Goal: Task Accomplishment & Management: Manage account settings

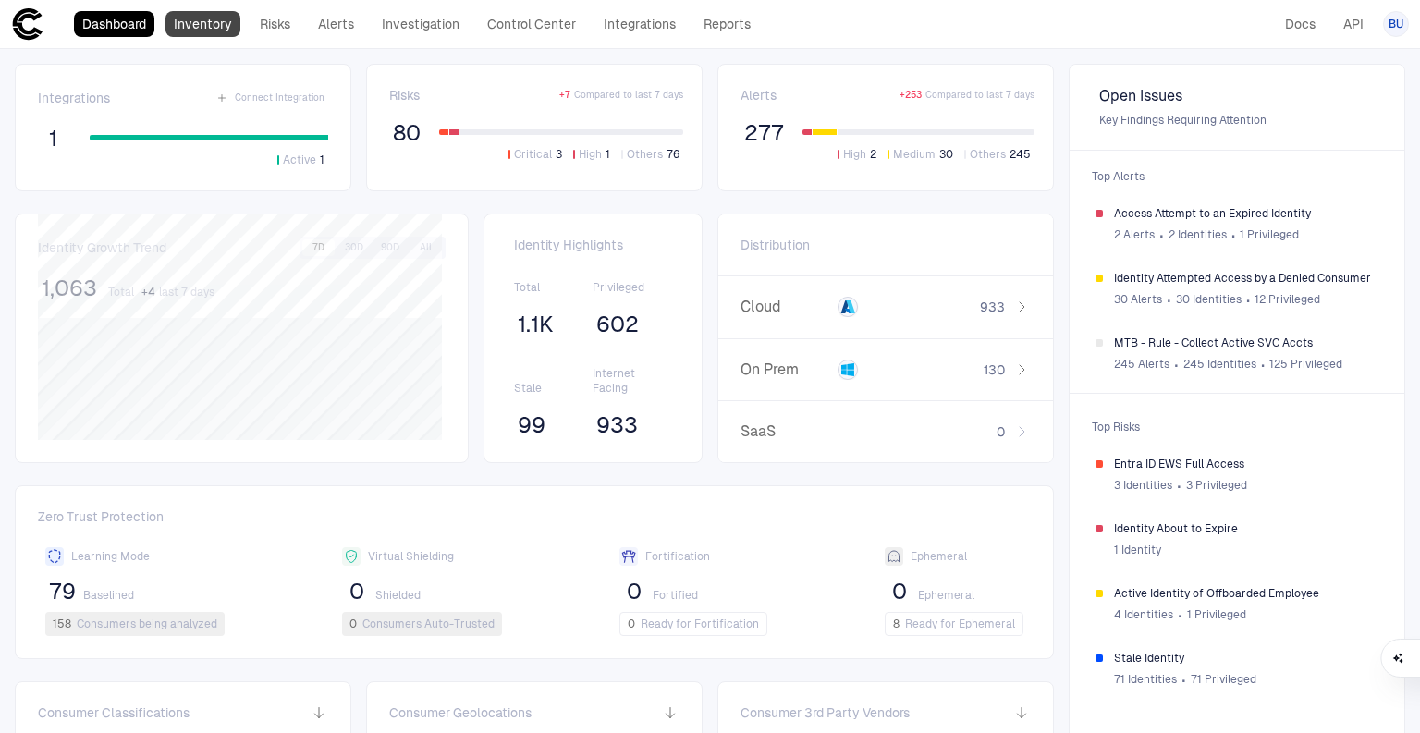
click at [211, 22] on link "Inventory" at bounding box center [202, 24] width 75 height 26
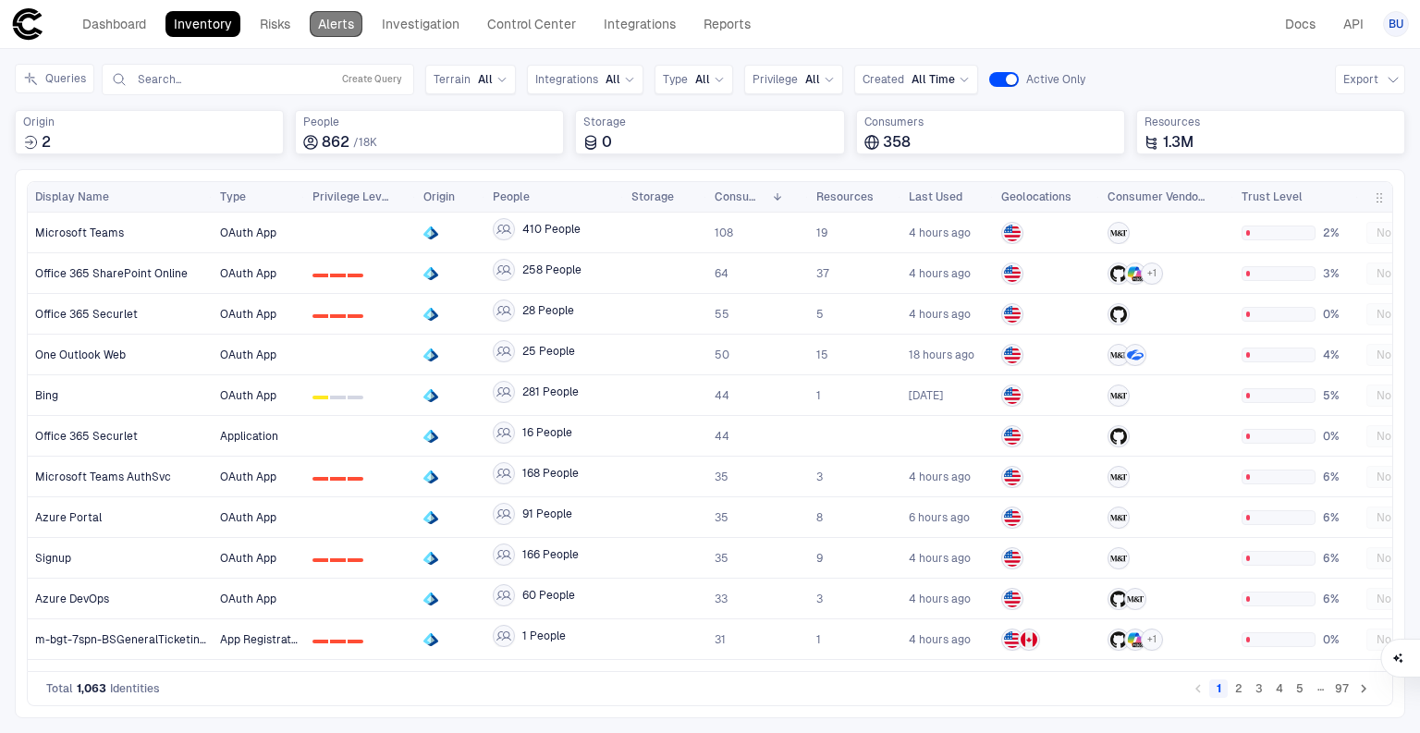
click at [336, 20] on link "Alerts" at bounding box center [336, 24] width 53 height 26
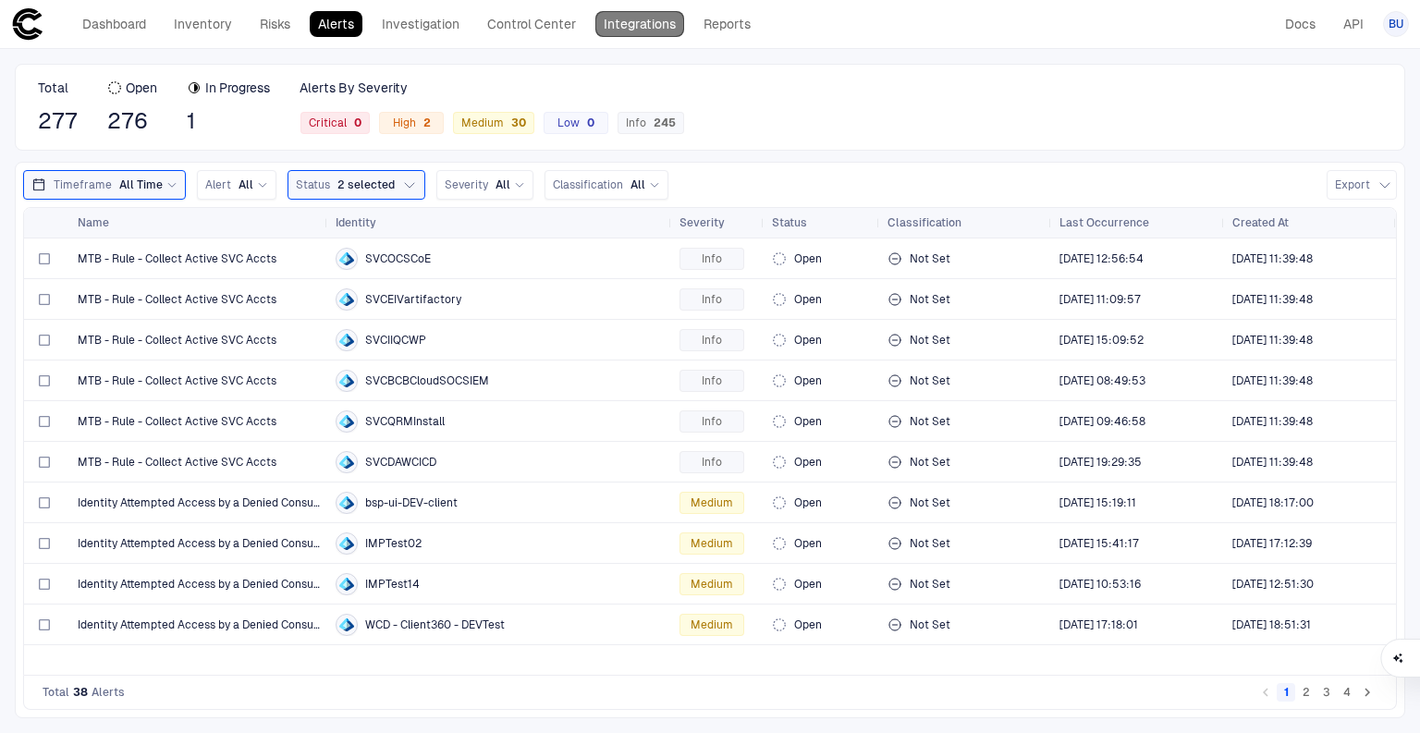
click at [621, 28] on link "Integrations" at bounding box center [639, 24] width 89 height 26
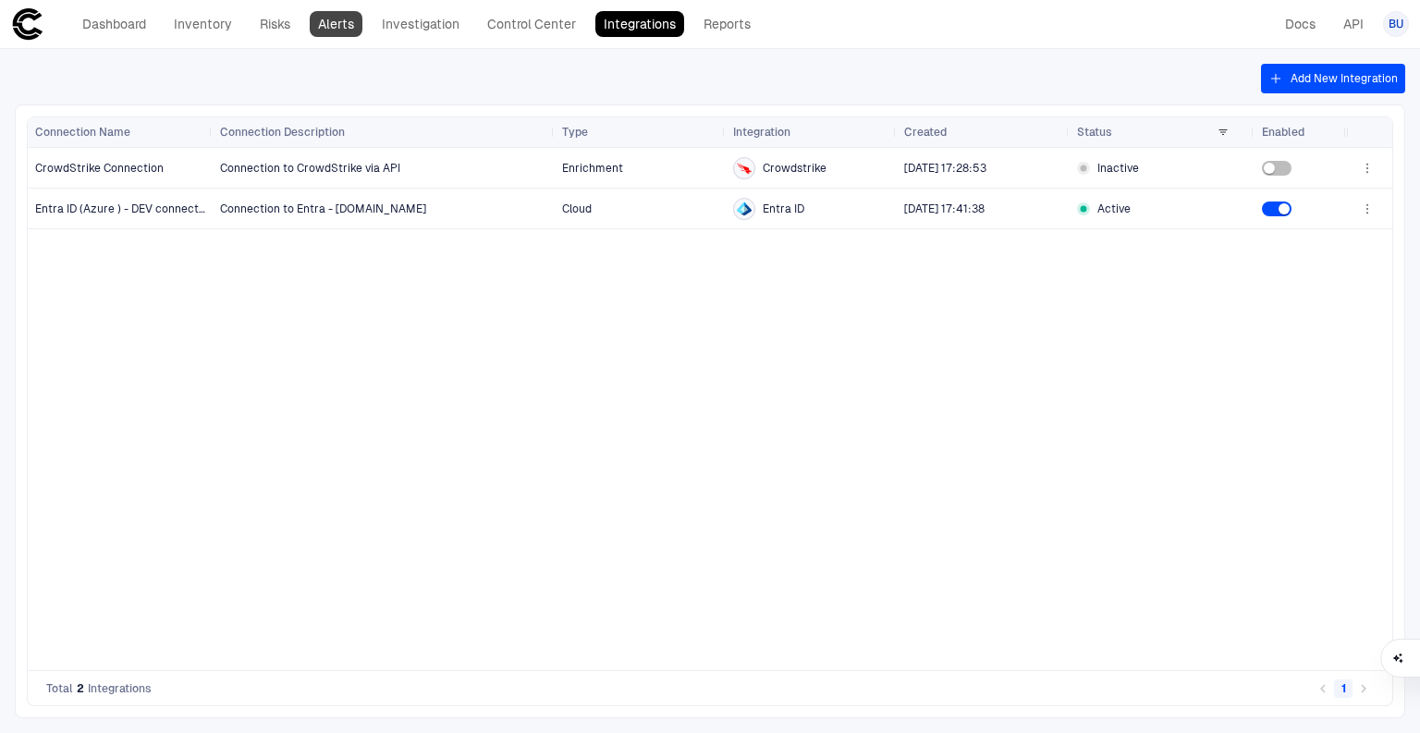
click at [326, 19] on link "Alerts" at bounding box center [336, 24] width 53 height 26
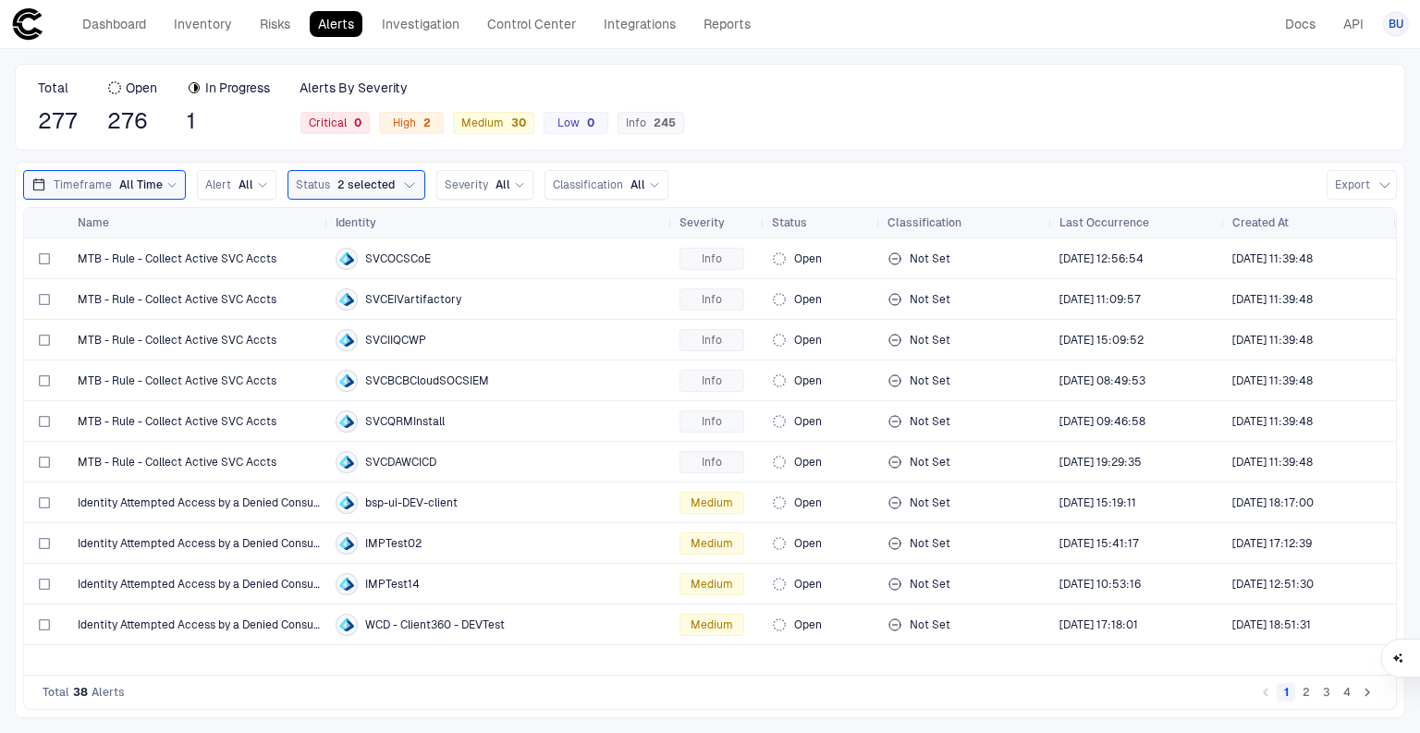
click at [628, 71] on div "Total 277 Open 276 In Progress 1 Alerts By Severity Critical 0 High 2 Medium 30…" at bounding box center [710, 107] width 1390 height 87
click at [671, 118] on div "245" at bounding box center [661, 122] width 30 height 13
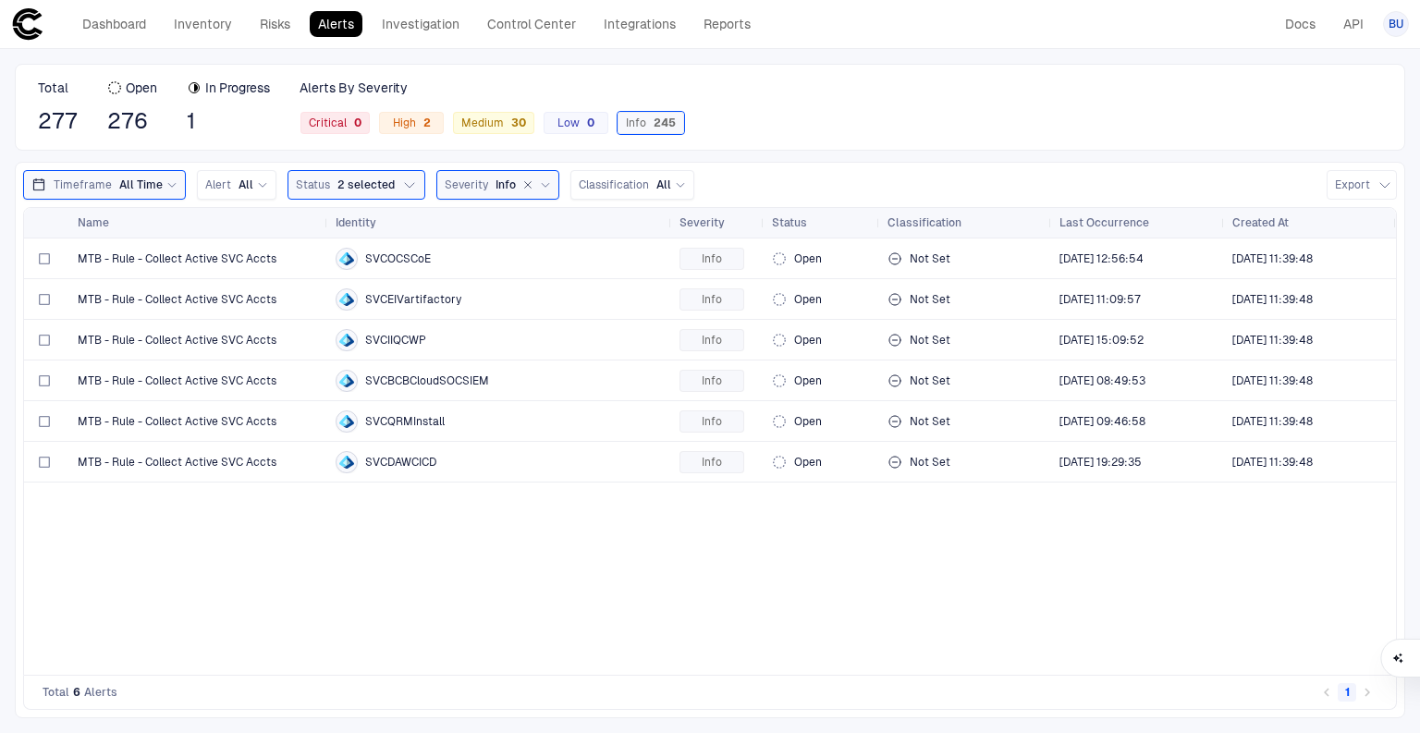
click at [668, 128] on span "Info 245" at bounding box center [651, 123] width 50 height 15
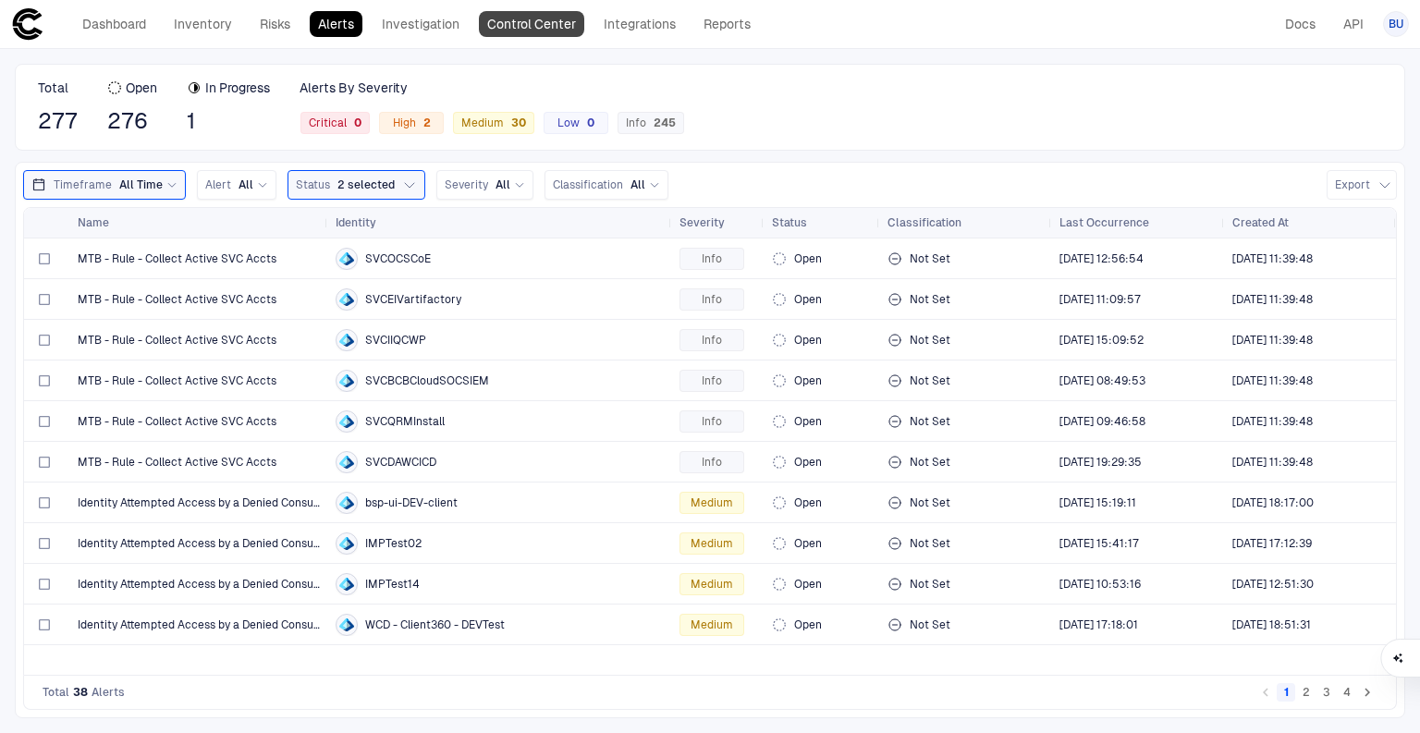
click at [491, 18] on link "Control Center" at bounding box center [531, 24] width 105 height 26
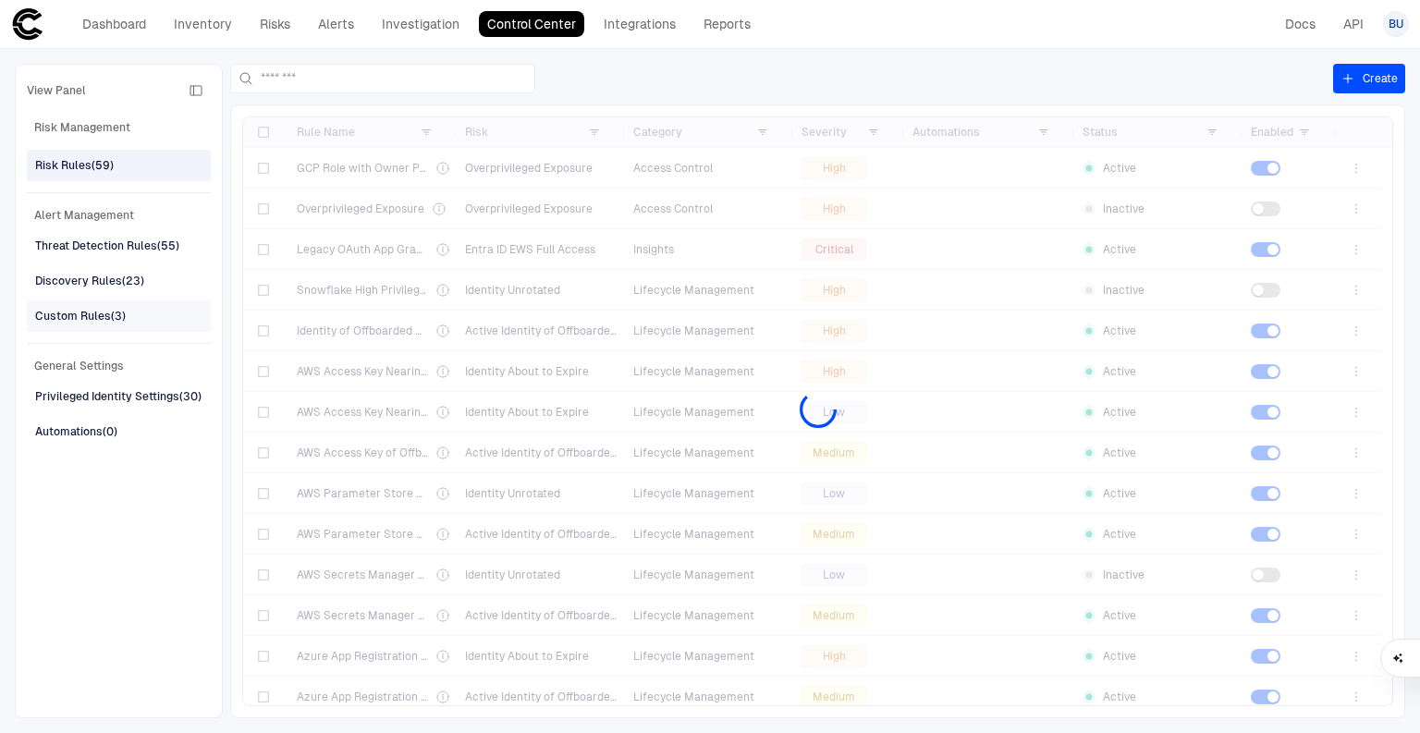
click at [66, 314] on div "Custom Rules (3)" at bounding box center [80, 316] width 91 height 17
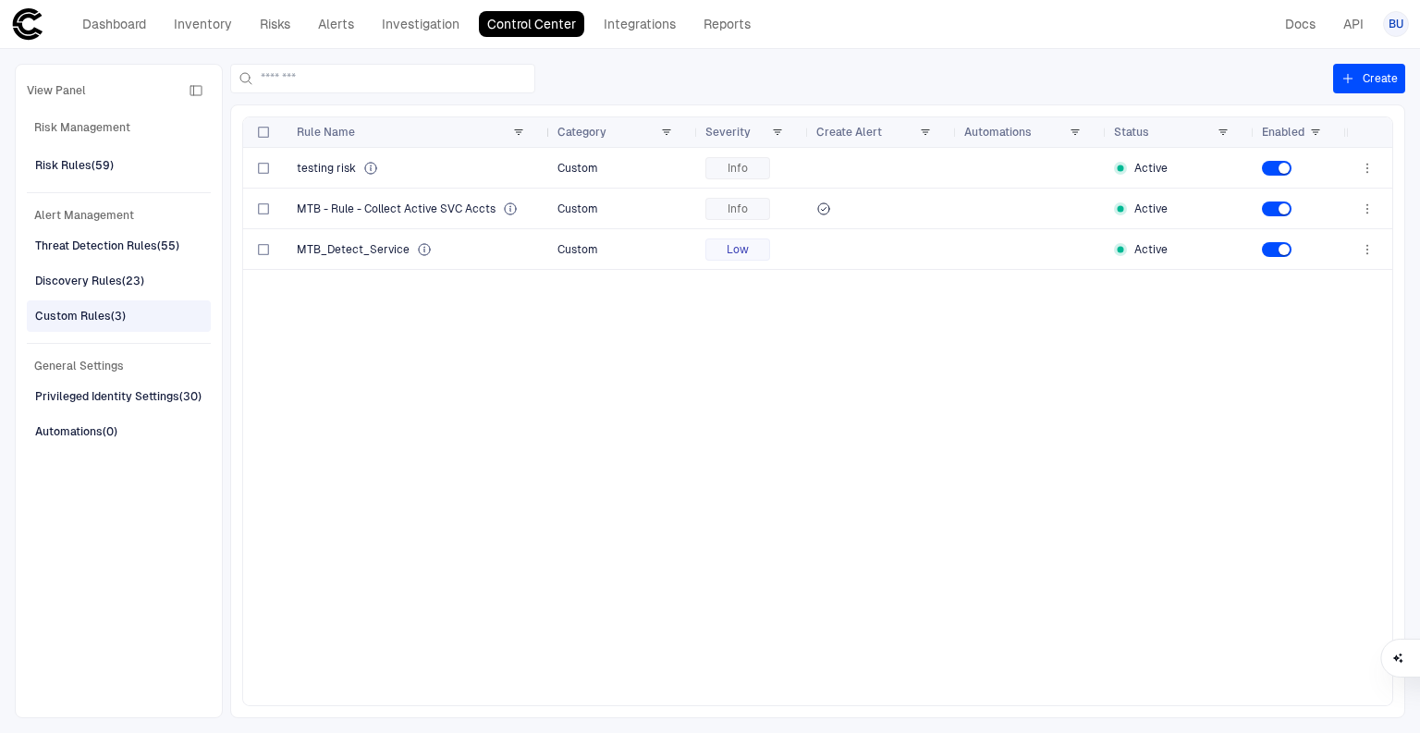
drag, startPoint x: 458, startPoint y: 128, endPoint x: 548, endPoint y: 122, distance: 90.8
click at [548, 122] on div at bounding box center [548, 132] width 7 height 30
click at [1389, 163] on div at bounding box center [1369, 168] width 46 height 40
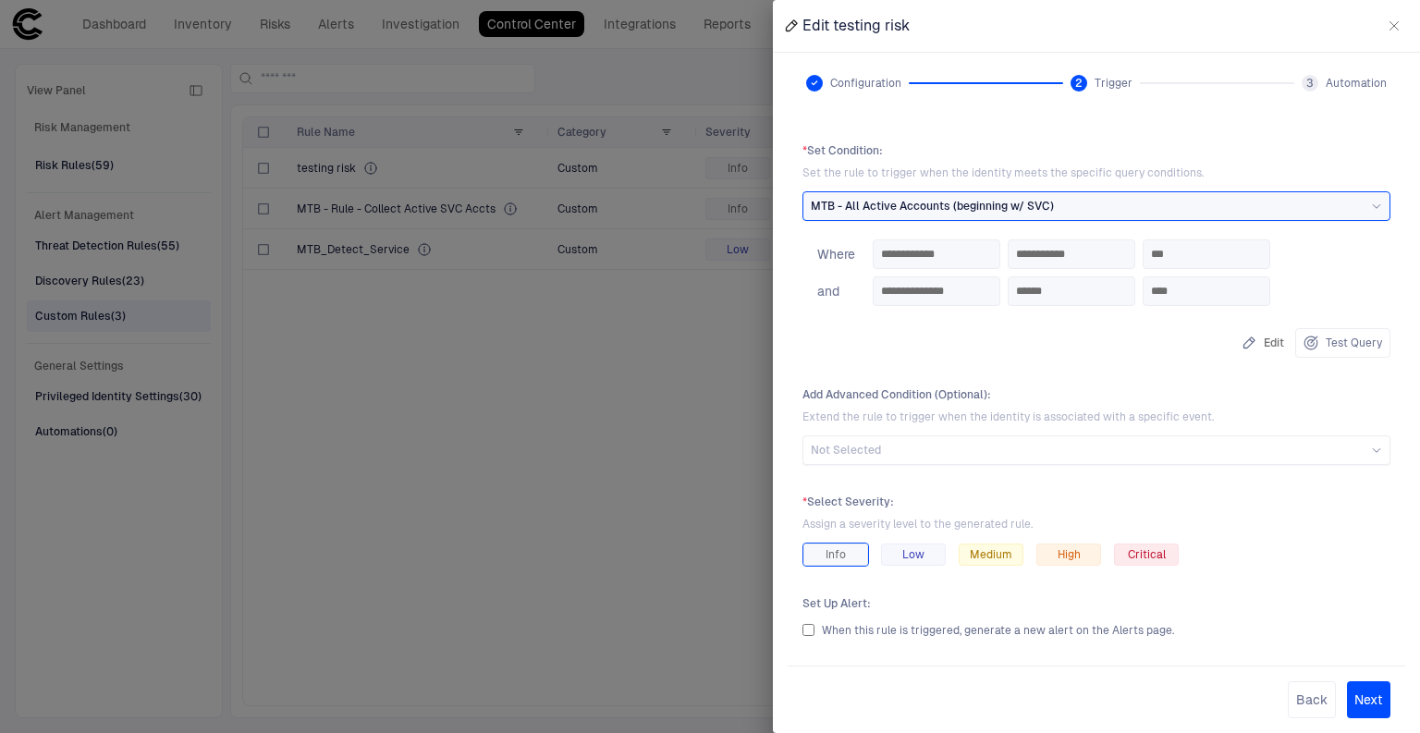
click at [551, 429] on div at bounding box center [710, 366] width 1420 height 733
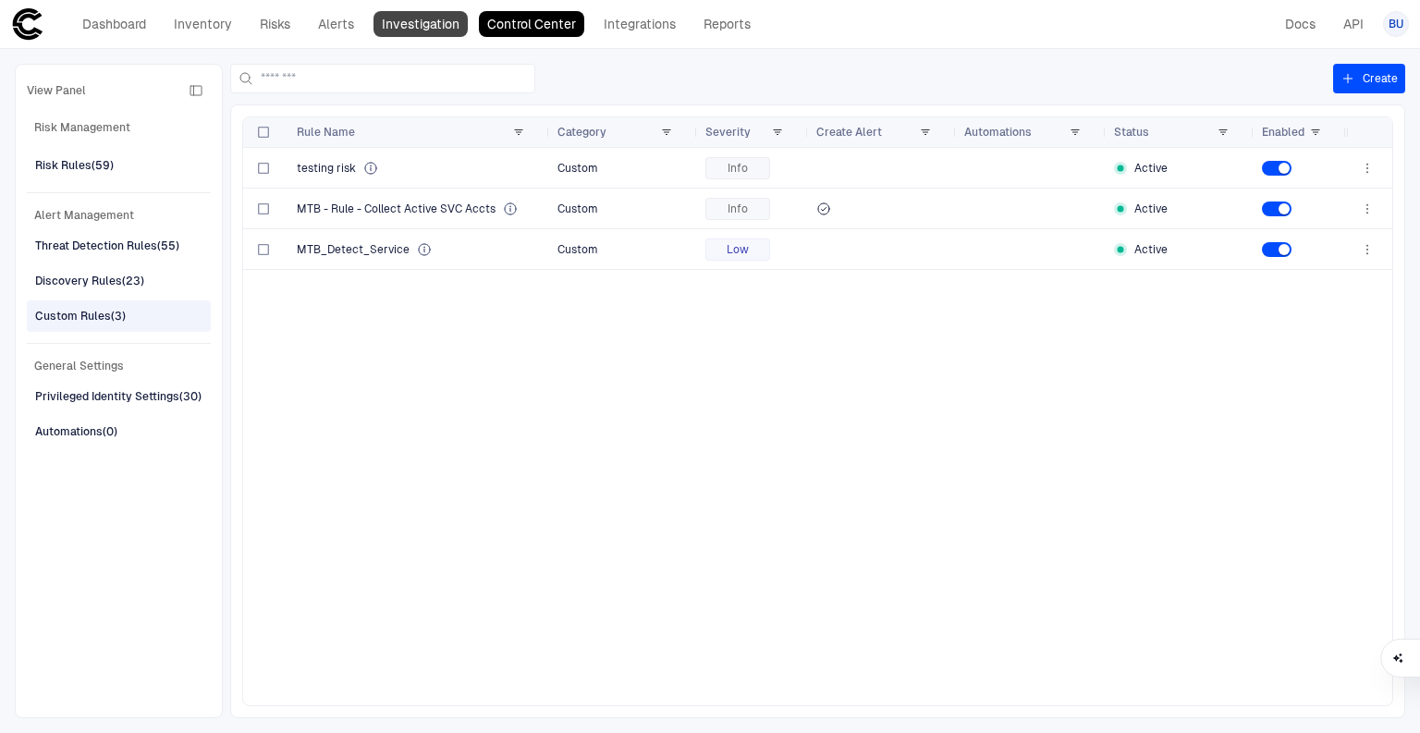
click at [430, 18] on link "Investigation" at bounding box center [420, 24] width 94 height 26
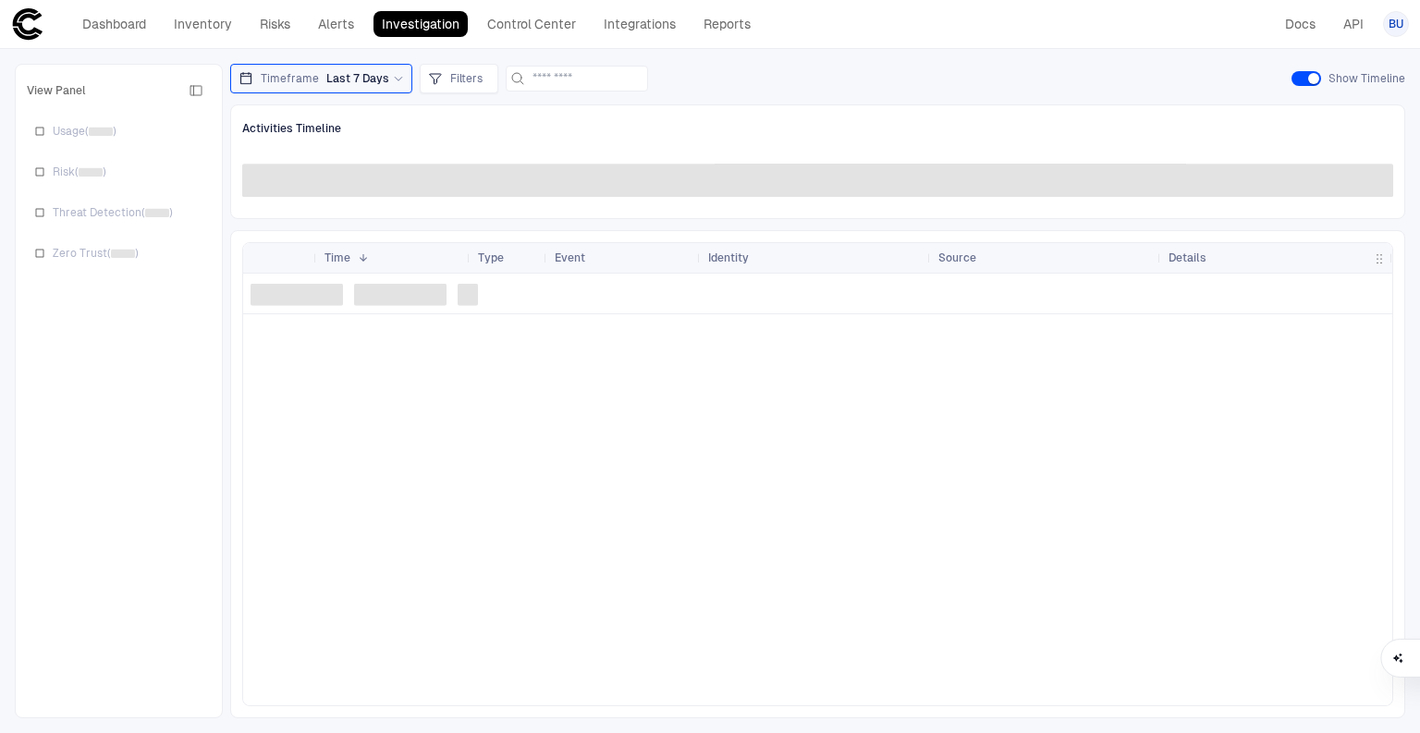
click at [309, 24] on div "Dashboard Inventory Risks Alerts Investigation Control Center Integrations Repo…" at bounding box center [416, 24] width 685 height 26
click at [319, 26] on link "Alerts" at bounding box center [336, 24] width 53 height 26
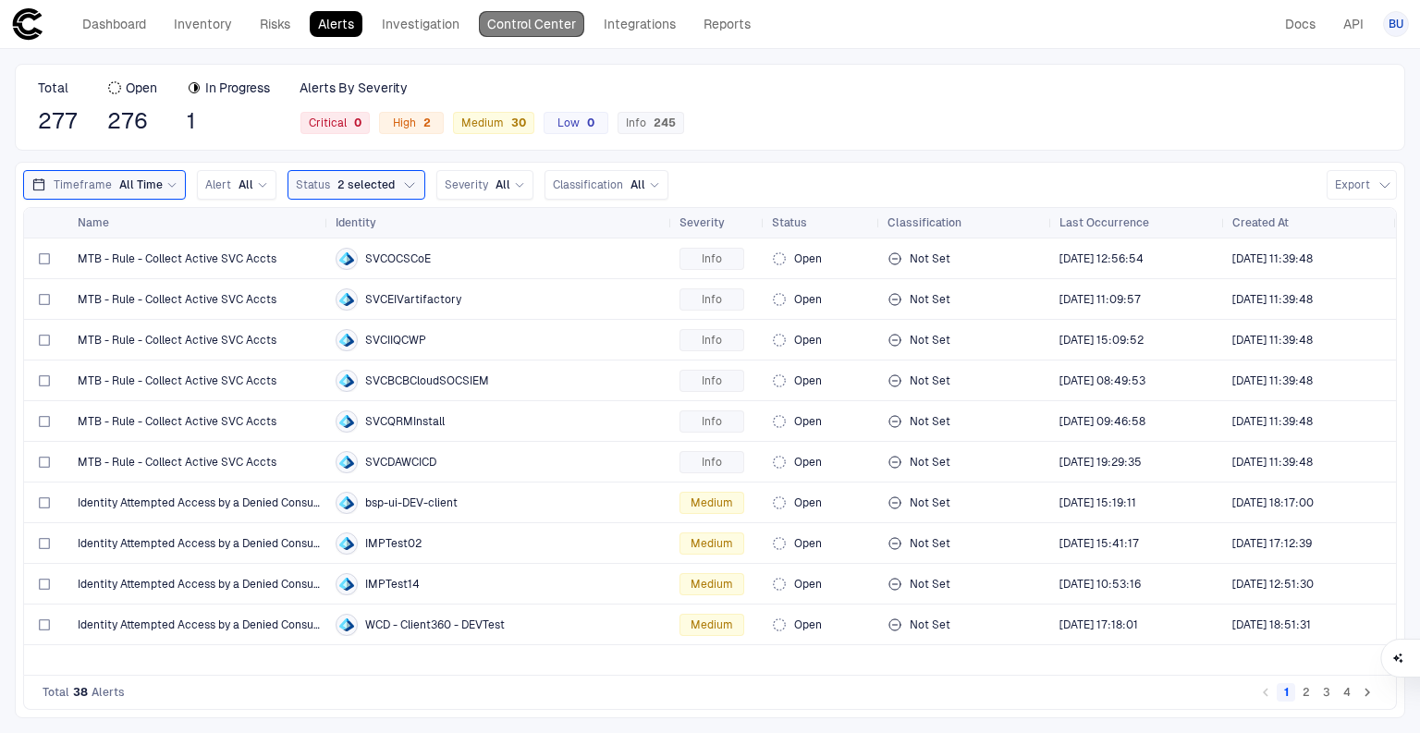
click at [499, 25] on link "Control Center" at bounding box center [531, 24] width 105 height 26
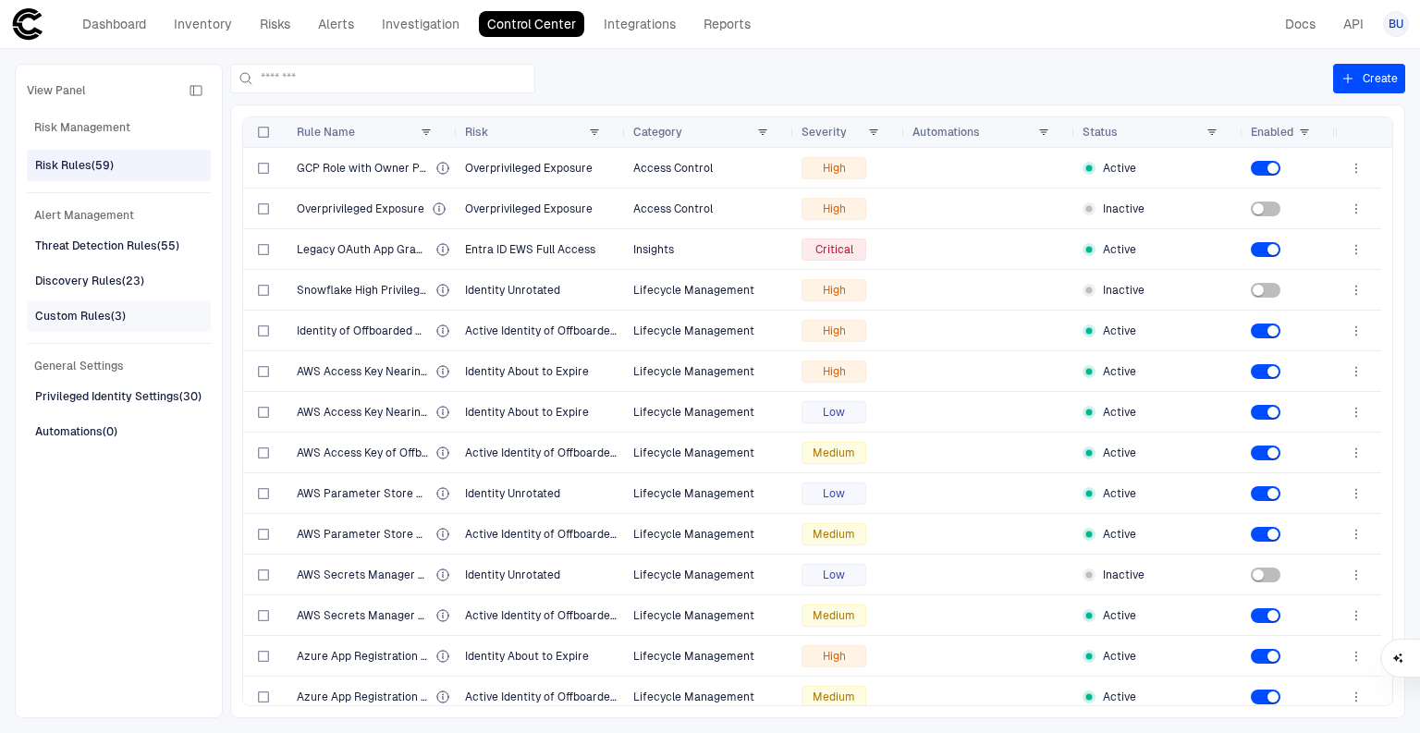
click at [116, 311] on div "Custom Rules (3)" at bounding box center [80, 316] width 91 height 17
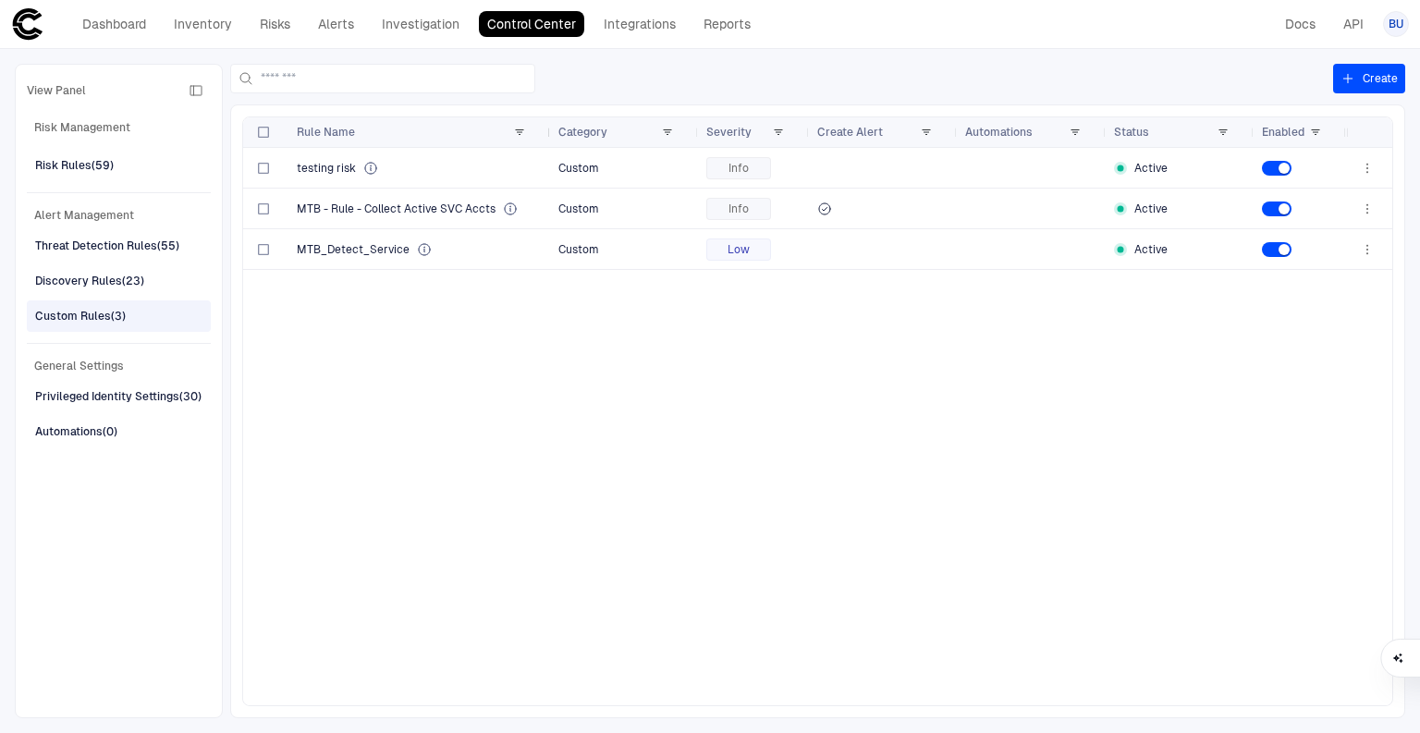
drag, startPoint x: 457, startPoint y: 131, endPoint x: 548, endPoint y: 122, distance: 92.0
click at [548, 122] on div at bounding box center [549, 132] width 7 height 30
click at [506, 210] on icon "All Active Account Names beginning with 'SVC' will be collected by this rule." at bounding box center [510, 208] width 11 height 11
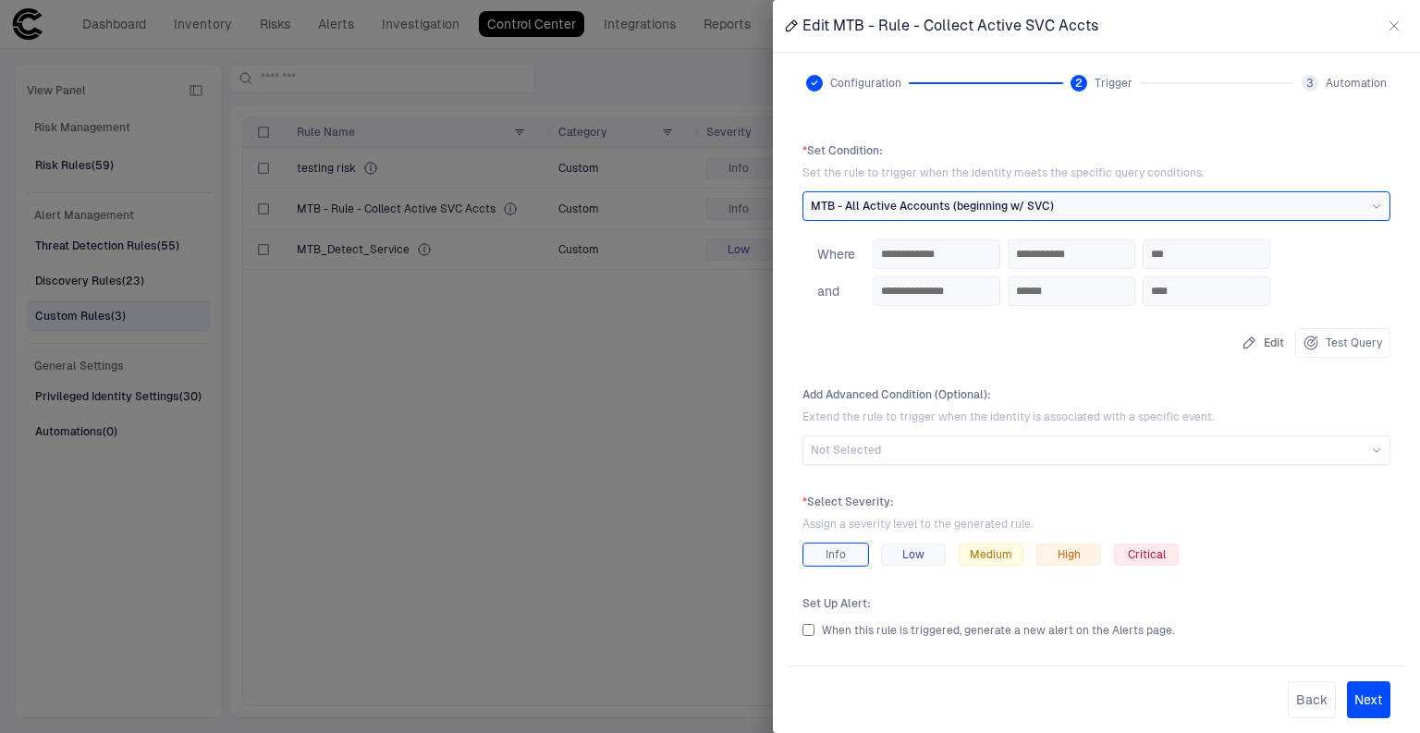
click at [521, 409] on div at bounding box center [710, 366] width 1420 height 733
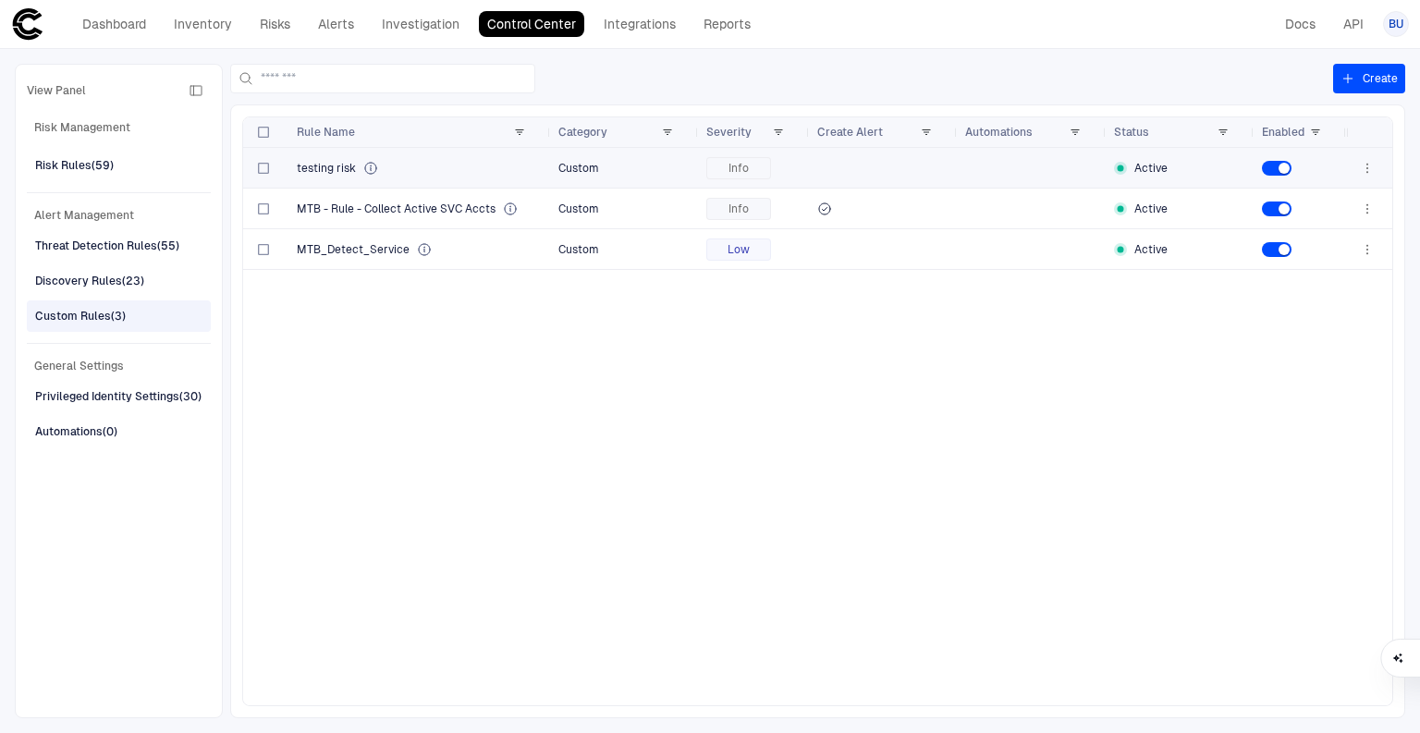
click at [409, 164] on div "testing risk" at bounding box center [420, 168] width 247 height 15
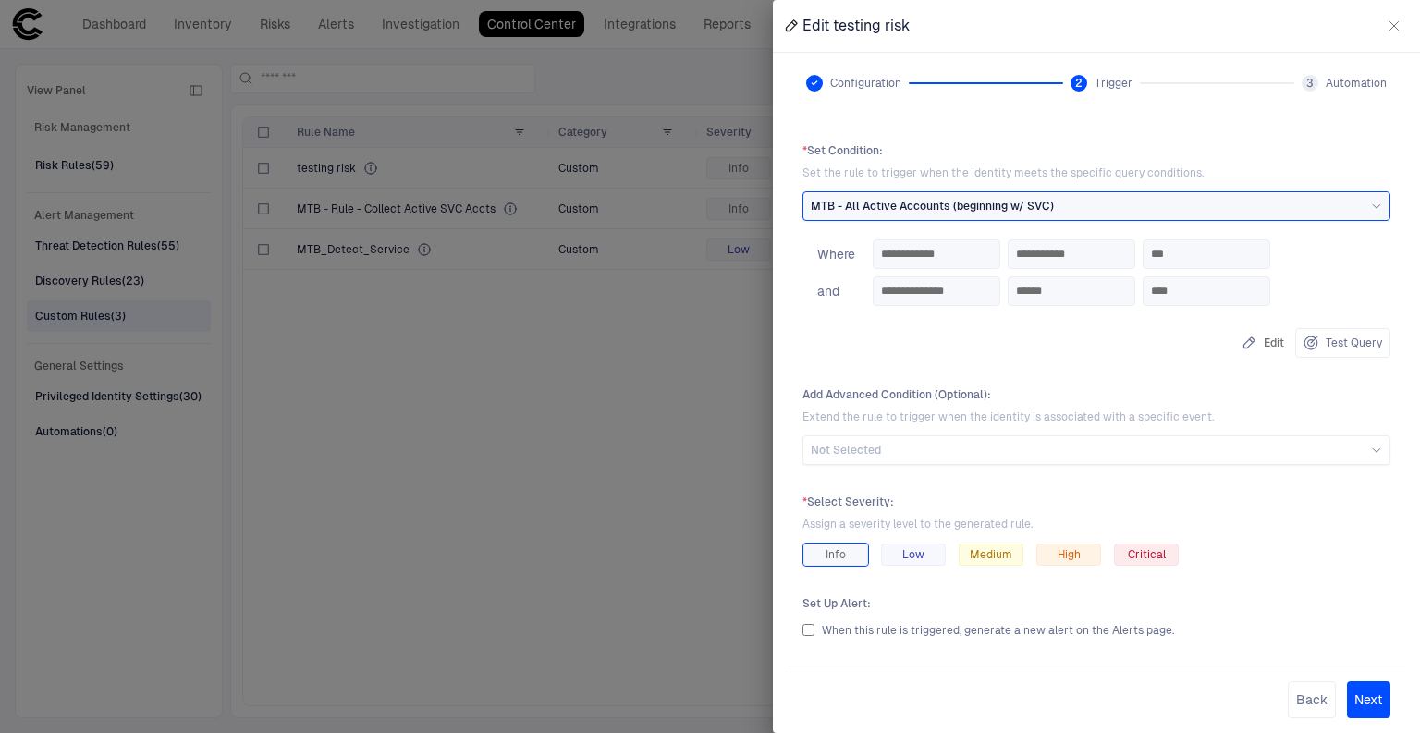
click at [388, 421] on div at bounding box center [710, 366] width 1420 height 733
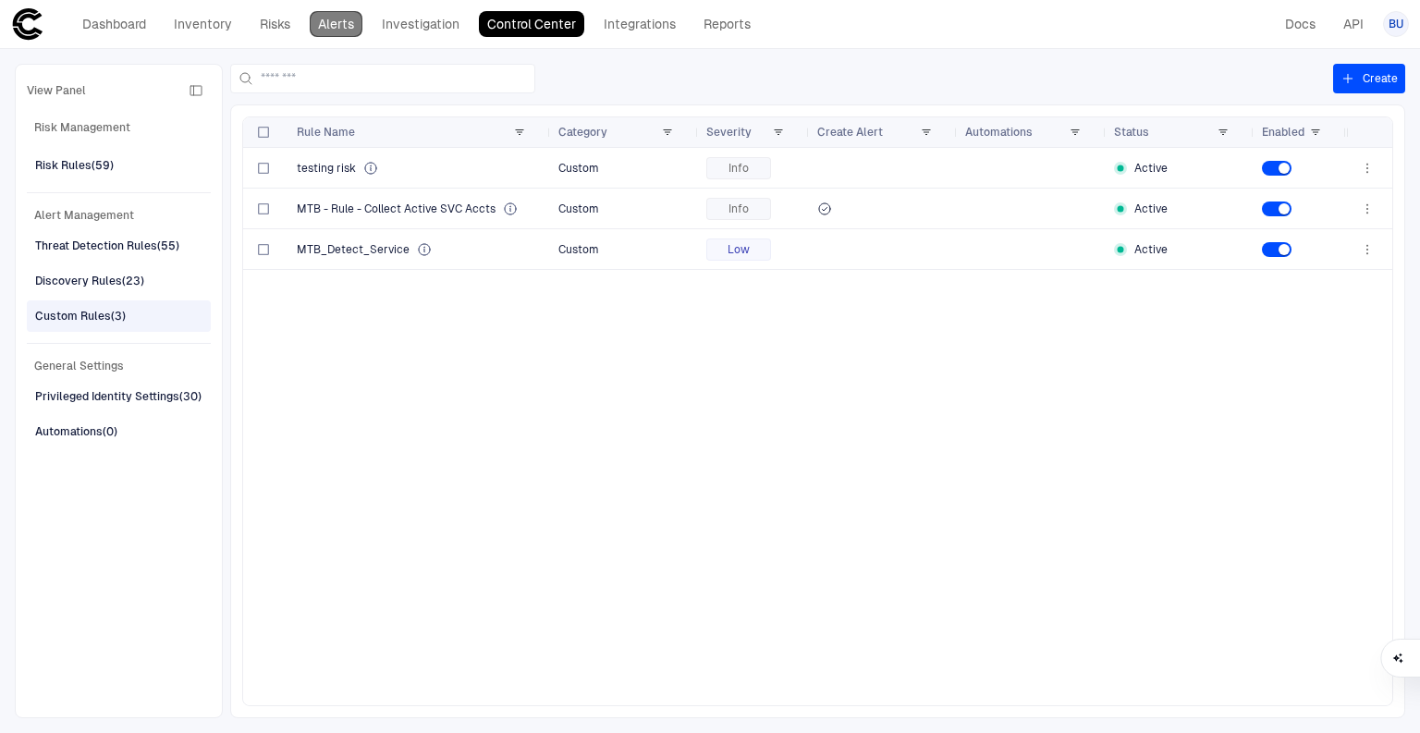
click at [333, 33] on link "Alerts" at bounding box center [336, 24] width 53 height 26
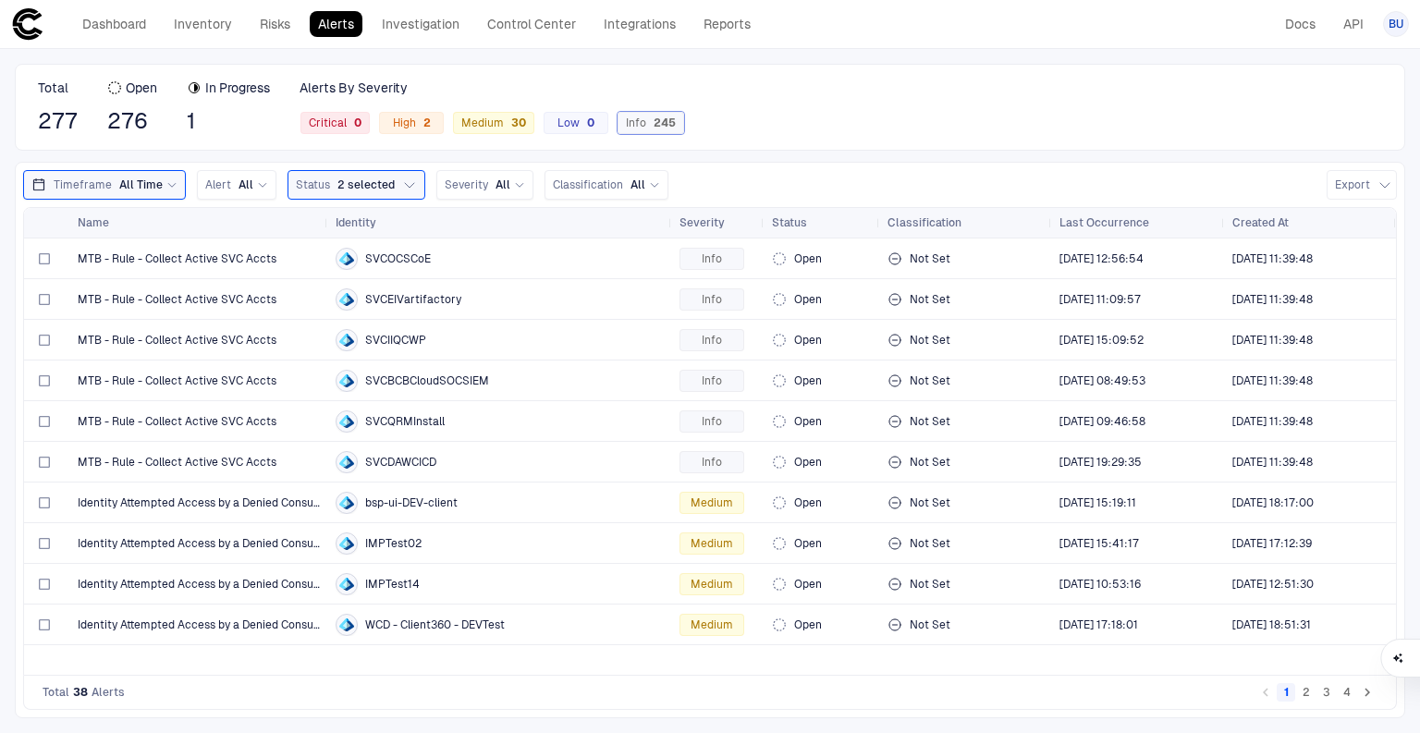
click at [648, 118] on div "245" at bounding box center [661, 122] width 30 height 13
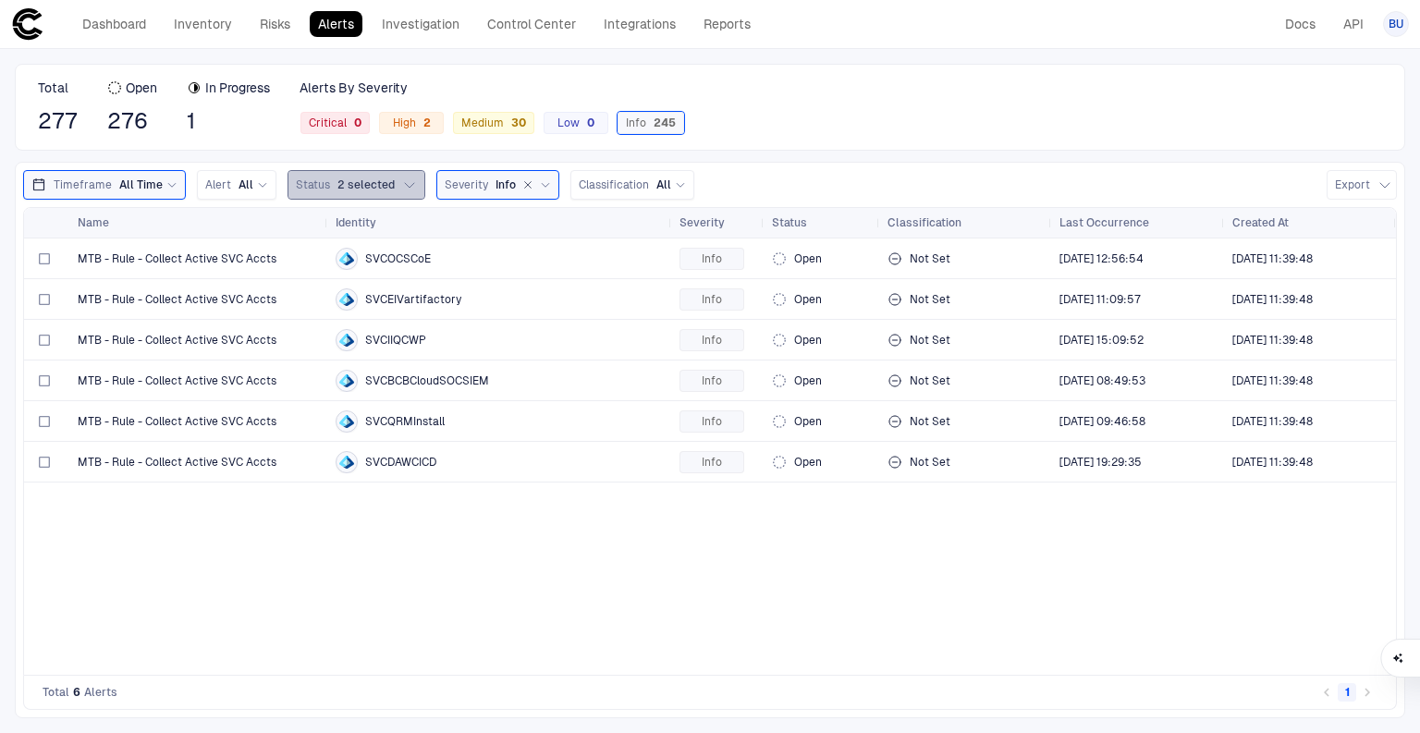
click at [410, 185] on button "Status 2 selected" at bounding box center [356, 185] width 138 height 30
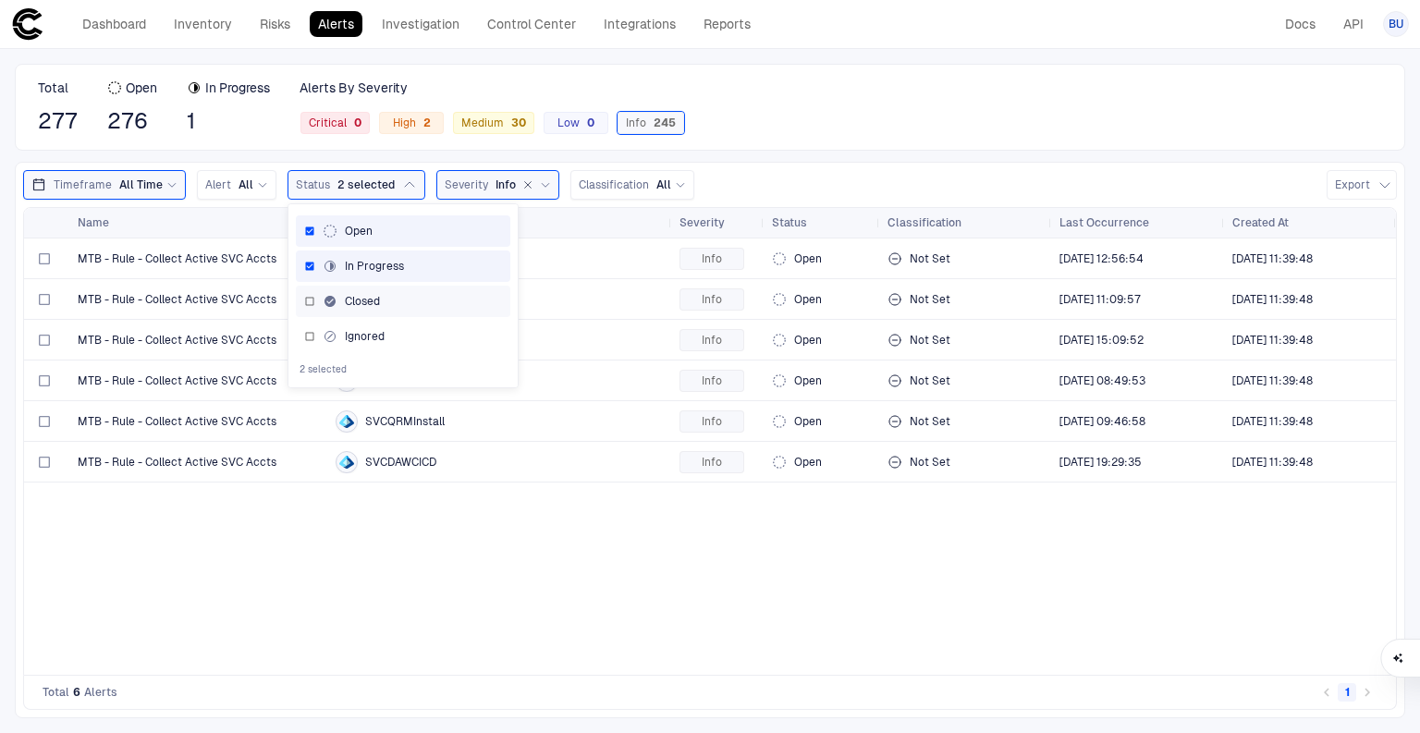
click at [347, 304] on div "Closed" at bounding box center [351, 301] width 57 height 15
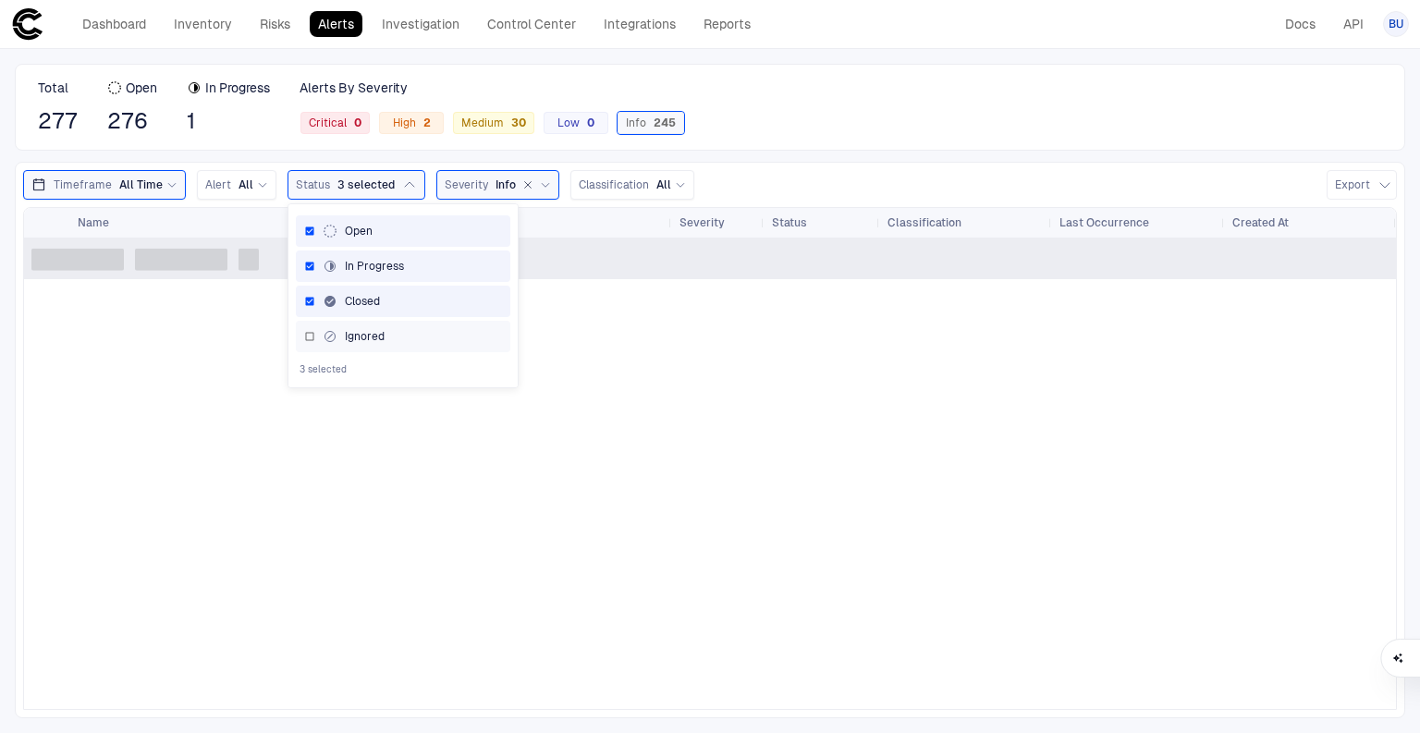
click at [355, 329] on div "Ignored" at bounding box center [354, 336] width 62 height 15
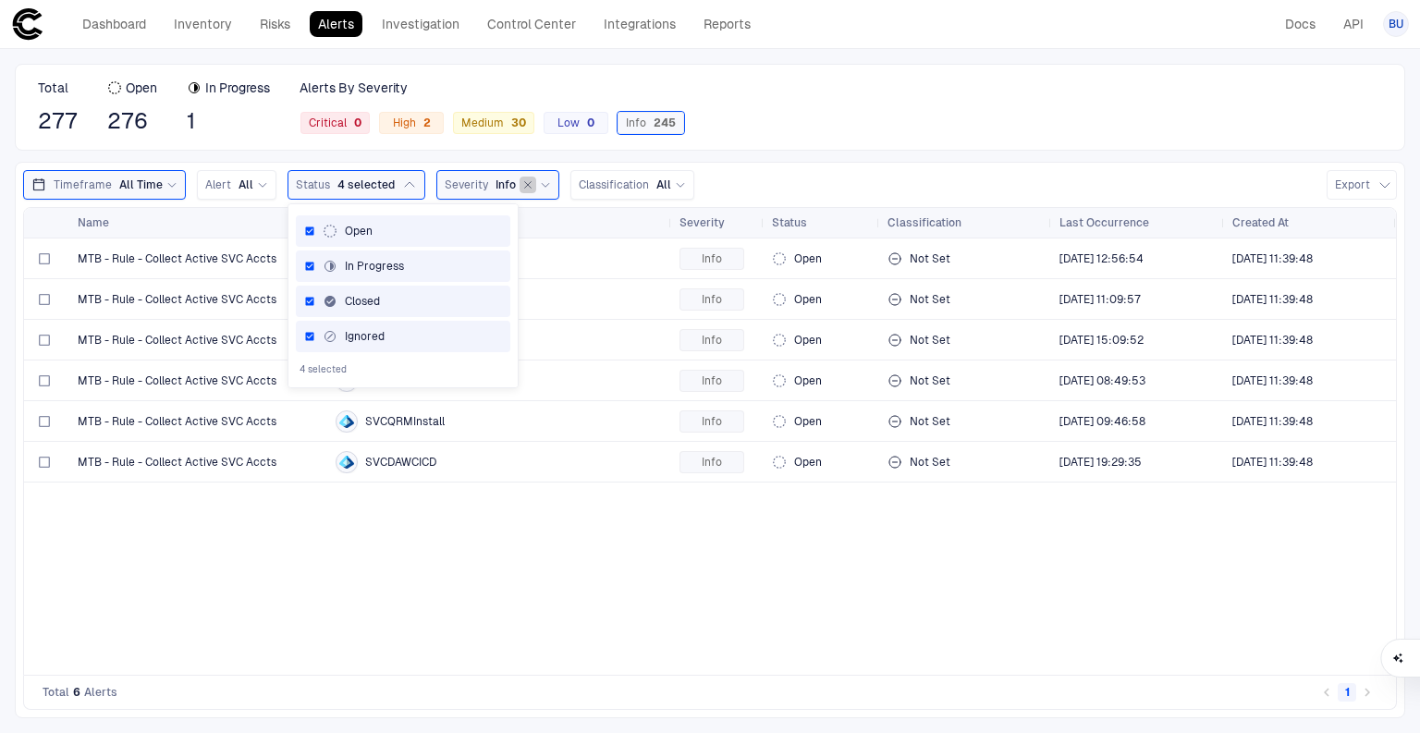
click at [522, 181] on icon "button" at bounding box center [527, 184] width 11 height 11
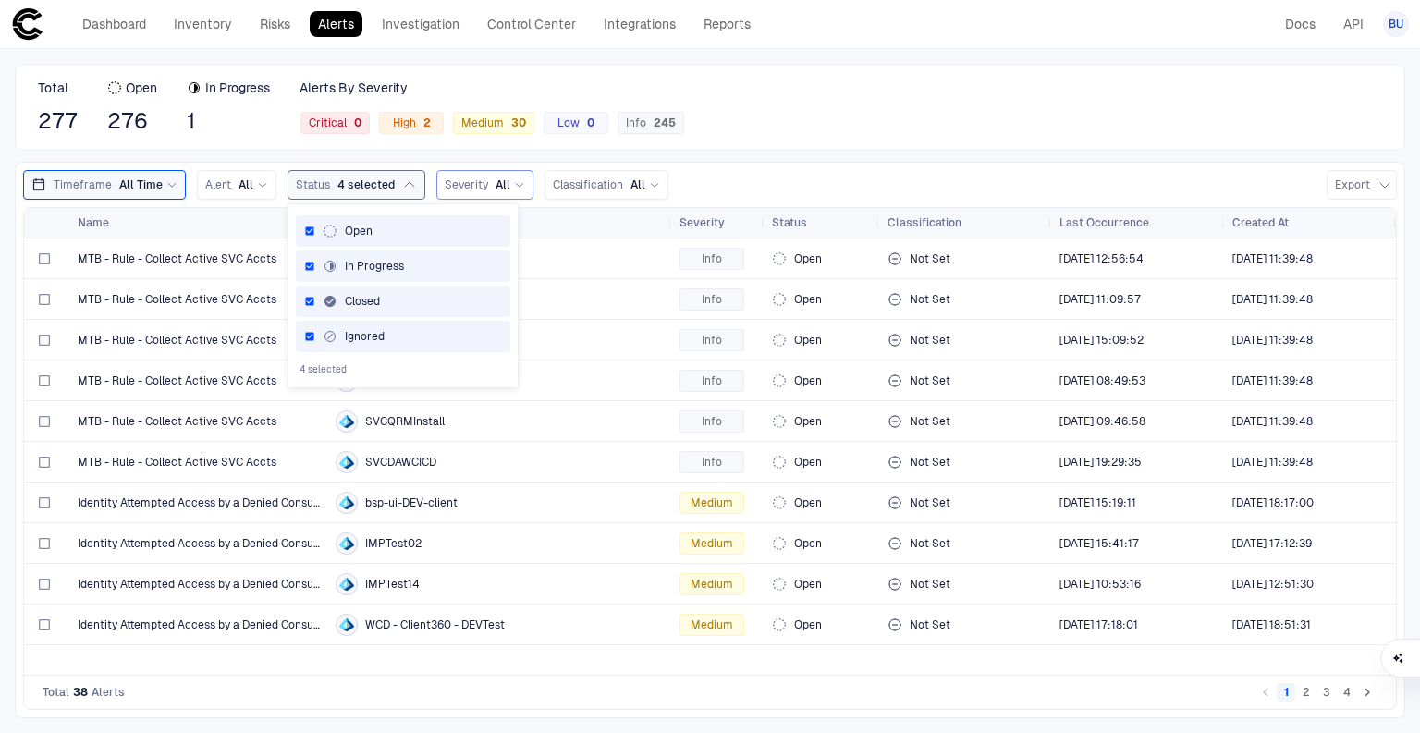
click at [371, 186] on span "4 selected" at bounding box center [365, 184] width 57 height 15
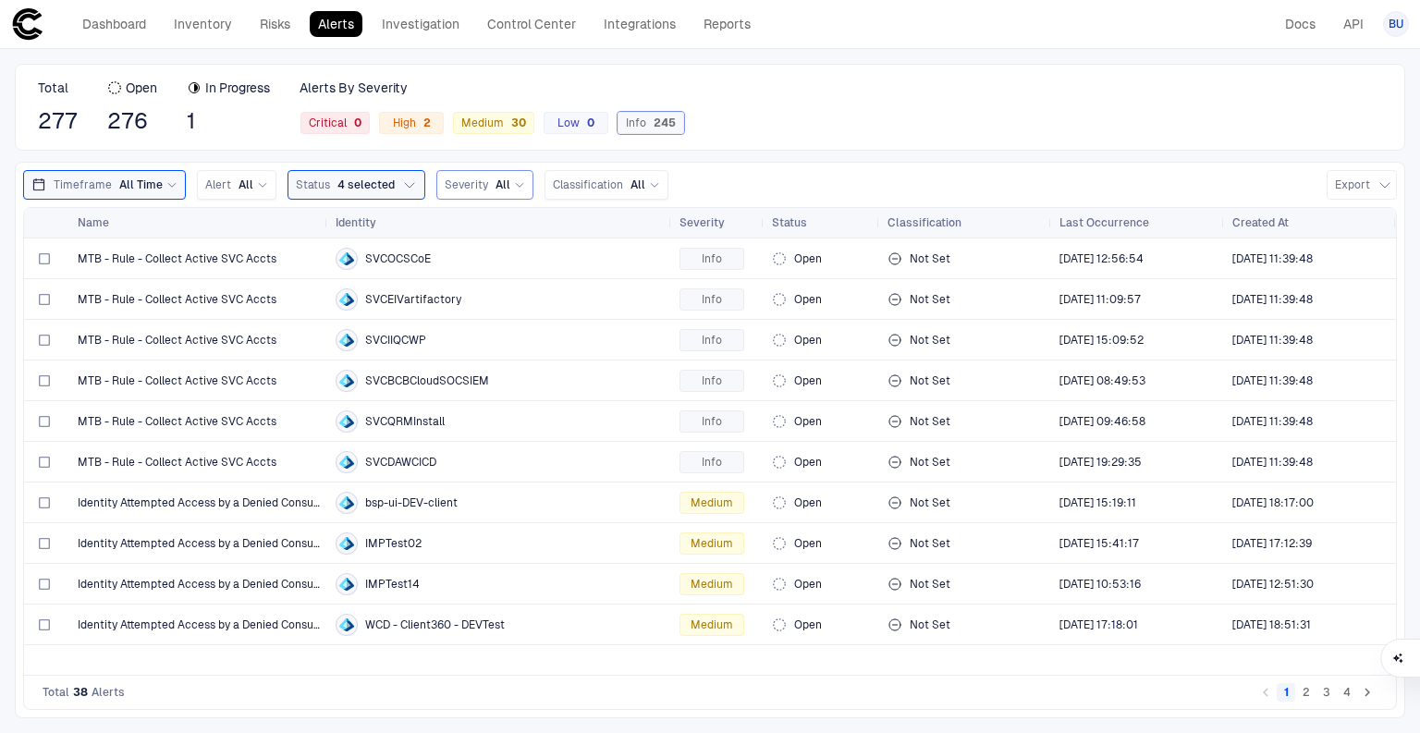
click at [642, 118] on span "Info 245" at bounding box center [651, 123] width 50 height 15
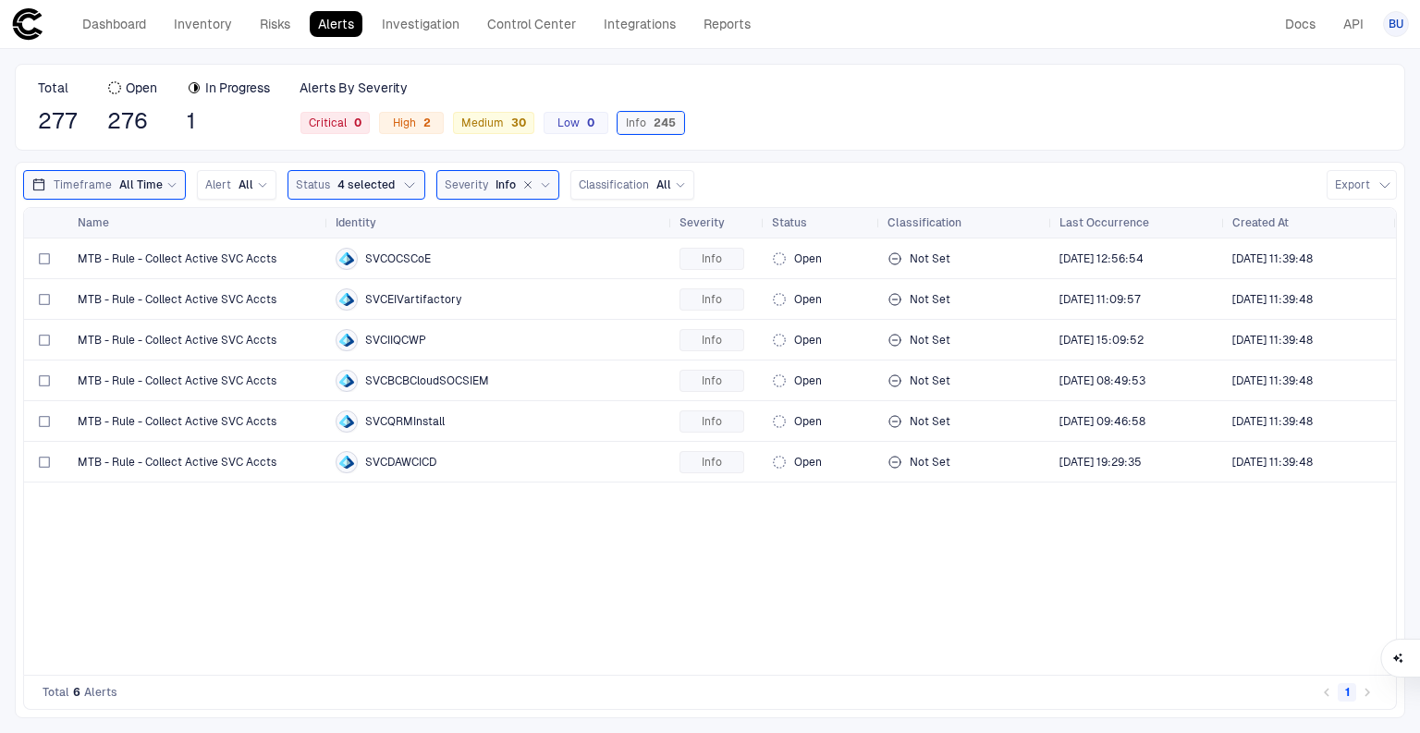
click at [136, 179] on span "All Time" at bounding box center [140, 184] width 43 height 15
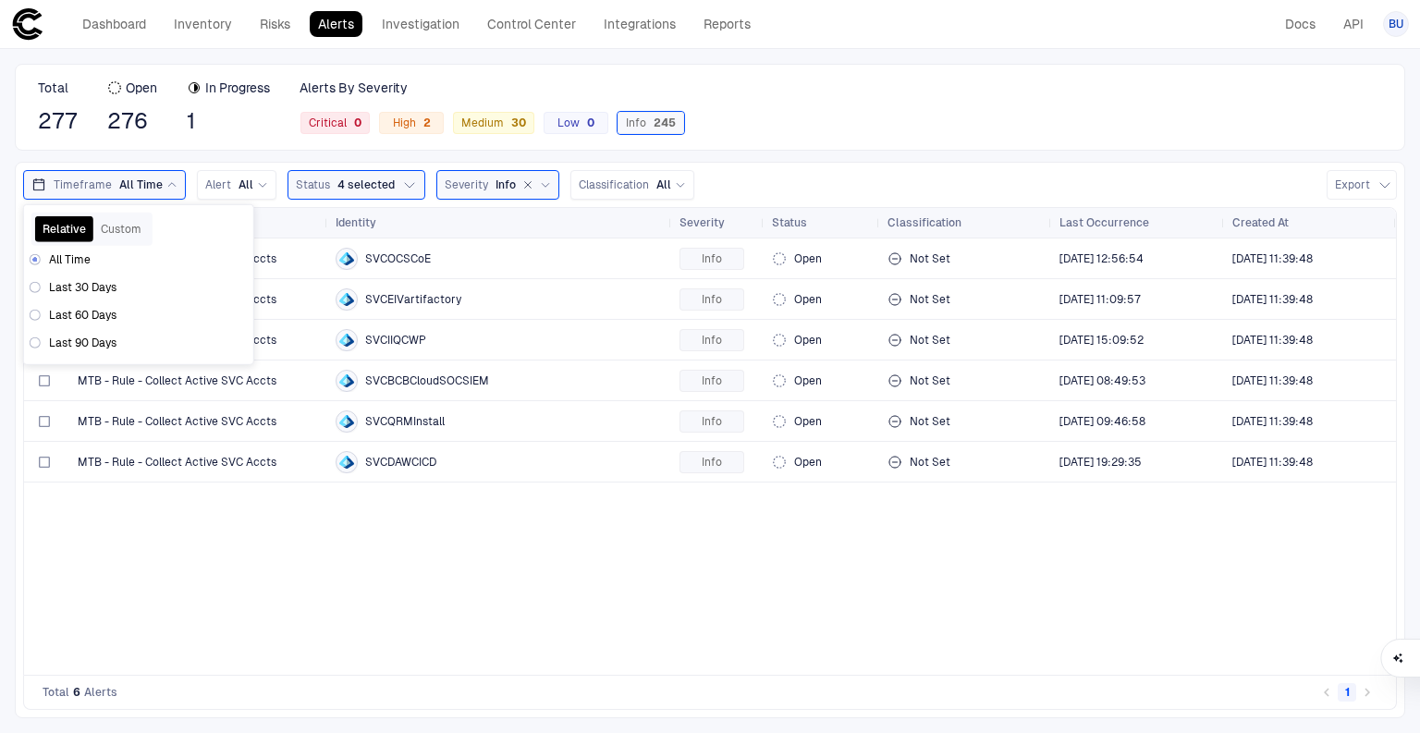
click at [851, 130] on div "Total 277 Open 276 In Progress 1 Alerts By Severity Critical 0 High 2 Medium 30…" at bounding box center [710, 107] width 1390 height 87
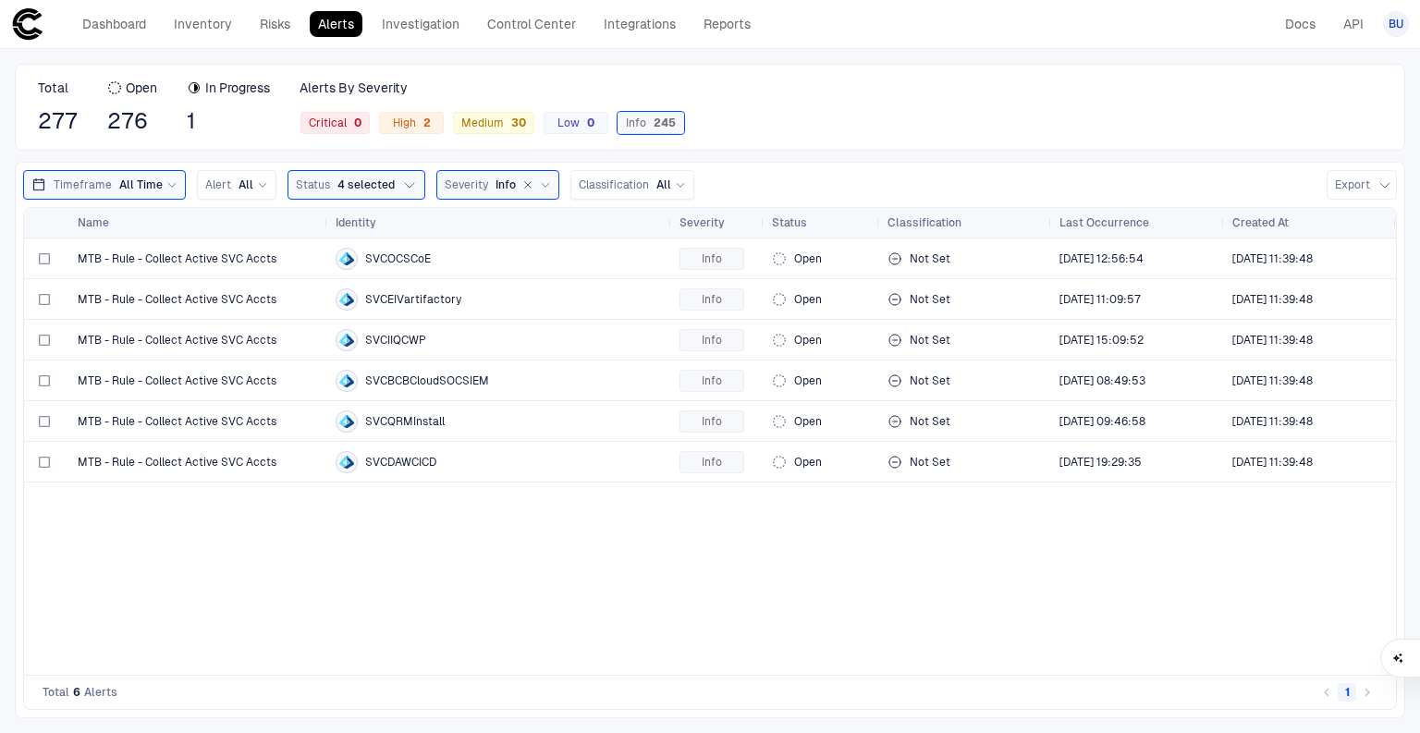
click at [540, 185] on icon at bounding box center [545, 184] width 11 height 11
click at [522, 181] on icon "button" at bounding box center [527, 184] width 11 height 11
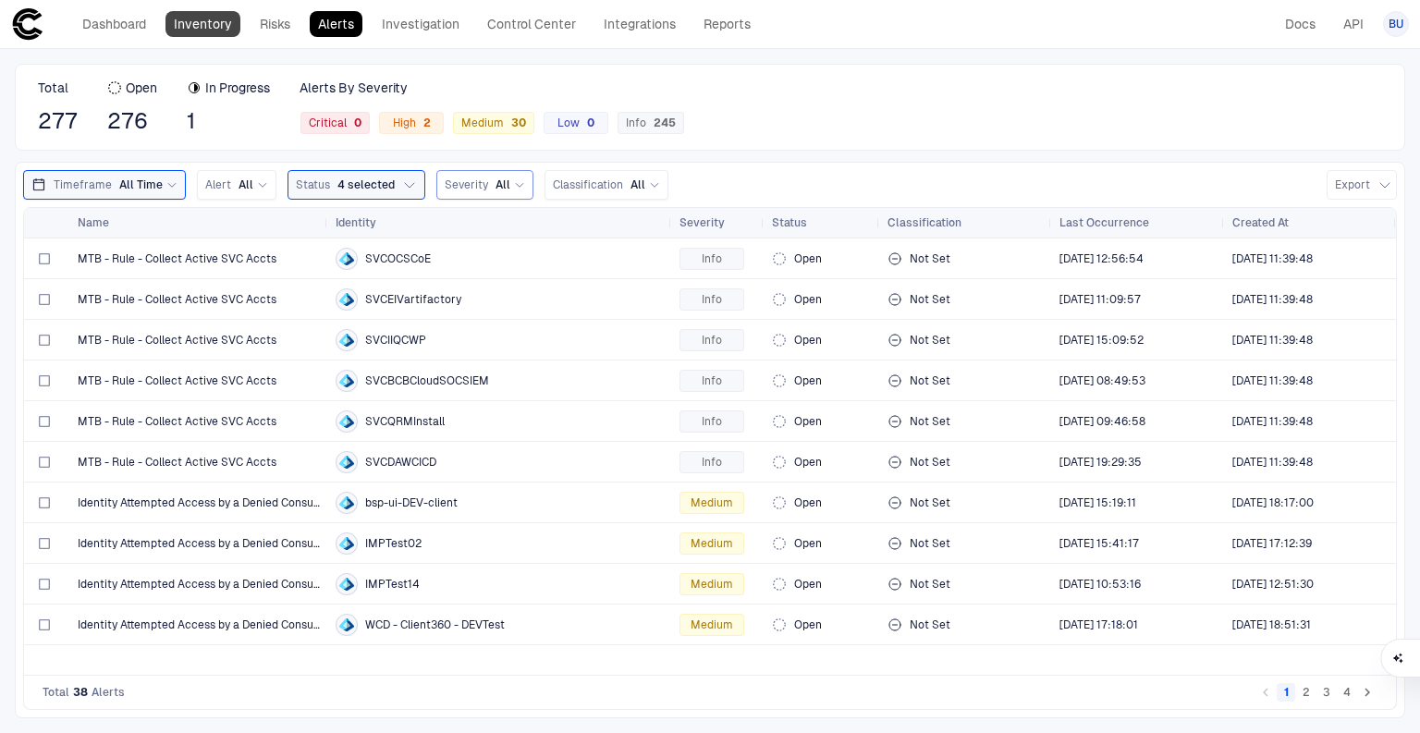
click at [201, 28] on link "Inventory" at bounding box center [202, 24] width 75 height 26
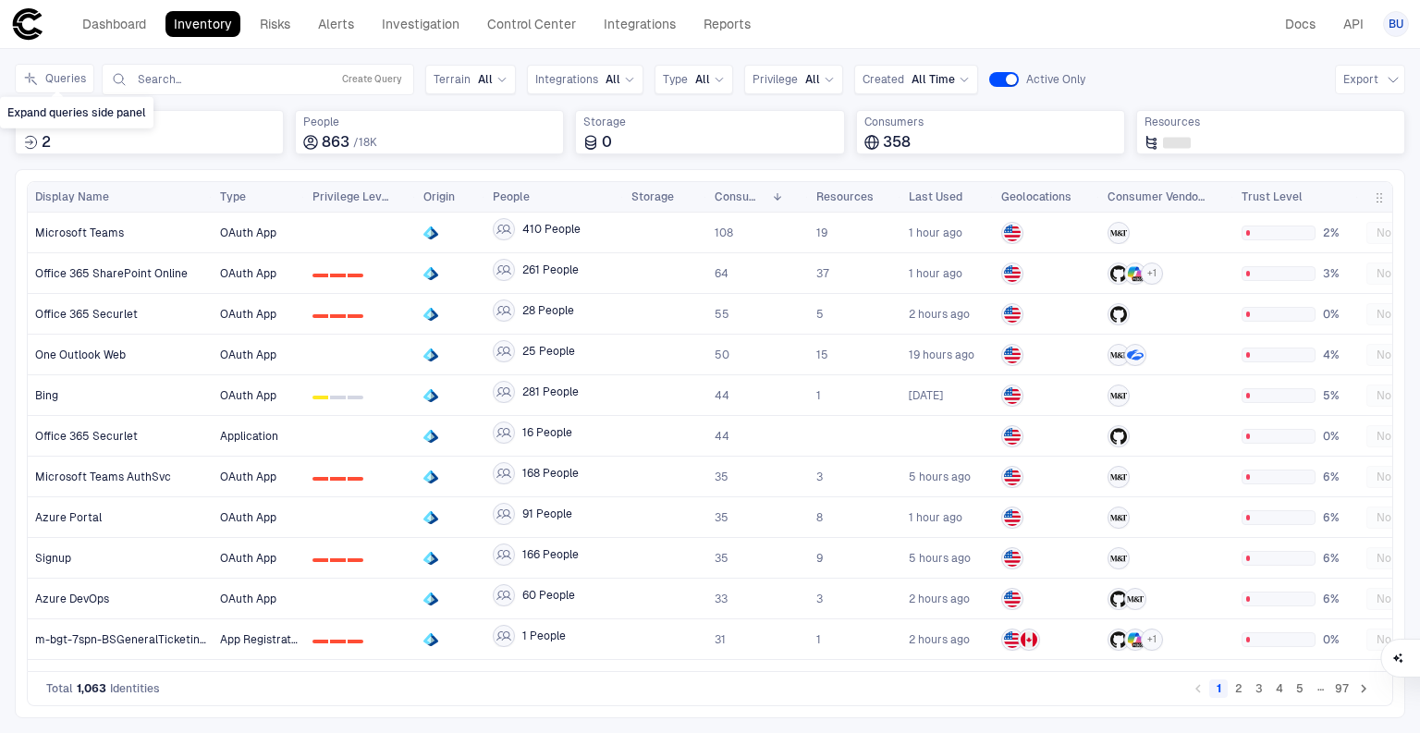
drag, startPoint x: 46, startPoint y: 69, endPoint x: 340, endPoint y: 325, distance: 389.8
click at [46, 65] on button "Queries" at bounding box center [54, 79] width 79 height 30
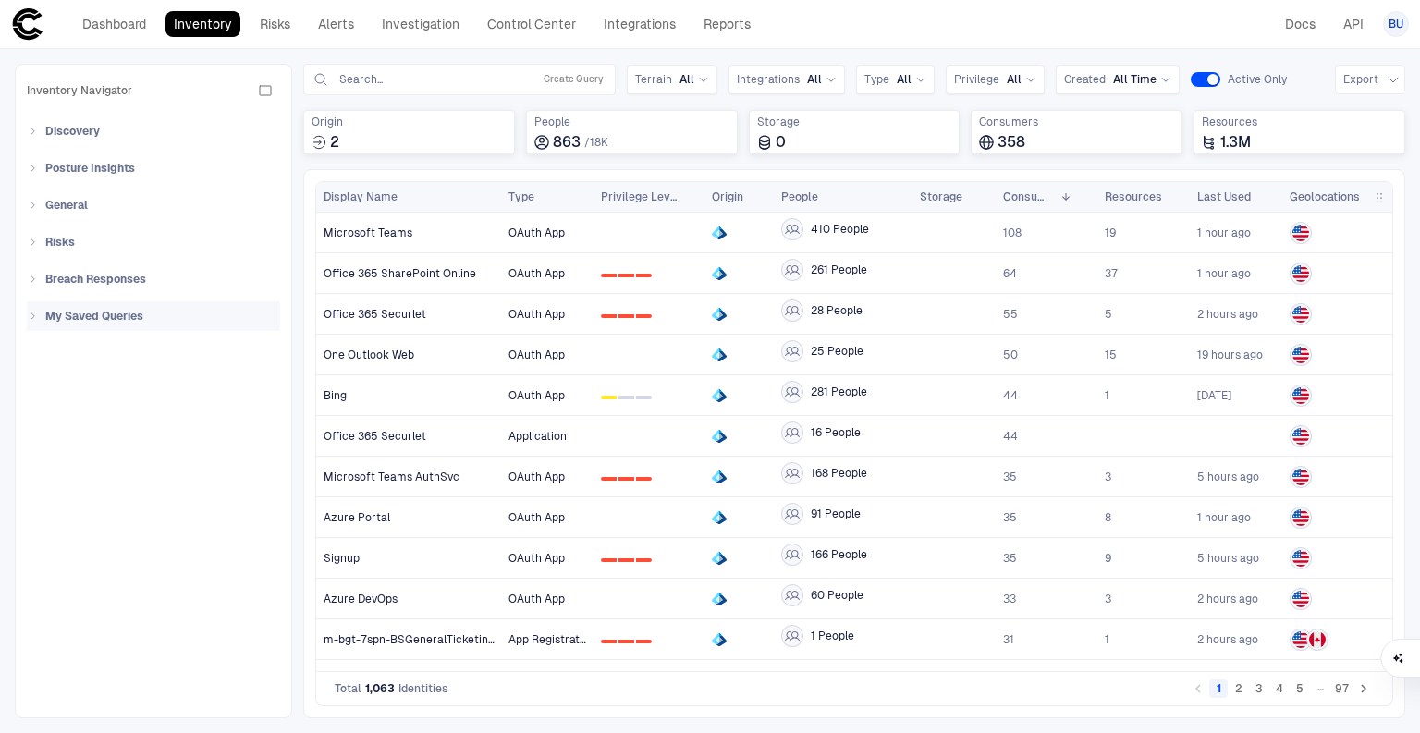
click at [29, 308] on div "My Saved Queries" at bounding box center [153, 316] width 253 height 30
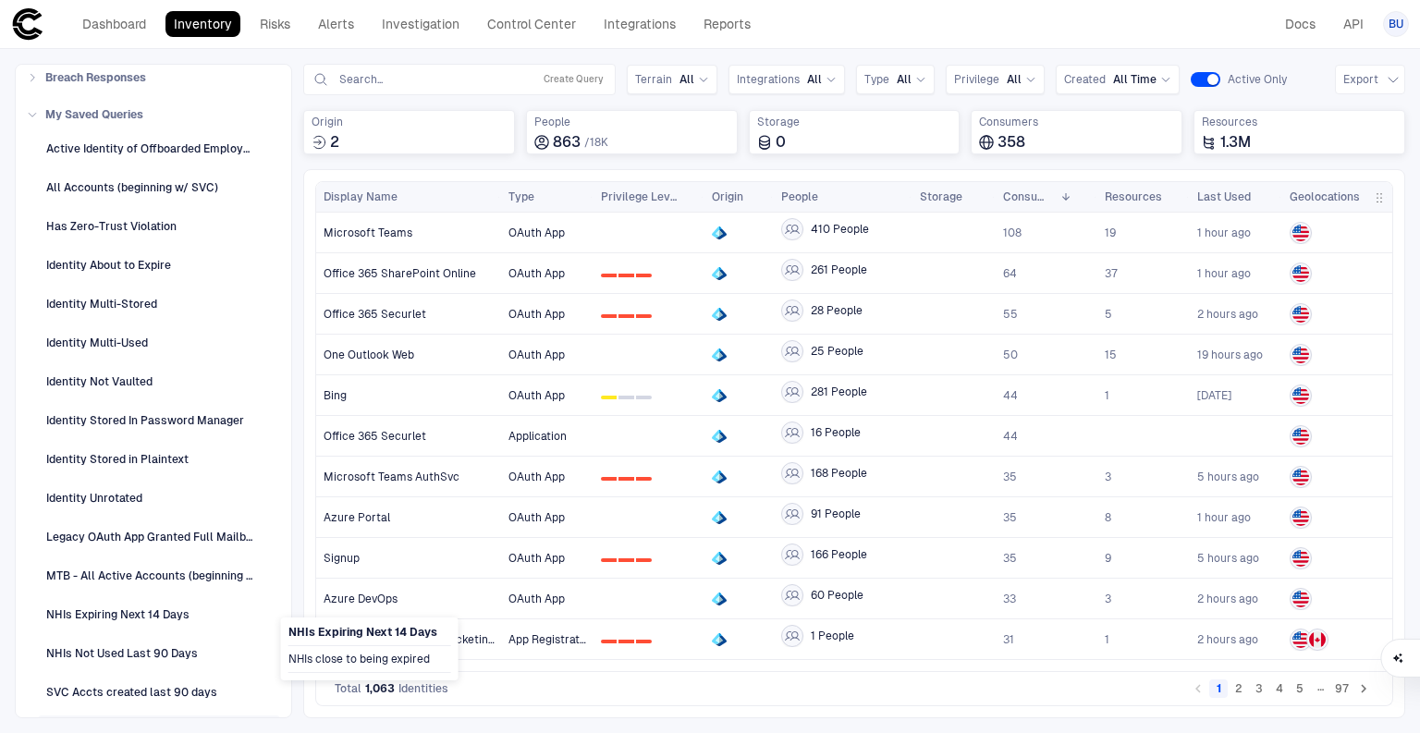
scroll to position [225, 0]
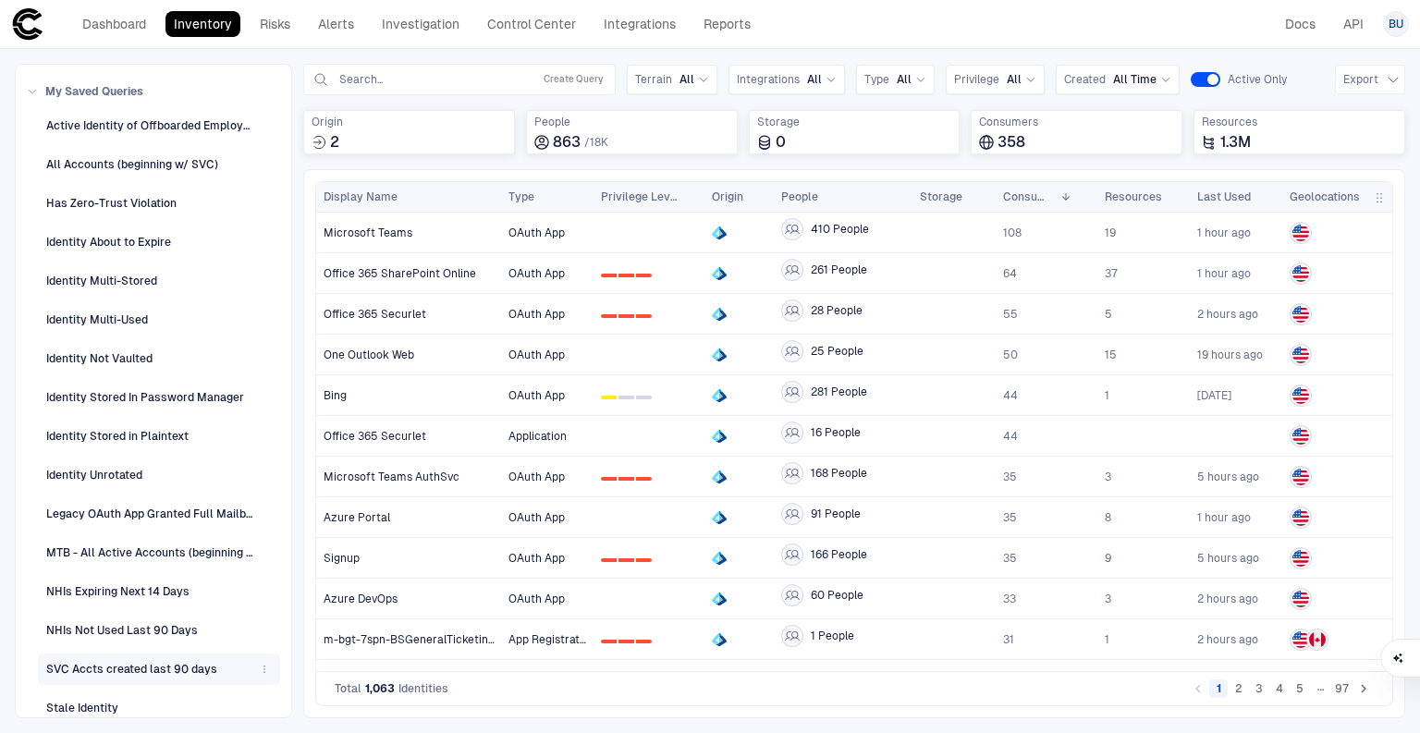
click at [259, 666] on icon "button" at bounding box center [264, 669] width 11 height 11
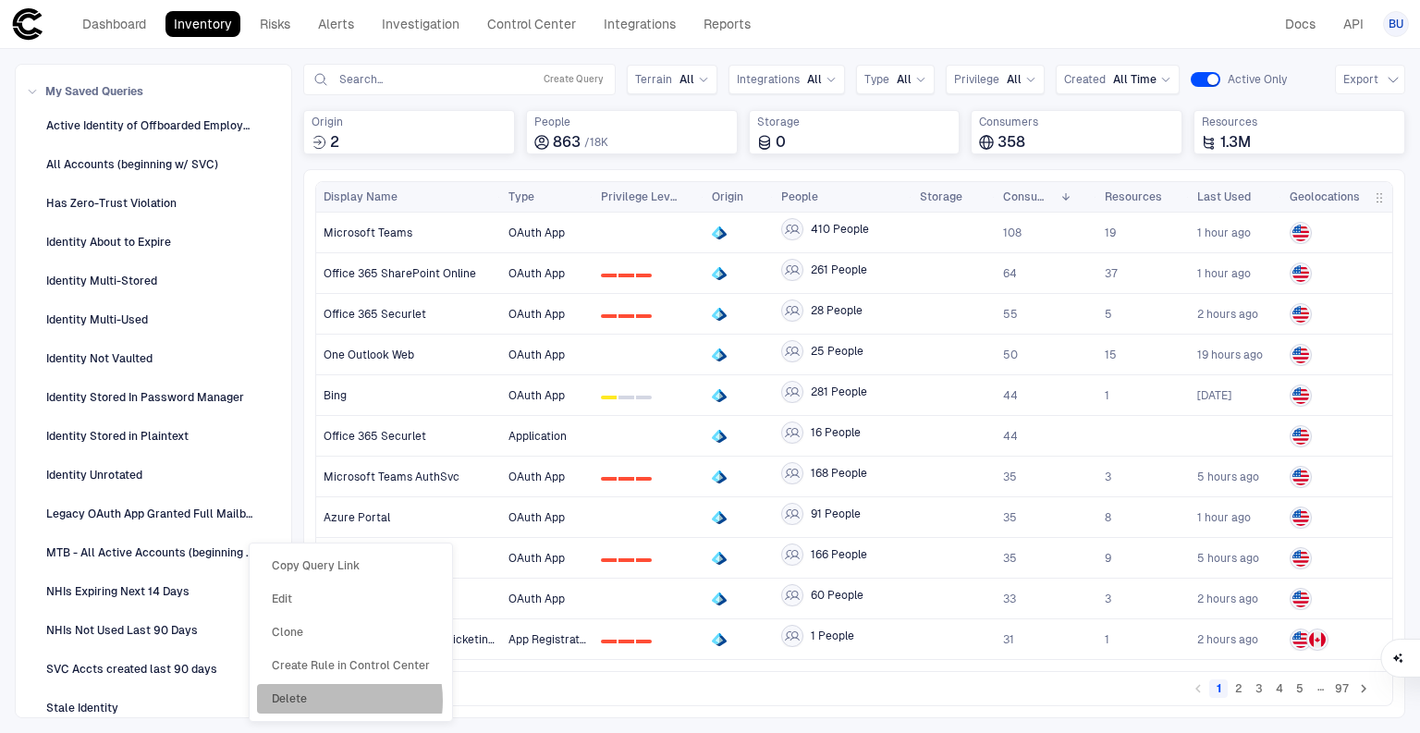
click at [323, 701] on li "Delete" at bounding box center [351, 699] width 188 height 30
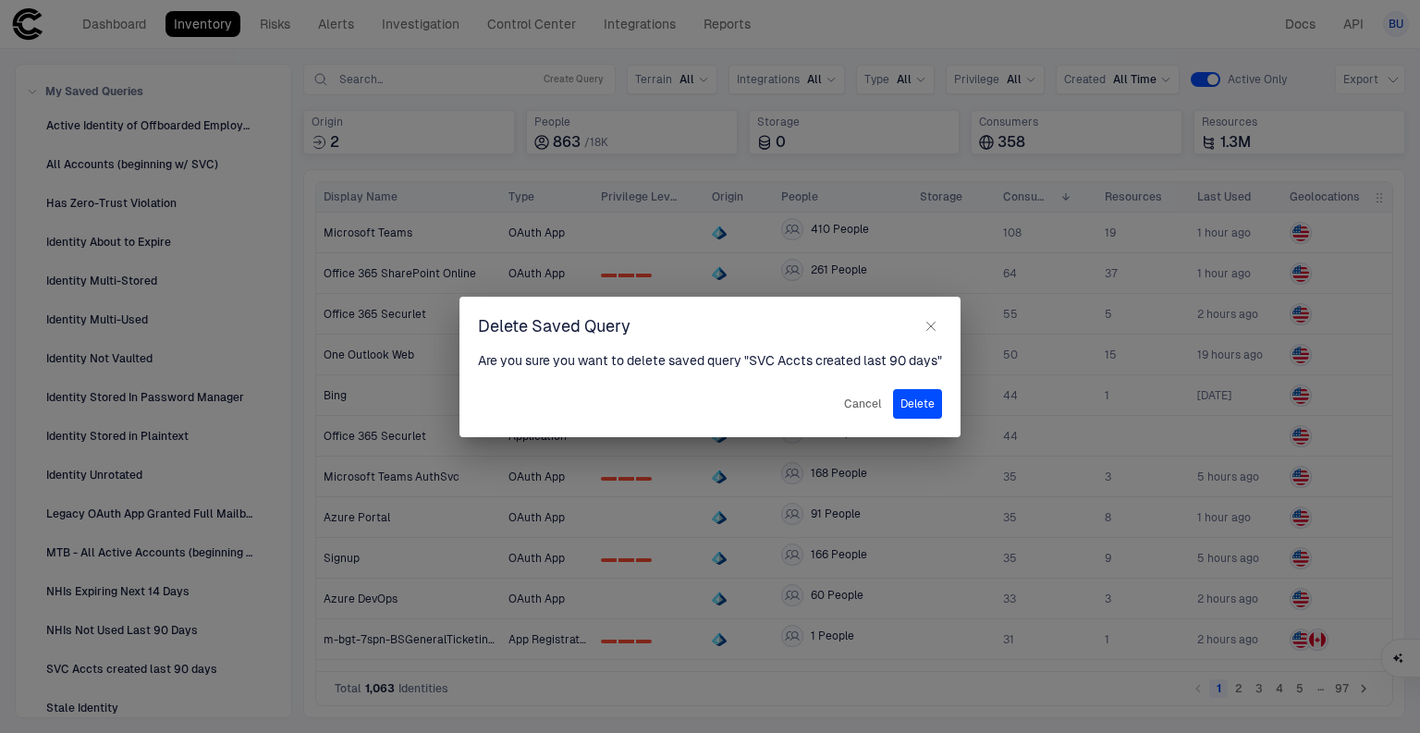
click at [928, 399] on button "Delete" at bounding box center [917, 404] width 49 height 30
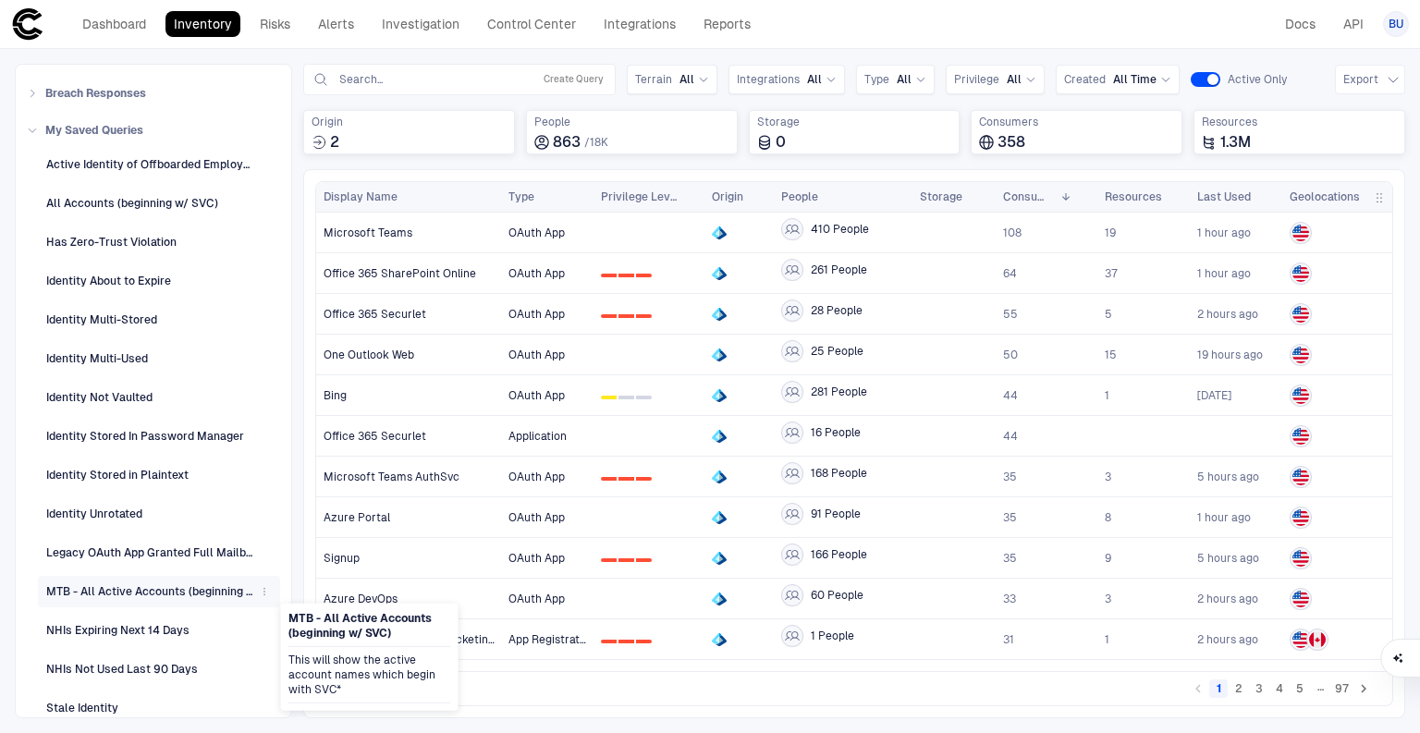
scroll to position [0, 0]
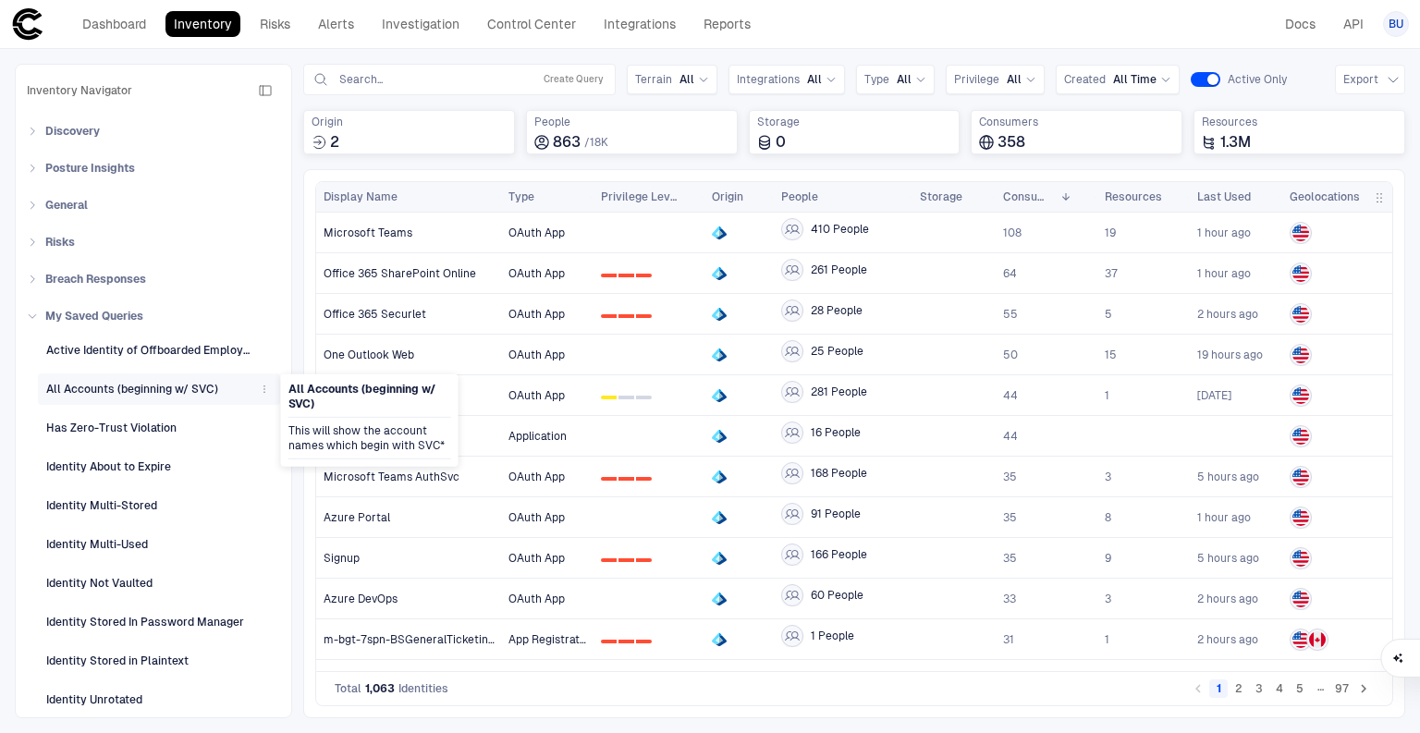
click at [261, 392] on icon "button" at bounding box center [264, 389] width 11 height 11
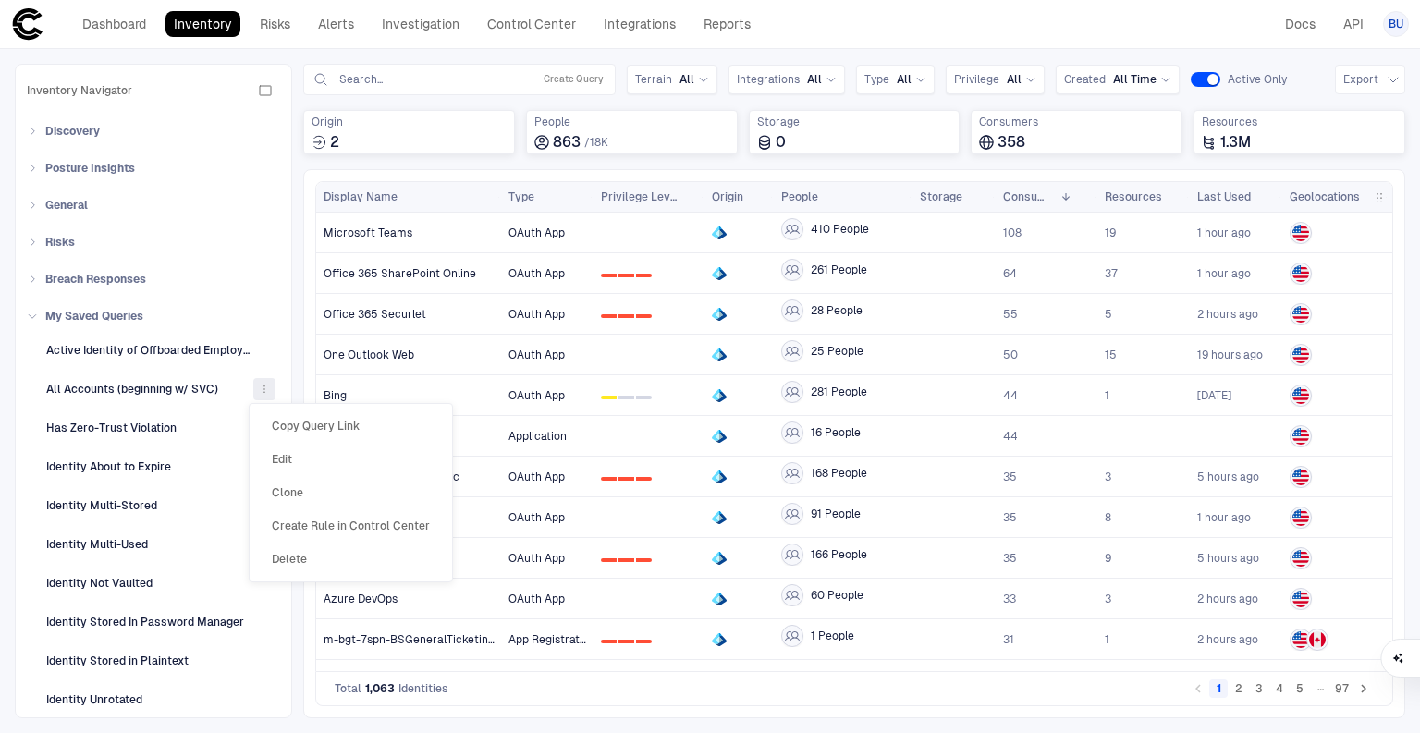
click at [311, 560] on li "Delete" at bounding box center [351, 559] width 188 height 30
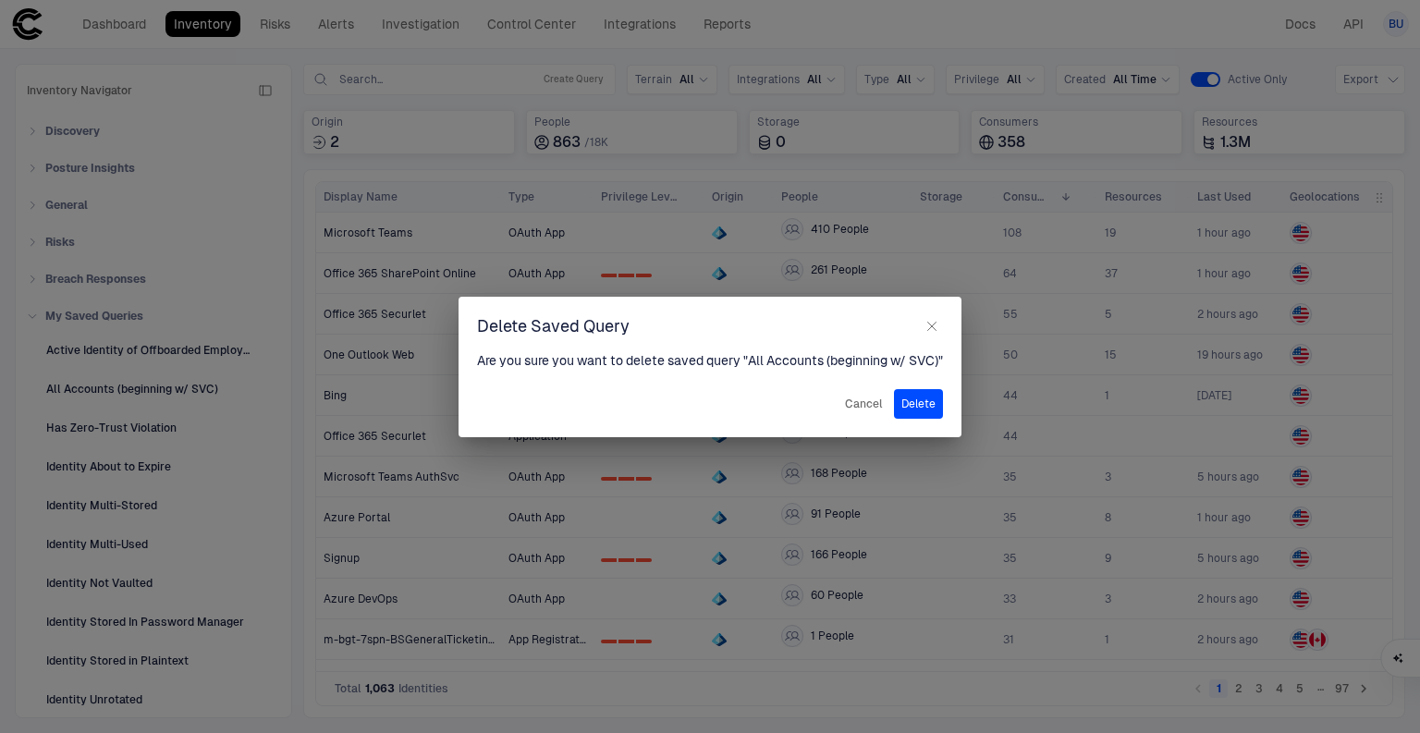
click at [939, 392] on button "Delete" at bounding box center [918, 404] width 49 height 30
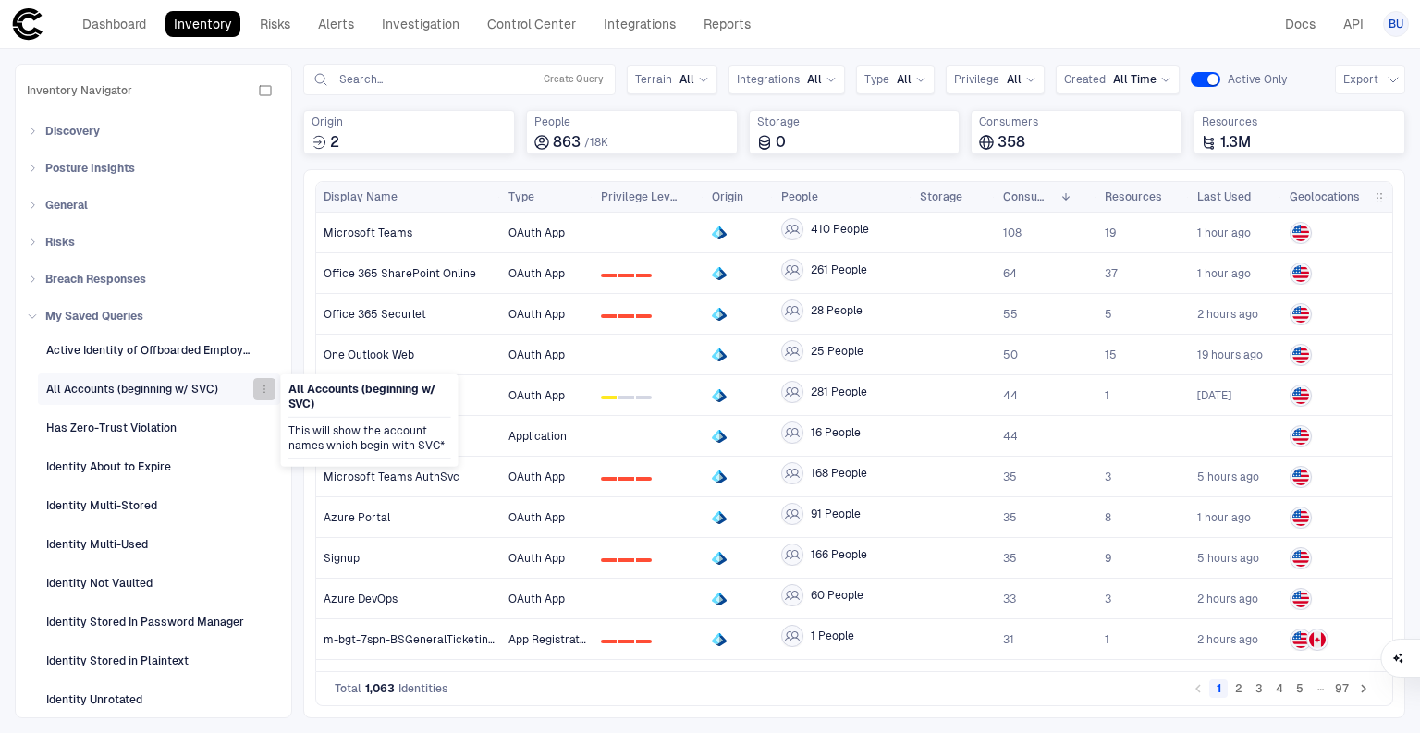
click at [259, 387] on icon "button" at bounding box center [264, 389] width 11 height 11
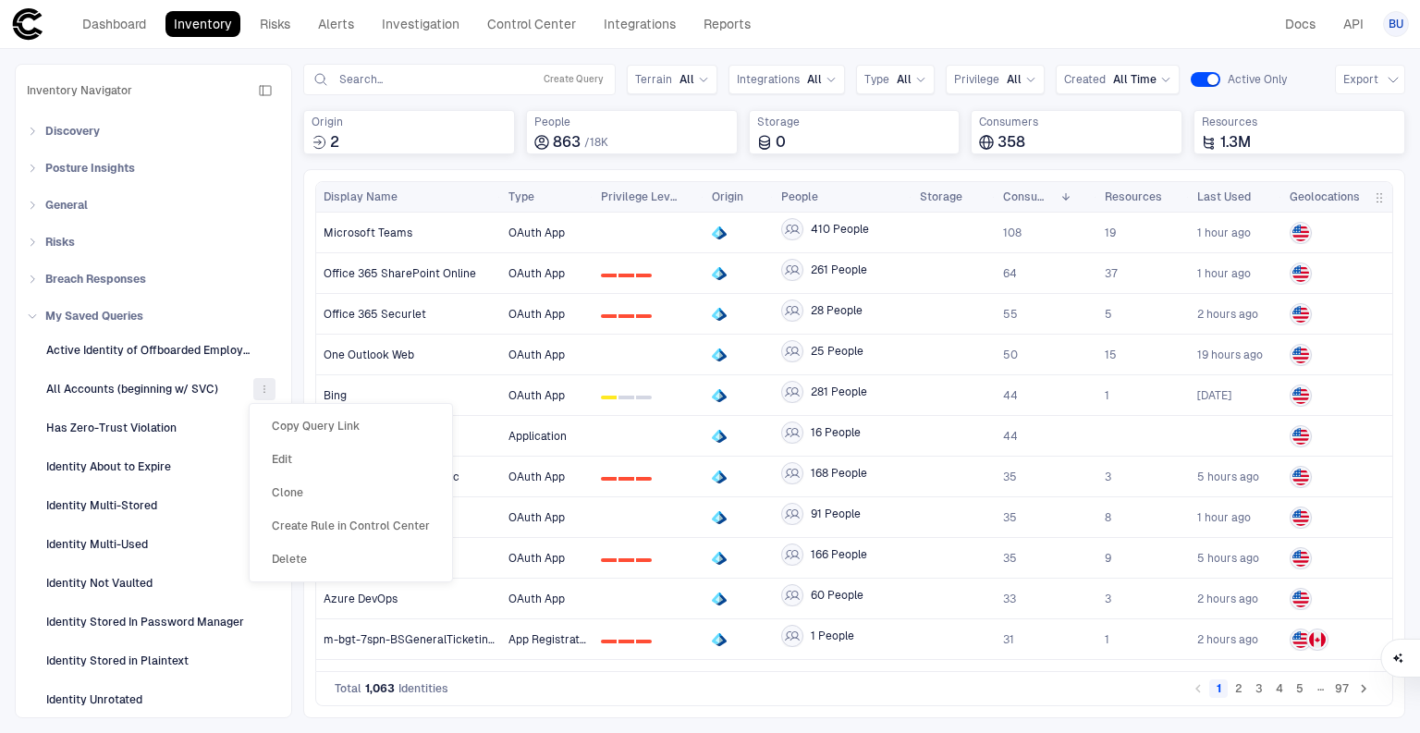
click at [292, 559] on span "Delete" at bounding box center [289, 559] width 35 height 15
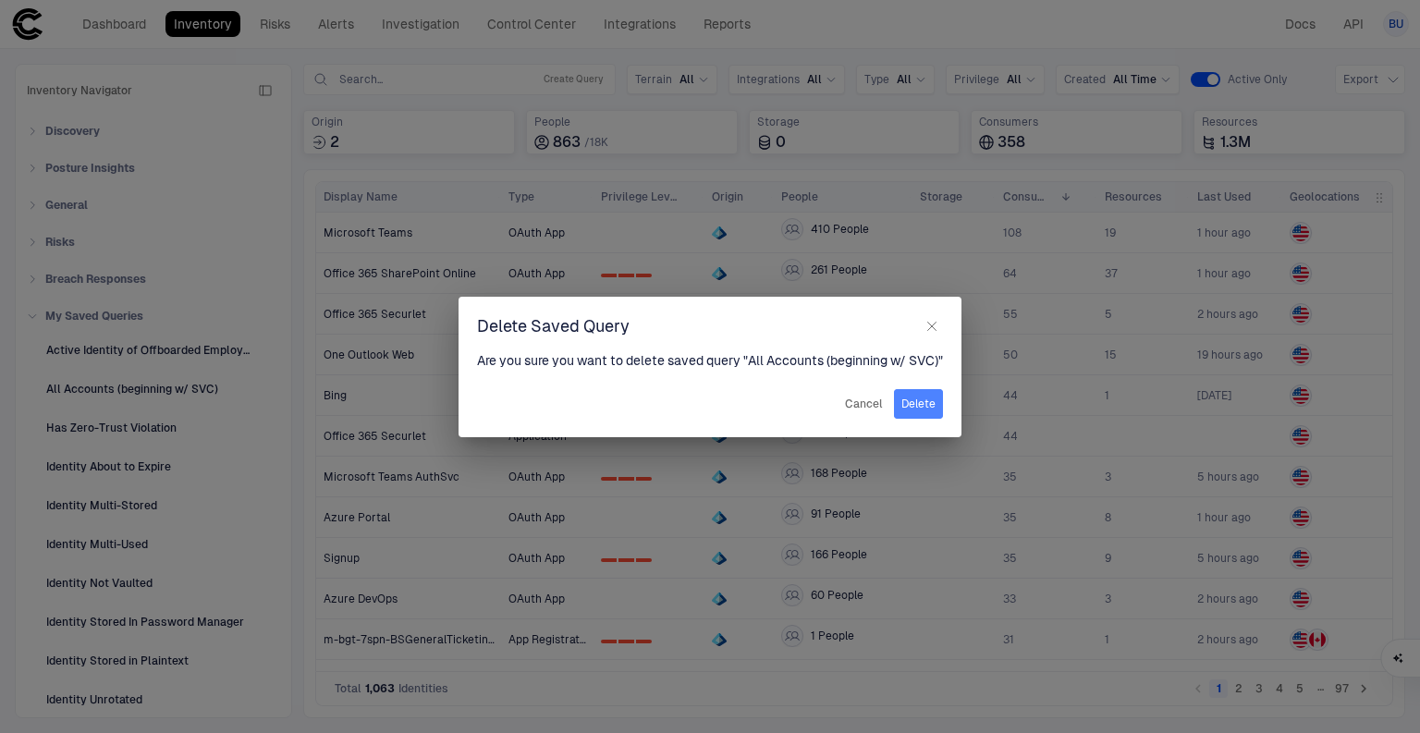
click at [917, 400] on button "Delete" at bounding box center [918, 404] width 49 height 30
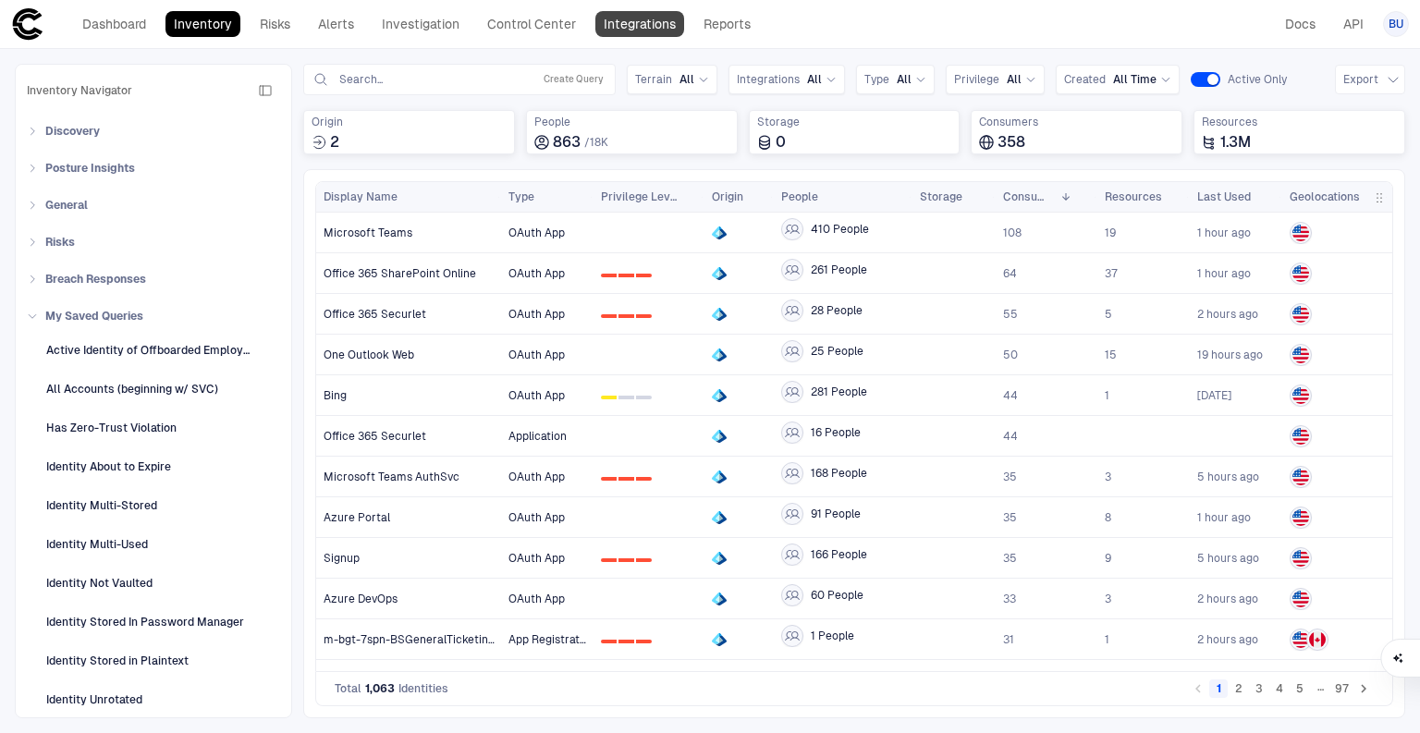
click at [662, 32] on link "Integrations" at bounding box center [639, 24] width 89 height 26
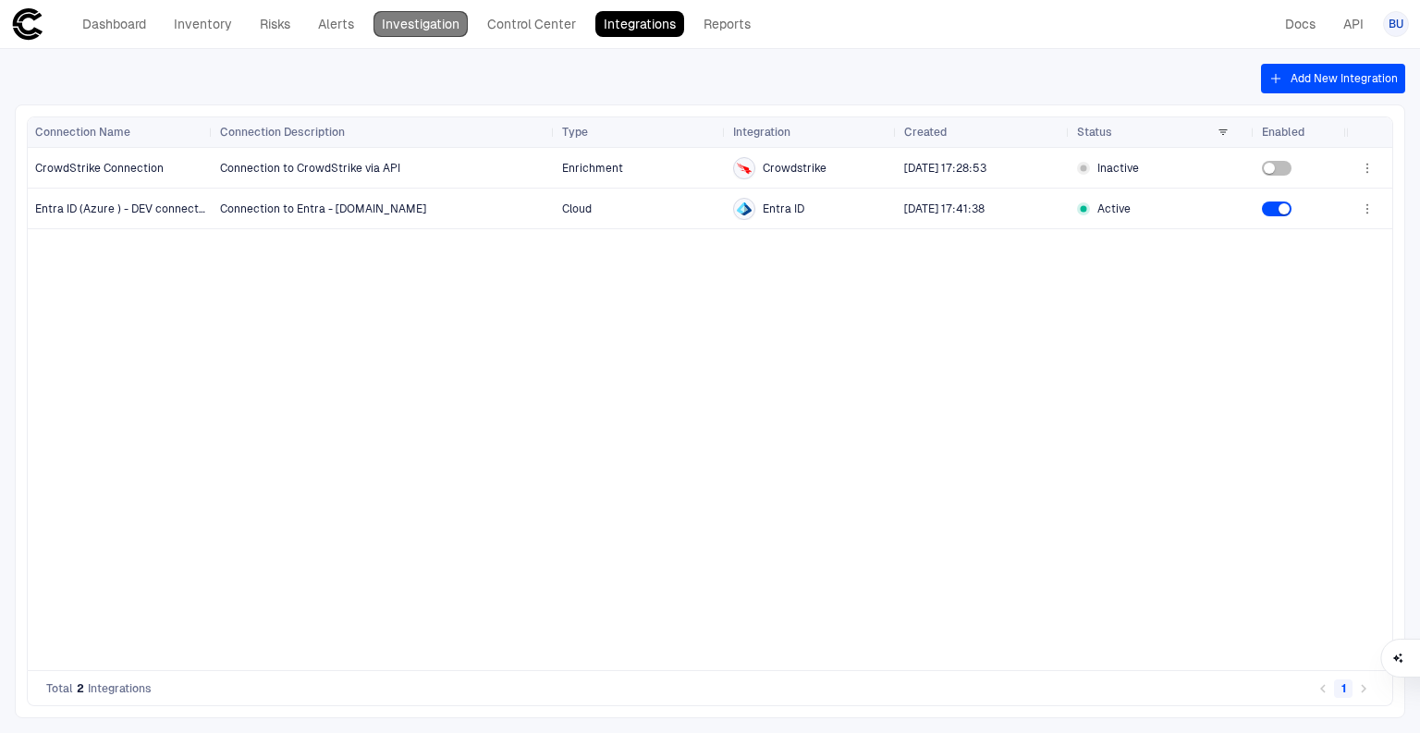
click at [456, 31] on link "Investigation" at bounding box center [420, 24] width 94 height 26
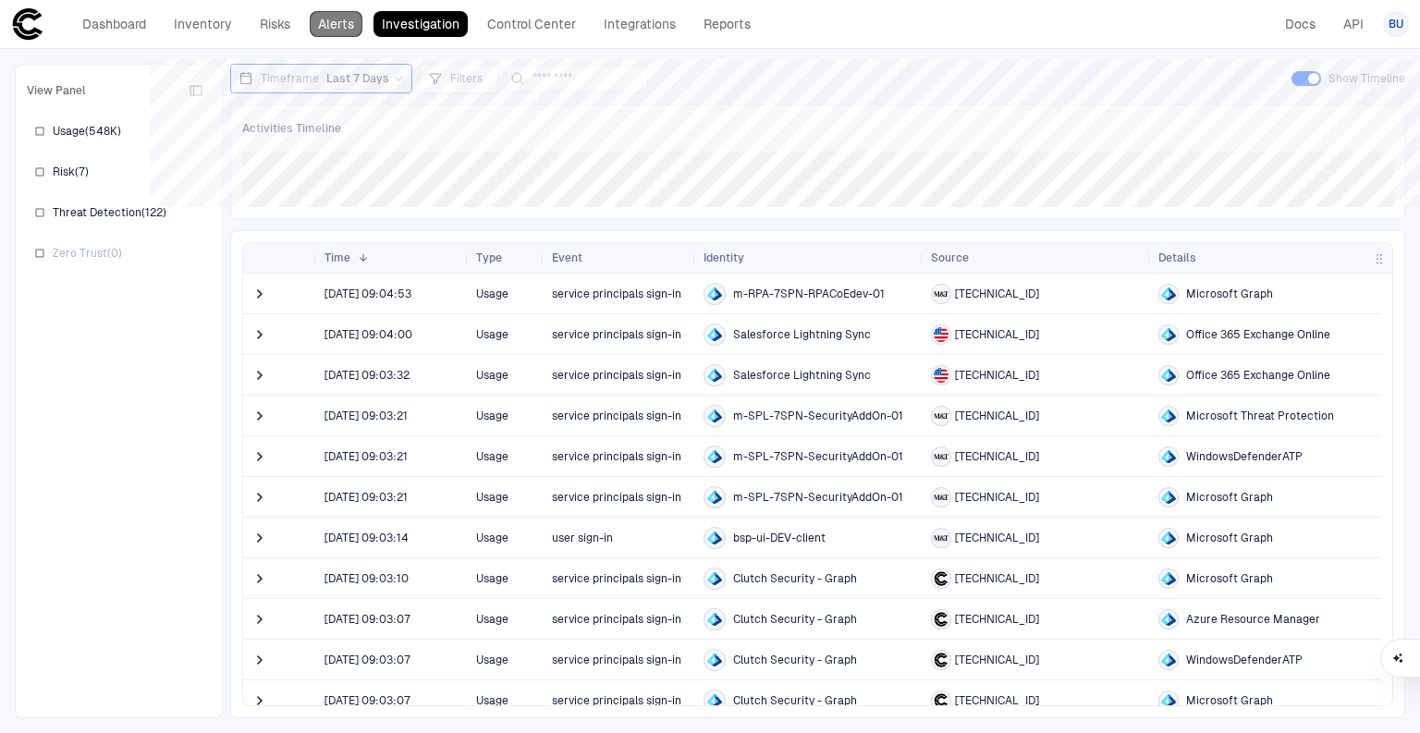
click at [331, 13] on link "Alerts" at bounding box center [336, 24] width 53 height 26
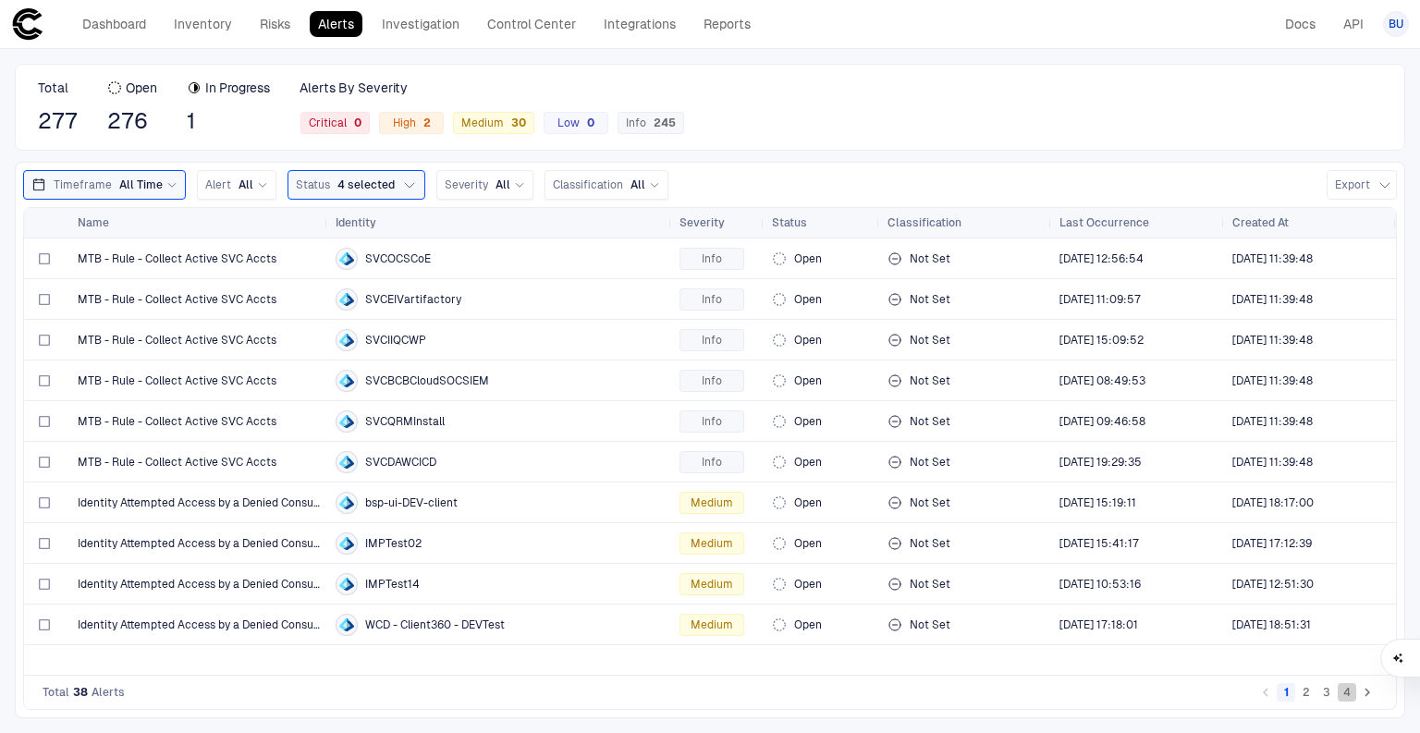
click at [1351, 695] on button "4" at bounding box center [1346, 692] width 18 height 18
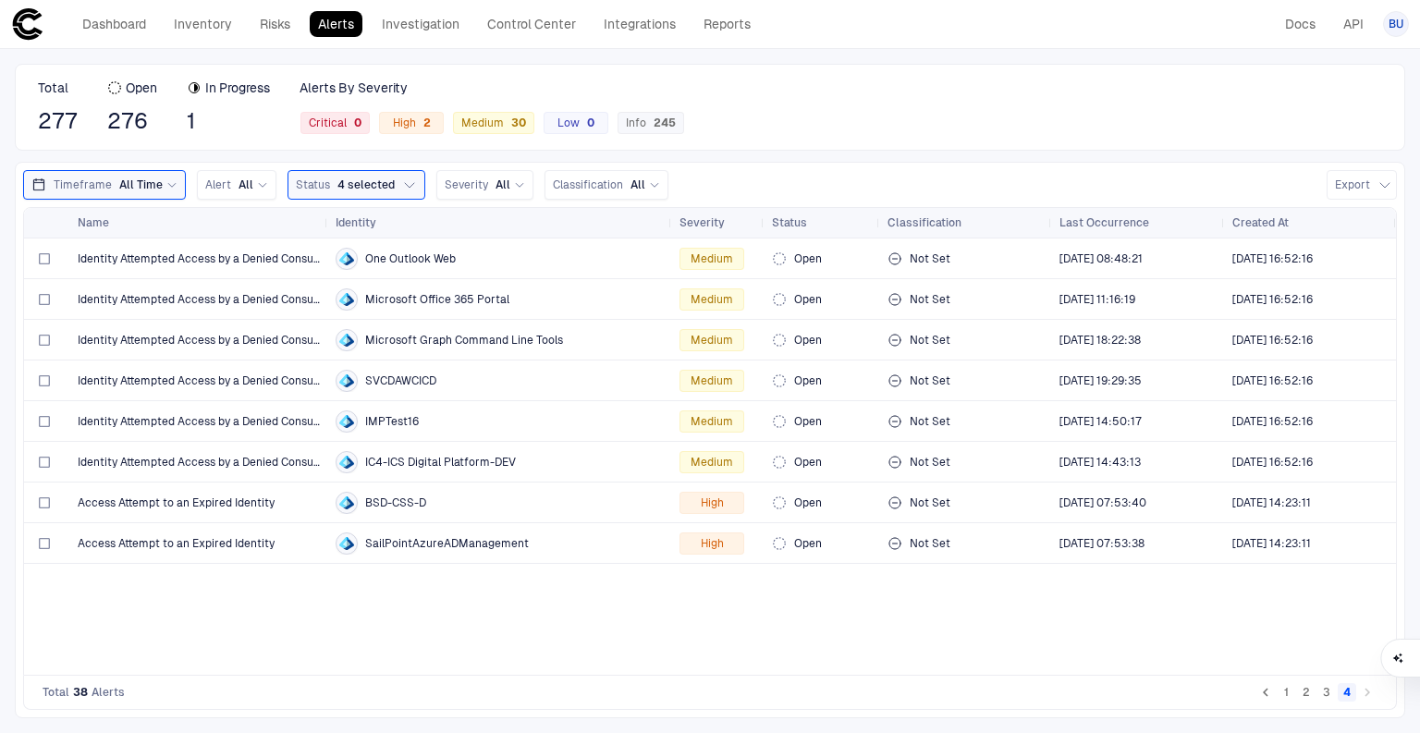
click at [1284, 691] on button "1" at bounding box center [1285, 692] width 18 height 18
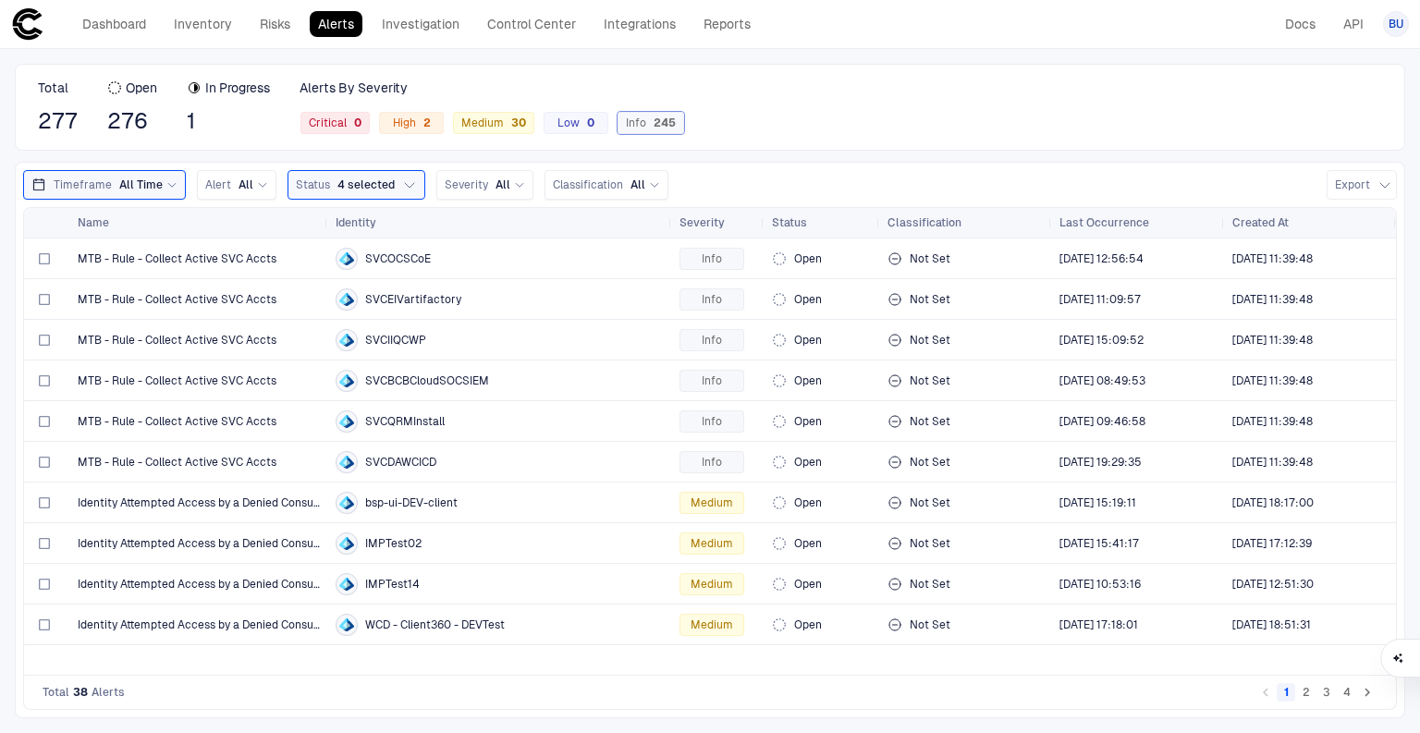
click at [663, 112] on div "Info 245" at bounding box center [650, 123] width 67 height 22
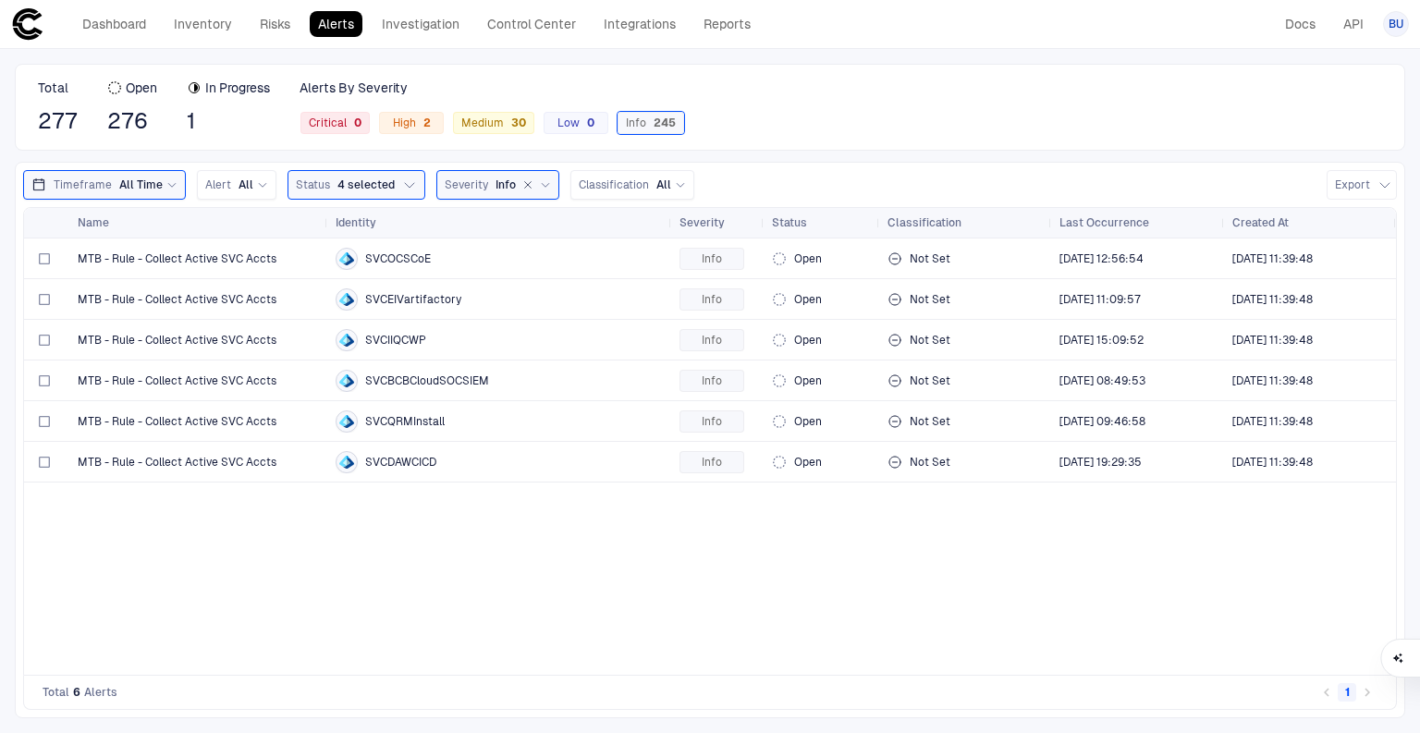
click at [649, 127] on div "245" at bounding box center [661, 122] width 30 height 13
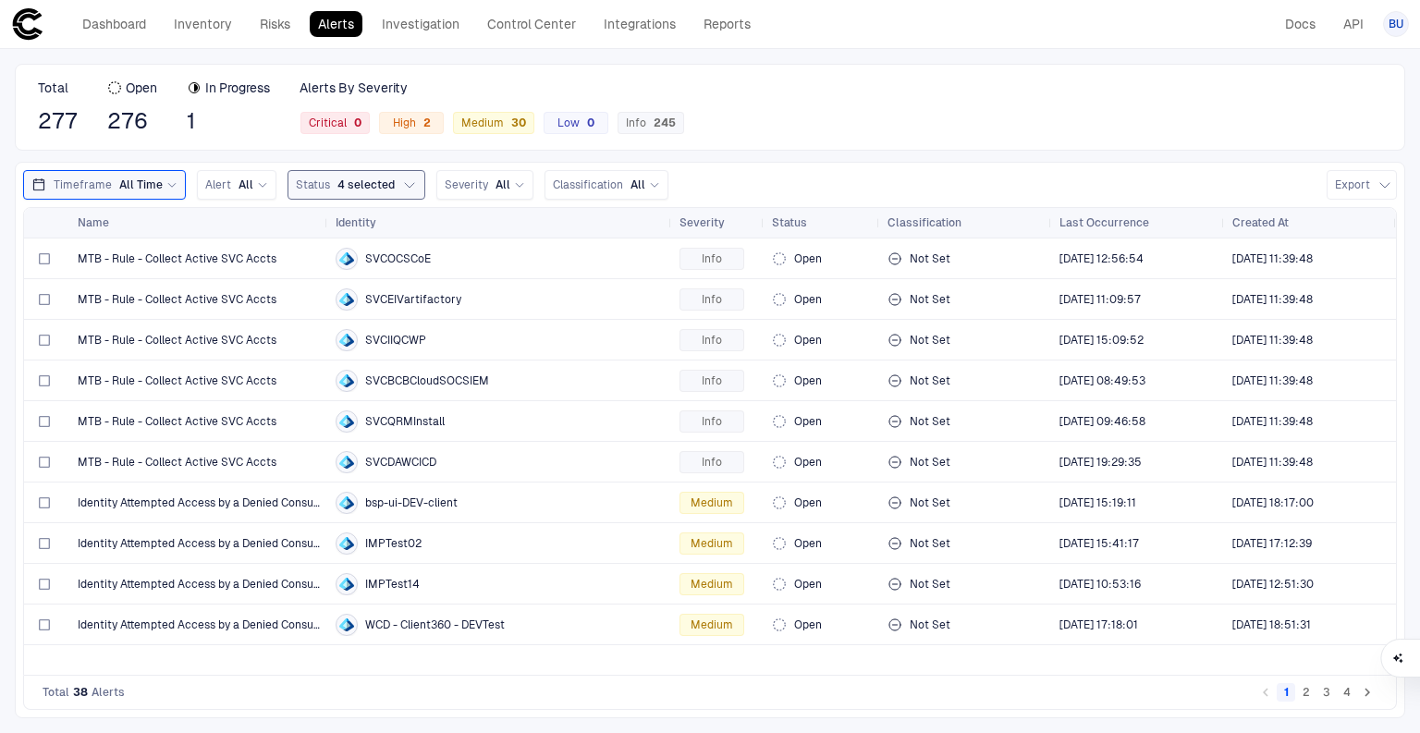
click at [337, 177] on span "4 selected" at bounding box center [365, 184] width 57 height 15
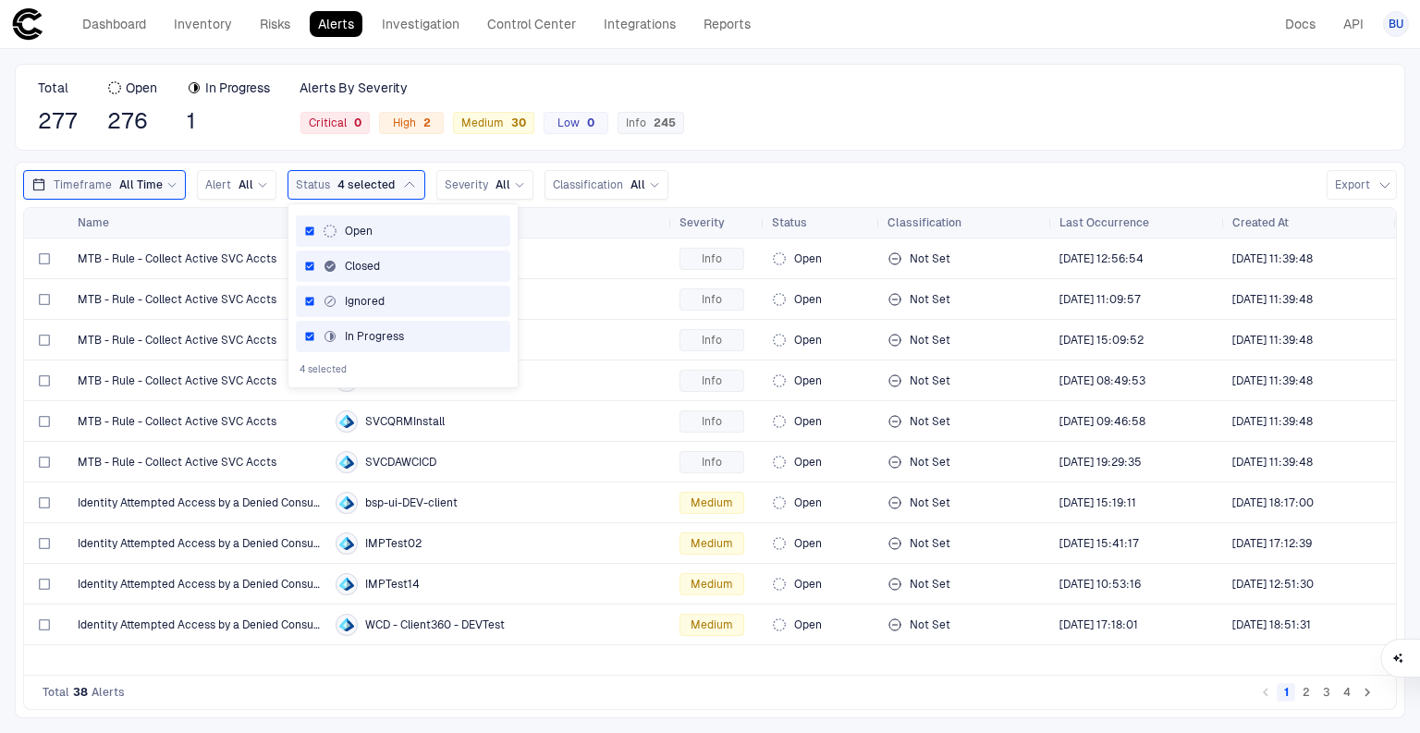
click at [309, 370] on span "4 selected" at bounding box center [322, 369] width 47 height 13
click at [819, 143] on div "Total 277 Open 276 In Progress 1 Alerts By Severity Critical 0 High 2 Medium 30…" at bounding box center [710, 107] width 1390 height 87
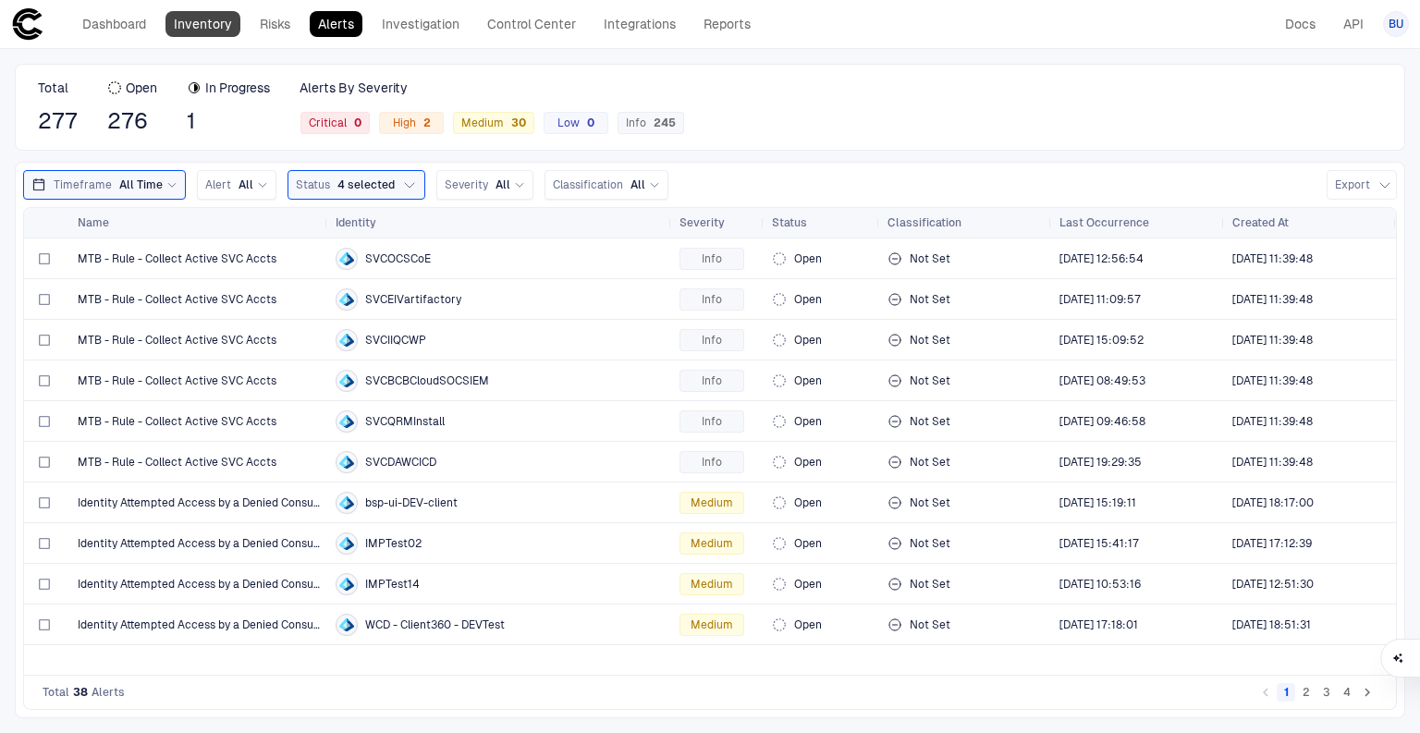
click at [200, 13] on link "Inventory" at bounding box center [202, 24] width 75 height 26
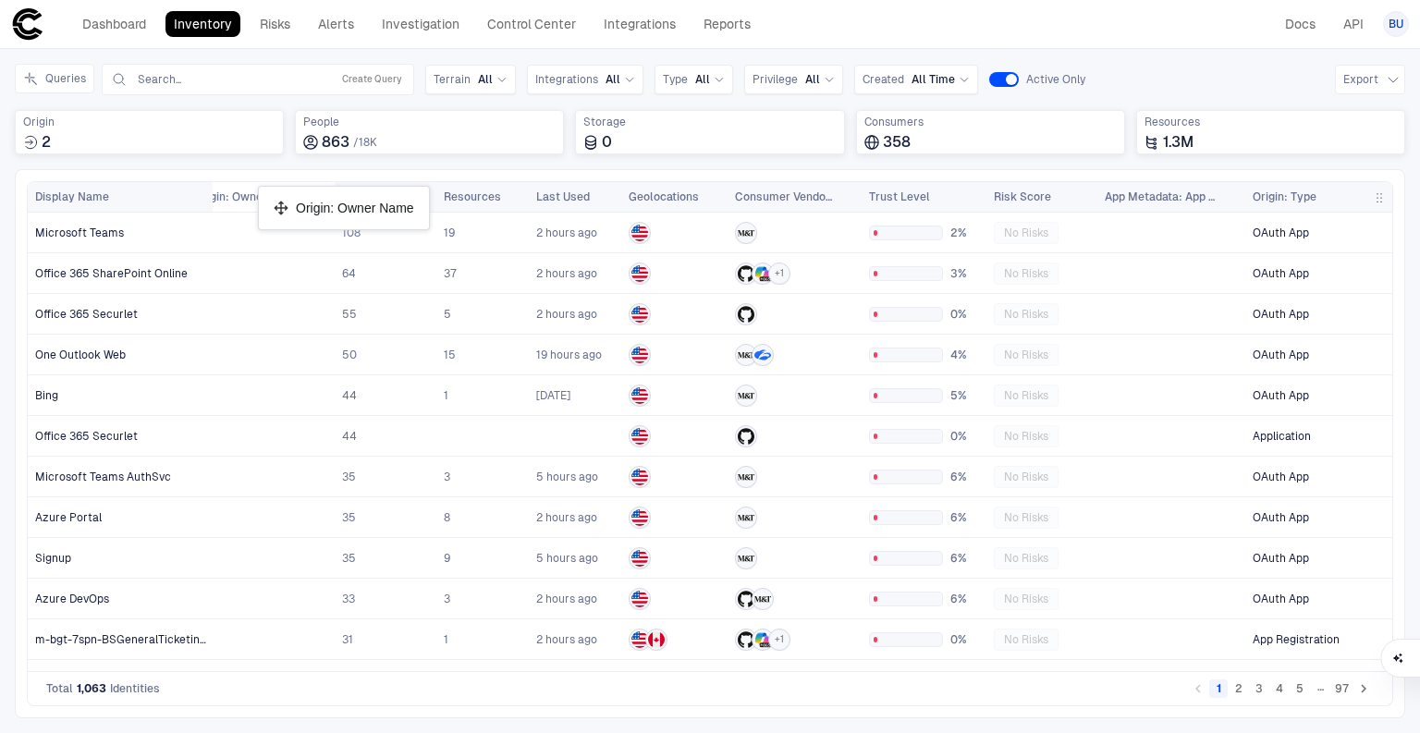
drag, startPoint x: 1272, startPoint y: 189, endPoint x: 267, endPoint y: 193, distance: 1004.7
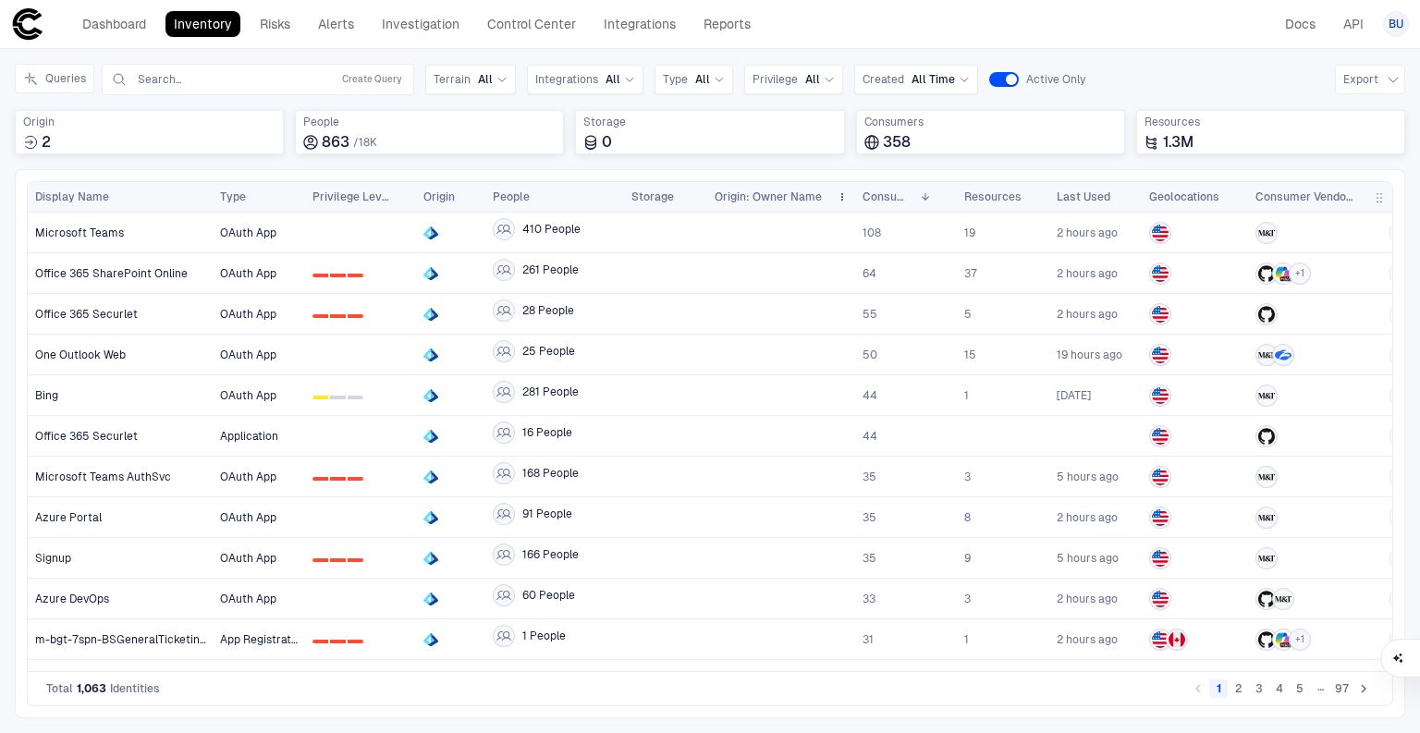
click at [750, 194] on span "Origin: Owner Name" at bounding box center [767, 196] width 107 height 15
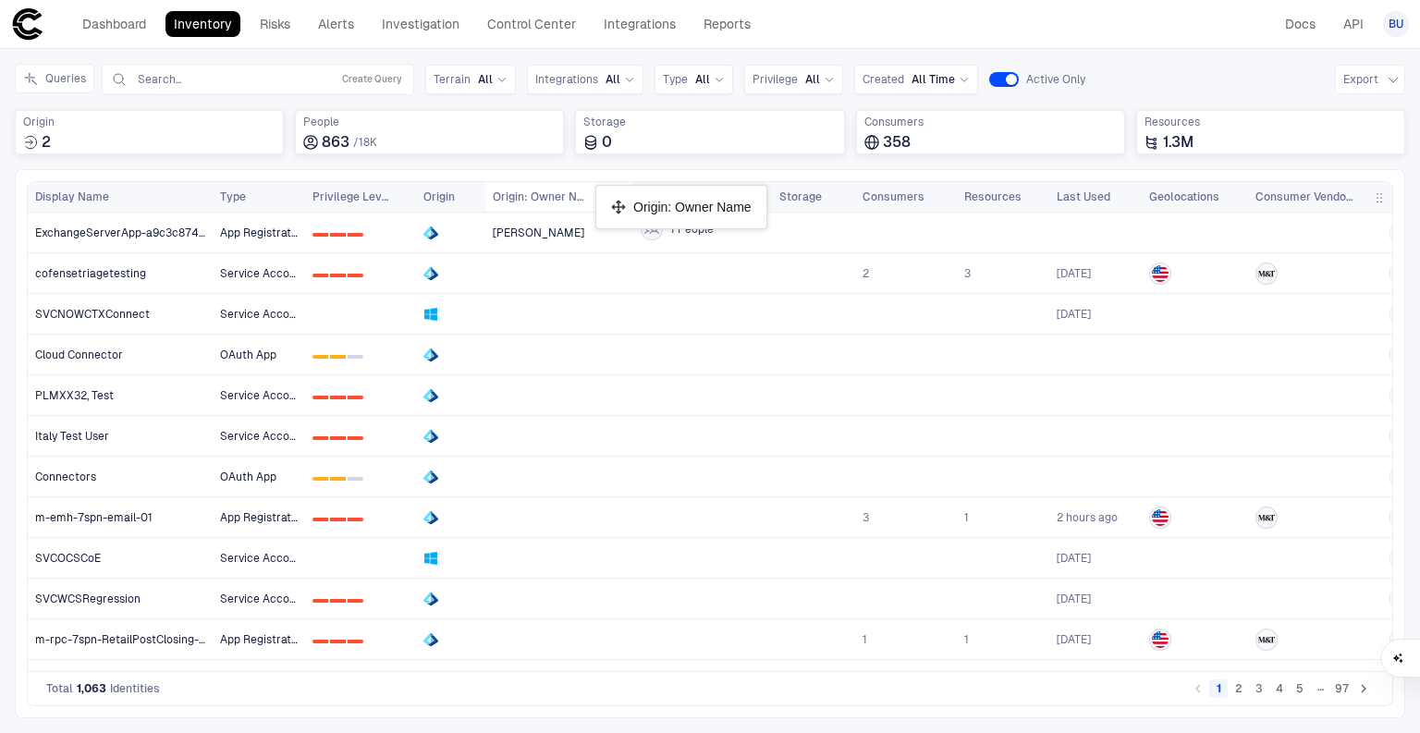
drag, startPoint x: 762, startPoint y: 192, endPoint x: 604, endPoint y: 192, distance: 157.1
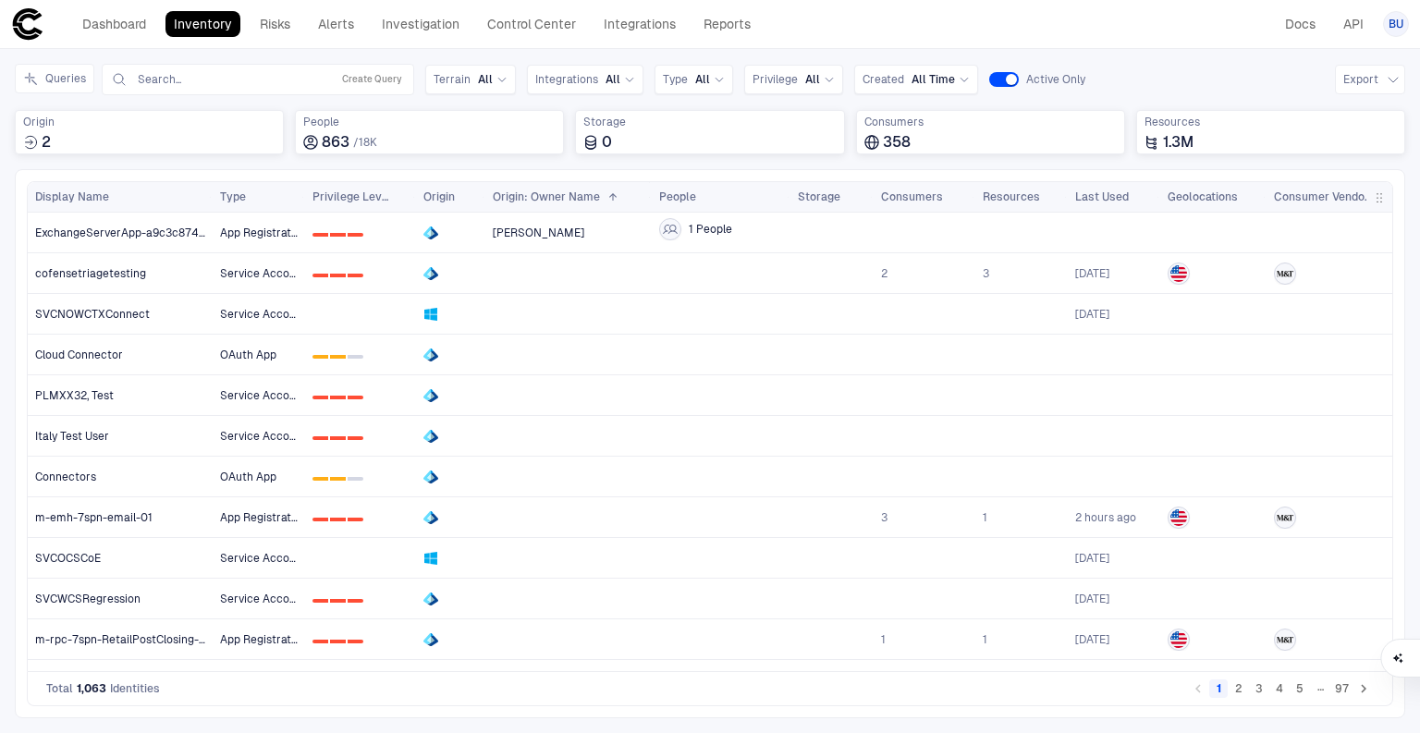
drag, startPoint x: 628, startPoint y: 193, endPoint x: 647, endPoint y: 198, distance: 19.1
click at [647, 198] on div at bounding box center [650, 197] width 7 height 30
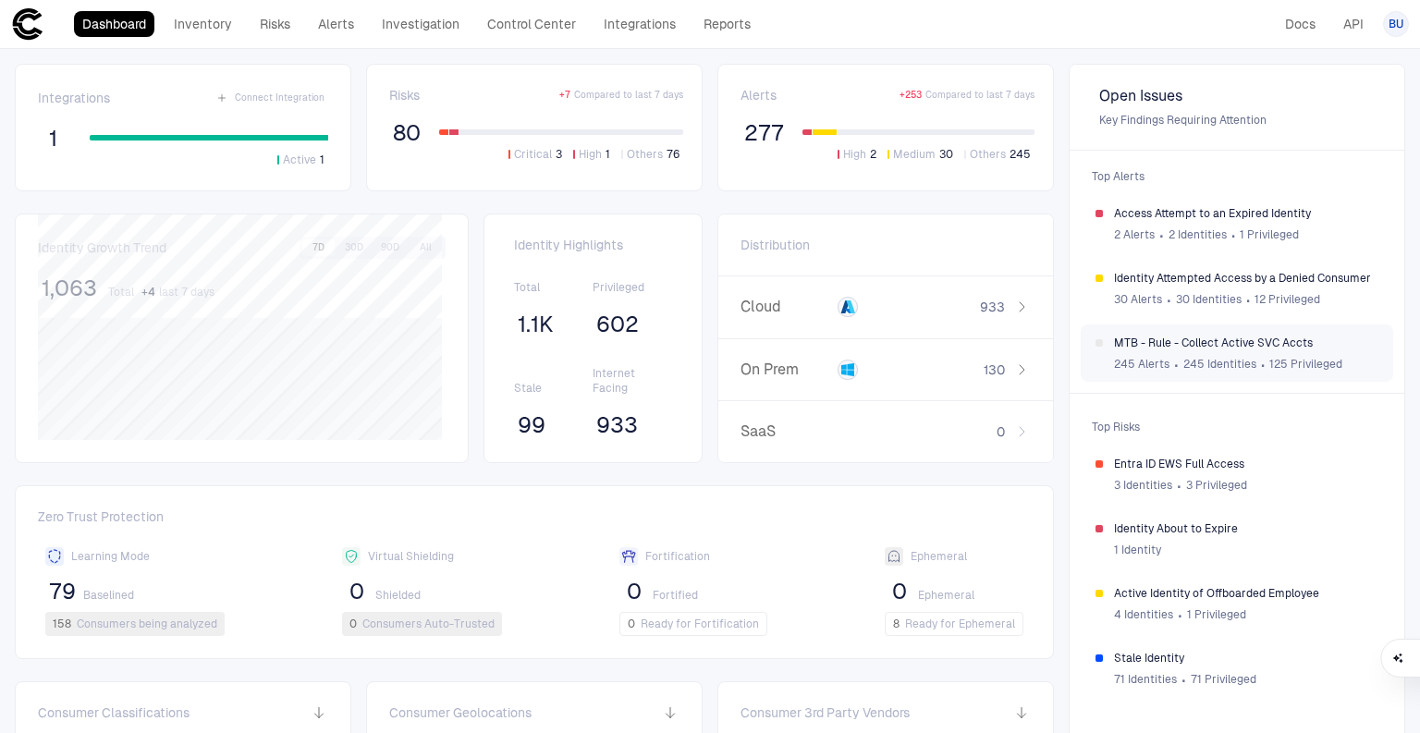
click at [1213, 343] on span "MTB - Rule - Collect Active SVC Accts" at bounding box center [1246, 343] width 264 height 15
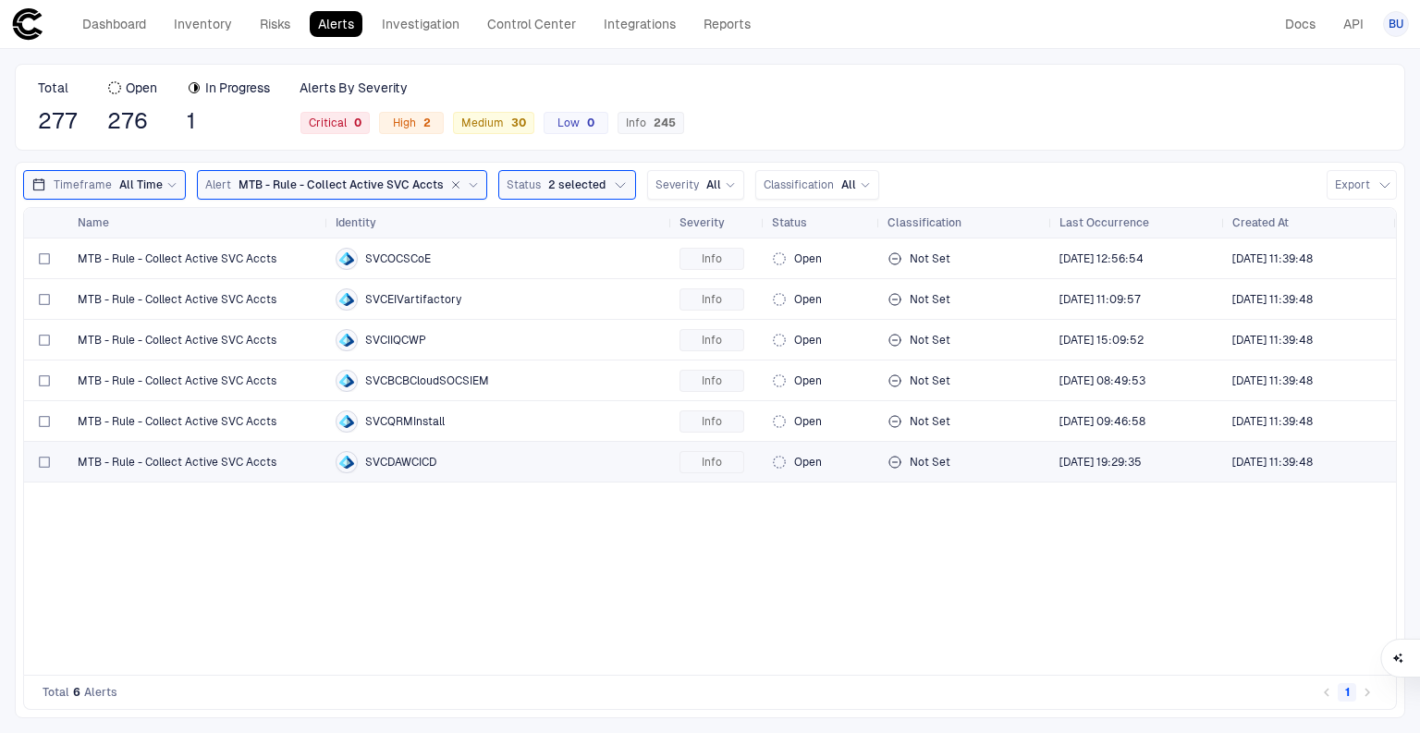
click at [421, 465] on span "SVCDAWCICD" at bounding box center [400, 462] width 71 height 15
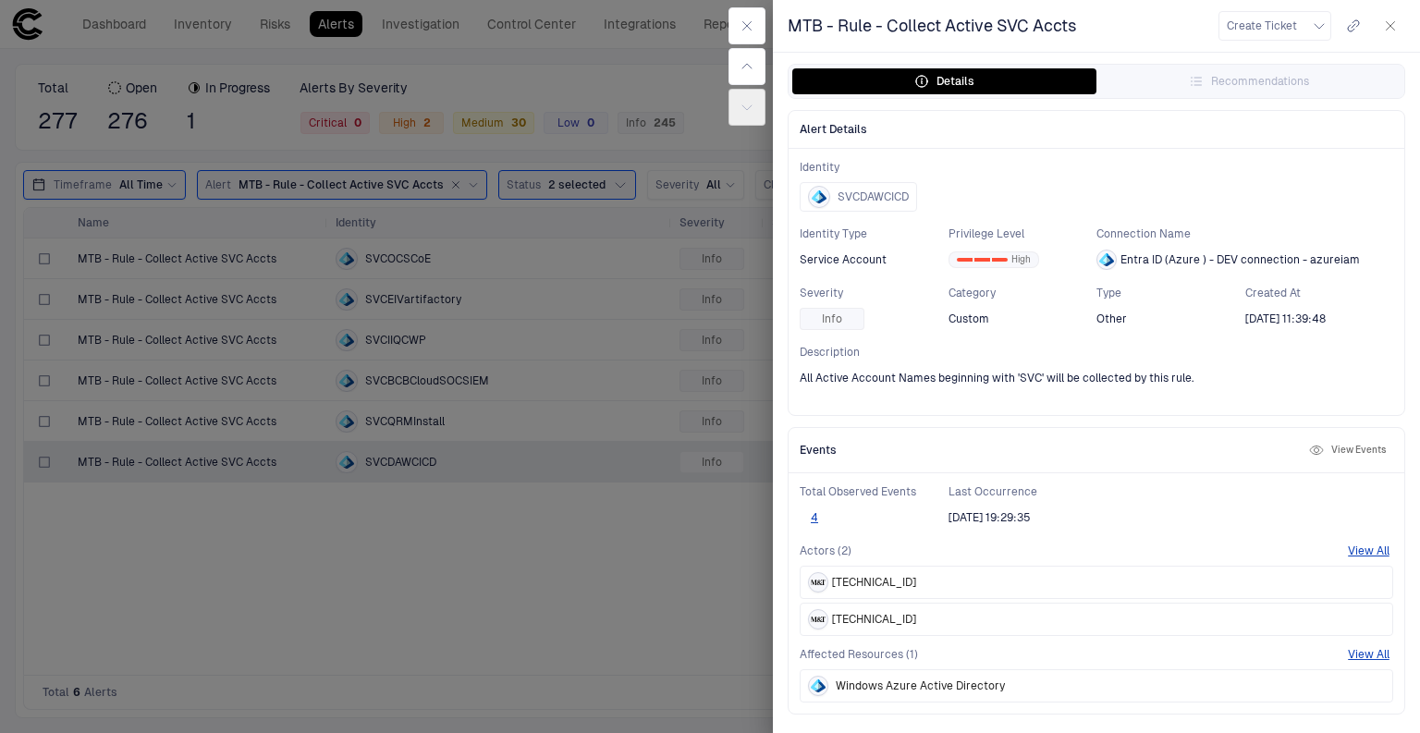
click at [388, 585] on div at bounding box center [710, 366] width 1420 height 733
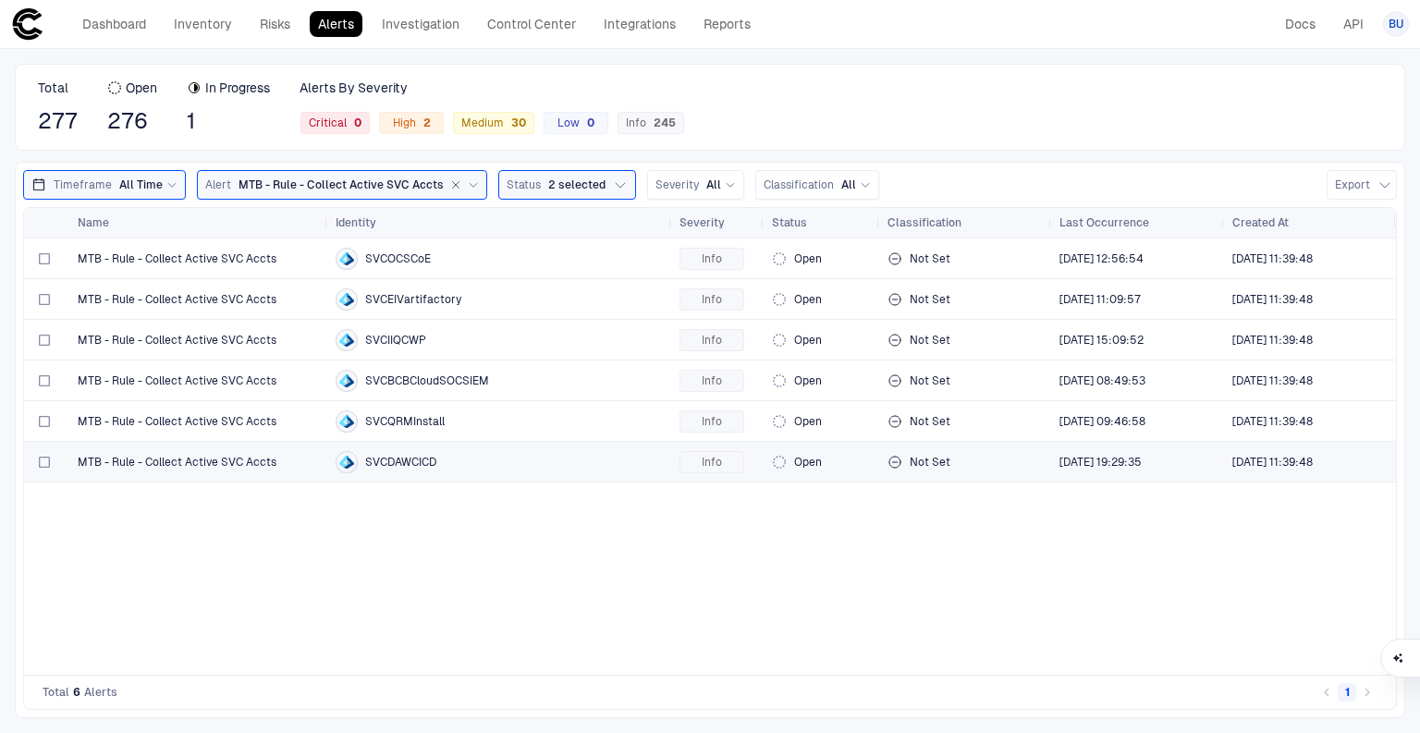
click at [397, 464] on span "SVCDAWCICD" at bounding box center [400, 462] width 71 height 15
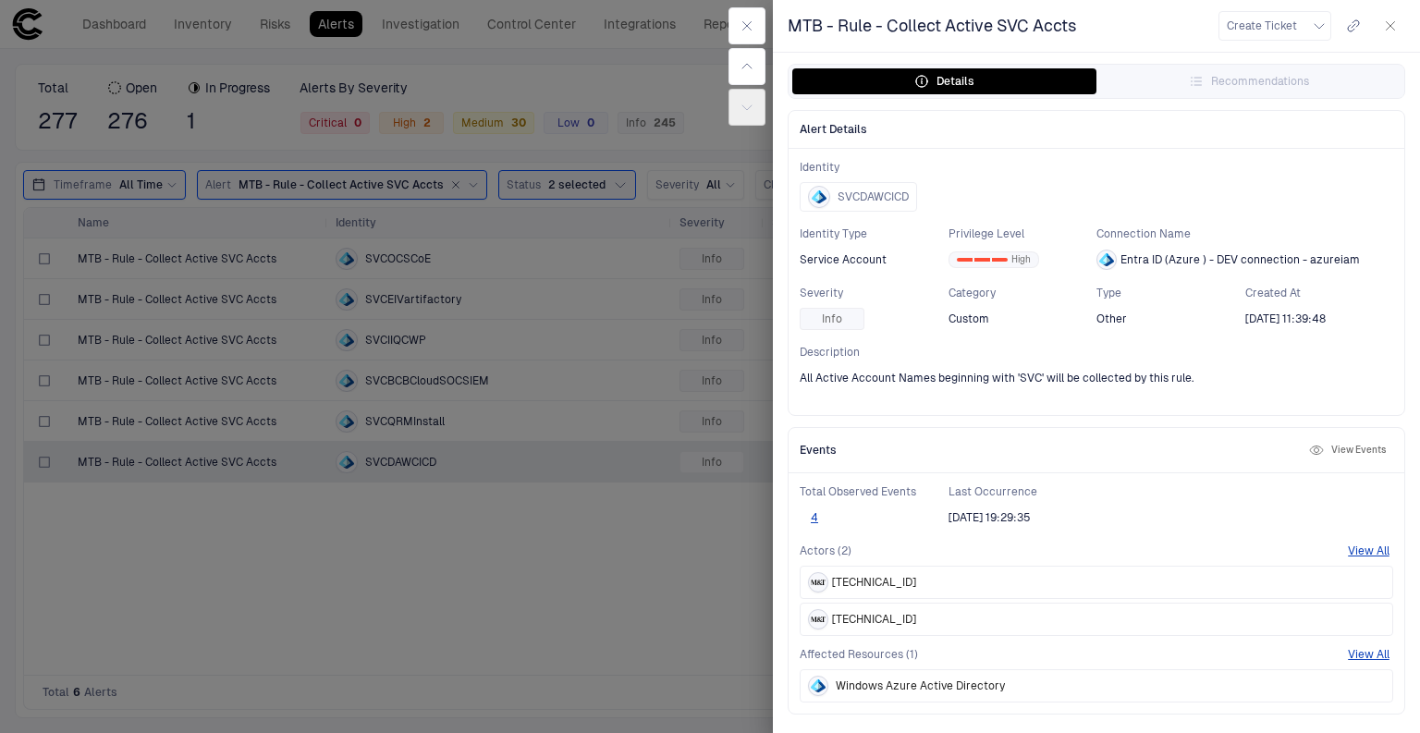
click at [406, 536] on div at bounding box center [710, 366] width 1420 height 733
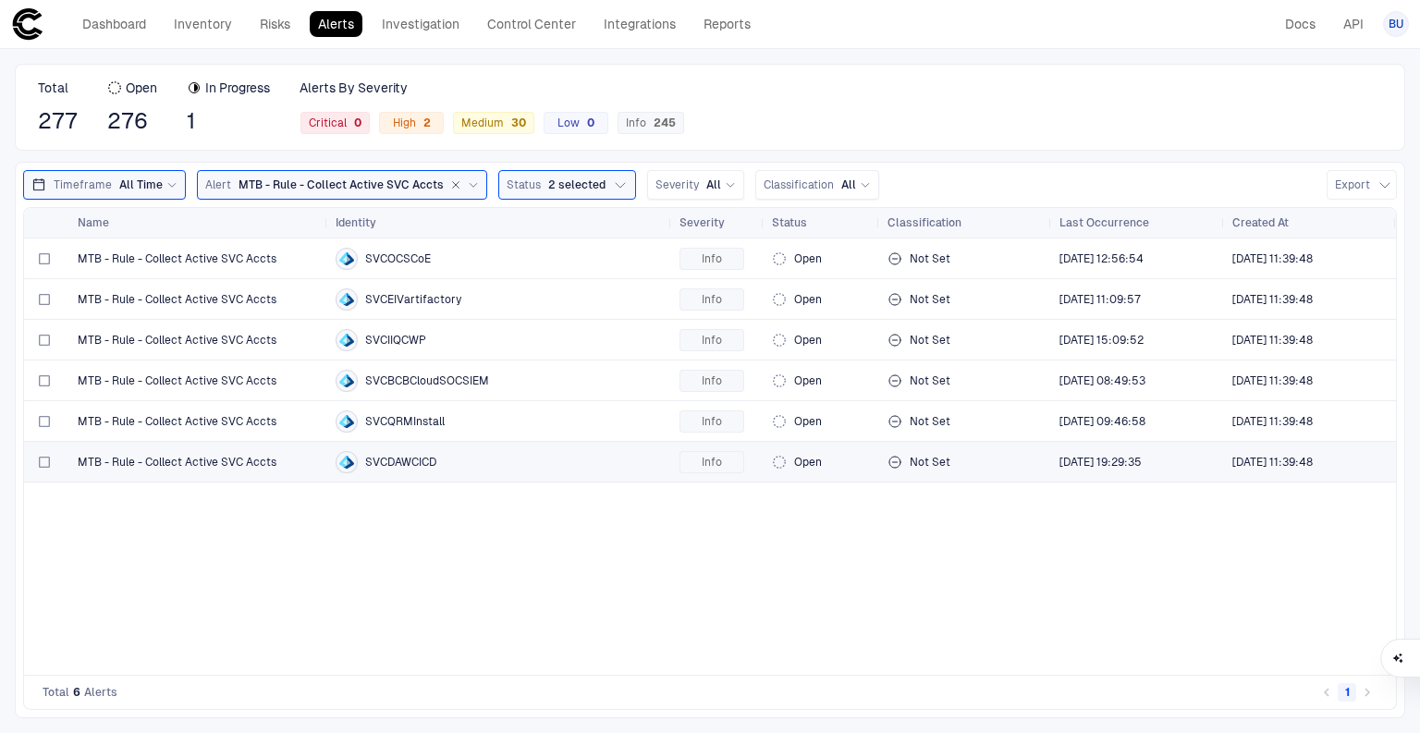
click at [415, 463] on span "SVCDAWCICD" at bounding box center [400, 462] width 71 height 15
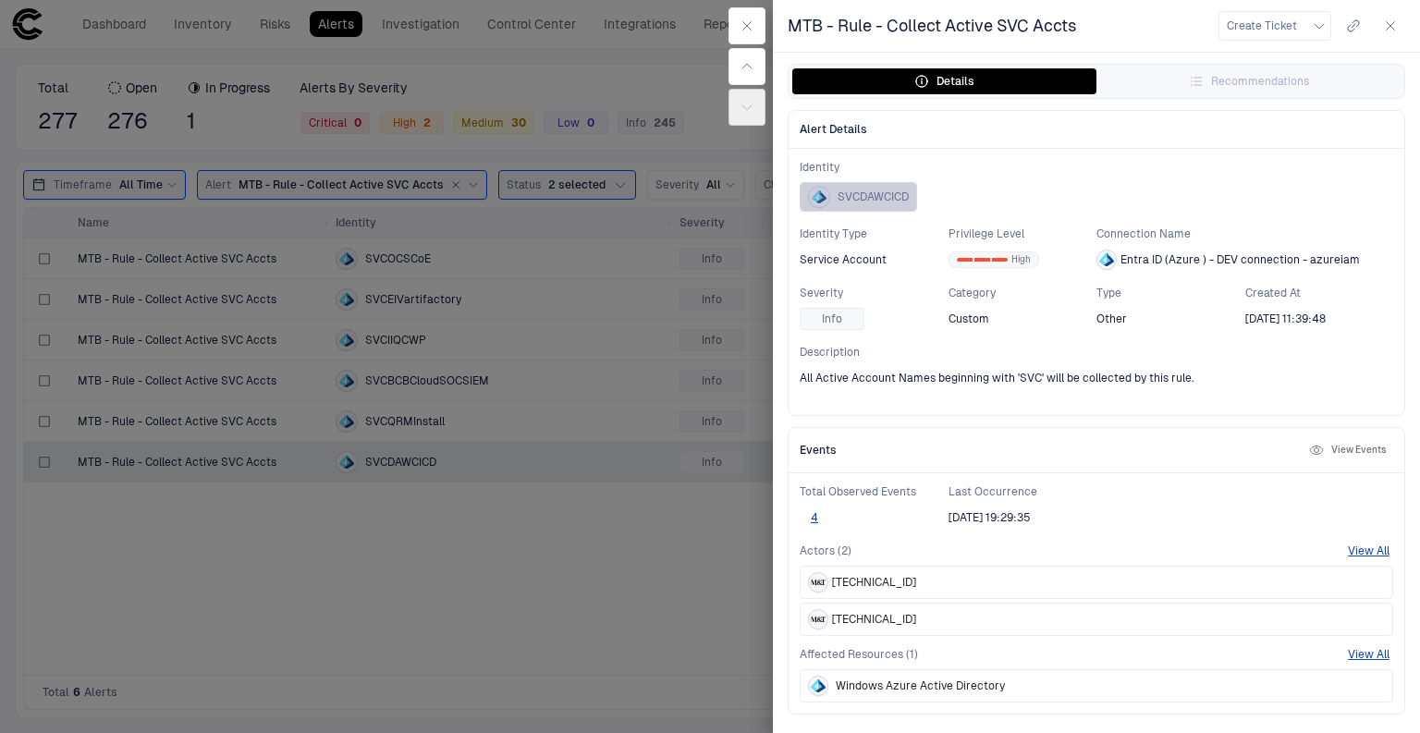
click at [880, 192] on span "SVCDAWCICD" at bounding box center [872, 196] width 71 height 15
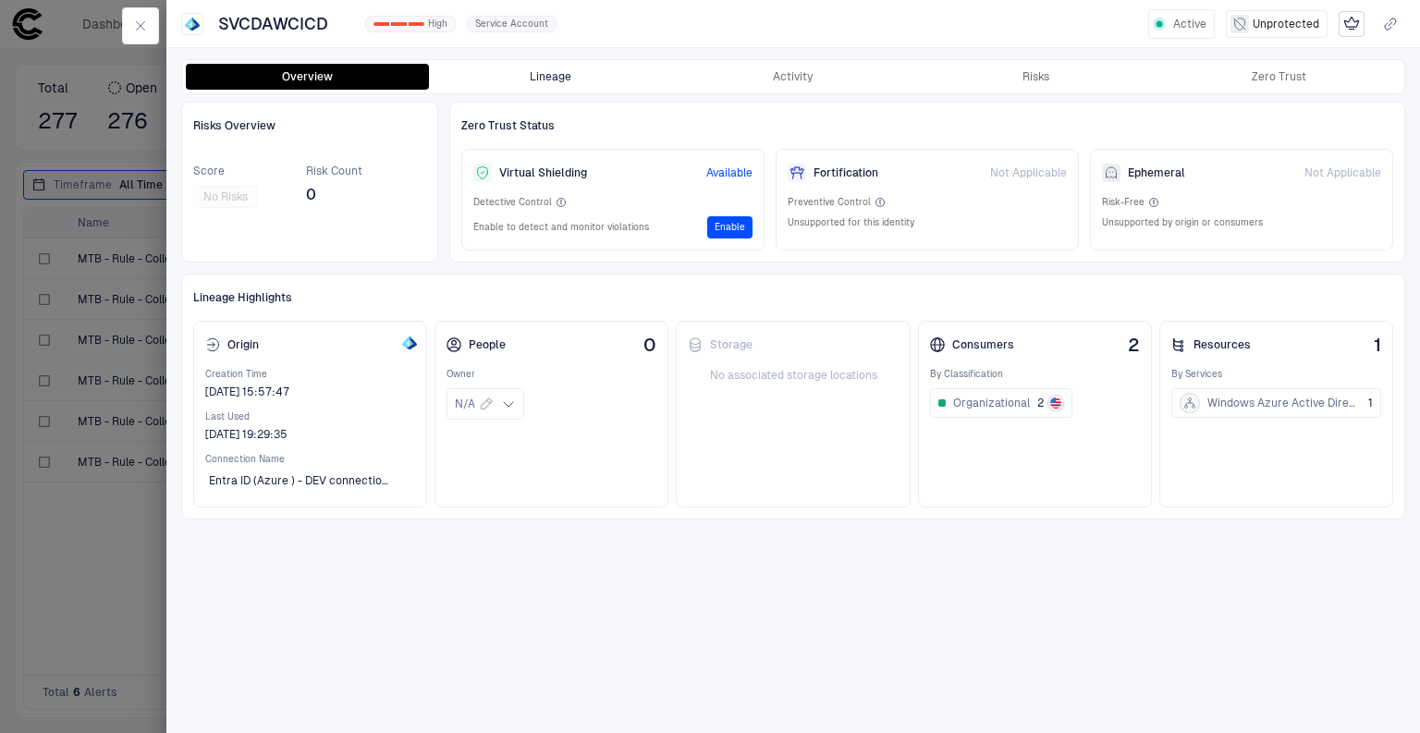
click at [558, 67] on button "Lineage" at bounding box center [550, 77] width 243 height 26
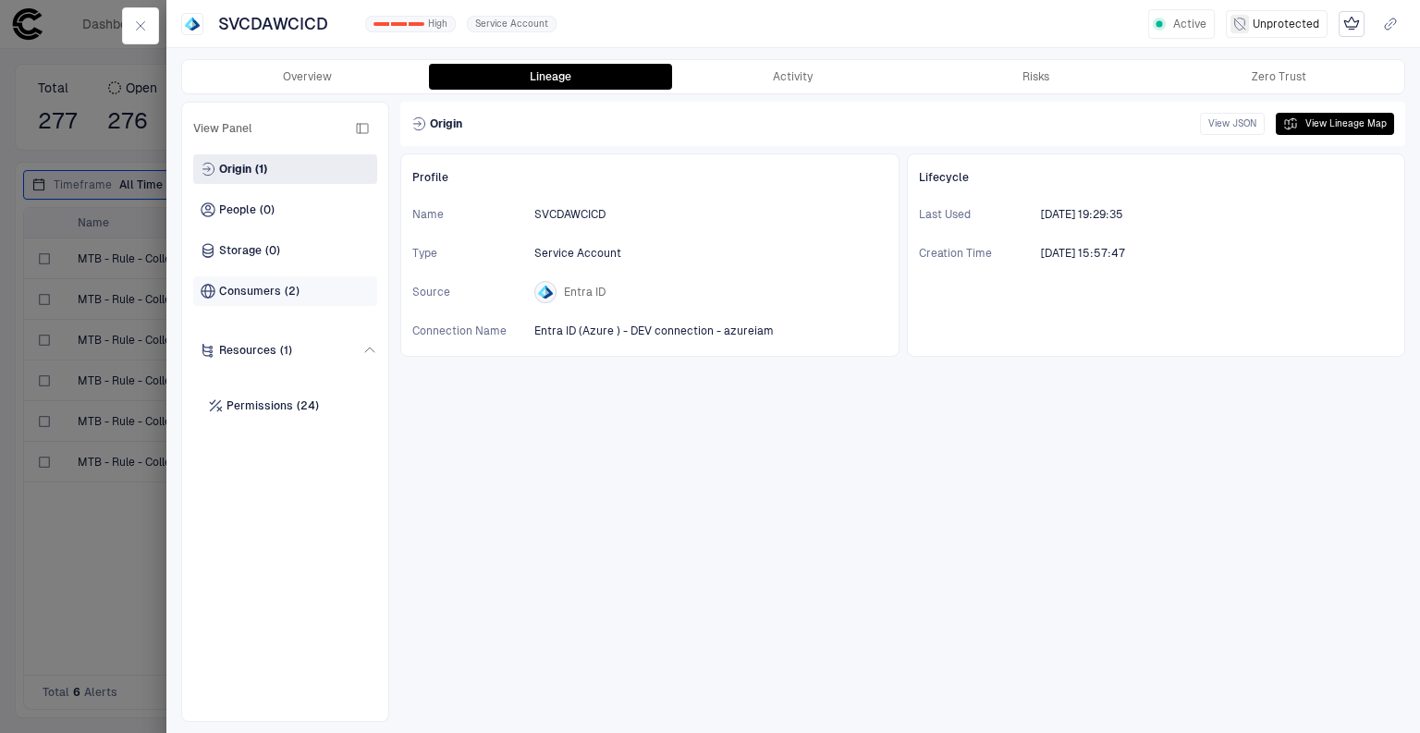
click at [240, 288] on span "Consumers" at bounding box center [250, 291] width 62 height 15
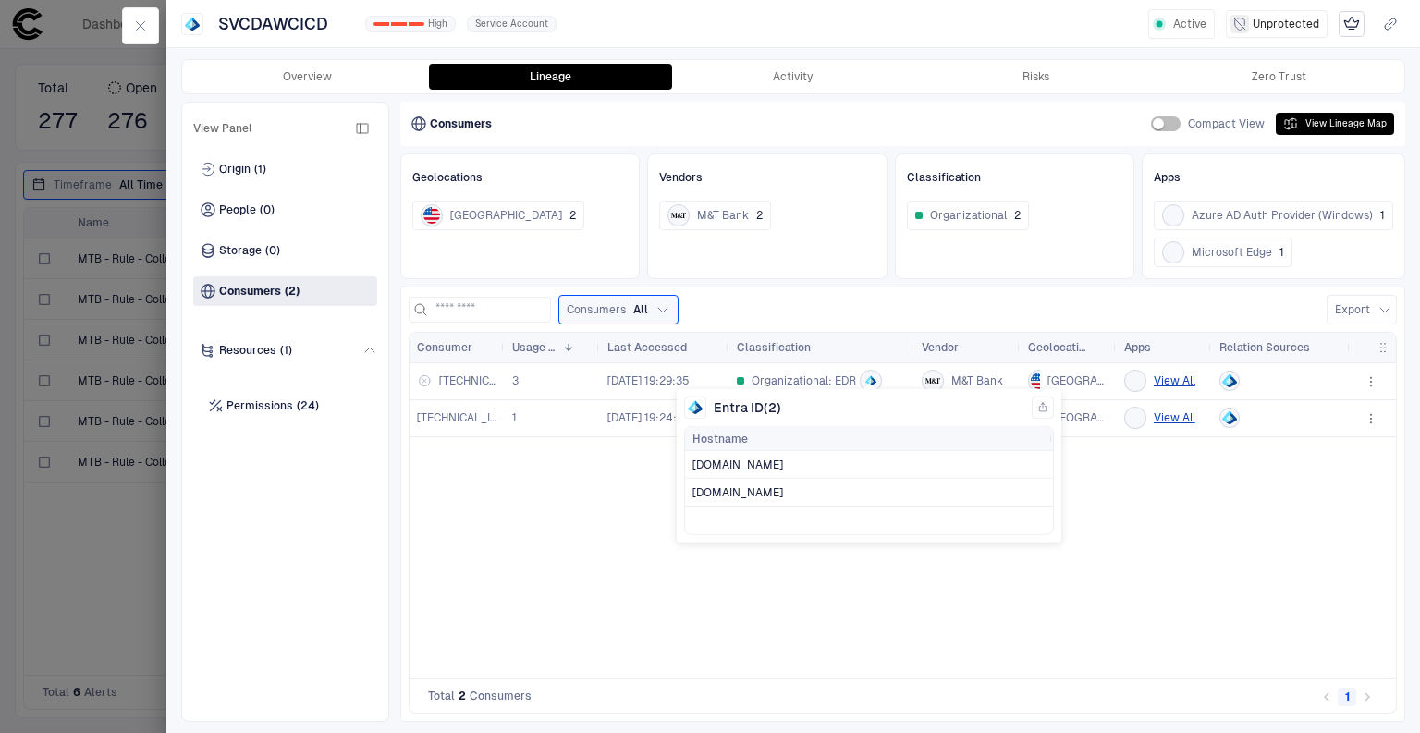
click at [865, 378] on icon at bounding box center [870, 380] width 11 height 11
click at [1179, 419] on button "View All" at bounding box center [1174, 418] width 42 height 22
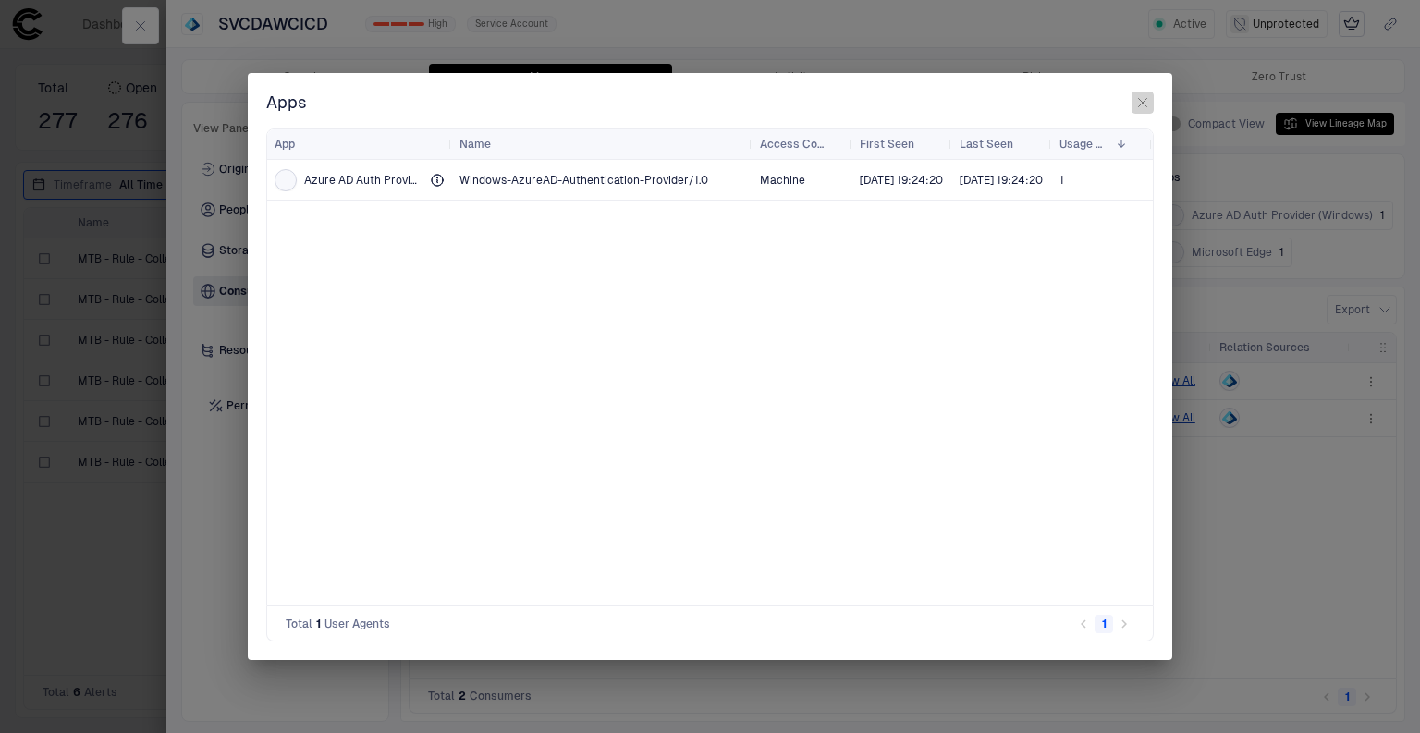
click at [1141, 104] on icon "button" at bounding box center [1143, 103] width 8 height 8
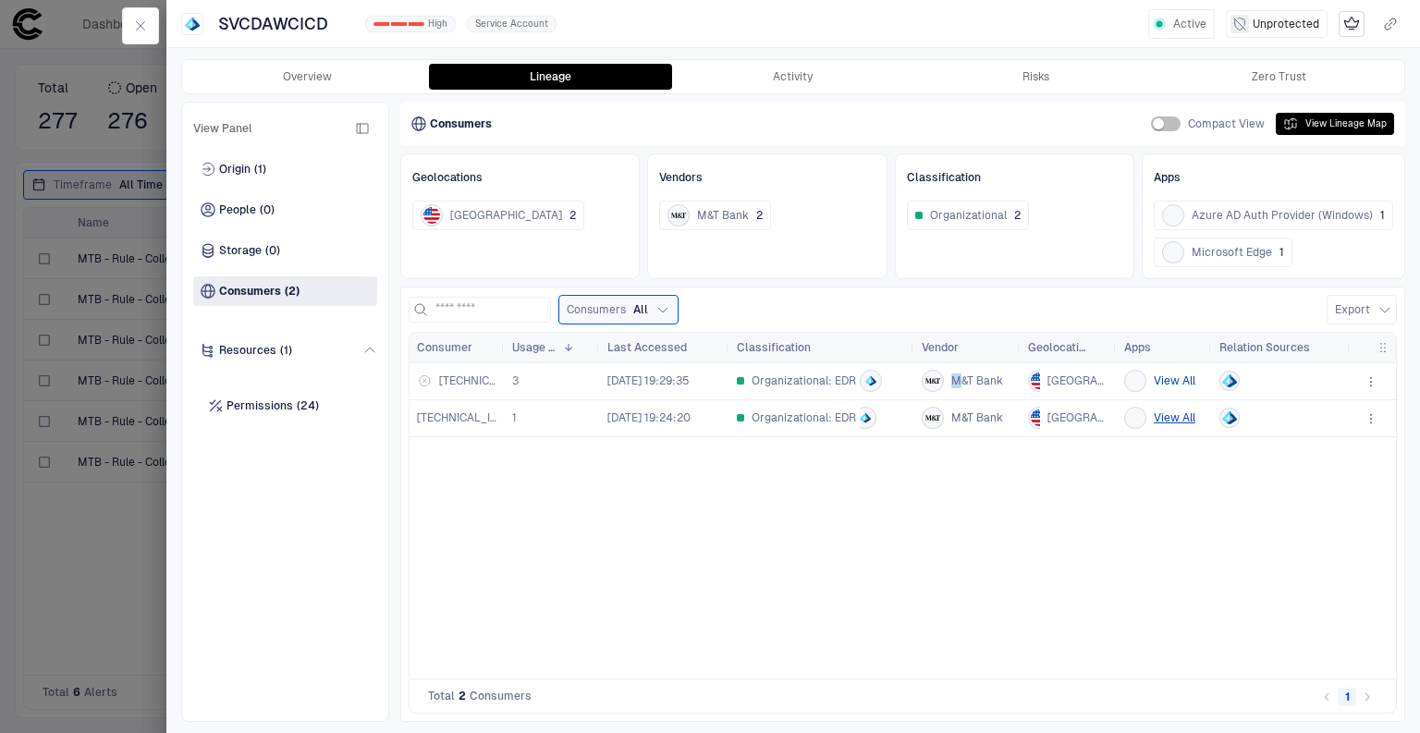
click at [1188, 379] on button "View All" at bounding box center [1174, 381] width 42 height 22
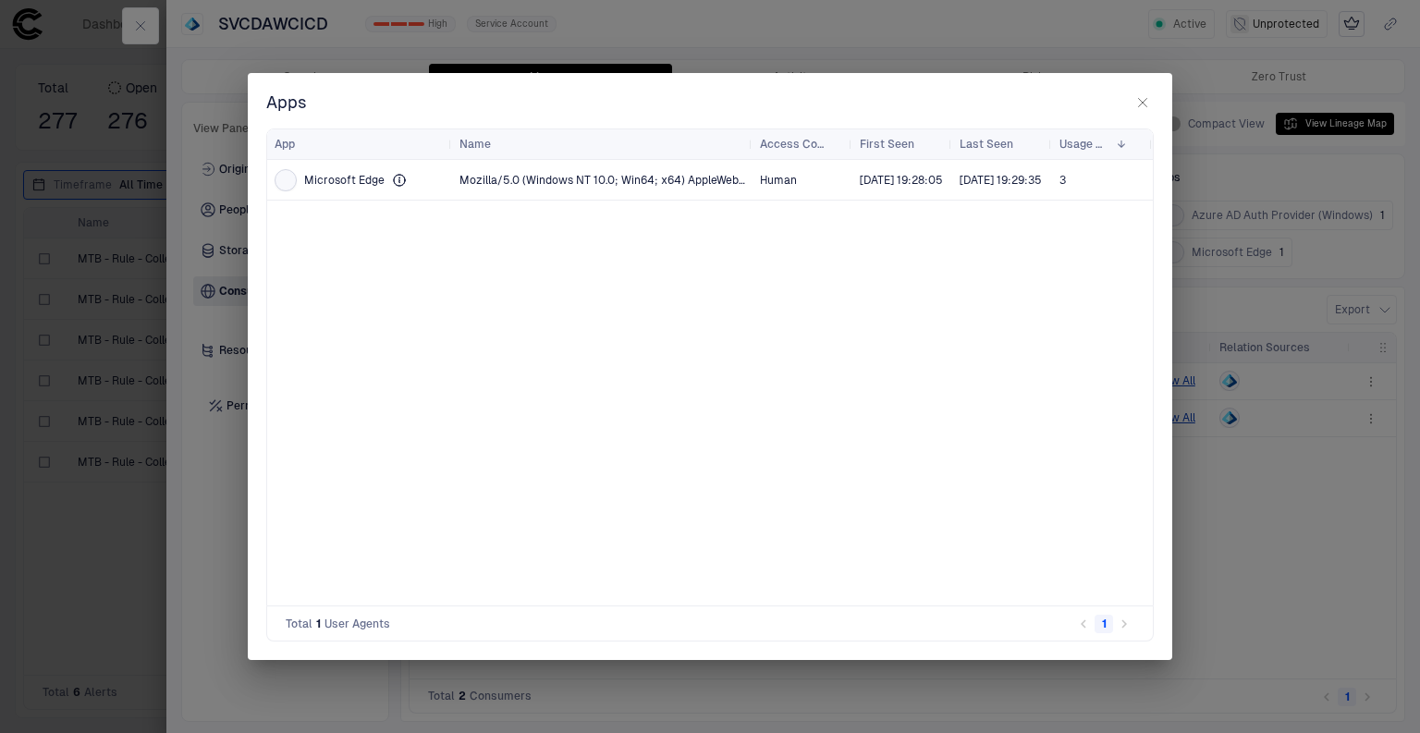
click at [1157, 99] on h2 "Apps" at bounding box center [710, 110] width 924 height 37
click at [1148, 99] on icon "button" at bounding box center [1142, 102] width 15 height 15
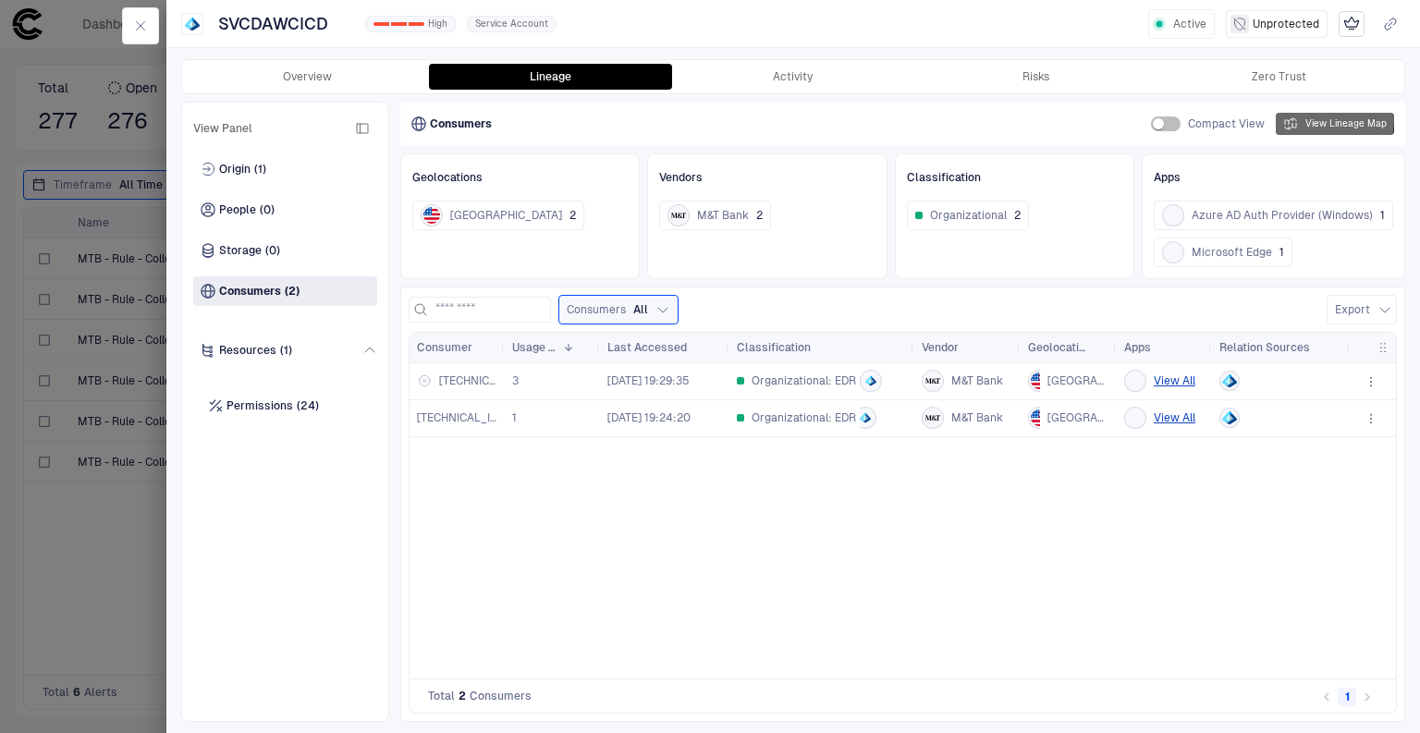
click at [1328, 119] on button "View Lineage Map" at bounding box center [1334, 124] width 118 height 22
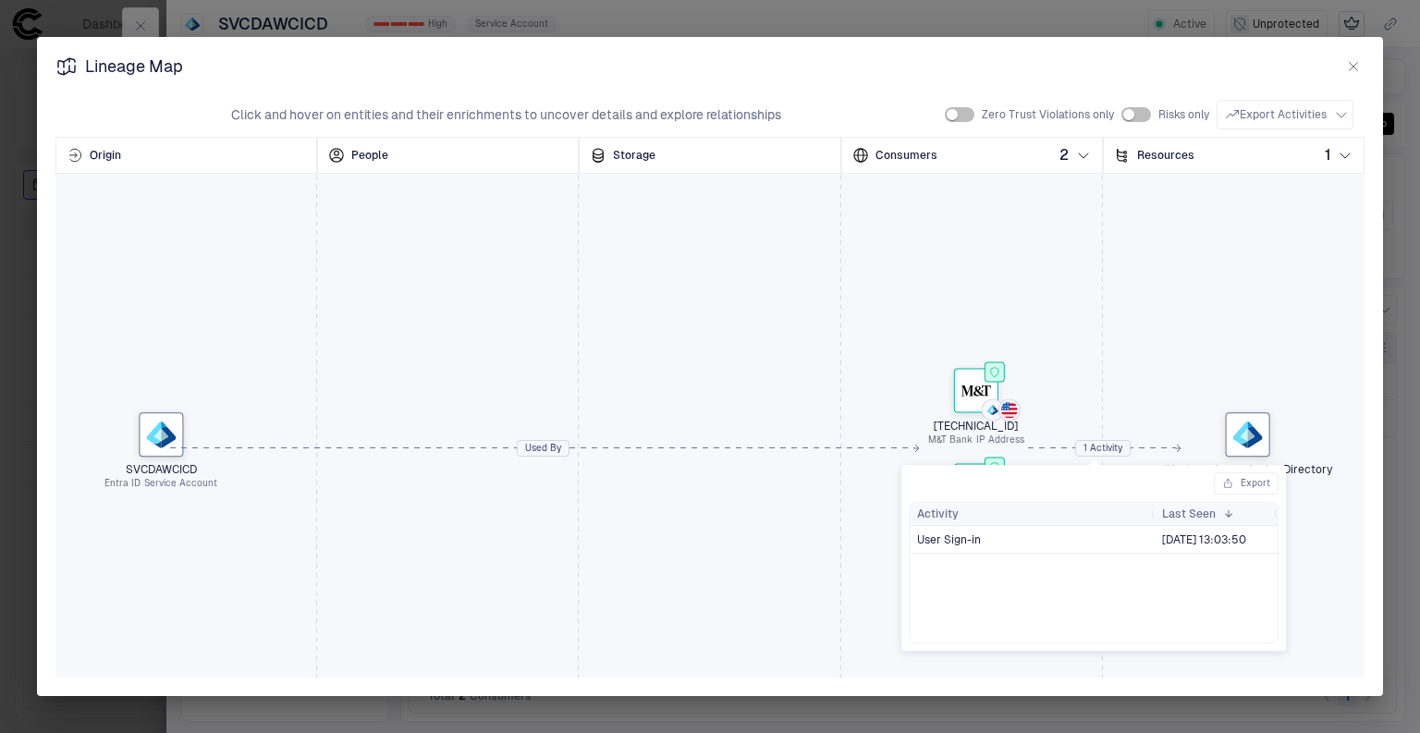
click at [1098, 447] on div "1 Activity" at bounding box center [1103, 448] width 54 height 28
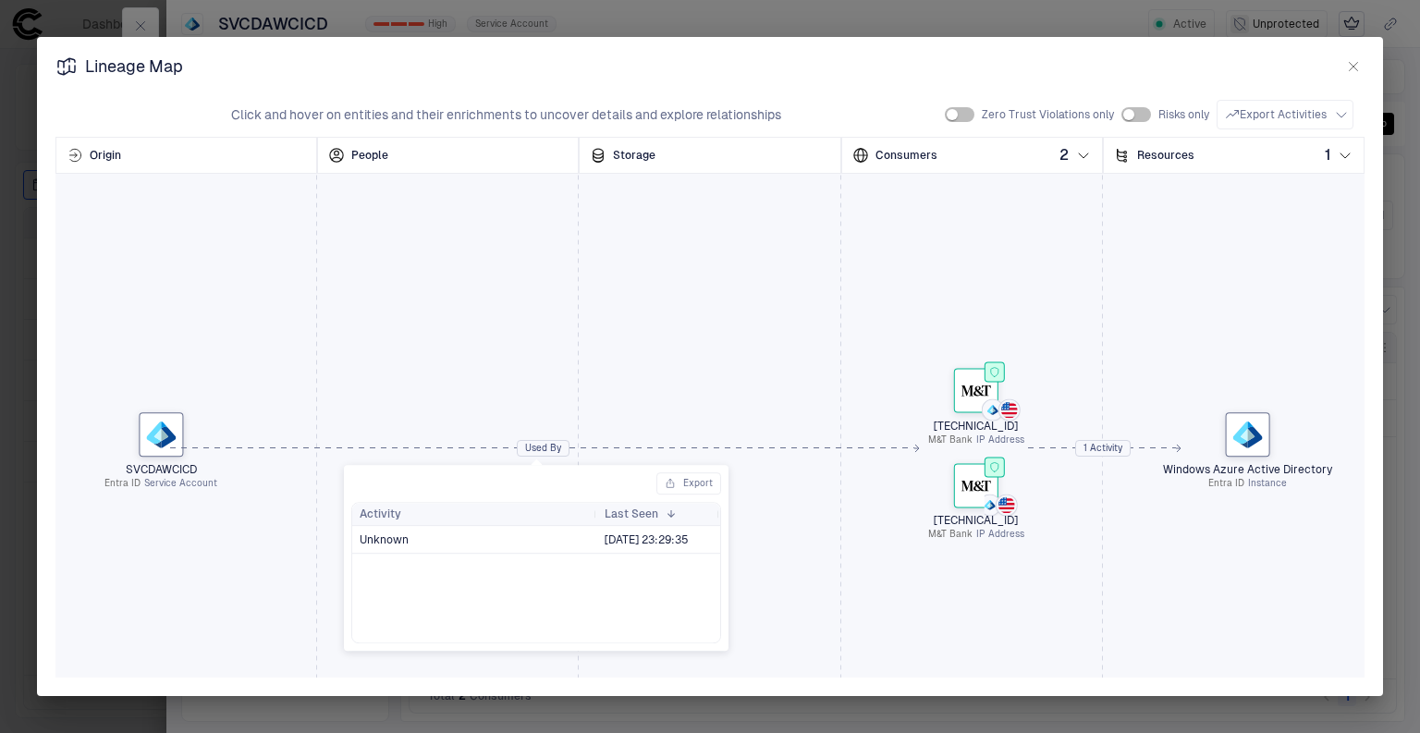
click at [519, 442] on div "Used By" at bounding box center [543, 448] width 51 height 28
click at [1240, 450] on div at bounding box center [1248, 434] width 44 height 44
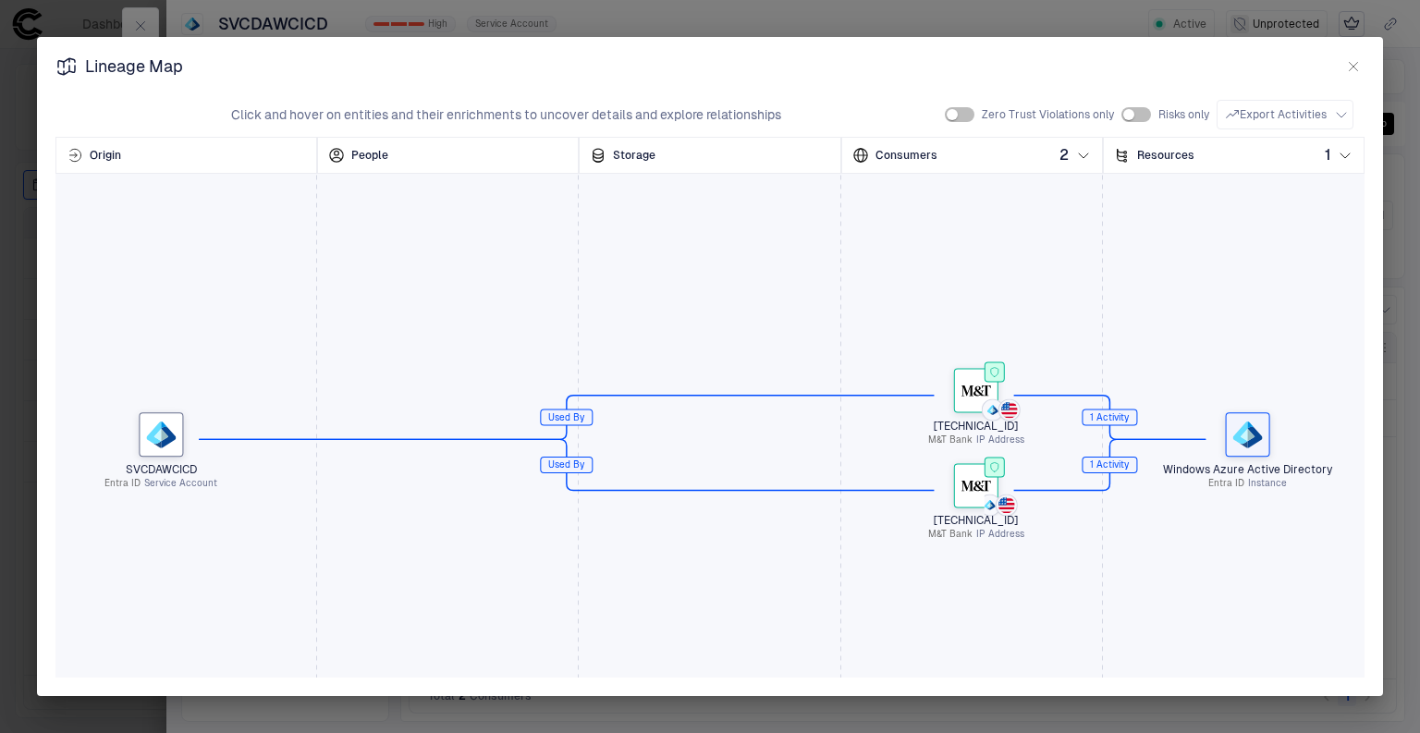
click at [1355, 67] on icon "button" at bounding box center [1353, 66] width 15 height 15
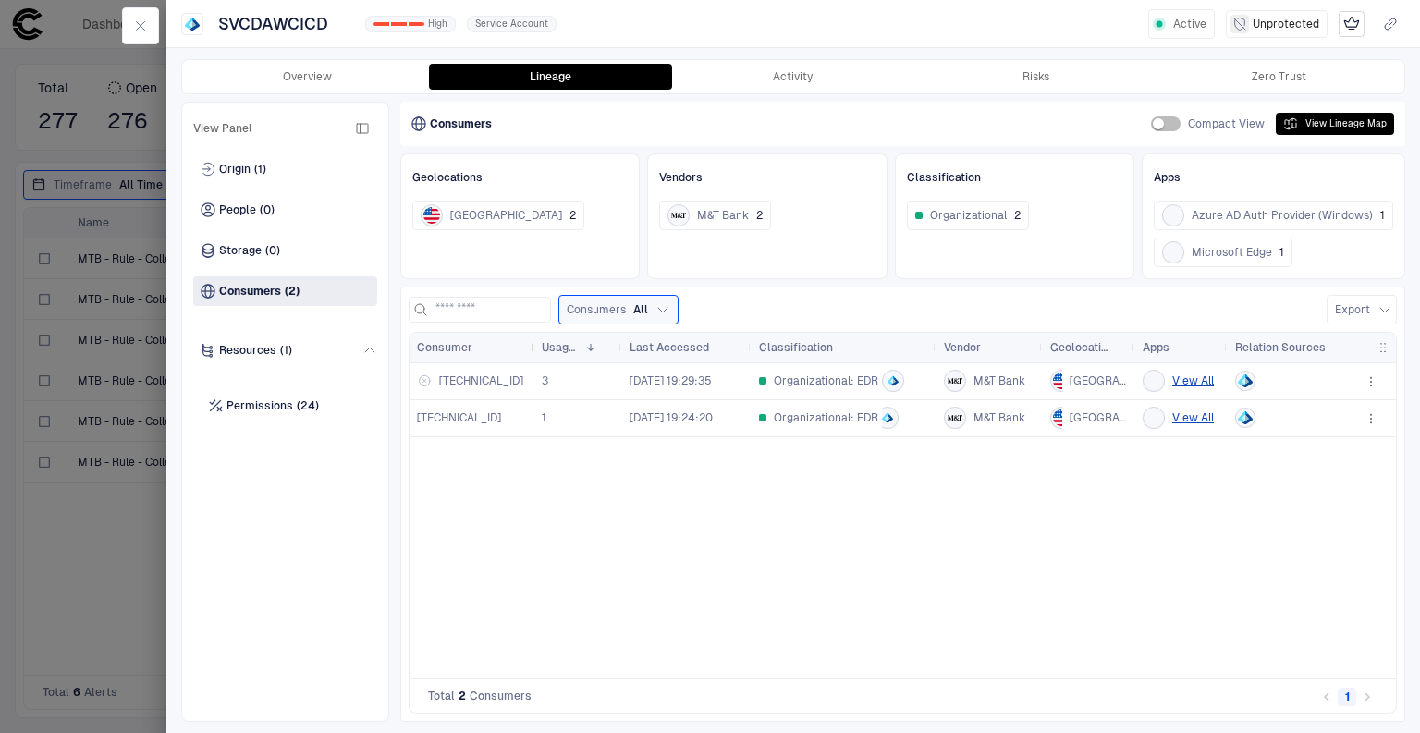
drag, startPoint x: 503, startPoint y: 346, endPoint x: 531, endPoint y: 349, distance: 28.9
click at [531, 349] on div at bounding box center [533, 348] width 7 height 30
click at [248, 395] on div "Permissions (24)" at bounding box center [285, 406] width 169 height 30
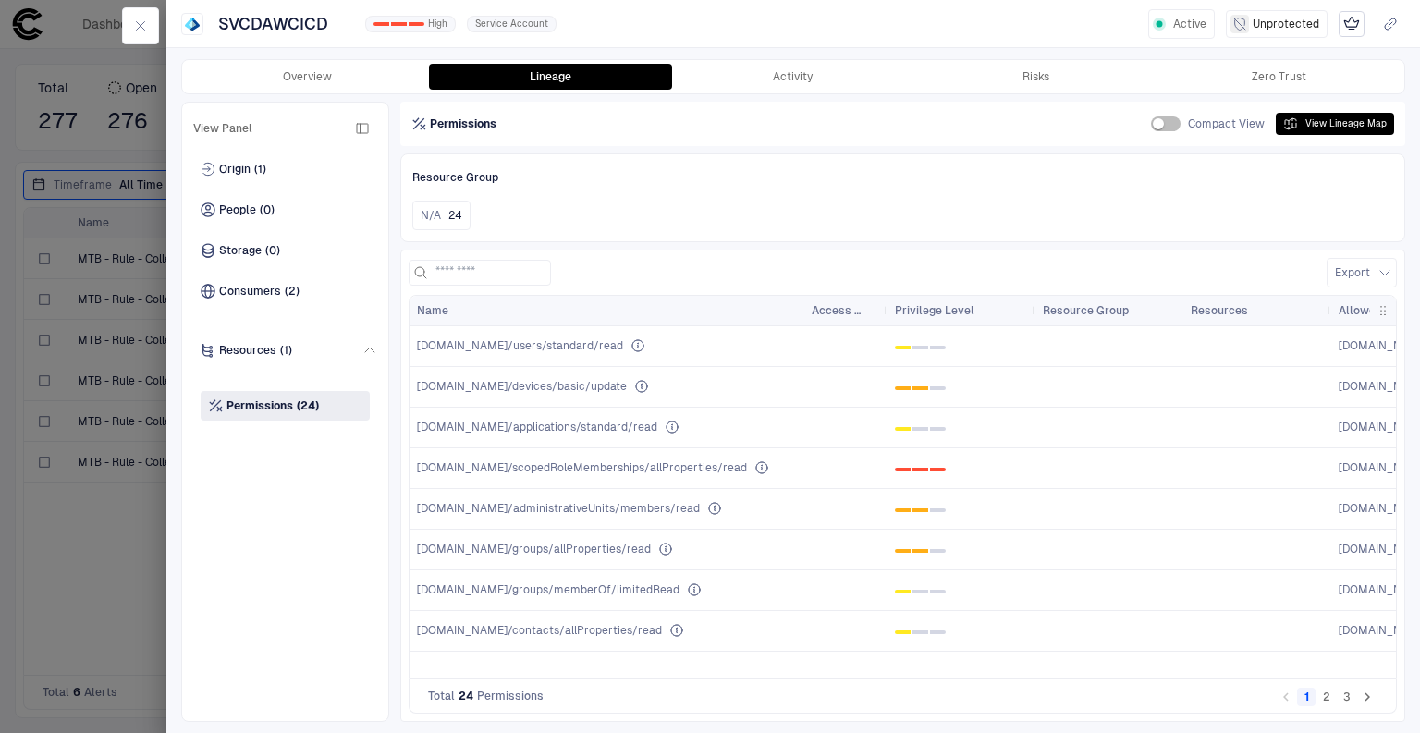
drag, startPoint x: 771, startPoint y: 306, endPoint x: 799, endPoint y: 303, distance: 27.9
click at [799, 303] on div at bounding box center [802, 311] width 7 height 30
click at [138, 15] on button "button" at bounding box center [140, 25] width 37 height 37
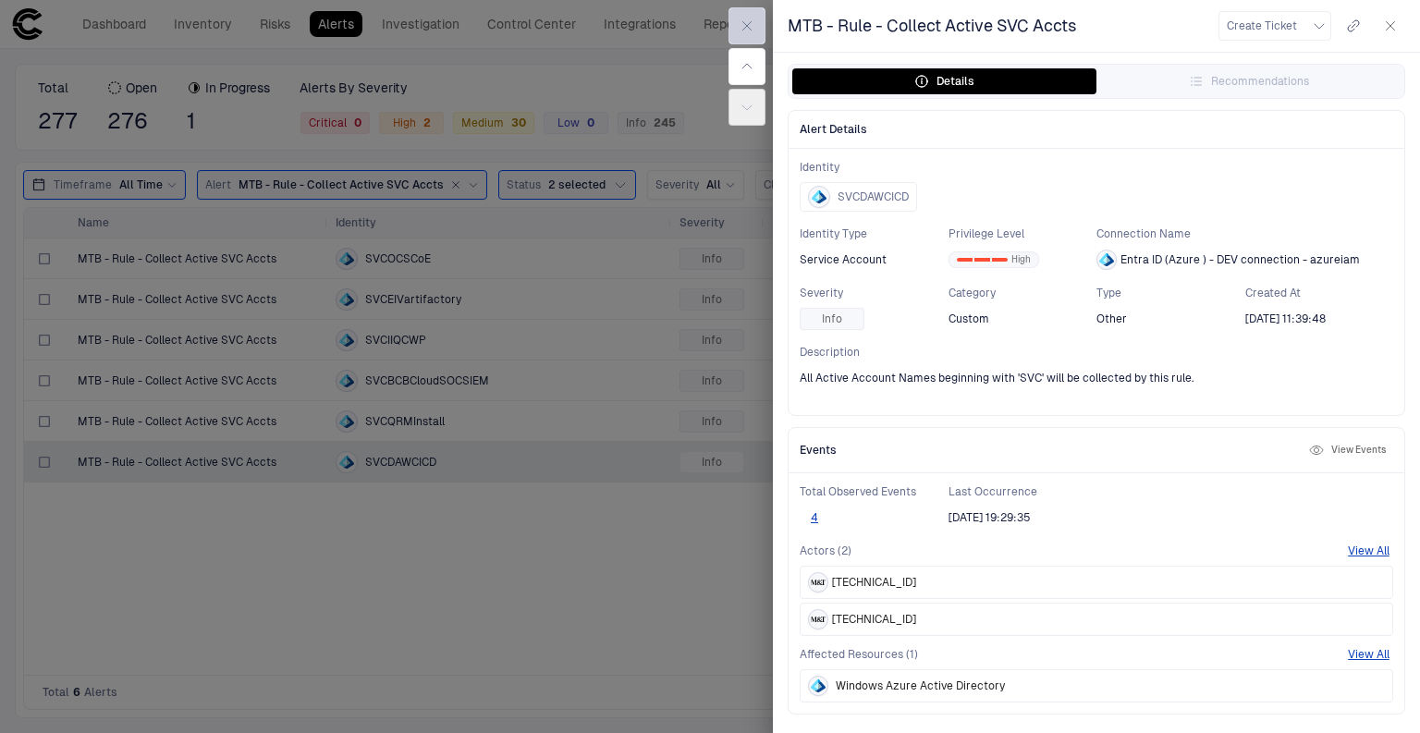
click at [756, 15] on button "button" at bounding box center [746, 25] width 37 height 37
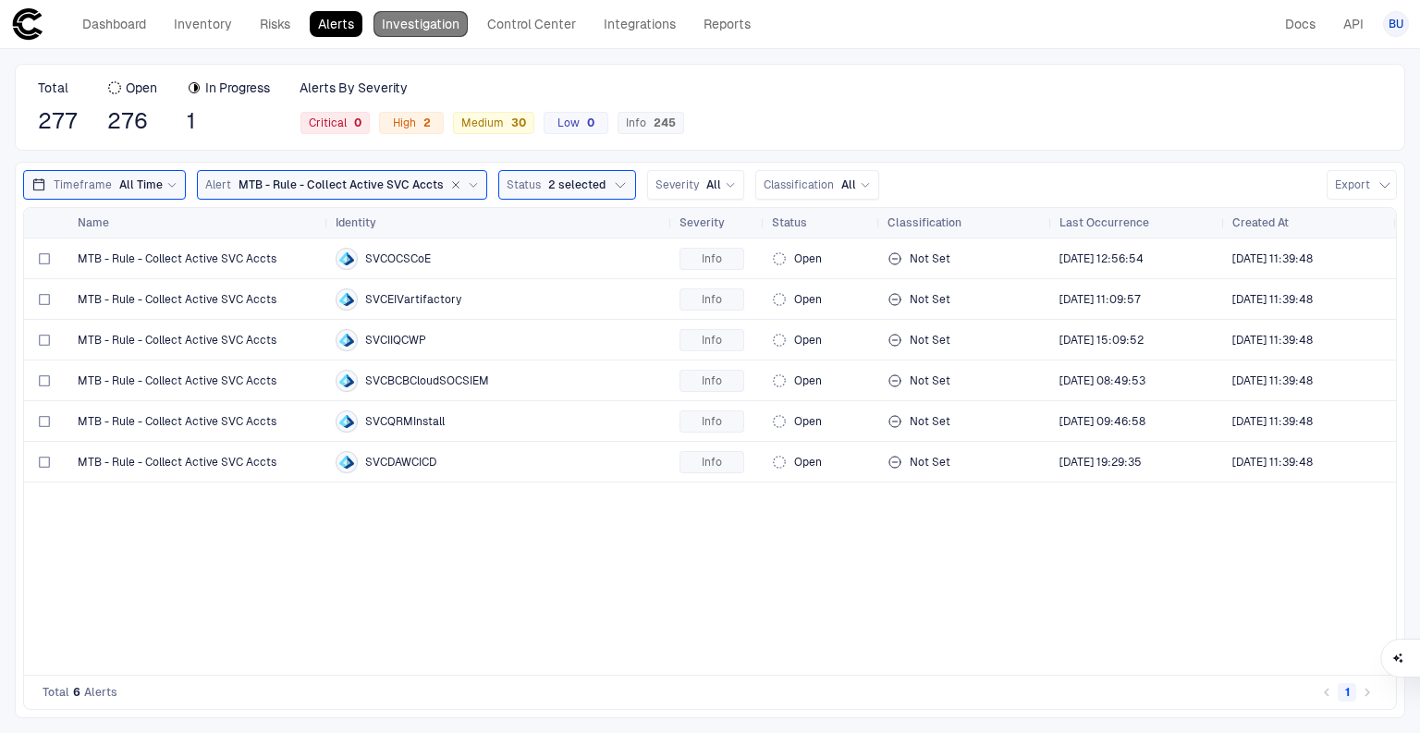
click at [456, 18] on link "Investigation" at bounding box center [420, 24] width 94 height 26
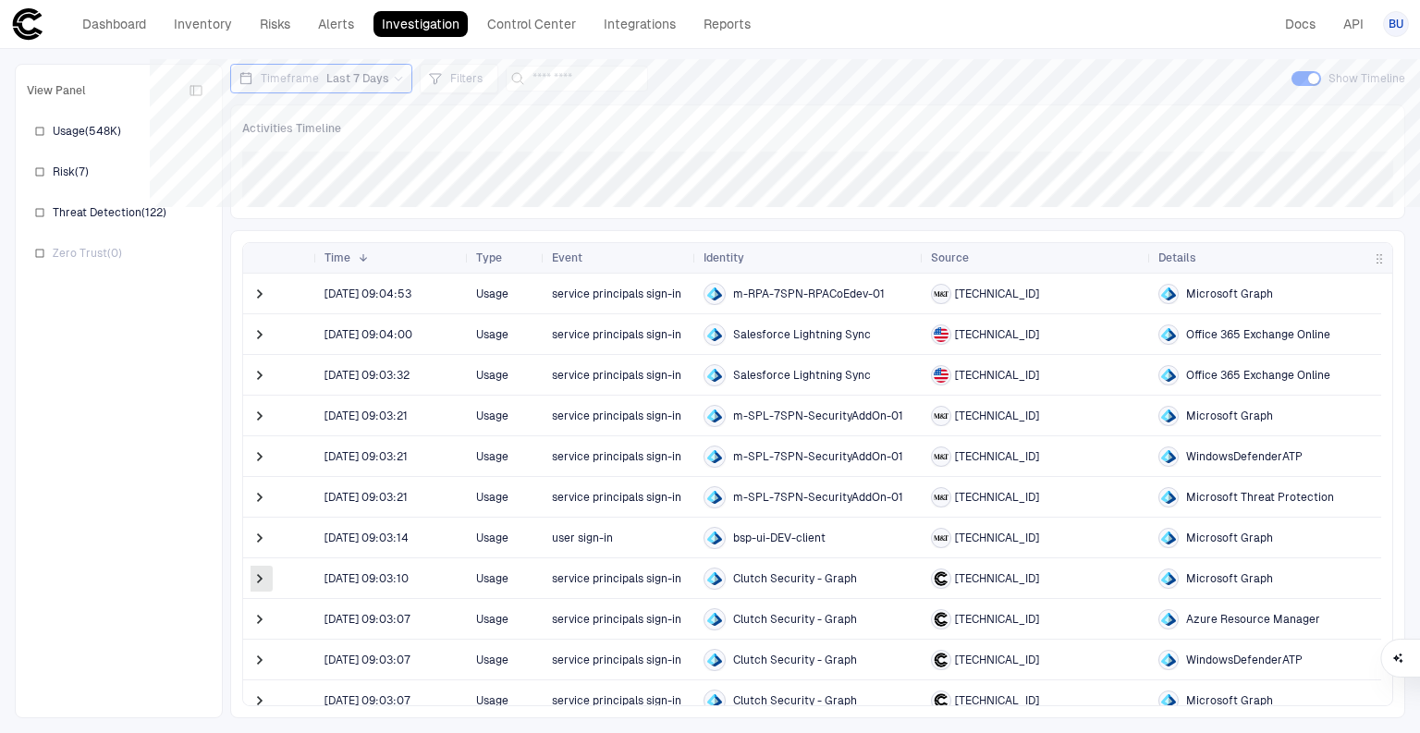
click at [262, 577] on span at bounding box center [259, 578] width 18 height 18
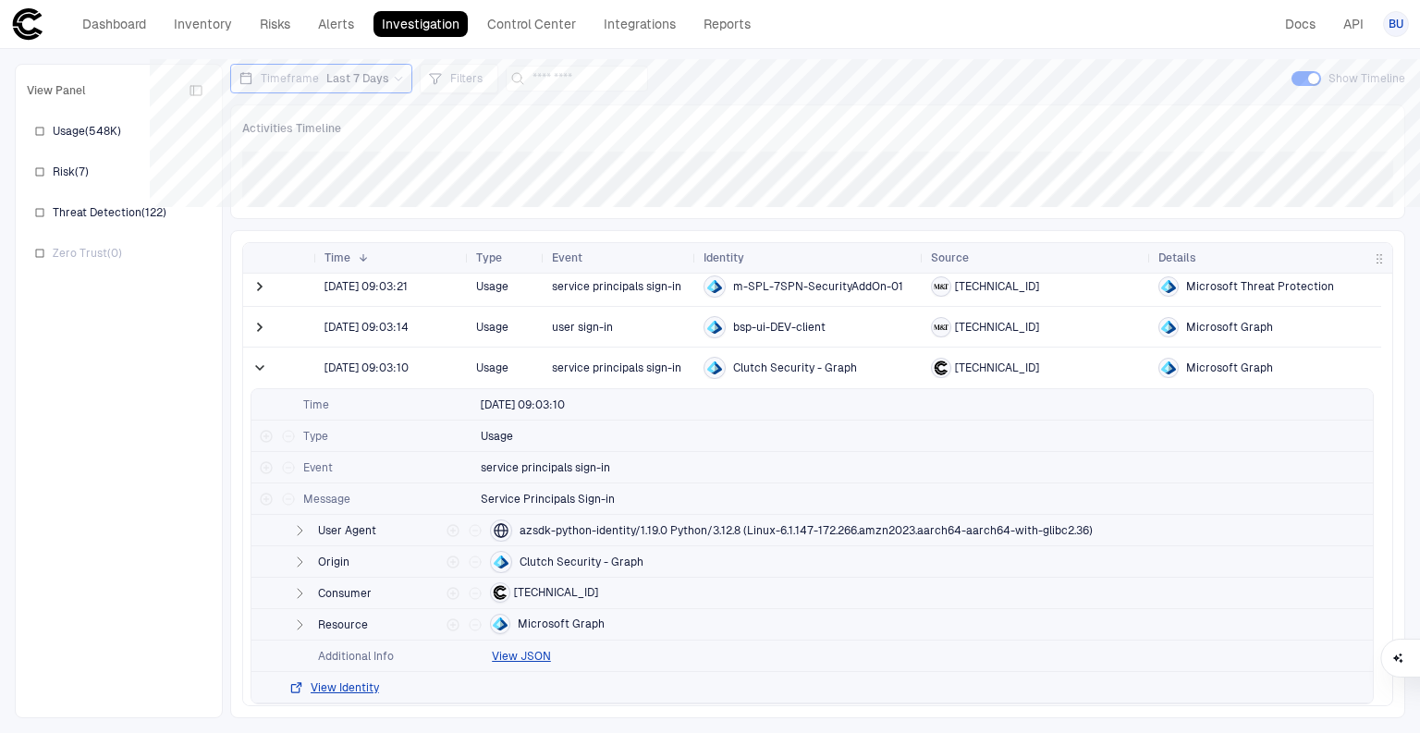
scroll to position [222, 0]
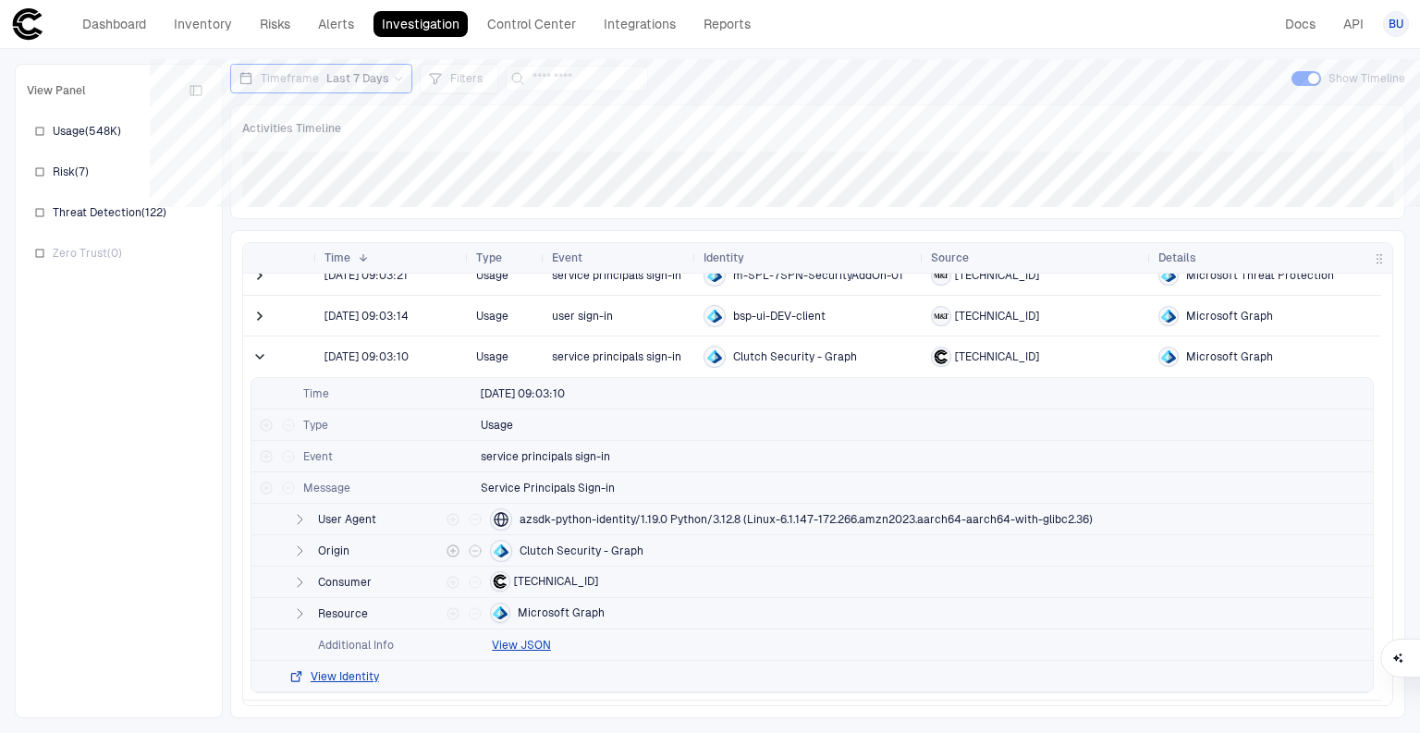
click at [298, 550] on icon "button" at bounding box center [300, 550] width 5 height 9
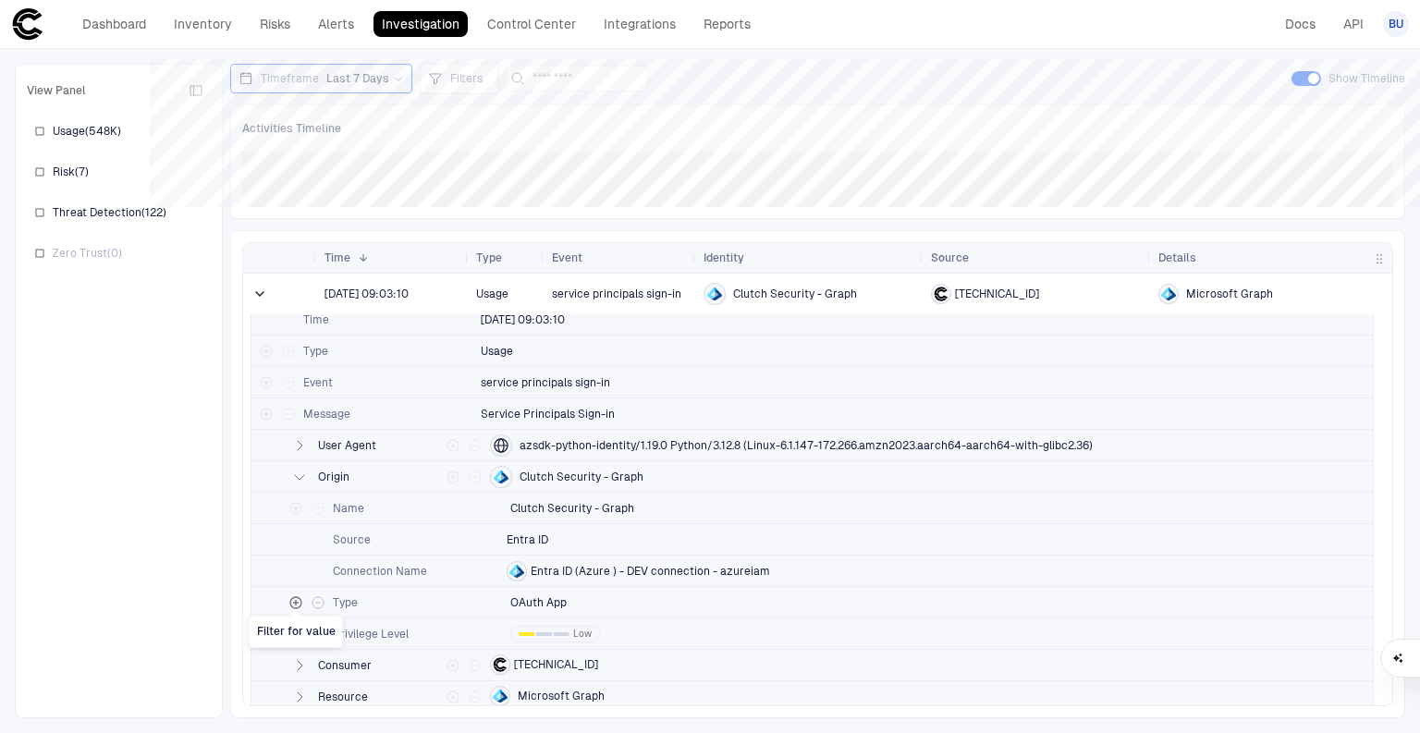
scroll to position [0, 0]
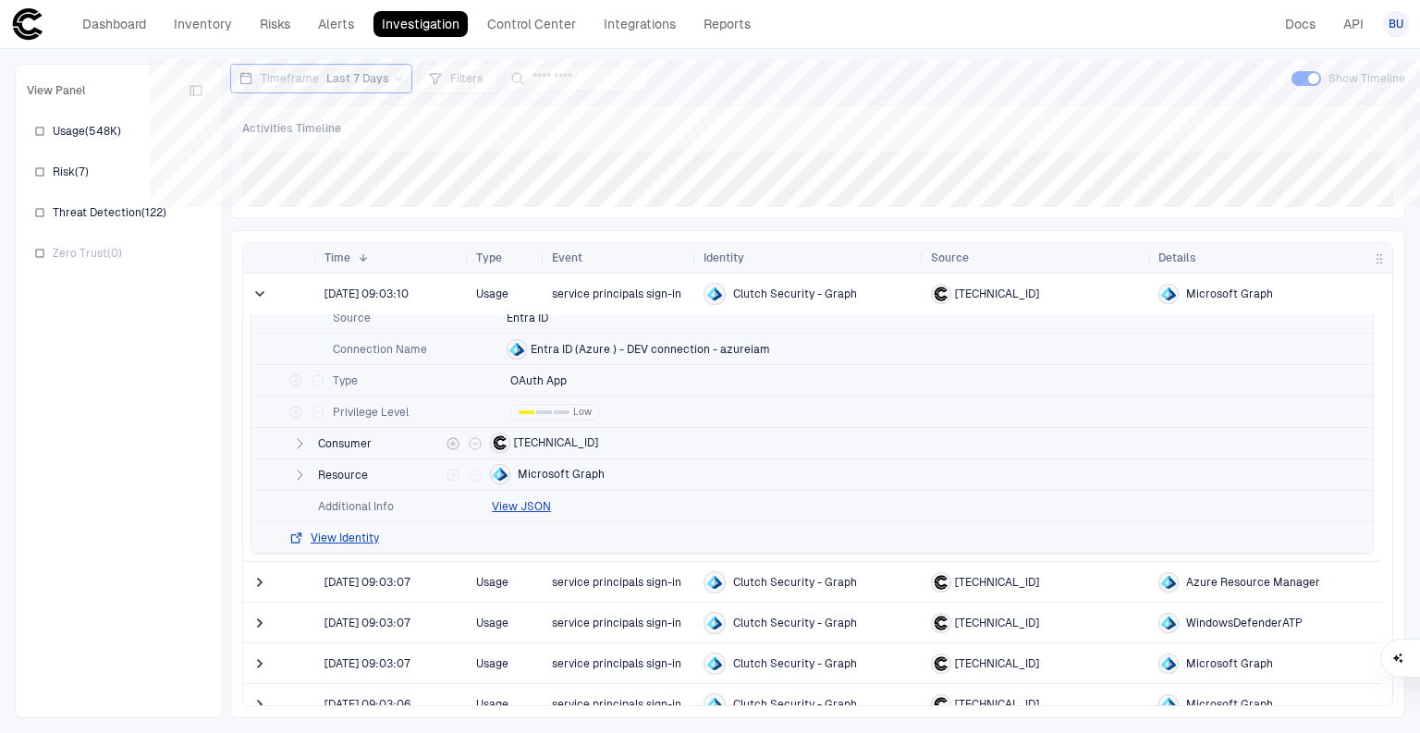
click at [299, 443] on icon "button" at bounding box center [300, 443] width 5 height 9
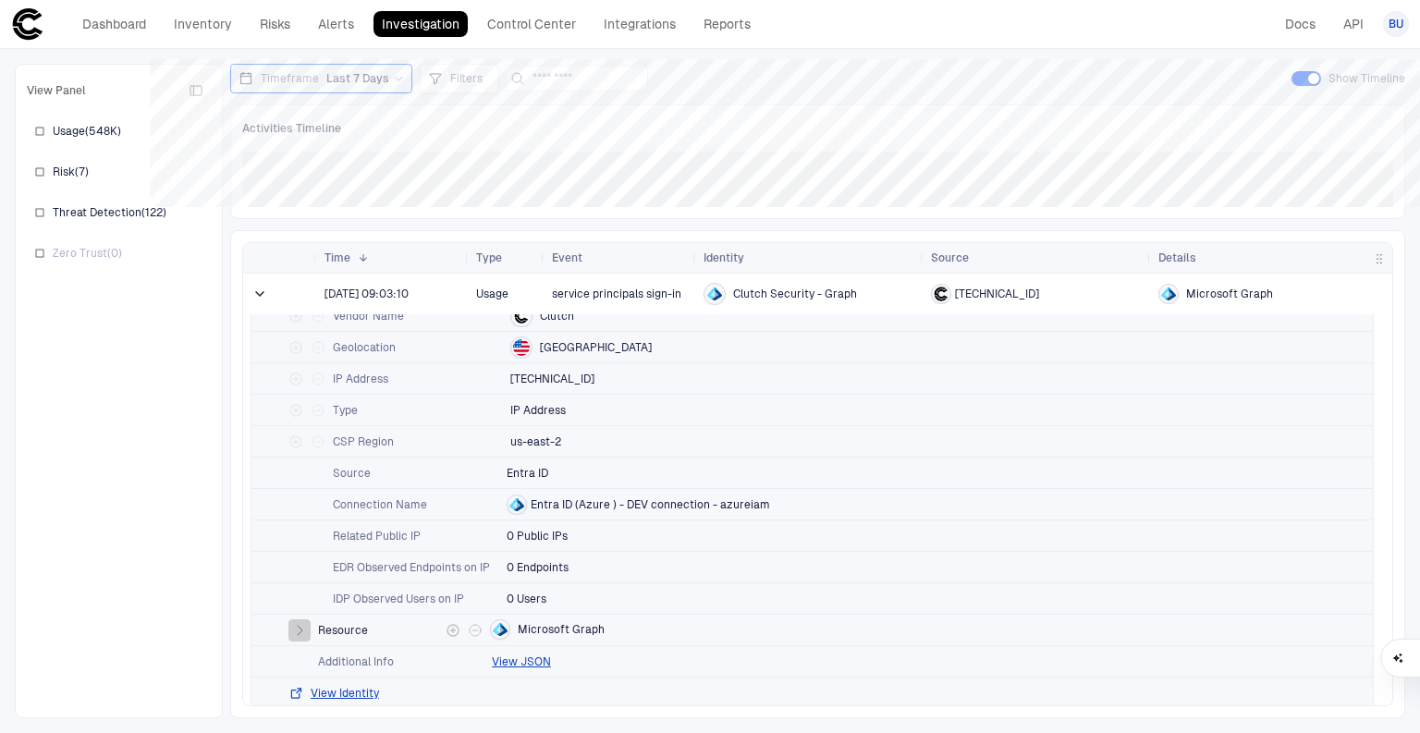
click at [299, 630] on icon "button" at bounding box center [300, 630] width 5 height 9
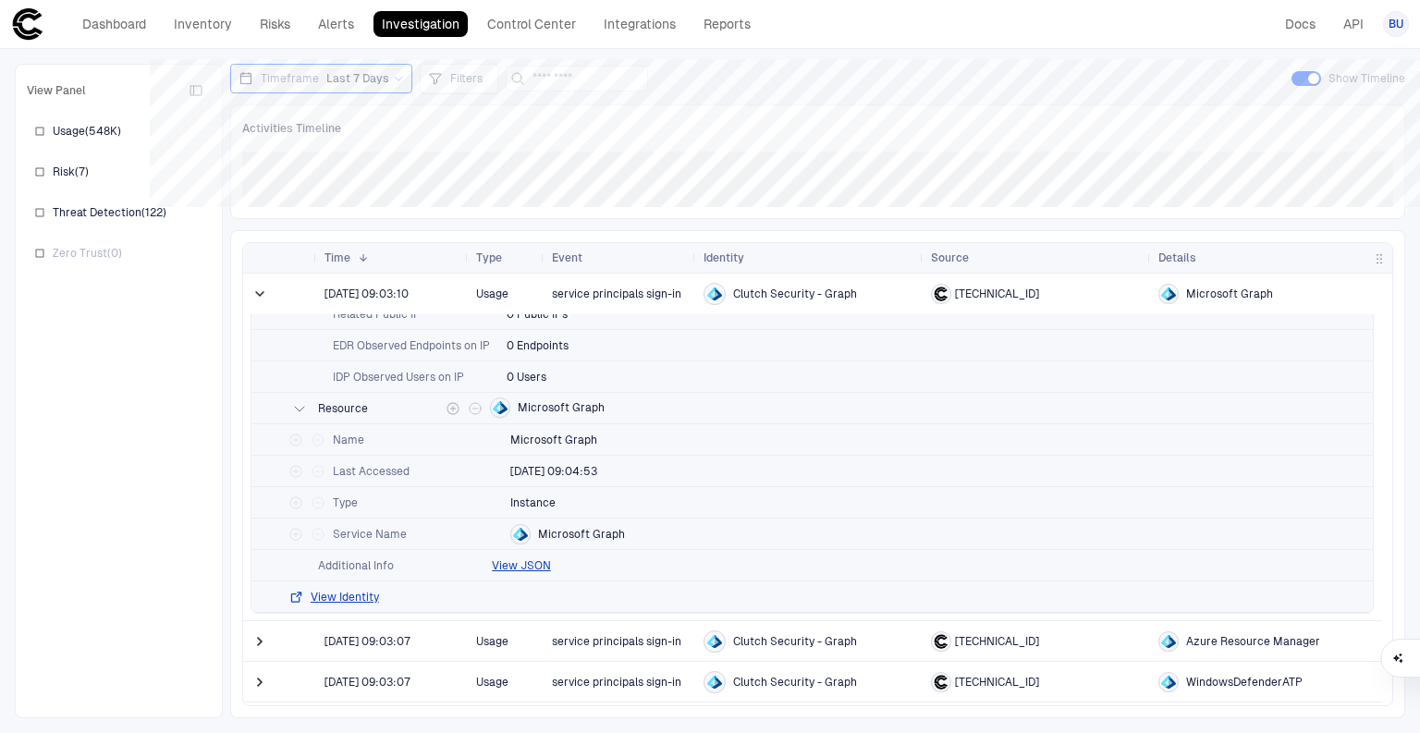
click at [301, 414] on button "button" at bounding box center [299, 408] width 22 height 22
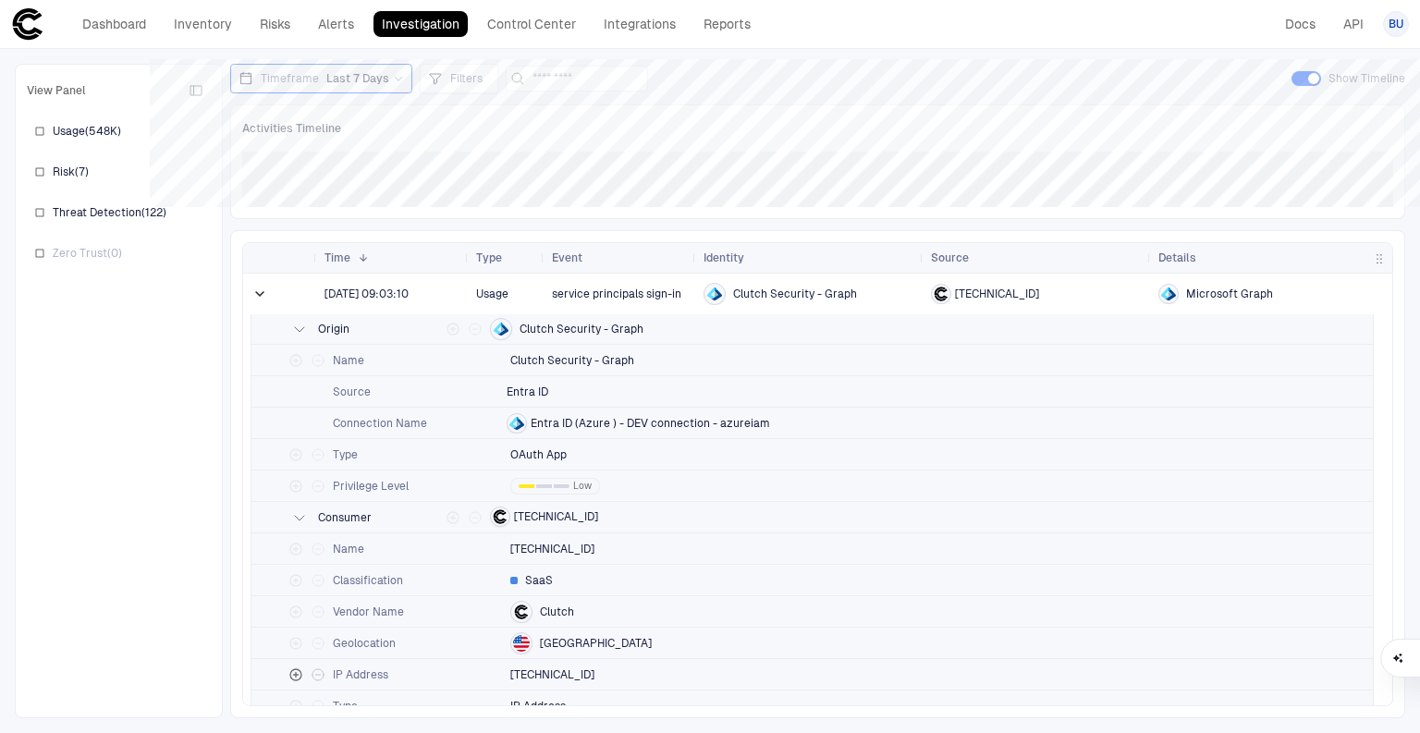
scroll to position [444, 0]
click at [295, 520] on icon "button" at bounding box center [299, 517] width 15 height 15
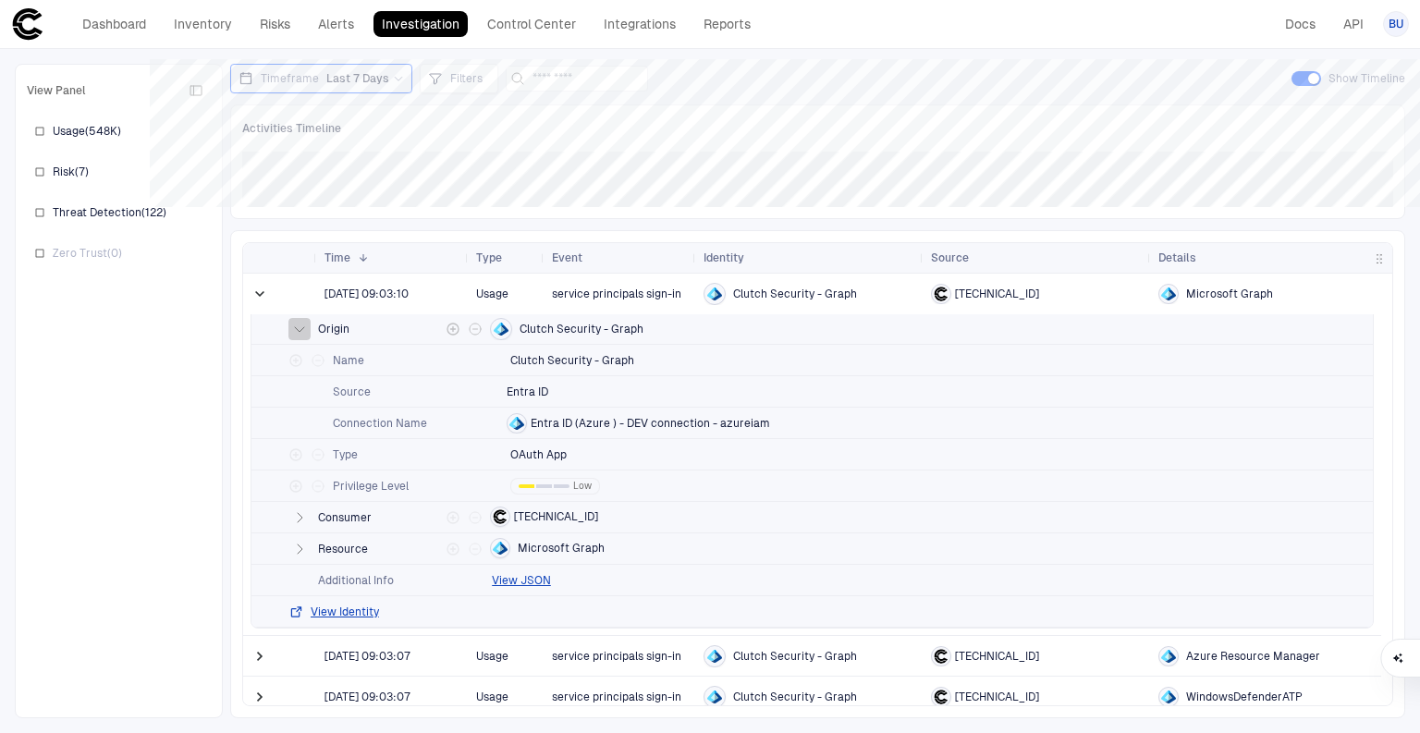
click at [299, 328] on icon "button" at bounding box center [299, 329] width 9 height 5
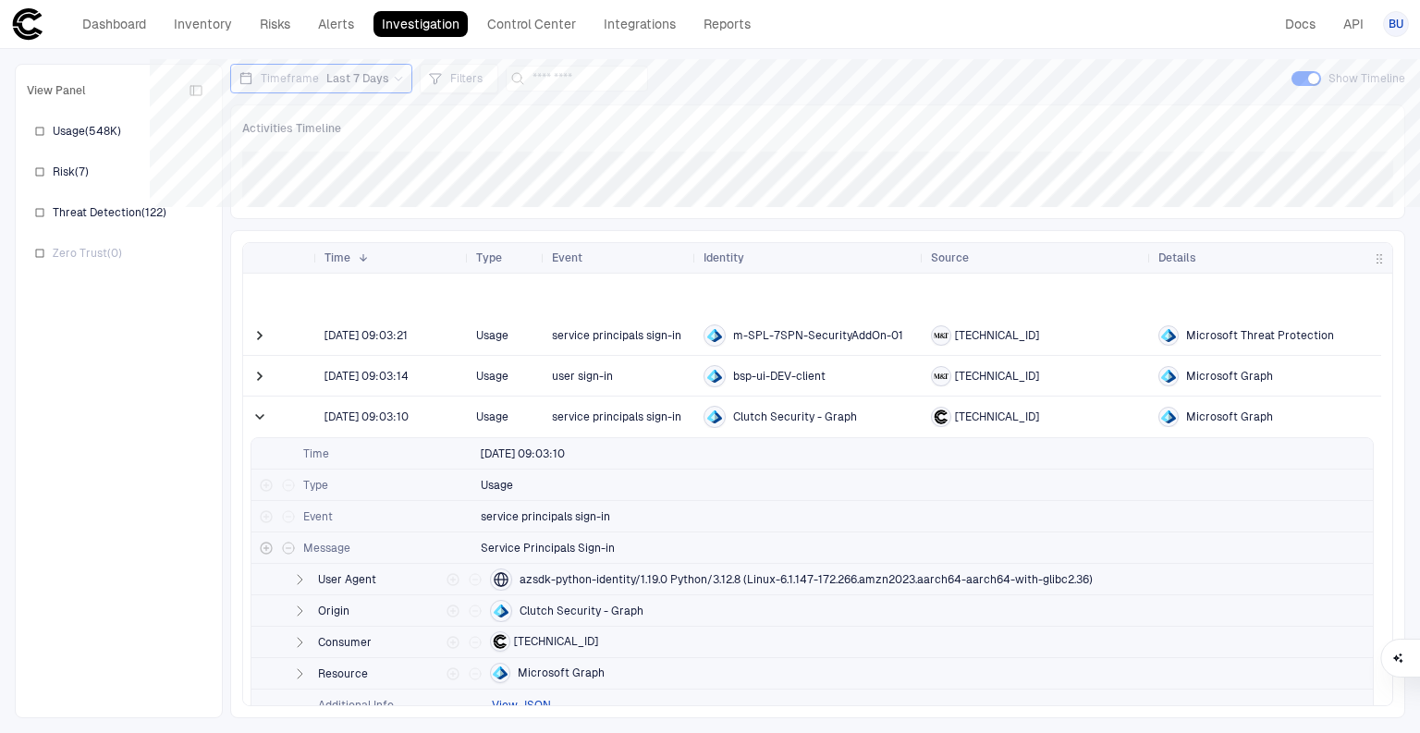
scroll to position [148, 0]
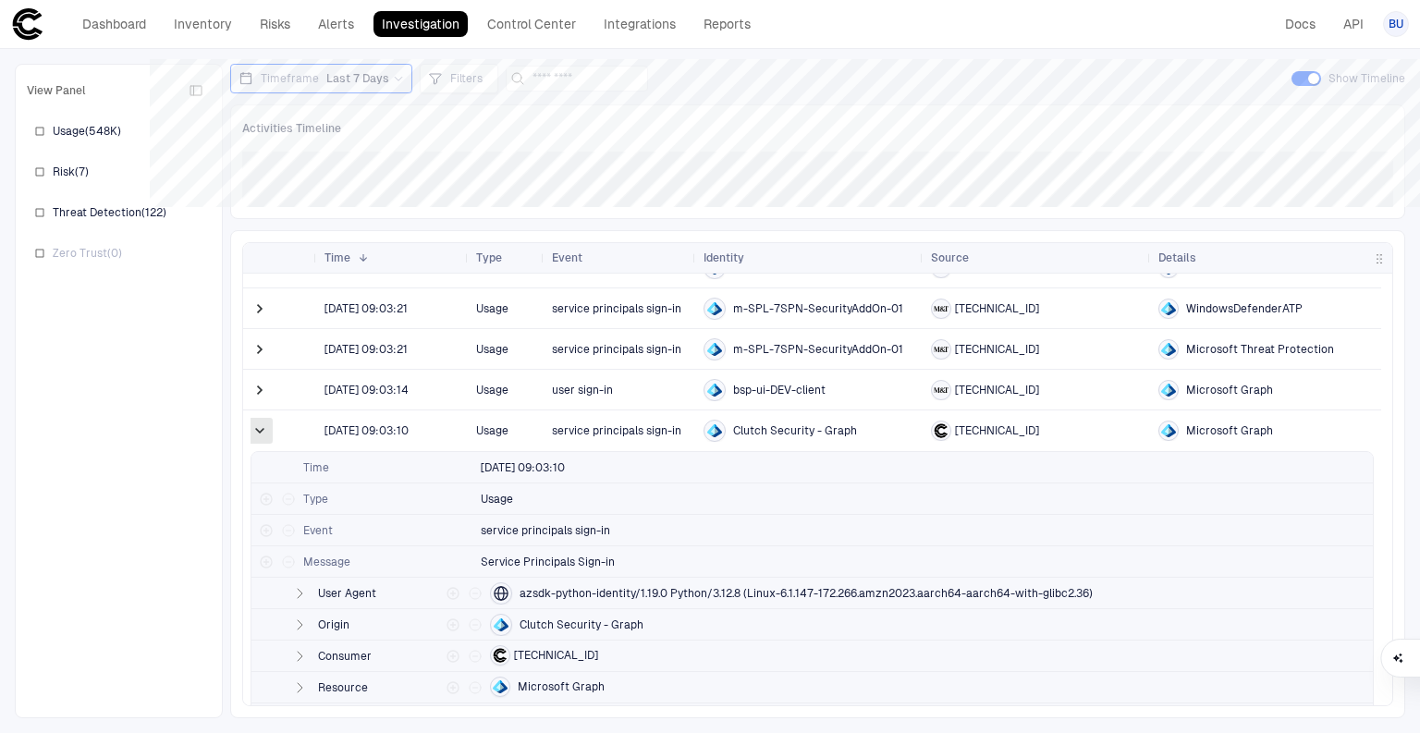
click at [253, 425] on span at bounding box center [259, 430] width 18 height 18
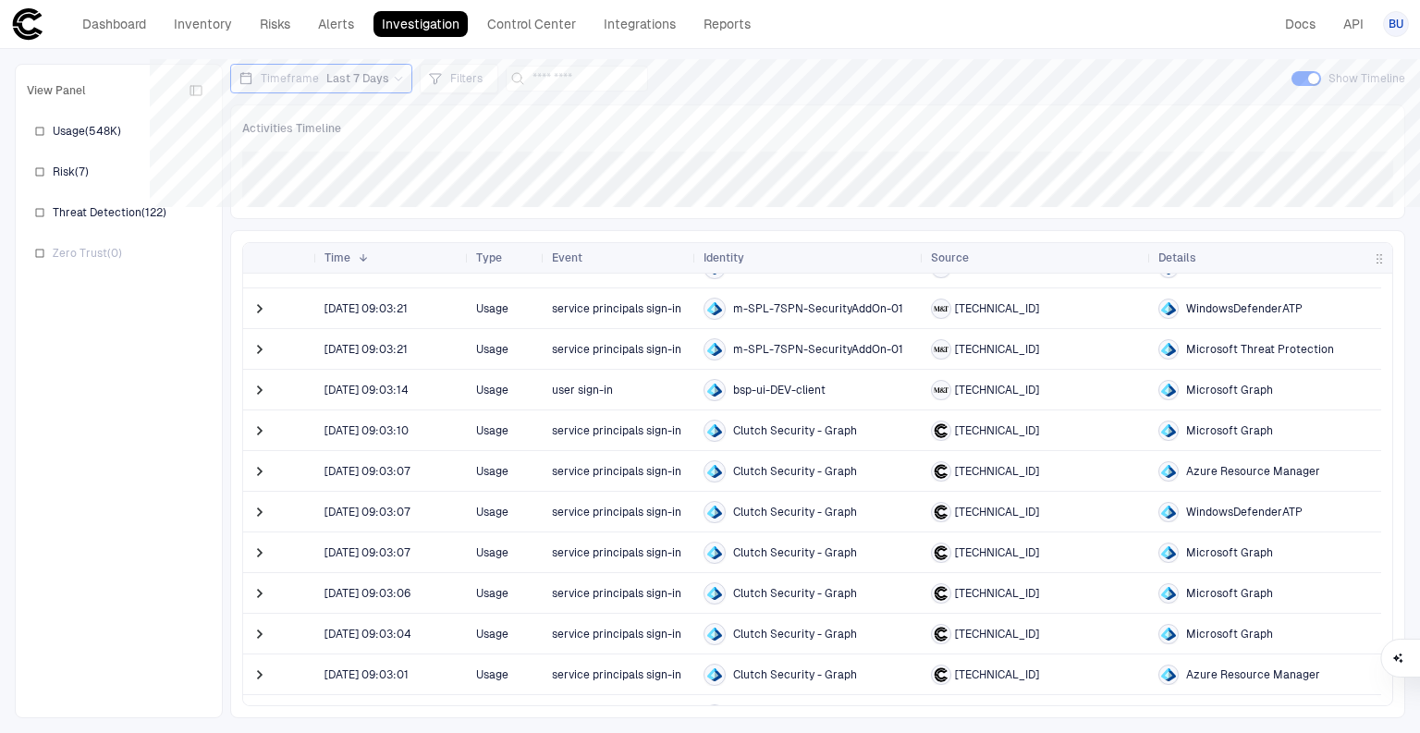
click at [777, 431] on span "Clutch Security - Graph" at bounding box center [795, 430] width 124 height 15
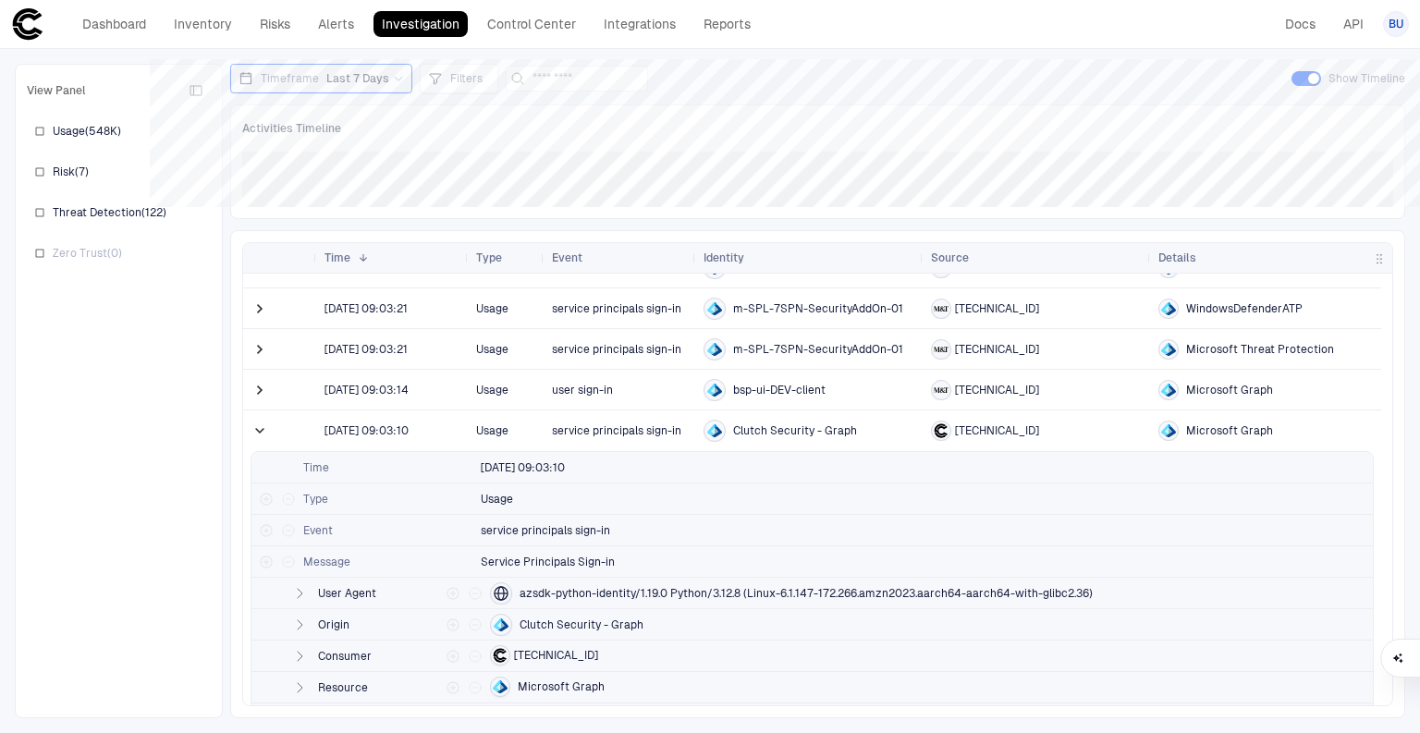
click at [843, 429] on span "Clutch Security - Graph" at bounding box center [795, 430] width 124 height 15
drag, startPoint x: 850, startPoint y: 429, endPoint x: 734, endPoint y: 429, distance: 116.5
click at [734, 429] on span "Clutch Security - Graph" at bounding box center [795, 430] width 124 height 15
copy span "Clutch Security - Graph"
click at [185, 31] on link "Inventory" at bounding box center [202, 24] width 75 height 26
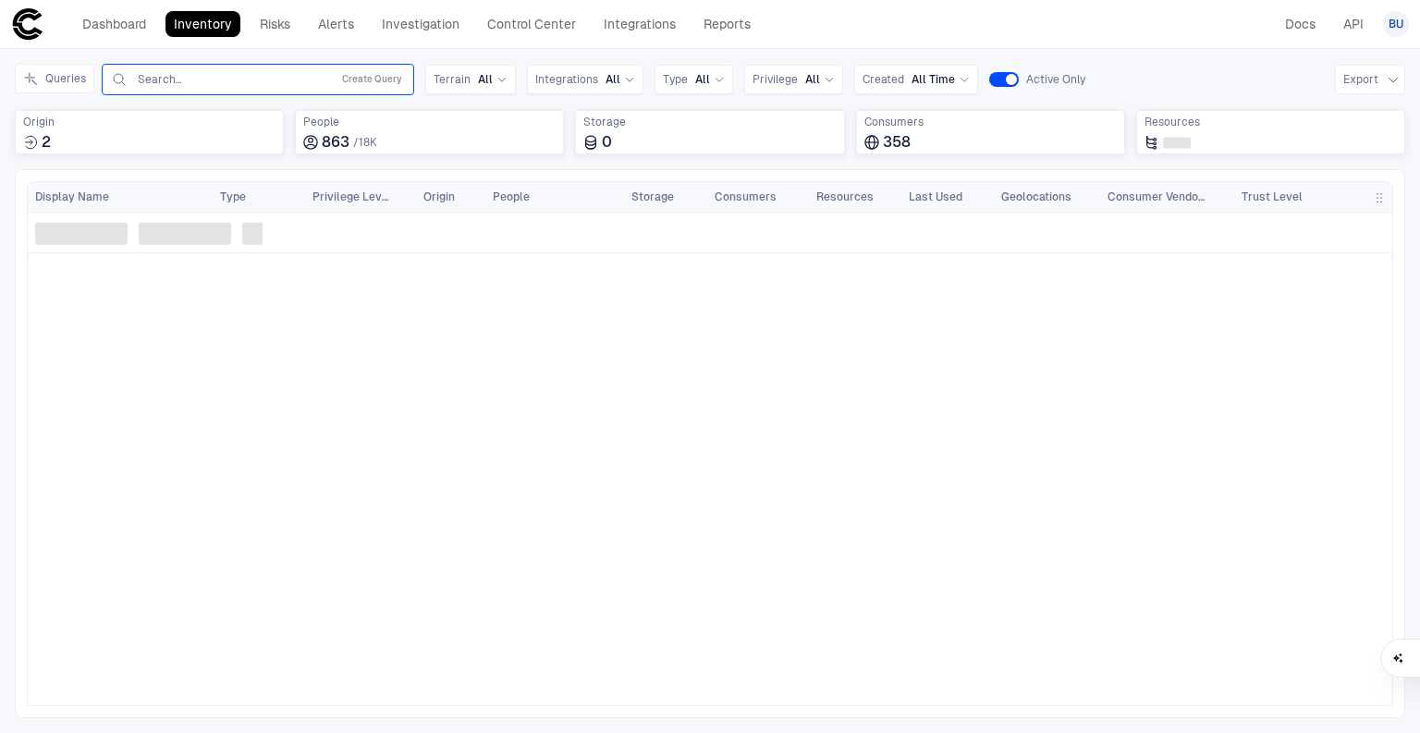
click at [203, 79] on input "text" at bounding box center [230, 79] width 188 height 15
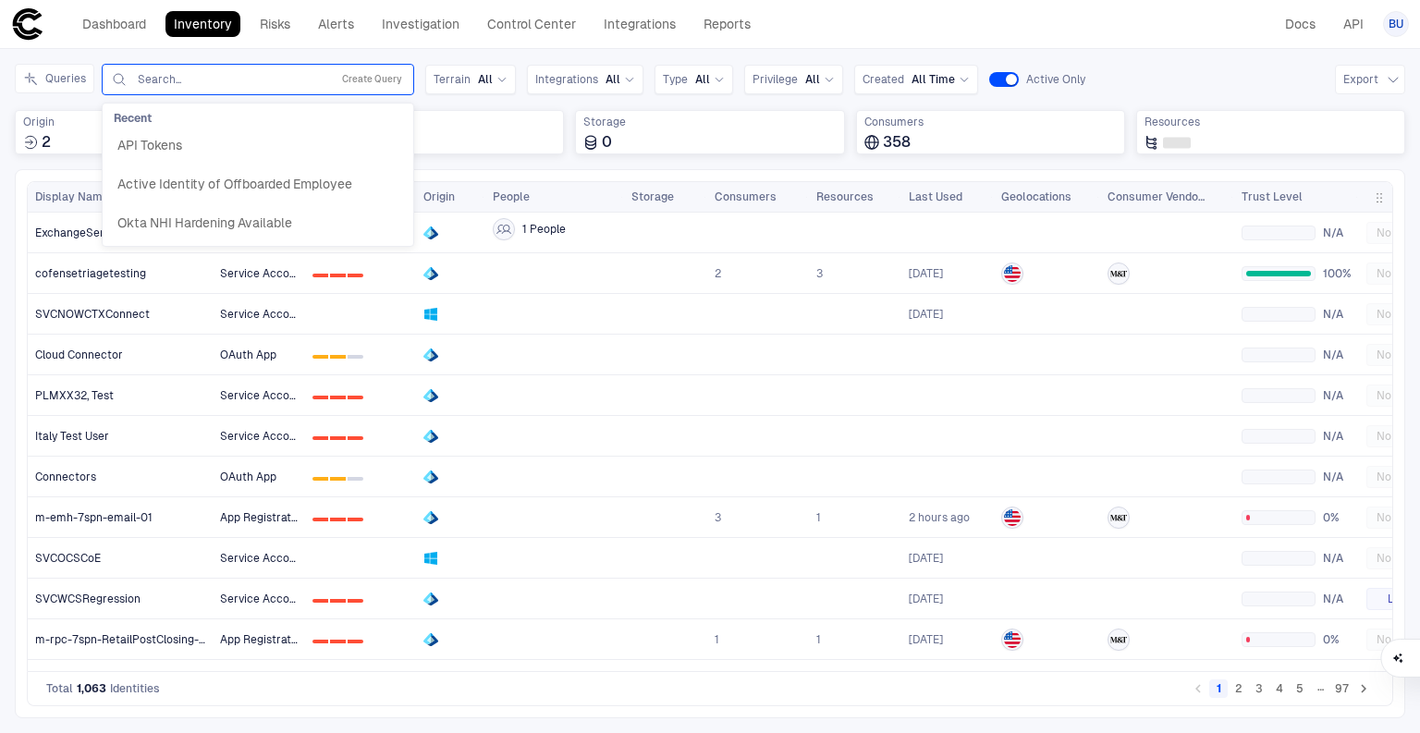
paste input "**********"
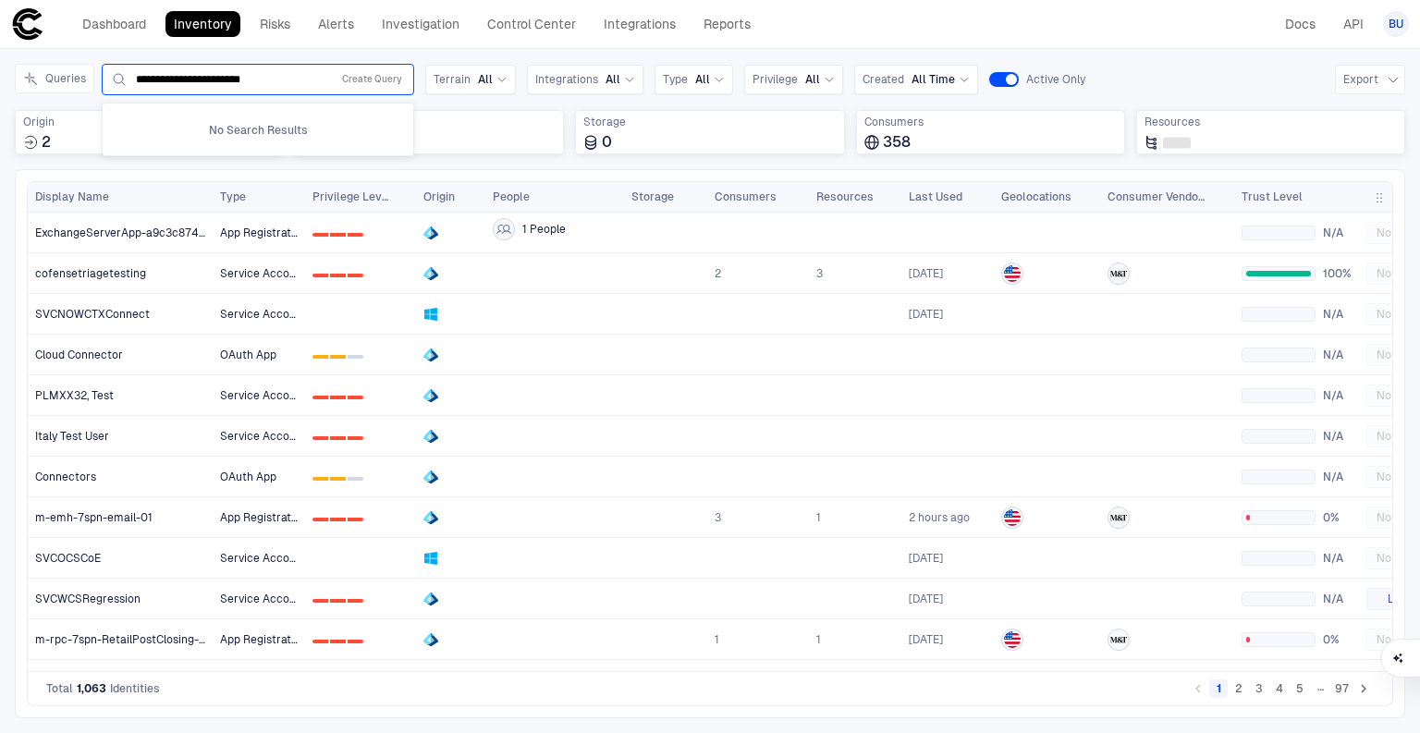
type input "**********"
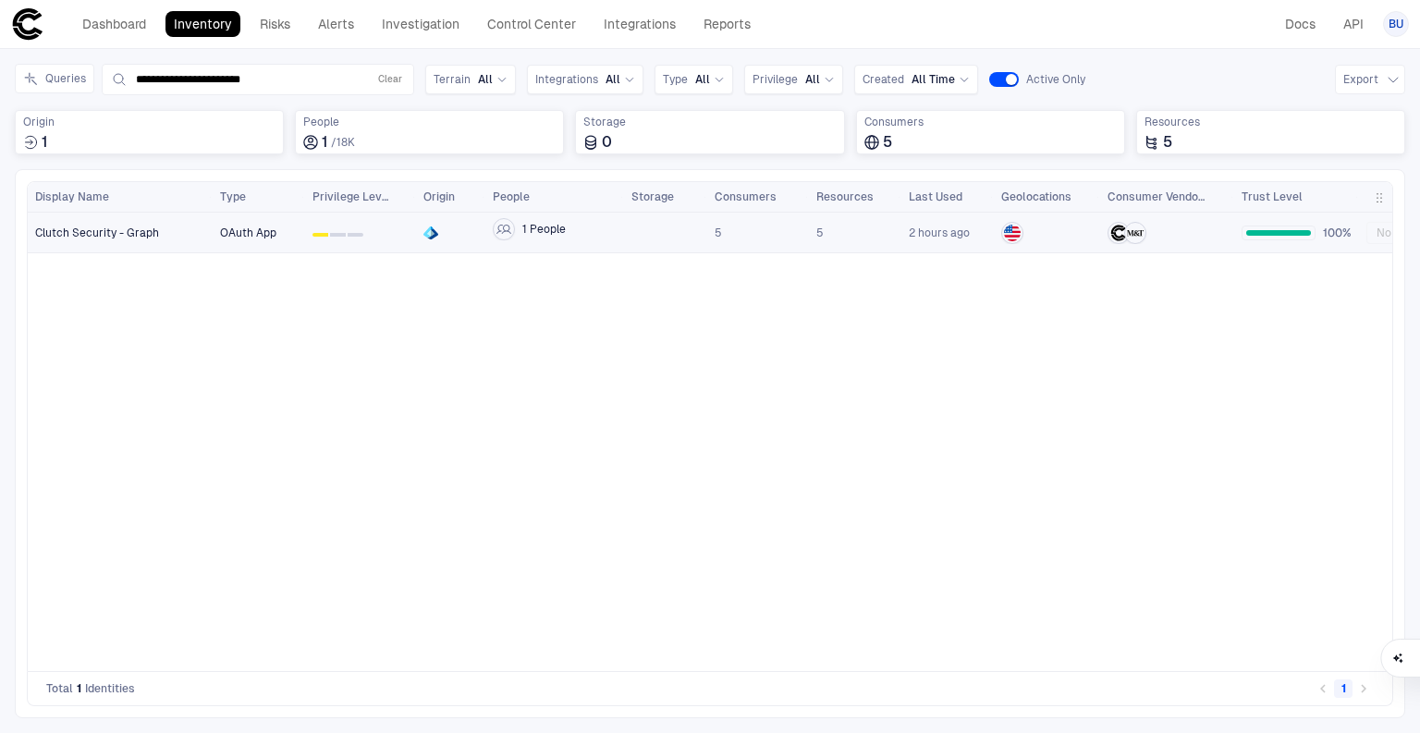
click at [56, 236] on span "Clutch Security - Graph" at bounding box center [97, 233] width 124 height 15
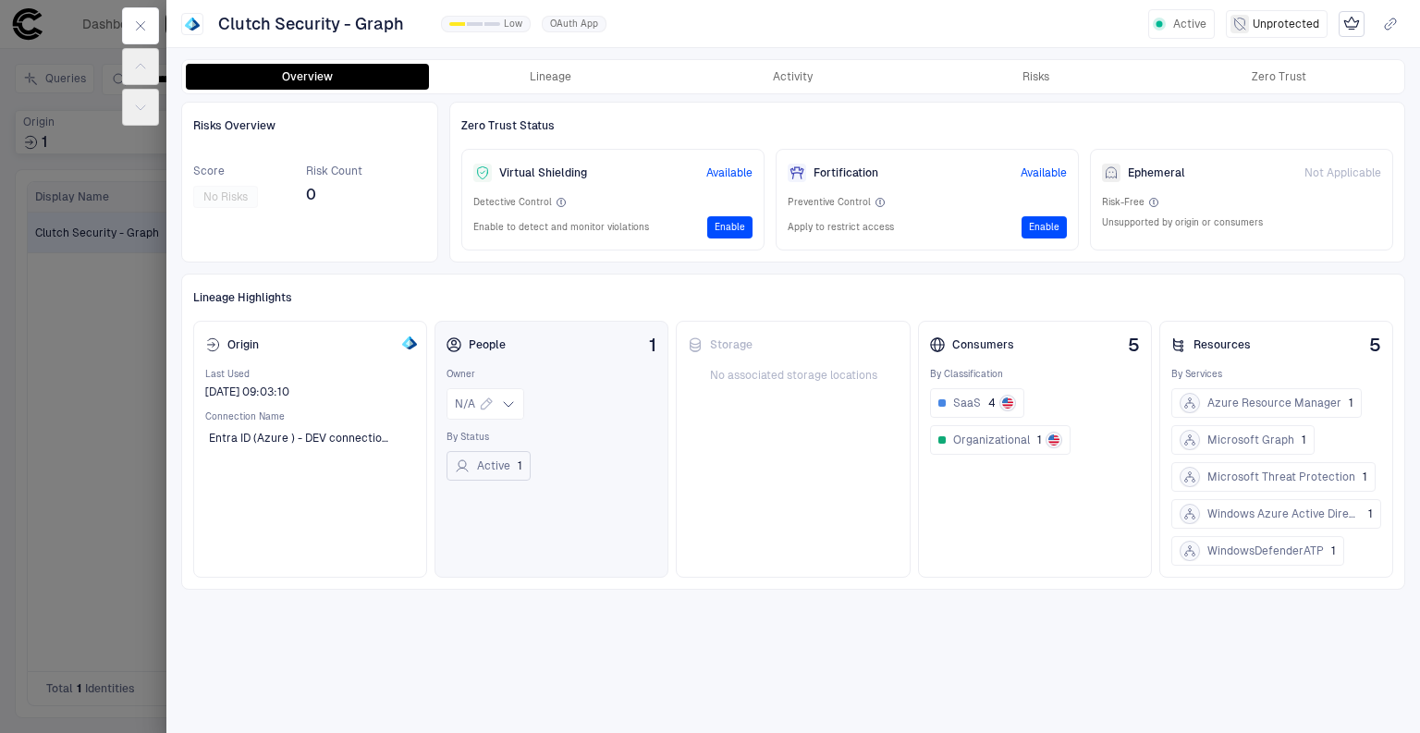
click at [493, 461] on button "Active 1" at bounding box center [488, 466] width 84 height 30
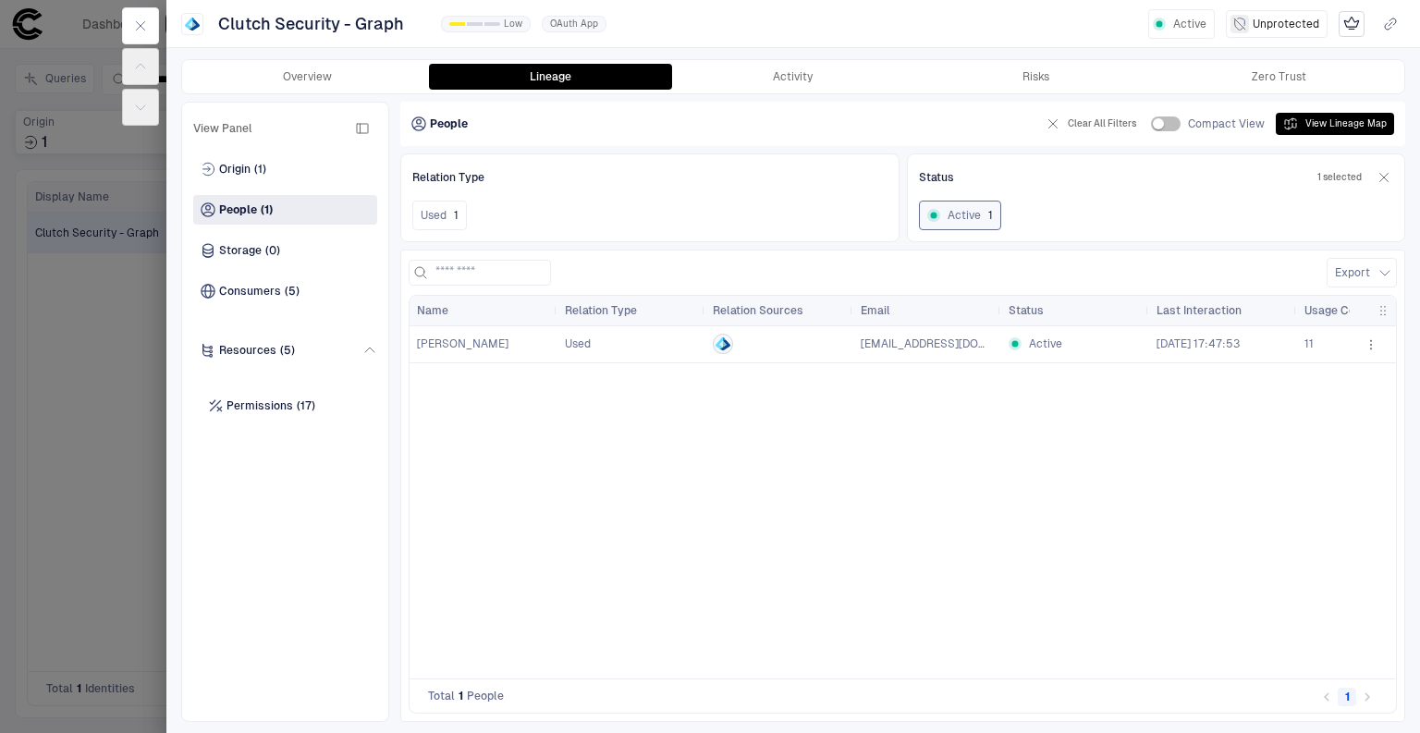
drag, startPoint x: 440, startPoint y: 344, endPoint x: 654, endPoint y: 344, distance: 214.4
click at [440, 344] on span "Alsudani, Osama" at bounding box center [463, 343] width 92 height 13
click at [241, 287] on span "Consumers" at bounding box center [250, 291] width 62 height 15
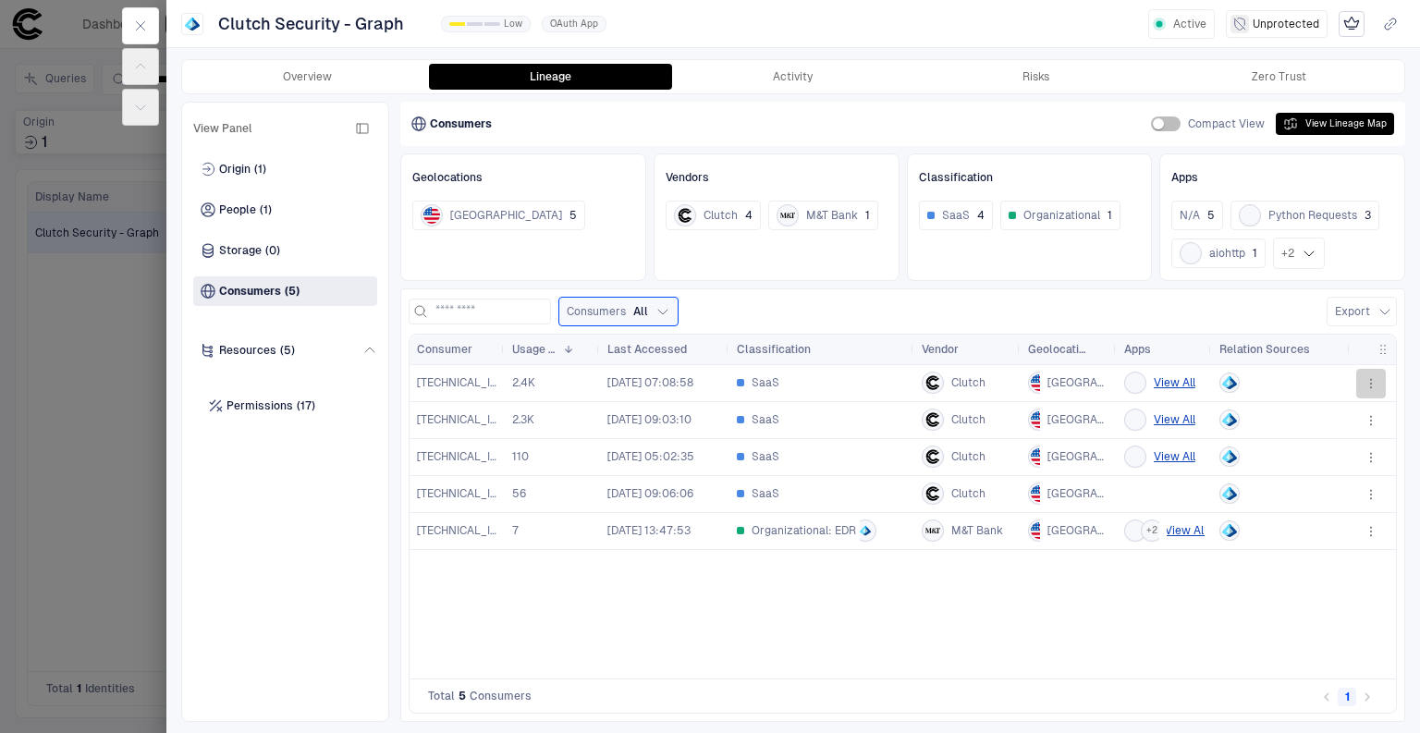
click at [1374, 377] on icon "button" at bounding box center [1370, 383] width 15 height 15
click at [1124, 612] on div at bounding box center [710, 366] width 1420 height 733
click at [824, 92] on div "Overview Lineage Activity Risks Zero Trust" at bounding box center [793, 76] width 1222 height 33
click at [824, 80] on button "Activity" at bounding box center [793, 77] width 243 height 26
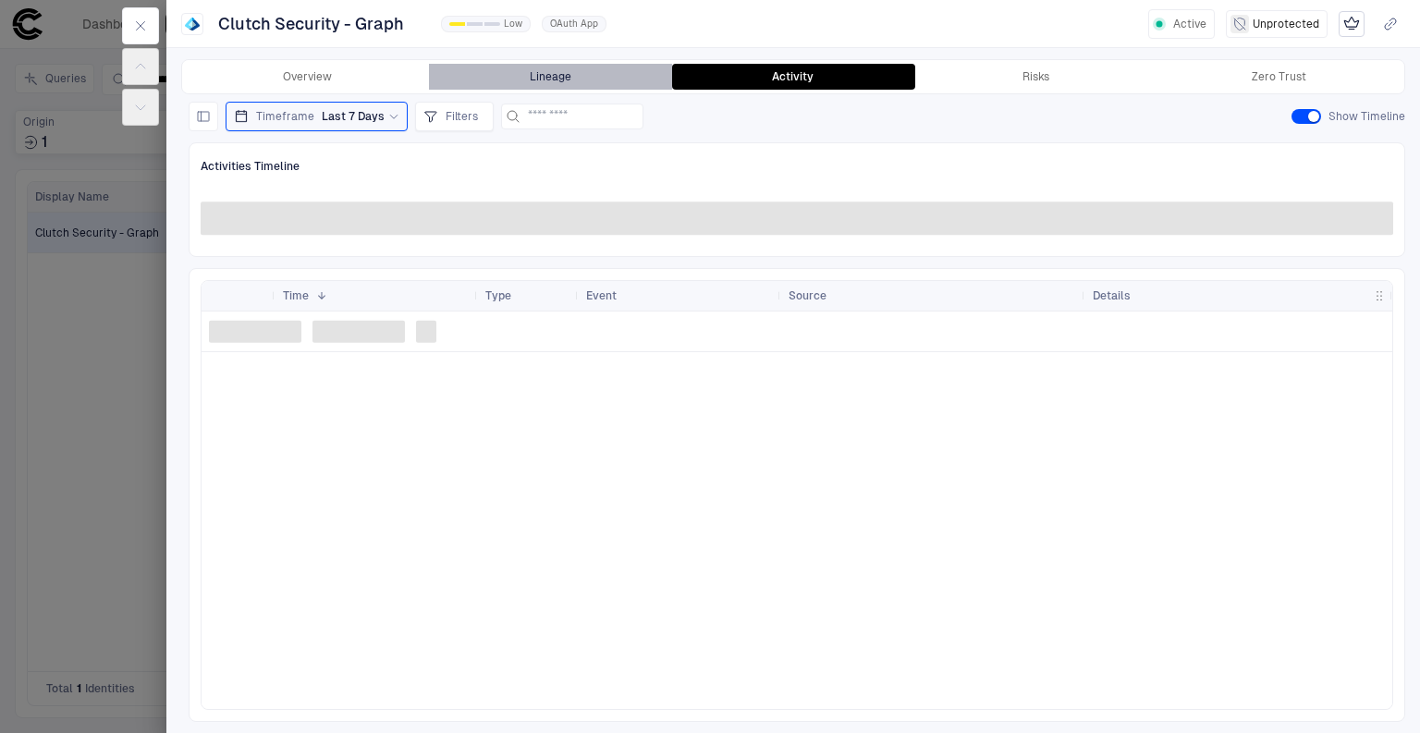
click at [565, 81] on button "Lineage" at bounding box center [550, 77] width 243 height 26
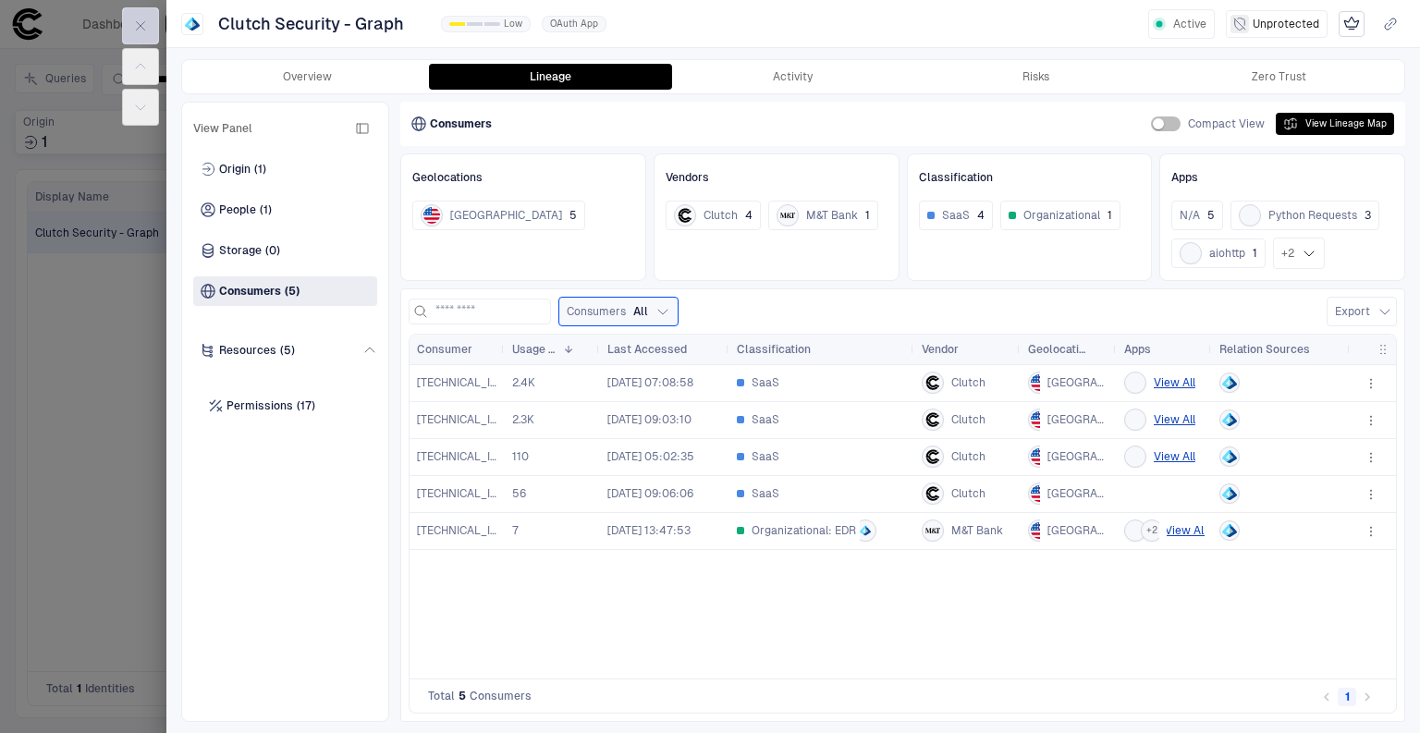
click at [152, 29] on button "button" at bounding box center [140, 25] width 37 height 37
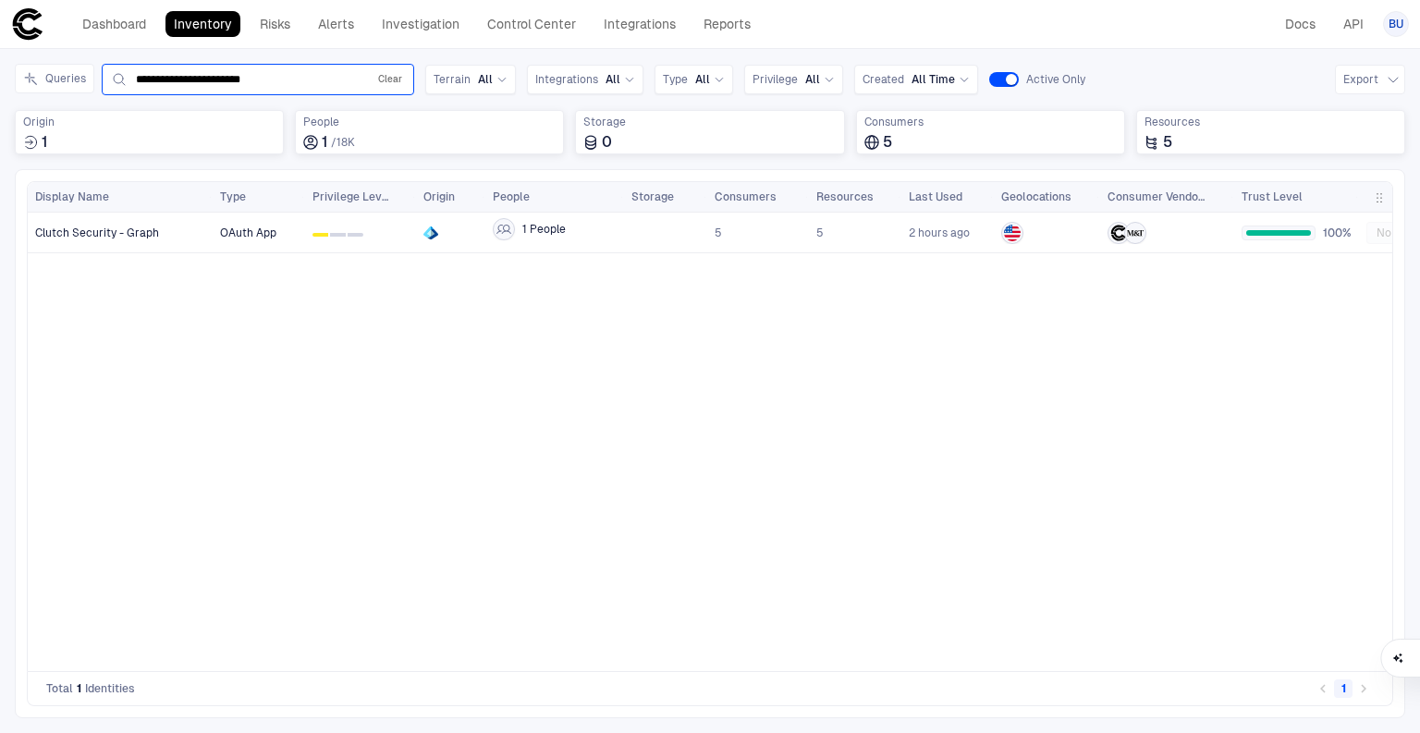
click at [397, 81] on button "Clear" at bounding box center [389, 79] width 31 height 22
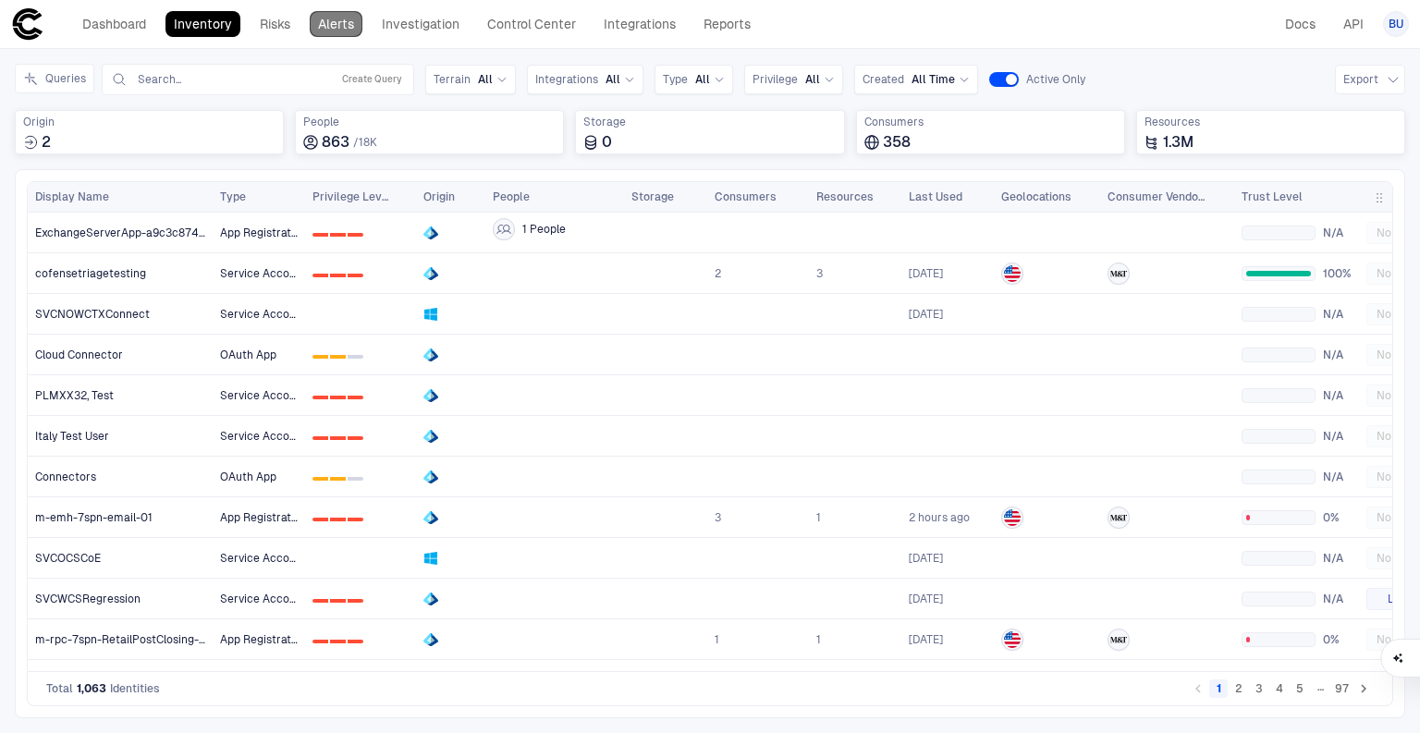
click at [345, 25] on link "Alerts" at bounding box center [336, 24] width 53 height 26
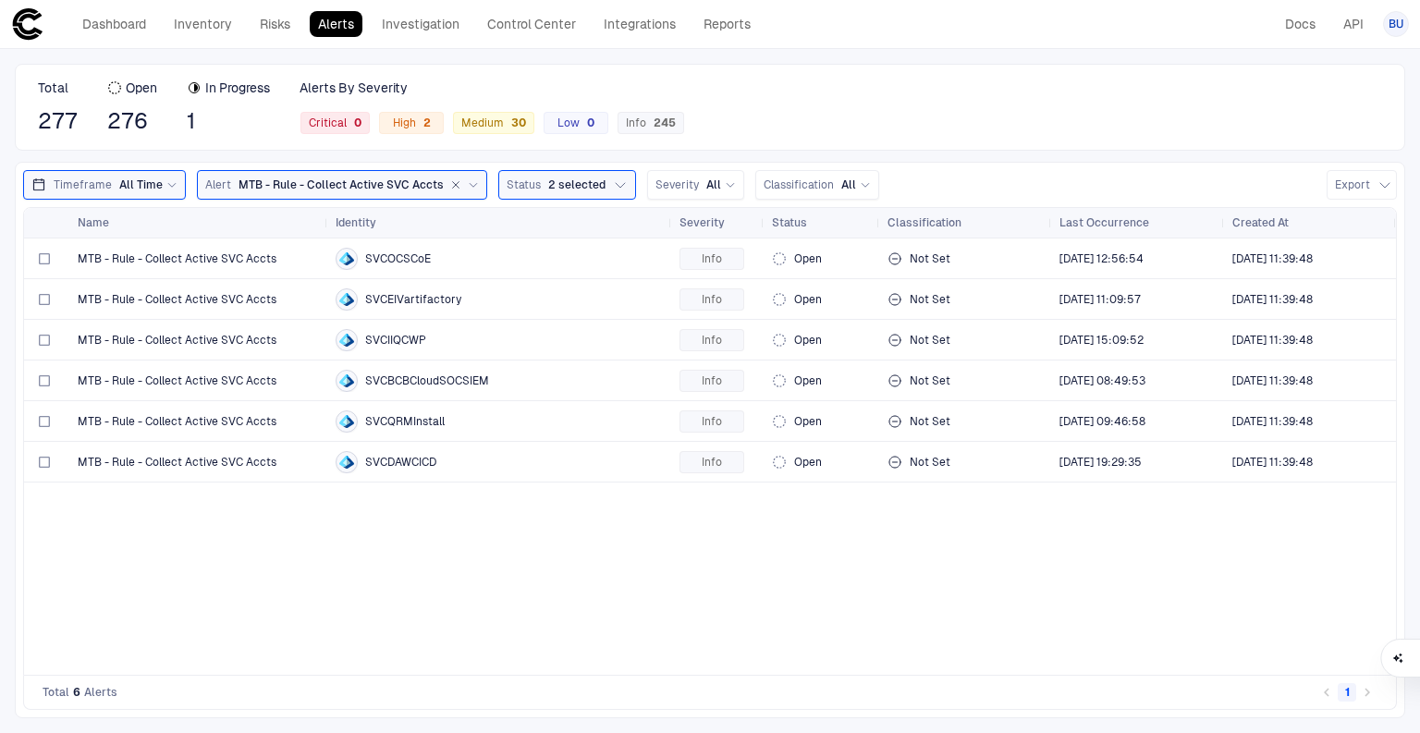
click at [285, 524] on div "MTB - Rule - Collect Active SVC Accts SVCOCSCoE Info Open Not Set 8/17/2025 12:…" at bounding box center [710, 456] width 1372 height 436
click at [496, 28] on link "Control Center" at bounding box center [531, 24] width 105 height 26
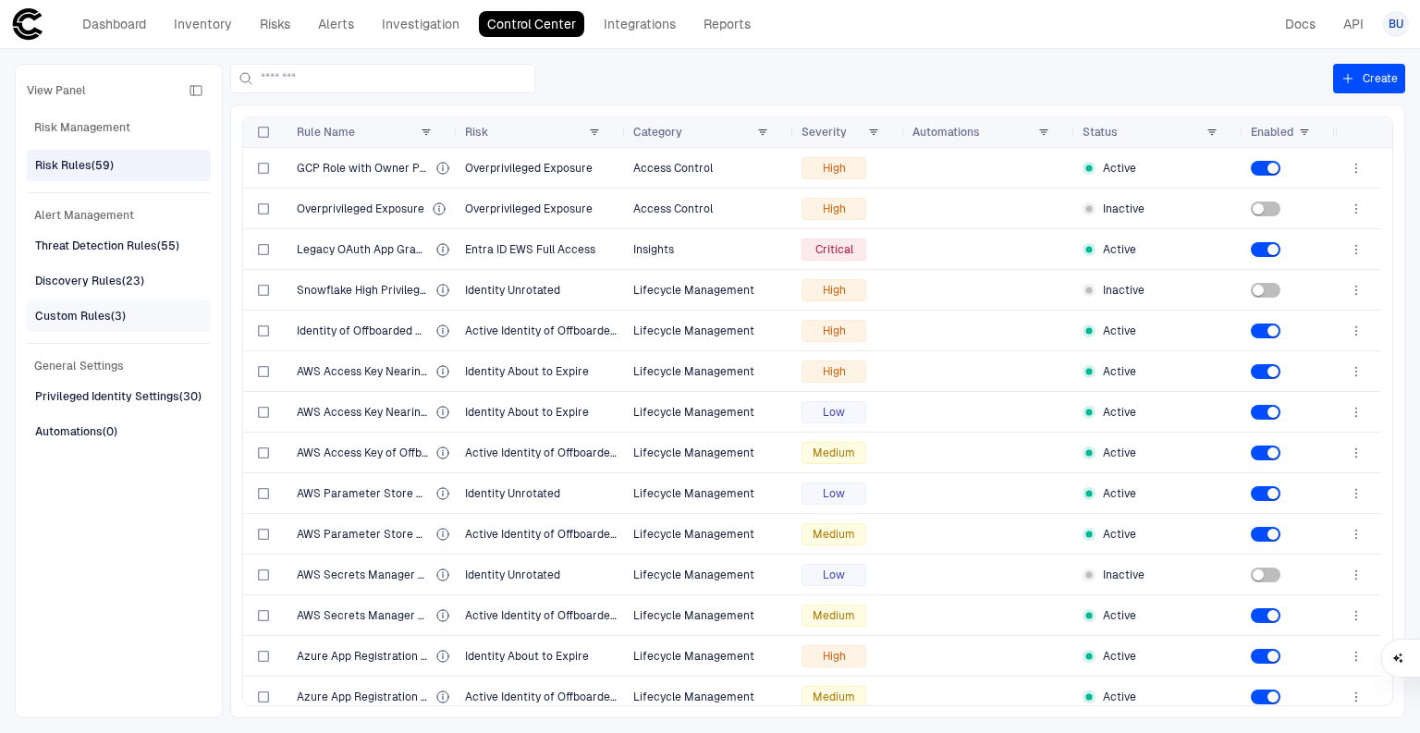
click at [67, 312] on div "Custom Rules (3)" at bounding box center [80, 316] width 91 height 17
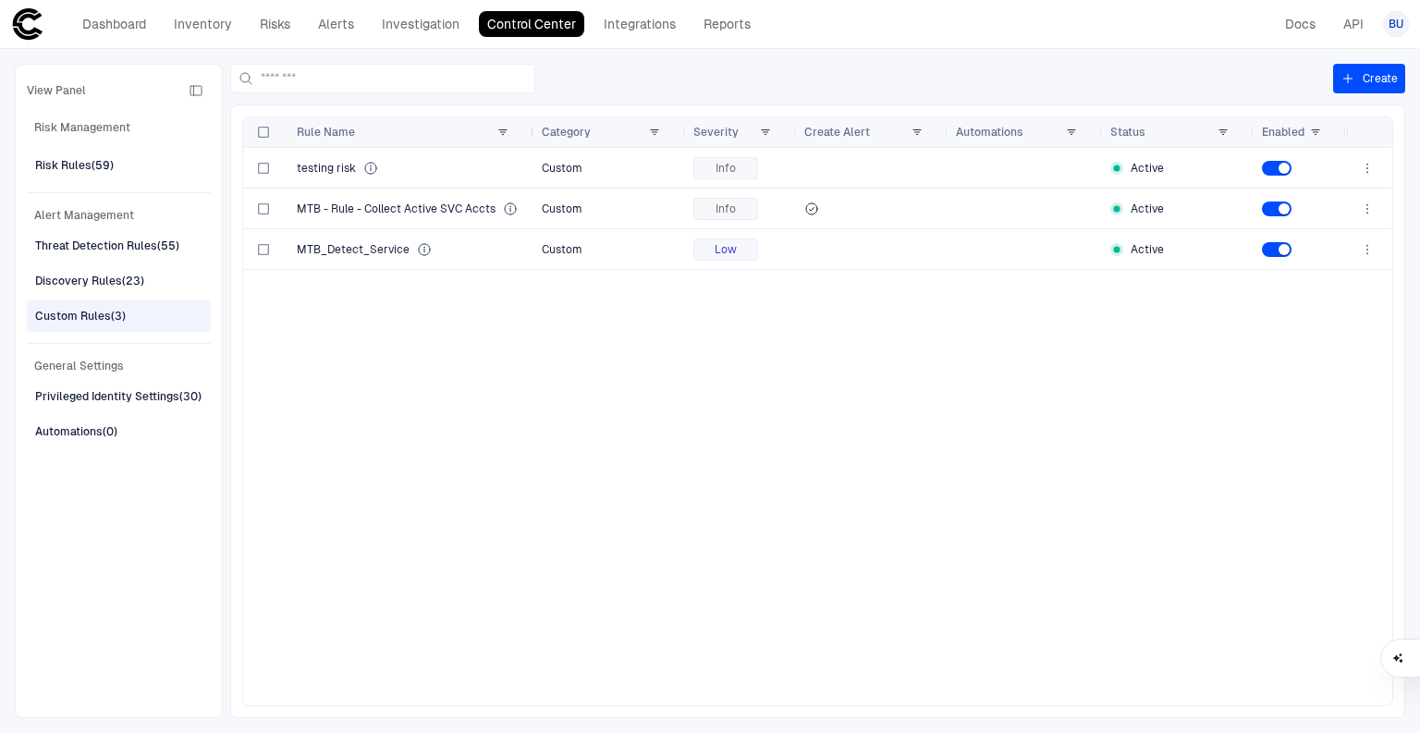
drag, startPoint x: 458, startPoint y: 128, endPoint x: 532, endPoint y: 131, distance: 74.9
click at [532, 131] on div at bounding box center [533, 132] width 7 height 30
click at [82, 315] on div "Custom Rules (3)" at bounding box center [80, 316] width 91 height 17
click at [85, 281] on div "Discovery Rules (23)" at bounding box center [89, 281] width 109 height 17
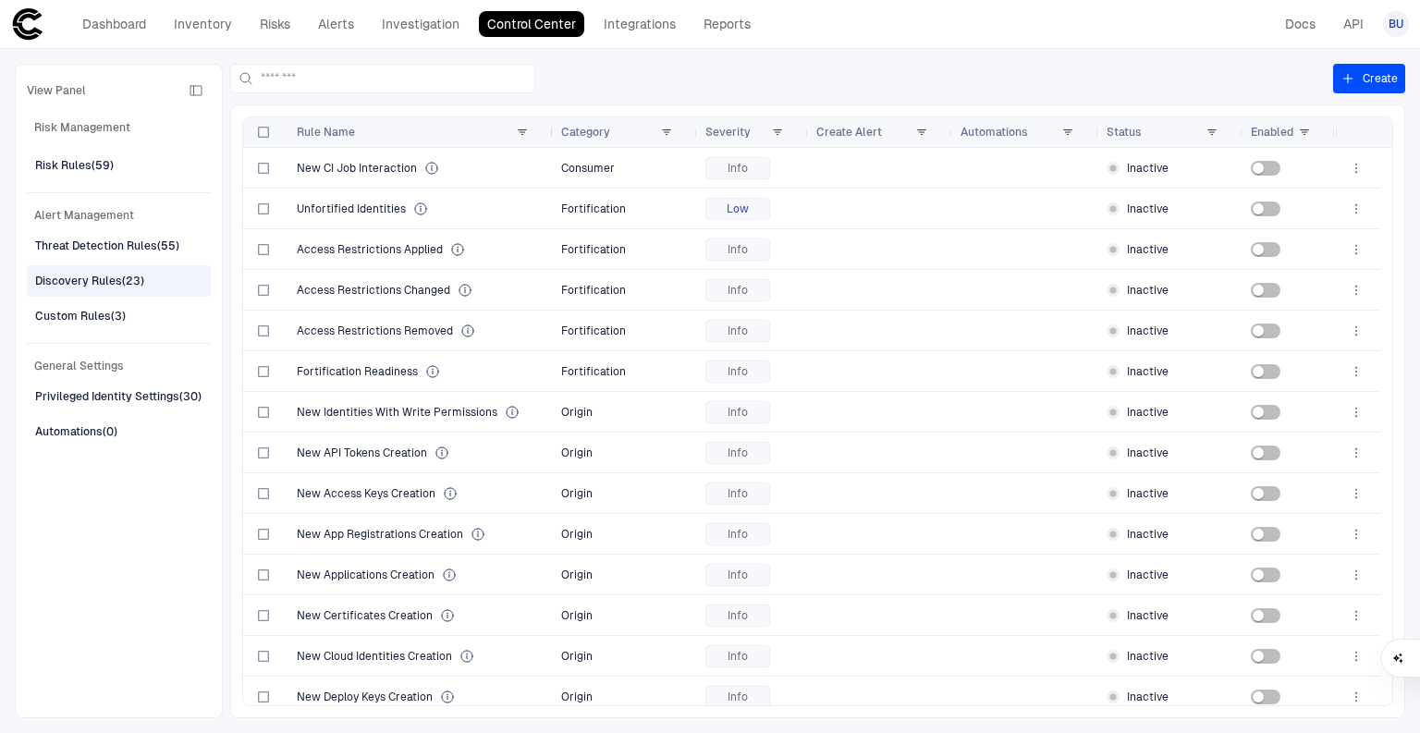
drag, startPoint x: 455, startPoint y: 134, endPoint x: 551, endPoint y: 124, distance: 96.7
click at [551, 124] on div at bounding box center [552, 132] width 7 height 30
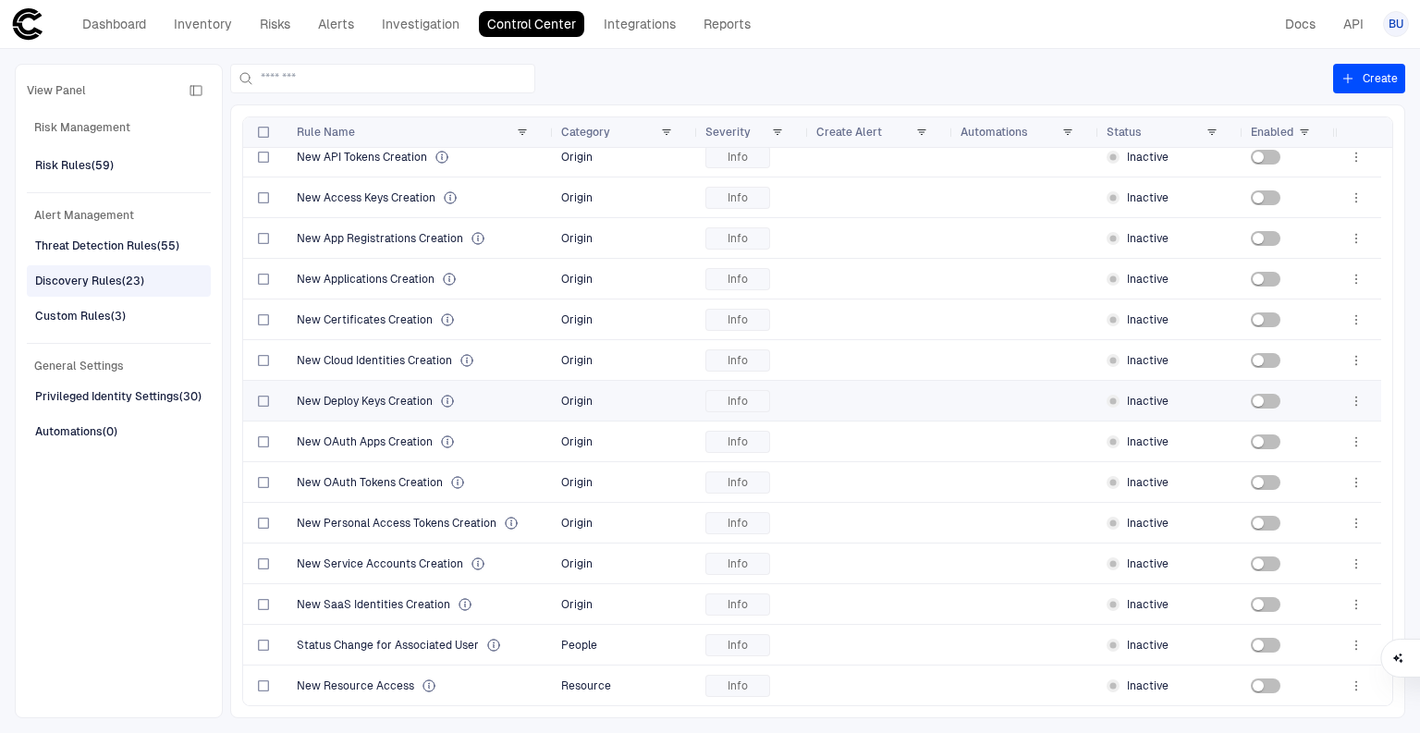
scroll to position [377, 0]
click at [65, 166] on div "Risk Rules (59)" at bounding box center [74, 165] width 79 height 17
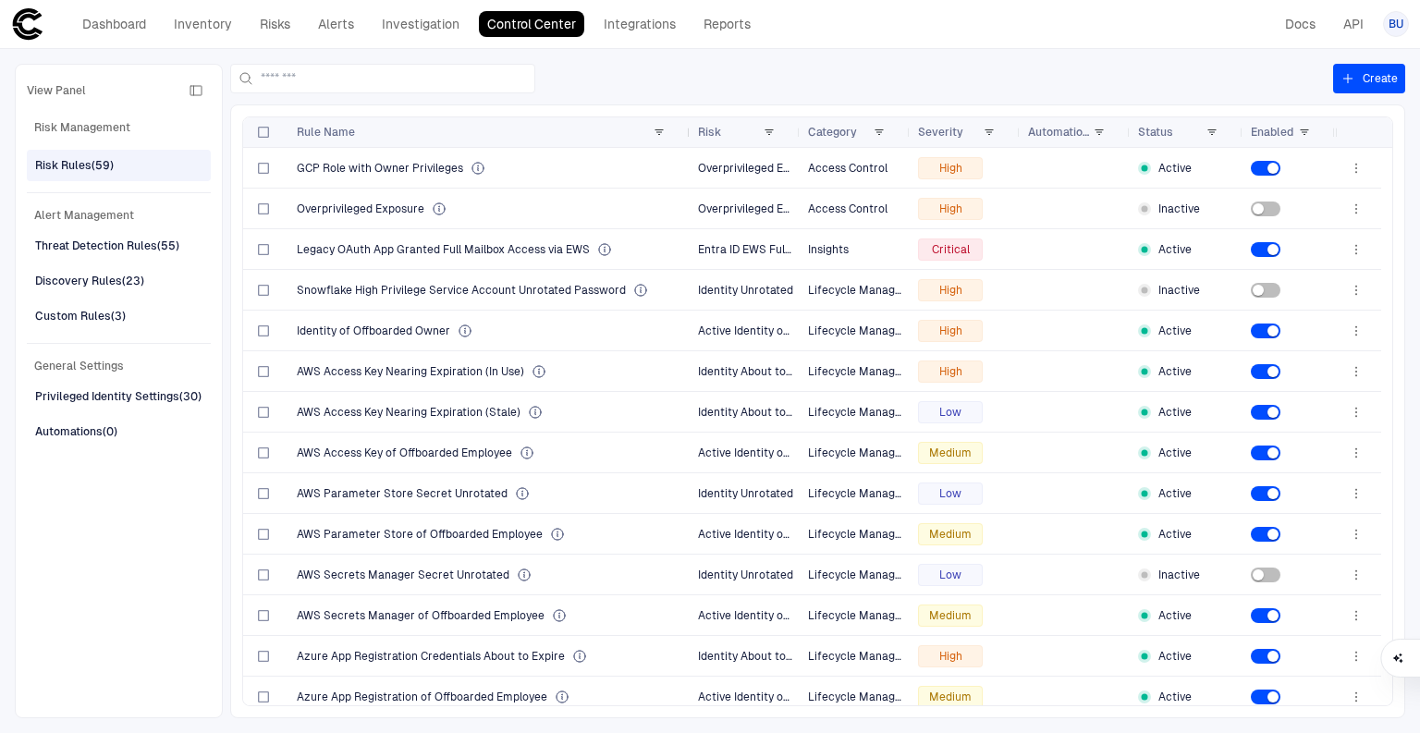
drag, startPoint x: 455, startPoint y: 131, endPoint x: 688, endPoint y: 130, distance: 232.9
click at [688, 130] on div at bounding box center [689, 132] width 7 height 30
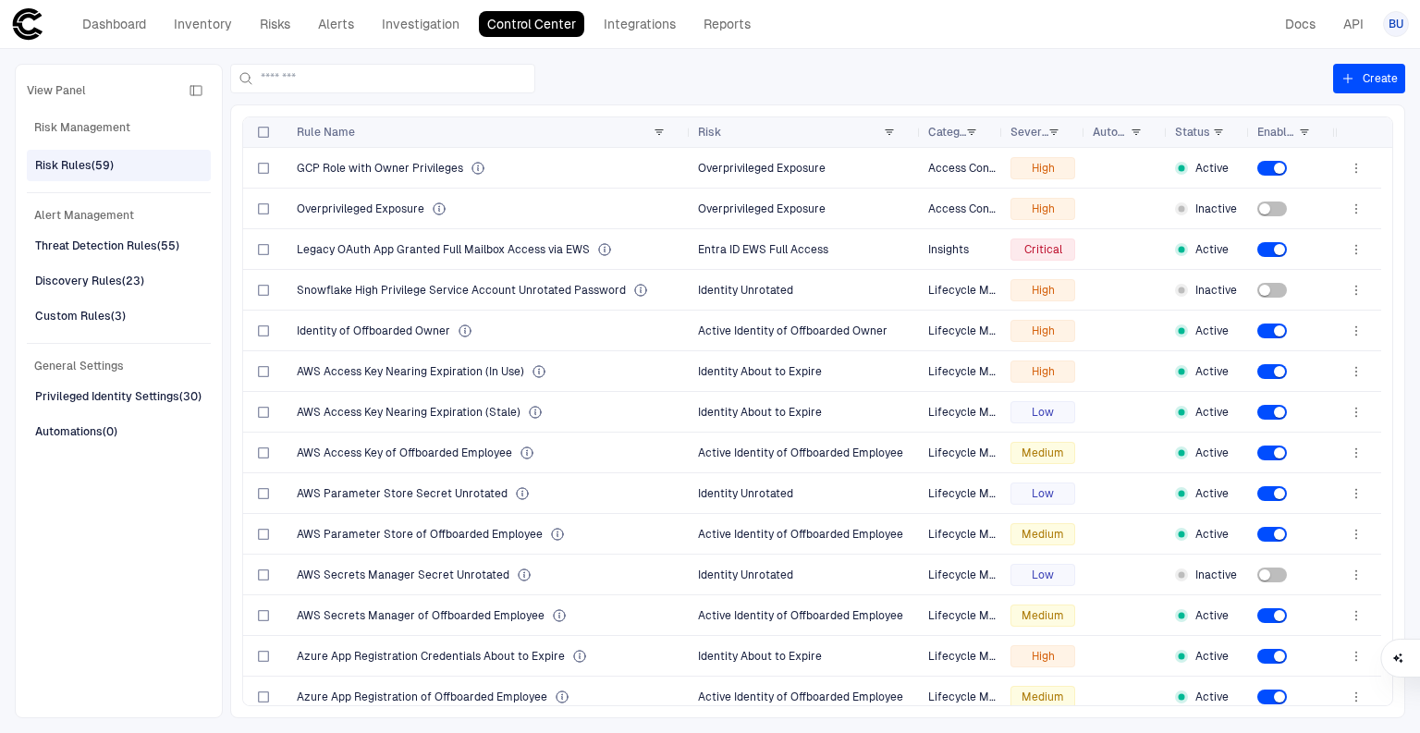
drag, startPoint x: 795, startPoint y: 133, endPoint x: 915, endPoint y: 133, distance: 120.2
click at [916, 133] on div at bounding box center [919, 132] width 7 height 30
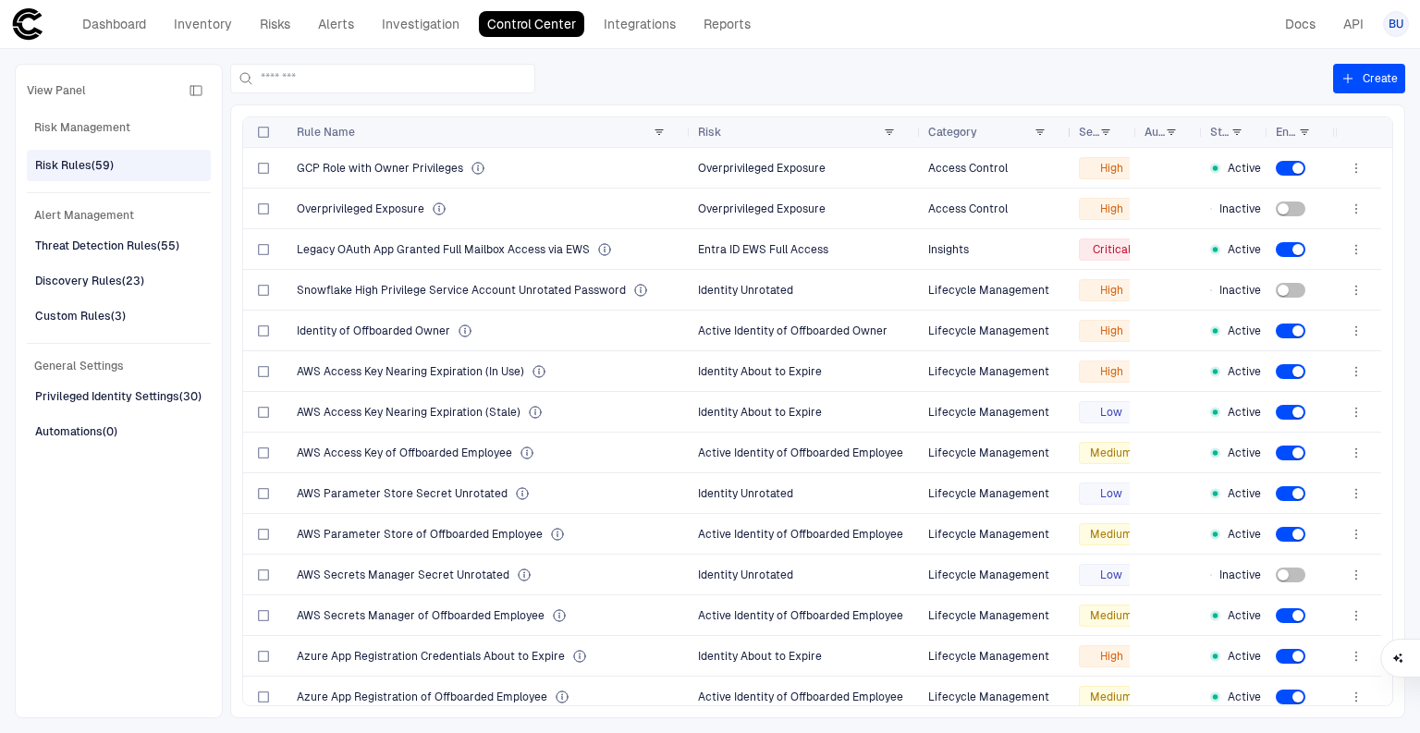
drag, startPoint x: 998, startPoint y: 129, endPoint x: 1067, endPoint y: 128, distance: 68.4
click at [1067, 128] on div at bounding box center [1070, 132] width 7 height 30
click at [1040, 133] on span at bounding box center [1039, 132] width 11 height 11
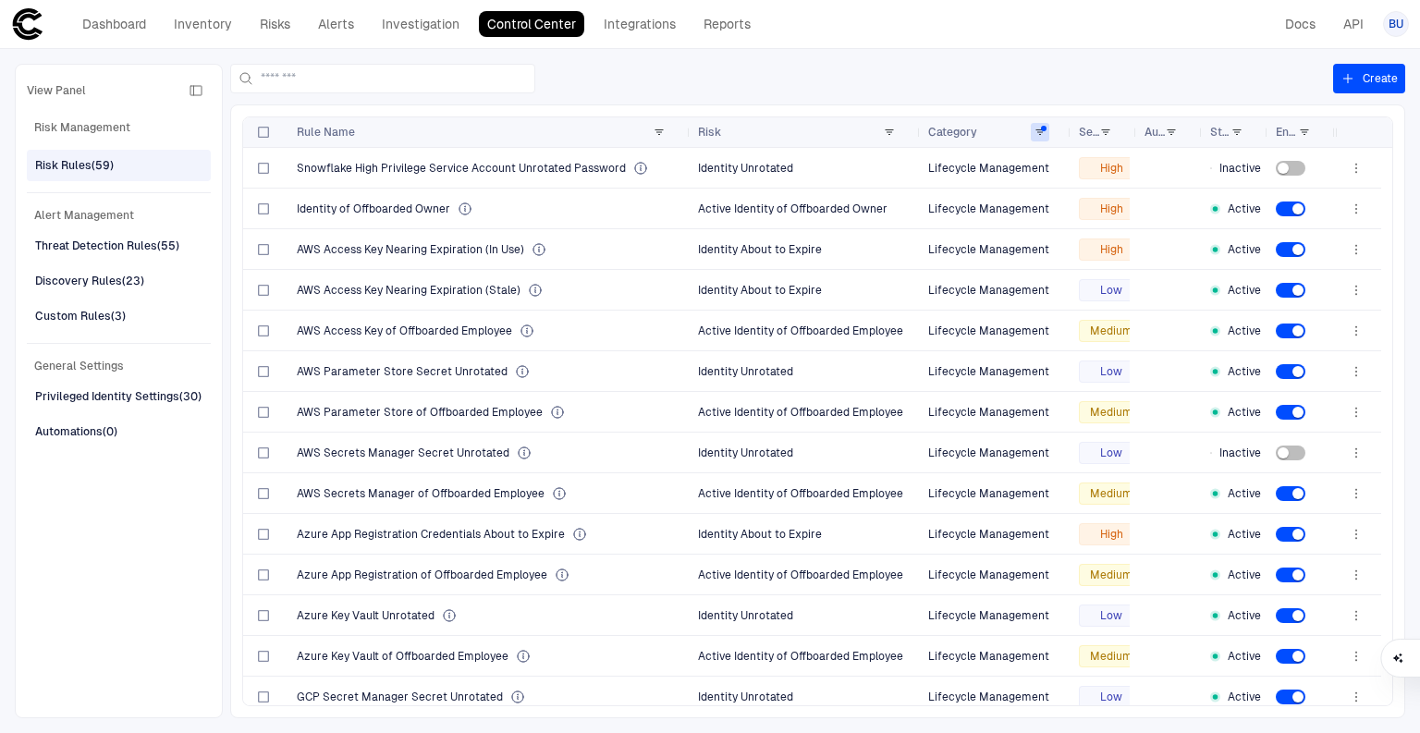
click at [791, 74] on div at bounding box center [781, 79] width 1103 height 30
click at [783, 287] on span "Identity About to Expire" at bounding box center [760, 290] width 124 height 13
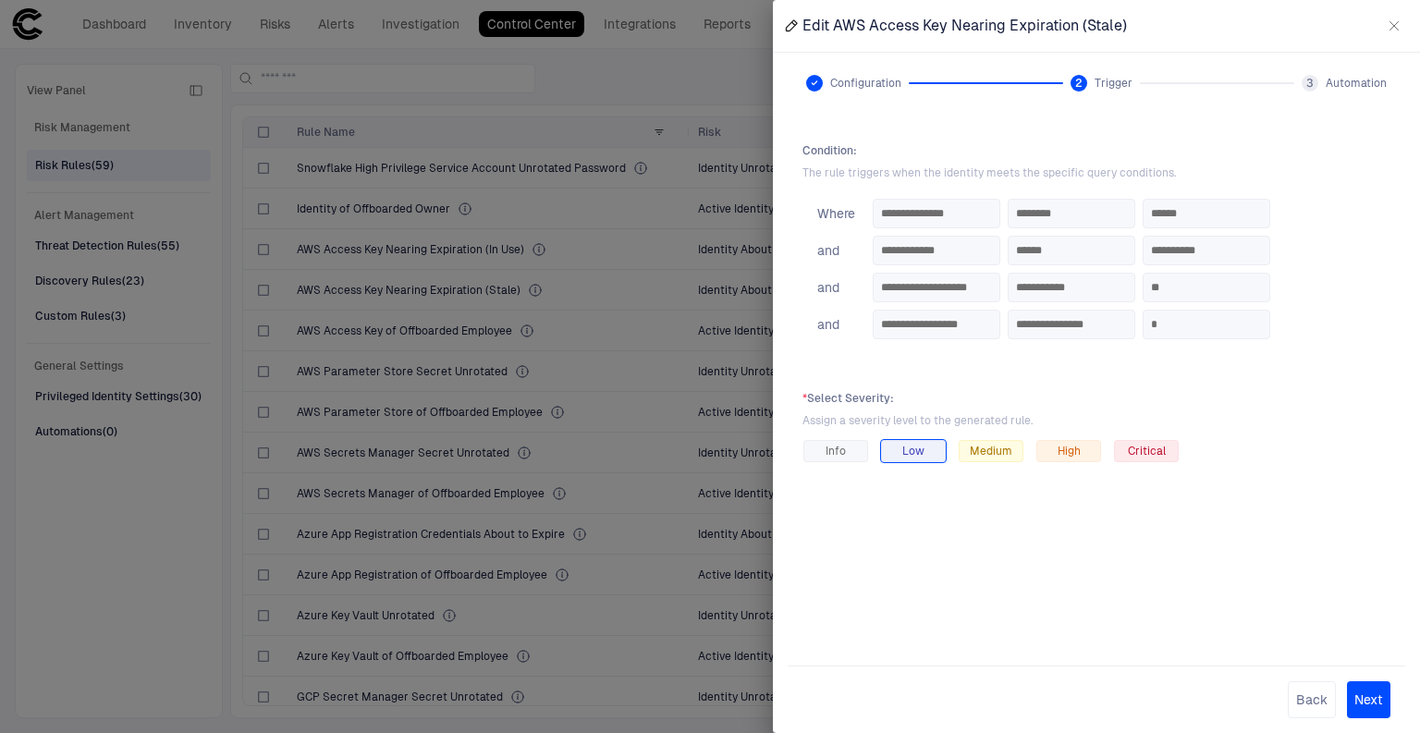
click at [683, 75] on div at bounding box center [710, 366] width 1420 height 733
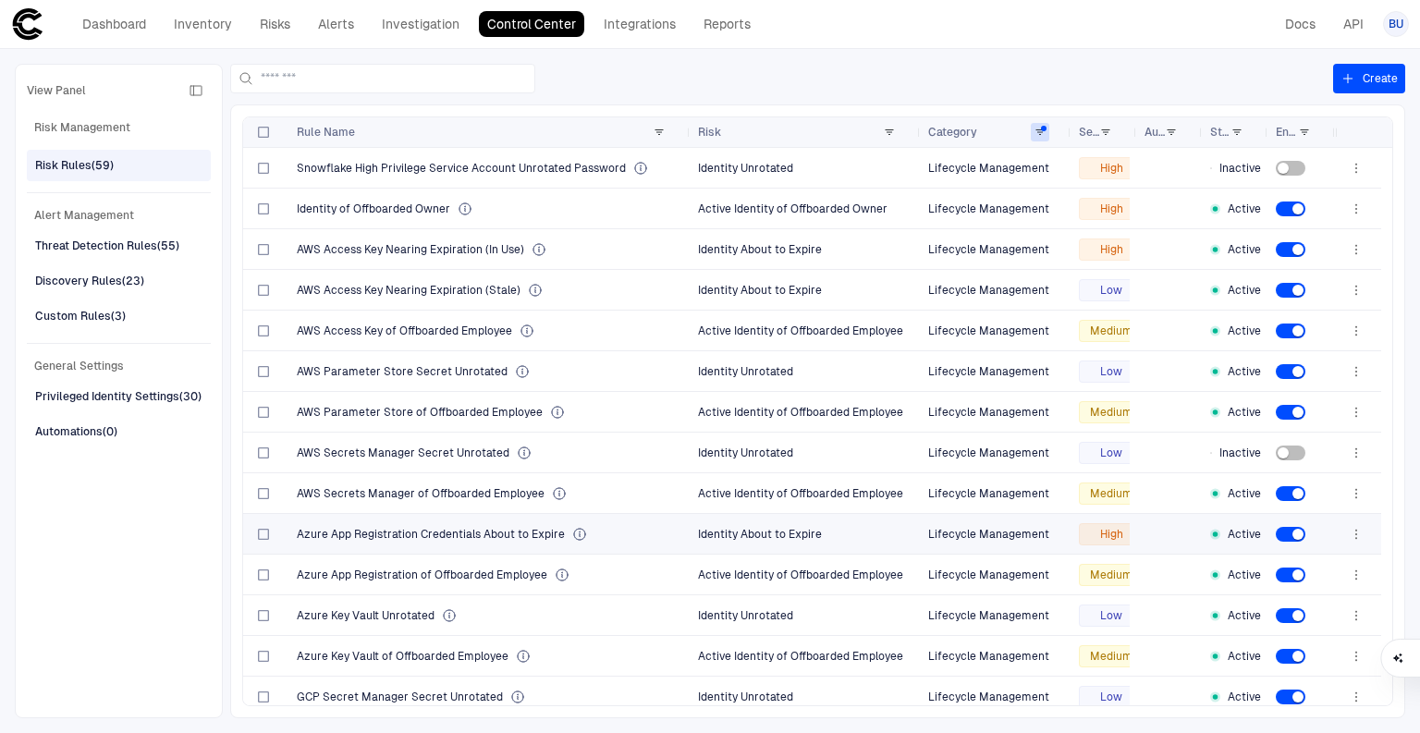
click at [756, 536] on span "Identity About to Expire" at bounding box center [760, 534] width 124 height 13
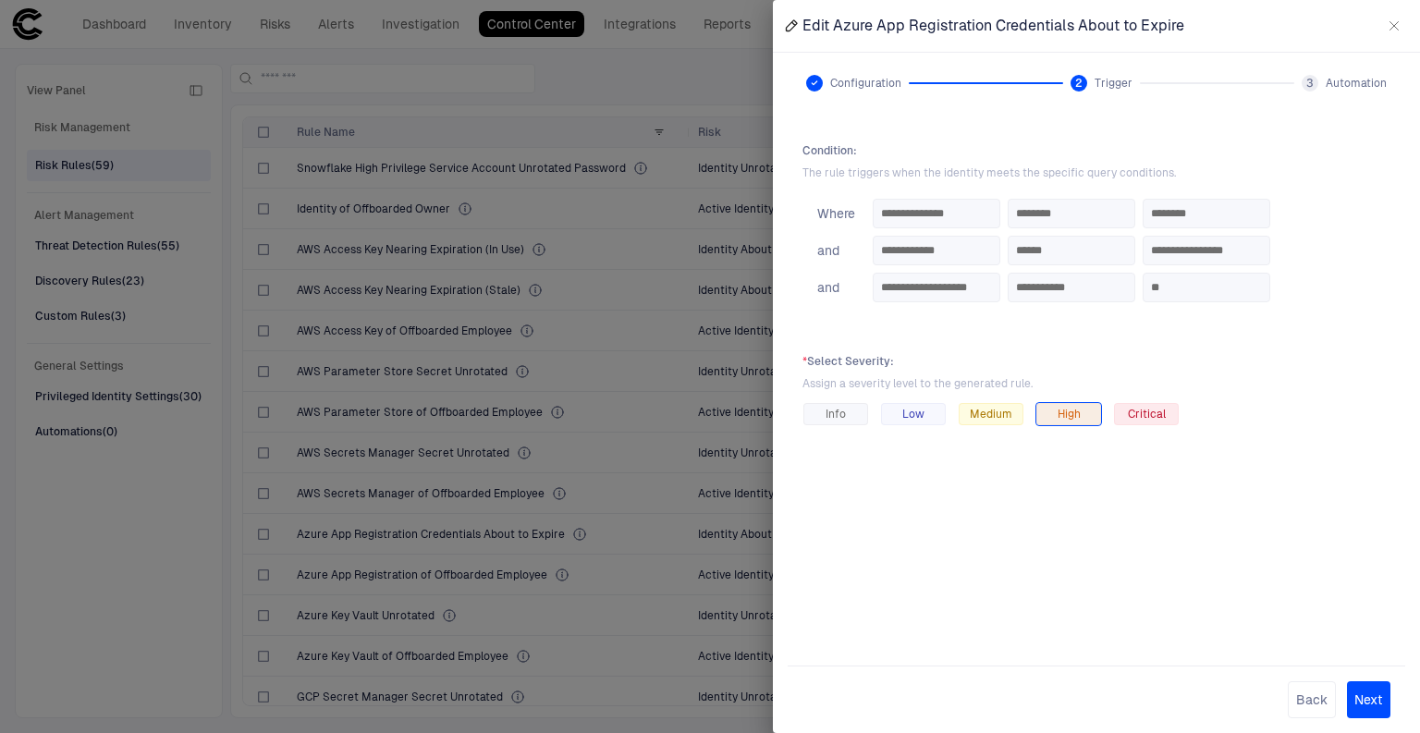
click at [628, 494] on div at bounding box center [710, 366] width 1420 height 733
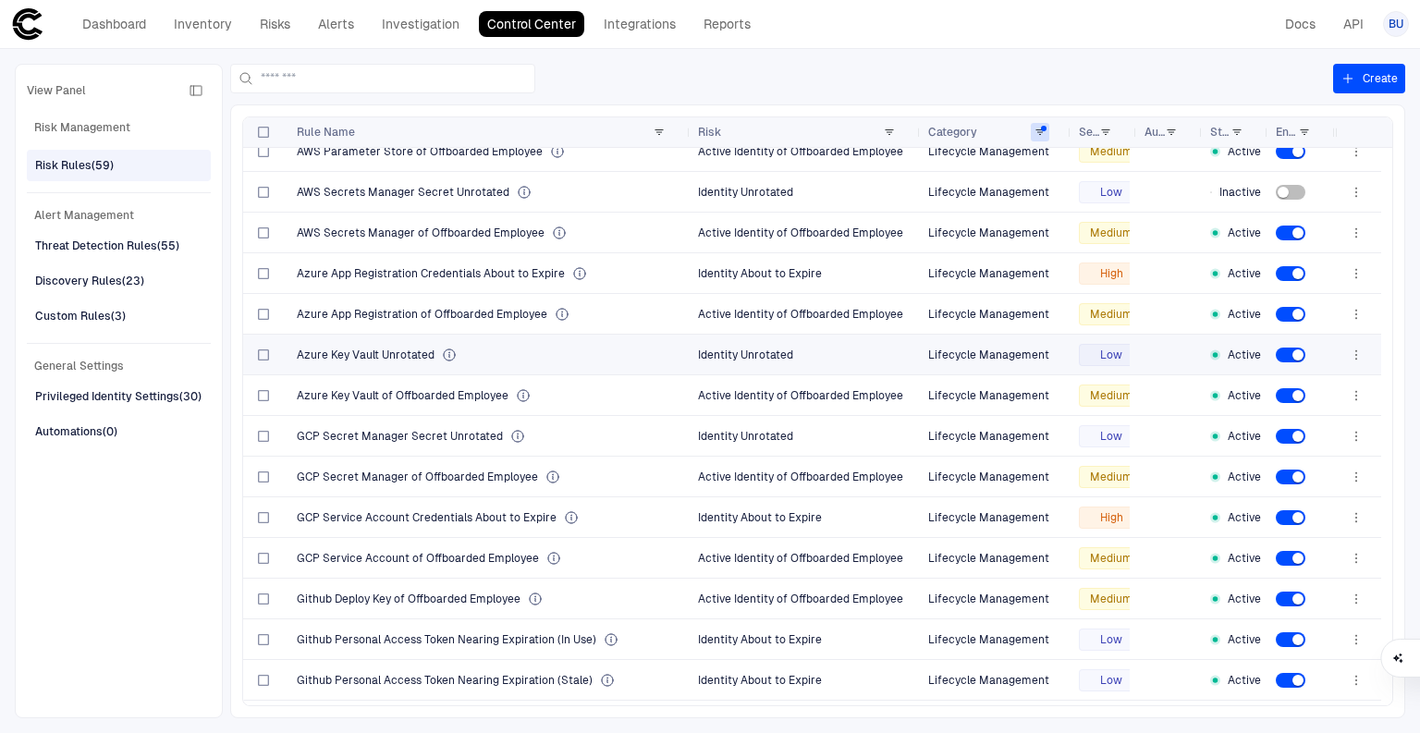
scroll to position [296, 0]
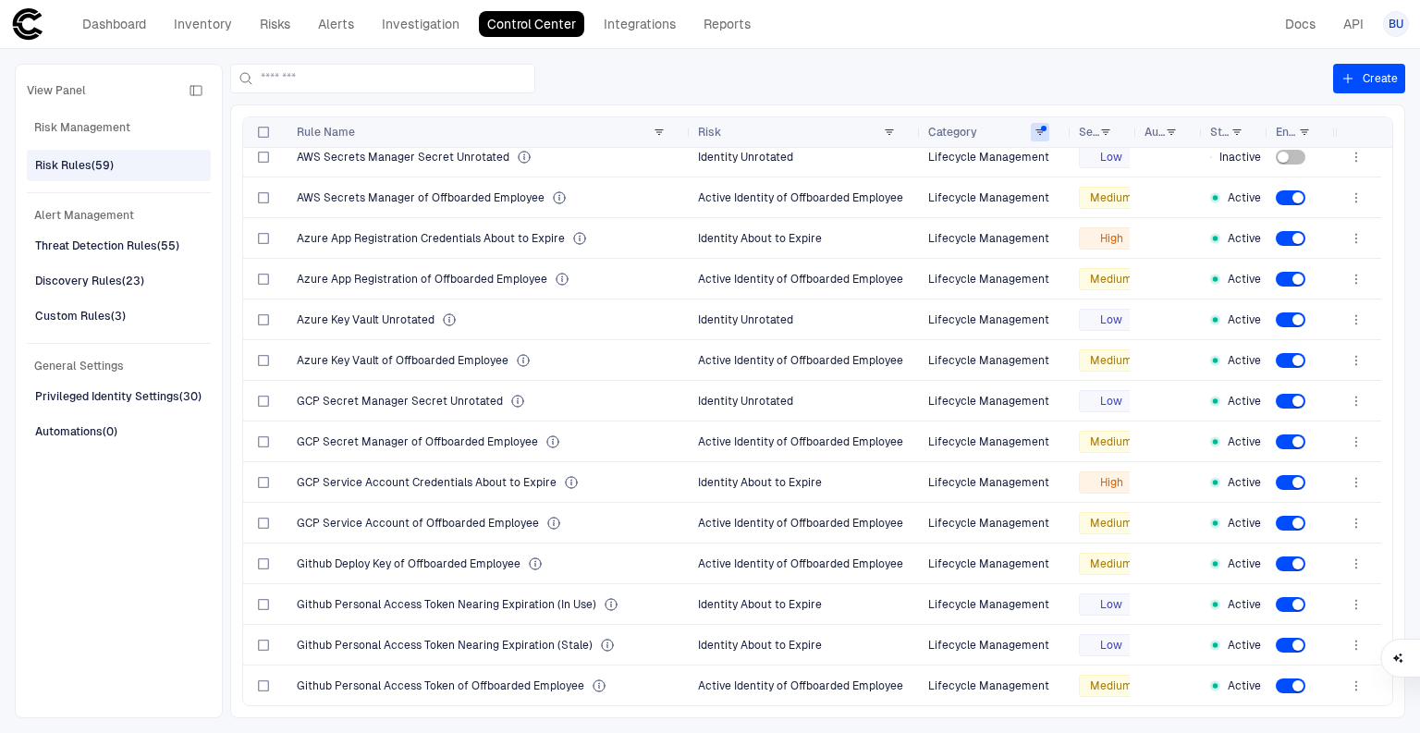
click at [603, 56] on div "View Panel Risk Management Risk Rules (59) Alert Management Threat Detection Ru…" at bounding box center [710, 391] width 1420 height 684
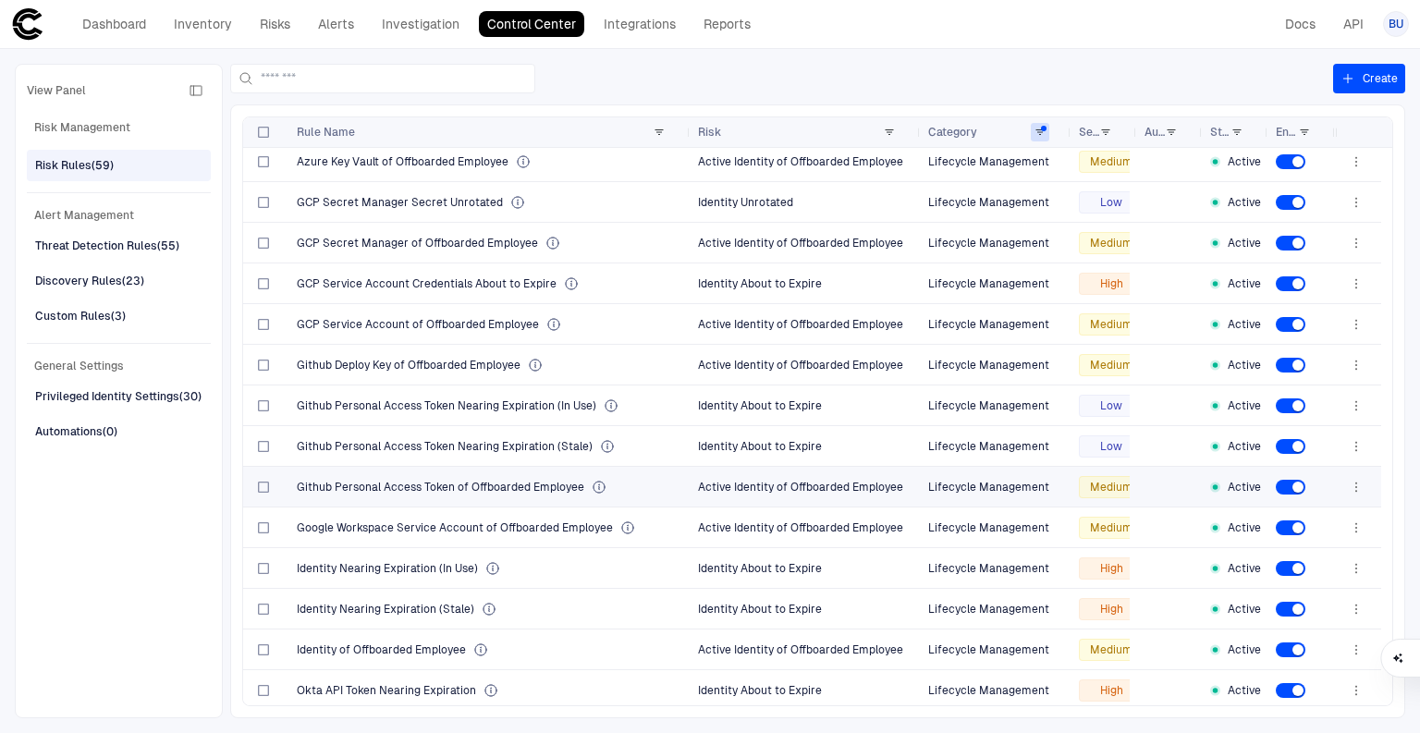
scroll to position [540, 0]
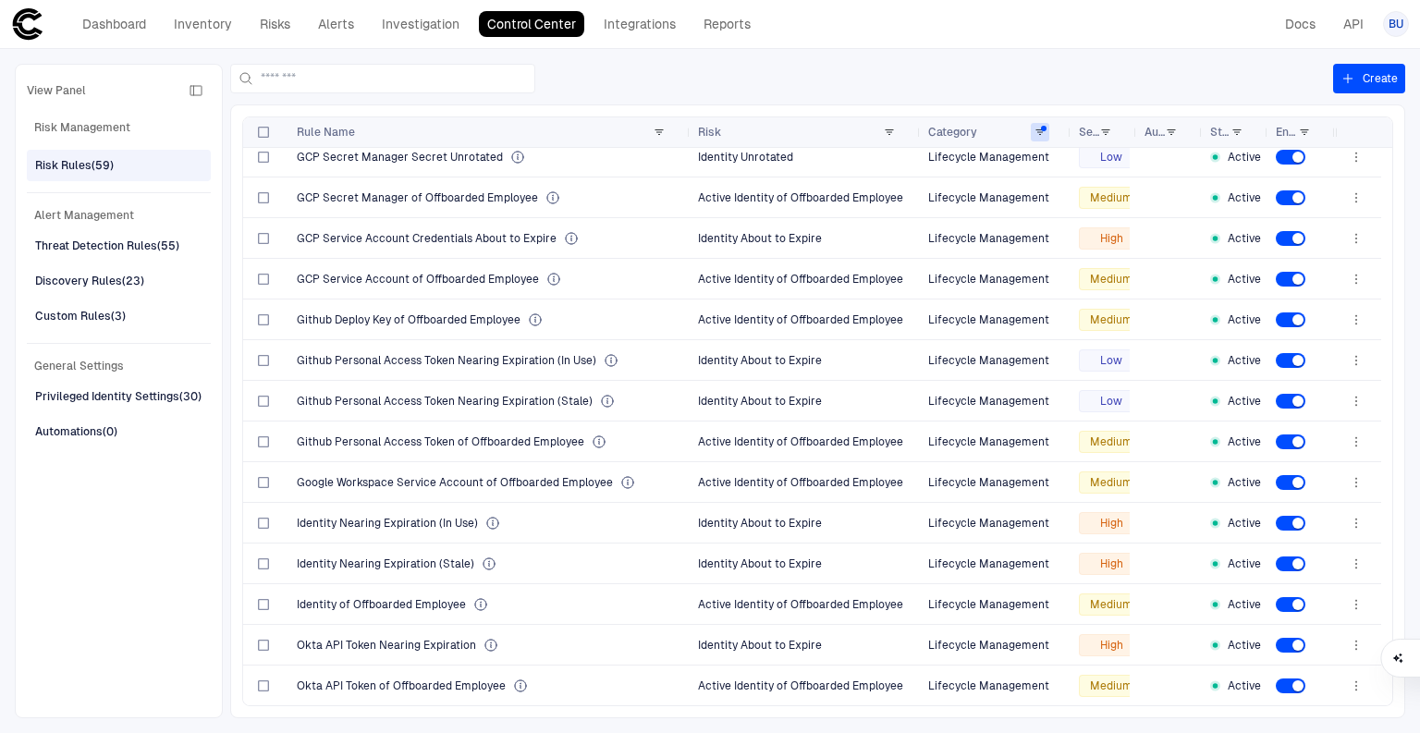
click at [166, 648] on div "View Panel Risk Management Risk Rules (59) Alert Management Threat Detection Ru…" at bounding box center [119, 391] width 184 height 630
click at [387, 641] on span "Okta API Token Nearing Expiration" at bounding box center [386, 645] width 179 height 15
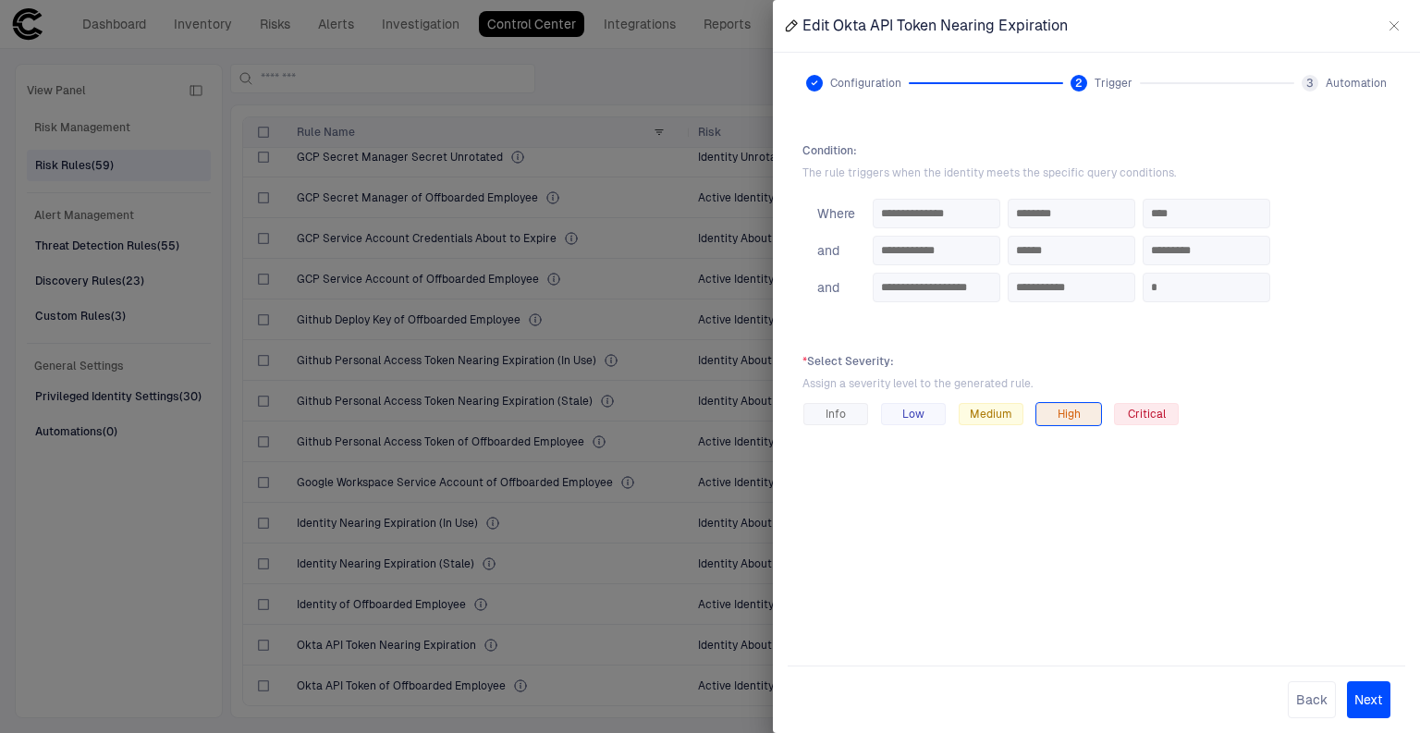
click at [160, 584] on div at bounding box center [710, 366] width 1420 height 733
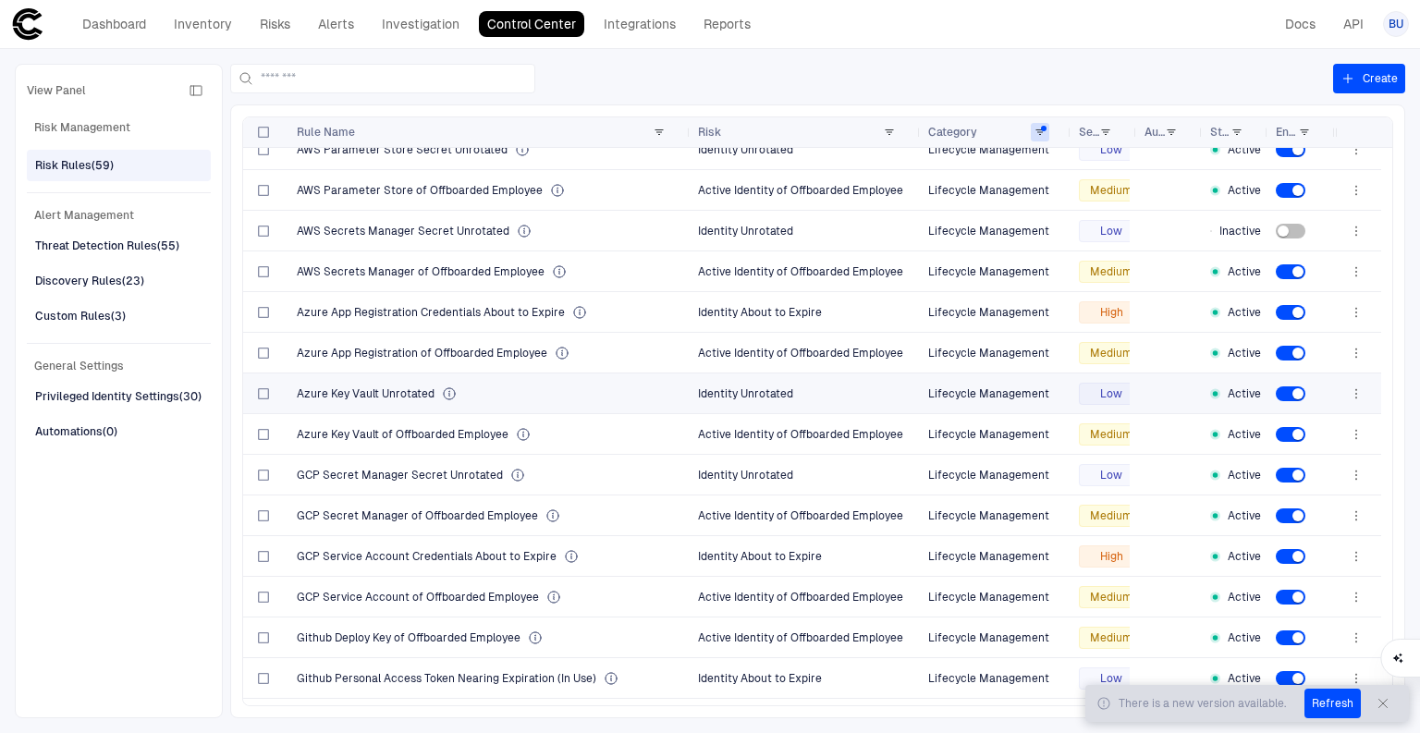
scroll to position [0, 0]
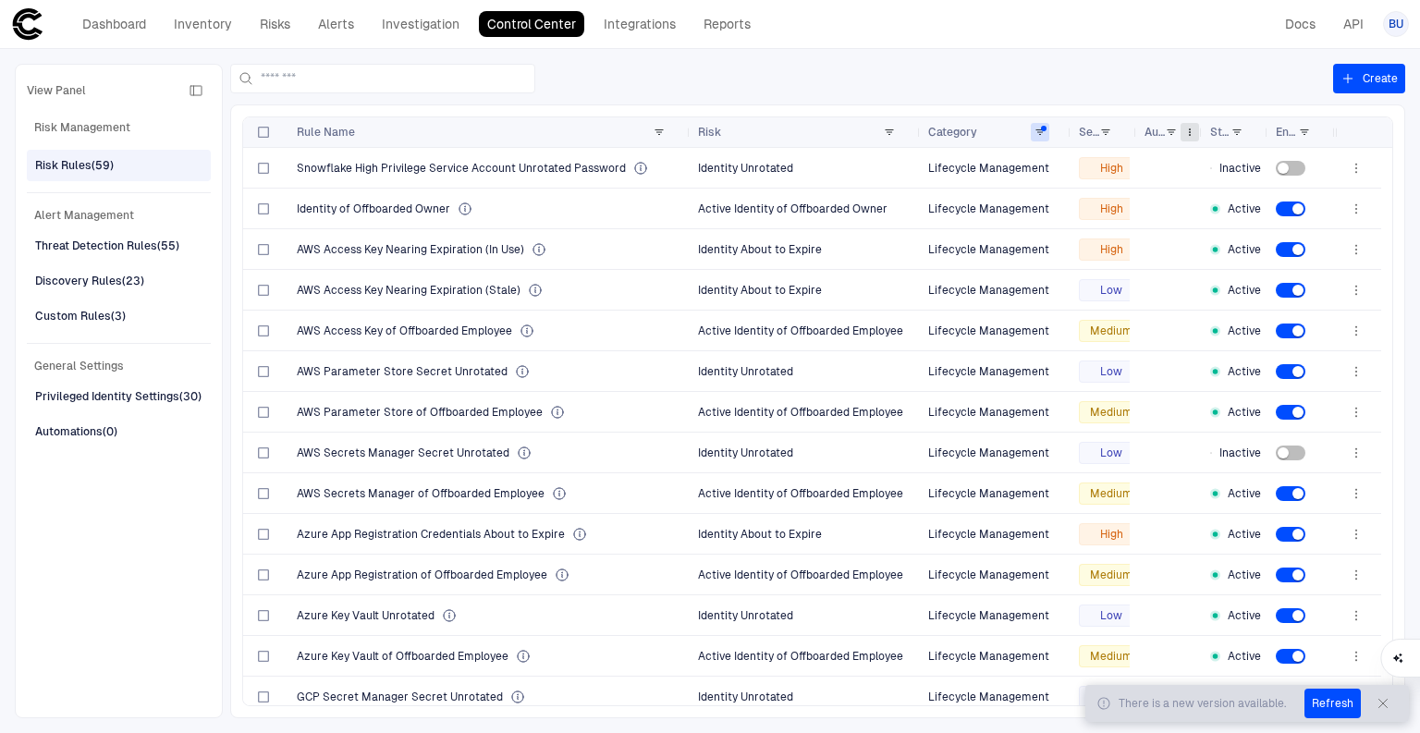
click at [1184, 134] on span at bounding box center [1189, 132] width 11 height 11
click at [1133, 59] on div "View Panel Risk Management Risk Rules (59) Alert Management Threat Detection Ru…" at bounding box center [710, 391] width 1420 height 684
click at [1339, 695] on button "Refresh" at bounding box center [1332, 704] width 56 height 30
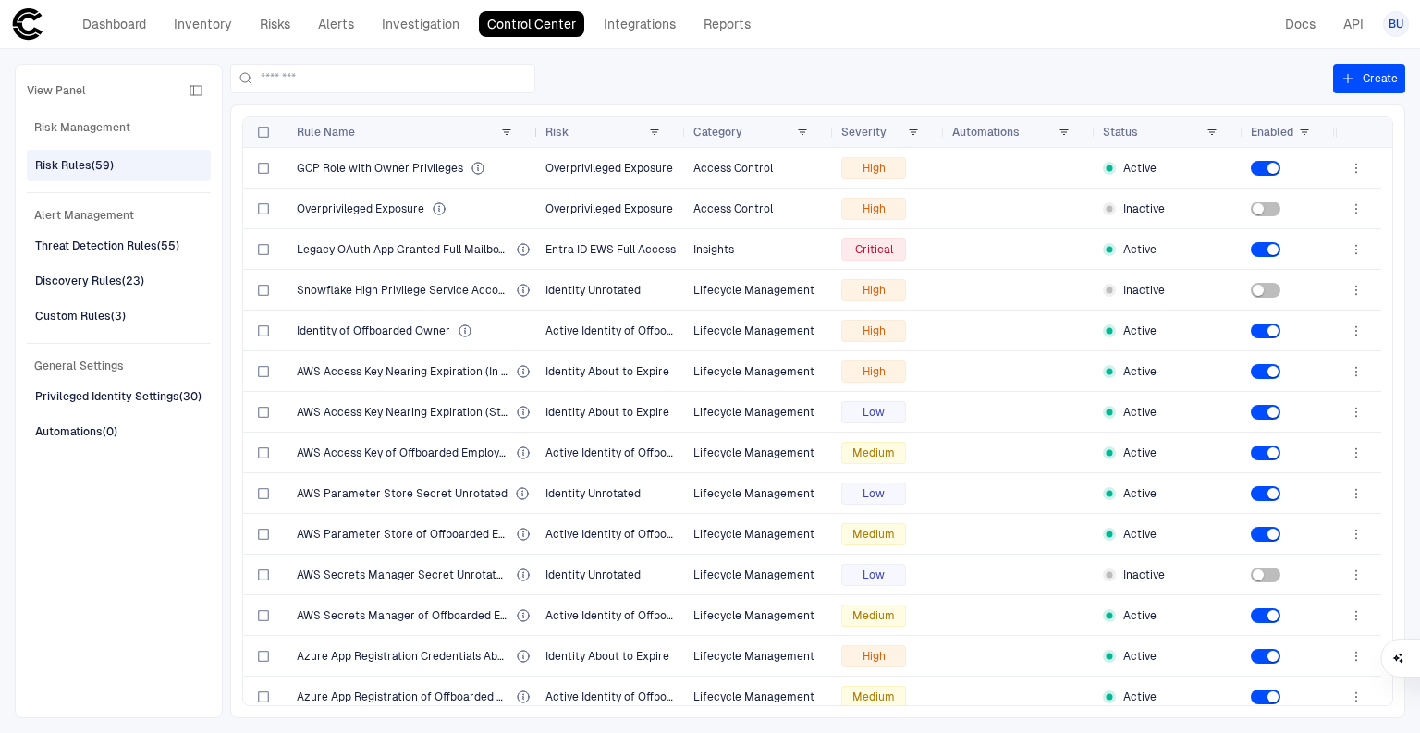
drag, startPoint x: 456, startPoint y: 132, endPoint x: 536, endPoint y: 131, distance: 80.4
click at [536, 131] on div at bounding box center [536, 132] width 7 height 30
click at [525, 136] on span at bounding box center [524, 132] width 11 height 11
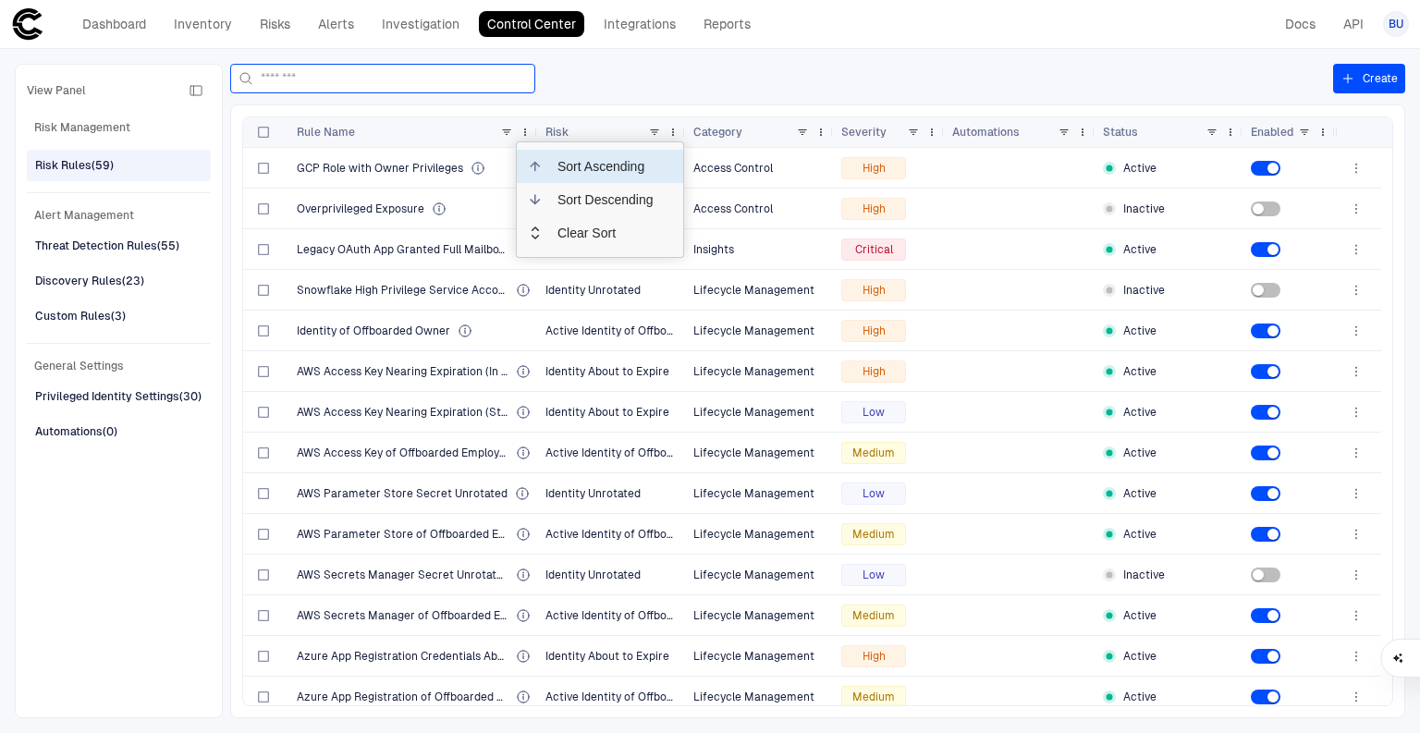
click at [519, 74] on input at bounding box center [394, 79] width 266 height 28
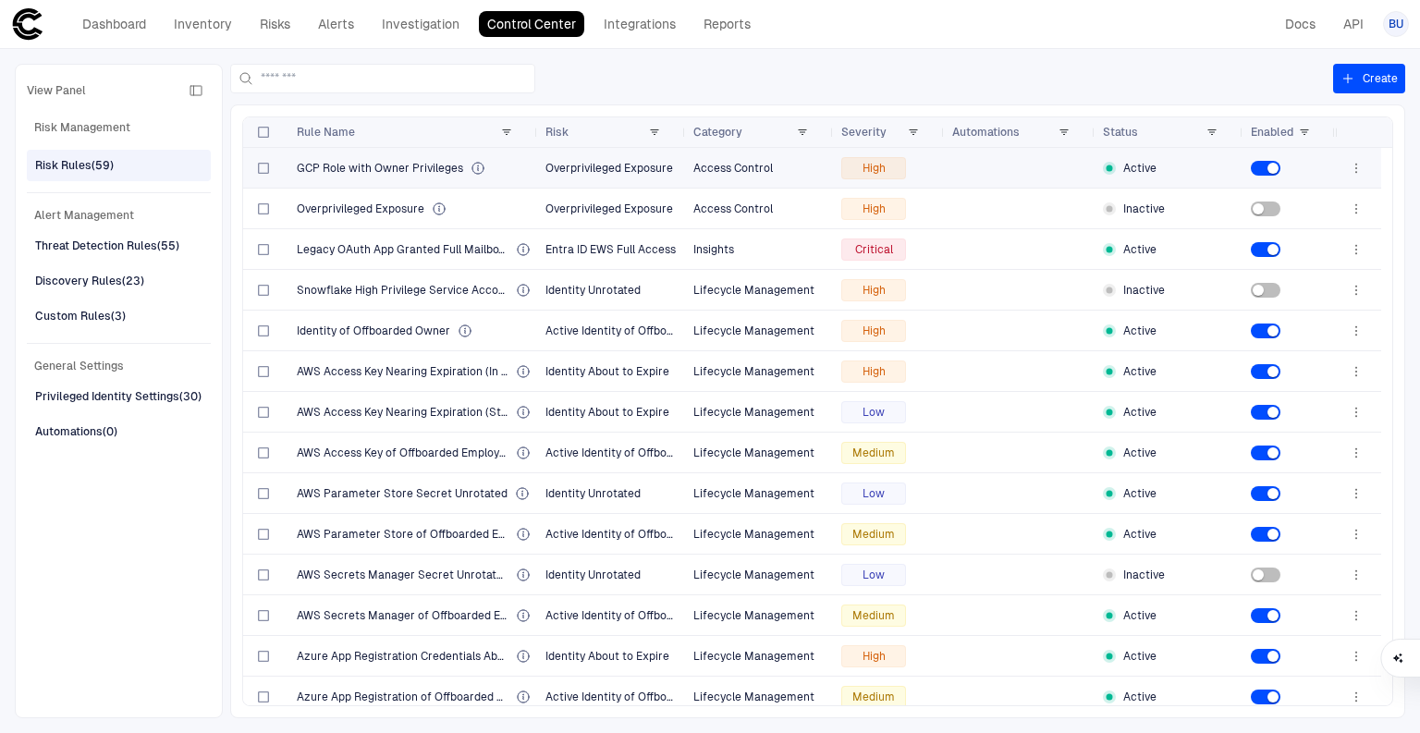
click at [384, 165] on span "GCP Role with Owner Privileges" at bounding box center [380, 168] width 166 height 15
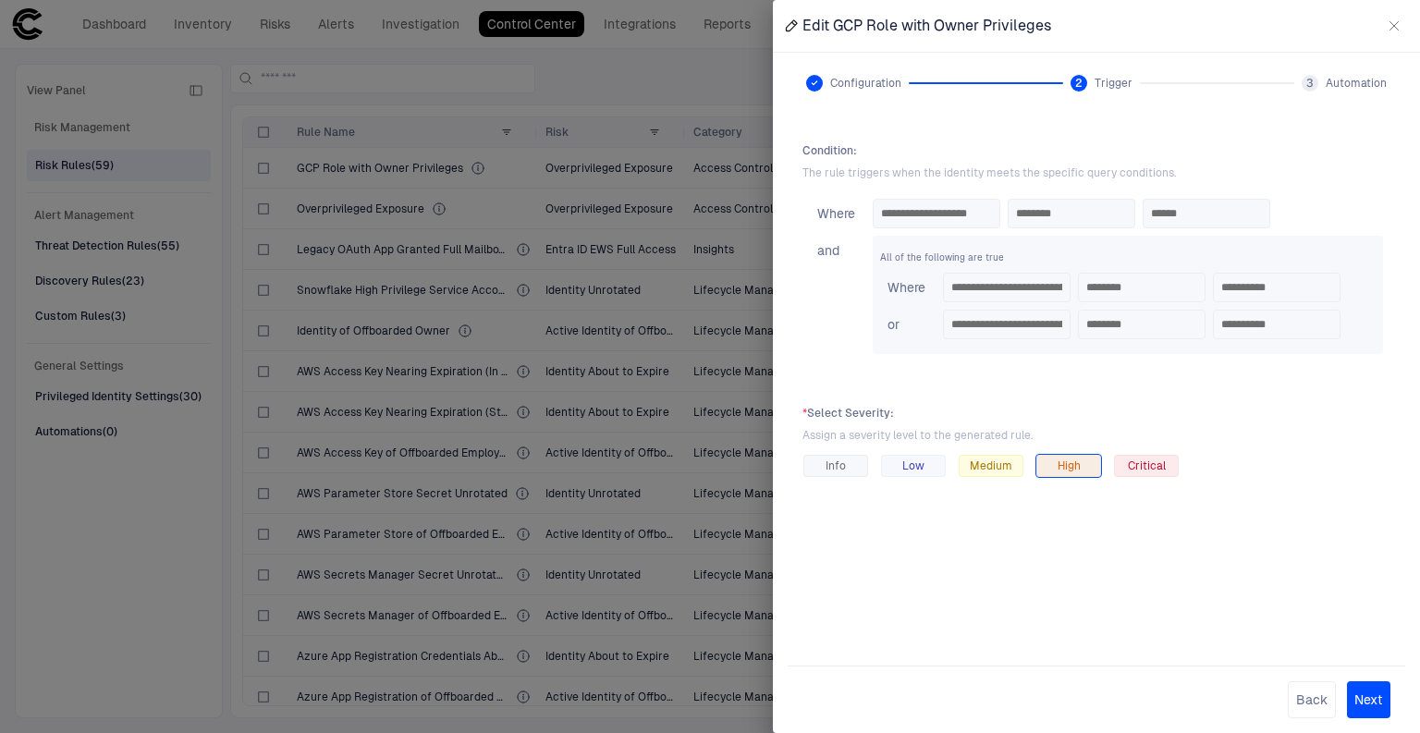
click at [514, 196] on div at bounding box center [710, 366] width 1420 height 733
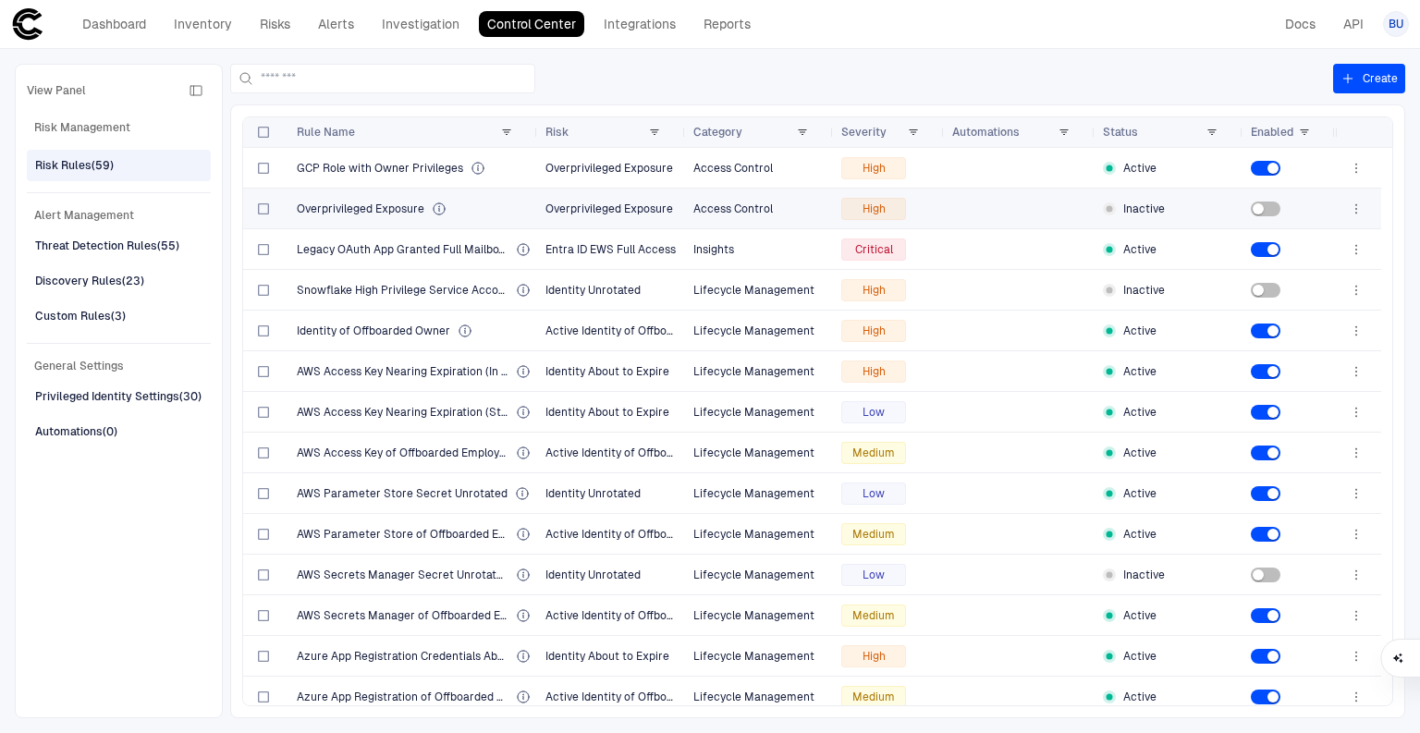
click at [567, 204] on span "Overprivileged Exposure" at bounding box center [609, 208] width 128 height 13
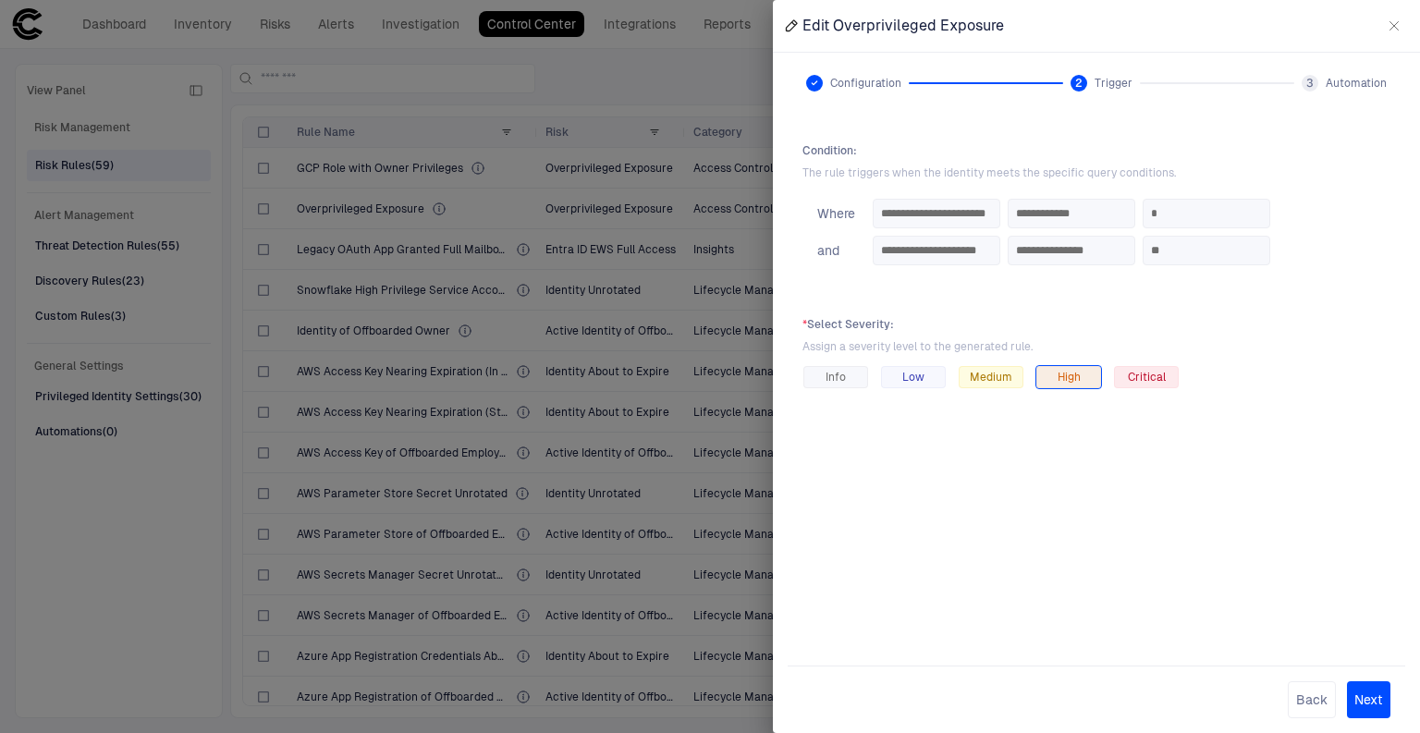
click at [567, 204] on div at bounding box center [710, 366] width 1420 height 733
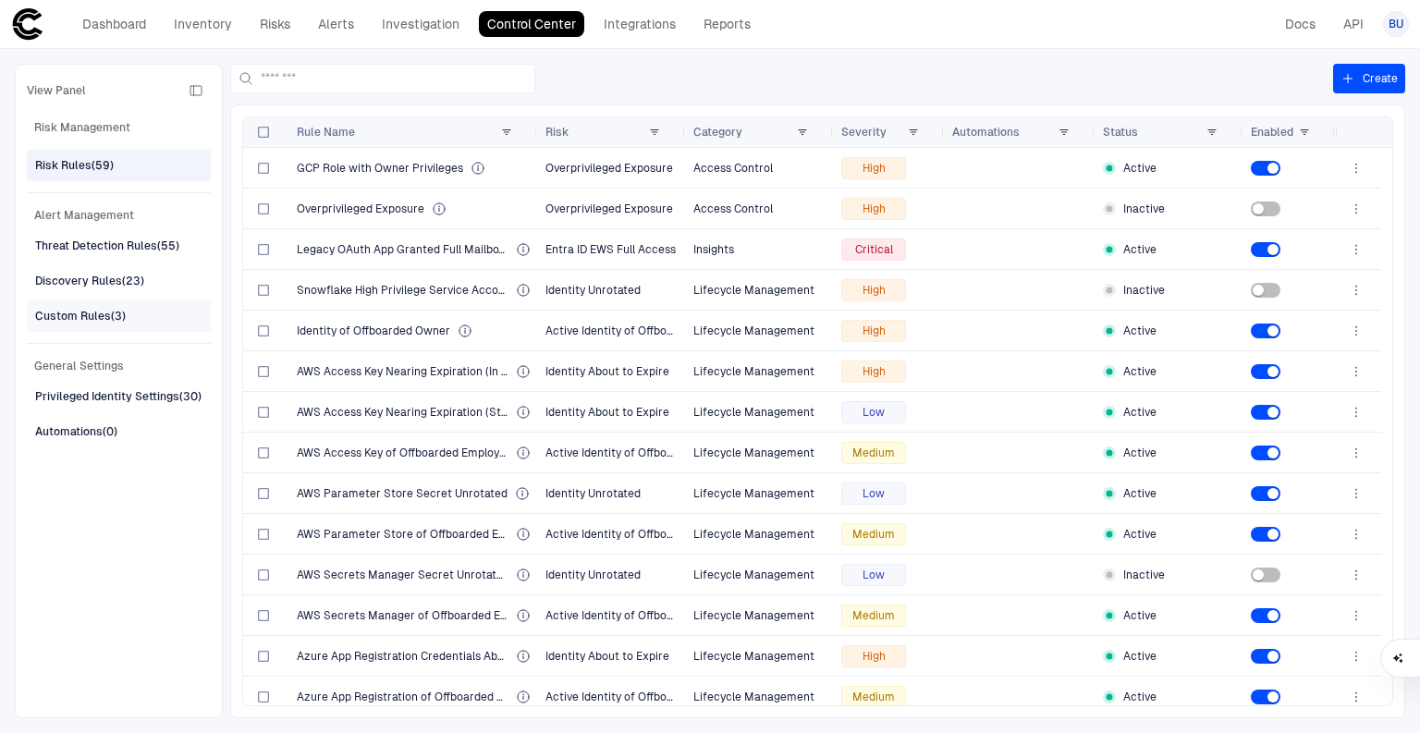
click at [106, 312] on div "Custom Rules (3)" at bounding box center [80, 316] width 91 height 17
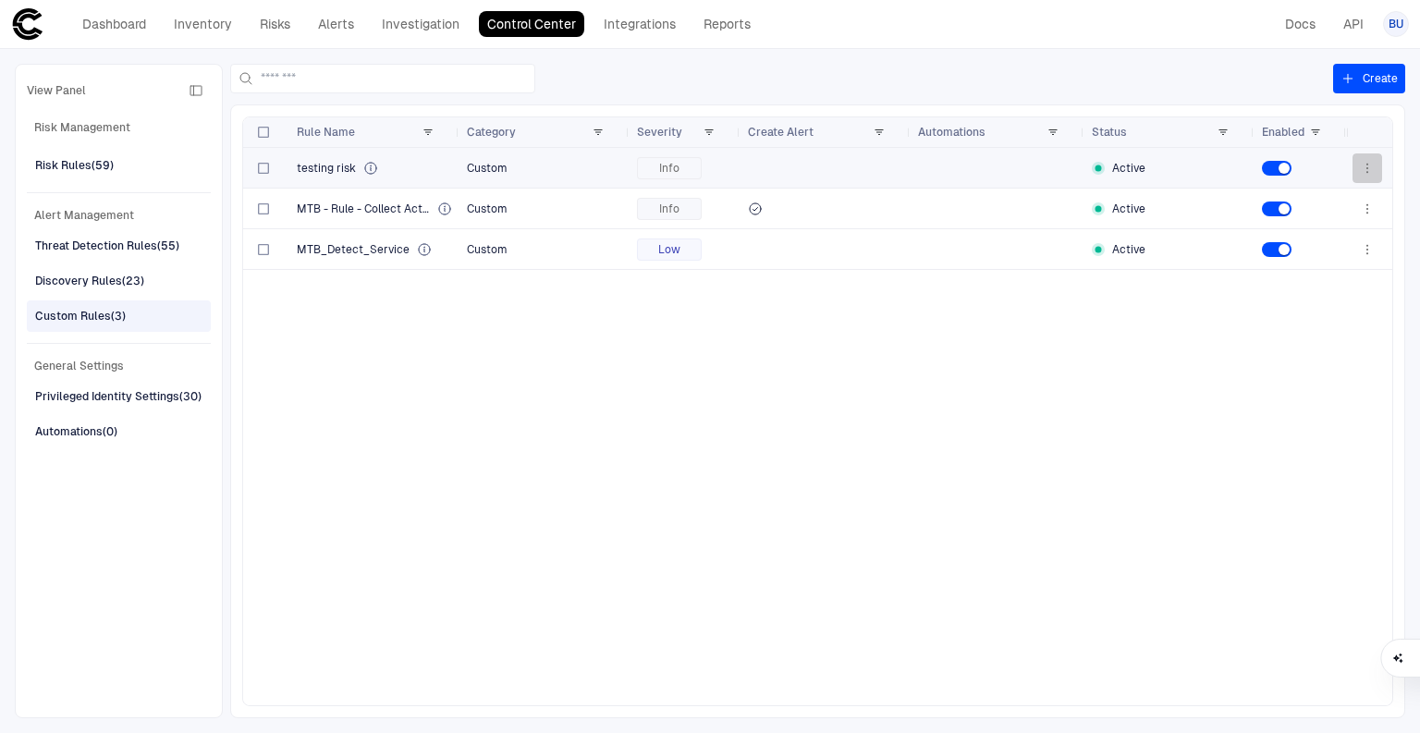
click at [1365, 167] on icon "button" at bounding box center [1367, 168] width 15 height 15
click at [1113, 639] on div at bounding box center [710, 366] width 1420 height 733
click at [340, 18] on link "Alerts" at bounding box center [336, 24] width 53 height 26
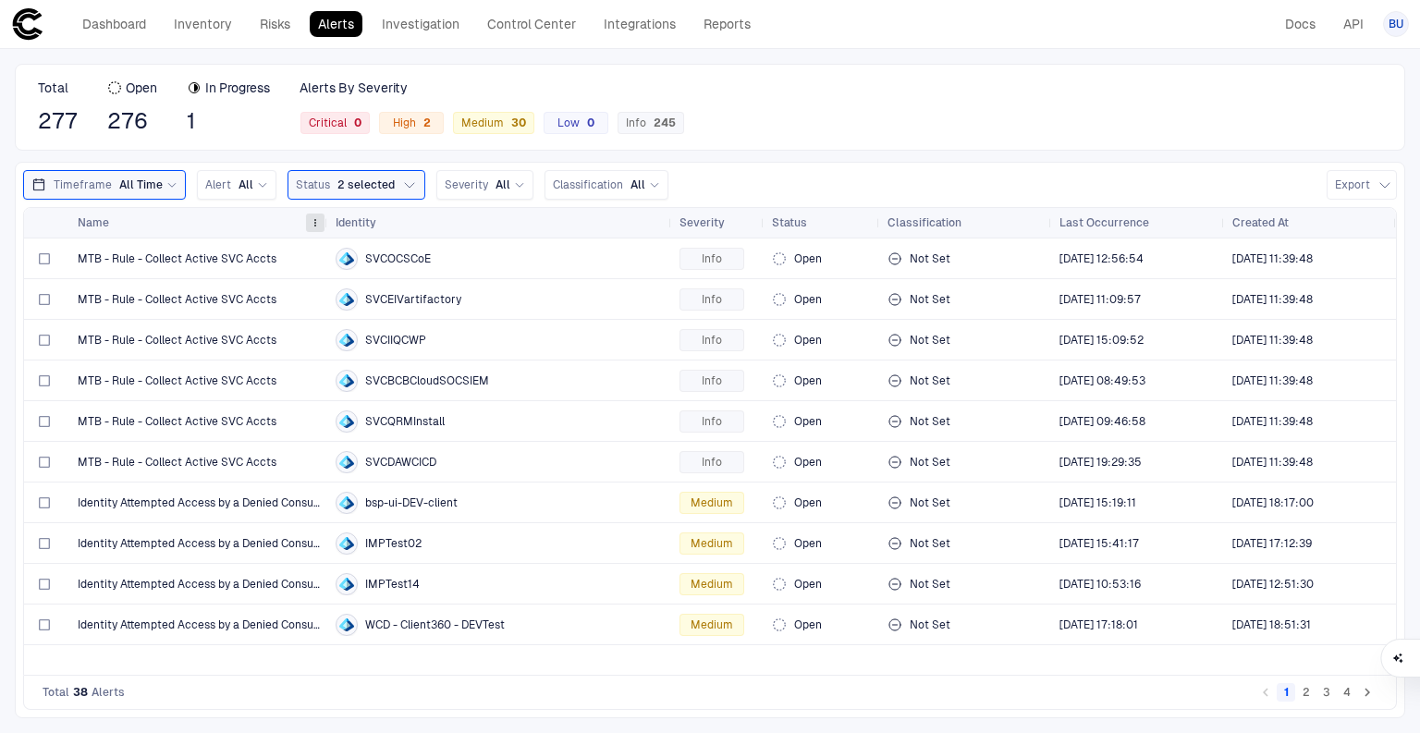
click at [317, 224] on span at bounding box center [315, 222] width 11 height 11
click at [1075, 115] on div "Total 277 Open 276 In Progress 1 Alerts By Severity Critical 0 High 2 Medium 30…" at bounding box center [710, 107] width 1390 height 87
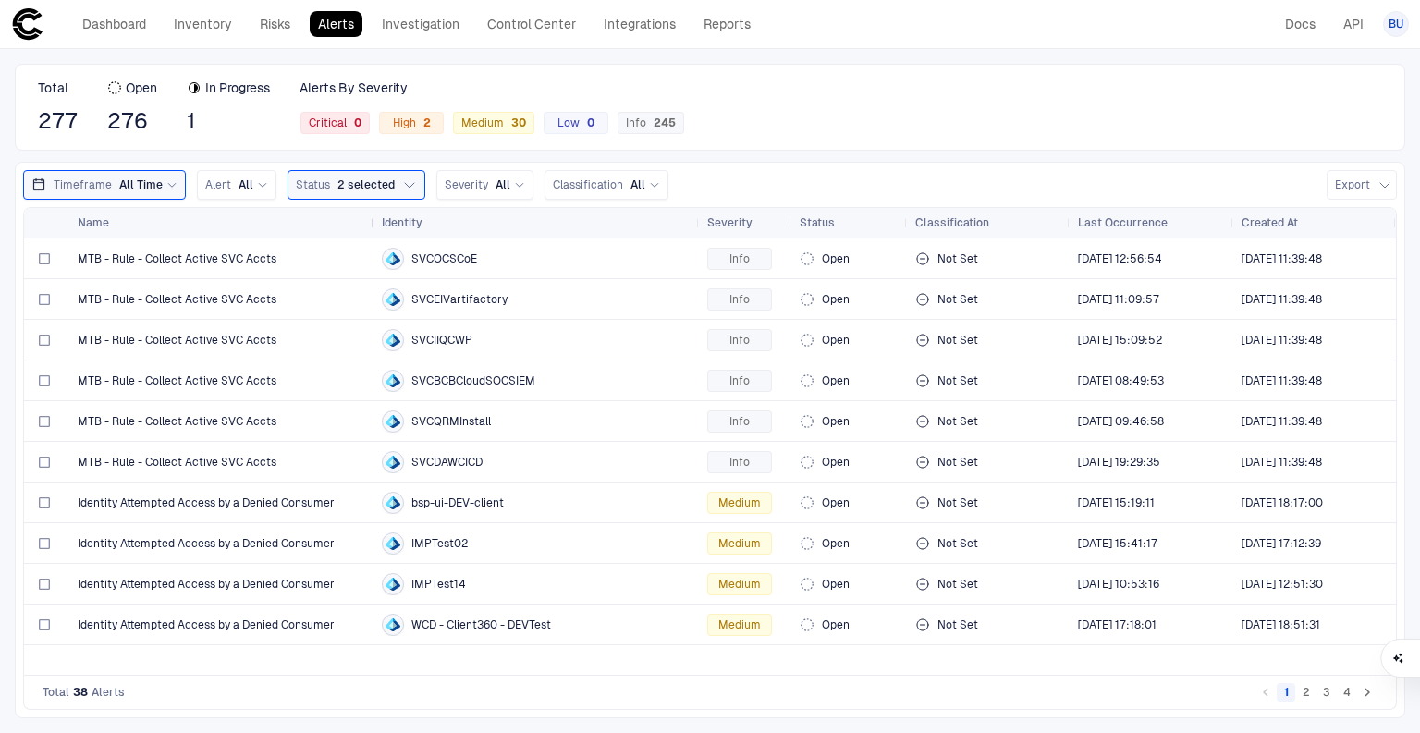
drag, startPoint x: 325, startPoint y: 222, endPoint x: 372, endPoint y: 226, distance: 46.4
click at [372, 226] on div at bounding box center [373, 223] width 7 height 30
click at [200, 455] on span "MTB - Rule - Collect Active SVC Accts" at bounding box center [177, 462] width 199 height 15
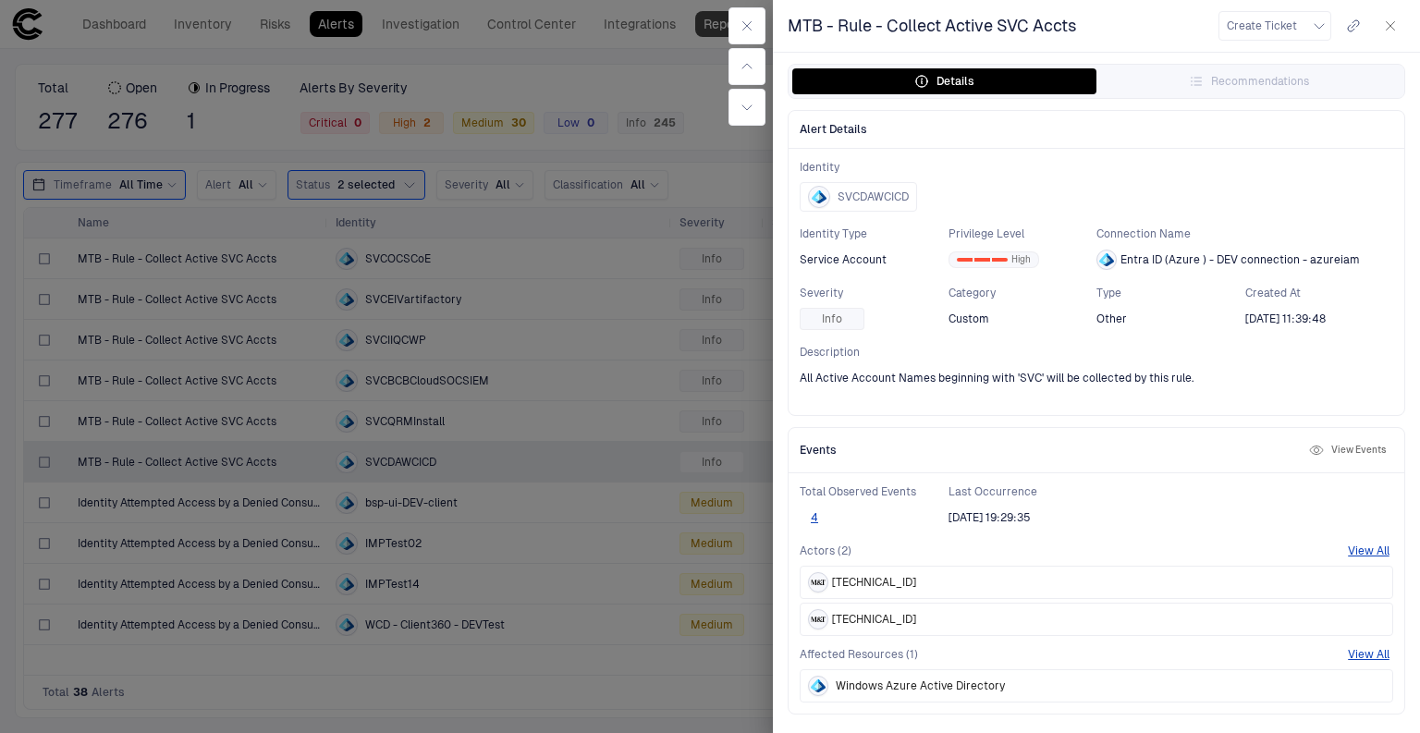
drag, startPoint x: 759, startPoint y: 22, endPoint x: 697, endPoint y: 21, distance: 61.9
click at [757, 23] on button "button" at bounding box center [746, 25] width 37 height 37
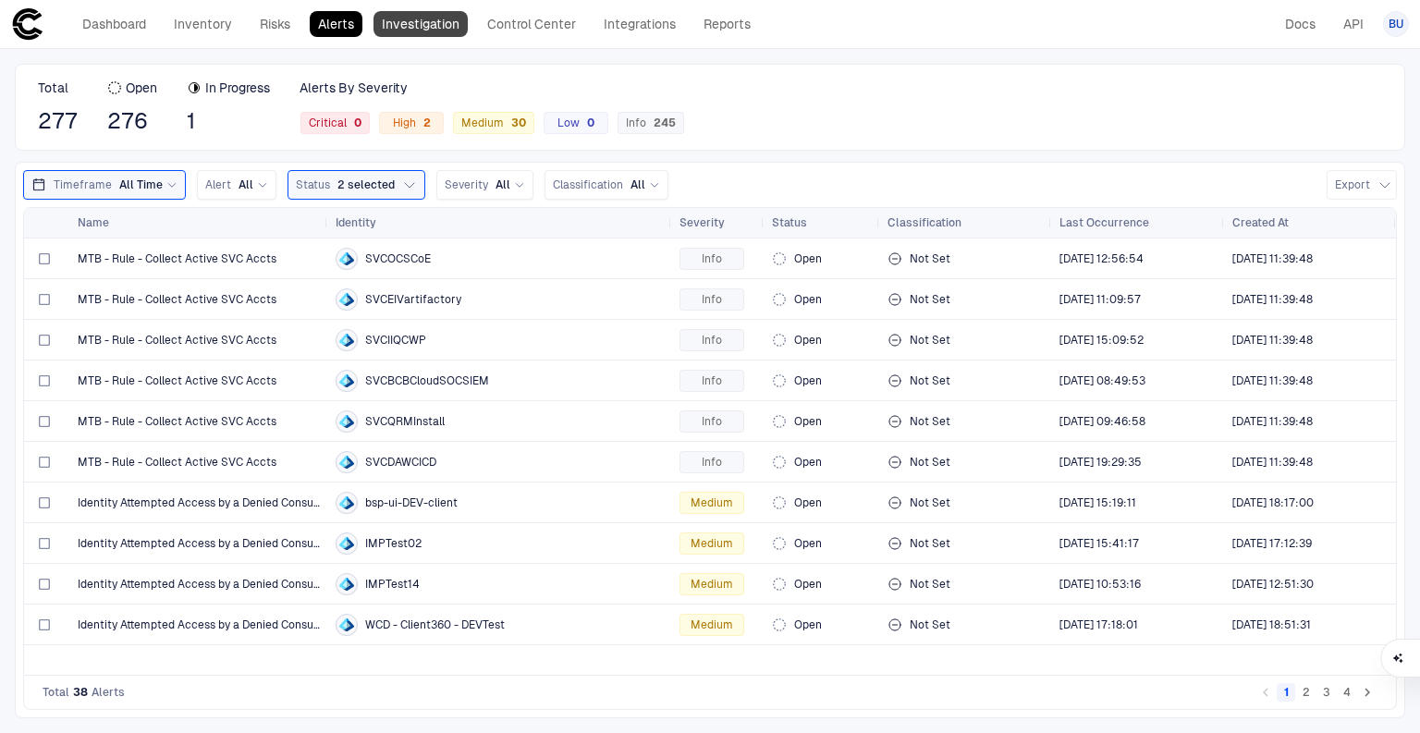
click at [429, 12] on link "Investigation" at bounding box center [420, 24] width 94 height 26
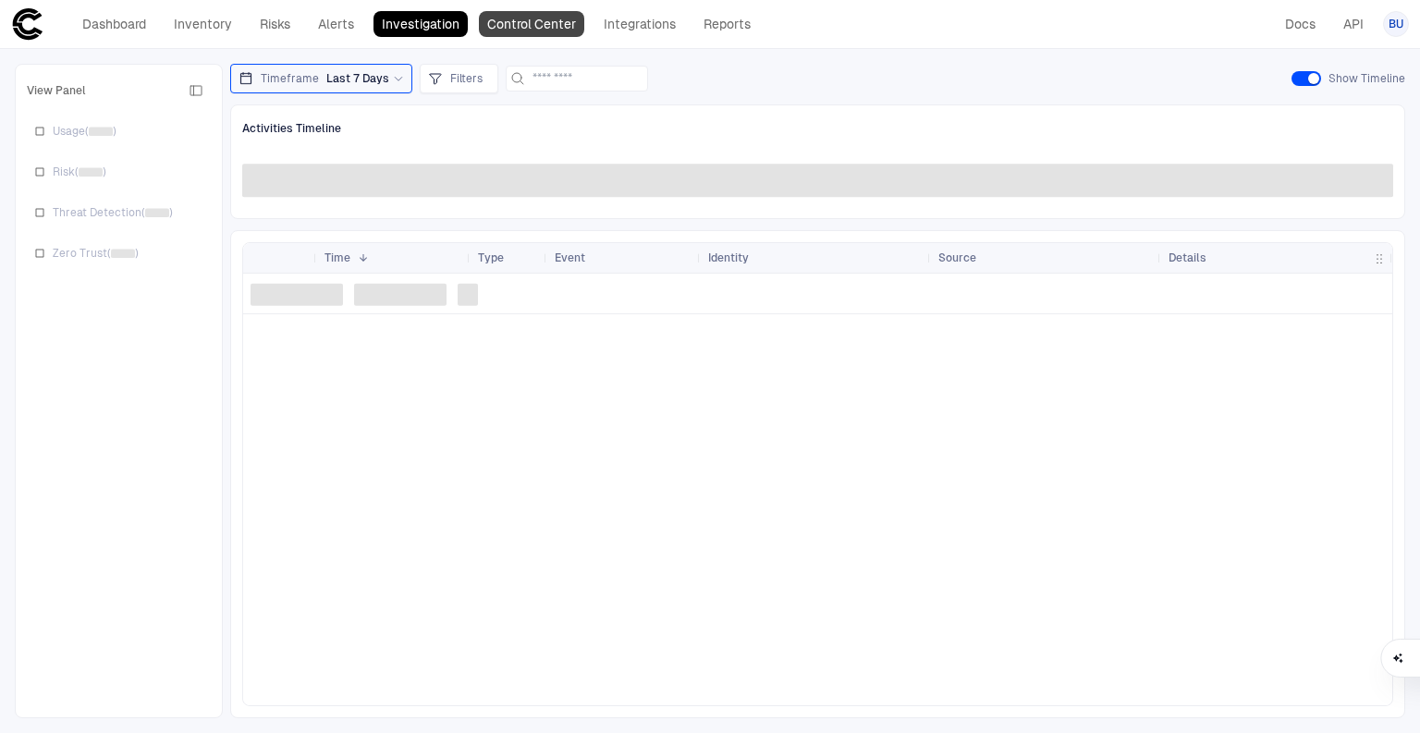
click at [489, 11] on link "Control Center" at bounding box center [531, 24] width 105 height 26
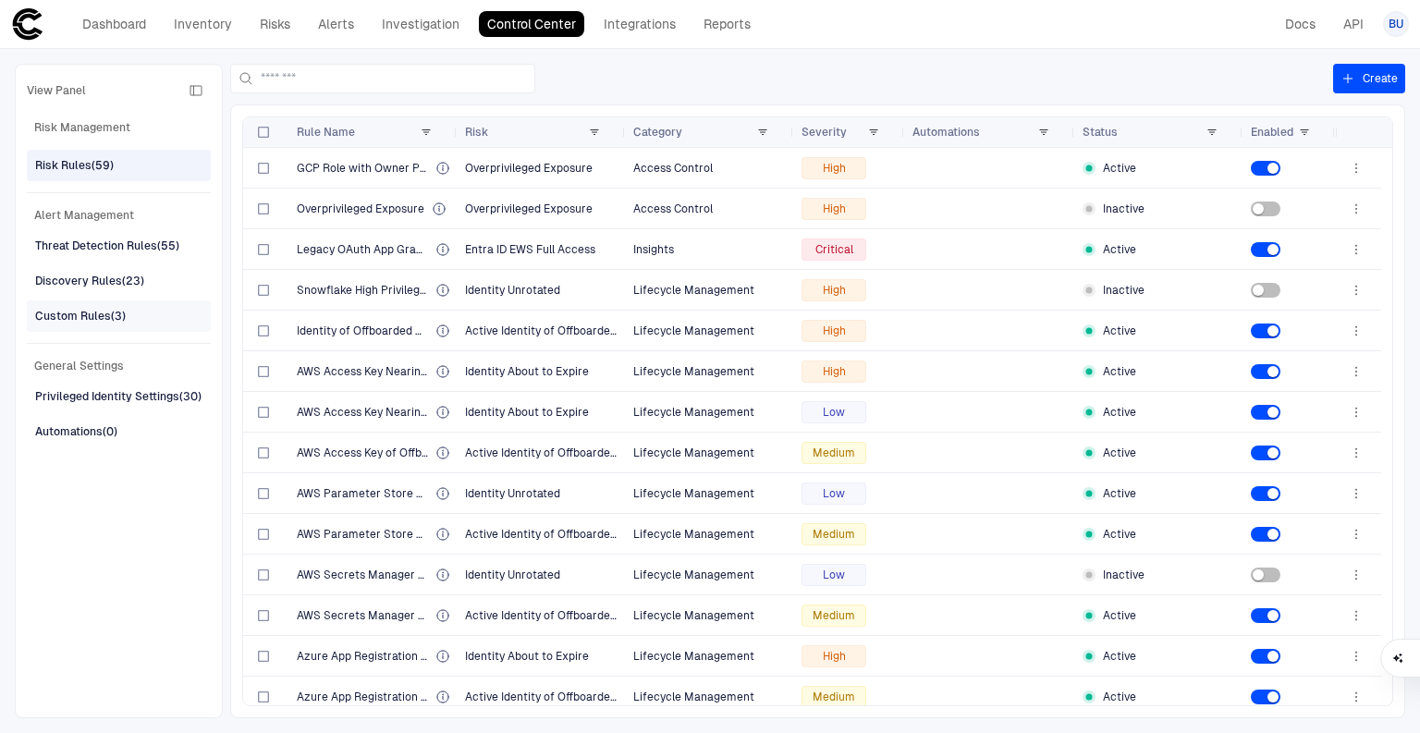
click at [109, 318] on div "Custom Rules (3)" at bounding box center [80, 316] width 91 height 17
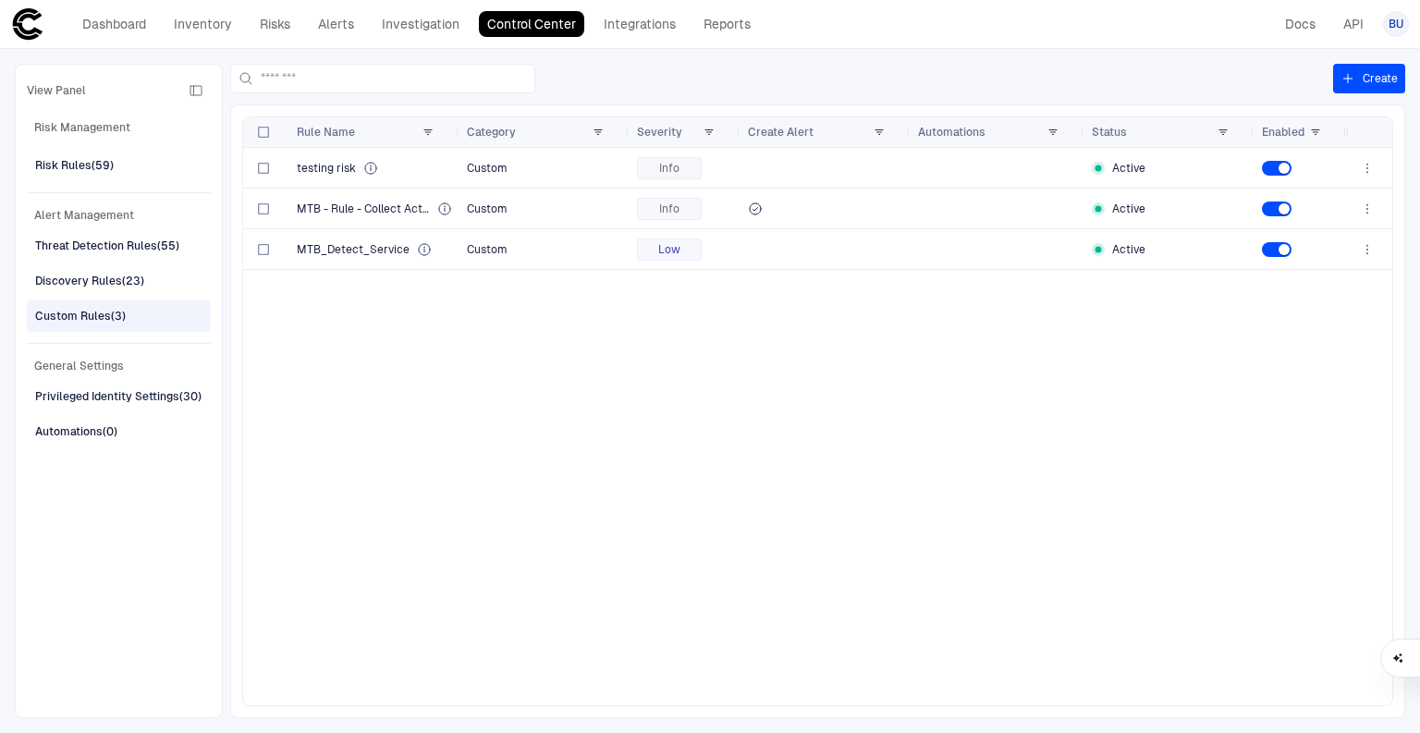
click at [452, 130] on div "Rule Name" at bounding box center [374, 132] width 170 height 30
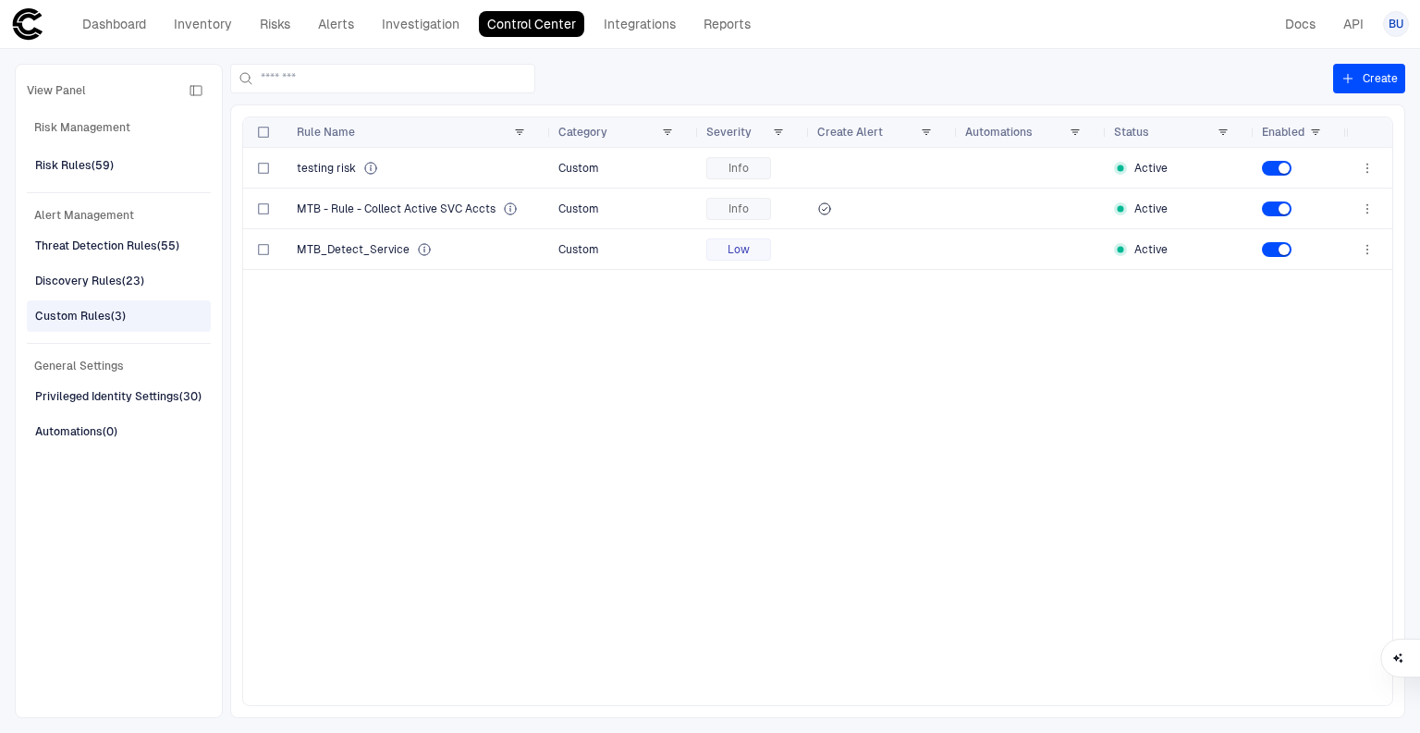
drag, startPoint x: 454, startPoint y: 130, endPoint x: 545, endPoint y: 125, distance: 91.7
click at [546, 125] on div at bounding box center [549, 132] width 7 height 30
click at [1360, 201] on icon "button" at bounding box center [1367, 208] width 15 height 15
click at [1320, 253] on li "Edit" at bounding box center [1308, 251] width 124 height 30
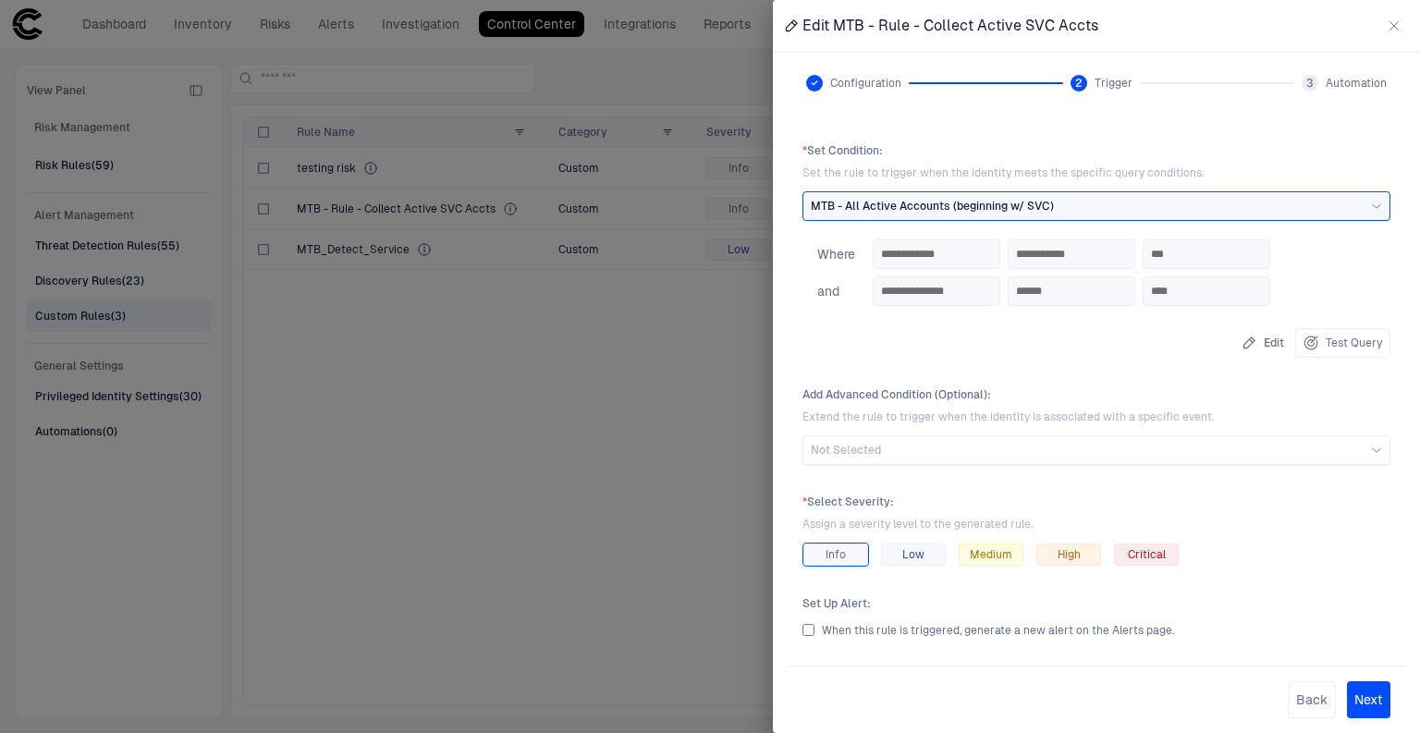
click at [1119, 201] on div "MTB - All Active Accounts (beginning w/ SVC)" at bounding box center [1096, 206] width 571 height 15
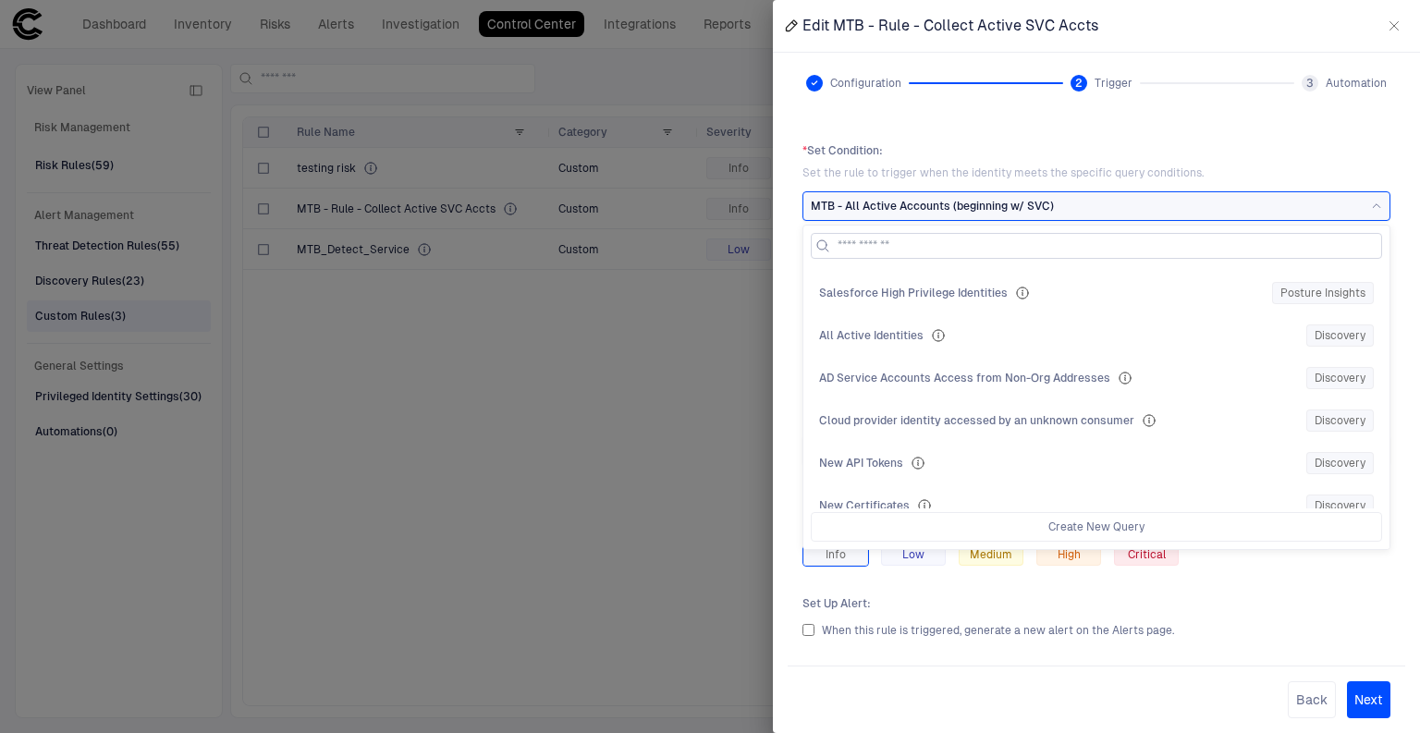
scroll to position [2351, 0]
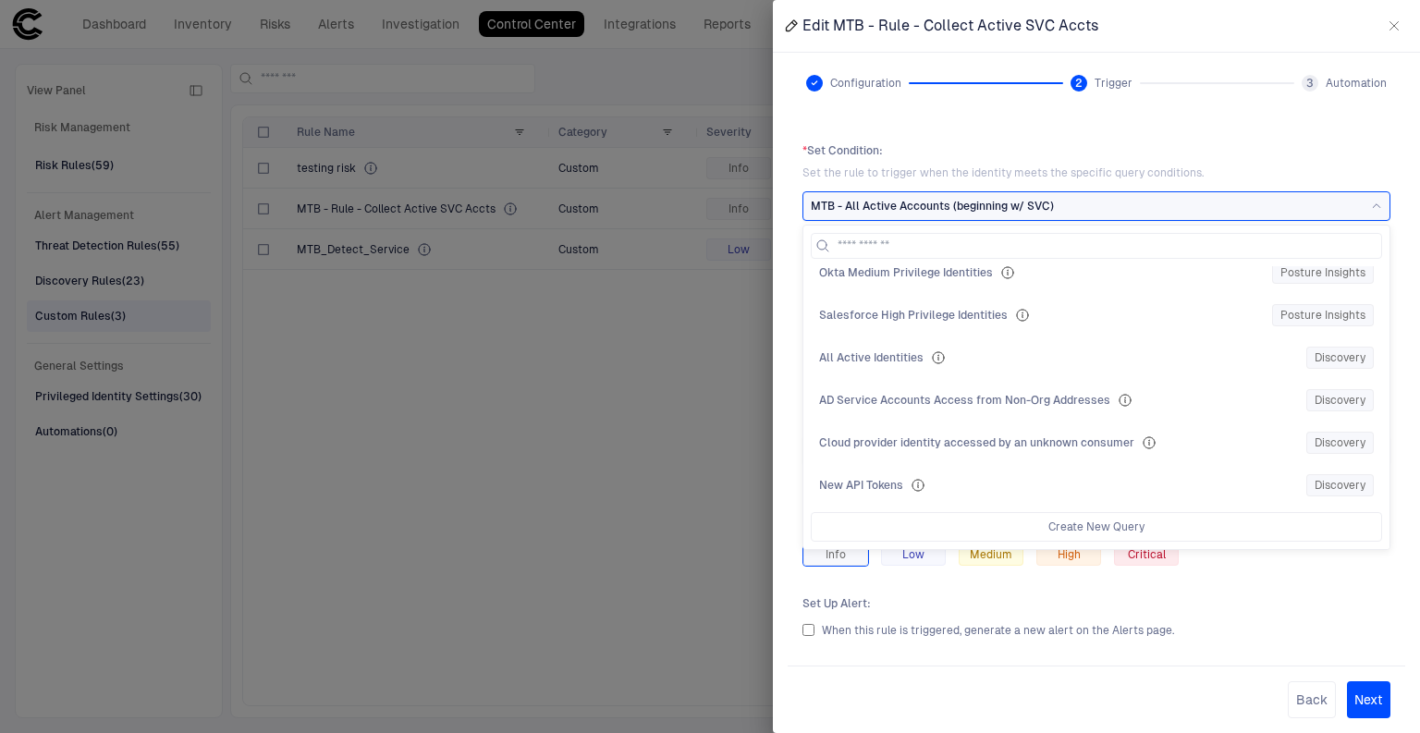
click at [1331, 140] on div "* Set Condition : Set the rule to trigger when the identity meets the specific …" at bounding box center [1095, 381] width 617 height 507
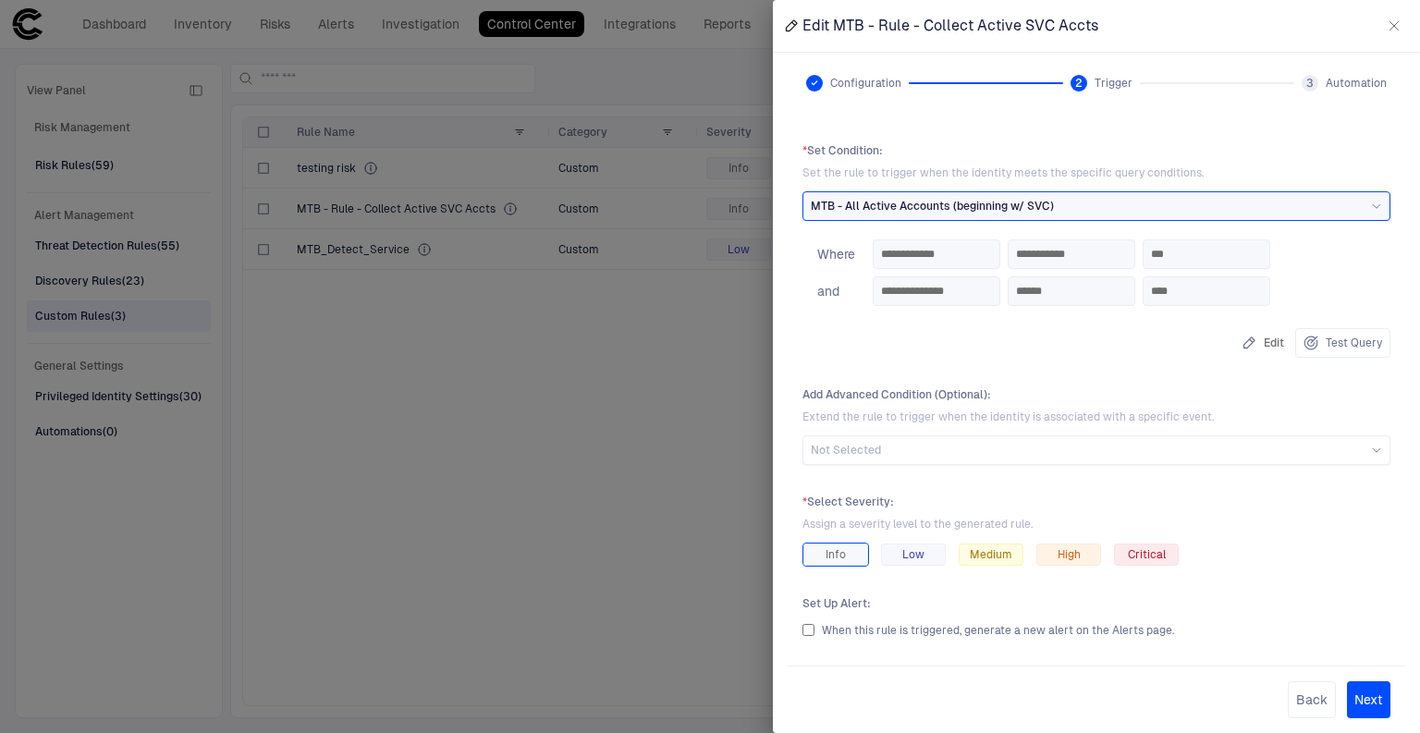
drag, startPoint x: 824, startPoint y: 89, endPoint x: 806, endPoint y: 82, distance: 18.7
click at [821, 86] on span at bounding box center [818, 83] width 24 height 17
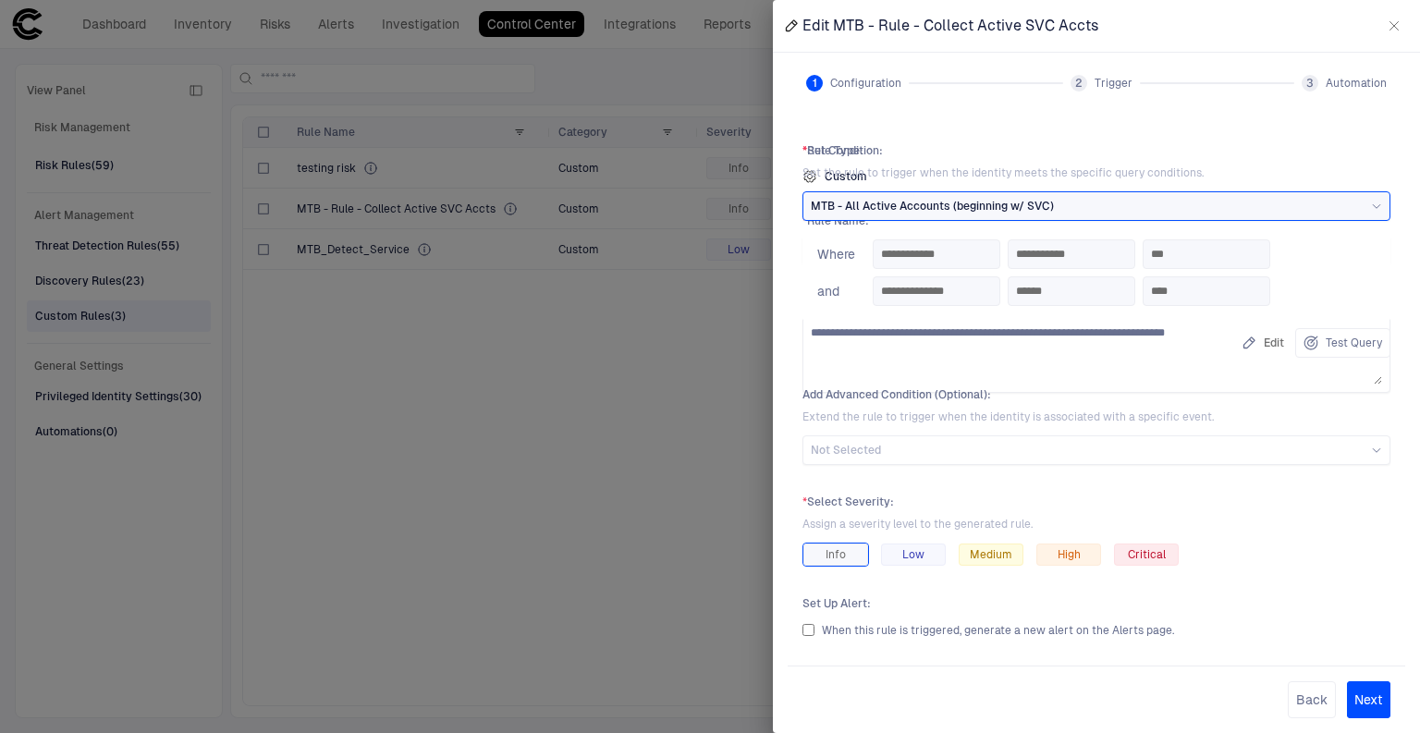
click at [806, 82] on div "1" at bounding box center [814, 83] width 17 height 17
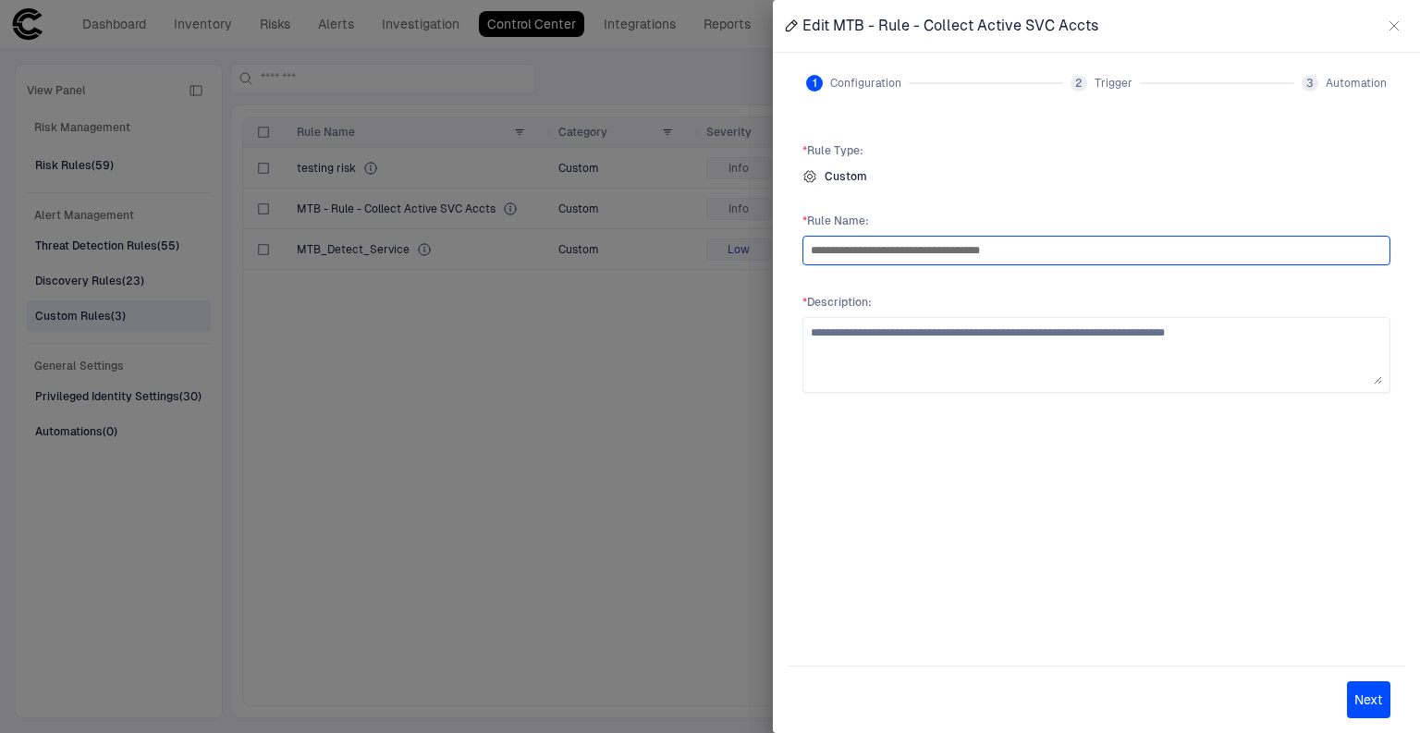
click at [870, 254] on input "**********" at bounding box center [1096, 251] width 571 height 28
click at [879, 251] on input "**********" at bounding box center [1096, 251] width 571 height 28
type input "**********"
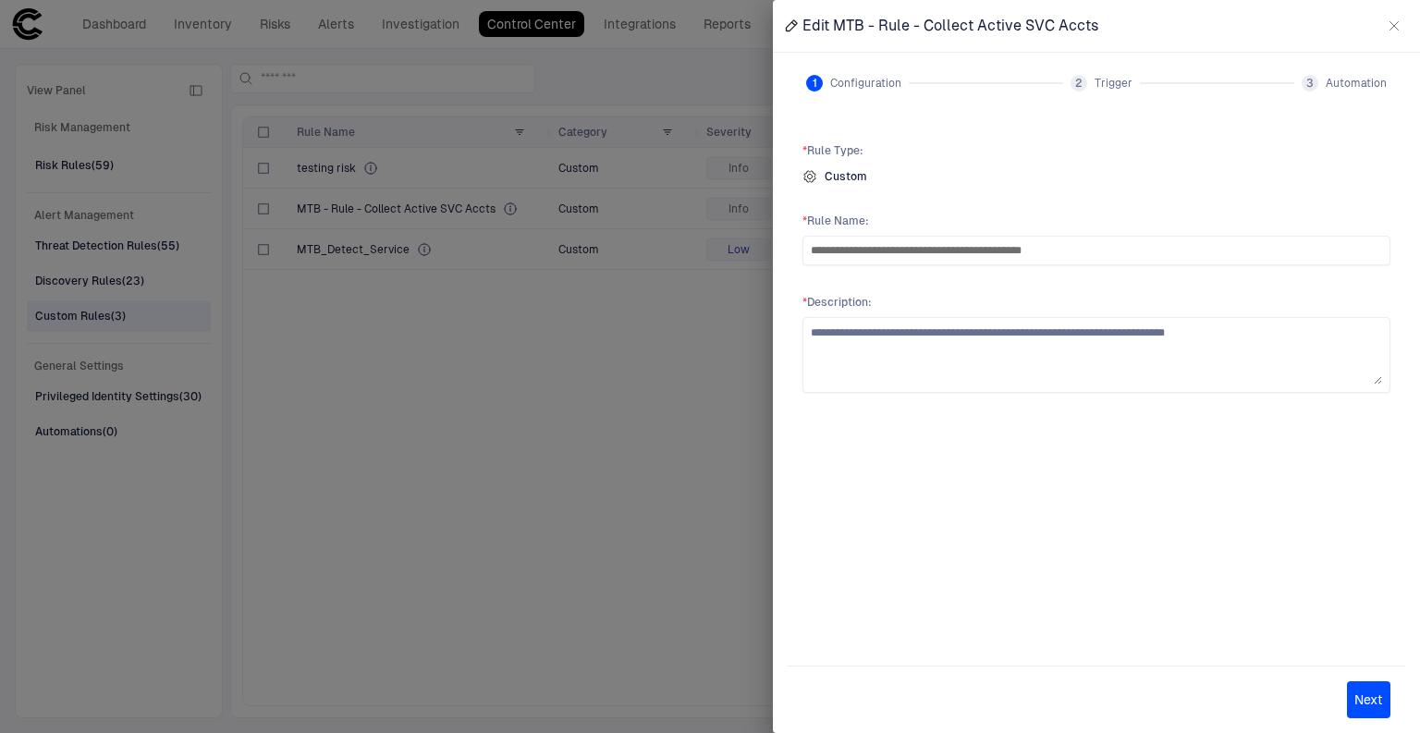
click at [1361, 696] on button "Next" at bounding box center [1368, 699] width 43 height 37
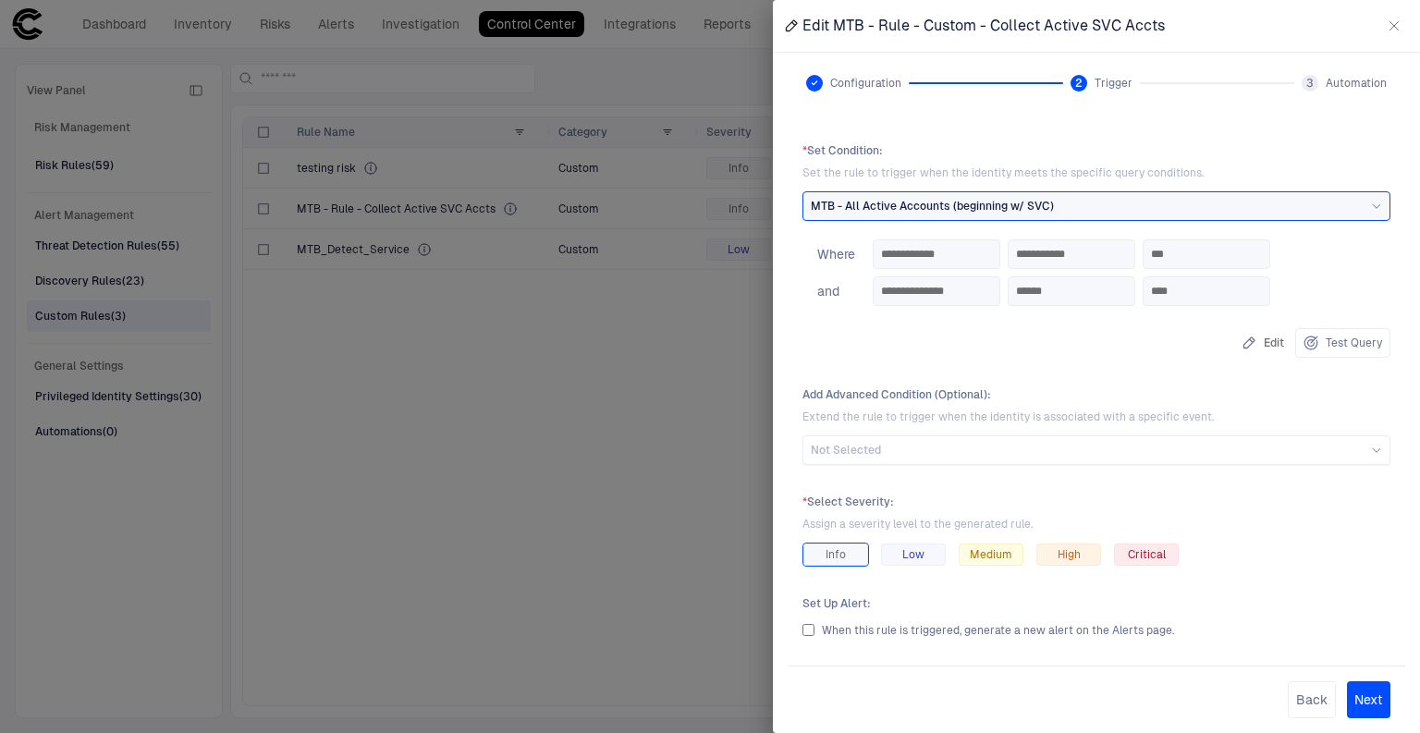
click at [1360, 699] on button "Next" at bounding box center [1368, 699] width 43 height 37
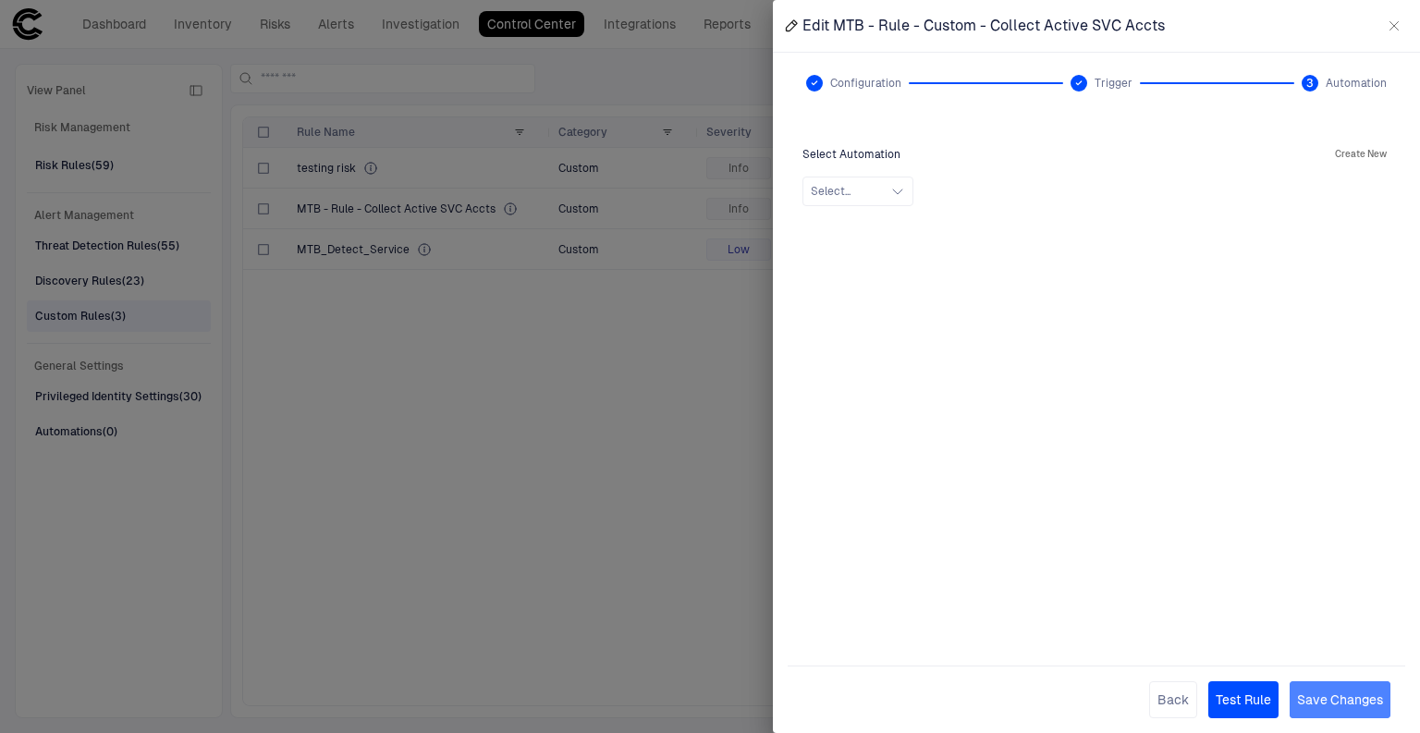
click at [1333, 702] on button "Save Changes" at bounding box center [1339, 699] width 101 height 37
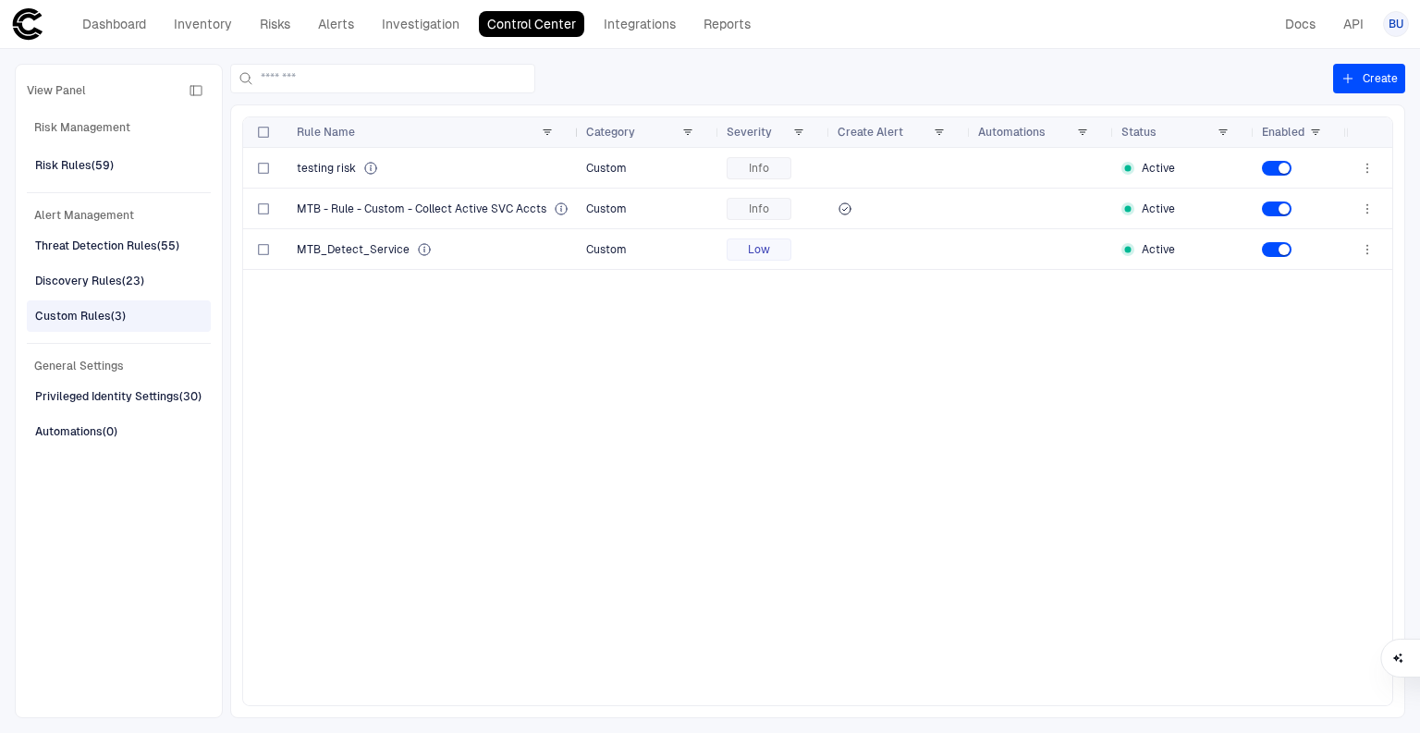
drag, startPoint x: 546, startPoint y: 131, endPoint x: 574, endPoint y: 130, distance: 27.7
click at [574, 130] on div at bounding box center [577, 132] width 7 height 30
click at [87, 314] on div "Custom Rules (3)" at bounding box center [80, 316] width 91 height 17
click at [485, 201] on span "MTB - Rule - Custom - Collect Active SVC Accts" at bounding box center [422, 208] width 250 height 15
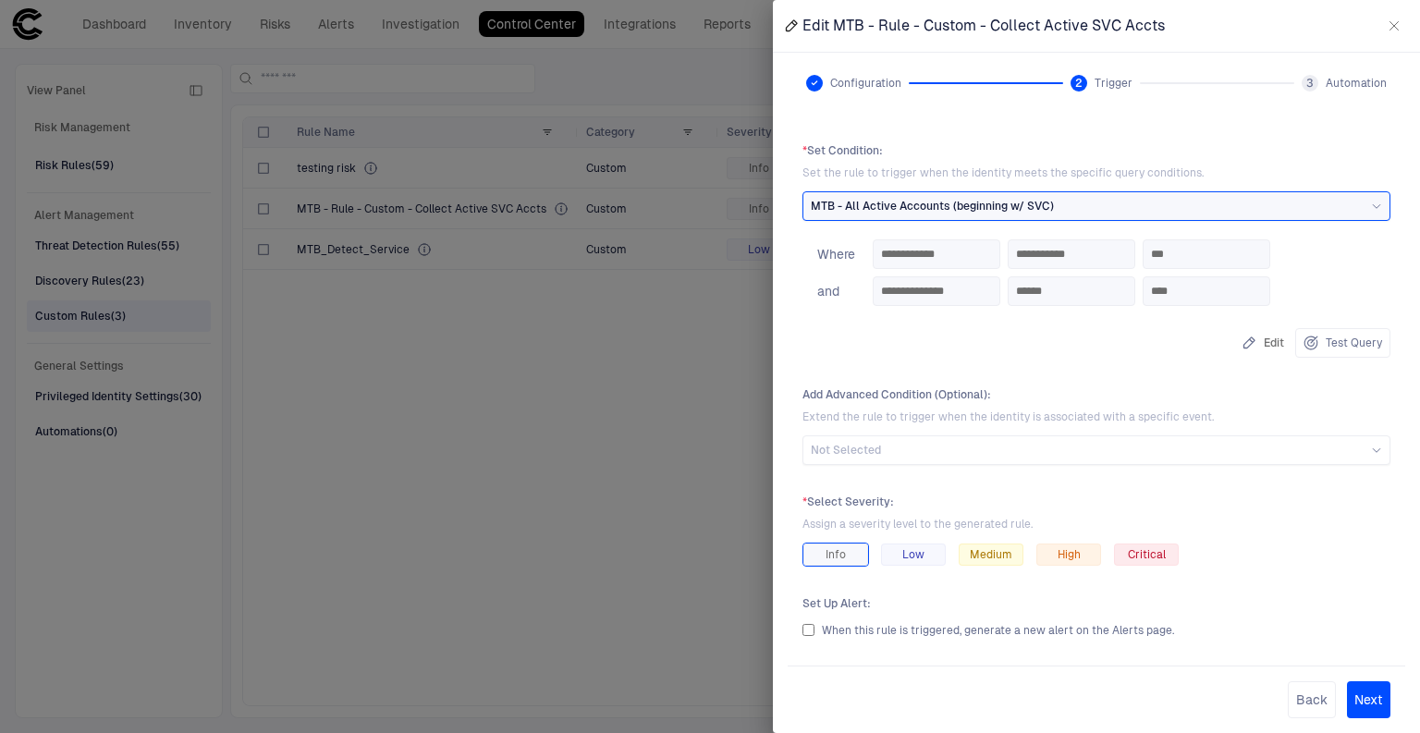
click at [811, 85] on icon at bounding box center [814, 82] width 7 height 7
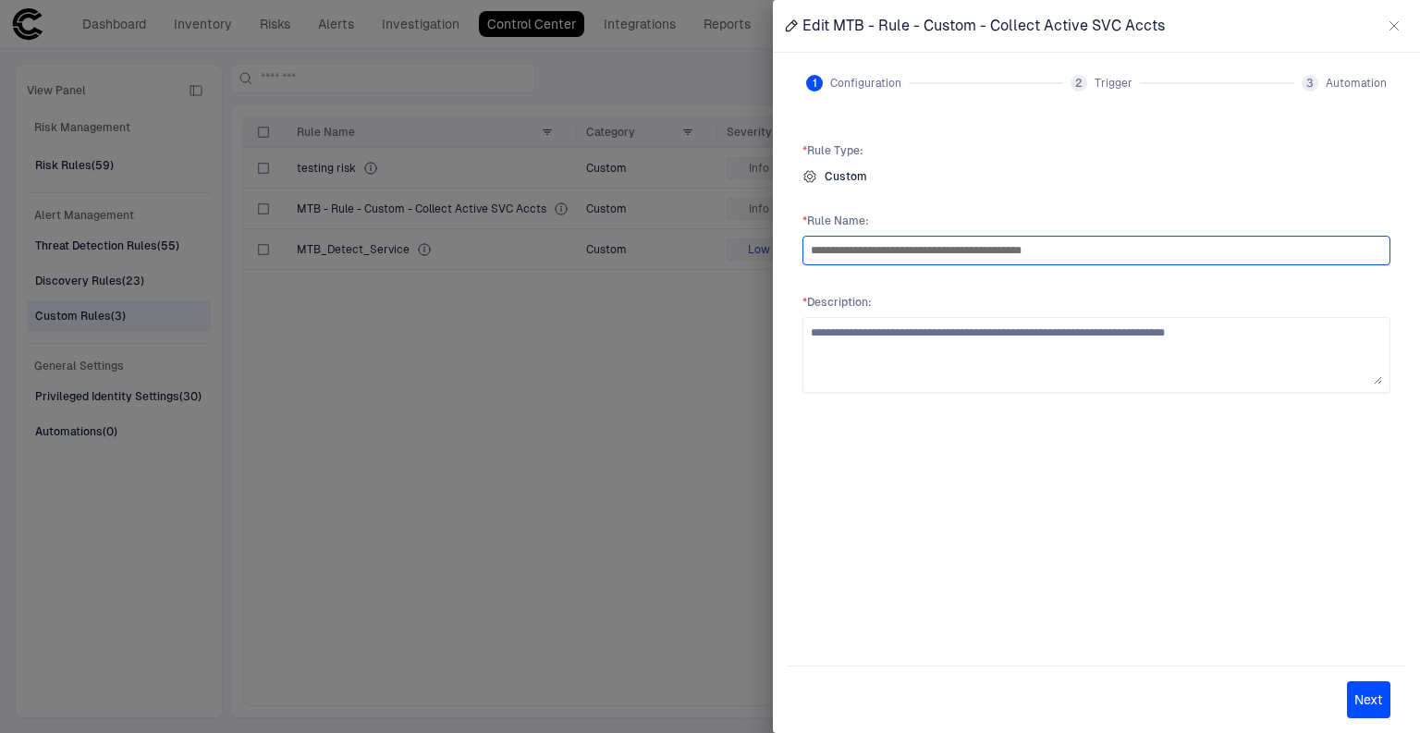
drag, startPoint x: 1078, startPoint y: 250, endPoint x: 680, endPoint y: 250, distance: 397.4
click at [680, 250] on div "**********" at bounding box center [710, 366] width 1420 height 733
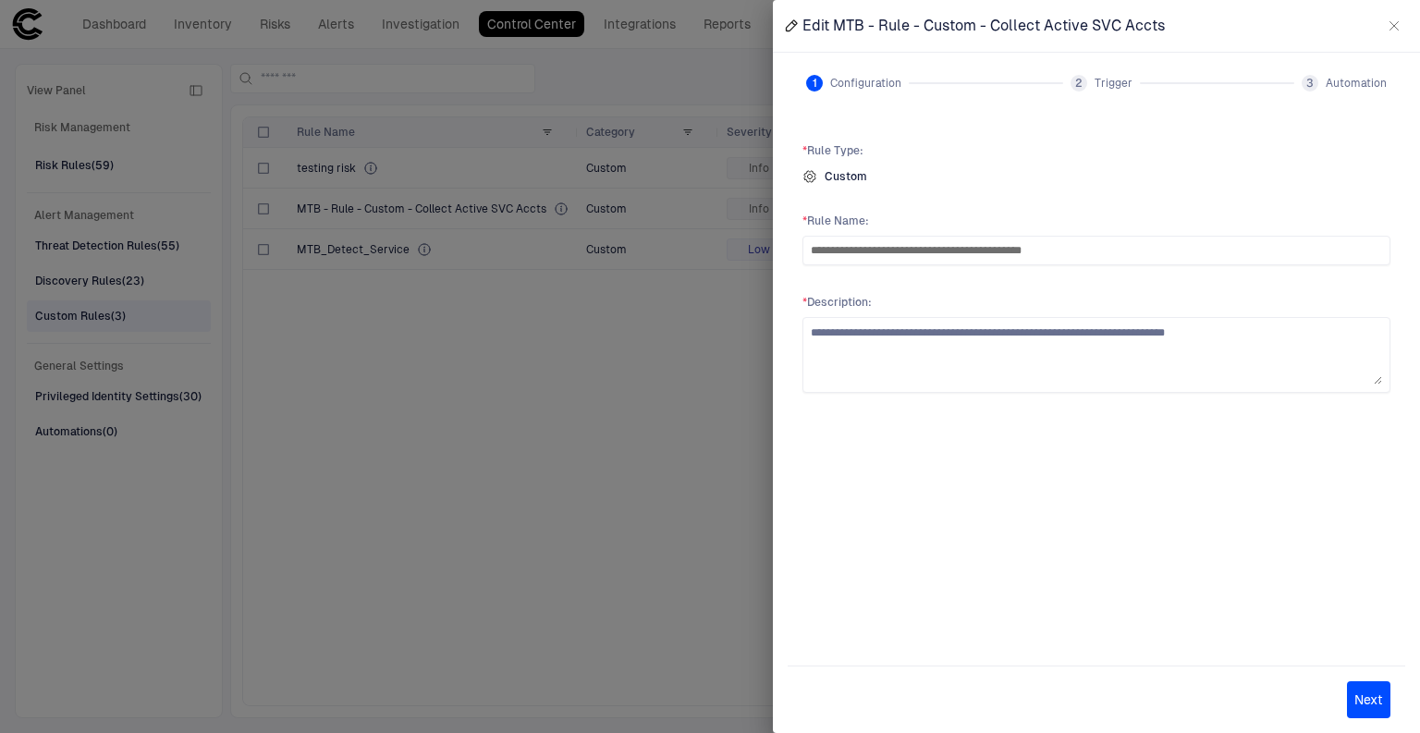
click at [529, 397] on div at bounding box center [710, 366] width 1420 height 733
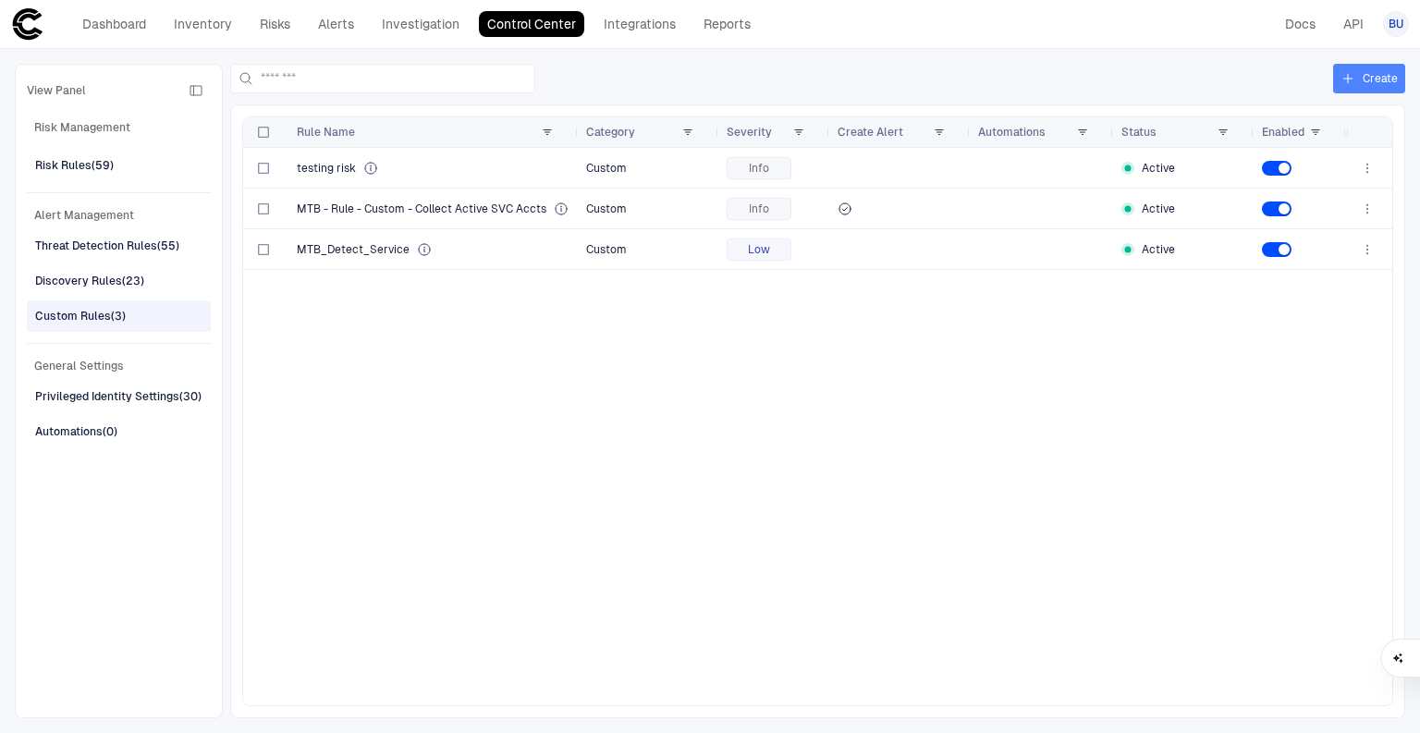
click at [1364, 81] on button "Create" at bounding box center [1369, 79] width 72 height 30
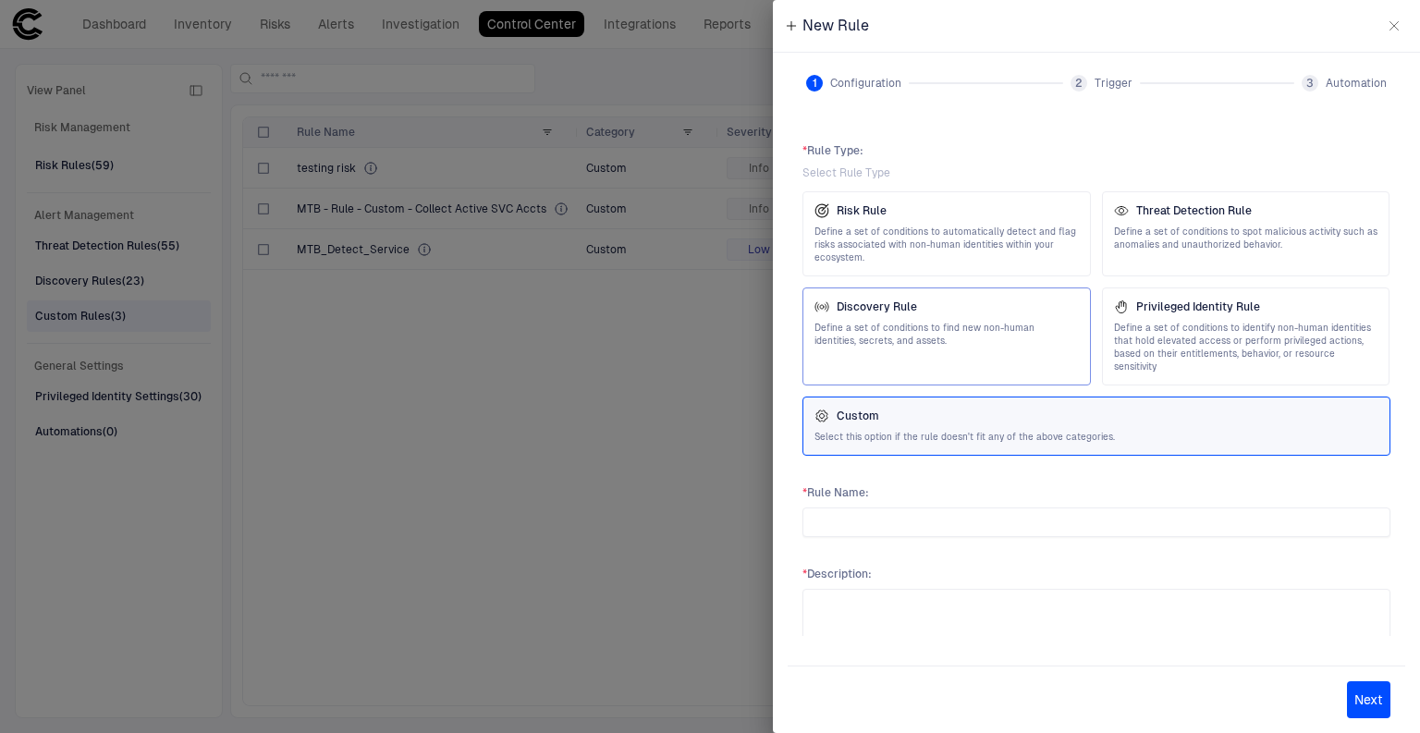
click at [927, 323] on span "Define a set of conditions to find new non-human identities, secrets, and asset…" at bounding box center [946, 335] width 264 height 26
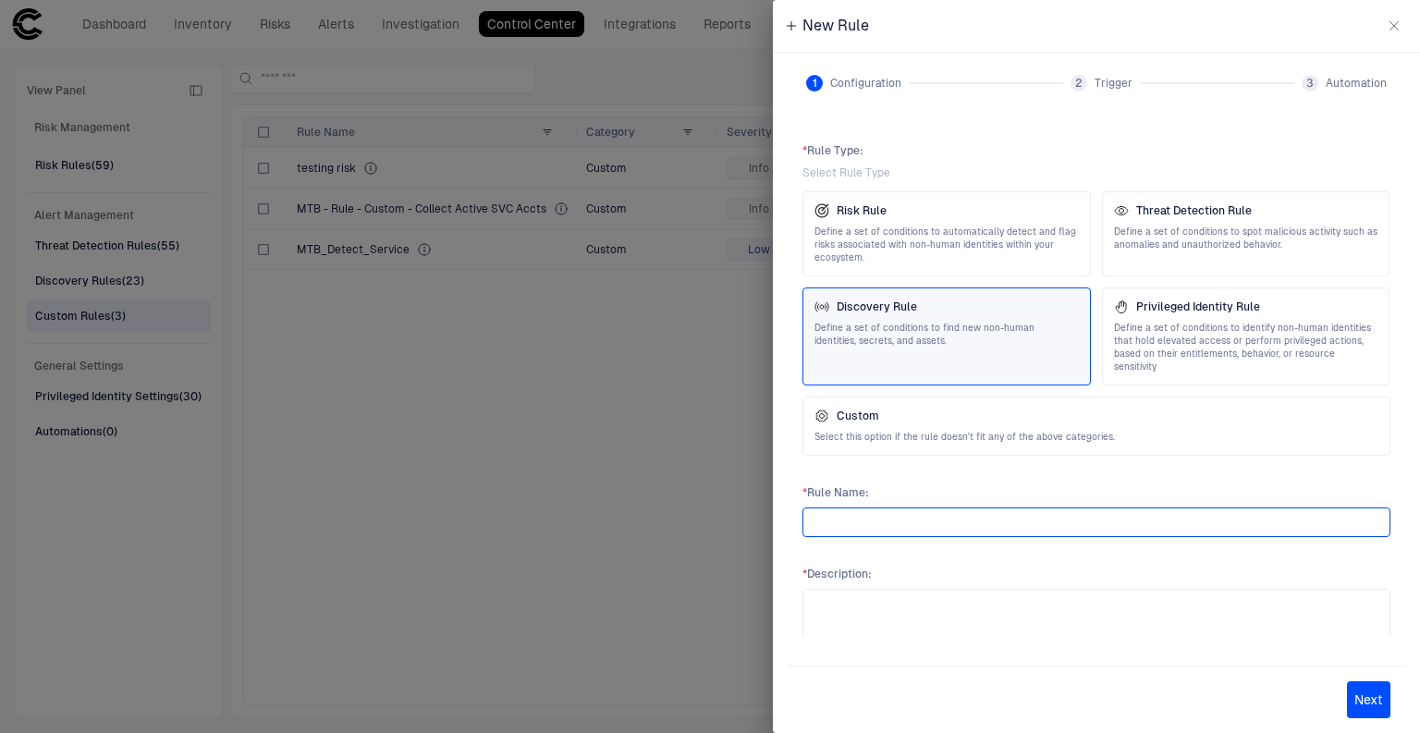
click at [906, 514] on input "text" at bounding box center [1096, 522] width 571 height 28
paste input "**********"
click at [902, 508] on input "**********" at bounding box center [1096, 522] width 571 height 28
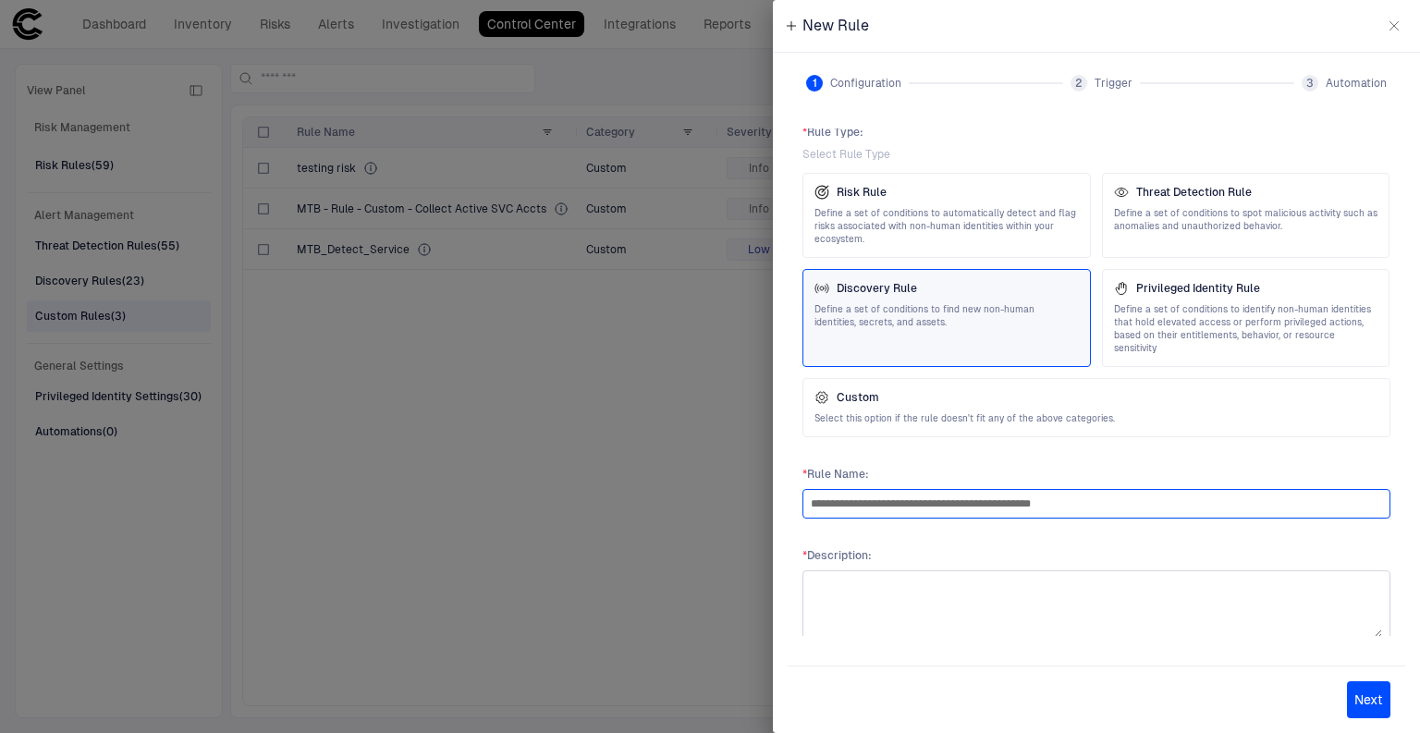
scroll to position [29, 0]
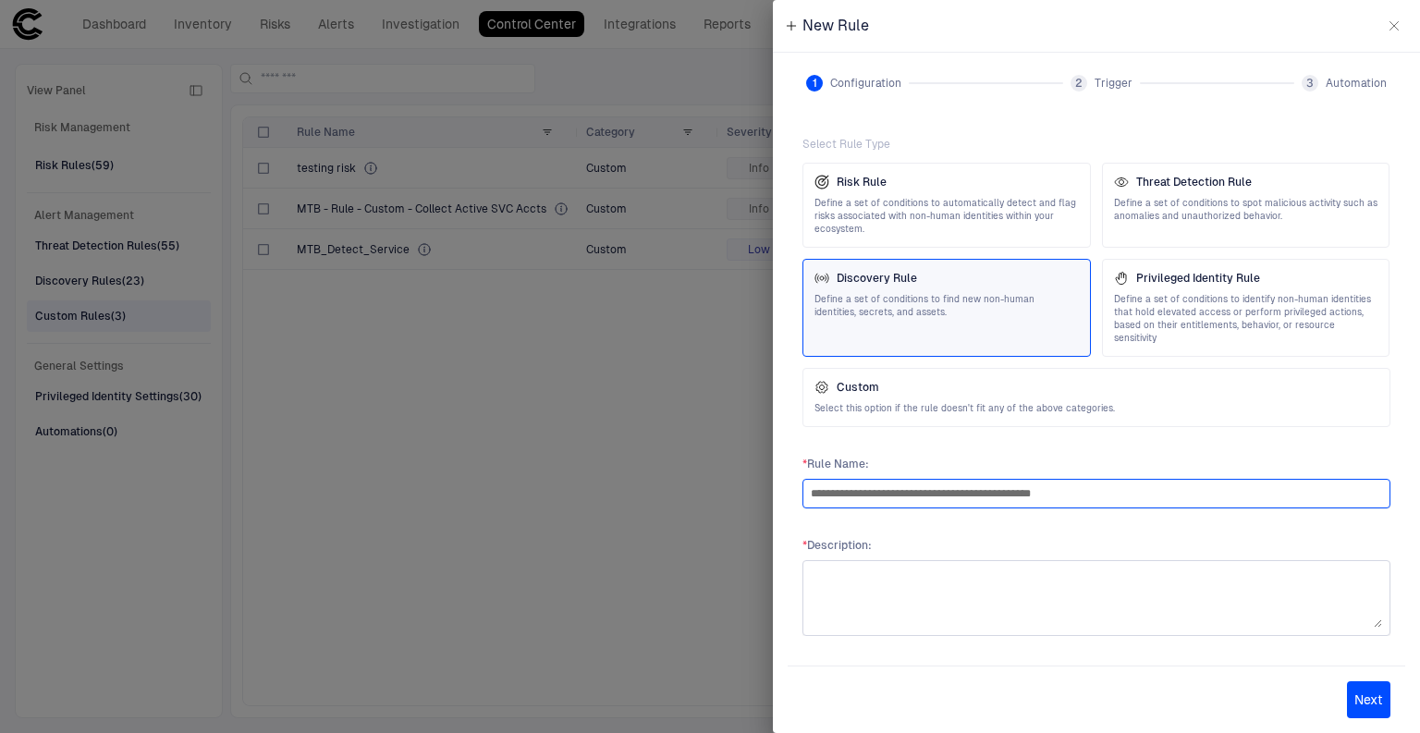
type input "**********"
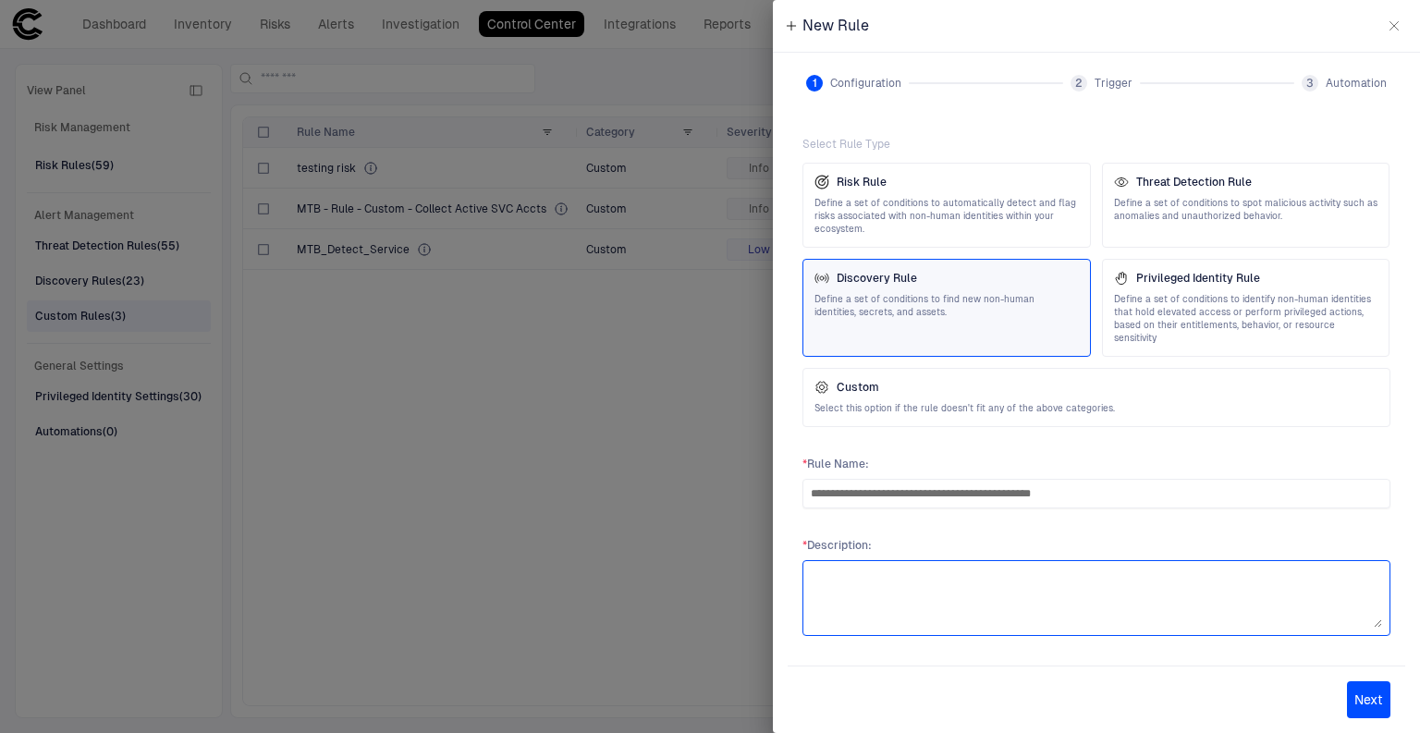
click at [970, 570] on textarea at bounding box center [1096, 597] width 571 height 59
type textarea "**********"
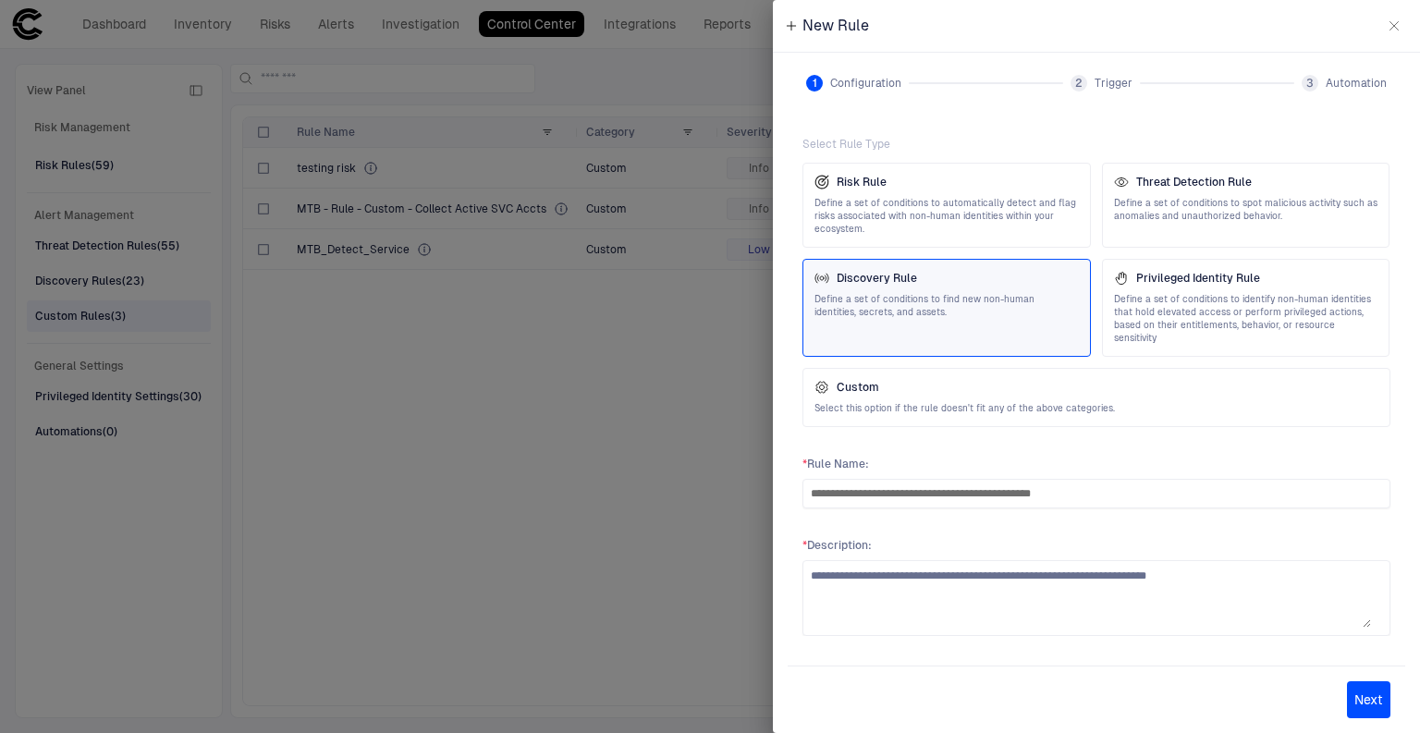
click at [1375, 695] on button "Next" at bounding box center [1368, 699] width 43 height 37
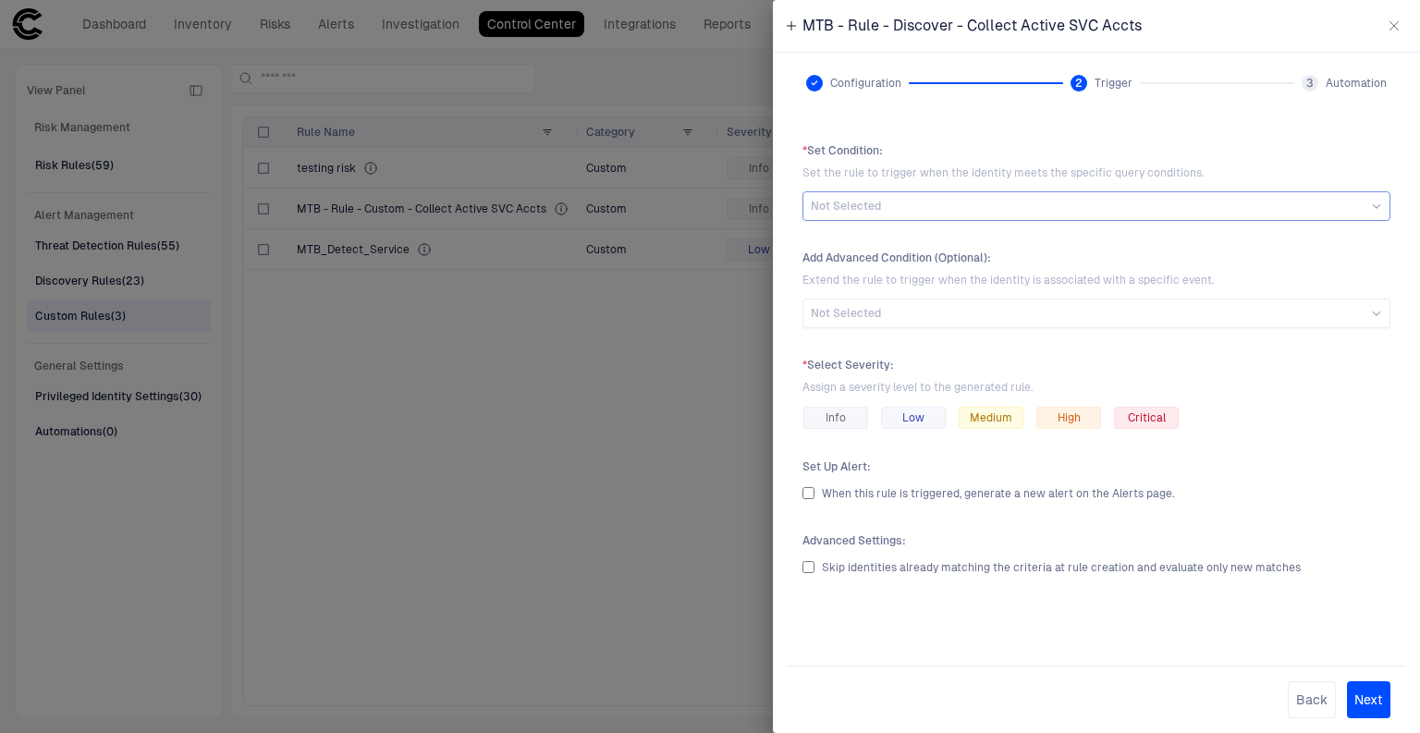
click at [846, 200] on span "Not Selected" at bounding box center [846, 206] width 70 height 15
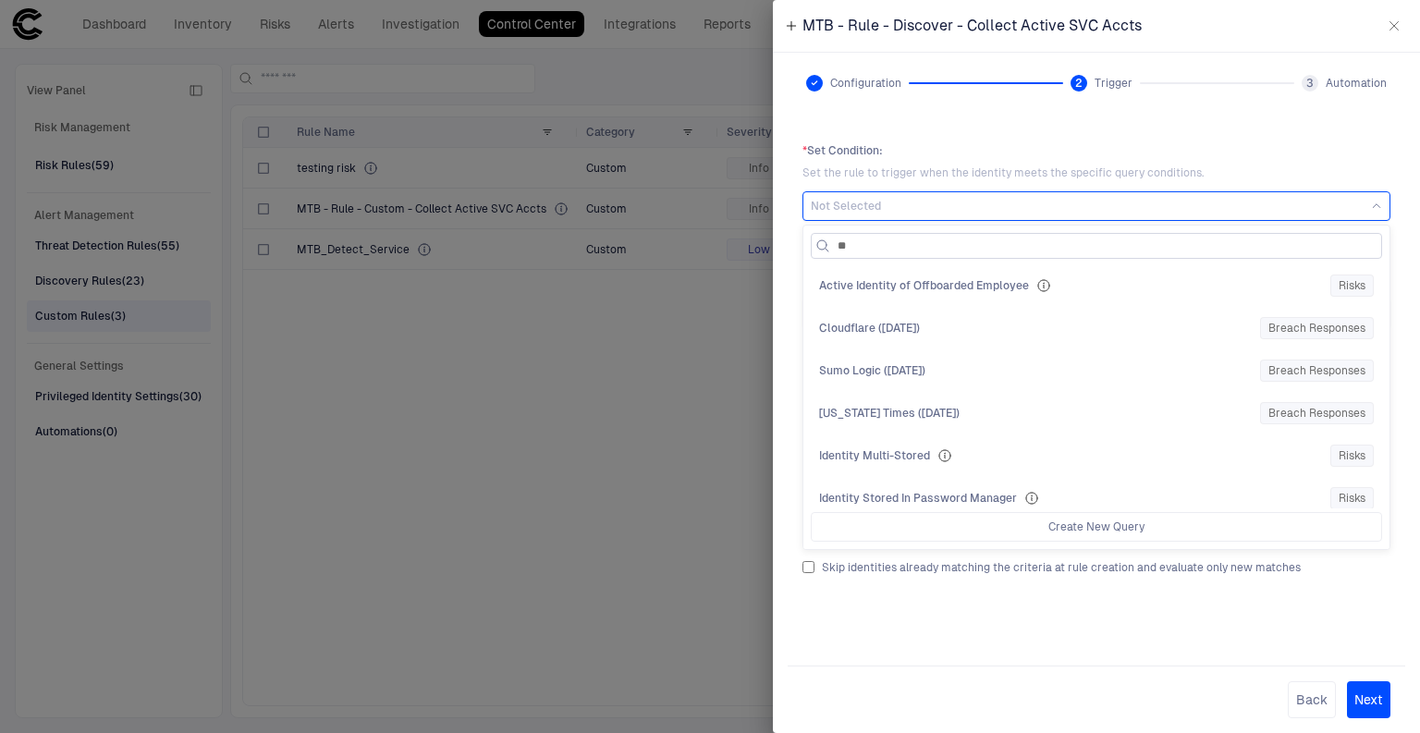
type input "***"
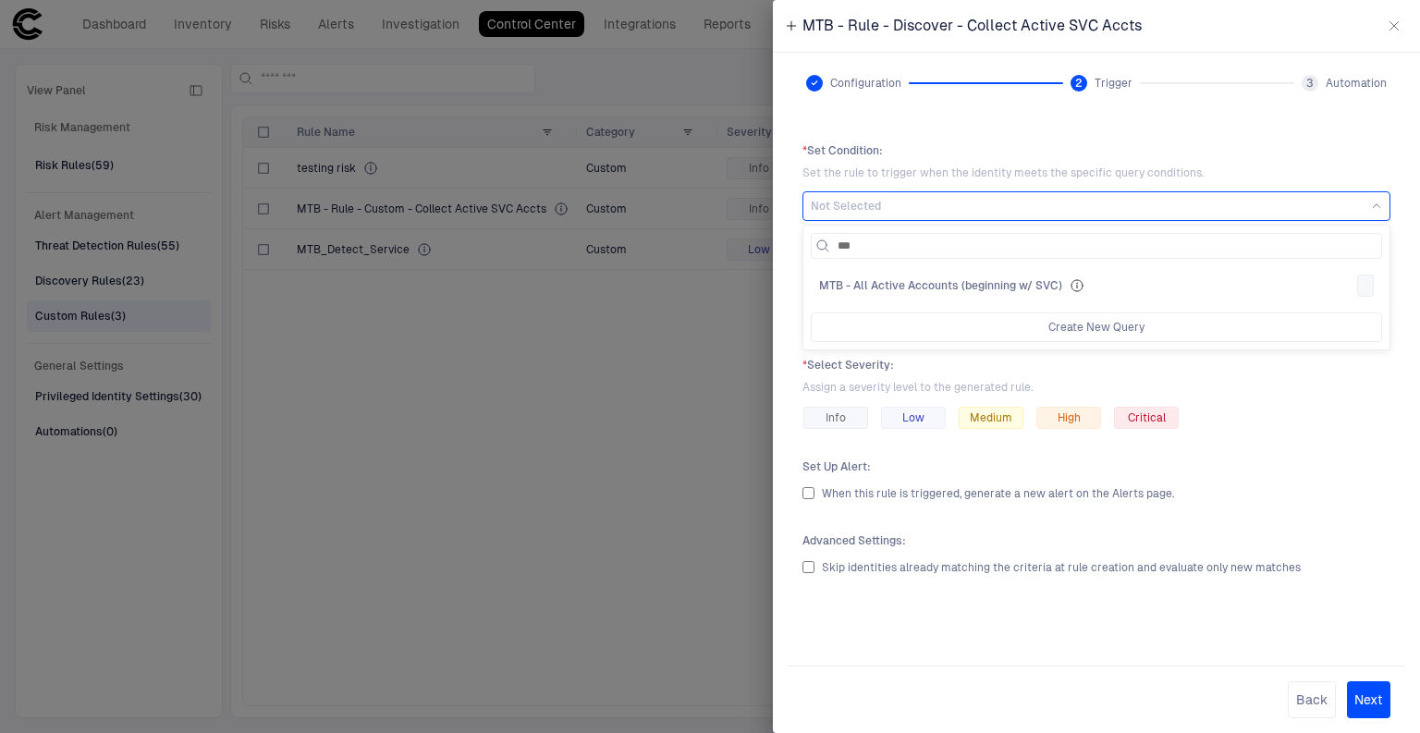
click at [900, 281] on span "MTB - All Active Accounts (beginning w/ SVC)" at bounding box center [940, 285] width 243 height 15
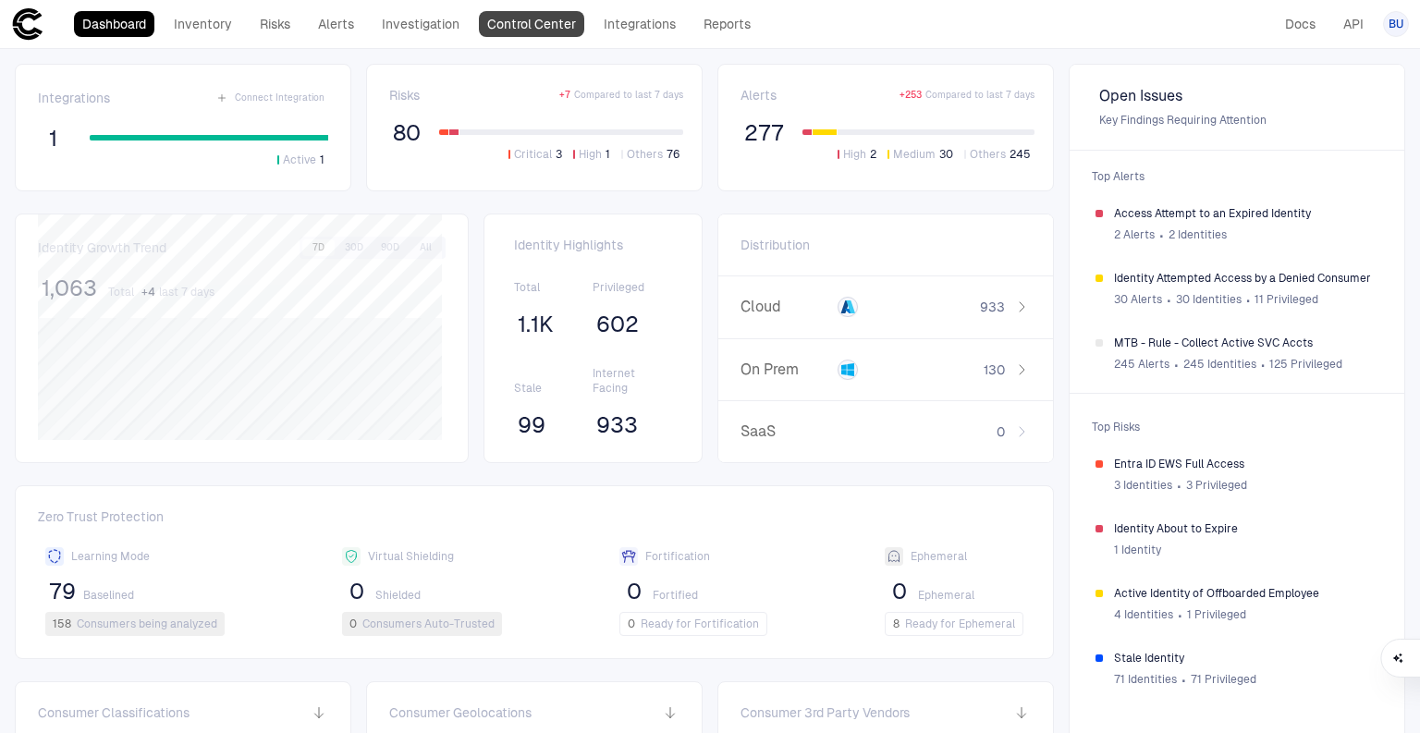
click at [504, 23] on link "Control Center" at bounding box center [531, 24] width 105 height 26
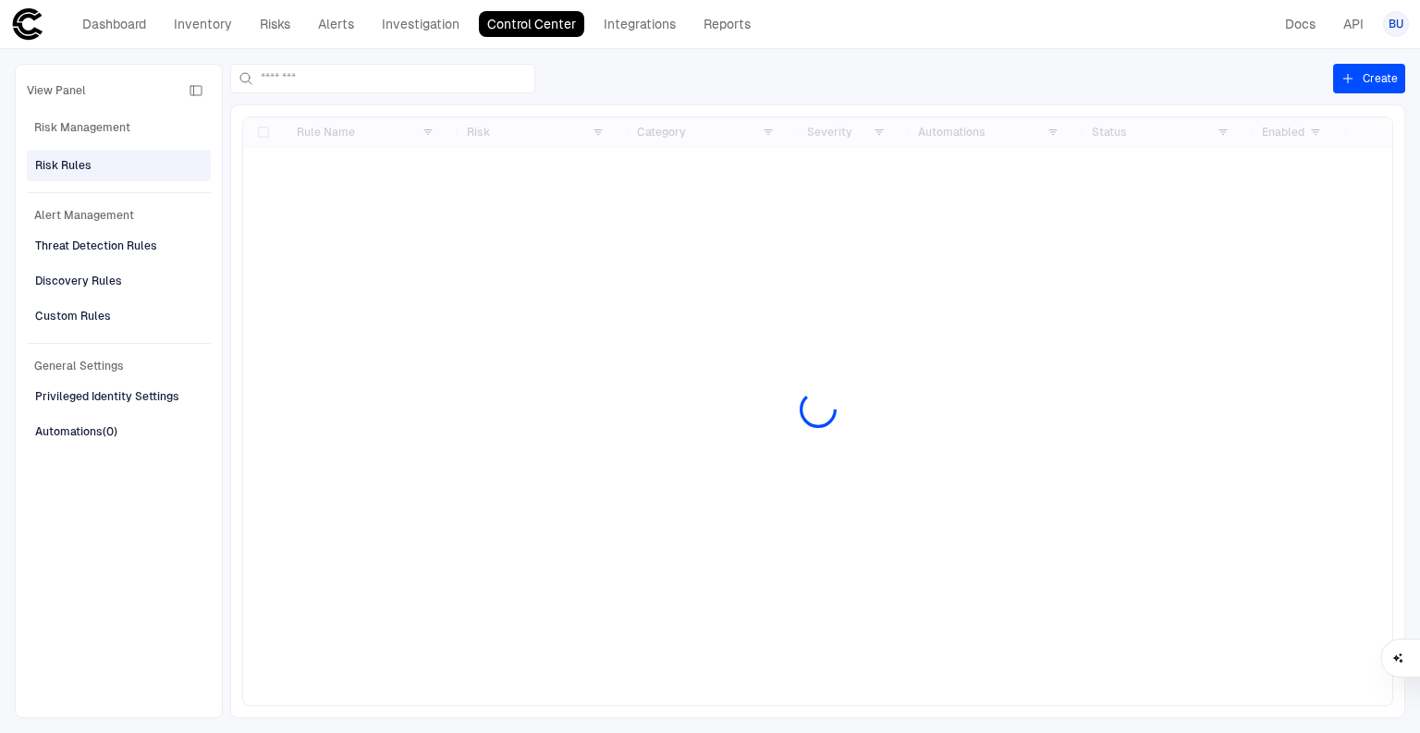
click at [1347, 78] on icon "button" at bounding box center [1347, 78] width 8 height 8
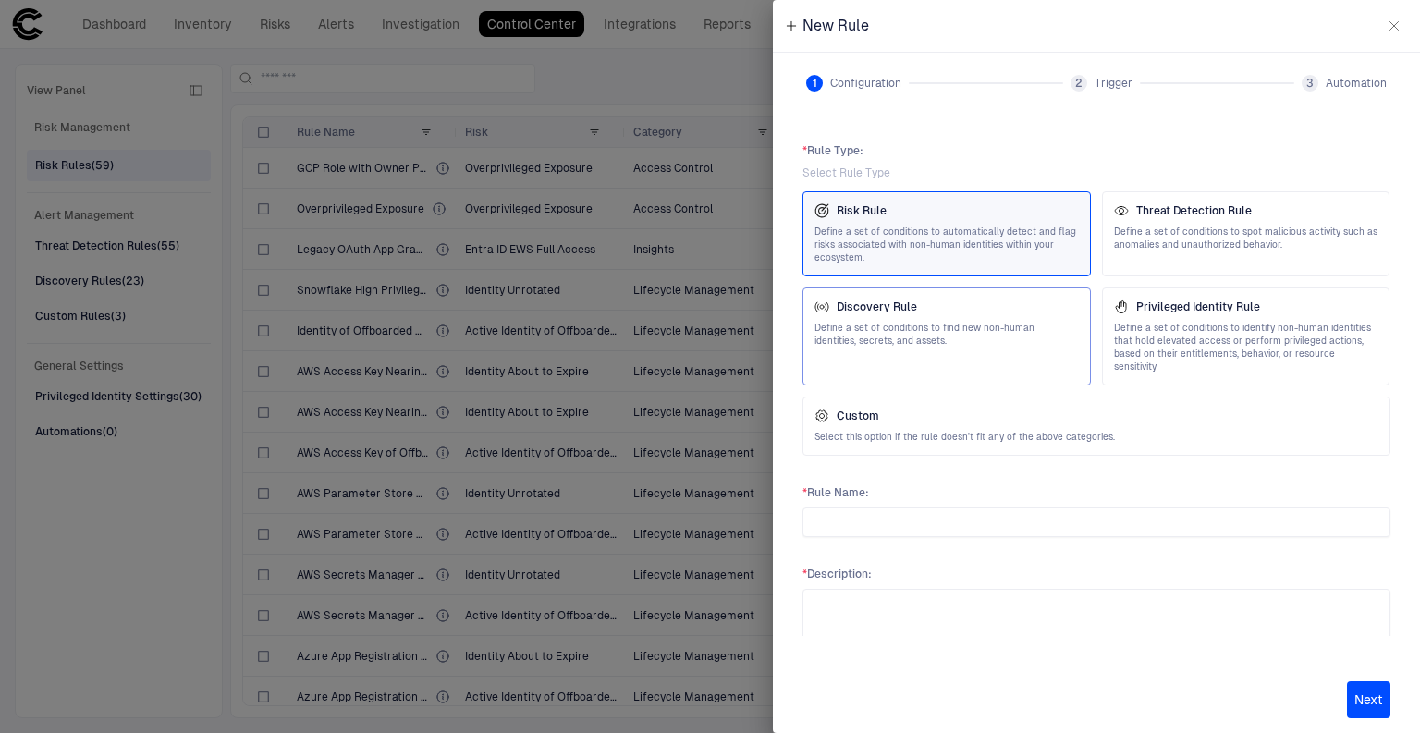
click at [914, 308] on span "Discovery Rule" at bounding box center [876, 306] width 80 height 15
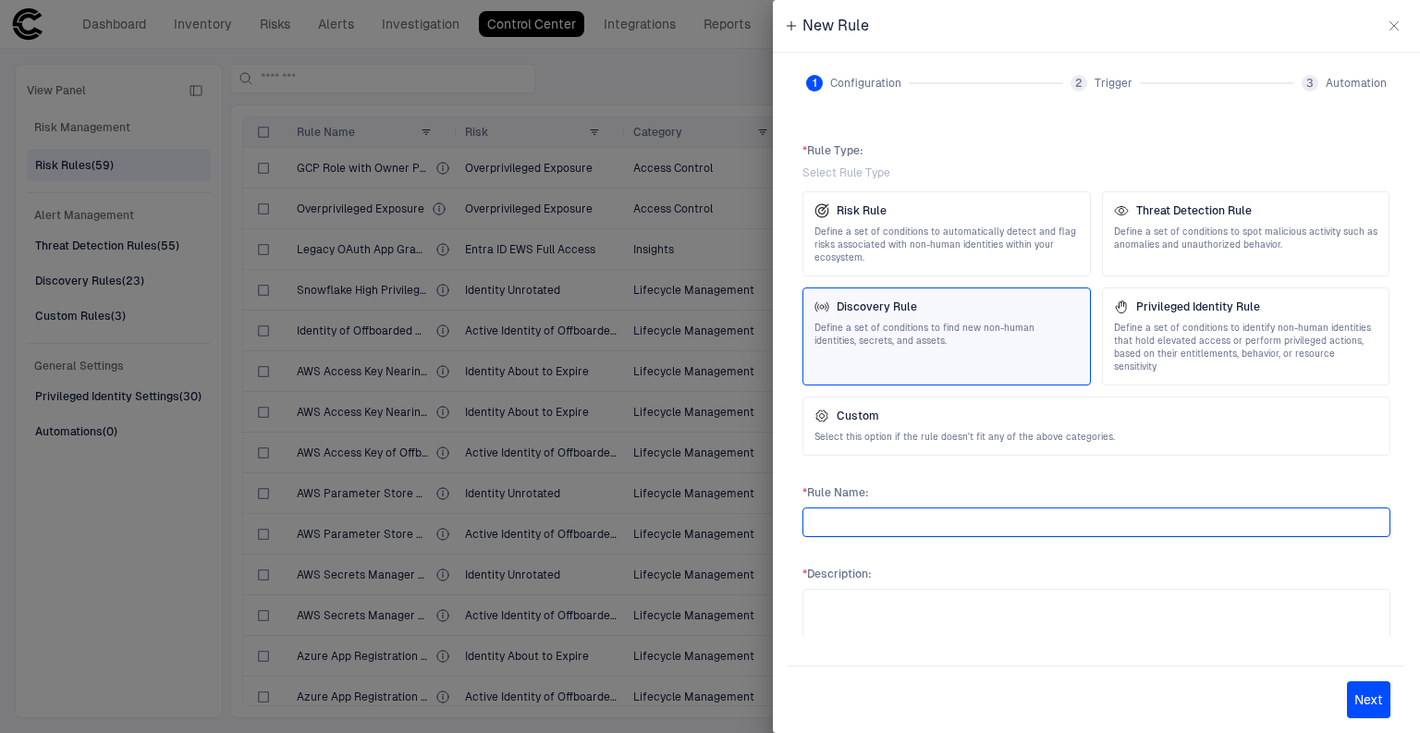
click at [1019, 508] on input "text" at bounding box center [1096, 522] width 571 height 28
paste input "**********"
click at [886, 508] on input "**********" at bounding box center [1096, 522] width 571 height 28
click at [895, 510] on input "**********" at bounding box center [1096, 522] width 571 height 28
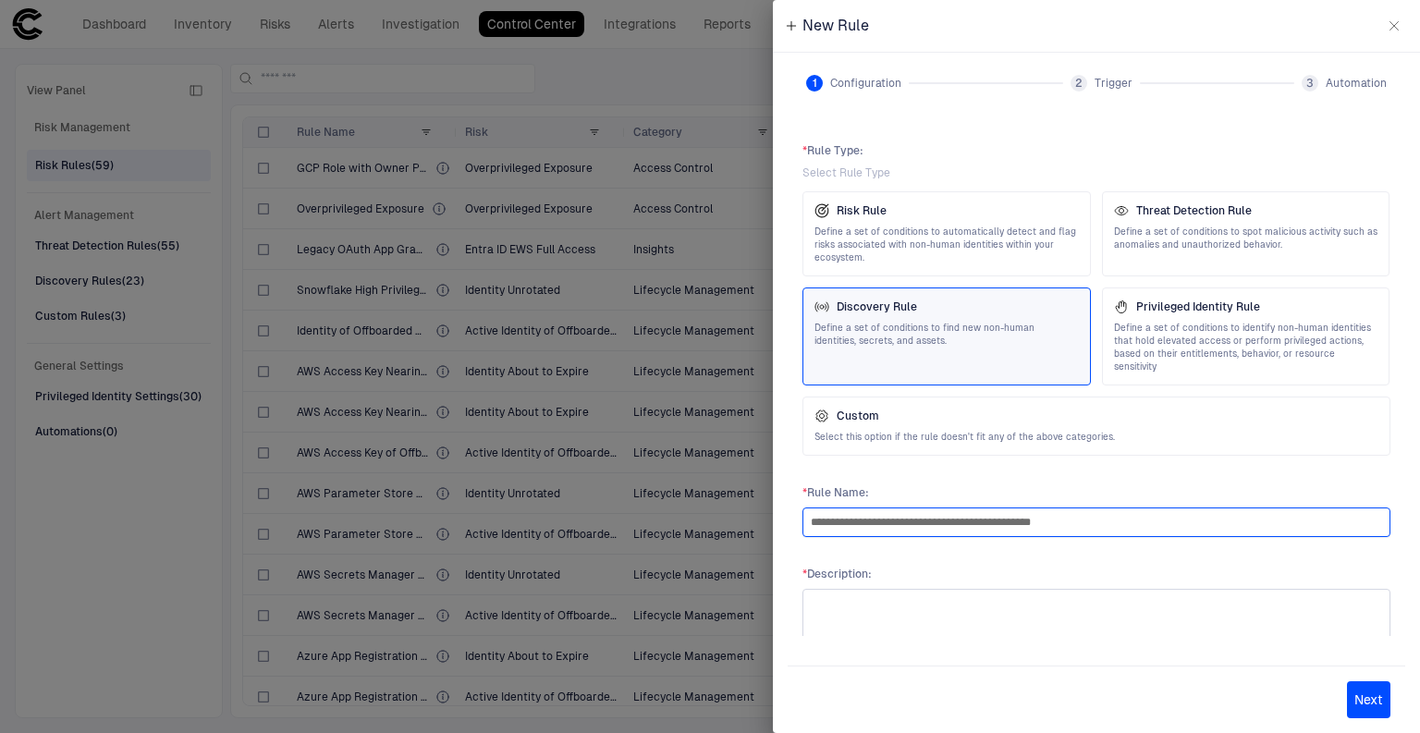
type input "**********"
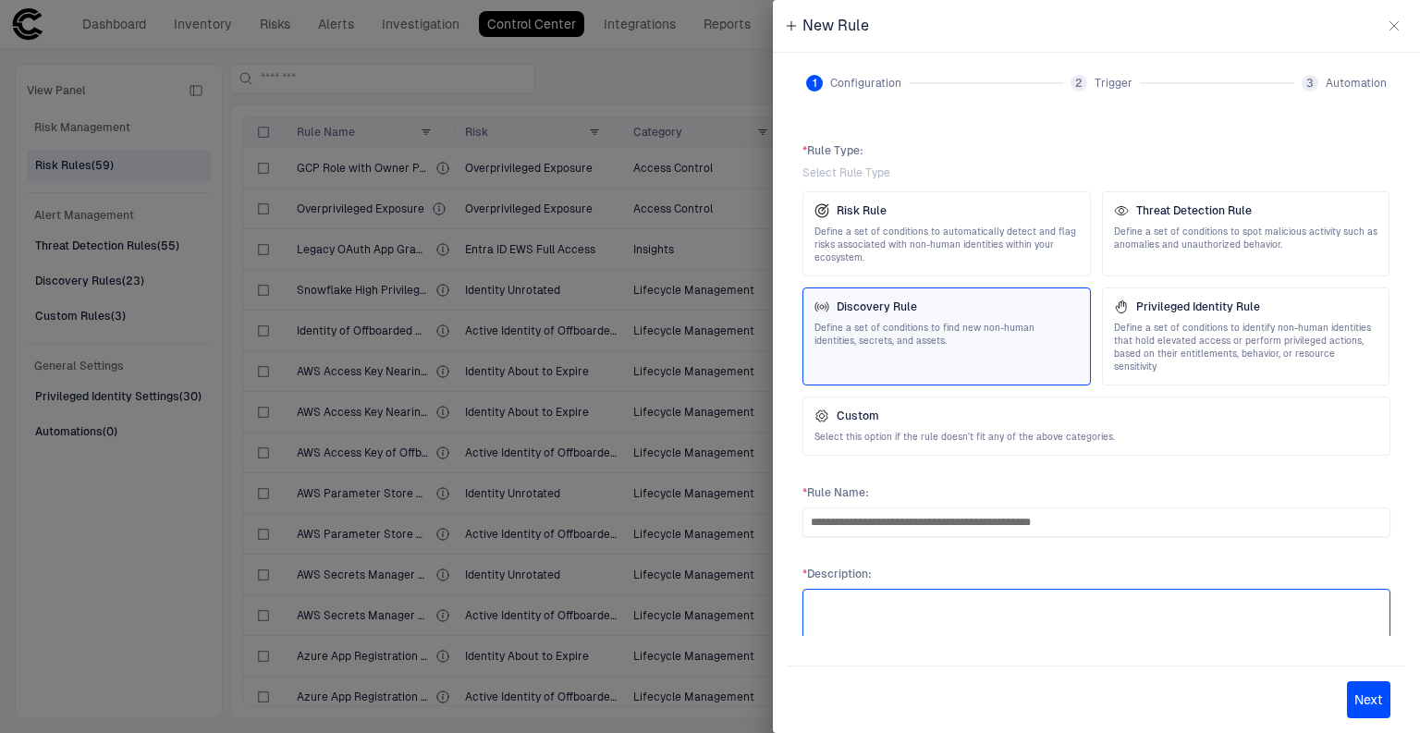
click at [858, 597] on textarea at bounding box center [1096, 626] width 571 height 59
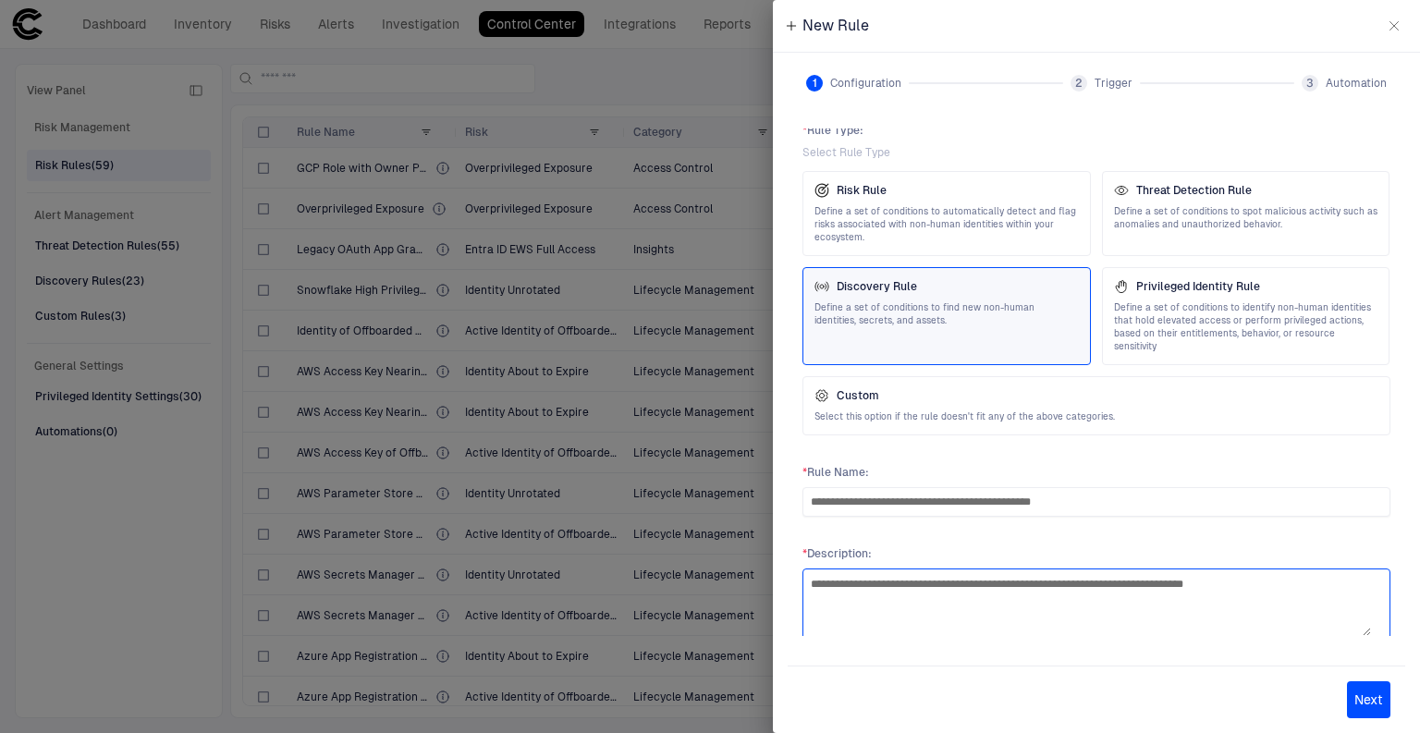
scroll to position [29, 0]
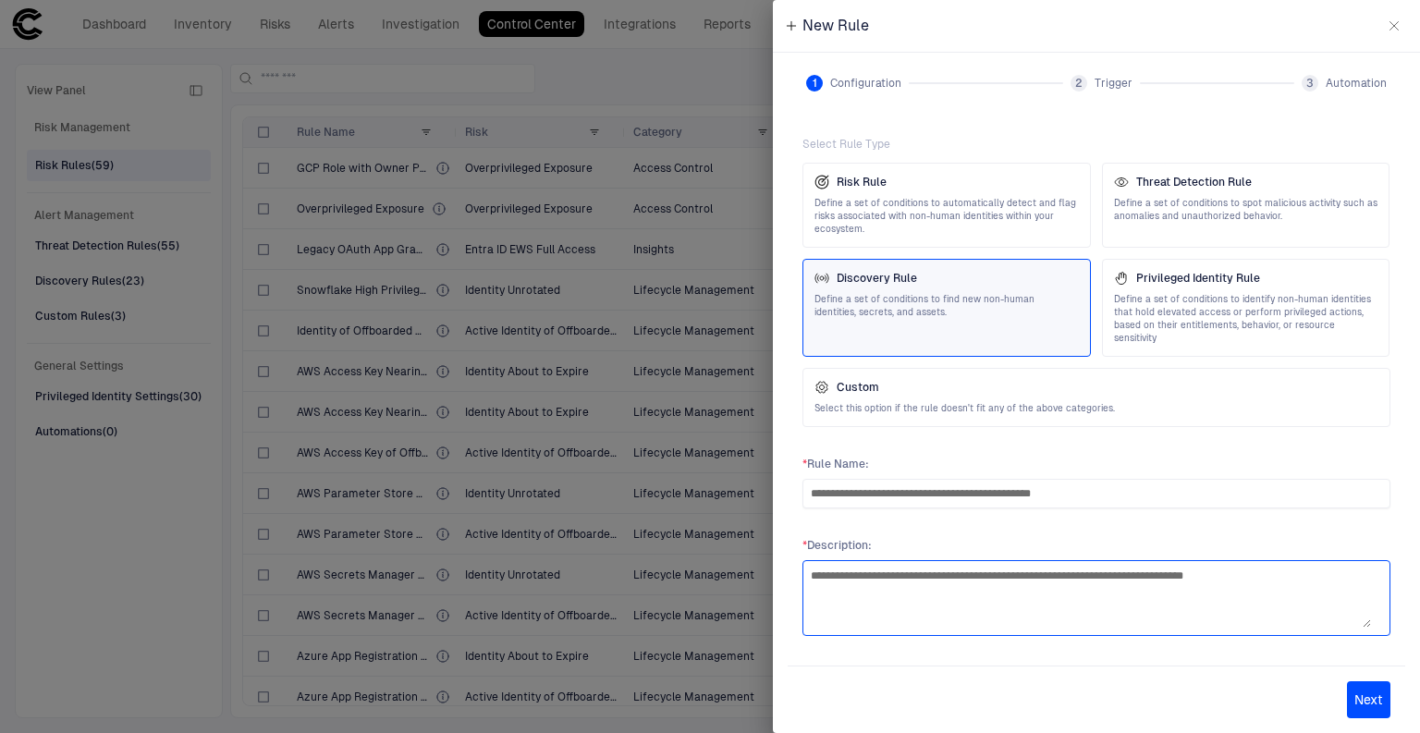
type textarea "**********"
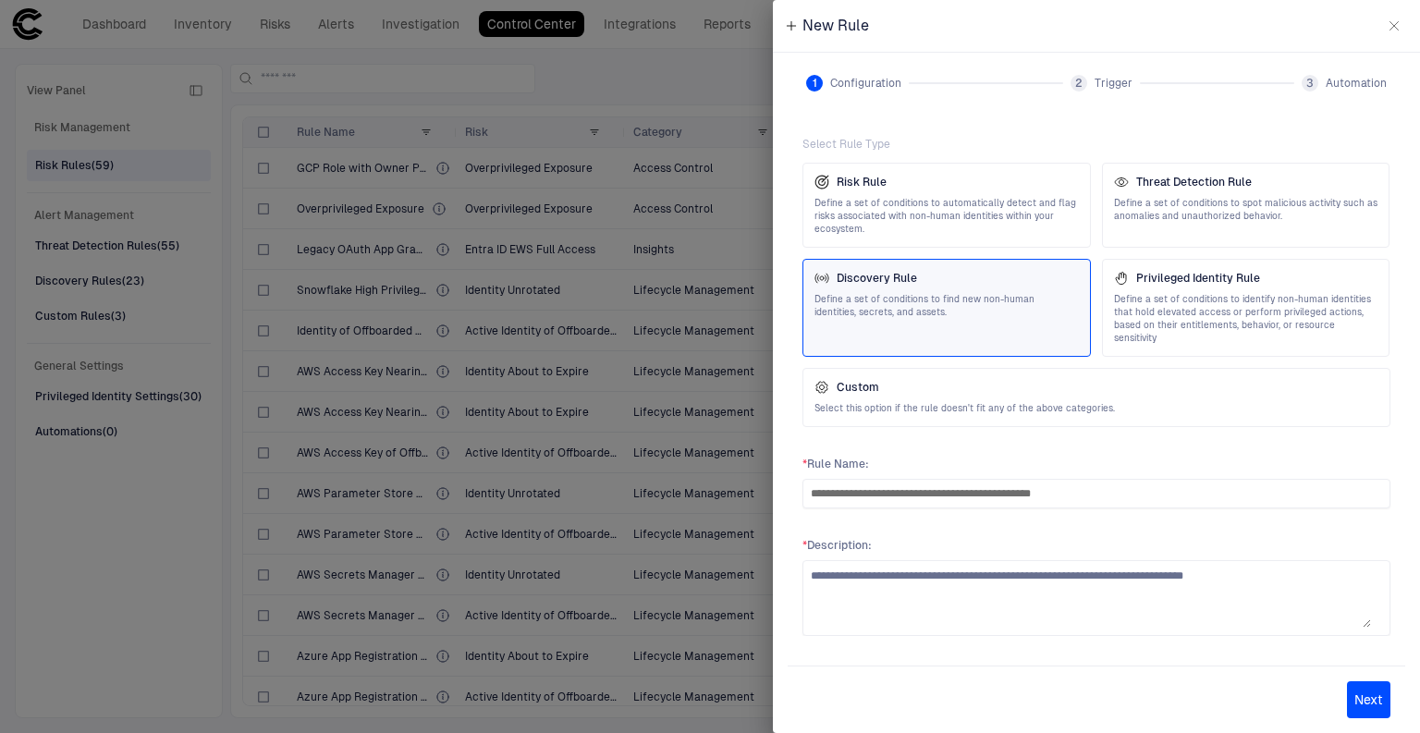
click at [1355, 702] on button "Next" at bounding box center [1368, 699] width 43 height 37
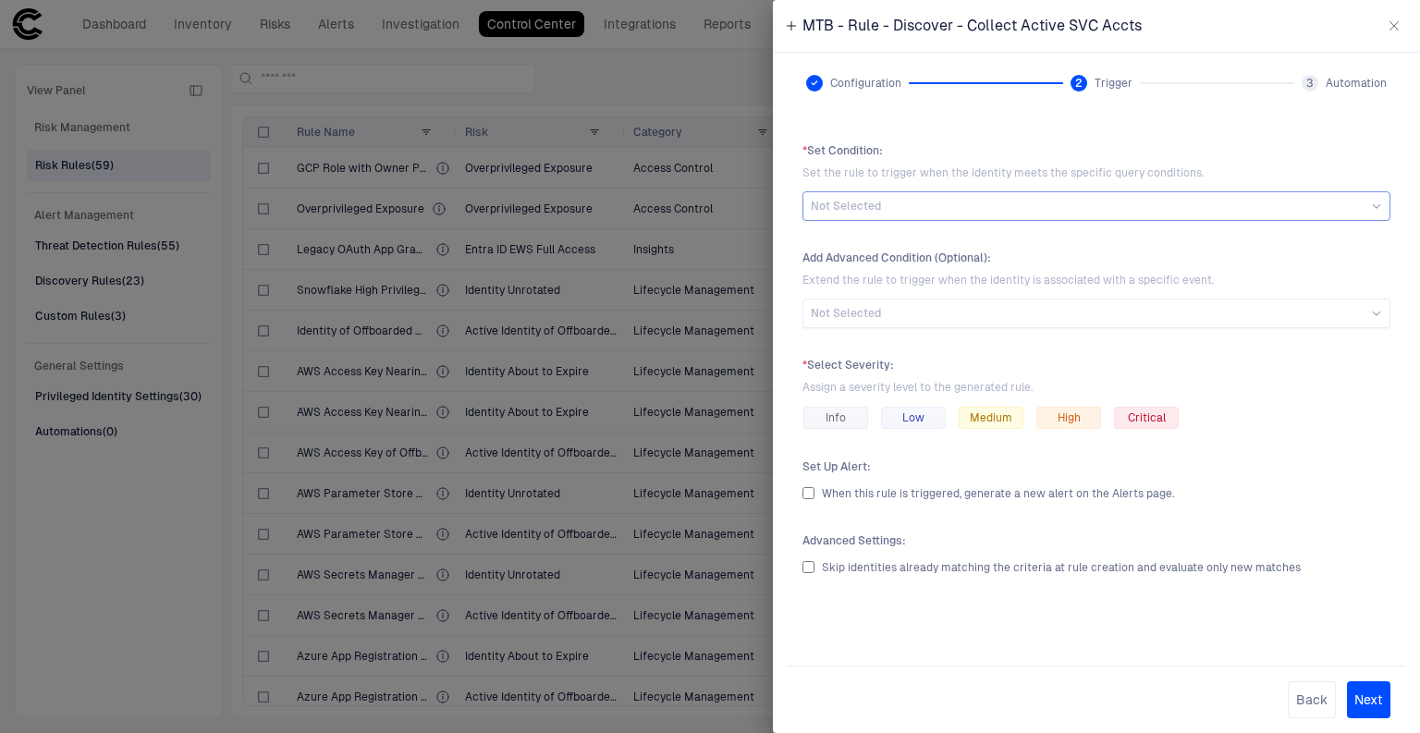
click at [943, 205] on div "Not Selected" at bounding box center [1096, 206] width 571 height 15
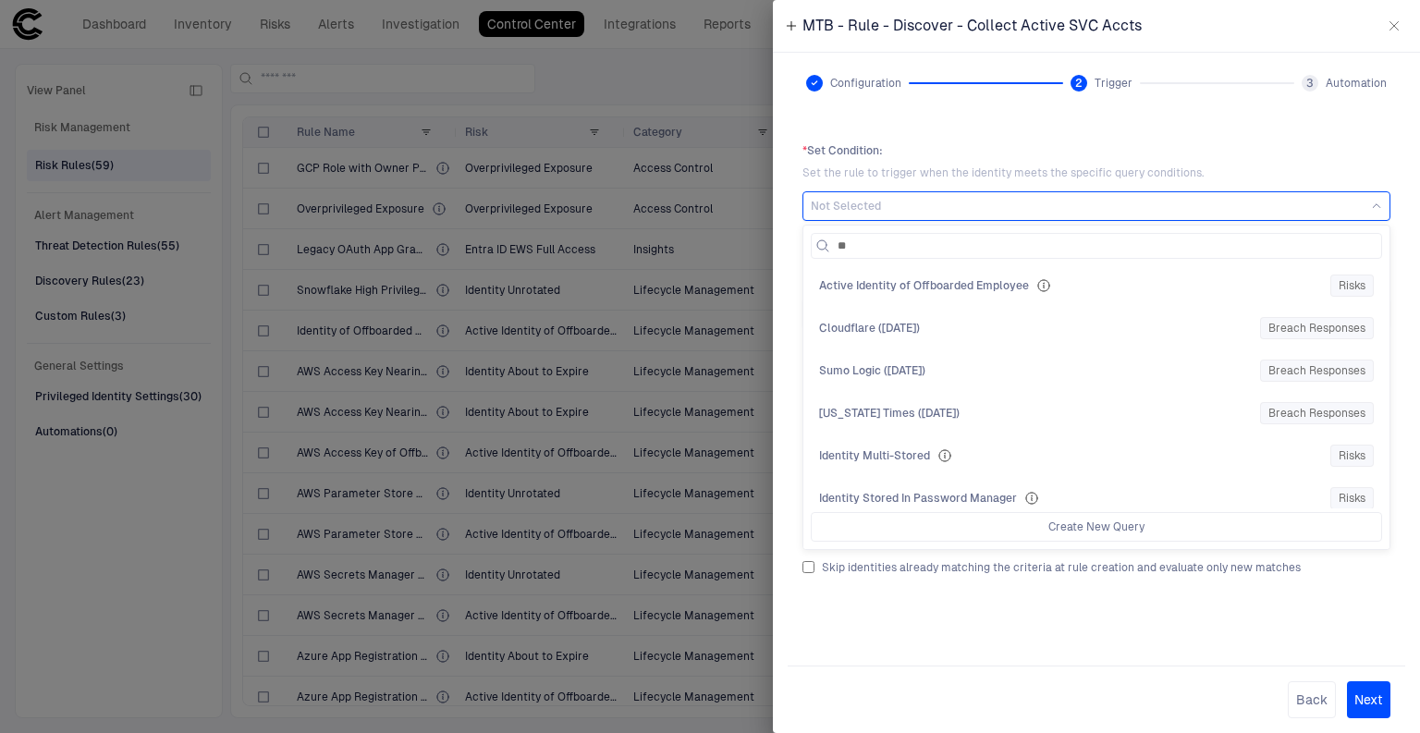
type input "***"
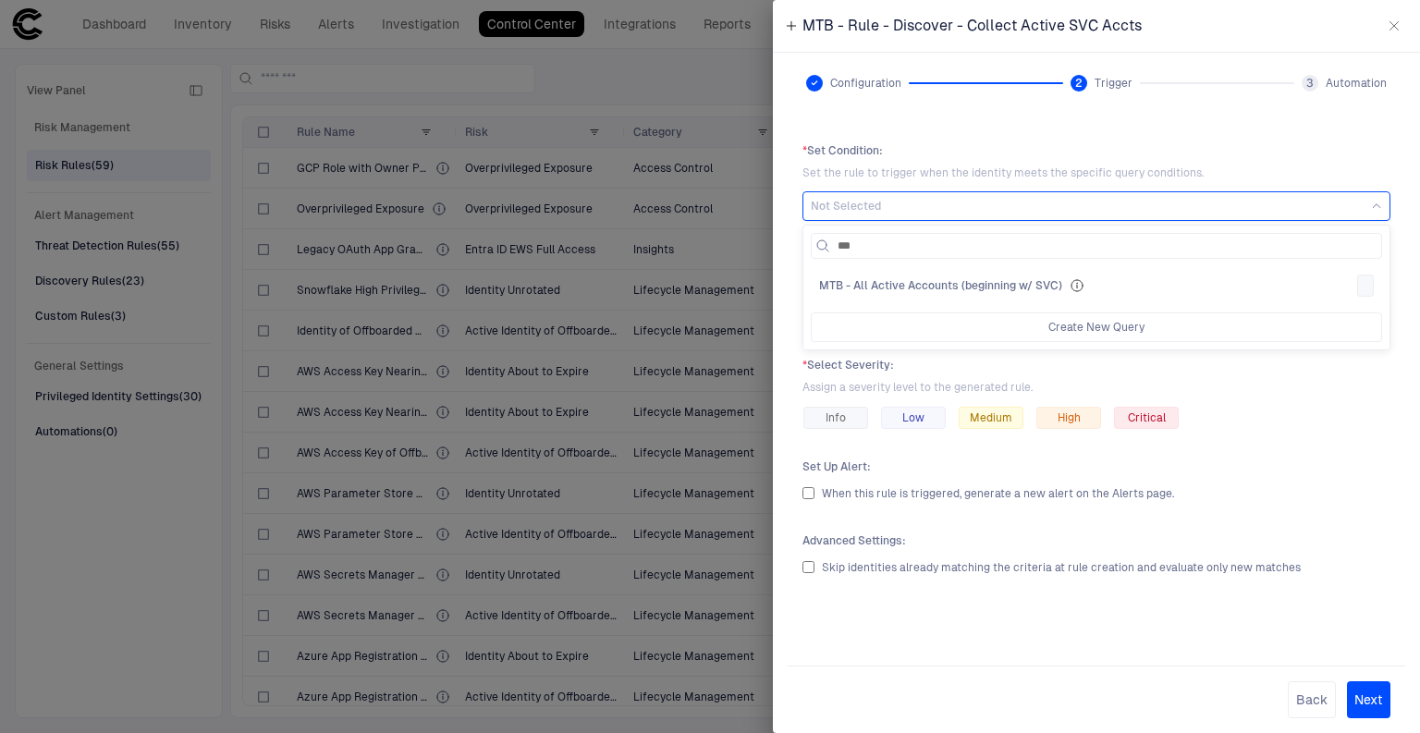
click at [972, 282] on span "MTB - All Active Accounts (beginning w/ SVC)" at bounding box center [940, 285] width 243 height 15
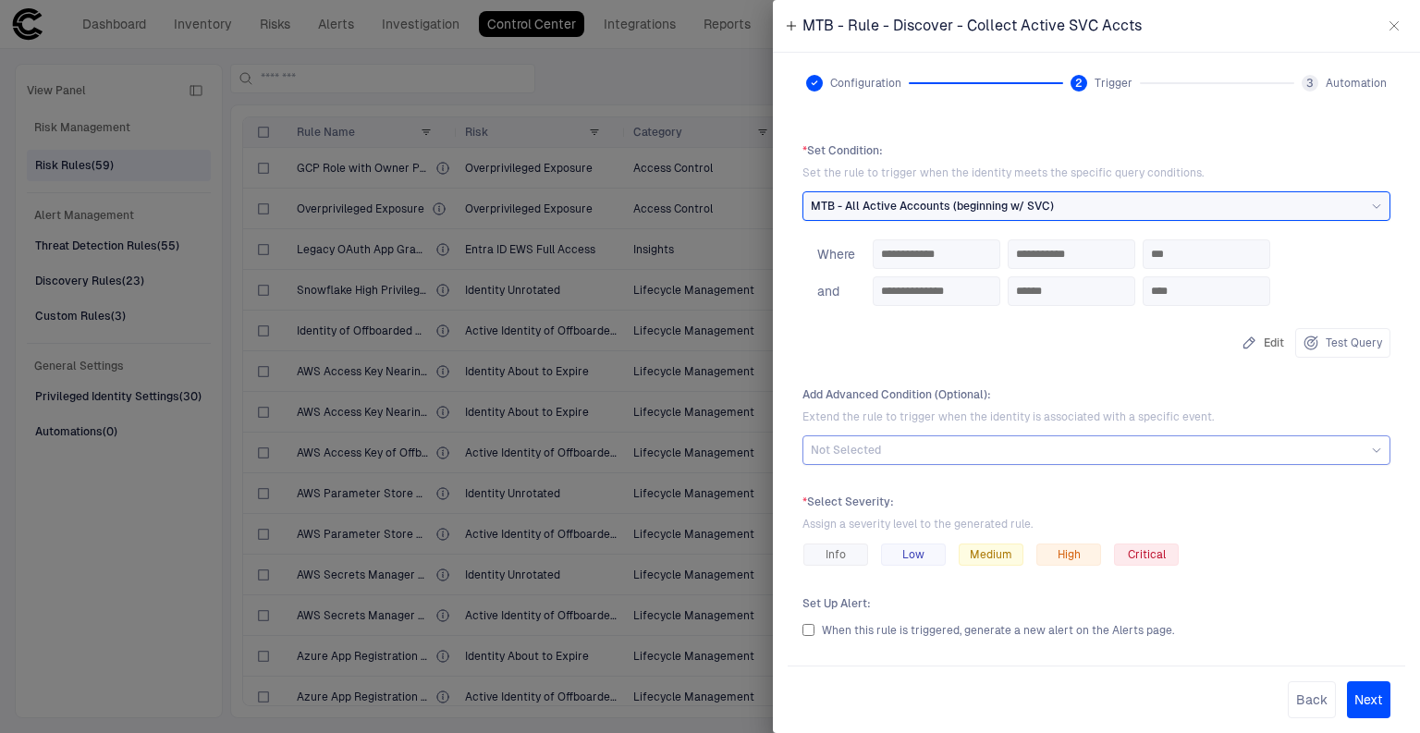
scroll to position [74, 0]
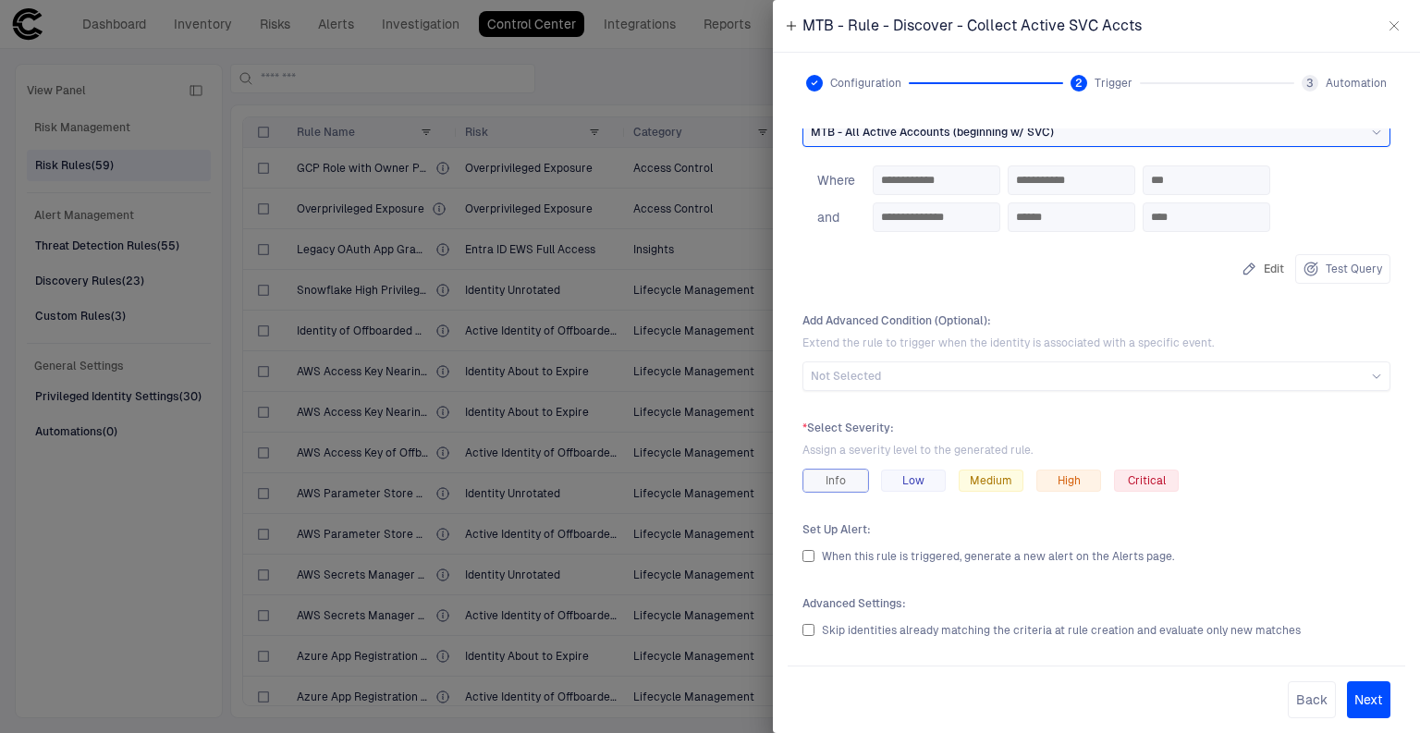
click at [832, 483] on span "Info" at bounding box center [835, 480] width 20 height 15
click at [861, 562] on span "When this rule is triggered, generate a new alert on the Alerts page." at bounding box center [998, 556] width 352 height 13
click at [854, 631] on span "Skip identities already matching the criteria at rule creation and evaluate onl…" at bounding box center [1061, 630] width 479 height 13
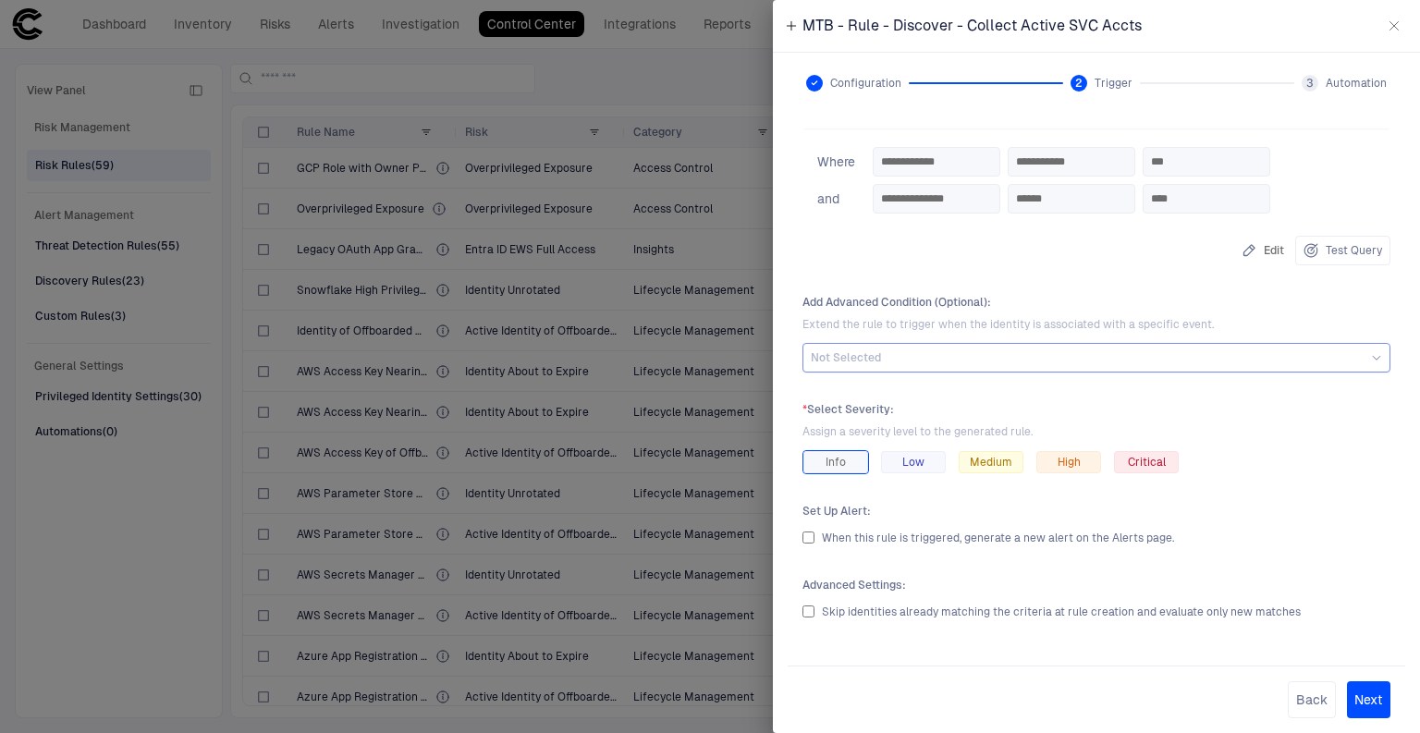
click at [858, 359] on span "Not Selected" at bounding box center [846, 357] width 70 height 15
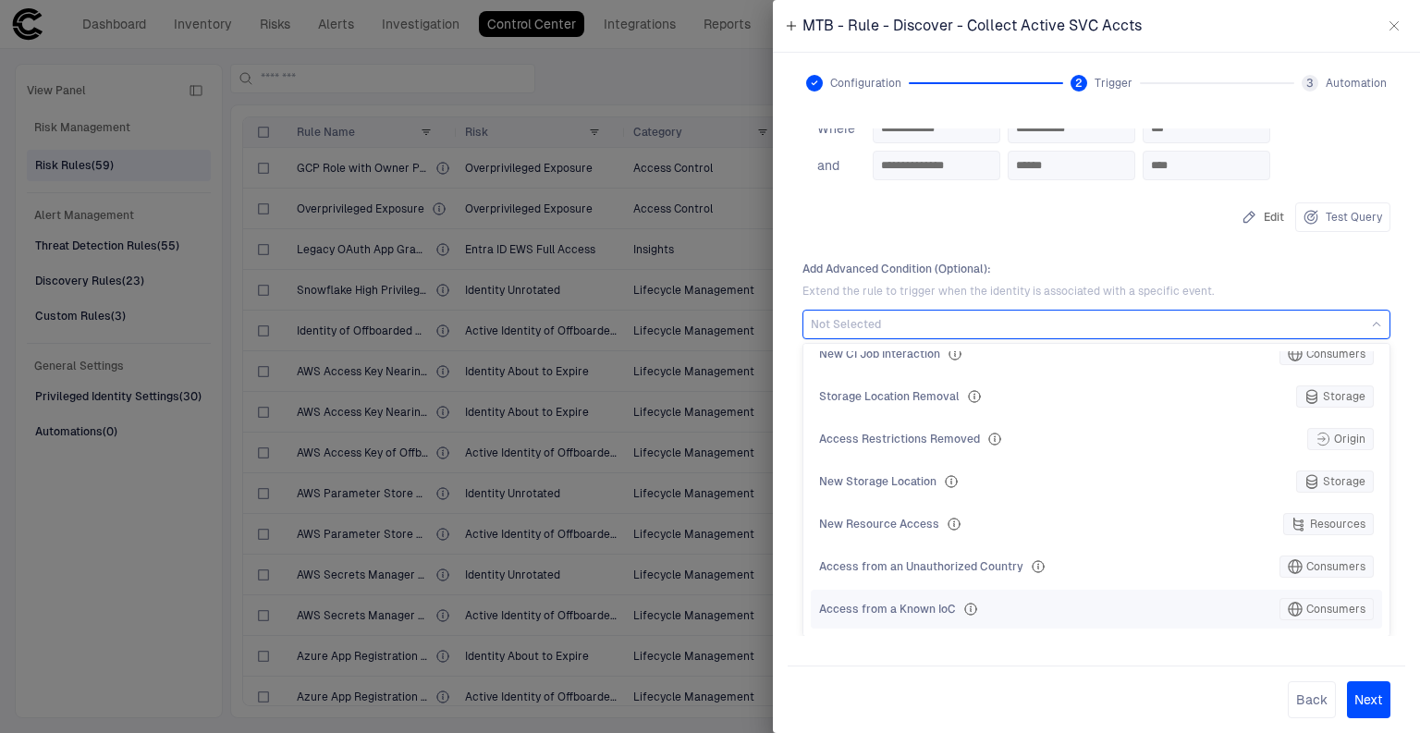
scroll to position [0, 0]
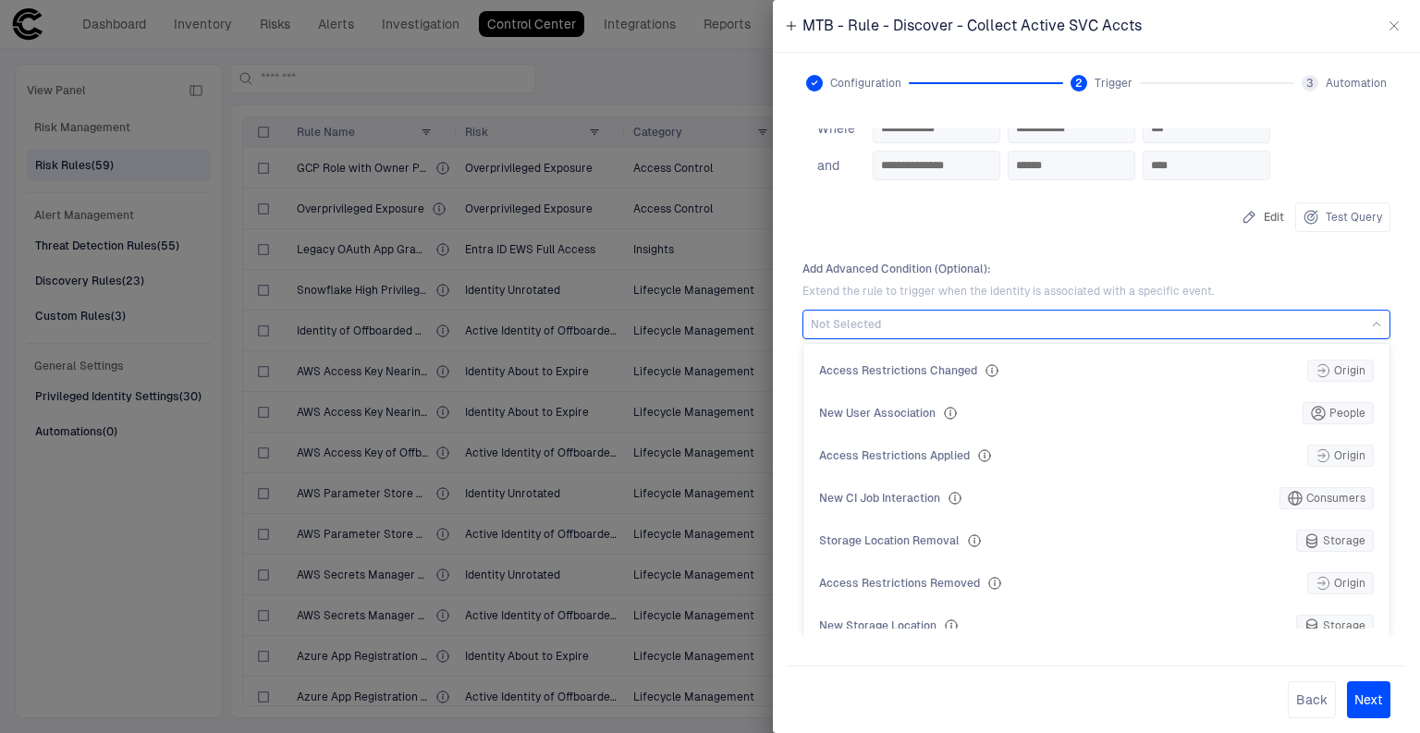
click at [867, 228] on div "**********" at bounding box center [1096, 169] width 588 height 126
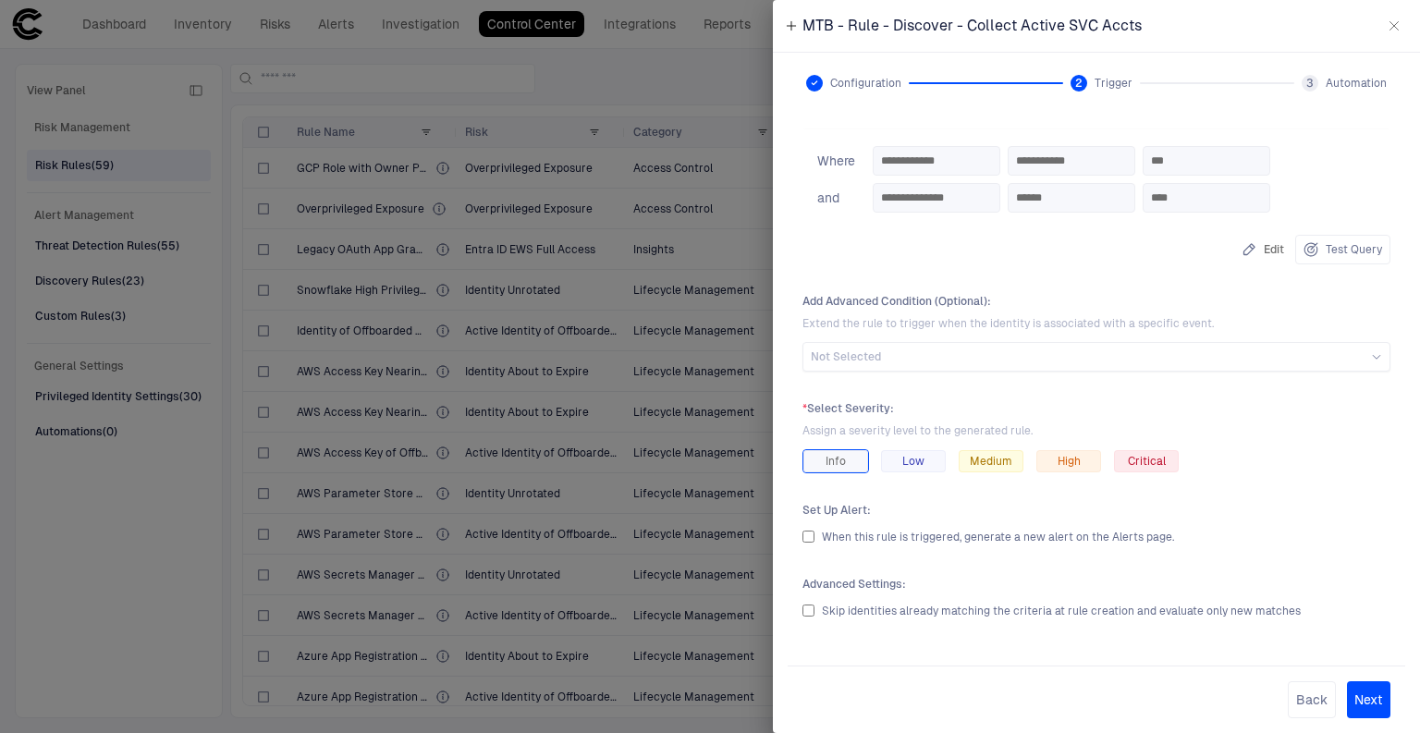
scroll to position [92, 0]
click at [1382, 686] on button "Next" at bounding box center [1368, 699] width 43 height 37
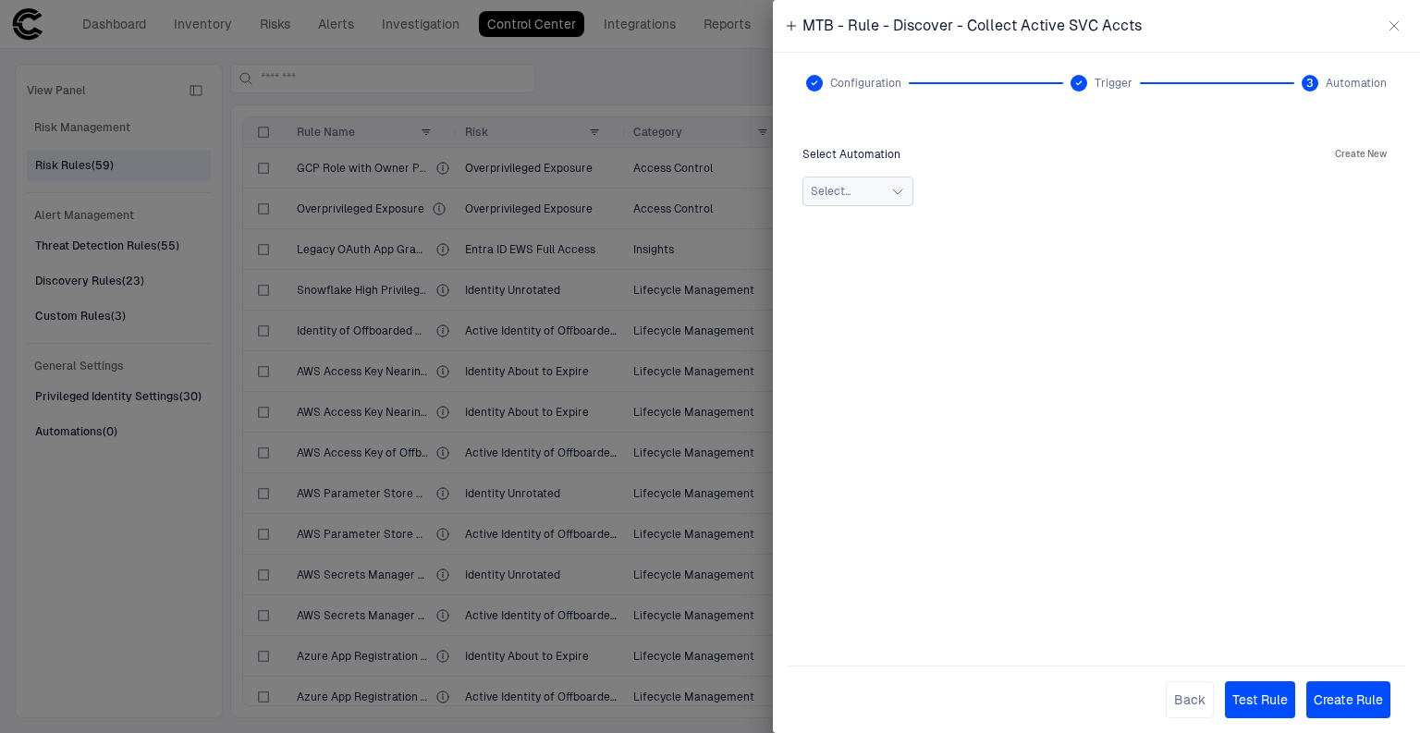
click at [887, 185] on button "Select..." at bounding box center [857, 192] width 111 height 30
click at [1247, 706] on button "Test Rule" at bounding box center [1260, 699] width 70 height 37
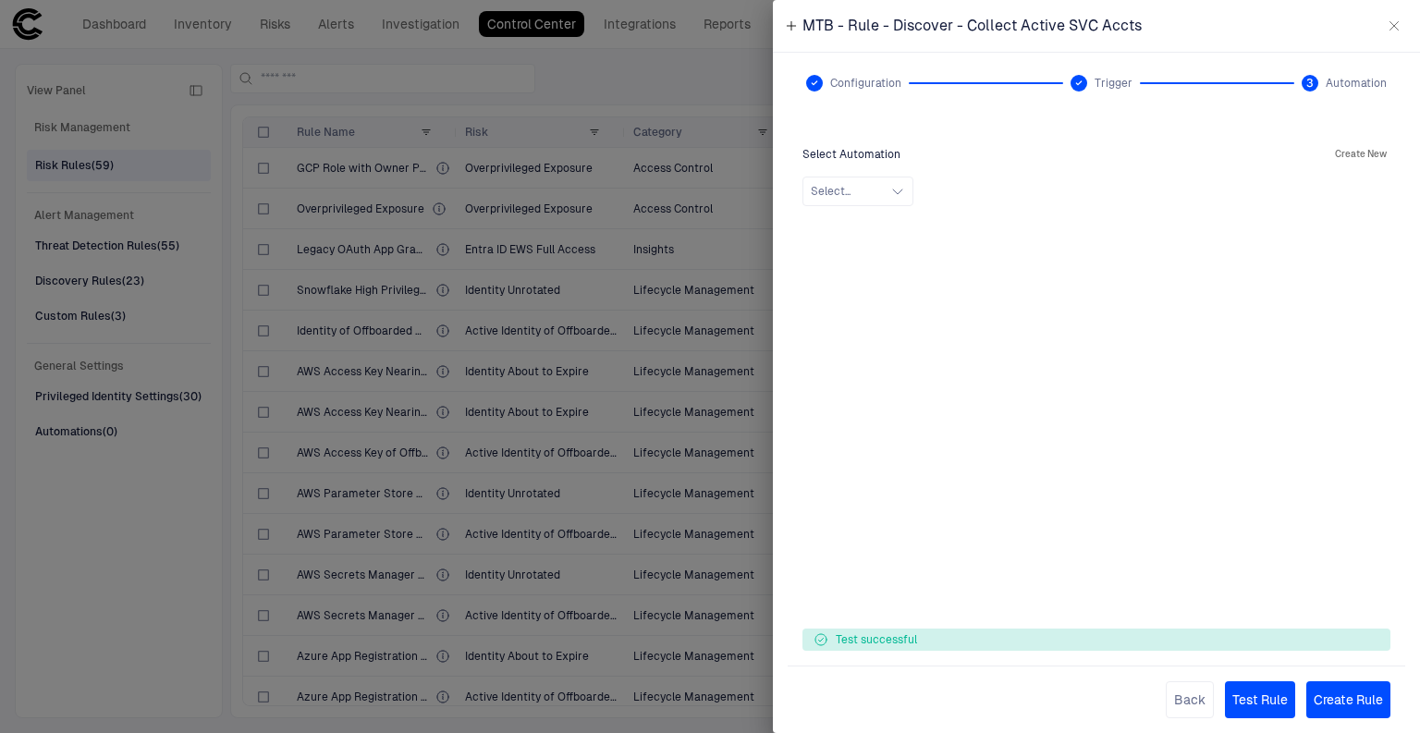
click at [1343, 691] on button "Create Rule" at bounding box center [1348, 699] width 84 height 37
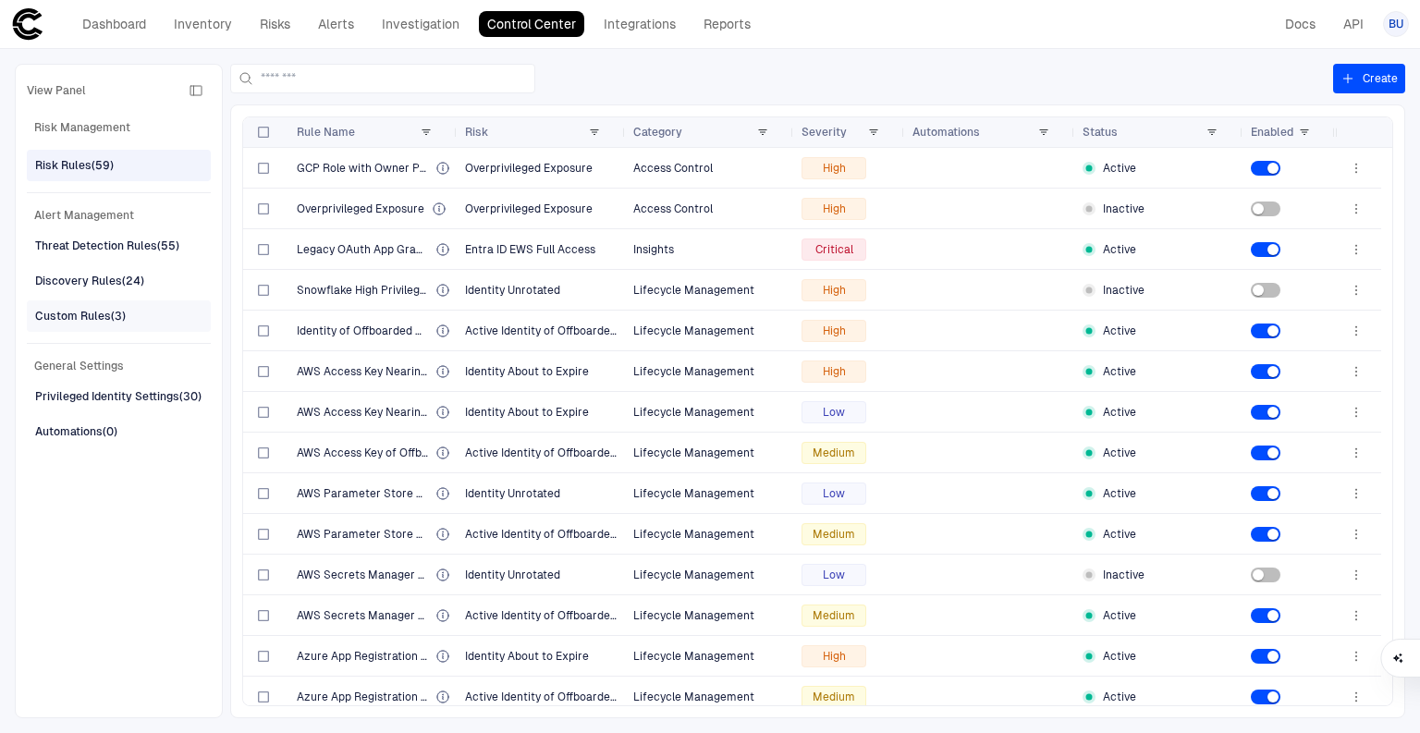
click at [61, 319] on div "Custom Rules (3)" at bounding box center [80, 316] width 91 height 17
click at [323, 74] on input at bounding box center [394, 79] width 266 height 28
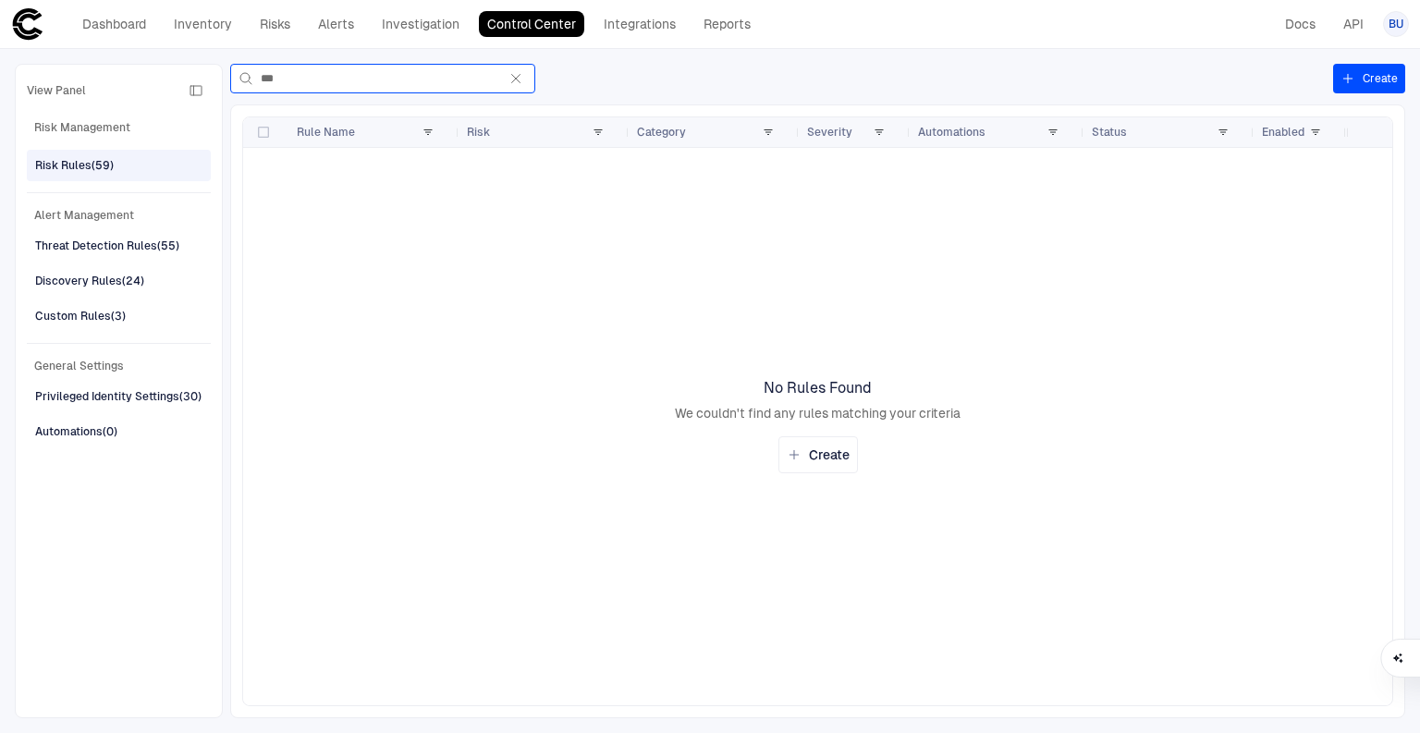
click at [313, 71] on input "***" at bounding box center [379, 79] width 237 height 28
type input "***"
click at [60, 308] on div "Custom Rules (3)" at bounding box center [80, 316] width 91 height 17
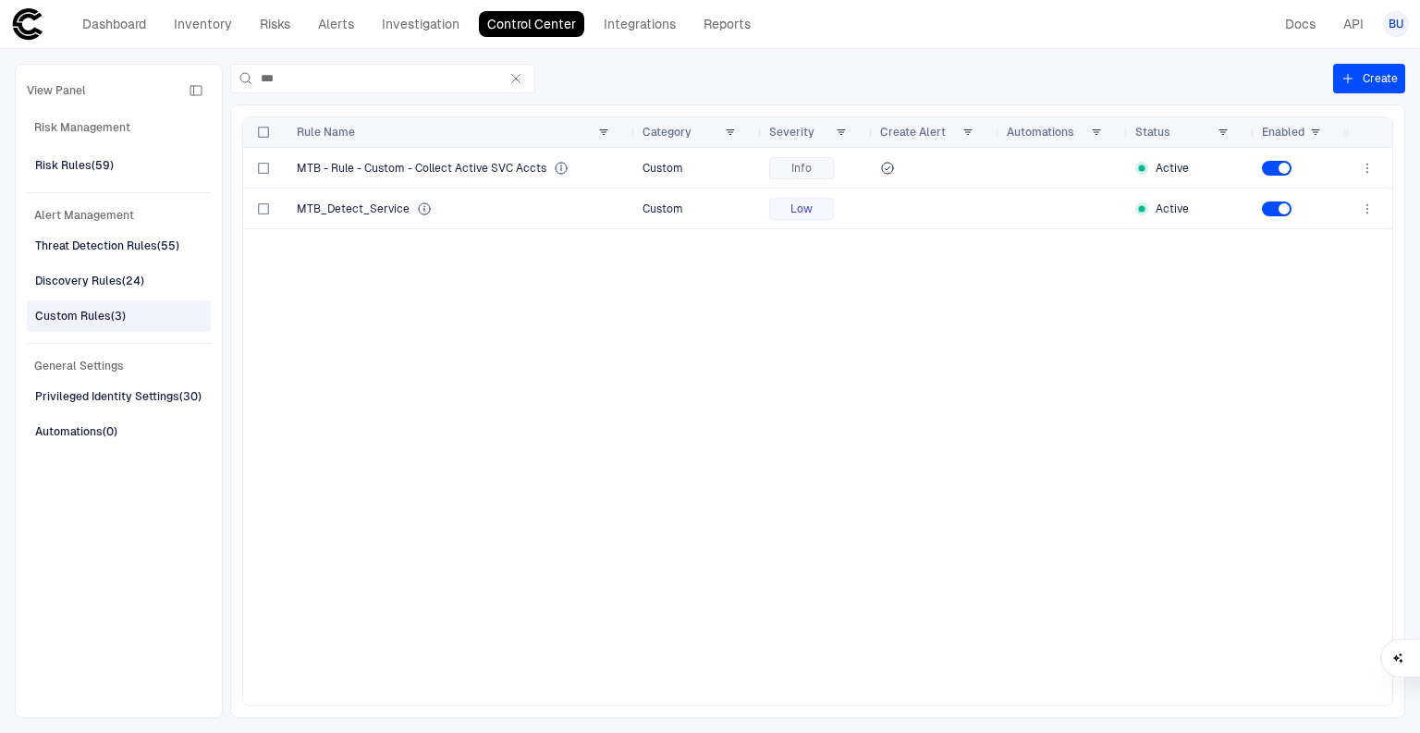
drag, startPoint x: 455, startPoint y: 133, endPoint x: 630, endPoint y: 107, distance: 177.5
click at [630, 107] on div "Press ENTER to sort. Press ALT DOWN to open column menu. Press CTRL ENTER to op…" at bounding box center [817, 411] width 1175 height 614
click at [78, 244] on div "Threat Detection Rules (55)" at bounding box center [107, 246] width 144 height 17
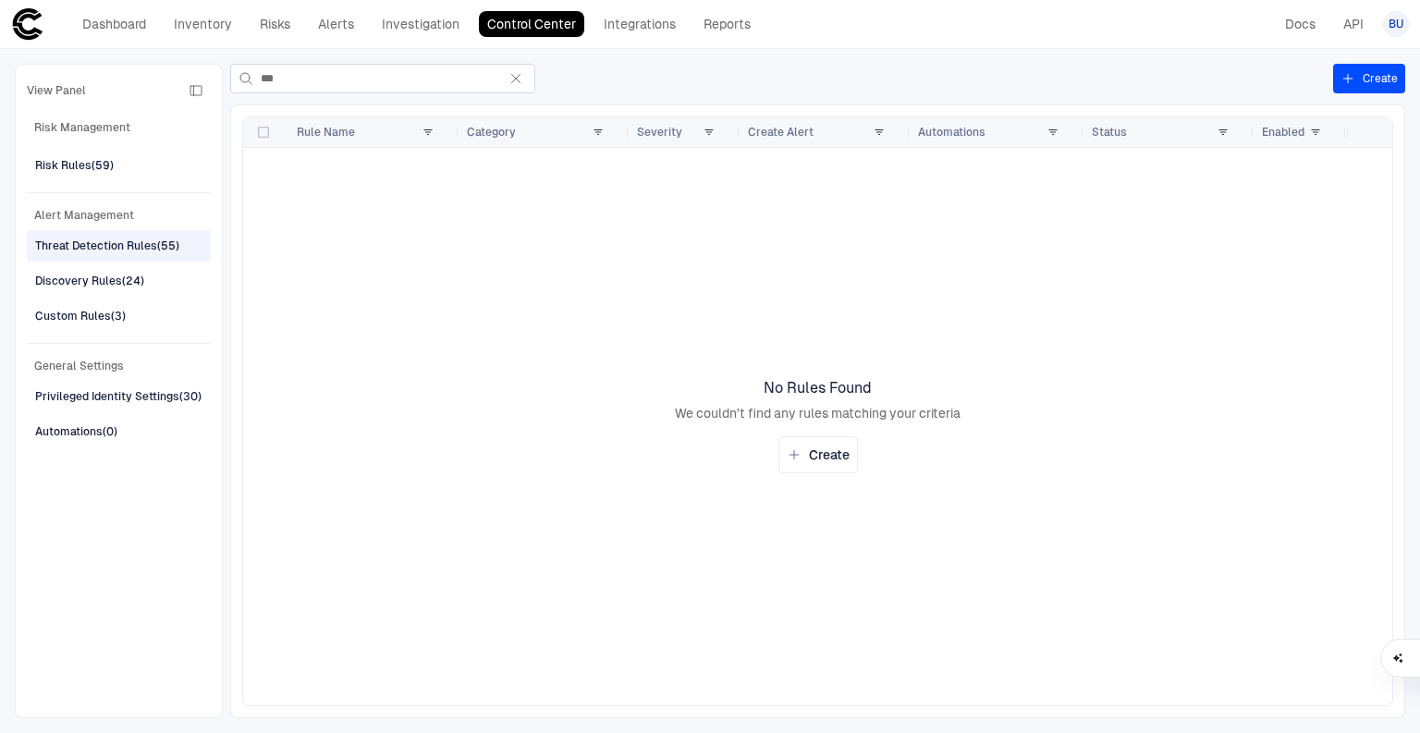
click at [519, 77] on icon "button" at bounding box center [515, 78] width 15 height 15
click at [497, 77] on input "***" at bounding box center [379, 79] width 237 height 28
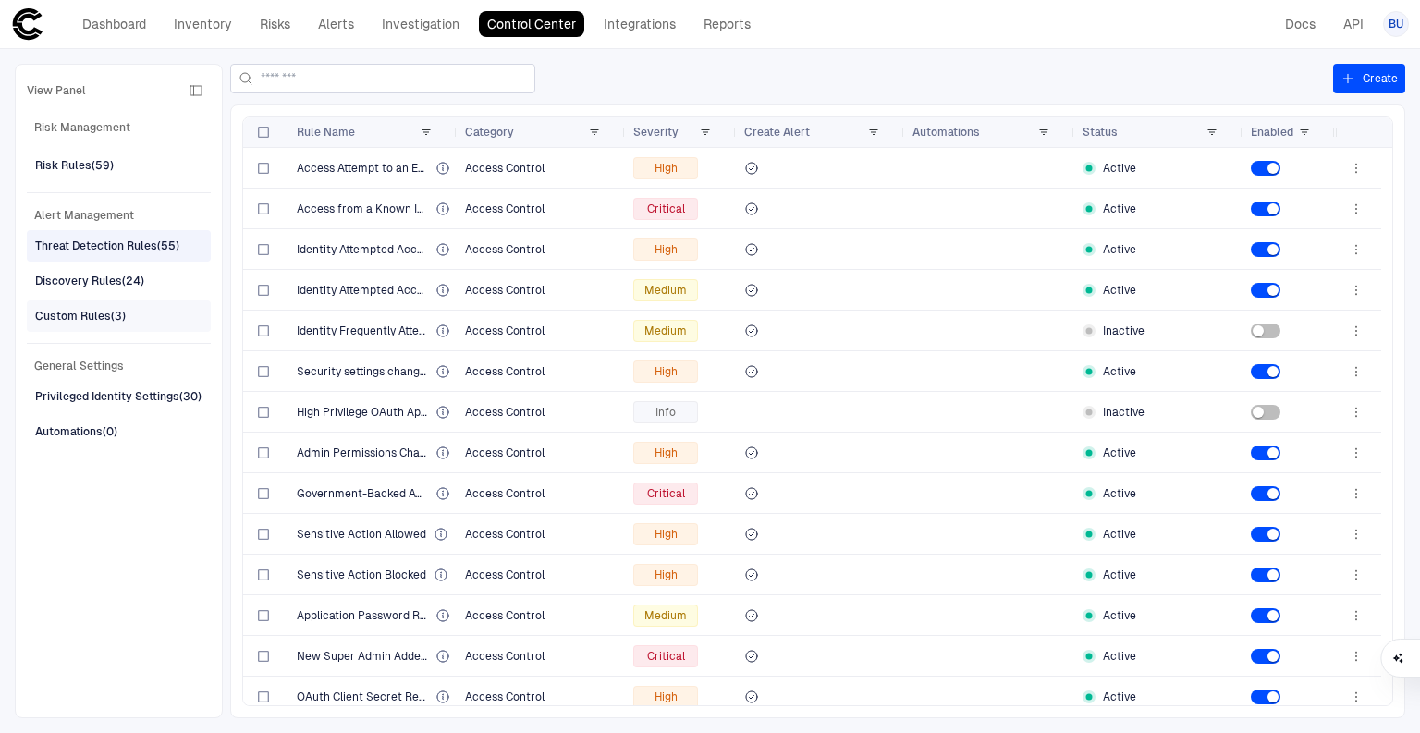
click at [89, 314] on div "Custom Rules (3)" at bounding box center [80, 316] width 91 height 17
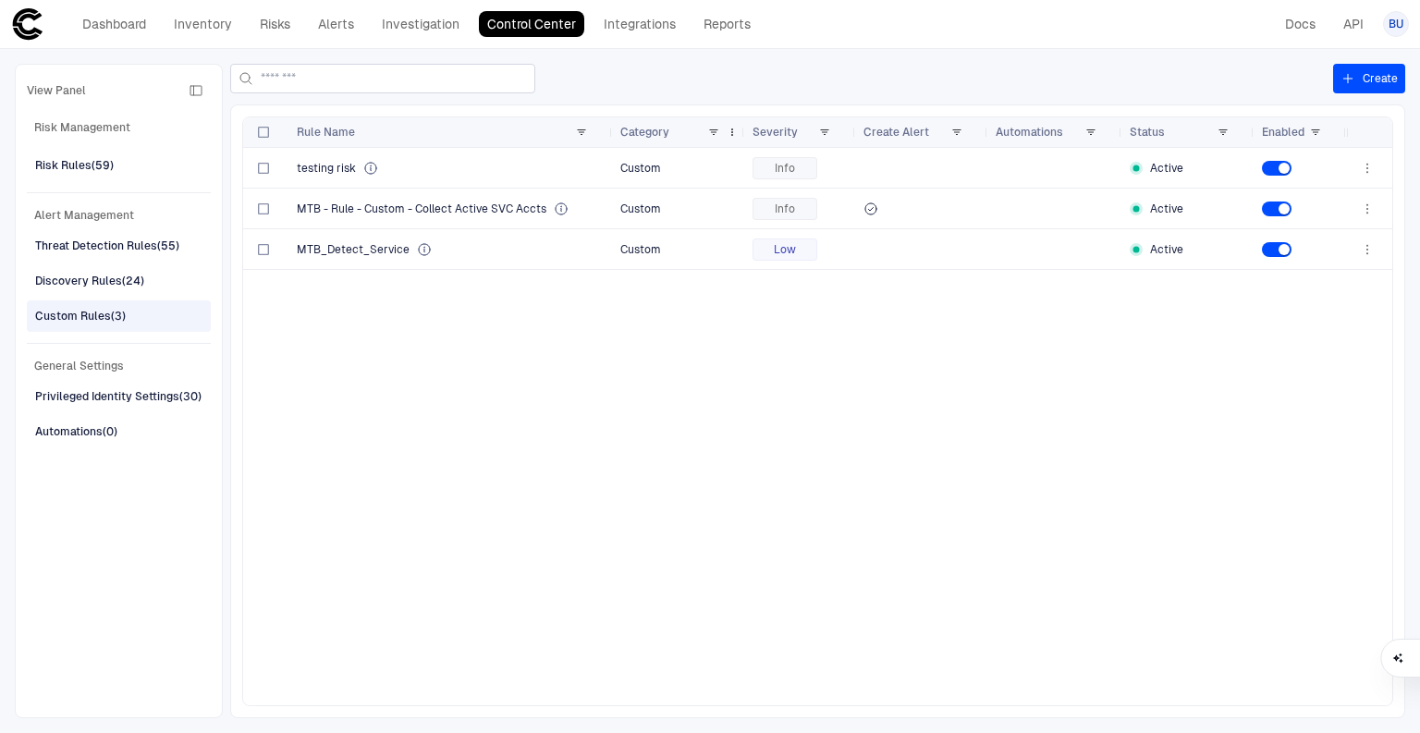
drag, startPoint x: 456, startPoint y: 128, endPoint x: 609, endPoint y: 122, distance: 153.5
click at [609, 122] on div at bounding box center [611, 132] width 7 height 30
click at [70, 116] on span "Risk Management" at bounding box center [119, 127] width 184 height 22
click at [70, 118] on span "Risk Management" at bounding box center [119, 127] width 184 height 22
click at [70, 121] on span "Risk Management" at bounding box center [119, 127] width 184 height 22
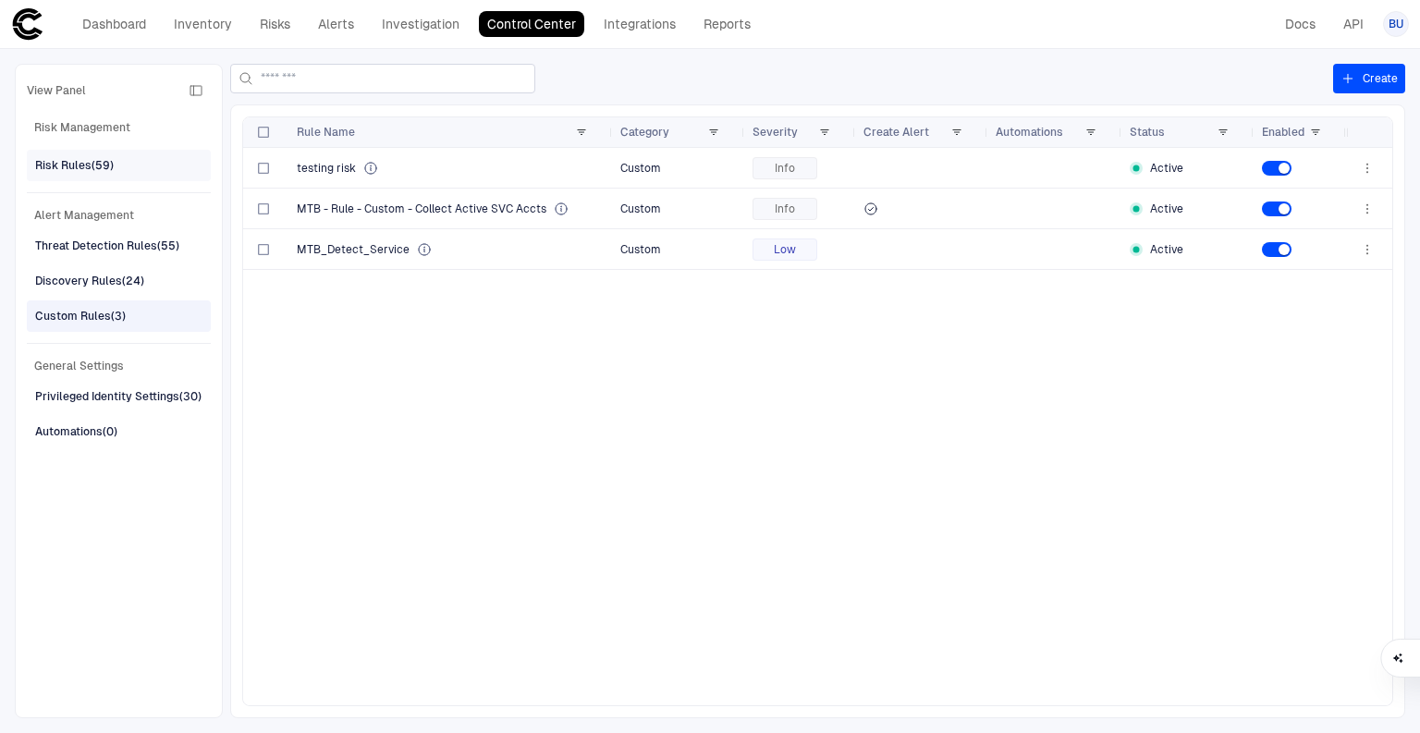
click at [70, 167] on div "Risk Rules (59)" at bounding box center [74, 165] width 79 height 17
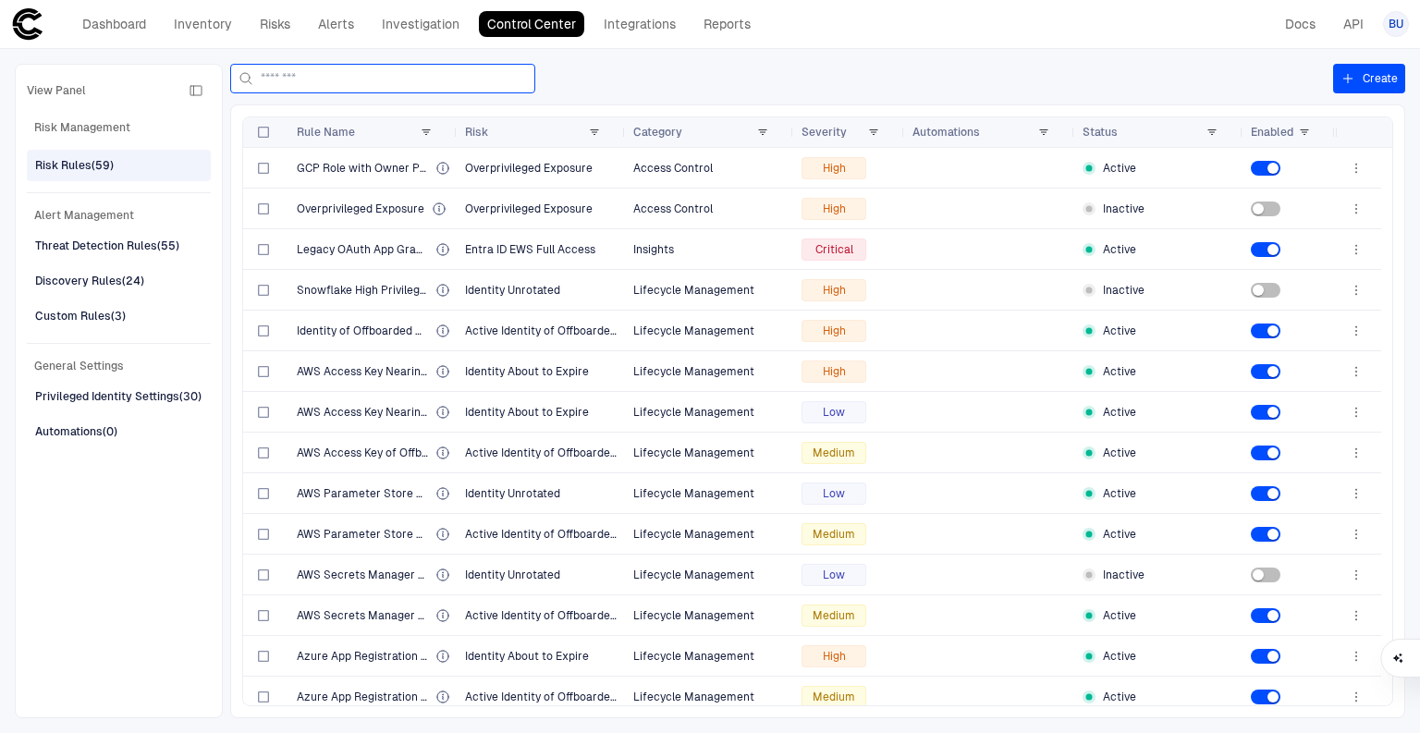
click at [333, 78] on input at bounding box center [394, 79] width 266 height 28
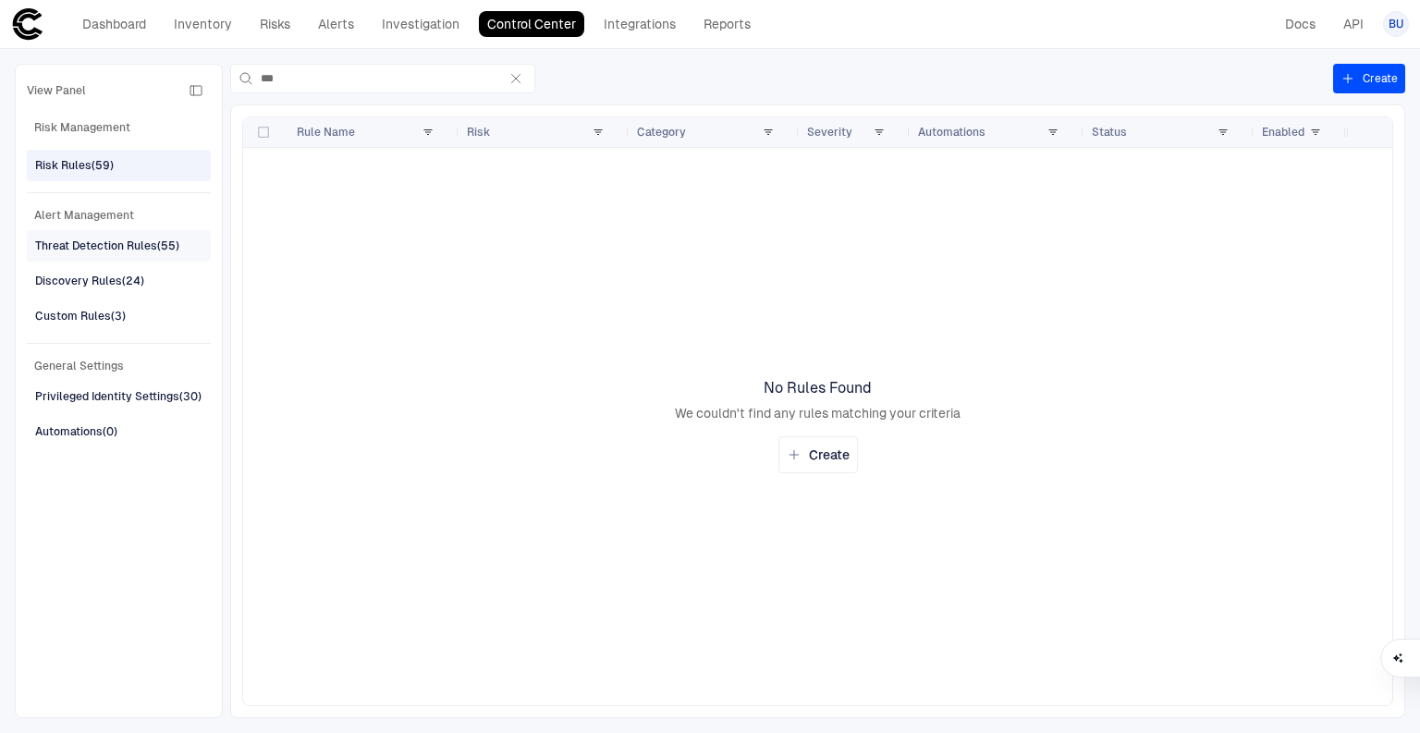
click at [67, 248] on div "Threat Detection Rules (55)" at bounding box center [107, 246] width 144 height 17
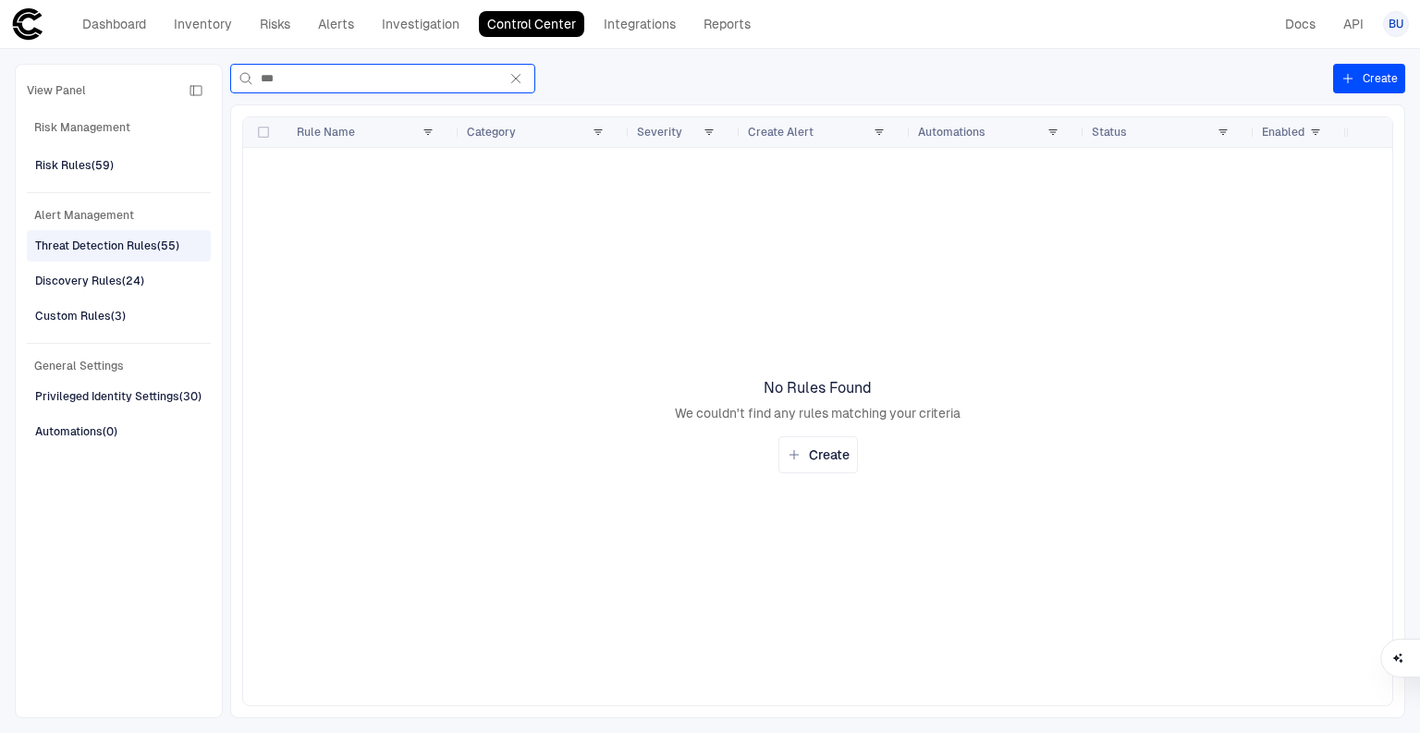
click at [378, 80] on input "***" at bounding box center [379, 79] width 237 height 28
click at [99, 277] on div "Discovery Rules (24)" at bounding box center [89, 281] width 109 height 17
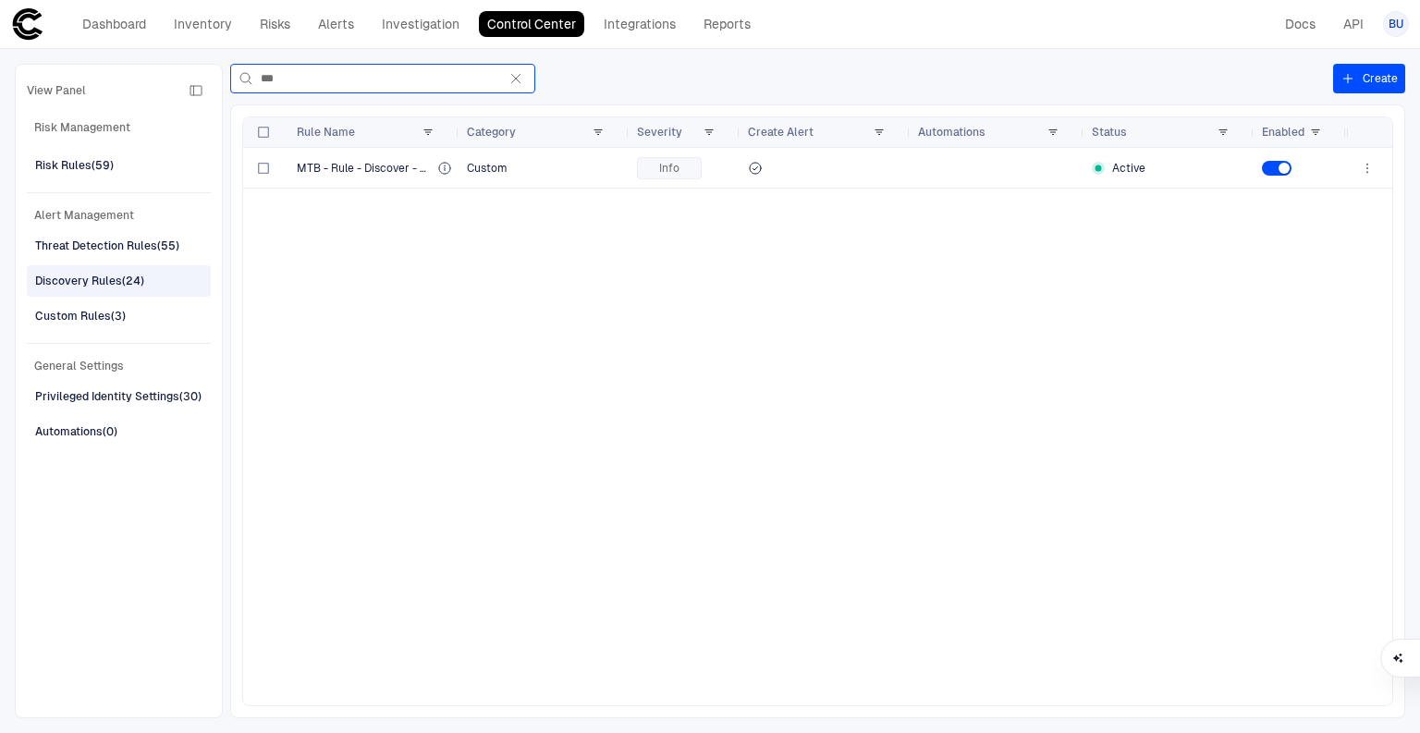
click at [306, 75] on input "***" at bounding box center [379, 79] width 237 height 28
type input "***"
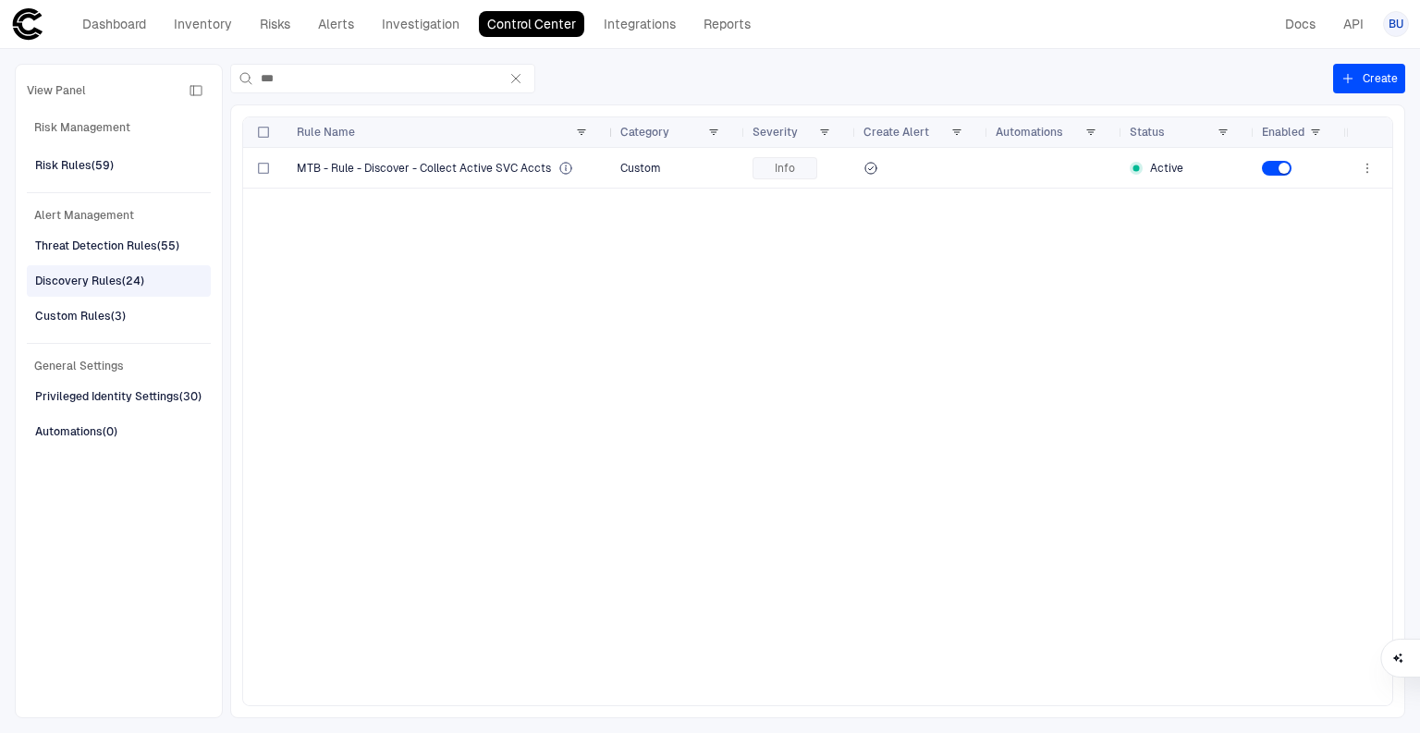
drag, startPoint x: 458, startPoint y: 128, endPoint x: 604, endPoint y: 130, distance: 147.0
click at [608, 130] on div at bounding box center [611, 132] width 7 height 30
drag, startPoint x: 421, startPoint y: 165, endPoint x: 442, endPoint y: 195, distance: 36.4
click at [442, 195] on div "MTB - Rule - Discover - Collect Active SVC Accts Custom Info Active" at bounding box center [794, 426] width 1103 height 557
click at [440, 201] on div "MTB - Rule - Discover - Collect Active SVC Accts Custom Info Active" at bounding box center [794, 426] width 1103 height 557
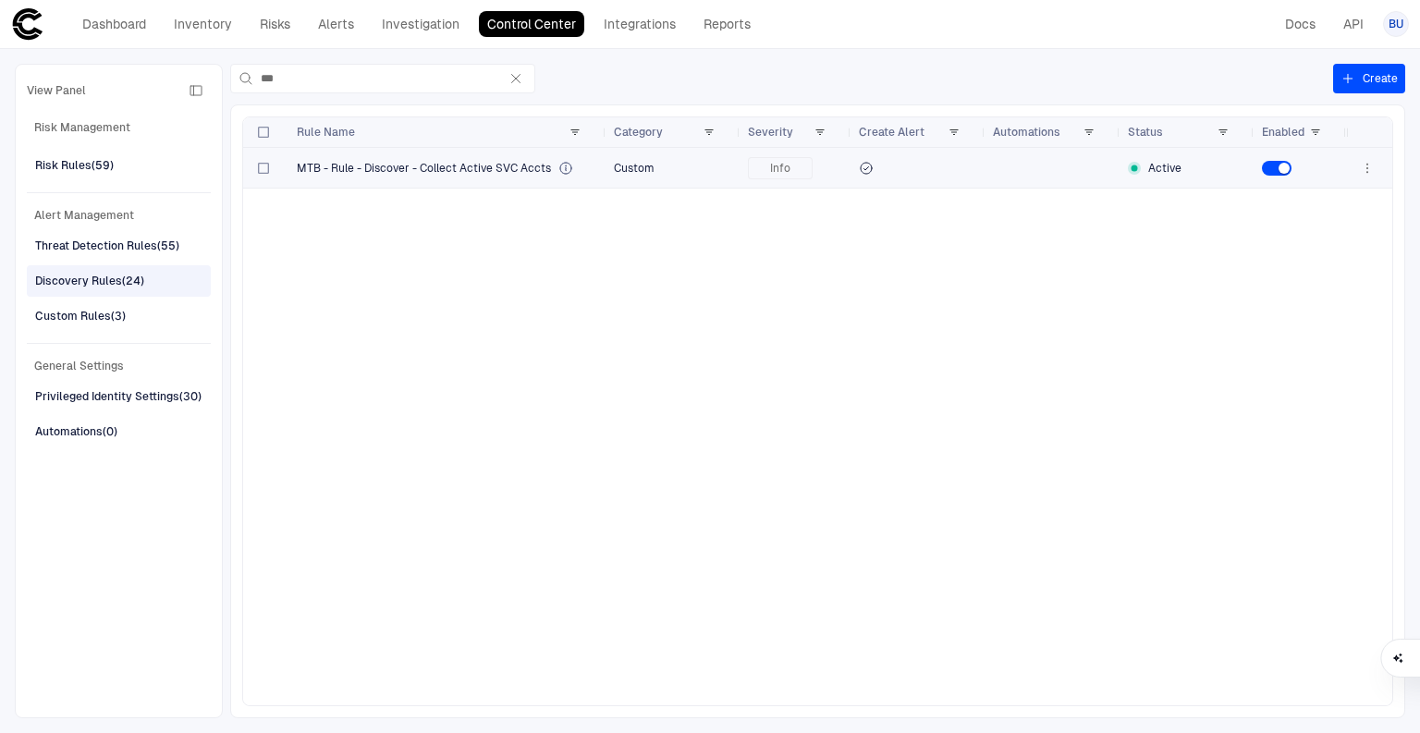
click at [508, 168] on span "MTB - Rule - Discover - Collect Active SVC Accts" at bounding box center [424, 168] width 254 height 15
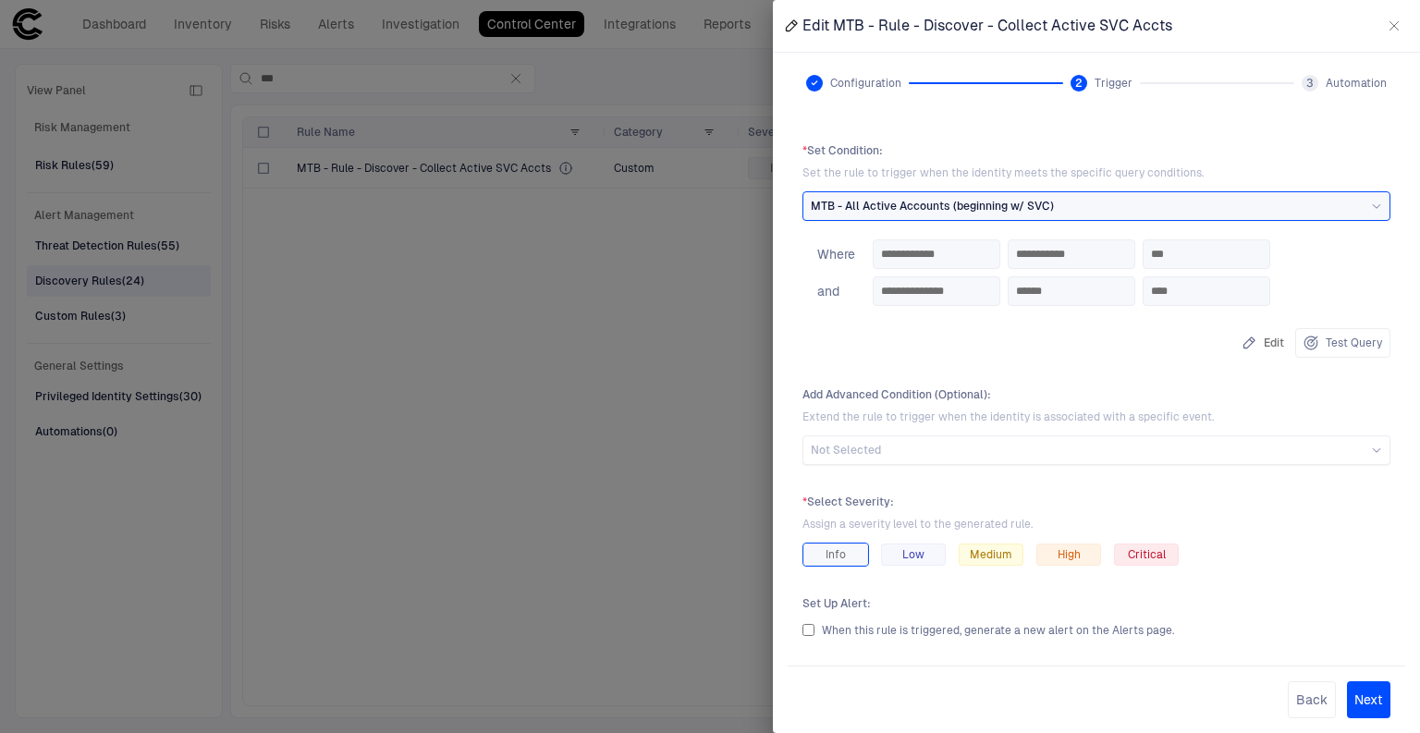
click at [809, 78] on div at bounding box center [814, 83] width 17 height 17
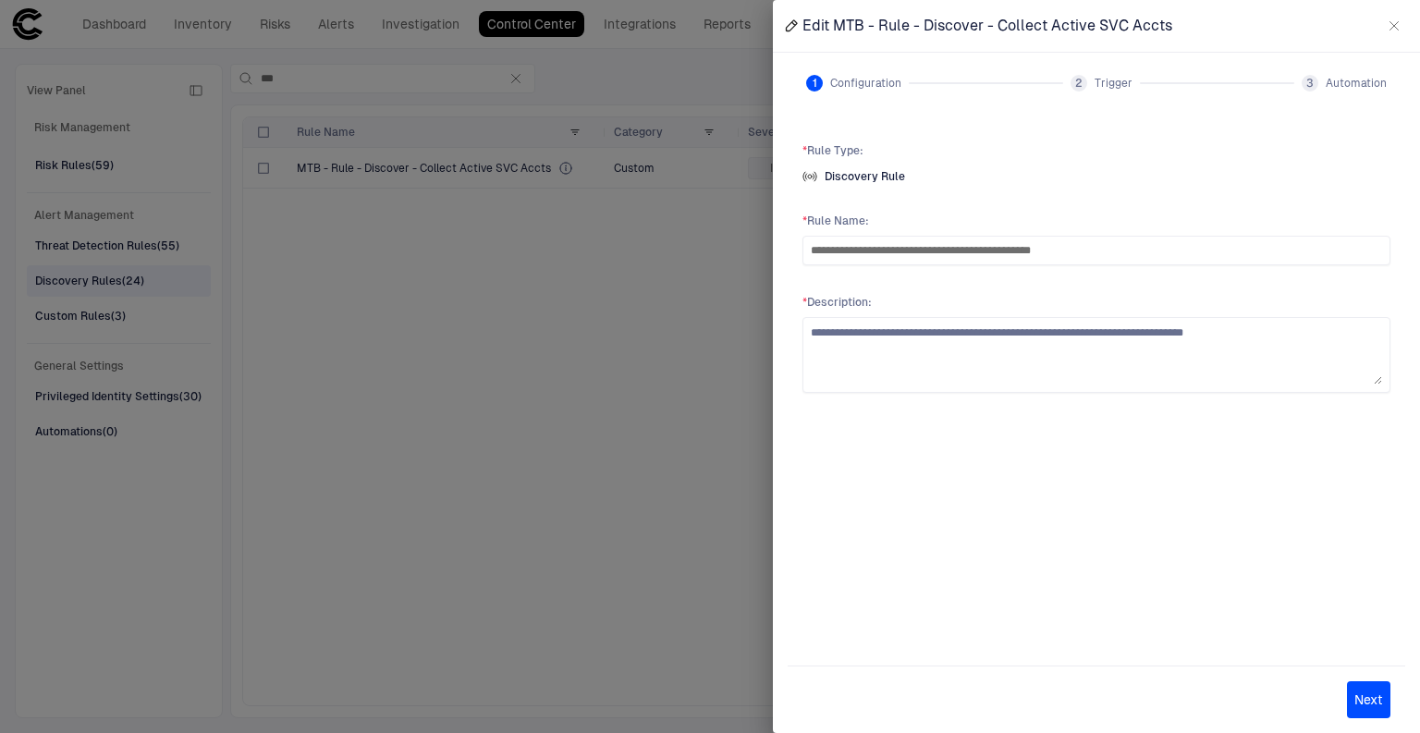
click at [691, 462] on div at bounding box center [710, 366] width 1420 height 733
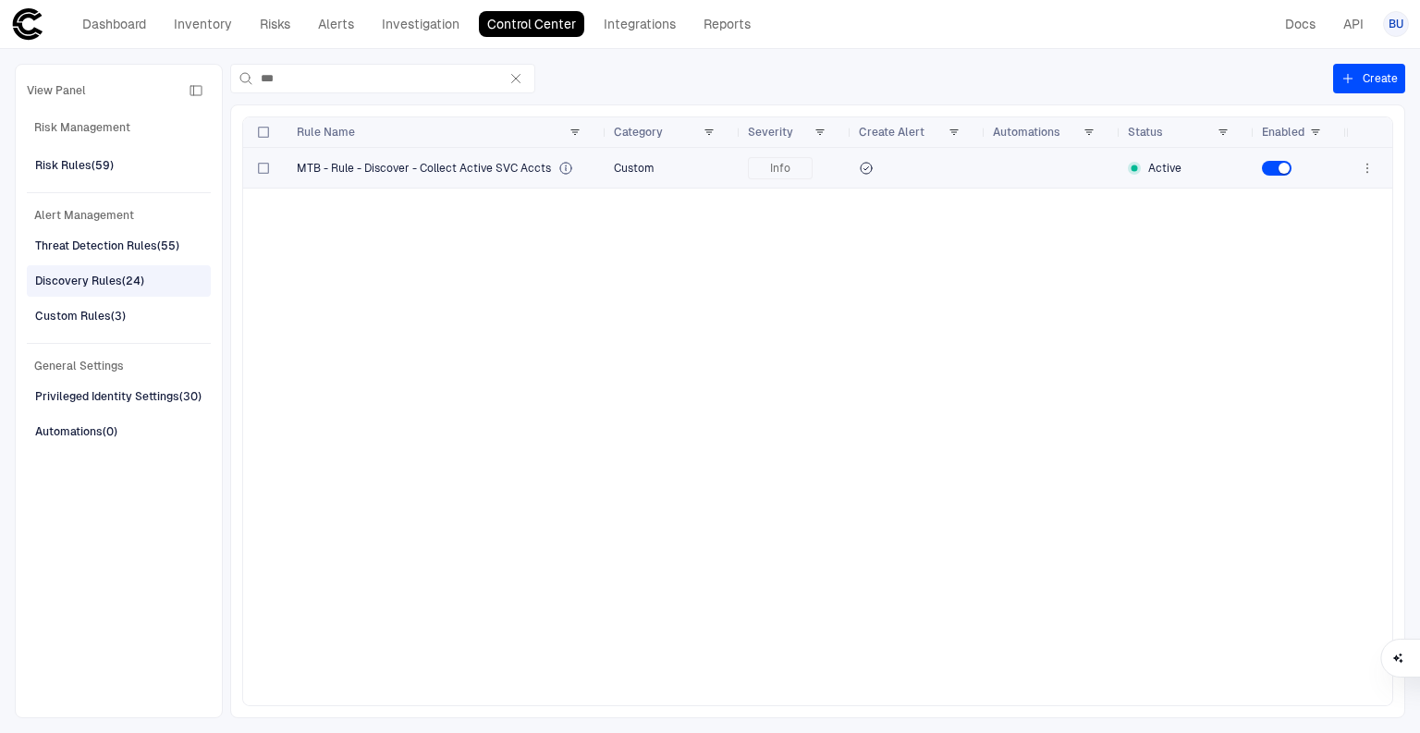
click at [1363, 167] on icon "button" at bounding box center [1367, 168] width 15 height 15
click at [1205, 355] on div at bounding box center [710, 366] width 1420 height 733
click at [329, 31] on link "Alerts" at bounding box center [336, 24] width 53 height 26
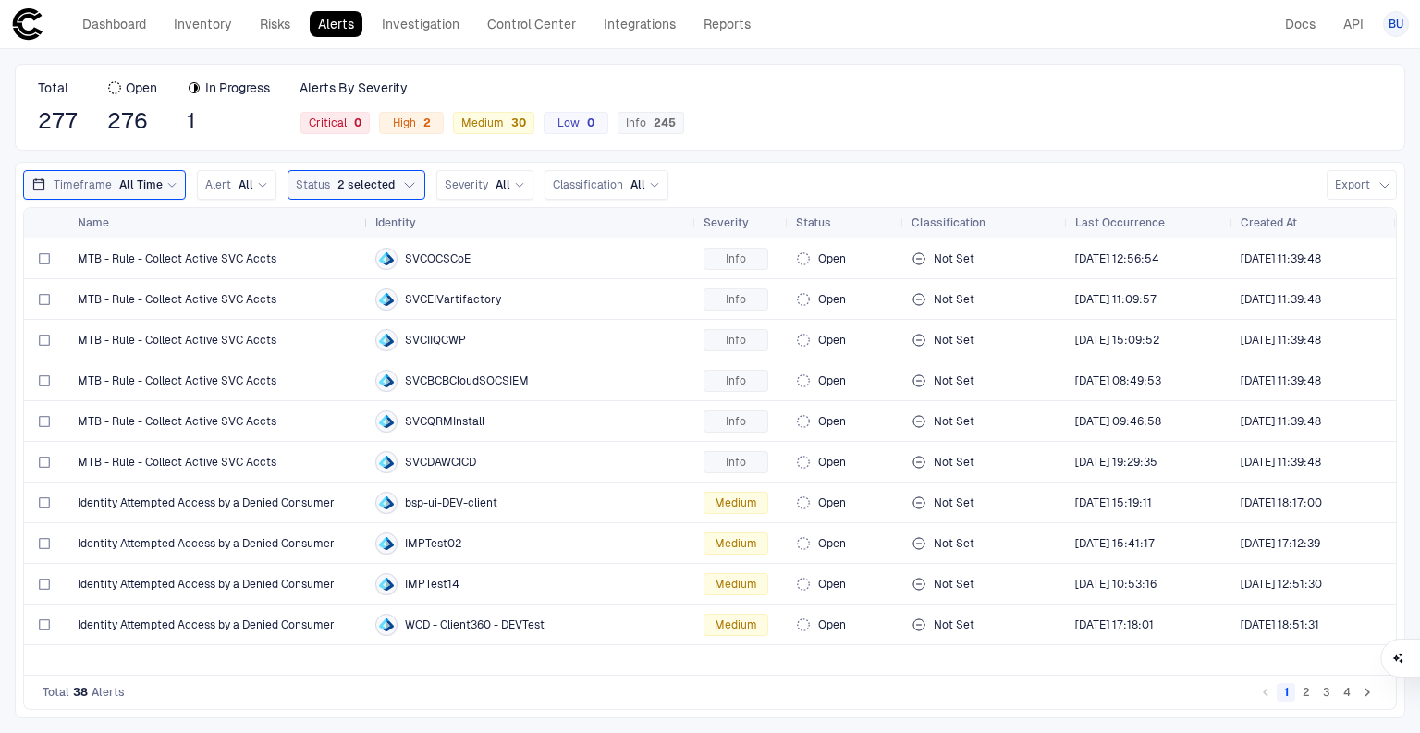
drag, startPoint x: 327, startPoint y: 219, endPoint x: 367, endPoint y: 227, distance: 40.6
click at [367, 227] on div "Name Identity Severity Status" at bounding box center [710, 223] width 1373 height 30
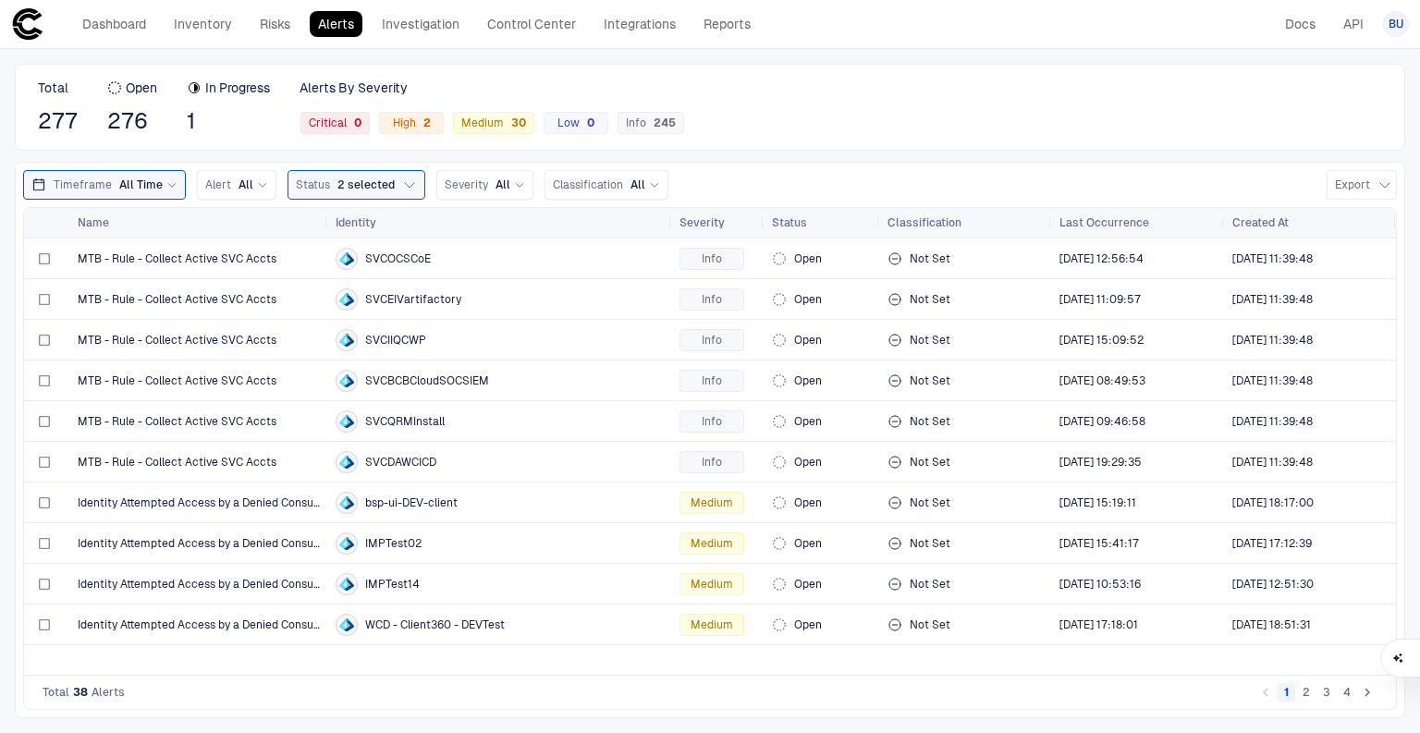
click at [644, 109] on div "Alerts By Severity Critical 0 High 2 Medium 30 Low 0 Info 245" at bounding box center [491, 106] width 385 height 55
click at [652, 112] on div "Info 245" at bounding box center [650, 123] width 67 height 22
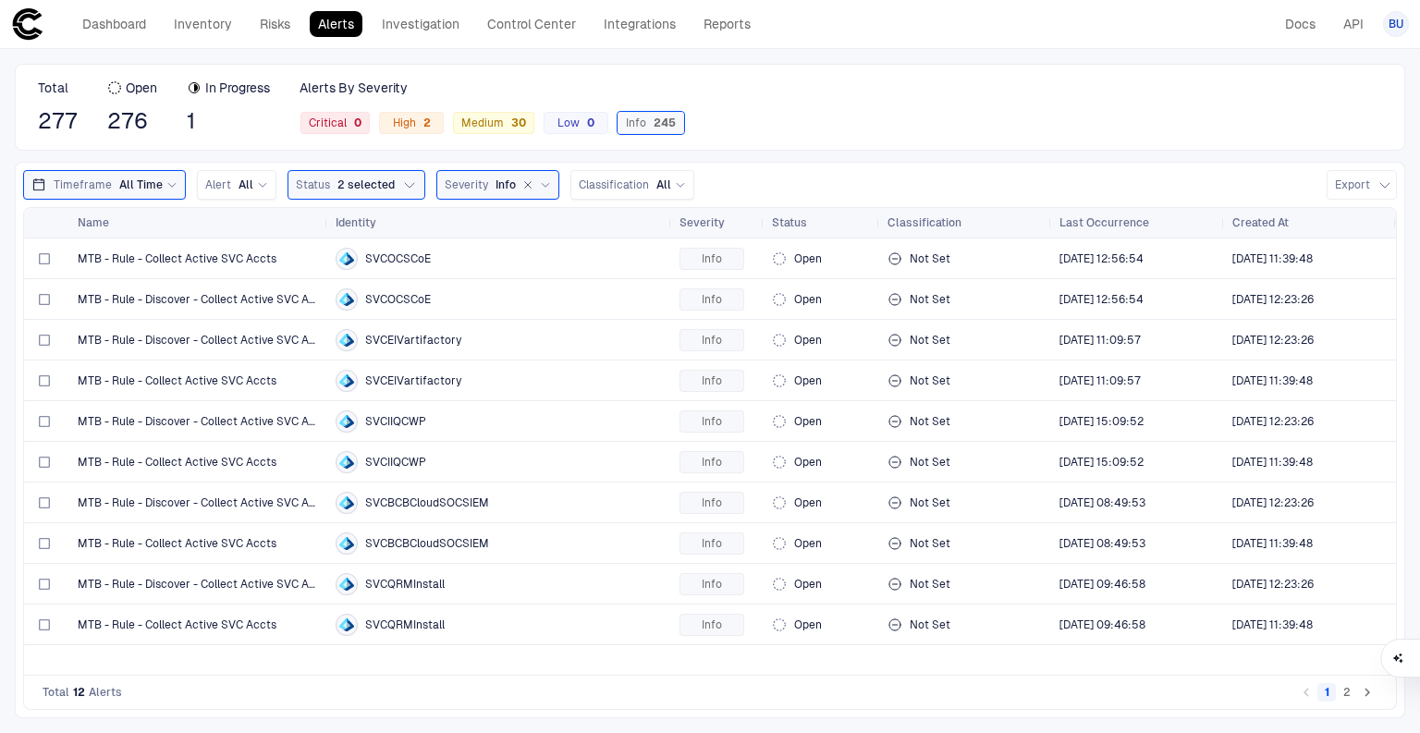
click at [677, 120] on div "Info 245" at bounding box center [650, 123] width 67 height 22
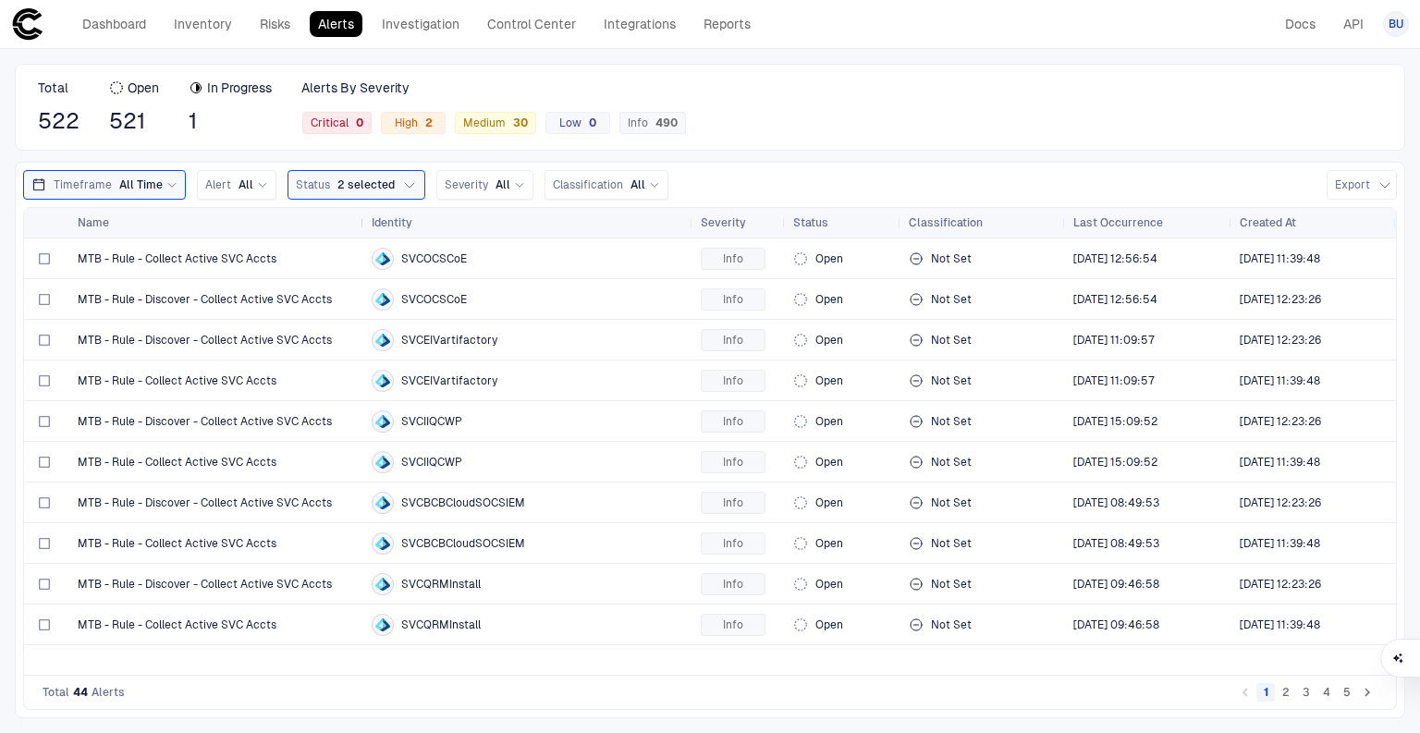
drag, startPoint x: 324, startPoint y: 216, endPoint x: 360, endPoint y: 226, distance: 37.5
click at [360, 226] on div at bounding box center [363, 223] width 7 height 30
click at [175, 264] on span "MTB - Rule - Collect Active SVC Accts" at bounding box center [177, 258] width 199 height 15
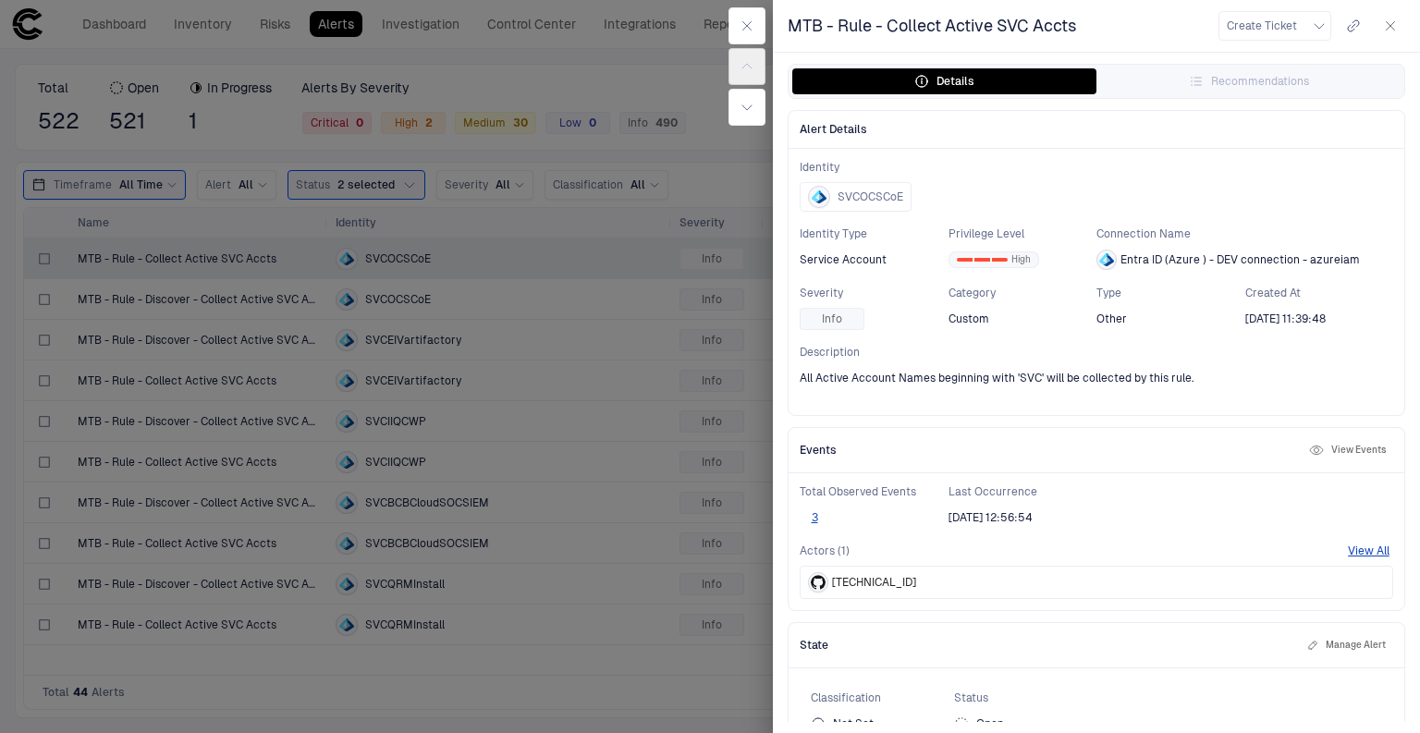
click at [902, 26] on span "MTB - Rule - Collect Active SVC Accts" at bounding box center [931, 26] width 289 height 22
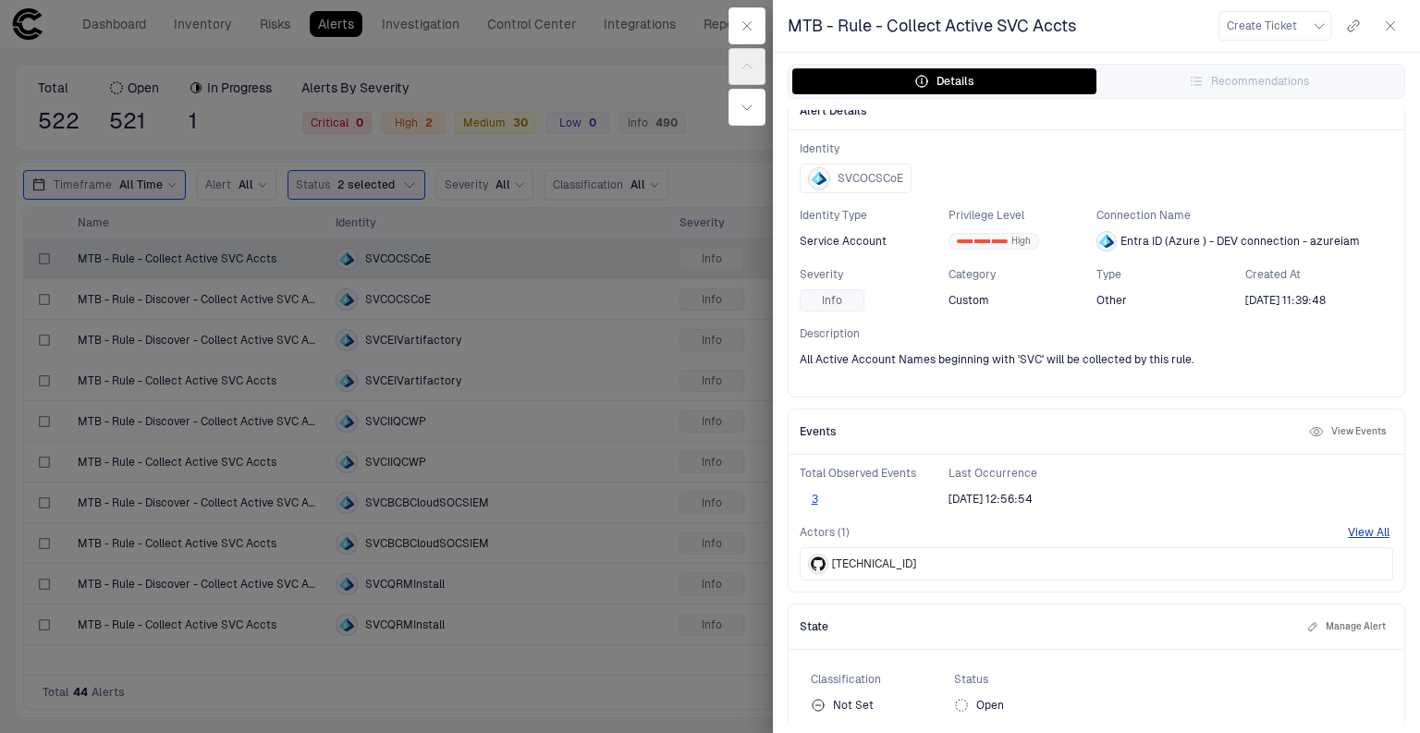
scroll to position [33, 0]
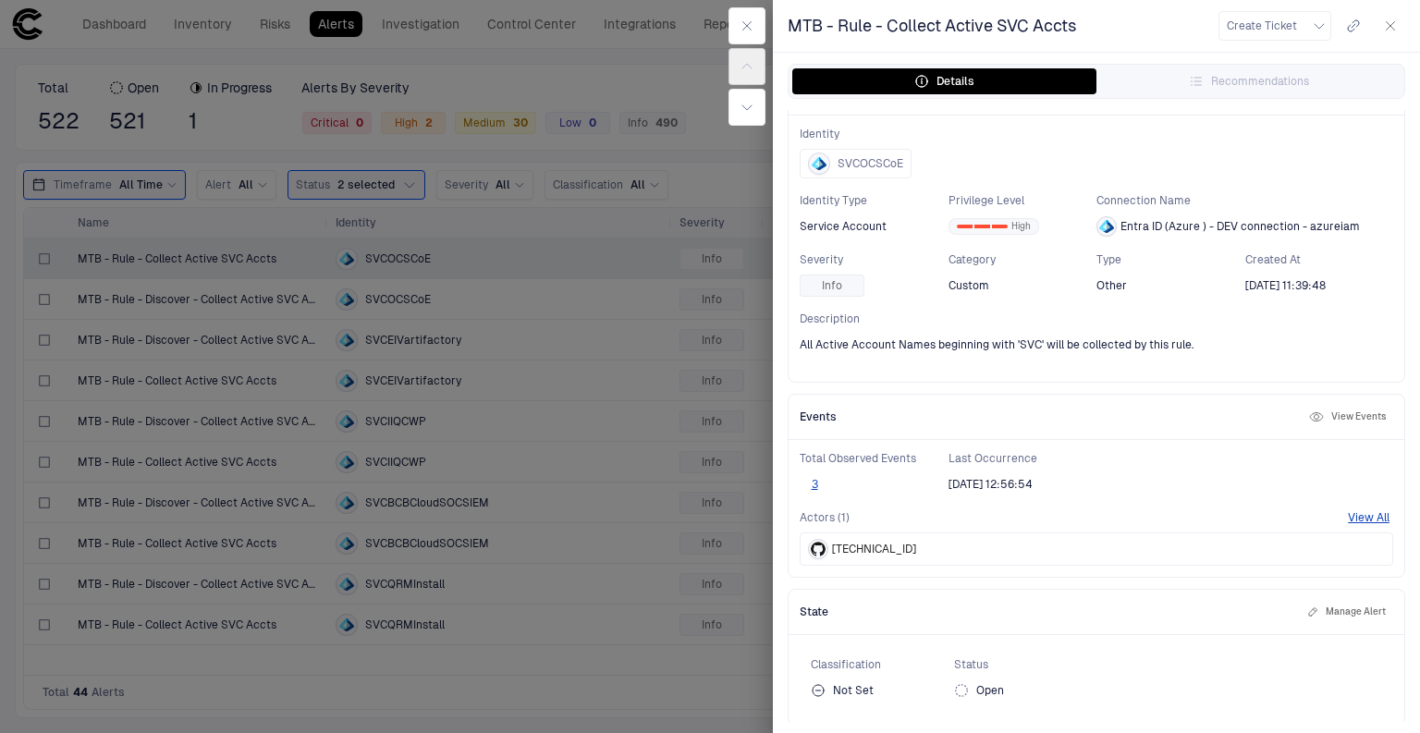
click at [1324, 611] on button "Manage Alert" at bounding box center [1346, 612] width 86 height 22
click at [901, 691] on div "Not Set" at bounding box center [858, 694] width 94 height 30
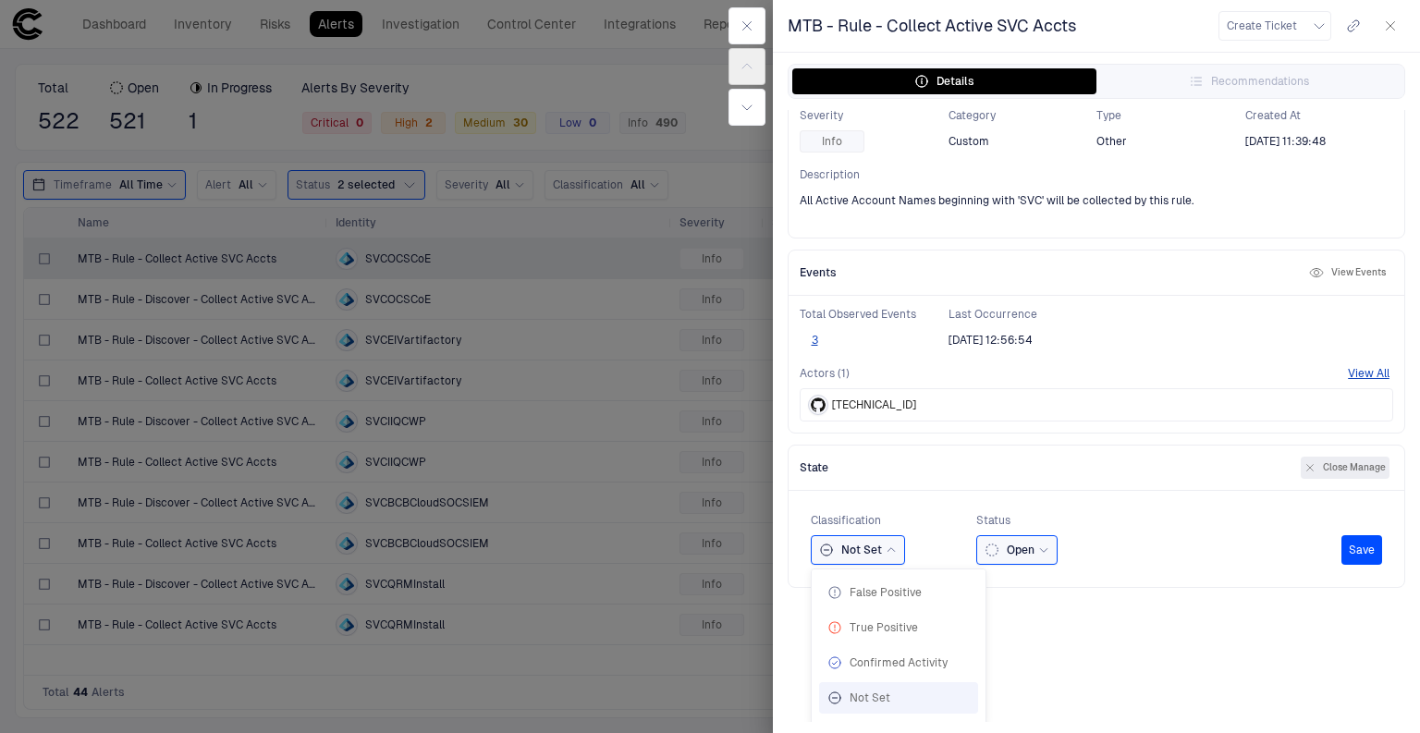
click at [1045, 548] on div "Open" at bounding box center [1016, 550] width 81 height 30
click at [1197, 541] on div "Classification Not Set Status Open Open Closed Ignored In Progress Save" at bounding box center [1096, 539] width 571 height 52
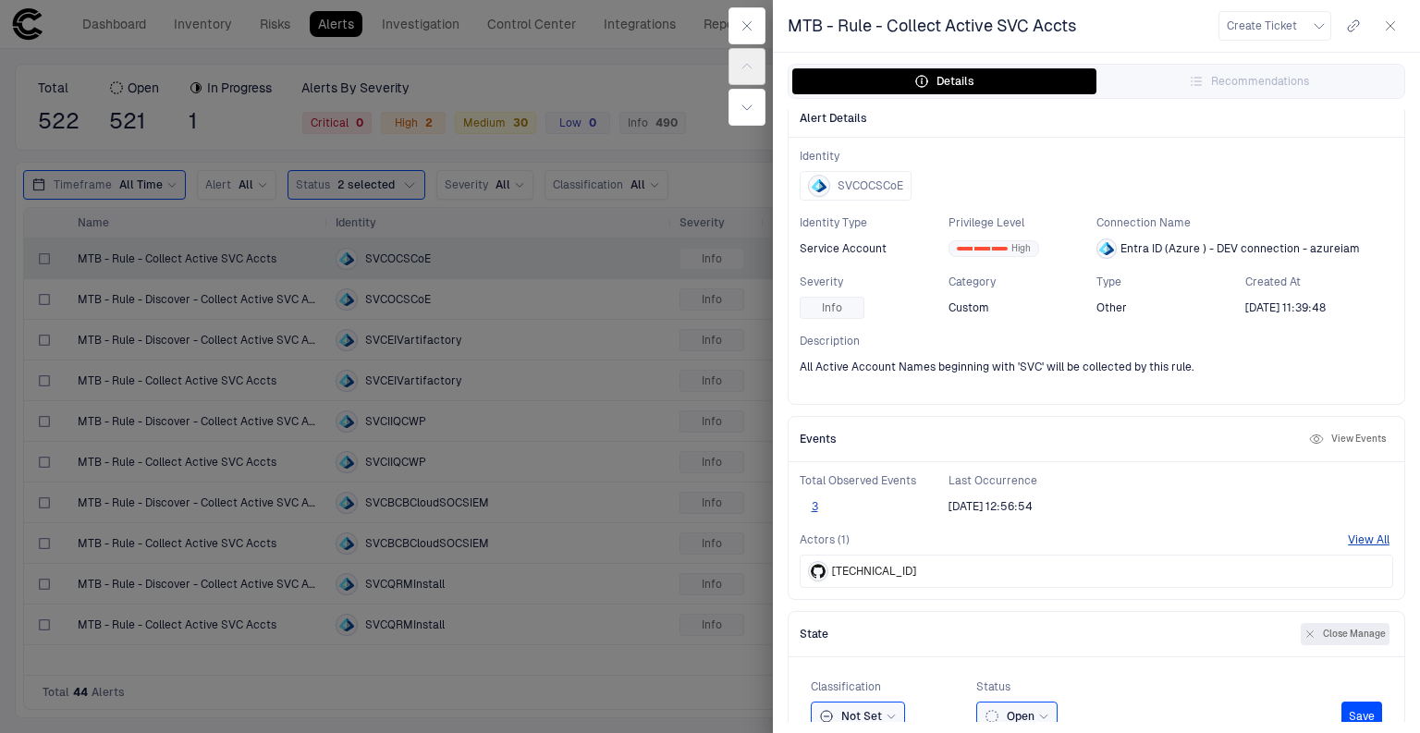
scroll to position [0, 0]
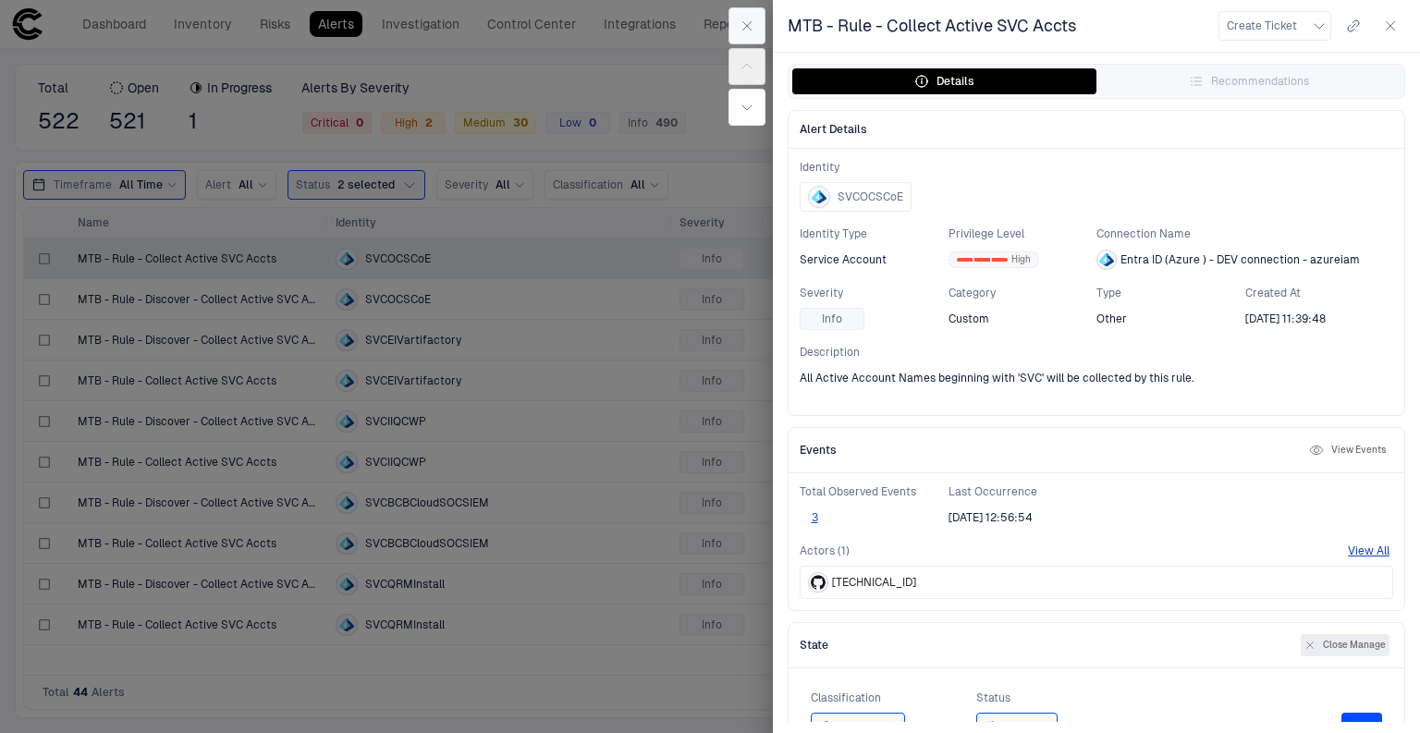
click at [740, 22] on icon "button" at bounding box center [746, 25] width 15 height 15
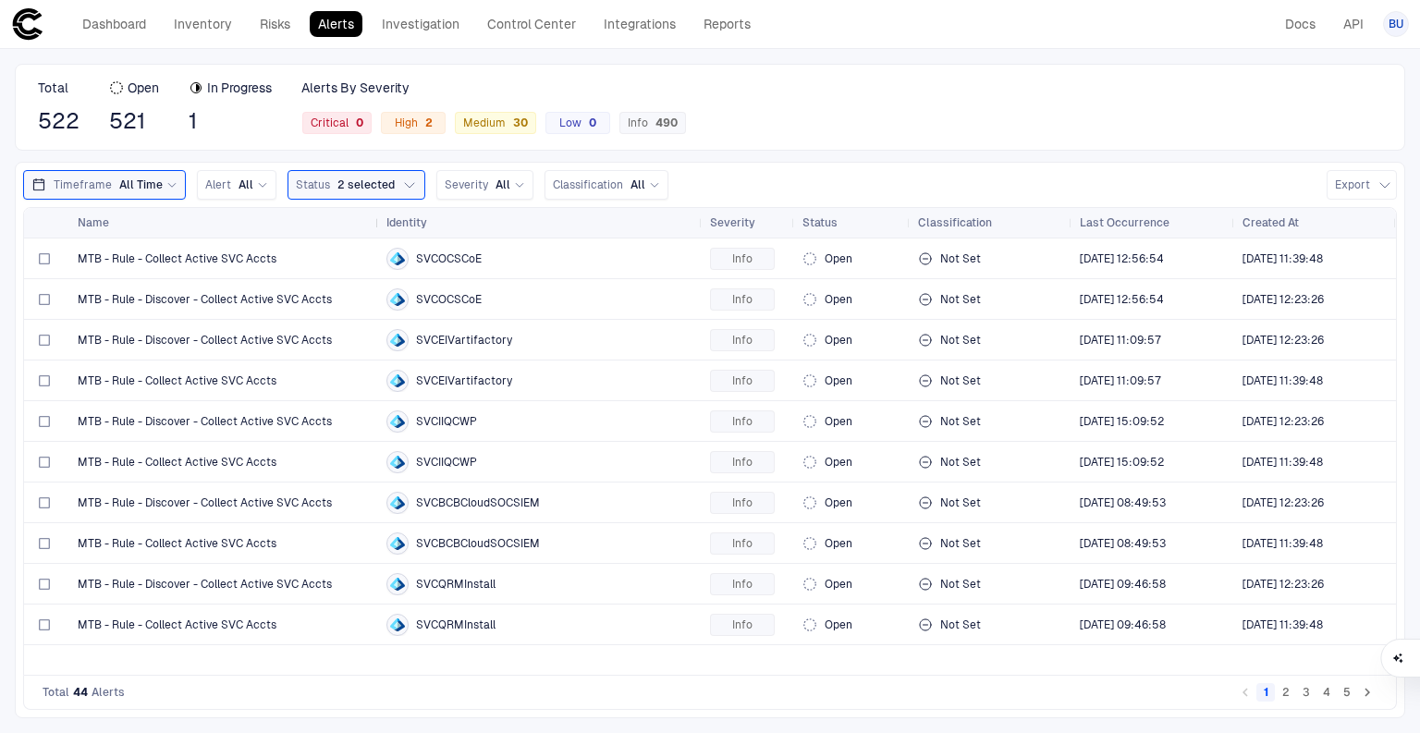
drag, startPoint x: 326, startPoint y: 220, endPoint x: 377, endPoint y: 230, distance: 51.8
click at [377, 230] on div at bounding box center [377, 223] width 7 height 30
click at [248, 180] on div "All" at bounding box center [253, 184] width 30 height 15
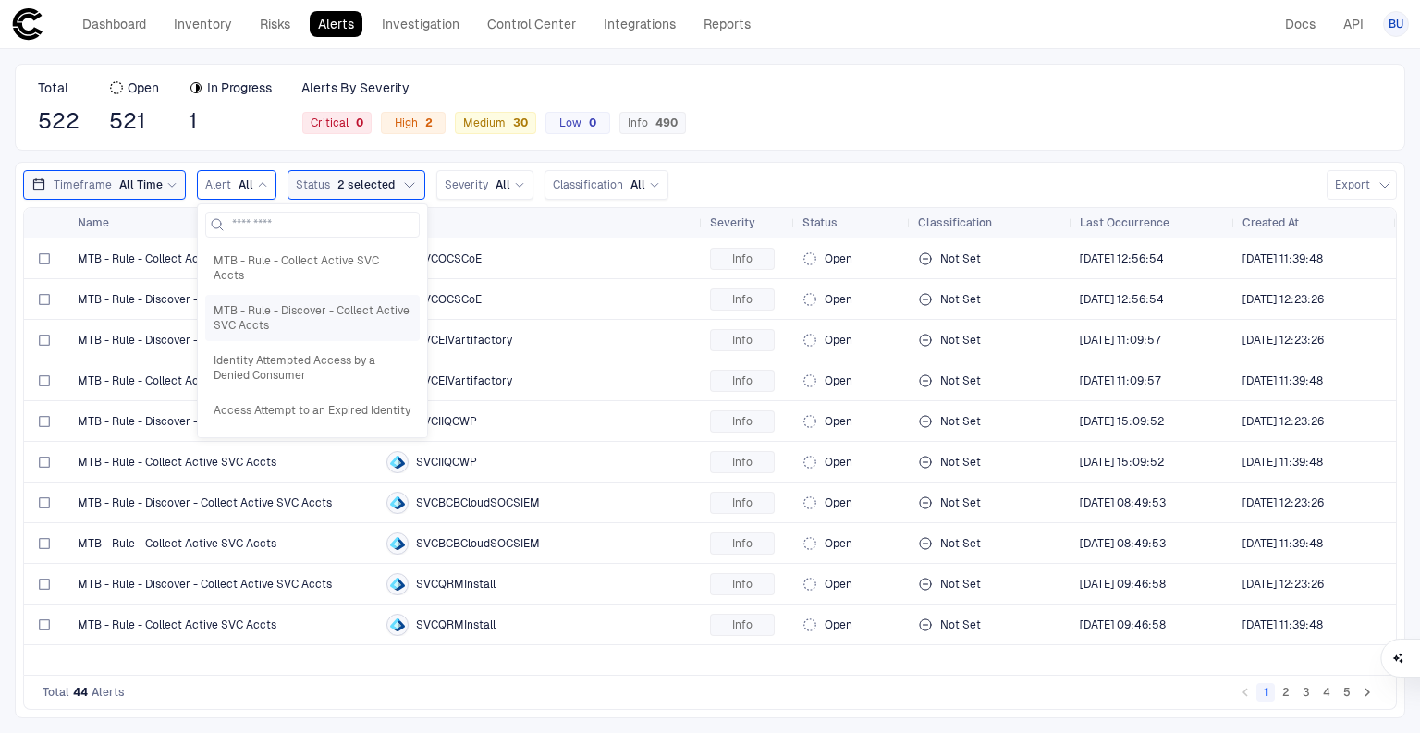
click at [345, 303] on span "MTB - Rule - Discover - Collect Active SVC Accts" at bounding box center [313, 318] width 198 height 30
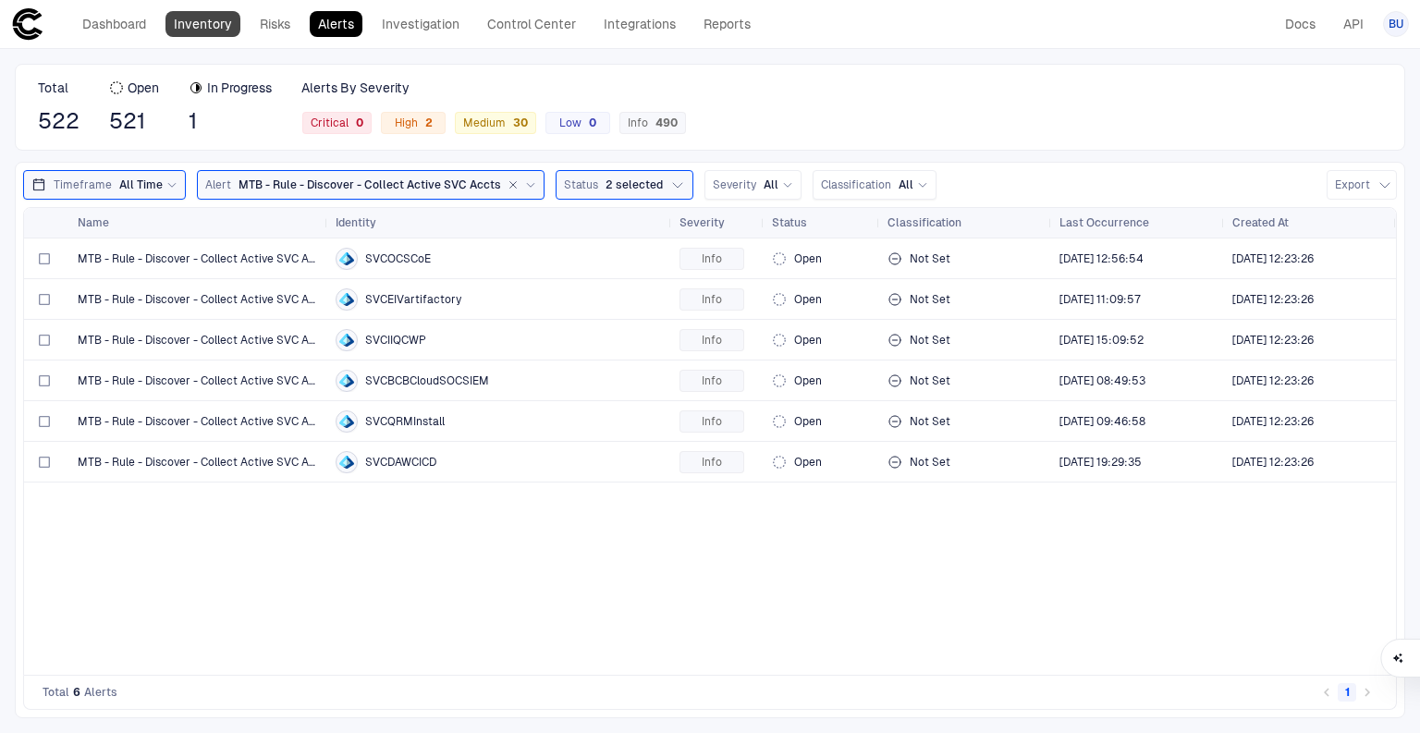
click at [192, 20] on link "Inventory" at bounding box center [202, 24] width 75 height 26
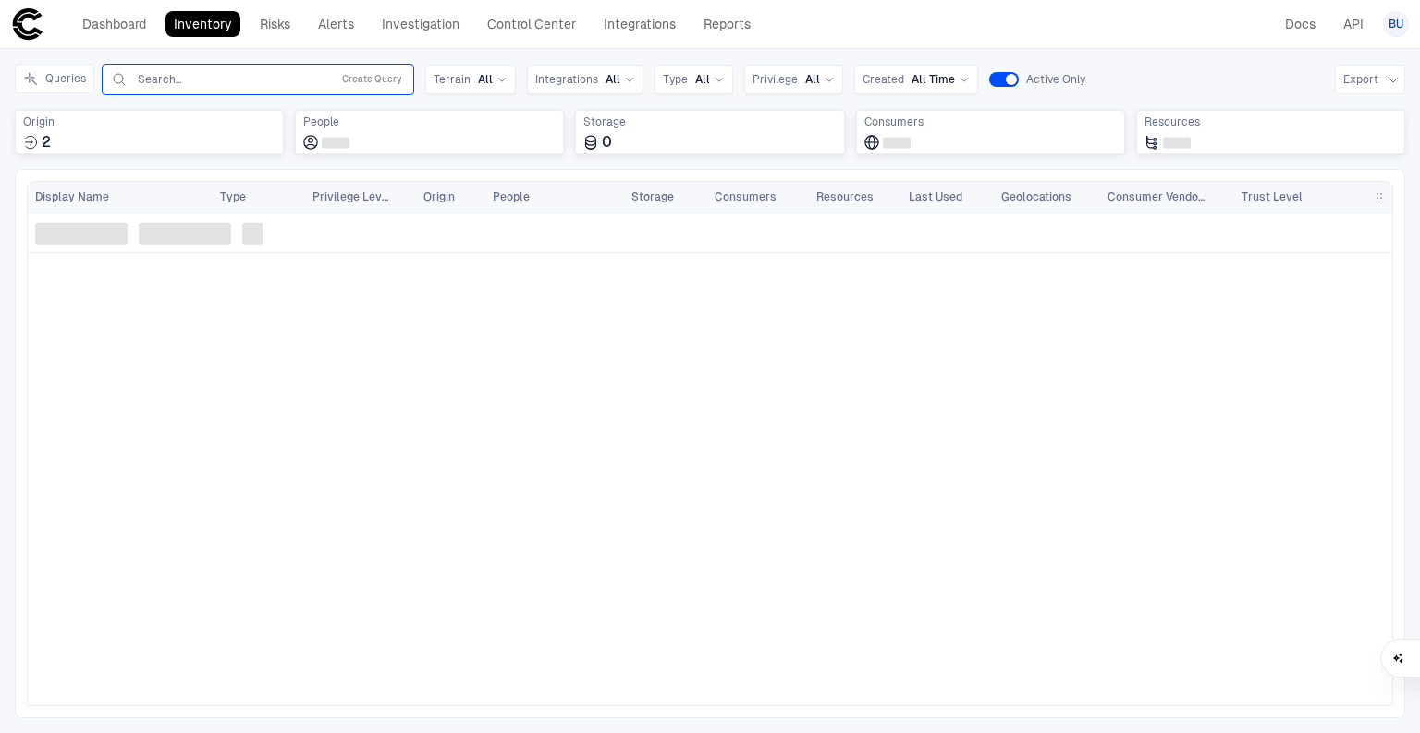
click at [218, 81] on input "text" at bounding box center [230, 79] width 188 height 15
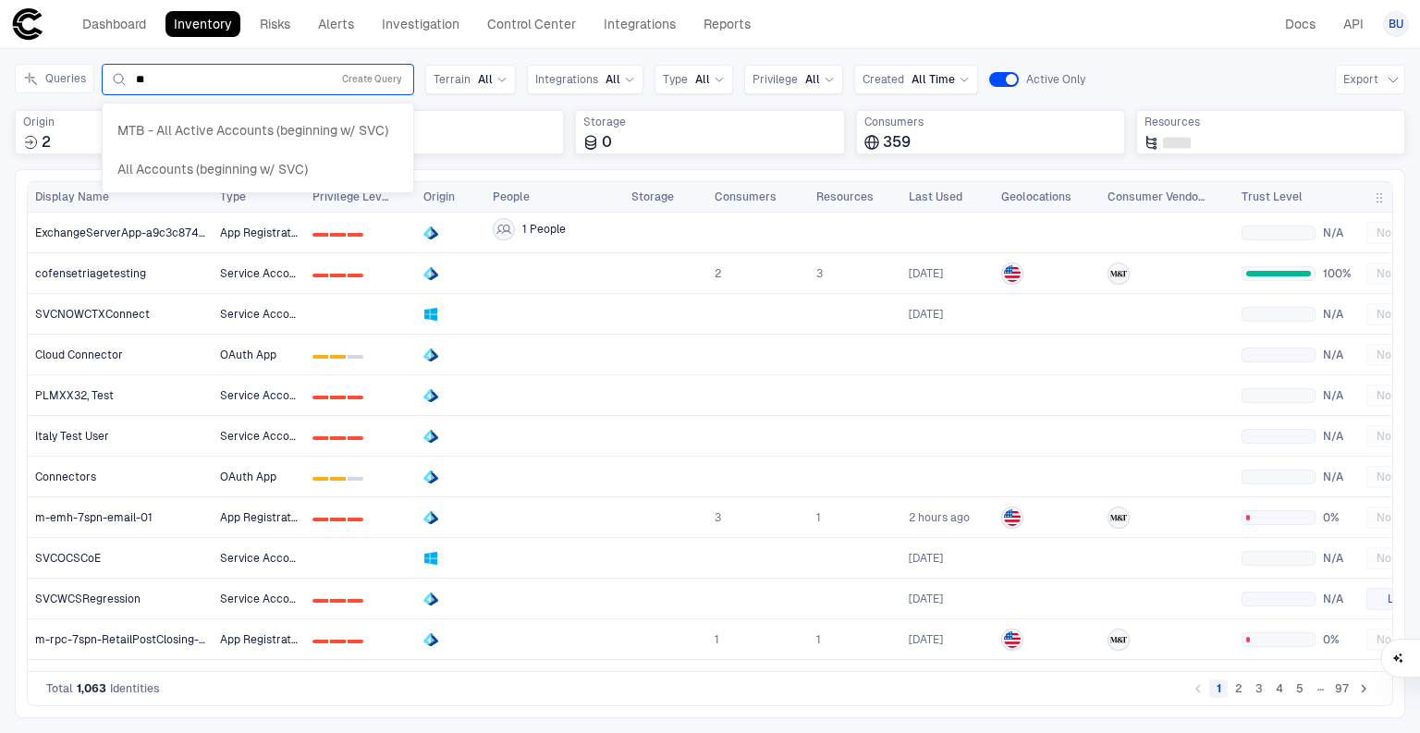
type input "***"
click at [195, 125] on span "MTB - All Active Accounts (beginning w/ SVC)" at bounding box center [252, 130] width 271 height 17
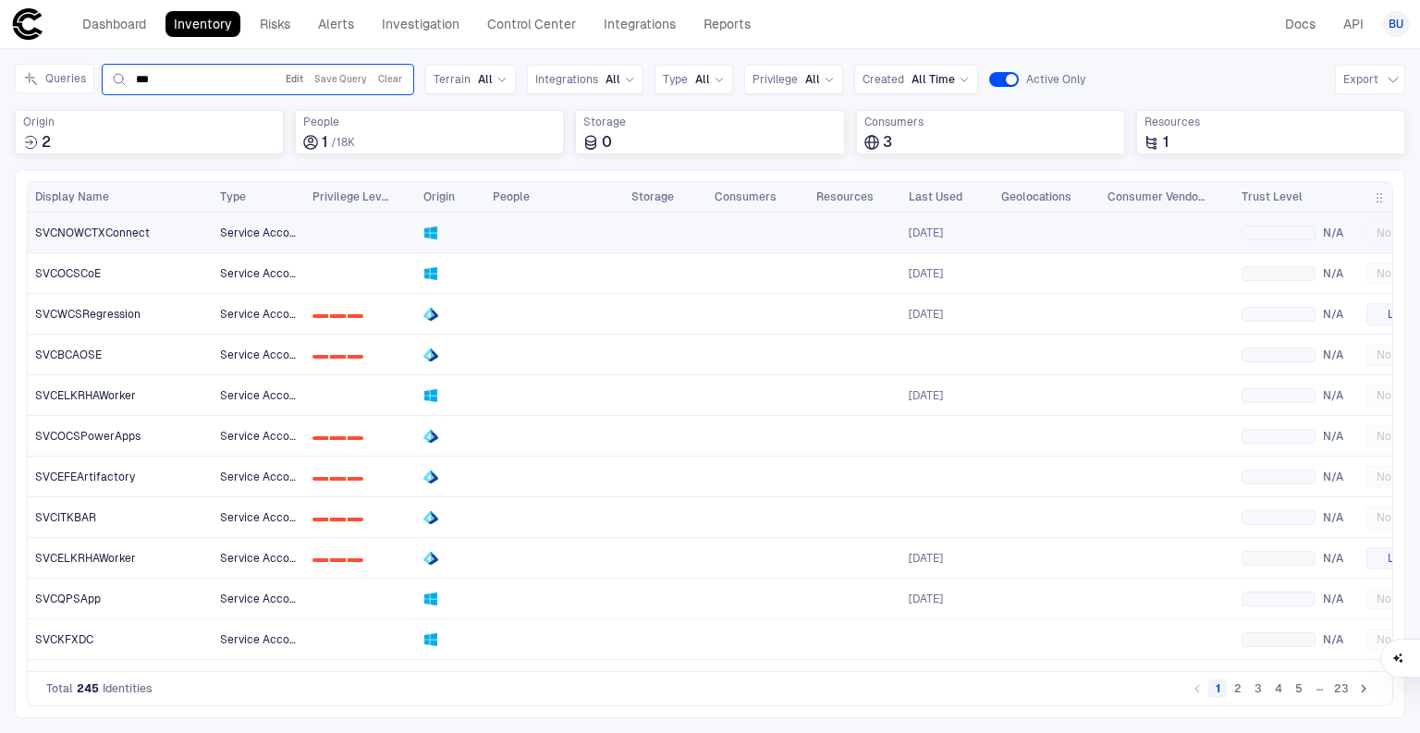
click at [296, 75] on button "Edit" at bounding box center [294, 79] width 25 height 22
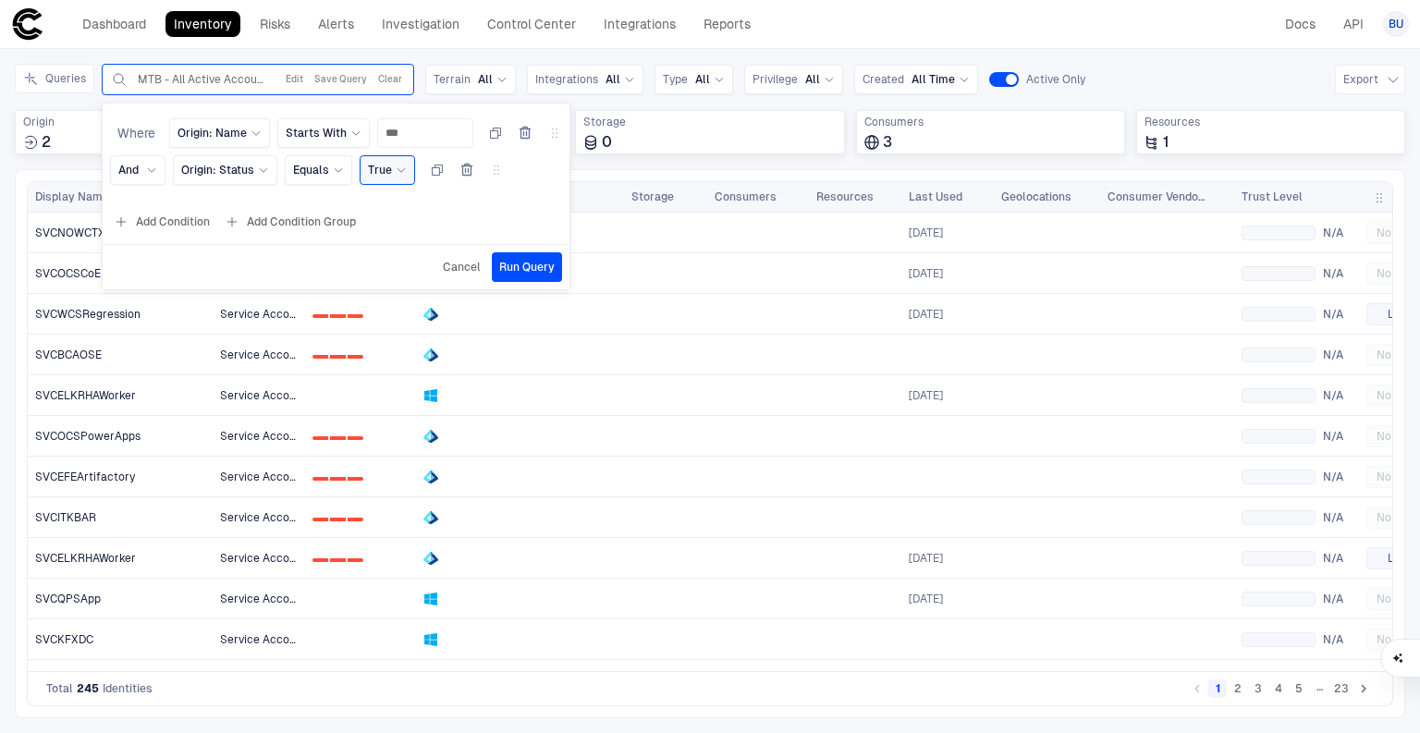
click at [443, 261] on span "Cancel" at bounding box center [462, 267] width 38 height 15
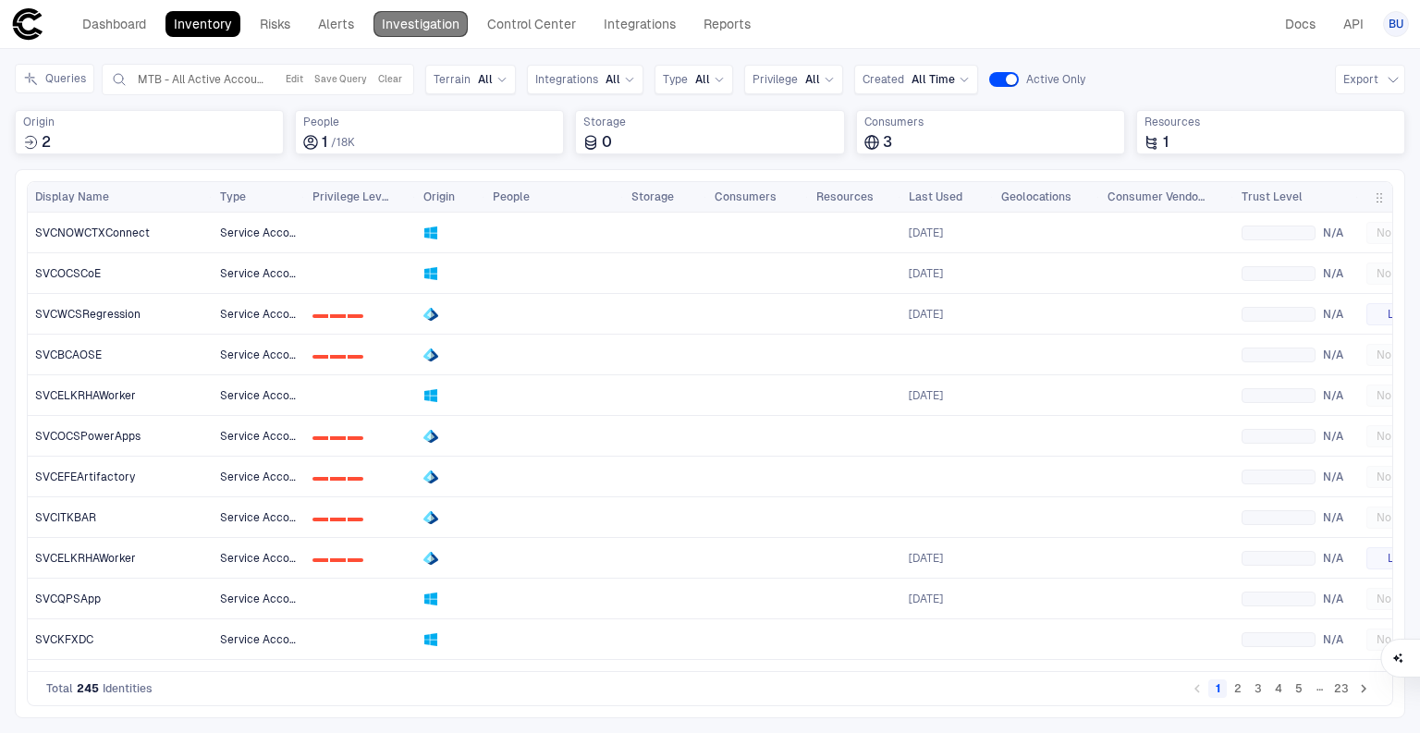
click at [422, 28] on link "Investigation" at bounding box center [420, 24] width 94 height 26
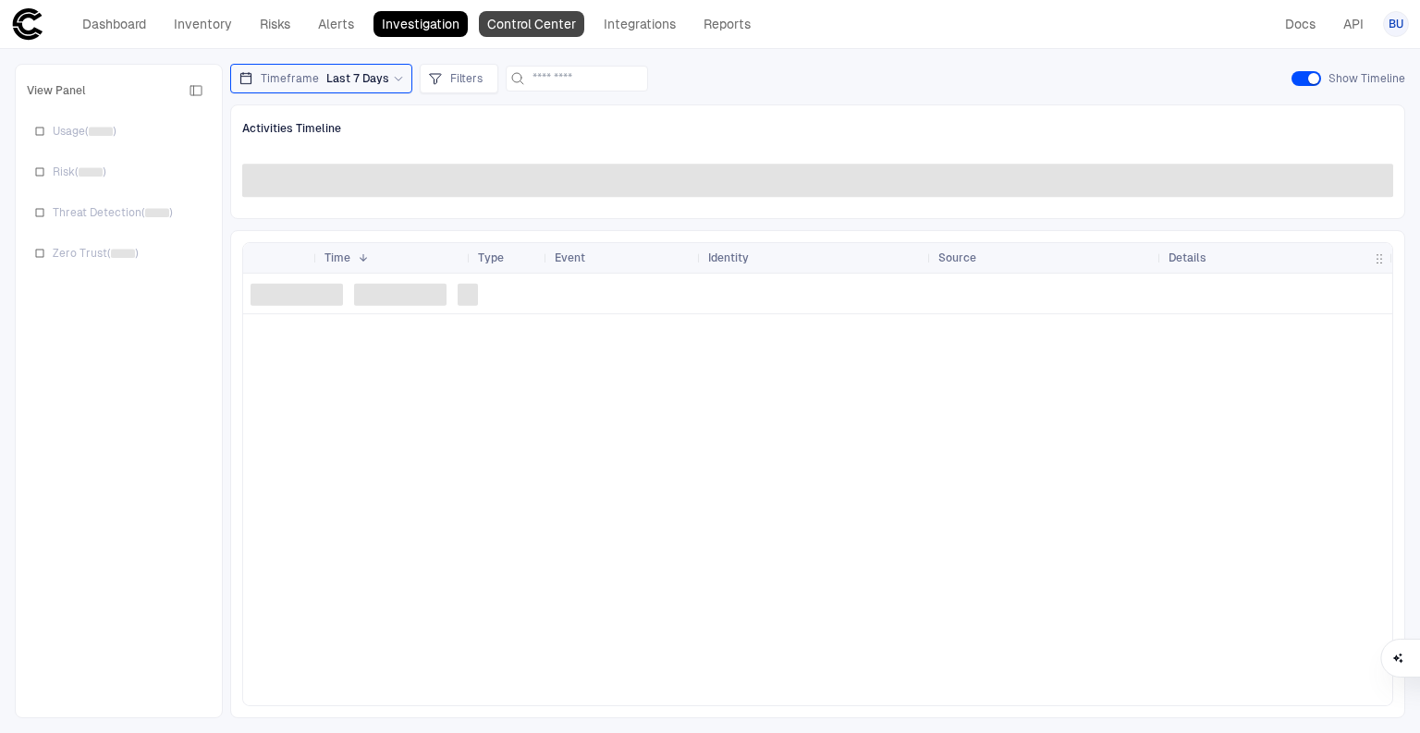
click at [510, 28] on link "Control Center" at bounding box center [531, 24] width 105 height 26
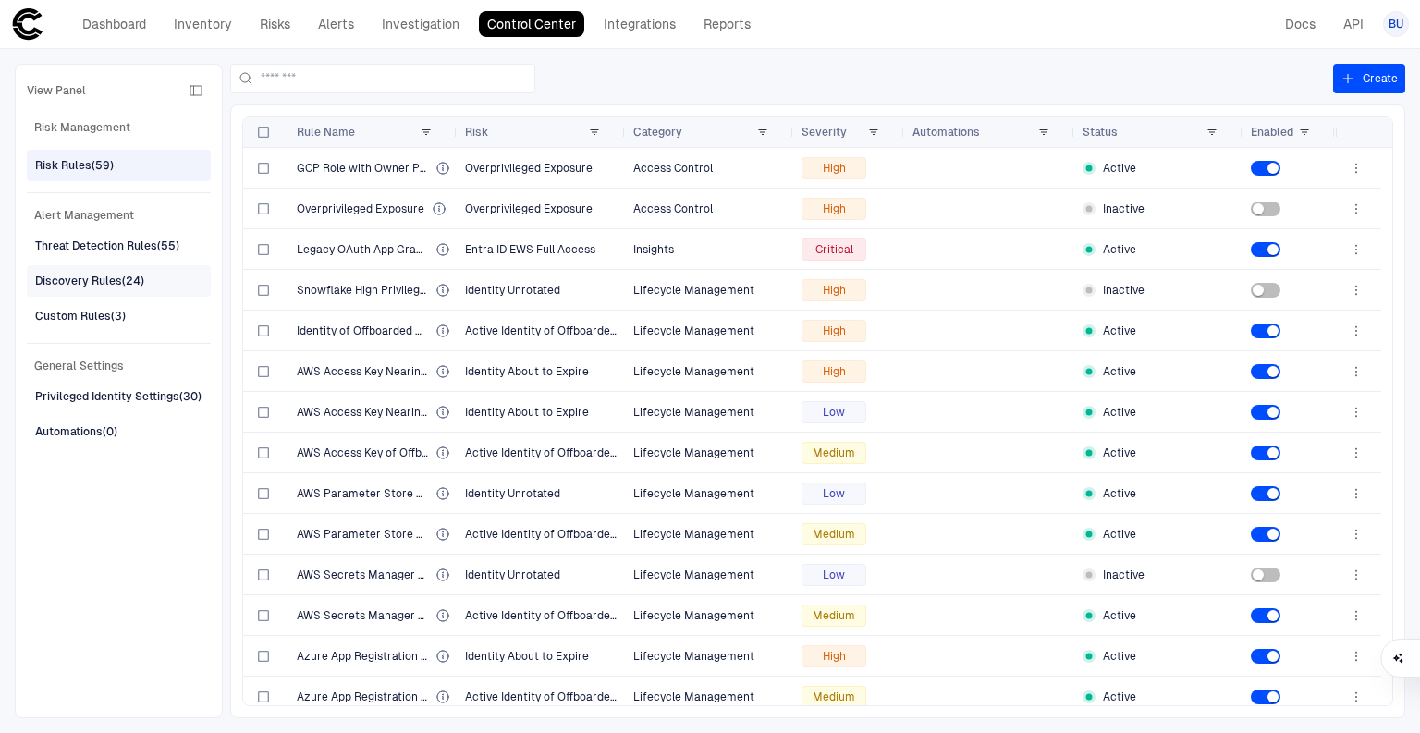
click at [95, 282] on div "Discovery Rules (24)" at bounding box center [89, 281] width 109 height 17
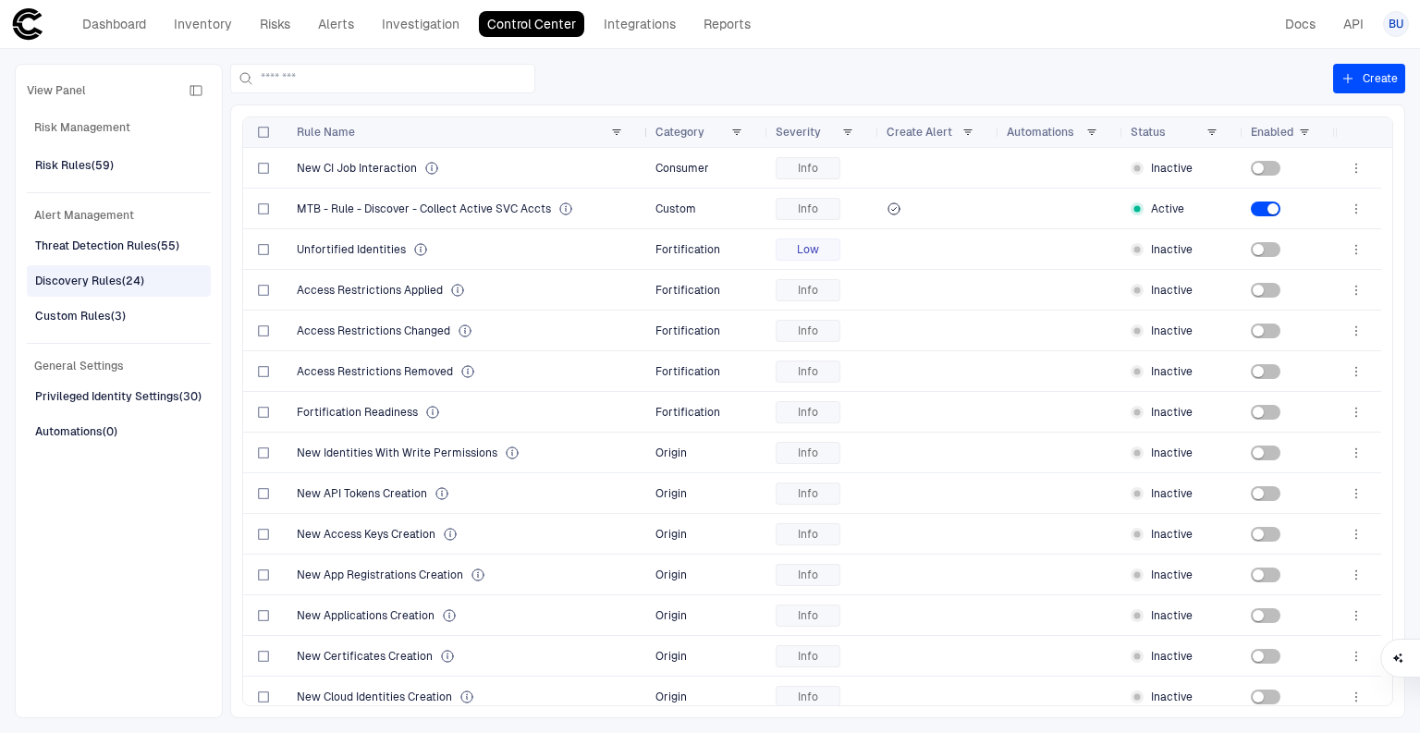
drag, startPoint x: 457, startPoint y: 128, endPoint x: 646, endPoint y: 142, distance: 190.0
click at [646, 142] on div at bounding box center [646, 132] width 7 height 30
click at [433, 210] on span "MTB - Rule - Discover - Collect Active SVC Accts" at bounding box center [424, 208] width 254 height 15
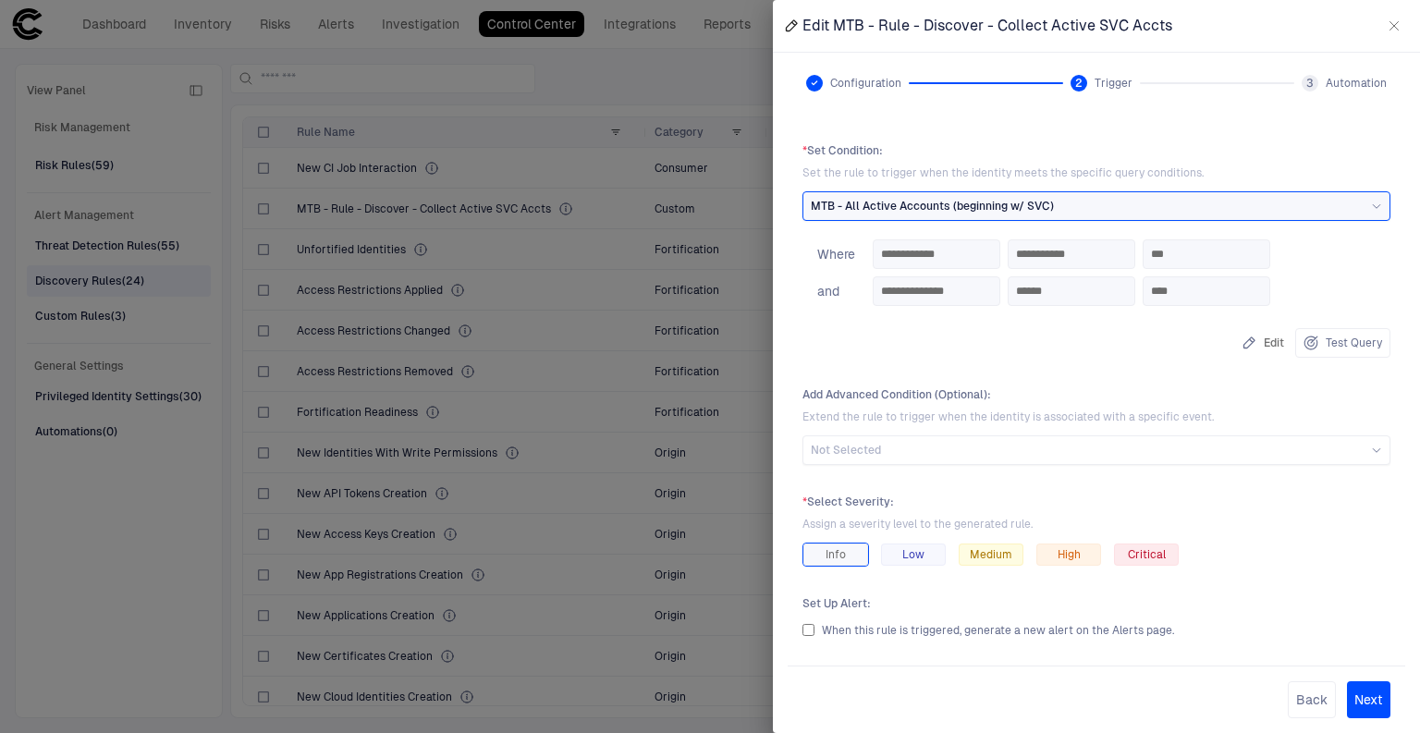
click at [175, 26] on div at bounding box center [710, 366] width 1420 height 733
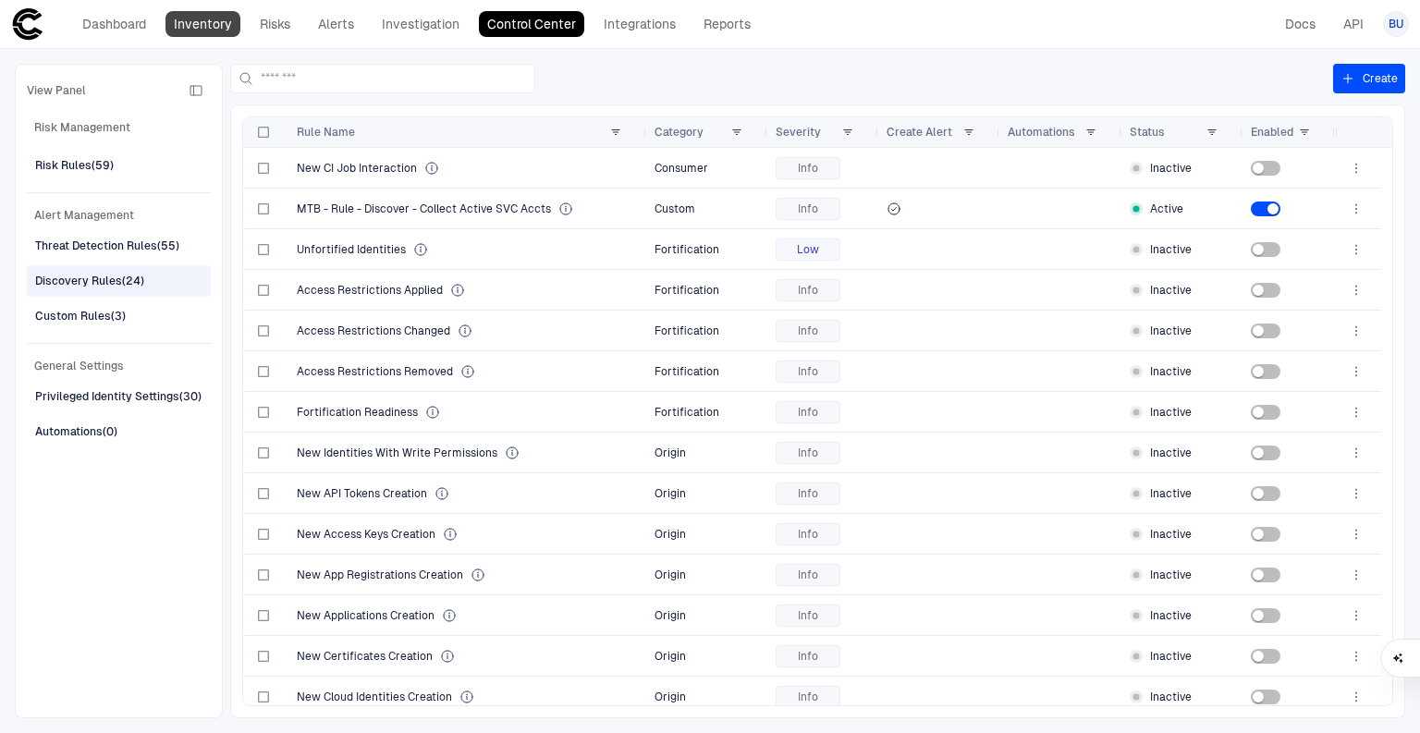
click at [228, 23] on link "Inventory" at bounding box center [202, 24] width 75 height 26
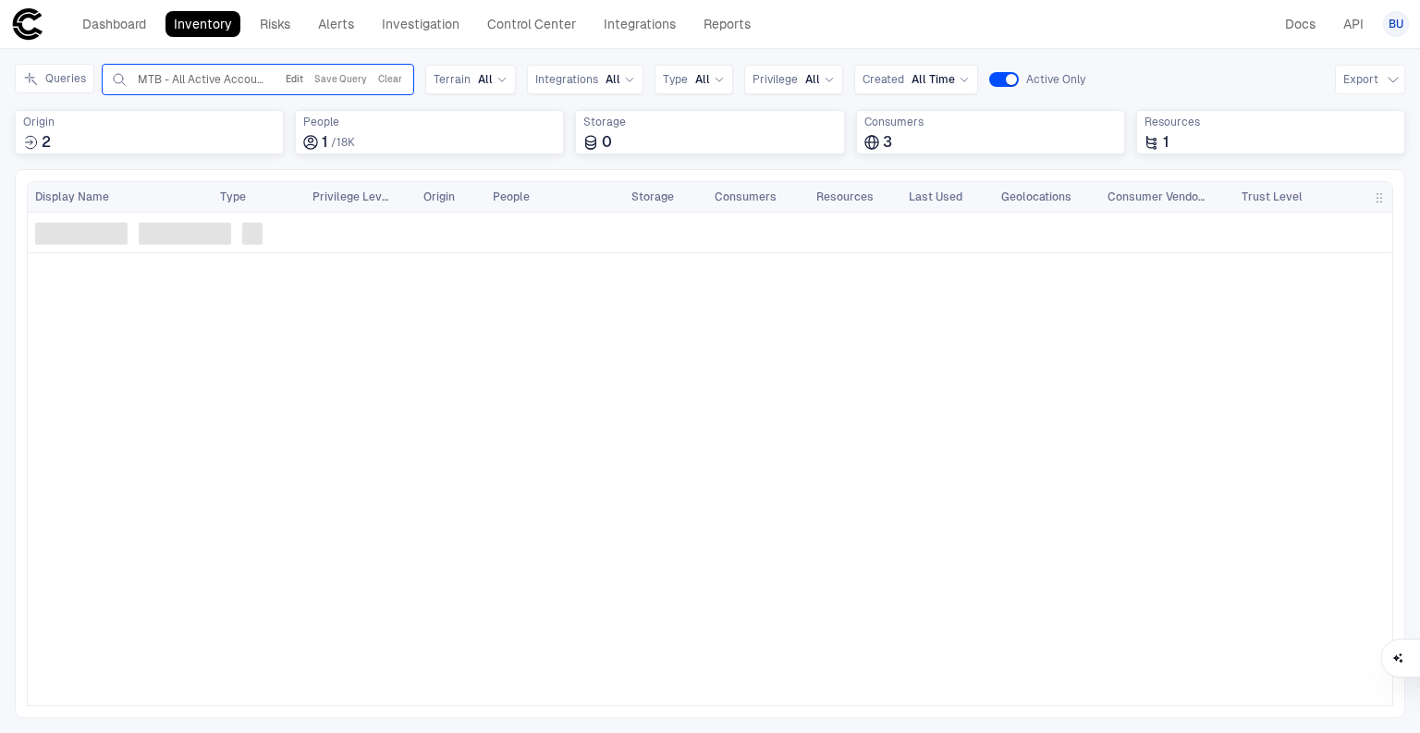
click at [297, 81] on button "Edit" at bounding box center [294, 79] width 25 height 22
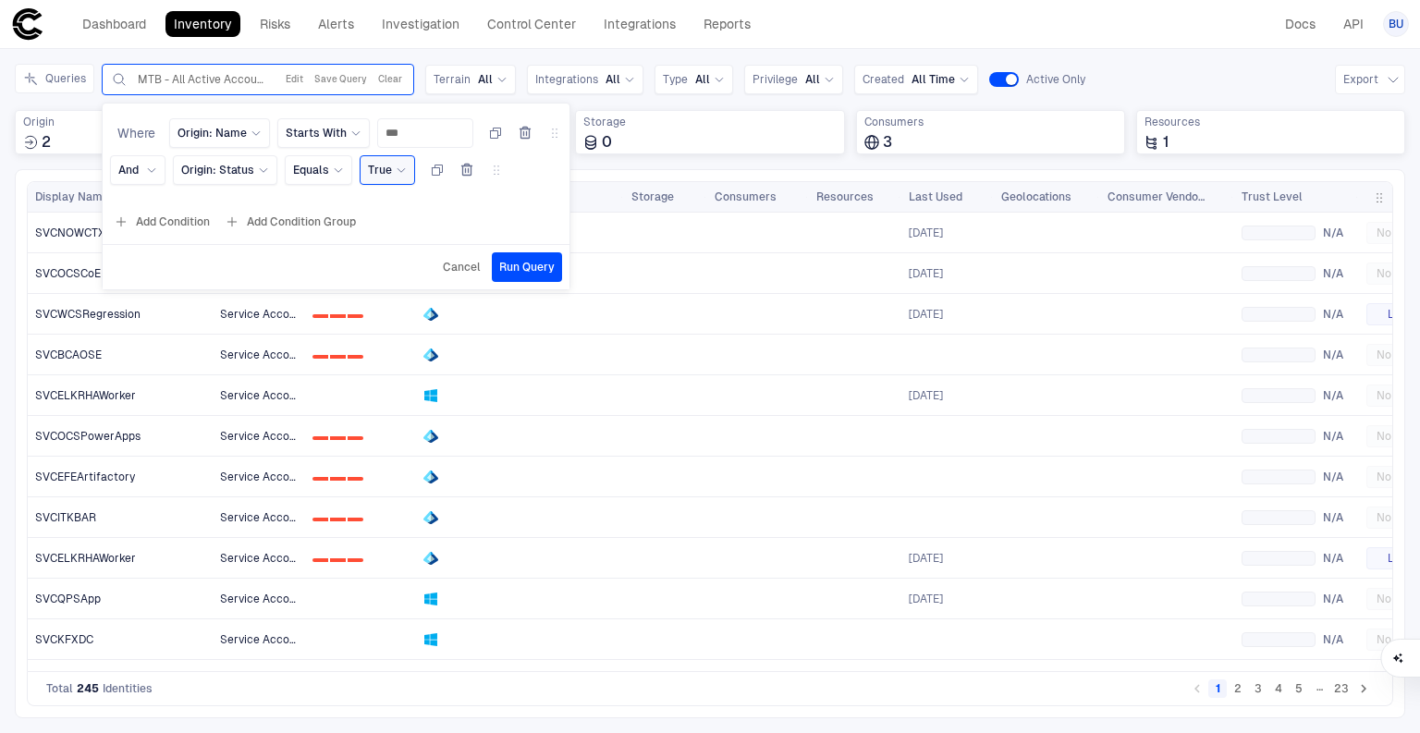
click at [1043, 18] on div "Dashboard Inventory Risks Alerts Investigation Control Center Integrations Repo…" at bounding box center [709, 23] width 1397 height 33
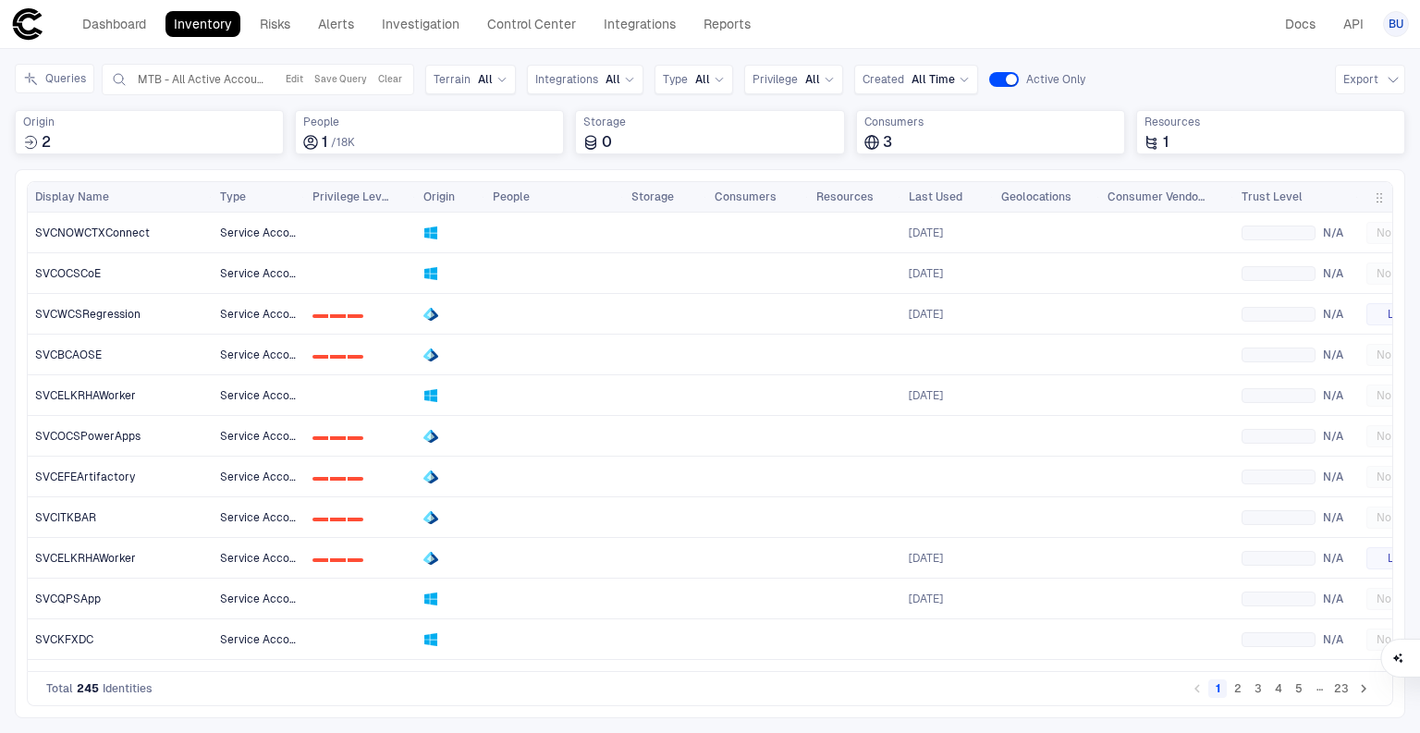
click at [1247, 691] on ul "1 2 3 4 5 … 23" at bounding box center [1280, 688] width 187 height 22
click at [1240, 690] on button "2" at bounding box center [1237, 688] width 18 height 18
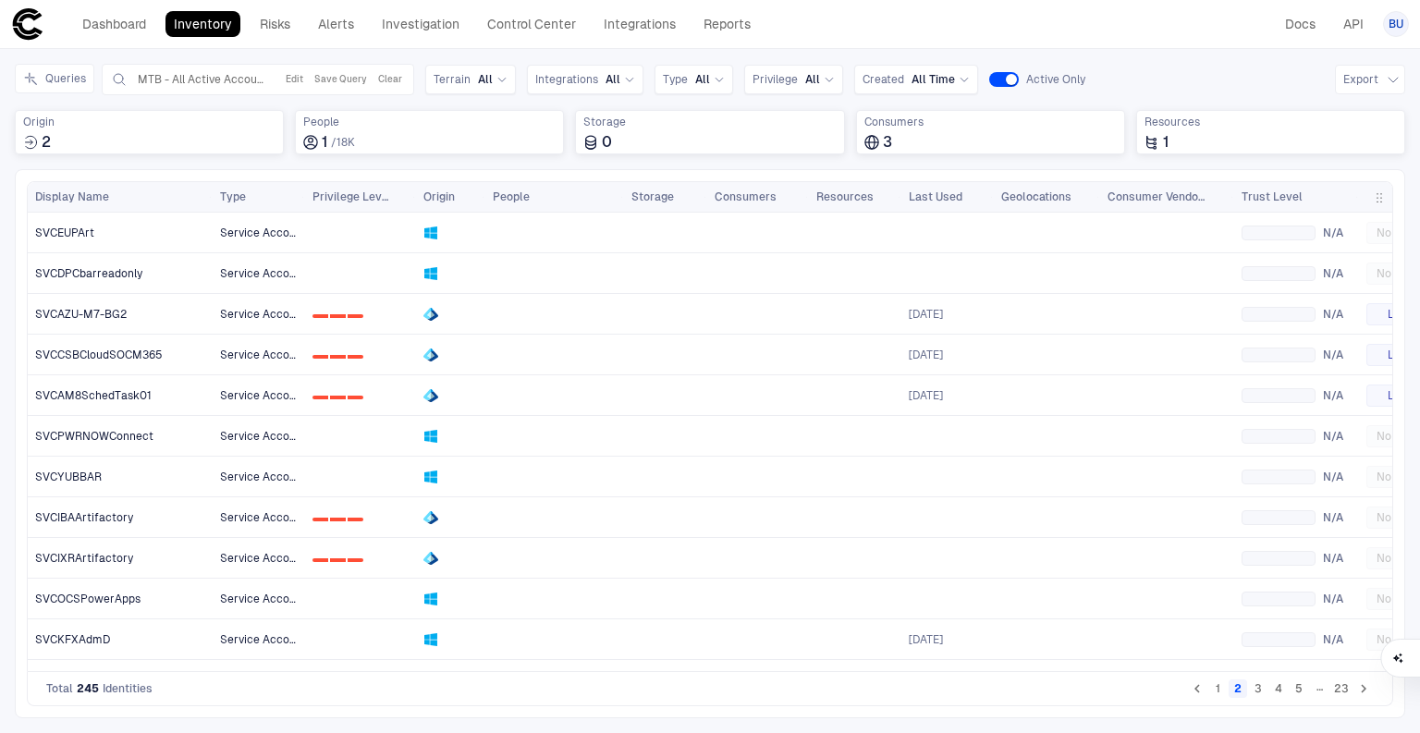
click at [1217, 684] on button "1" at bounding box center [1217, 688] width 18 height 18
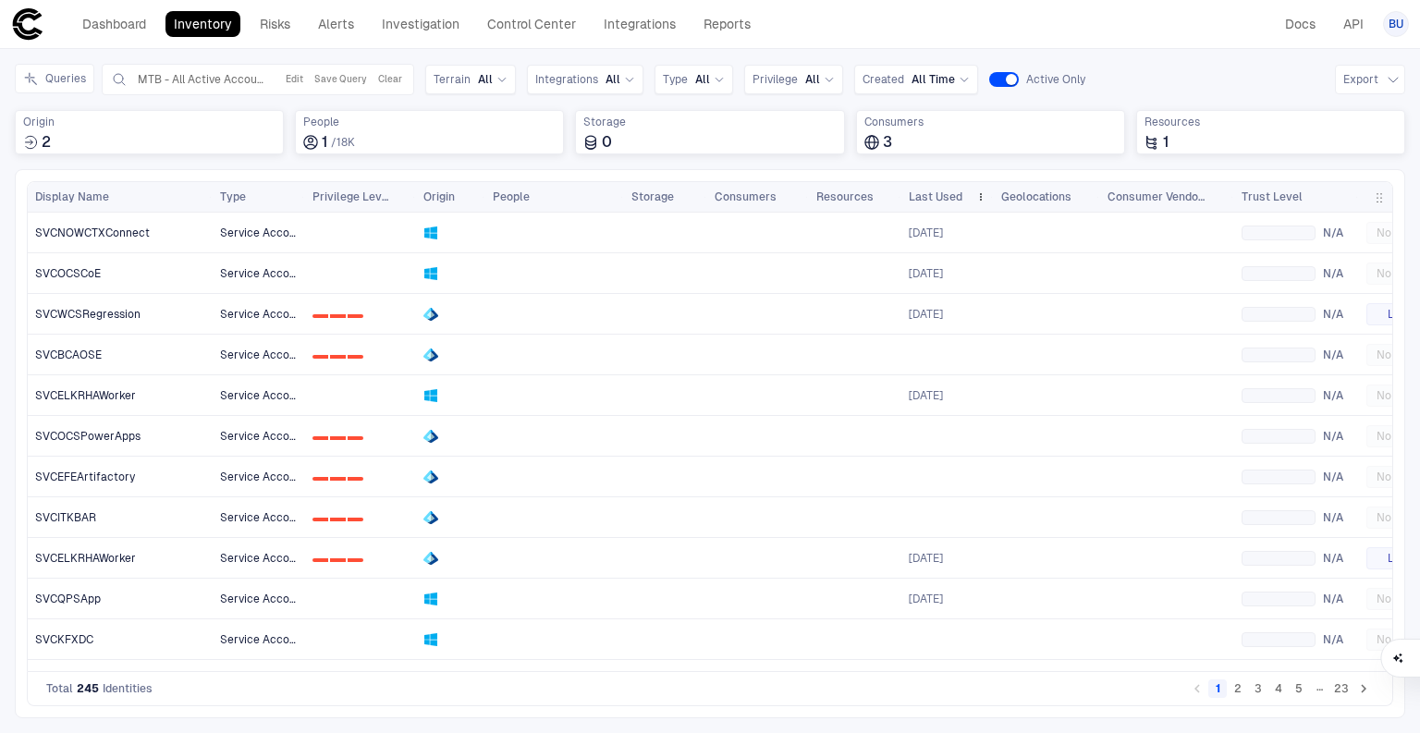
click at [950, 196] on span "Last Used" at bounding box center [936, 196] width 54 height 15
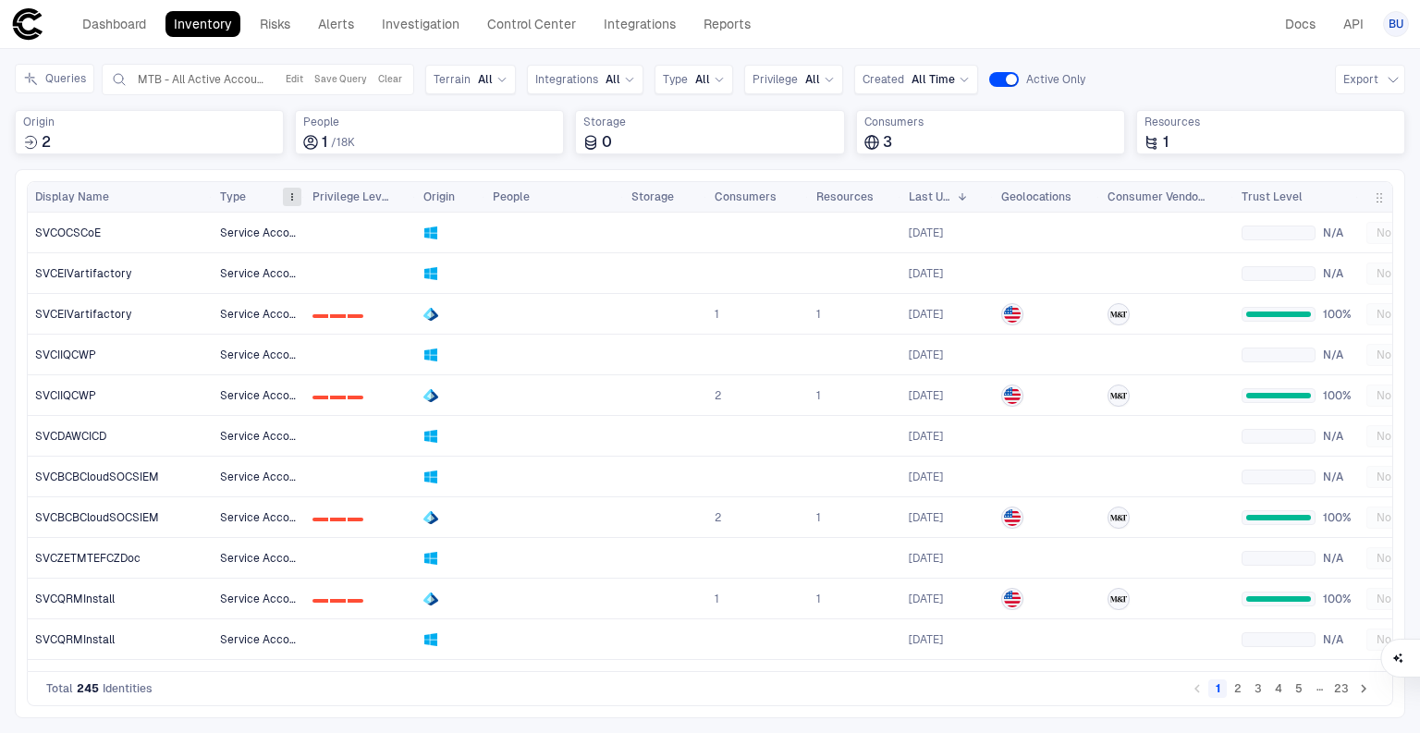
click at [290, 192] on span at bounding box center [292, 196] width 11 height 11
click at [238, 169] on div "Press ENTER to sort. Press ALT DOWN to open column menu Drag here to set row gr…" at bounding box center [710, 443] width 1390 height 549
click at [293, 191] on span at bounding box center [292, 196] width 11 height 11
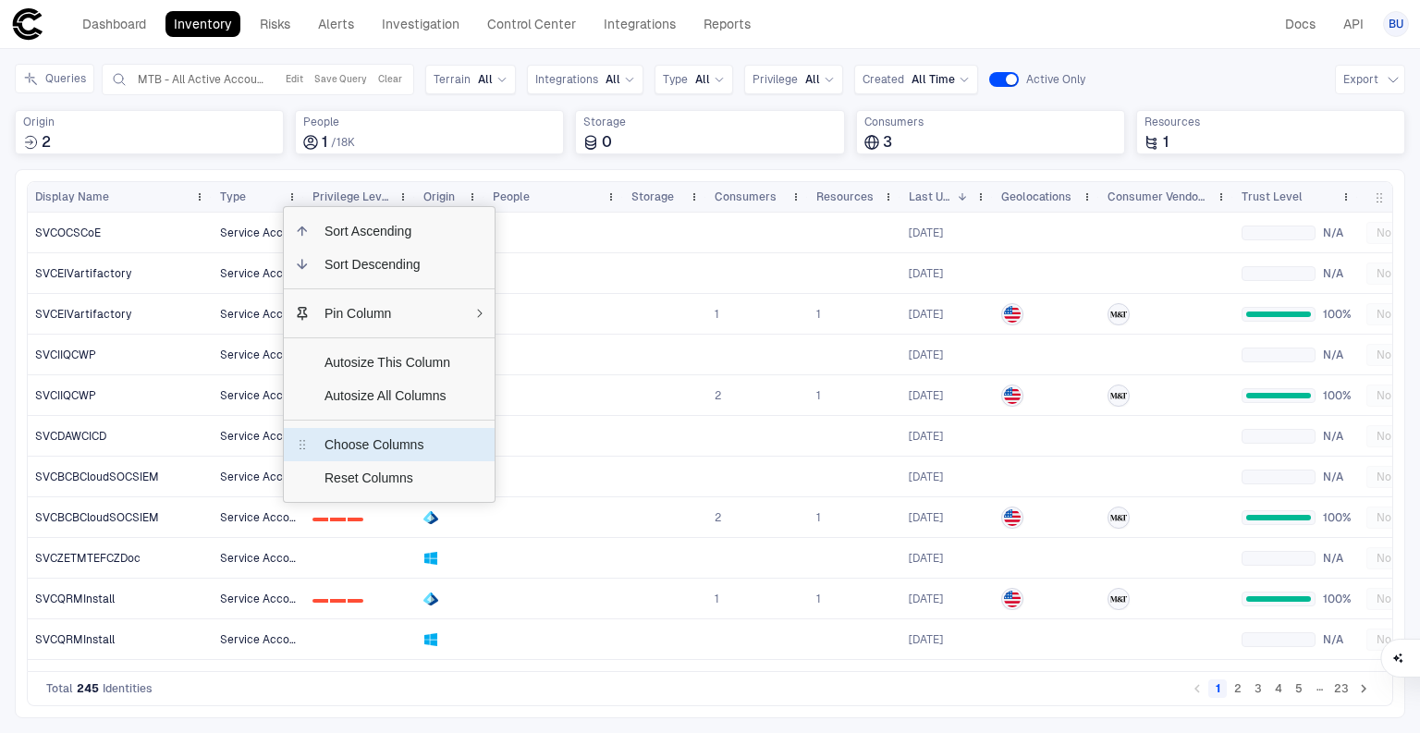
drag, startPoint x: 336, startPoint y: 477, endPoint x: 355, endPoint y: 447, distance: 35.4
click at [355, 447] on div "Sort Ascending Sort Descending Pin Column Autosize This Column Autosize All Col…" at bounding box center [389, 354] width 211 height 295
click at [399, 439] on span "Choose Columns" at bounding box center [387, 444] width 155 height 33
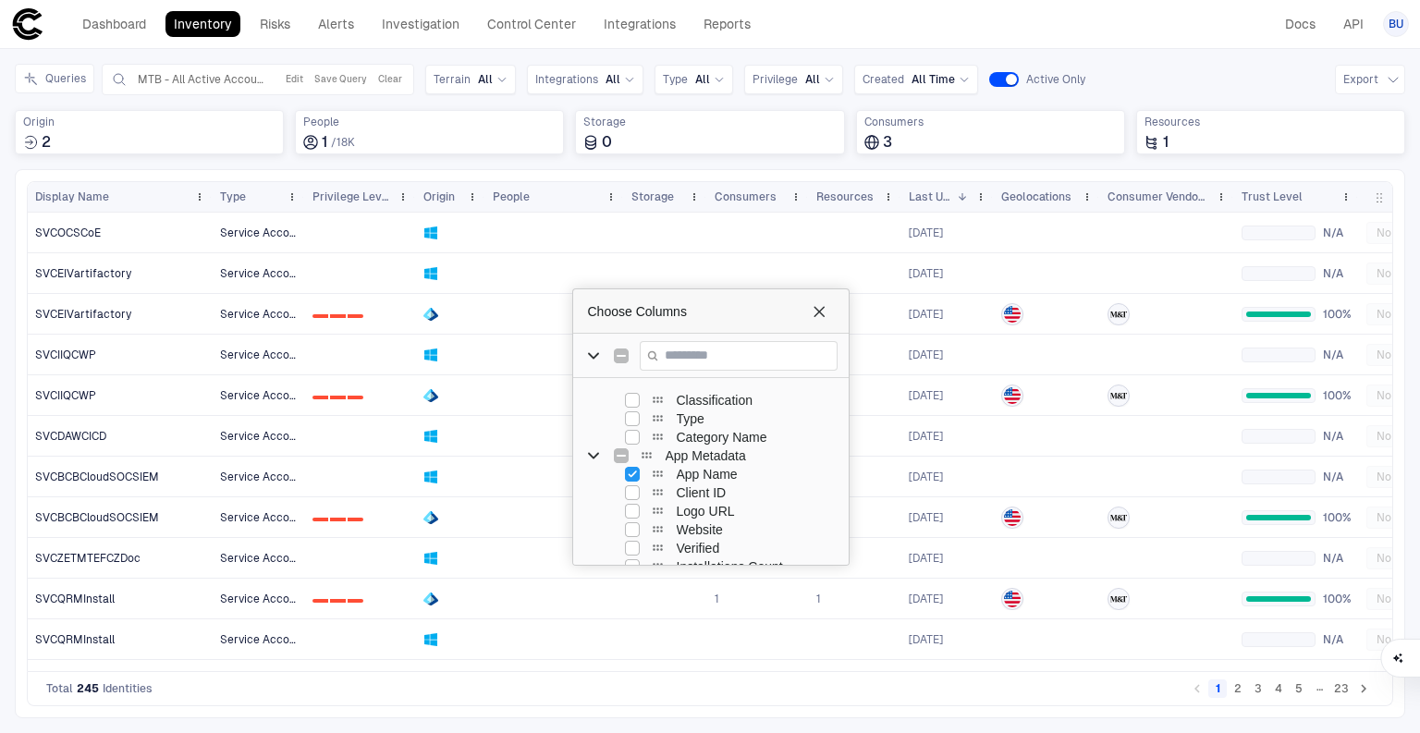
scroll to position [444, 0]
click at [821, 304] on span "Choose Columns" at bounding box center [818, 311] width 15 height 15
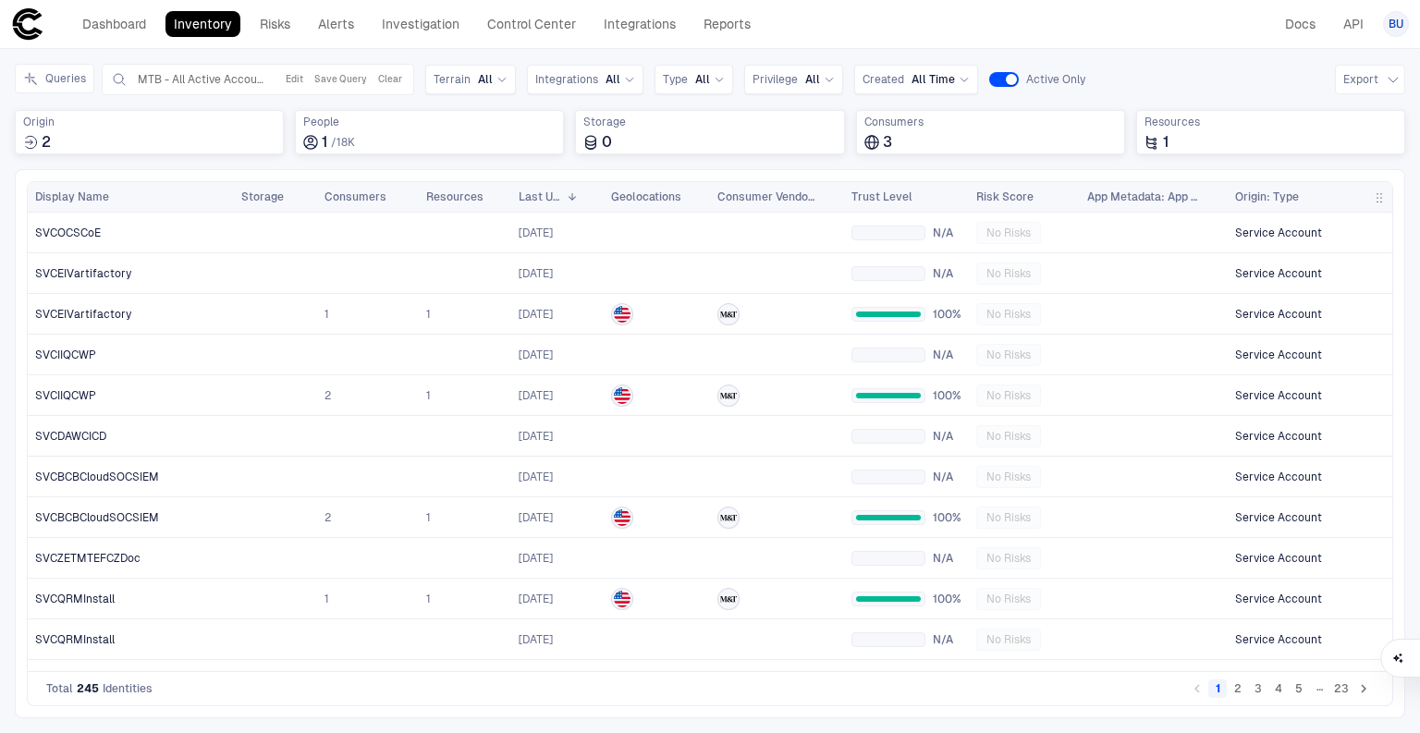
scroll to position [0, 0]
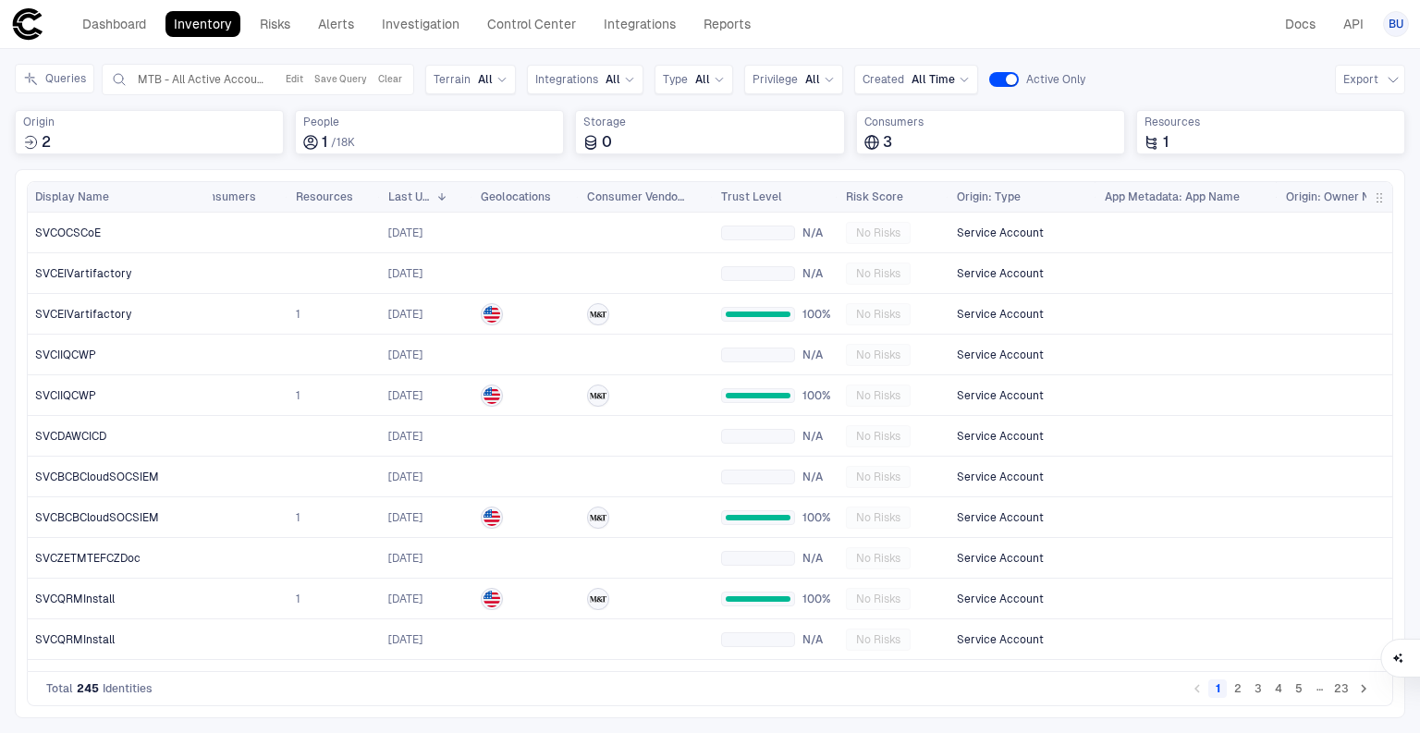
drag, startPoint x: 1242, startPoint y: 196, endPoint x: 1273, endPoint y: 196, distance: 30.5
click at [1274, 196] on div at bounding box center [1277, 197] width 7 height 30
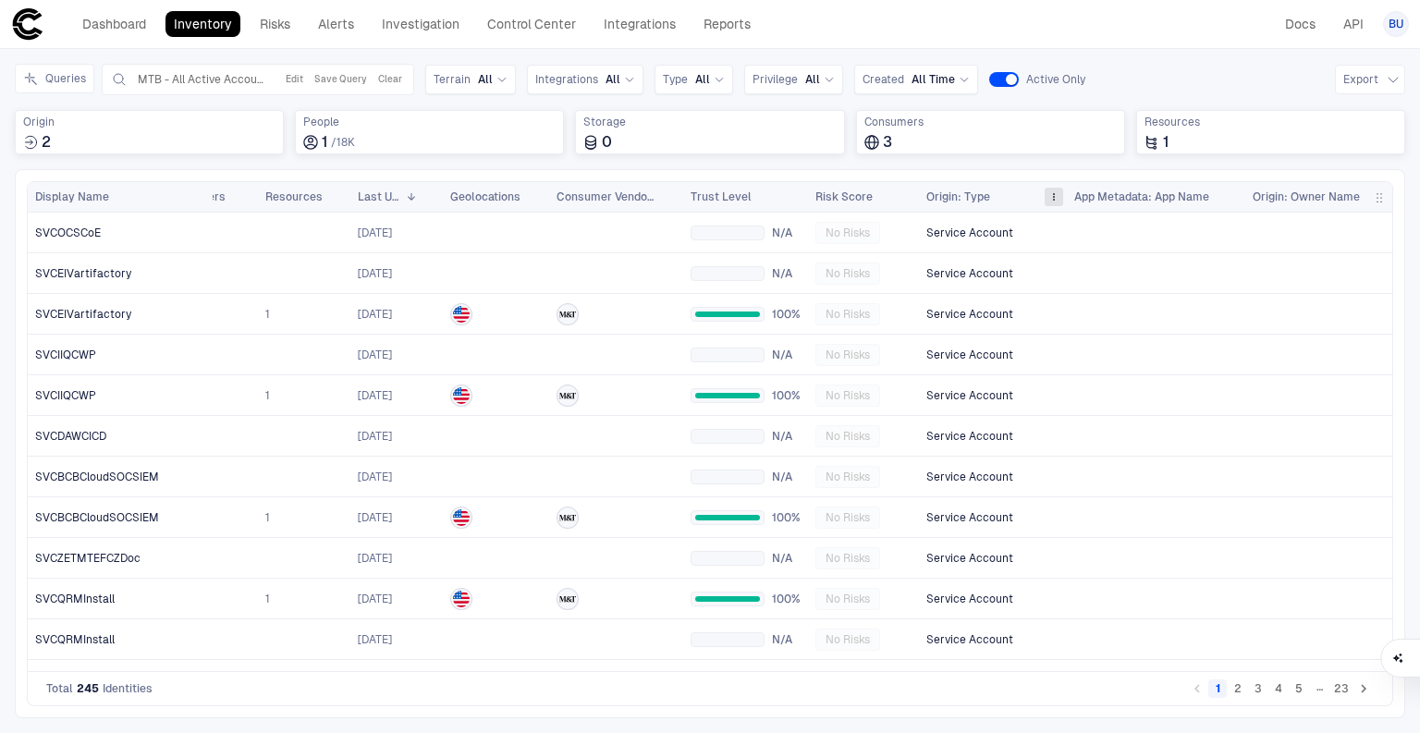
click at [1054, 192] on span at bounding box center [1053, 196] width 11 height 11
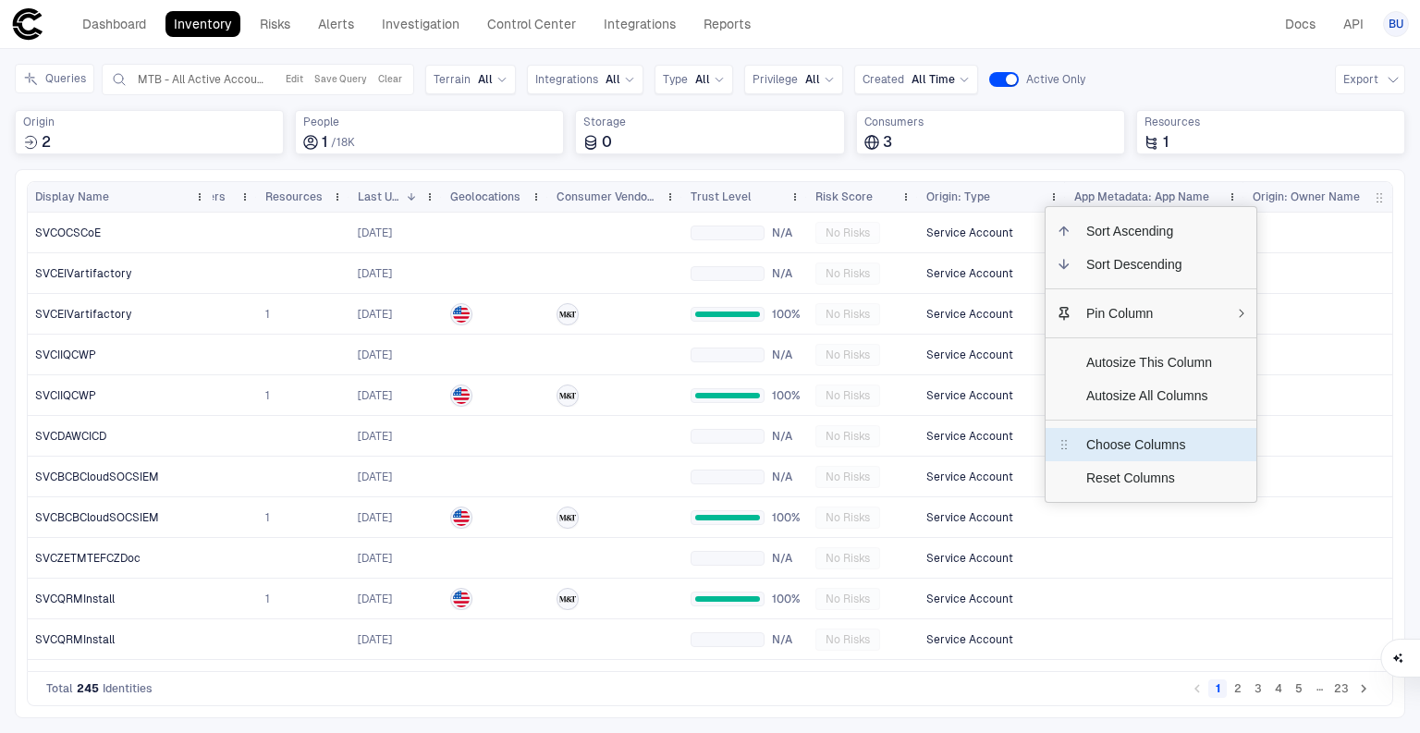
click at [1104, 445] on span "Choose Columns" at bounding box center [1148, 444] width 155 height 33
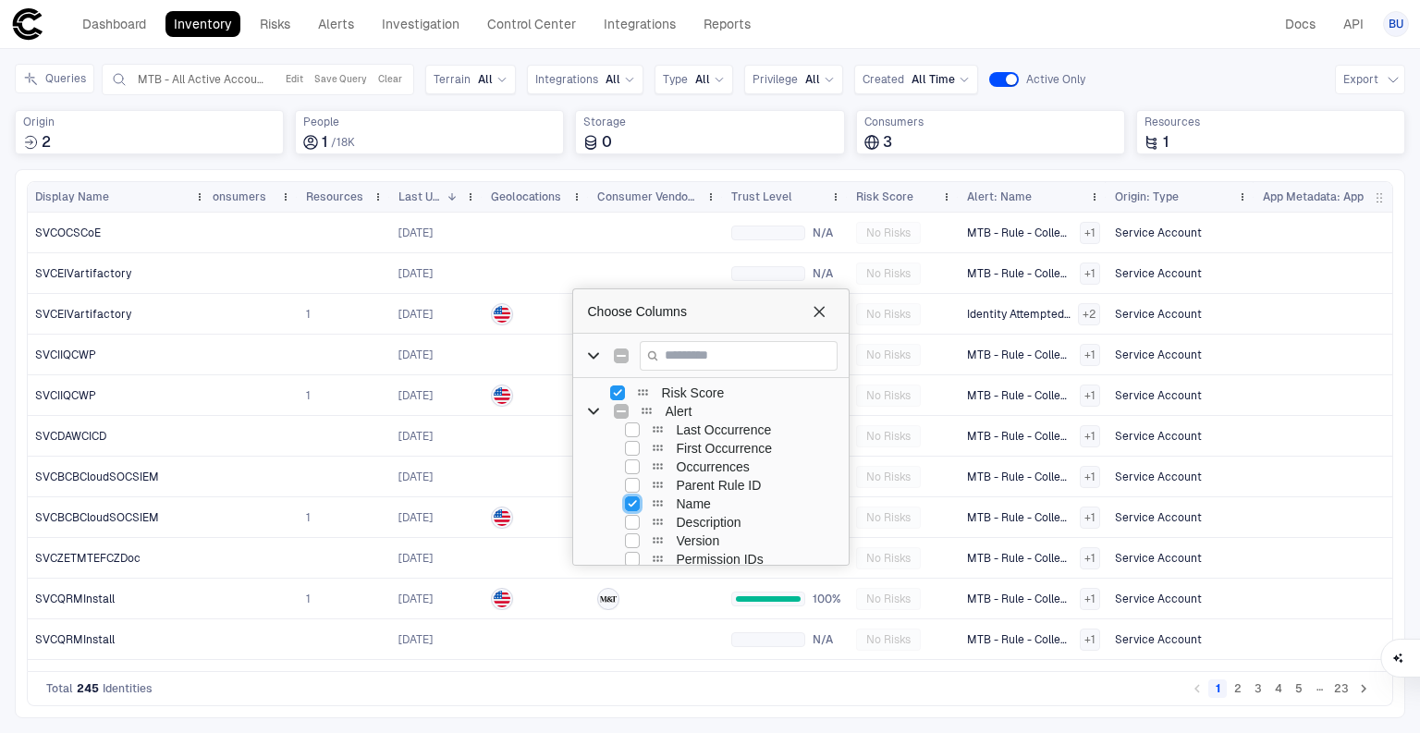
scroll to position [0, 514]
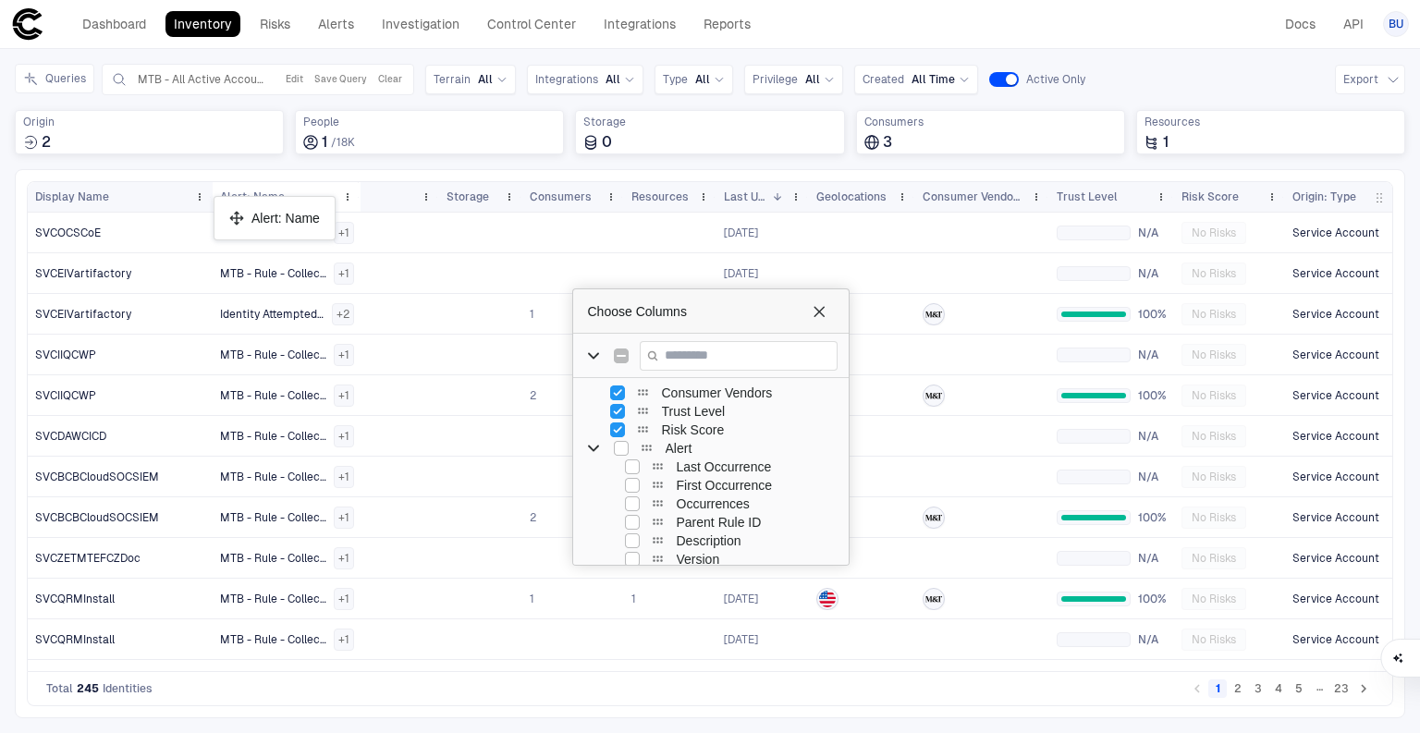
drag, startPoint x: 1146, startPoint y: 196, endPoint x: 223, endPoint y: 203, distance: 923.4
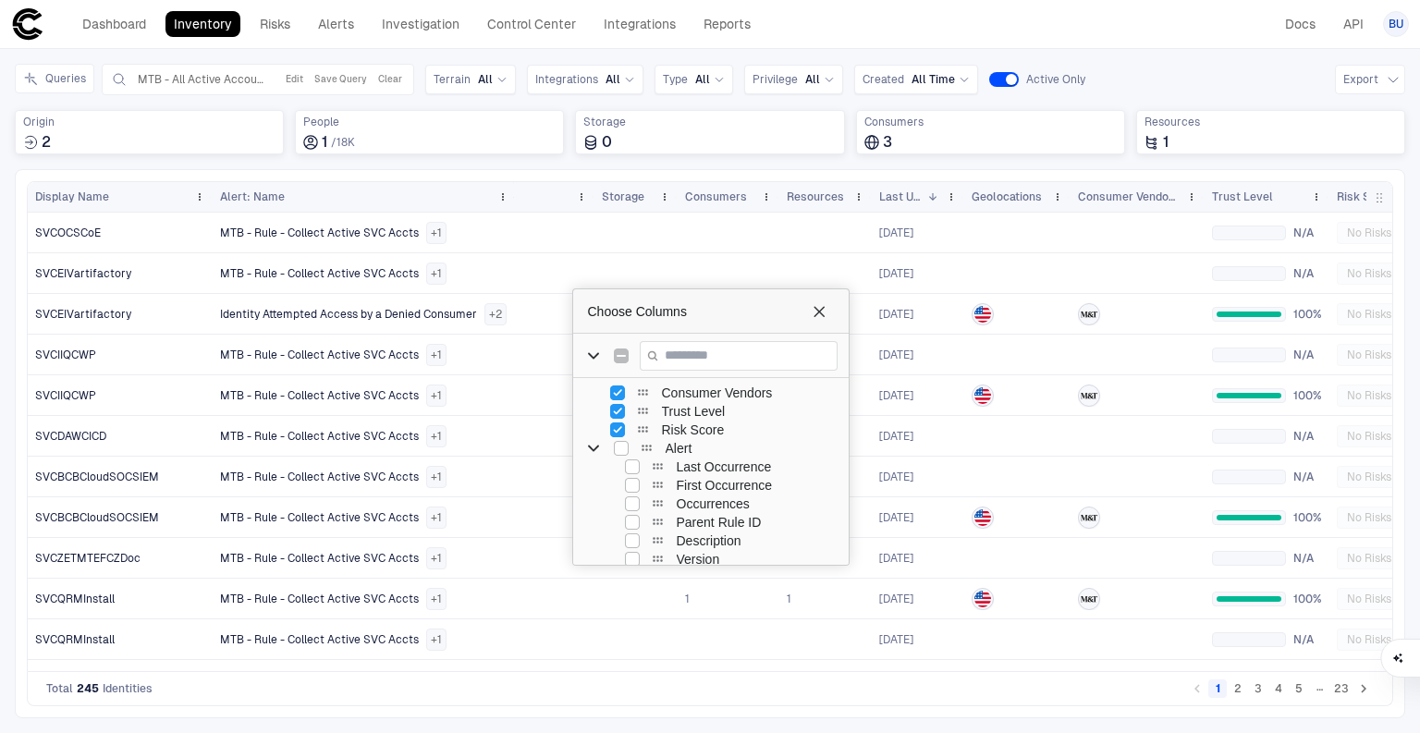
drag, startPoint x: 359, startPoint y: 201, endPoint x: 514, endPoint y: 196, distance: 155.4
click at [514, 196] on div at bounding box center [514, 197] width 7 height 30
click at [1043, 29] on div "Dashboard Inventory Risks Alerts Investigation Control Center Integrations Repo…" at bounding box center [709, 23] width 1397 height 33
click at [817, 310] on span "Choose Columns" at bounding box center [818, 311] width 15 height 15
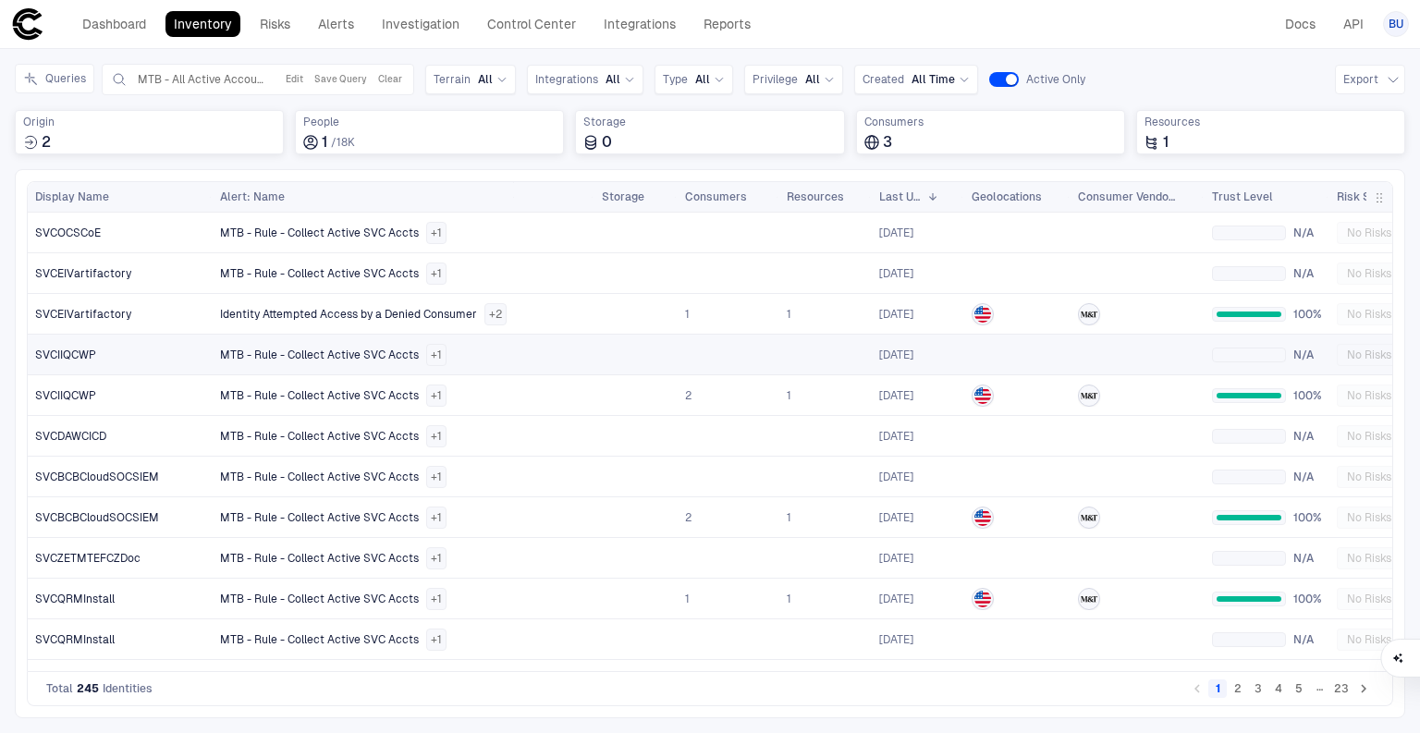
click at [314, 351] on span "MTB - Rule - Collect Active SVC Accts" at bounding box center [319, 355] width 199 height 15
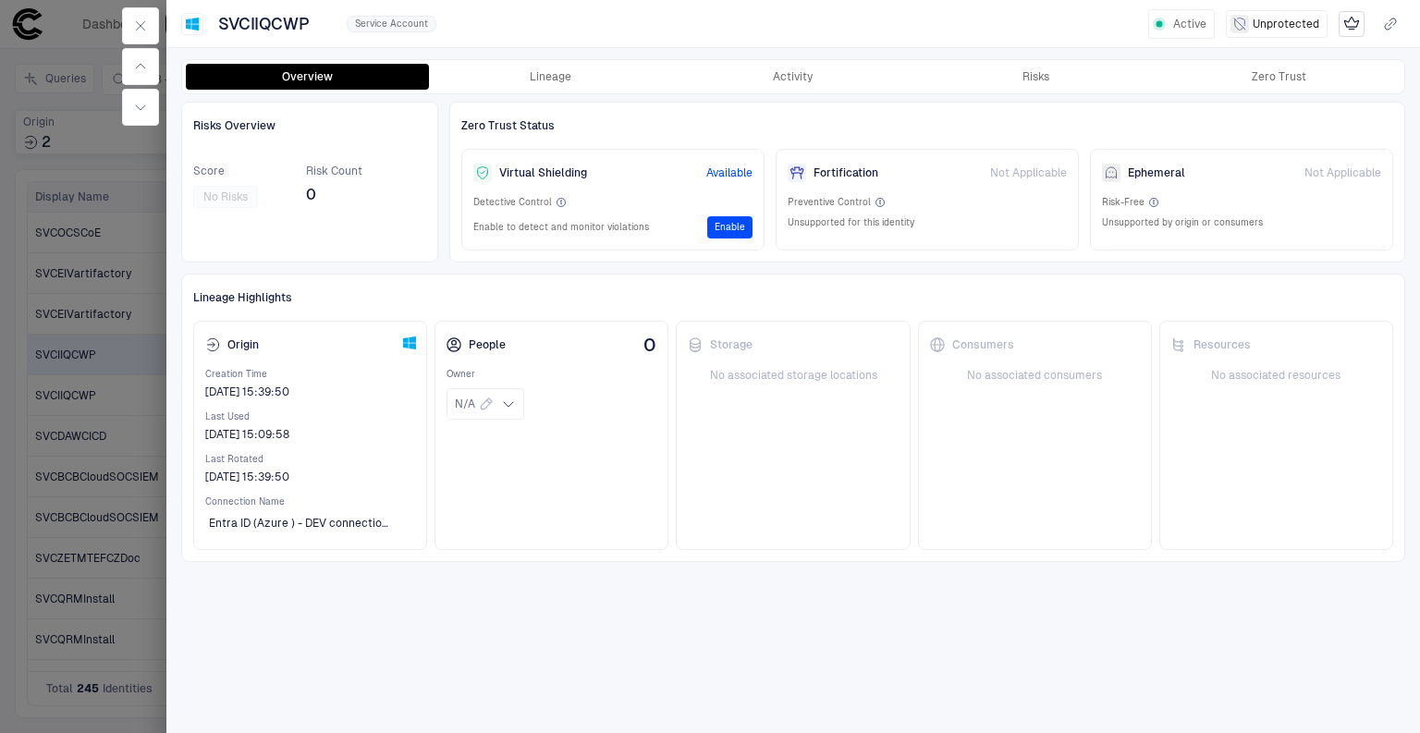
click at [84, 363] on div at bounding box center [710, 366] width 1420 height 733
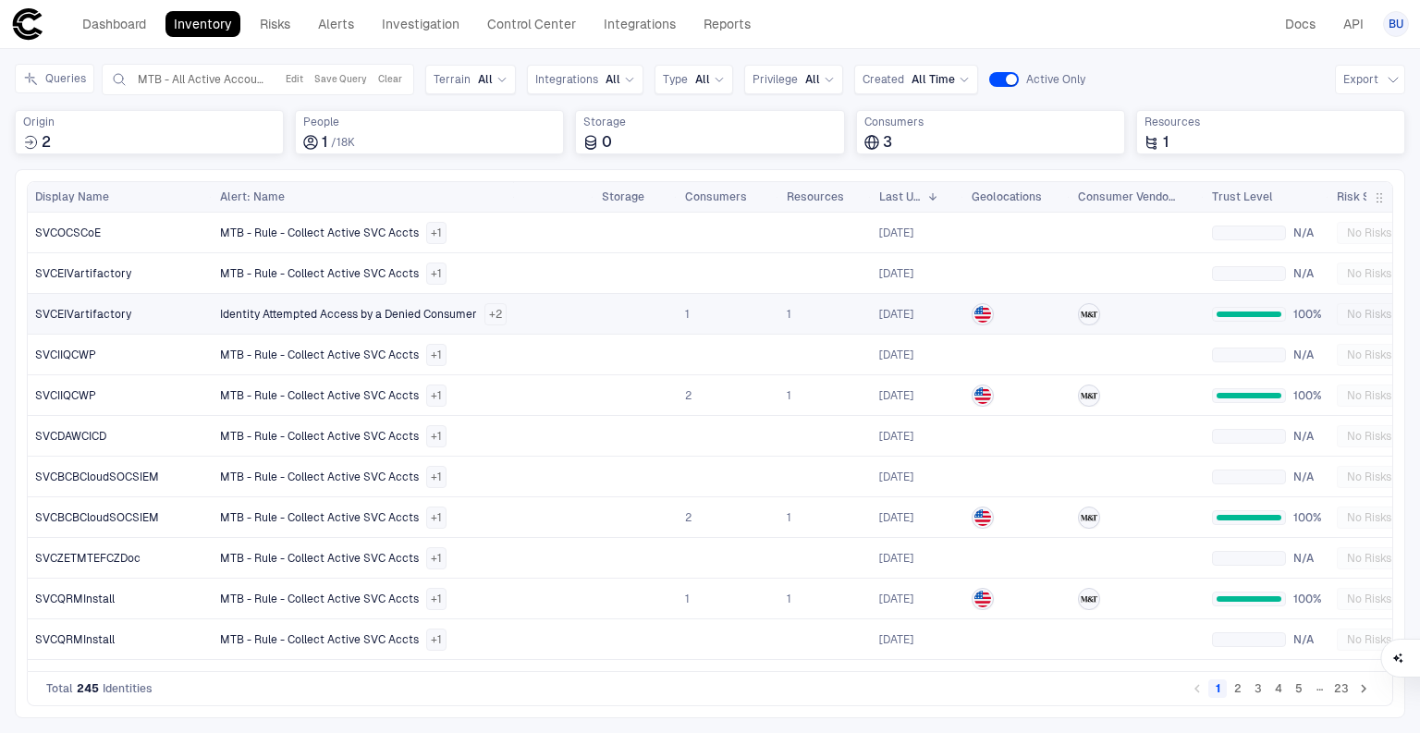
click at [341, 313] on span "Identity Attempted Access by a Denied Consumer" at bounding box center [348, 314] width 257 height 15
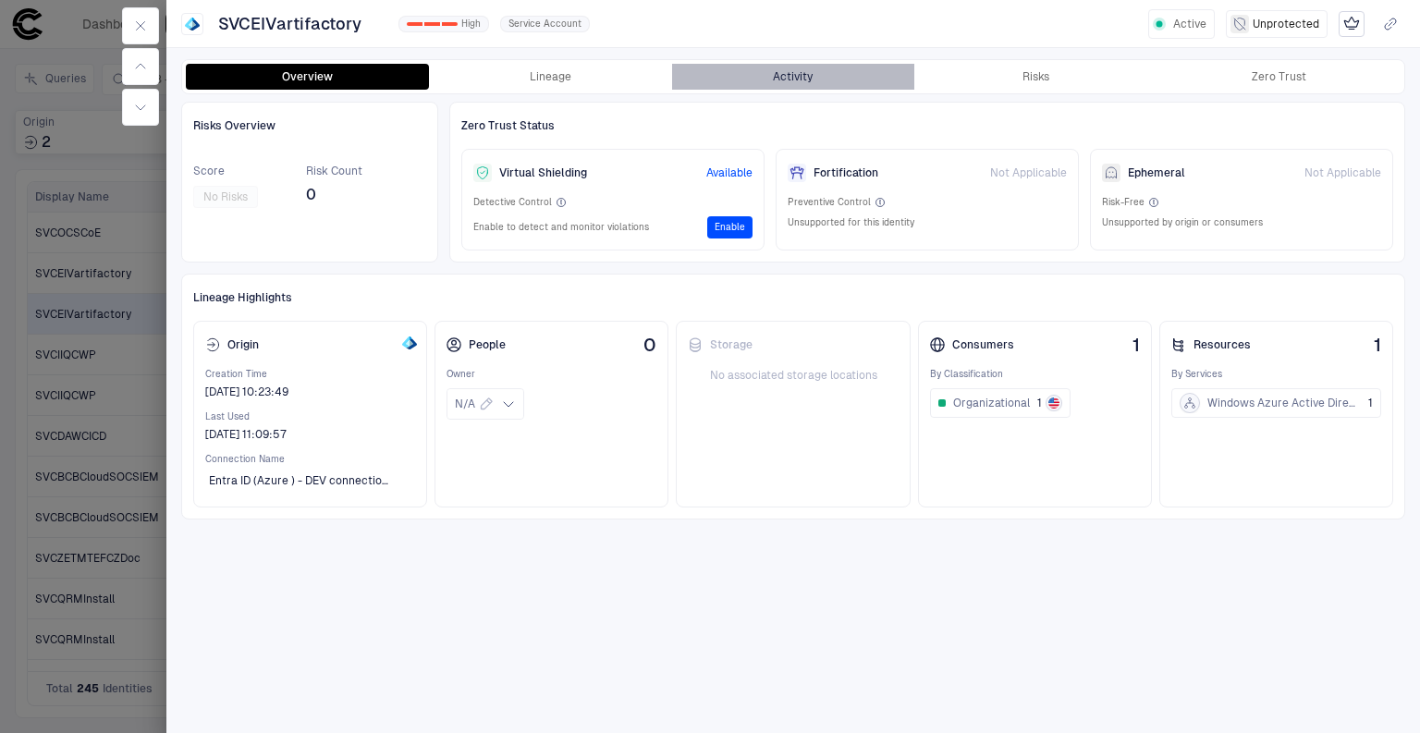
click at [799, 70] on button "Activity" at bounding box center [793, 77] width 243 height 26
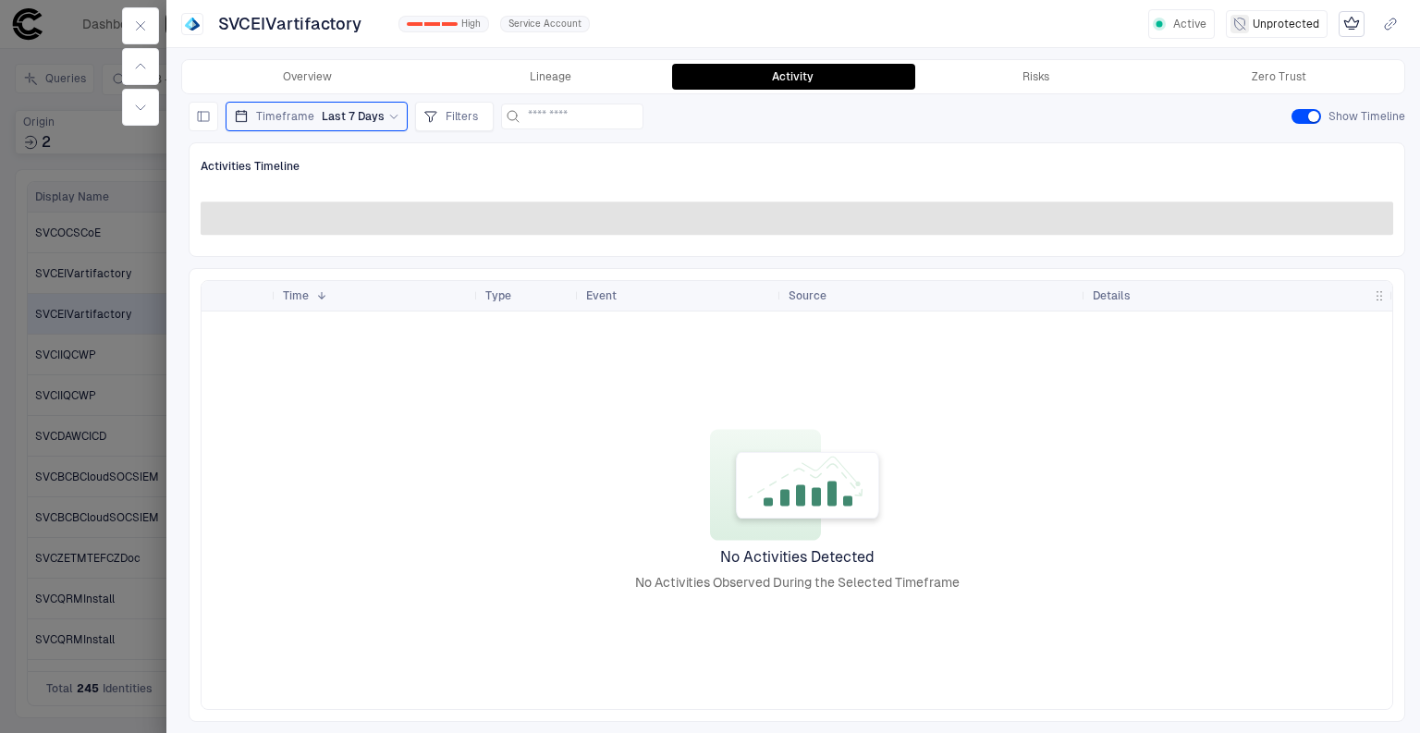
click at [29, 359] on div at bounding box center [710, 366] width 1420 height 733
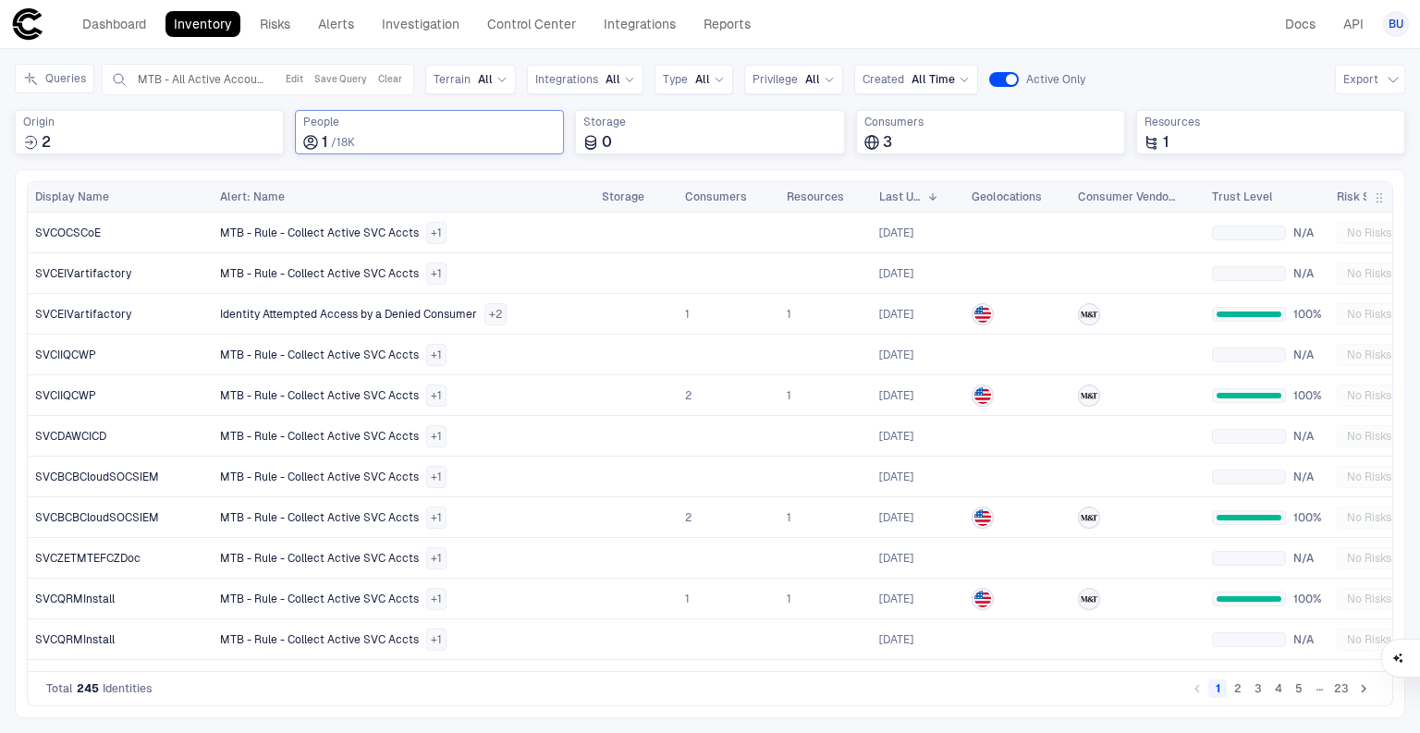
drag, startPoint x: 387, startPoint y: 81, endPoint x: 416, endPoint y: 119, distance: 47.5
click at [387, 81] on button "Clear" at bounding box center [389, 79] width 31 height 22
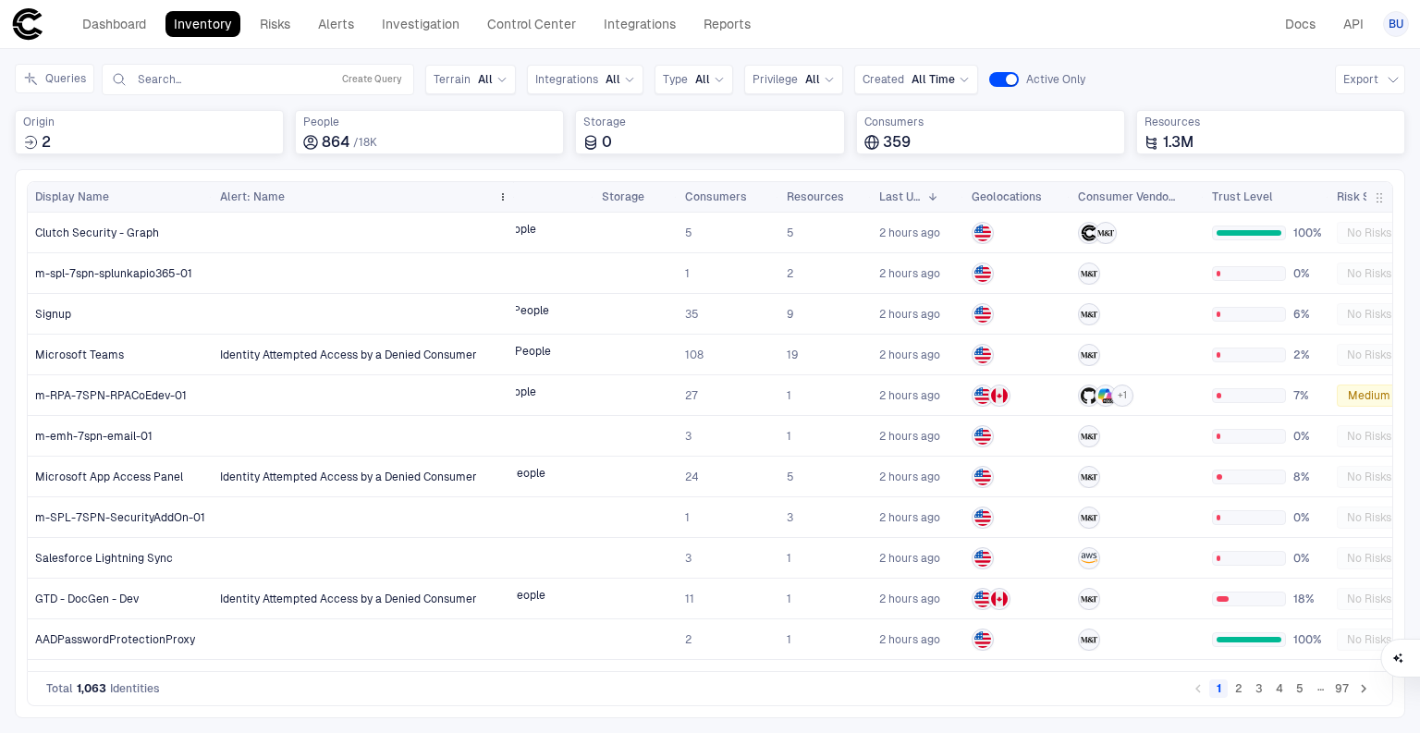
click at [285, 193] on div "Alert: Name" at bounding box center [355, 197] width 270 height 20
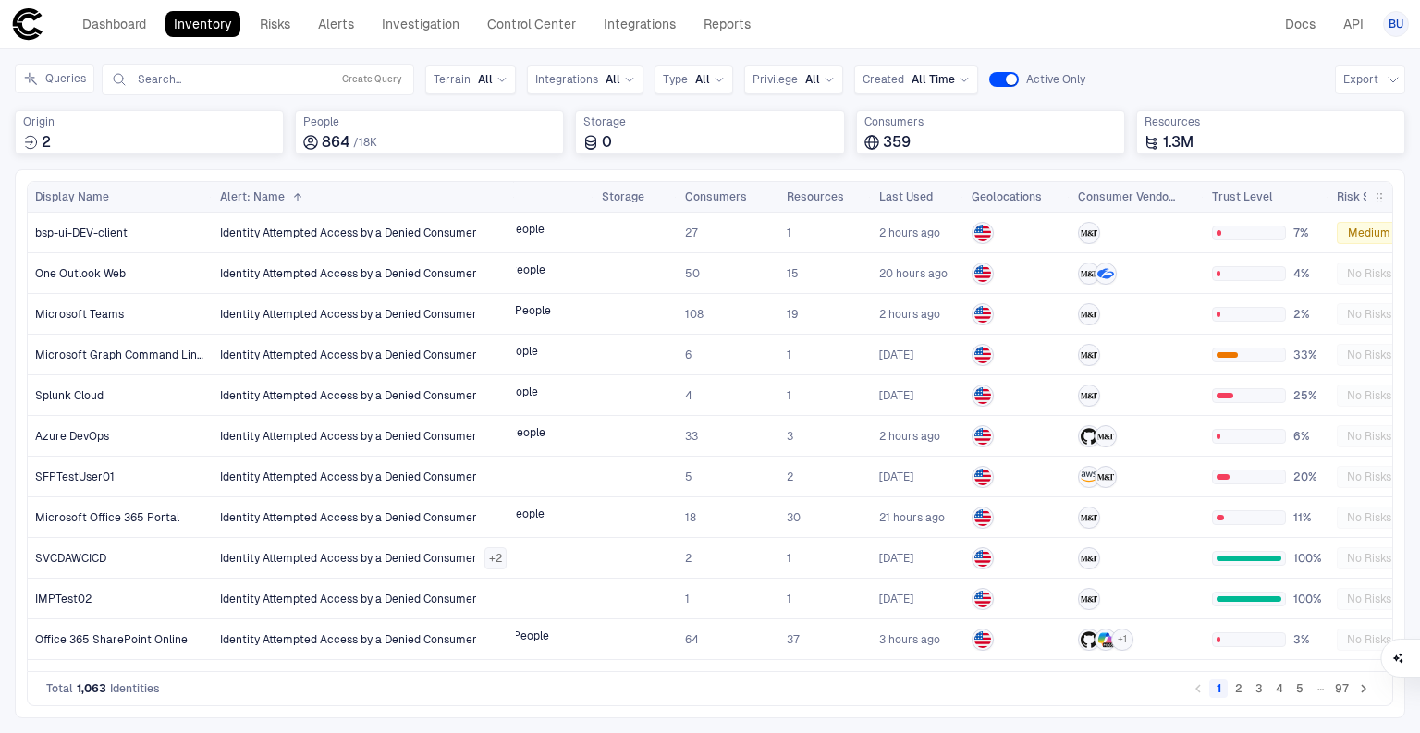
click at [1238, 684] on button "2" at bounding box center [1238, 688] width 18 height 18
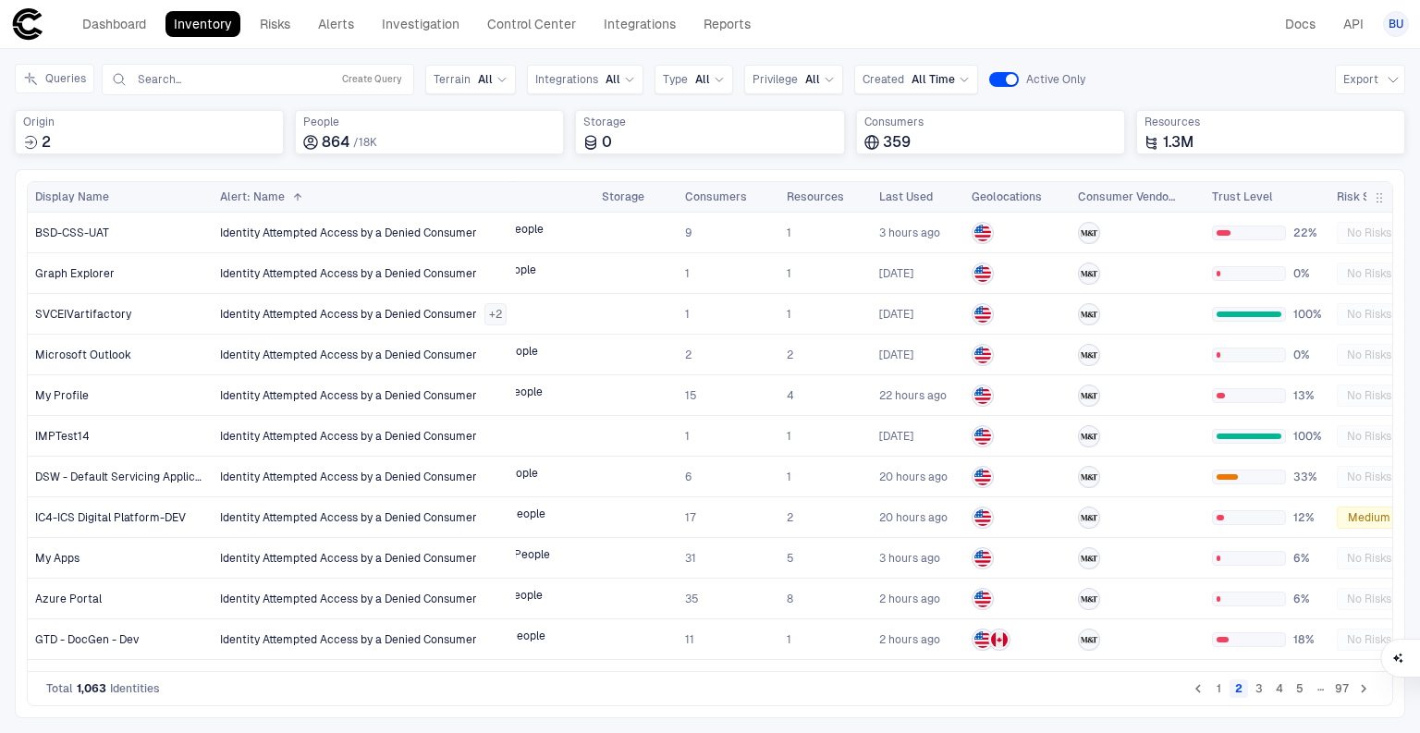
click at [1259, 691] on button "3" at bounding box center [1259, 688] width 18 height 18
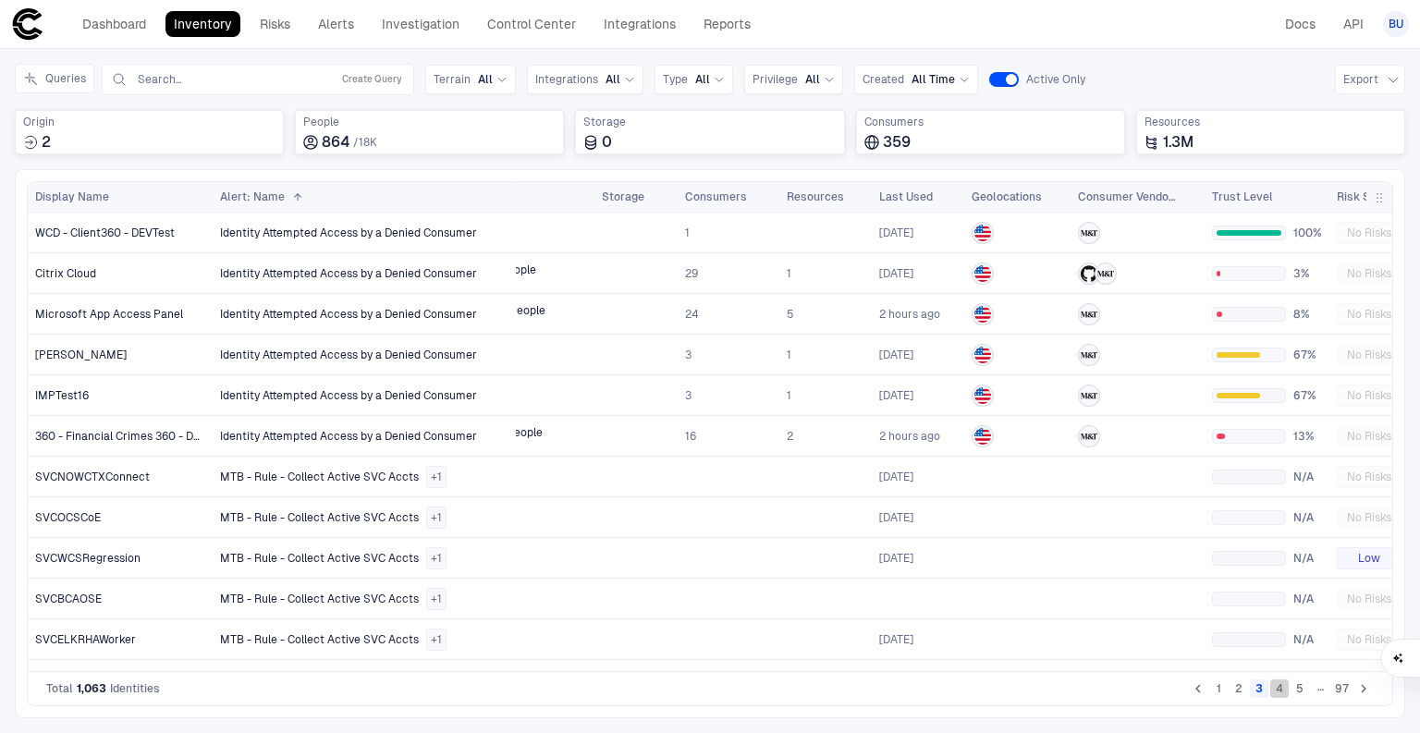
click at [1279, 690] on button "4" at bounding box center [1279, 688] width 18 height 18
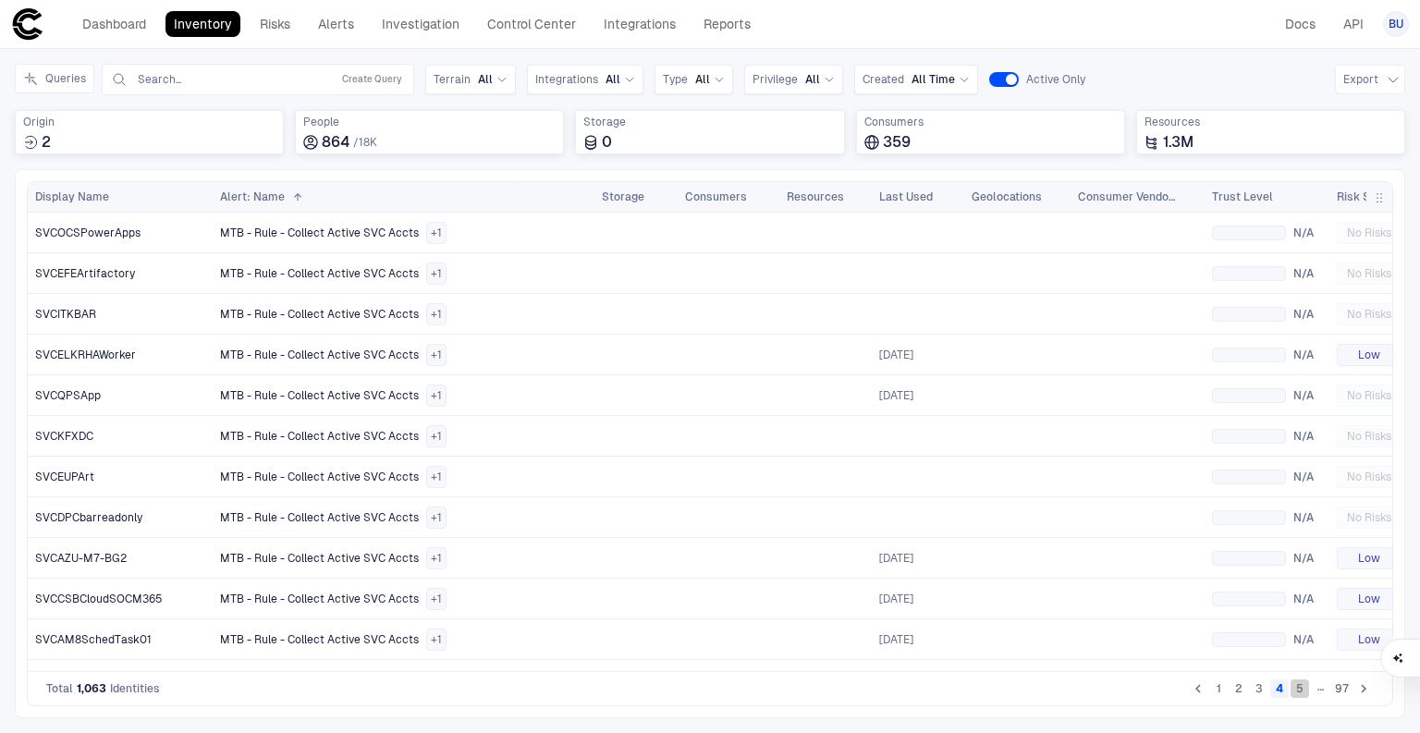
click at [1298, 693] on button "5" at bounding box center [1299, 688] width 18 height 18
click at [1305, 692] on button "6" at bounding box center [1299, 688] width 18 height 18
click at [1307, 692] on button "7" at bounding box center [1299, 688] width 18 height 18
click at [1308, 693] on button "8" at bounding box center [1299, 688] width 18 height 18
click at [1308, 693] on button "9" at bounding box center [1299, 688] width 18 height 18
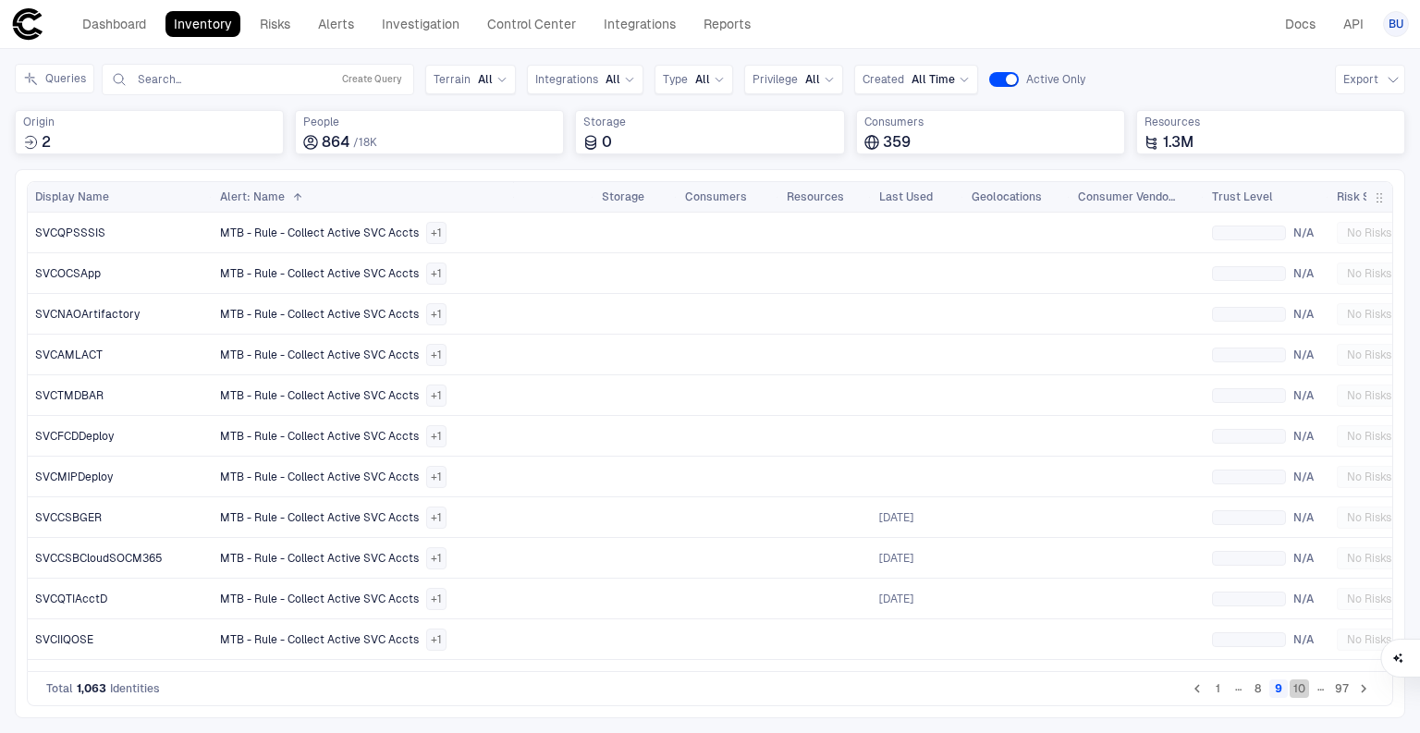
click at [1306, 689] on button "10" at bounding box center [1298, 688] width 19 height 18
click at [1306, 689] on button "11" at bounding box center [1299, 688] width 18 height 18
click at [1306, 689] on button "12" at bounding box center [1298, 688] width 19 height 18
click at [1306, 689] on button "13" at bounding box center [1298, 688] width 19 height 18
click at [576, 199] on span at bounding box center [581, 196] width 11 height 11
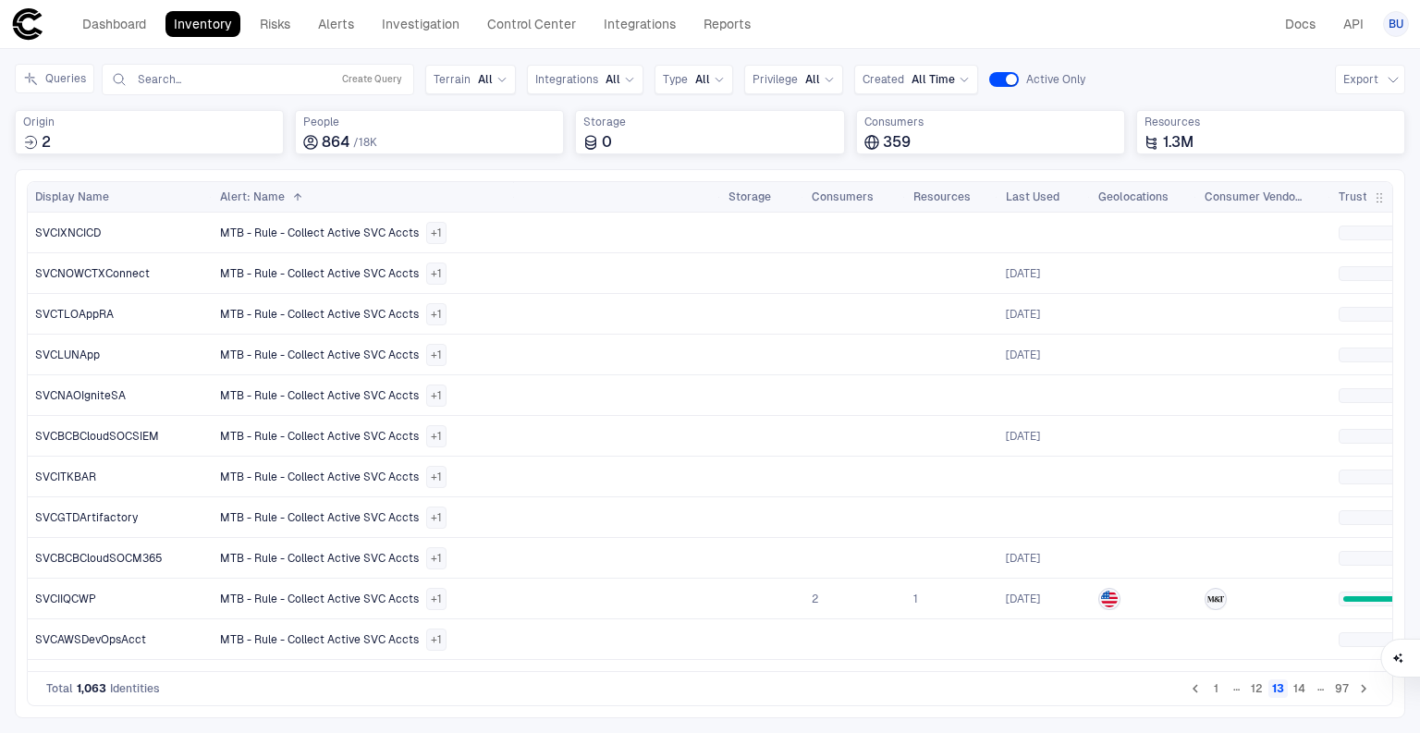
drag, startPoint x: 591, startPoint y: 193, endPoint x: 717, endPoint y: 191, distance: 126.6
click at [717, 191] on div at bounding box center [719, 197] width 7 height 30
click at [502, 196] on span at bounding box center [502, 196] width 11 height 11
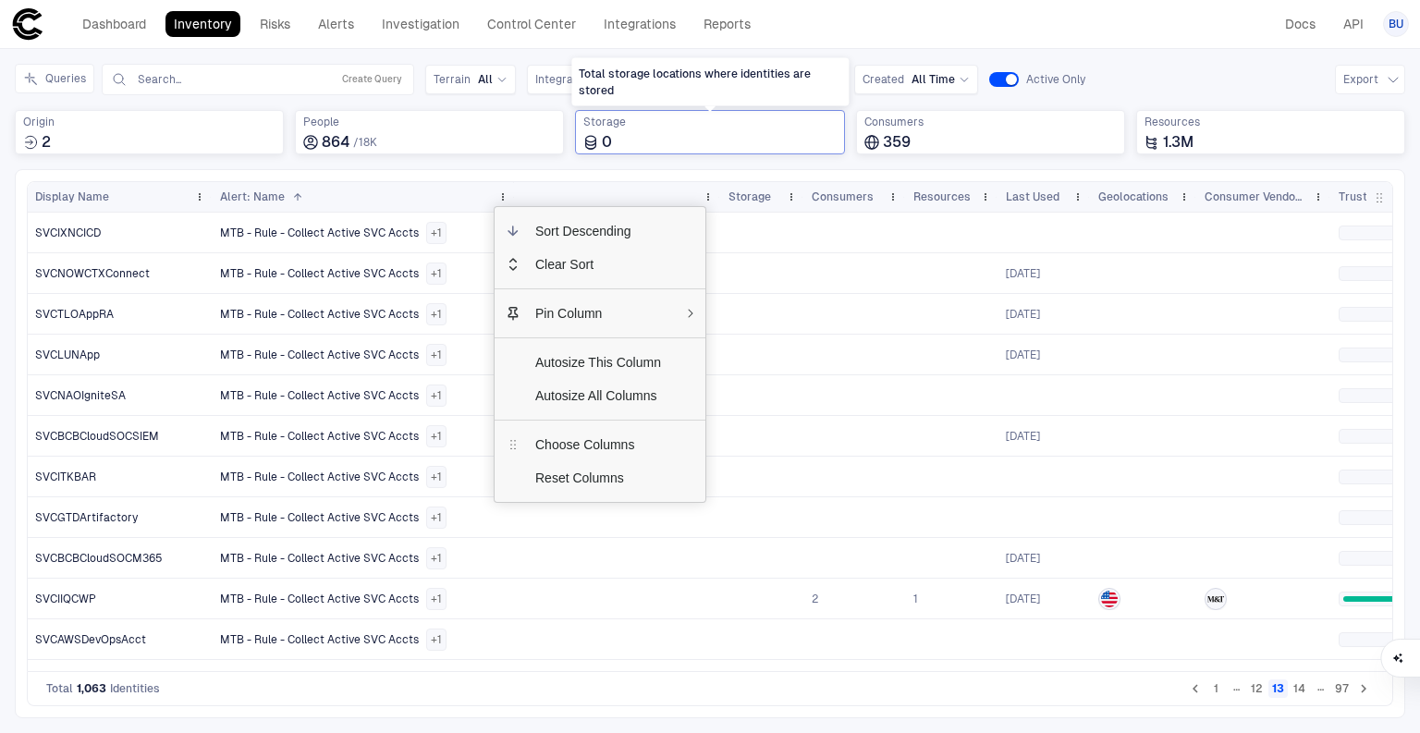
click at [687, 142] on div "0" at bounding box center [709, 142] width 252 height 18
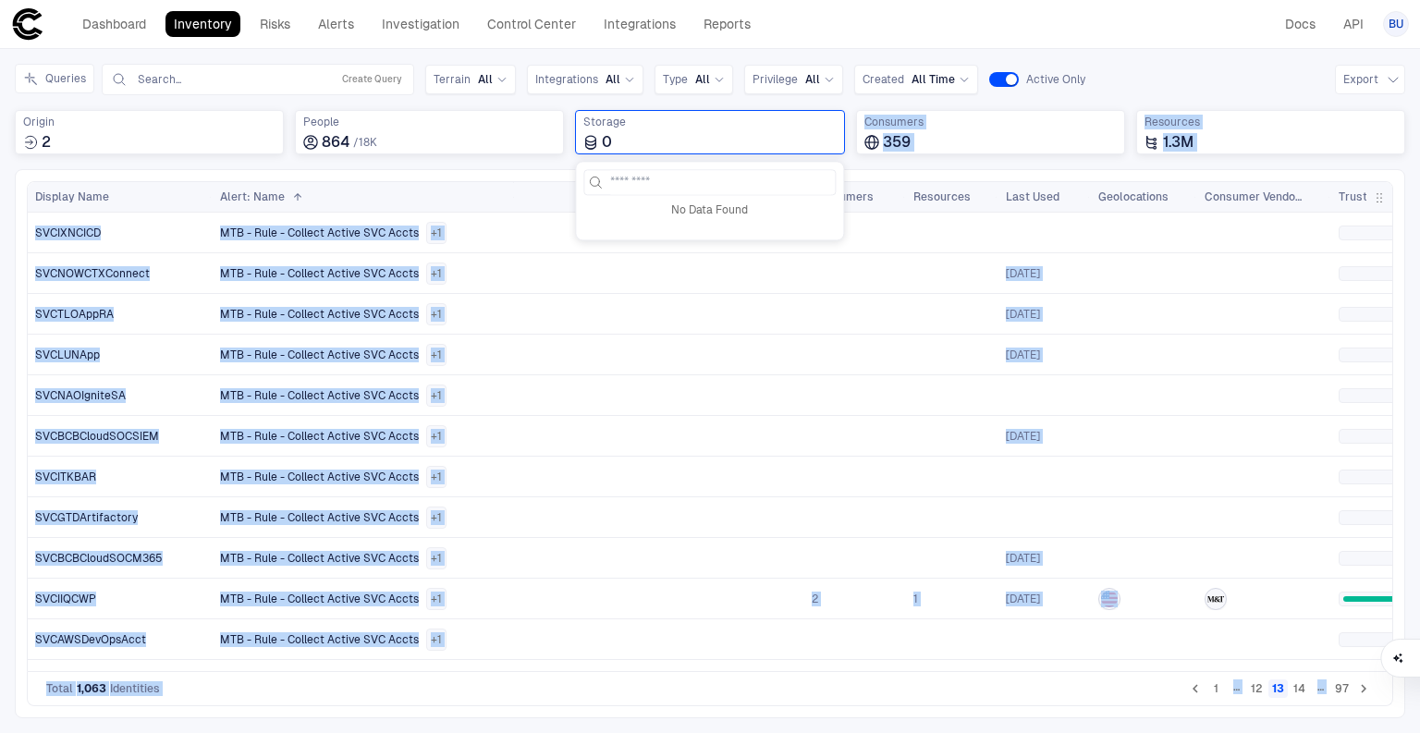
drag, startPoint x: 687, startPoint y: 142, endPoint x: 632, endPoint y: 164, distance: 58.5
click at [632, 164] on body "defs Dashboard Inventory Risks Alerts Investigation Control Center Integrations…" at bounding box center [710, 366] width 1420 height 733
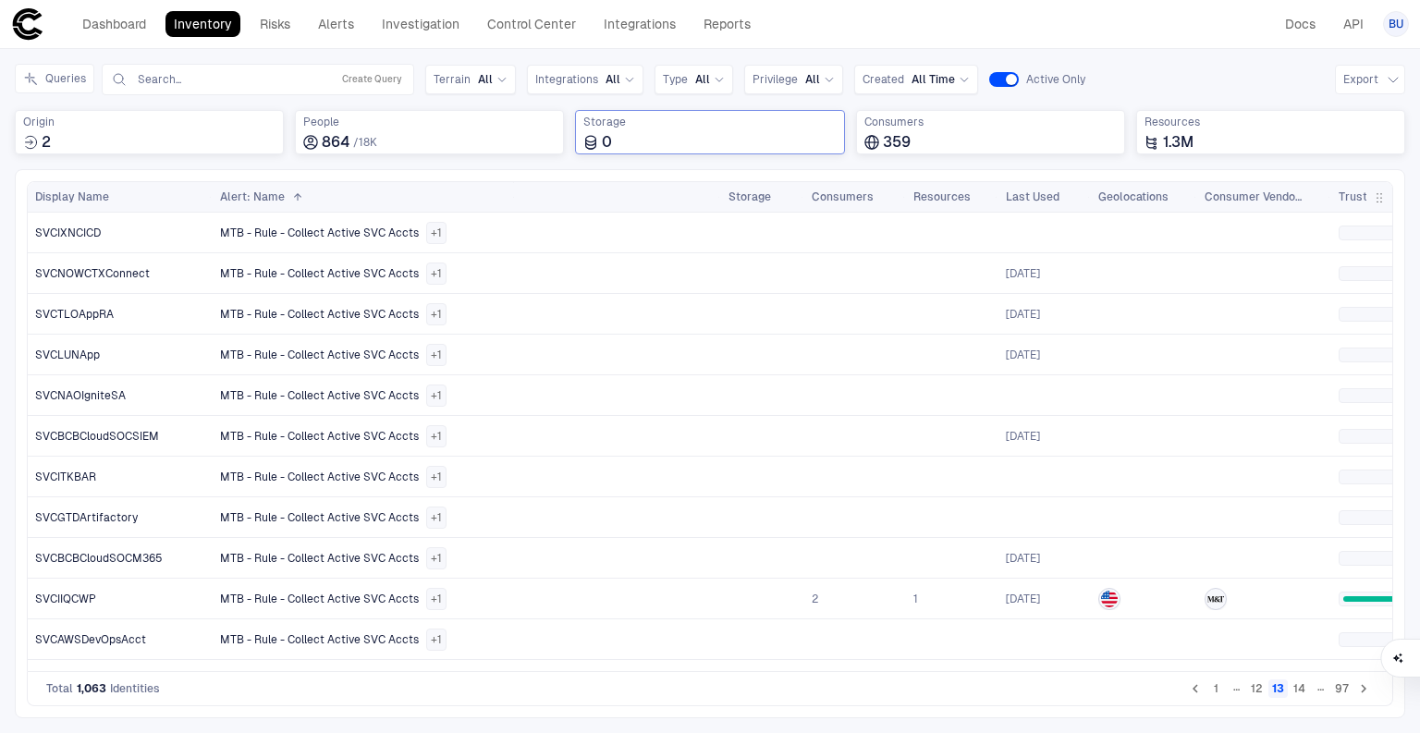
drag, startPoint x: 524, startPoint y: 157, endPoint x: 698, endPoint y: 152, distance: 173.8
click at [524, 157] on div "Queries Search... Create Query Terrain All Integrations All Type All Privilege …" at bounding box center [710, 116] width 1390 height 105
click at [710, 196] on span at bounding box center [707, 196] width 11 height 11
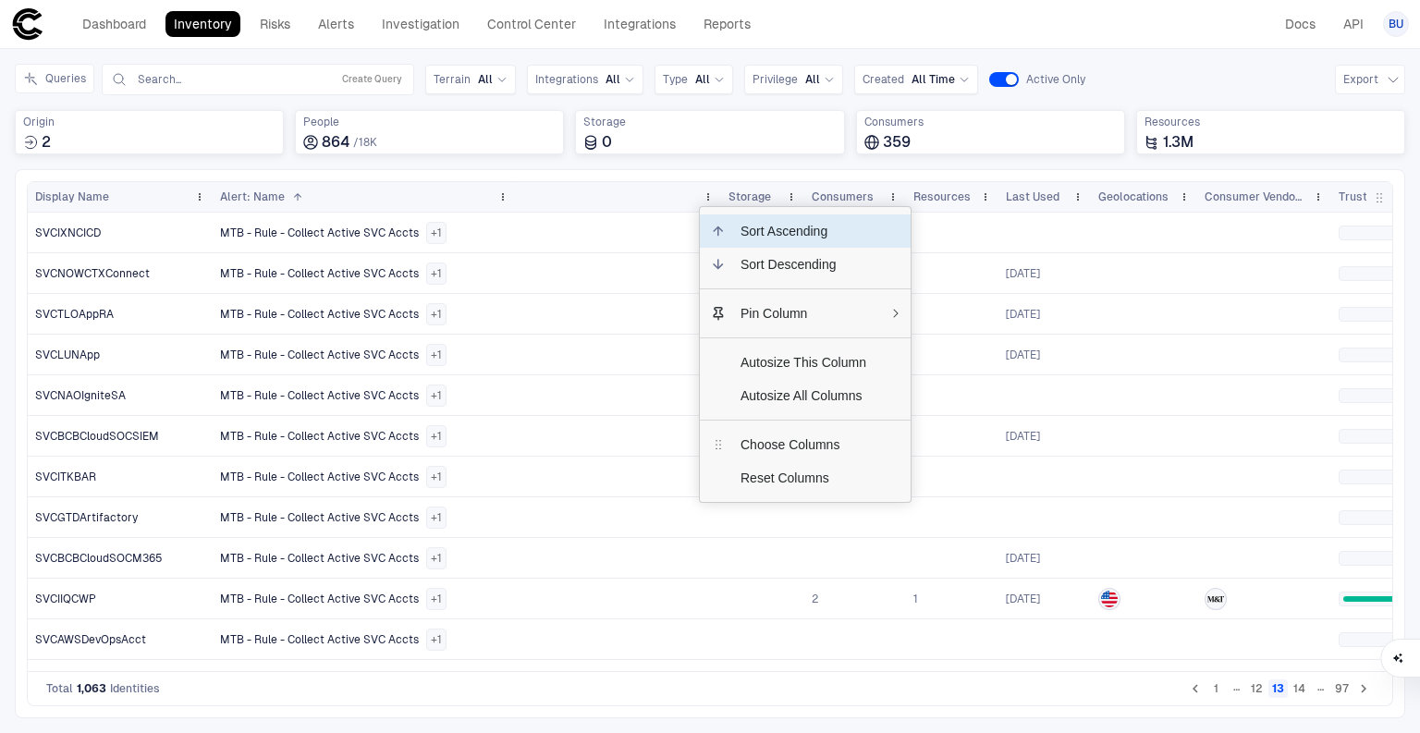
click at [726, 229] on span "Sort Ascending" at bounding box center [803, 230] width 155 height 33
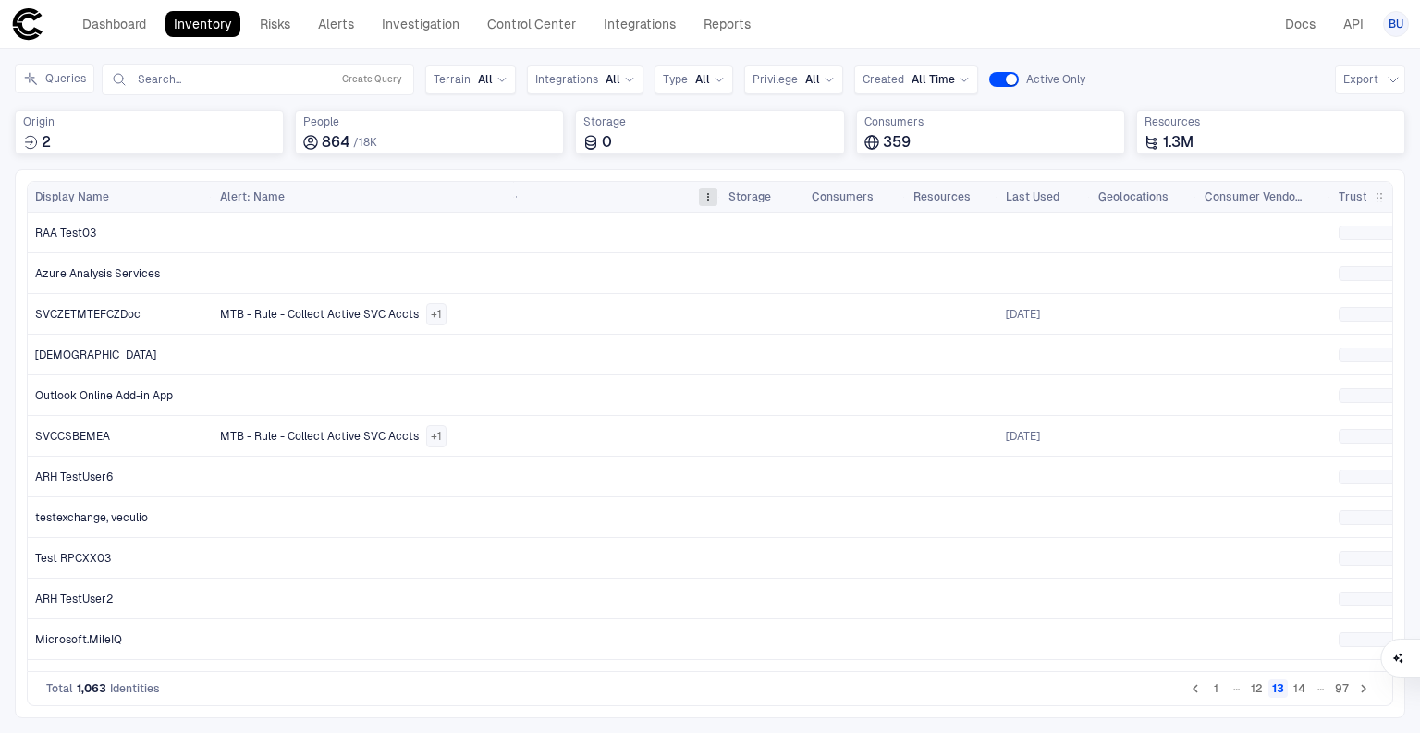
click at [710, 198] on span at bounding box center [707, 196] width 11 height 11
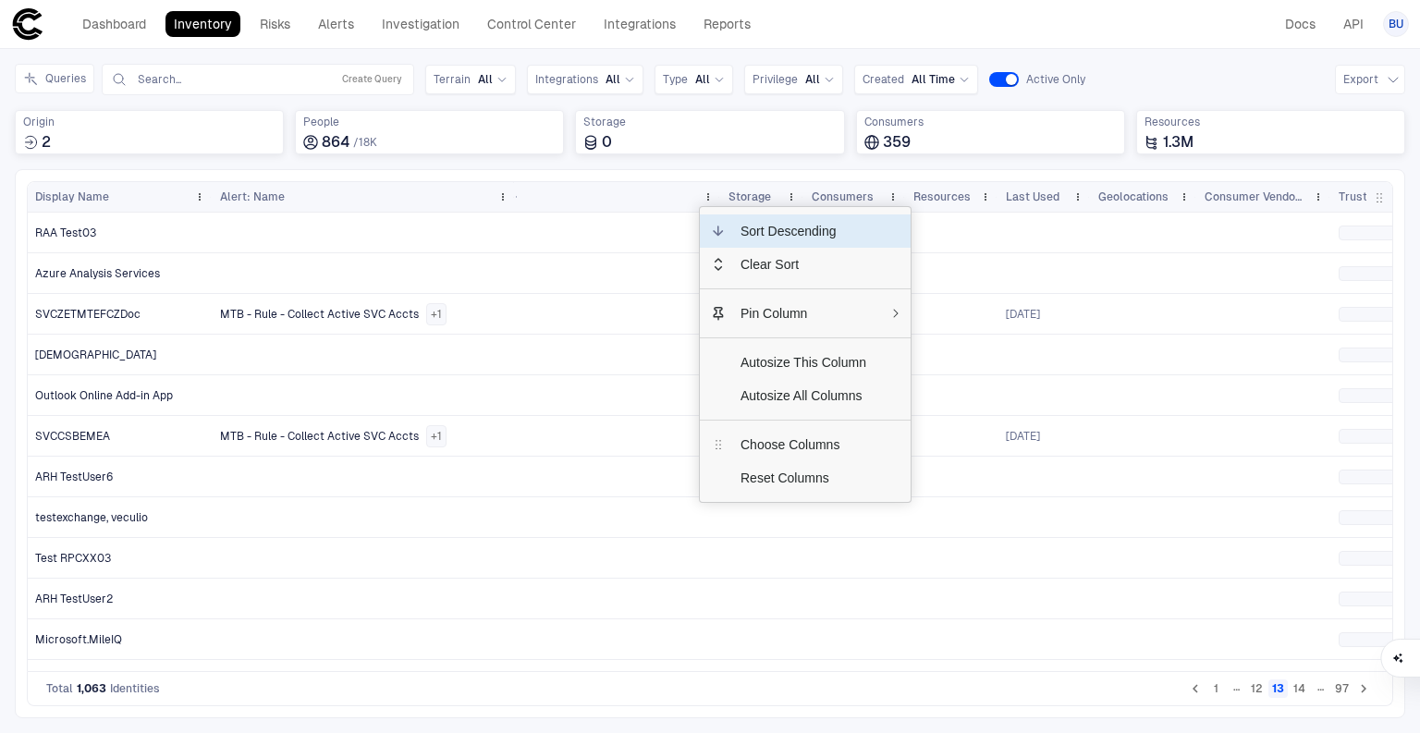
click at [726, 232] on span "Sort Descending" at bounding box center [803, 230] width 155 height 33
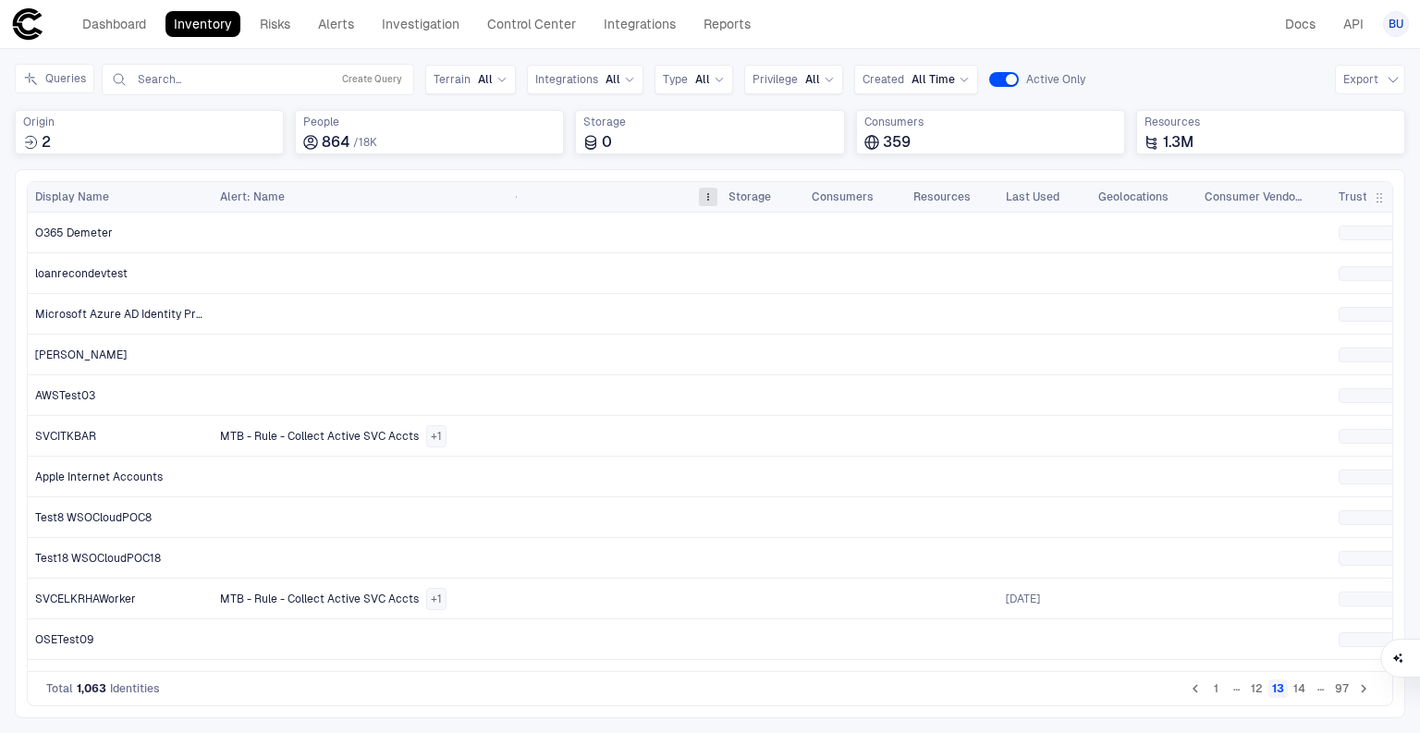
click at [710, 197] on span at bounding box center [707, 196] width 11 height 11
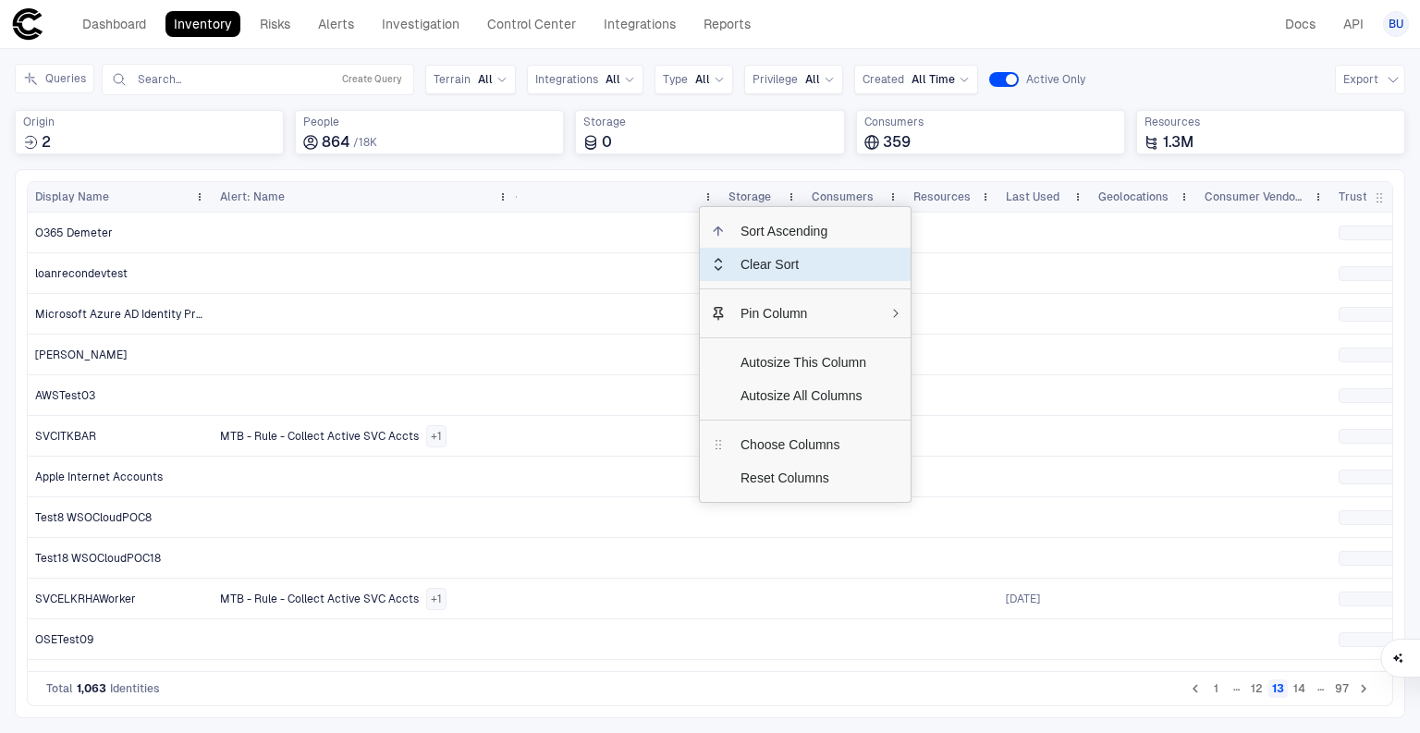
click at [746, 273] on span "Clear Sort" at bounding box center [803, 264] width 155 height 33
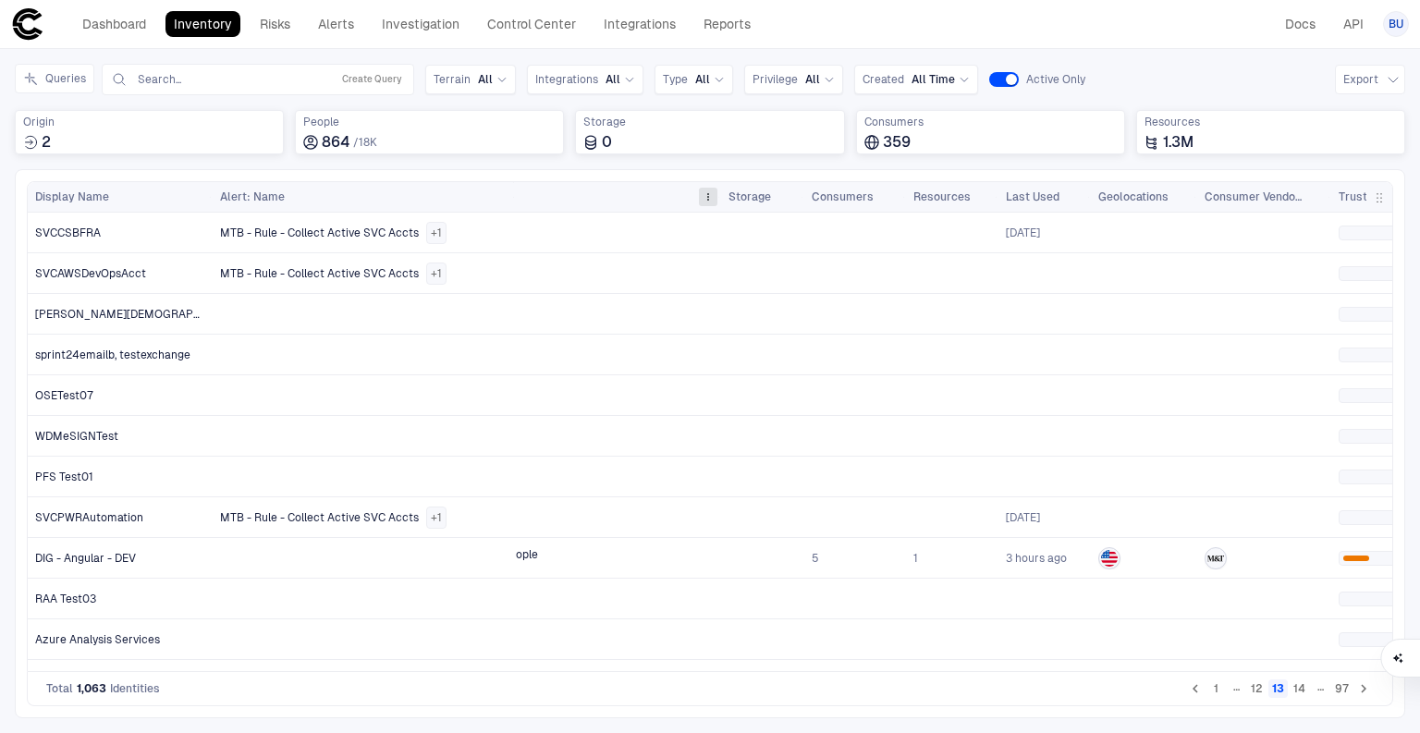
click at [710, 196] on span at bounding box center [707, 196] width 11 height 11
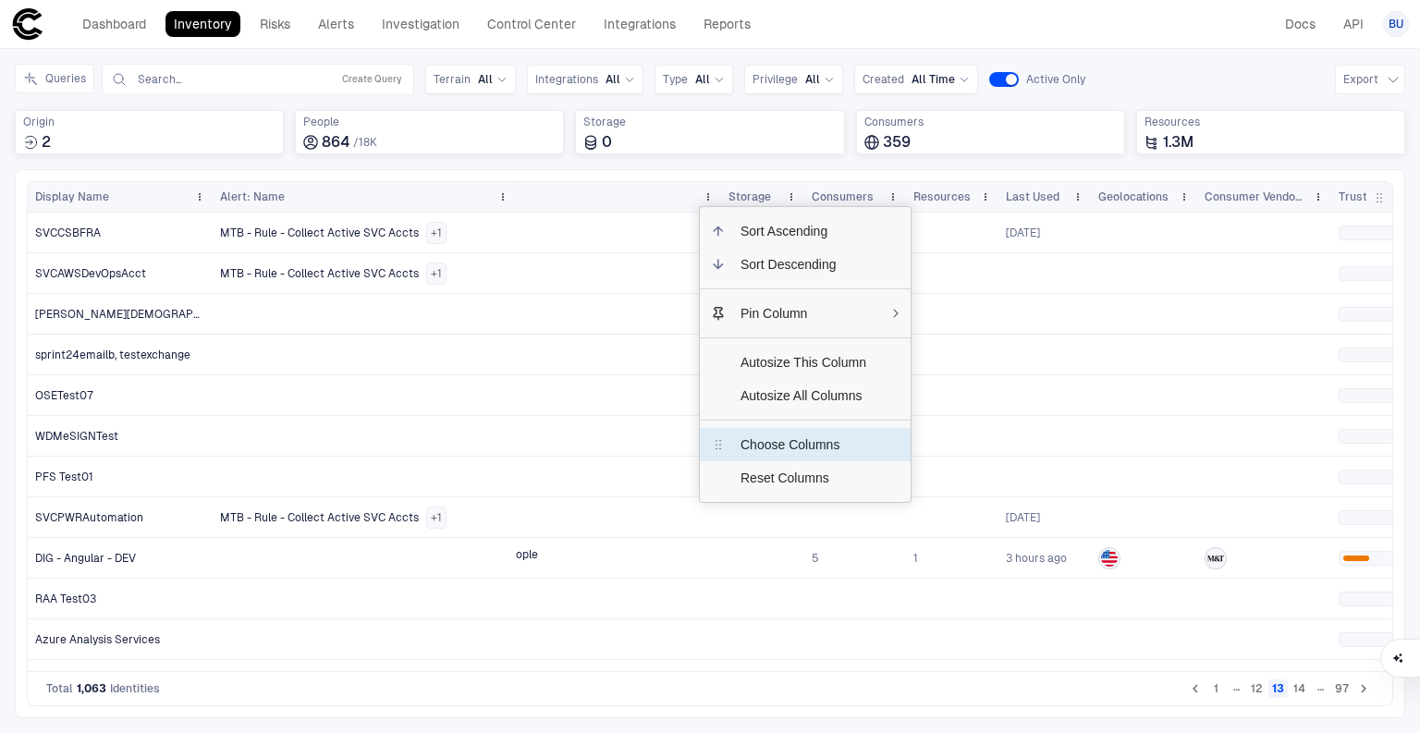
click at [750, 448] on span "Choose Columns" at bounding box center [803, 444] width 155 height 33
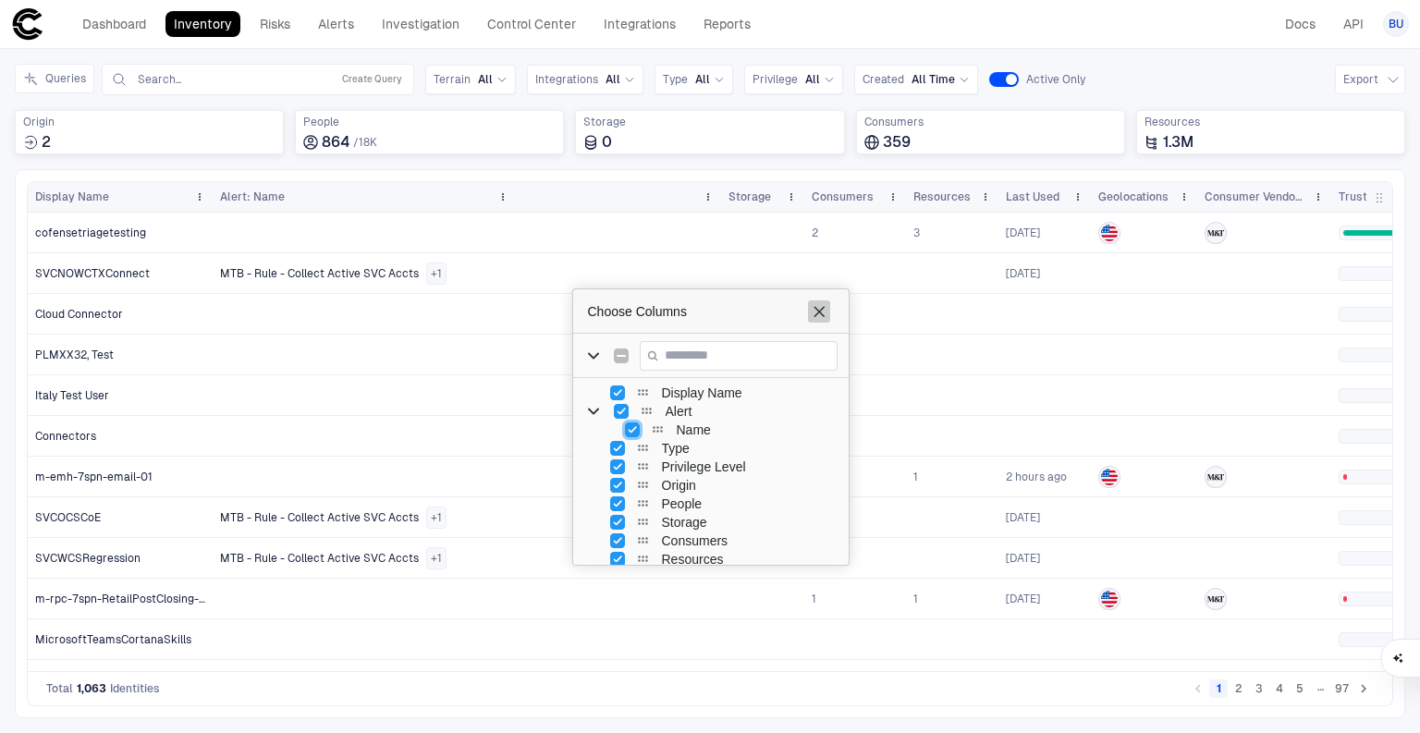
click at [818, 312] on span "Choose Columns" at bounding box center [818, 311] width 15 height 15
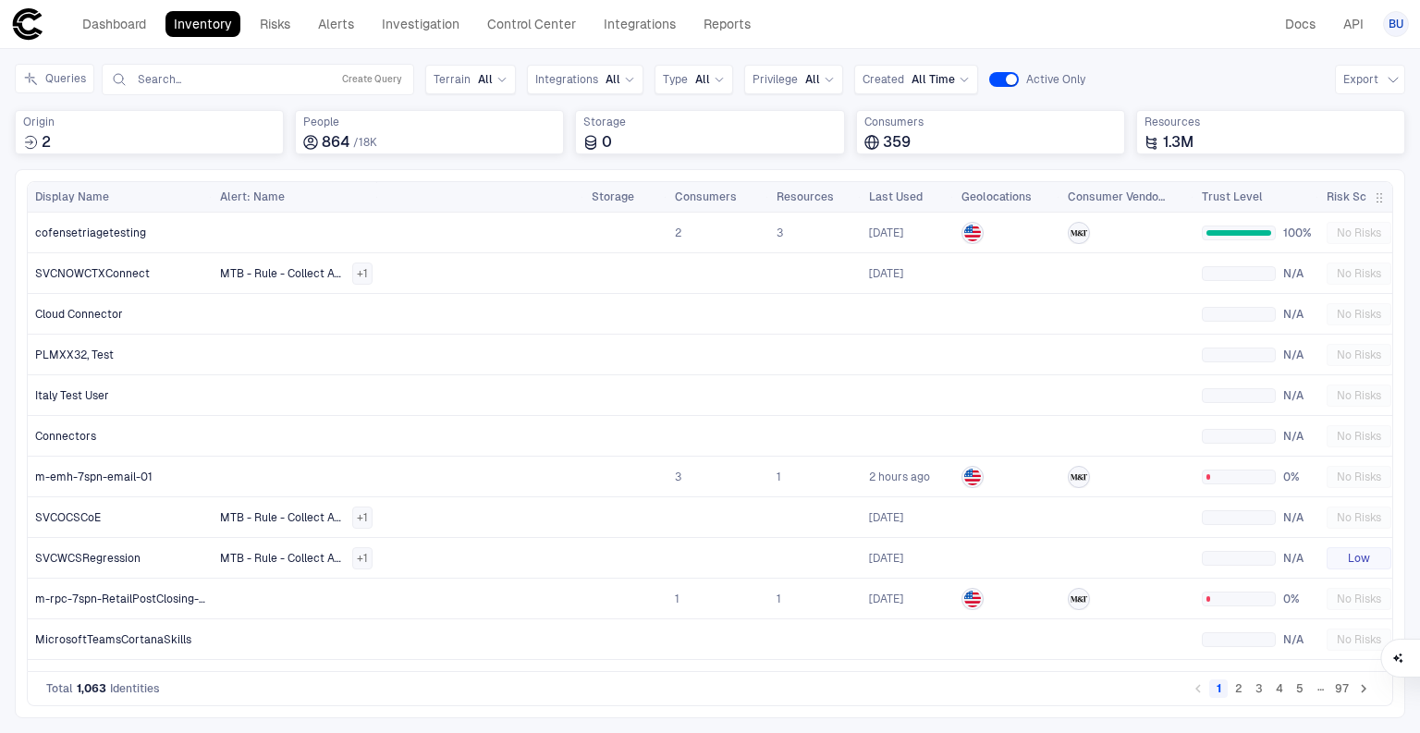
drag, startPoint x: 510, startPoint y: 199, endPoint x: 372, endPoint y: 201, distance: 138.7
click at [374, 201] on div at bounding box center [377, 197] width 7 height 30
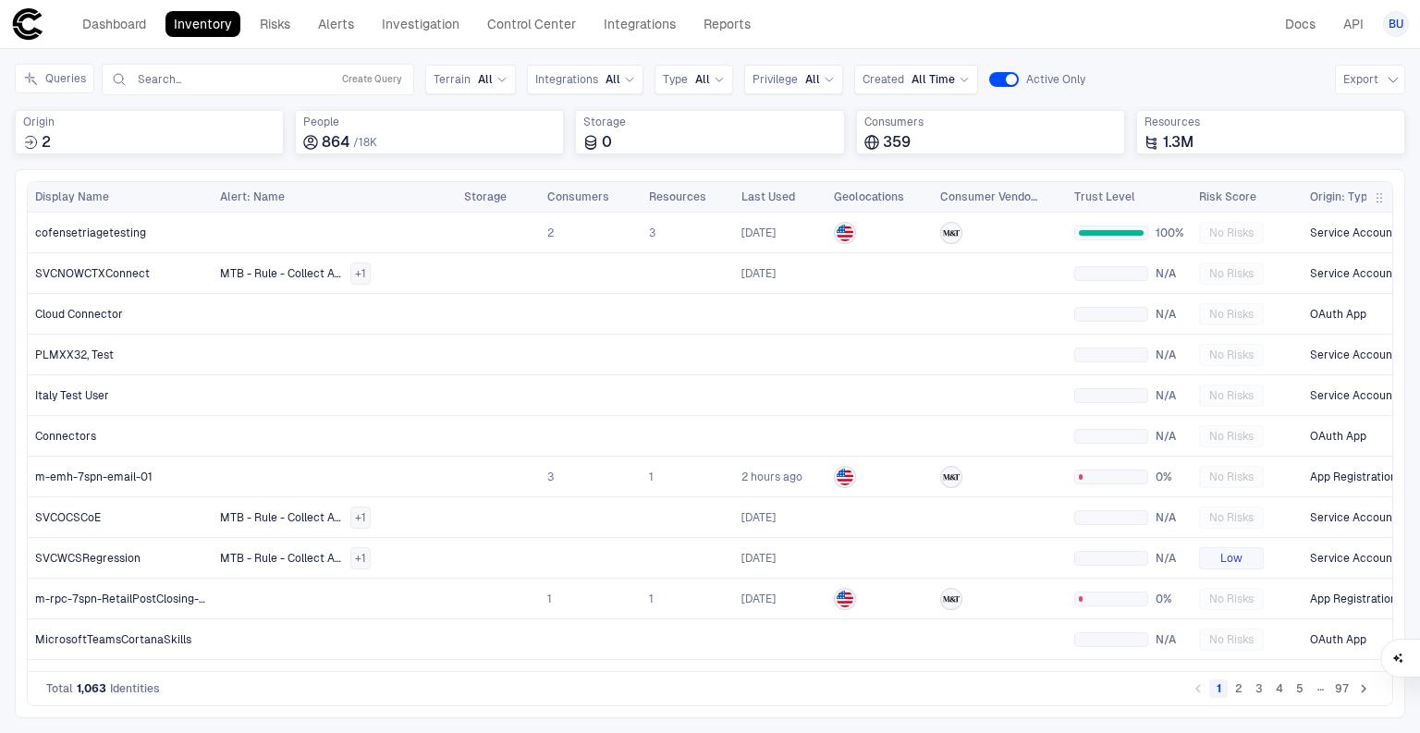
drag, startPoint x: 580, startPoint y: 197, endPoint x: 389, endPoint y: 216, distance: 192.3
click at [389, 216] on div "Display Name Alert: Name +" at bounding box center [710, 426] width 1364 height 489
click at [365, 200] on span at bounding box center [364, 196] width 11 height 11
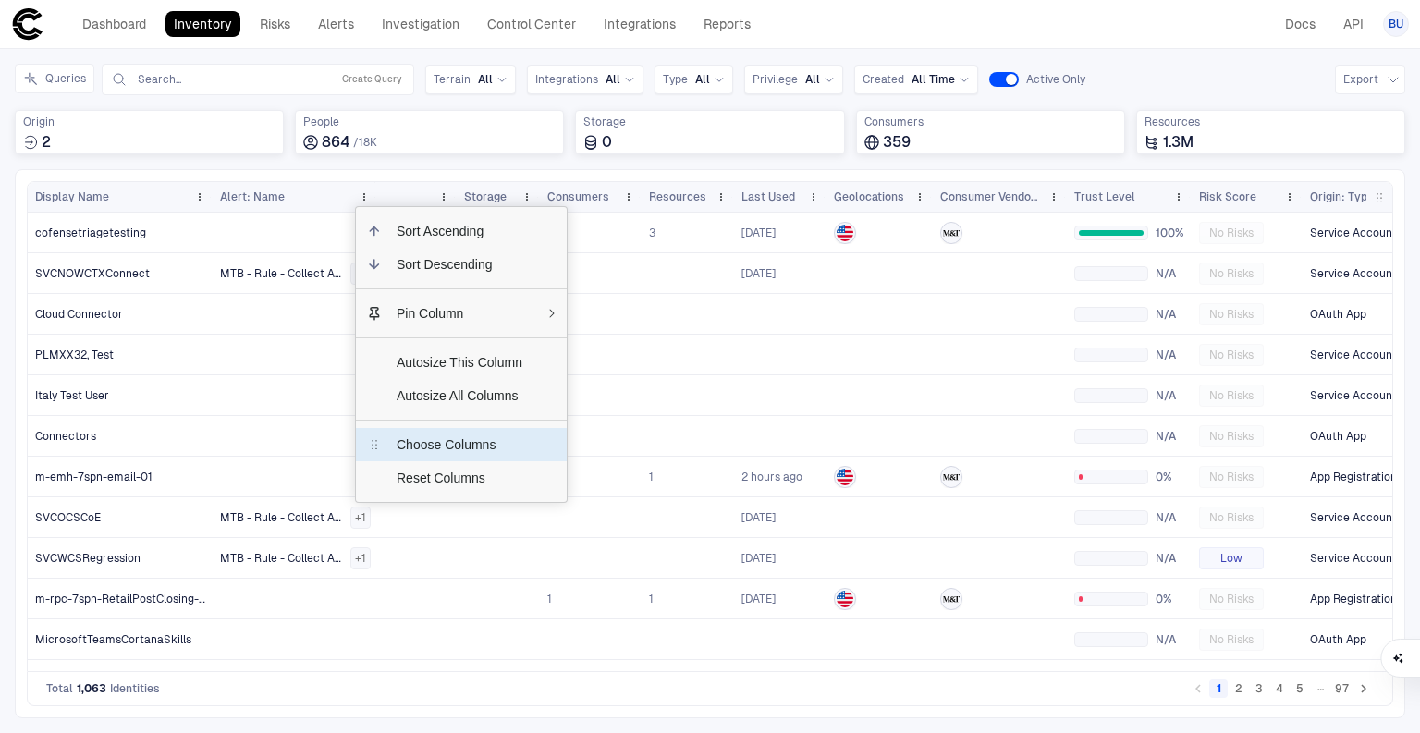
click at [435, 442] on span "Choose Columns" at bounding box center [459, 444] width 155 height 33
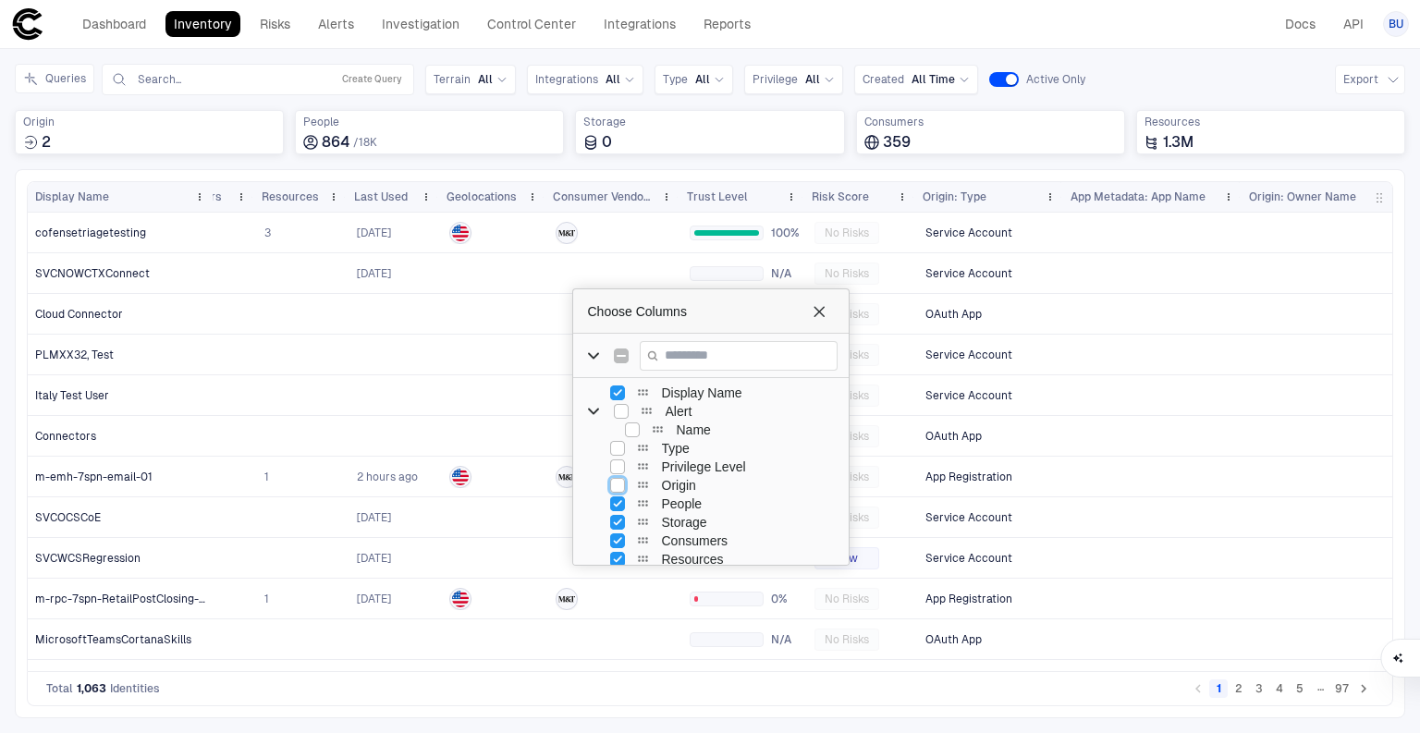
scroll to position [0, 279]
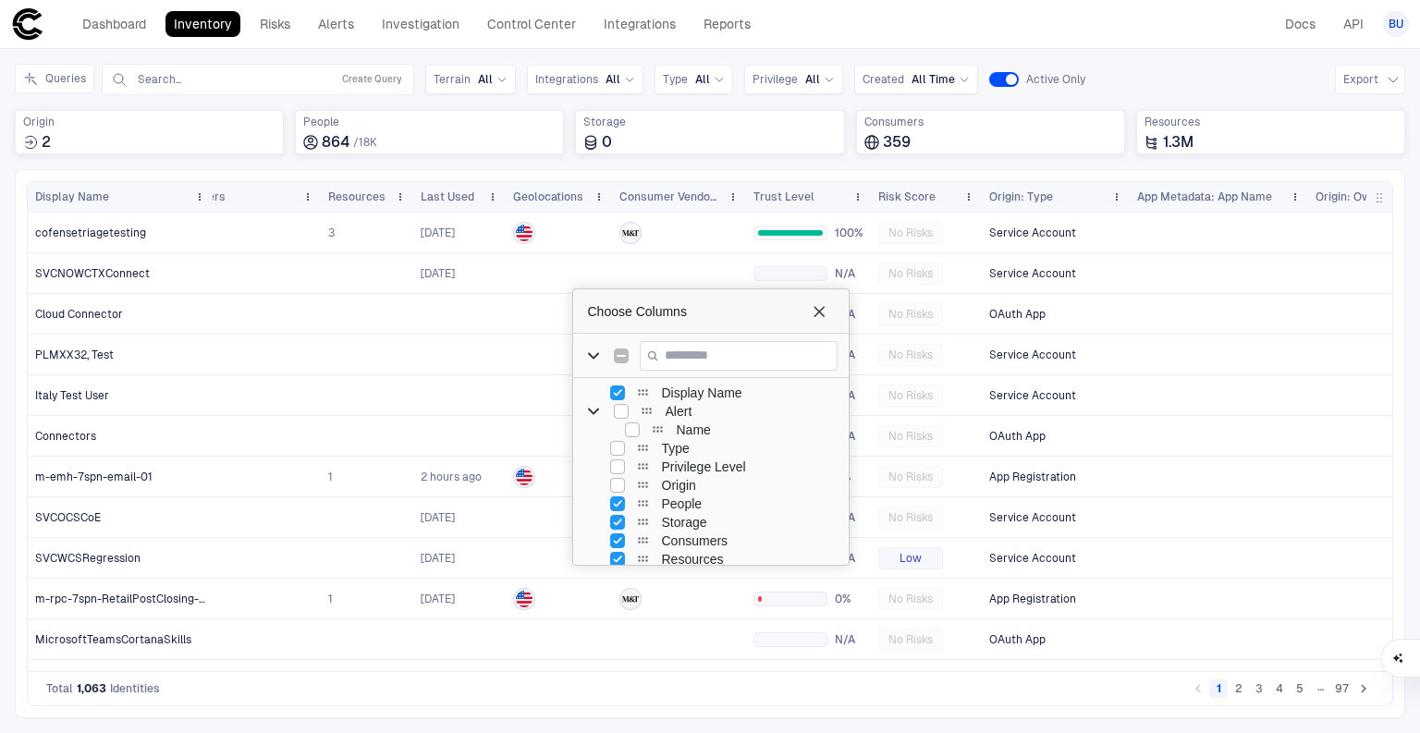
drag, startPoint x: 252, startPoint y: 192, endPoint x: 170, endPoint y: 197, distance: 82.4
click at [323, 201] on div at bounding box center [319, 197] width 7 height 30
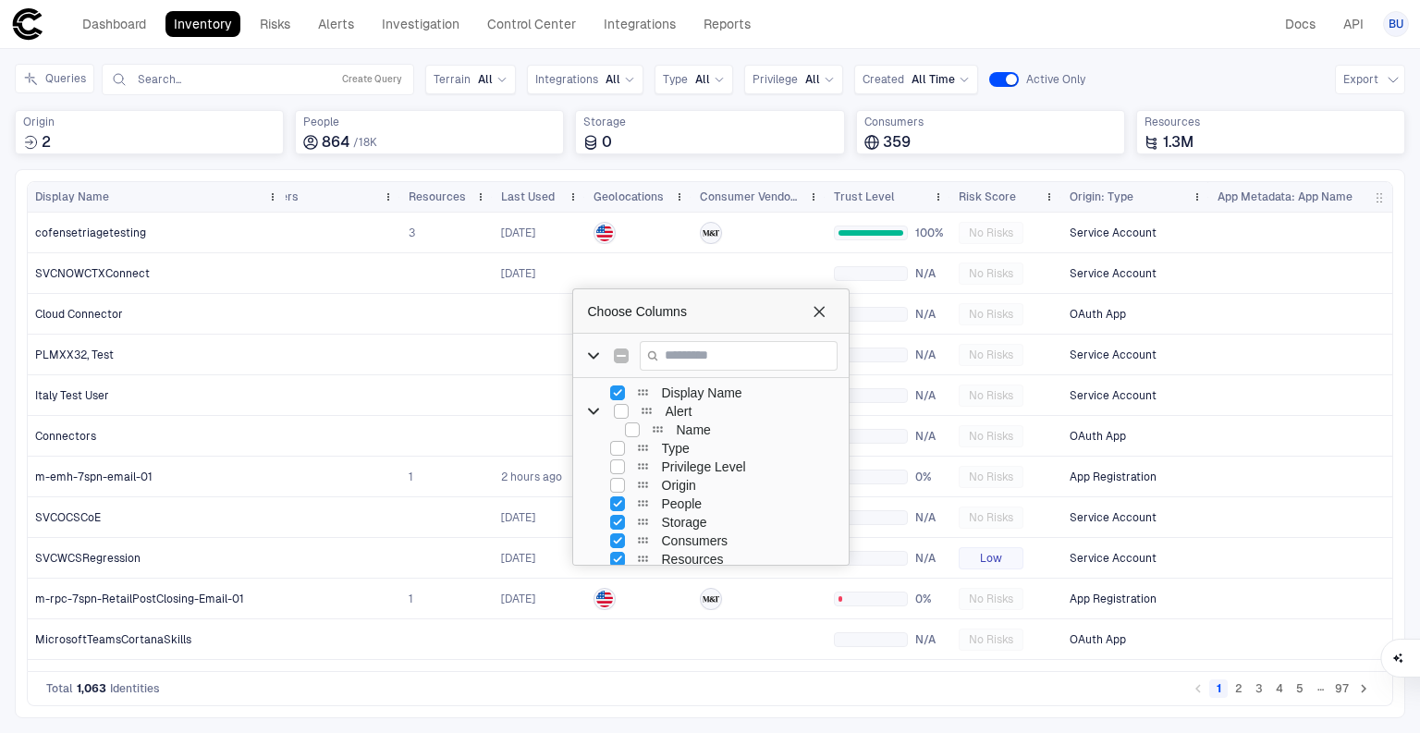
drag, startPoint x: 209, startPoint y: 198, endPoint x: 357, endPoint y: 285, distance: 171.5
click at [288, 199] on div at bounding box center [284, 197] width 7 height 30
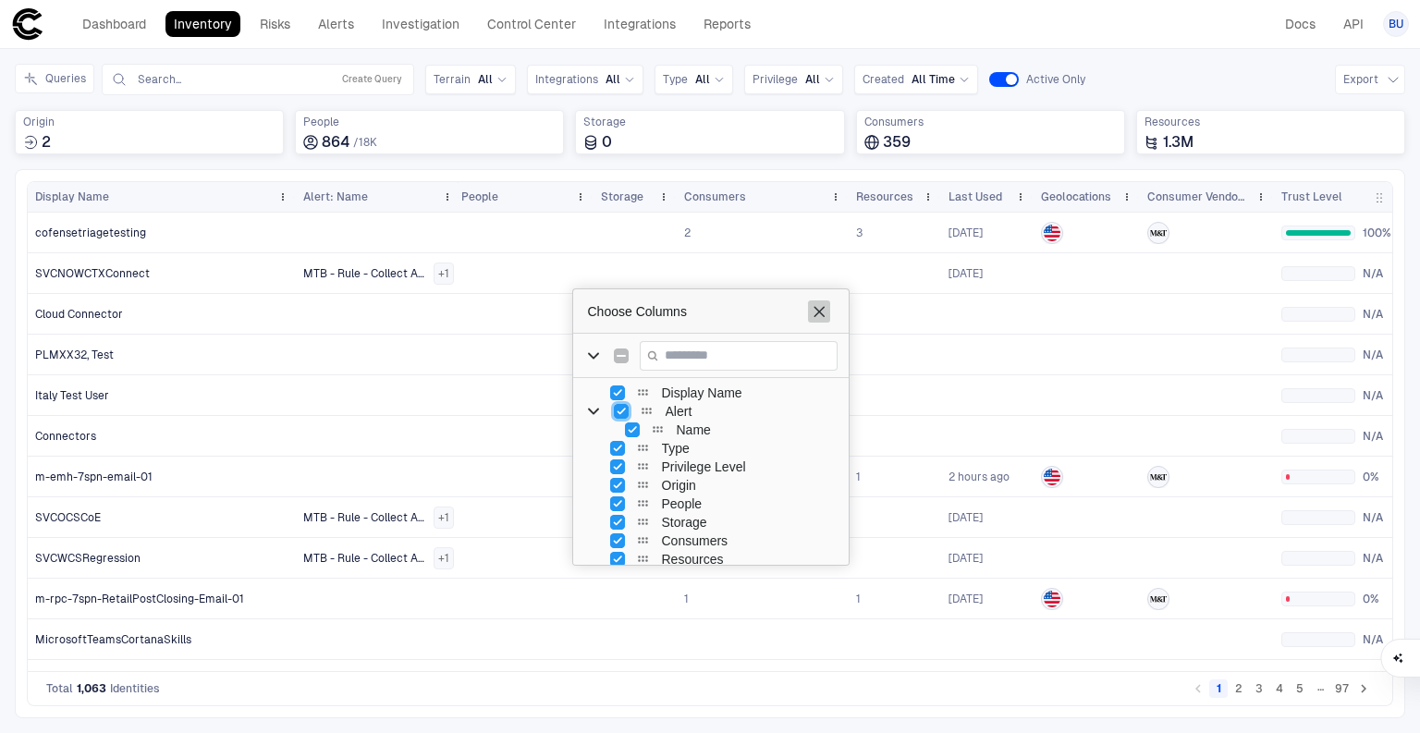
click at [824, 304] on span "Choose Columns" at bounding box center [818, 311] width 15 height 15
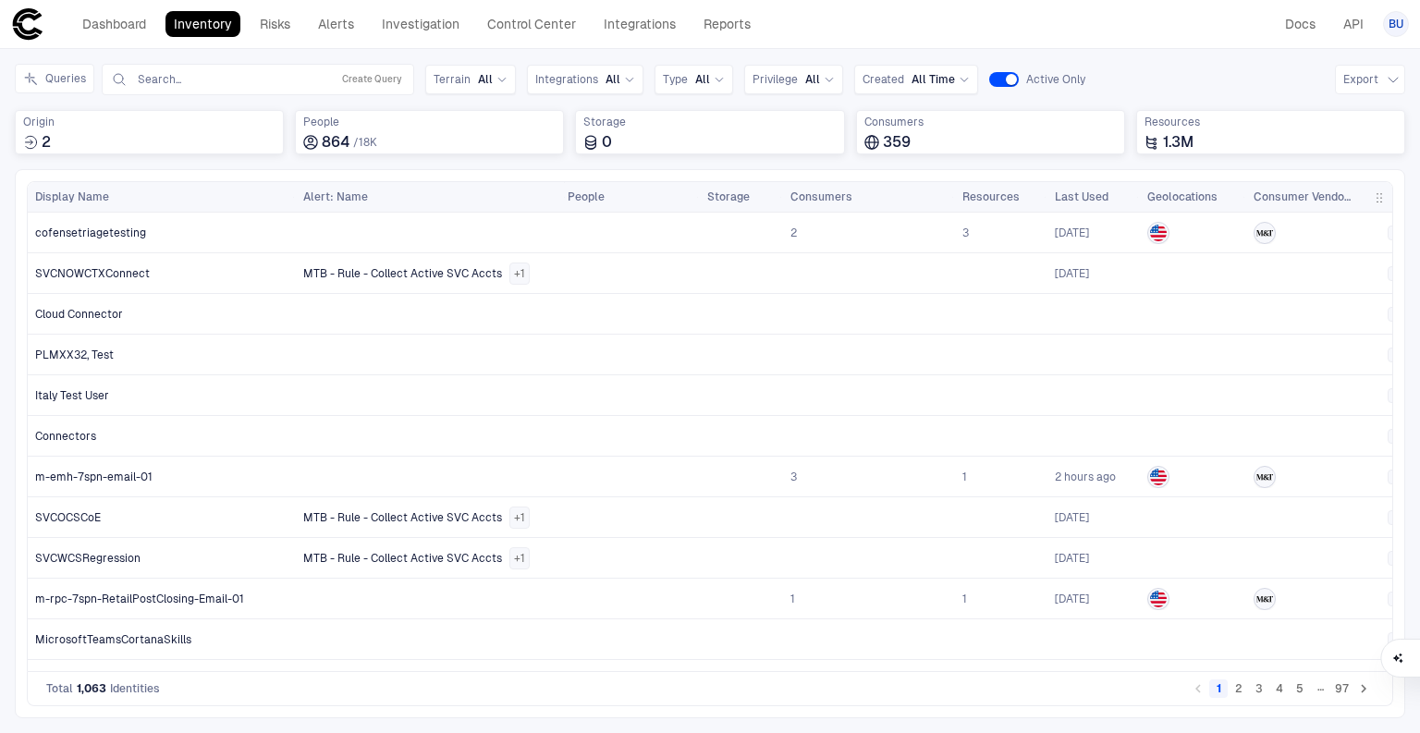
drag, startPoint x: 455, startPoint y: 196, endPoint x: 561, endPoint y: 200, distance: 106.4
click at [562, 200] on div at bounding box center [565, 197] width 7 height 30
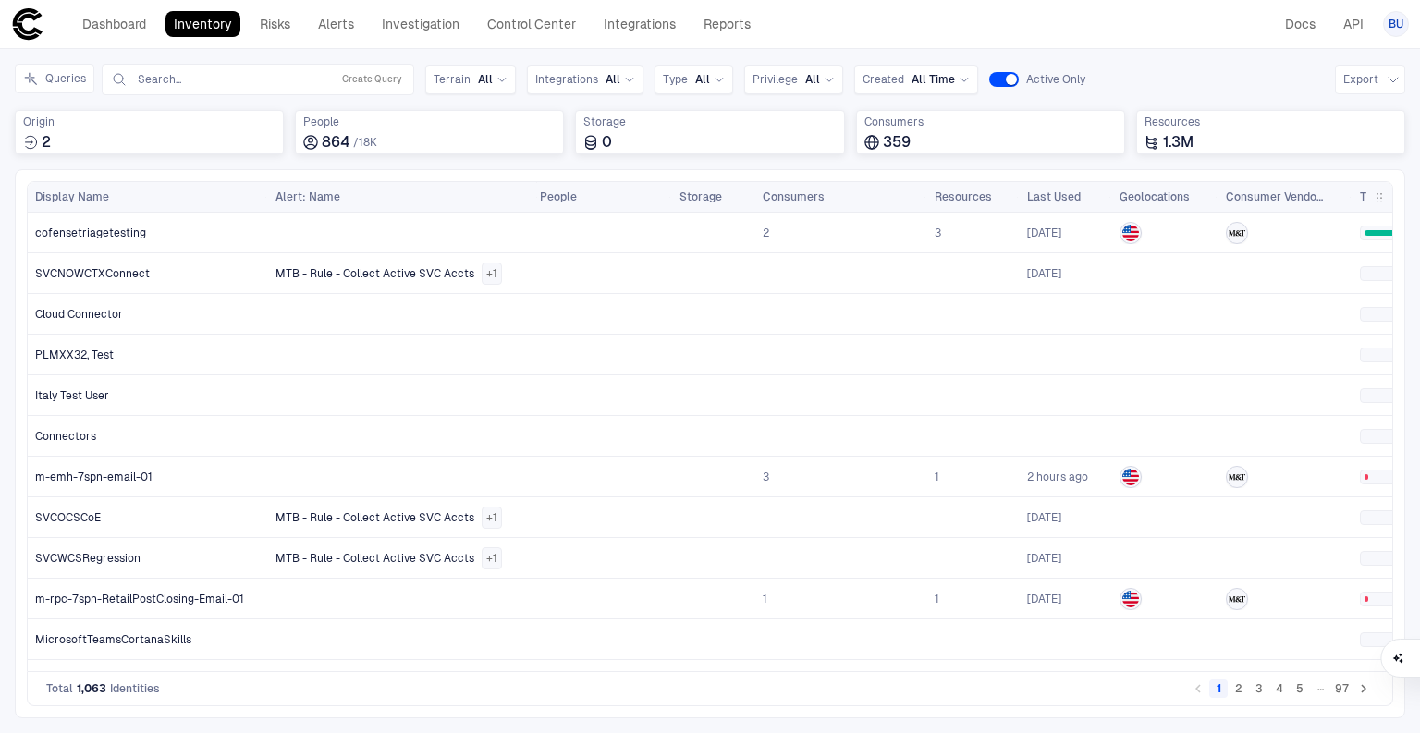
drag, startPoint x: 294, startPoint y: 192, endPoint x: 266, endPoint y: 204, distance: 30.2
click at [266, 204] on div at bounding box center [266, 197] width 7 height 30
drag, startPoint x: 1205, startPoint y: 62, endPoint x: 582, endPoint y: 118, distance: 625.5
click at [1205, 62] on div "Inventory Navigator Discovery AD Service Accounts Access from Non-Org Addresses…" at bounding box center [710, 391] width 1420 height 684
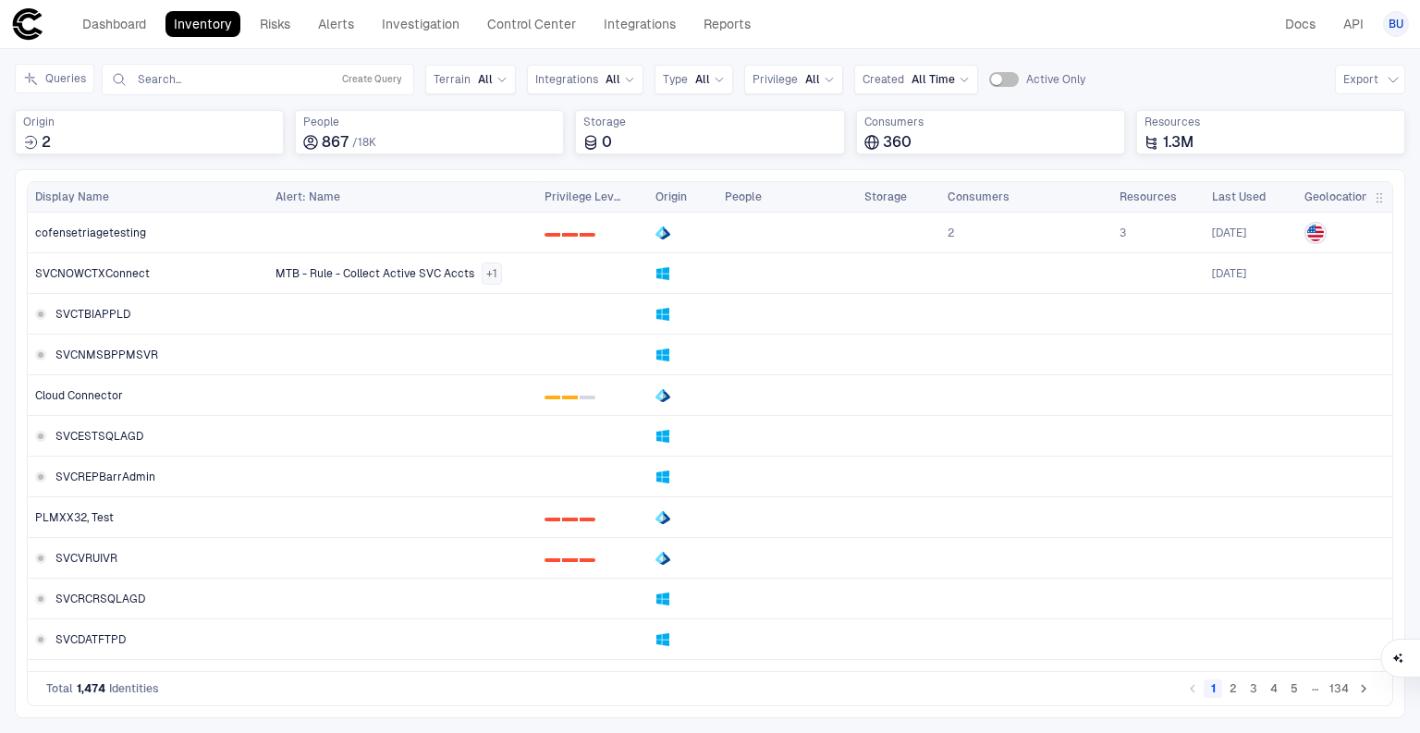
scroll to position [0, 110]
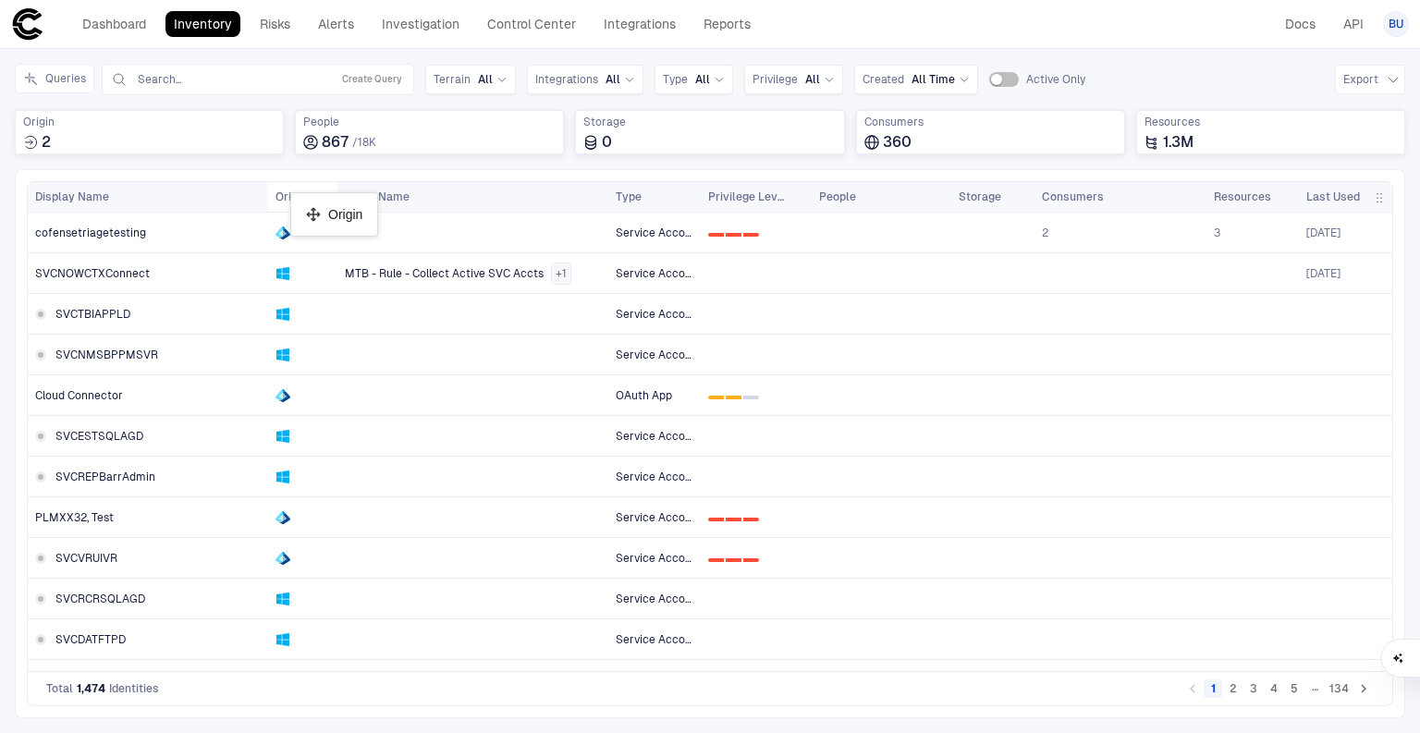
drag, startPoint x: 769, startPoint y: 193, endPoint x: 299, endPoint y: 200, distance: 469.6
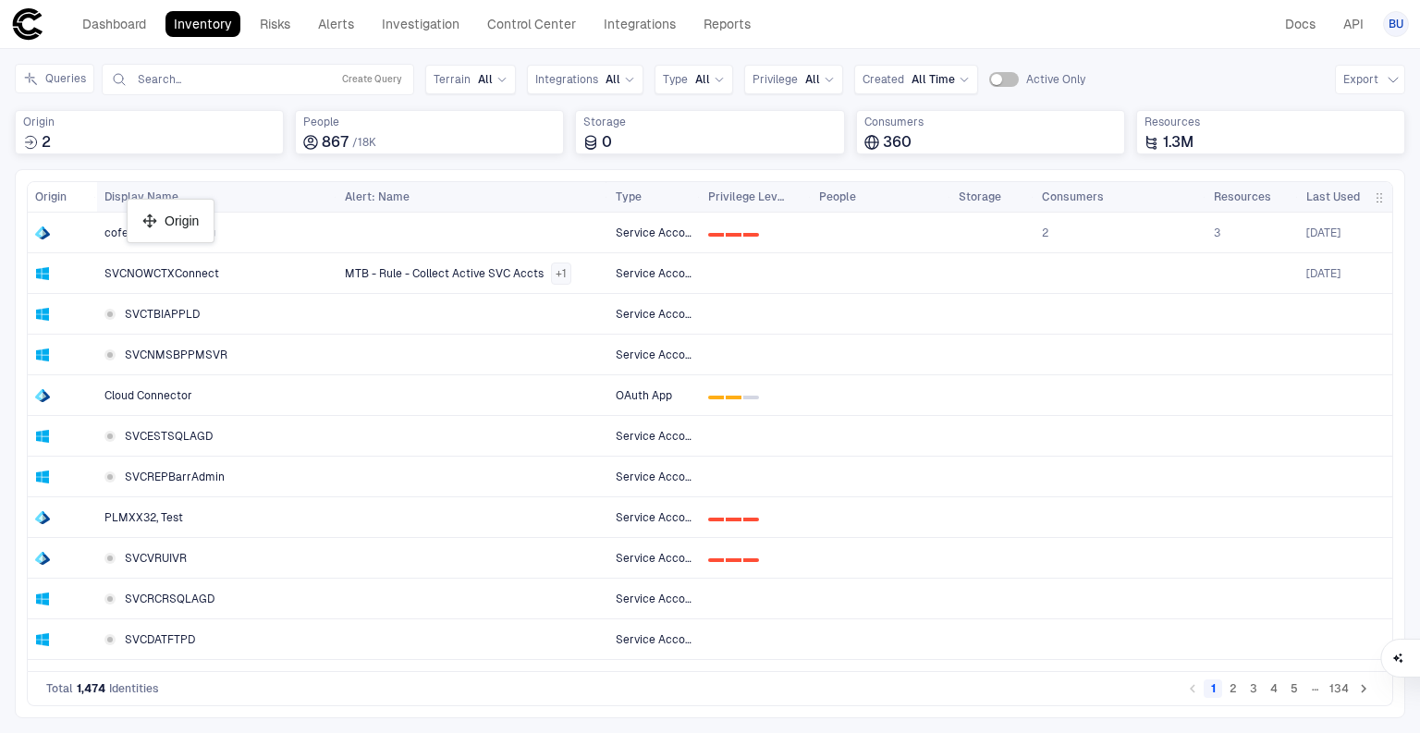
drag, startPoint x: 292, startPoint y: 192, endPoint x: 136, endPoint y: 206, distance: 156.8
drag, startPoint x: 292, startPoint y: 192, endPoint x: 100, endPoint y: 192, distance: 192.2
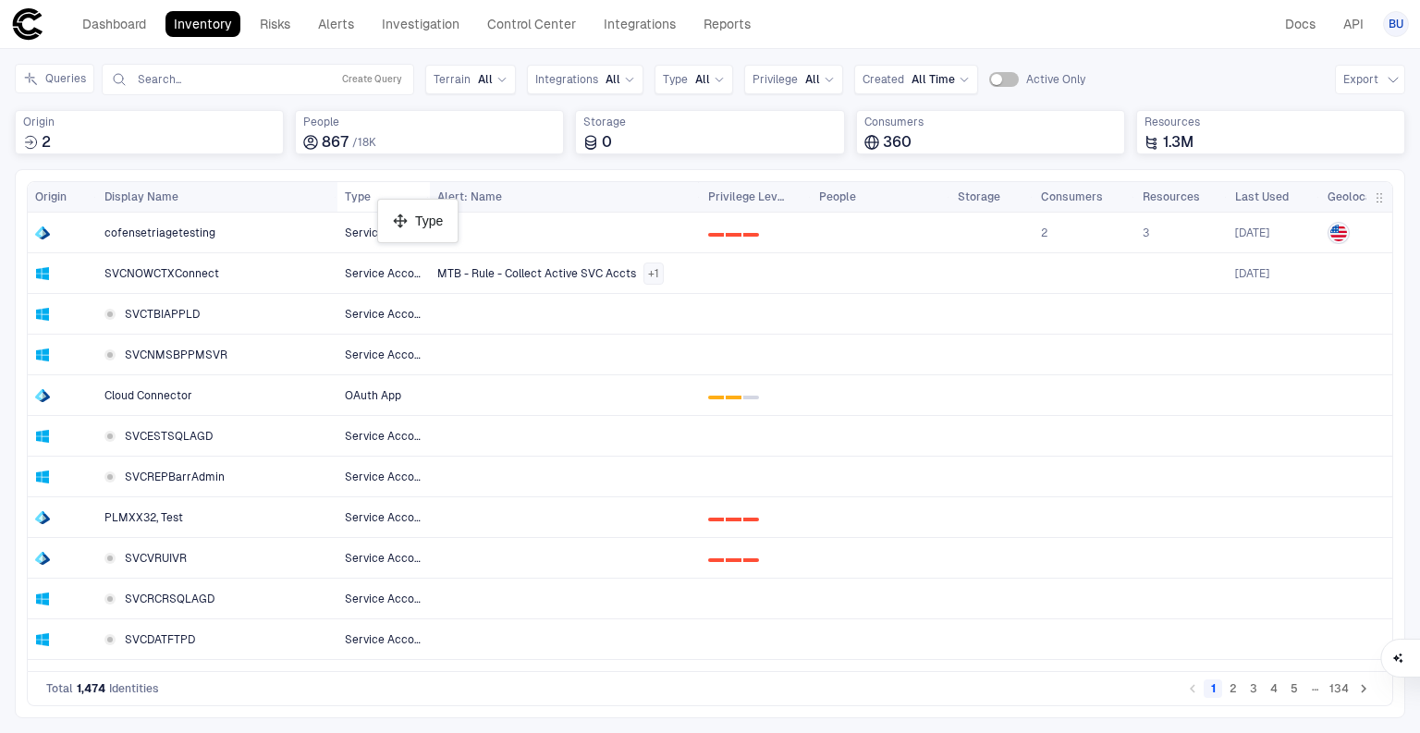
drag, startPoint x: 650, startPoint y: 192, endPoint x: 386, endPoint y: 206, distance: 263.8
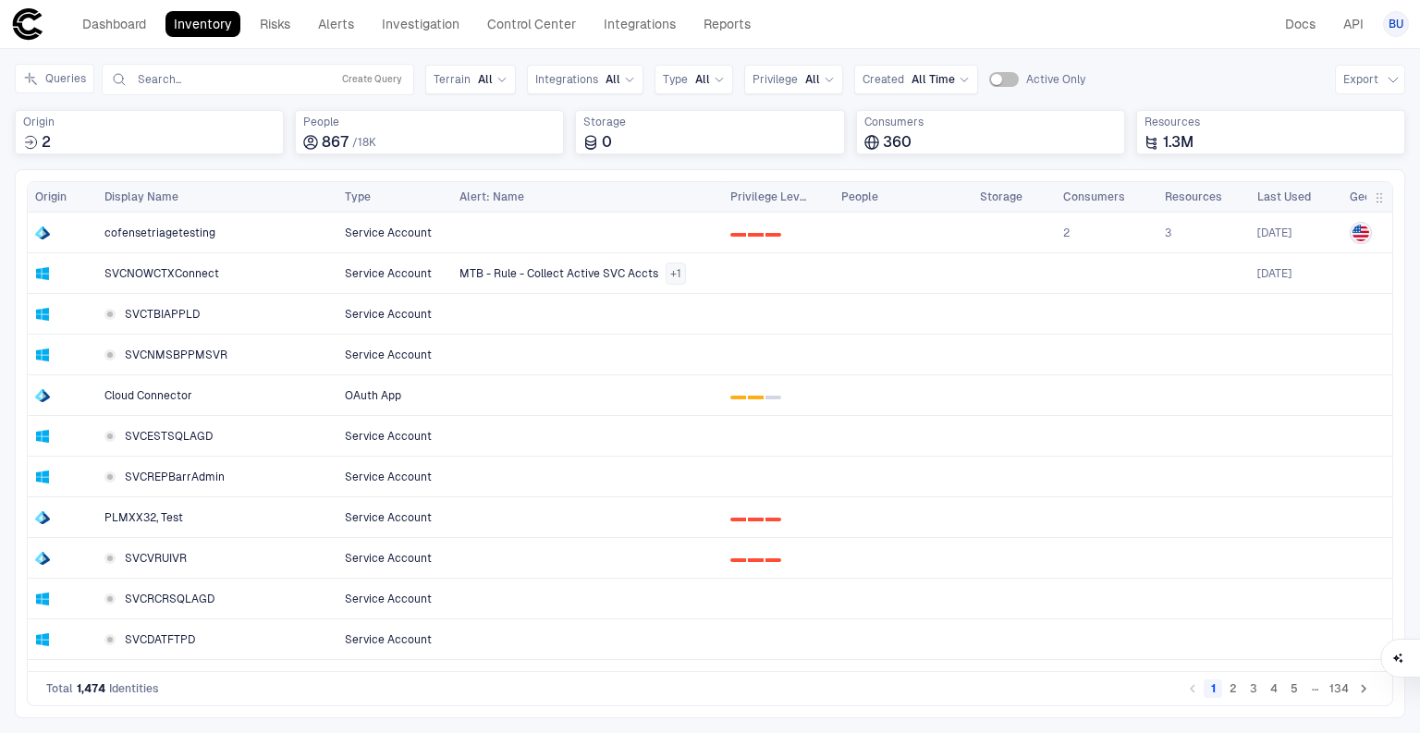
drag, startPoint x: 424, startPoint y: 198, endPoint x: 446, endPoint y: 198, distance: 22.2
click at [447, 198] on div at bounding box center [450, 197] width 7 height 30
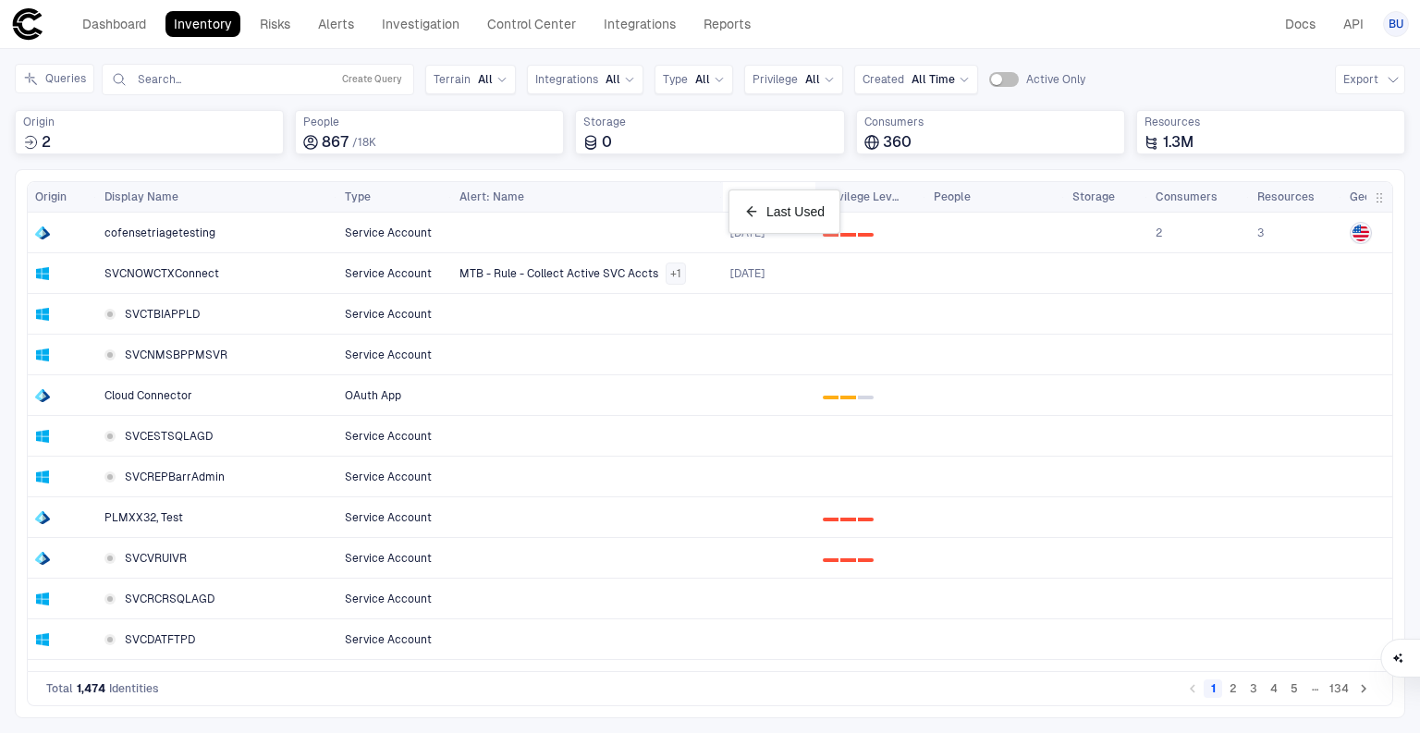
drag, startPoint x: 1272, startPoint y: 196, endPoint x: 738, endPoint y: 197, distance: 534.2
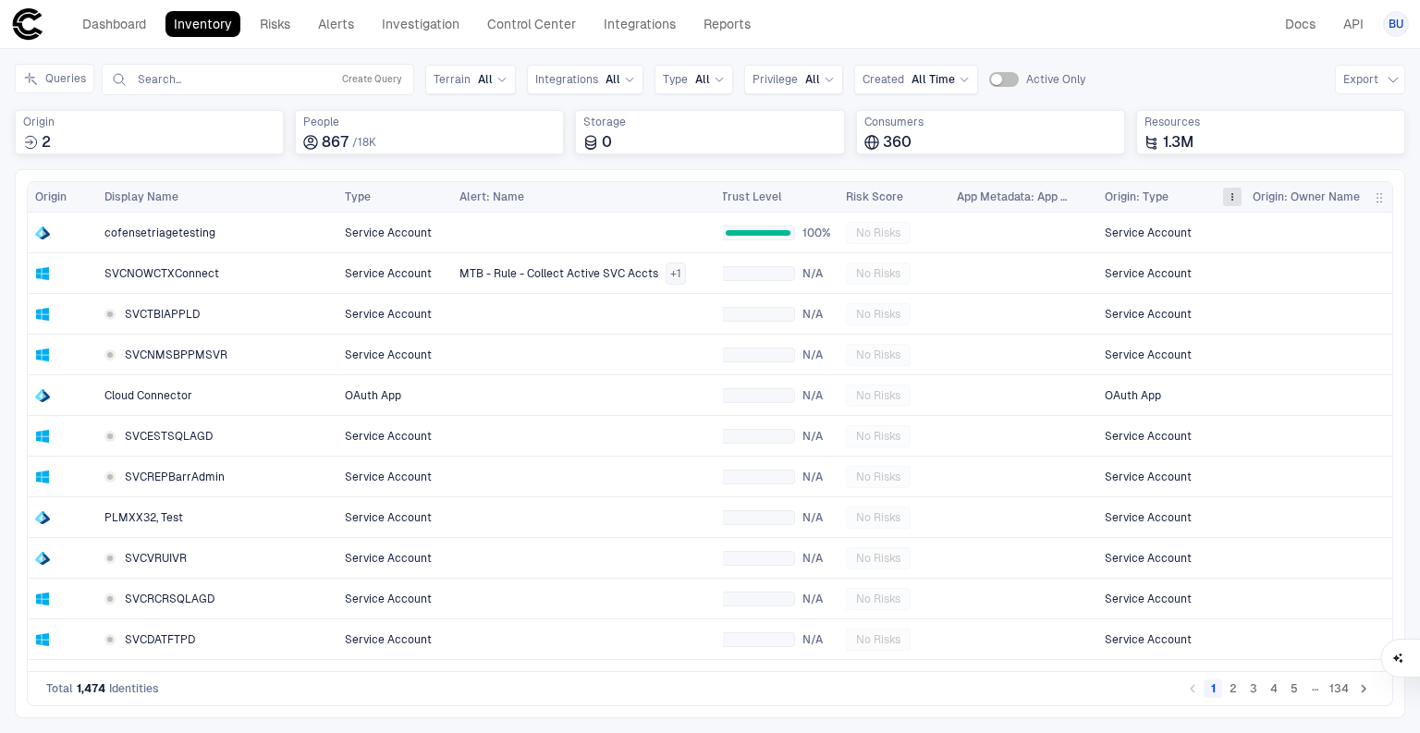
click at [1228, 195] on span at bounding box center [1231, 196] width 11 height 11
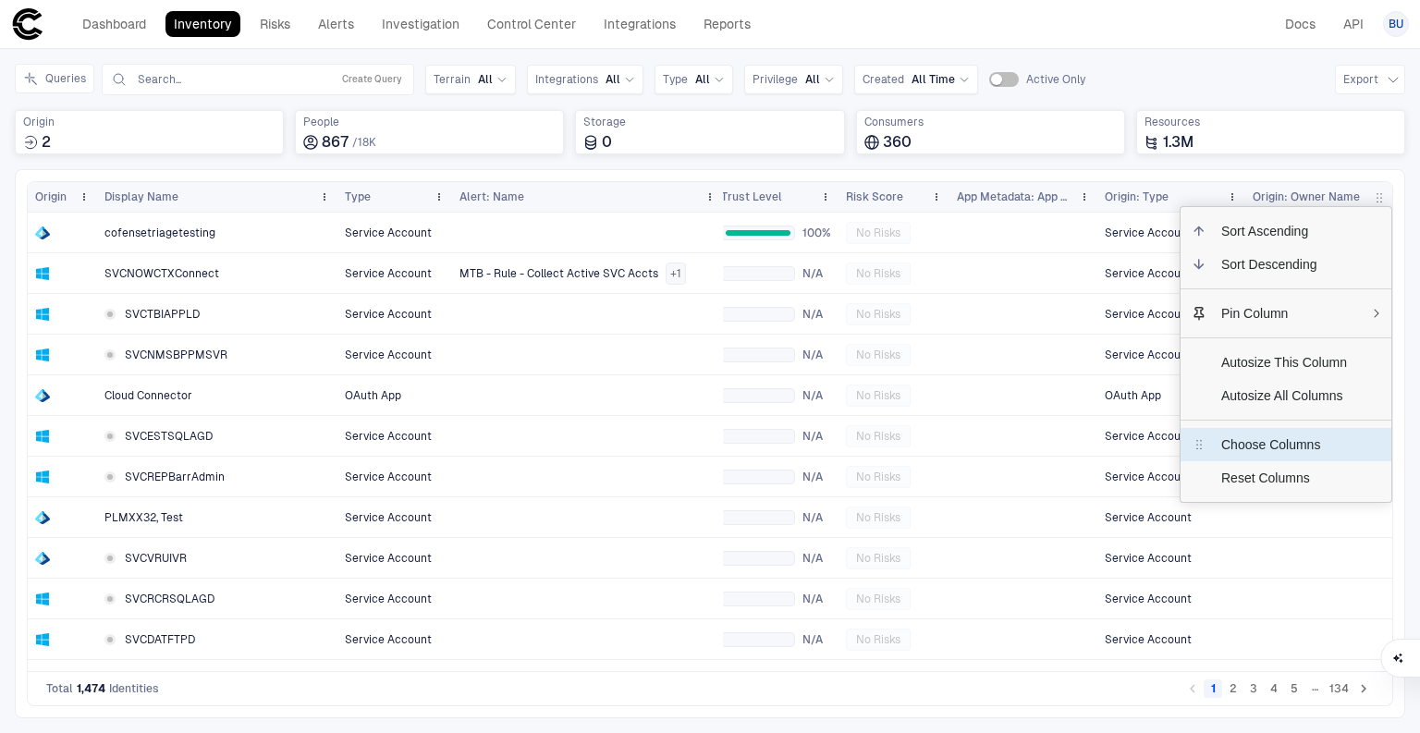
click at [1264, 446] on span "Choose Columns" at bounding box center [1283, 444] width 155 height 33
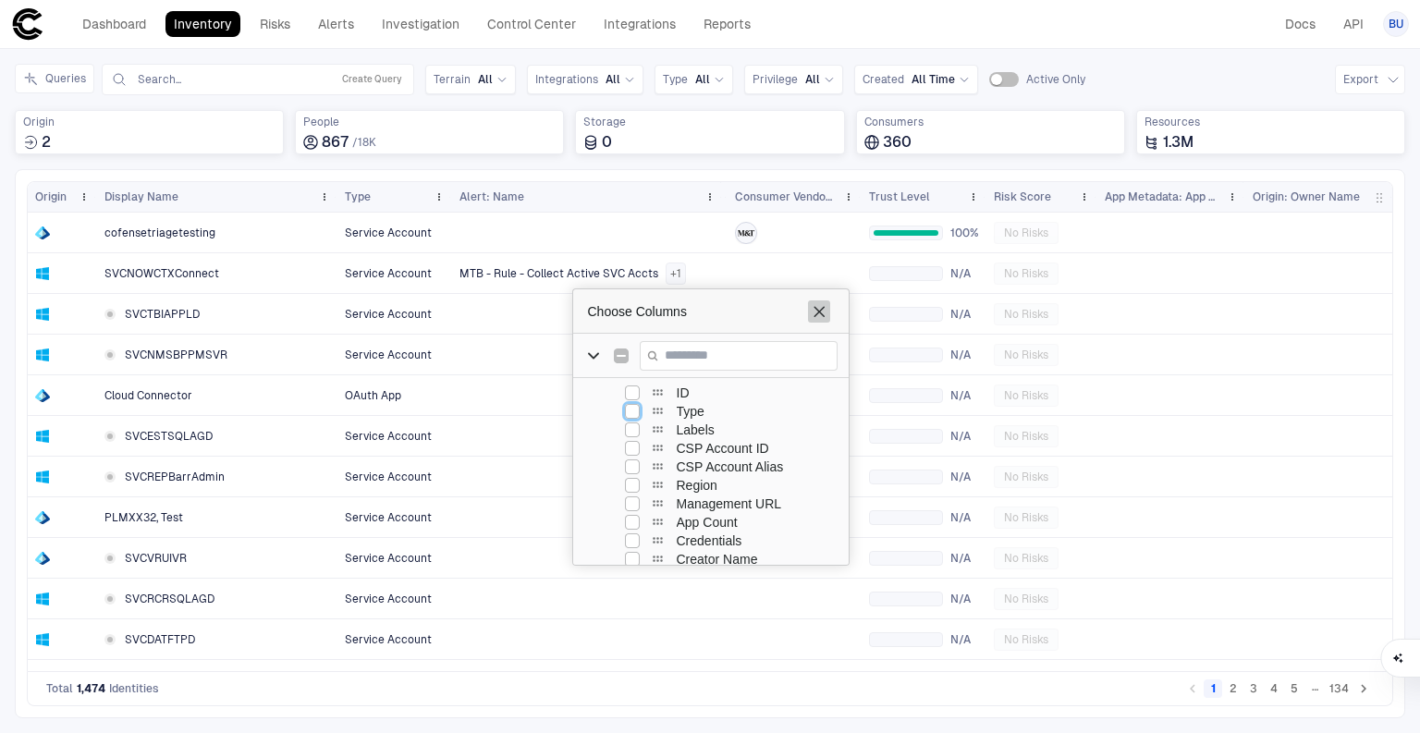
click at [812, 308] on span "Choose Columns" at bounding box center [818, 311] width 15 height 15
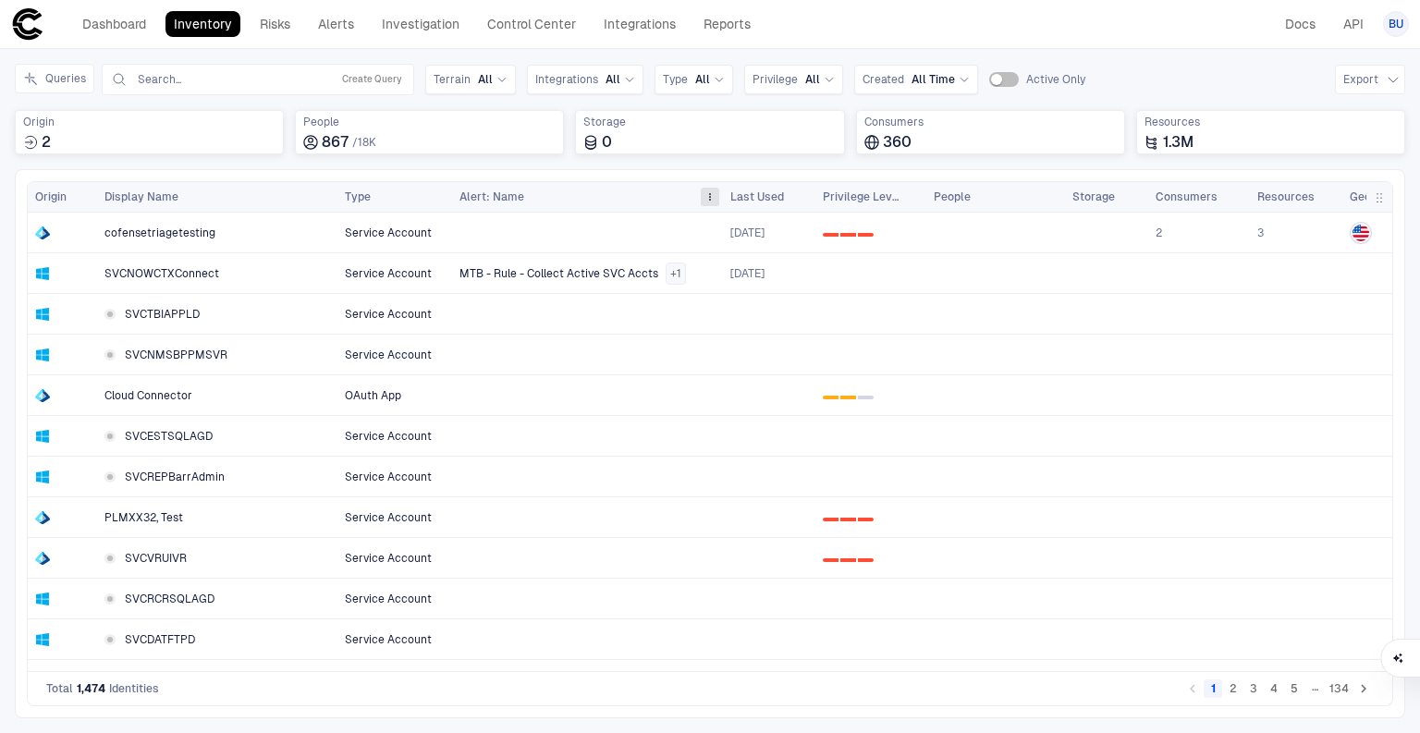
click at [704, 198] on span at bounding box center [709, 196] width 11 height 11
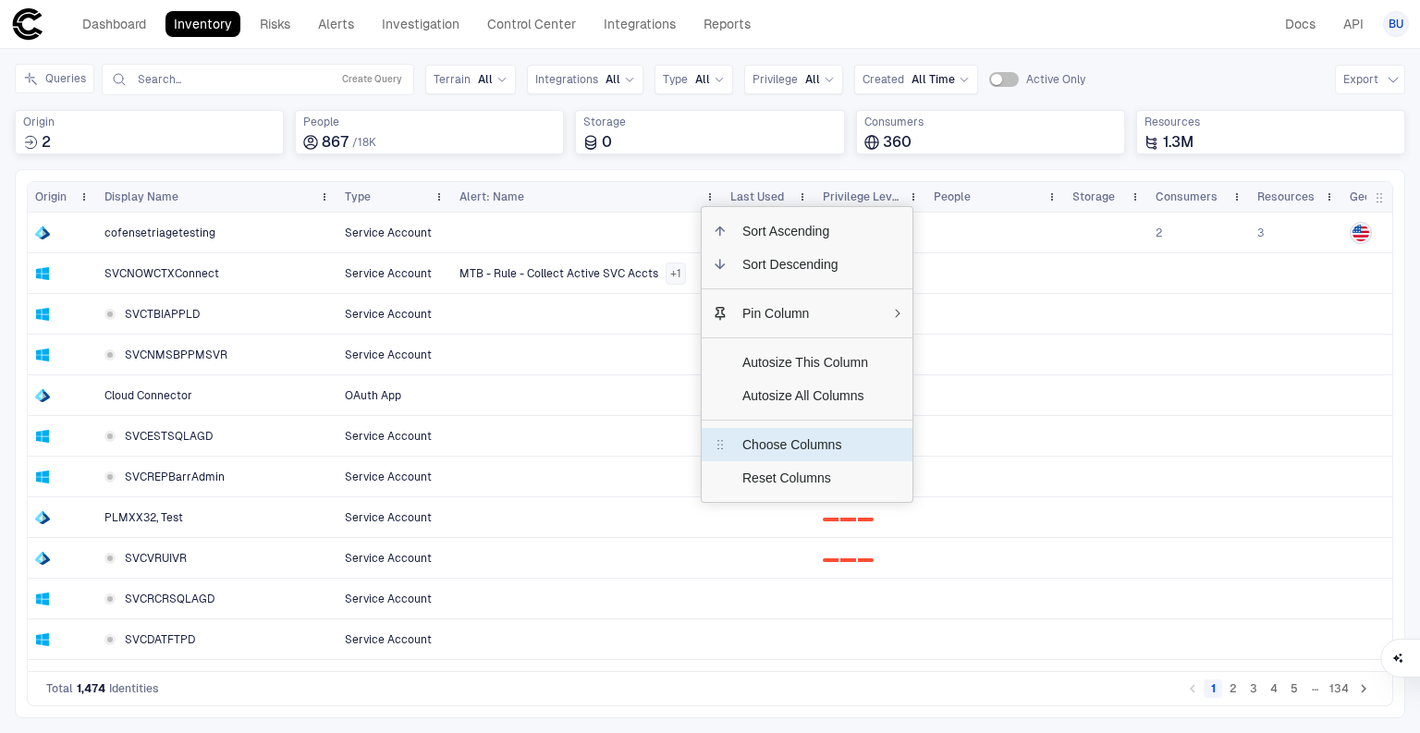
click at [735, 444] on span "Choose Columns" at bounding box center [804, 444] width 155 height 33
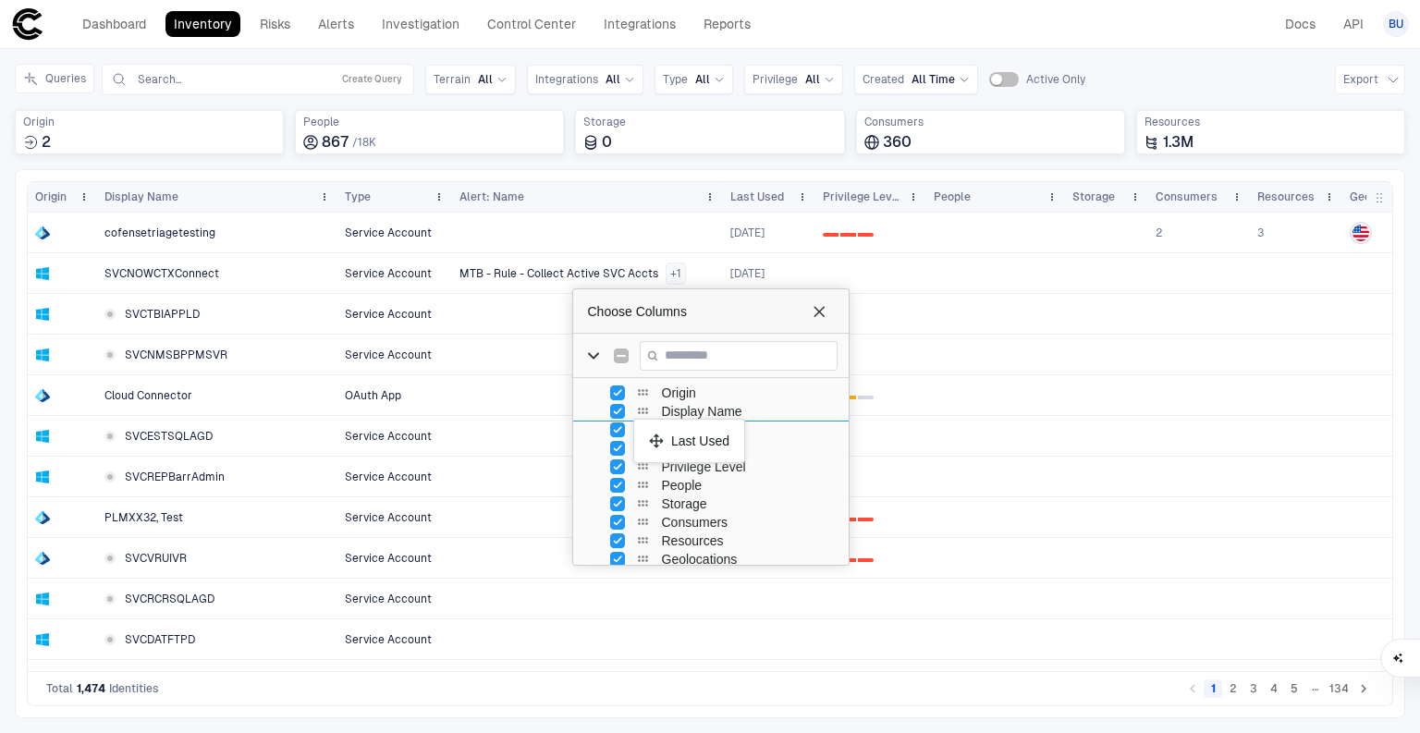
drag, startPoint x: 643, startPoint y: 446, endPoint x: 642, endPoint y: 426, distance: 20.4
click at [815, 305] on span "Choose Columns" at bounding box center [818, 311] width 15 height 15
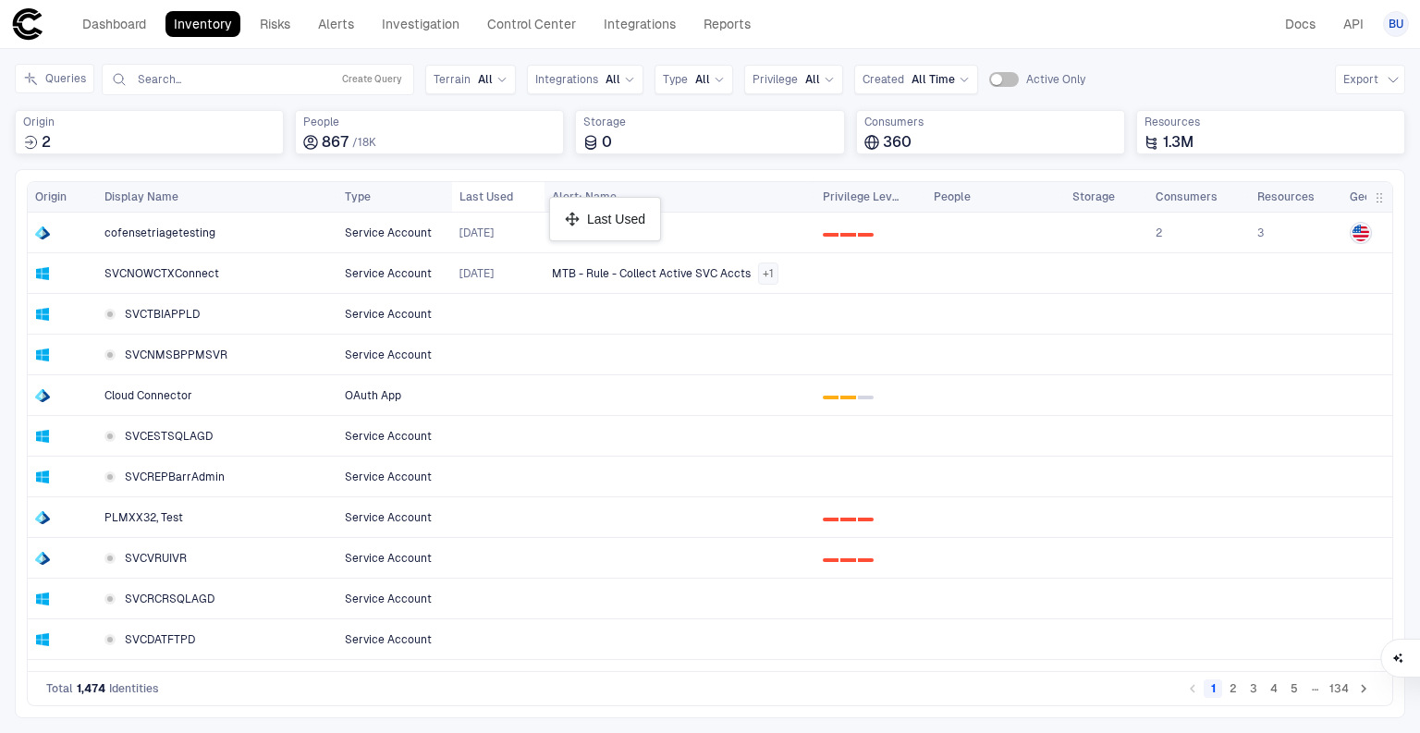
drag, startPoint x: 780, startPoint y: 195, endPoint x: 558, endPoint y: 204, distance: 222.0
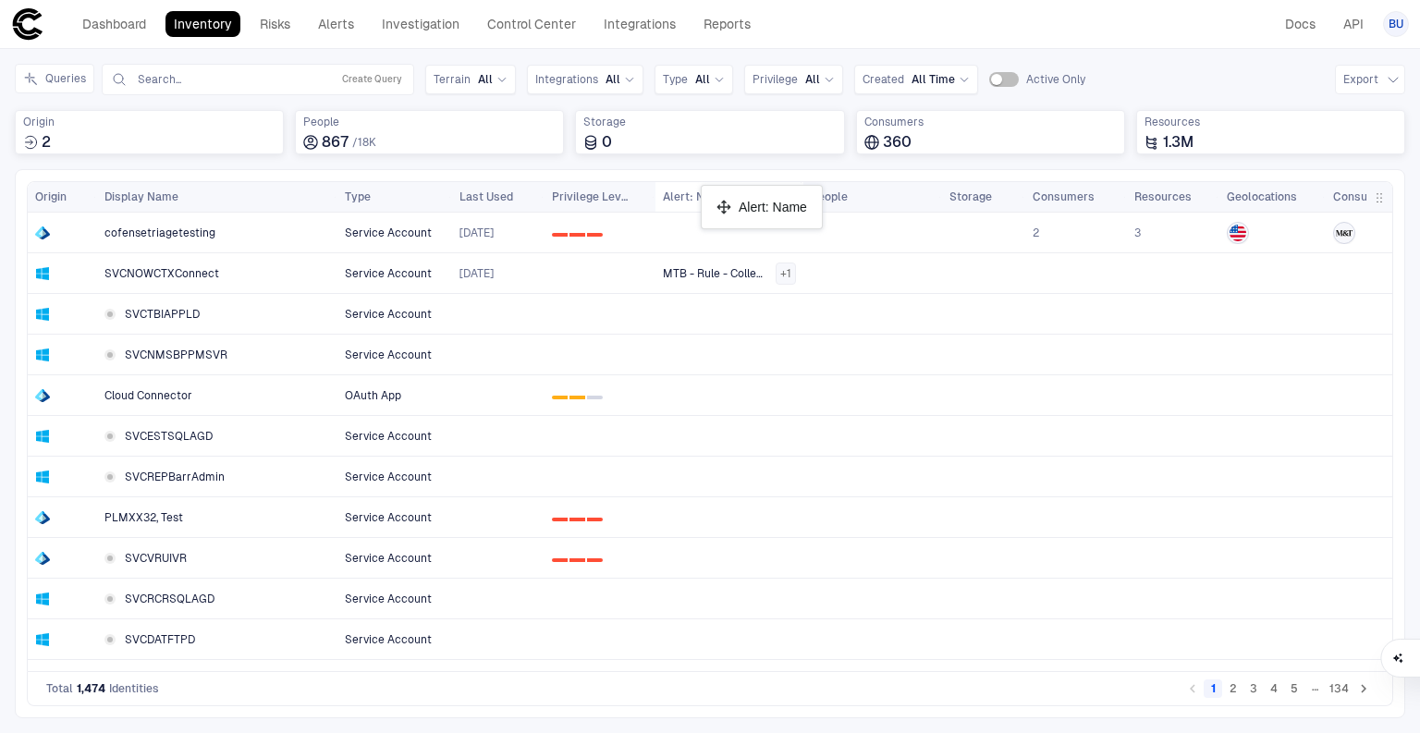
drag, startPoint x: 680, startPoint y: 201, endPoint x: 710, endPoint y: 192, distance: 30.7
drag, startPoint x: 799, startPoint y: 200, endPoint x: 904, endPoint y: 193, distance: 105.6
click at [904, 193] on div at bounding box center [907, 197] width 7 height 30
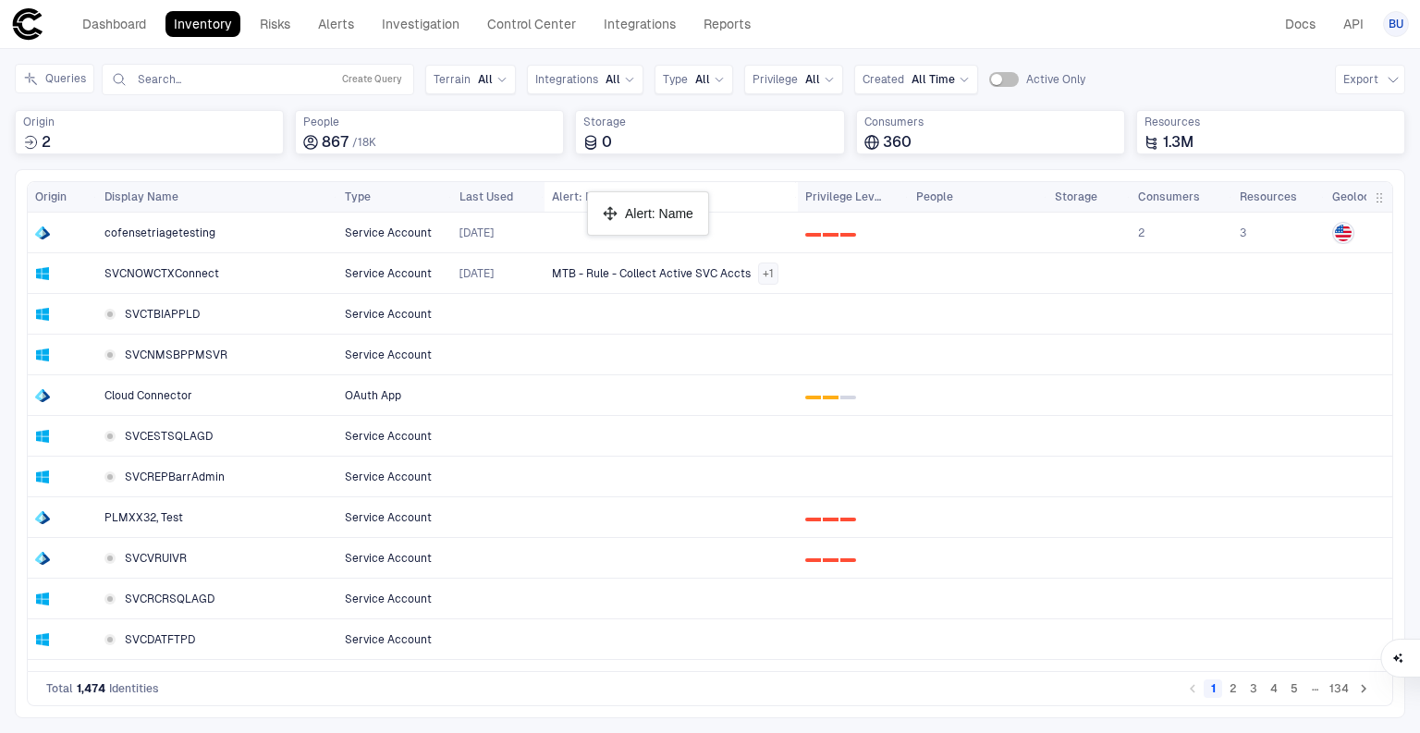
drag, startPoint x: 707, startPoint y: 199, endPoint x: 596, endPoint y: 199, distance: 110.9
click at [235, 77] on input "text" at bounding box center [230, 79] width 188 height 15
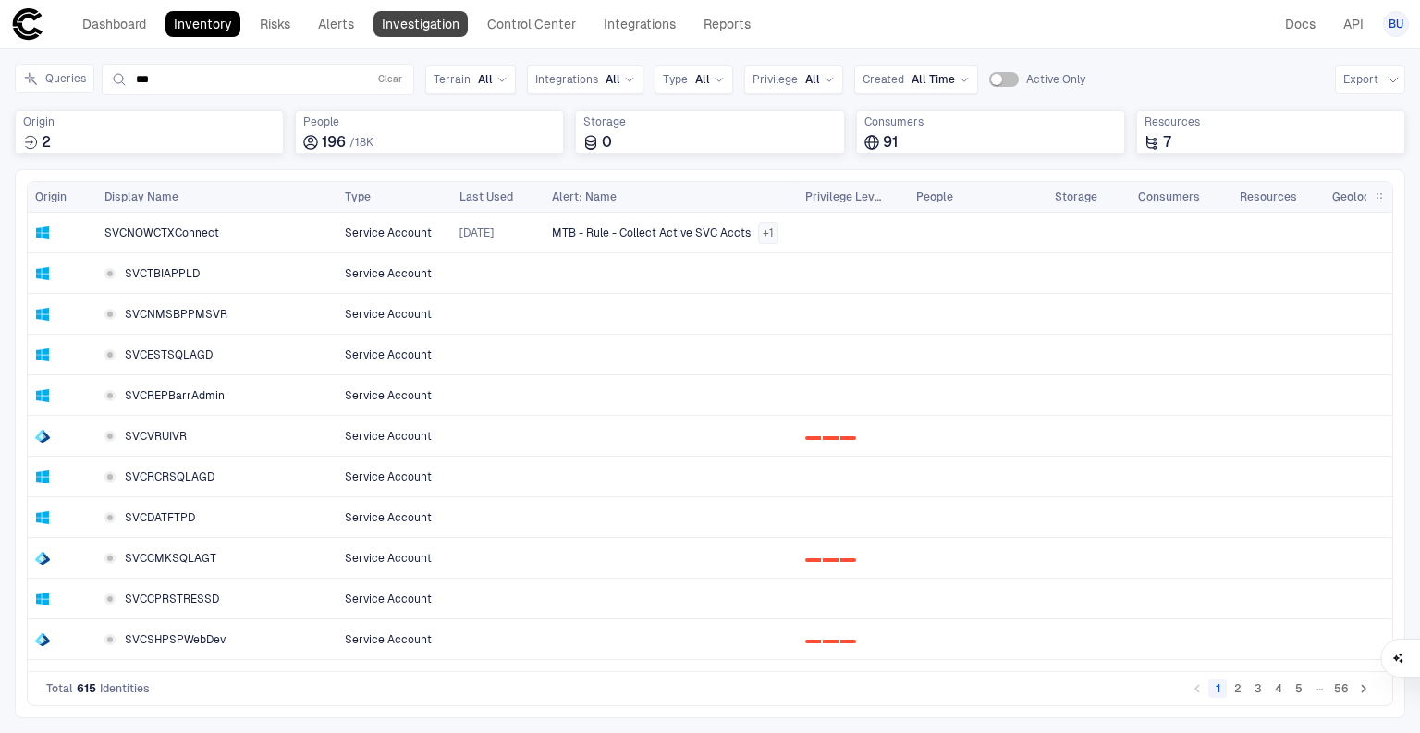
type input "***"
drag, startPoint x: 439, startPoint y: 23, endPoint x: 478, endPoint y: 71, distance: 61.8
click at [439, 23] on link "Investigation" at bounding box center [420, 24] width 94 height 26
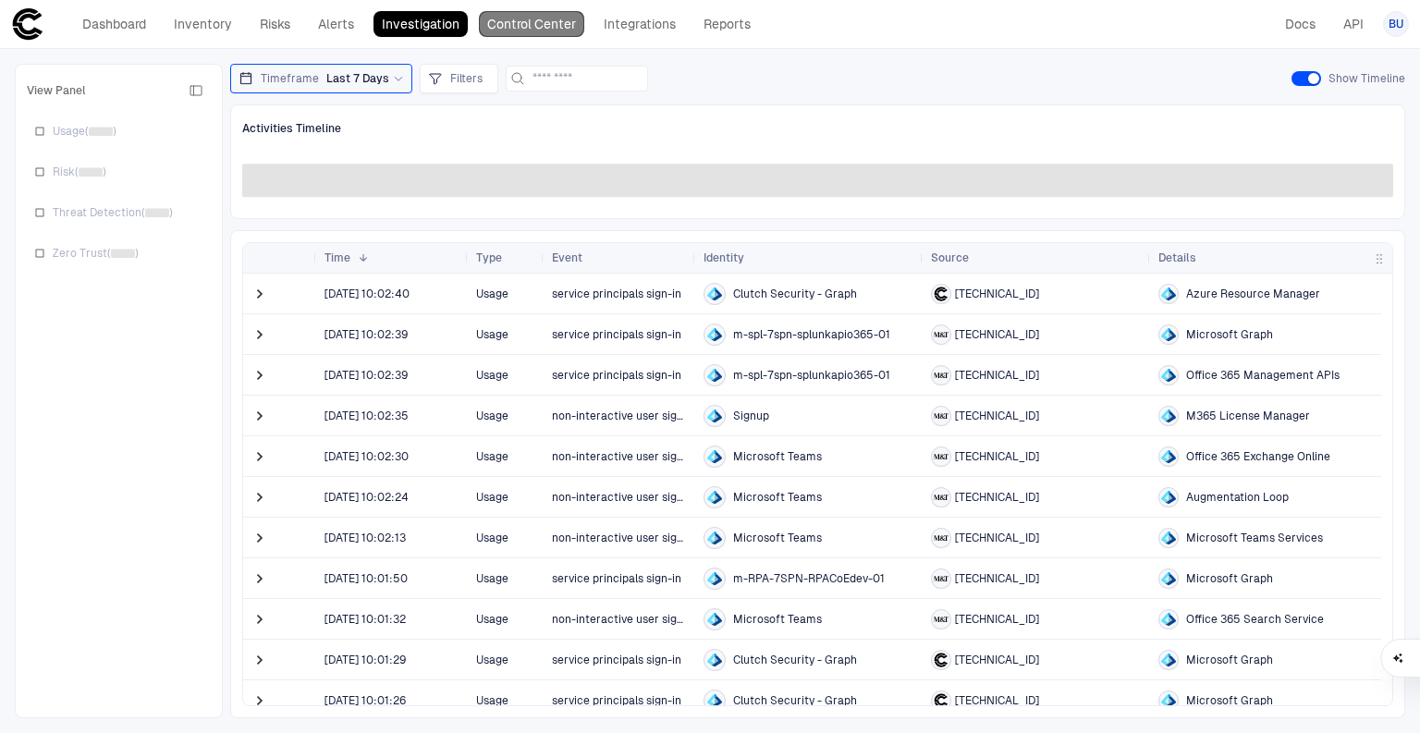
click at [540, 26] on link "Control Center" at bounding box center [531, 24] width 105 height 26
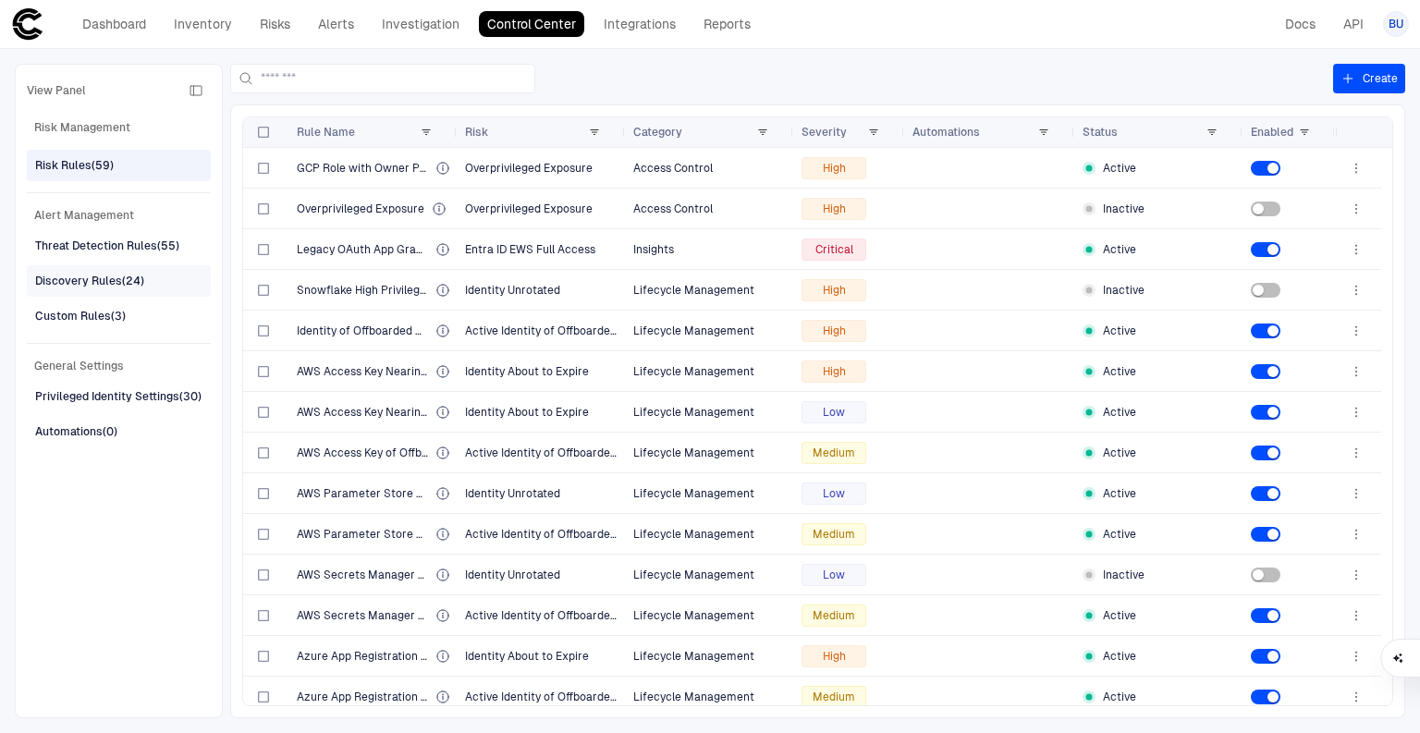
click at [81, 273] on div "Discovery Rules (24)" at bounding box center [89, 281] width 109 height 17
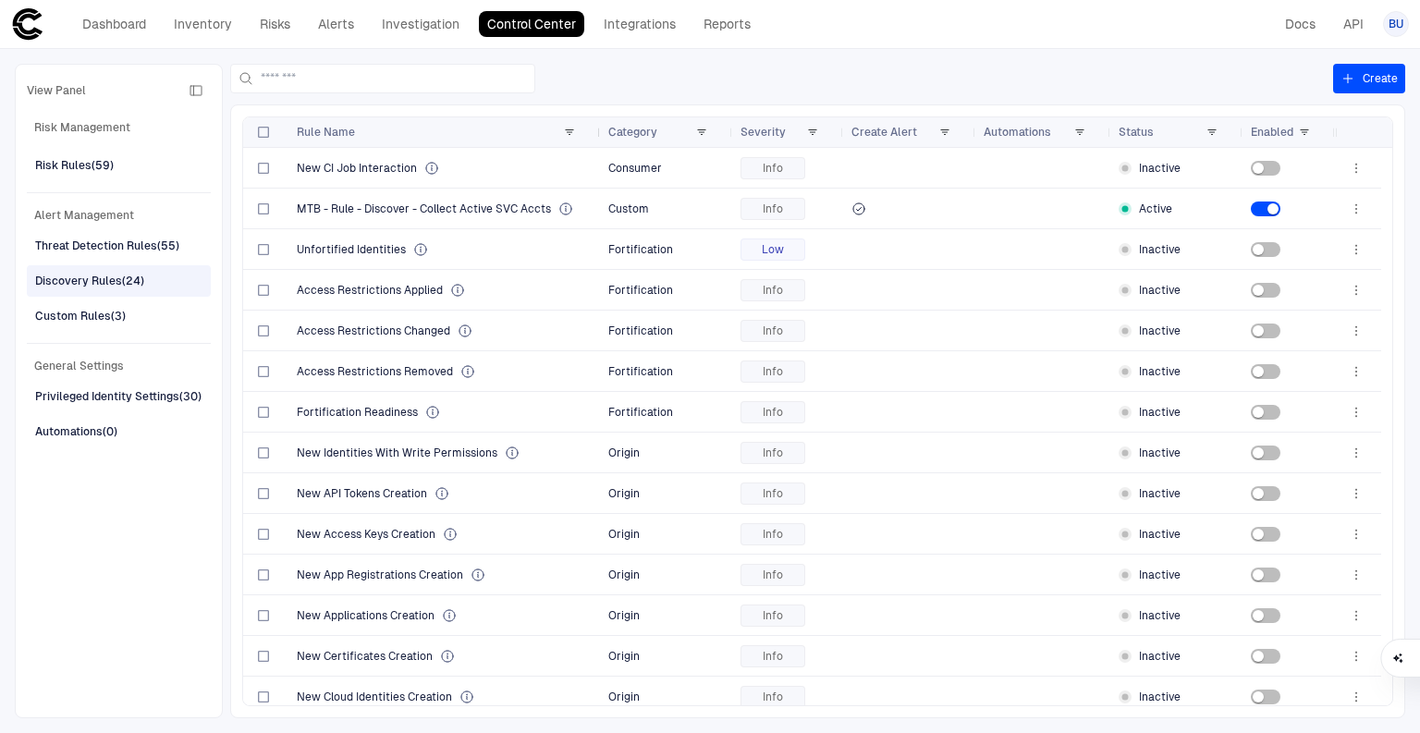
drag, startPoint x: 455, startPoint y: 130, endPoint x: 598, endPoint y: 130, distance: 143.3
click at [598, 130] on div at bounding box center [599, 132] width 7 height 30
click at [67, 309] on div "Custom Rules (3)" at bounding box center [80, 316] width 91 height 17
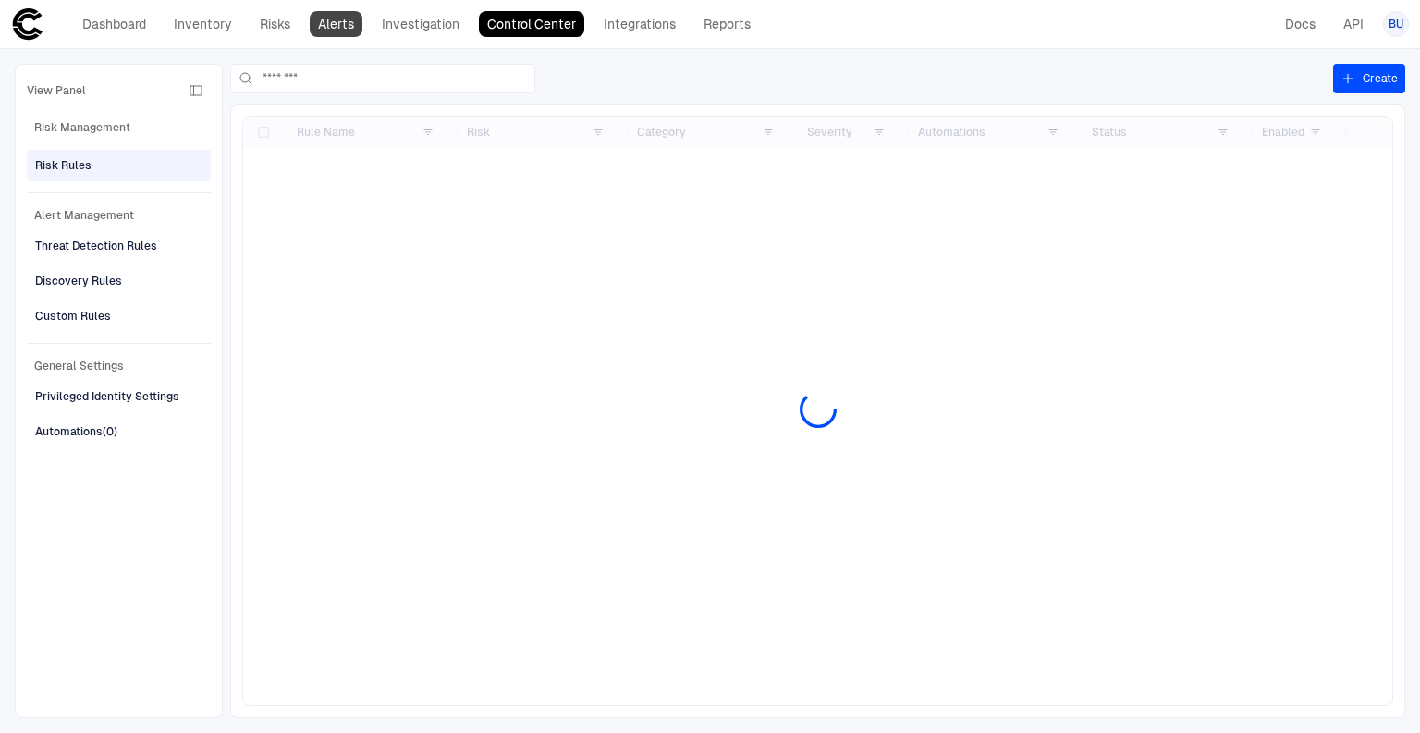
click at [348, 15] on link "Alerts" at bounding box center [336, 24] width 53 height 26
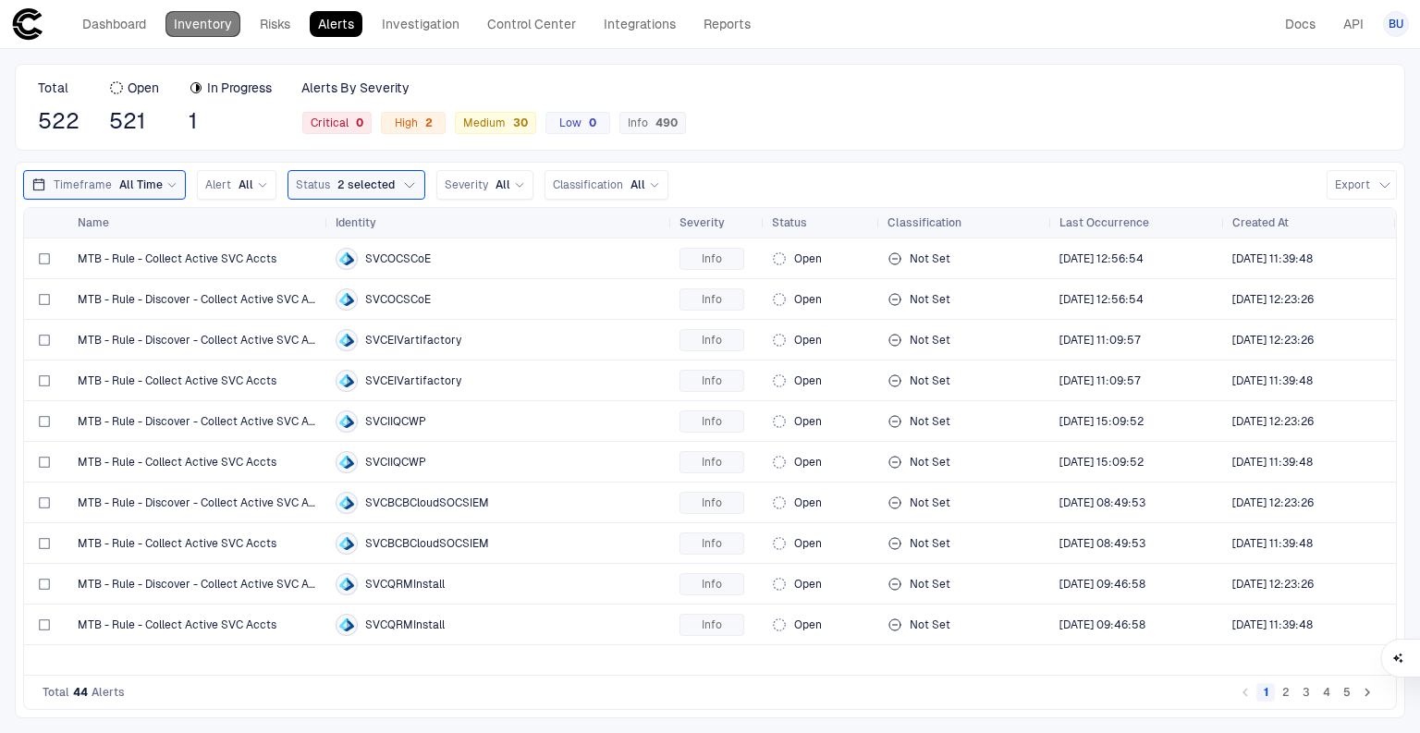
click at [214, 20] on link "Inventory" at bounding box center [202, 24] width 75 height 26
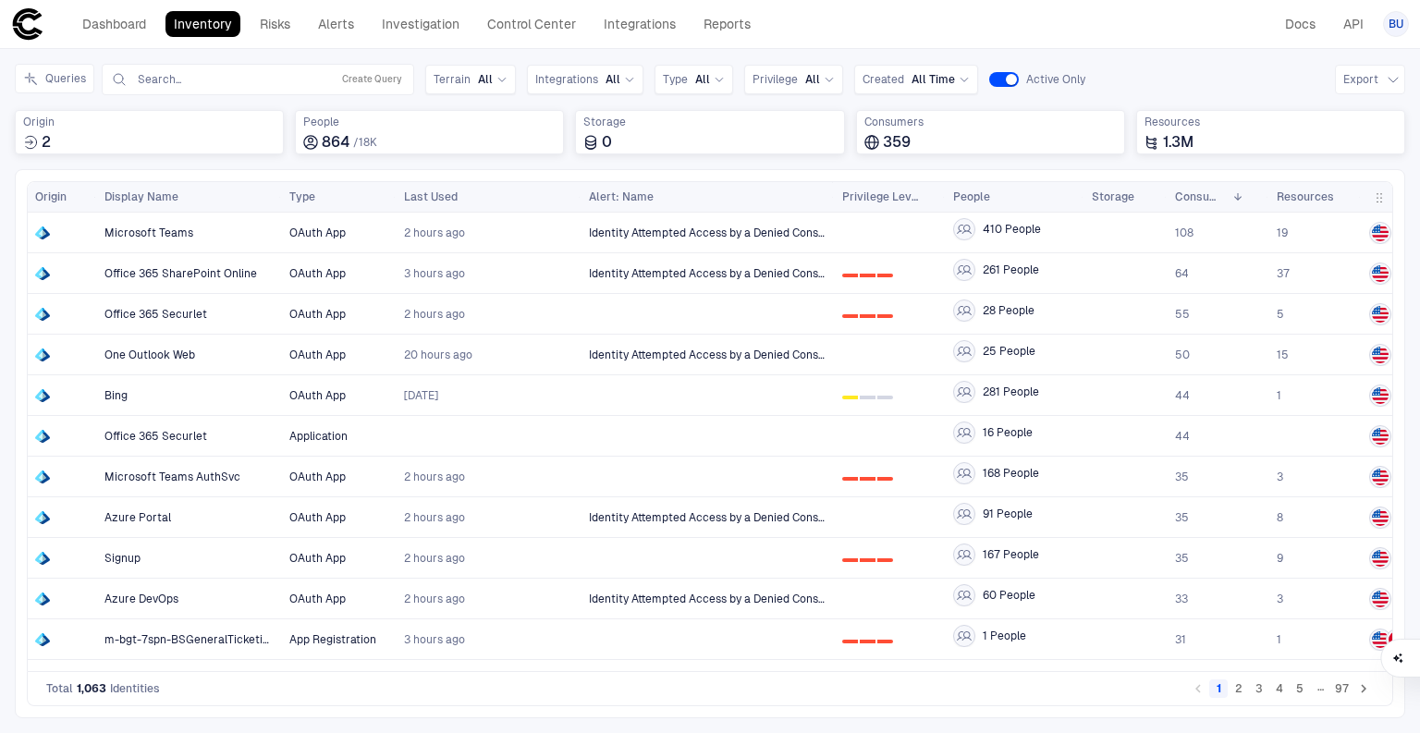
drag, startPoint x: 208, startPoint y: 188, endPoint x: 92, endPoint y: 192, distance: 116.5
click at [92, 192] on div at bounding box center [95, 197] width 7 height 30
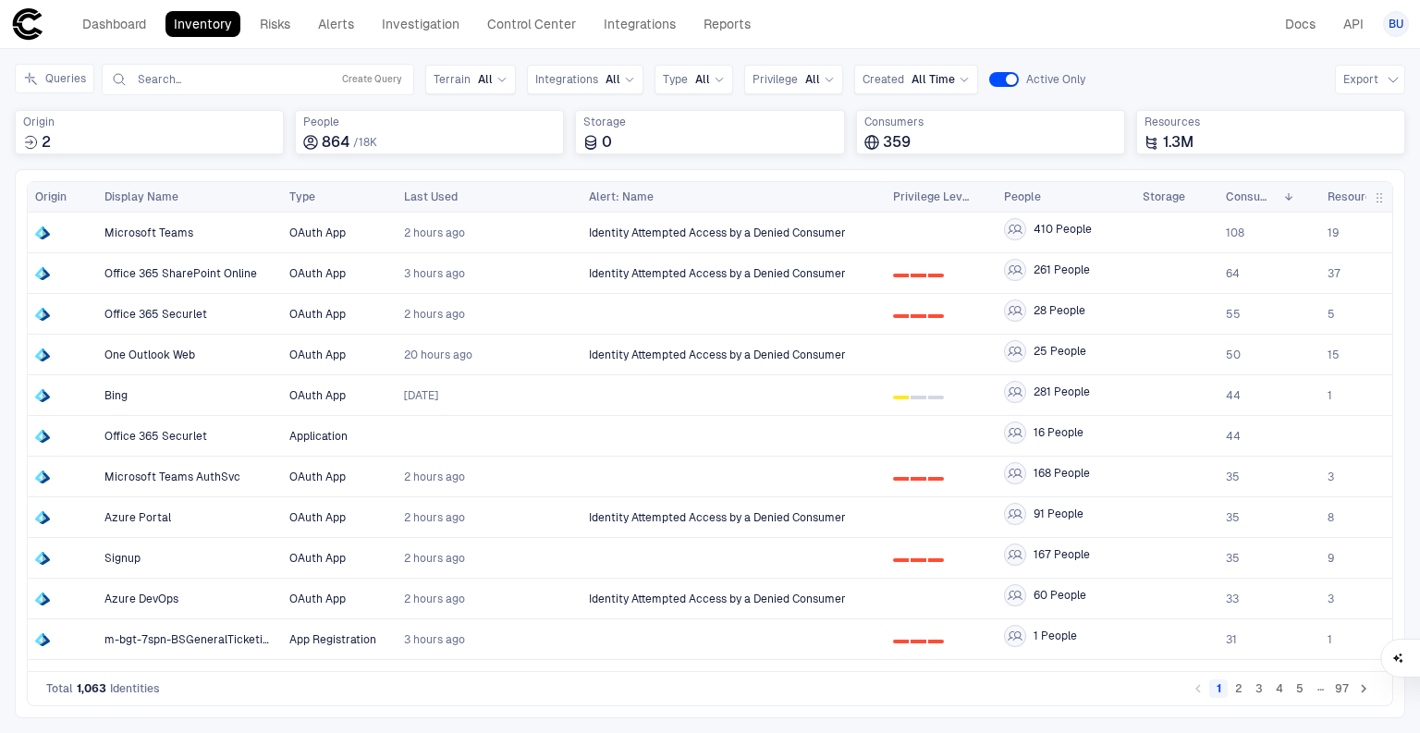
drag, startPoint x: 834, startPoint y: 196, endPoint x: 881, endPoint y: 197, distance: 47.1
click at [881, 197] on div "Alert: Name Privilege Level People Storage" at bounding box center [1382, 197] width 1603 height 30
click at [348, 79] on button "Create Query" at bounding box center [371, 79] width 67 height 22
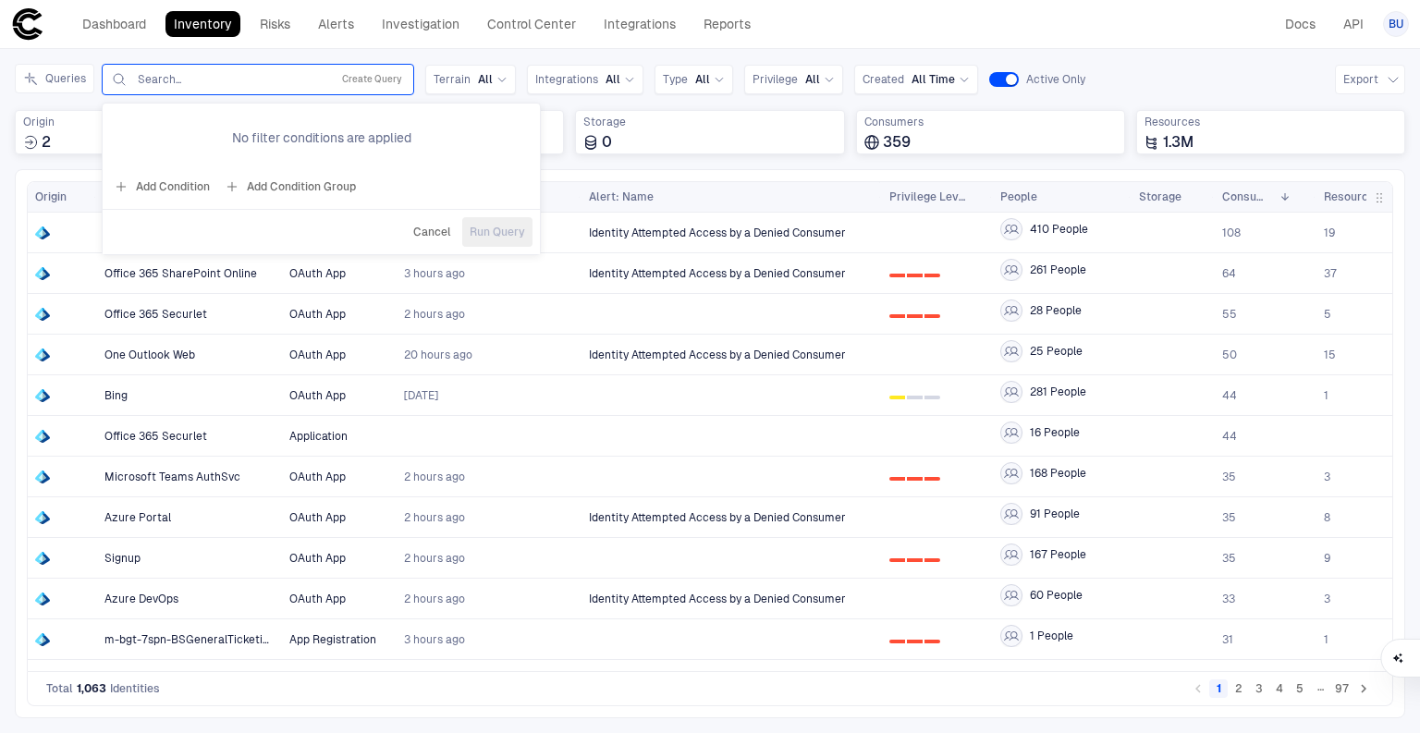
click at [168, 178] on button "Add Condition" at bounding box center [162, 187] width 104 height 30
click at [219, 133] on span "Origin: Name" at bounding box center [211, 133] width 69 height 15
type input "*****"
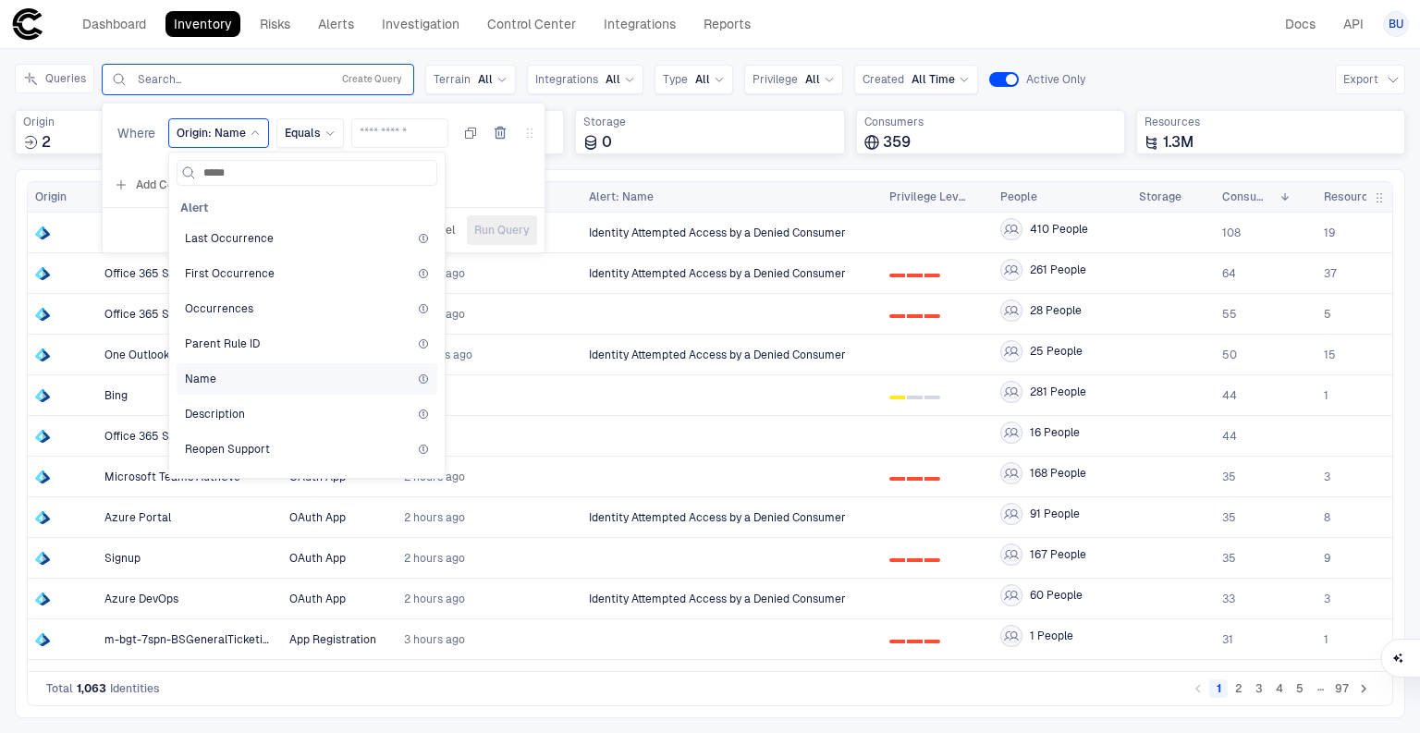
click at [235, 375] on div "Name" at bounding box center [307, 379] width 244 height 15
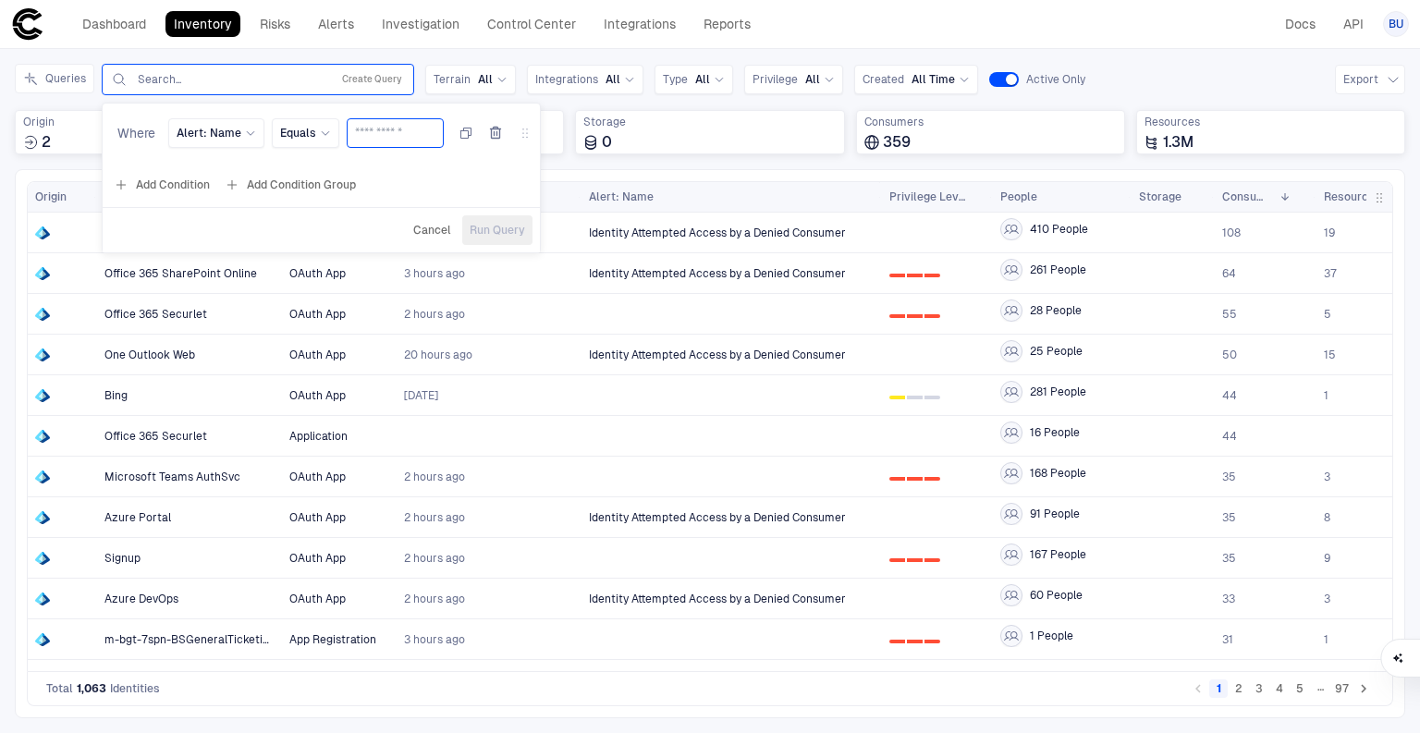
click at [366, 133] on input "text" at bounding box center [395, 133] width 80 height 28
type input "***"
drag, startPoint x: 304, startPoint y: 113, endPoint x: 303, endPoint y: 124, distance: 11.1
click at [303, 113] on div "Where Alert: Name Equals ***" at bounding box center [321, 137] width 437 height 52
click at [302, 128] on span "Equals" at bounding box center [298, 133] width 36 height 15
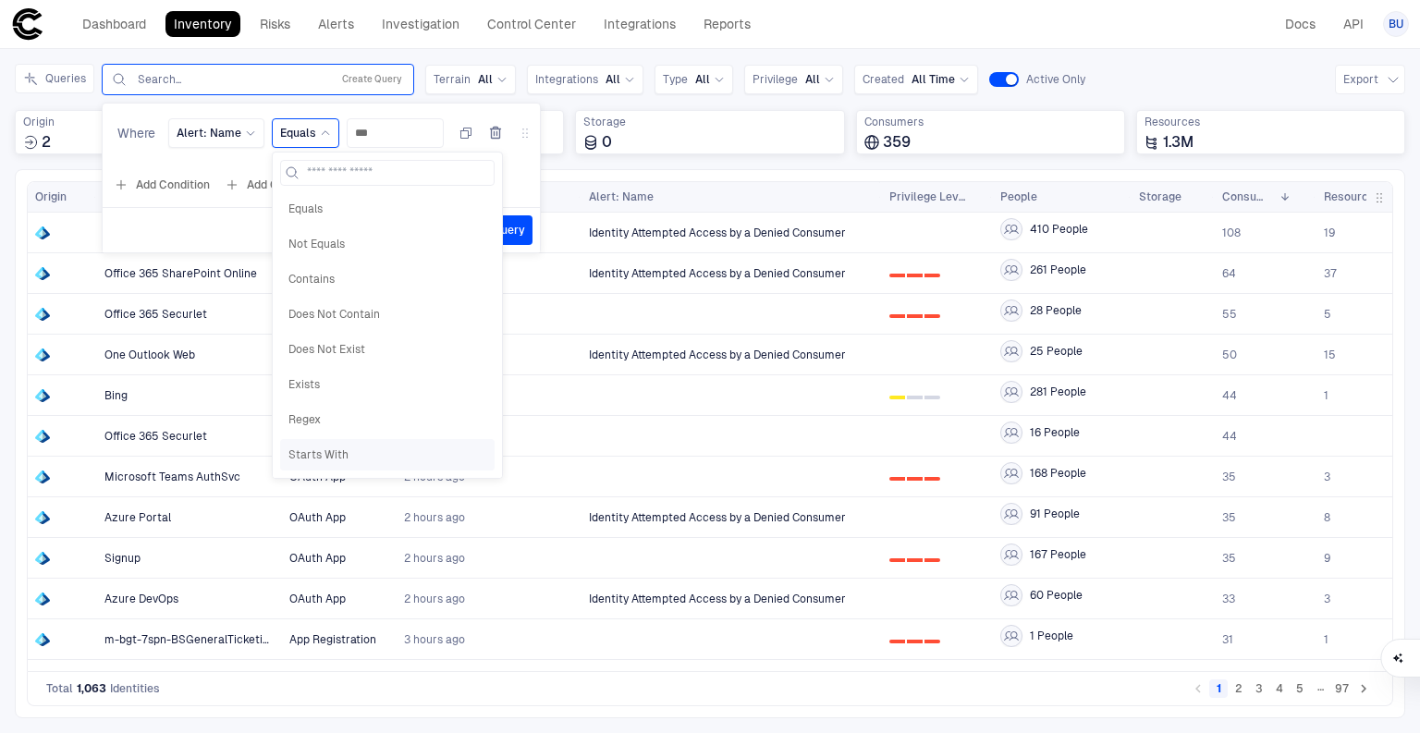
click at [306, 451] on span "Starts With" at bounding box center [387, 454] width 198 height 15
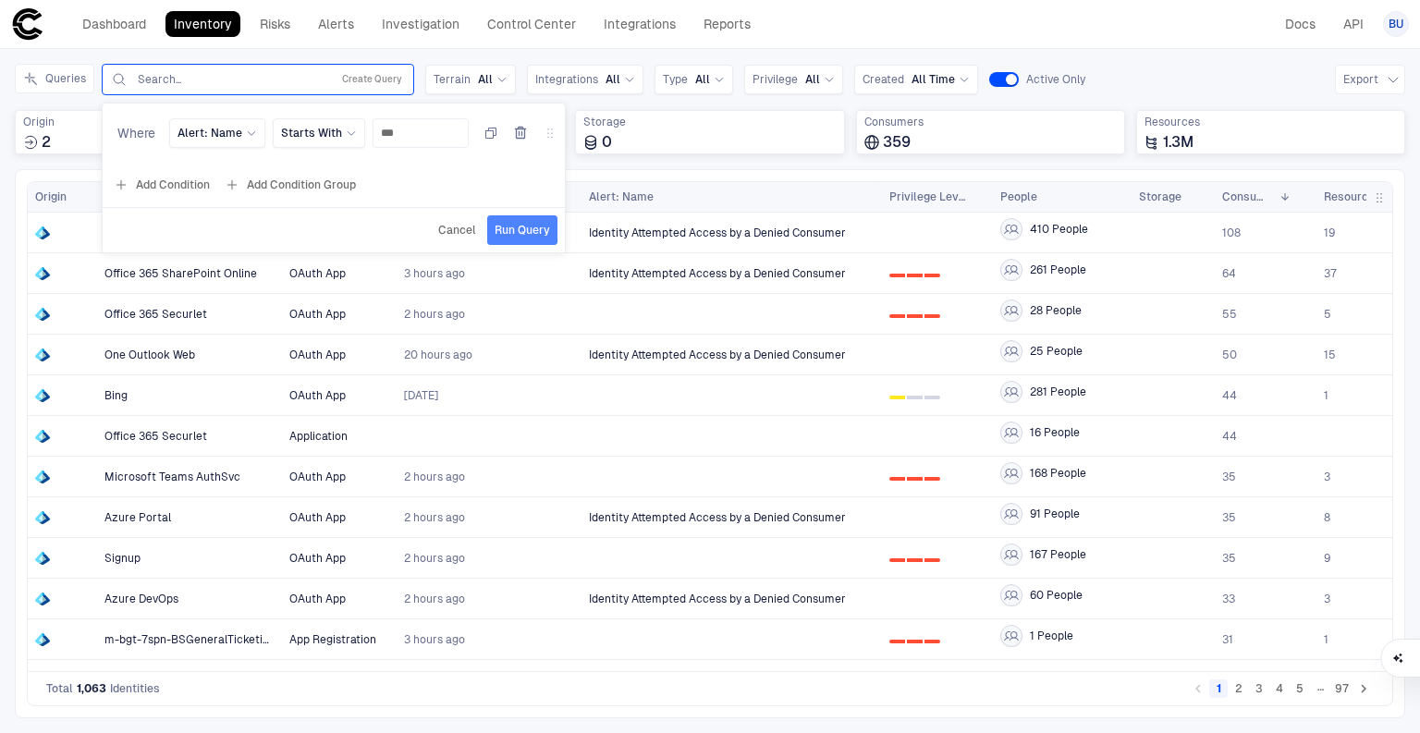
click at [521, 226] on span "Run Query" at bounding box center [521, 230] width 55 height 15
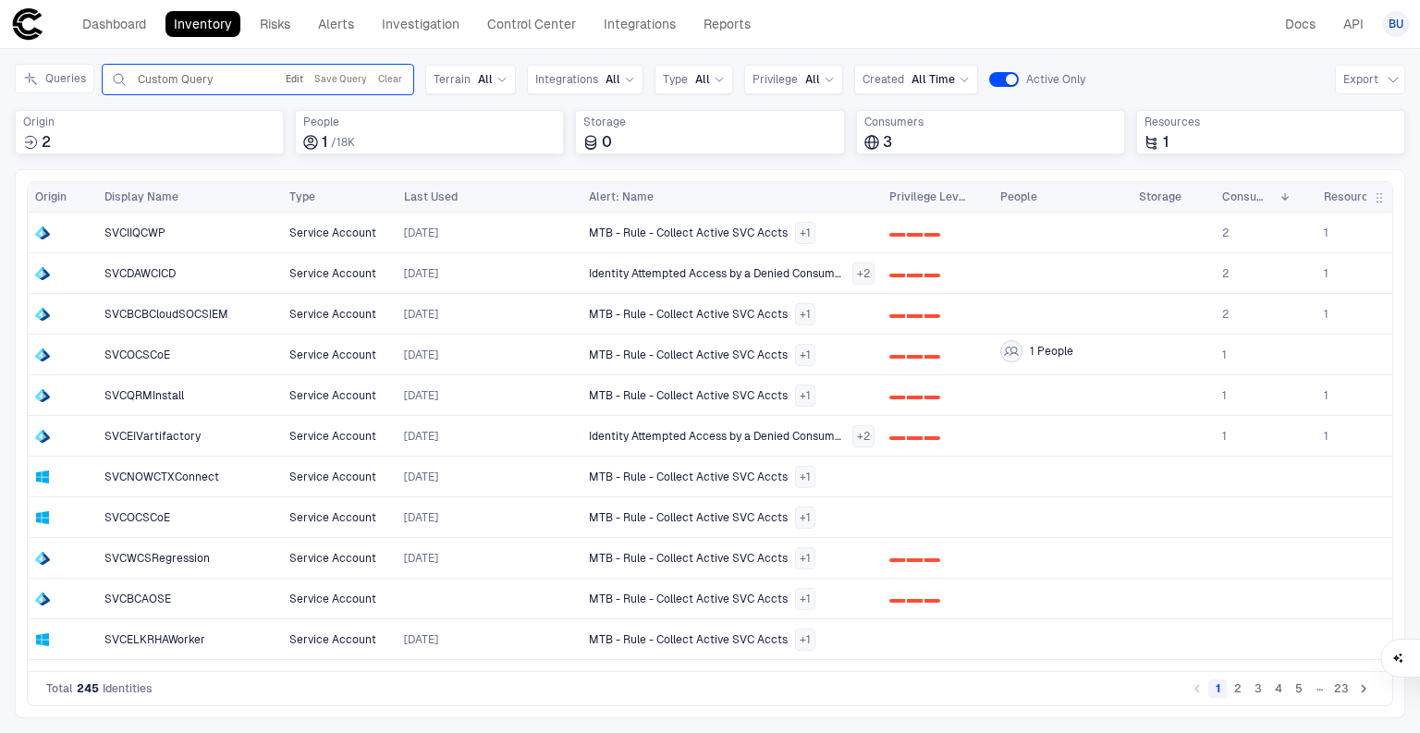
click at [288, 81] on button "Edit" at bounding box center [294, 79] width 25 height 22
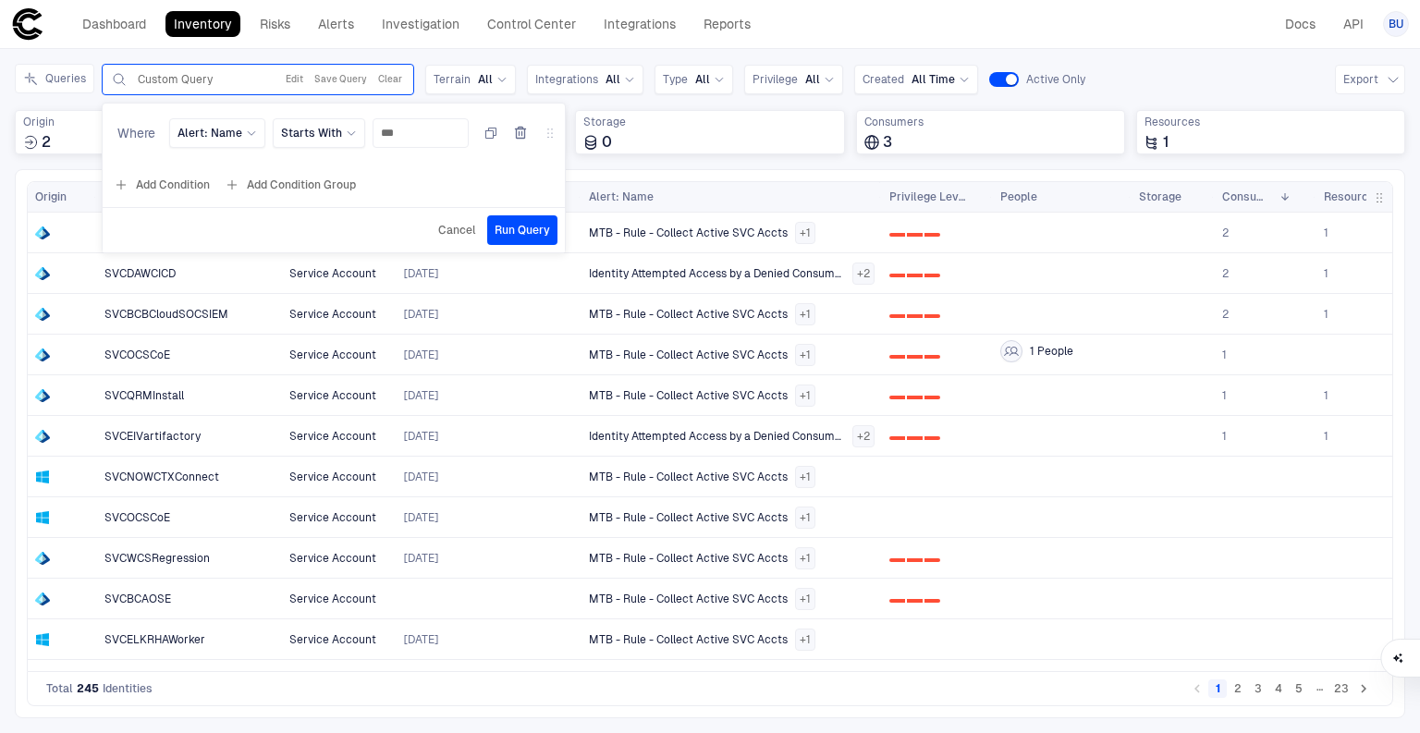
click at [438, 230] on span "Cancel" at bounding box center [457, 230] width 38 height 15
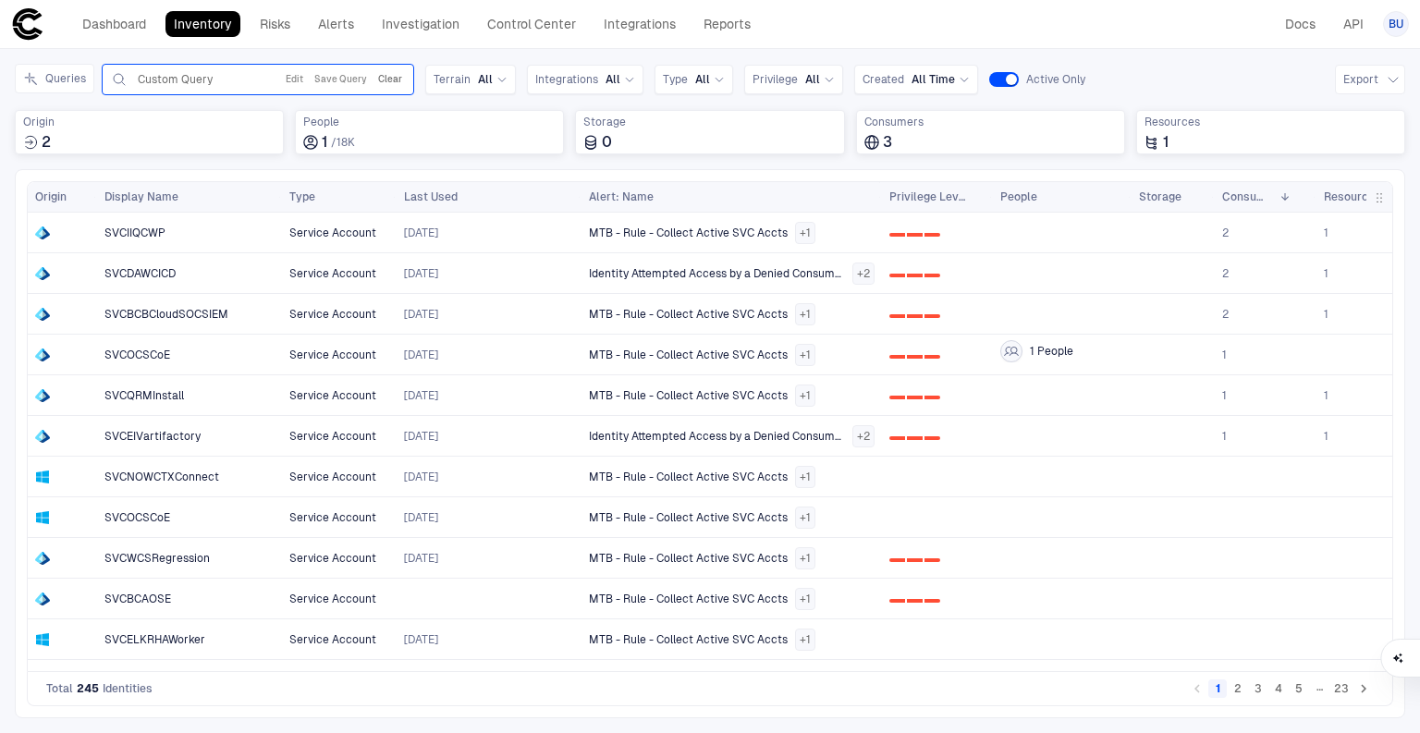
click at [387, 79] on button "Clear" at bounding box center [389, 79] width 31 height 22
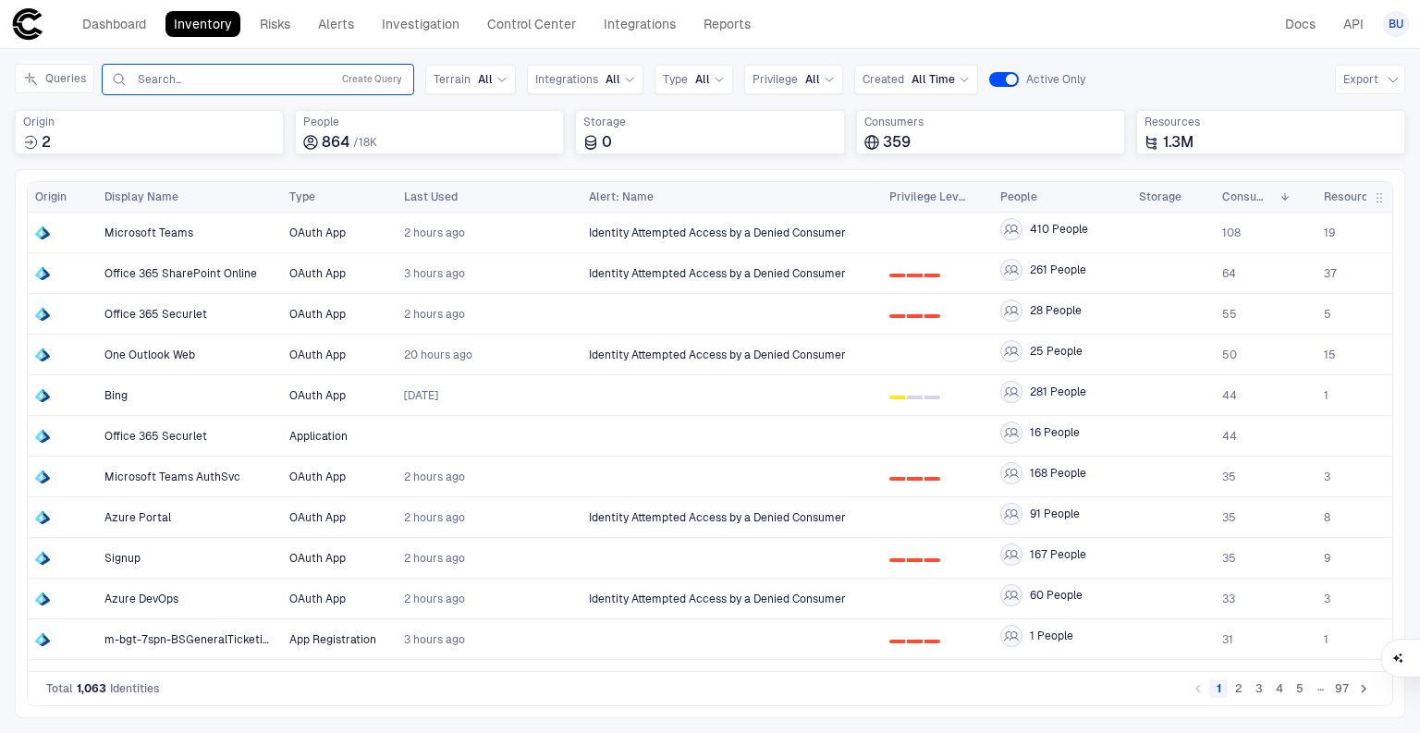
drag, startPoint x: 552, startPoint y: 22, endPoint x: 557, endPoint y: 40, distance: 18.4
click at [552, 22] on link "Control Center" at bounding box center [531, 24] width 105 height 26
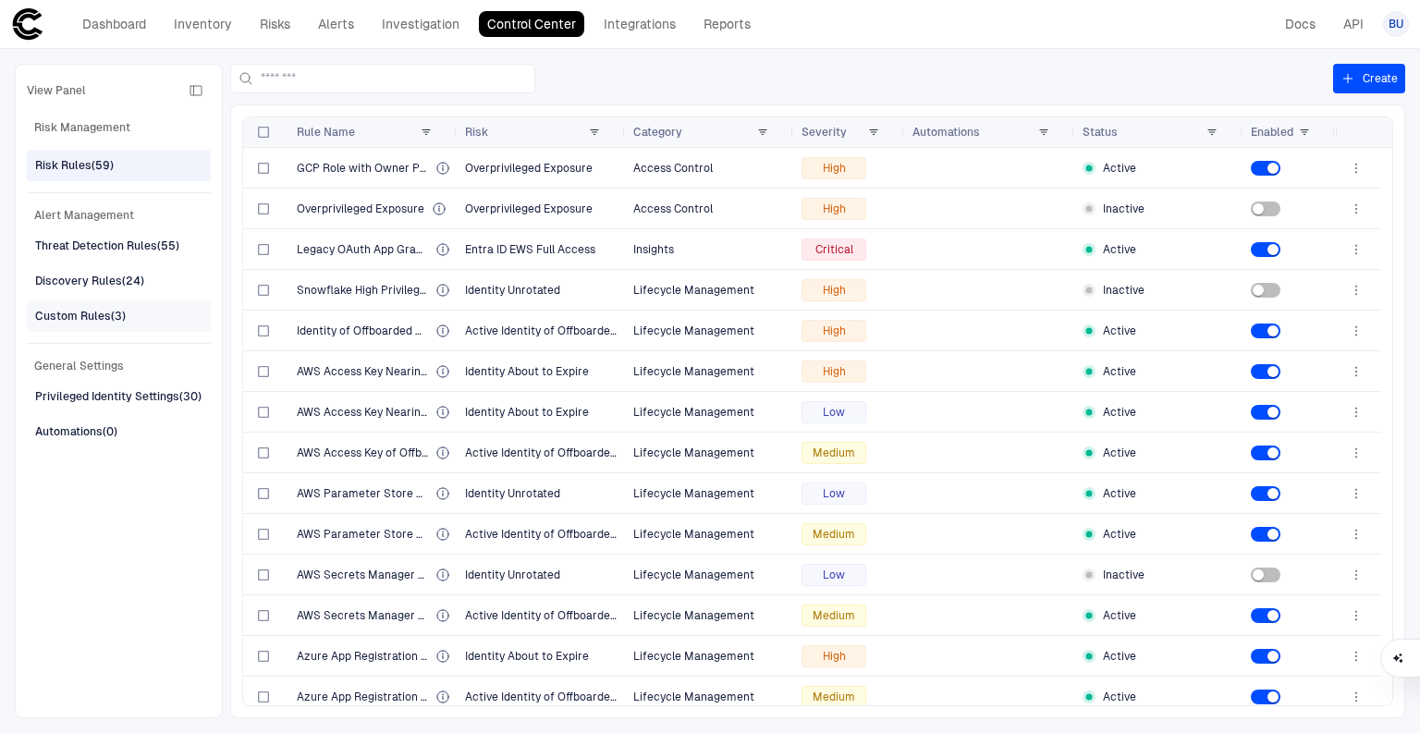
click at [78, 311] on div "Custom Rules (3)" at bounding box center [80, 316] width 91 height 17
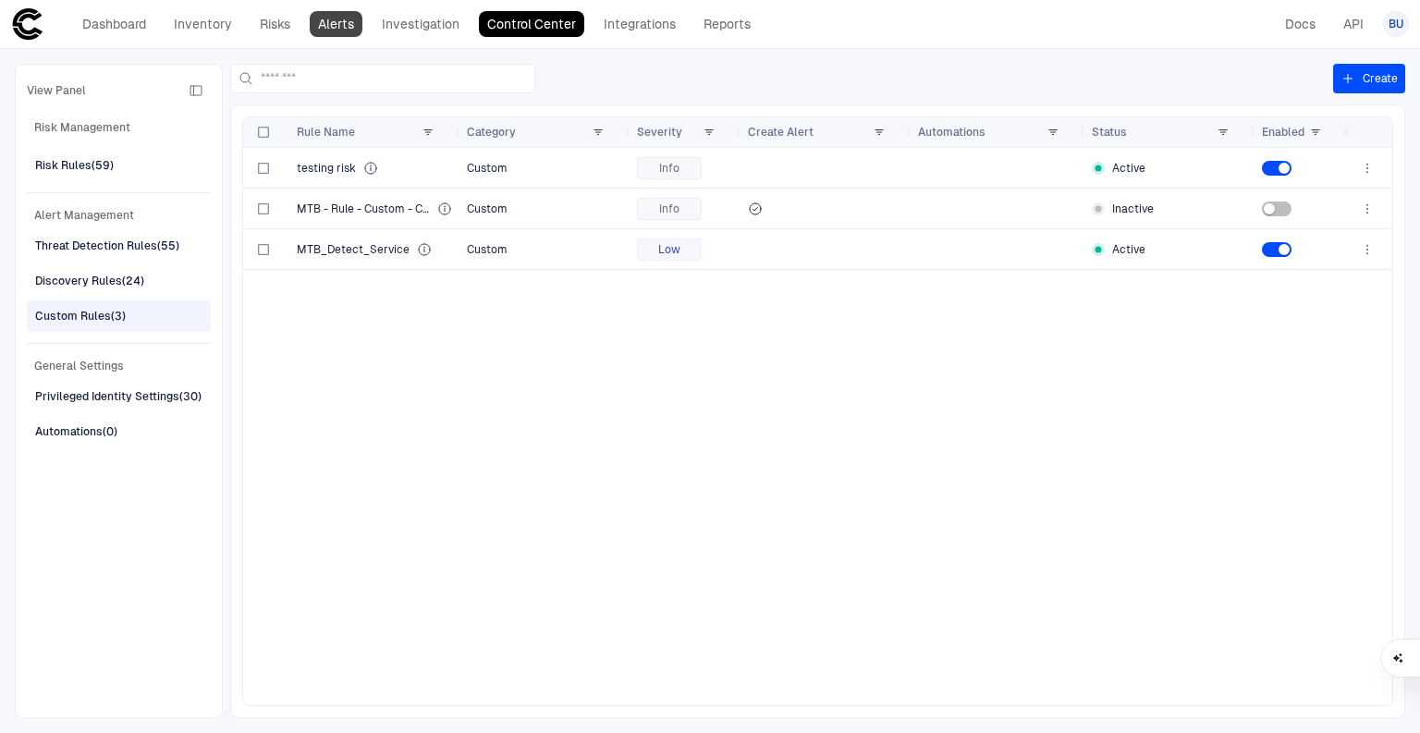
click at [355, 24] on link "Alerts" at bounding box center [336, 24] width 53 height 26
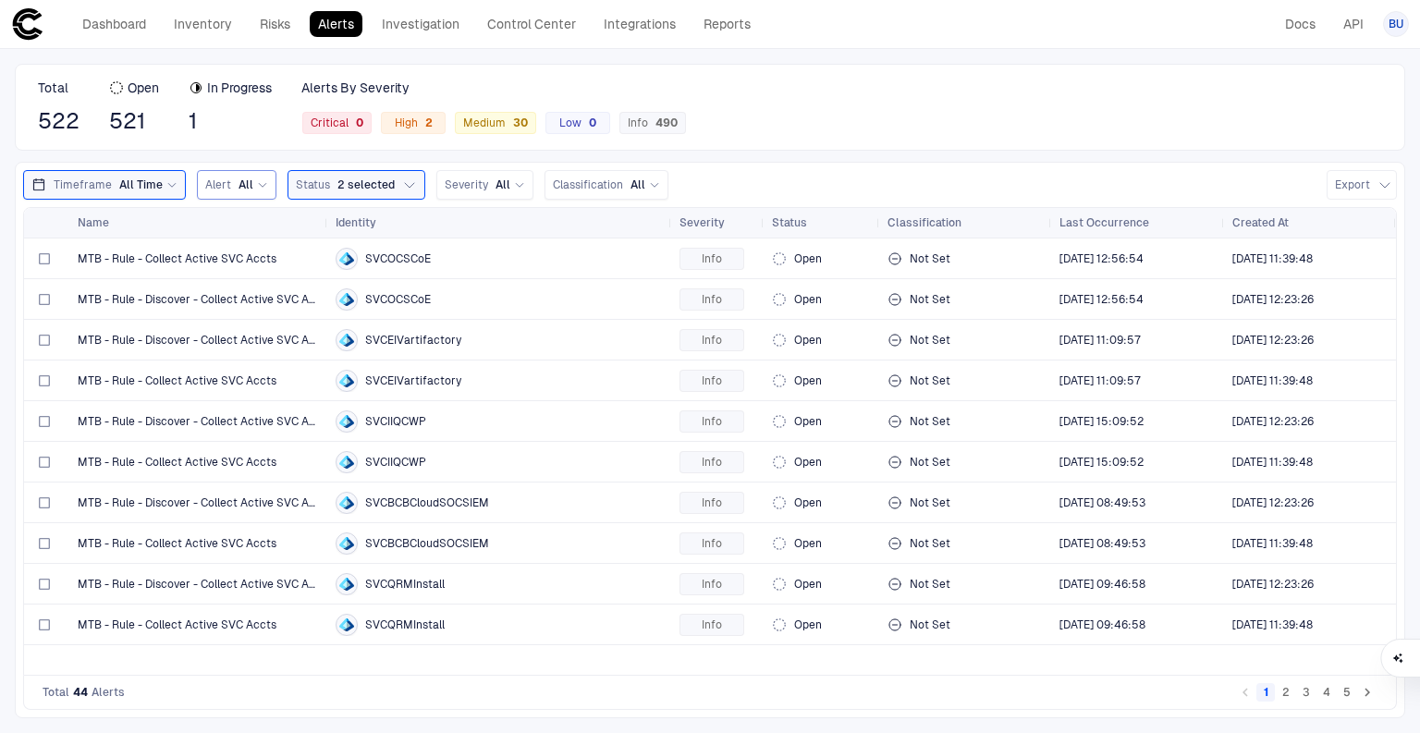
click at [238, 189] on span "All" at bounding box center [245, 184] width 15 height 15
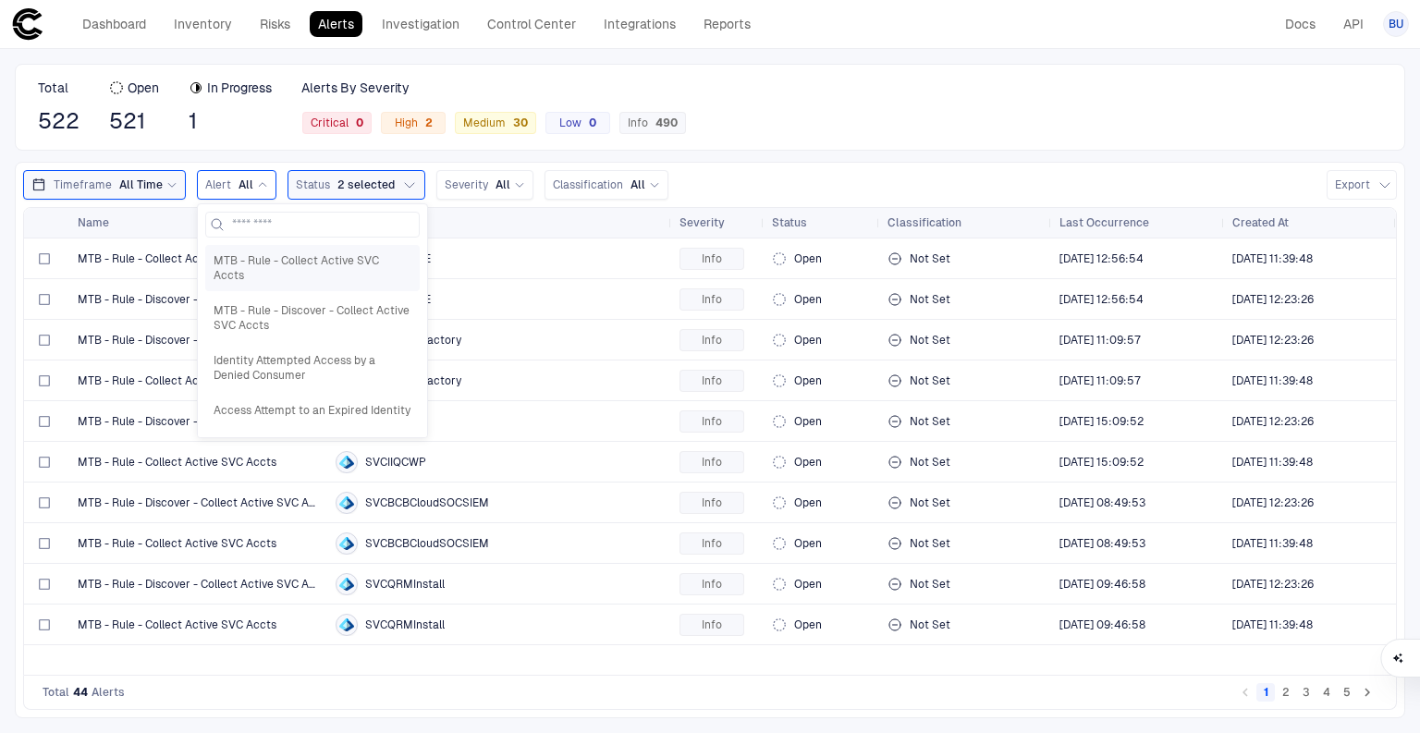
click at [248, 259] on span "MTB - Rule - Collect Active SVC Accts" at bounding box center [313, 268] width 198 height 30
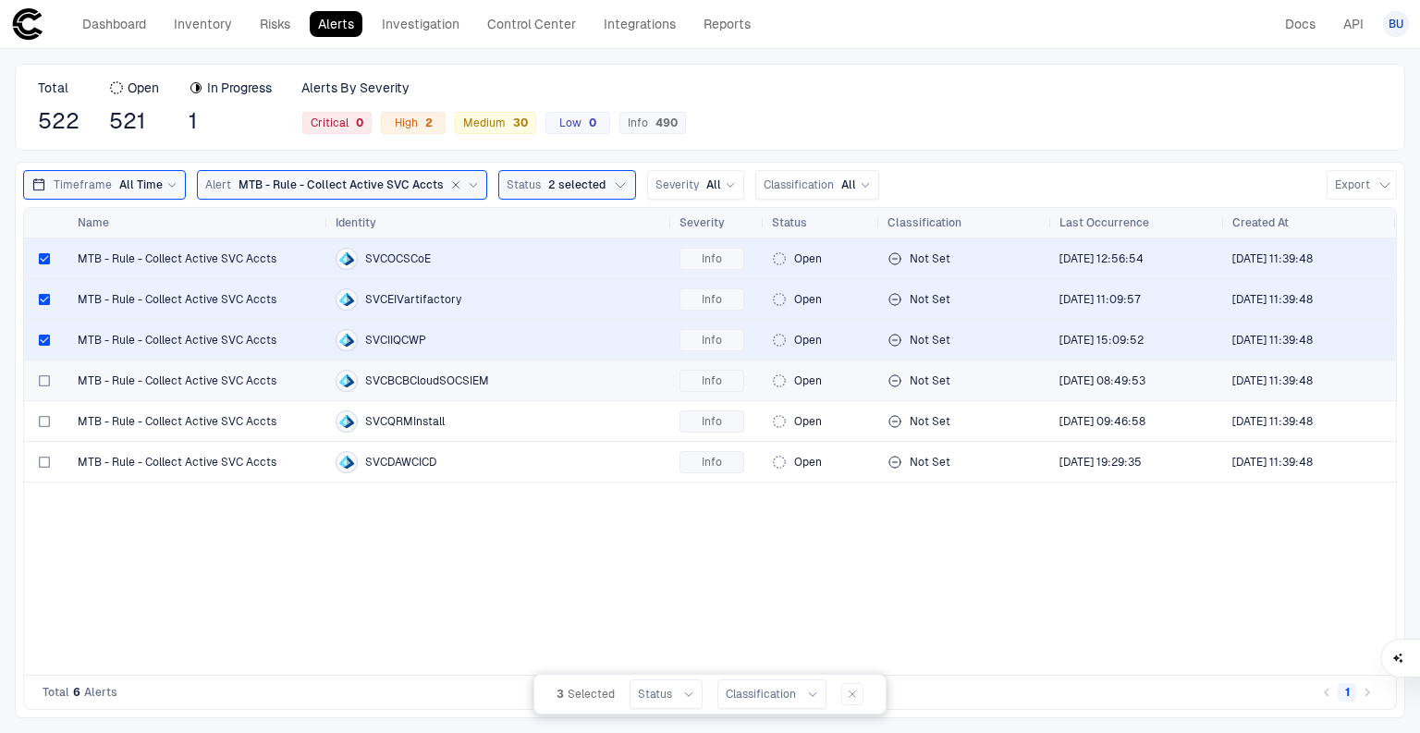
click at [44, 372] on div at bounding box center [44, 380] width 11 height 38
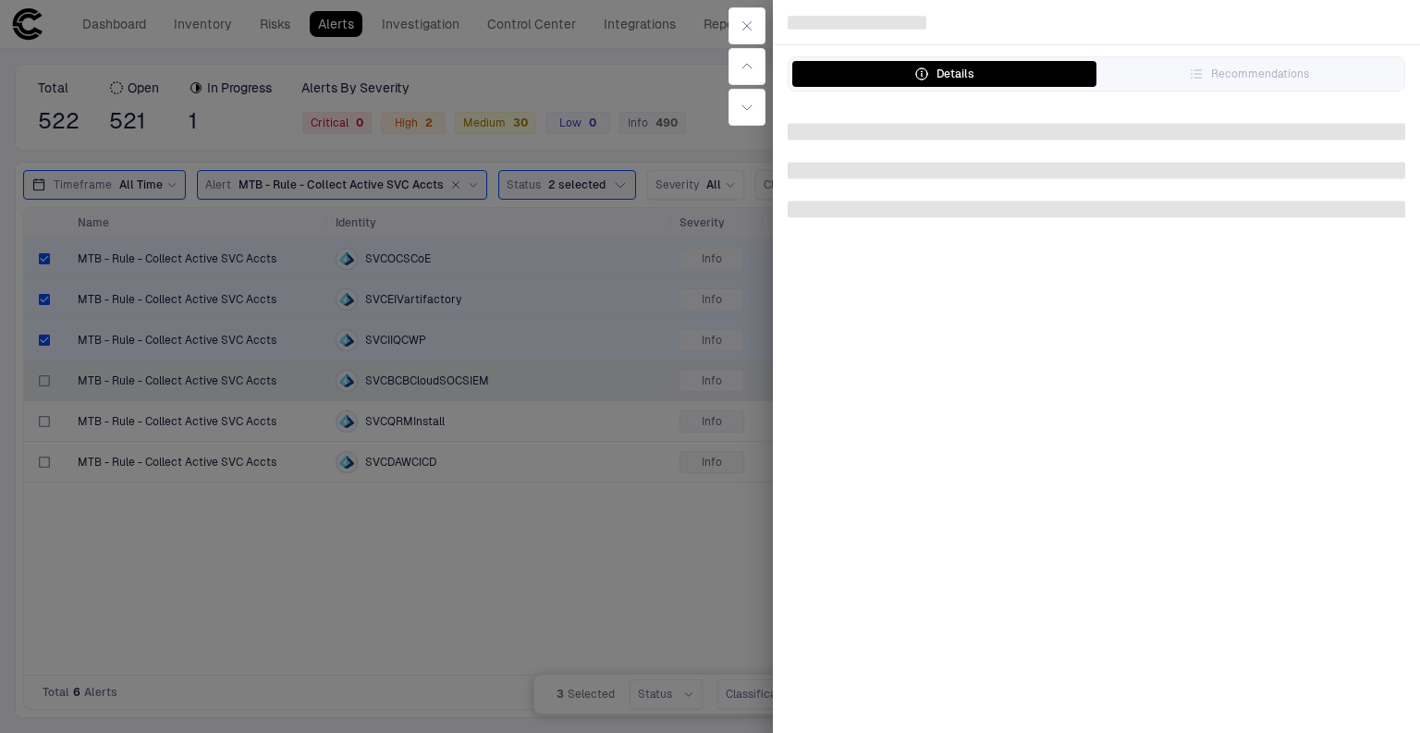
click at [41, 377] on div at bounding box center [710, 366] width 1420 height 733
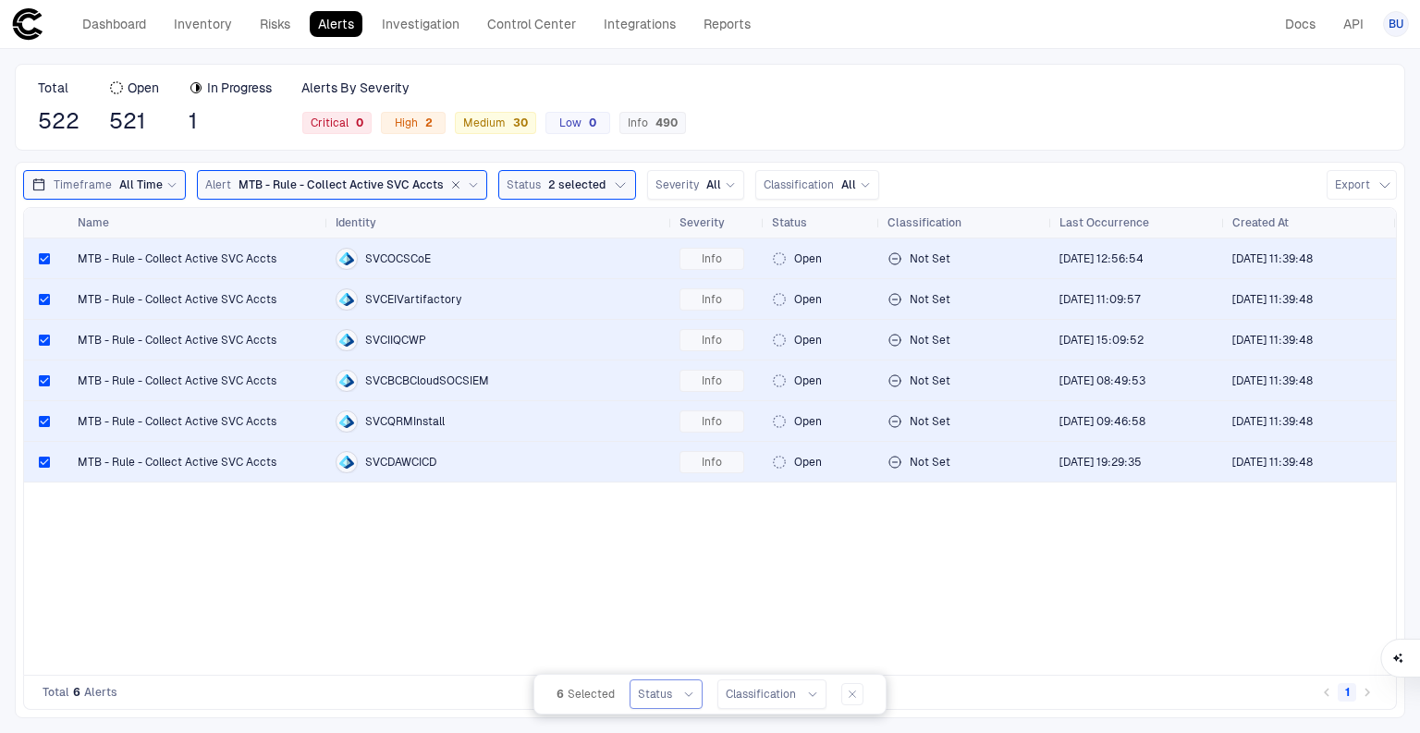
click at [680, 694] on div at bounding box center [686, 694] width 15 height 11
click at [683, 548] on div "Closed" at bounding box center [745, 548] width 198 height 15
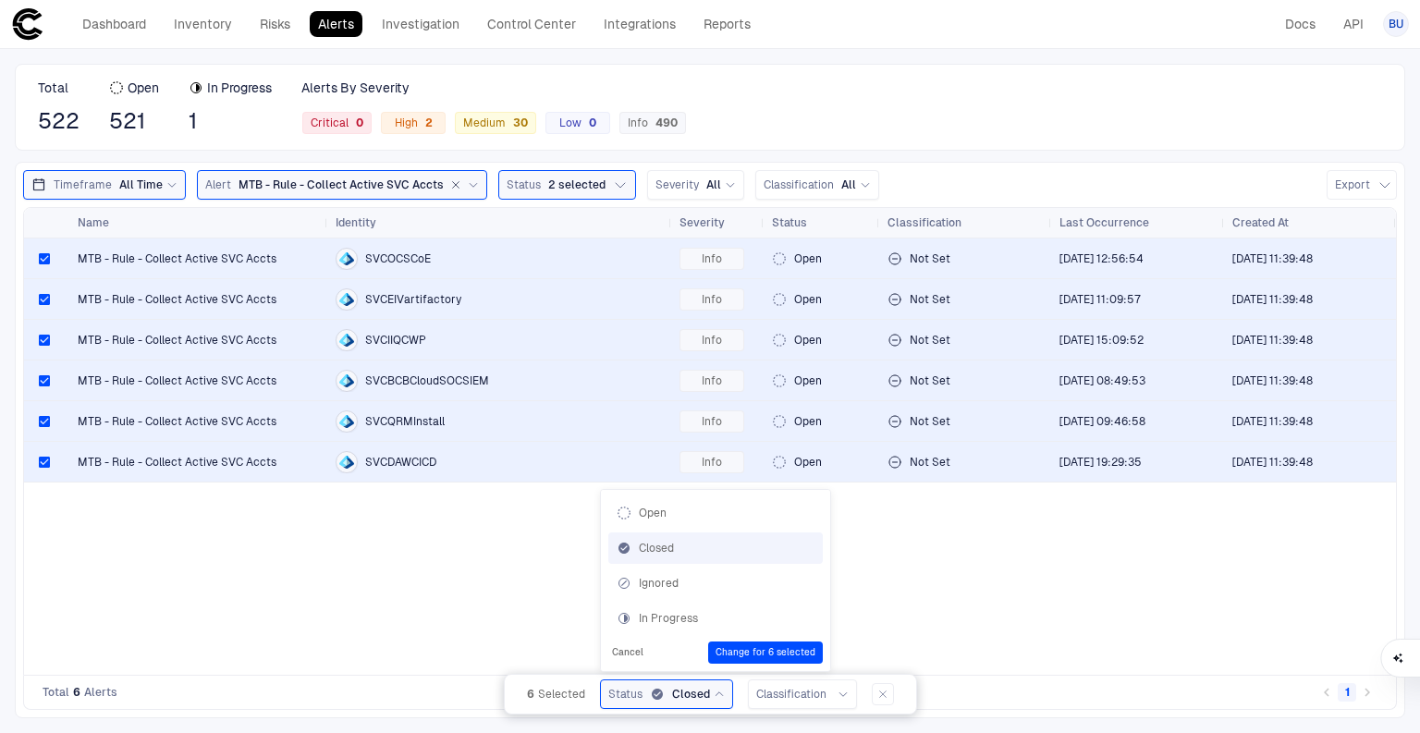
click at [704, 691] on div "Closed" at bounding box center [680, 694] width 60 height 15
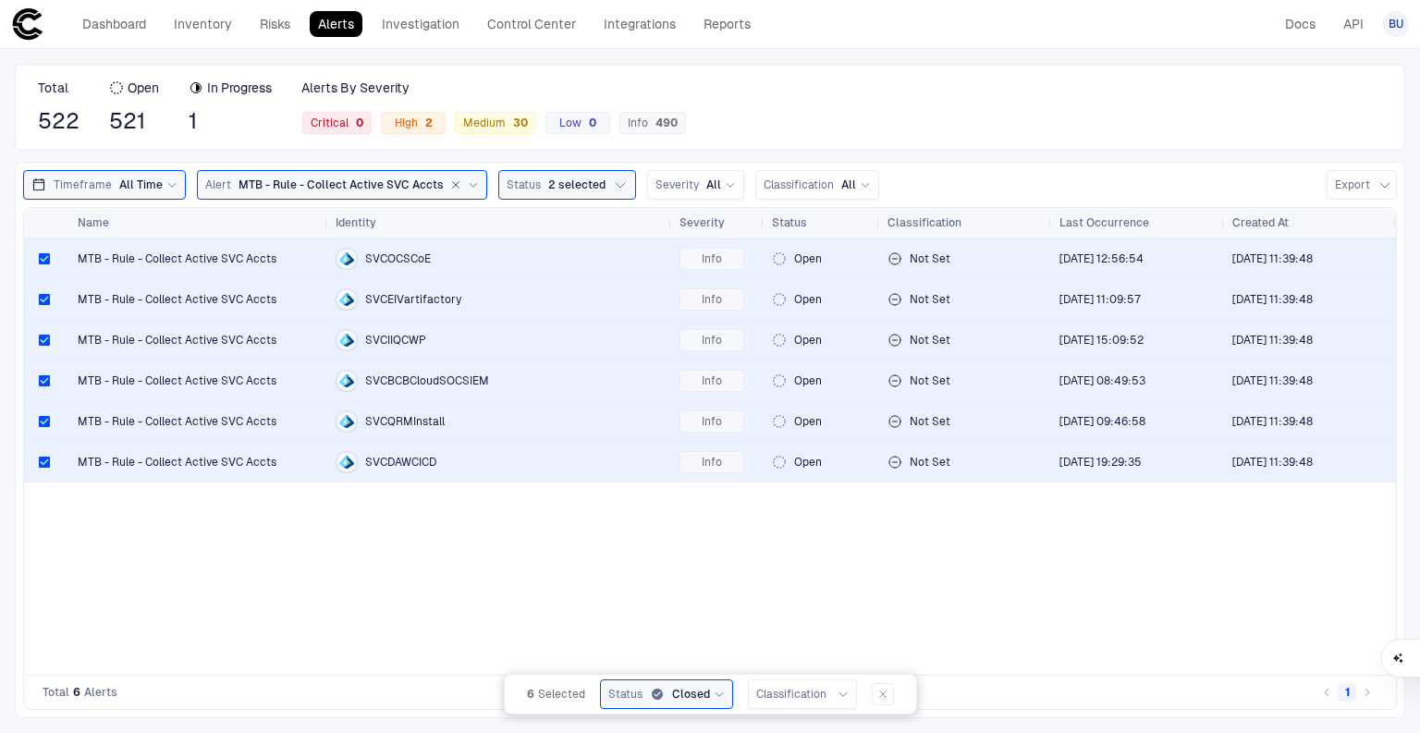
click at [714, 691] on icon at bounding box center [719, 694] width 11 height 11
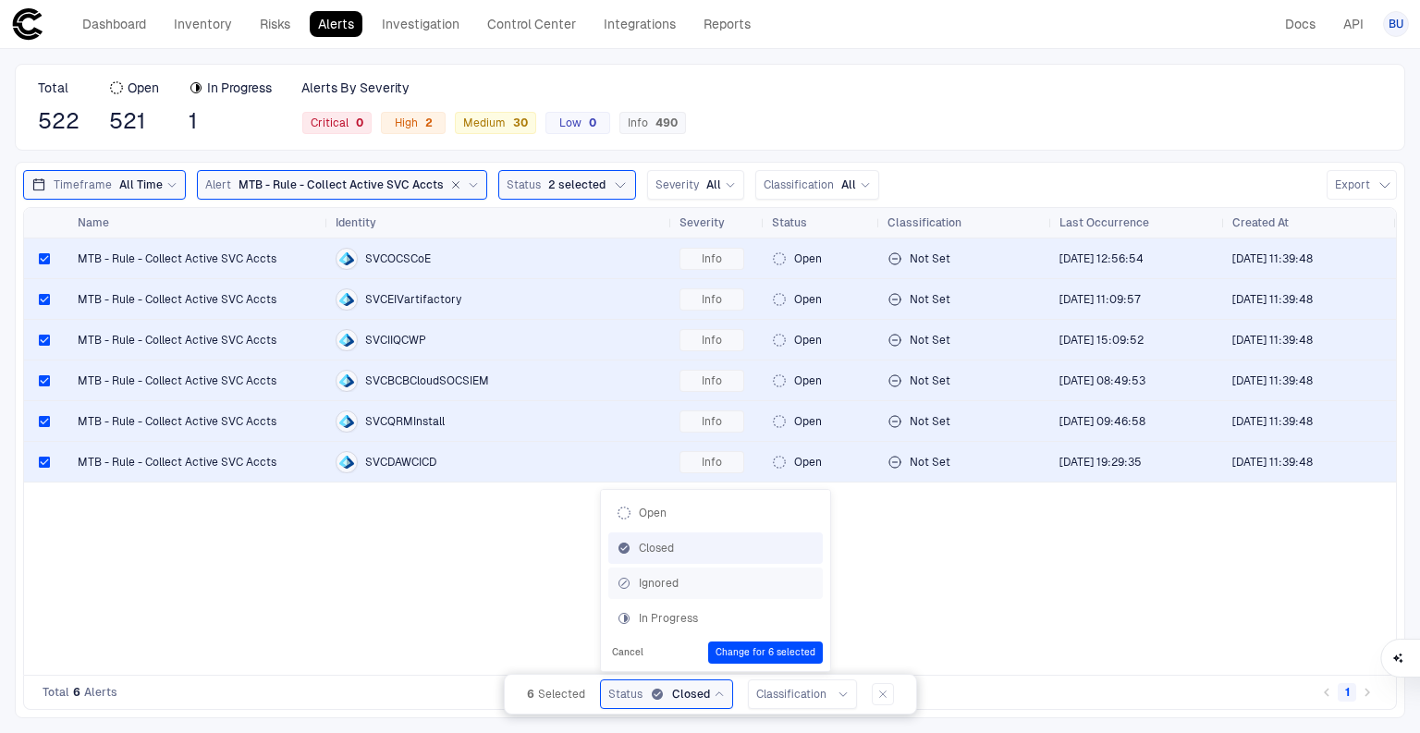
click at [668, 587] on div "Ignored" at bounding box center [715, 583] width 198 height 15
click at [758, 650] on button "Change for 6 selected" at bounding box center [764, 652] width 115 height 22
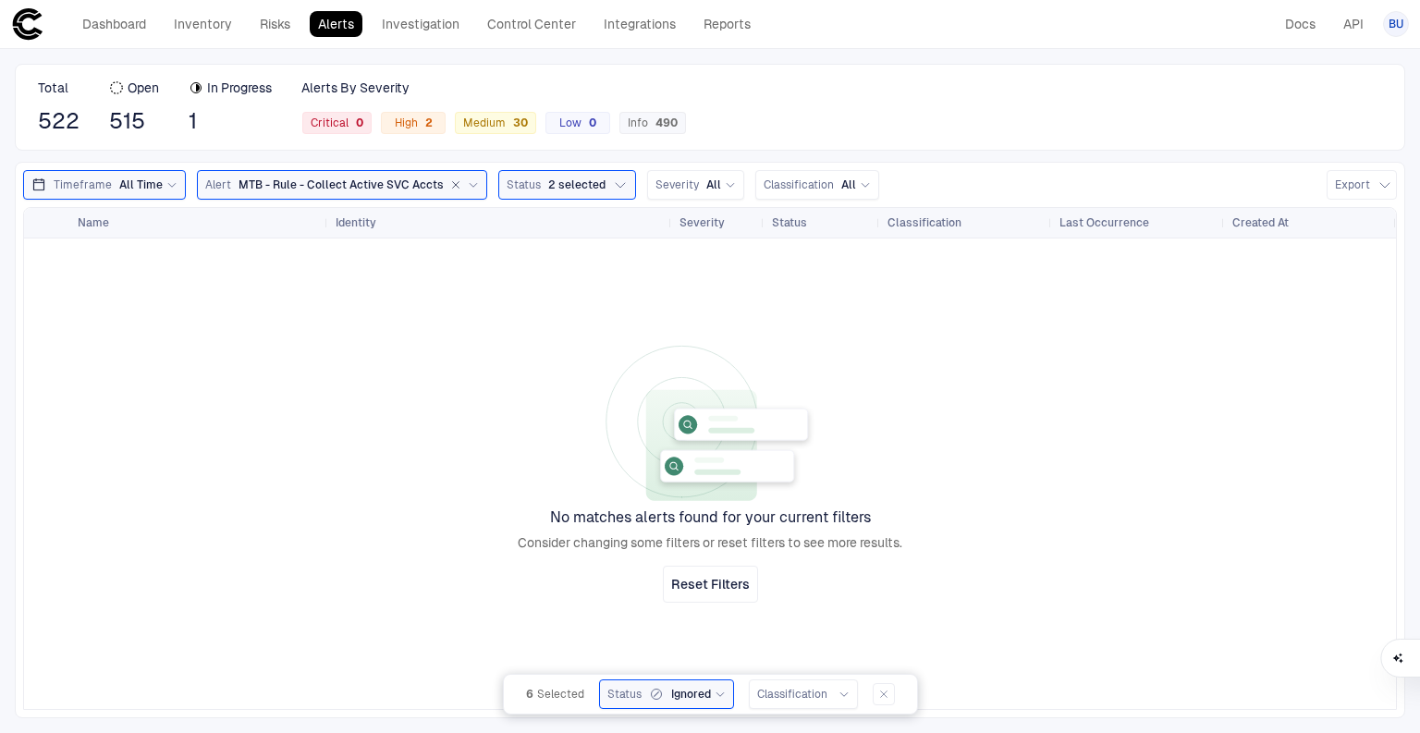
click at [468, 186] on icon at bounding box center [473, 184] width 11 height 11
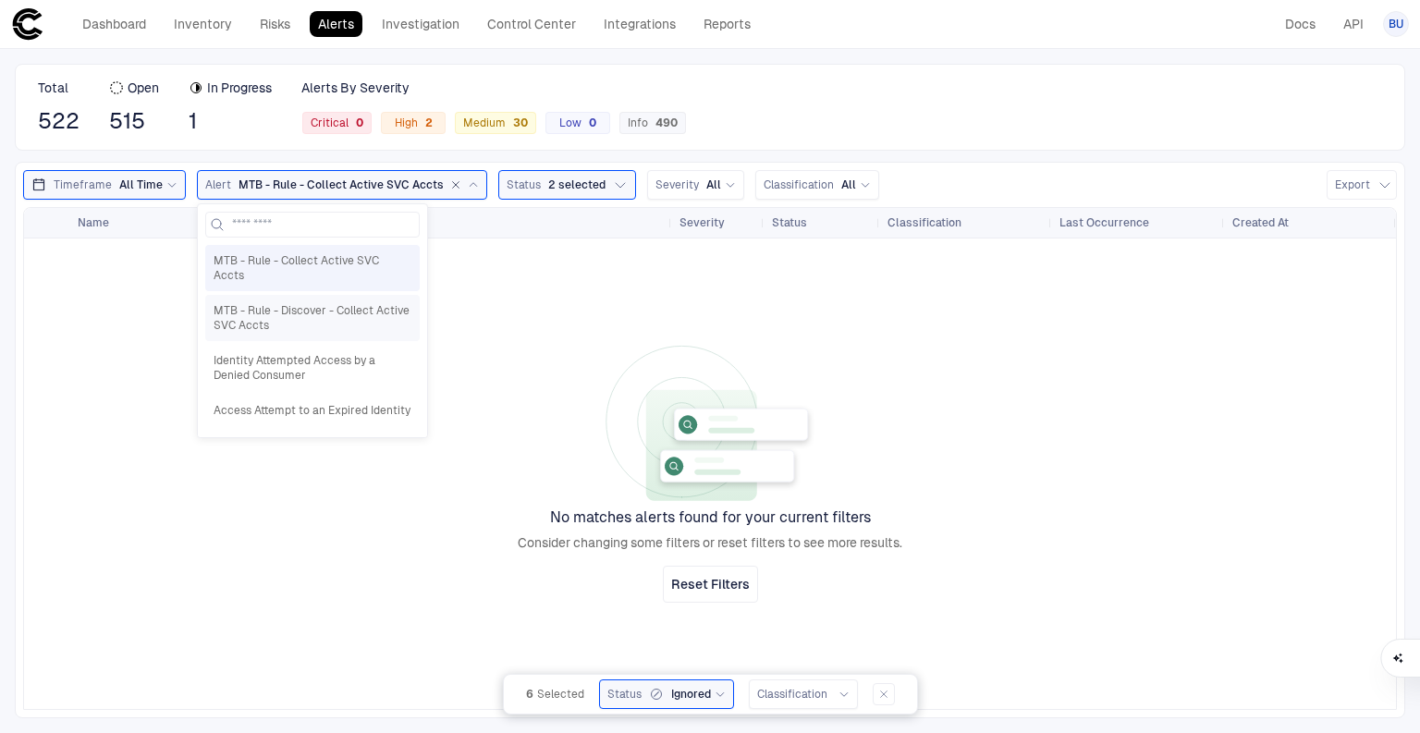
click at [292, 303] on span "MTB - Rule - Discover - Collect Active SVC Accts" at bounding box center [313, 318] width 198 height 30
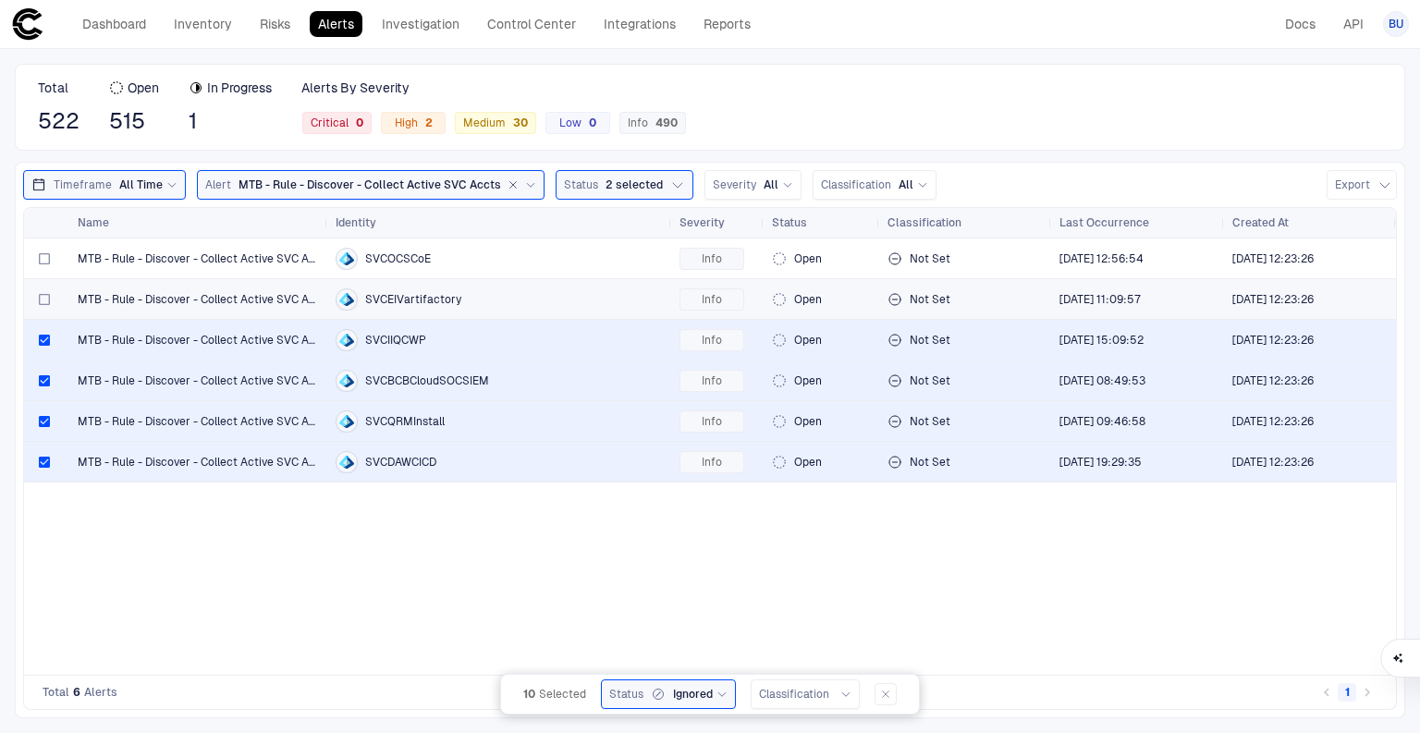
click at [44, 288] on div at bounding box center [44, 299] width 11 height 38
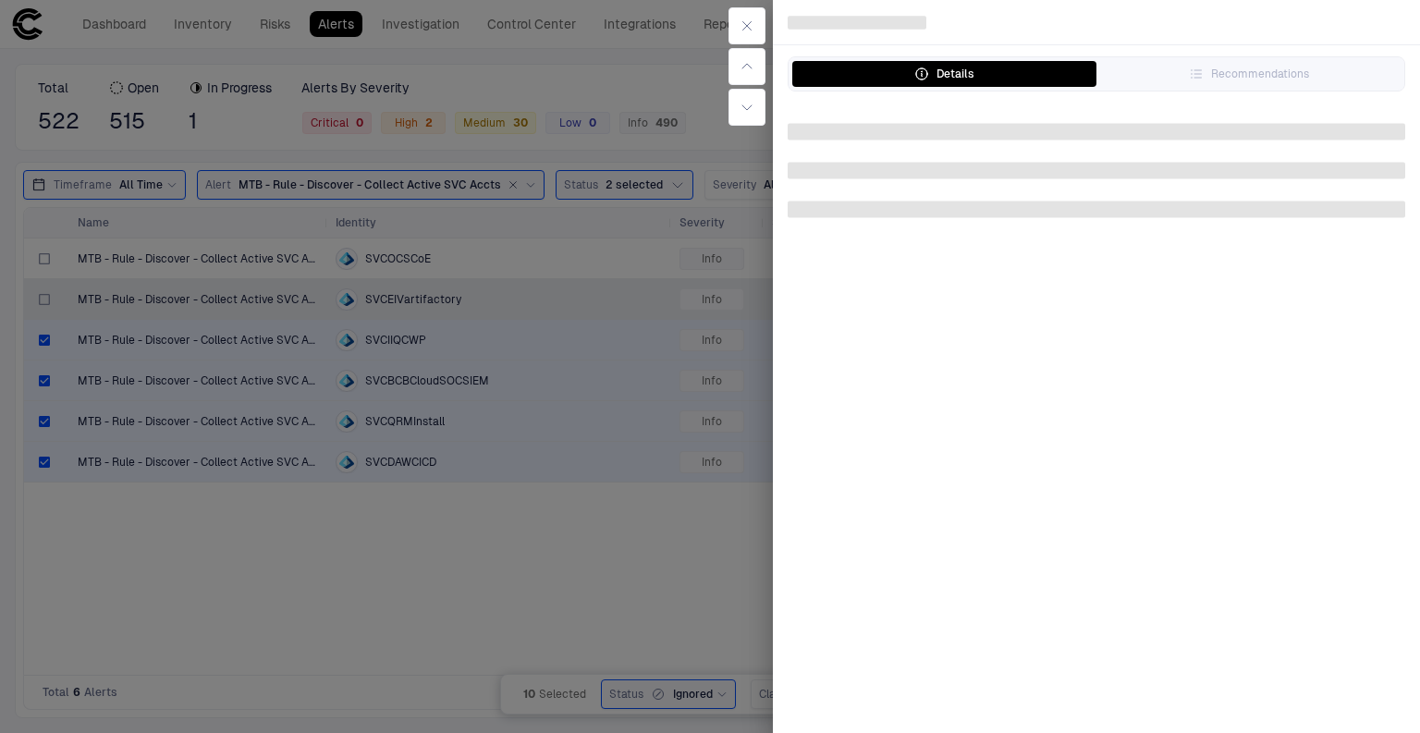
click at [45, 292] on div at bounding box center [710, 366] width 1420 height 733
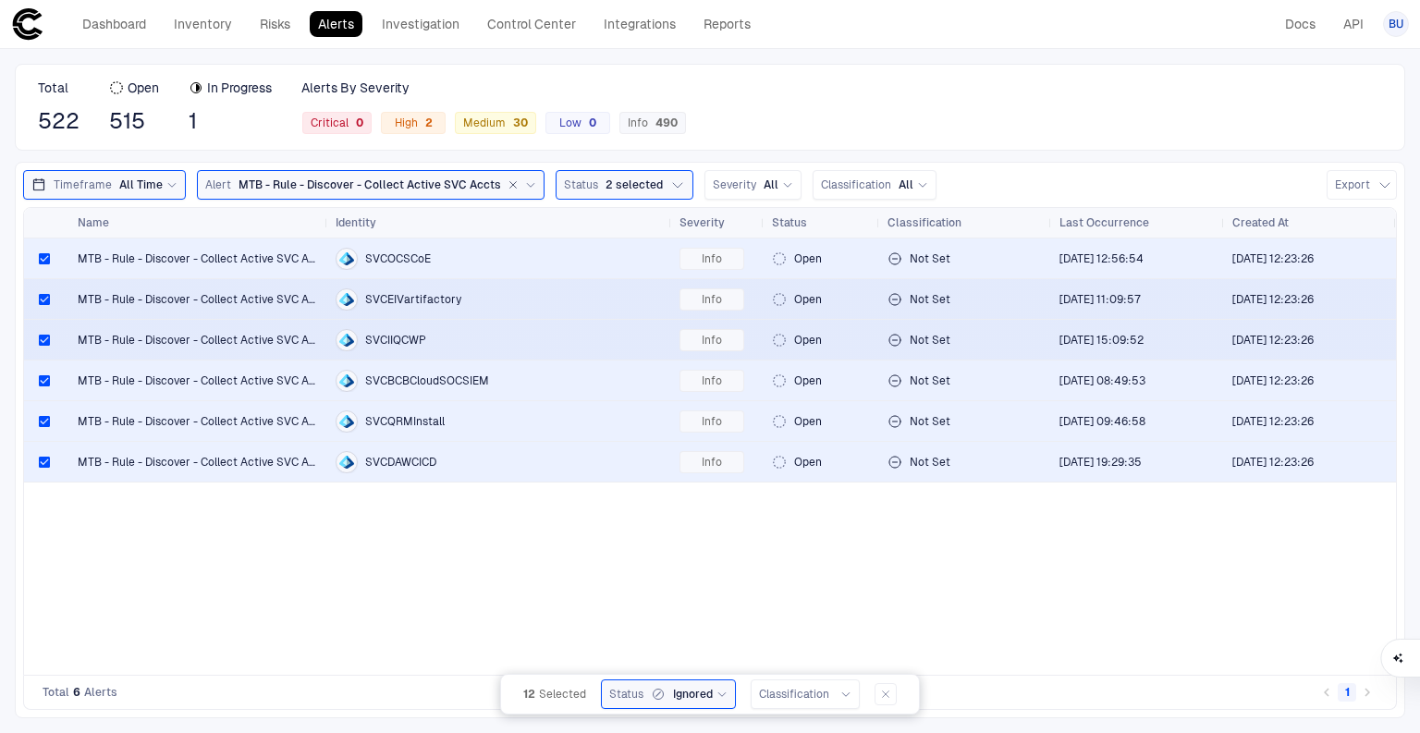
click at [719, 694] on icon at bounding box center [721, 695] width 7 height 4
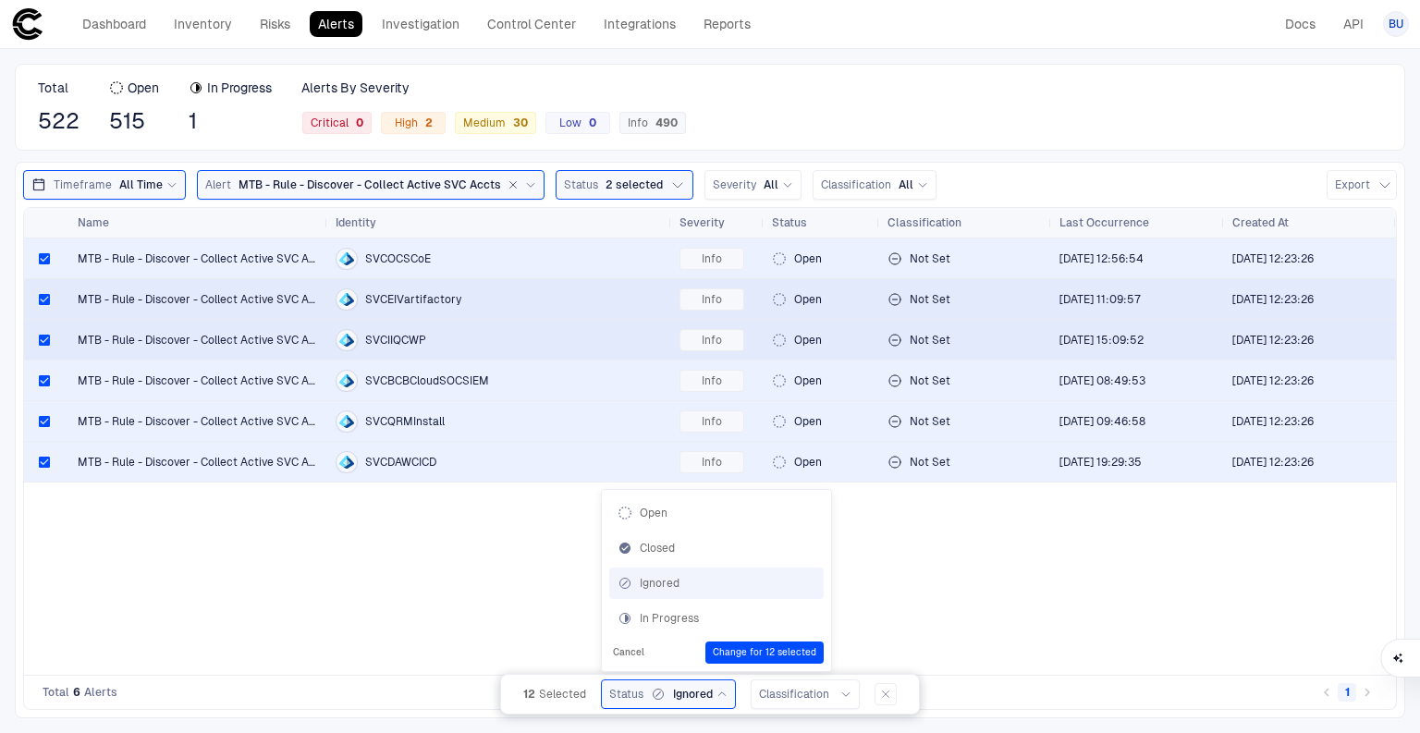
click at [662, 584] on div "Ignored" at bounding box center [716, 583] width 198 height 15
click at [799, 655] on button "Change for 12 selected" at bounding box center [764, 652] width 118 height 22
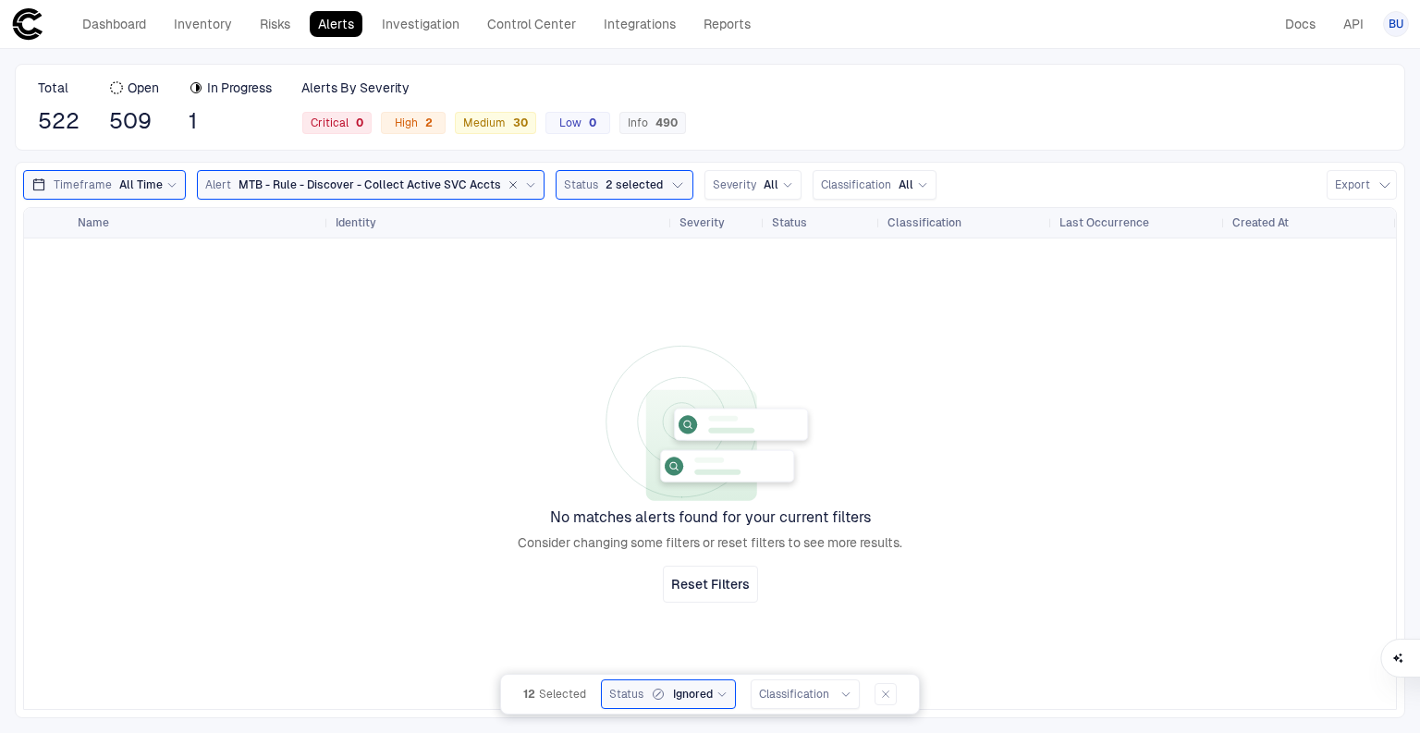
click at [259, 373] on div at bounding box center [710, 473] width 1372 height 470
click at [507, 179] on icon "button" at bounding box center [512, 184] width 11 height 11
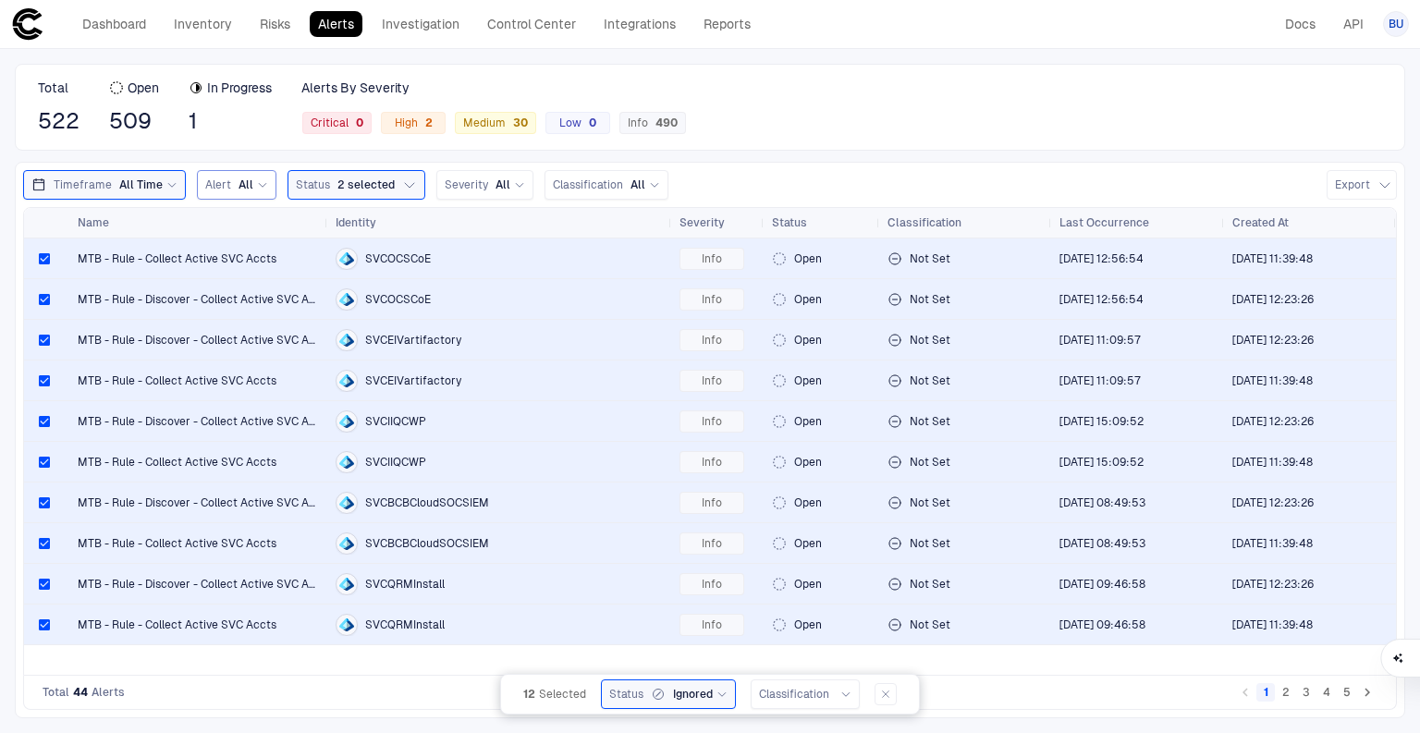
click at [905, 704] on div "12 Selected Status Ignored Classification" at bounding box center [710, 694] width 420 height 41
click at [890, 684] on button "button" at bounding box center [885, 694] width 22 height 22
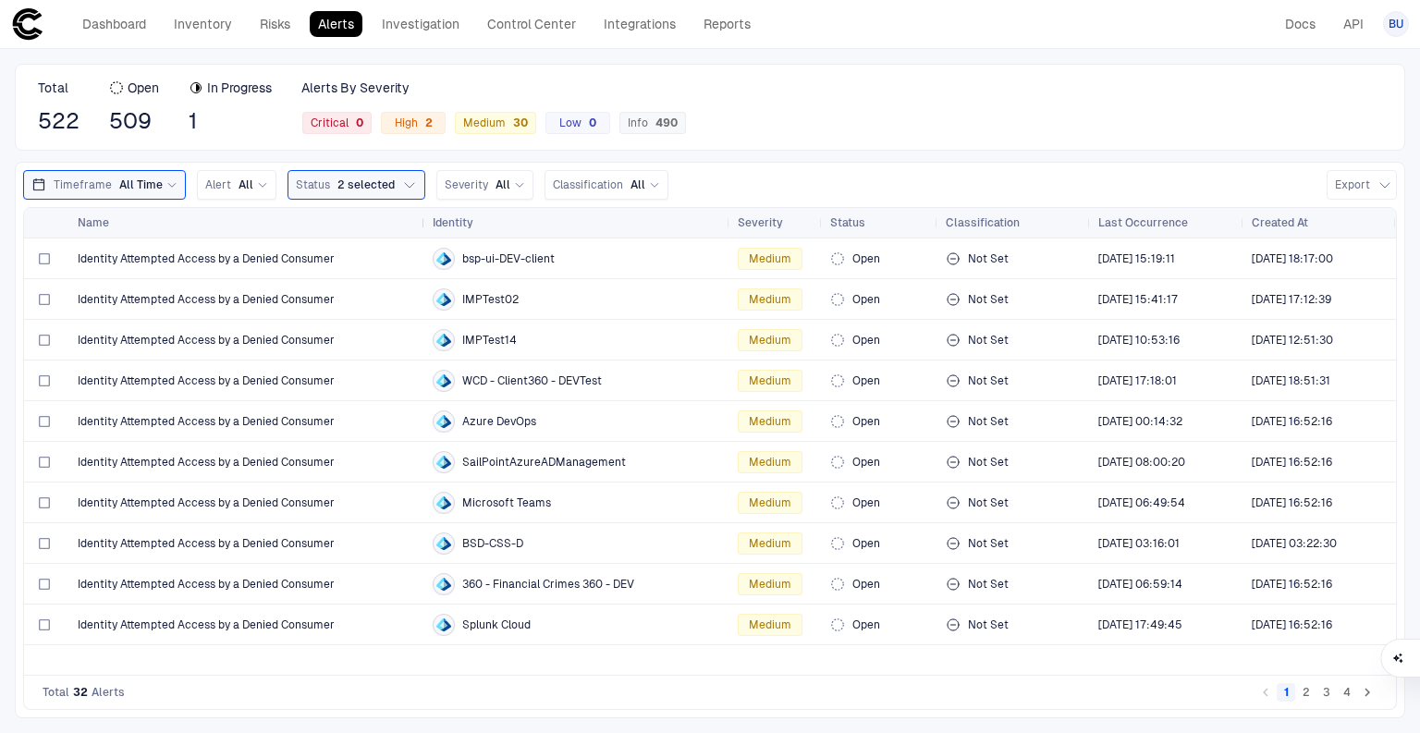
drag, startPoint x: 327, startPoint y: 225, endPoint x: 424, endPoint y: 224, distance: 97.1
click at [424, 224] on div at bounding box center [424, 223] width 7 height 30
click at [238, 189] on span "All" at bounding box center [245, 184] width 15 height 15
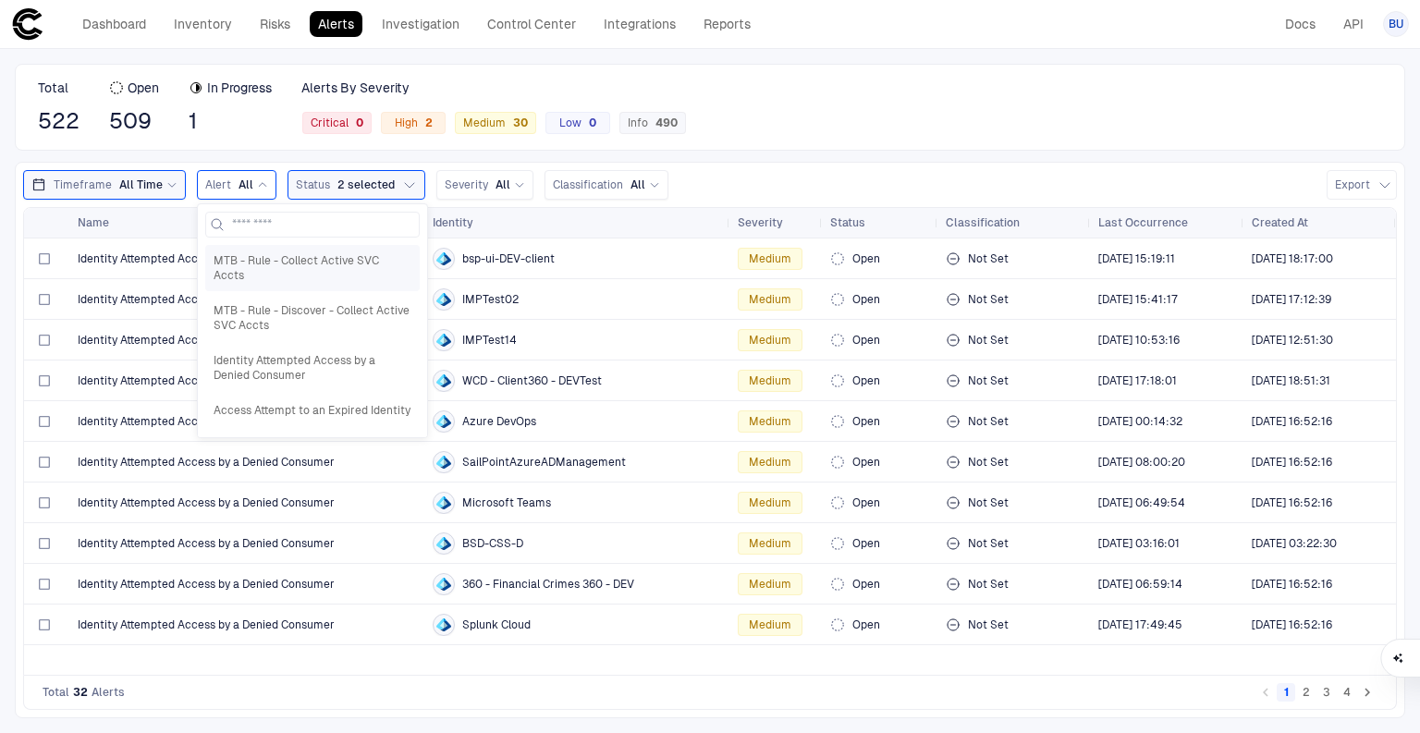
click at [274, 260] on span "MTB - Rule - Collect Active SVC Accts" at bounding box center [313, 268] width 198 height 30
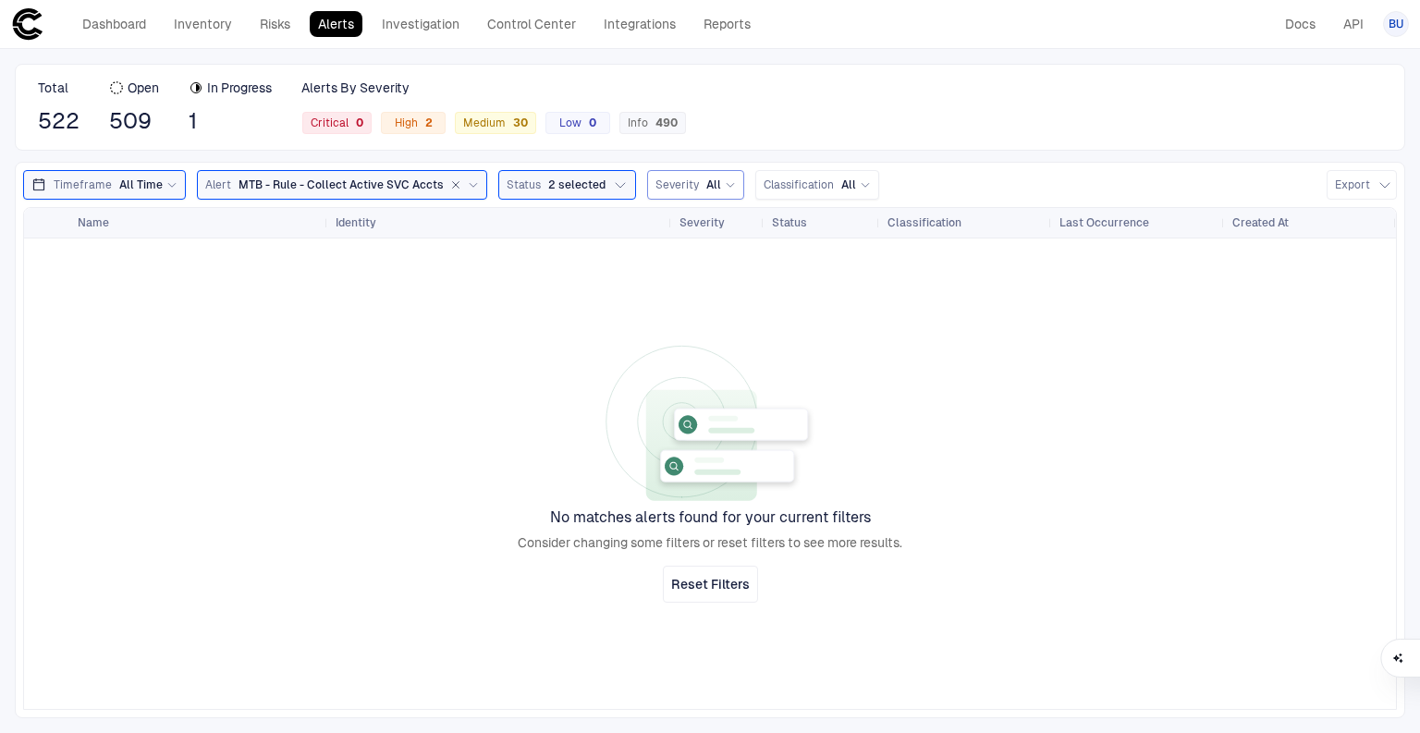
click at [450, 180] on icon "button" at bounding box center [455, 184] width 11 height 11
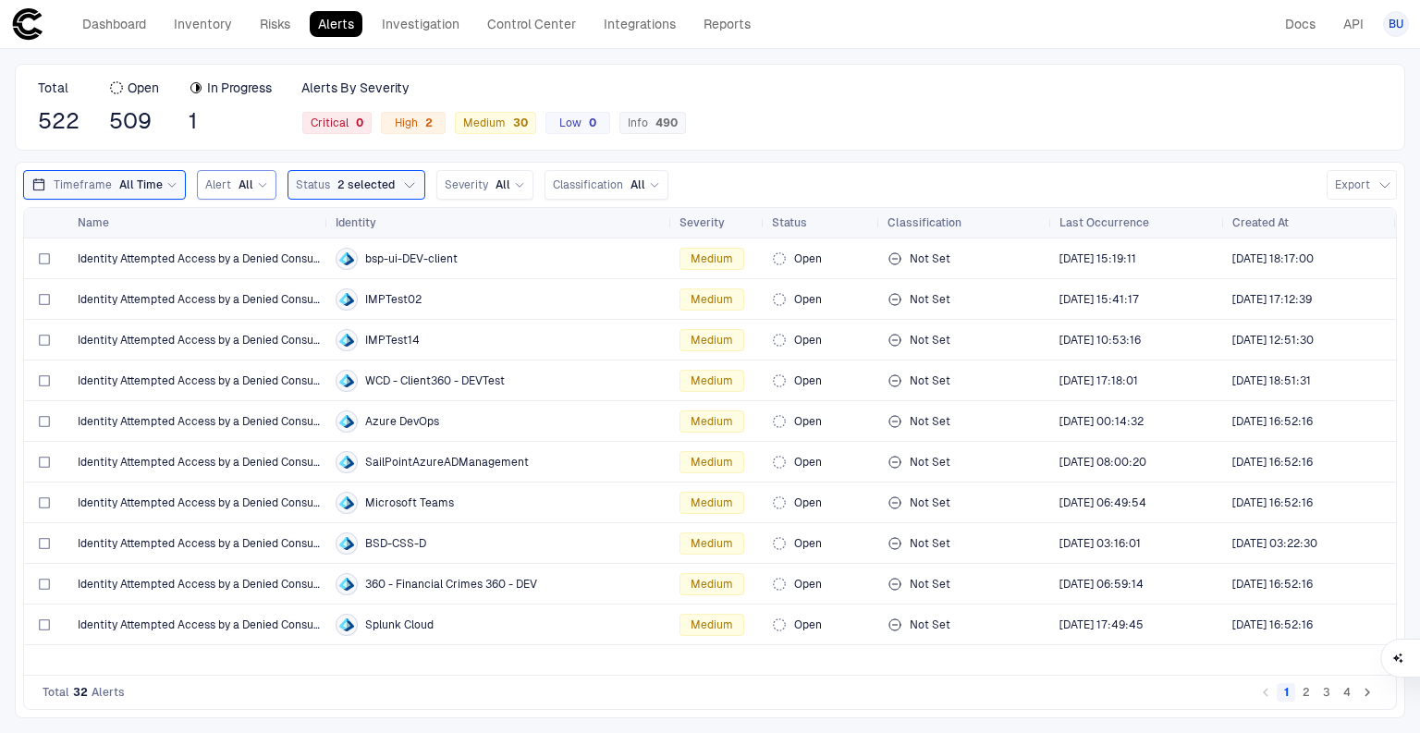
click at [259, 187] on icon at bounding box center [262, 184] width 11 height 11
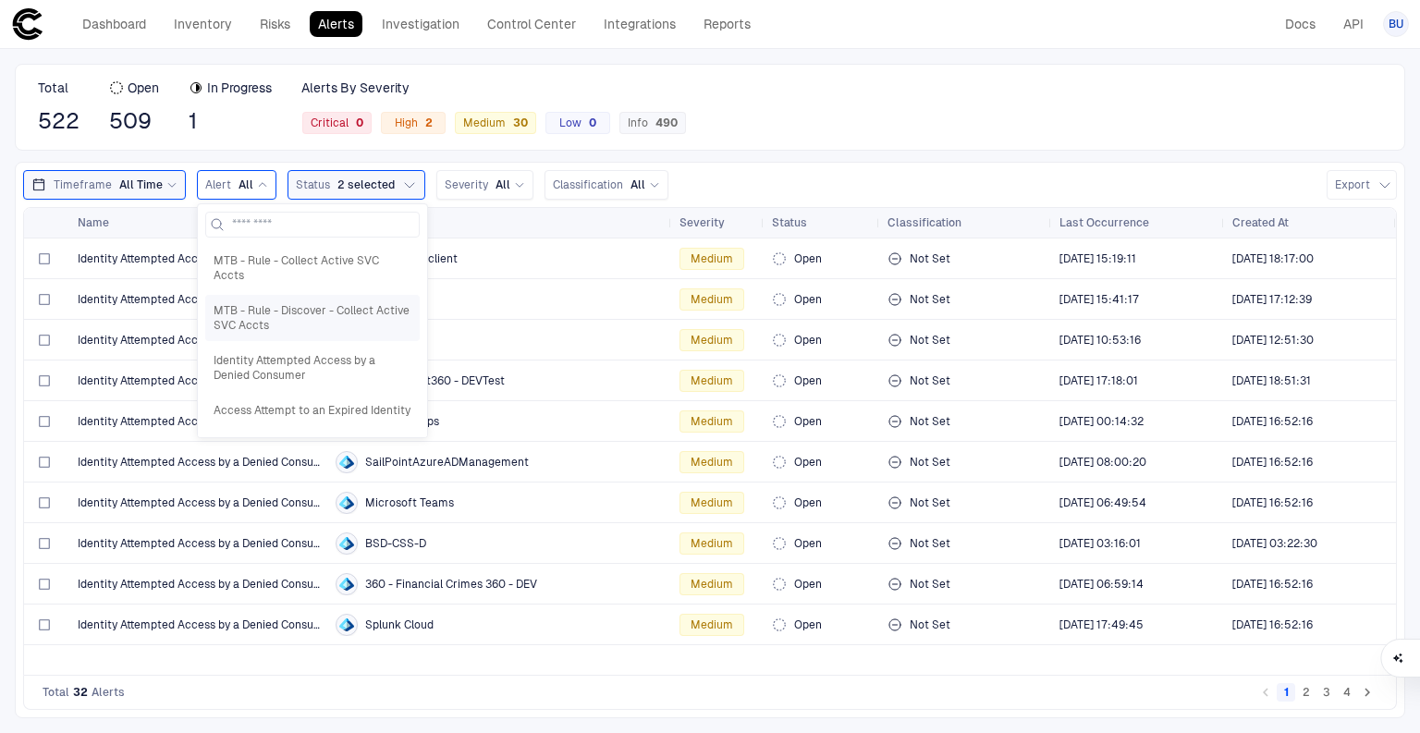
click at [264, 303] on span "MTB - Rule - Discover - Collect Active SVC Accts" at bounding box center [313, 318] width 198 height 30
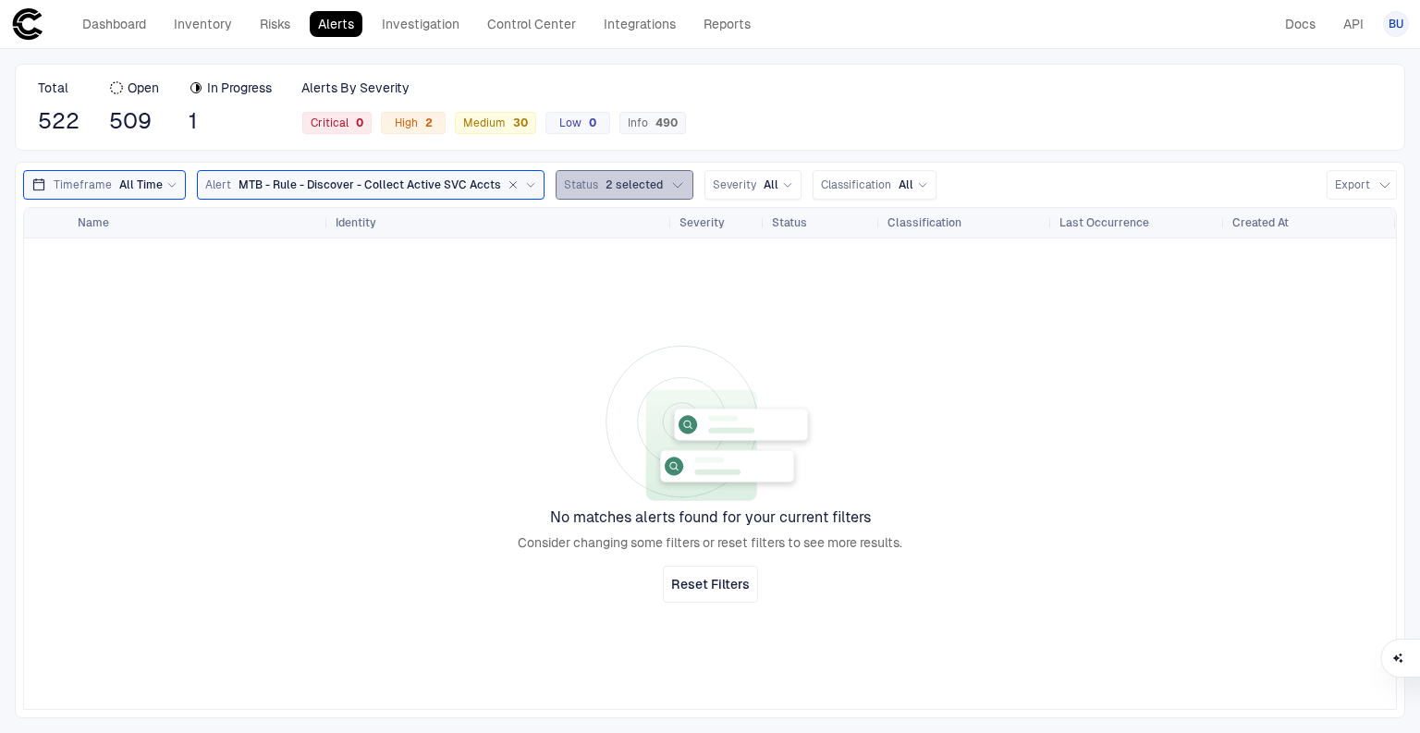
click at [648, 181] on button "Status 2 selected" at bounding box center [624, 185] width 138 height 30
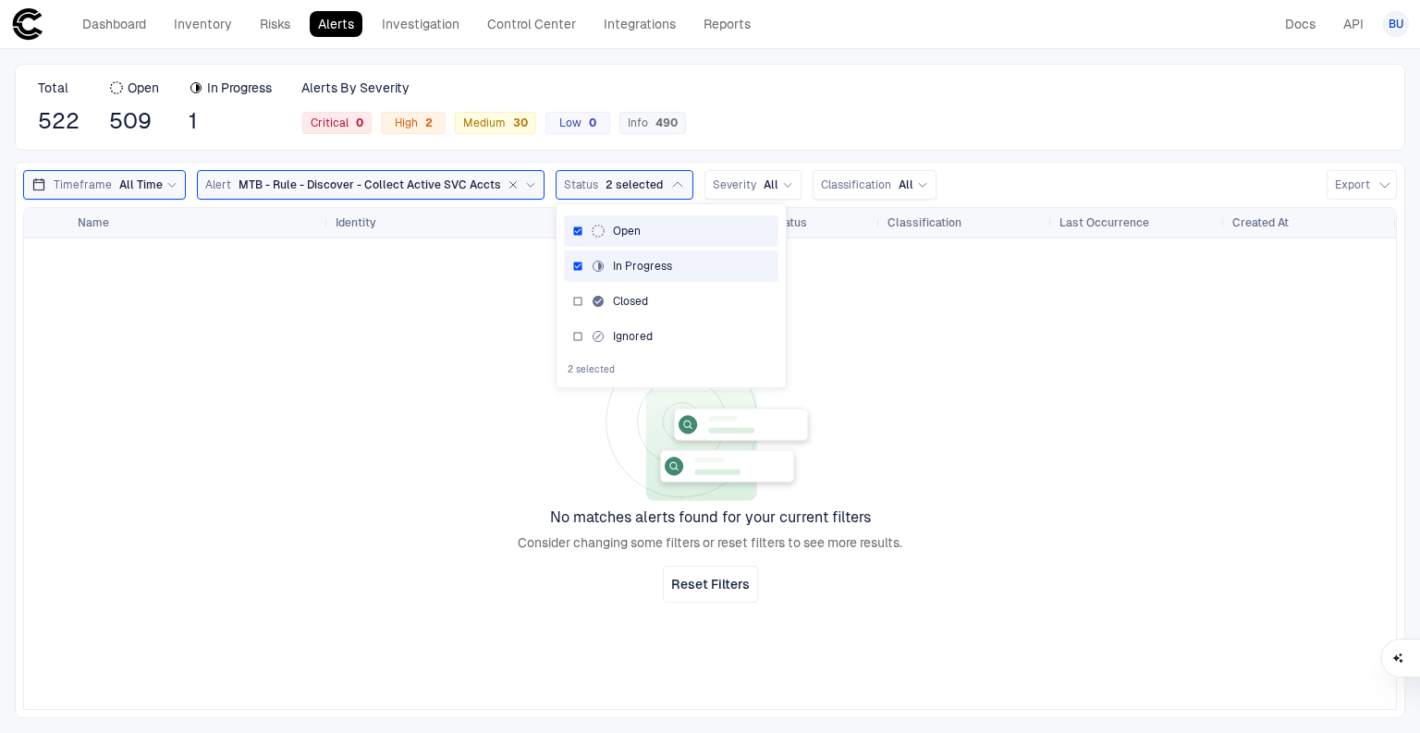
click at [505, 185] on button "button" at bounding box center [513, 185] width 17 height 17
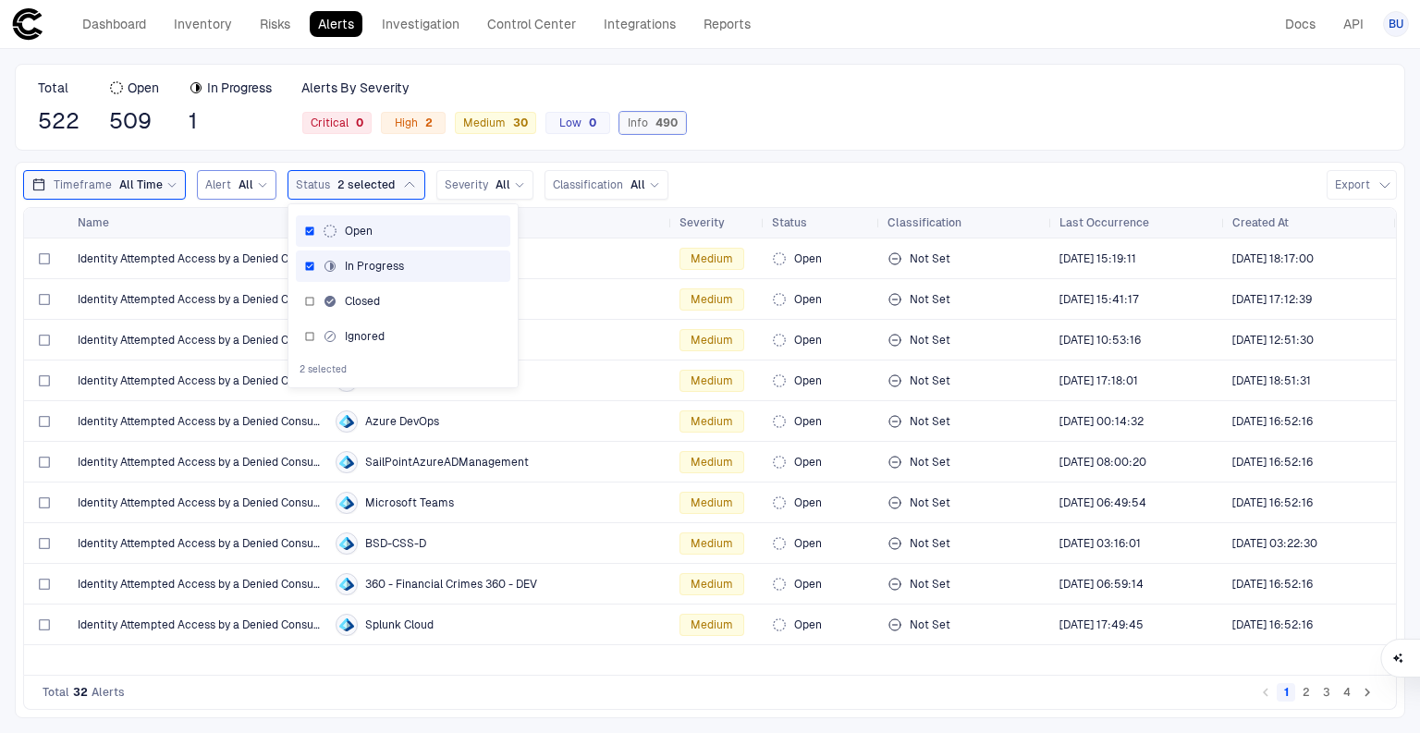
click at [671, 115] on div "Info 490" at bounding box center [652, 123] width 67 height 22
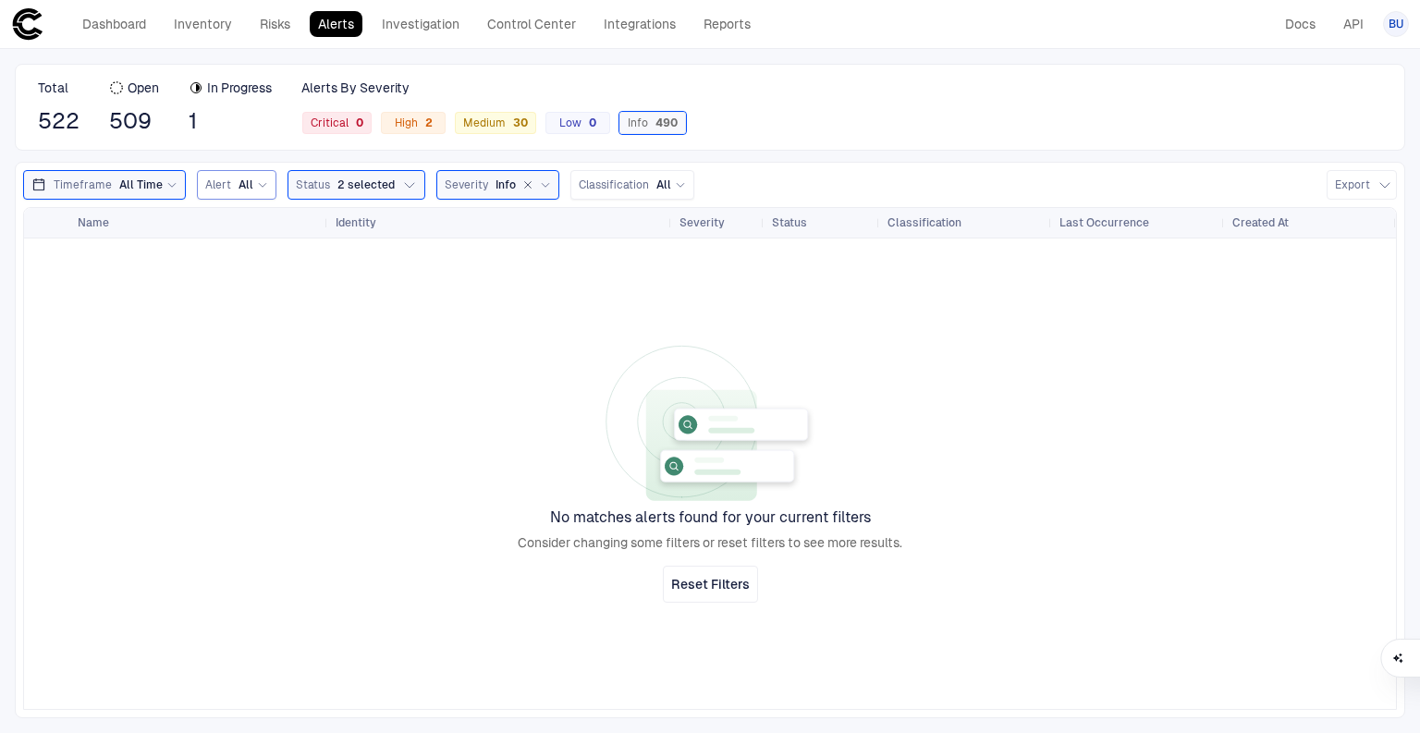
click at [657, 127] on div "490" at bounding box center [663, 122] width 30 height 13
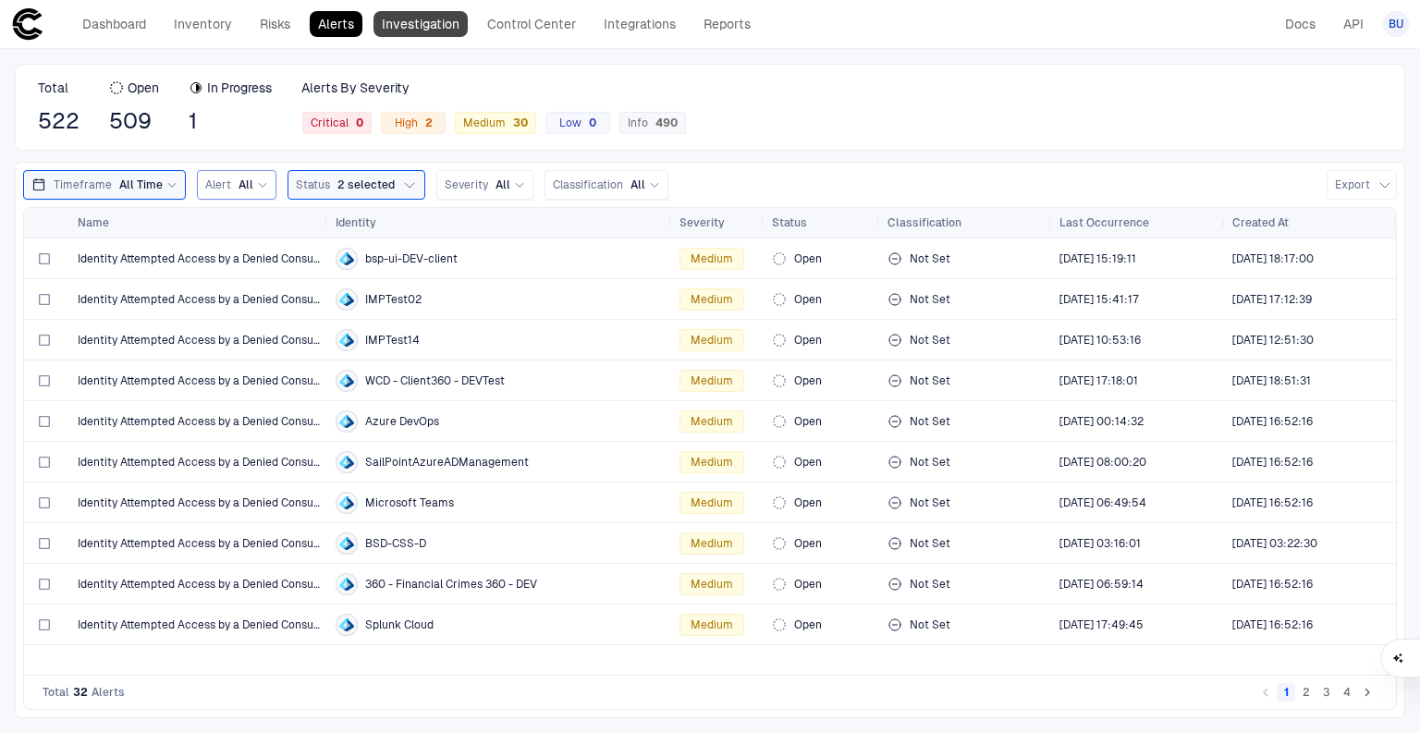
click at [447, 32] on link "Investigation" at bounding box center [420, 24] width 94 height 26
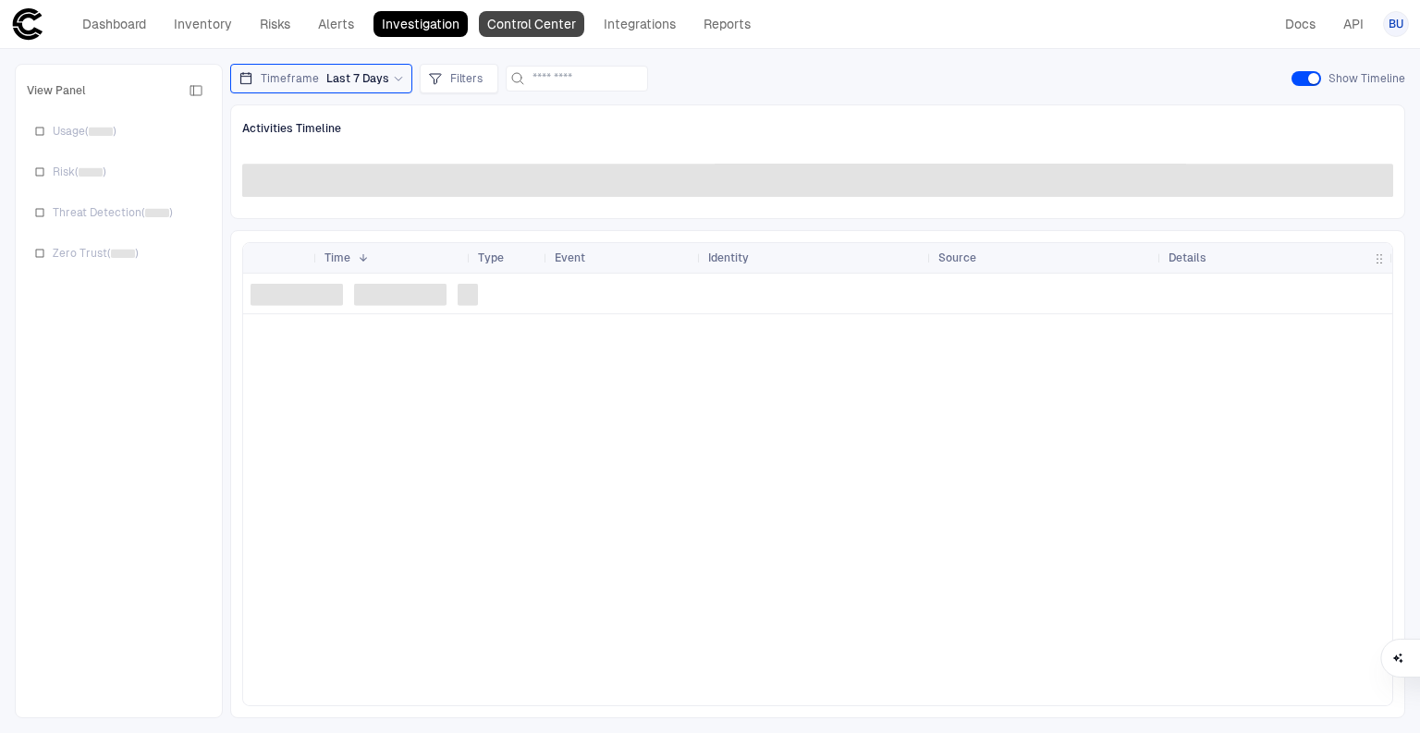
click at [510, 26] on link "Control Center" at bounding box center [531, 24] width 105 height 26
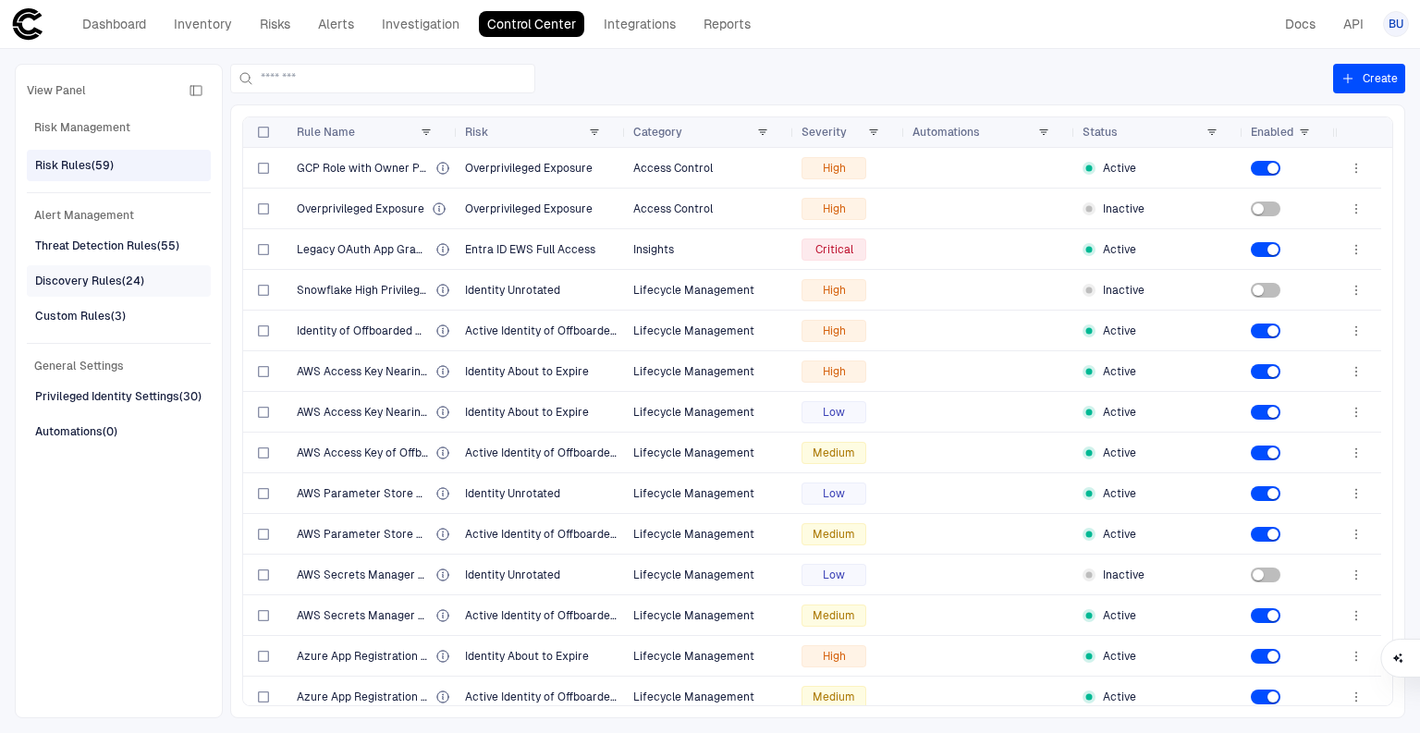
click at [101, 289] on span "Discovery Rules (24)" at bounding box center [89, 281] width 109 height 24
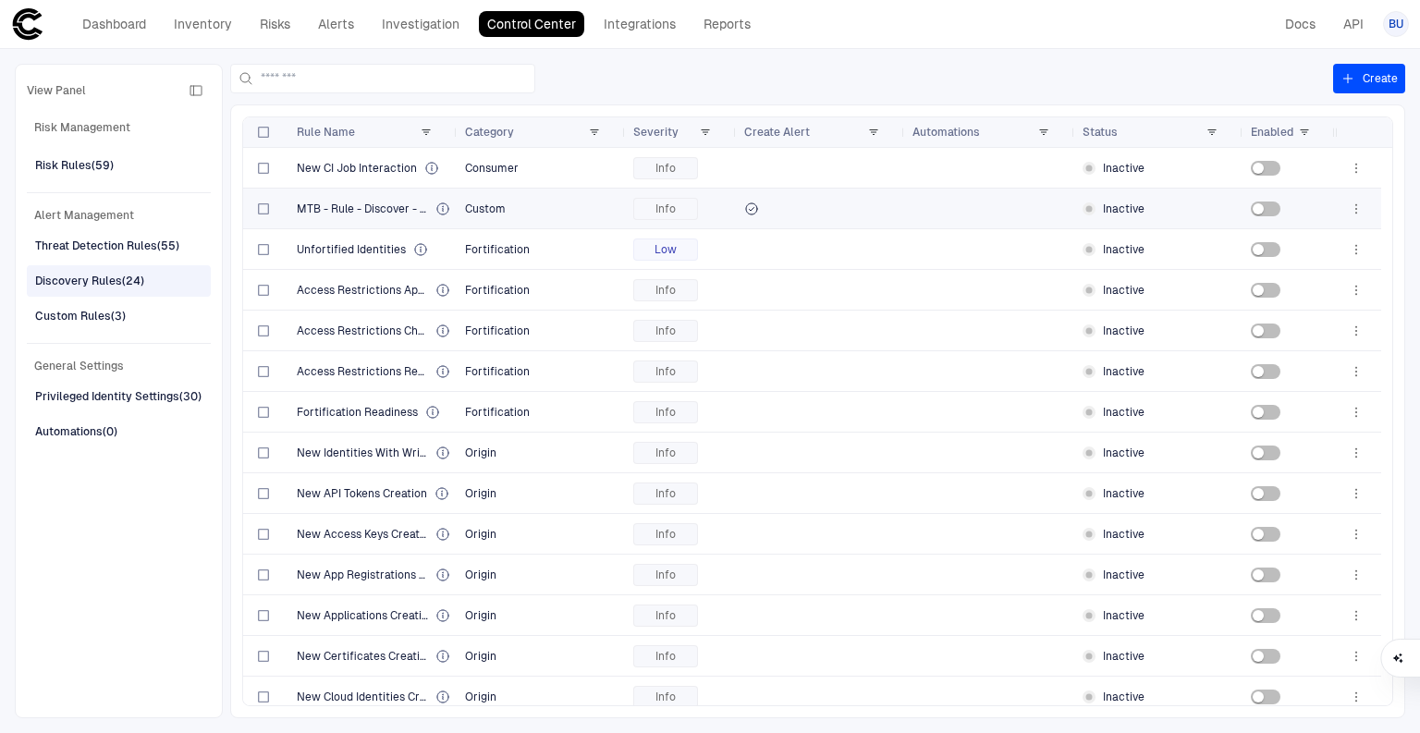
click at [294, 207] on div "MTB - Rule - Discover - Collect Active SVC Accts" at bounding box center [373, 209] width 168 height 40
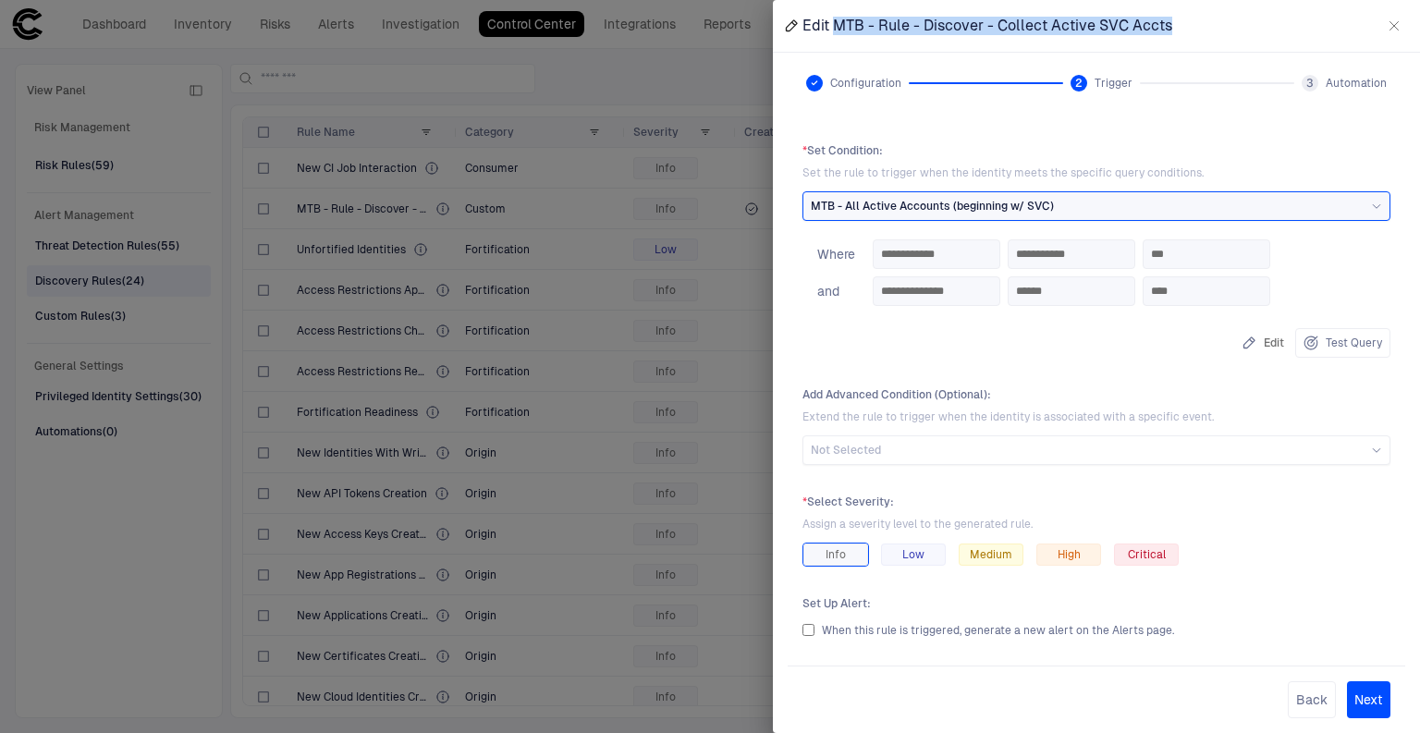
drag, startPoint x: 1164, startPoint y: 29, endPoint x: 836, endPoint y: 26, distance: 328.1
click at [836, 26] on span "Edit MTB - Rule - Discover - Collect Active SVC Accts" at bounding box center [987, 26] width 370 height 18
copy span "MTB - Rule - Discover - Collect Active SVC Accts"
drag, startPoint x: 674, startPoint y: 68, endPoint x: 159, endPoint y: 298, distance: 563.5
click at [674, 68] on div at bounding box center [710, 366] width 1420 height 733
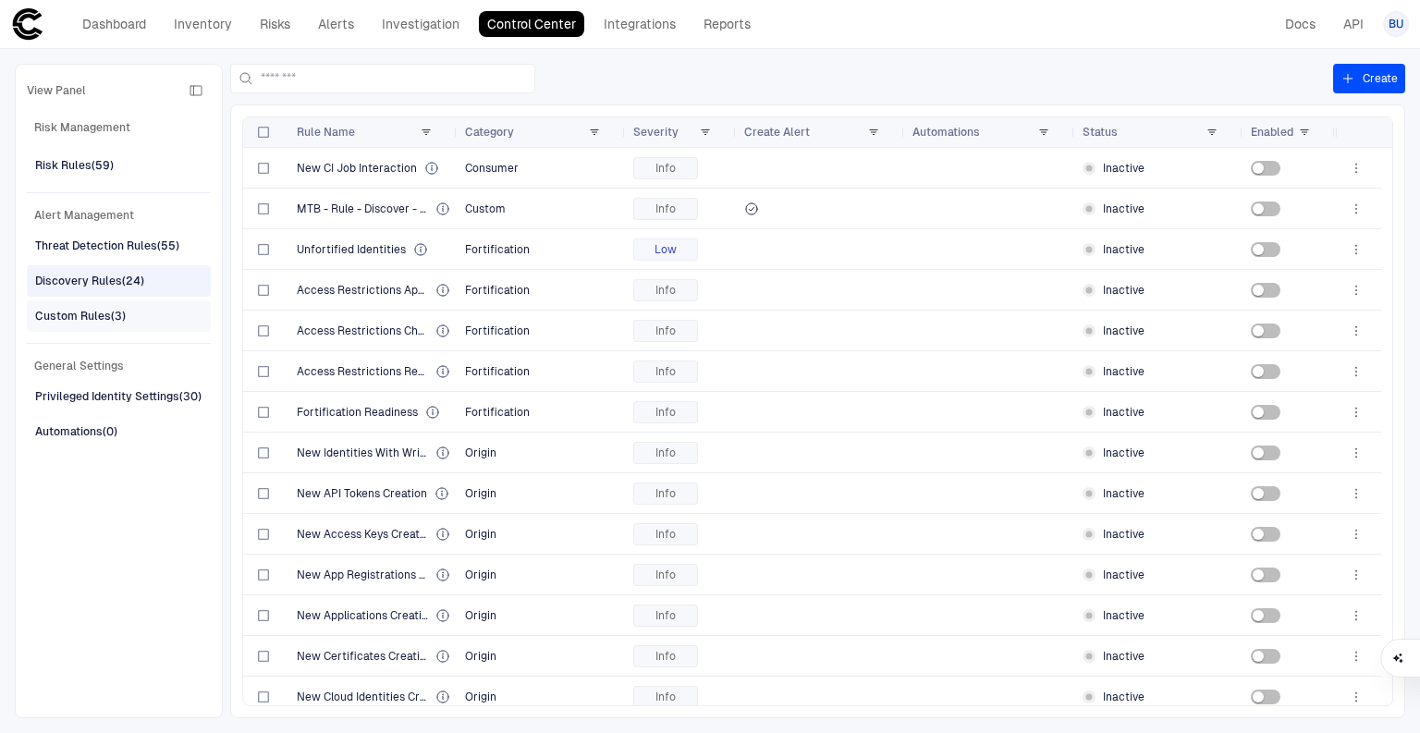
click at [52, 316] on div "Custom Rules (3)" at bounding box center [80, 316] width 91 height 17
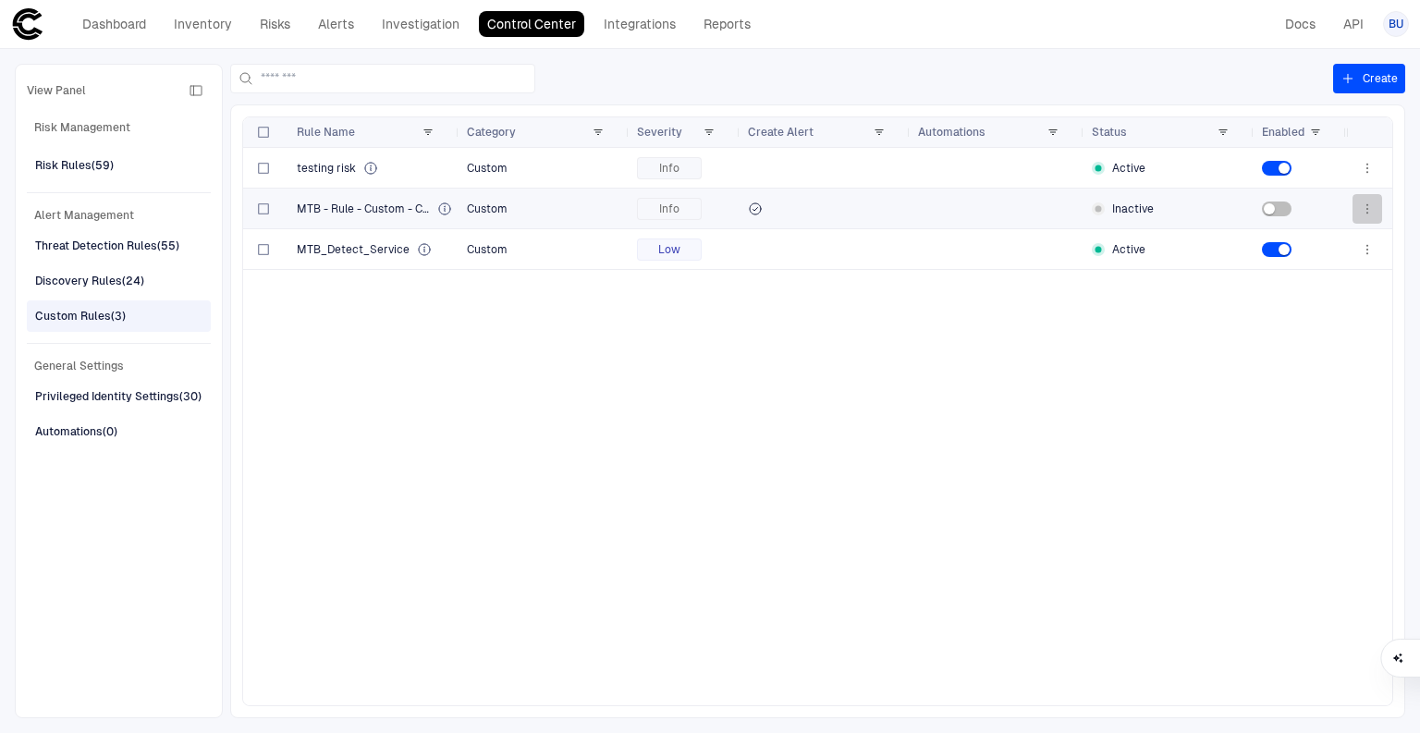
click at [1367, 201] on icon "button" at bounding box center [1367, 208] width 15 height 15
click at [326, 203] on div at bounding box center [710, 366] width 1420 height 733
click at [366, 213] on span "MTB - Rule - Custom - Collect Active SVC Accts" at bounding box center [363, 208] width 133 height 15
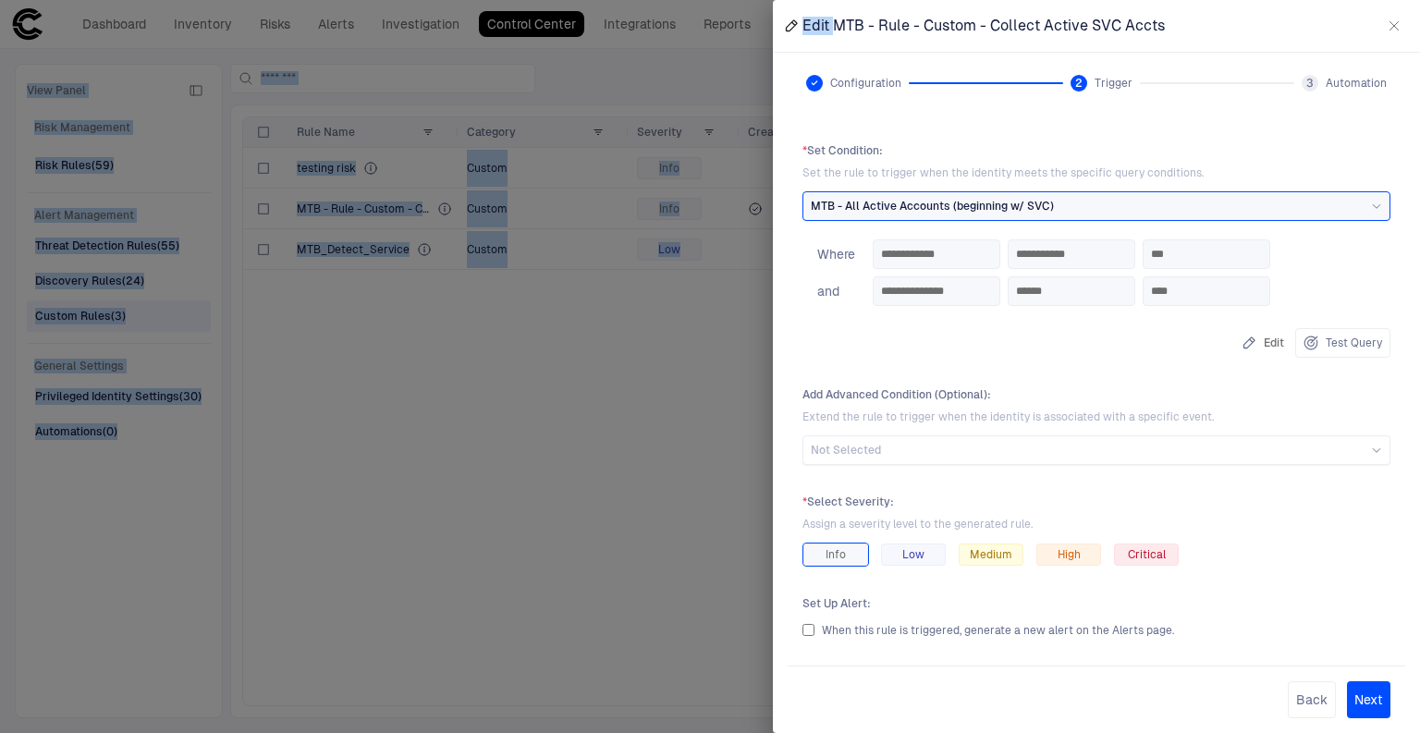
drag, startPoint x: 835, startPoint y: 20, endPoint x: 1435, endPoint y: 18, distance: 600.8
click at [1419, 18] on html "defs Dashboard Inventory Risks Alerts Investigation Control Center Integrations…" at bounding box center [710, 366] width 1420 height 733
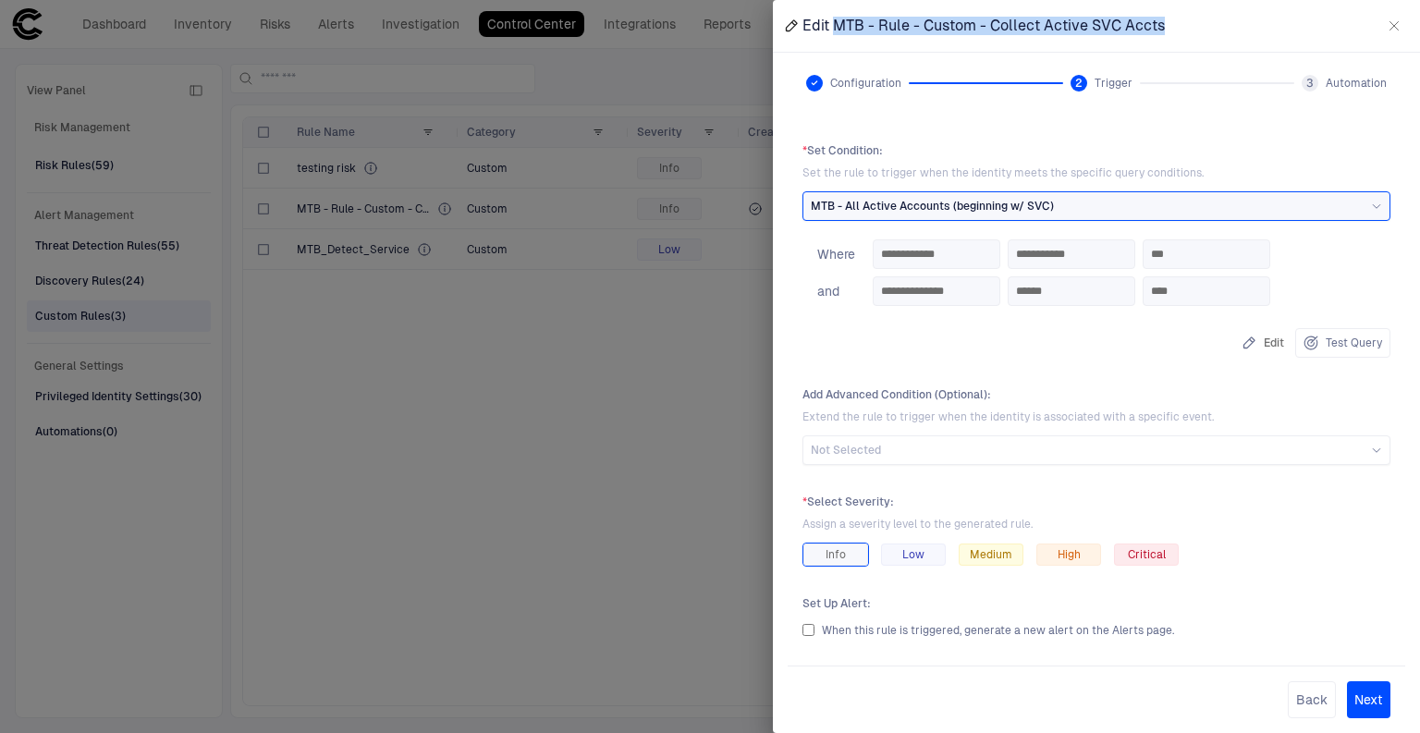
click at [1164, 27] on div "Edit MTB - Rule - Custom - Collect Active SVC Accts" at bounding box center [1096, 26] width 647 height 52
copy span "MTB - Rule - Custom - Collect Active SVC Accts"
click at [628, 367] on div at bounding box center [710, 366] width 1420 height 733
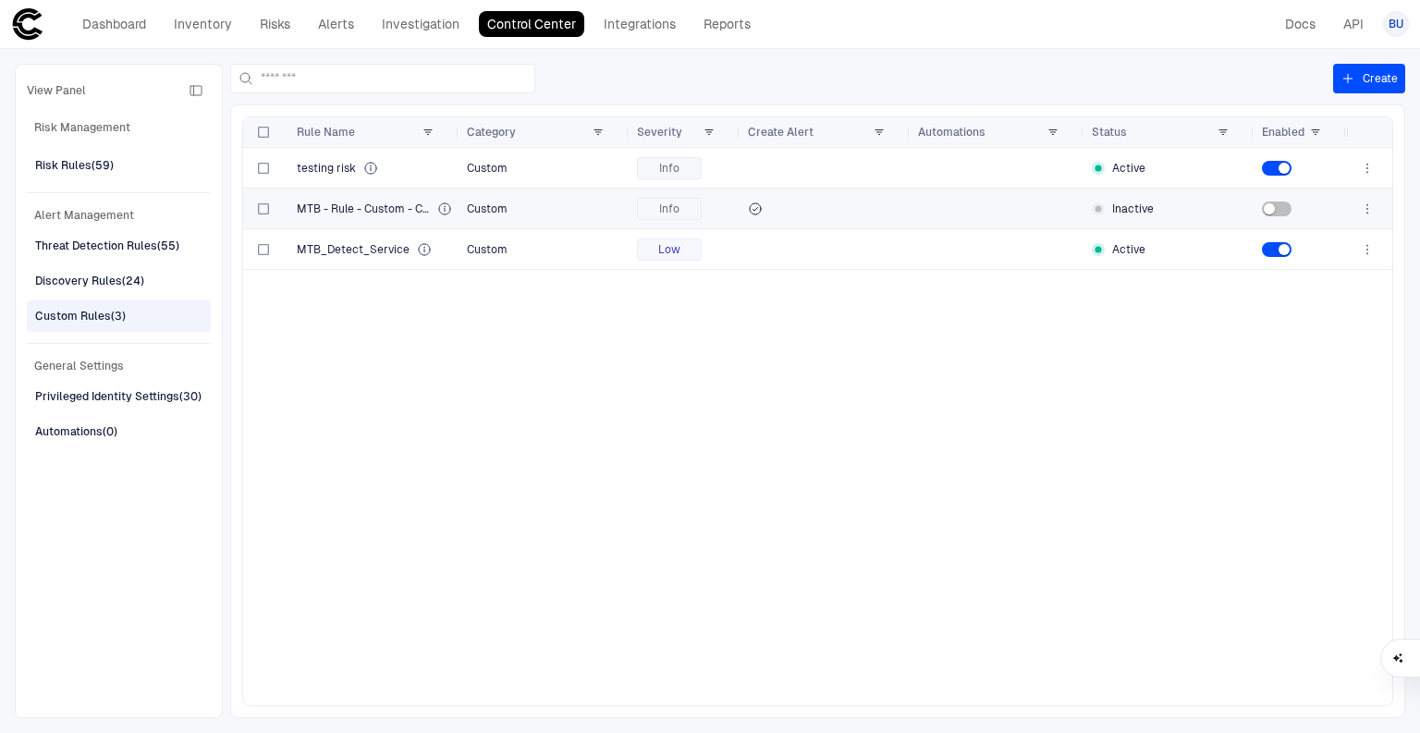
click at [1367, 205] on icon "button" at bounding box center [1367, 205] width 2 height 2
click at [1271, 285] on span "Delete" at bounding box center [1278, 283] width 34 height 15
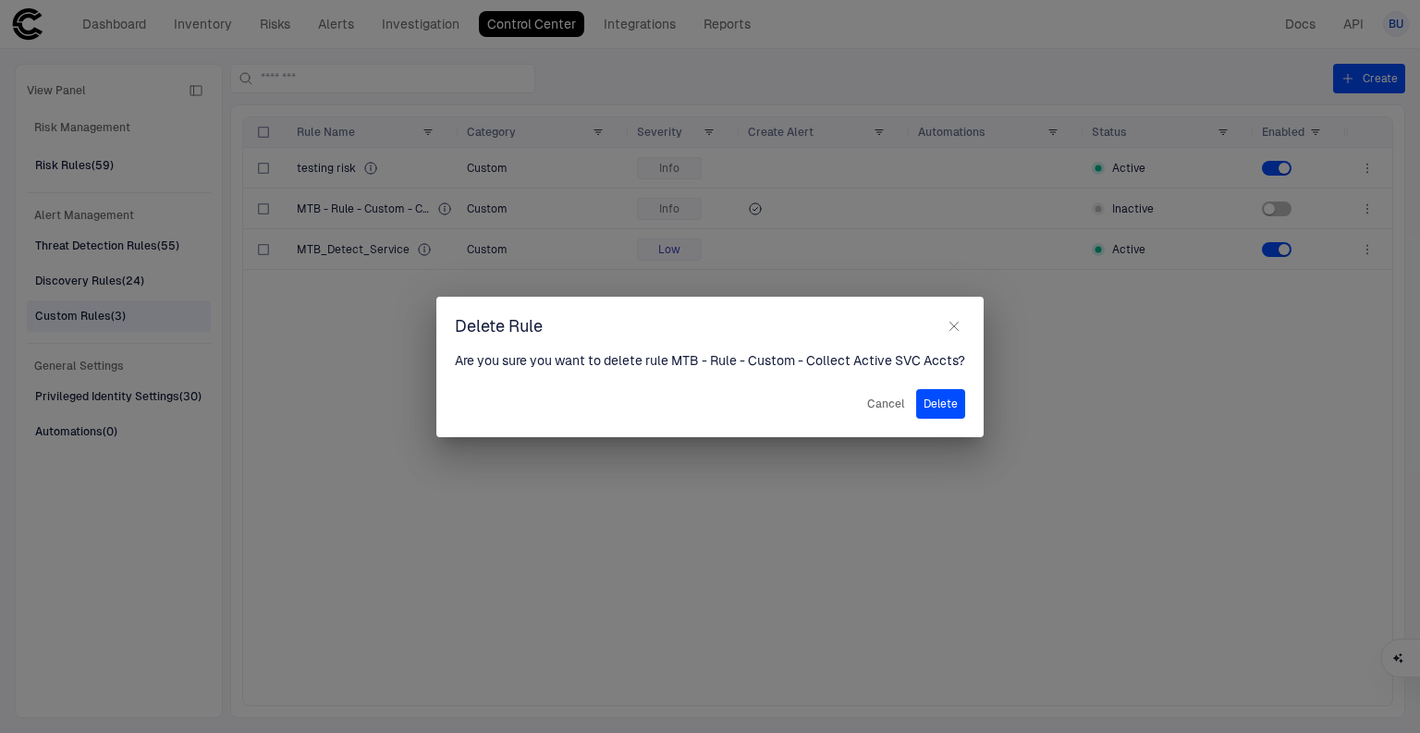
click at [940, 397] on button "Delete" at bounding box center [940, 404] width 49 height 30
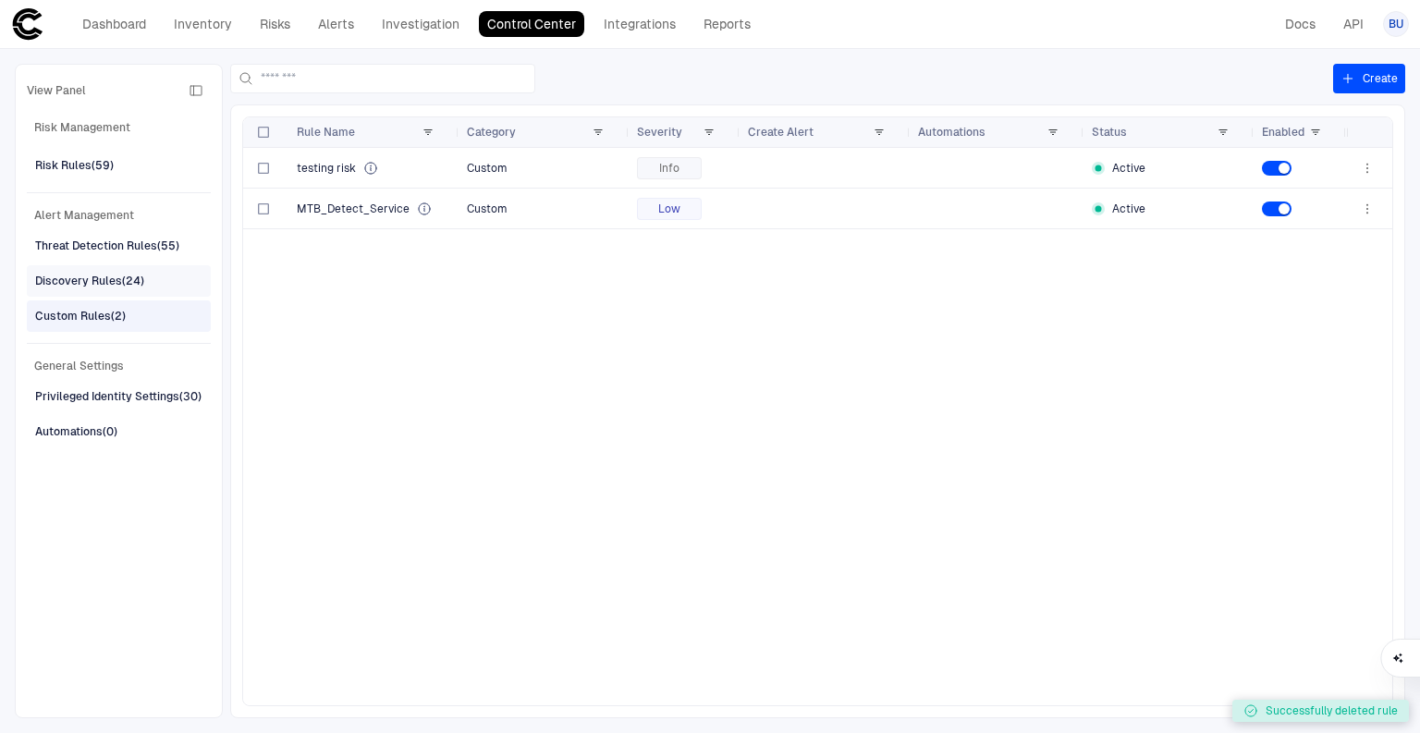
click at [104, 277] on div "Discovery Rules (24)" at bounding box center [89, 281] width 109 height 17
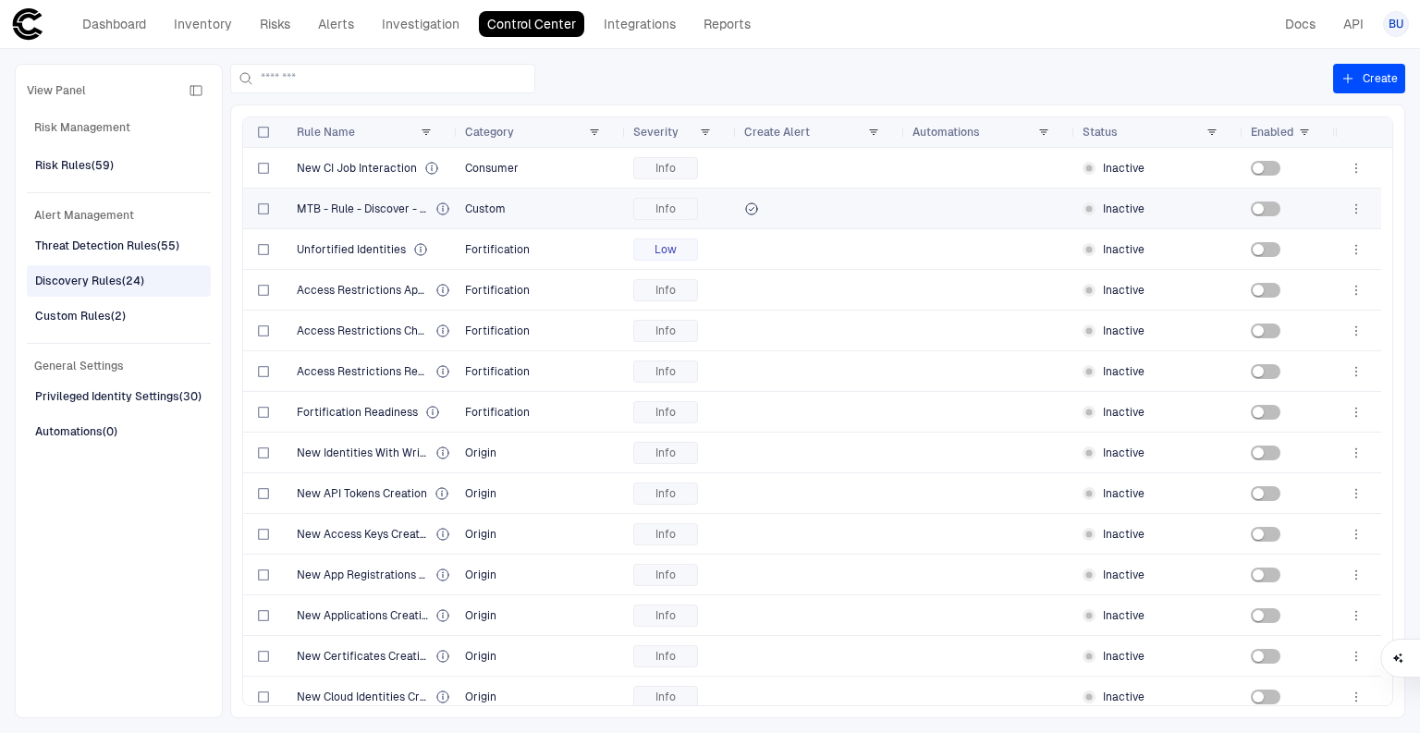
click at [1353, 201] on icon "button" at bounding box center [1355, 208] width 15 height 15
click at [1270, 281] on span "Delete" at bounding box center [1267, 283] width 34 height 15
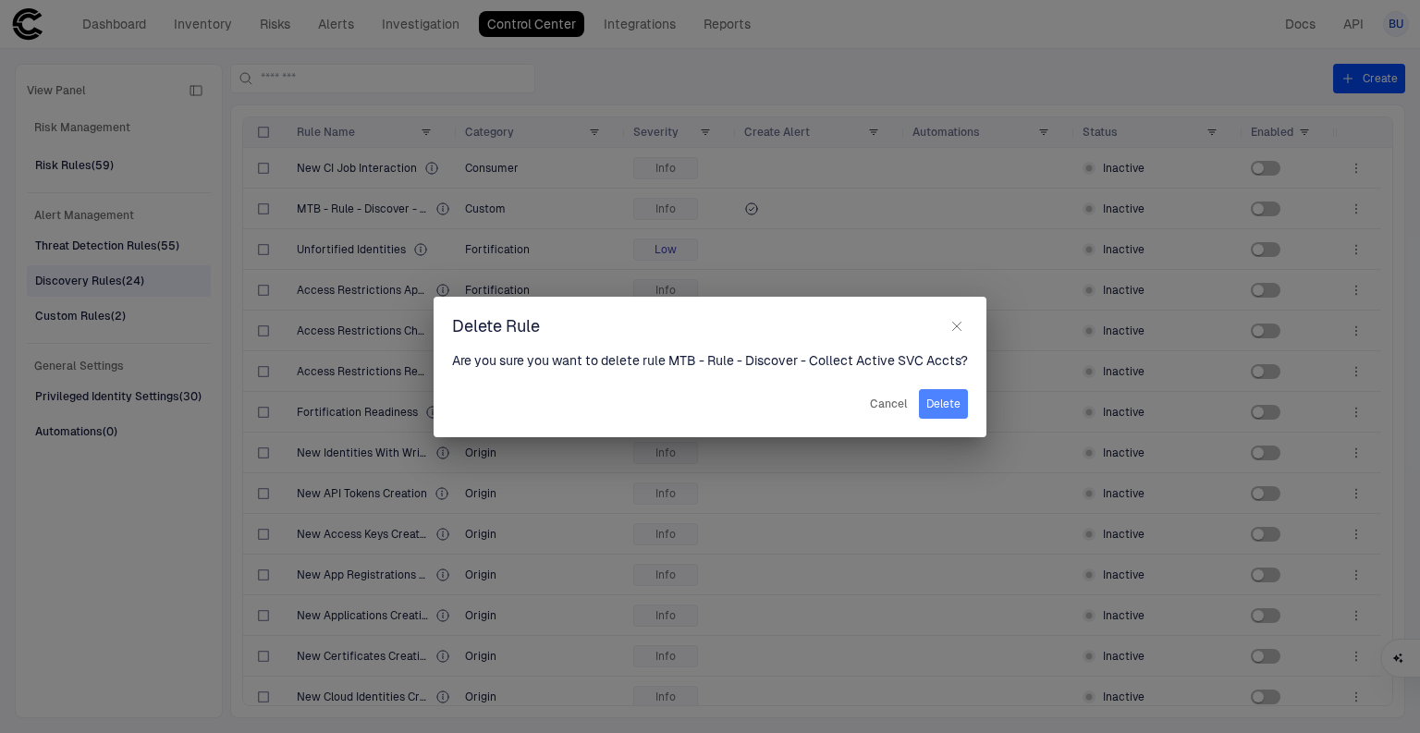
click at [938, 400] on button "Delete" at bounding box center [943, 404] width 49 height 30
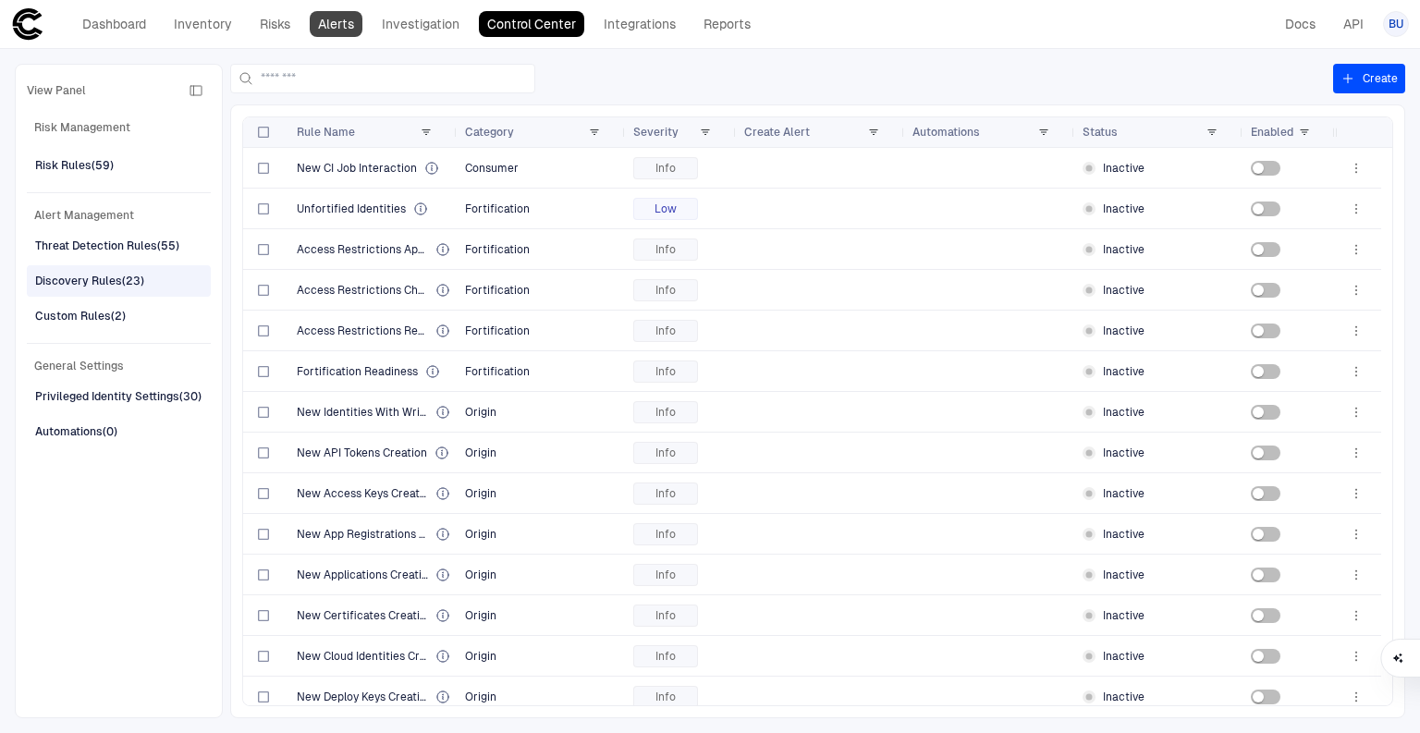
click at [330, 24] on link "Alerts" at bounding box center [336, 24] width 53 height 26
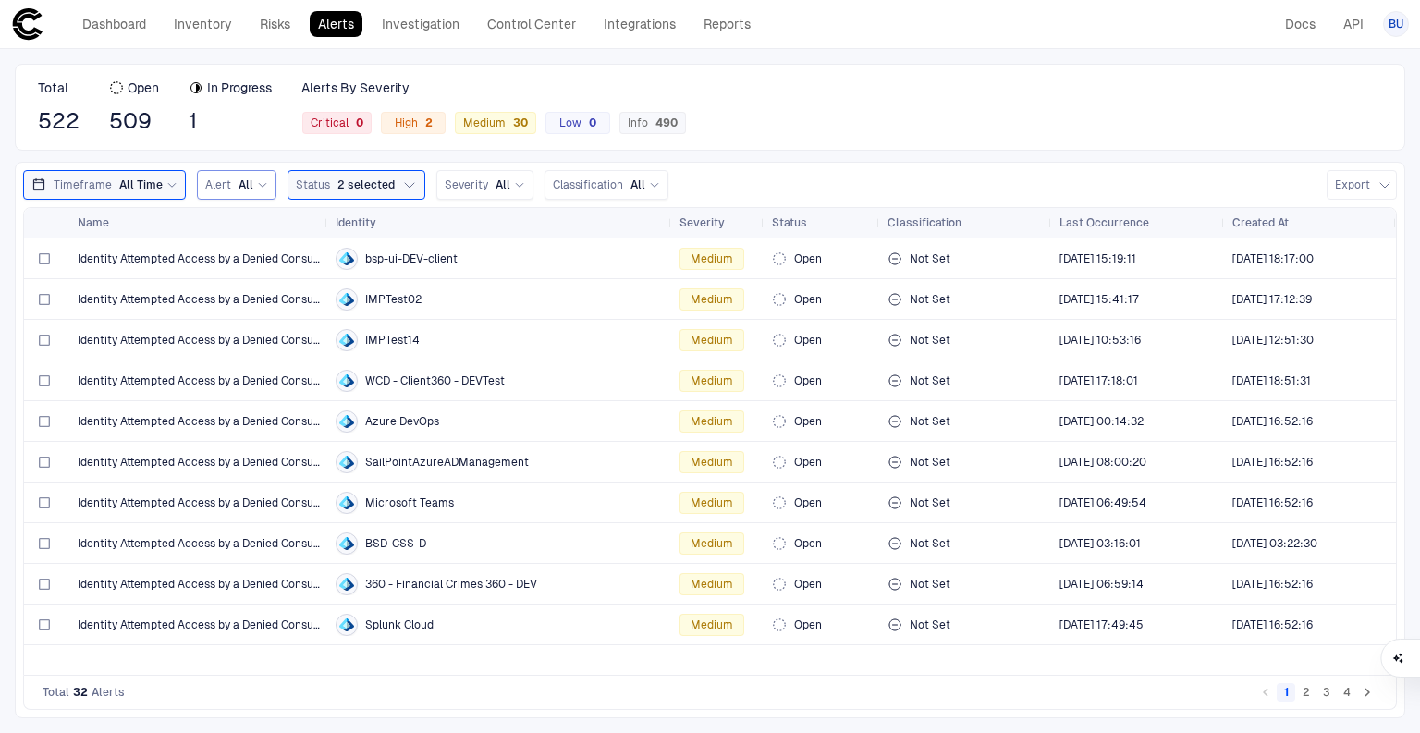
click at [247, 185] on span "All" at bounding box center [245, 184] width 15 height 15
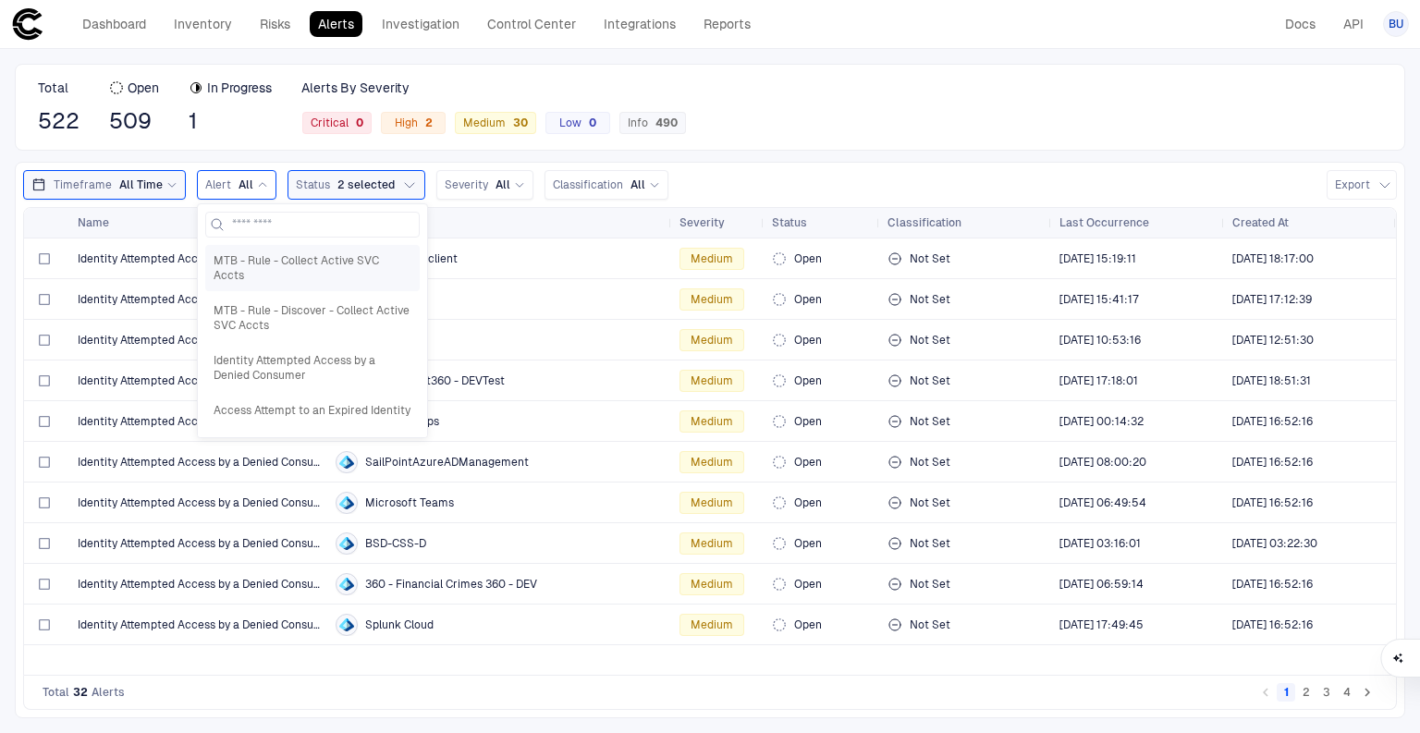
click at [248, 262] on span "MTB - Rule - Collect Active SVC Accts" at bounding box center [313, 268] width 198 height 30
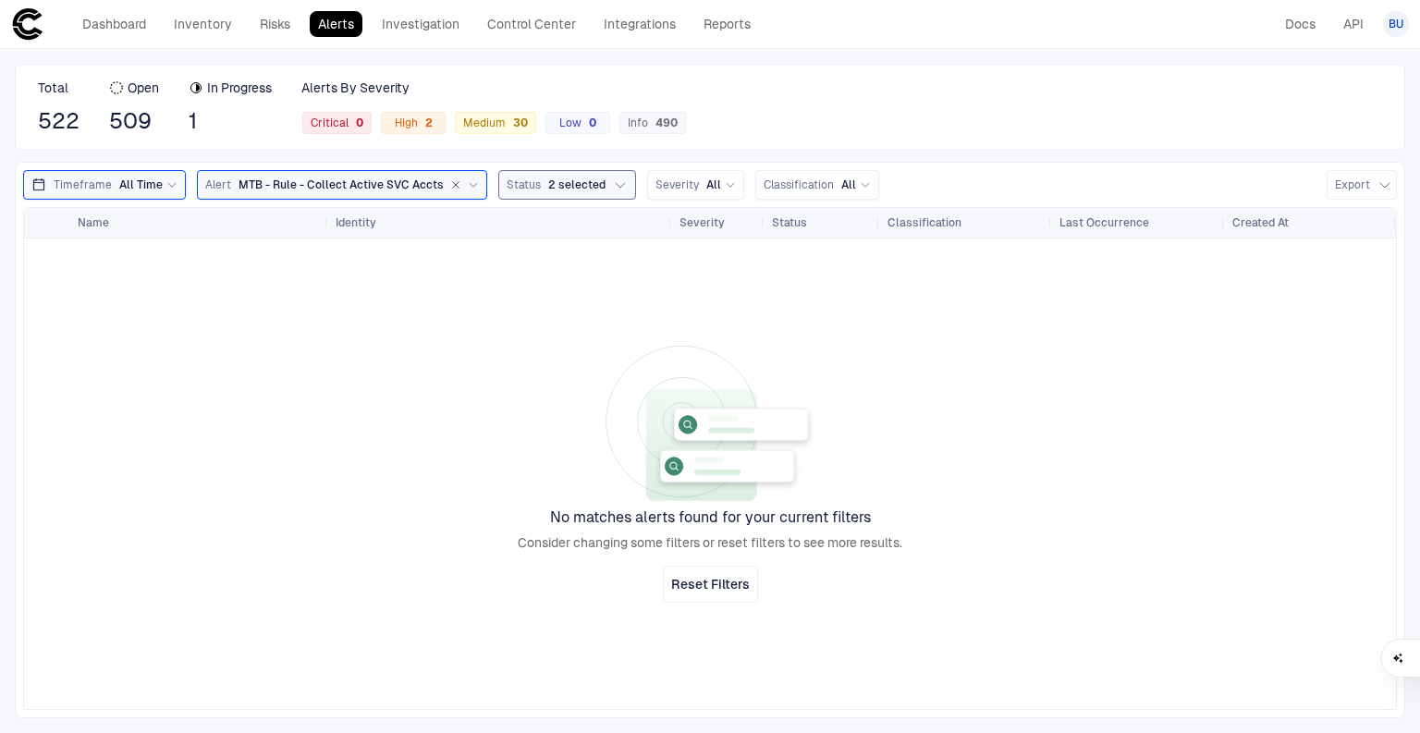
click at [596, 185] on button "Status 2 selected" at bounding box center [567, 185] width 138 height 30
click at [562, 294] on div "Closed" at bounding box center [561, 301] width 57 height 15
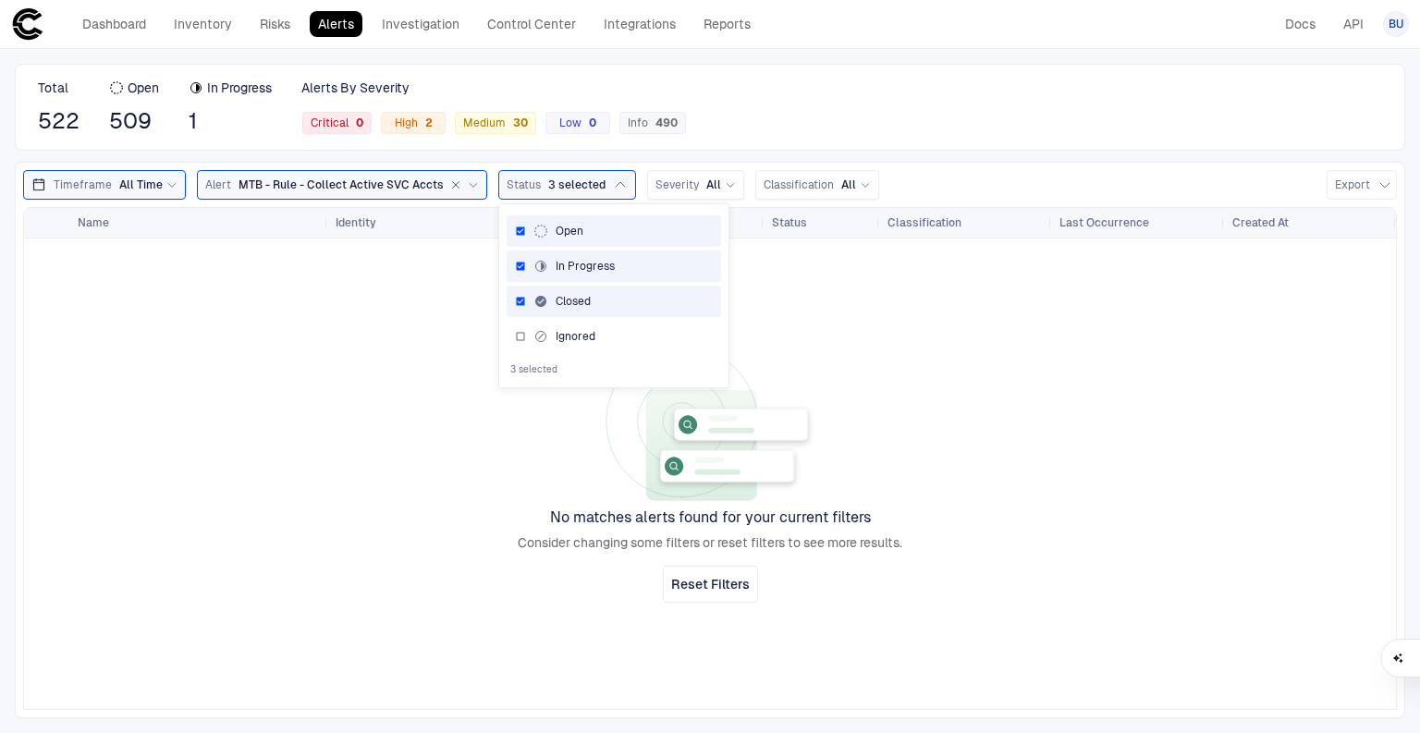
click at [557, 297] on div "Closed" at bounding box center [561, 301] width 57 height 15
click at [546, 335] on div "Ignored" at bounding box center [564, 336] width 62 height 15
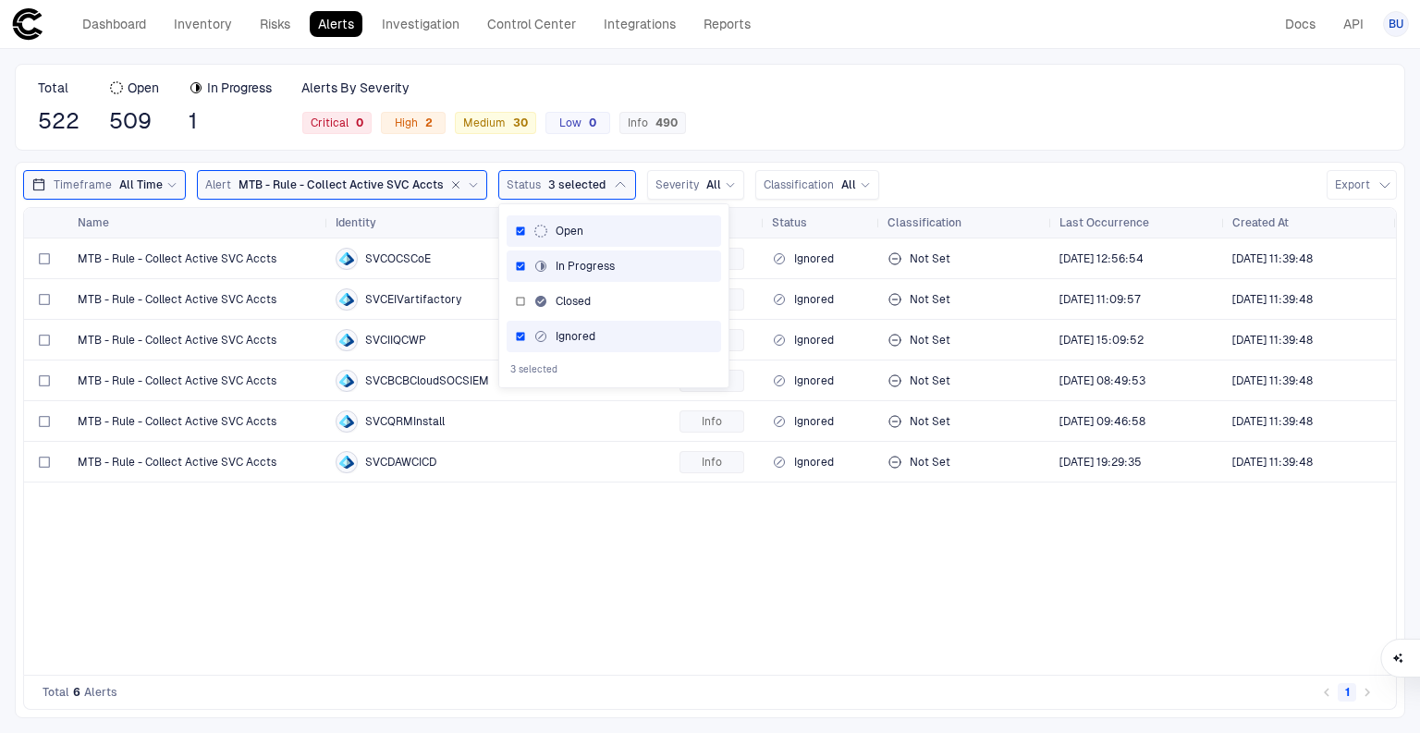
click at [975, 136] on div "Total 522 Open 509 In Progress 1 Alerts By Severity Critical 0 High 2 Medium 30…" at bounding box center [710, 107] width 1390 height 87
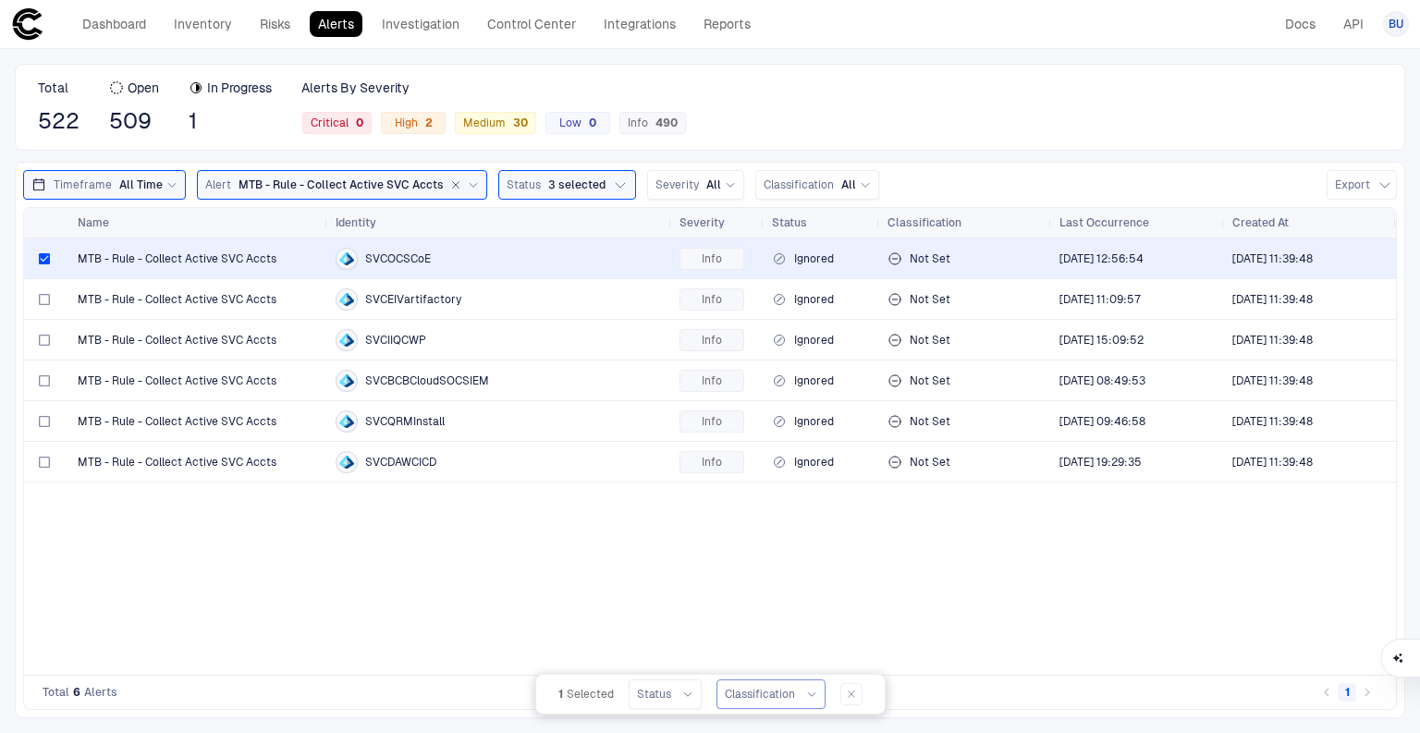
click at [802, 696] on div at bounding box center [809, 694] width 15 height 11
click at [555, 582] on div "MTB - Rule - Collect Active SVC Accts SVCOCSCoE Info Ignored Not Set [DATE] 12:…" at bounding box center [710, 456] width 1372 height 436
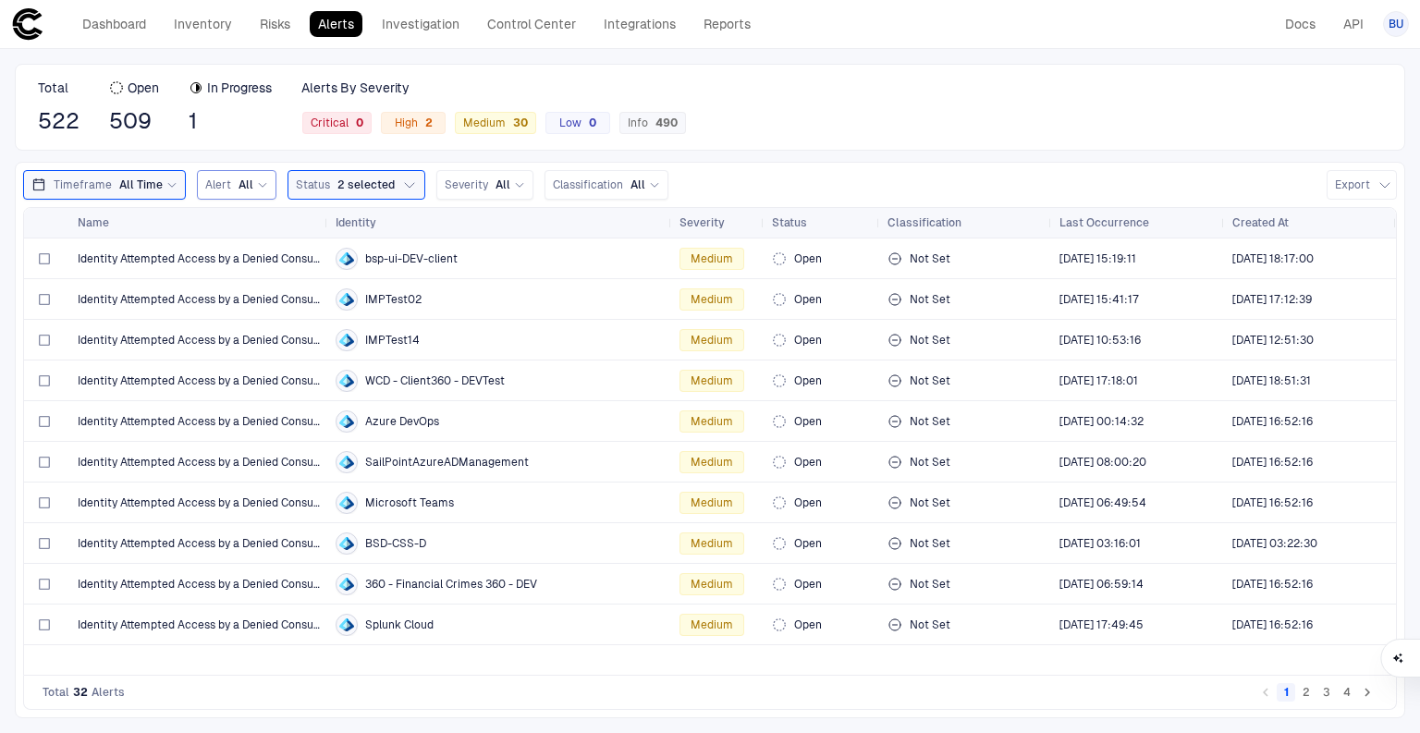
click at [257, 186] on icon at bounding box center [262, 184] width 11 height 11
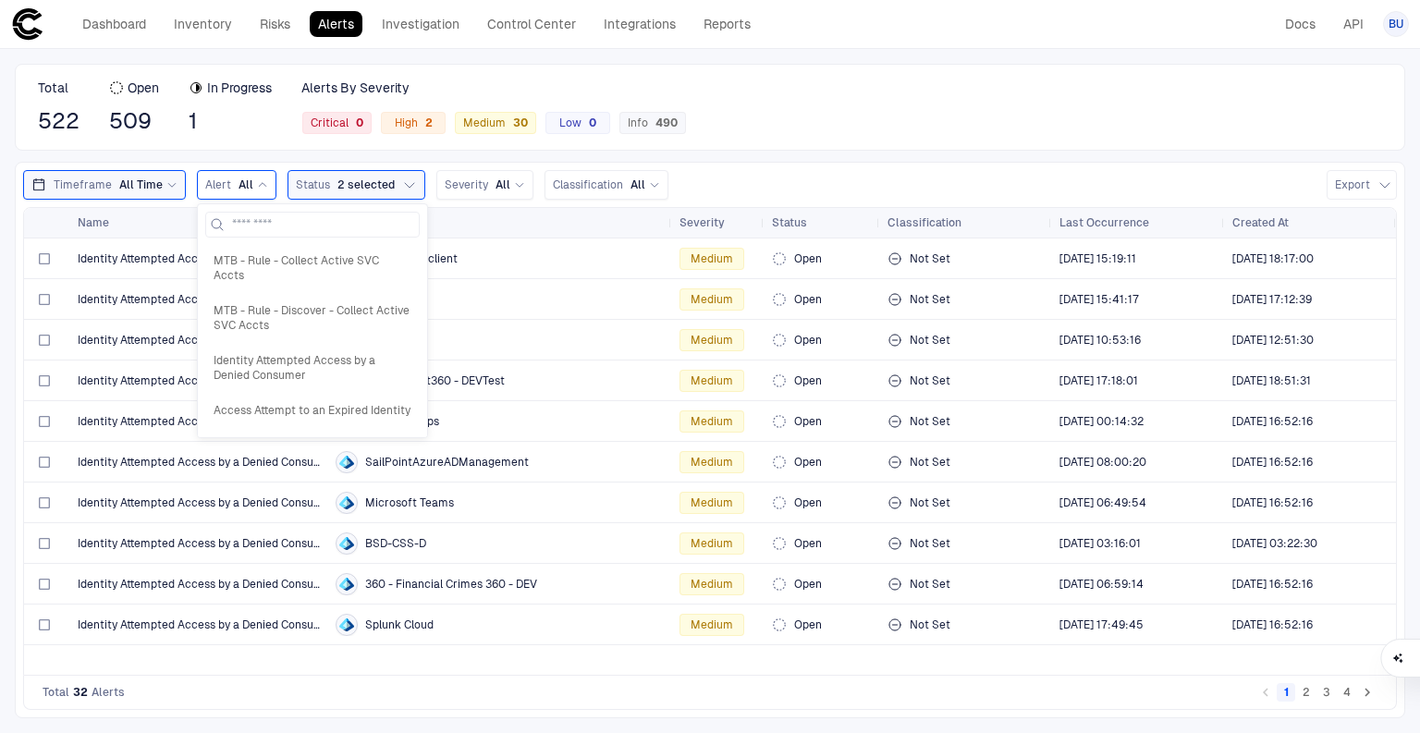
click at [243, 189] on span "All" at bounding box center [245, 184] width 15 height 15
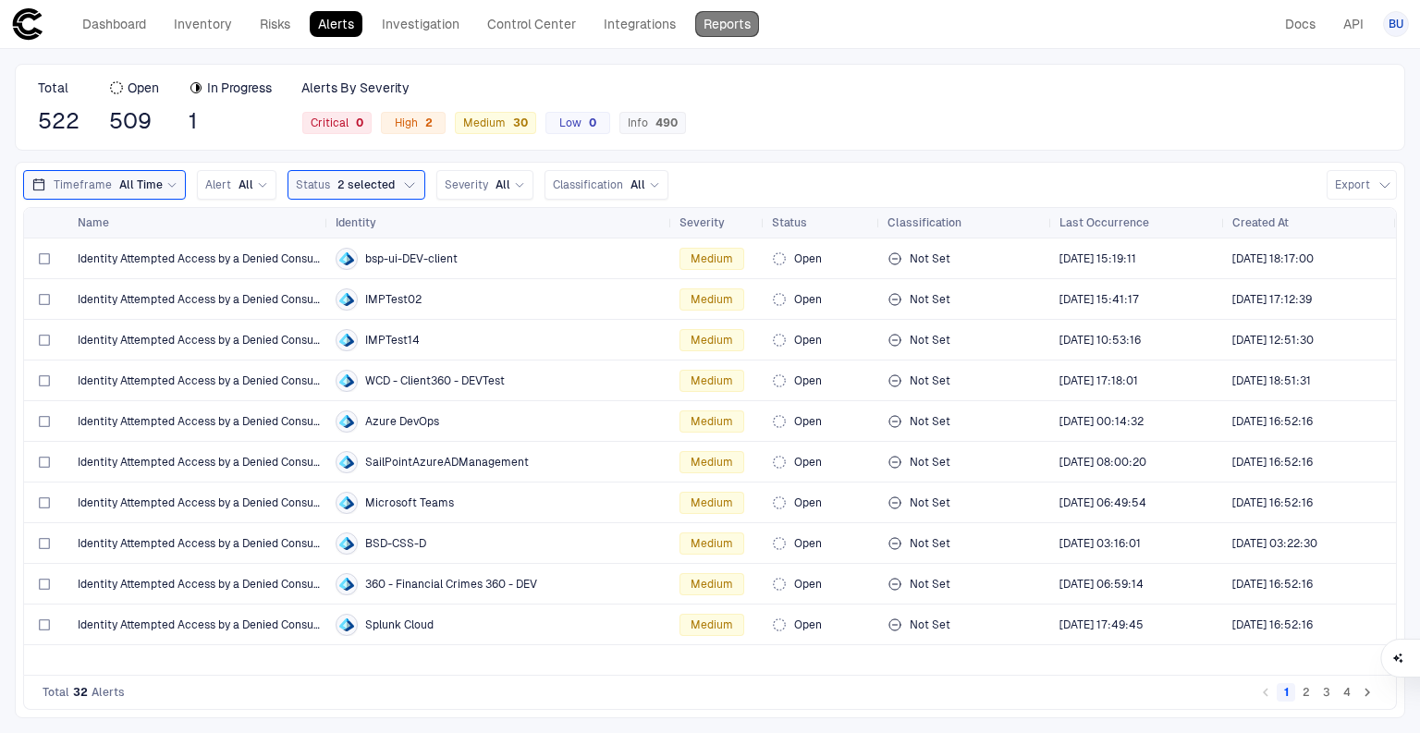
click at [717, 35] on link "Reports" at bounding box center [727, 24] width 64 height 26
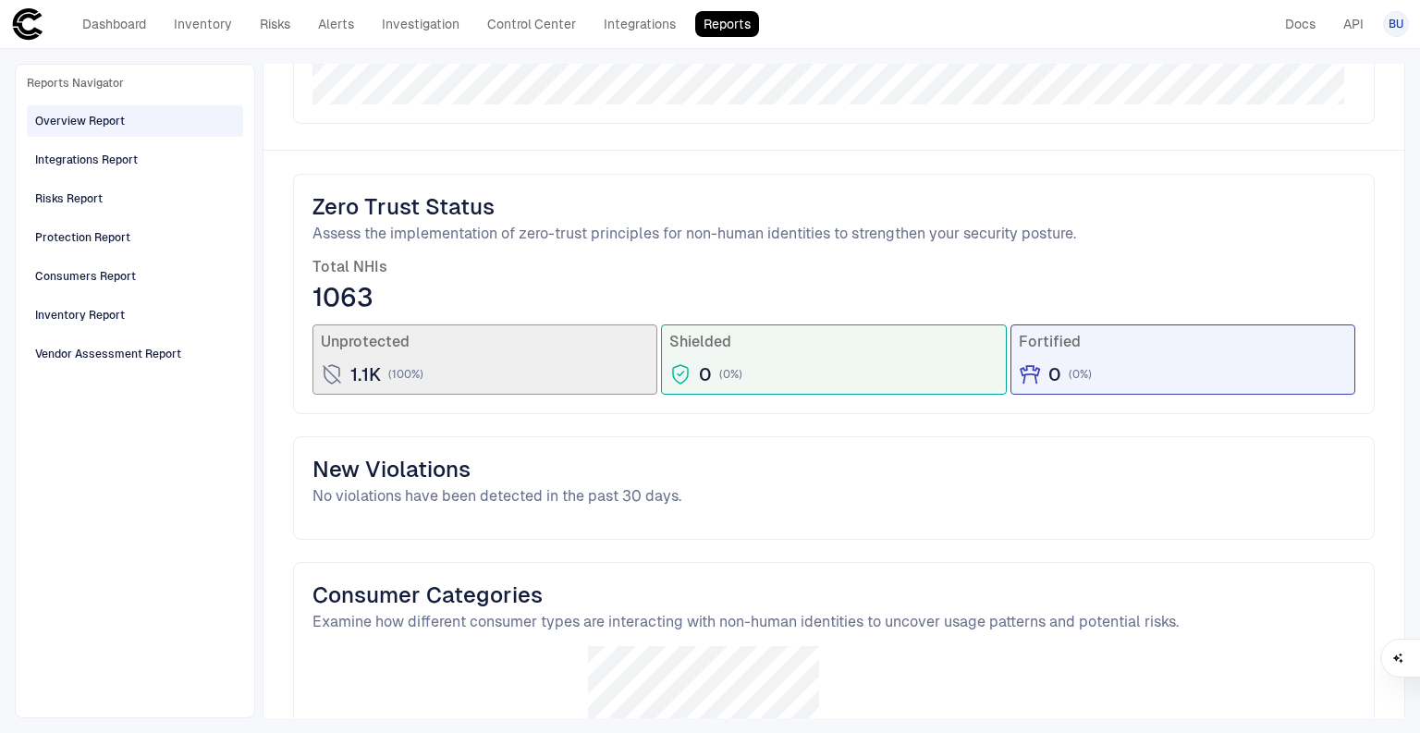
scroll to position [1109, 0]
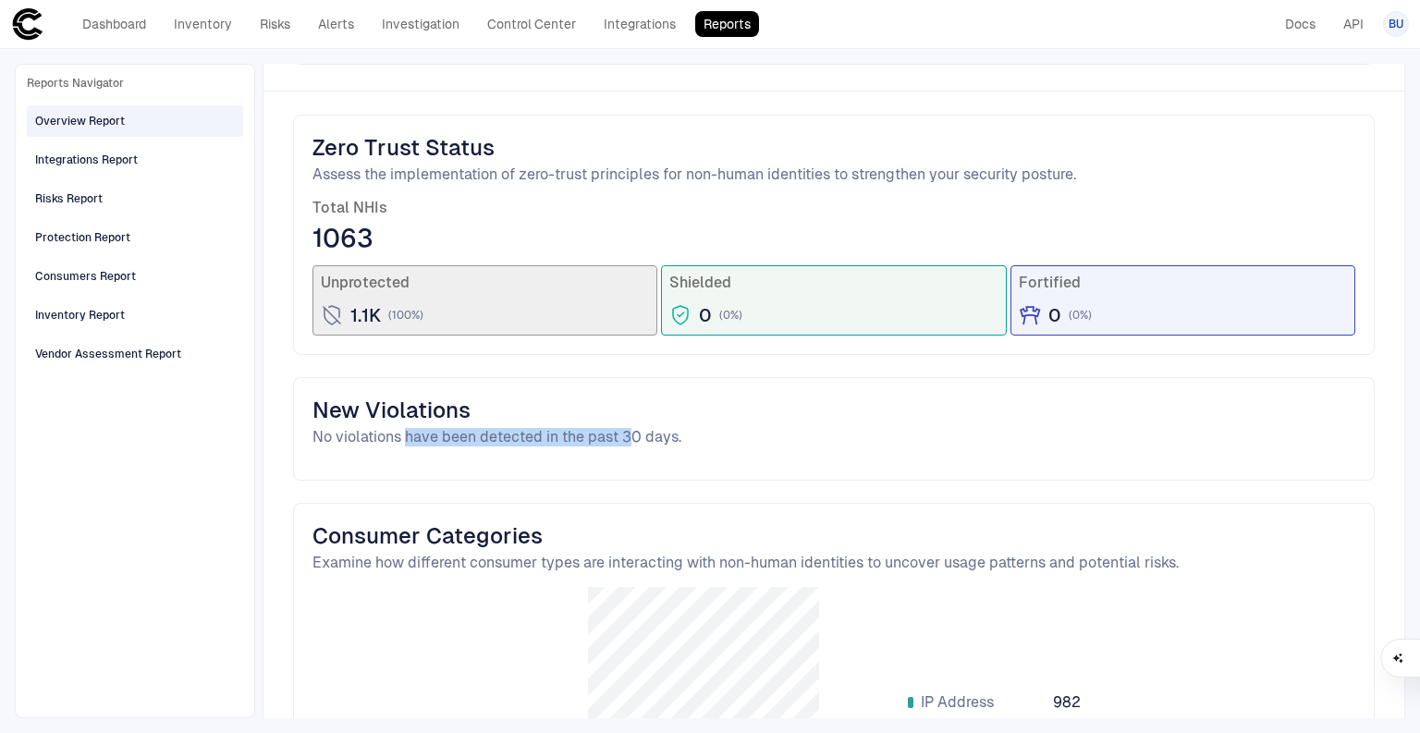
drag, startPoint x: 403, startPoint y: 436, endPoint x: 628, endPoint y: 441, distance: 225.6
click at [628, 441] on span "No violations have been detected in the past 30 days." at bounding box center [833, 437] width 1043 height 18
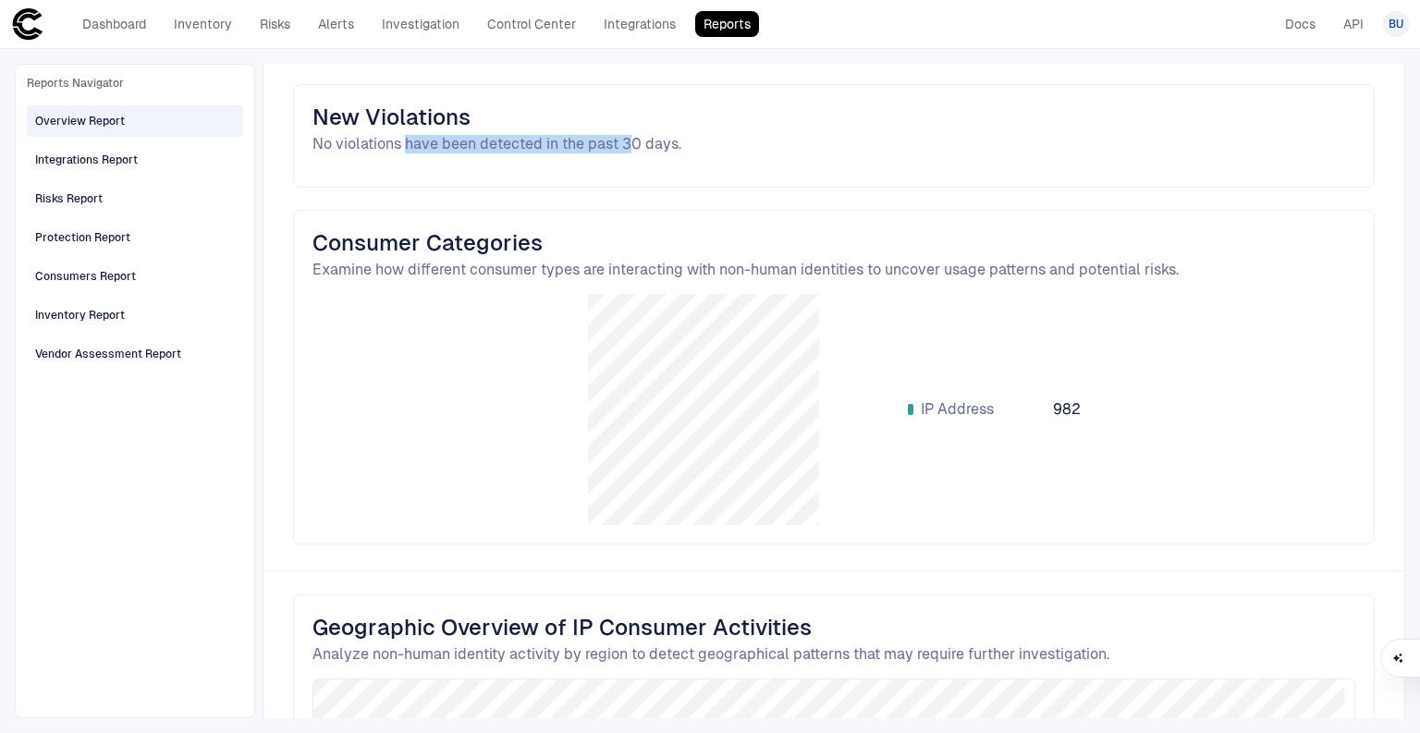
scroll to position [1405, 0]
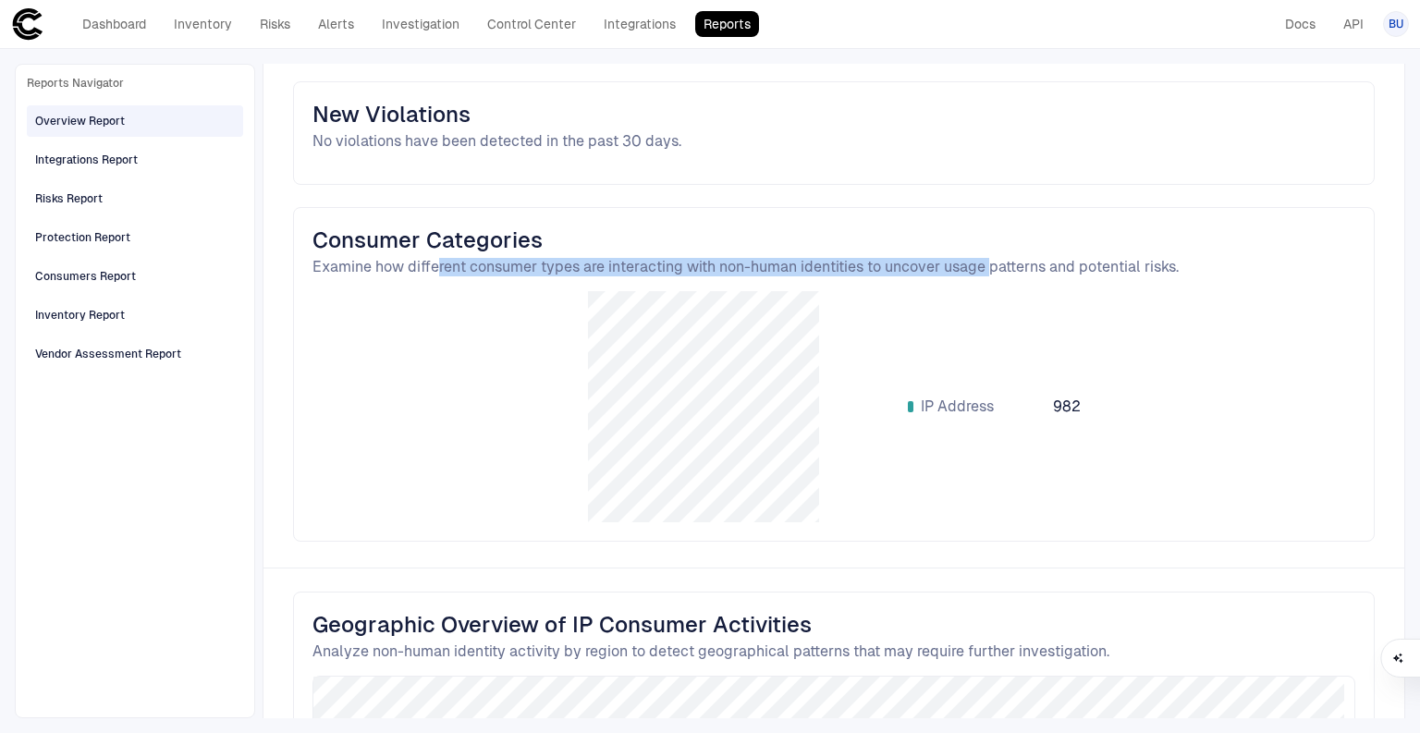
drag, startPoint x: 437, startPoint y: 262, endPoint x: 993, endPoint y: 256, distance: 555.5
click at [993, 258] on span "Examine how different consumer types are interacting with non-human identities …" at bounding box center [833, 267] width 1043 height 18
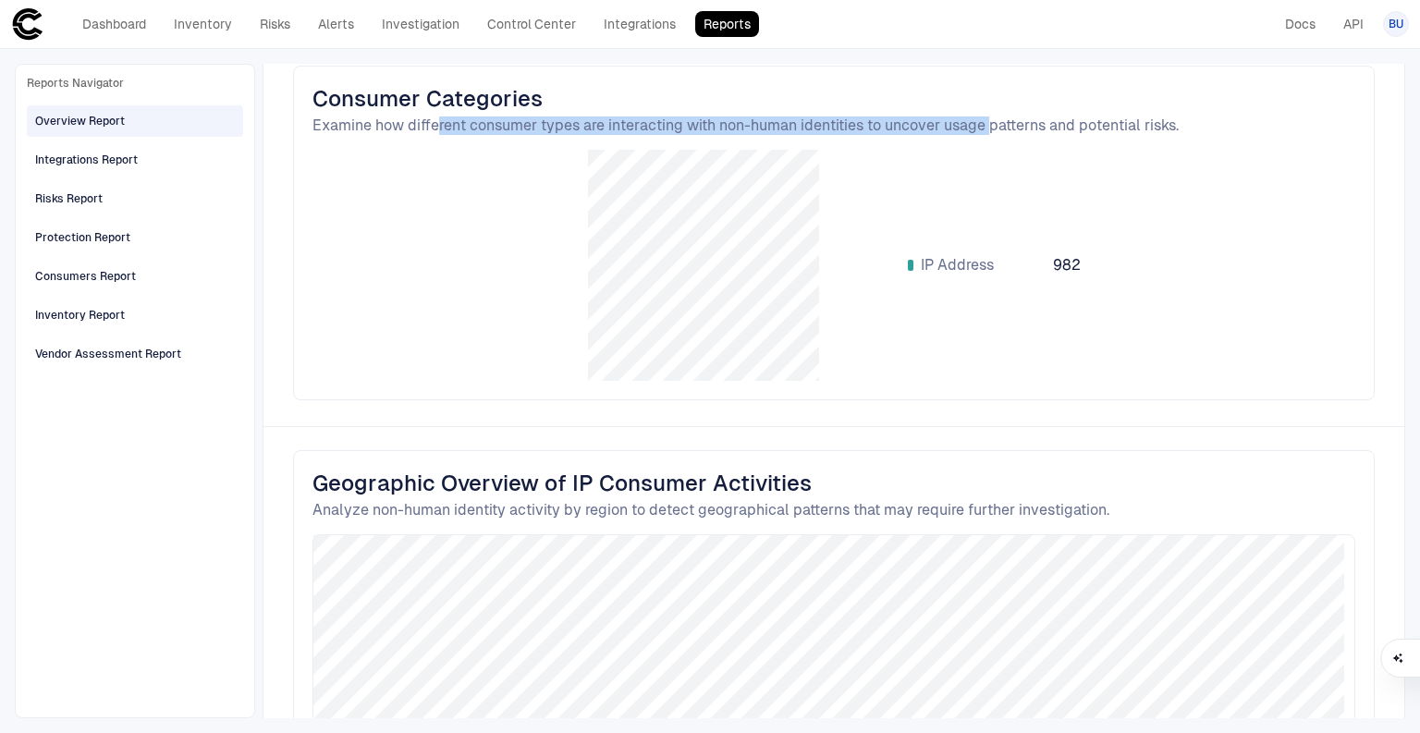
scroll to position [1701, 0]
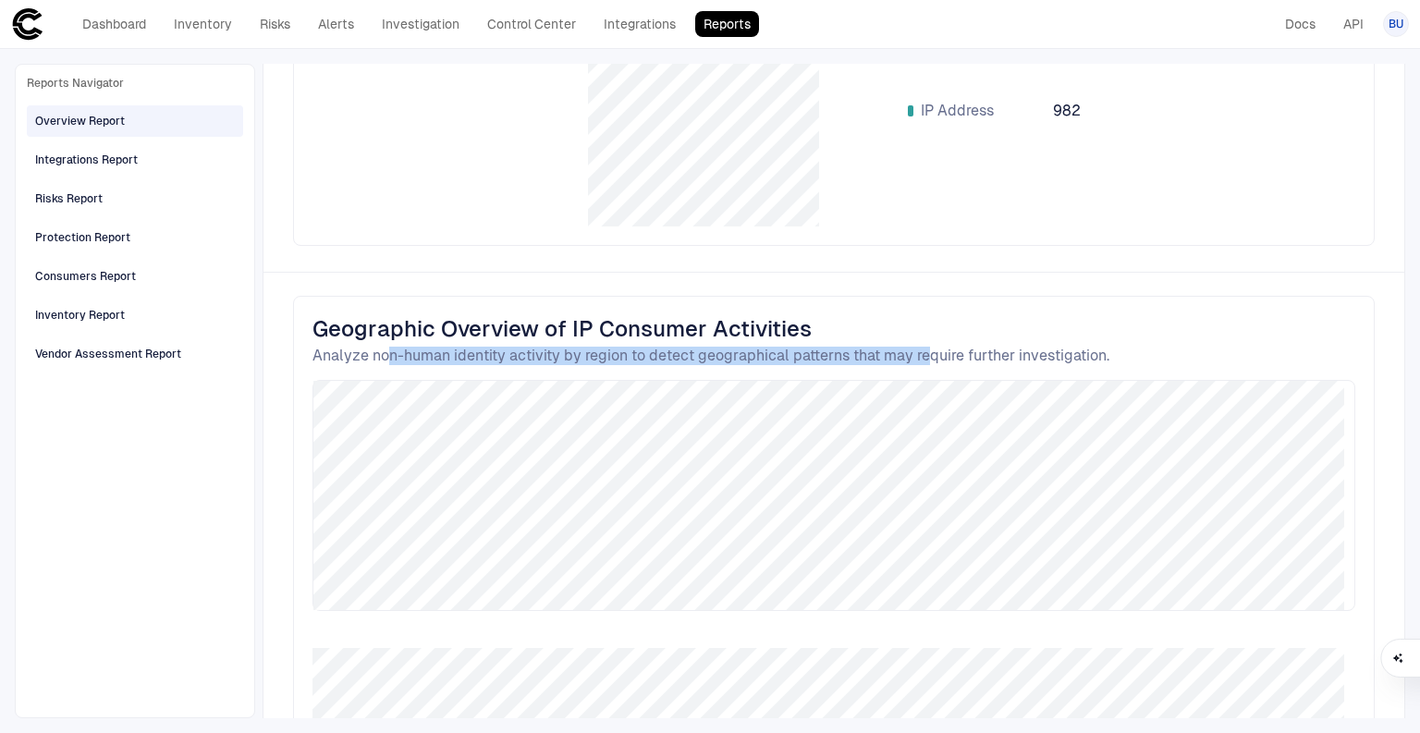
drag, startPoint x: 388, startPoint y: 347, endPoint x: 934, endPoint y: 359, distance: 546.4
click at [933, 359] on span "Analyze non-human identity activity by region to detect geographical patterns t…" at bounding box center [833, 356] width 1043 height 18
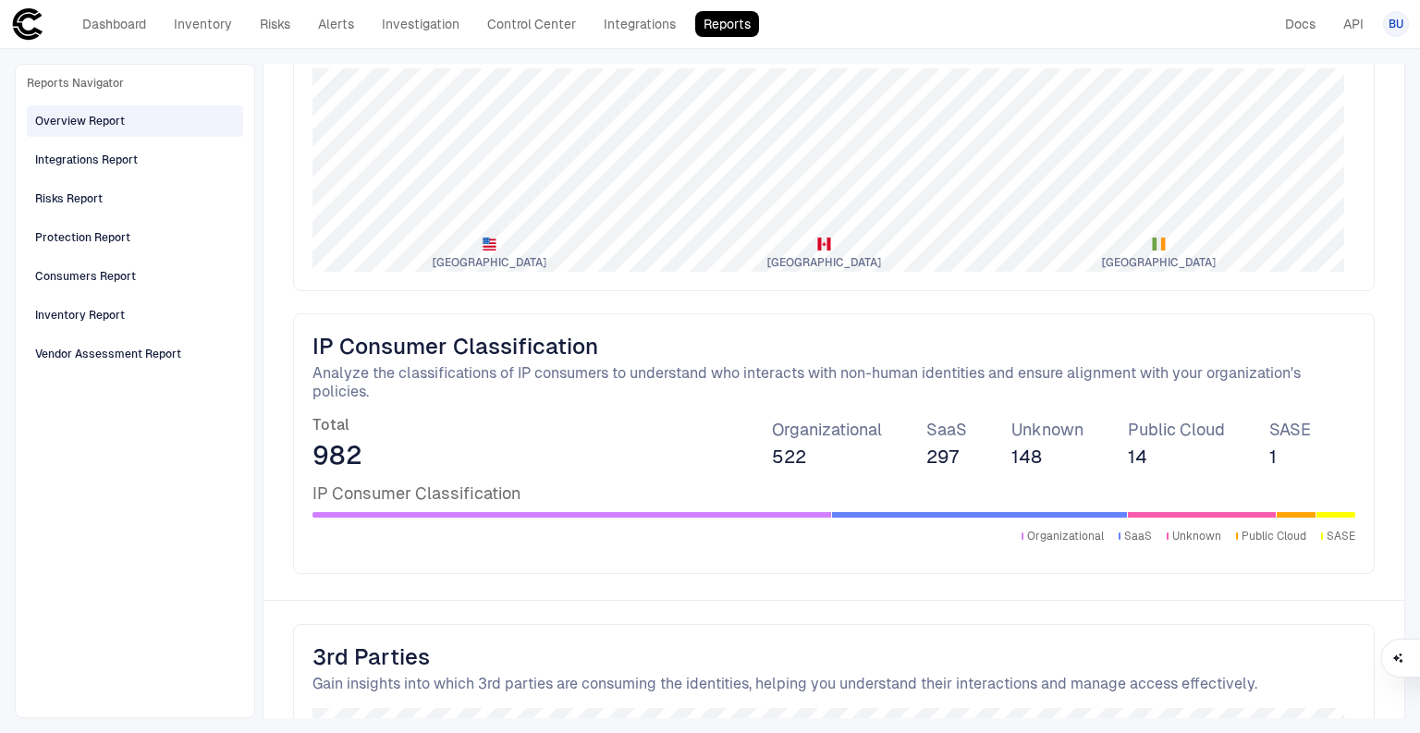
scroll to position [2366, 0]
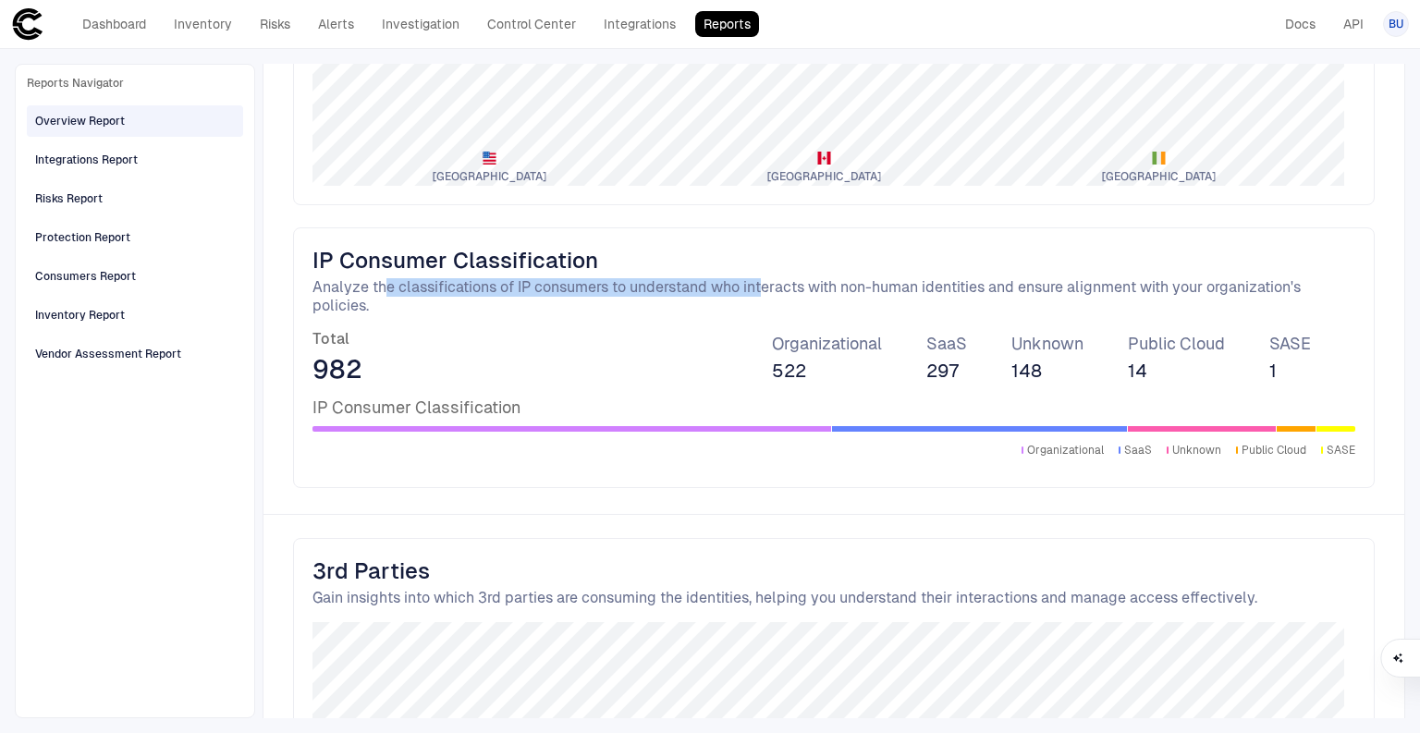
drag, startPoint x: 383, startPoint y: 281, endPoint x: 769, endPoint y: 276, distance: 386.4
click at [769, 278] on span "Analyze the classifications of IP consumers to understand who interacts with no…" at bounding box center [833, 296] width 1043 height 37
click at [803, 278] on span "Analyze the classifications of IP consumers to understand who interacts with no…" at bounding box center [833, 296] width 1043 height 37
drag, startPoint x: 405, startPoint y: 281, endPoint x: 654, endPoint y: 278, distance: 249.6
click at [654, 278] on span "Analyze the classifications of IP consumers to understand who interacts with no…" at bounding box center [833, 296] width 1043 height 37
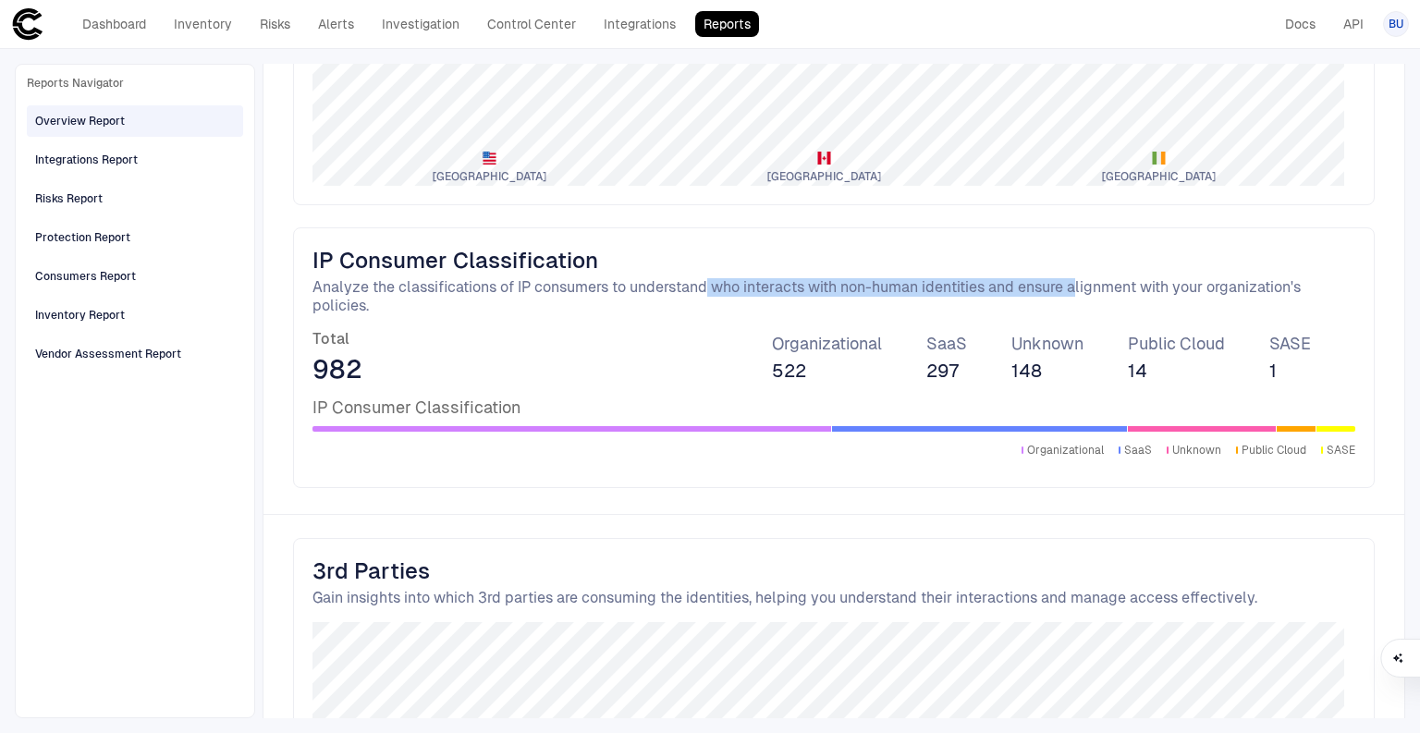
drag, startPoint x: 706, startPoint y: 278, endPoint x: 1083, endPoint y: 275, distance: 377.1
click at [1083, 278] on span "Analyze the classifications of IP consumers to understand who interacts with no…" at bounding box center [833, 296] width 1043 height 37
click at [1112, 281] on span "Analyze the classifications of IP consumers to understand who interacts with no…" at bounding box center [833, 296] width 1043 height 37
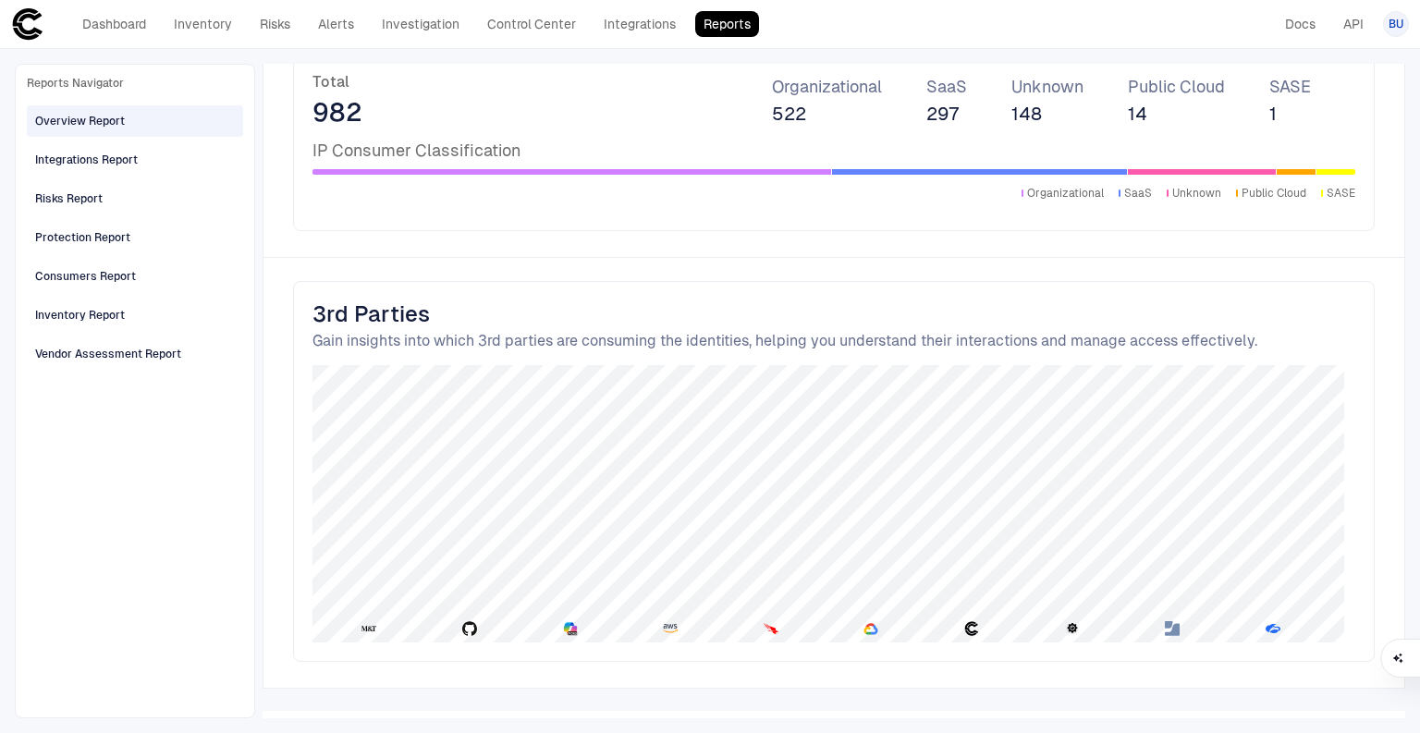
scroll to position [2640, 0]
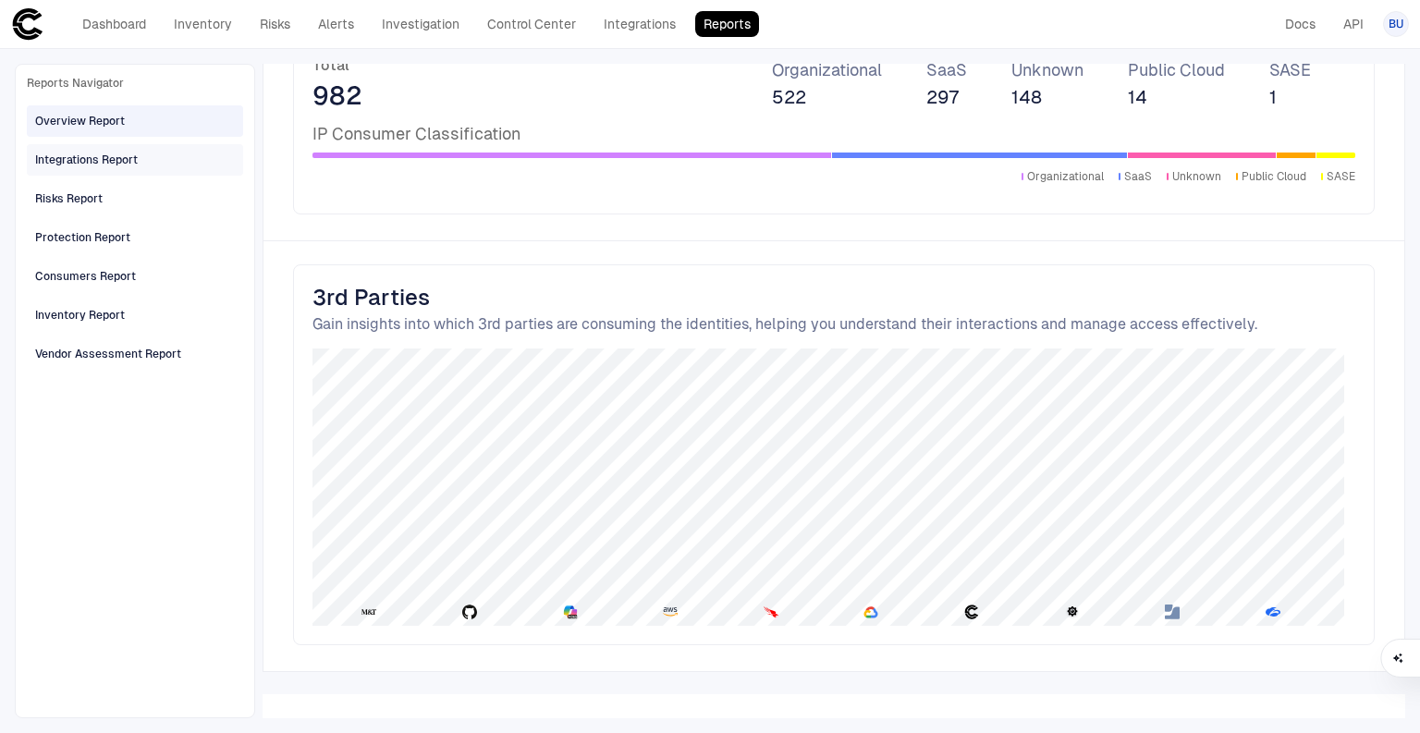
click at [99, 164] on div "Integrations Report" at bounding box center [86, 160] width 103 height 17
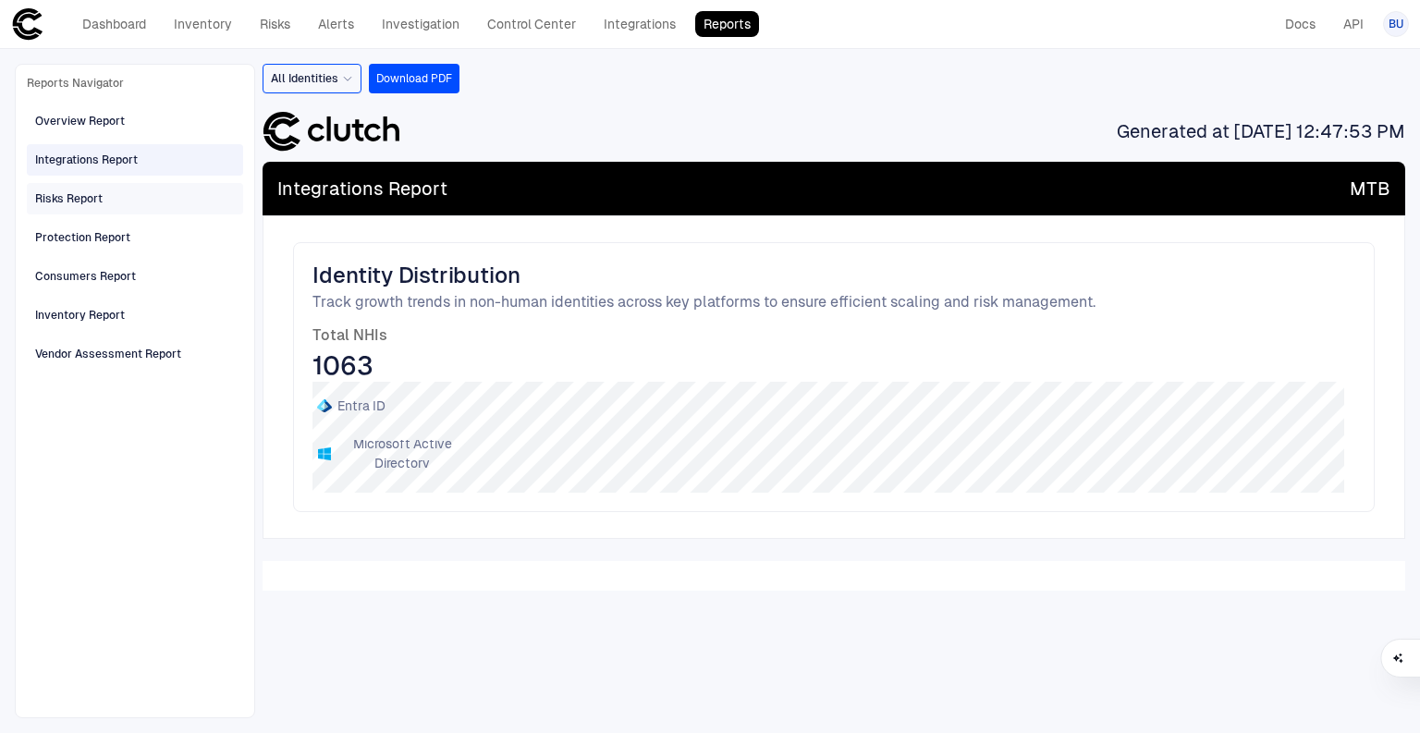
click at [92, 194] on div "Risks Report" at bounding box center [68, 198] width 67 height 17
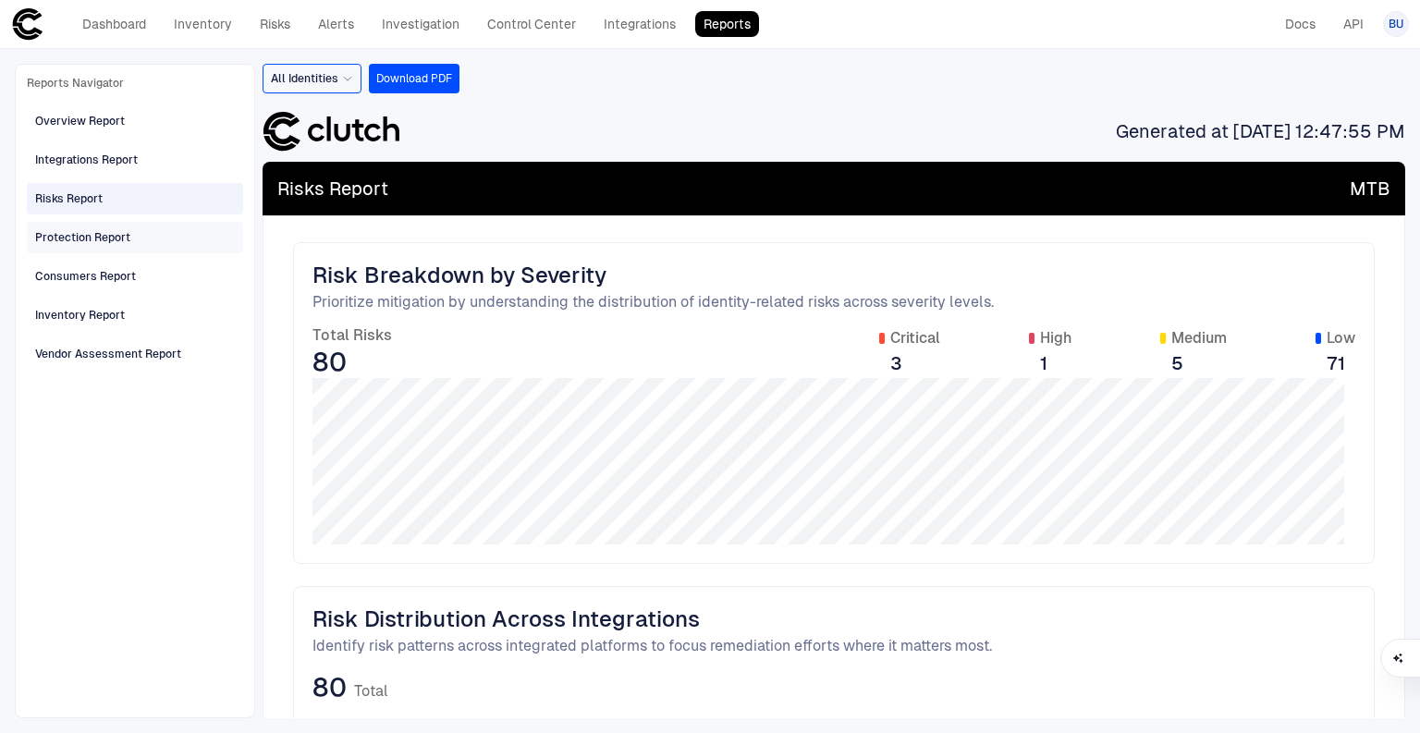
click at [89, 238] on div "Protection Report" at bounding box center [82, 237] width 95 height 17
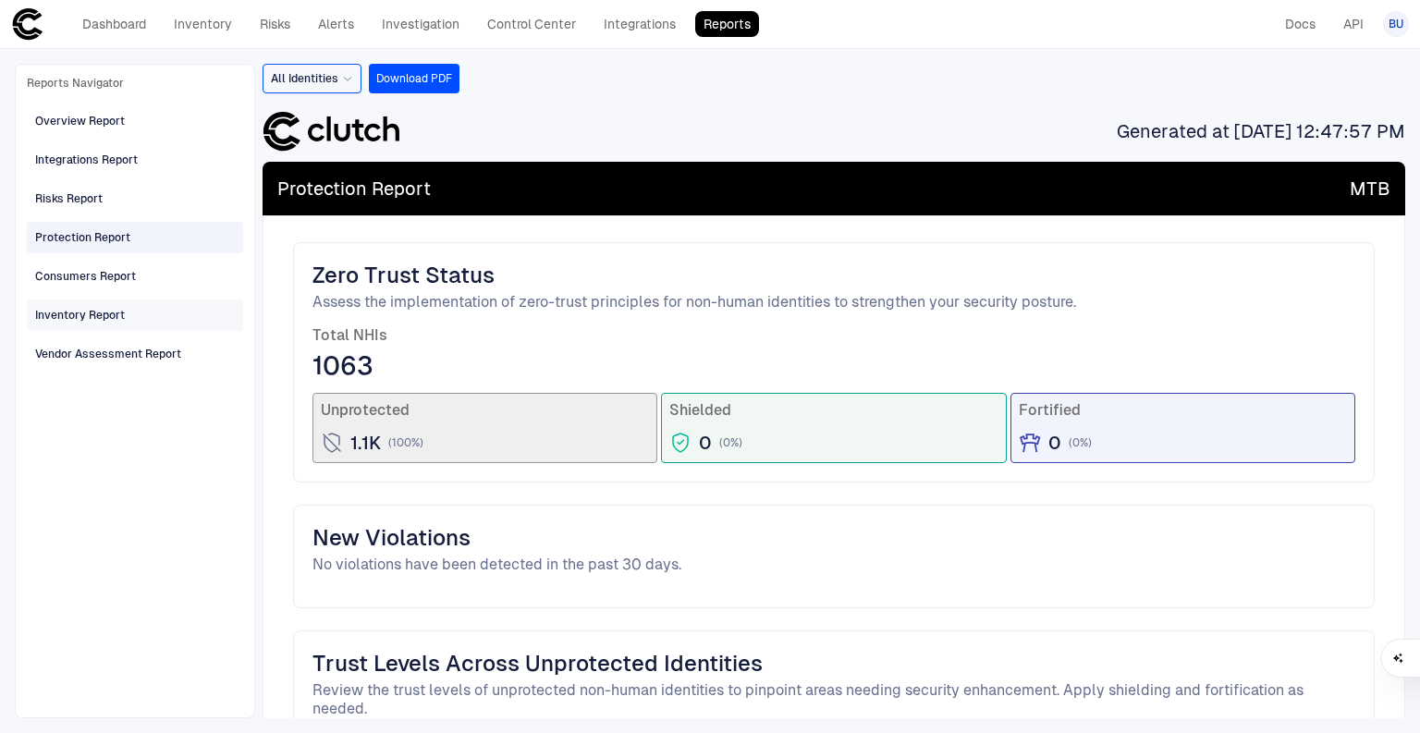
click at [81, 308] on div "Inventory Report" at bounding box center [80, 315] width 90 height 17
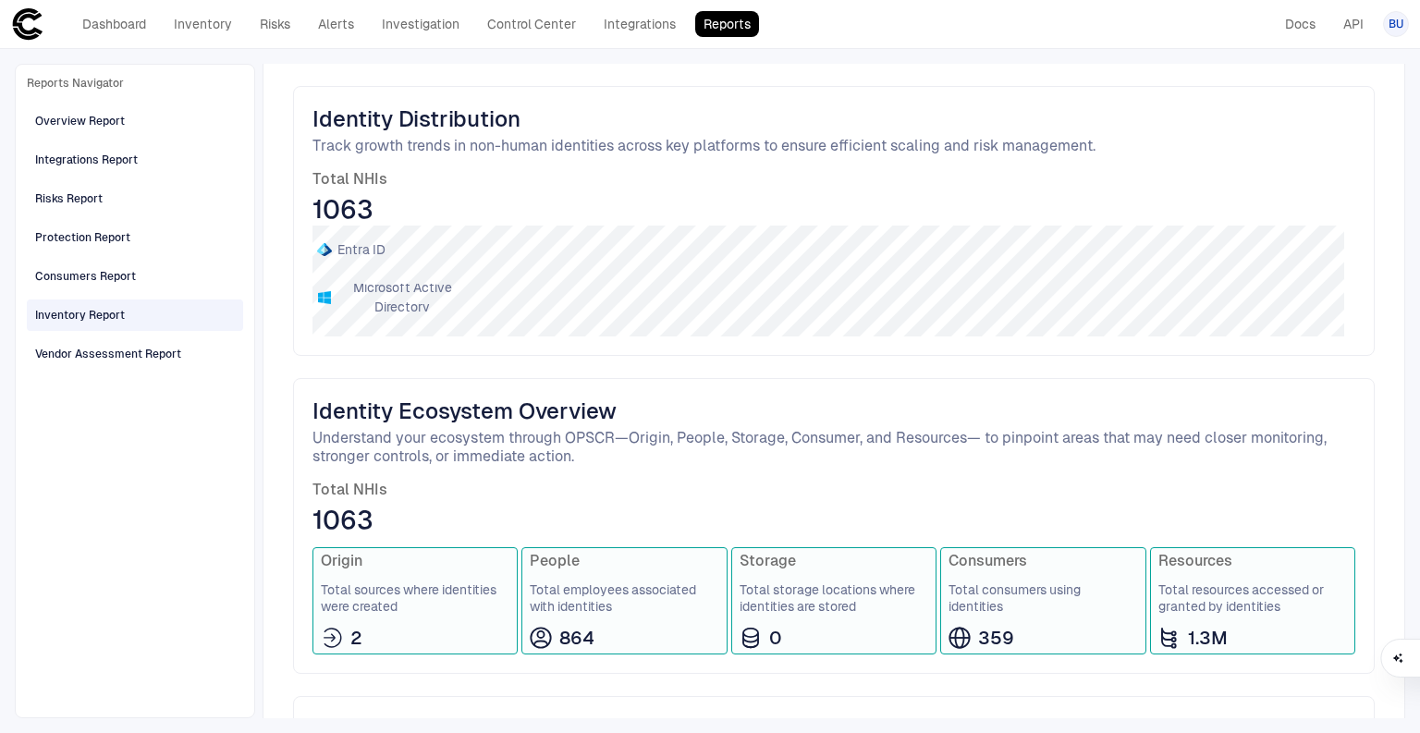
scroll to position [444, 0]
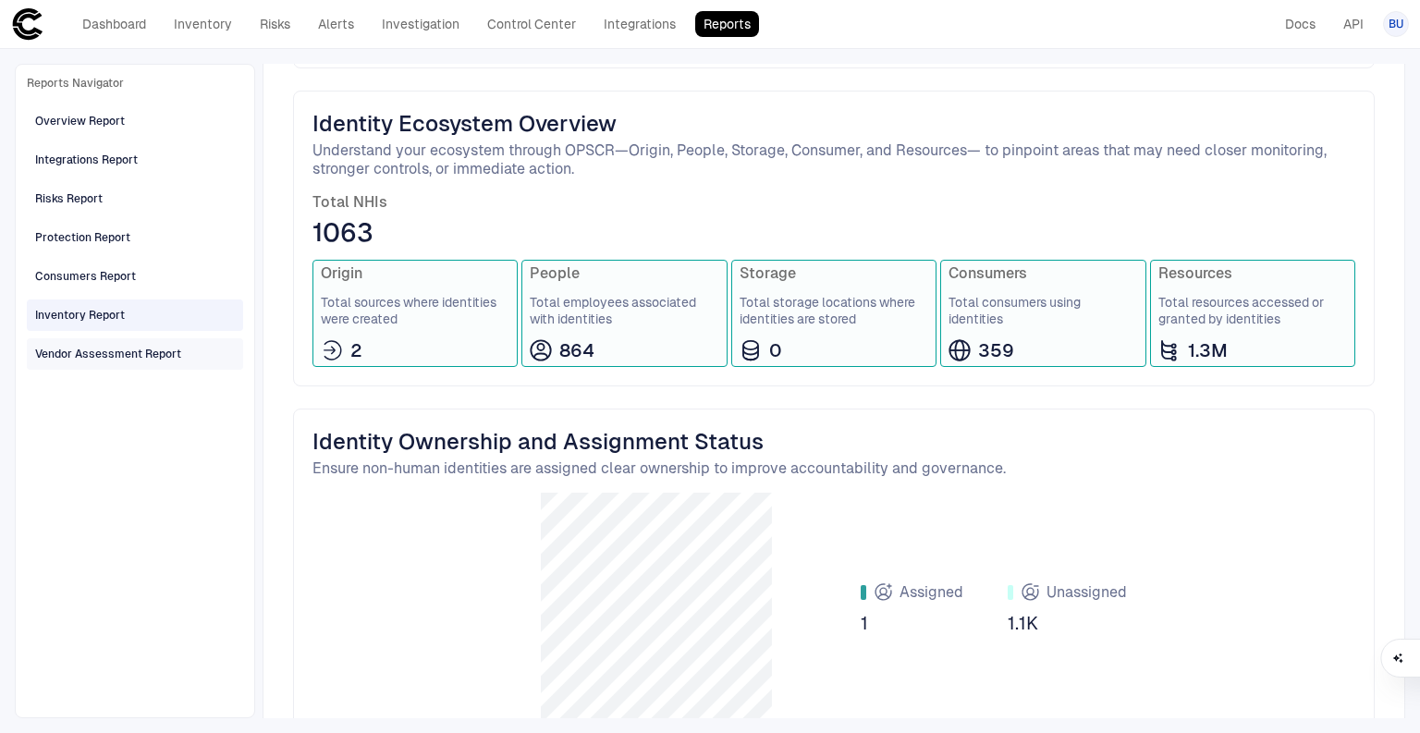
click at [141, 357] on div "Vendor Assessment Report" at bounding box center [108, 354] width 146 height 17
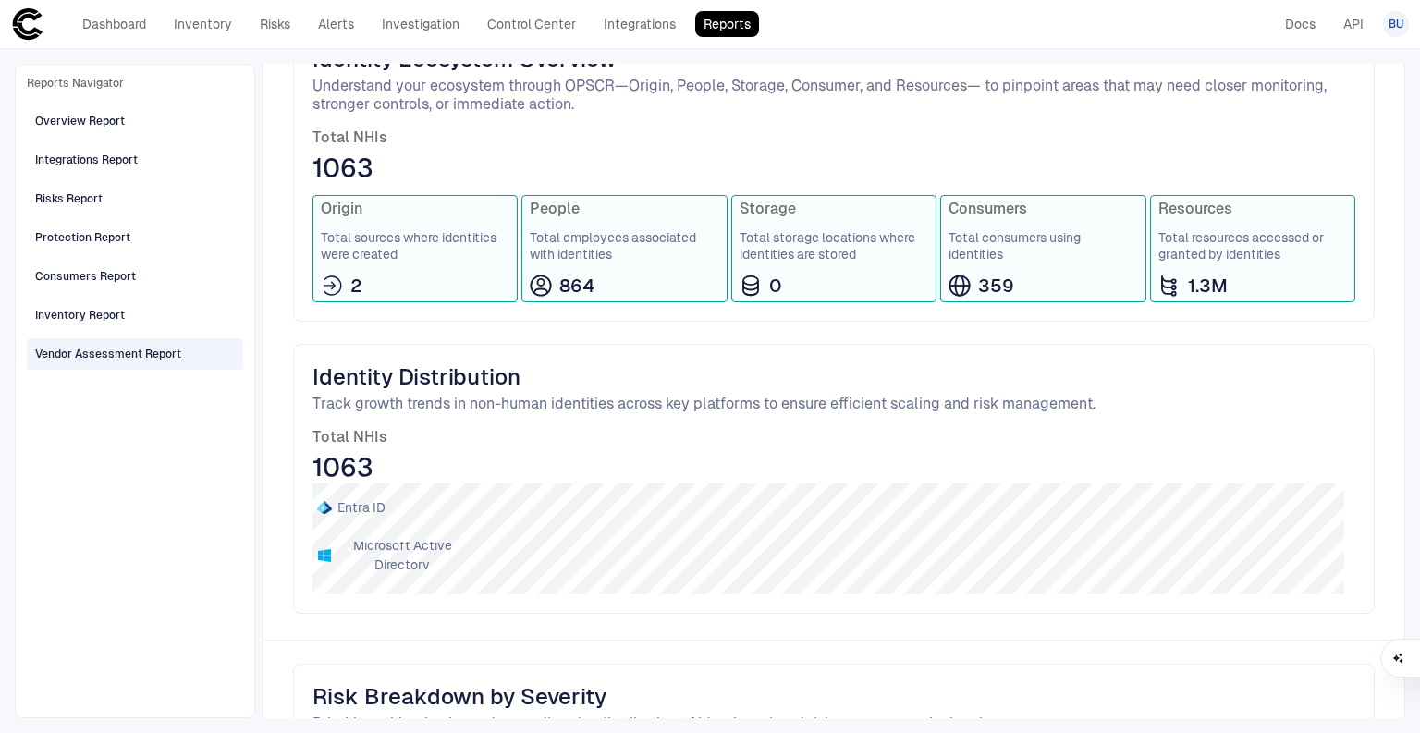
scroll to position [0, 0]
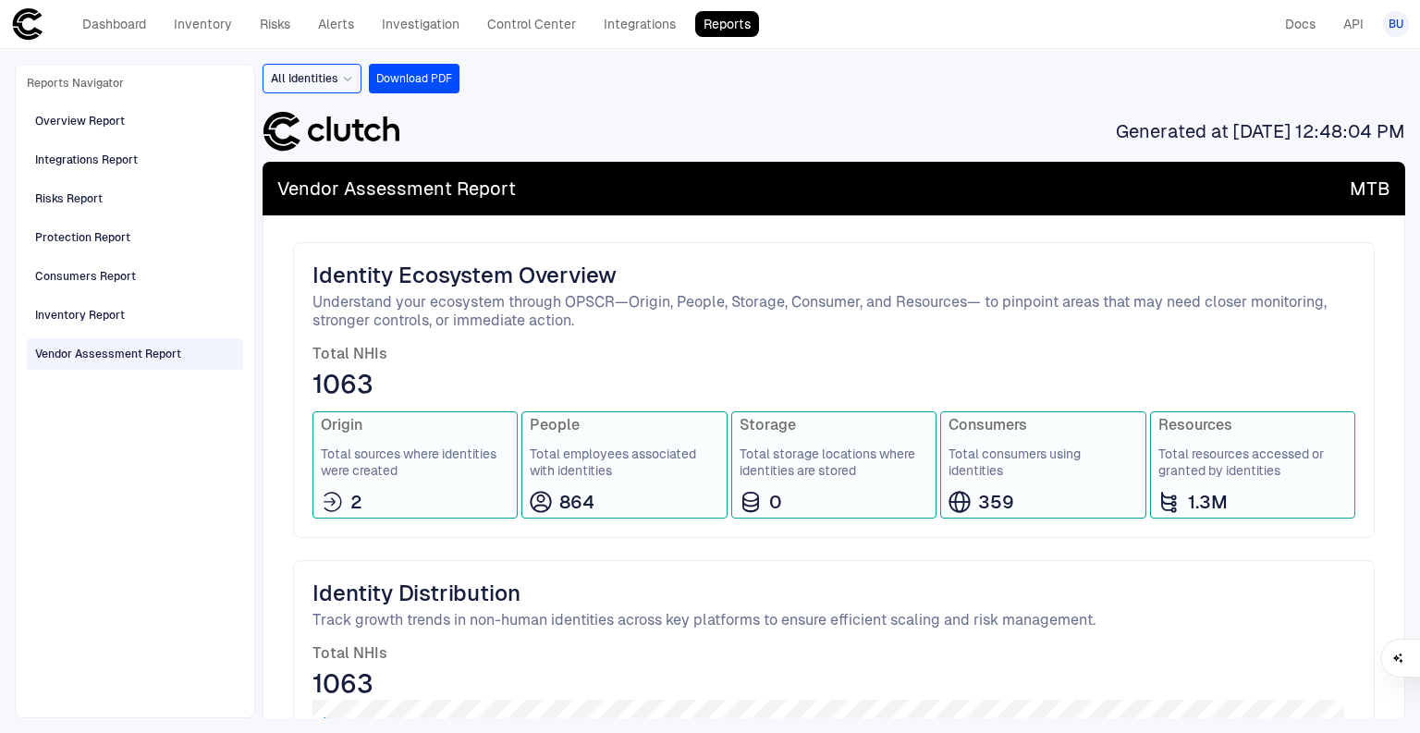
click at [344, 78] on icon at bounding box center [347, 78] width 11 height 11
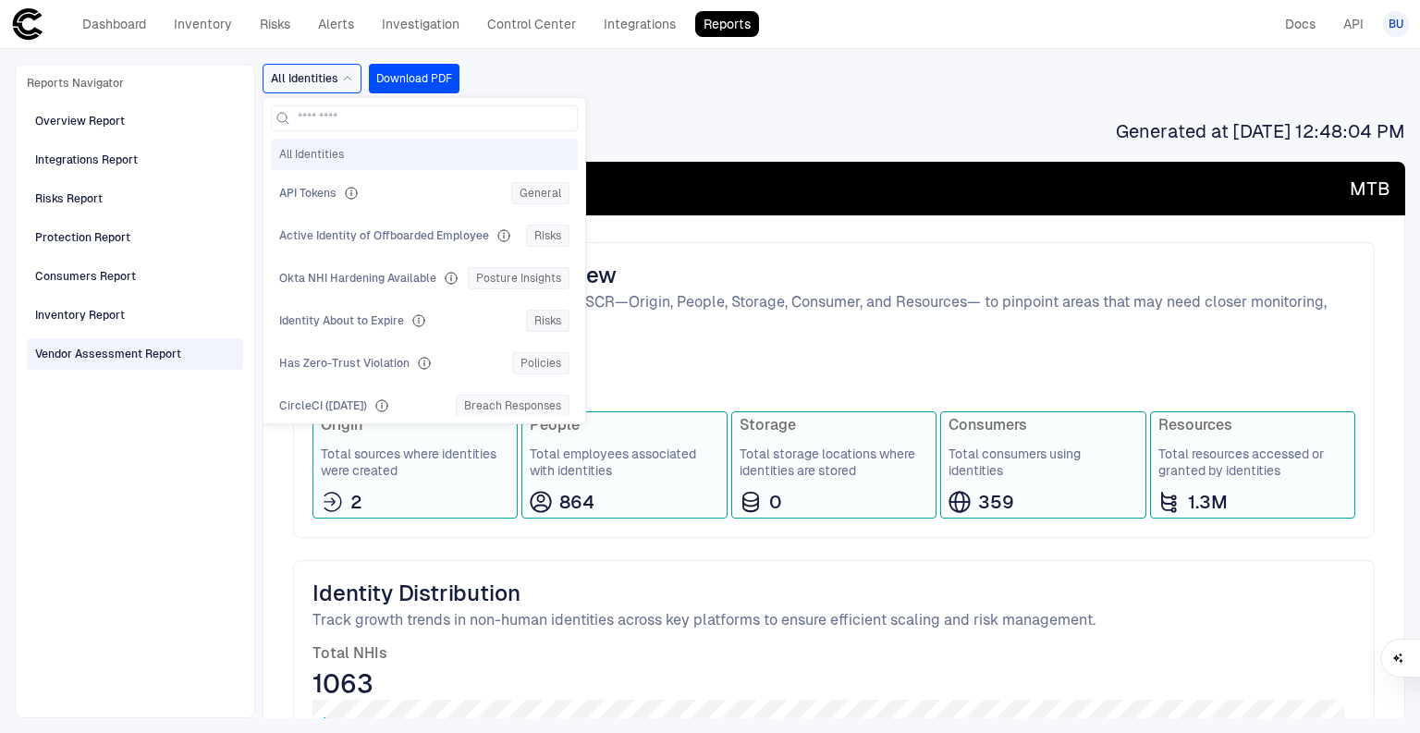
click at [768, 318] on span "Understand your ecosystem through OPSCR—Origin, People, Storage, Consumer, and …" at bounding box center [833, 311] width 1043 height 37
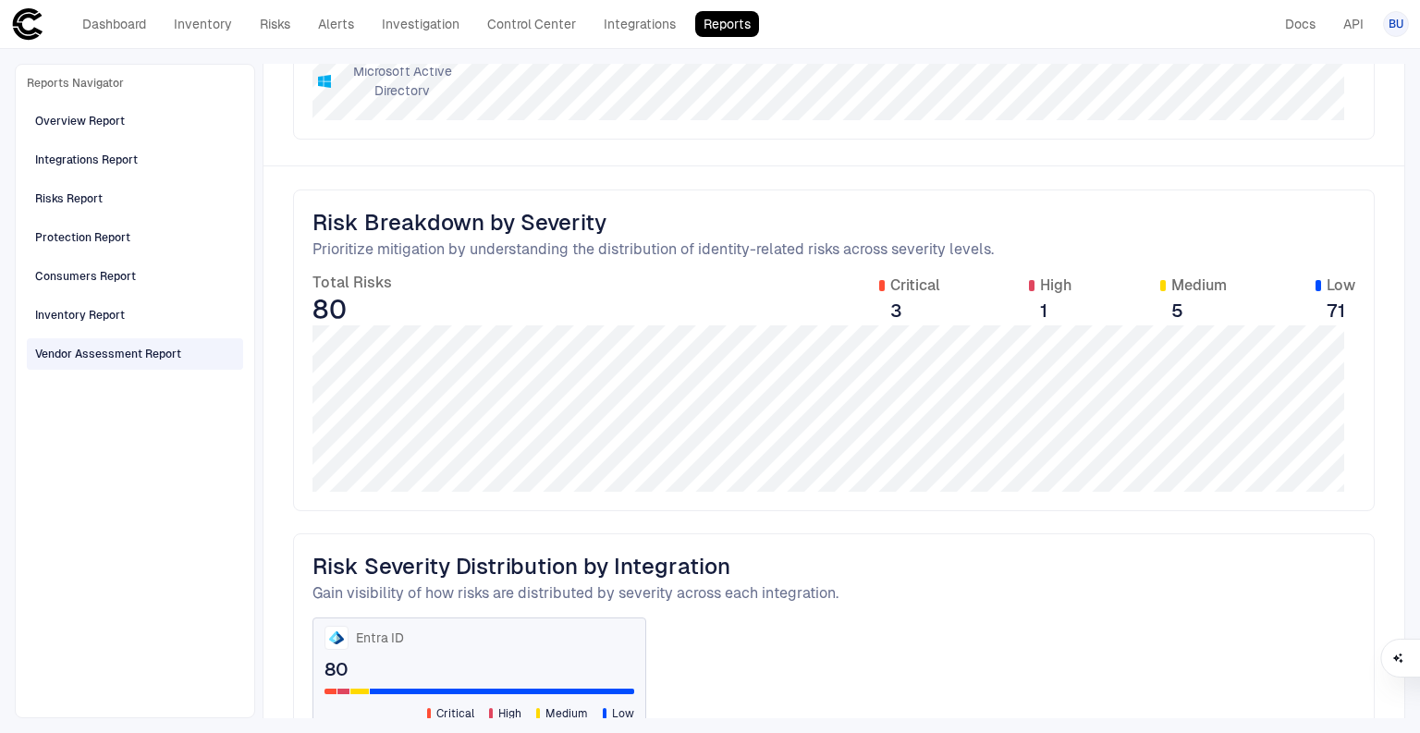
scroll to position [821, 0]
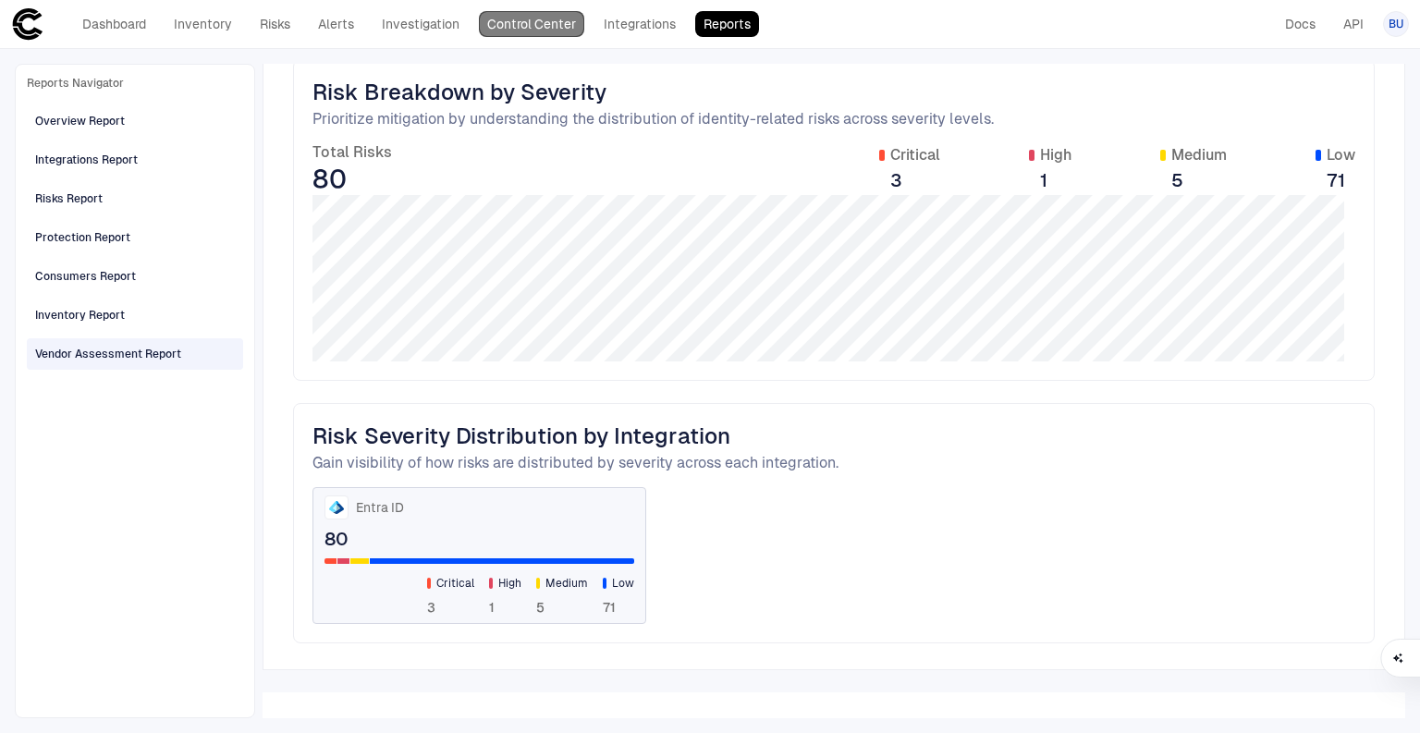
click at [562, 16] on link "Control Center" at bounding box center [531, 24] width 105 height 26
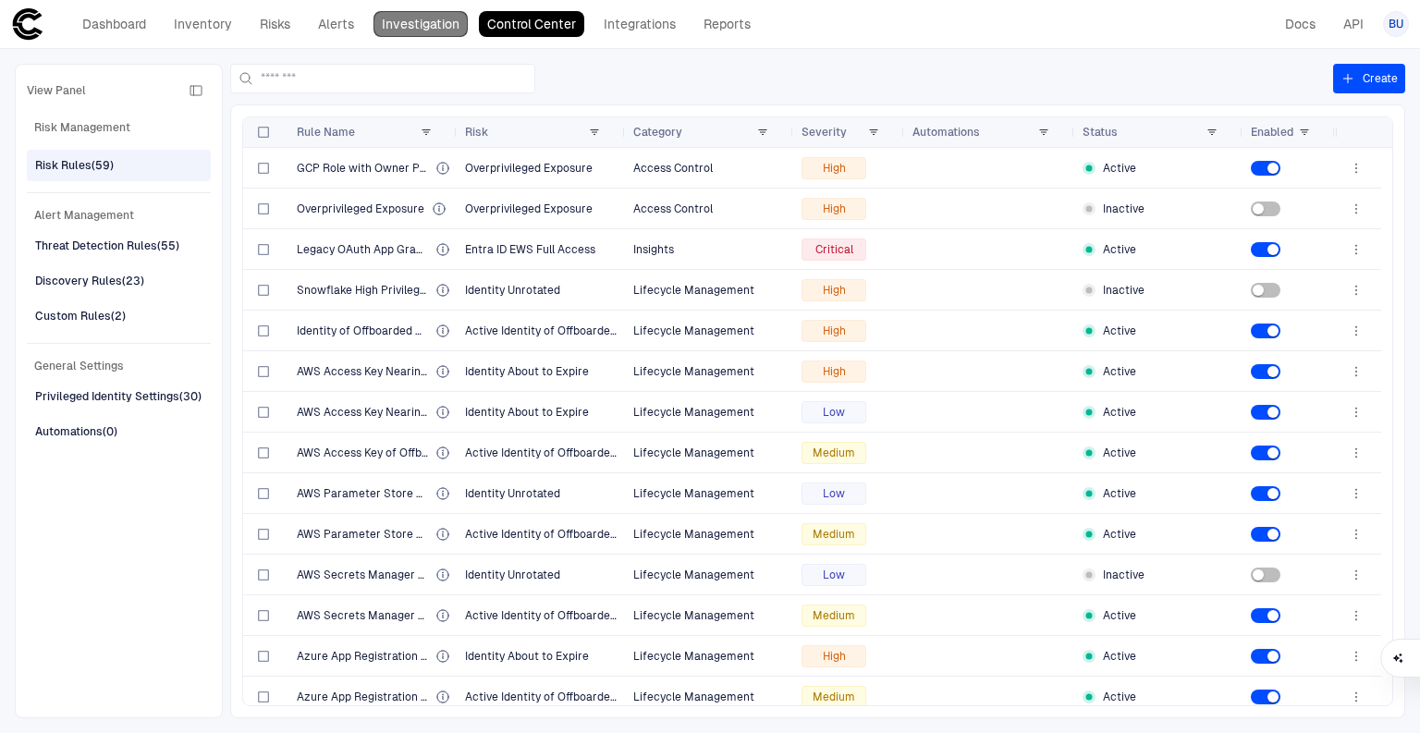
click at [423, 29] on link "Investigation" at bounding box center [420, 24] width 94 height 26
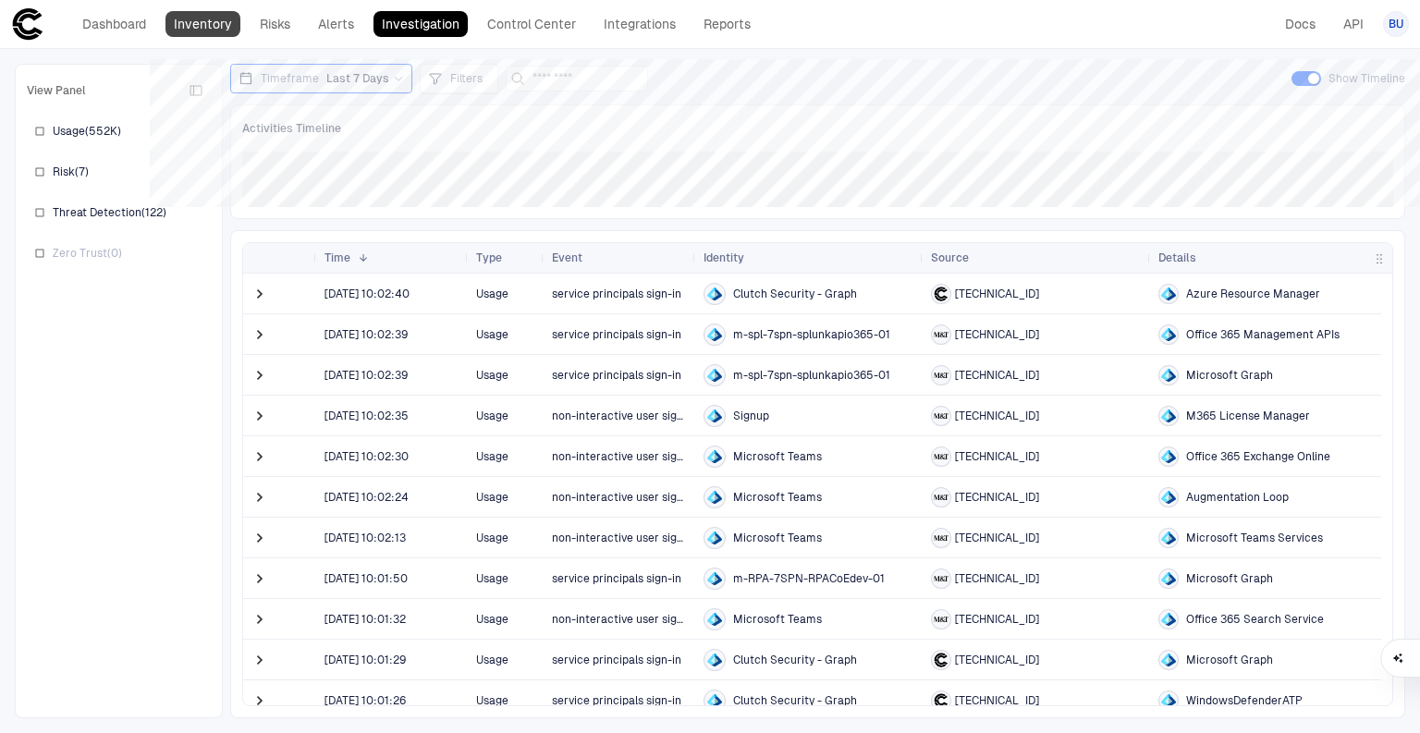
click at [206, 29] on link "Inventory" at bounding box center [202, 24] width 75 height 26
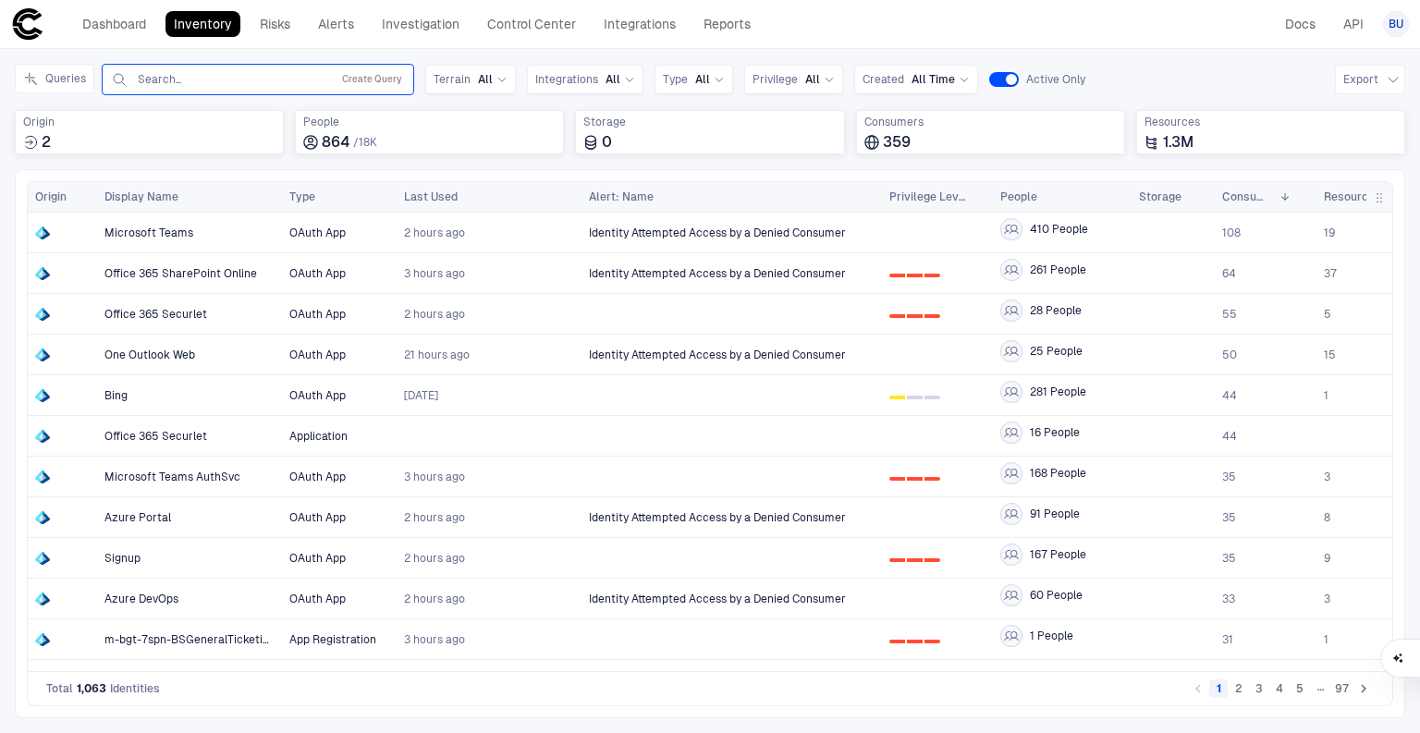
click at [240, 88] on div "Search... Create Query" at bounding box center [258, 79] width 296 height 22
click at [241, 79] on input "text" at bounding box center [230, 79] width 188 height 15
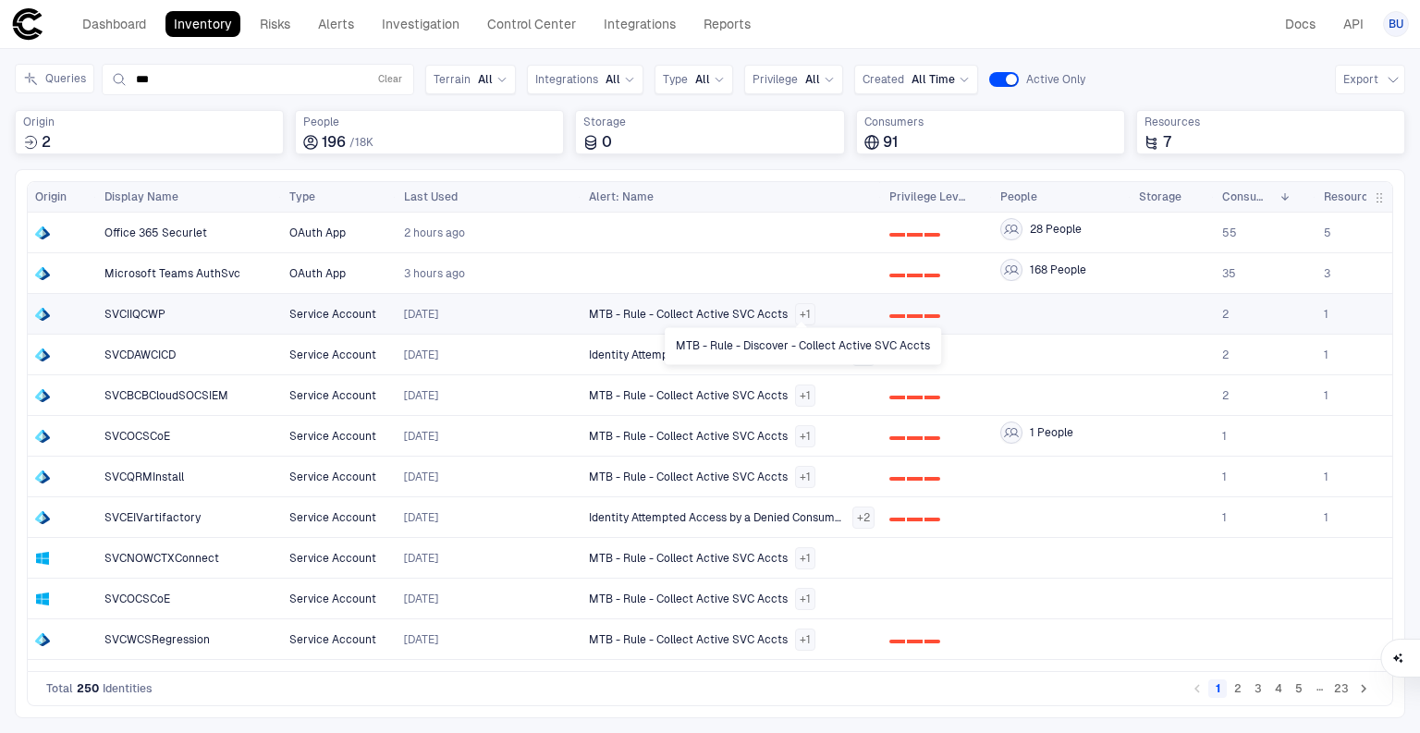
type input "***"
click at [809, 307] on div "+ 1" at bounding box center [805, 314] width 20 height 22
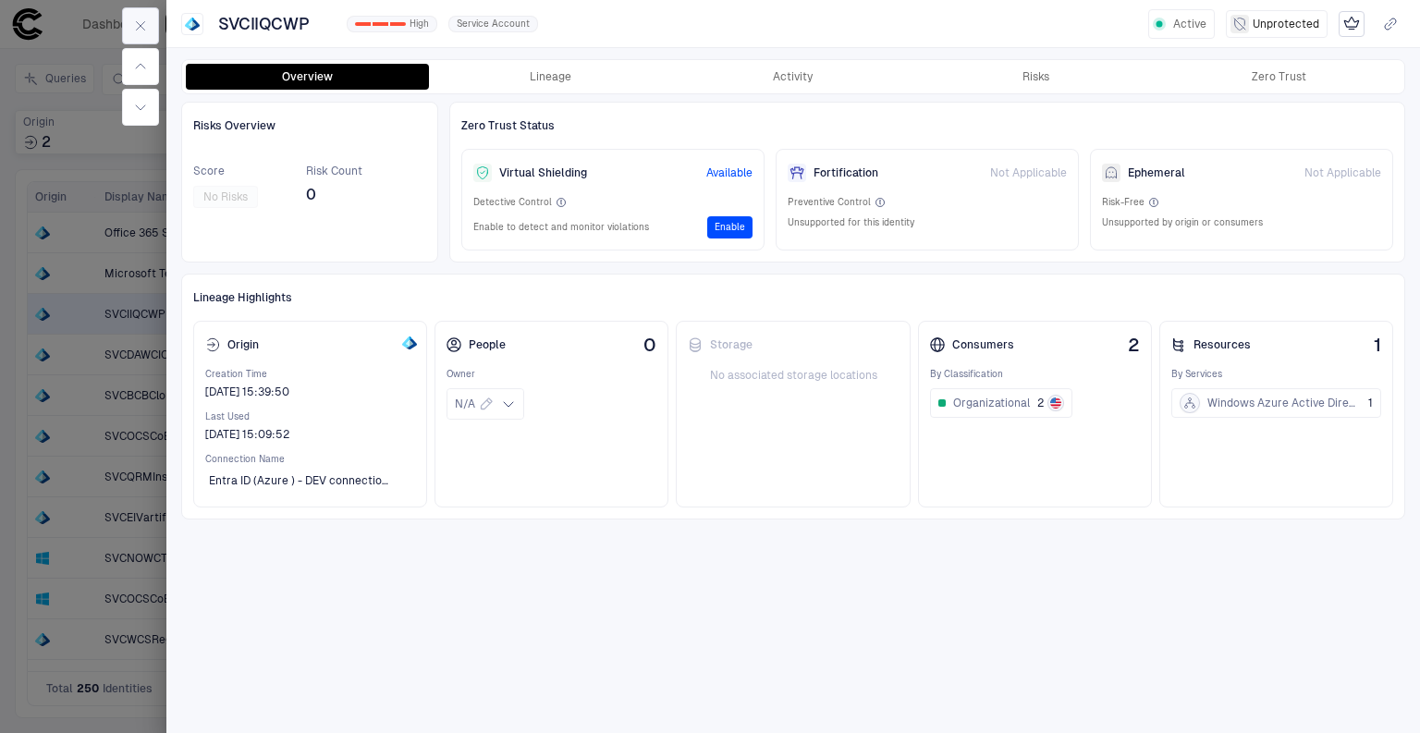
click at [145, 26] on icon "button" at bounding box center [140, 25] width 15 height 15
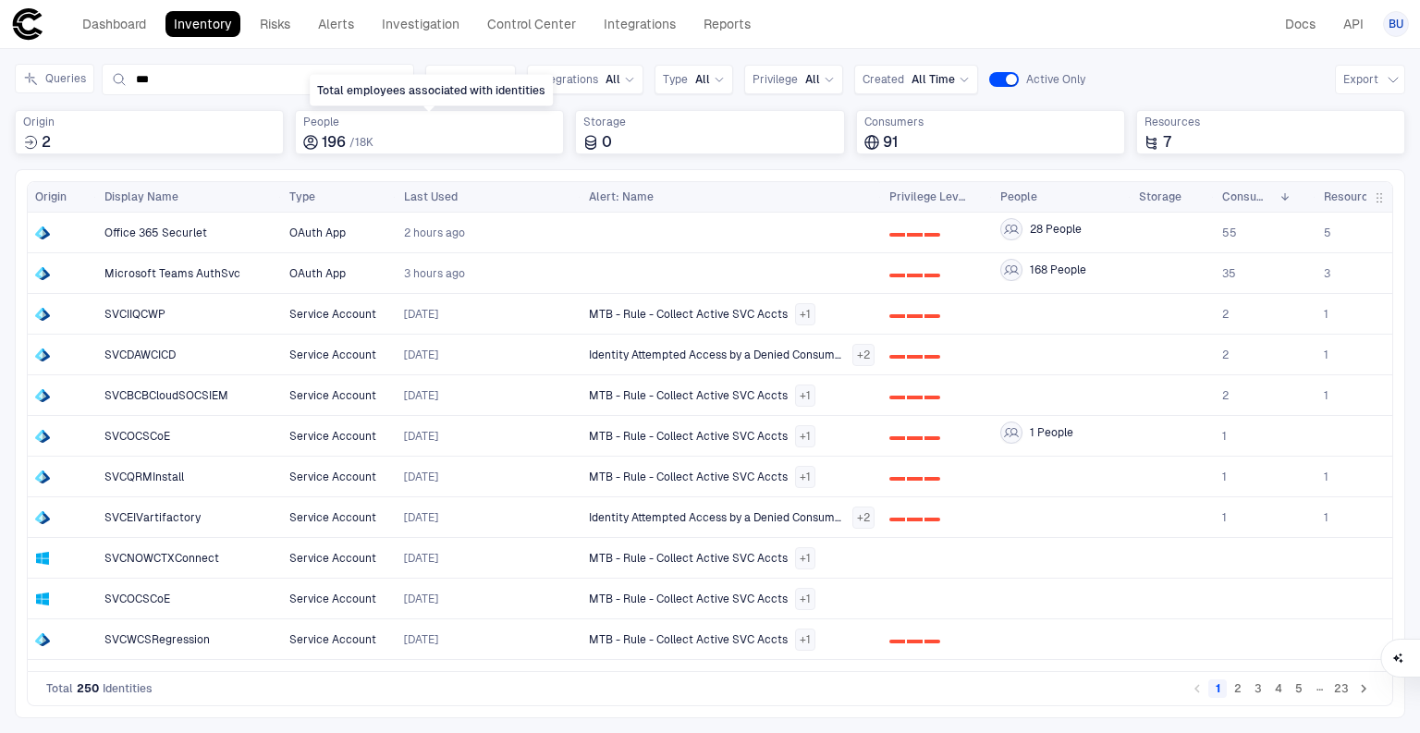
click at [488, 79] on div "Total employees associated with identities" at bounding box center [431, 90] width 243 height 31
click at [500, 81] on icon at bounding box center [501, 79] width 11 height 11
click at [341, 27] on link "Alerts" at bounding box center [336, 24] width 53 height 26
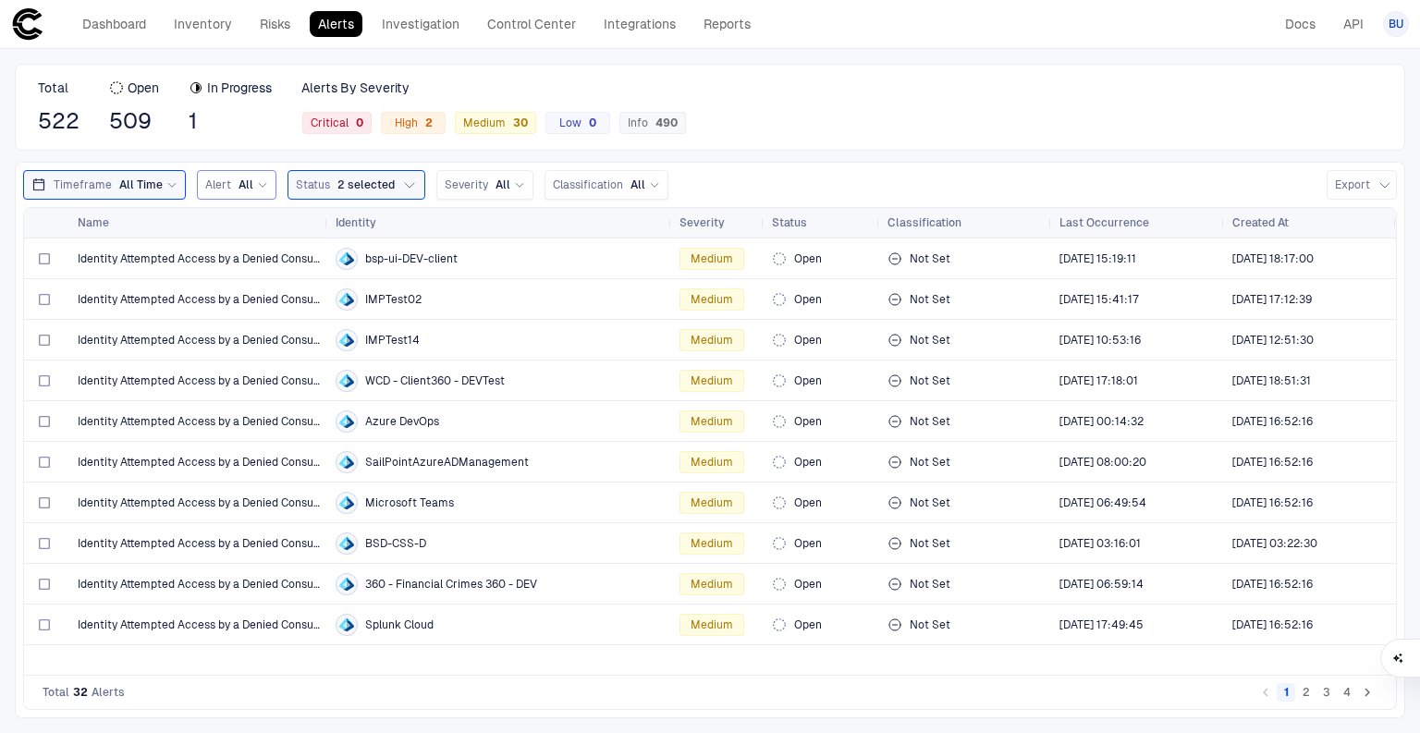
click at [241, 183] on span "All" at bounding box center [245, 184] width 15 height 15
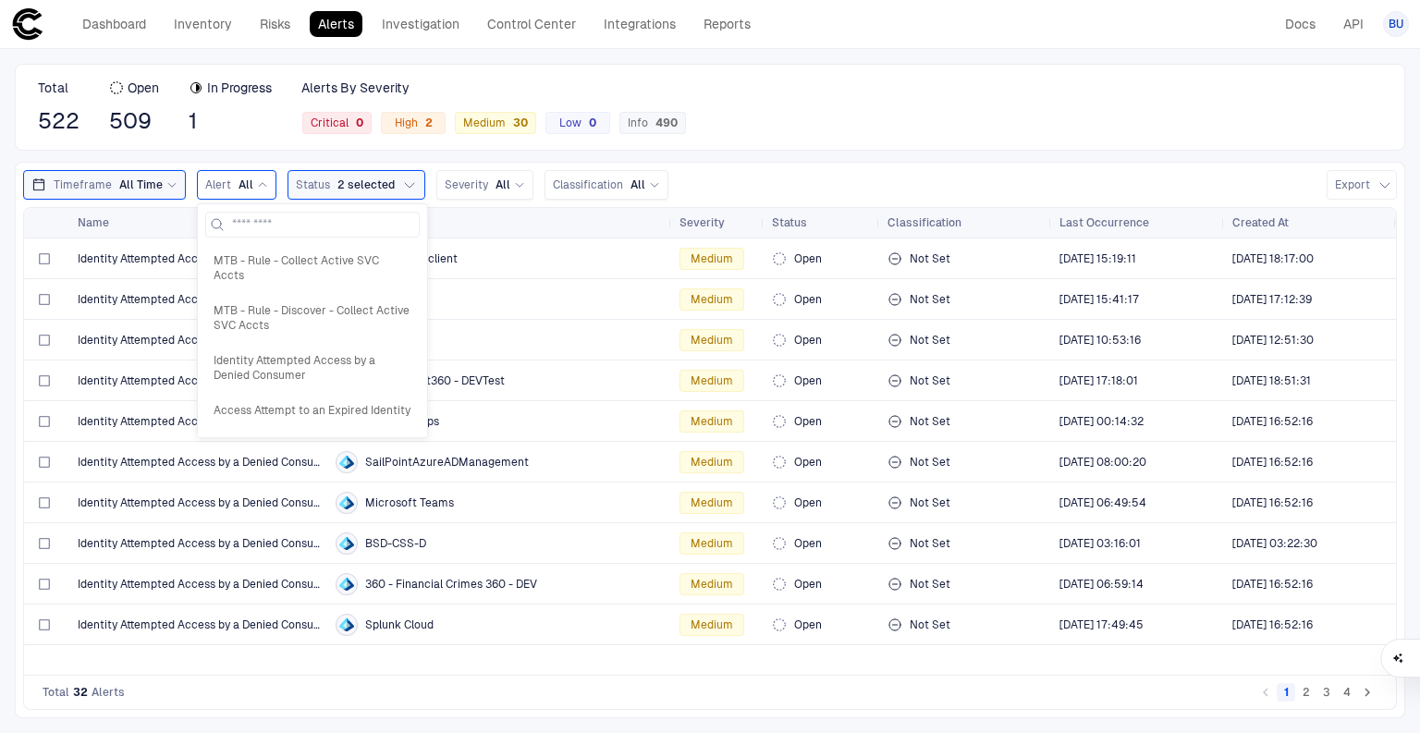
click at [241, 183] on span "All" at bounding box center [245, 184] width 15 height 15
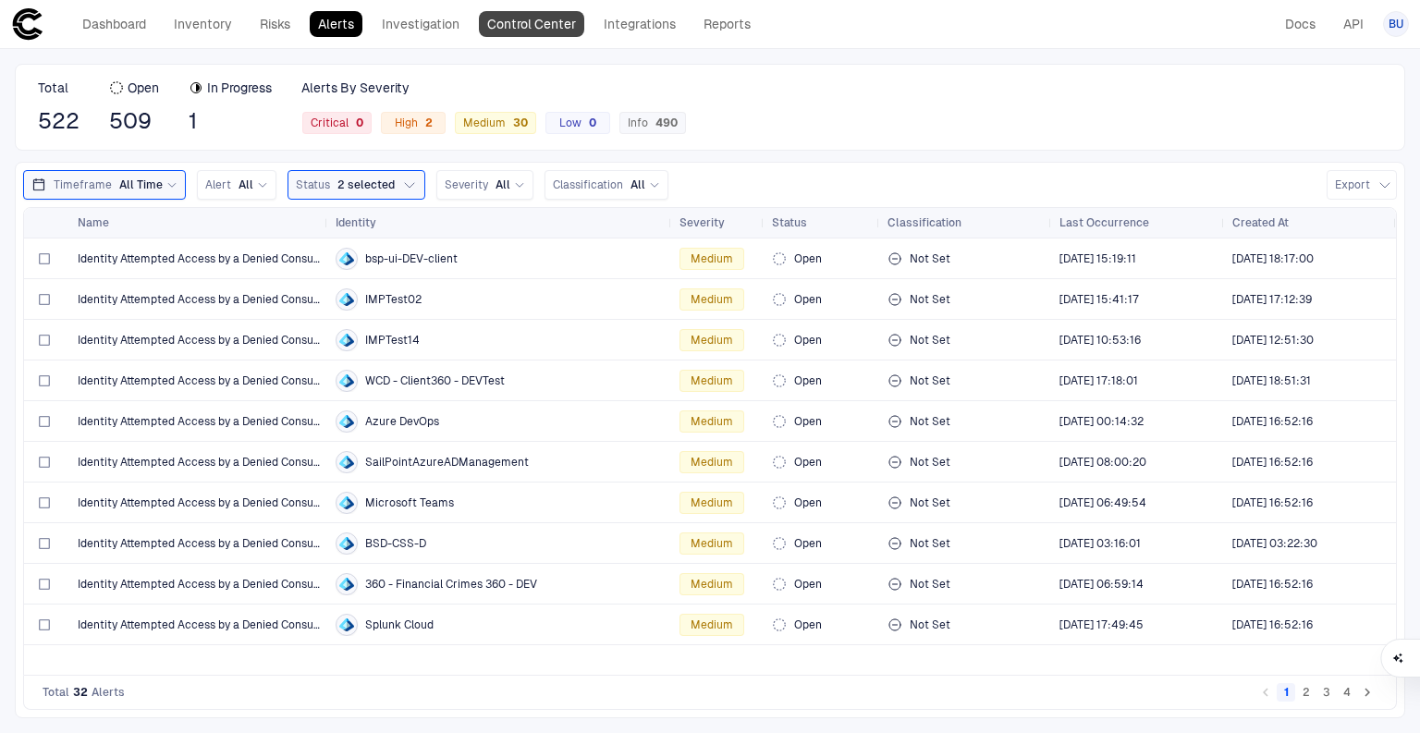
click at [523, 24] on link "Control Center" at bounding box center [531, 24] width 105 height 26
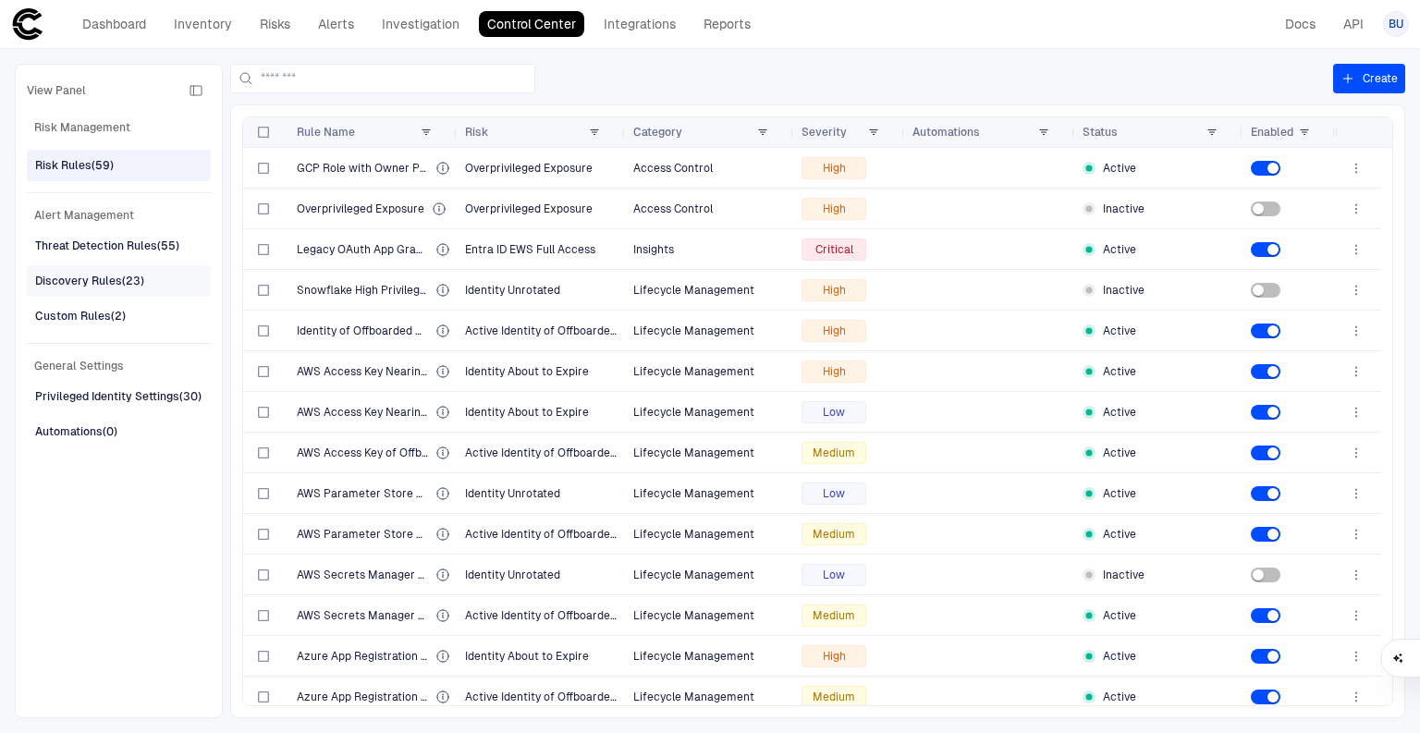
click at [87, 281] on div "Discovery Rules (23)" at bounding box center [89, 281] width 109 height 17
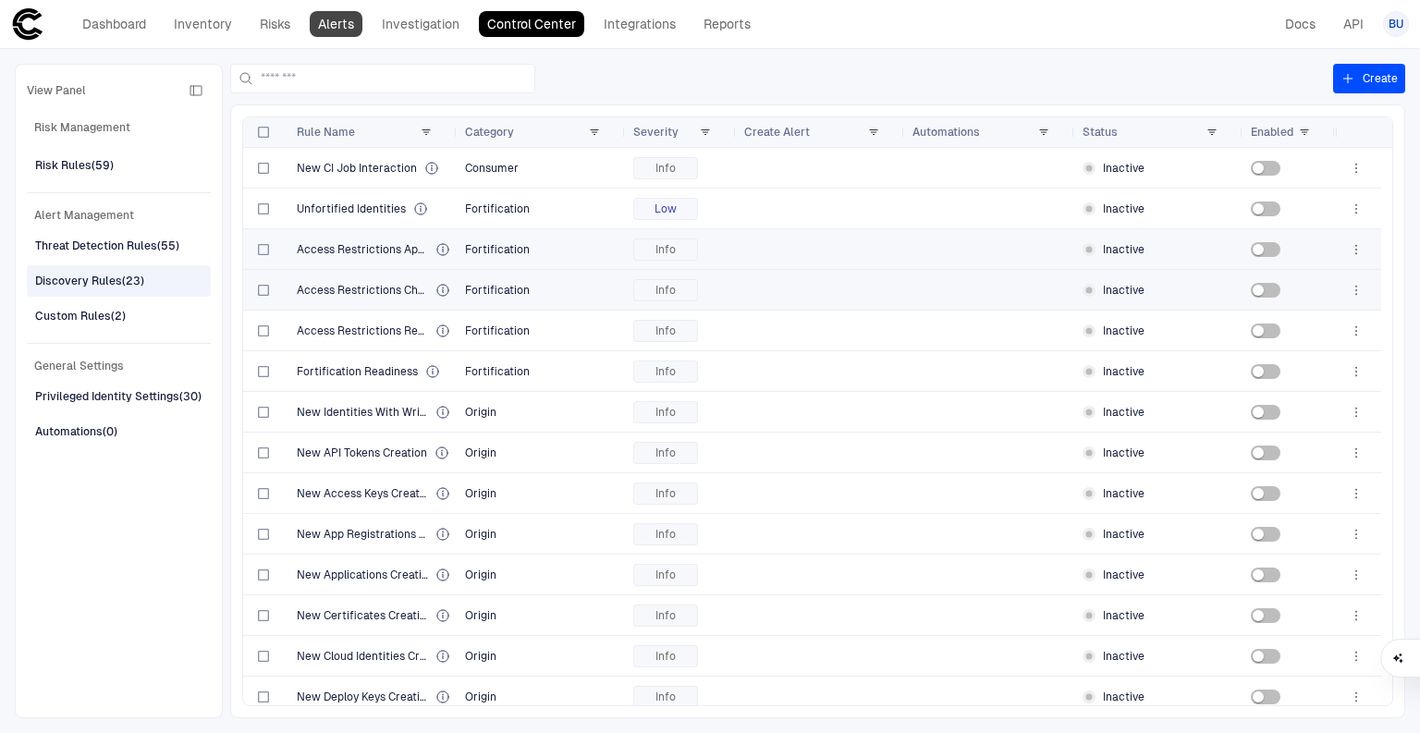
click at [349, 31] on link "Alerts" at bounding box center [336, 24] width 53 height 26
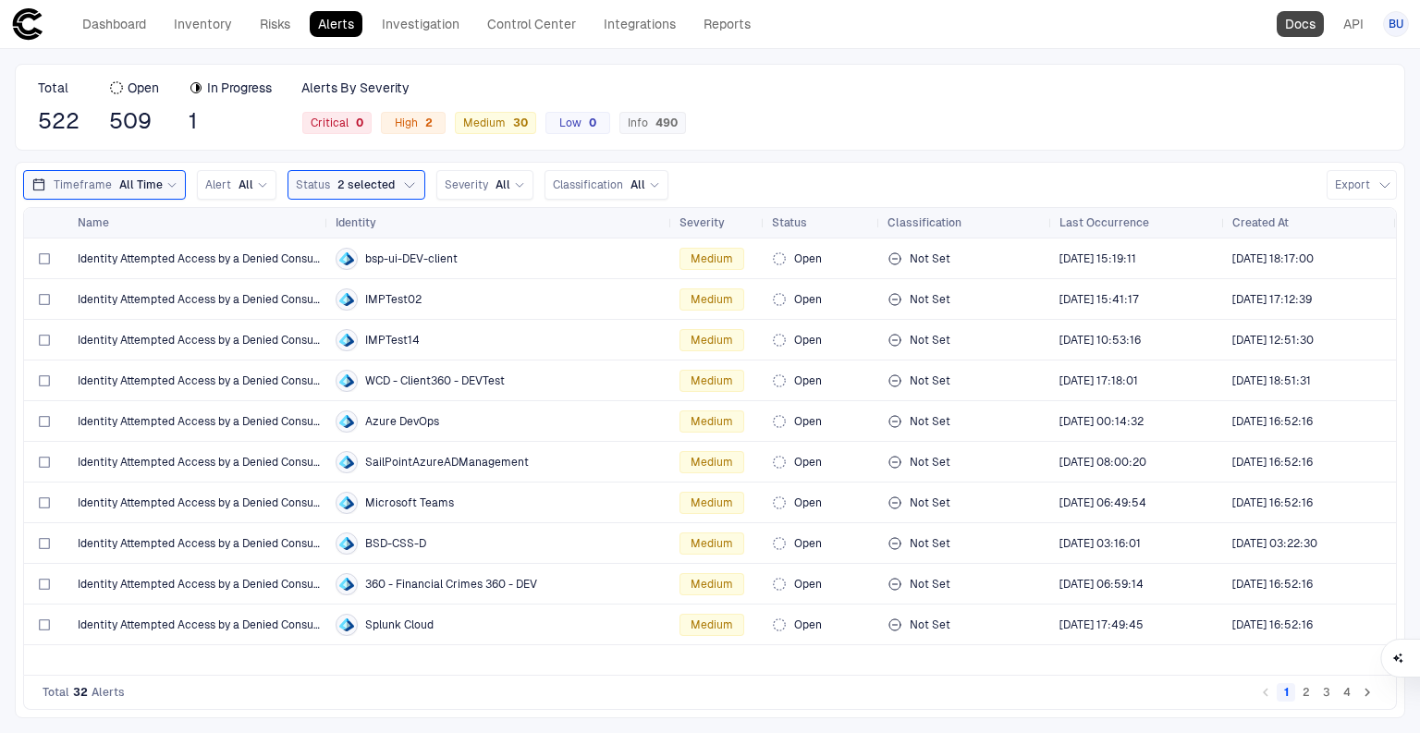
click at [1281, 20] on link "Docs" at bounding box center [1299, 24] width 47 height 26
click at [551, 18] on link "Control Center" at bounding box center [531, 24] width 105 height 26
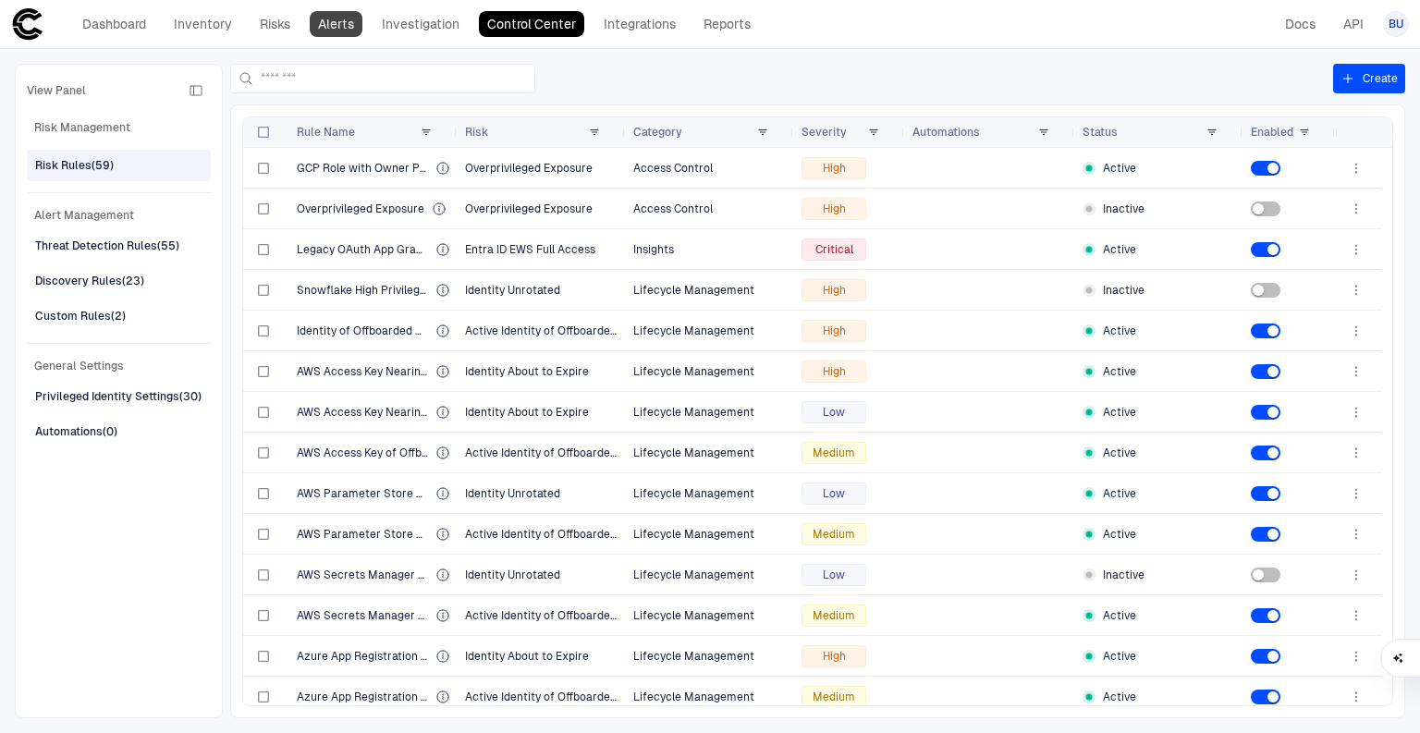
click at [333, 25] on link "Alerts" at bounding box center [336, 24] width 53 height 26
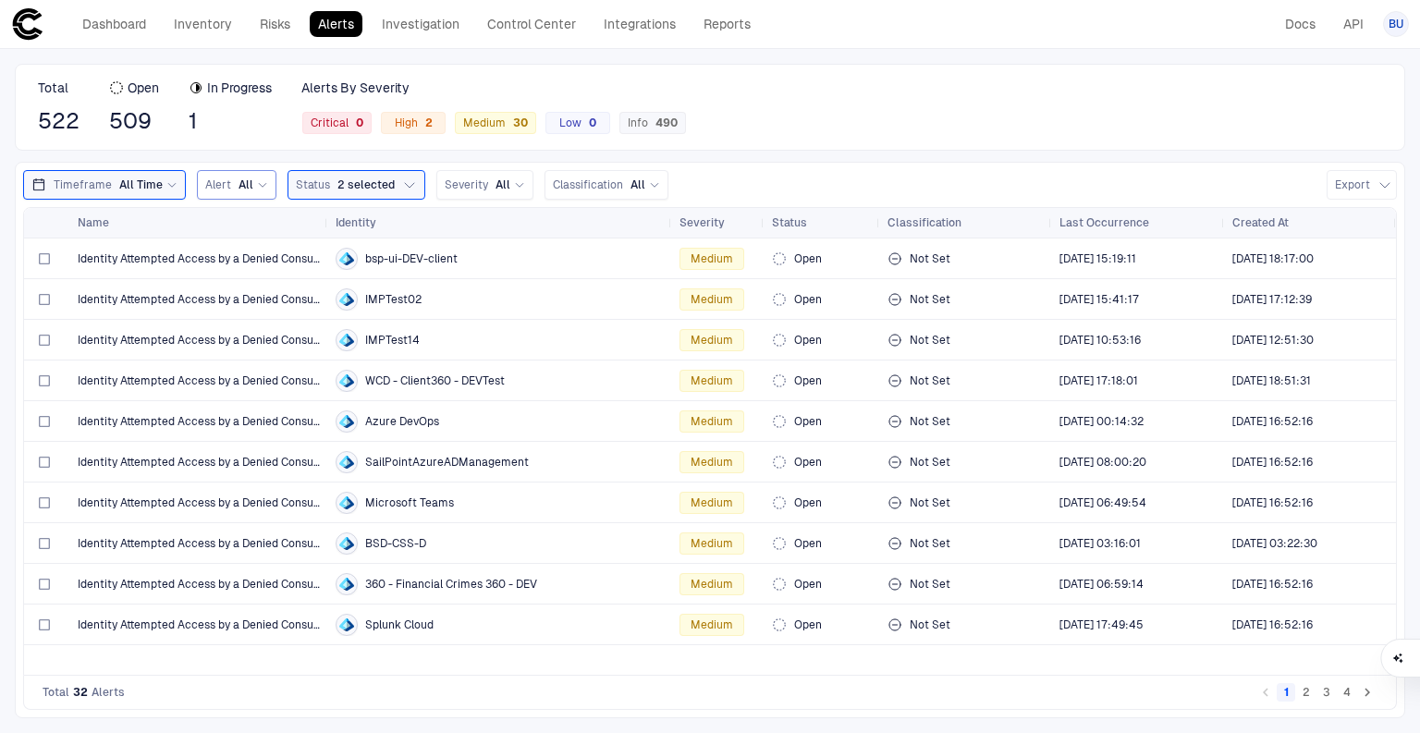
click at [245, 189] on span "All" at bounding box center [245, 184] width 15 height 15
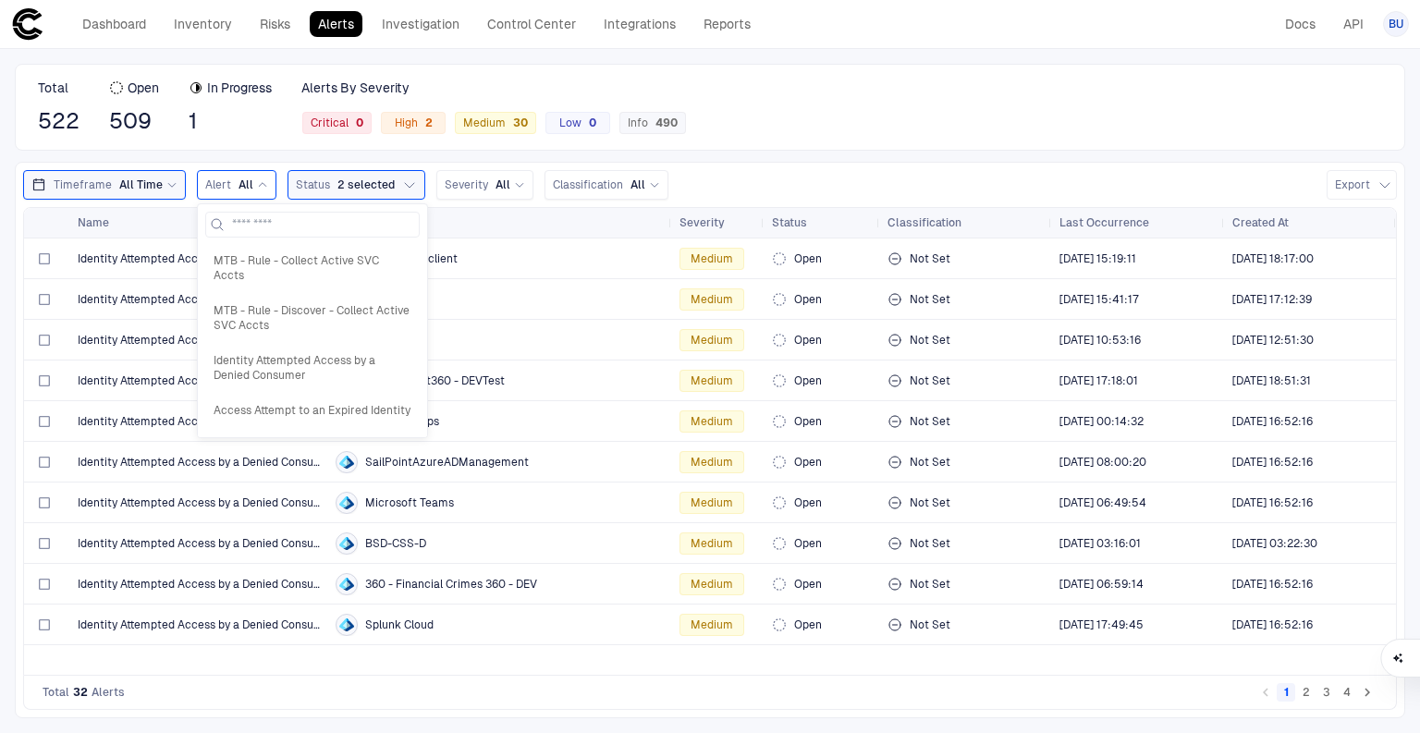
click at [247, 189] on span "All" at bounding box center [245, 184] width 15 height 15
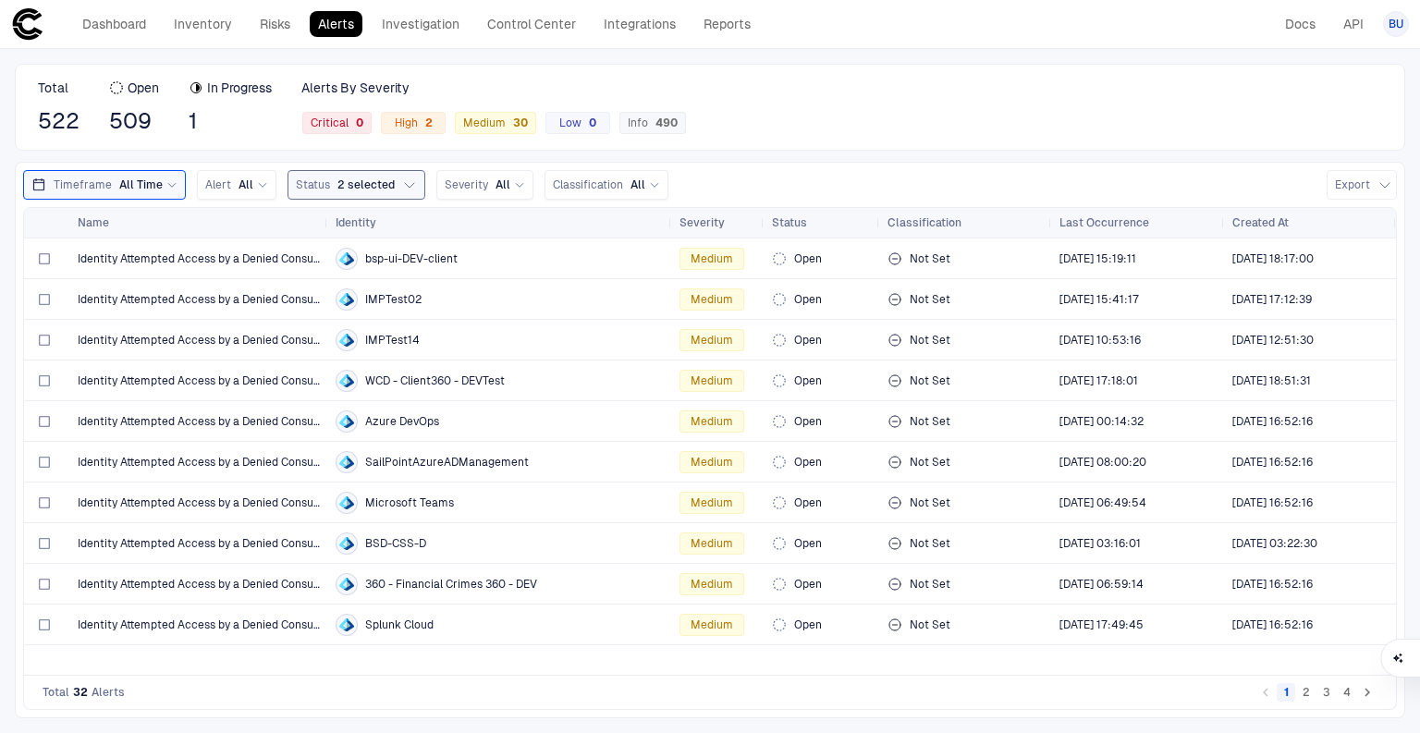
click at [324, 182] on div "Status 2 selected" at bounding box center [345, 184] width 99 height 15
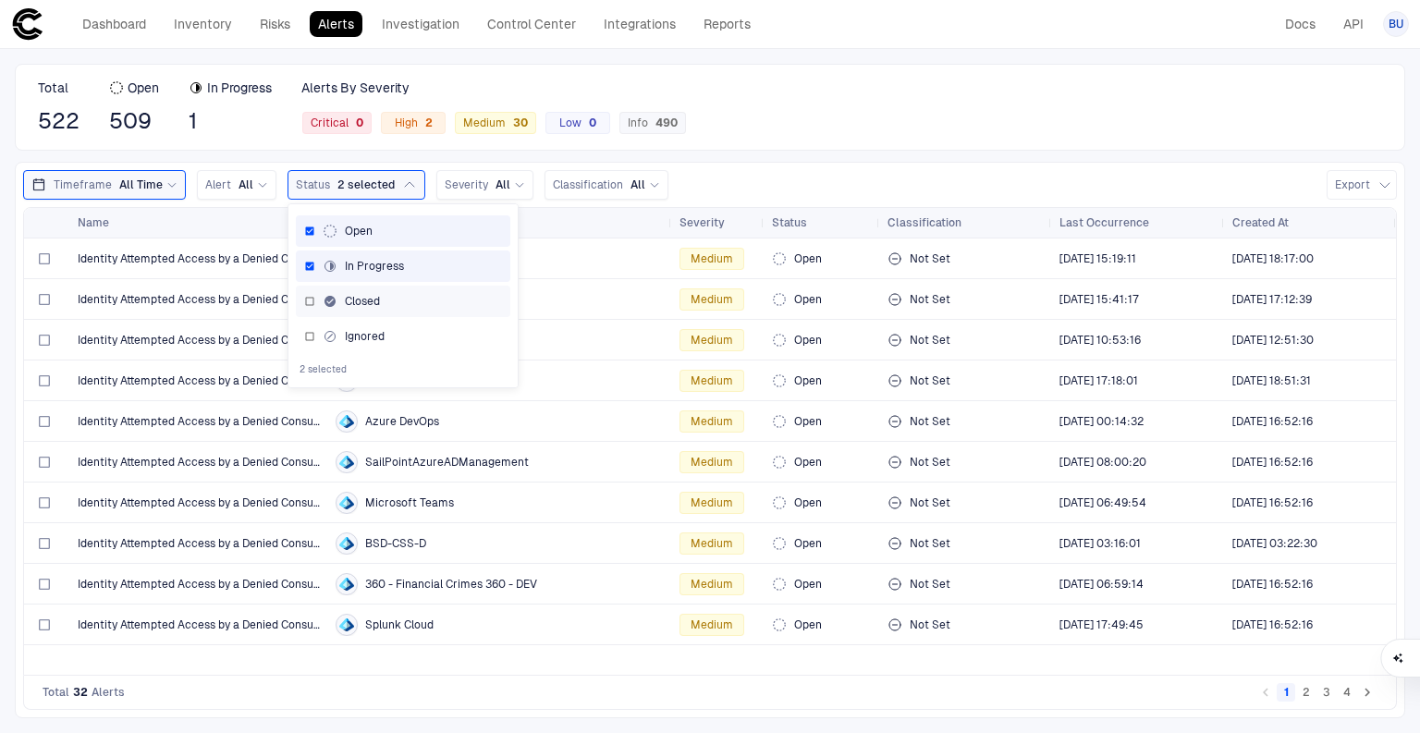
click at [337, 290] on div "Closed" at bounding box center [403, 301] width 214 height 31
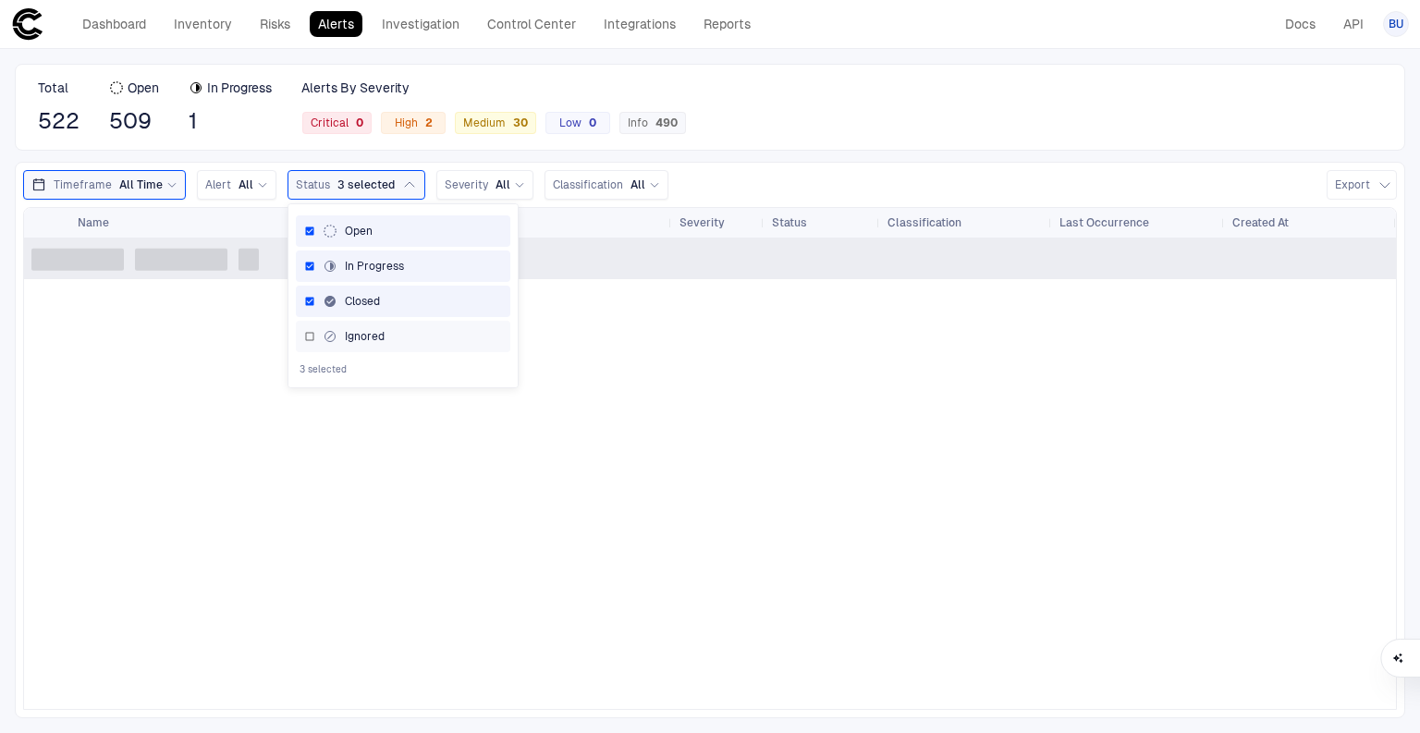
click at [334, 329] on div "Ignored" at bounding box center [354, 336] width 62 height 15
click at [243, 184] on span "All" at bounding box center [245, 184] width 15 height 15
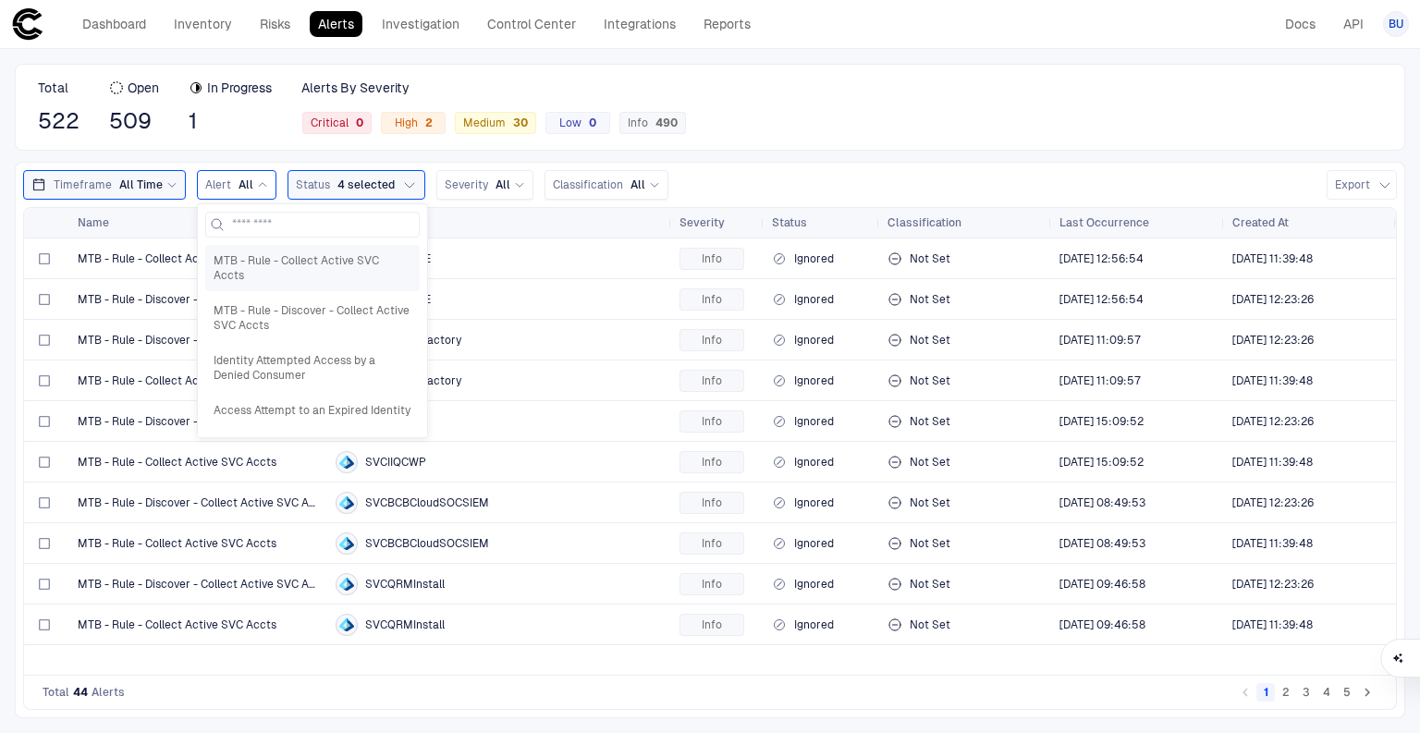
click at [279, 256] on span "MTB - Rule - Collect Active SVC Accts" at bounding box center [313, 268] width 198 height 30
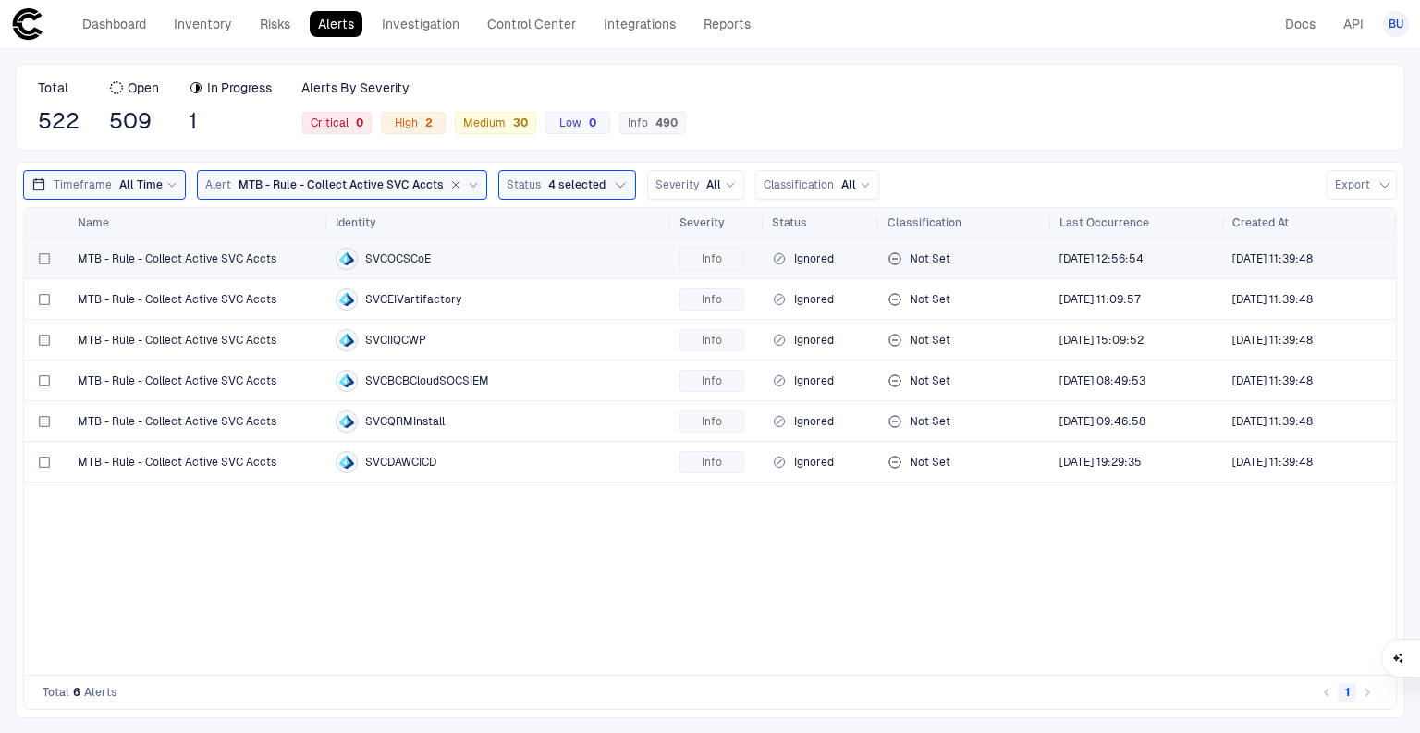
click at [897, 256] on icon at bounding box center [894, 258] width 15 height 15
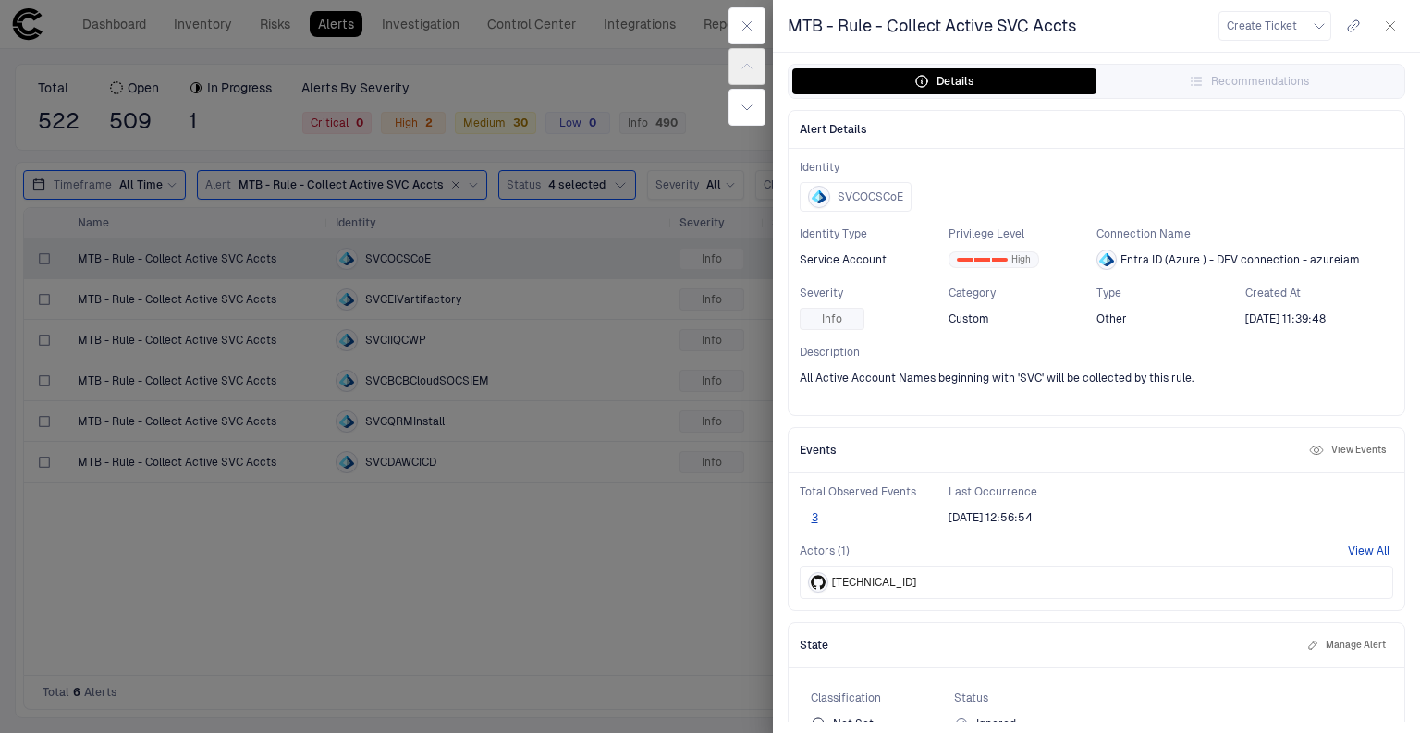
drag, startPoint x: 453, startPoint y: 293, endPoint x: 414, endPoint y: 303, distance: 40.1
click at [446, 296] on div at bounding box center [710, 366] width 1420 height 733
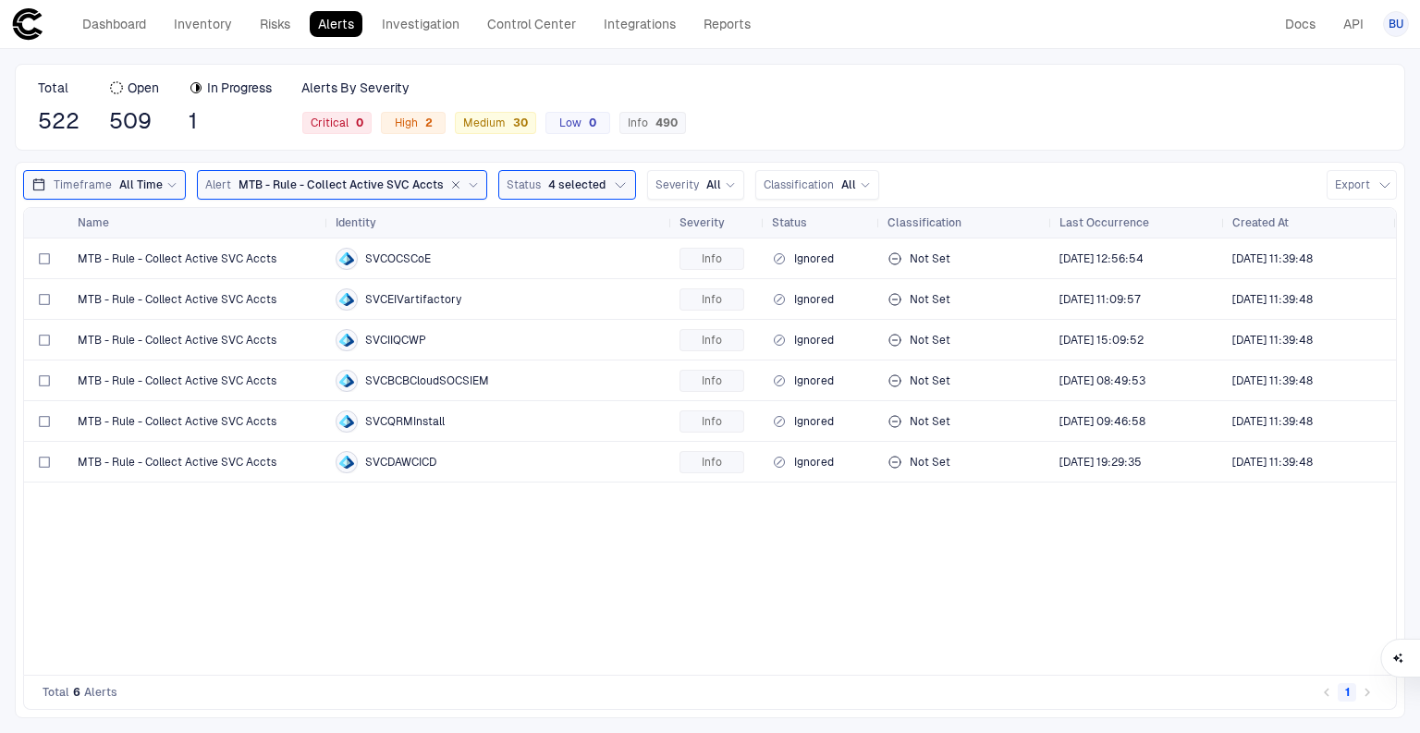
click at [450, 189] on icon "button" at bounding box center [455, 184] width 11 height 11
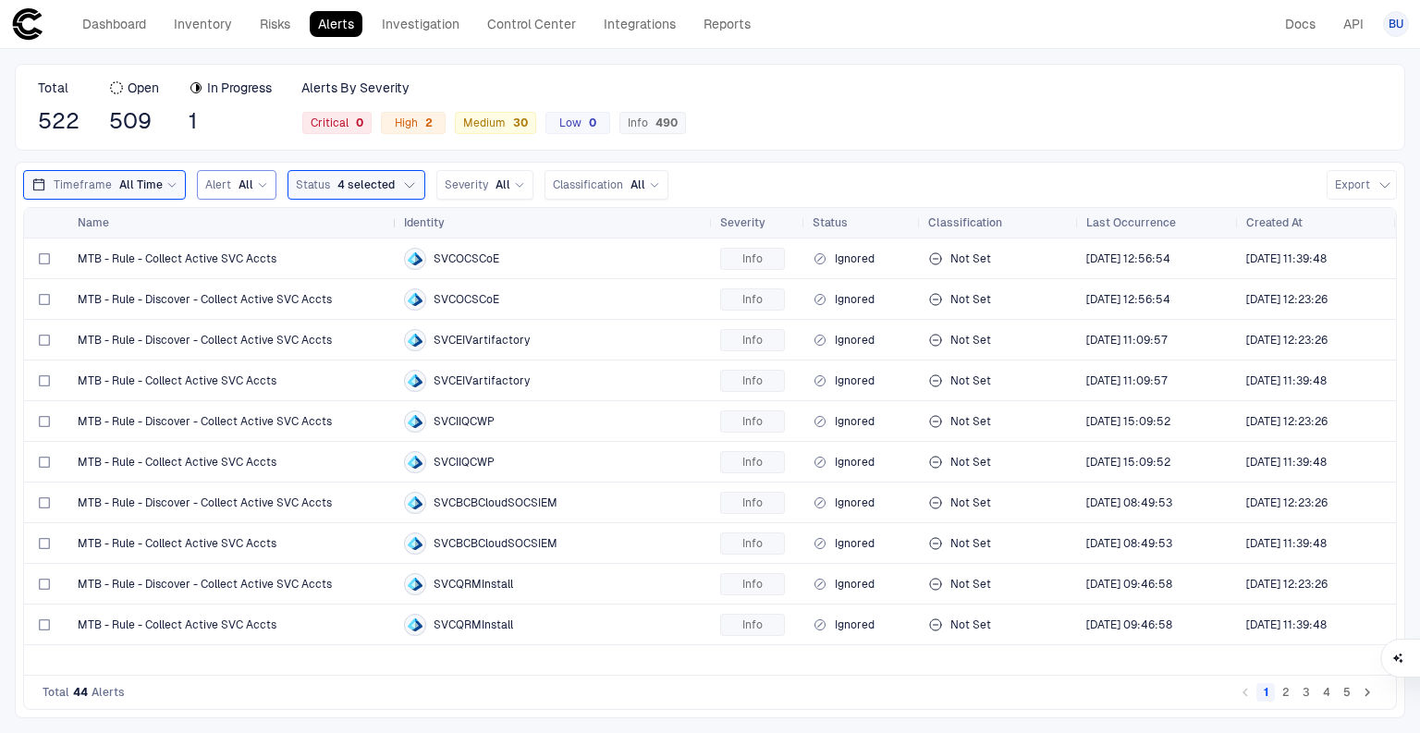
drag, startPoint x: 323, startPoint y: 219, endPoint x: 392, endPoint y: 230, distance: 69.3
click at [392, 230] on div at bounding box center [395, 223] width 7 height 30
click at [238, 186] on span "All" at bounding box center [245, 184] width 15 height 15
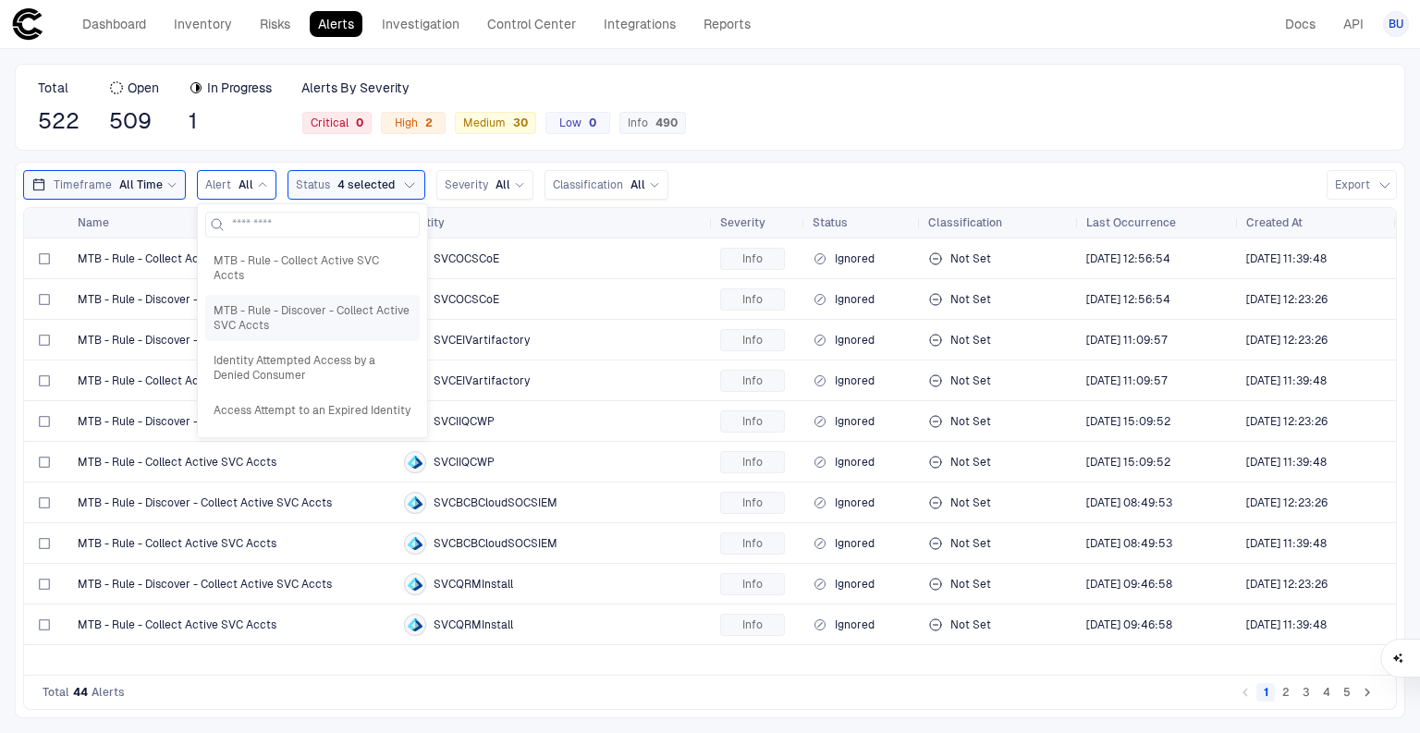
click at [292, 303] on span "MTB - Rule - Discover - Collect Active SVC Accts" at bounding box center [313, 318] width 198 height 30
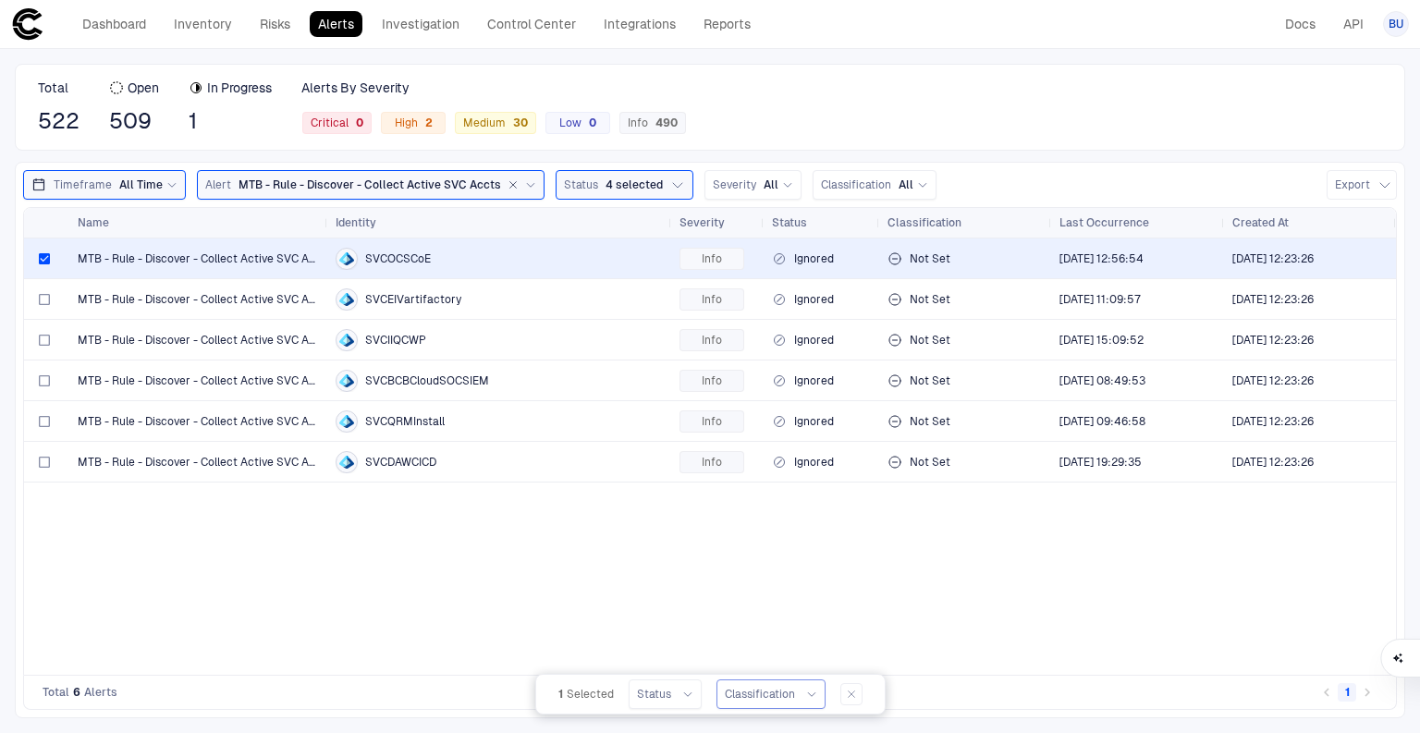
click at [745, 694] on span "Classification" at bounding box center [760, 694] width 70 height 15
click at [679, 702] on div "Status" at bounding box center [665, 694] width 56 height 20
click at [544, 604] on div "MTB - Rule - Discover - Collect Active SVC Accts SVCOCSCoE Info Ignored Not Set…" at bounding box center [710, 456] width 1372 height 436
click at [478, 588] on div "MTB - Rule - Discover - Collect Active SVC Accts SVCOCSCoE Info Ignored Not Set…" at bounding box center [710, 456] width 1372 height 436
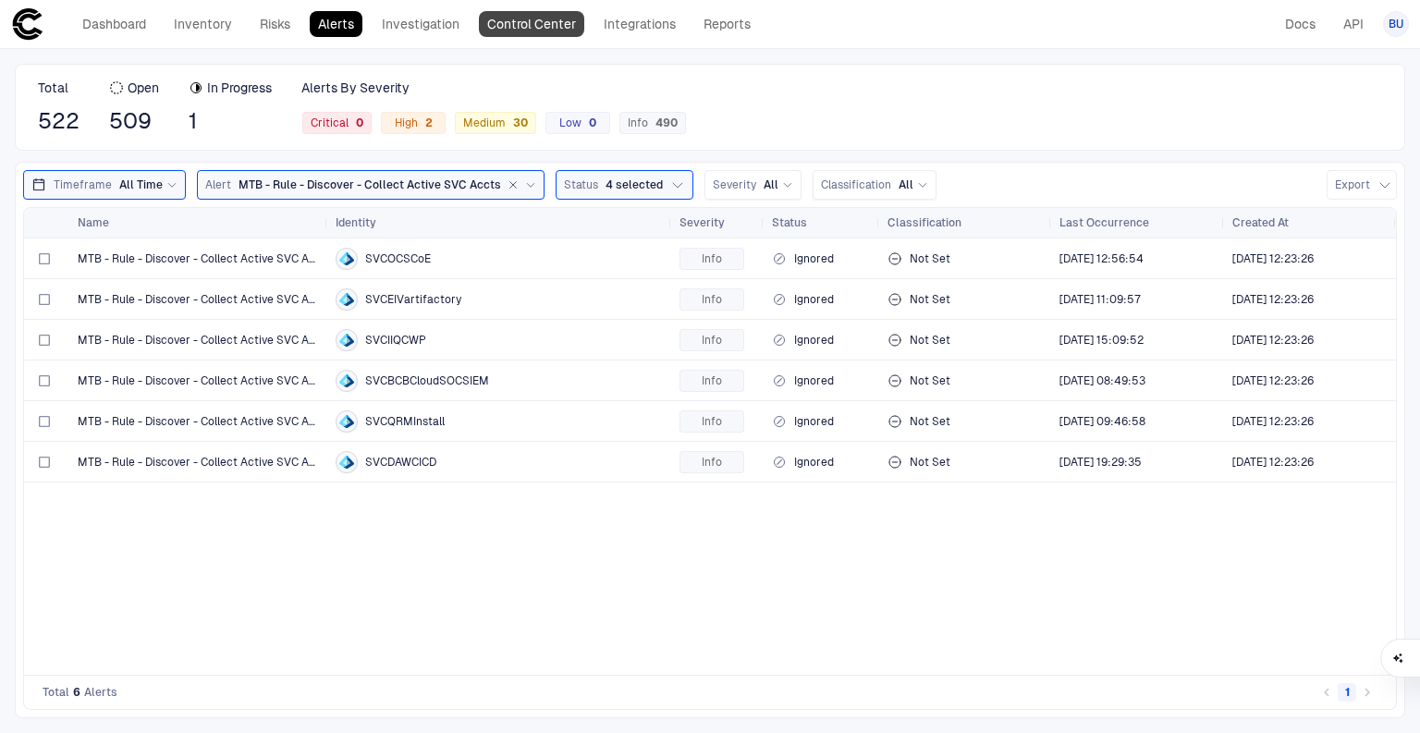
click at [510, 20] on link "Control Center" at bounding box center [531, 24] width 105 height 26
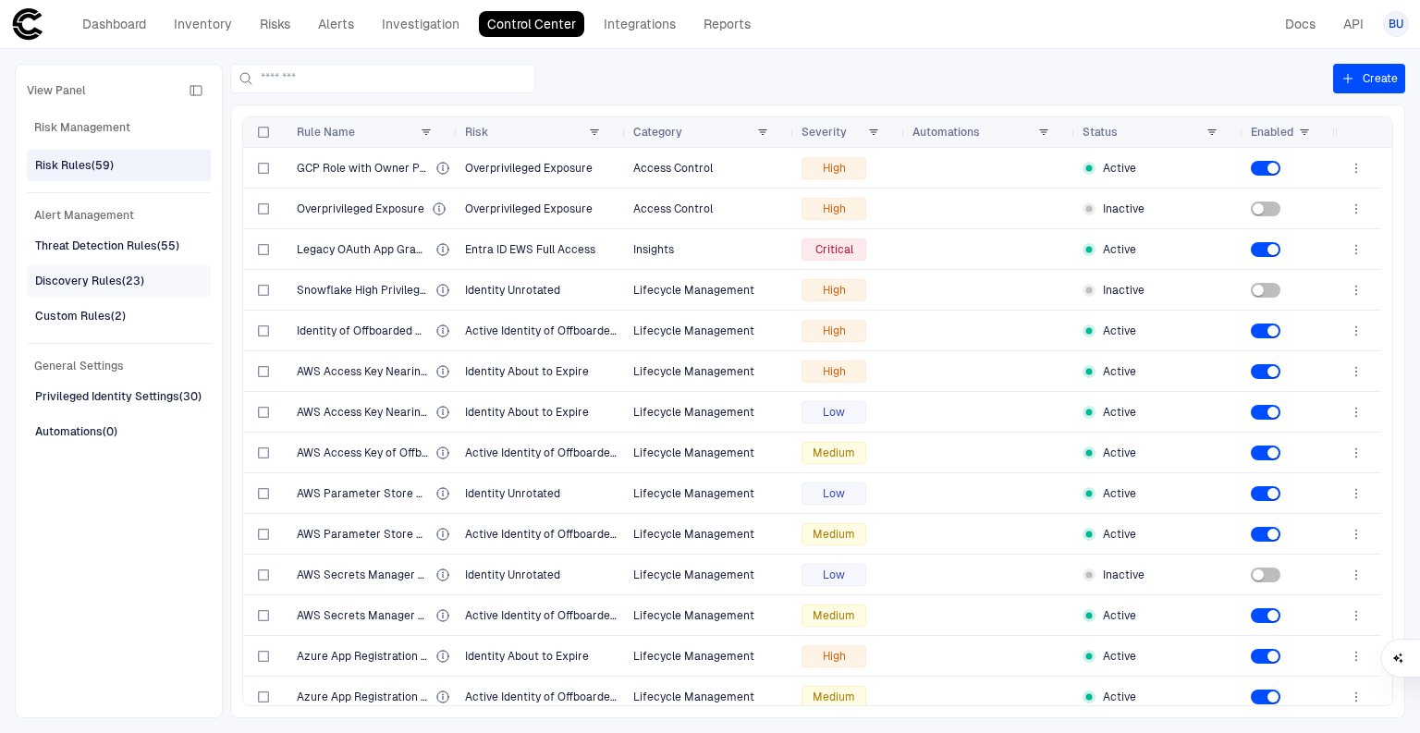
click at [92, 275] on div "Discovery Rules (23)" at bounding box center [89, 281] width 109 height 17
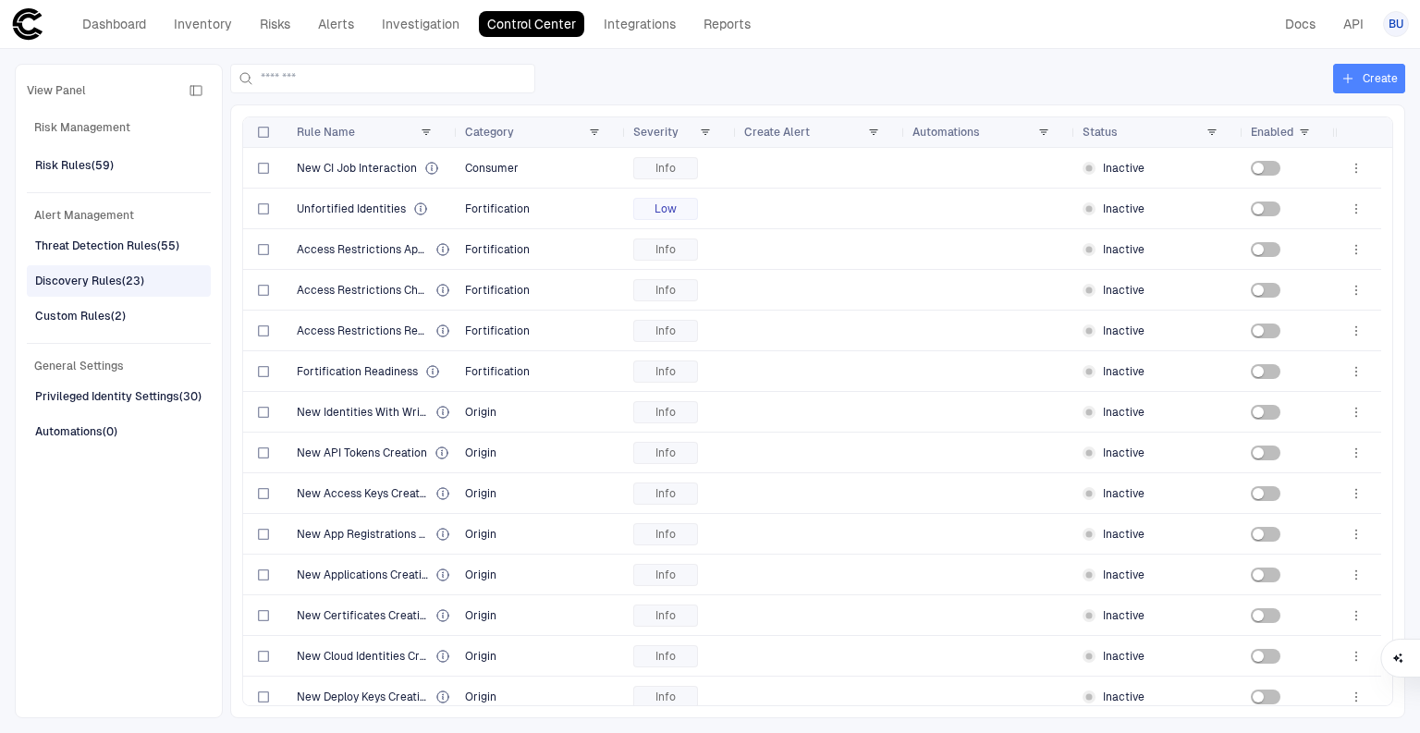
click at [1350, 79] on icon "button" at bounding box center [1347, 78] width 15 height 15
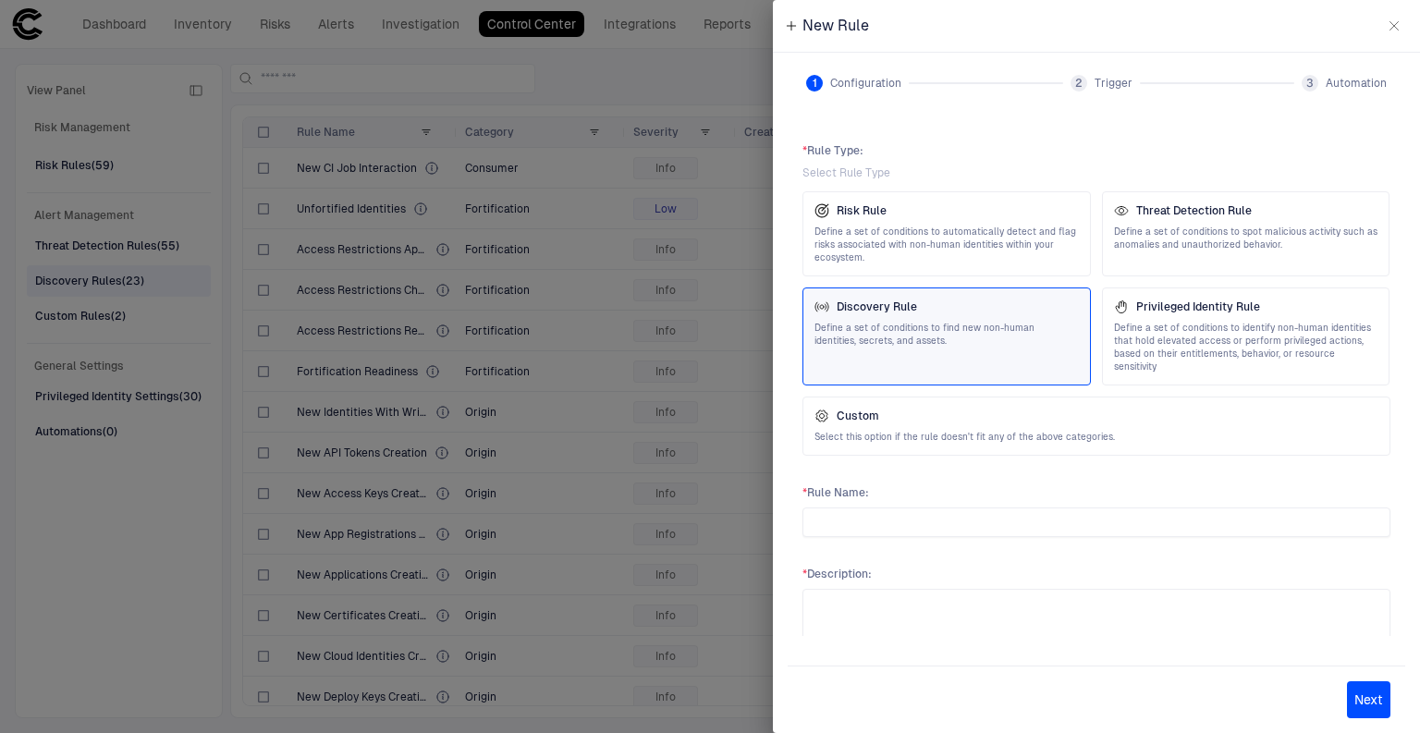
click at [994, 326] on span "Define a set of conditions to find new non-human identities, secrets, and asset…" at bounding box center [946, 335] width 264 height 26
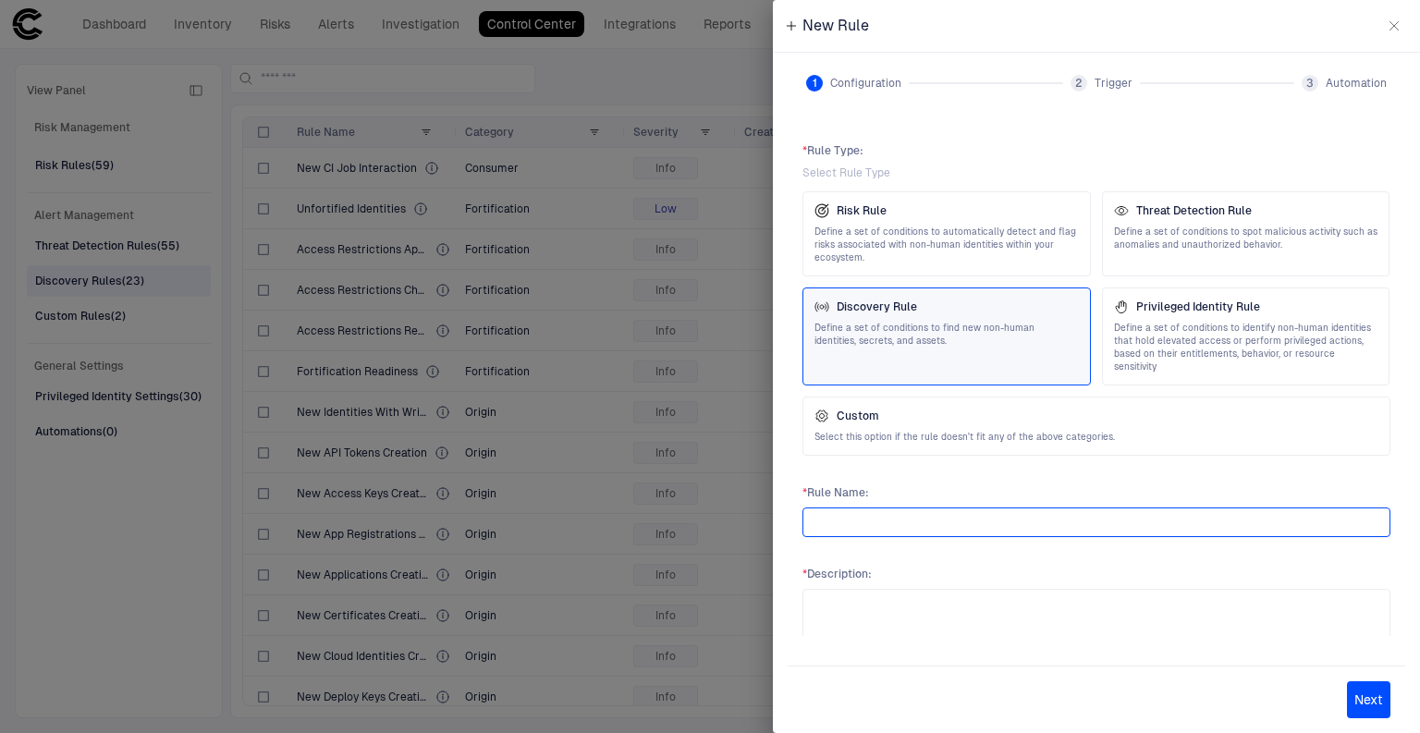
click at [887, 511] on input "text" at bounding box center [1096, 522] width 571 height 28
paste input "**********"
type input "**********"
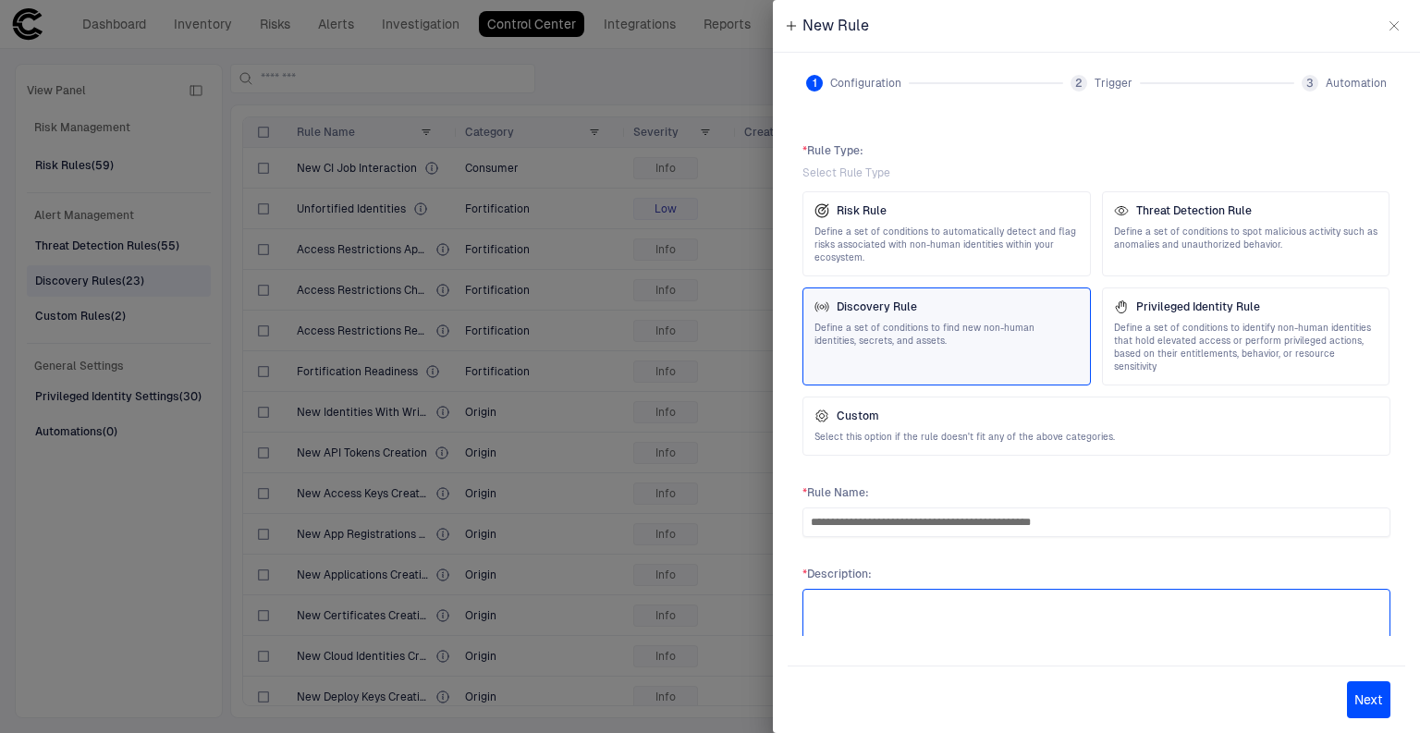
click at [869, 597] on textarea at bounding box center [1096, 626] width 571 height 59
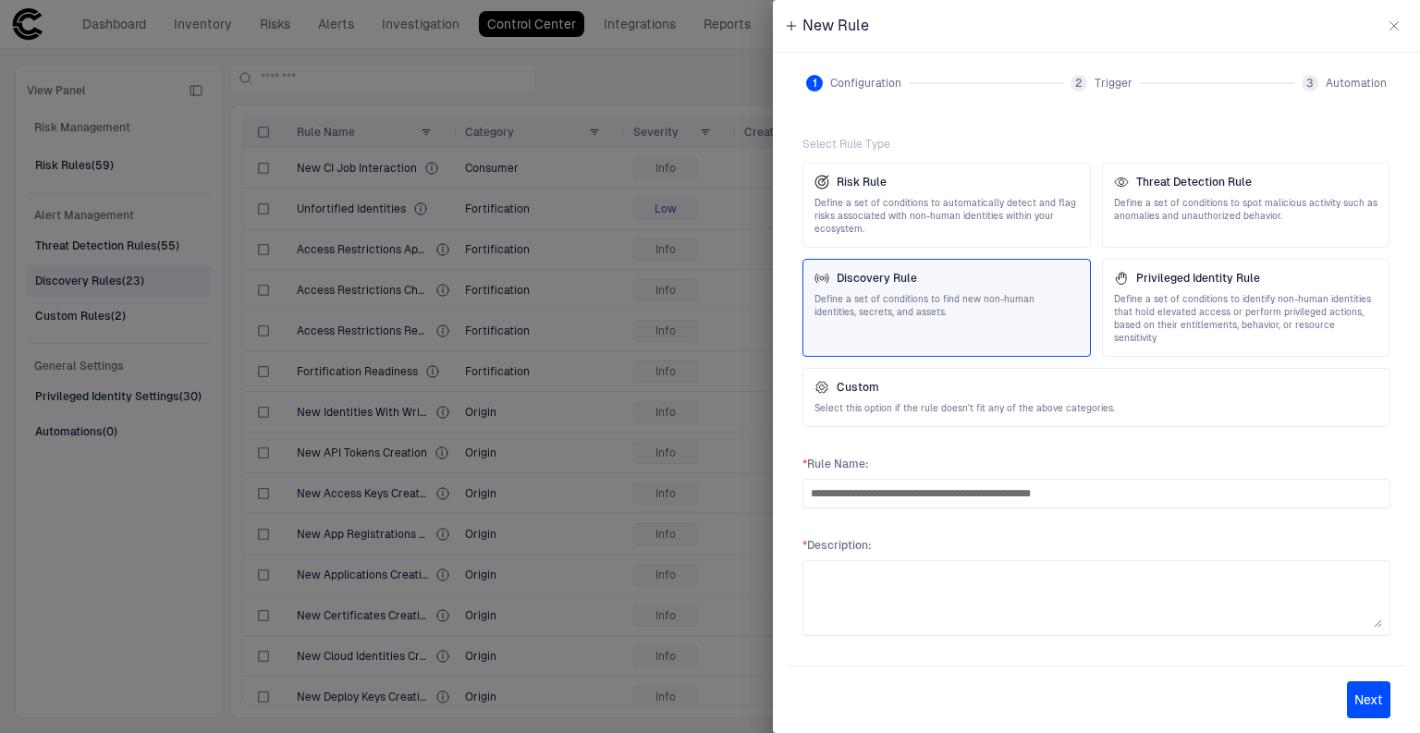
click at [1346, 691] on div "Next" at bounding box center [1095, 698] width 617 height 67
click at [1372, 704] on button "Next" at bounding box center [1368, 699] width 43 height 37
click at [873, 568] on textarea at bounding box center [1096, 597] width 571 height 59
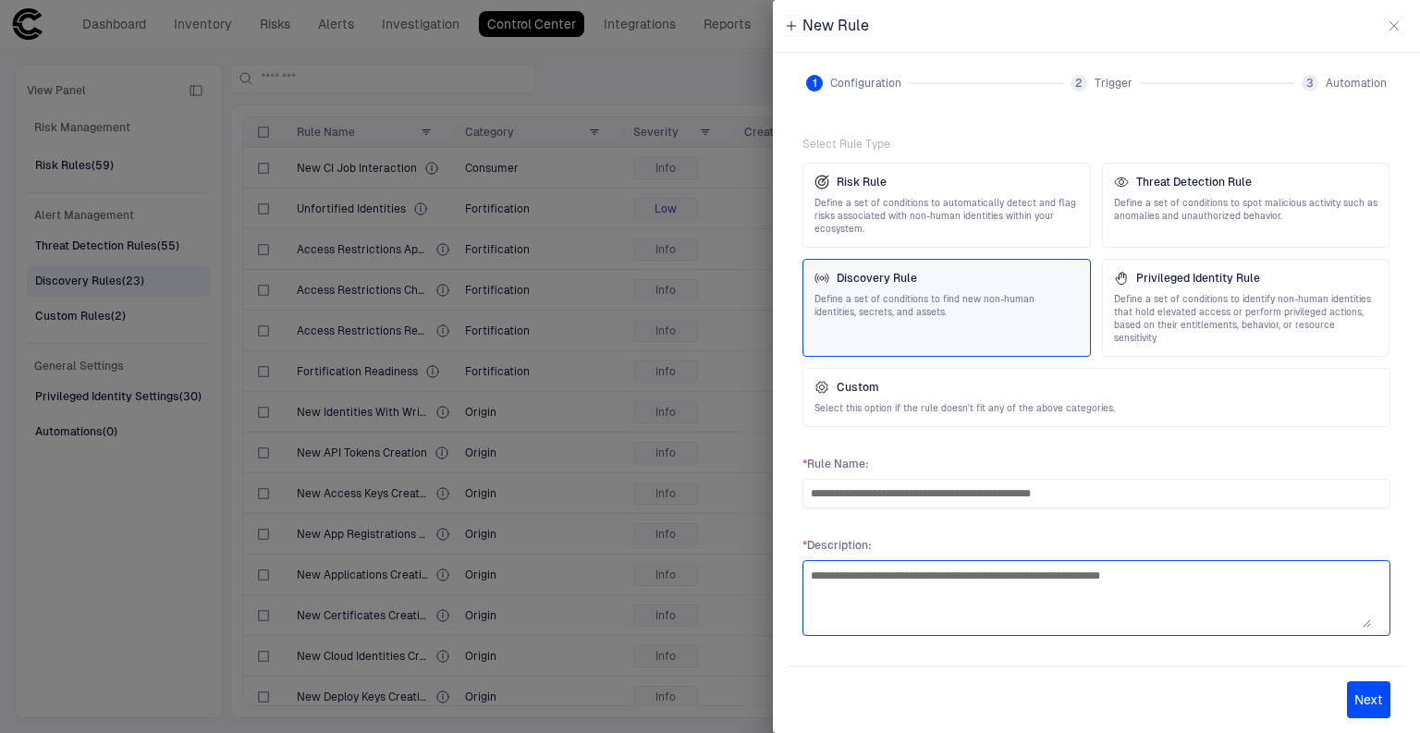
type textarea "**********"
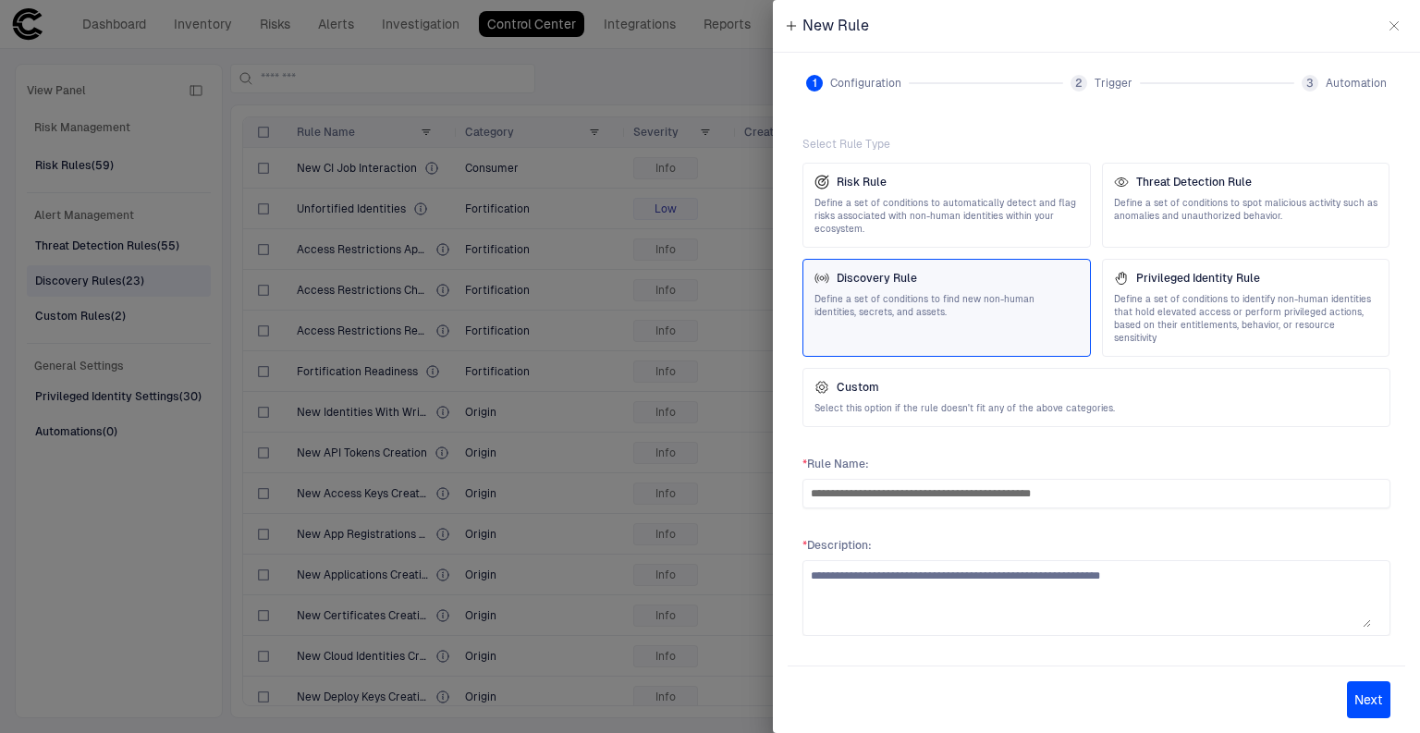
click at [1364, 707] on button "Next" at bounding box center [1368, 699] width 43 height 37
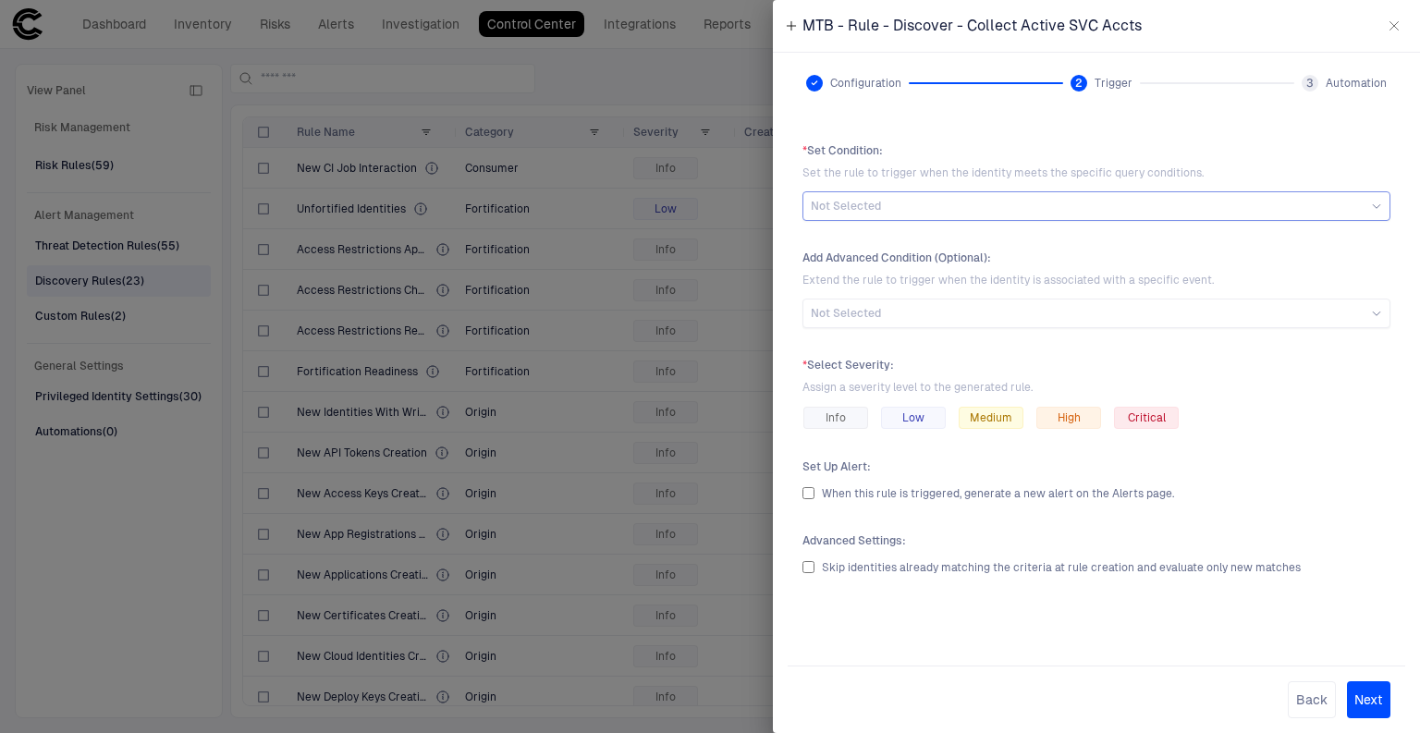
click at [876, 208] on span "Not Selected" at bounding box center [846, 206] width 70 height 15
type input "***"
click at [719, 67] on div at bounding box center [710, 366] width 1420 height 733
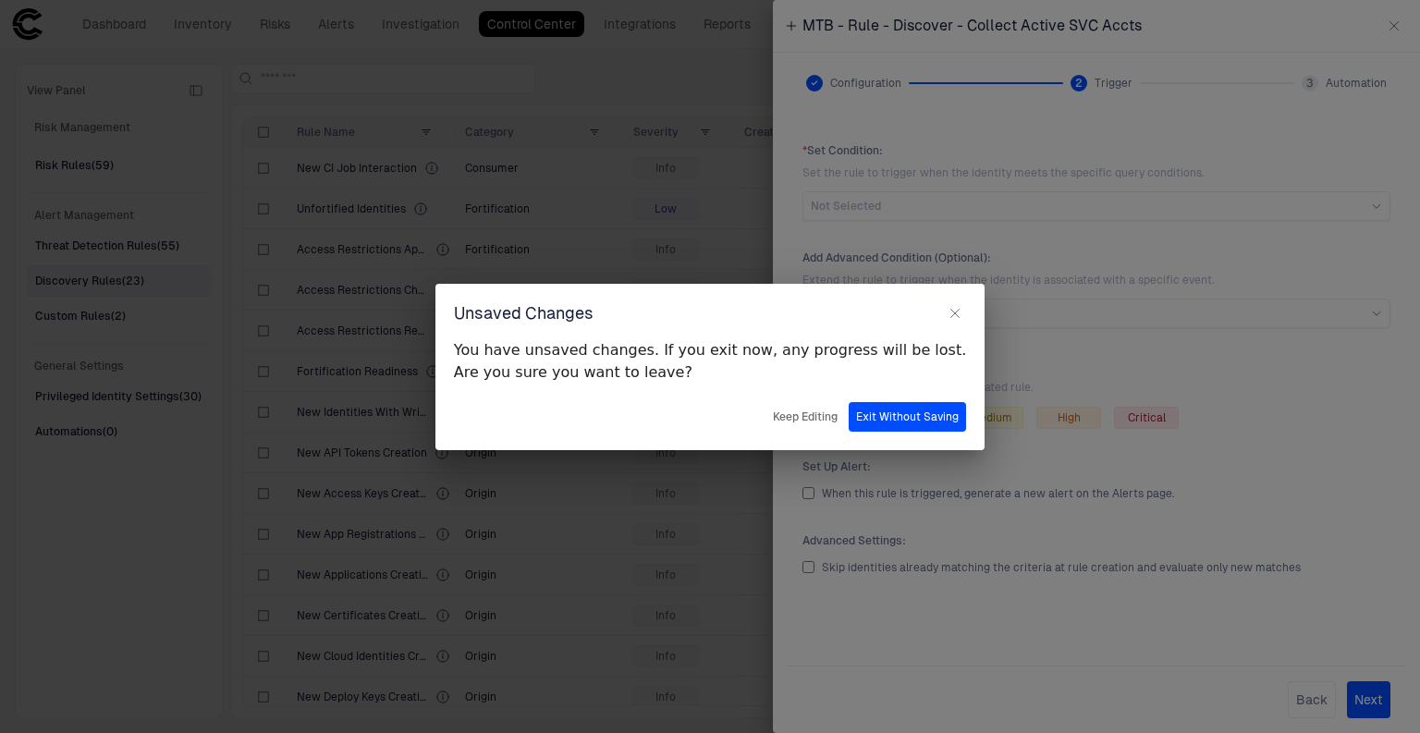
click at [861, 414] on button "Exit Without Saving" at bounding box center [906, 417] width 117 height 30
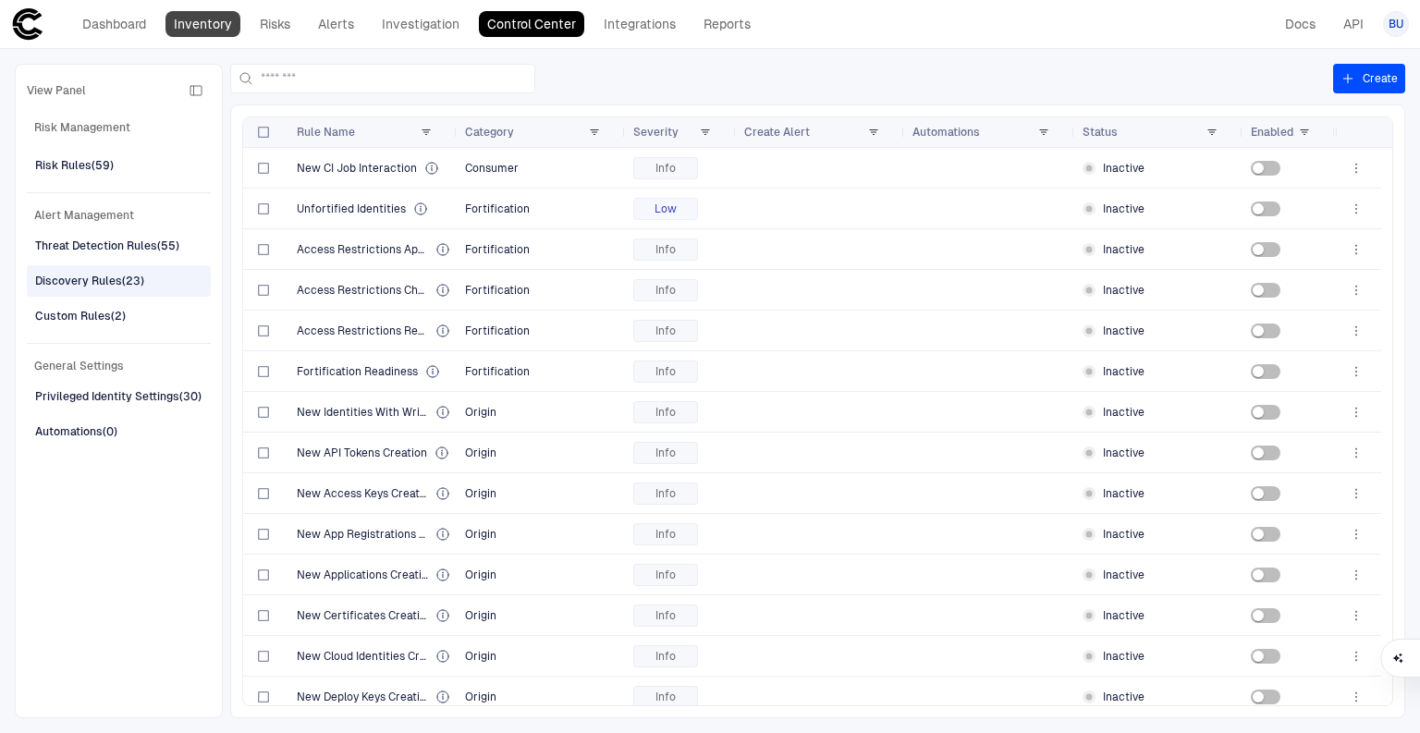
click at [218, 30] on link "Inventory" at bounding box center [202, 24] width 75 height 26
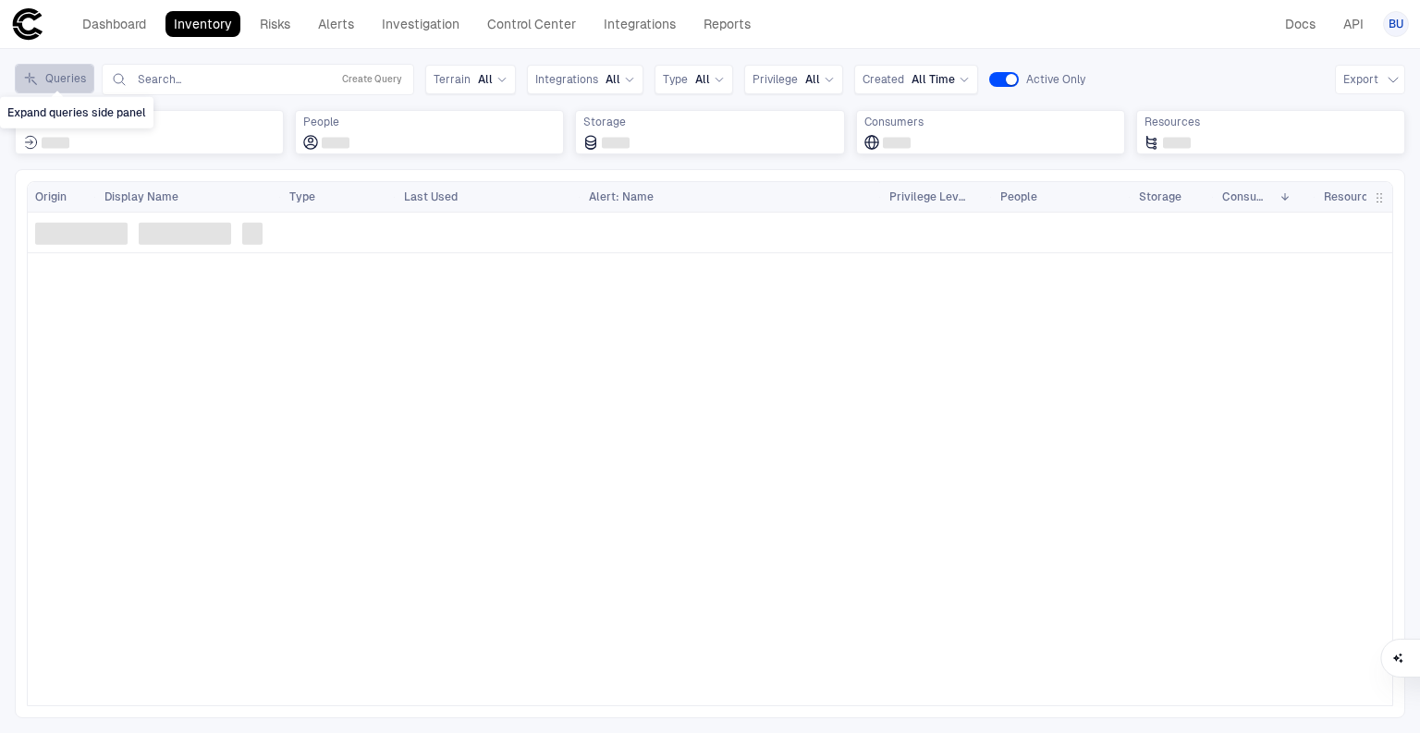
click at [37, 78] on icon "Expand queries side panel" at bounding box center [30, 78] width 15 height 15
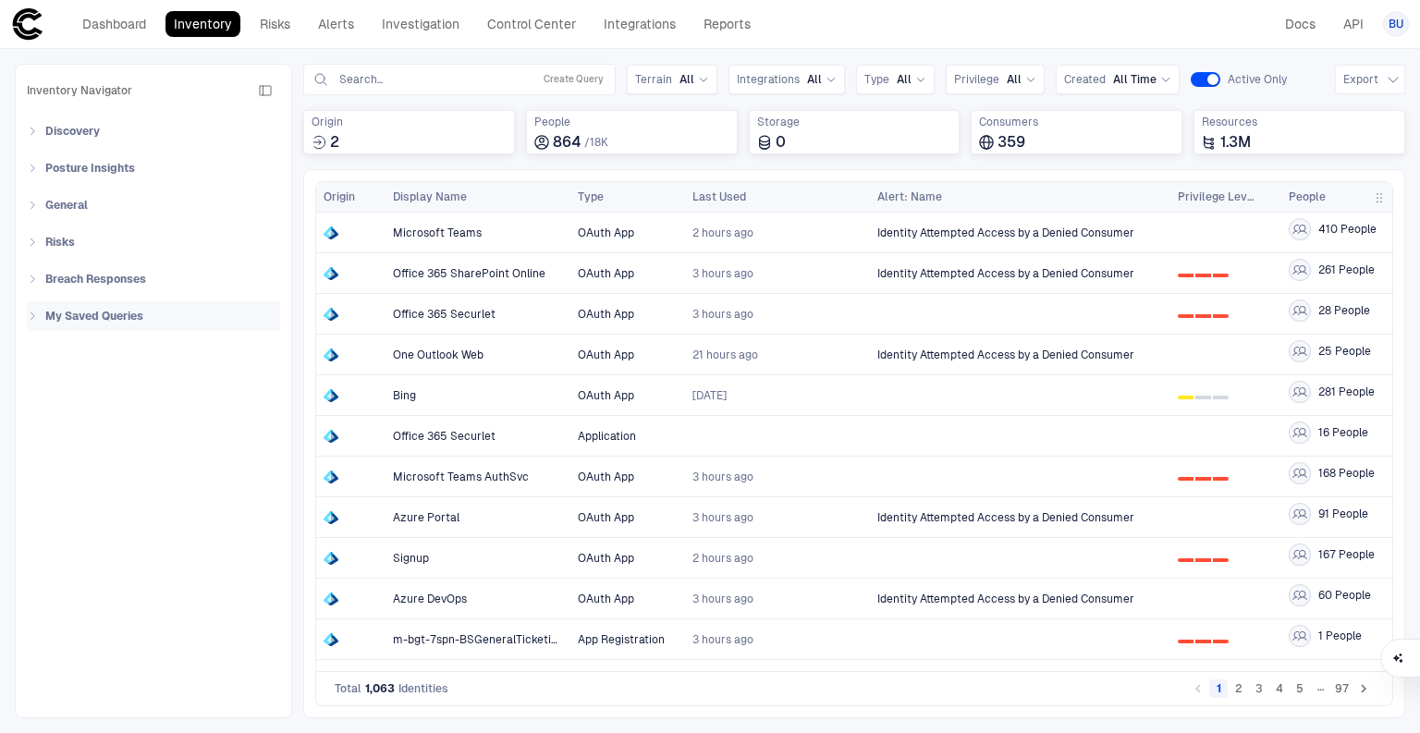
click at [30, 318] on icon at bounding box center [32, 316] width 11 height 11
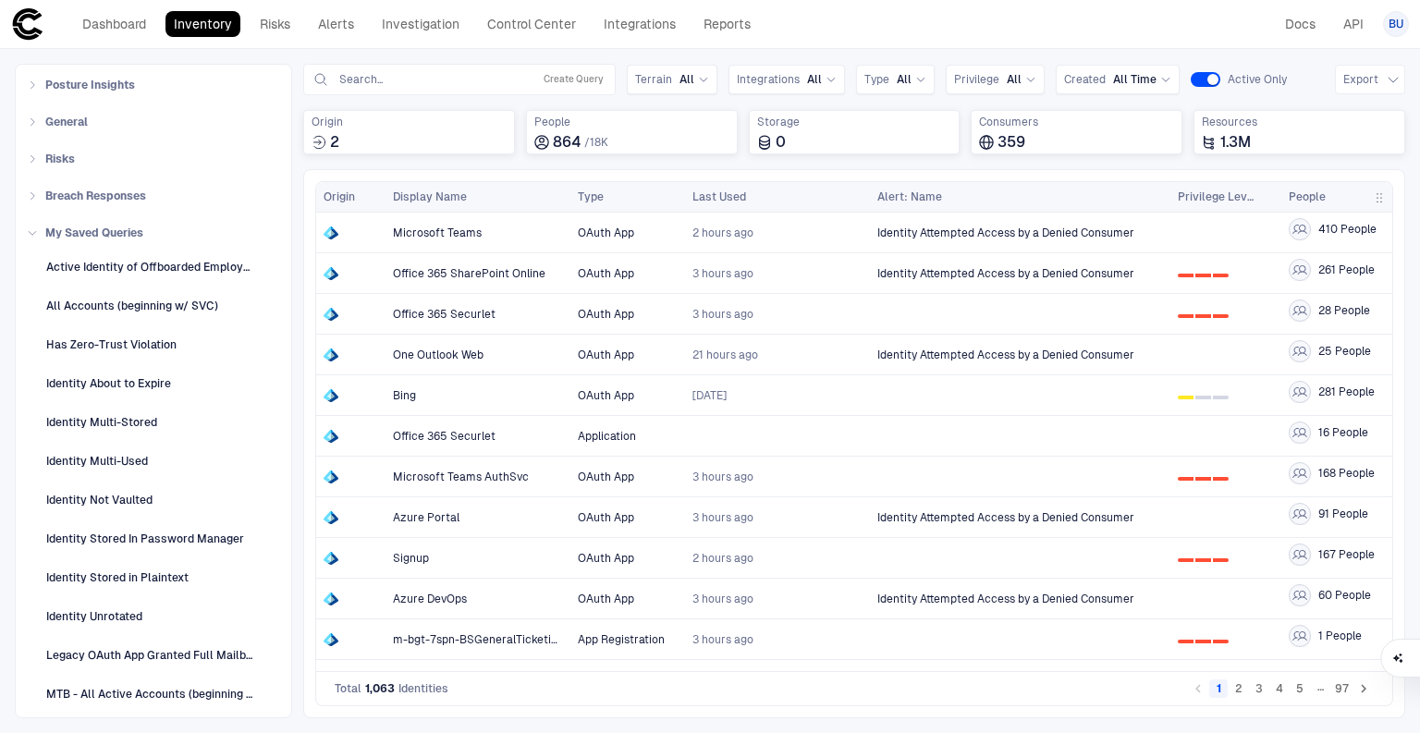
scroll to position [38, 0]
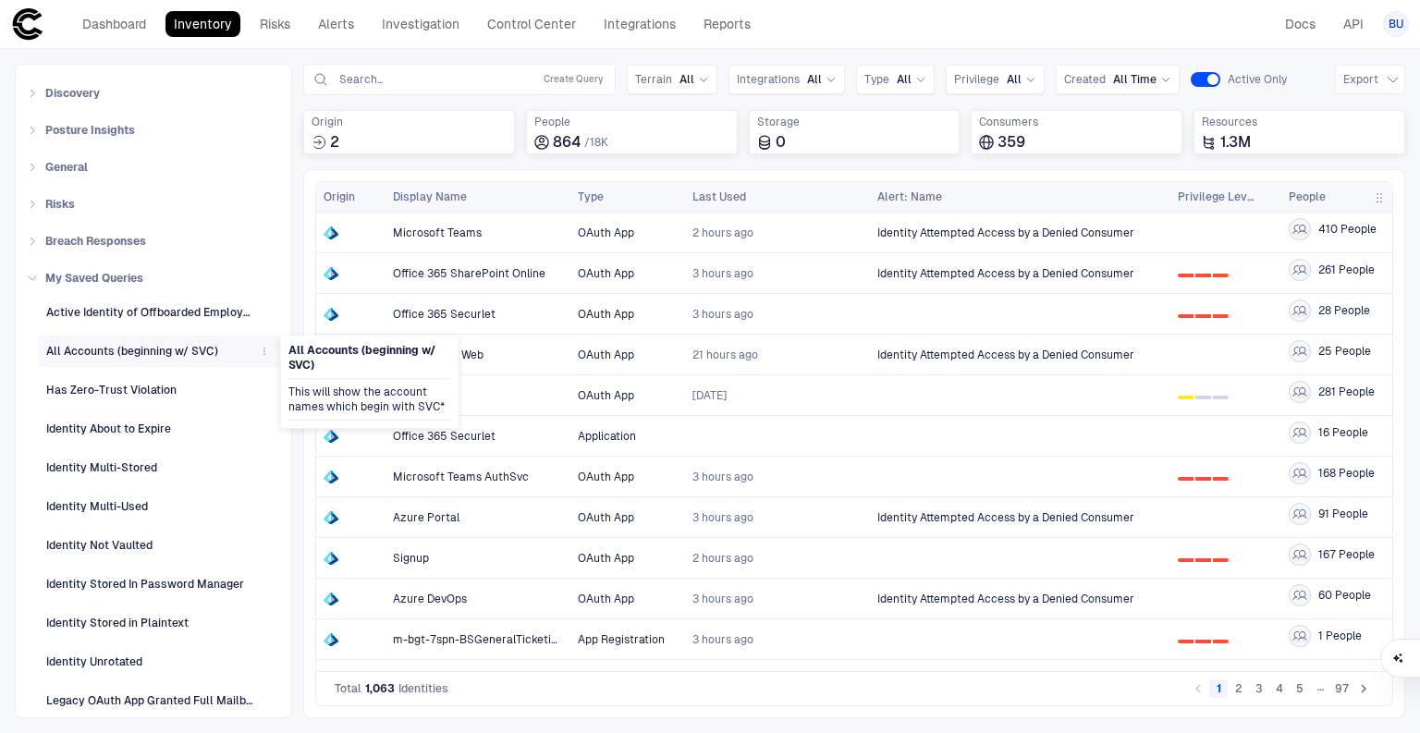
click at [260, 349] on icon "button" at bounding box center [264, 351] width 11 height 11
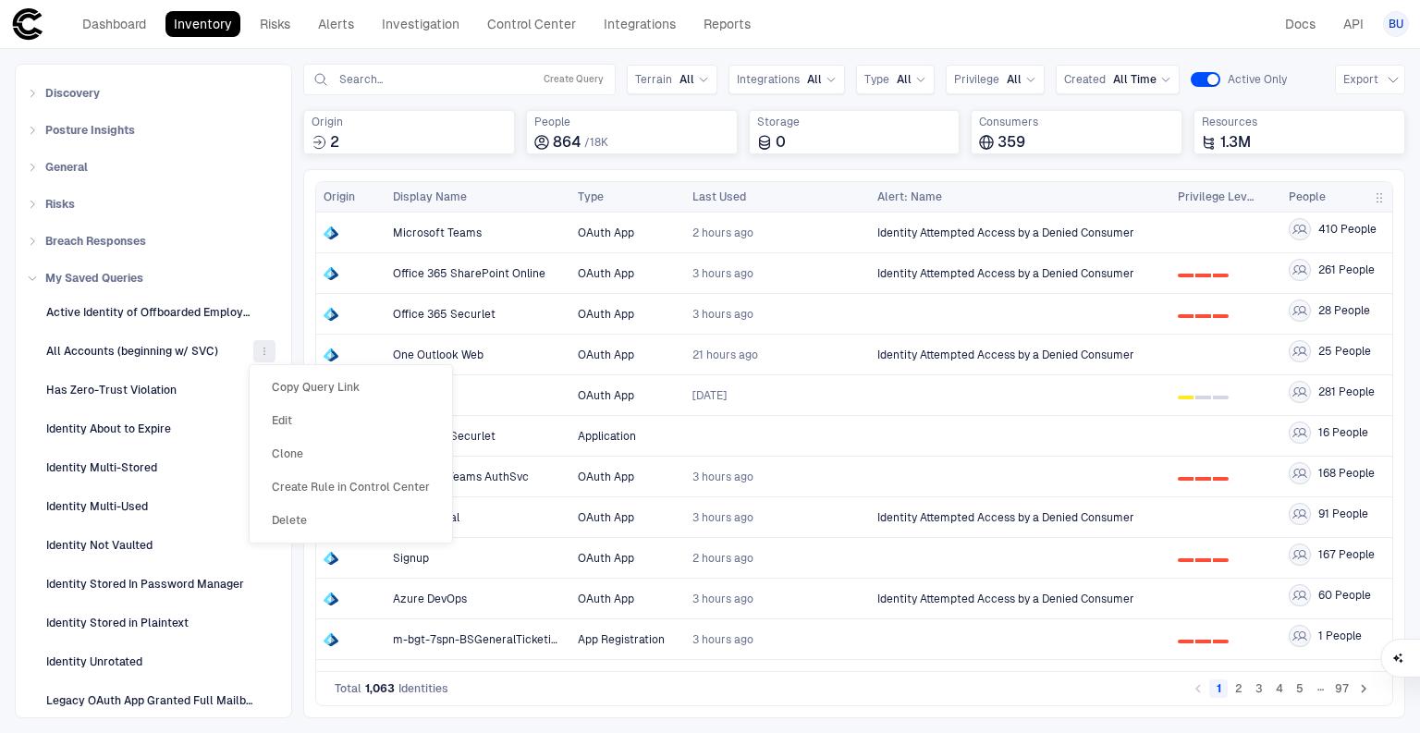
click at [288, 517] on span "Delete" at bounding box center [289, 520] width 35 height 15
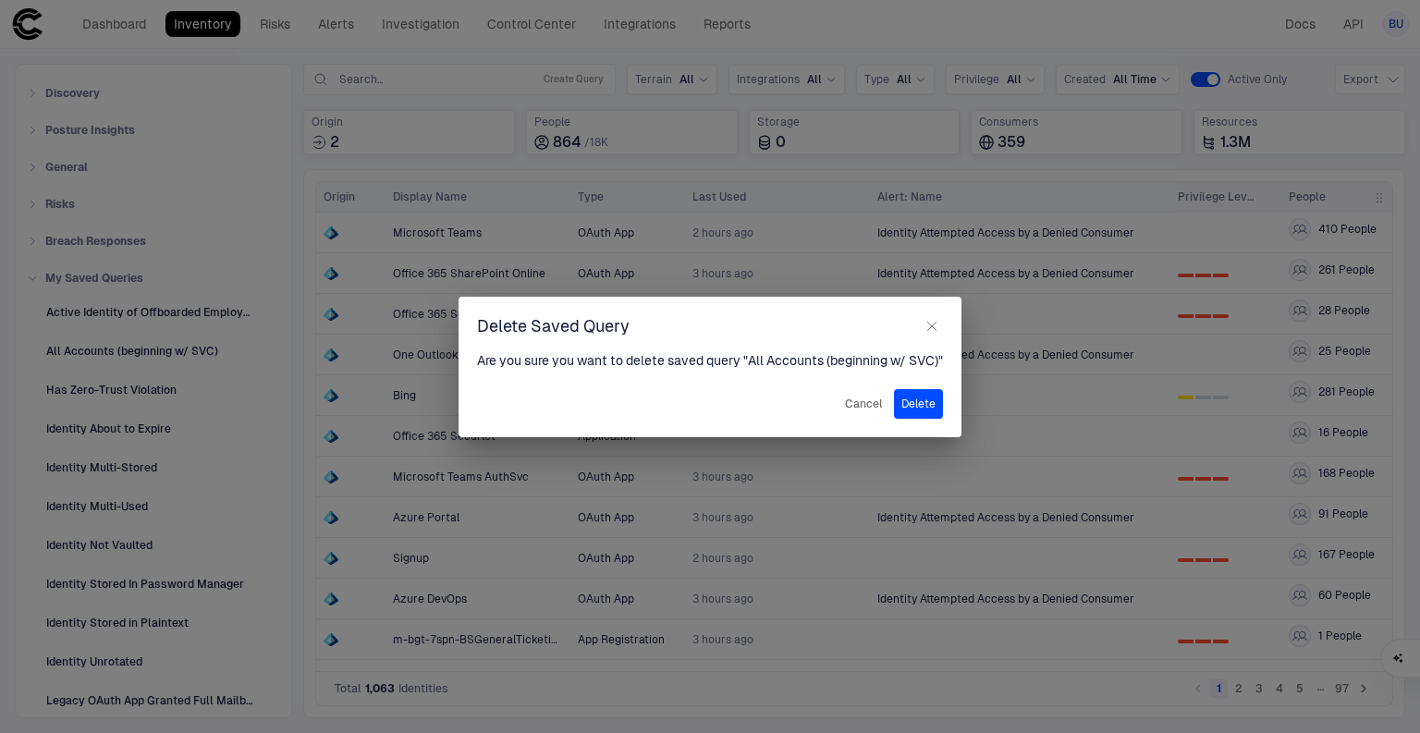
click at [937, 403] on button "Delete" at bounding box center [918, 404] width 49 height 30
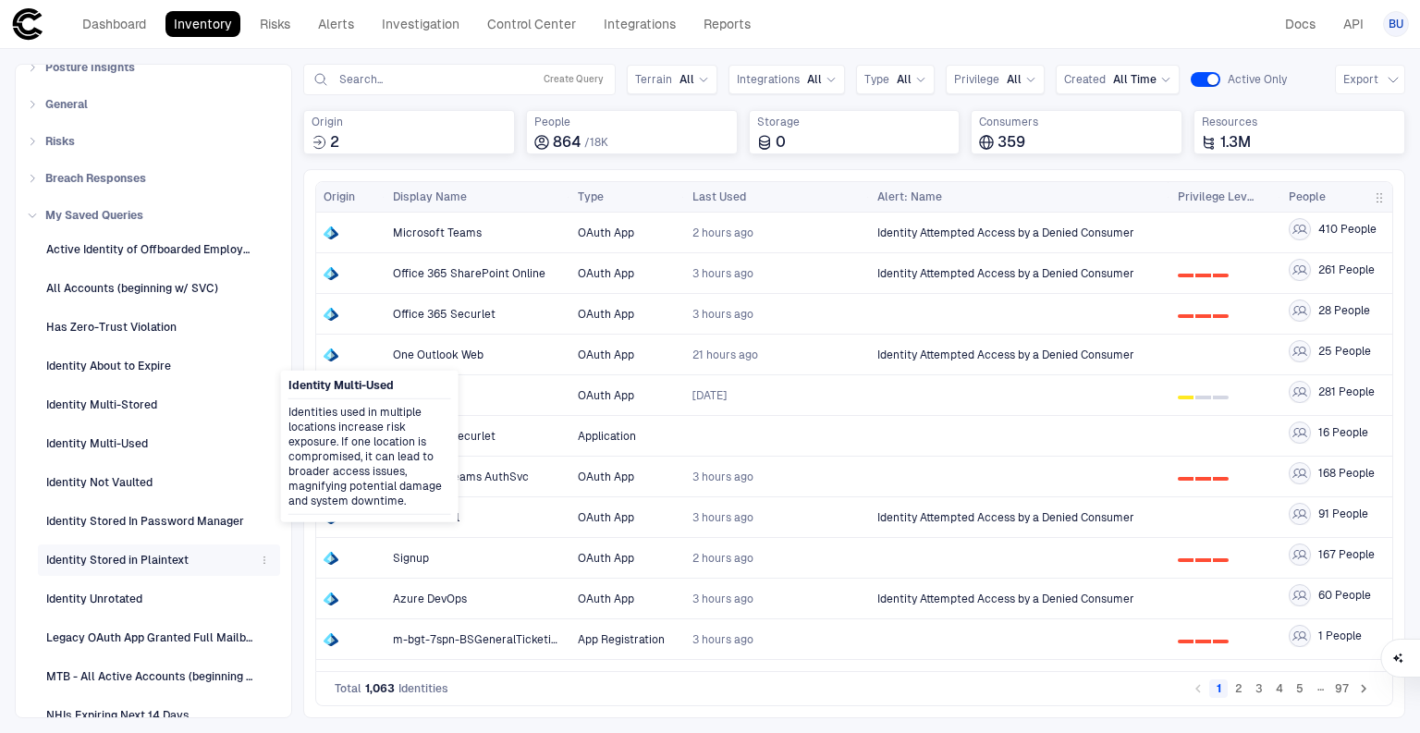
scroll to position [186, 0]
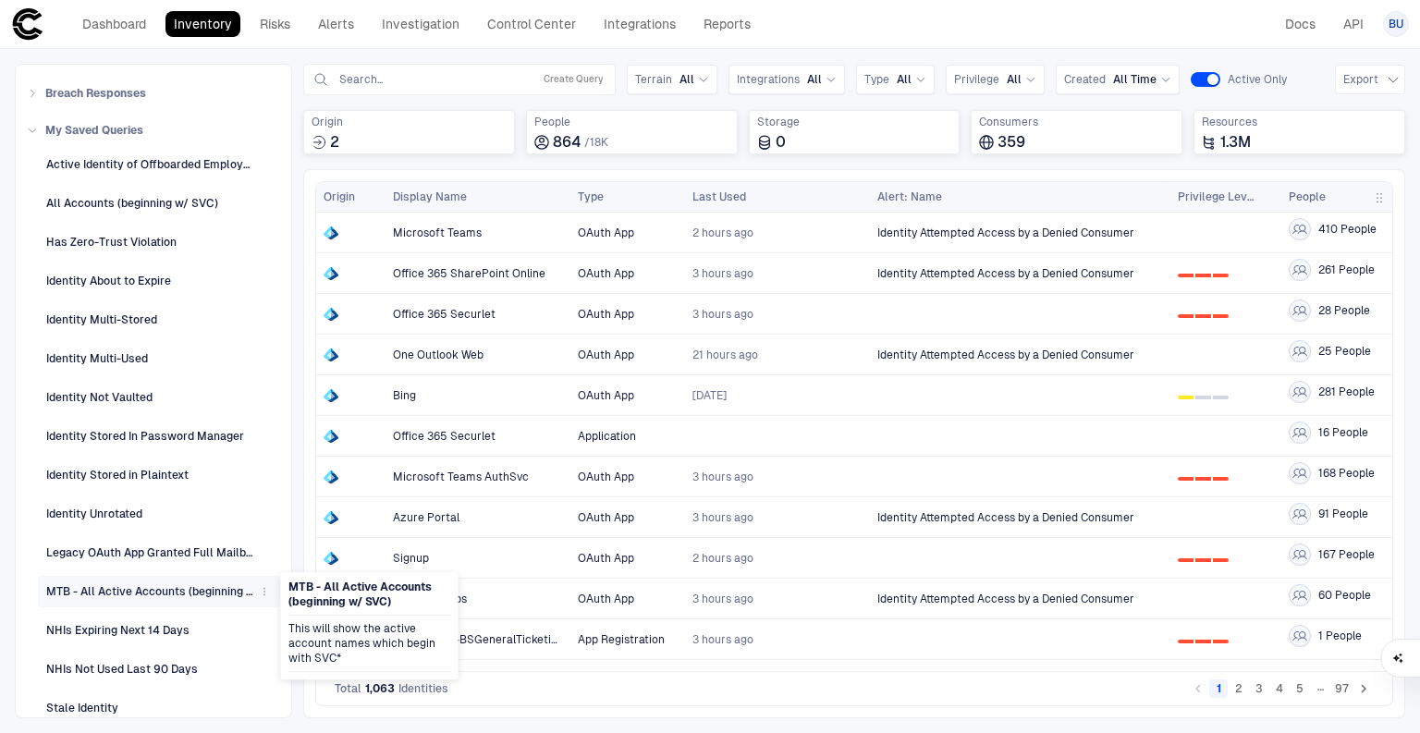
click at [122, 585] on div "MTB - All Active Accounts (beginning w/ SVC)" at bounding box center [149, 591] width 207 height 17
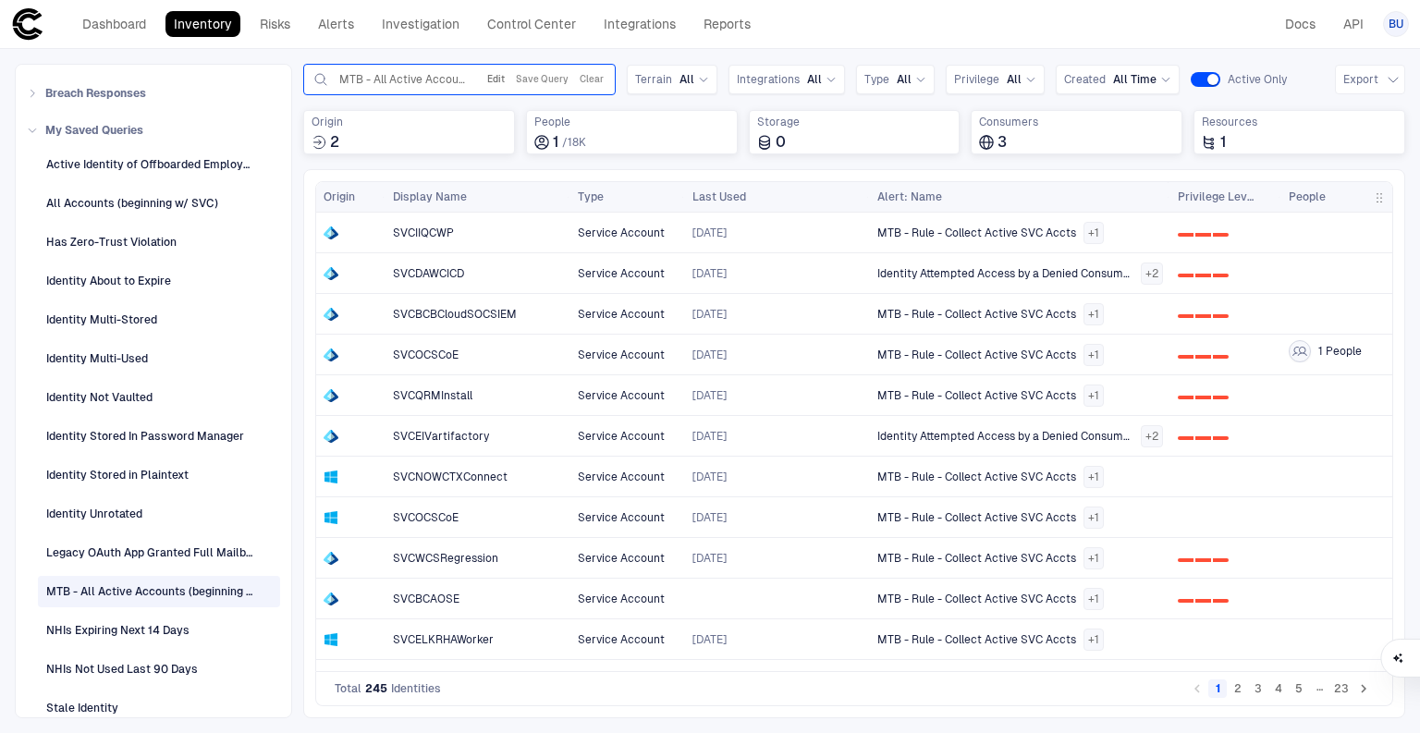
click at [499, 78] on button "Edit" at bounding box center [495, 79] width 25 height 22
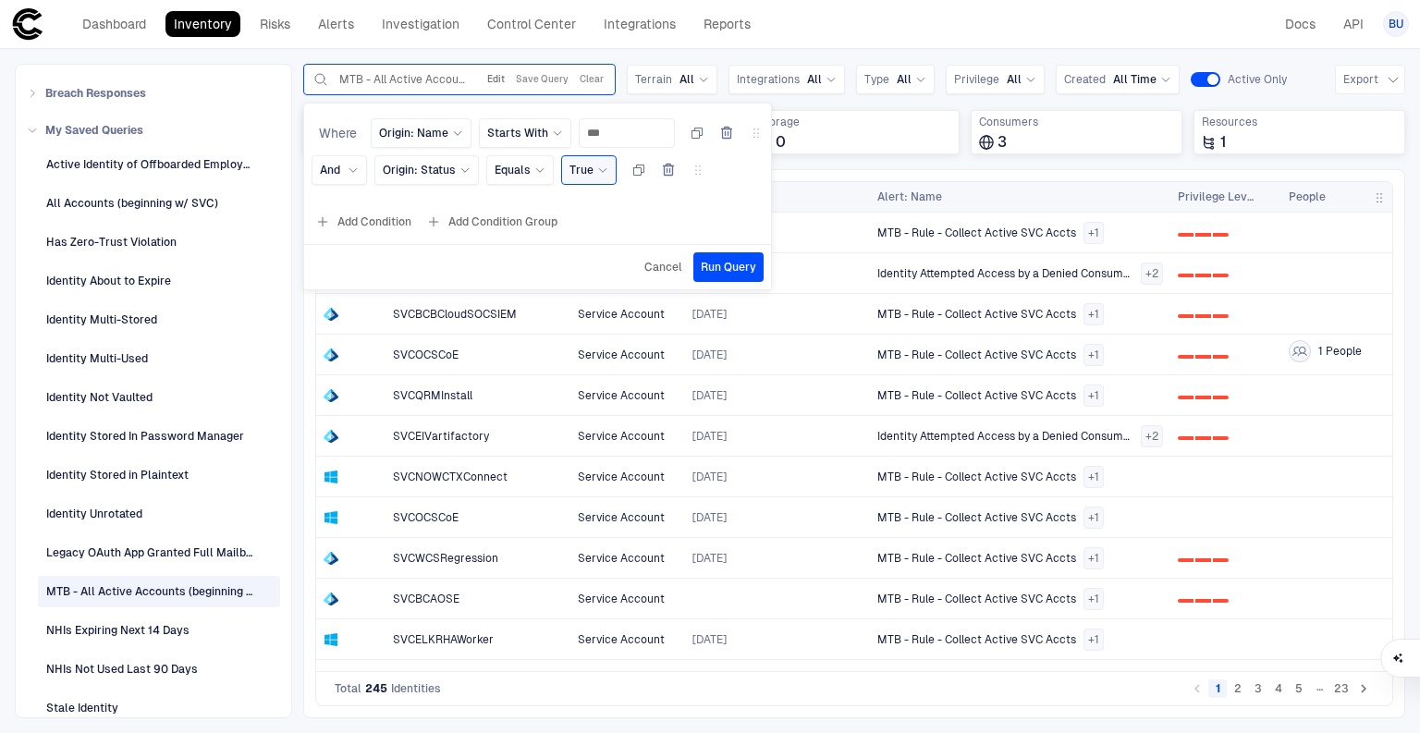
click at [490, 78] on button "Edit" at bounding box center [495, 79] width 25 height 22
click at [494, 78] on button "Edit" at bounding box center [495, 79] width 25 height 22
click at [384, 81] on span "MTB - All Active Accounts (beginning w/ SVC)" at bounding box center [403, 79] width 128 height 15
click at [658, 266] on span "Cancel" at bounding box center [663, 267] width 38 height 15
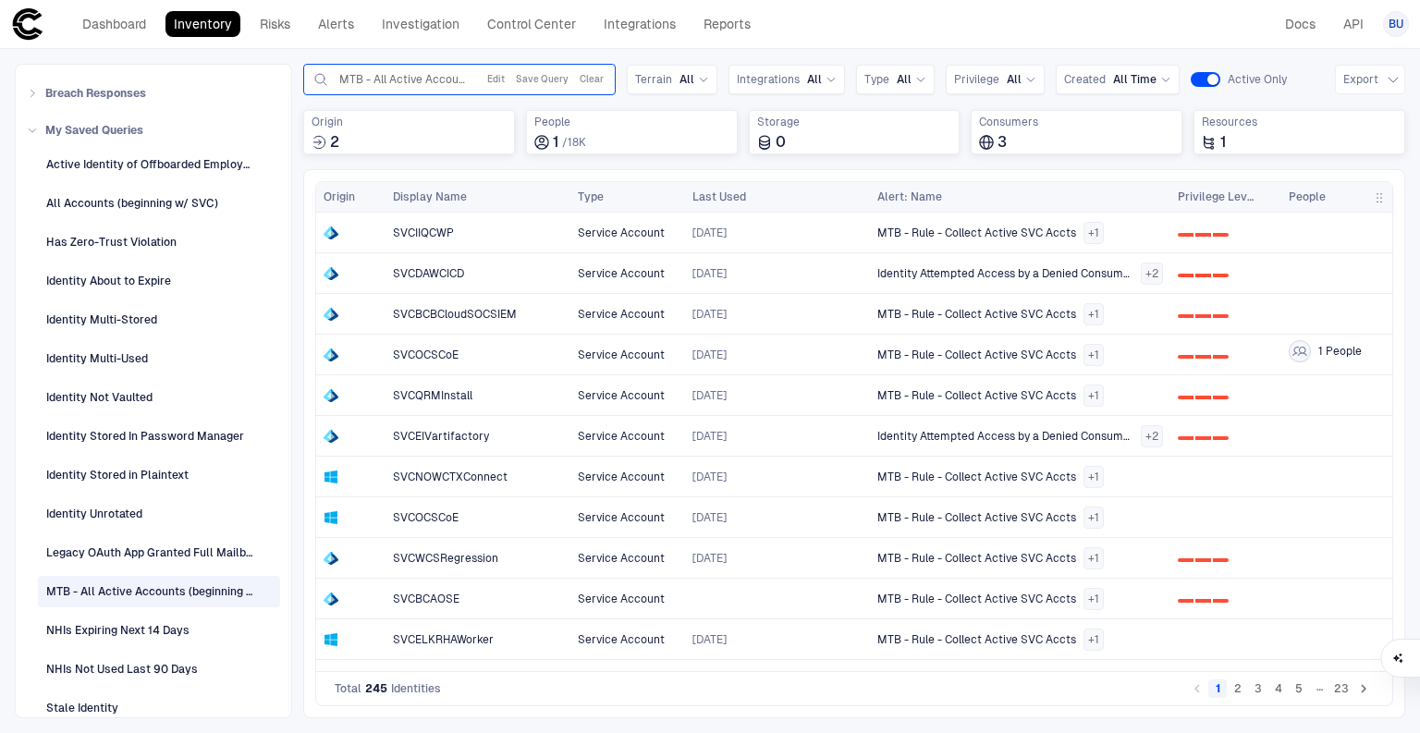
click at [592, 82] on button "Clear" at bounding box center [591, 79] width 31 height 22
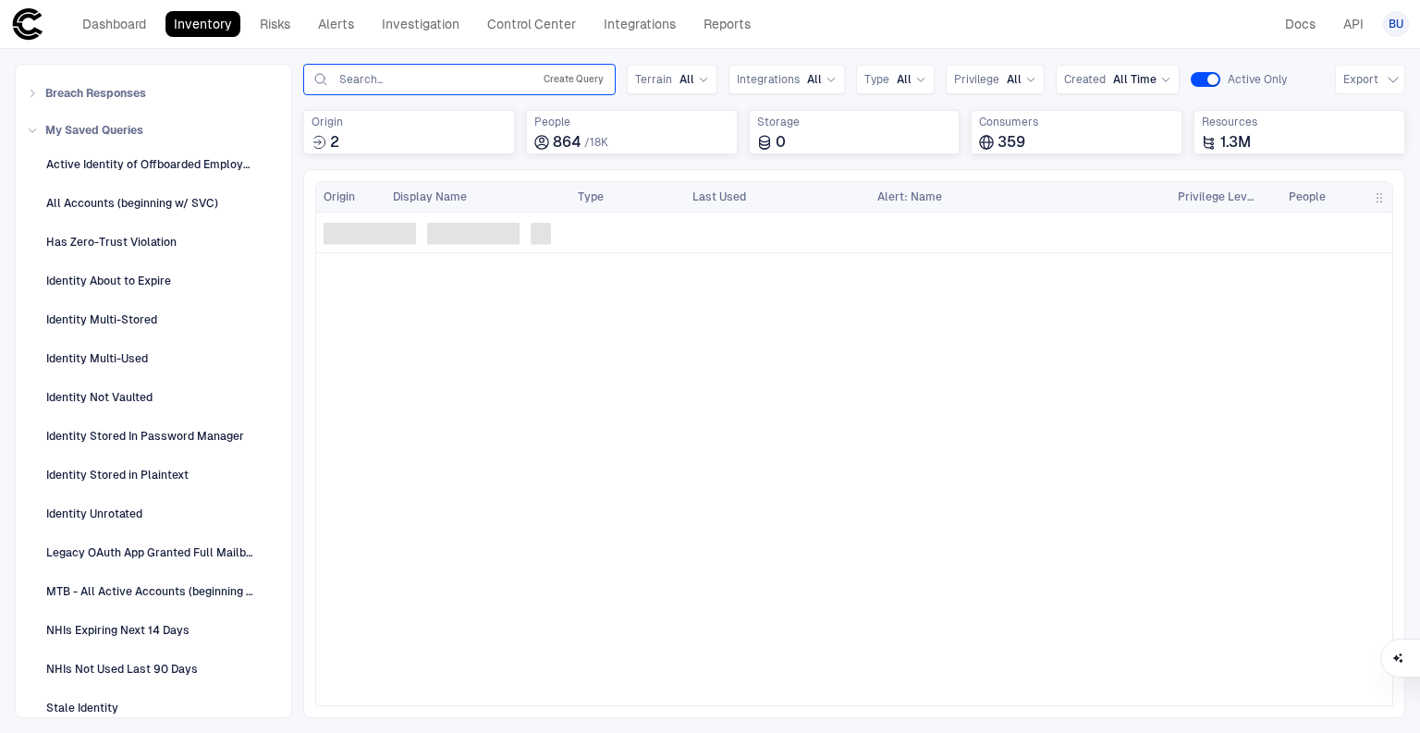
click at [568, 77] on button "Create Query" at bounding box center [573, 79] width 67 height 22
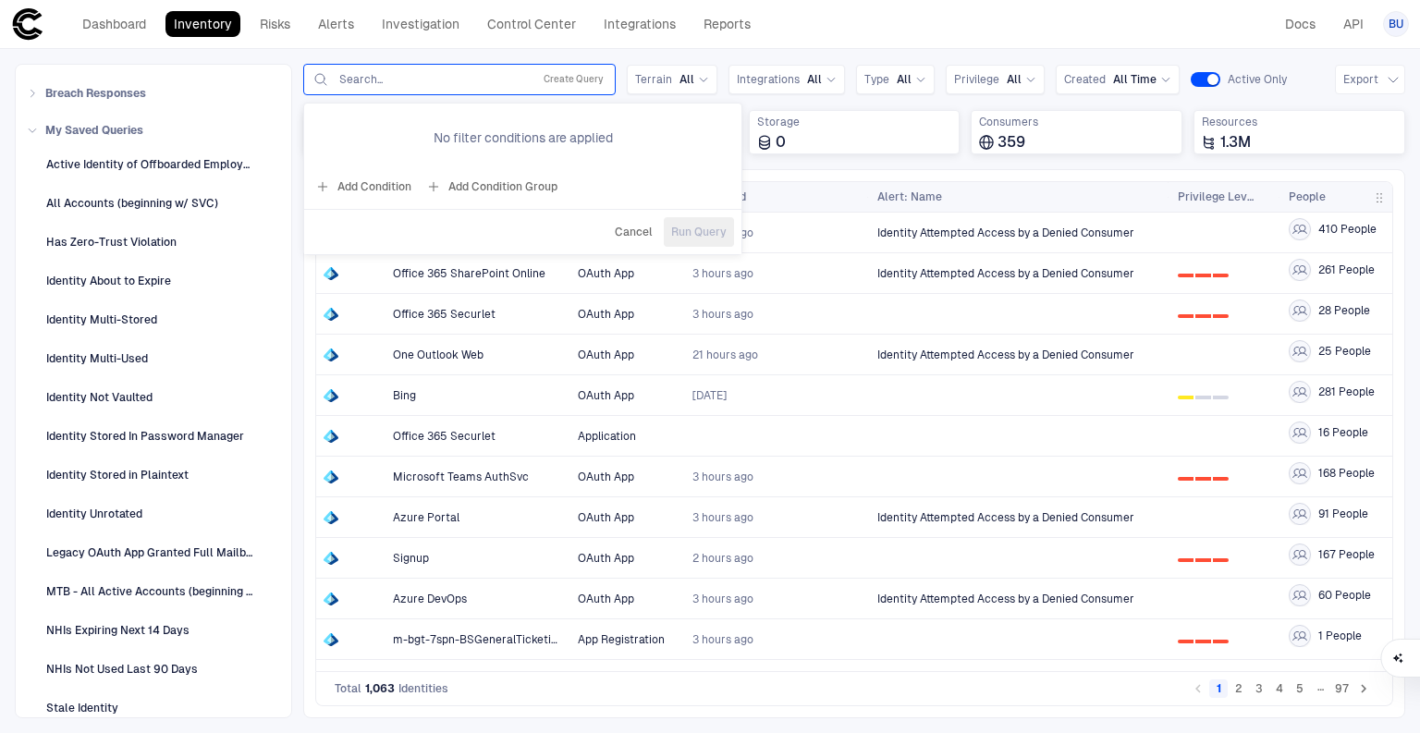
click at [333, 181] on button "Add Condition" at bounding box center [363, 187] width 104 height 30
click at [405, 133] on span "Origin: Name" at bounding box center [412, 133] width 69 height 15
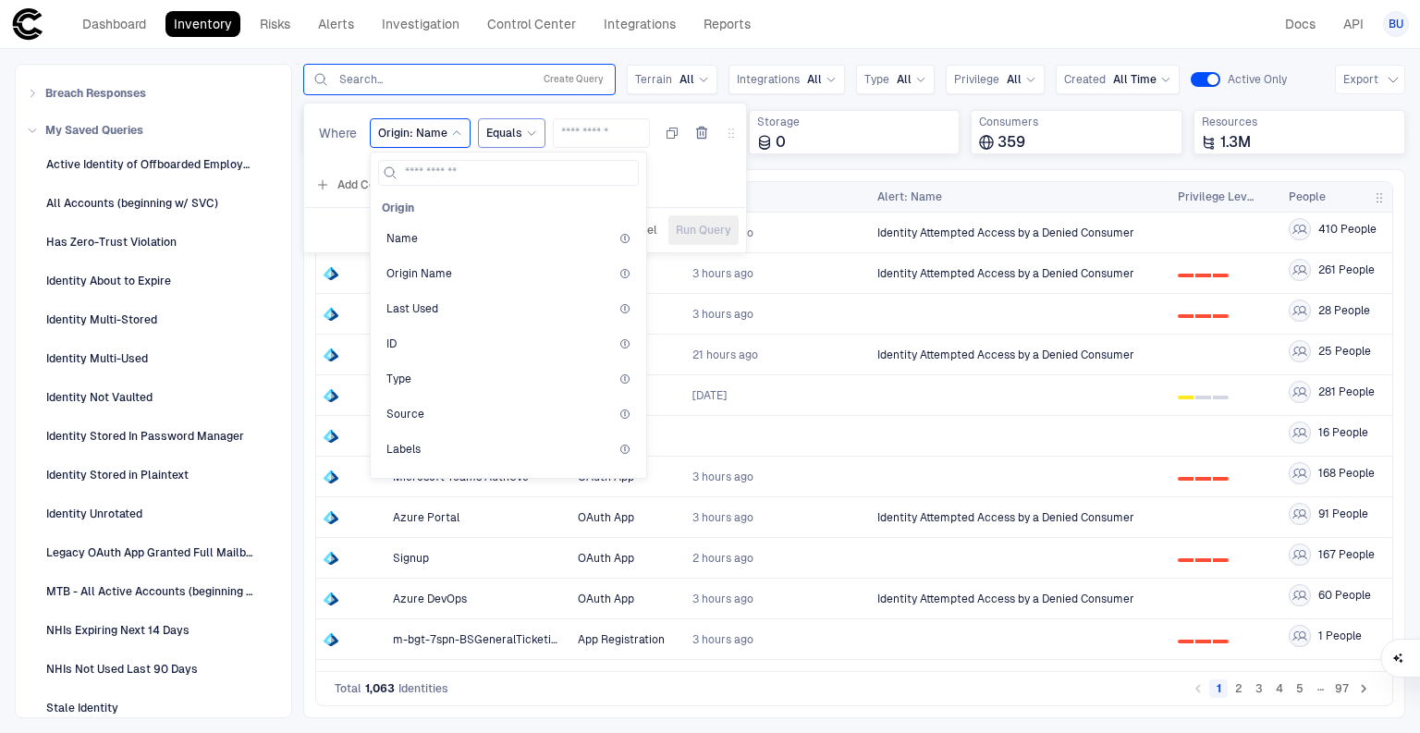
click at [512, 130] on span "Equals" at bounding box center [504, 133] width 36 height 15
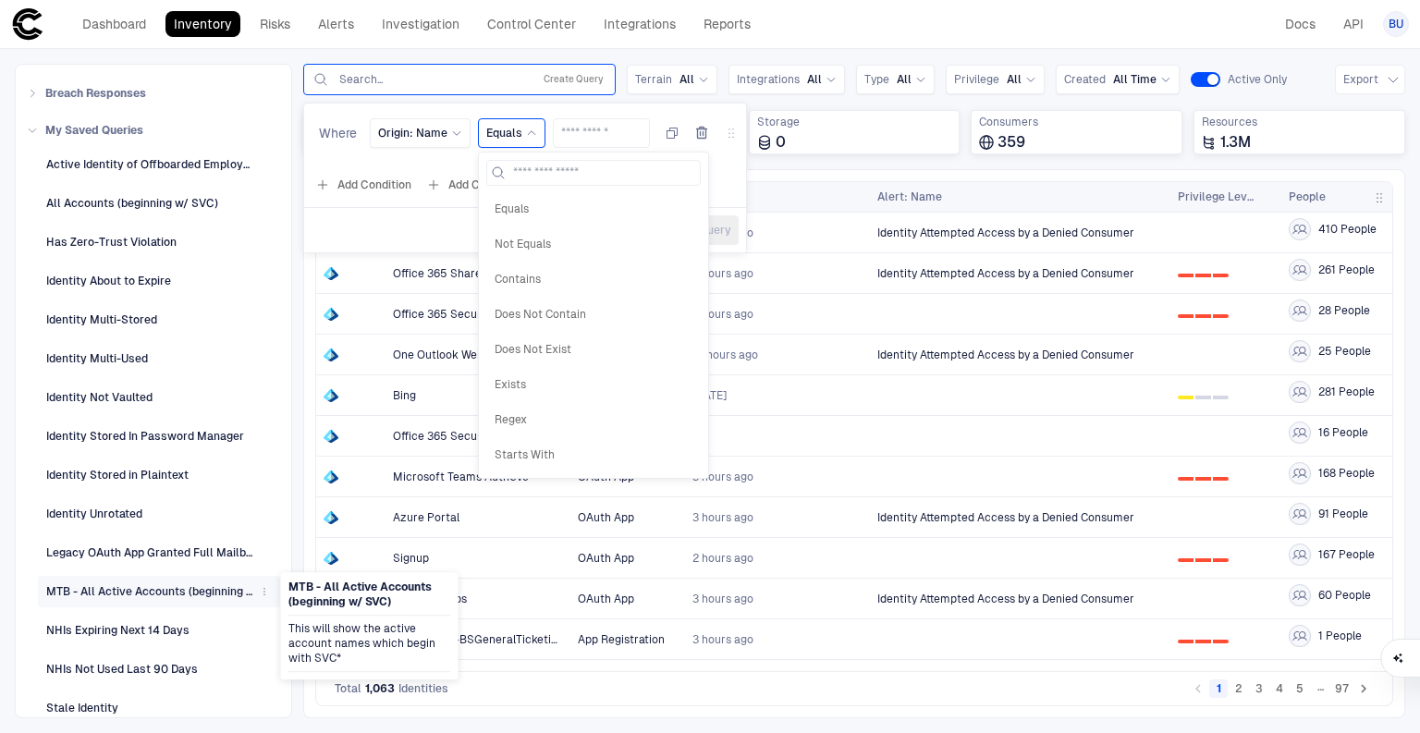
click at [104, 583] on div "MTB - All Active Accounts (beginning w/ SVC)" at bounding box center [149, 591] width 207 height 17
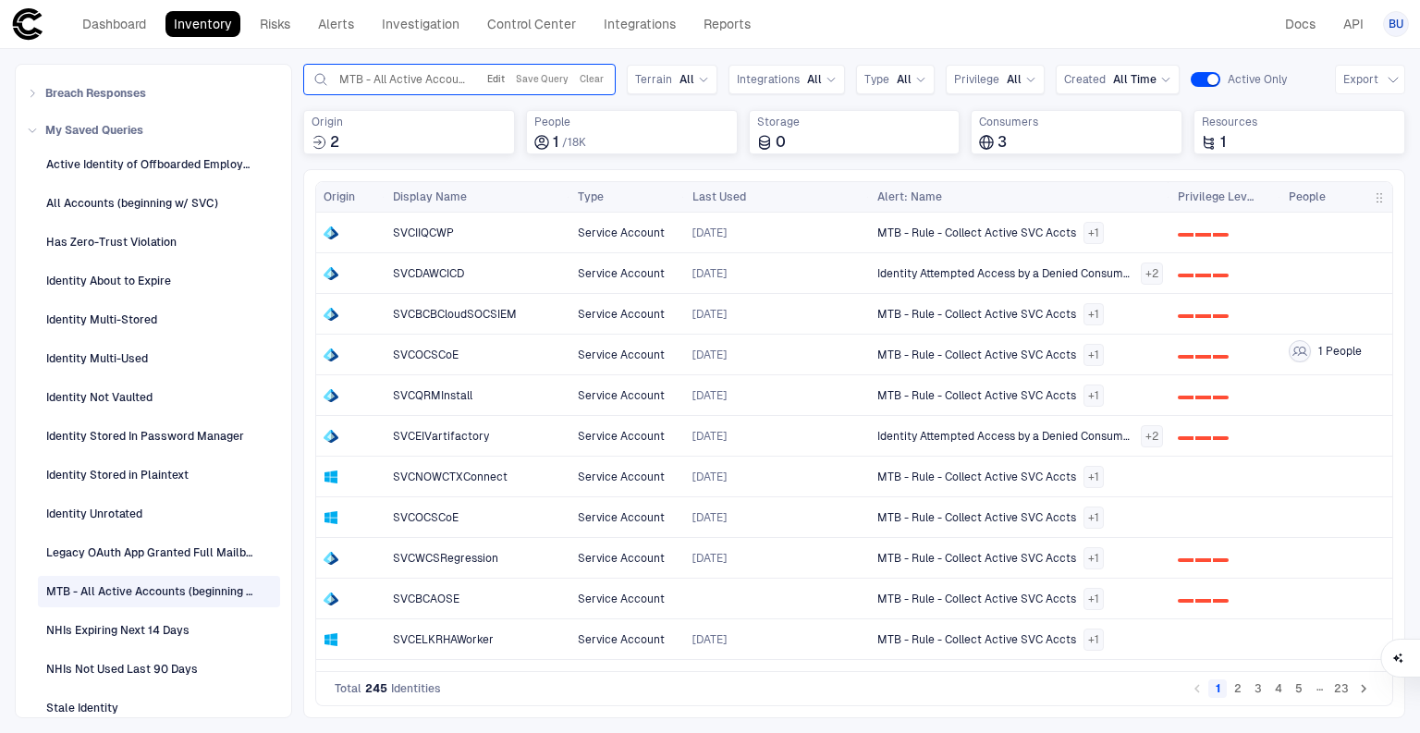
click at [501, 78] on button "Edit" at bounding box center [495, 79] width 25 height 22
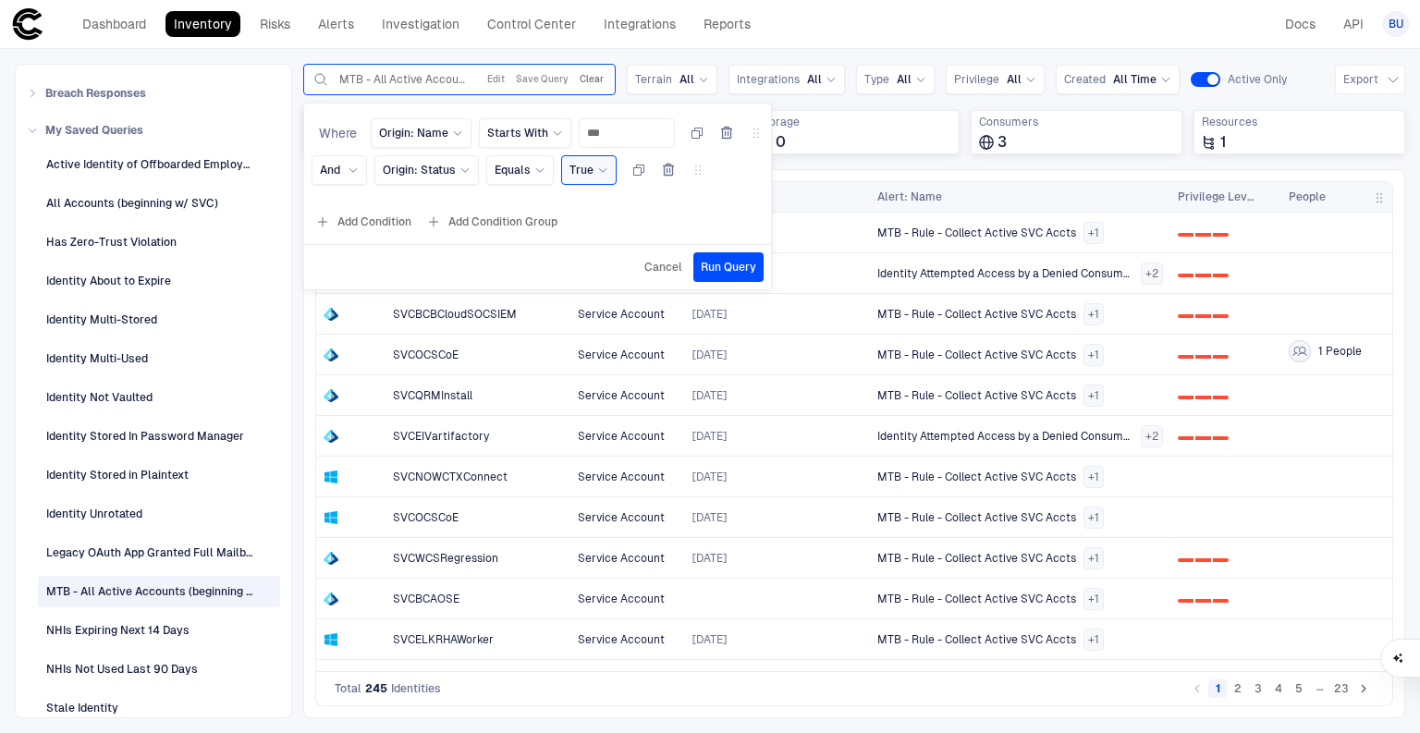
click at [588, 76] on button "Clear" at bounding box center [591, 79] width 31 height 22
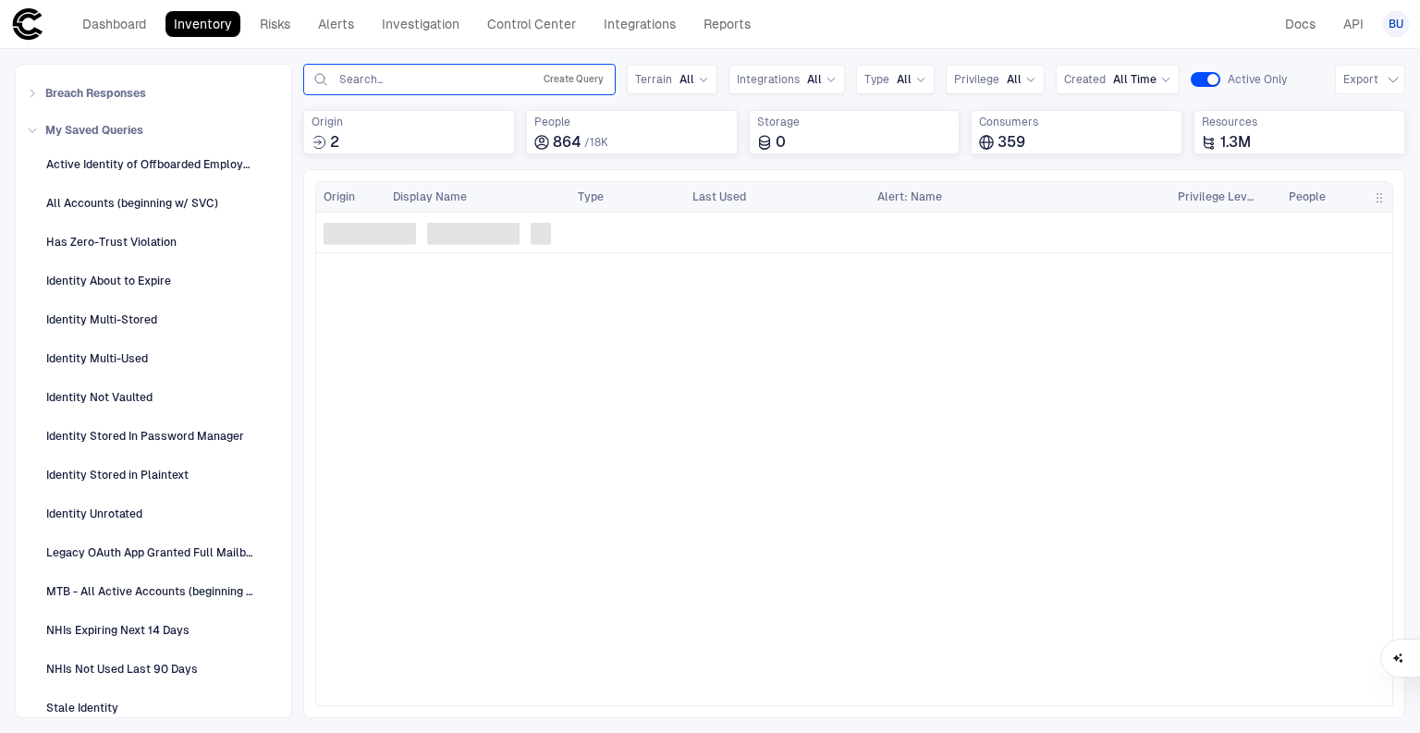
click at [559, 81] on button "Create Query" at bounding box center [573, 79] width 67 height 22
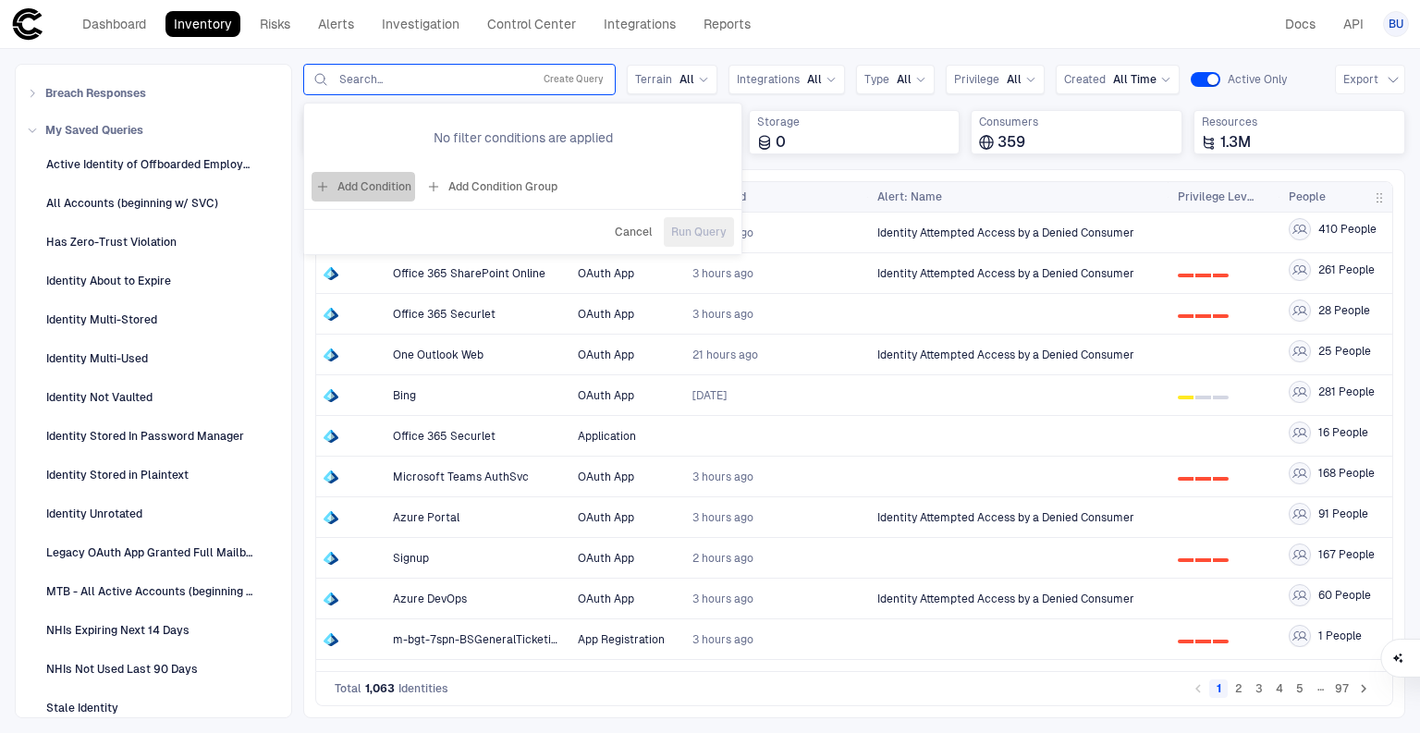
click at [394, 192] on button "Add Condition" at bounding box center [363, 187] width 104 height 30
click at [524, 138] on div "Equals" at bounding box center [511, 133] width 51 height 15
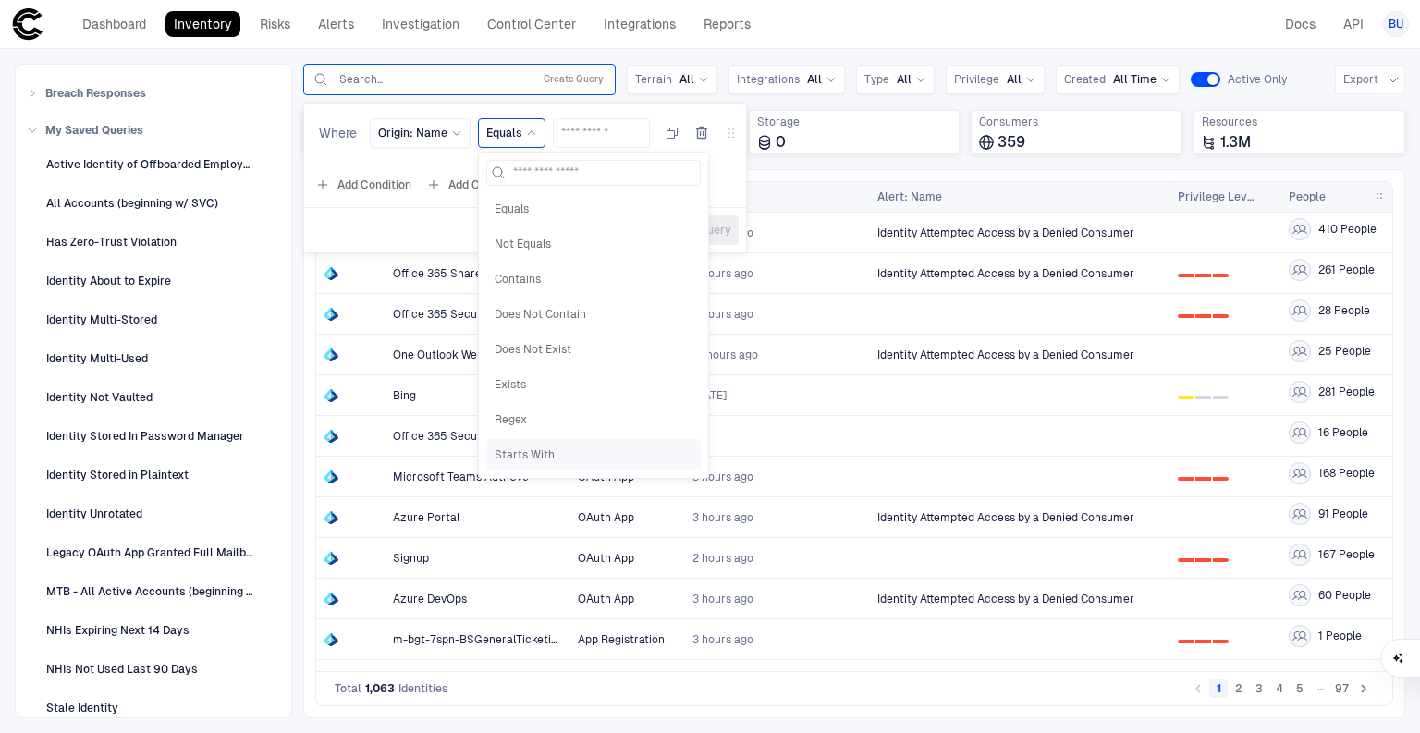
click at [522, 450] on span "Starts With" at bounding box center [593, 454] width 198 height 15
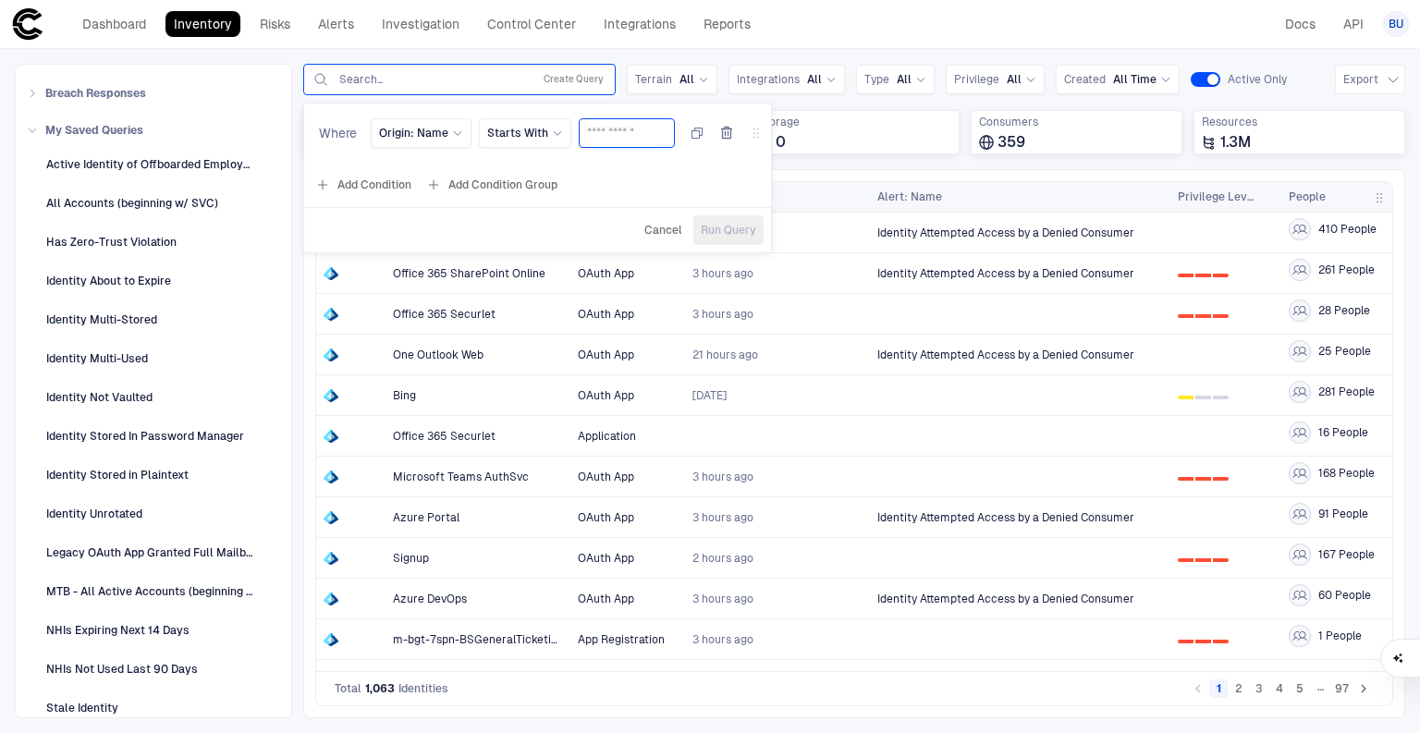
click at [597, 128] on input "text" at bounding box center [626, 133] width 79 height 28
type input "***"
click at [370, 185] on button "Add Condition" at bounding box center [363, 185] width 104 height 30
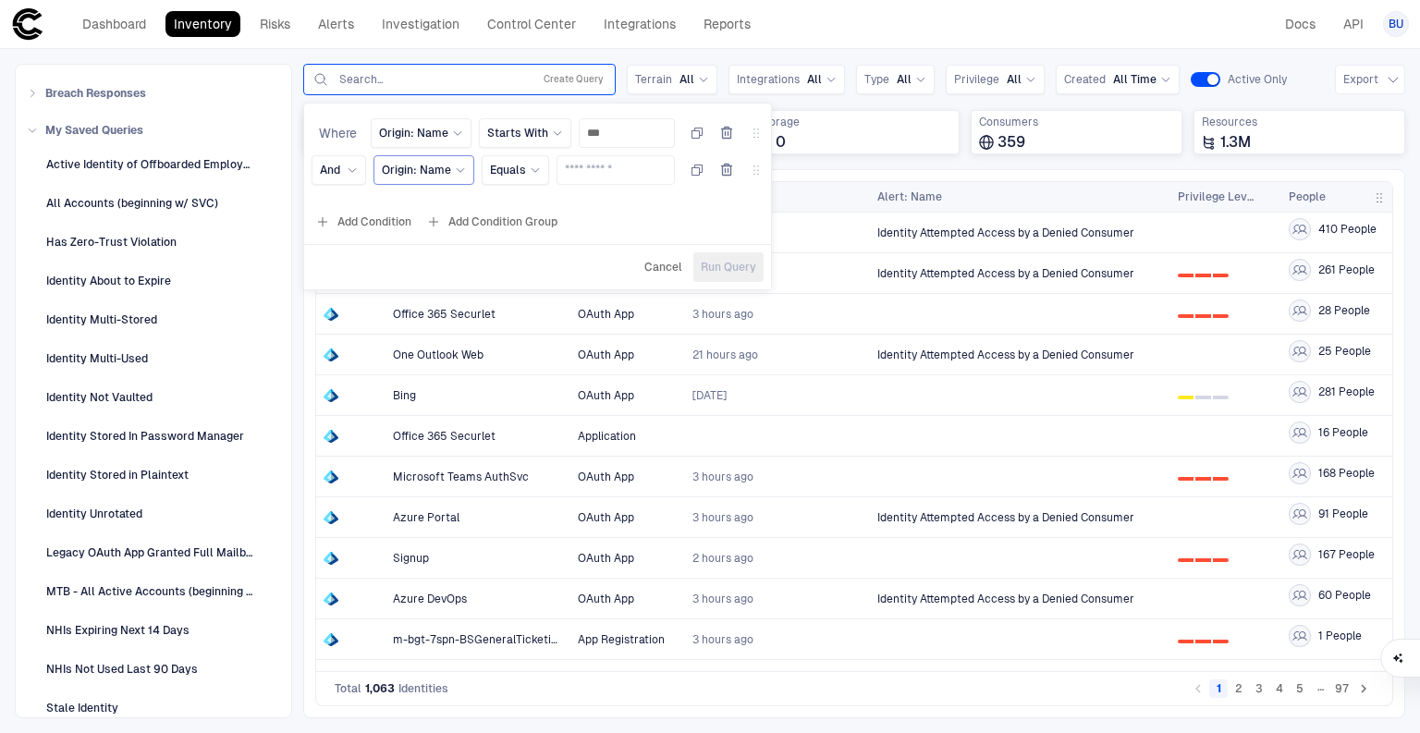
click at [412, 172] on span "Origin: Name" at bounding box center [416, 170] width 69 height 15
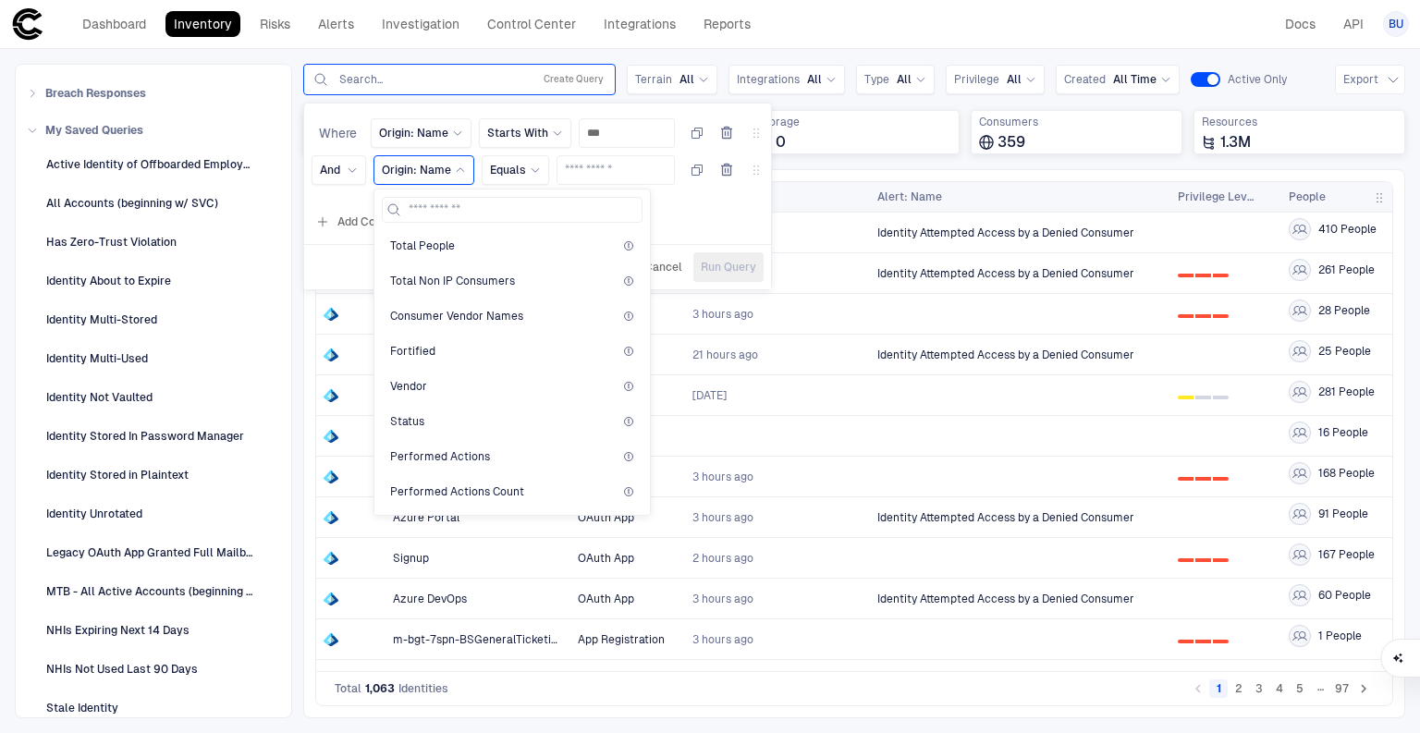
scroll to position [1035, 0]
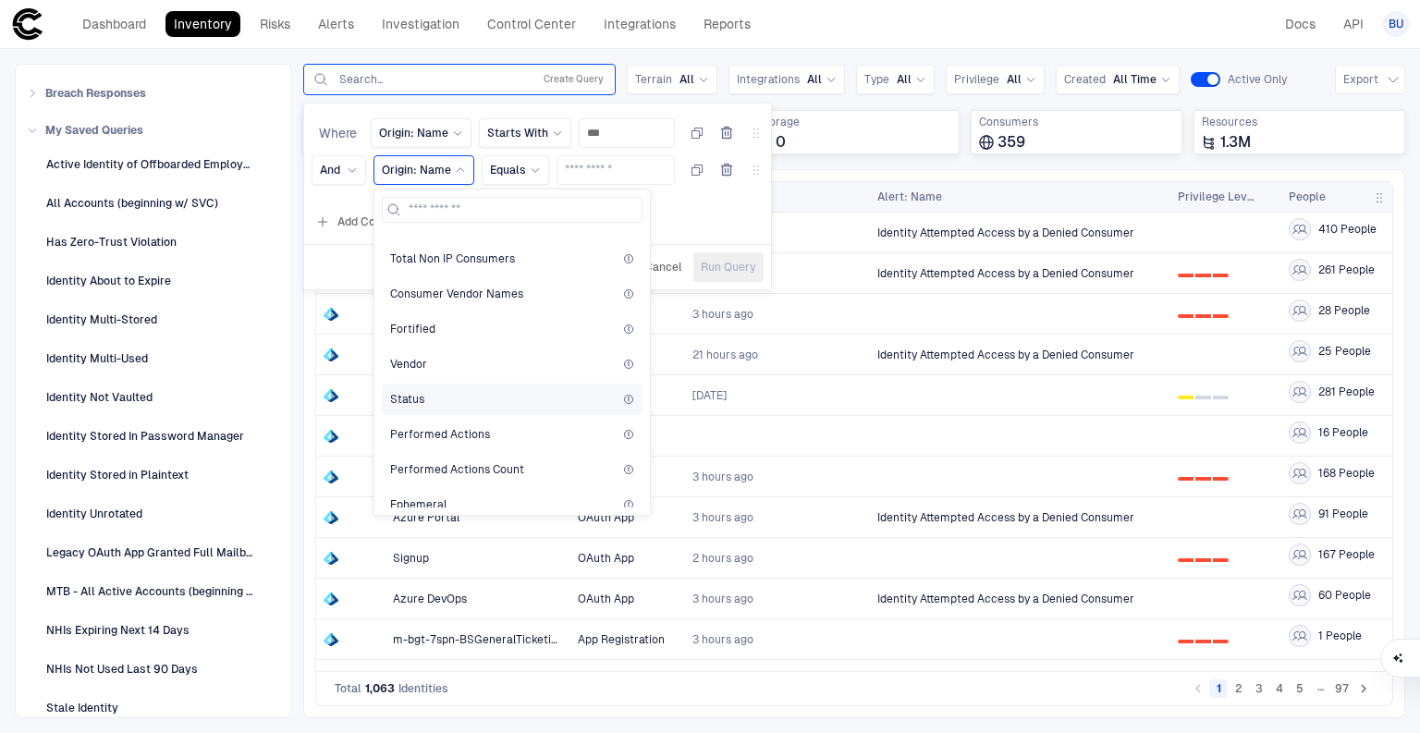
click at [449, 392] on div "Status" at bounding box center [512, 399] width 244 height 15
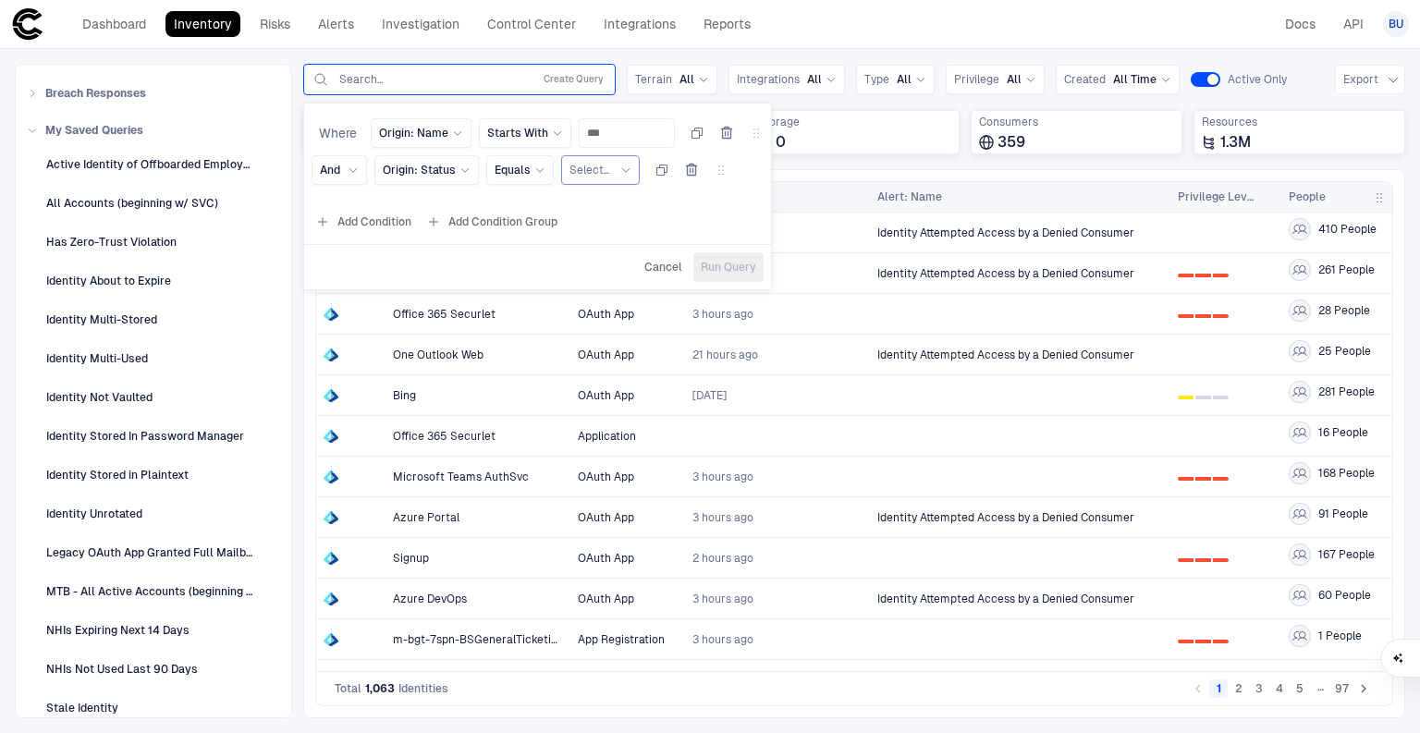
click at [592, 163] on span "Select..." at bounding box center [589, 170] width 40 height 15
click at [609, 277] on span "False" at bounding box center [665, 281] width 175 height 15
click at [738, 260] on span "Run Query" at bounding box center [728, 267] width 55 height 15
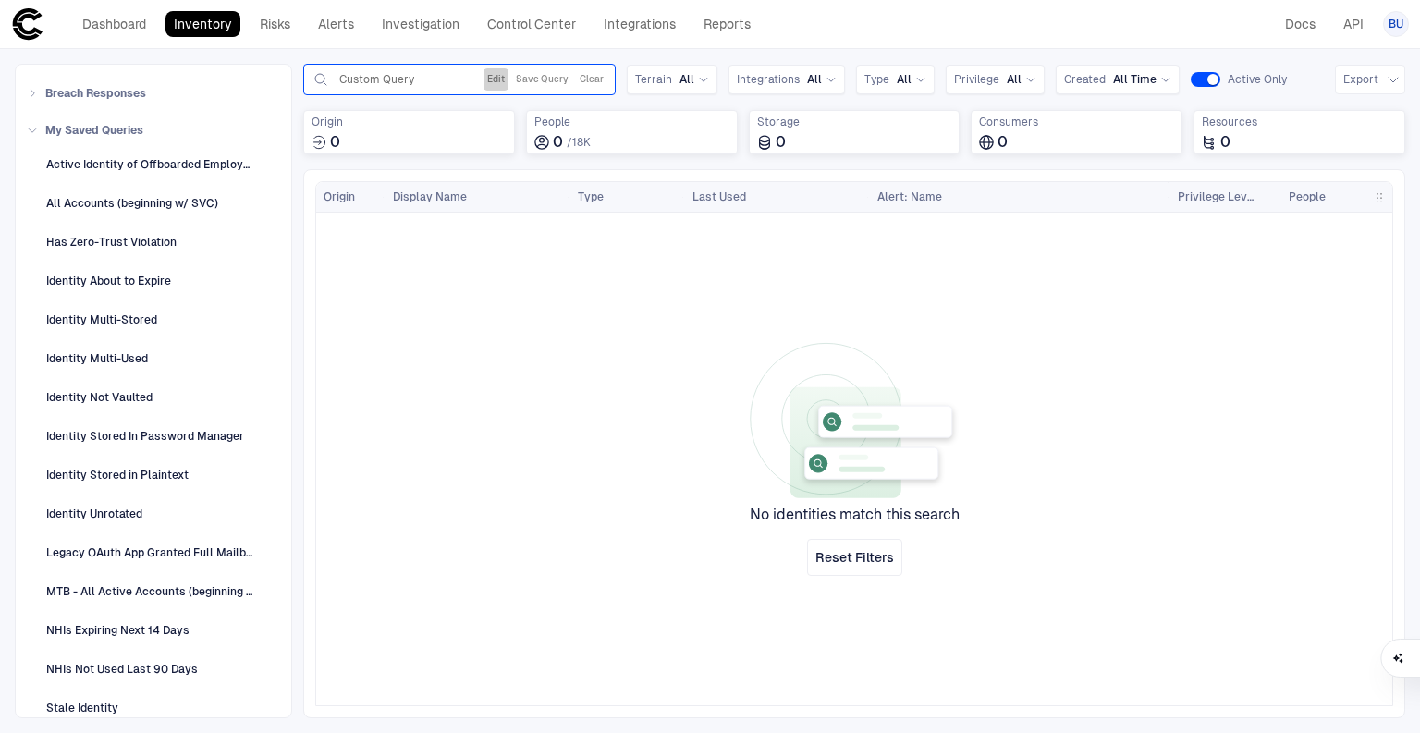
click at [492, 73] on button "Edit" at bounding box center [495, 79] width 25 height 22
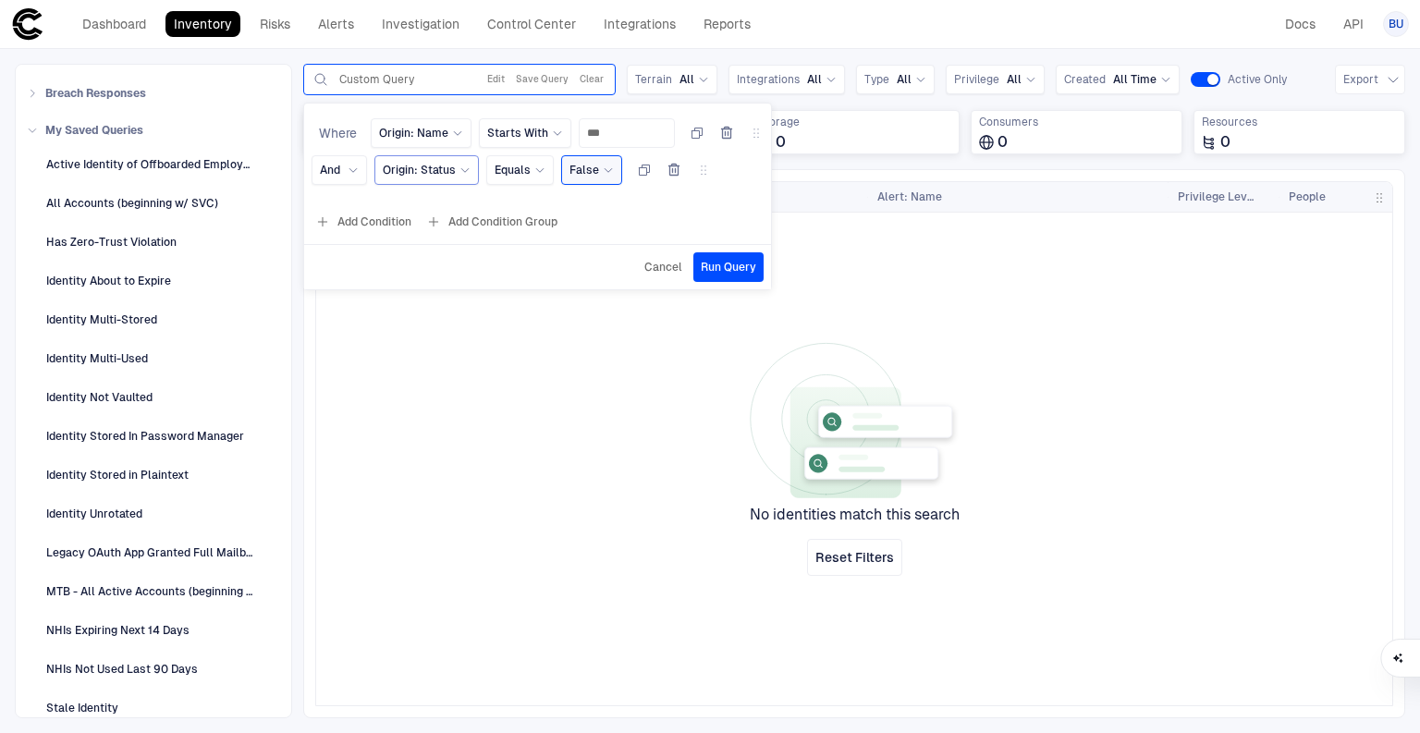
click at [447, 163] on span "Origin: Status" at bounding box center [419, 170] width 73 height 15
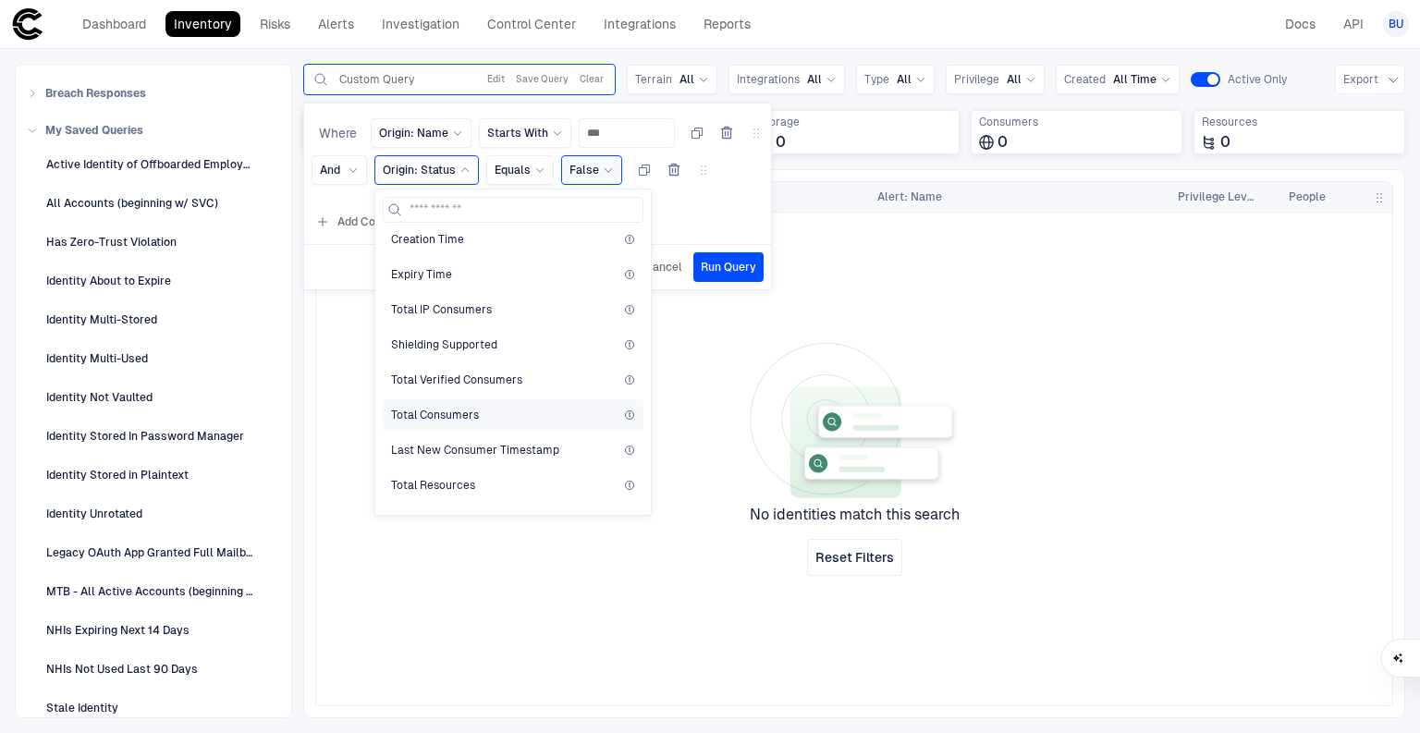
scroll to position [739, 0]
drag, startPoint x: 643, startPoint y: 259, endPoint x: 641, endPoint y: 279, distance: 20.5
click at [641, 279] on div "Origin Name Origin Name Last Used ID Type Source Labels CSP Account ID CSP Acco…" at bounding box center [512, 372] width 275 height 285
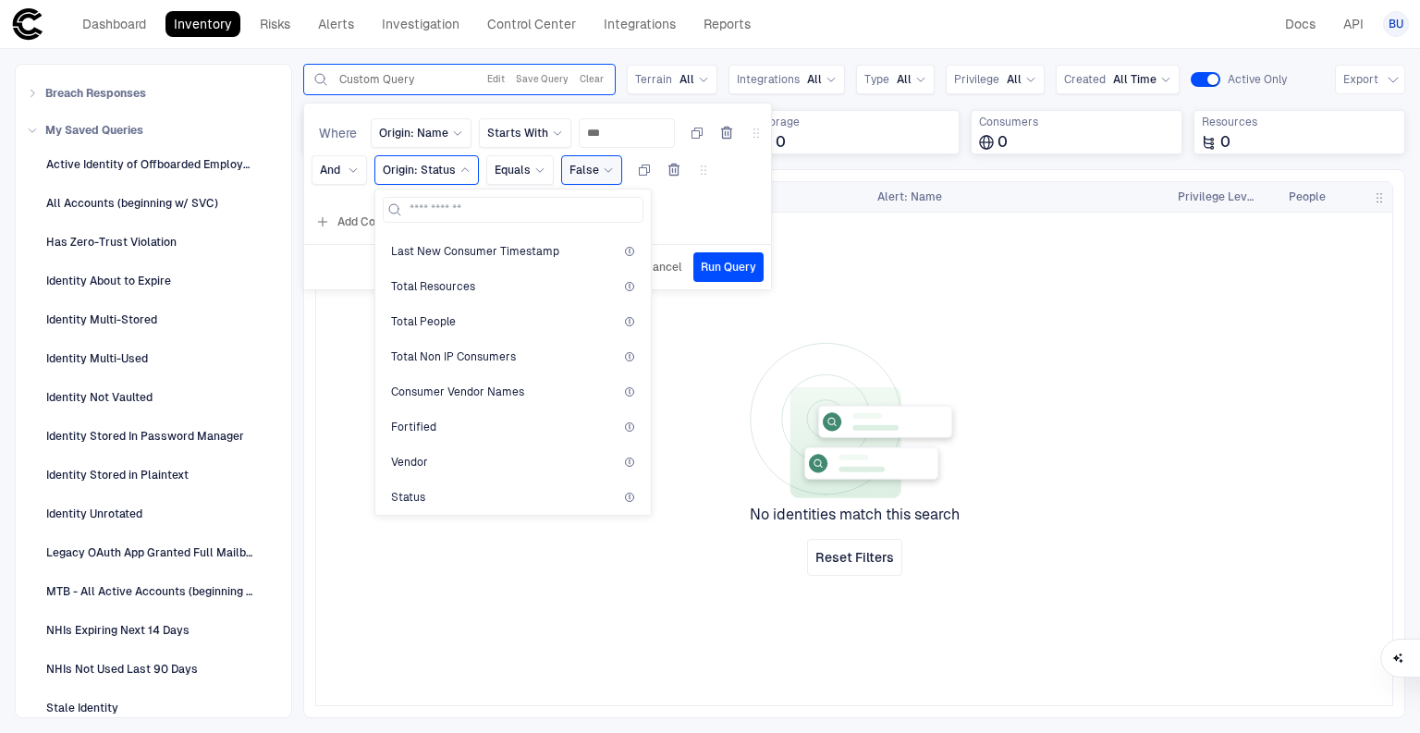
scroll to position [851, 0]
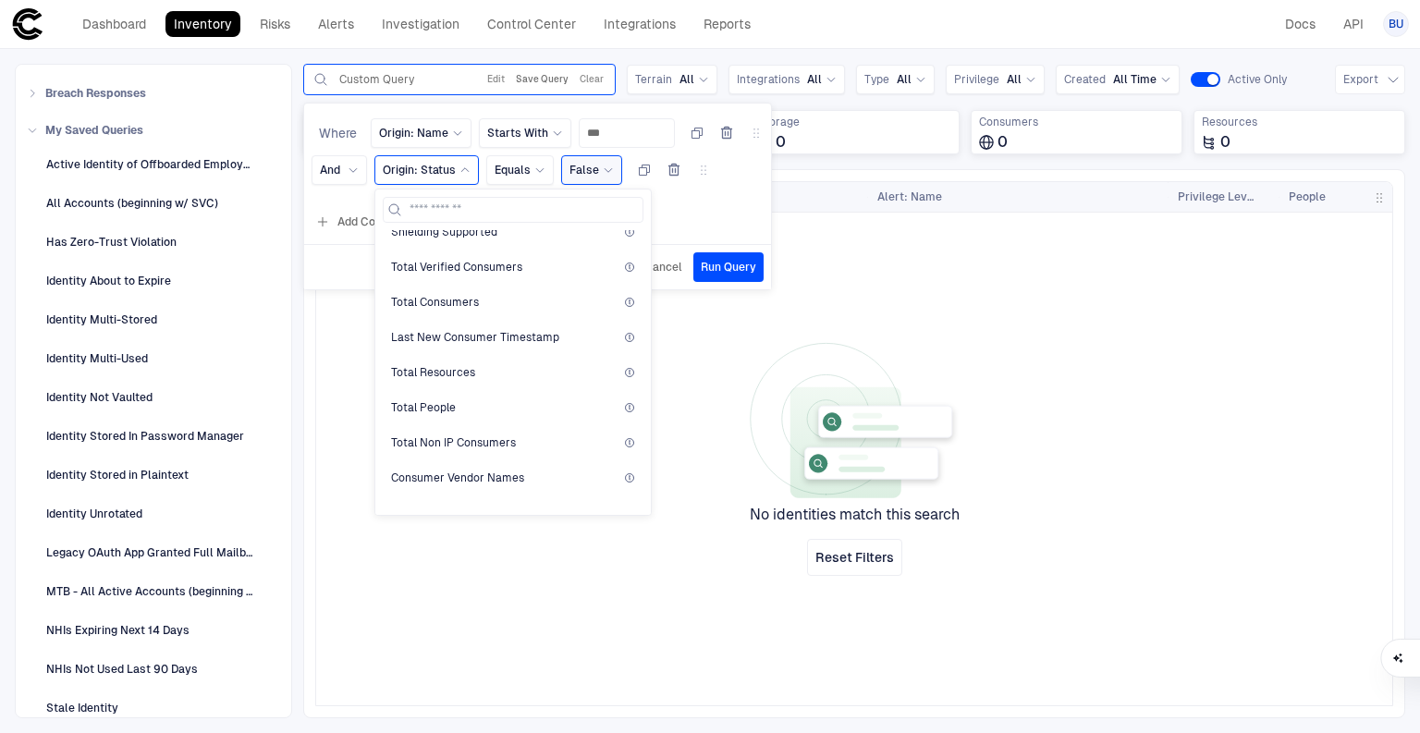
click at [551, 74] on button "Save Query" at bounding box center [542, 79] width 60 height 22
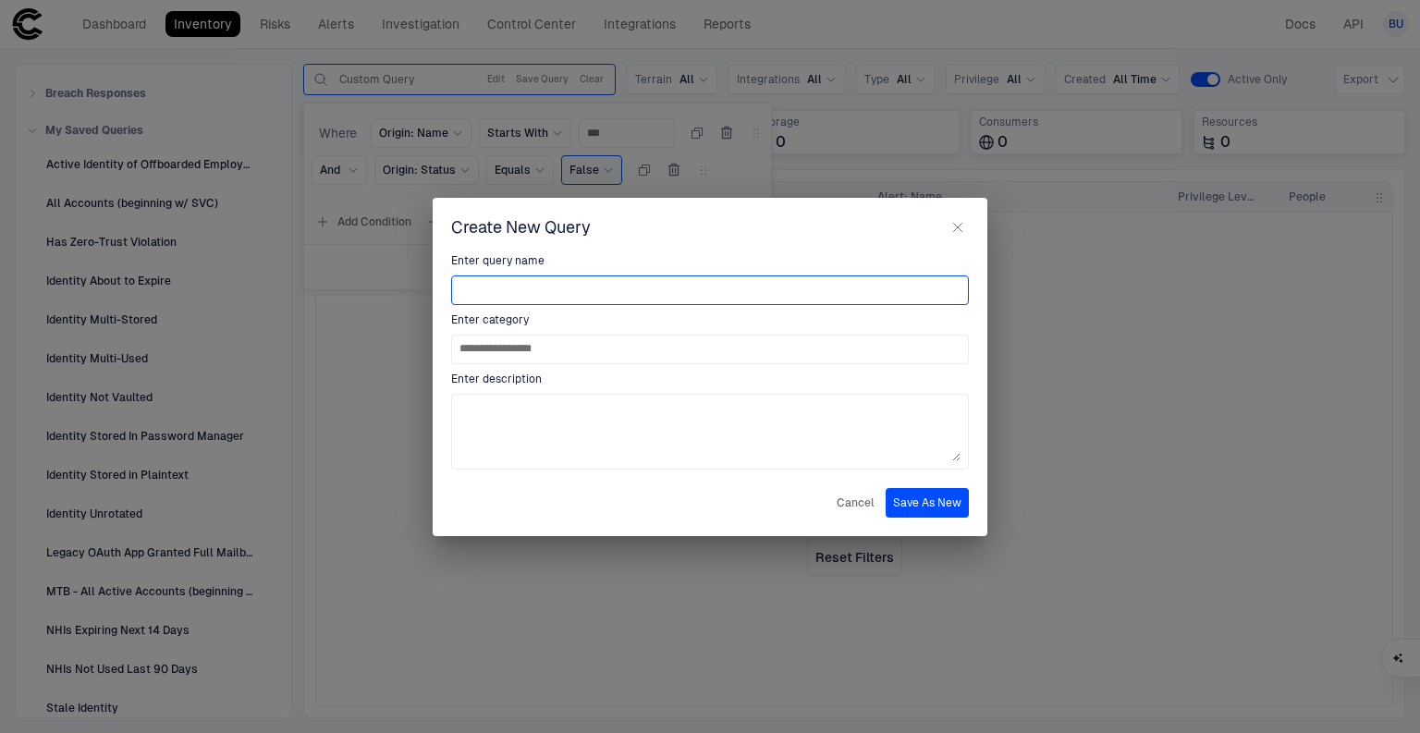
click at [519, 288] on input at bounding box center [709, 290] width 501 height 28
type input "**********"
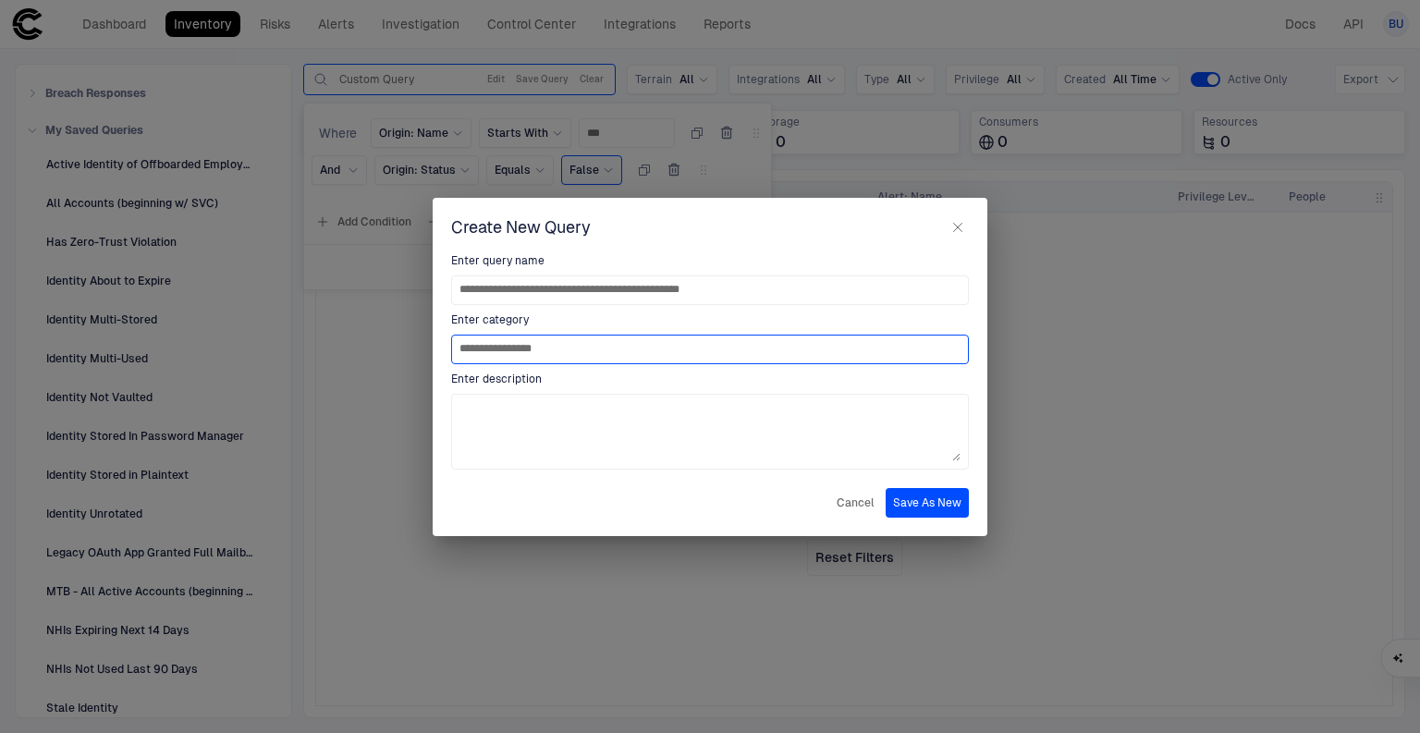
click at [737, 346] on input "**********" at bounding box center [709, 350] width 501 height 28
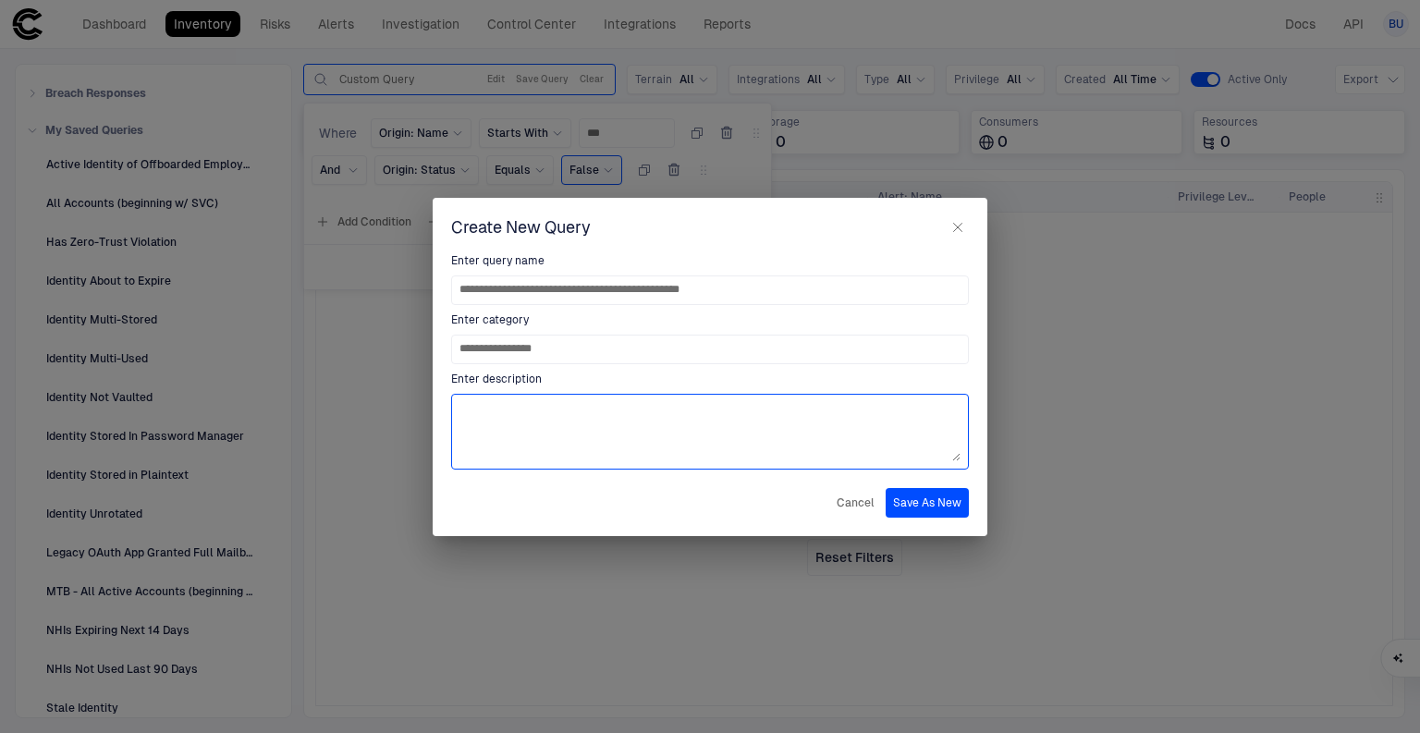
click at [523, 410] on textarea at bounding box center [709, 431] width 501 height 59
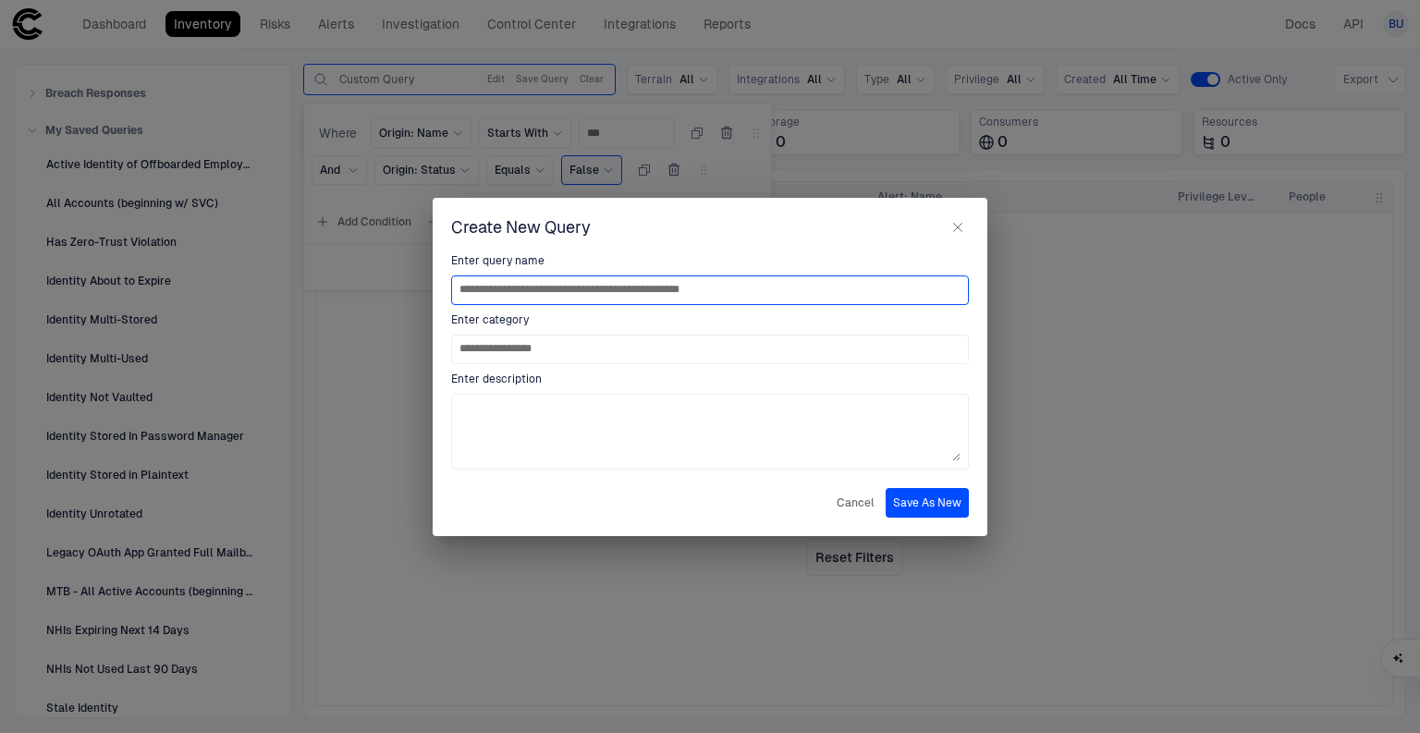
drag, startPoint x: 725, startPoint y: 289, endPoint x: 388, endPoint y: 297, distance: 336.5
click at [388, 296] on div "**********" at bounding box center [710, 366] width 1420 height 733
click at [849, 492] on button "Cancel" at bounding box center [855, 503] width 45 height 30
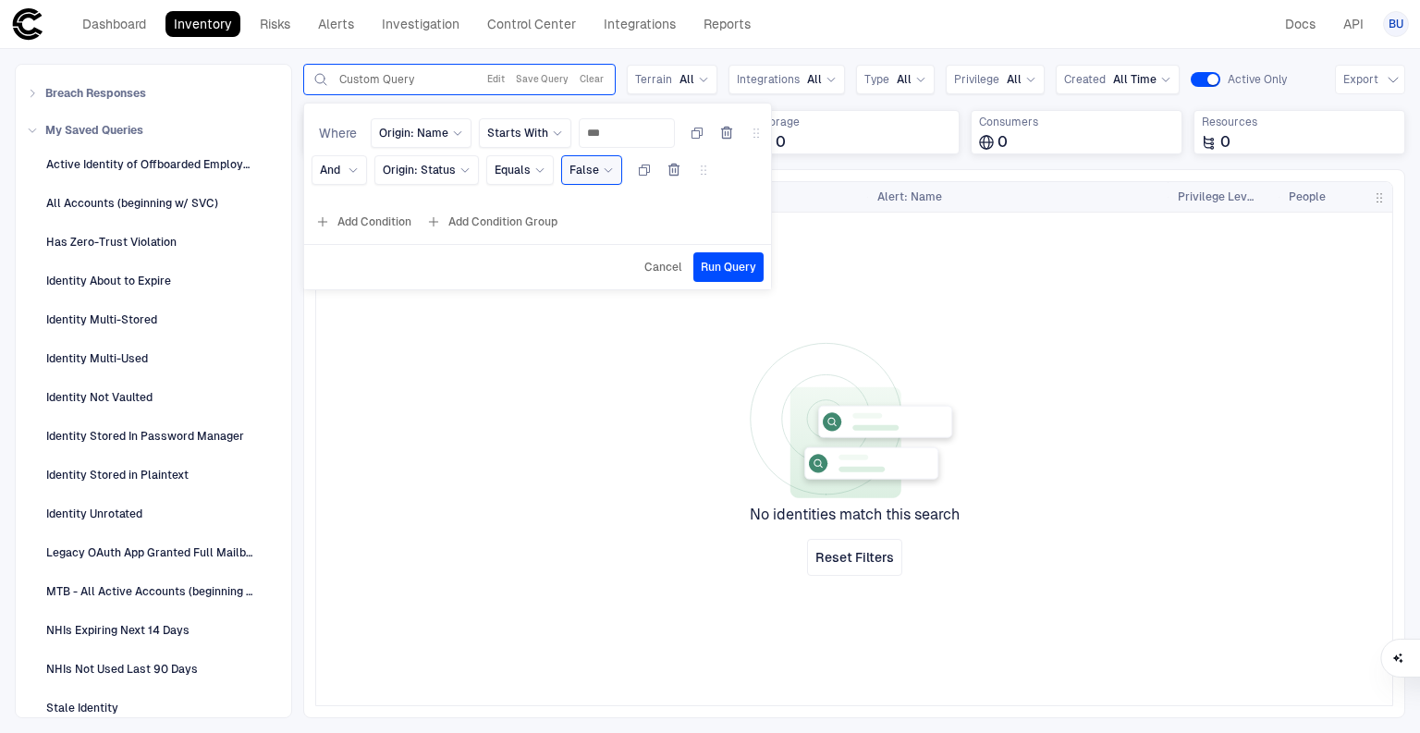
click at [593, 164] on div "False" at bounding box center [584, 170] width 30 height 15
click at [594, 251] on span "True" at bounding box center [665, 245] width 175 height 15
click at [710, 269] on span "Run Query" at bounding box center [728, 267] width 55 height 15
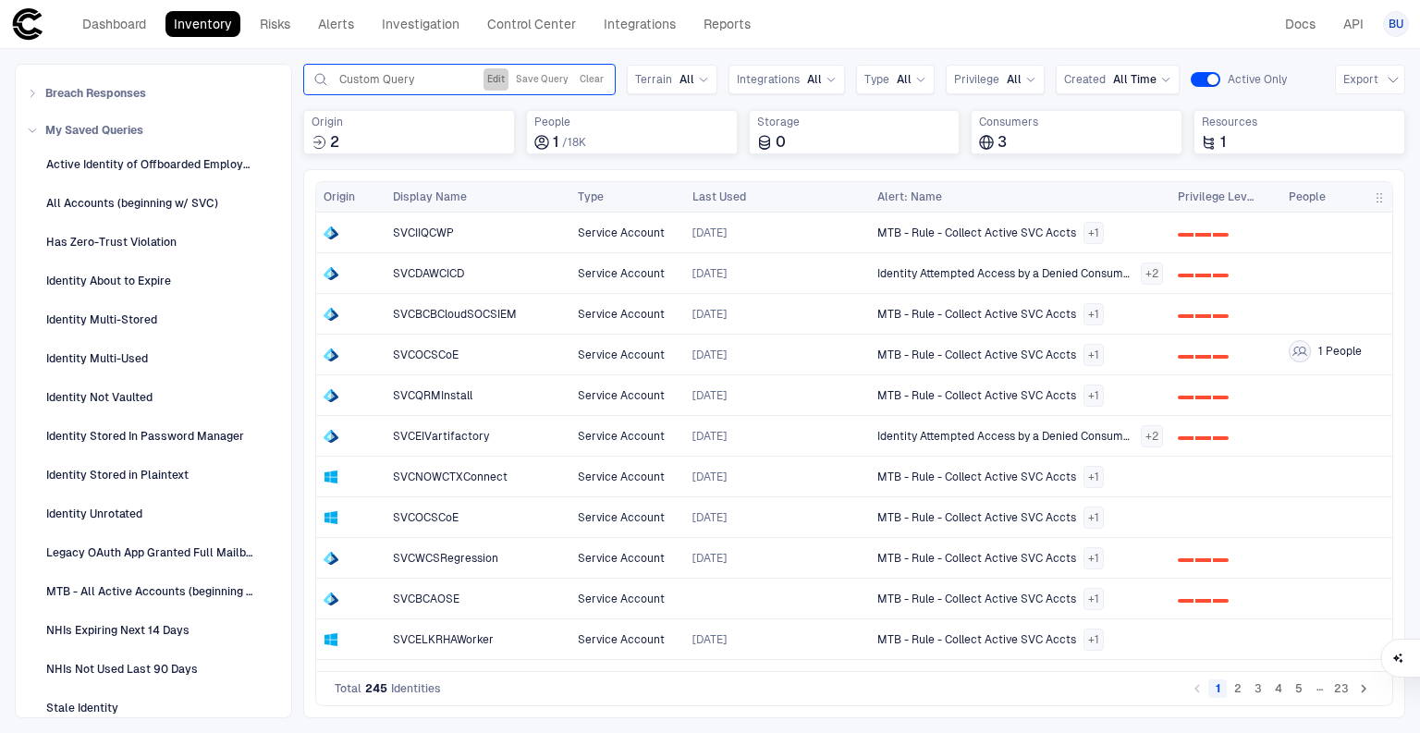
click at [499, 82] on button "Edit" at bounding box center [495, 79] width 25 height 22
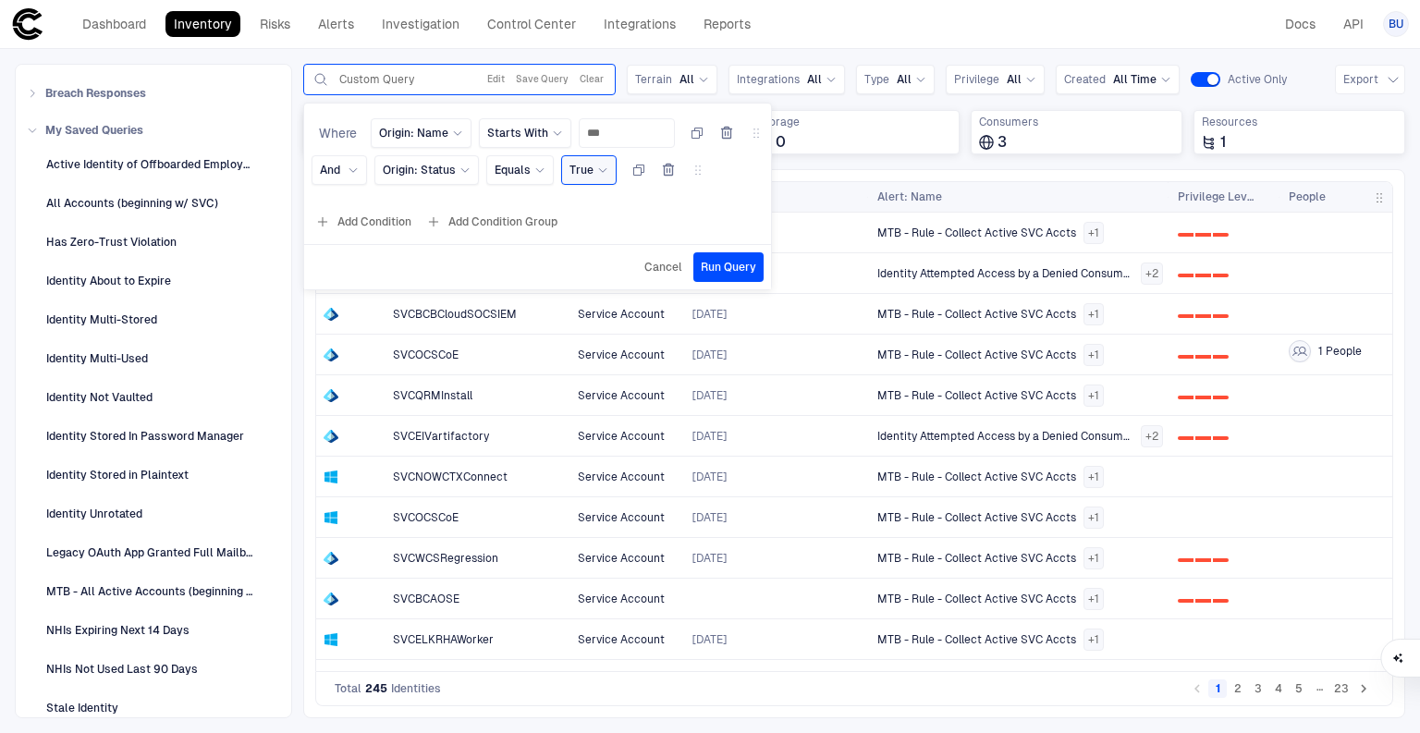
click at [588, 174] on div "True" at bounding box center [581, 170] width 24 height 15
click at [596, 277] on span "False" at bounding box center [665, 281] width 175 height 15
click at [706, 260] on span "Run Query" at bounding box center [728, 267] width 55 height 15
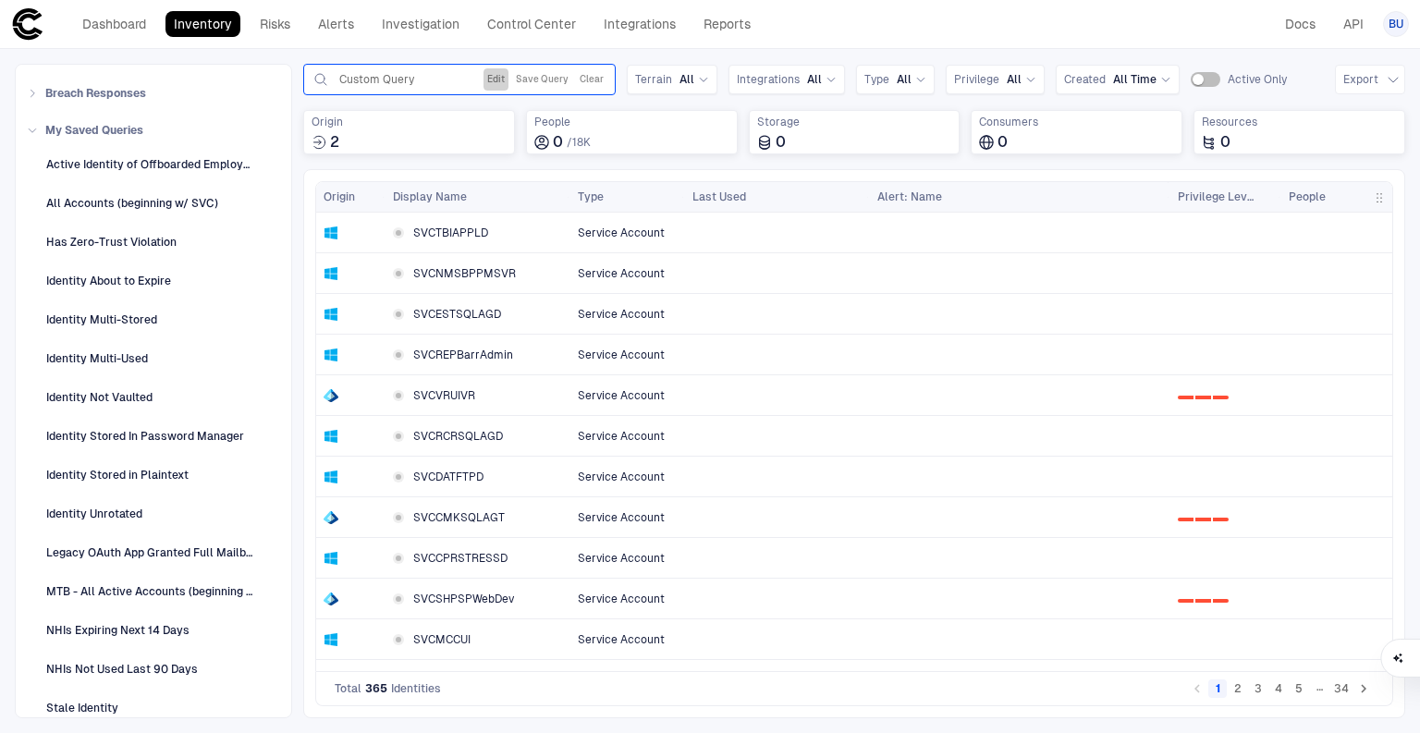
click at [500, 79] on button "Edit" at bounding box center [495, 79] width 25 height 22
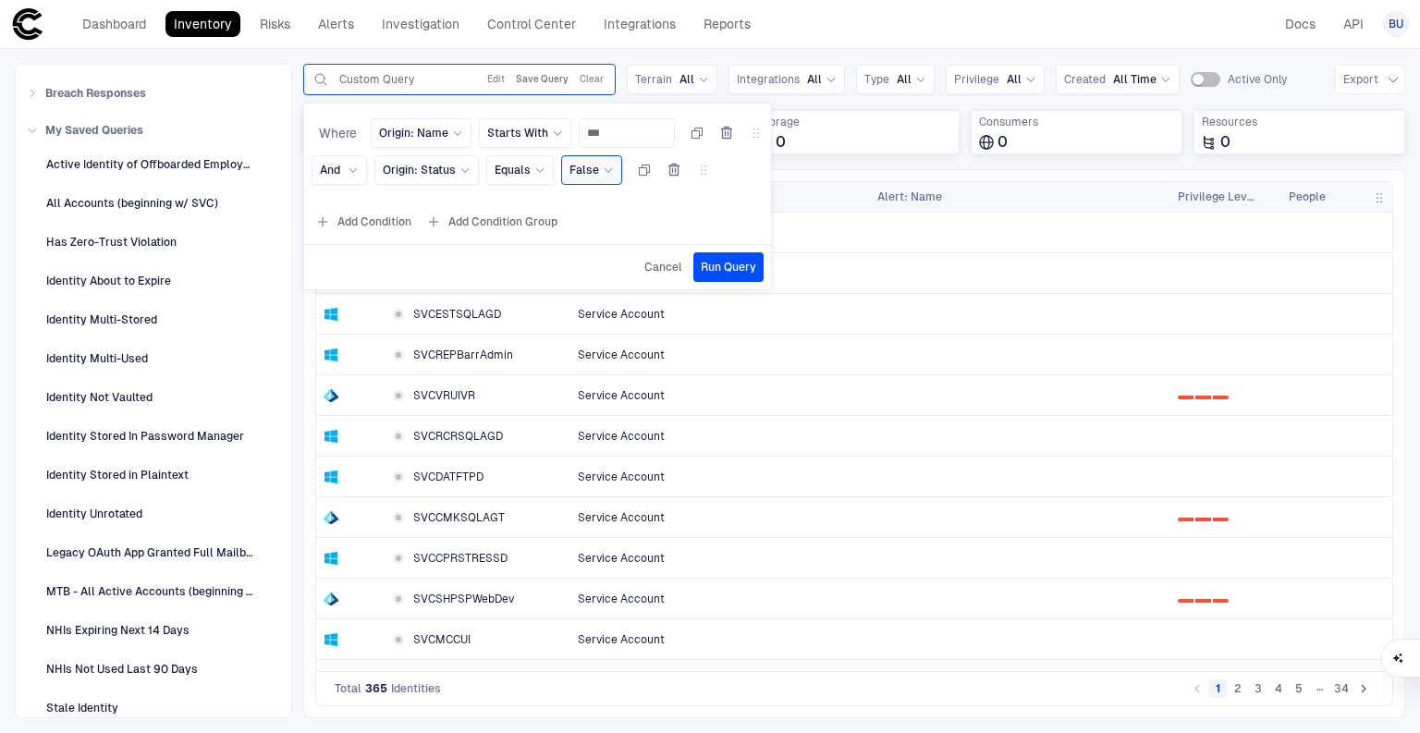
click at [544, 80] on button "Save Query" at bounding box center [542, 79] width 60 height 22
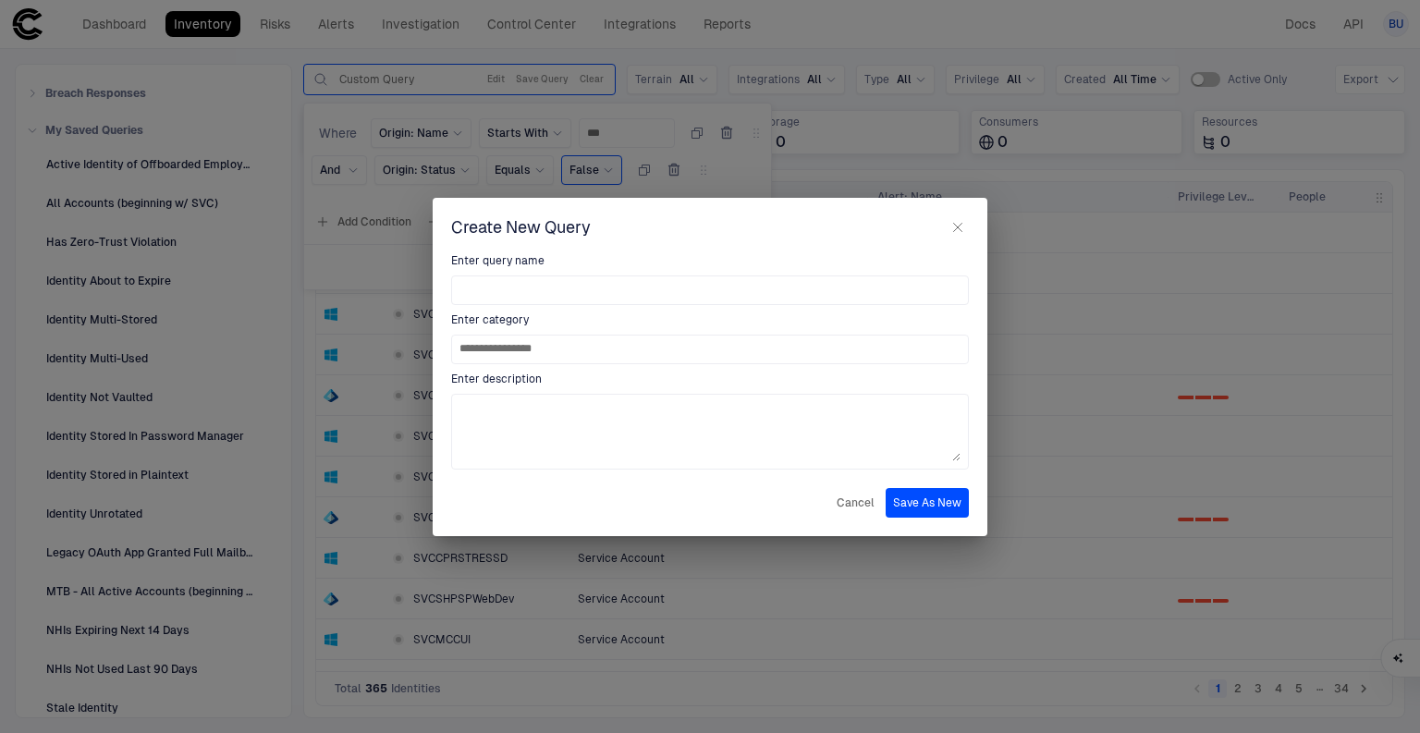
click at [843, 500] on button "Cancel" at bounding box center [855, 503] width 45 height 30
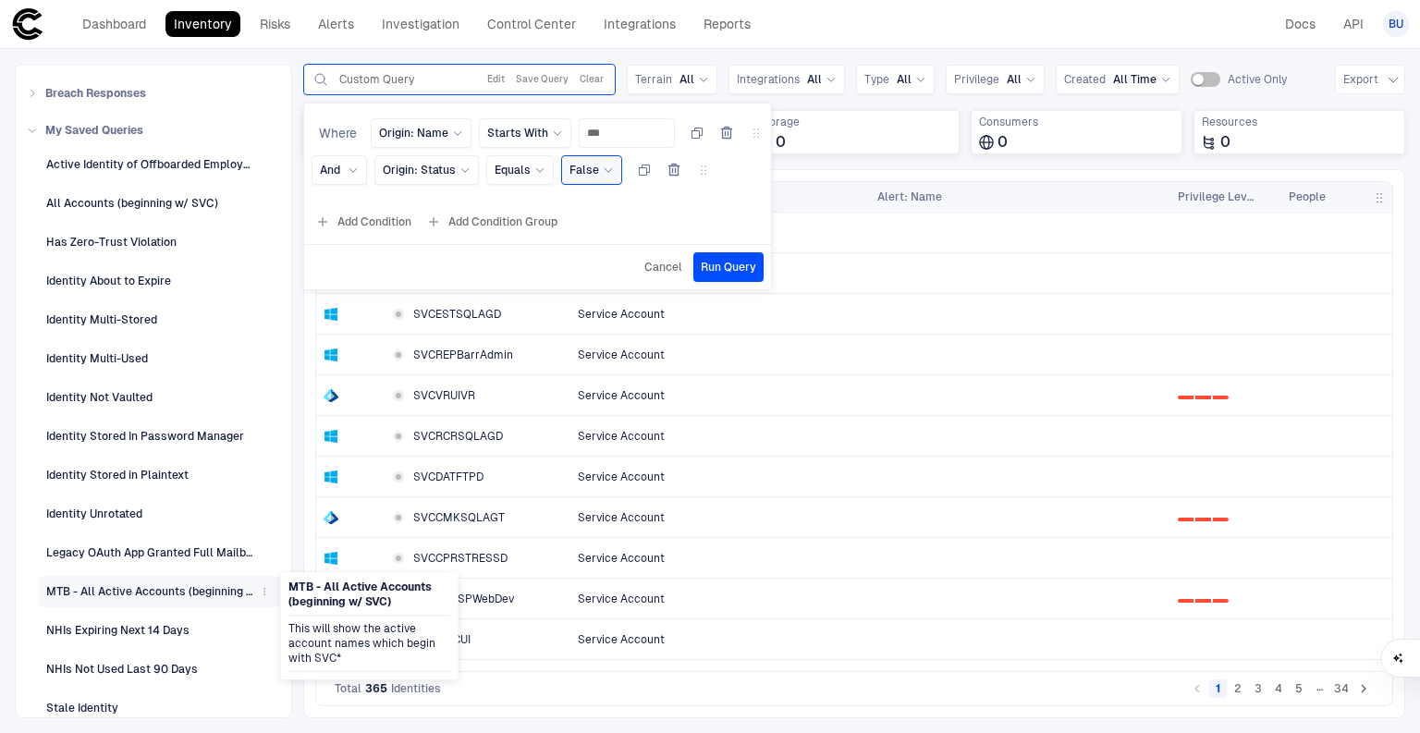
click at [259, 586] on icon "button" at bounding box center [264, 591] width 11 height 11
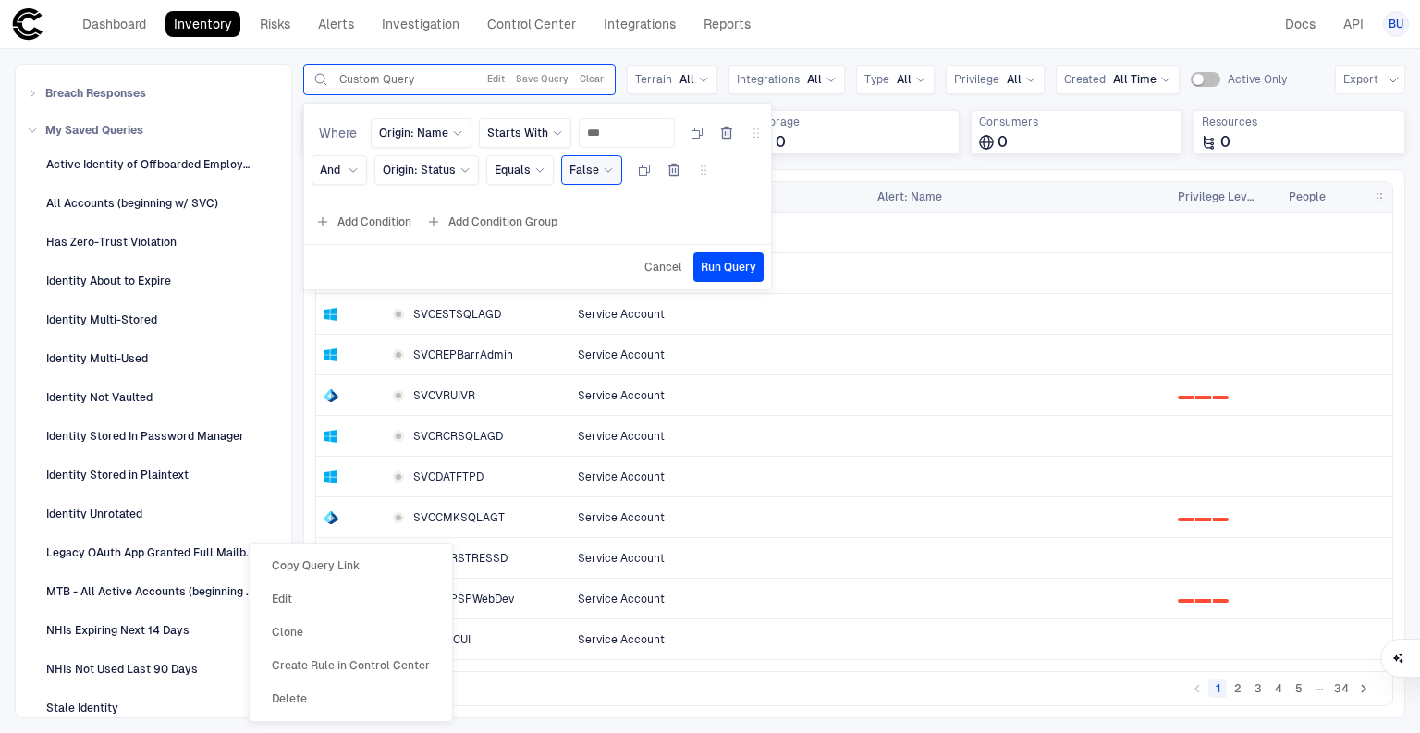
click at [307, 593] on li "Edit" at bounding box center [351, 599] width 188 height 30
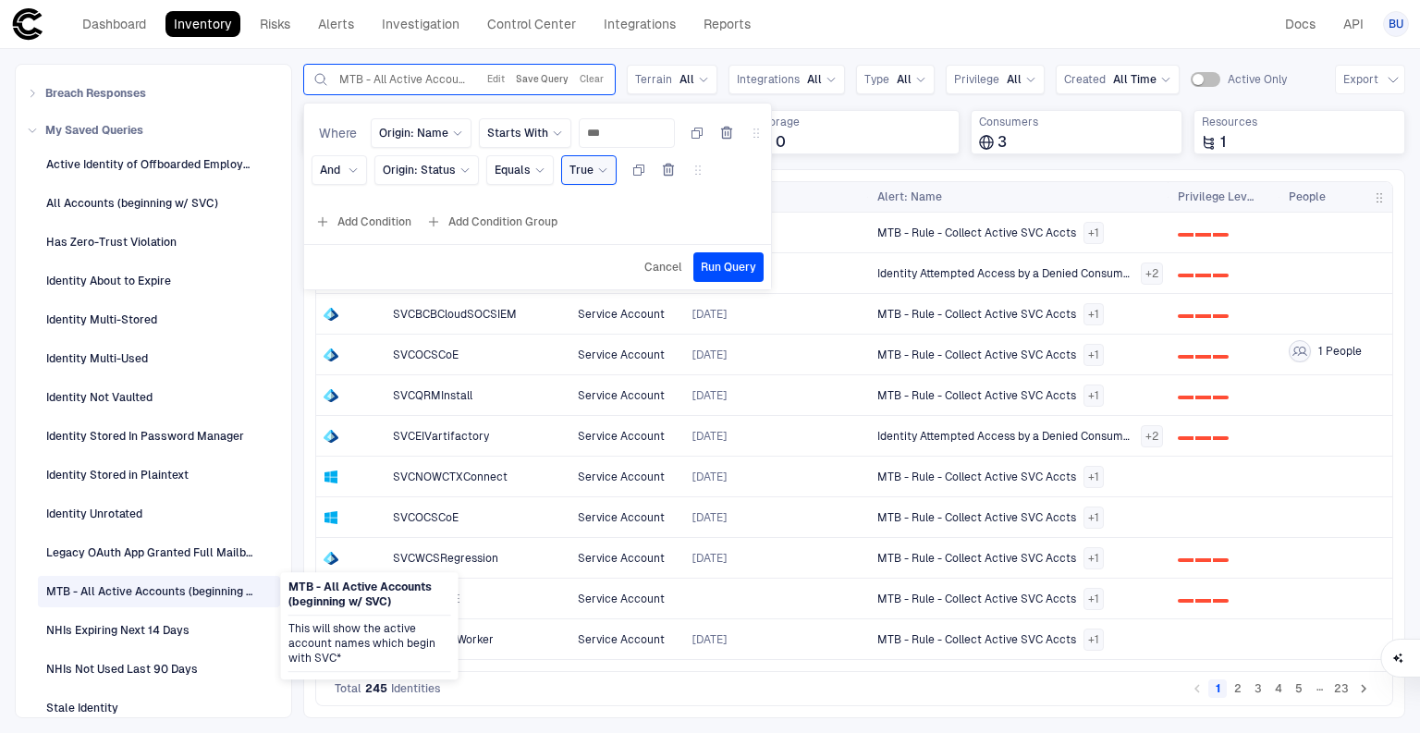
click at [534, 79] on button "Save Query" at bounding box center [542, 79] width 60 height 22
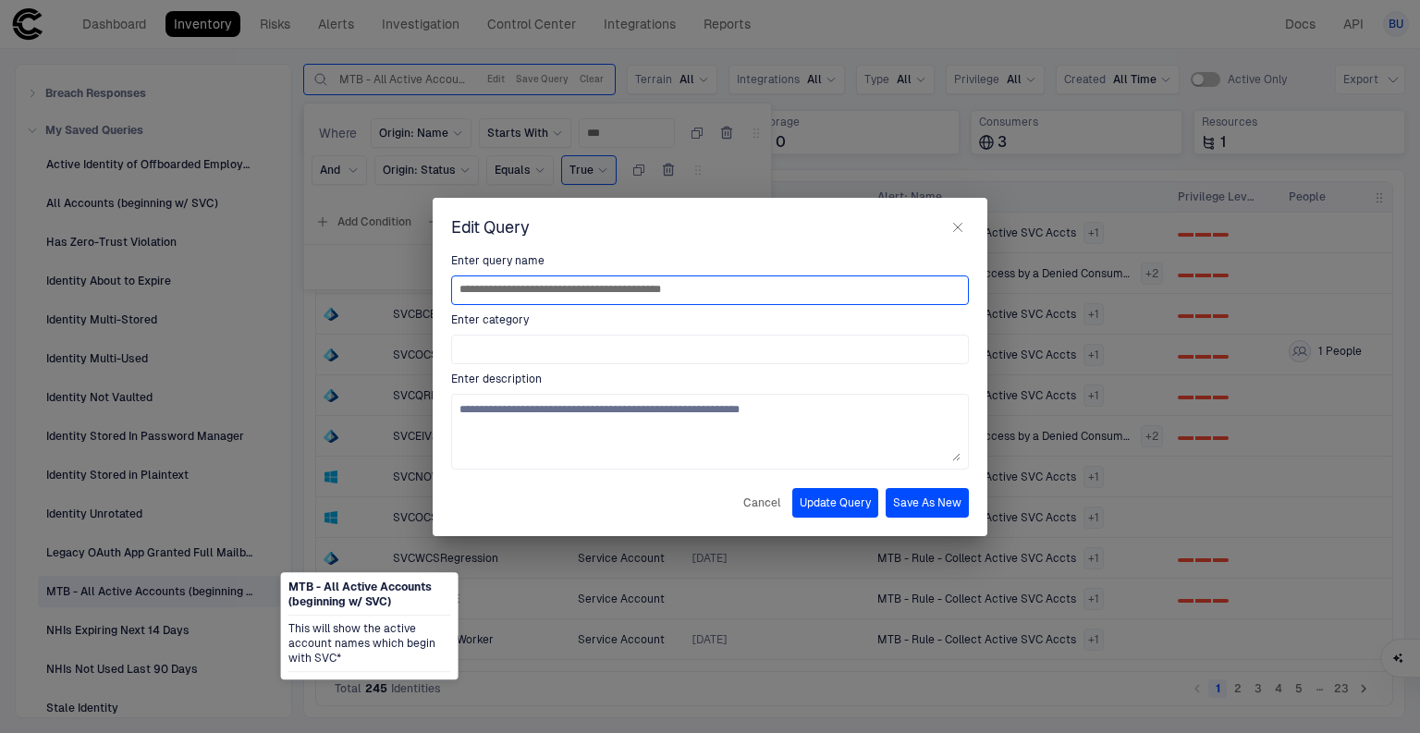
click at [584, 290] on input "**********" at bounding box center [709, 290] width 501 height 28
drag, startPoint x: 748, startPoint y: 294, endPoint x: 348, endPoint y: 281, distance: 400.4
click at [348, 281] on div "**********" at bounding box center [710, 366] width 1420 height 733
click at [956, 226] on icon "button" at bounding box center [958, 227] width 8 height 8
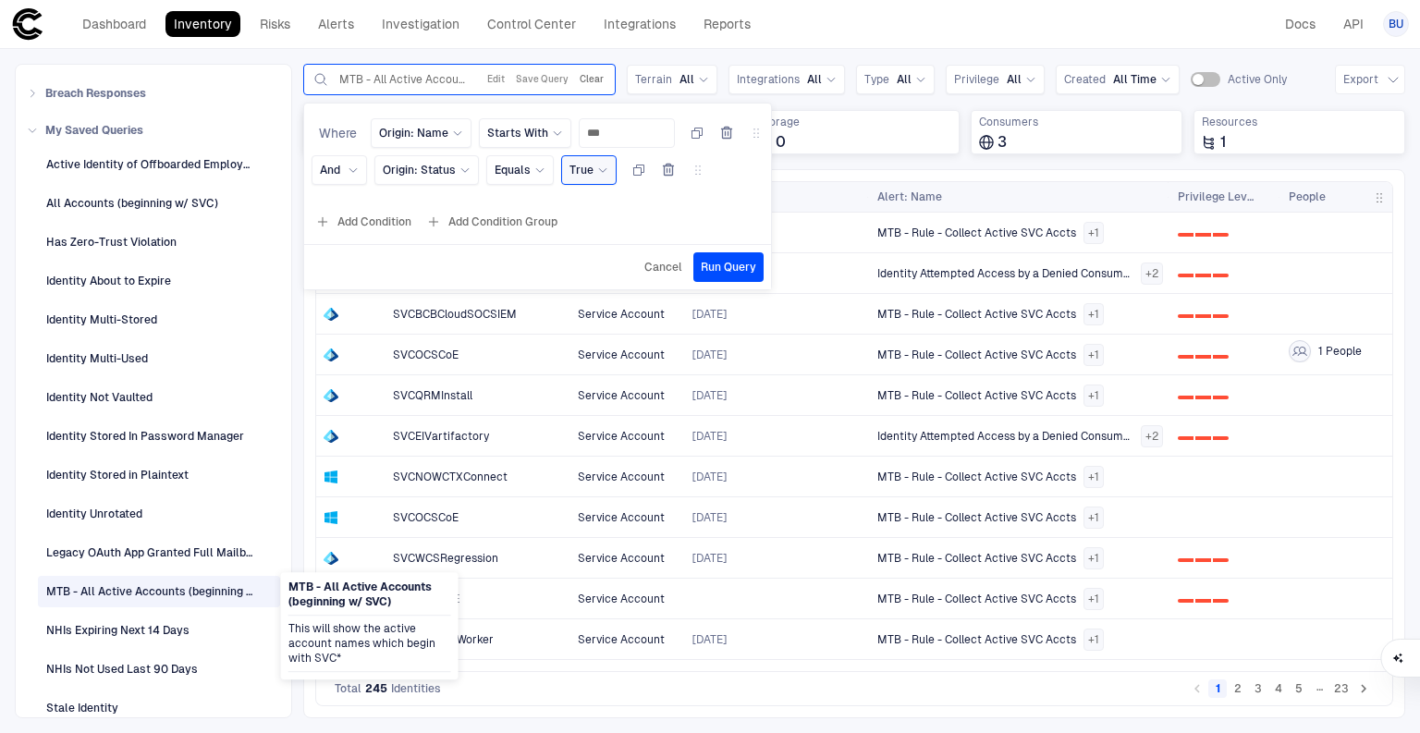
click at [592, 78] on button "Clear" at bounding box center [591, 79] width 31 height 22
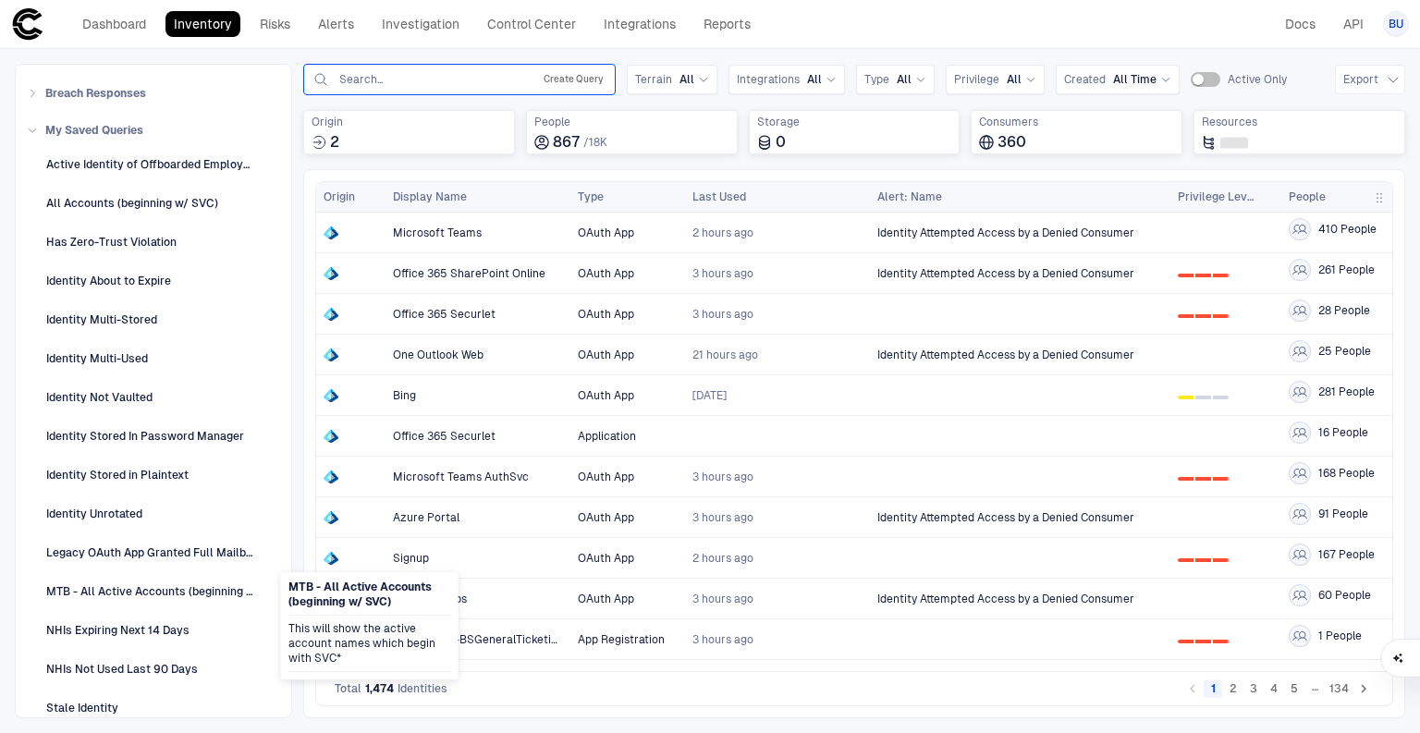
click at [562, 79] on button "Create Query" at bounding box center [573, 79] width 67 height 22
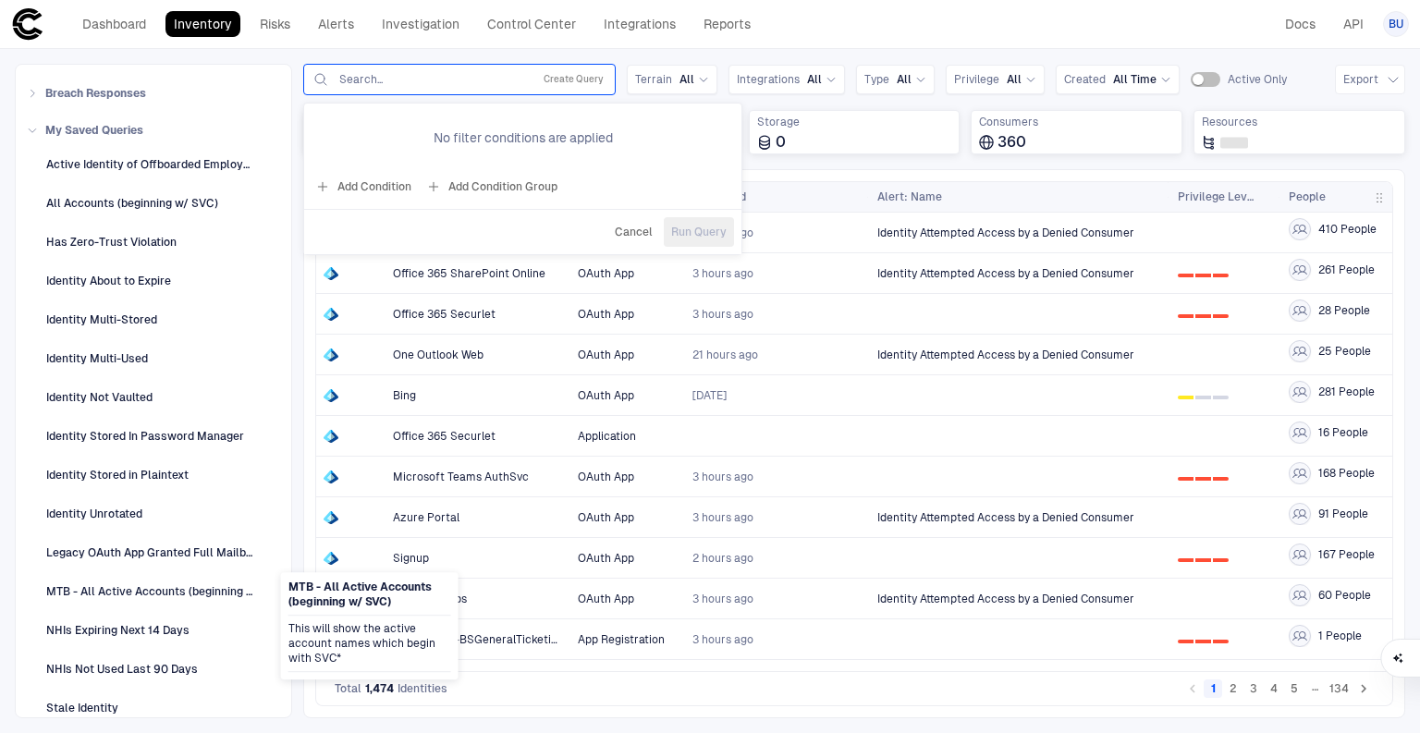
click at [385, 180] on button "Add Condition" at bounding box center [363, 187] width 104 height 30
click at [589, 133] on input "text" at bounding box center [601, 133] width 80 height 28
click at [519, 121] on div "Equals" at bounding box center [511, 133] width 67 height 30
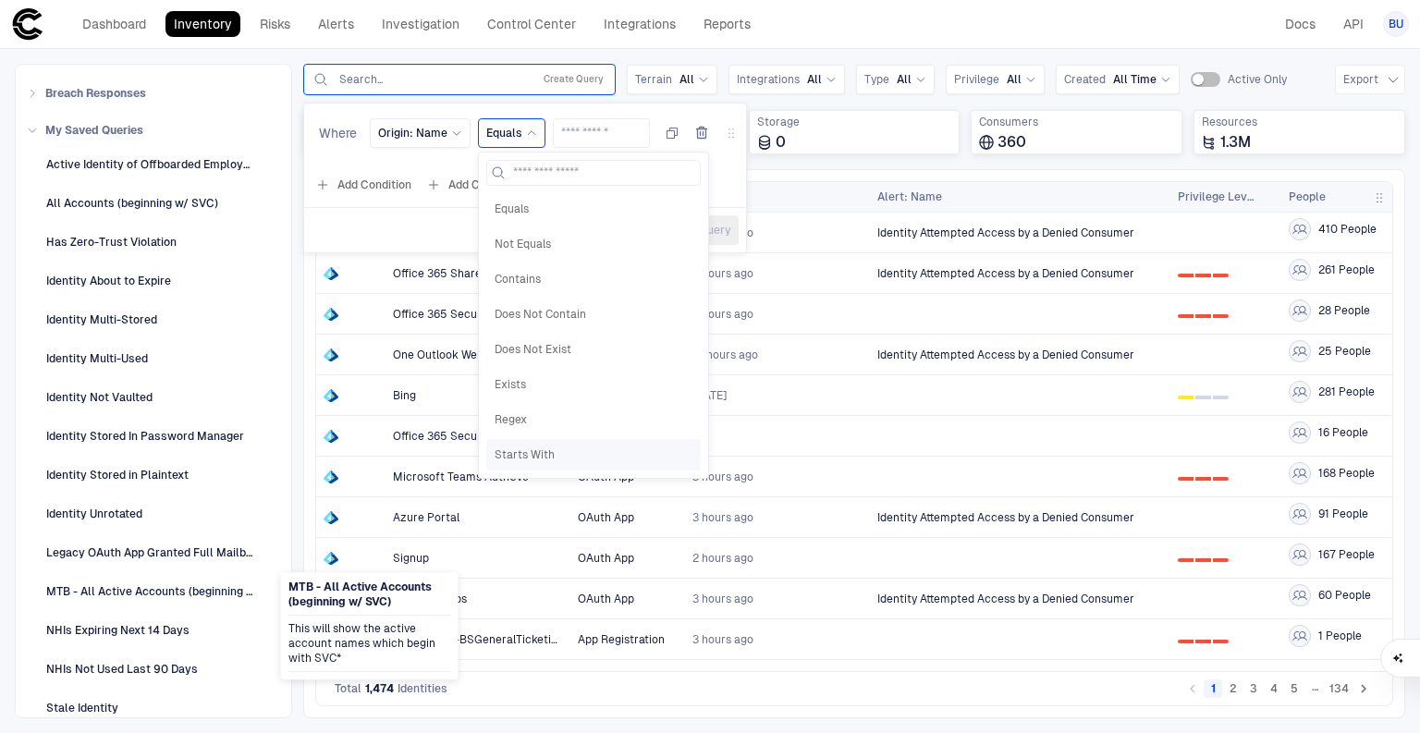
click at [526, 443] on div "Starts With" at bounding box center [593, 454] width 214 height 31
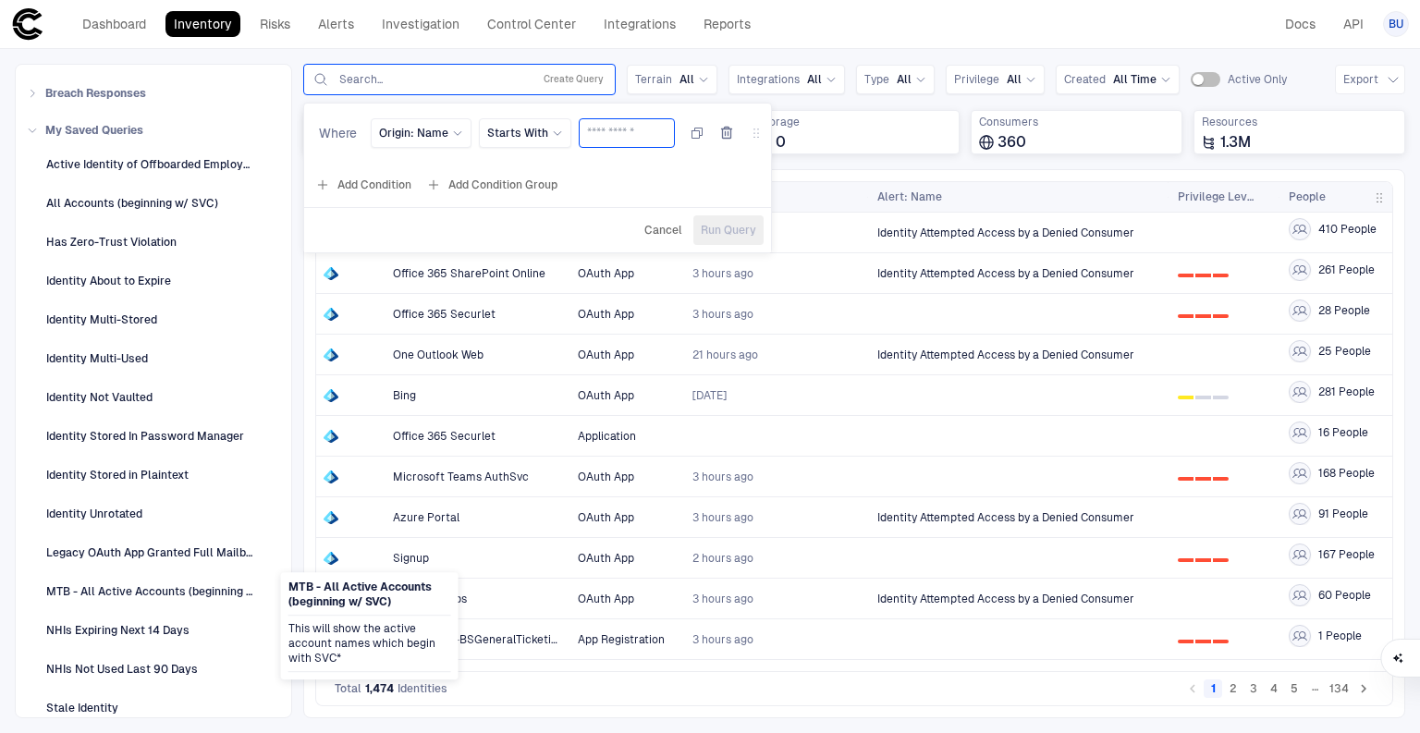
click at [587, 129] on input "text" at bounding box center [626, 133] width 79 height 28
type input "*"
click at [587, 129] on input "***" at bounding box center [626, 133] width 79 height 28
type input "***"
click at [378, 183] on button "Add Condition" at bounding box center [363, 185] width 104 height 30
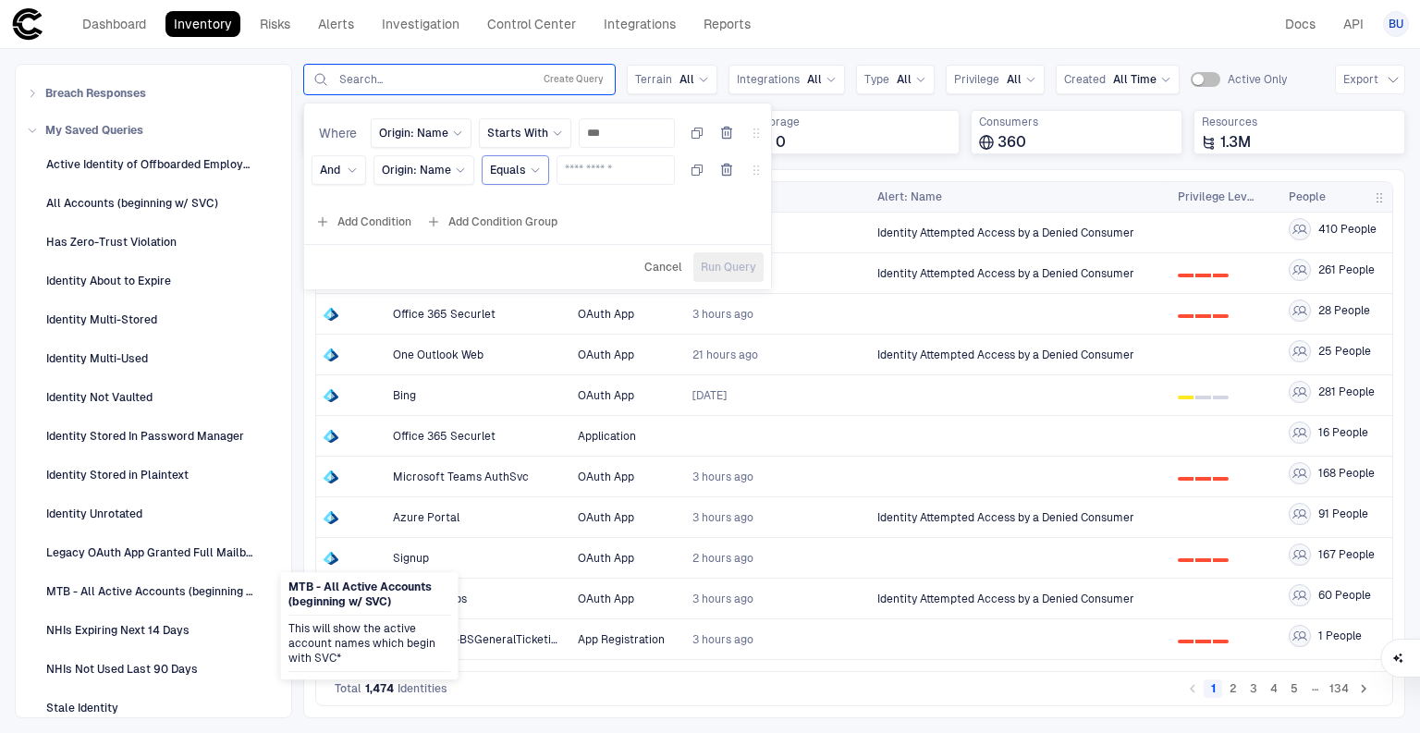
click at [521, 169] on div "Equals" at bounding box center [515, 170] width 51 height 15
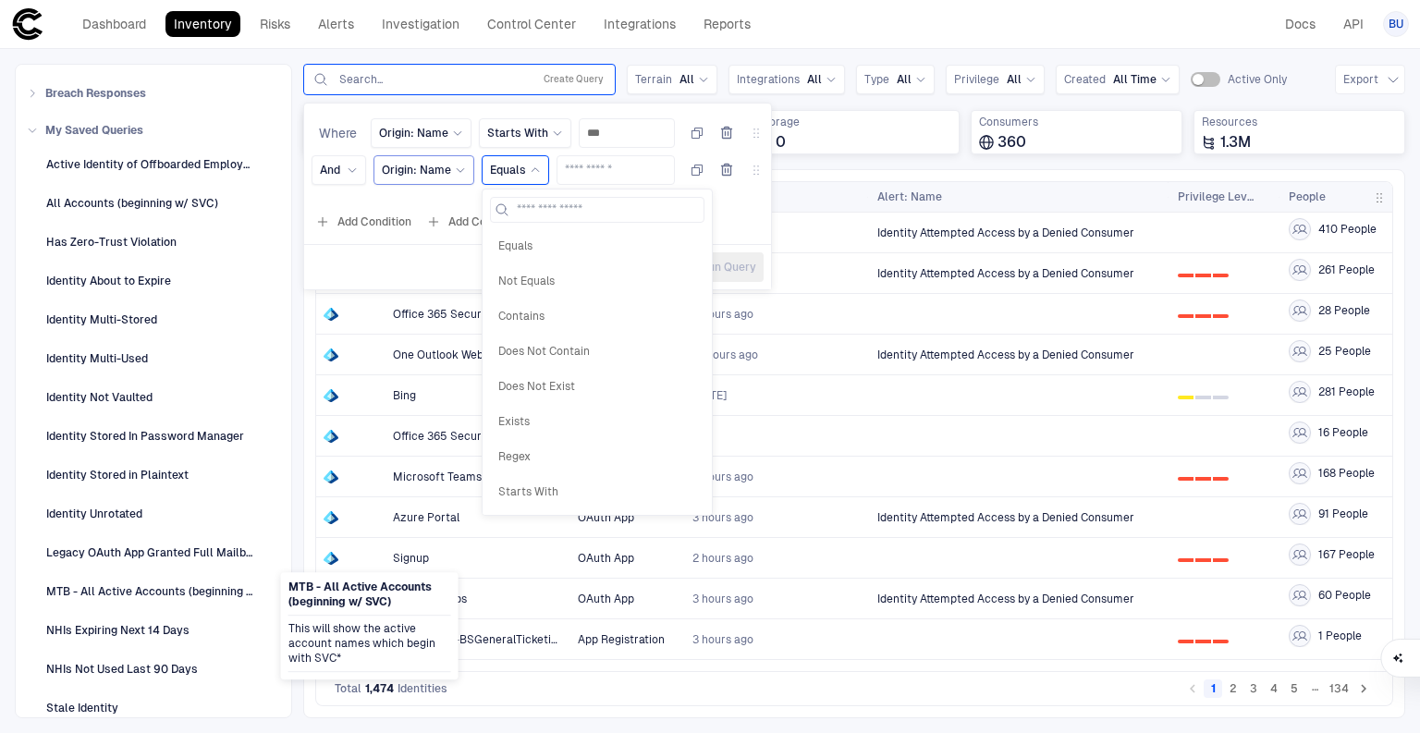
click at [460, 165] on icon at bounding box center [460, 170] width 11 height 11
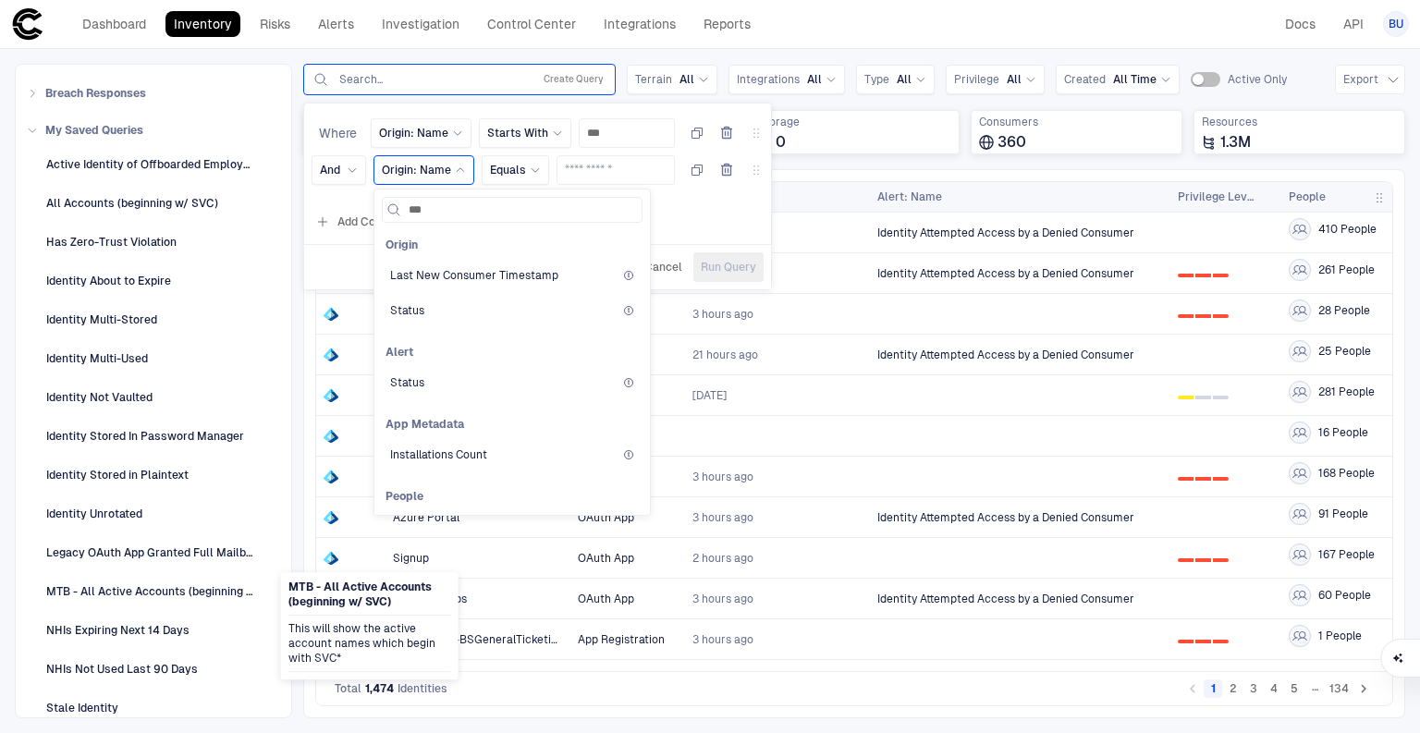
type input "****"
click at [440, 261] on div "Status" at bounding box center [512, 275] width 261 height 31
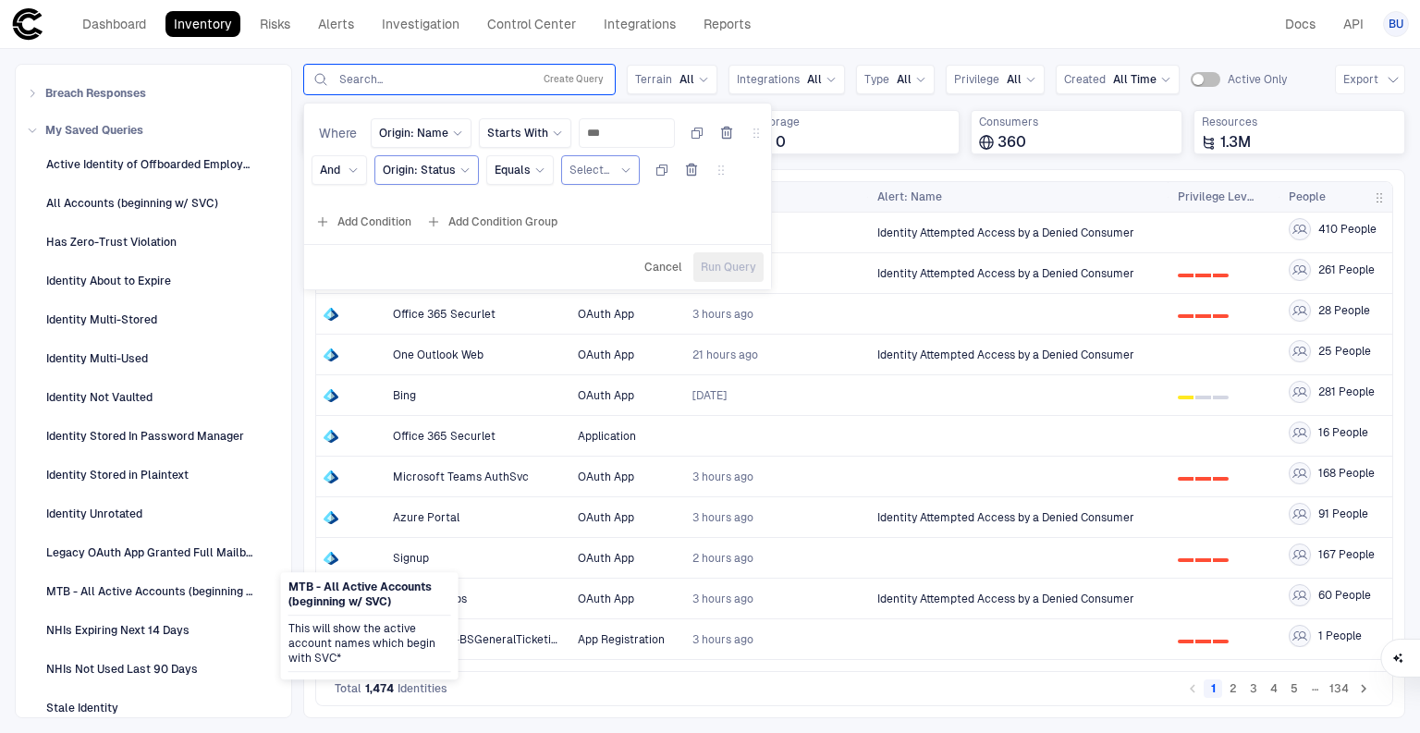
click at [621, 166] on icon at bounding box center [625, 170] width 11 height 11
click at [603, 275] on span "False" at bounding box center [665, 281] width 175 height 15
click at [728, 266] on span "Run Query" at bounding box center [728, 267] width 55 height 15
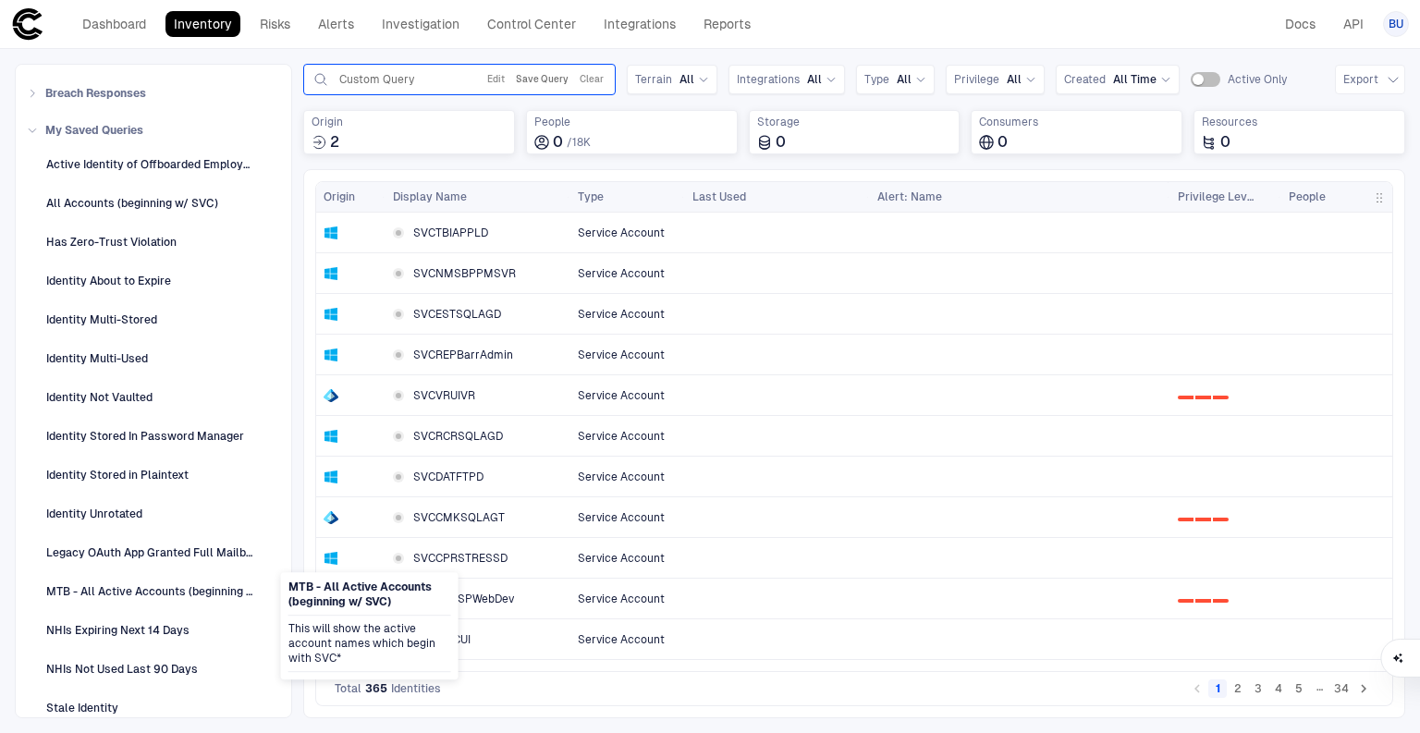
click at [543, 79] on button "Save Query" at bounding box center [542, 79] width 60 height 22
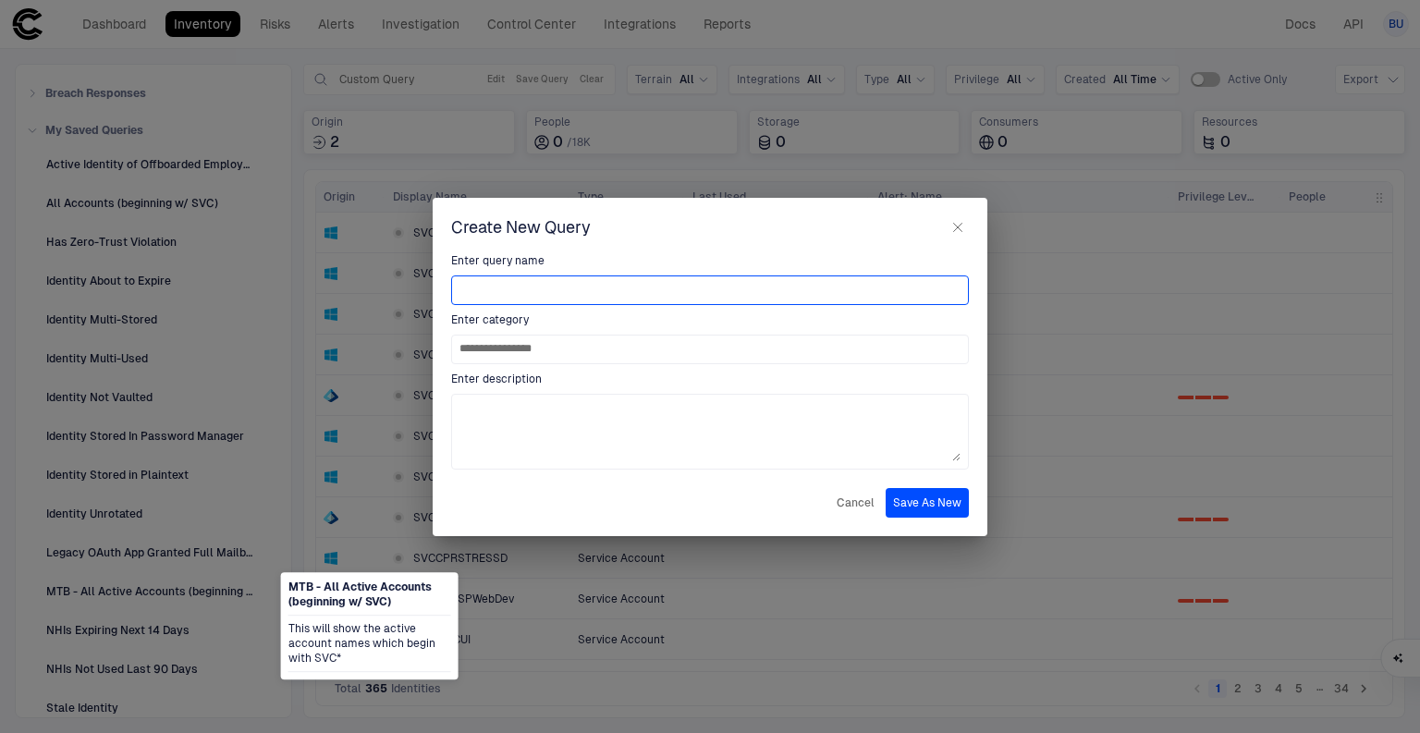
click at [502, 279] on input at bounding box center [709, 290] width 501 height 28
paste input "**********"
click at [511, 288] on input "**********" at bounding box center [709, 290] width 501 height 28
type input "**********"
click at [914, 499] on button "Save As New" at bounding box center [926, 503] width 83 height 30
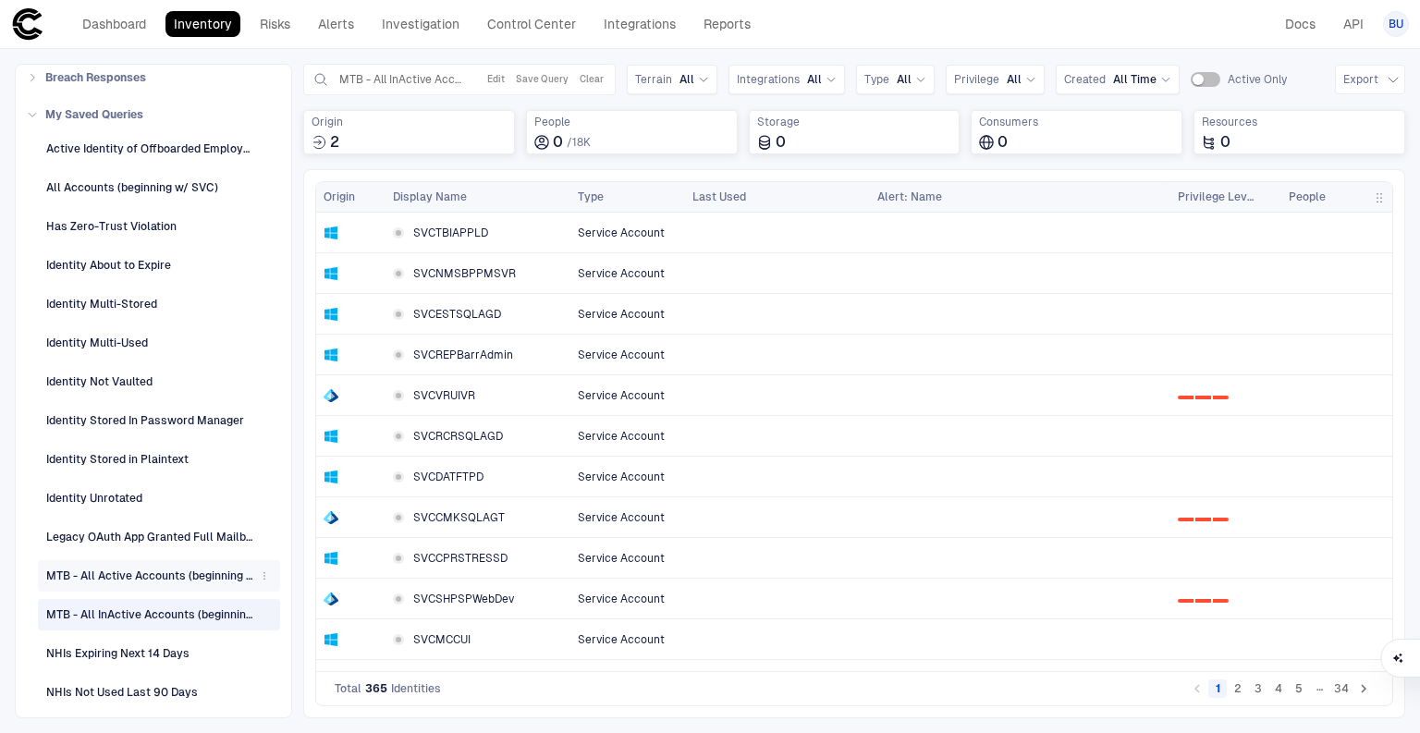
scroll to position [225, 0]
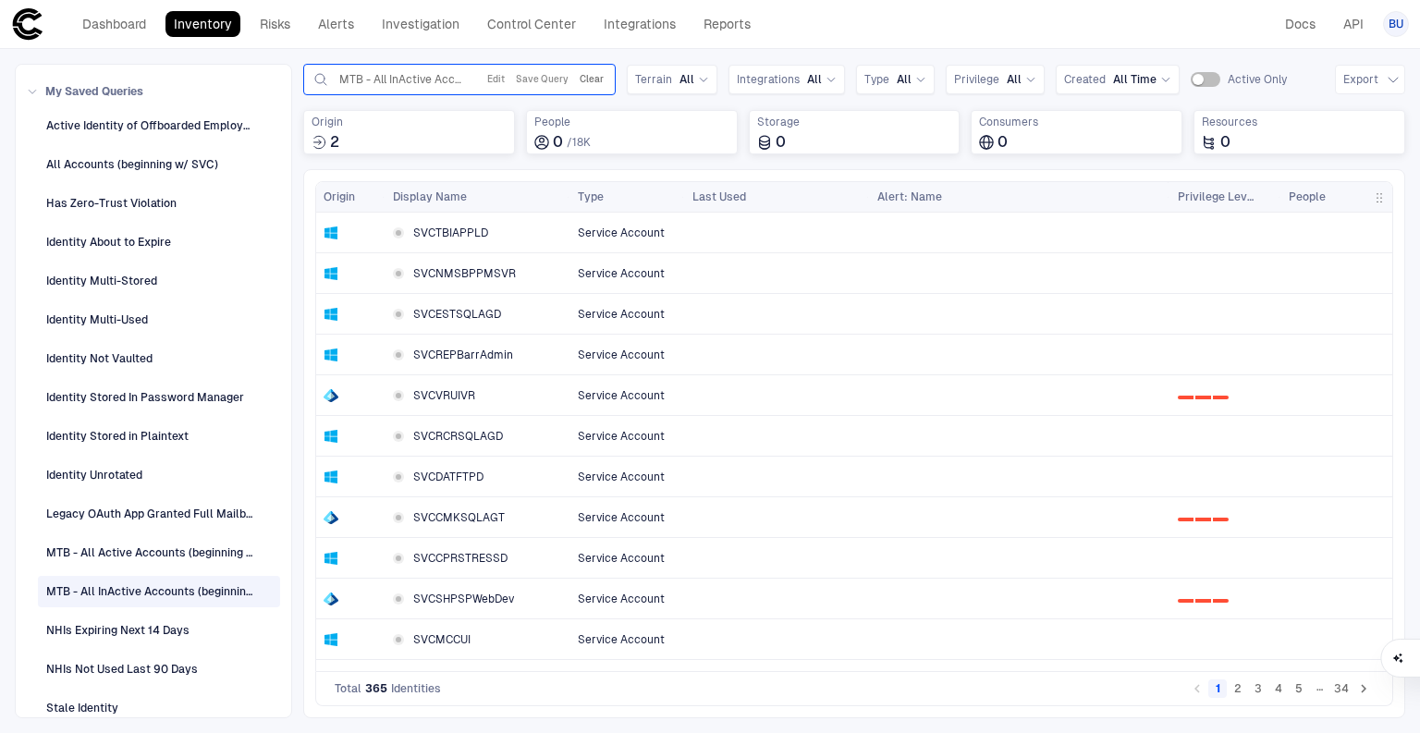
click at [594, 81] on button "Clear" at bounding box center [591, 79] width 31 height 22
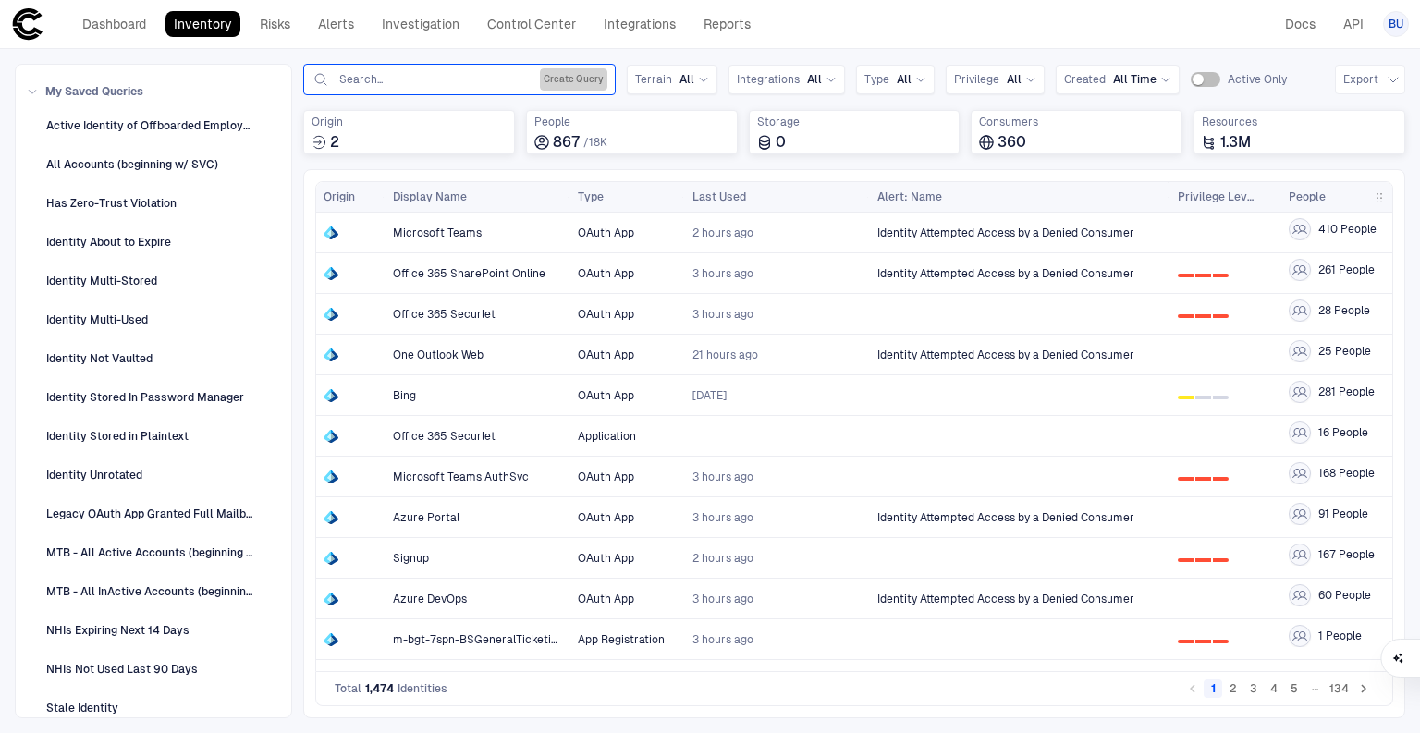
click at [577, 74] on button "Create Query" at bounding box center [573, 79] width 67 height 22
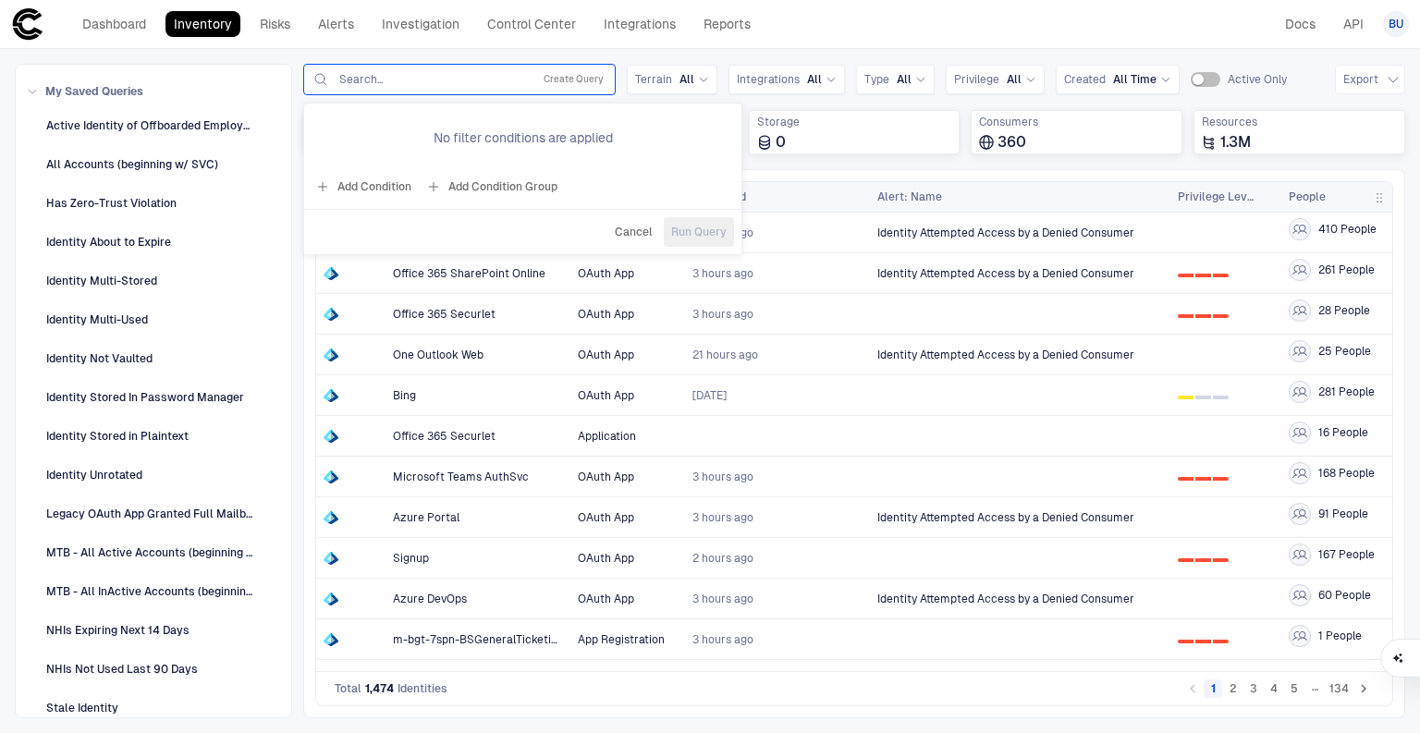
click at [348, 194] on button "Add Condition" at bounding box center [363, 187] width 104 height 30
click at [540, 128] on div "Origin: Name Equals" at bounding box center [554, 133] width 369 height 30
click at [533, 129] on div "Equals" at bounding box center [511, 133] width 67 height 30
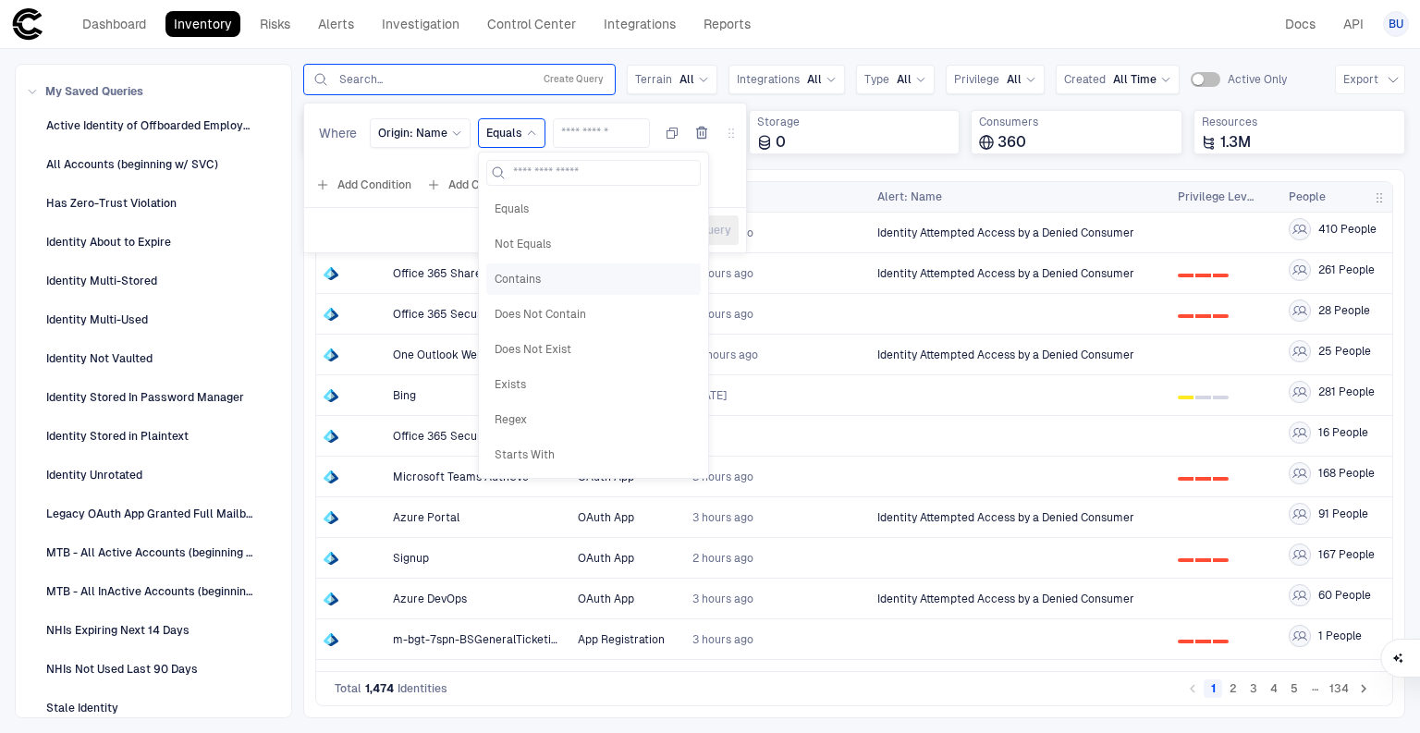
click at [536, 276] on span "Contains" at bounding box center [593, 279] width 198 height 15
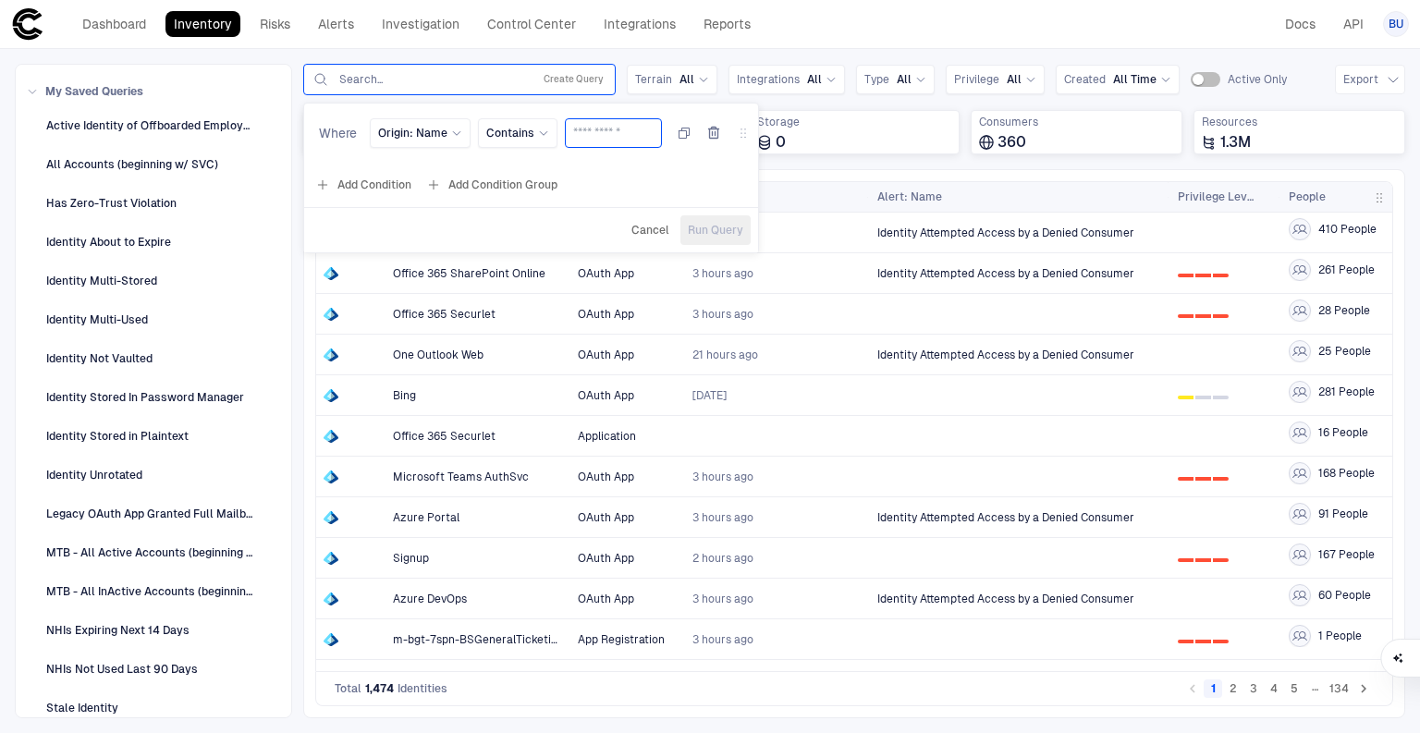
click at [604, 133] on input "text" at bounding box center [613, 133] width 80 height 28
type input "***"
click at [725, 223] on span "Run Query" at bounding box center [715, 230] width 55 height 15
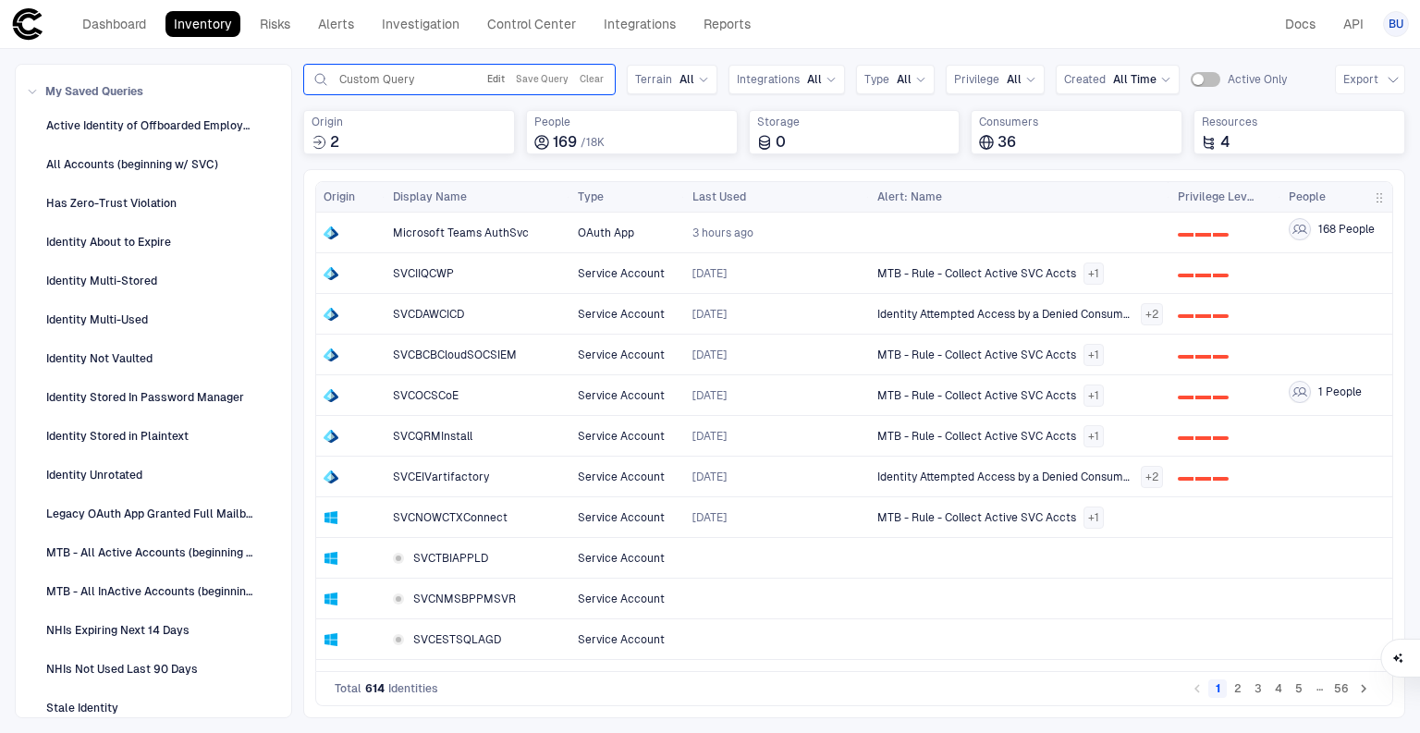
click at [504, 73] on button "Edit" at bounding box center [495, 79] width 25 height 22
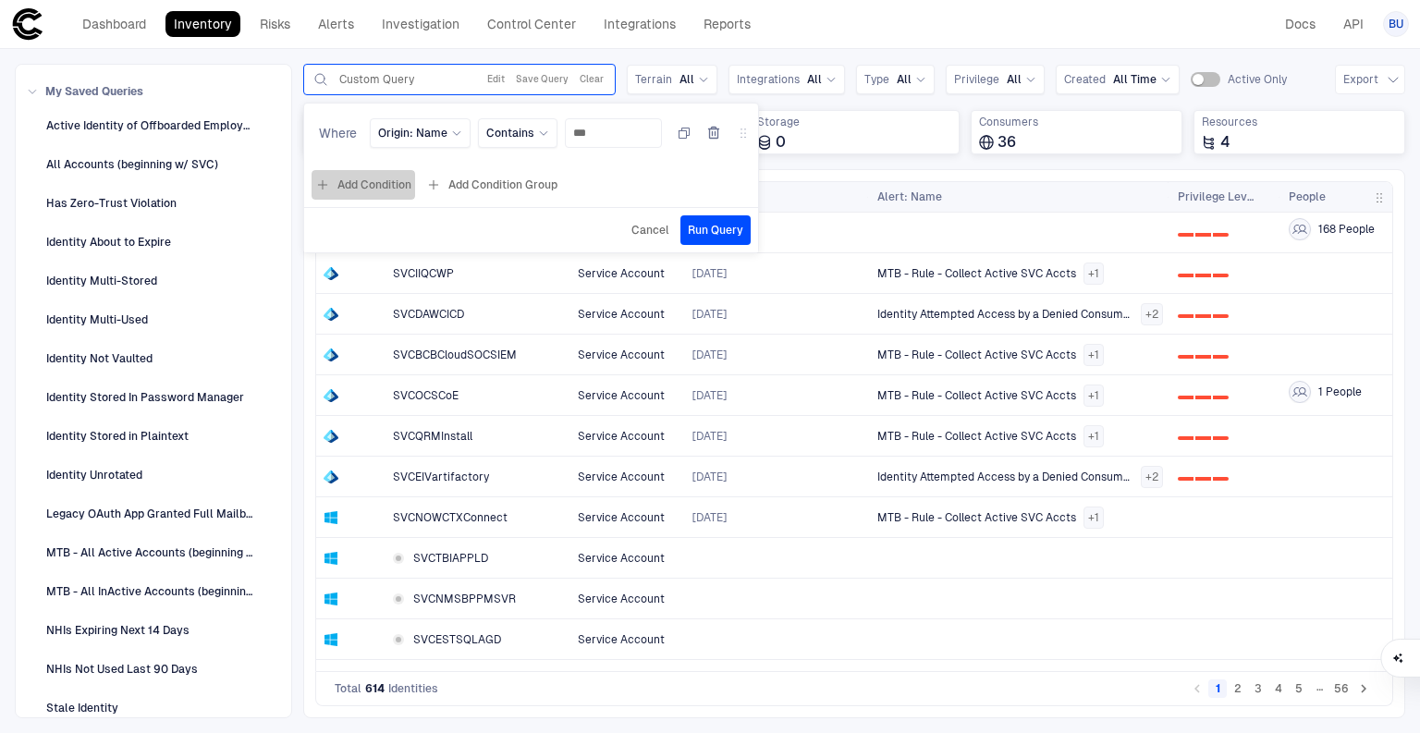
click at [340, 179] on button "Add Condition" at bounding box center [363, 185] width 104 height 30
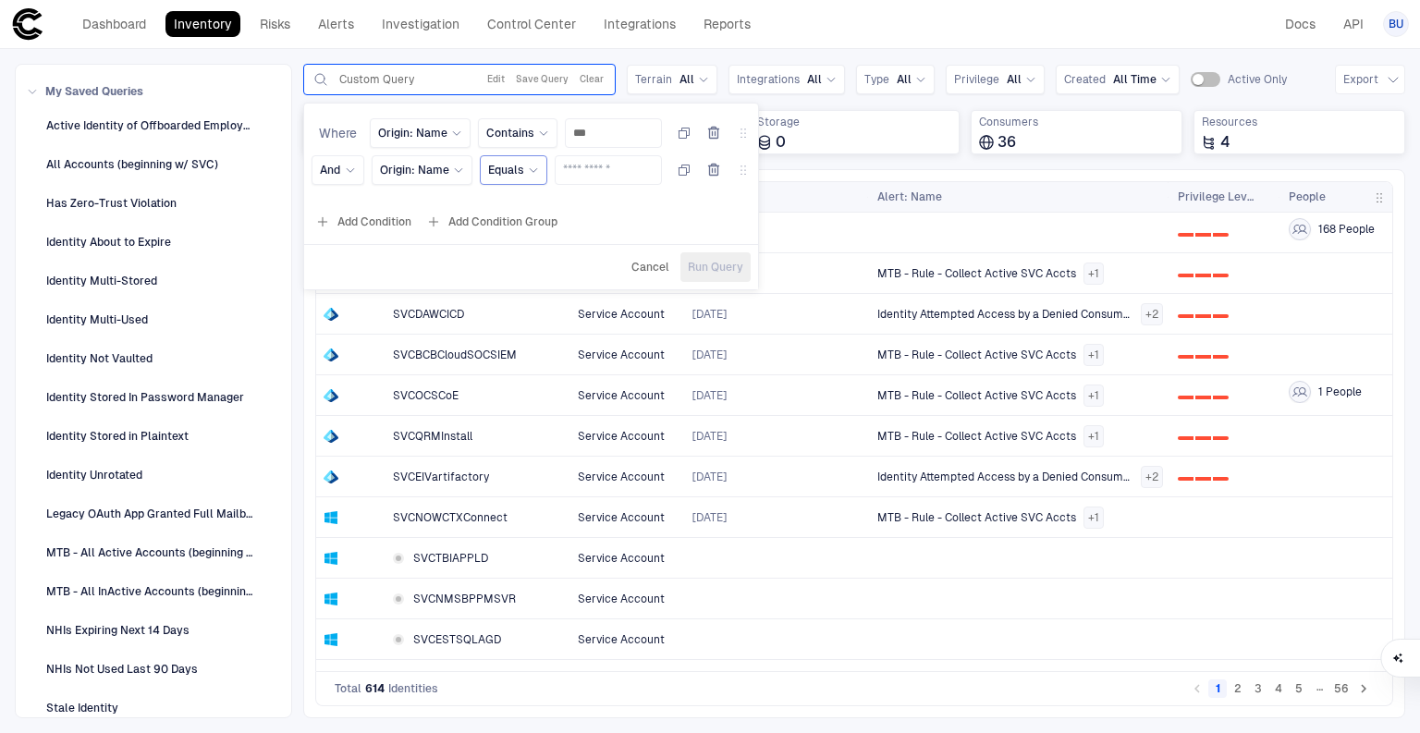
click at [499, 168] on span "Equals" at bounding box center [506, 170] width 36 height 15
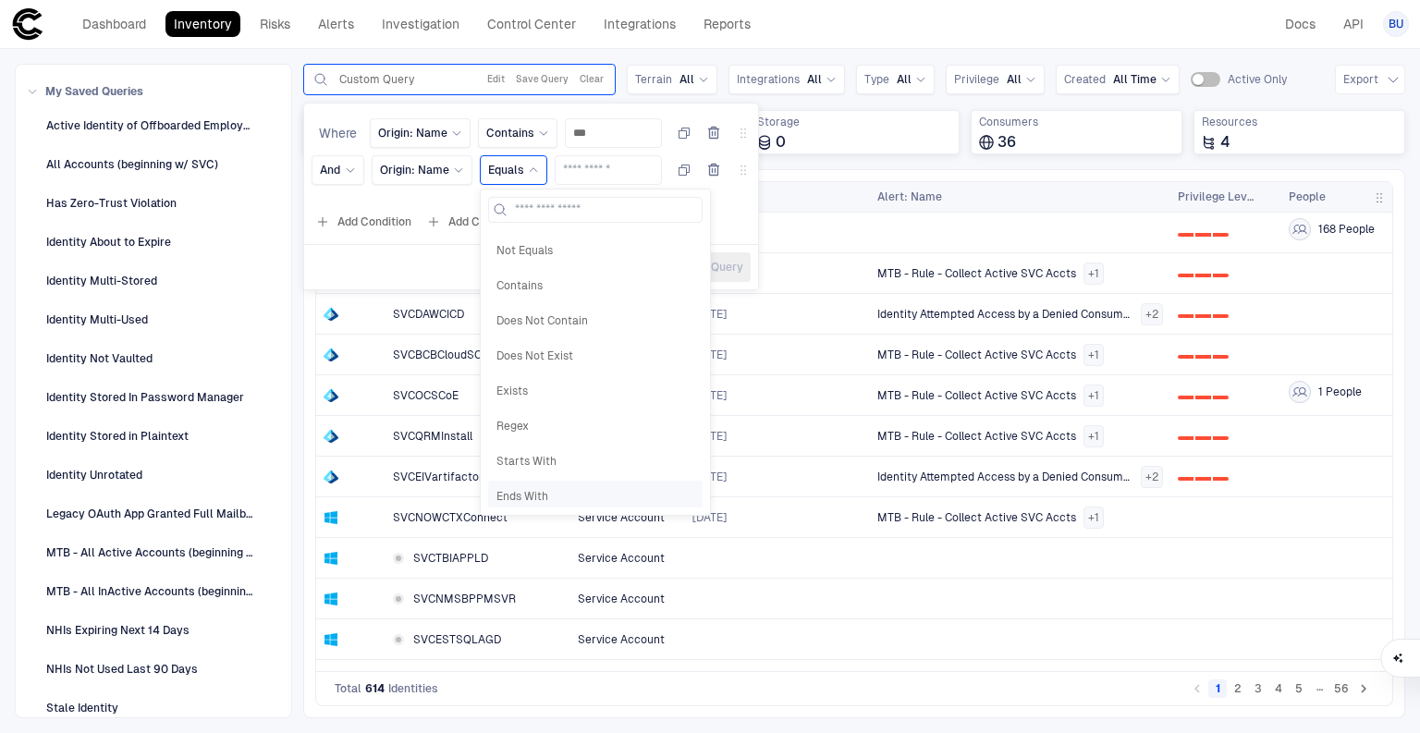
scroll to position [0, 0]
click at [928, 31] on div "Dashboard Inventory Risks Alerts Investigation Control Center Integrations Repo…" at bounding box center [709, 23] width 1397 height 33
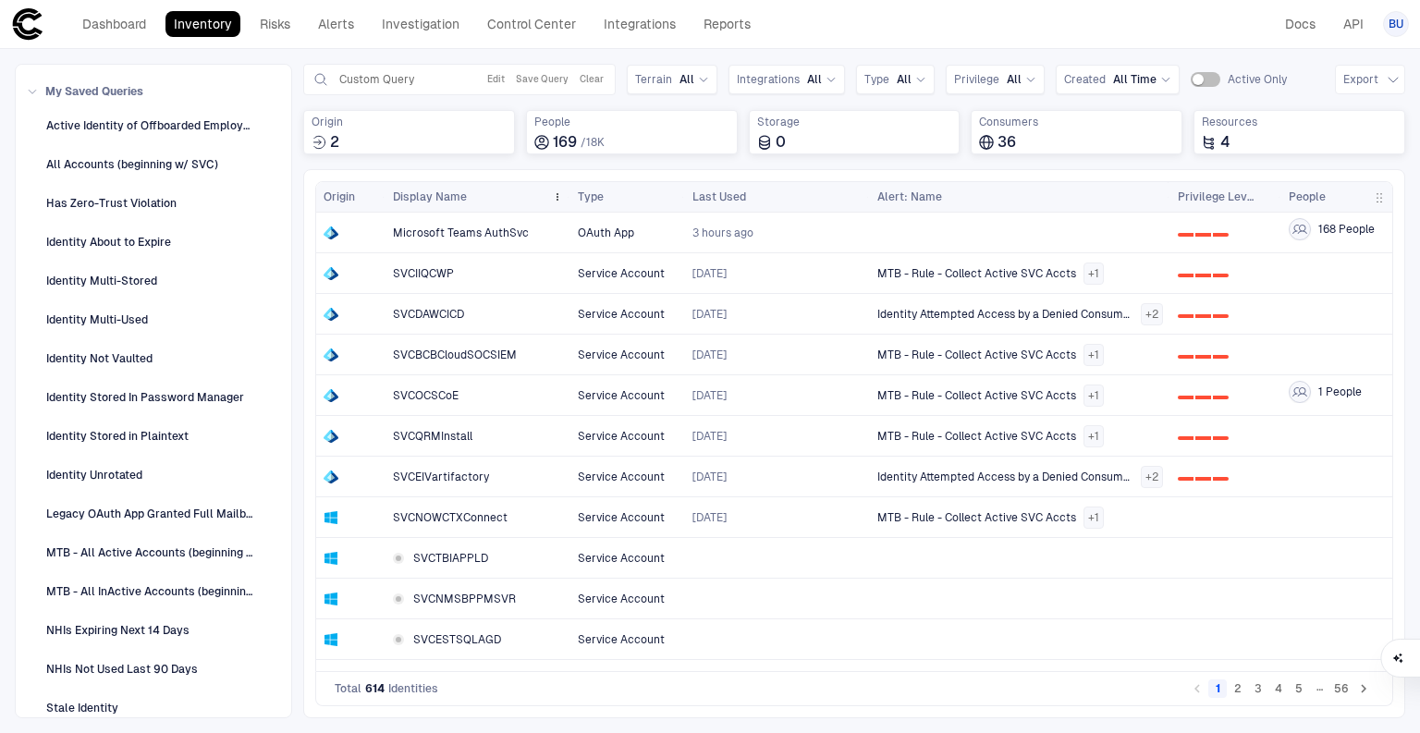
click at [469, 197] on div "Display Name" at bounding box center [469, 197] width 152 height 20
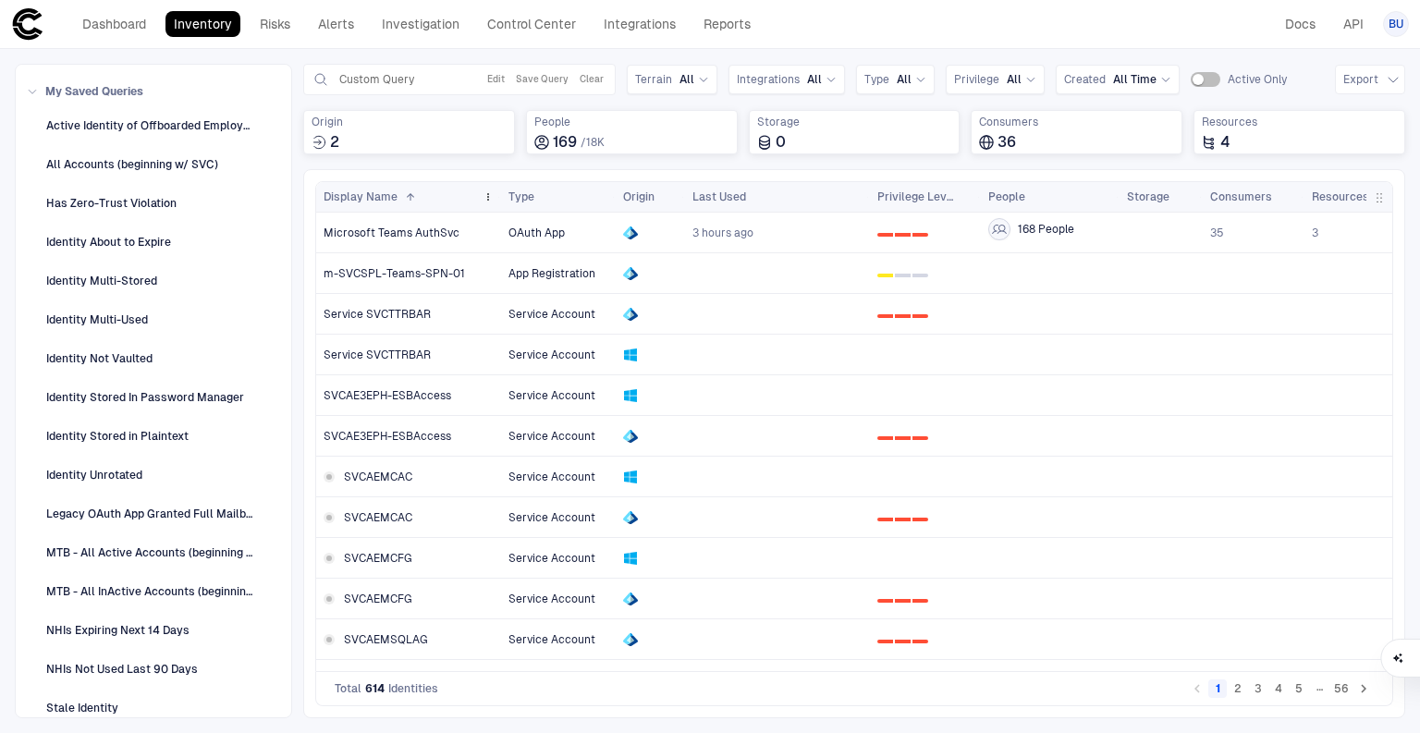
click at [410, 197] on span at bounding box center [410, 196] width 11 height 11
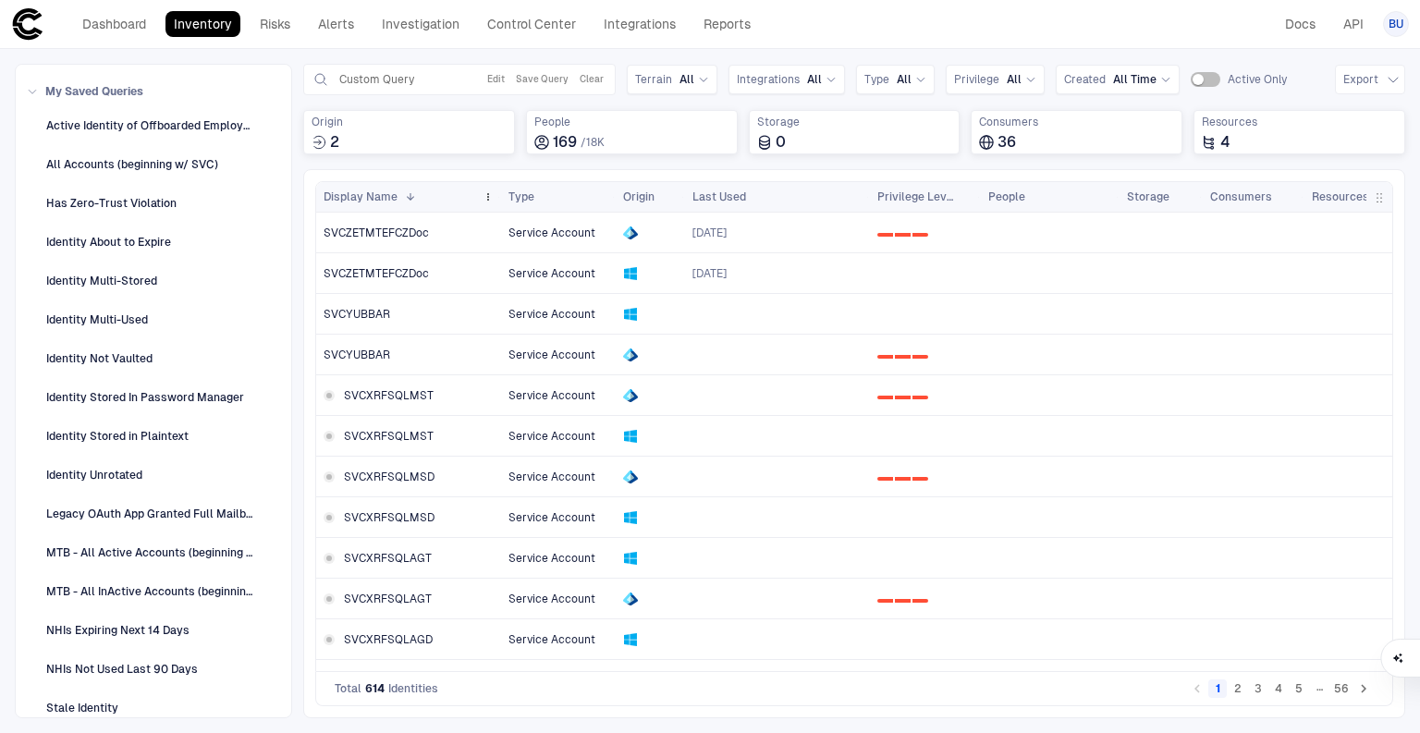
click at [427, 199] on div "Display Name 1" at bounding box center [399, 197] width 152 height 20
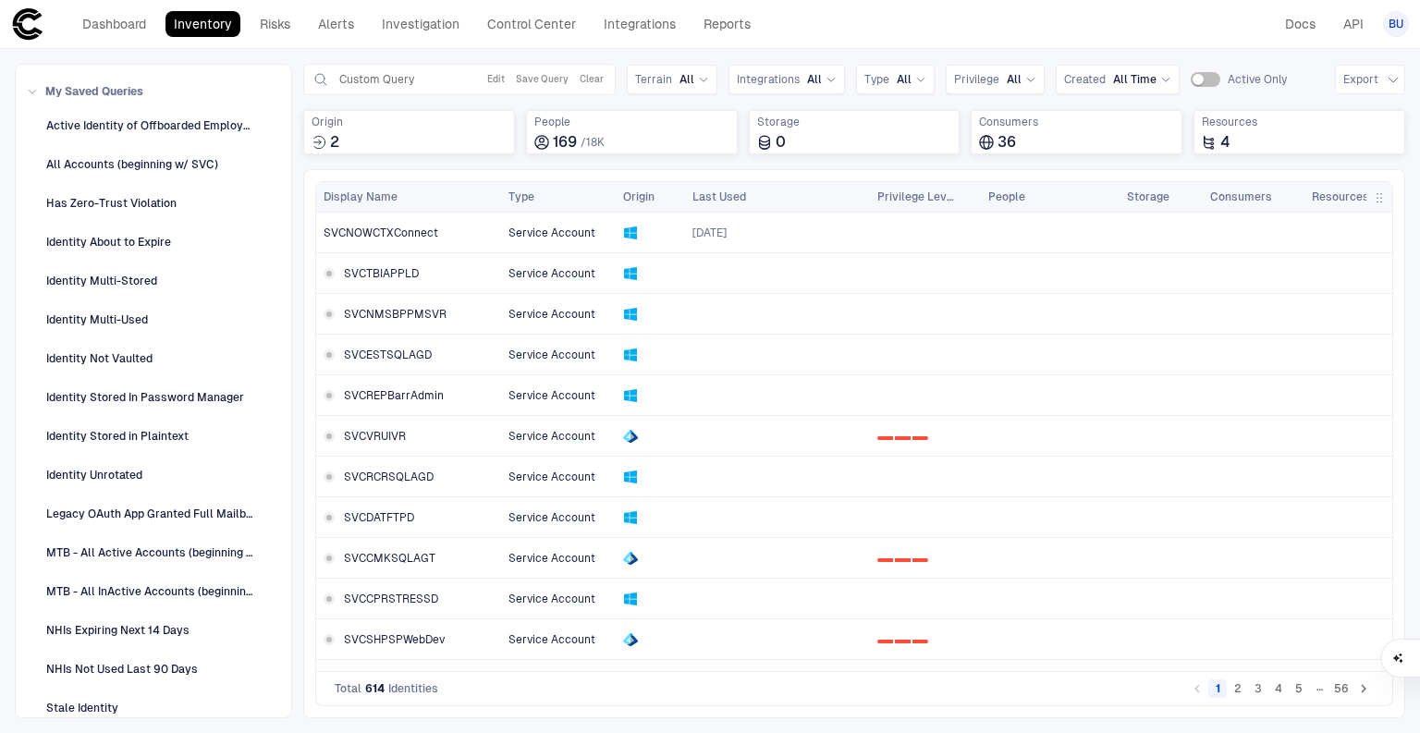
click at [1257, 688] on button "3" at bounding box center [1258, 688] width 18 height 18
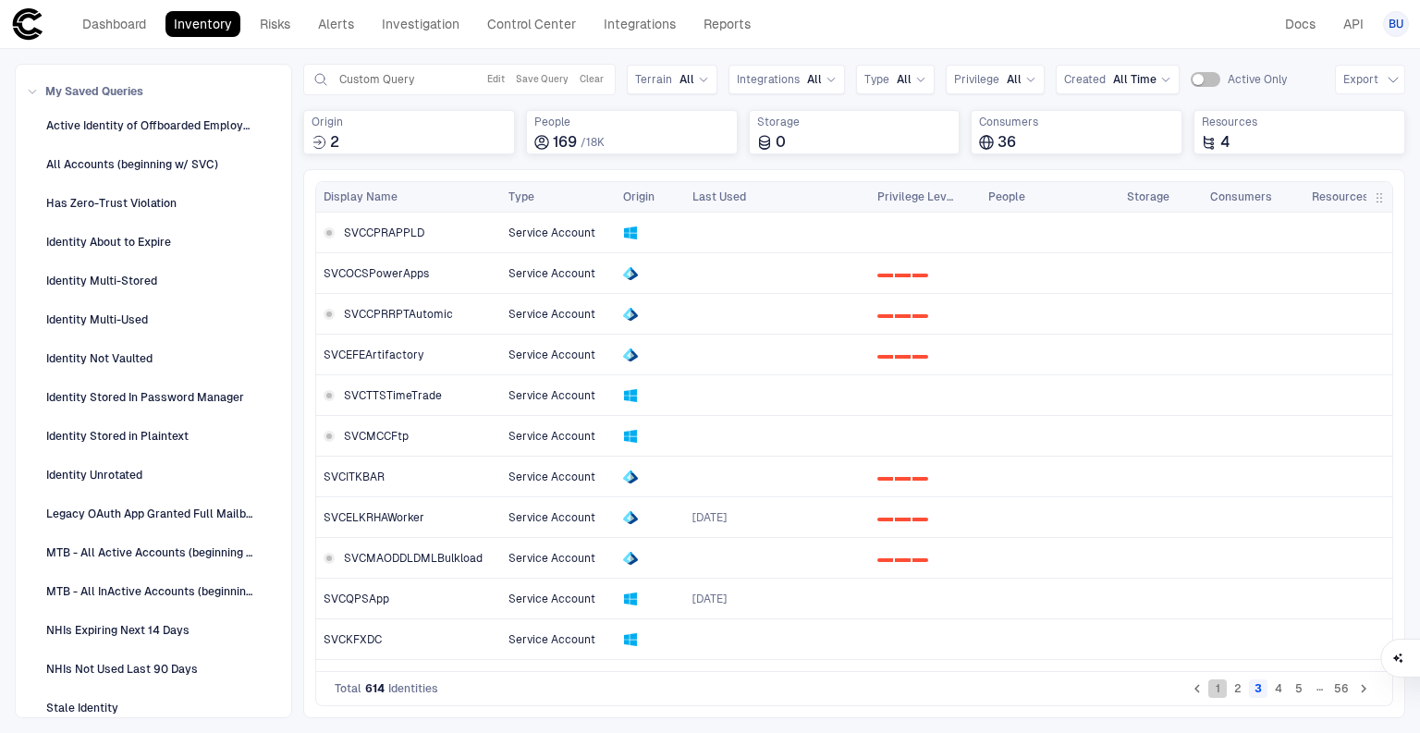
click at [1221, 688] on button "1" at bounding box center [1217, 688] width 18 height 18
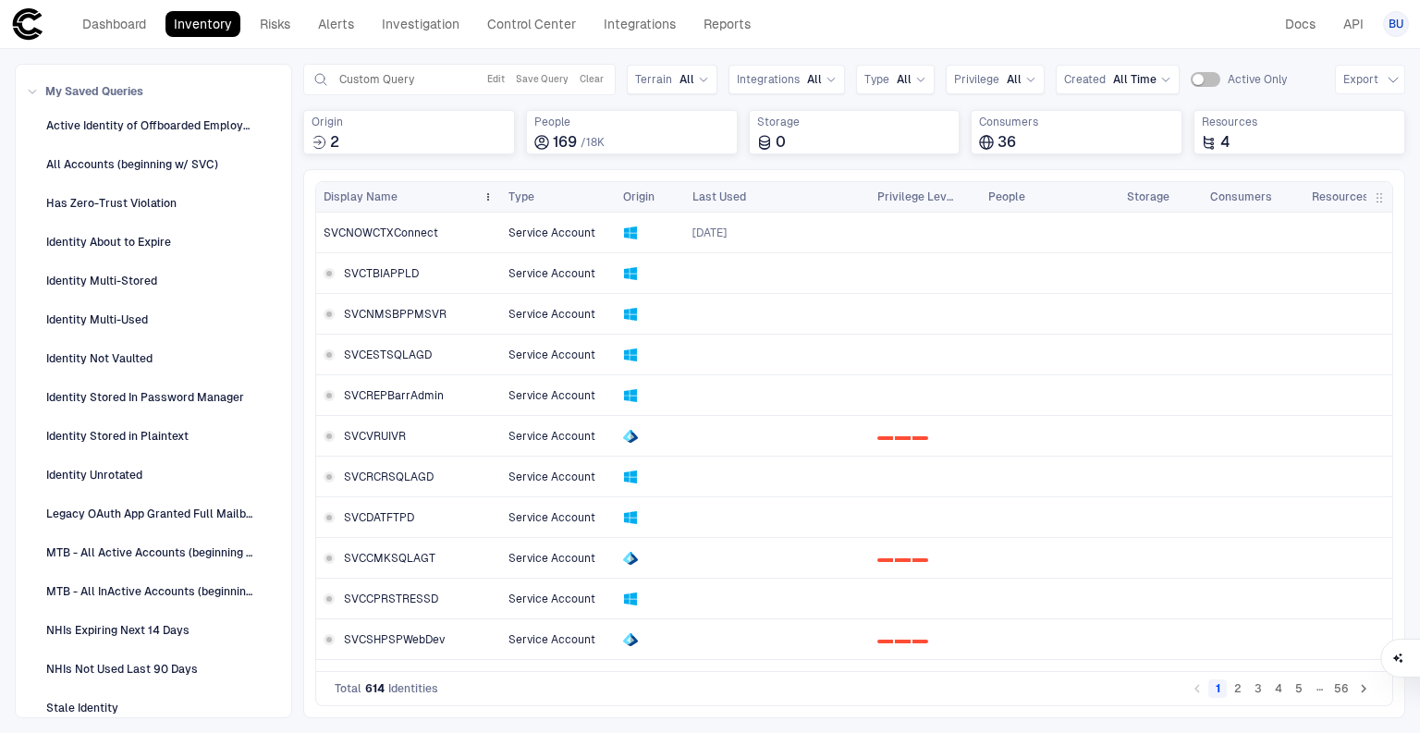
click at [423, 192] on div "Display Name" at bounding box center [399, 197] width 152 height 20
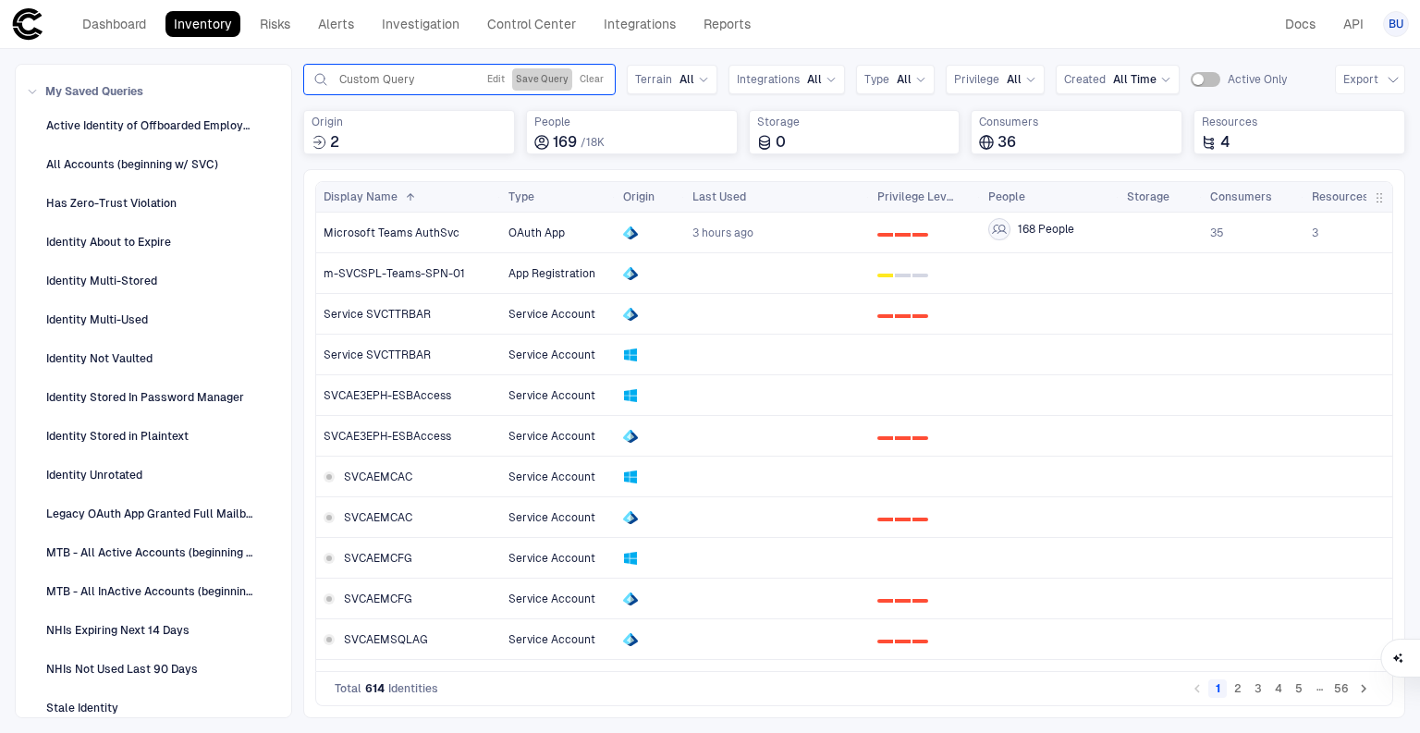
click at [535, 78] on button "Save Query" at bounding box center [542, 79] width 60 height 22
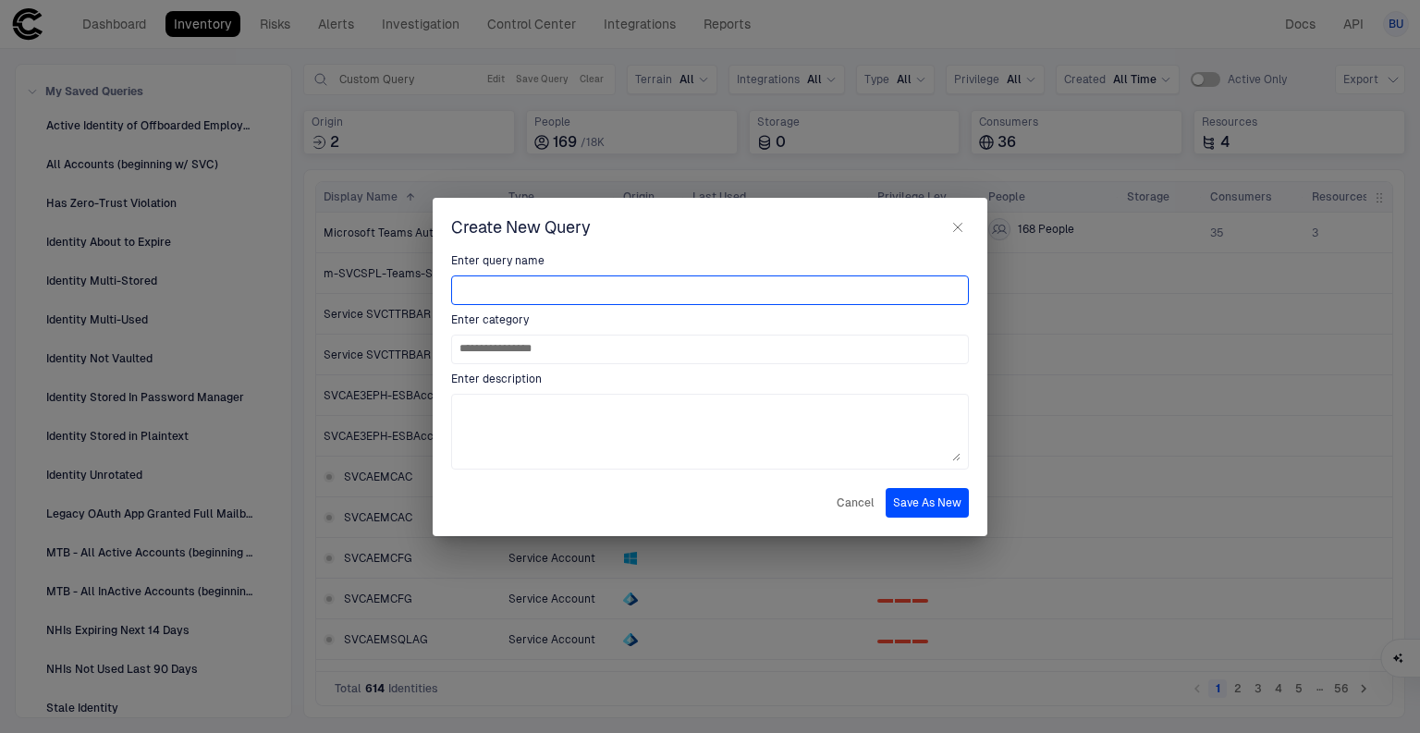
click at [507, 289] on input at bounding box center [709, 290] width 501 height 28
click at [553, 291] on input at bounding box center [709, 290] width 501 height 28
paste input "**********"
type input "**********"
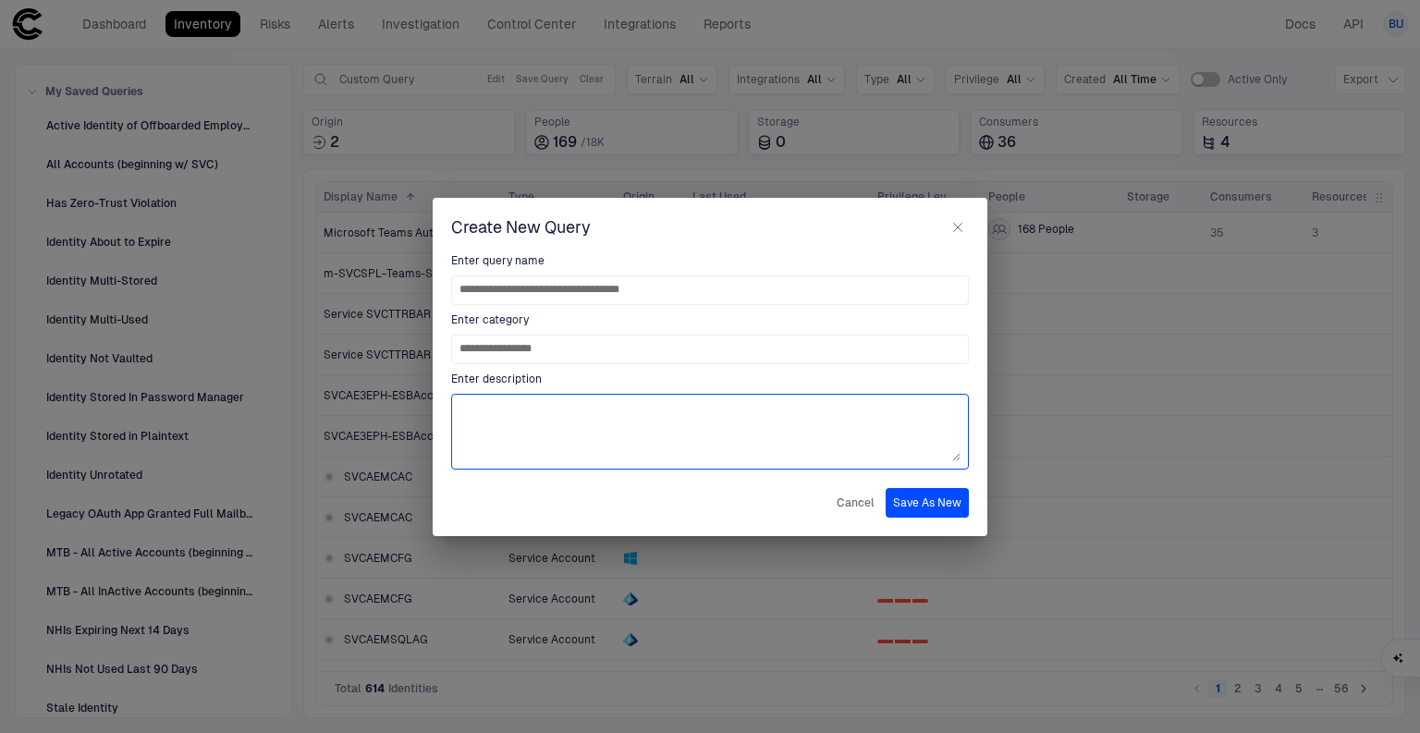
click at [817, 440] on textarea at bounding box center [709, 431] width 501 height 59
type textarea "********"
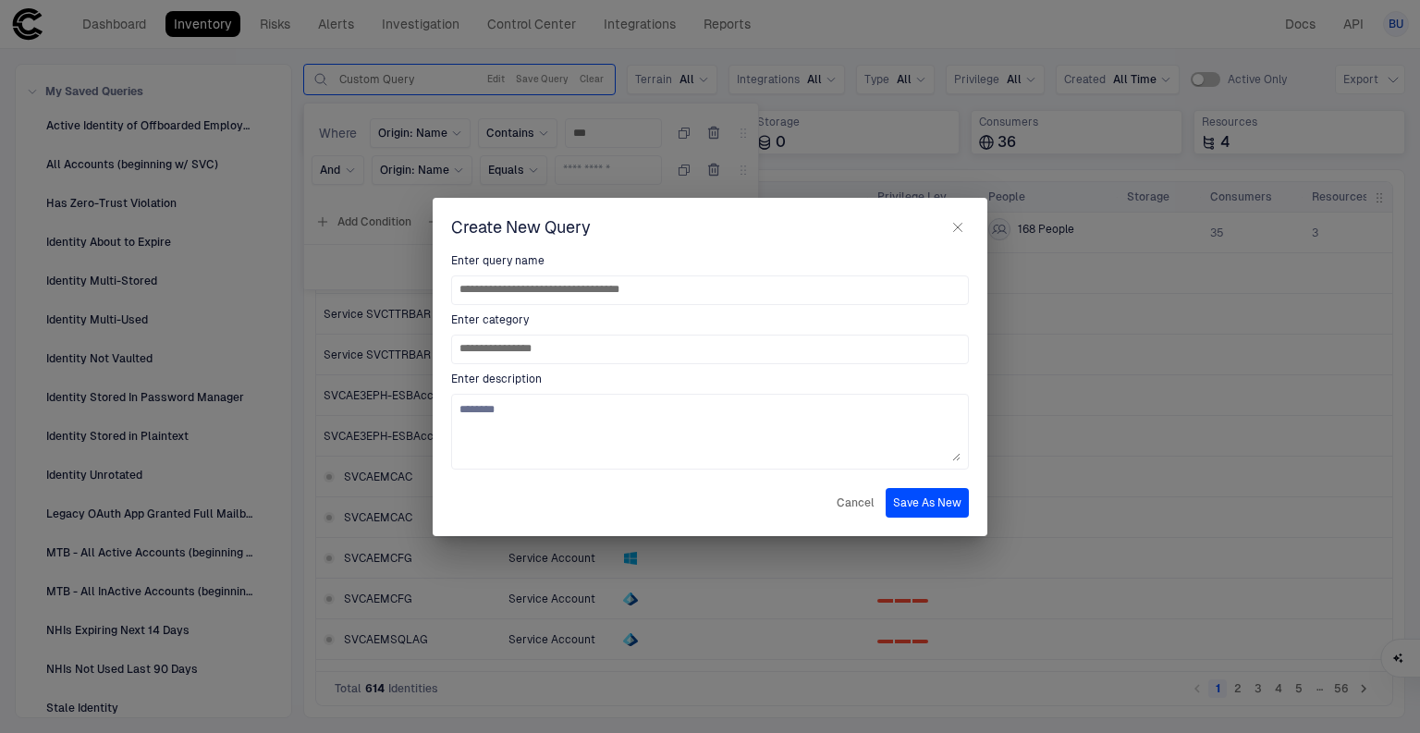
click at [939, 503] on button "Save As New" at bounding box center [926, 503] width 83 height 30
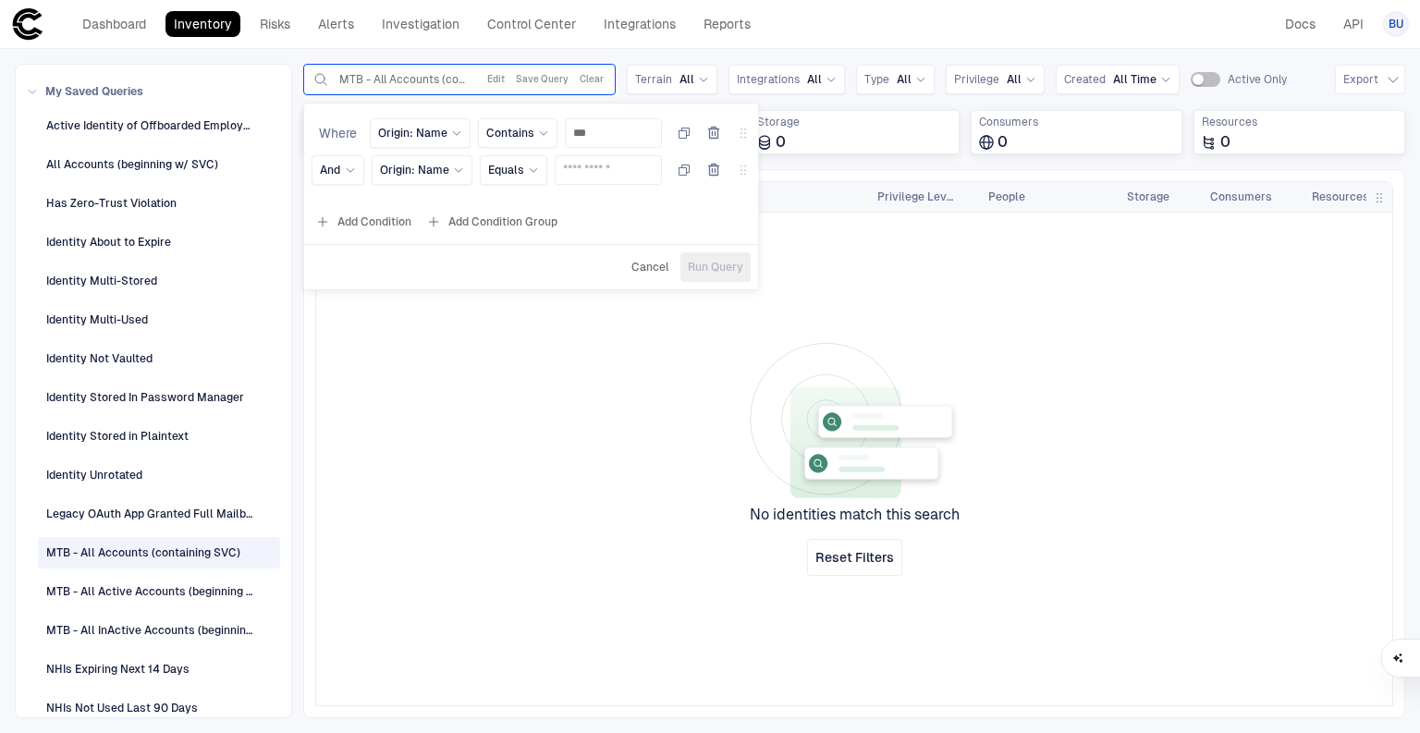
click at [714, 166] on icon "button" at bounding box center [714, 170] width 10 height 11
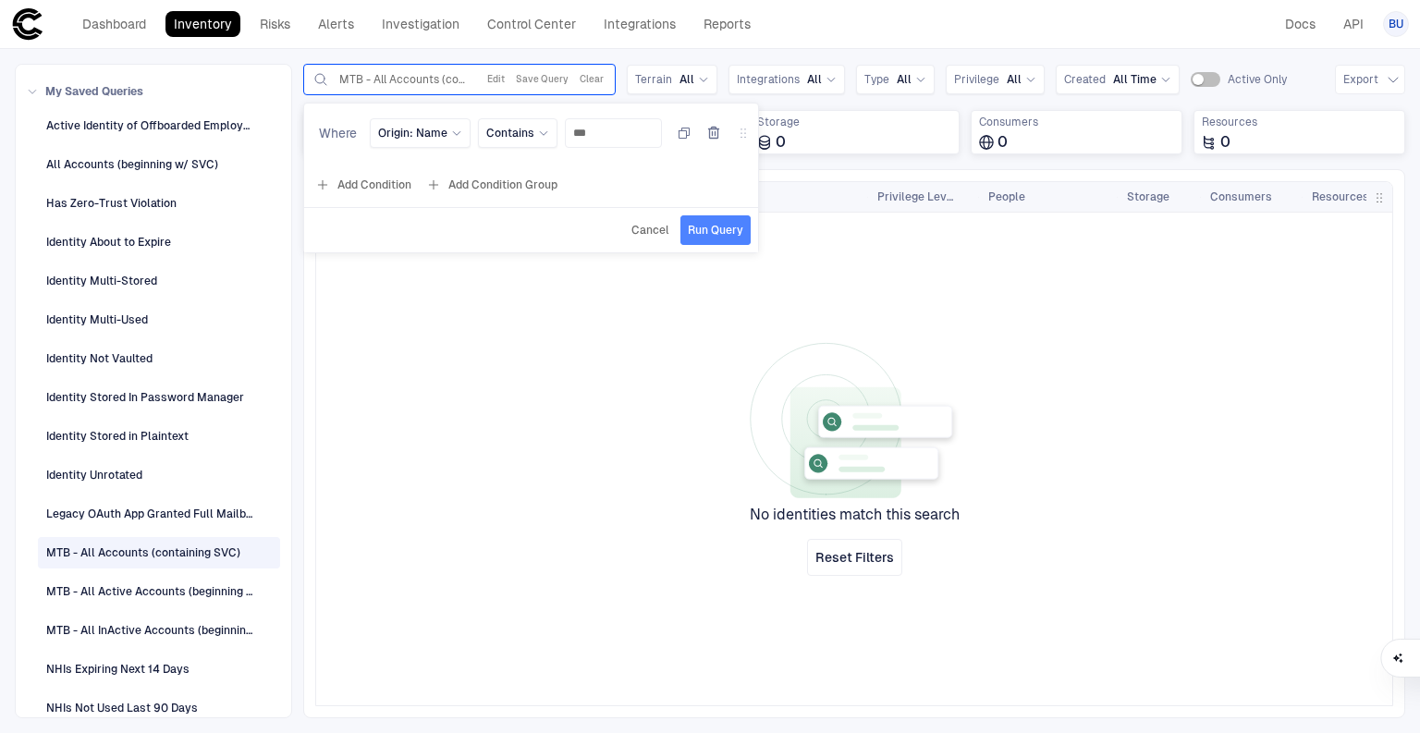
click at [718, 228] on span "Run Query" at bounding box center [715, 230] width 55 height 15
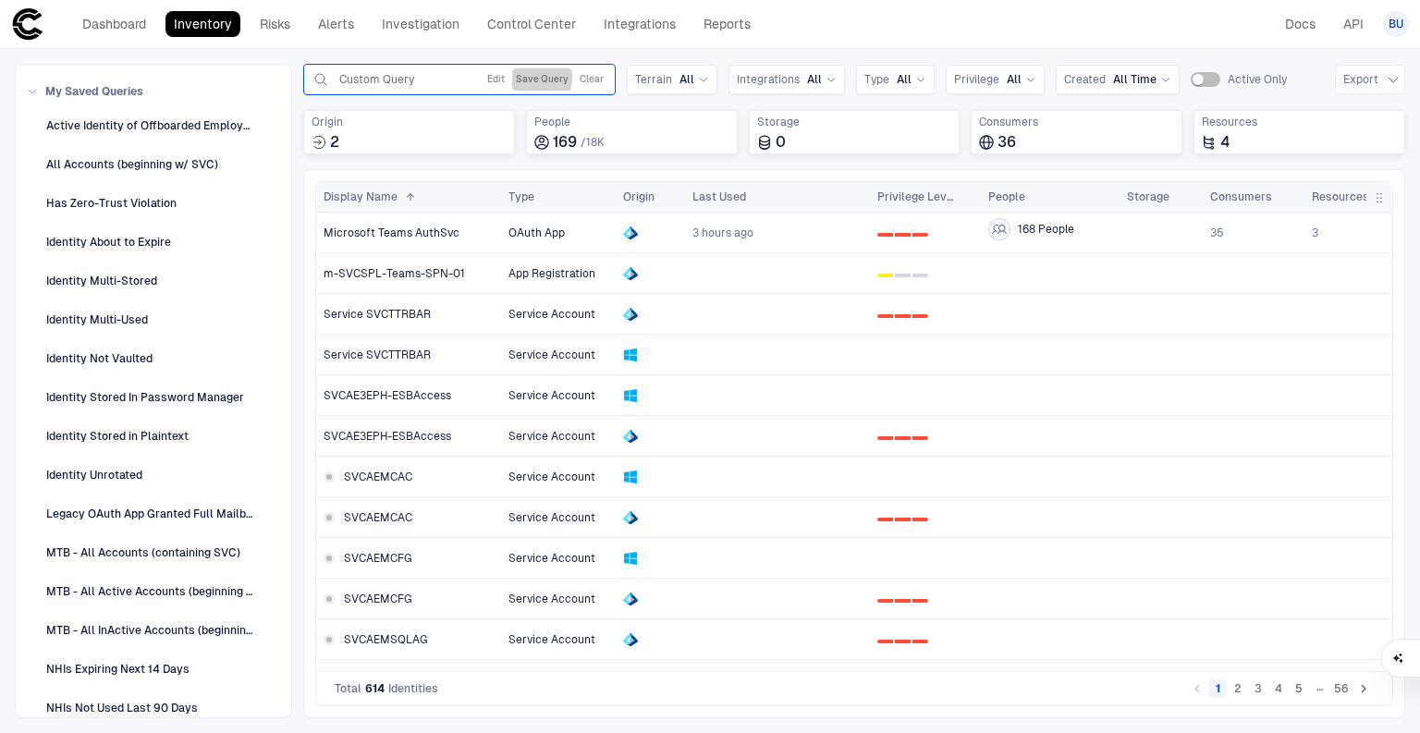
click at [526, 78] on button "Save Query" at bounding box center [542, 79] width 60 height 22
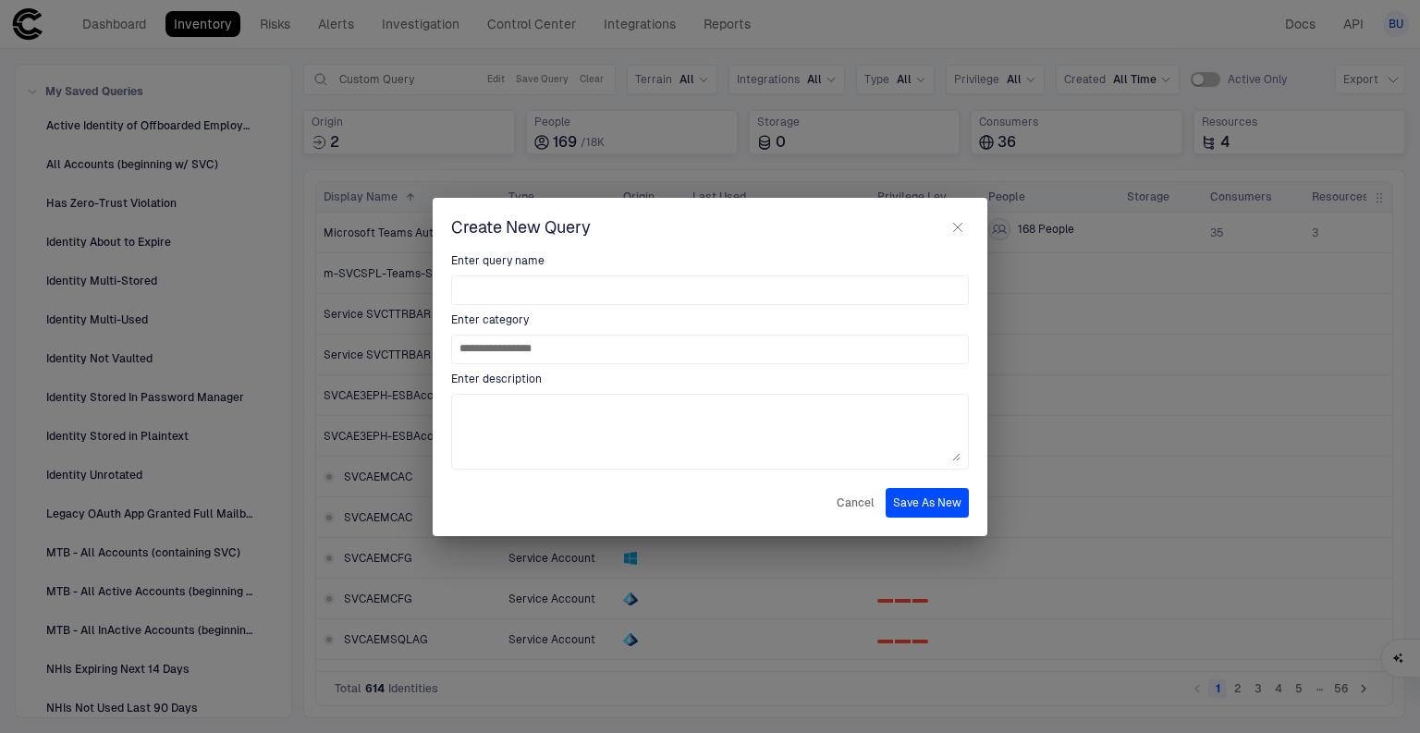
click at [849, 493] on button "Cancel" at bounding box center [855, 503] width 45 height 30
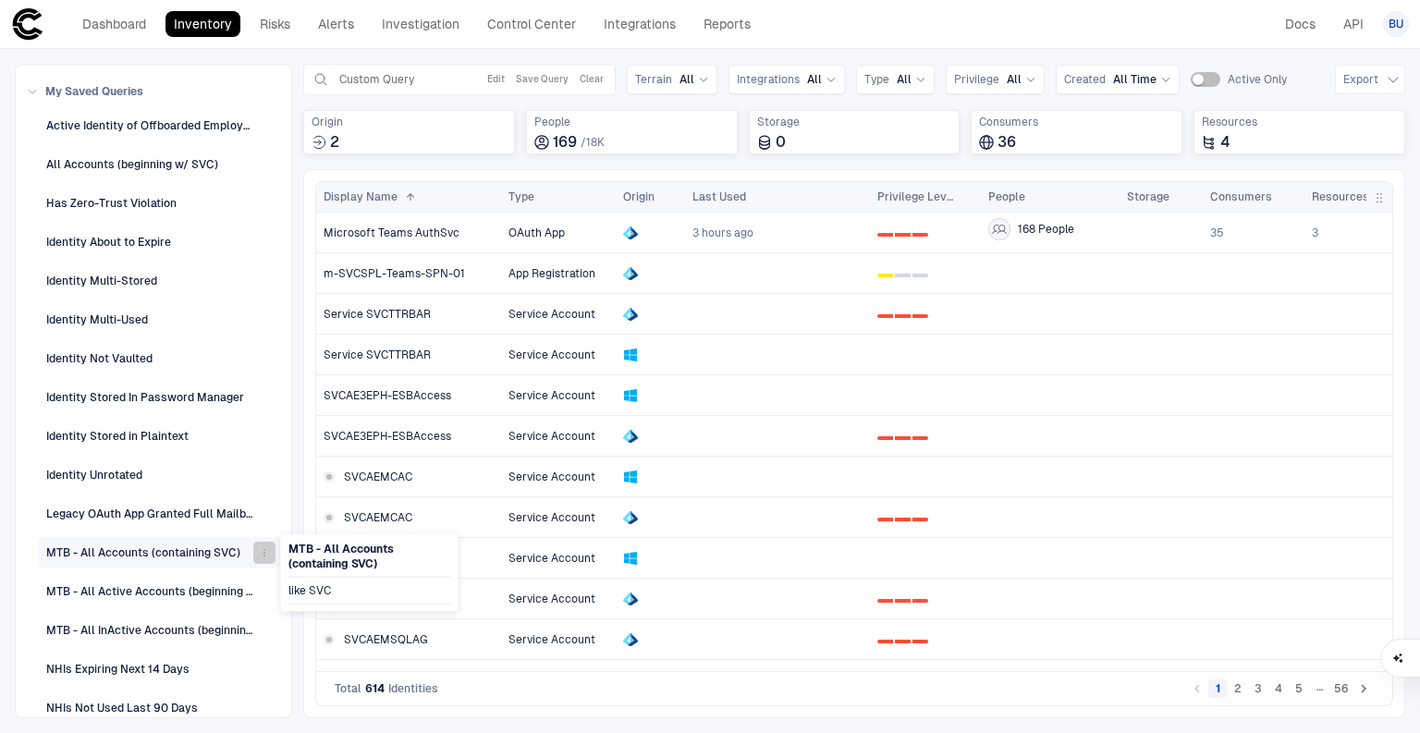
click at [259, 547] on icon "button" at bounding box center [264, 552] width 11 height 11
click at [180, 547] on div at bounding box center [710, 366] width 1420 height 733
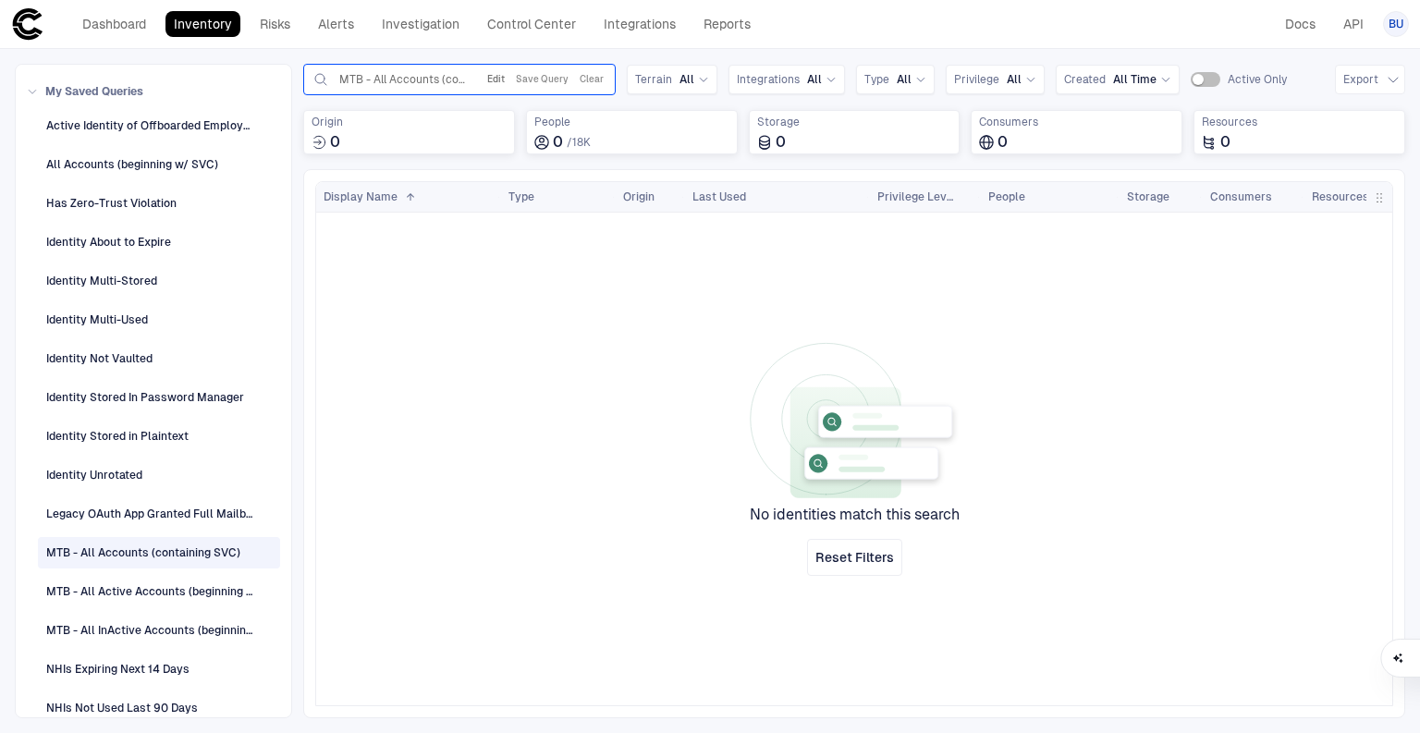
click at [492, 80] on button "Edit" at bounding box center [495, 79] width 25 height 22
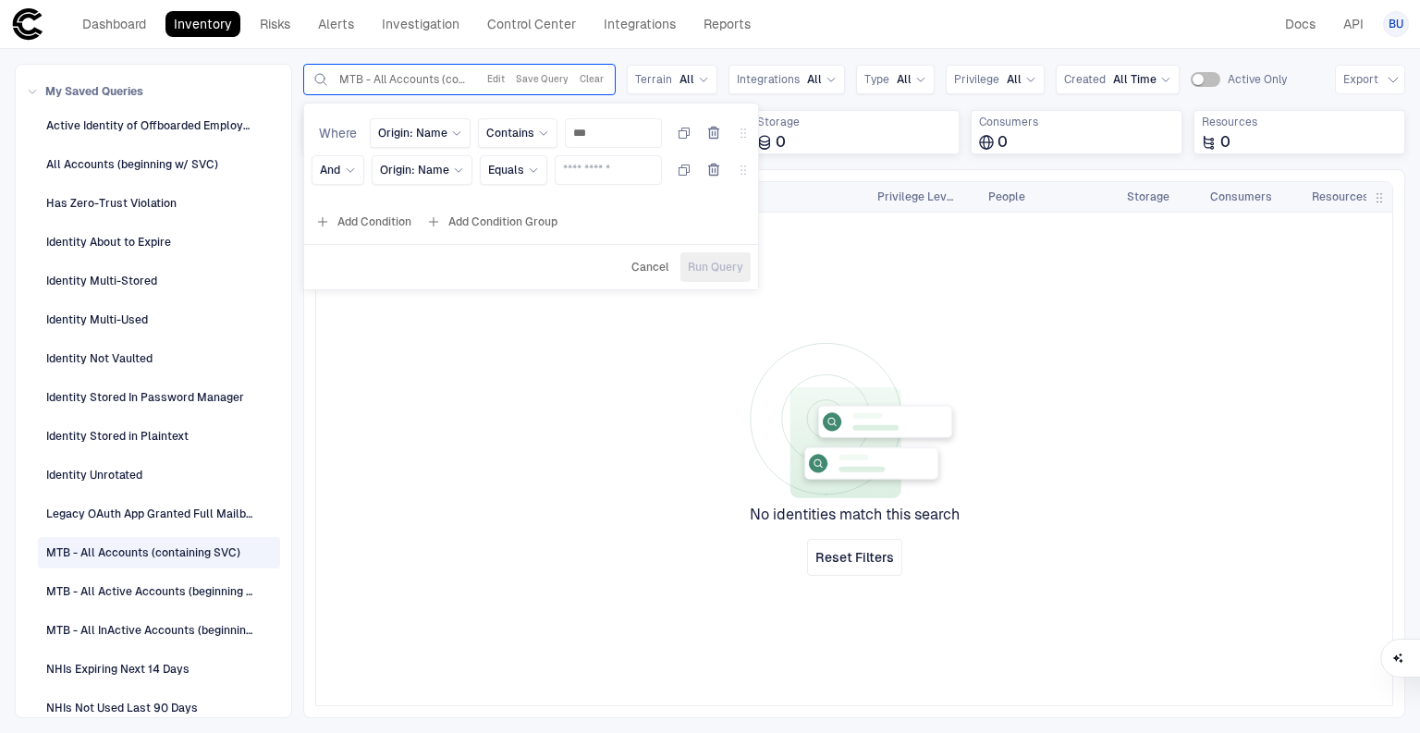
click at [712, 170] on icon "button" at bounding box center [714, 170] width 10 height 11
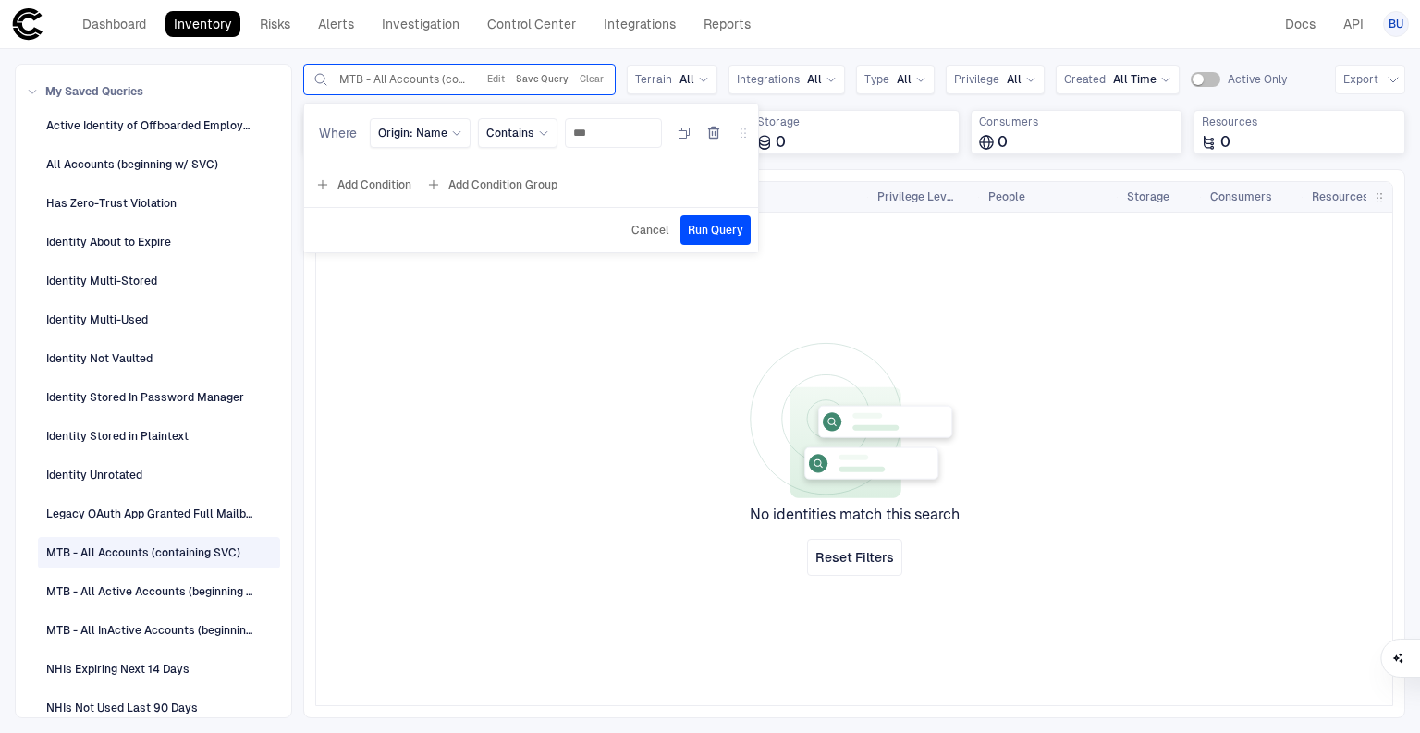
click at [540, 77] on button "Save Query" at bounding box center [542, 79] width 60 height 22
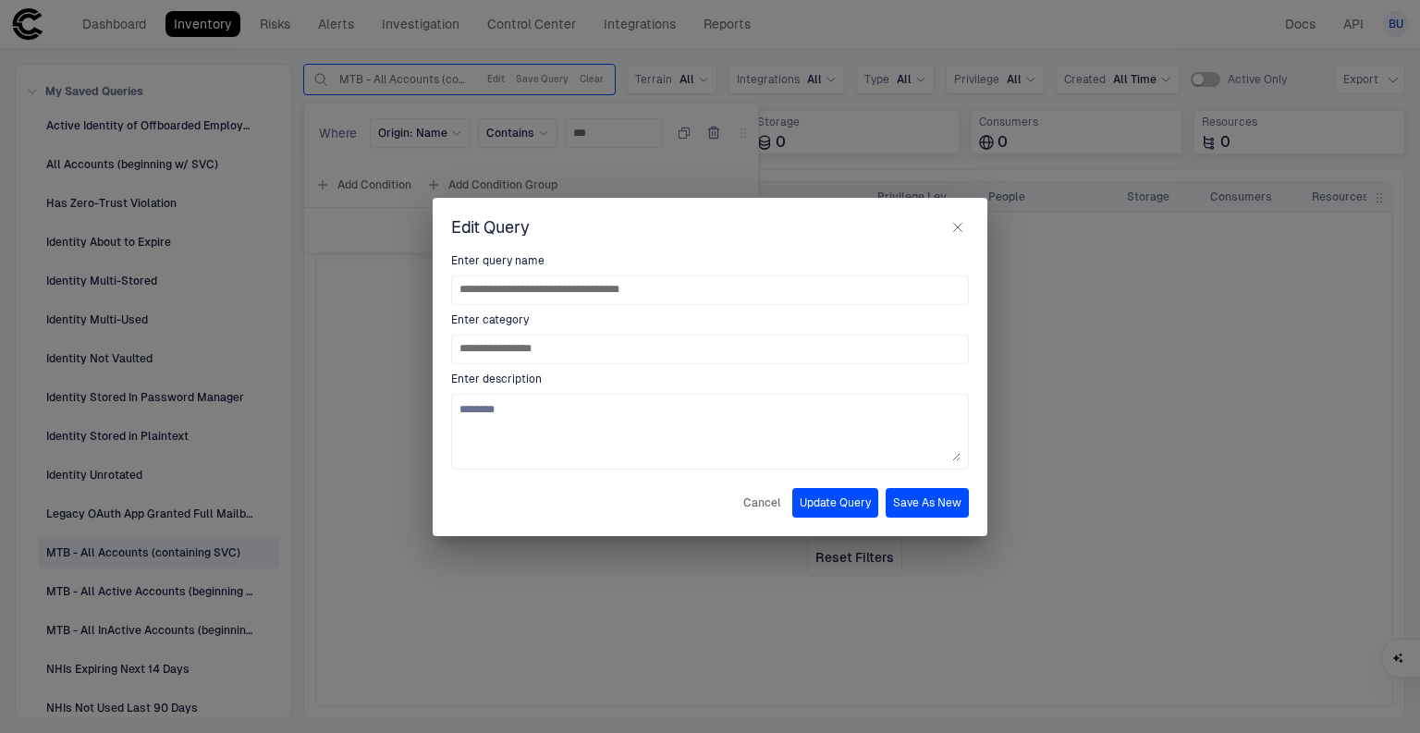
click at [854, 505] on button "Update Query" at bounding box center [835, 503] width 86 height 30
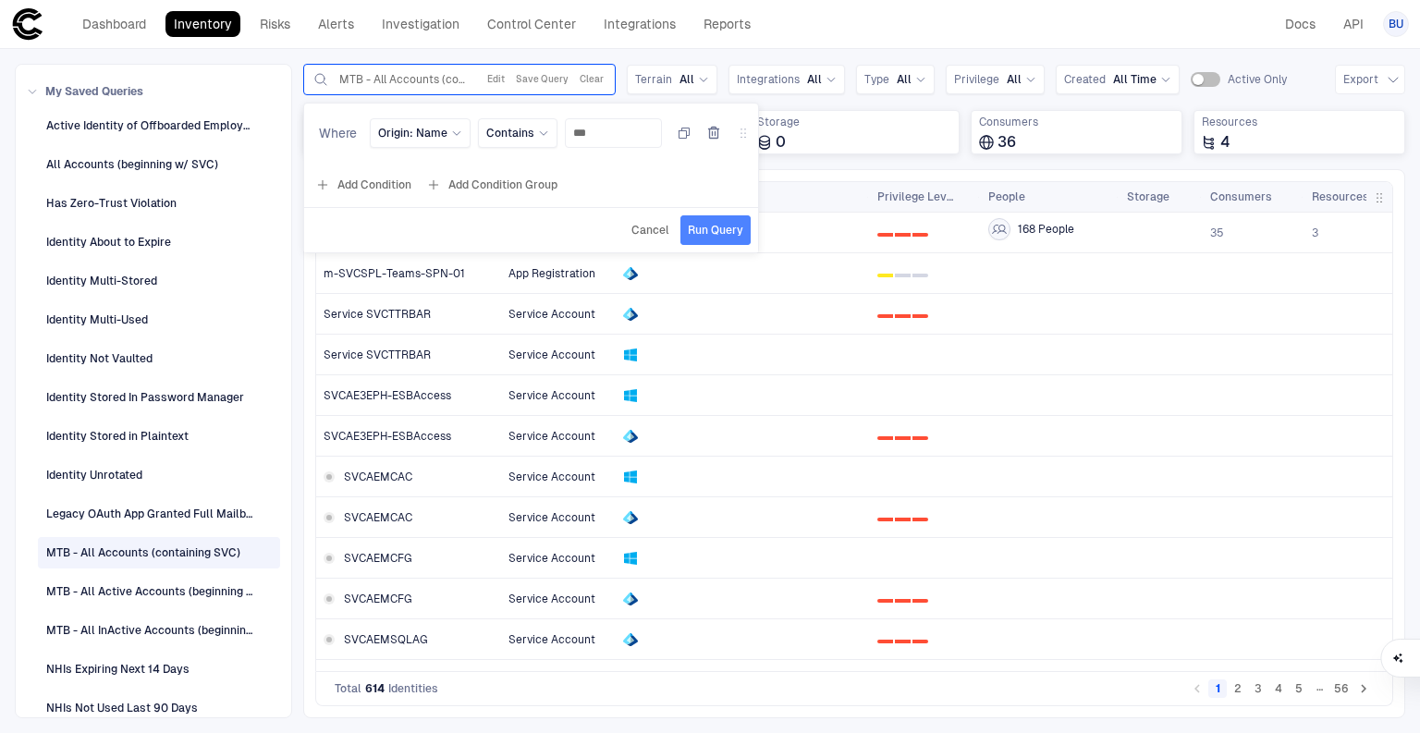
click at [721, 235] on span "Run Query" at bounding box center [715, 230] width 55 height 15
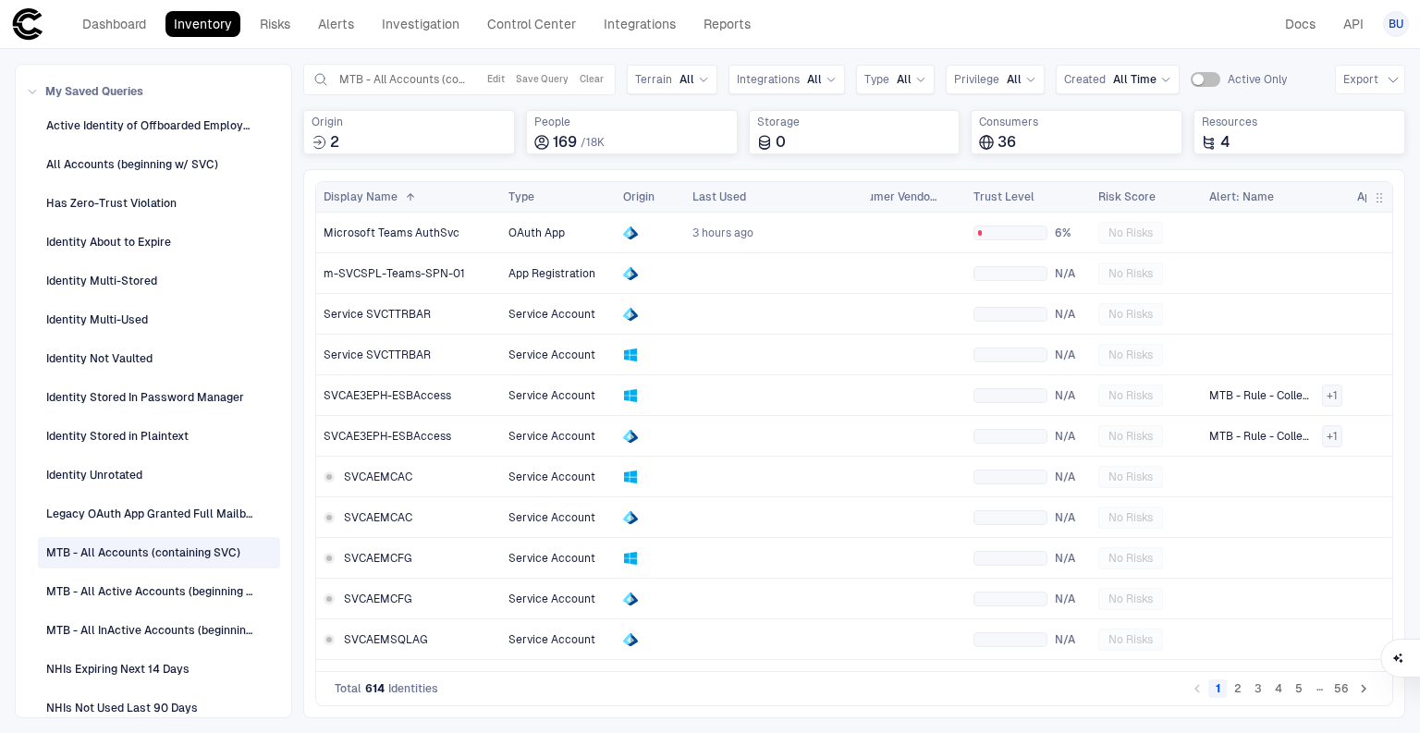
scroll to position [0, 787]
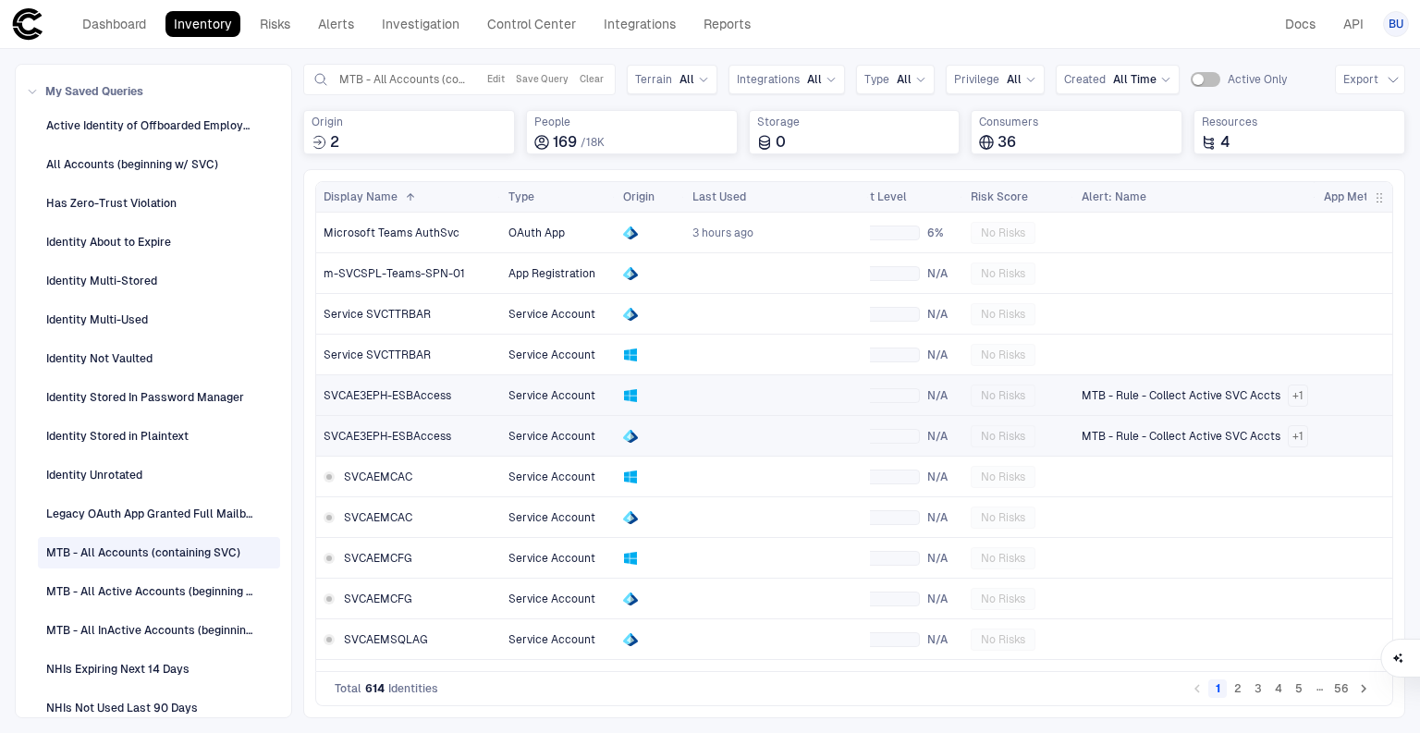
drag, startPoint x: 1216, startPoint y: 191, endPoint x: 1311, endPoint y: 192, distance: 94.3
click at [1312, 192] on div at bounding box center [1315, 197] width 7 height 30
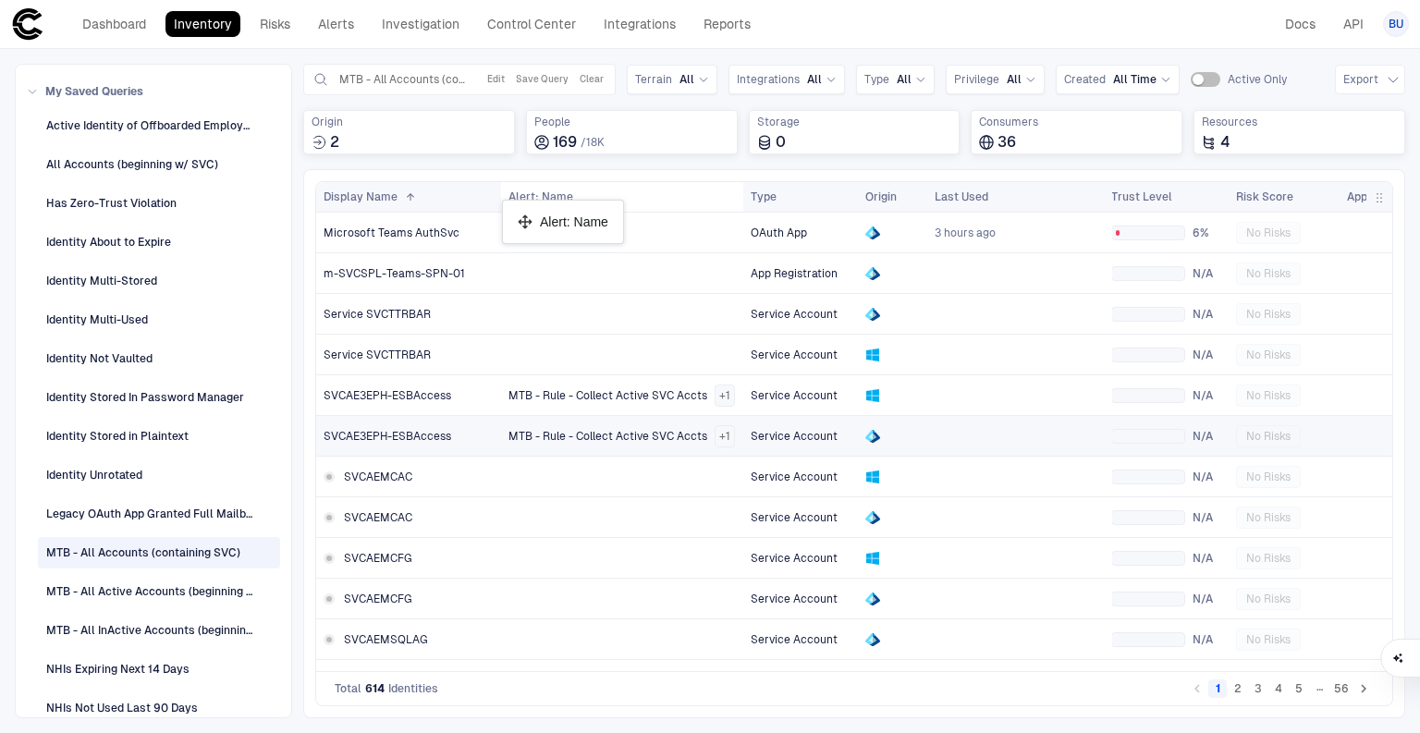
drag, startPoint x: 1119, startPoint y: 195, endPoint x: 511, endPoint y: 207, distance: 608.3
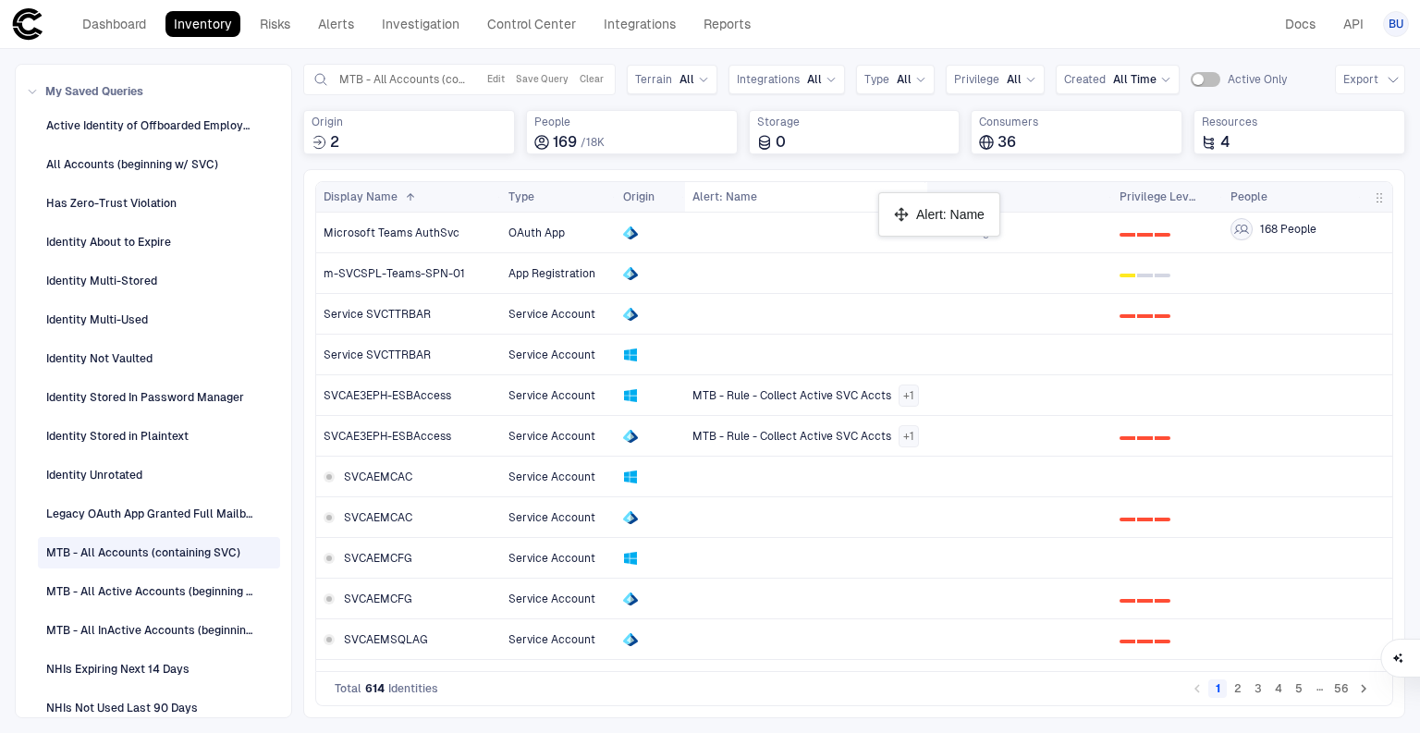
drag, startPoint x: 535, startPoint y: 189, endPoint x: 887, endPoint y: 200, distance: 352.3
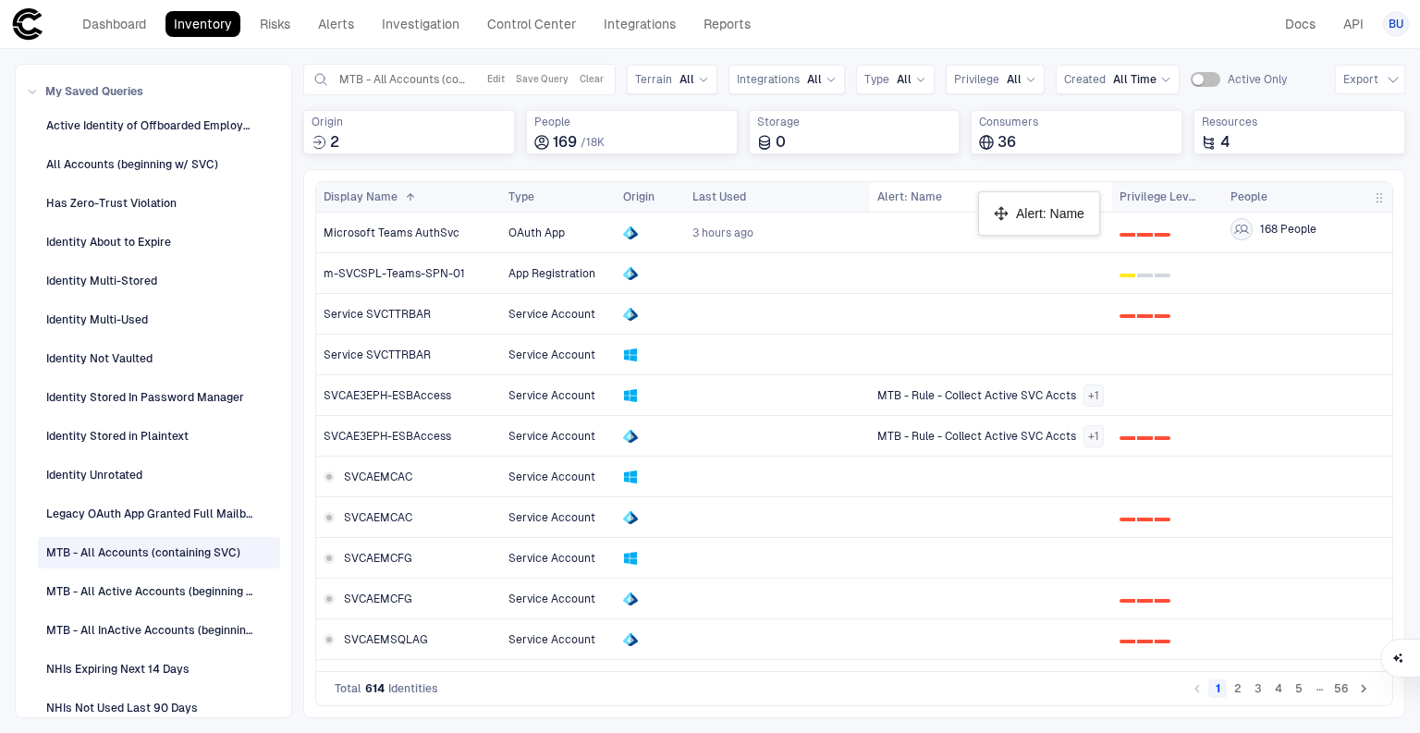
drag, startPoint x: 716, startPoint y: 195, endPoint x: 987, endPoint y: 199, distance: 270.8
click at [1101, 195] on span at bounding box center [1098, 196] width 11 height 11
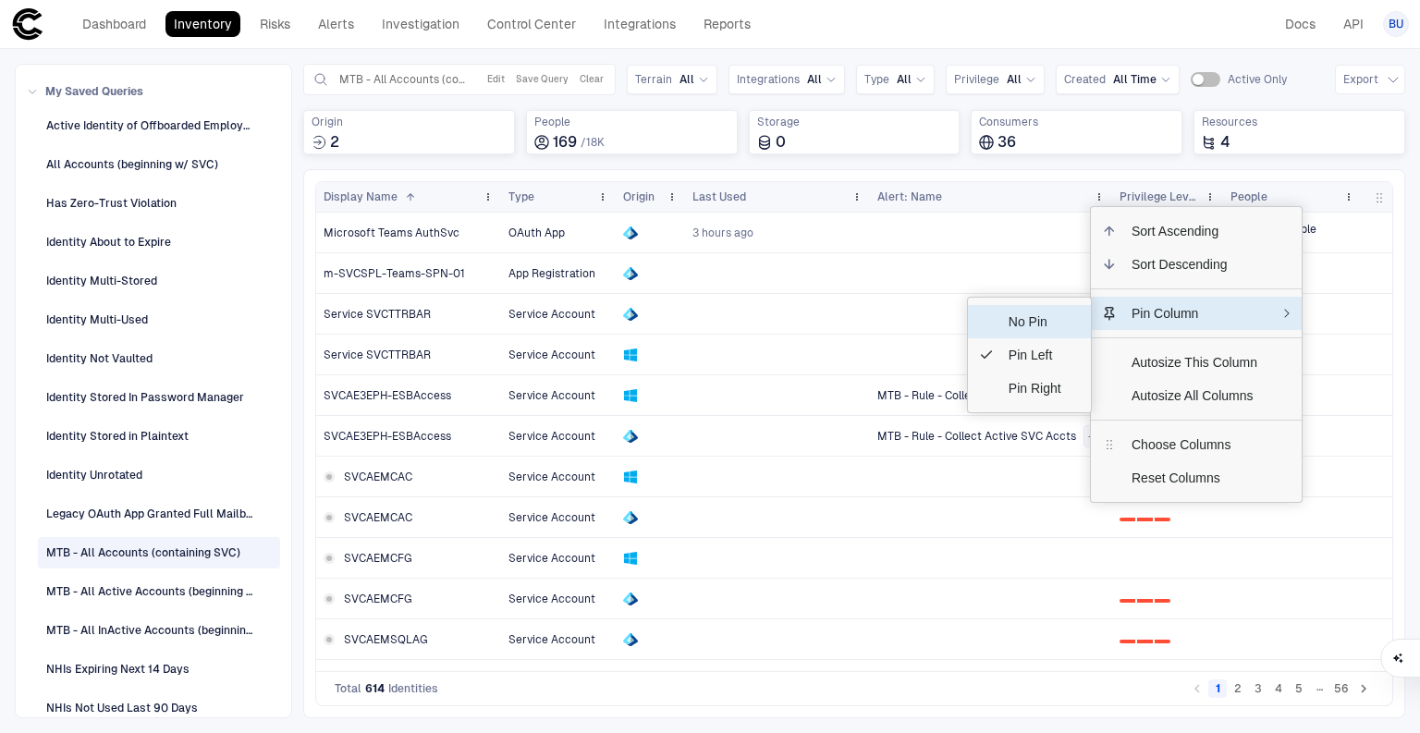
click at [1068, 317] on span "No Pin" at bounding box center [1035, 321] width 82 height 33
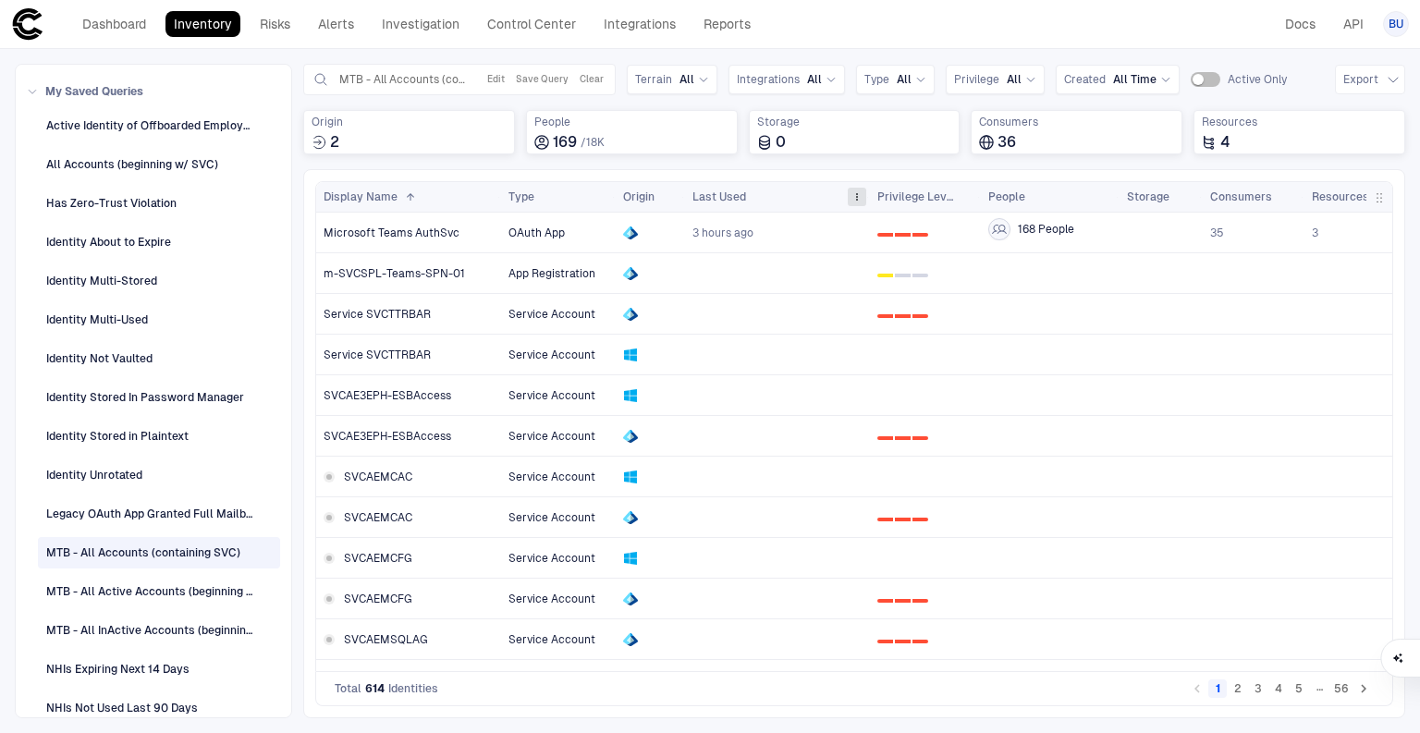
click at [860, 199] on span at bounding box center [856, 196] width 11 height 11
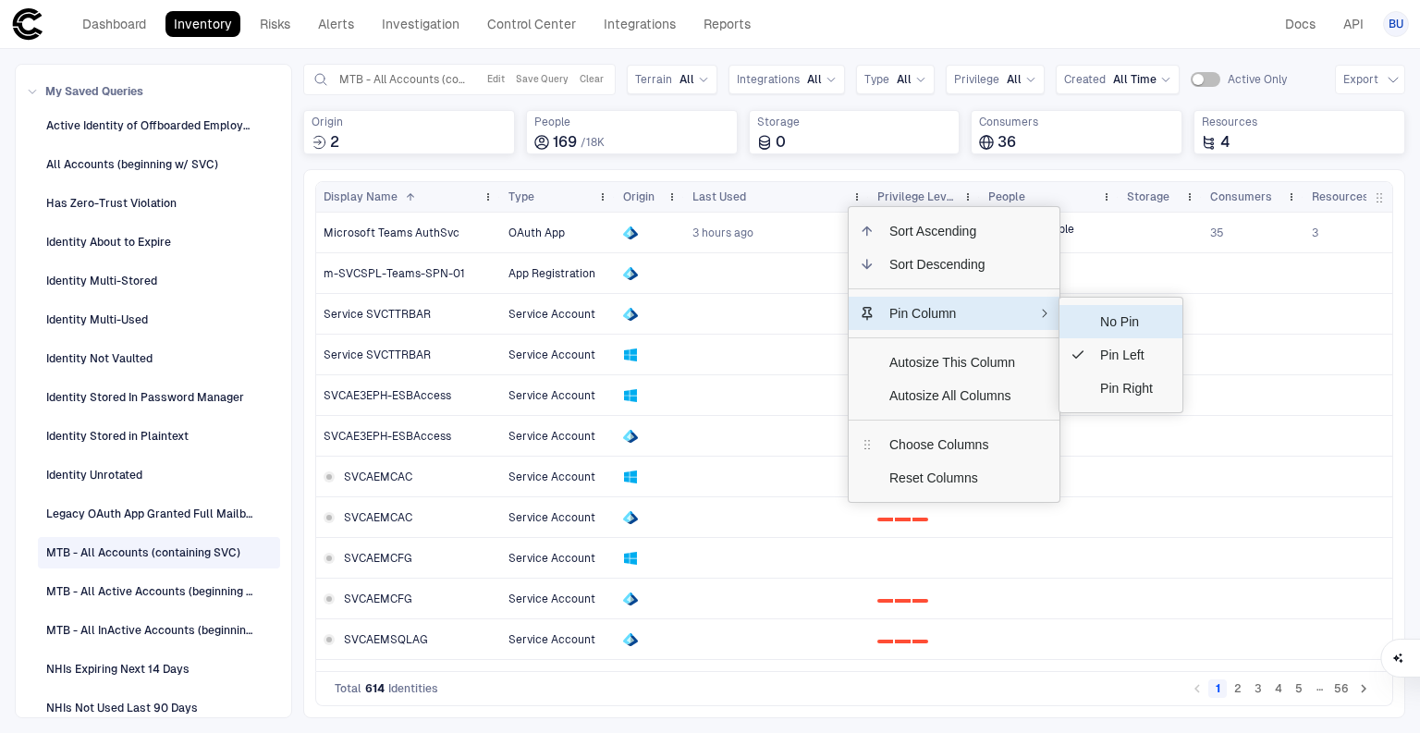
click at [1092, 312] on span "No Pin" at bounding box center [1126, 321] width 82 height 33
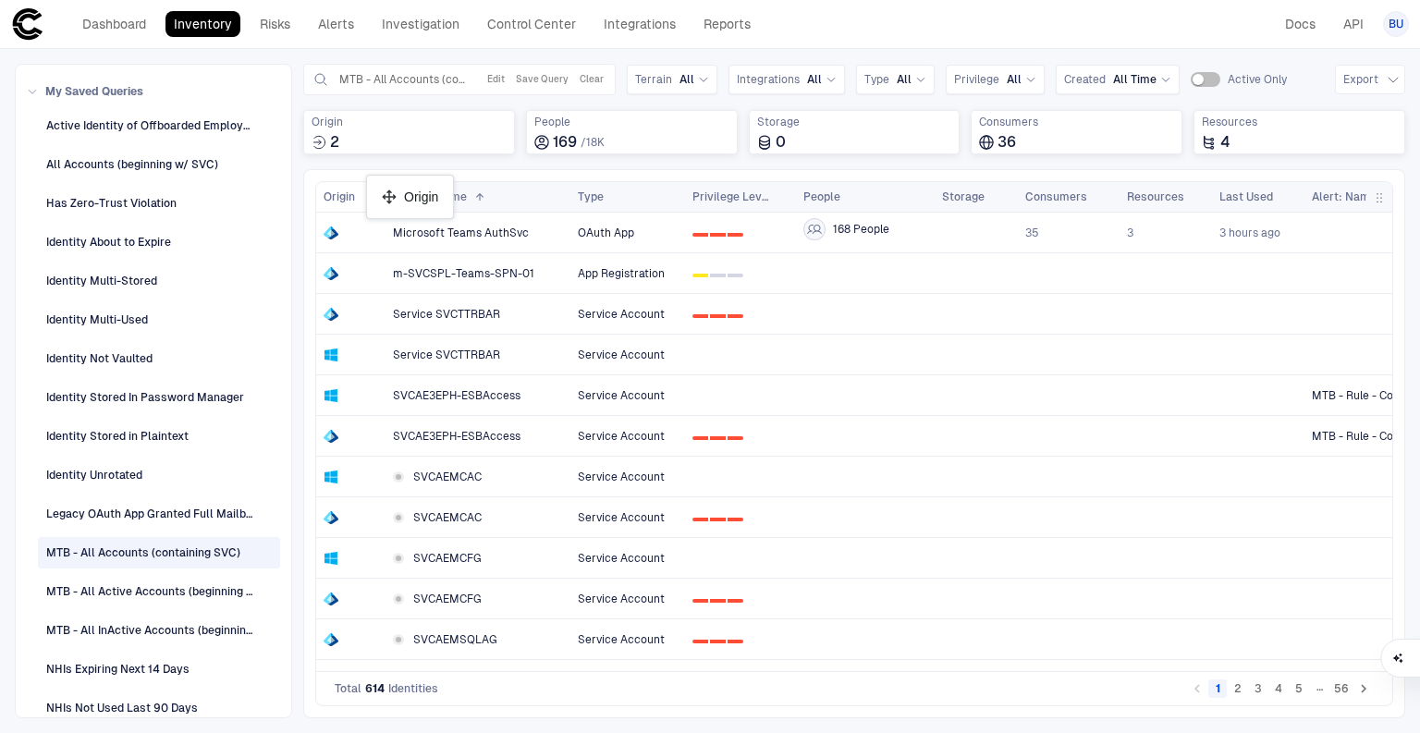
drag, startPoint x: 641, startPoint y: 189, endPoint x: 373, endPoint y: 184, distance: 267.2
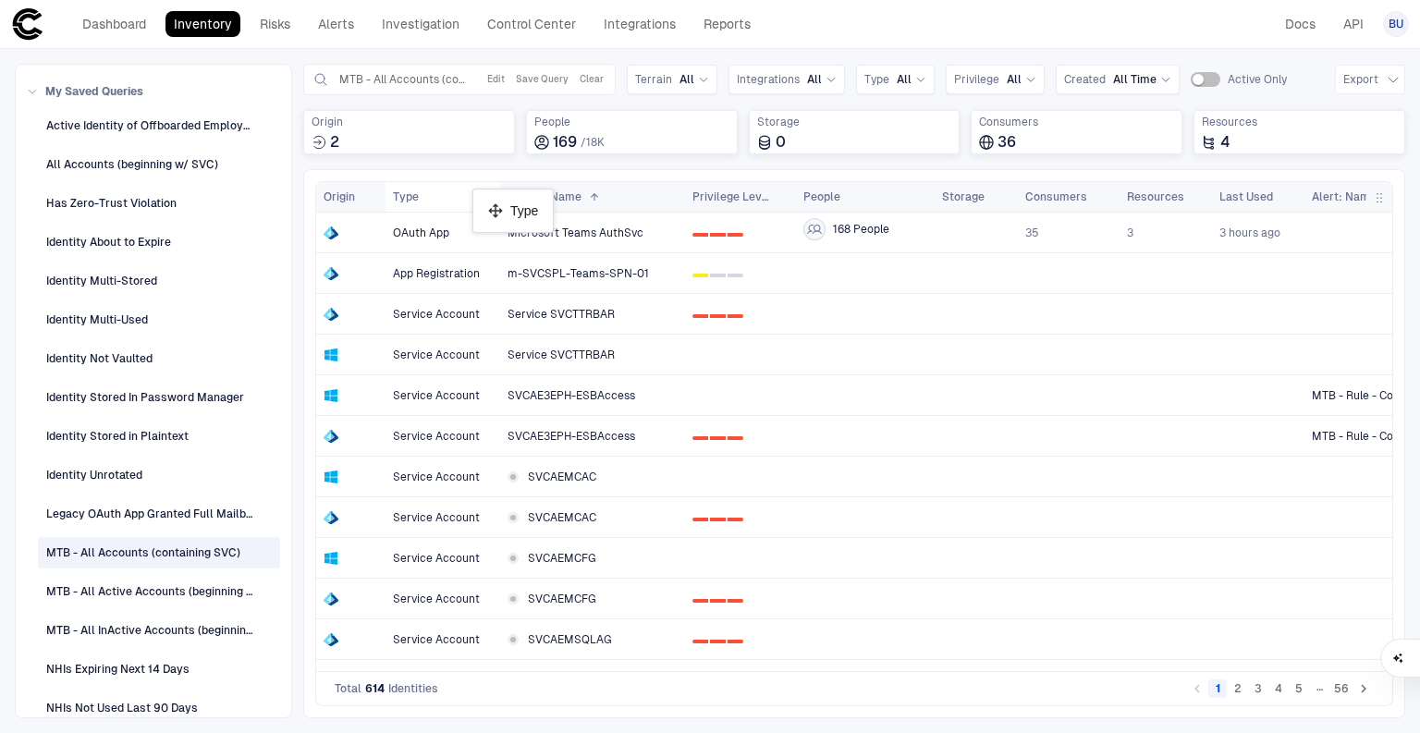
drag, startPoint x: 612, startPoint y: 196, endPoint x: 482, endPoint y: 196, distance: 130.3
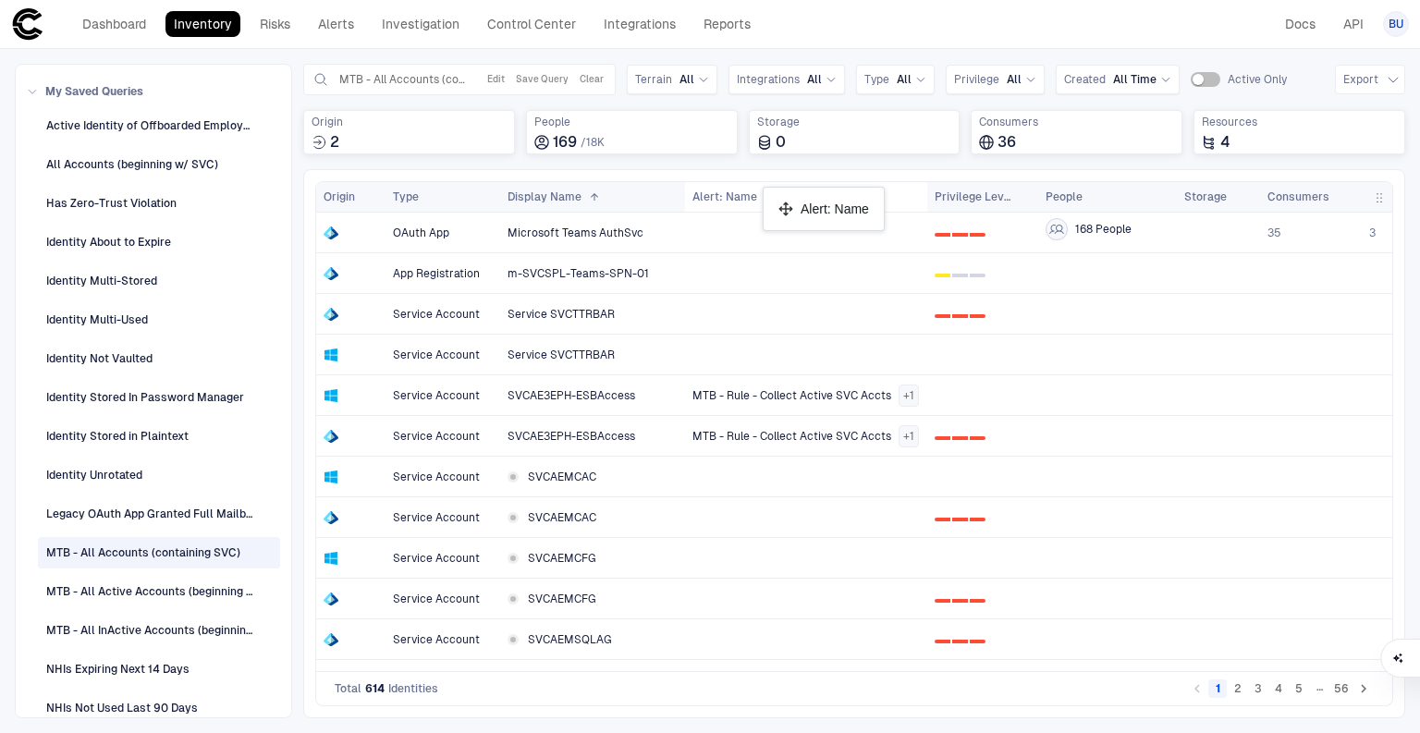
drag, startPoint x: 1338, startPoint y: 193, endPoint x: 769, endPoint y: 194, distance: 569.3
click at [903, 392] on span "+ 1" at bounding box center [908, 395] width 11 height 15
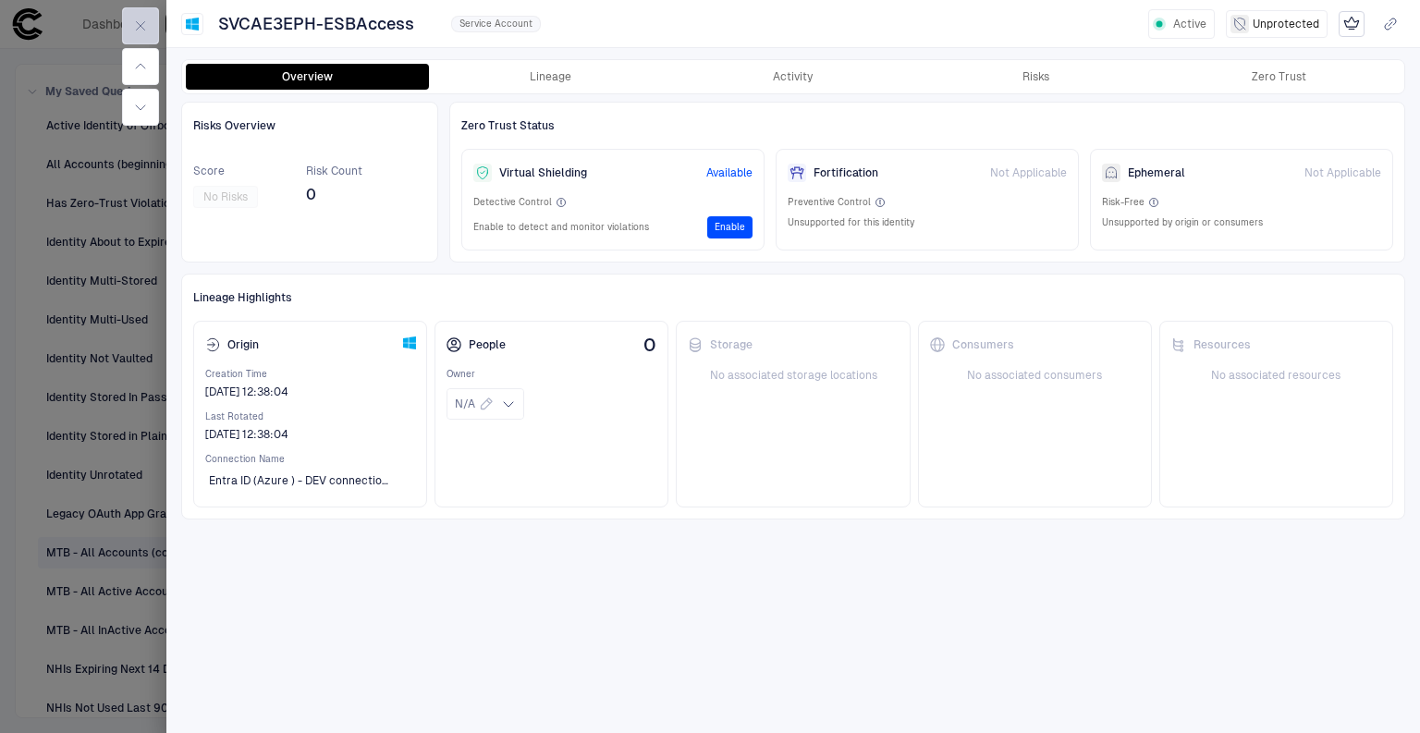
click at [149, 15] on button "button" at bounding box center [140, 25] width 37 height 37
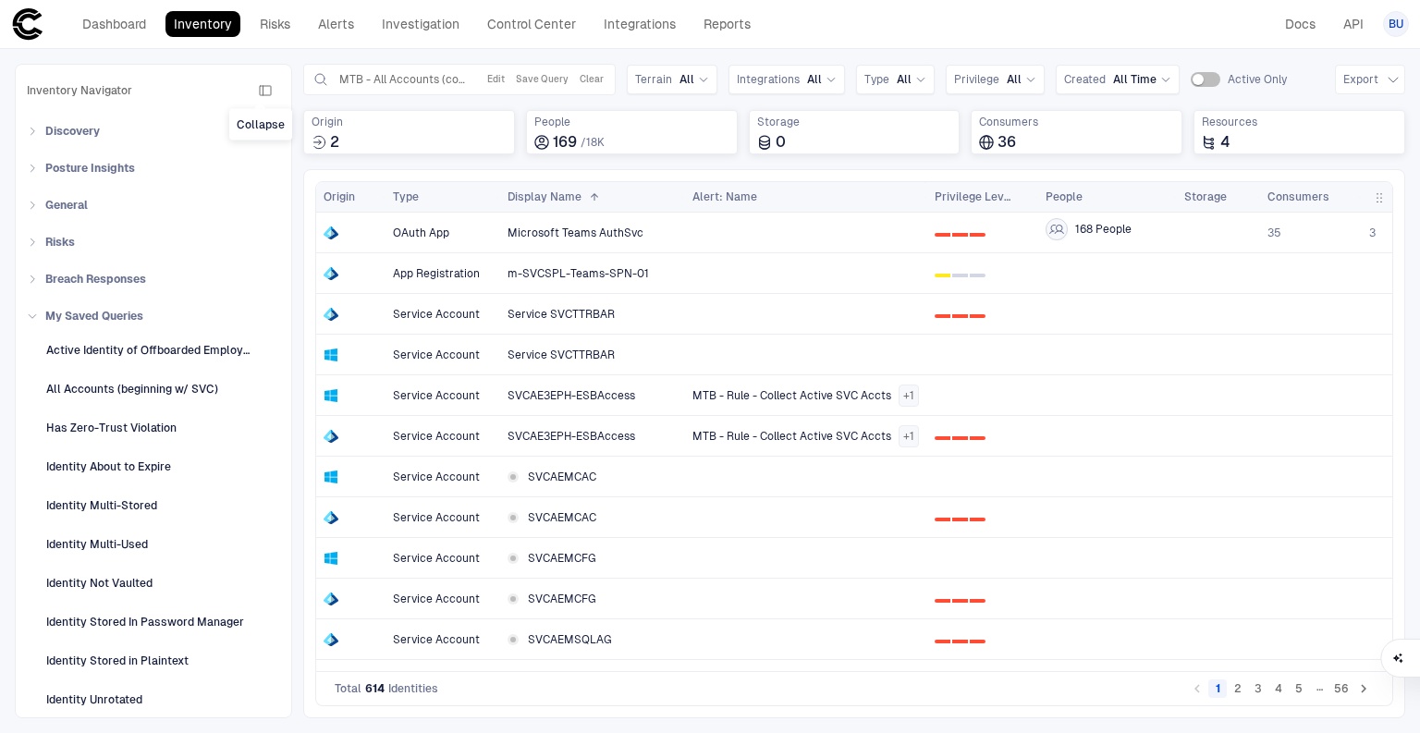
drag, startPoint x: 261, startPoint y: 92, endPoint x: 445, endPoint y: 259, distance: 248.0
click at [261, 92] on icon "button" at bounding box center [265, 90] width 15 height 15
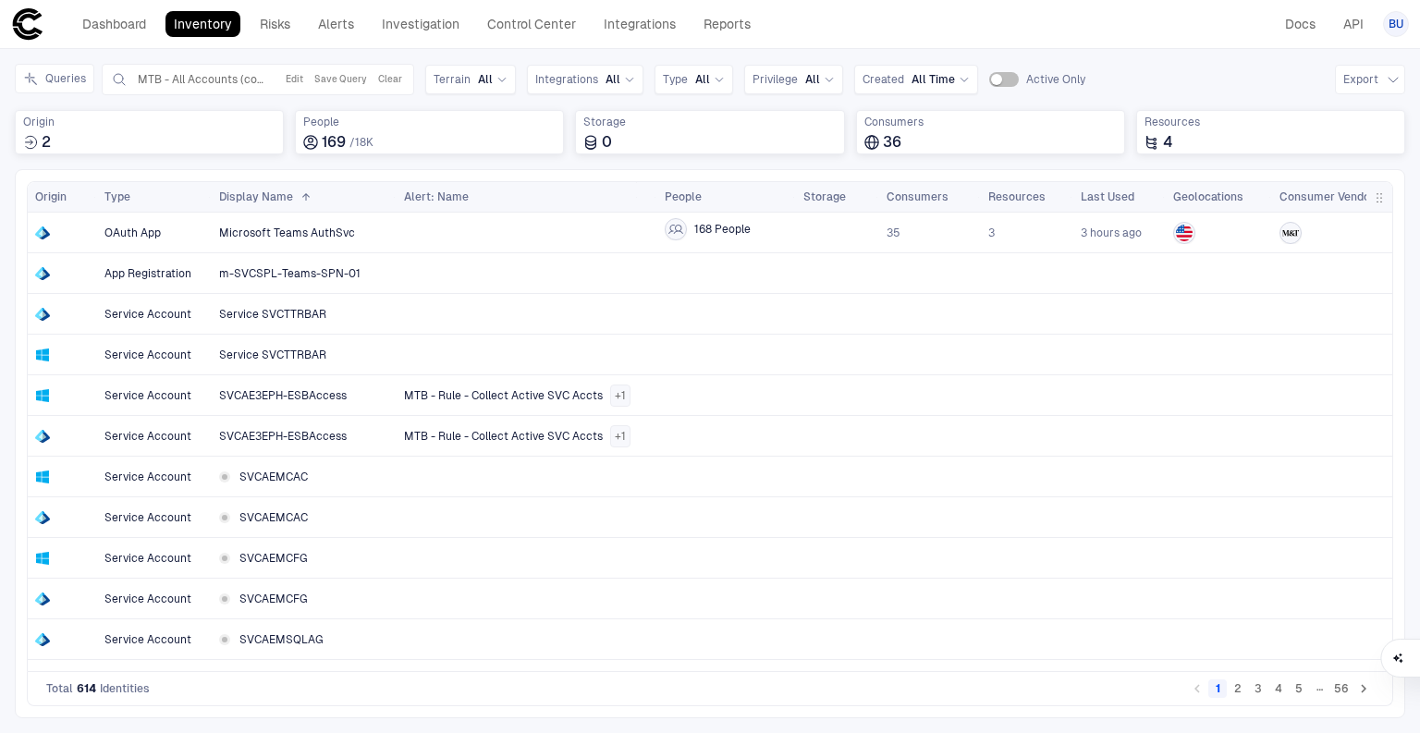
scroll to position [0, 70]
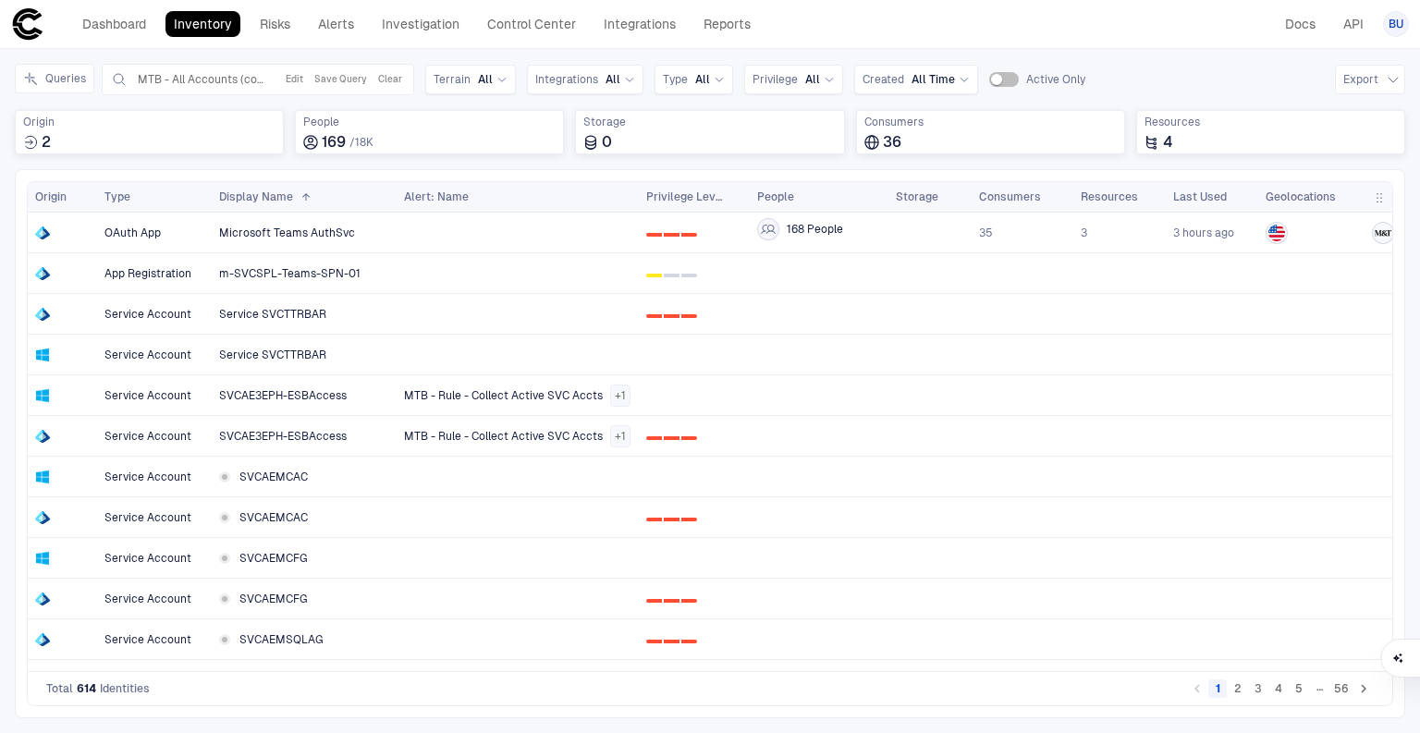
click at [1238, 698] on button "2" at bounding box center [1237, 688] width 18 height 18
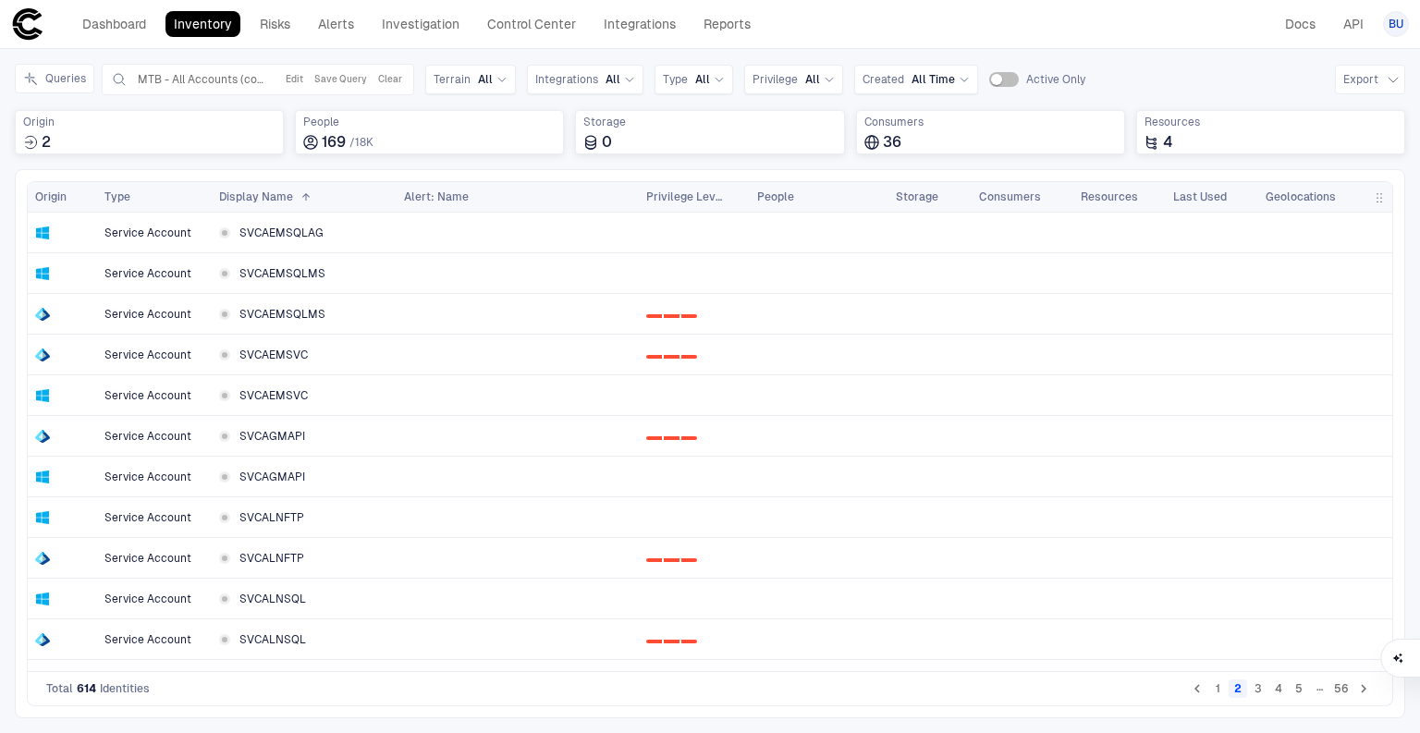
click at [1257, 689] on button "3" at bounding box center [1258, 688] width 18 height 18
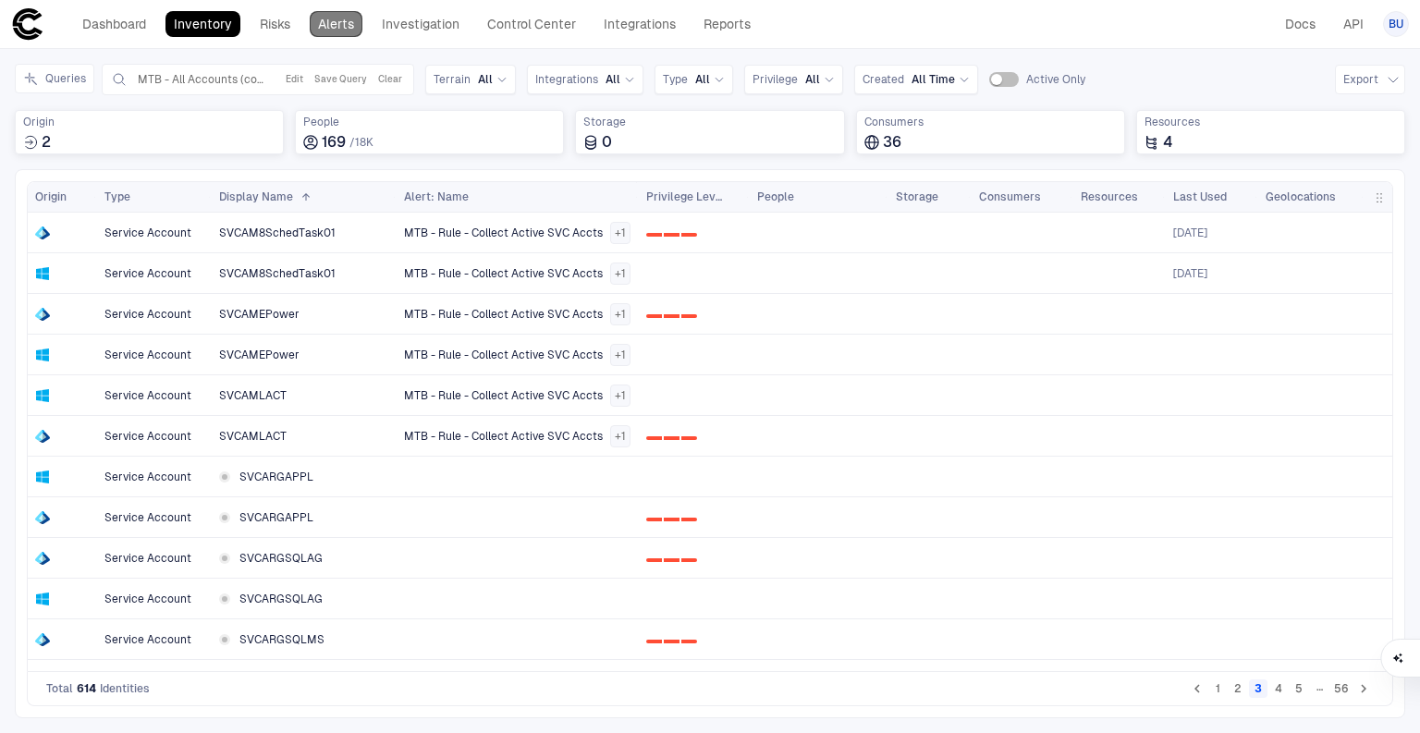
click at [325, 30] on link "Alerts" at bounding box center [336, 24] width 53 height 26
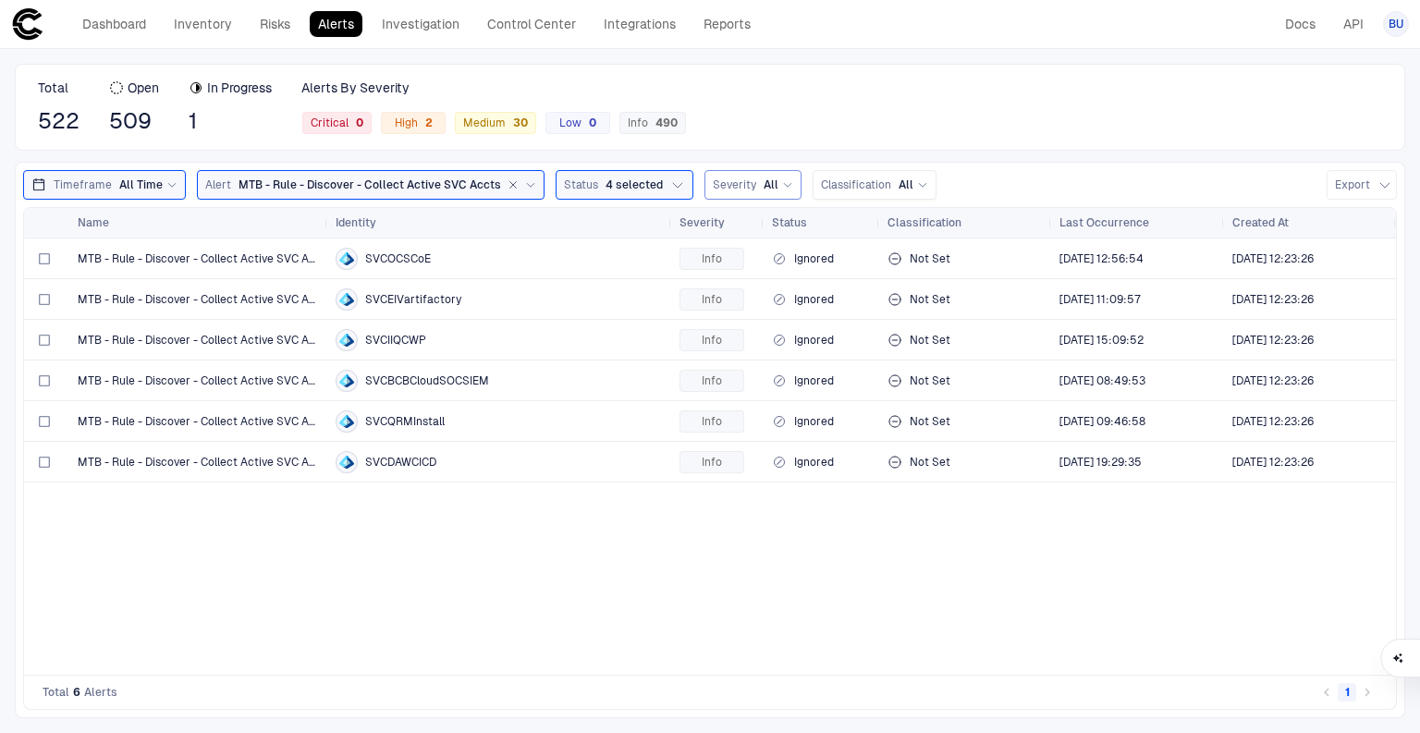
drag, startPoint x: 497, startPoint y: 179, endPoint x: 501, endPoint y: 189, distance: 10.0
click at [507, 179] on icon "button" at bounding box center [512, 184] width 11 height 11
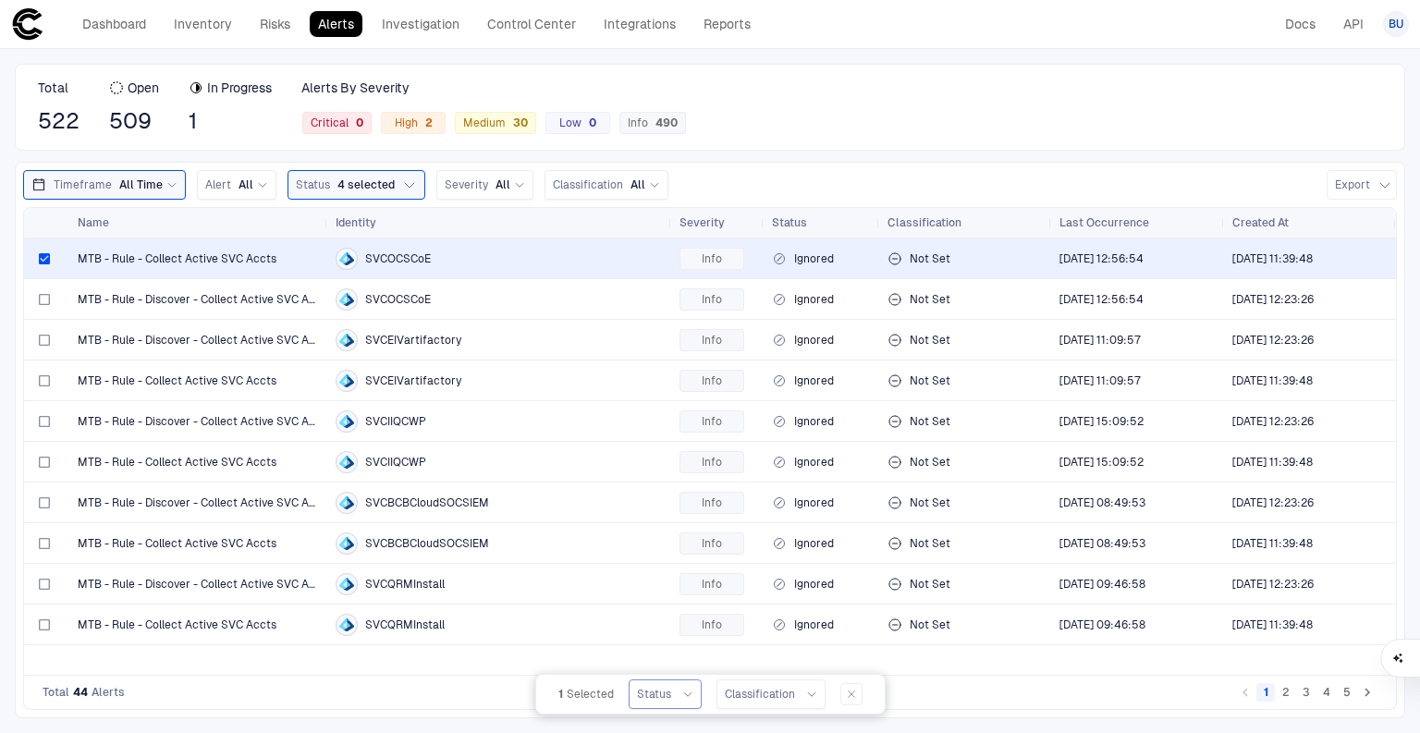
click at [662, 703] on div "Status" at bounding box center [665, 694] width 56 height 20
click at [662, 702] on div "Status" at bounding box center [665, 694] width 56 height 20
click at [1371, 697] on icon "Go to next page" at bounding box center [1367, 692] width 17 height 17
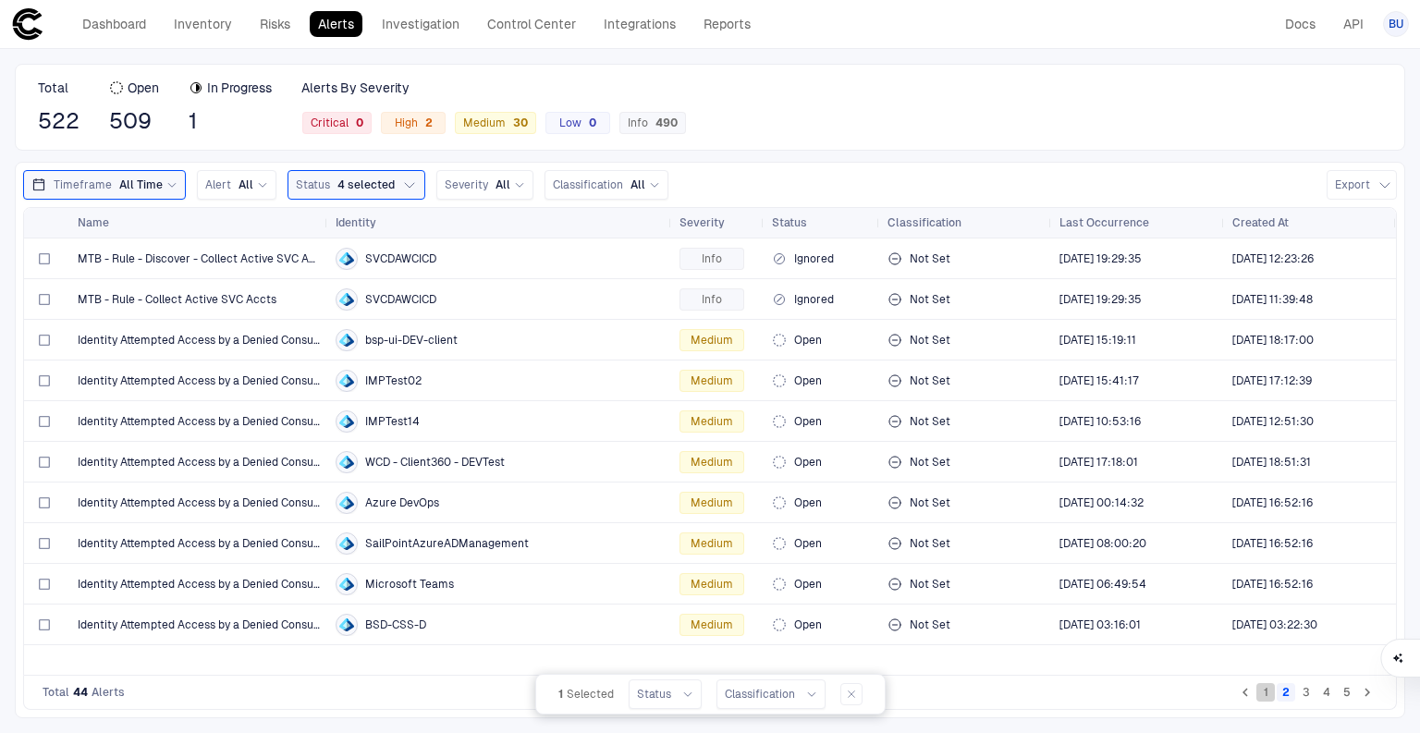
click at [1268, 695] on button "1" at bounding box center [1265, 692] width 18 height 18
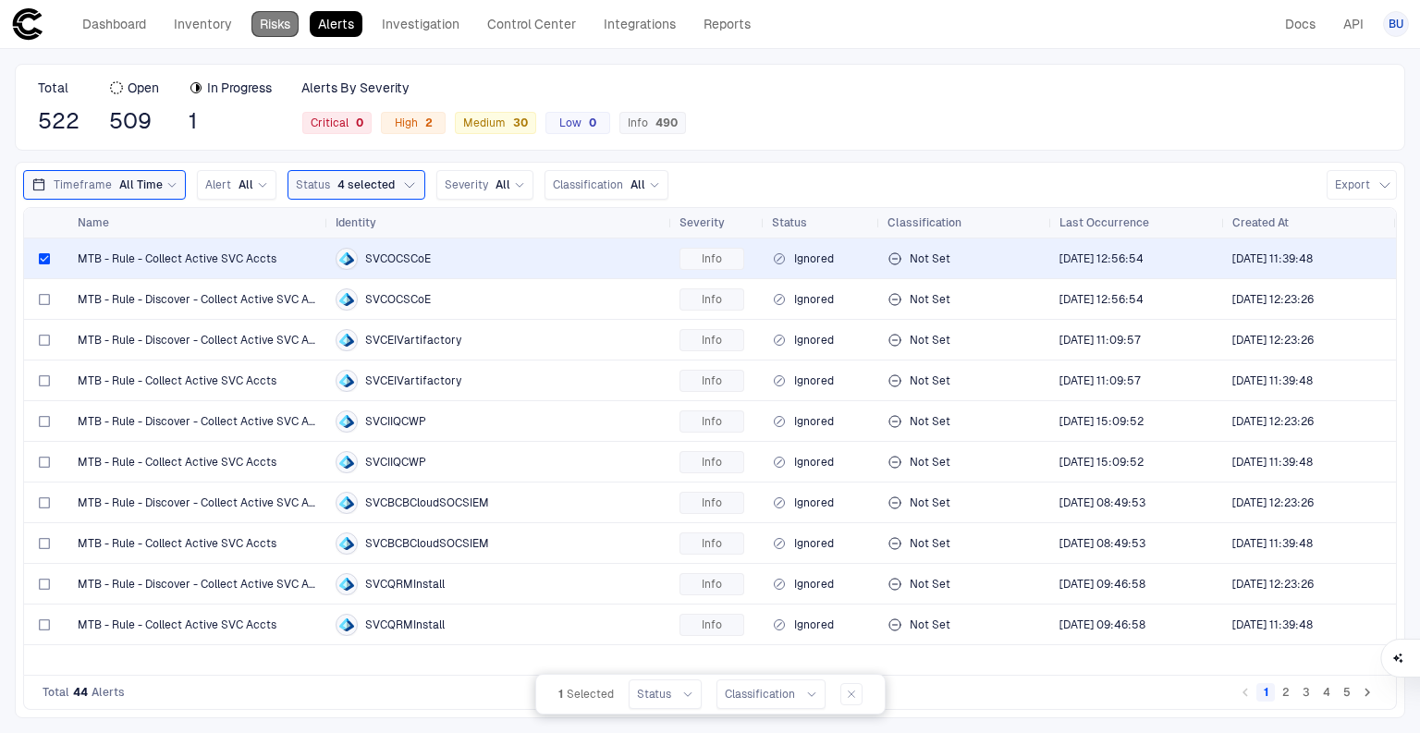
click at [281, 22] on link "Risks" at bounding box center [274, 24] width 47 height 26
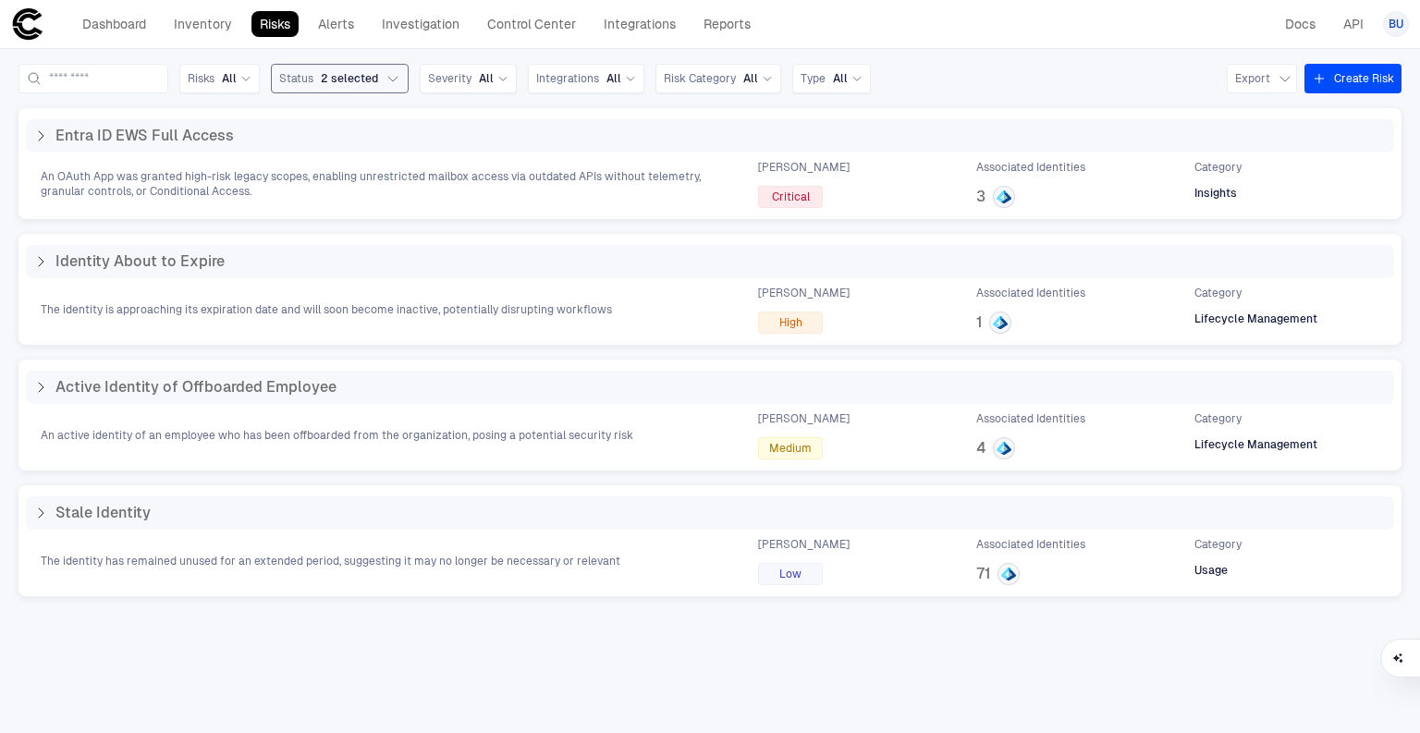
click at [409, 70] on button "Status 2 selected" at bounding box center [340, 79] width 138 height 30
click at [409, 74] on button "Status 2 selected" at bounding box center [340, 79] width 138 height 30
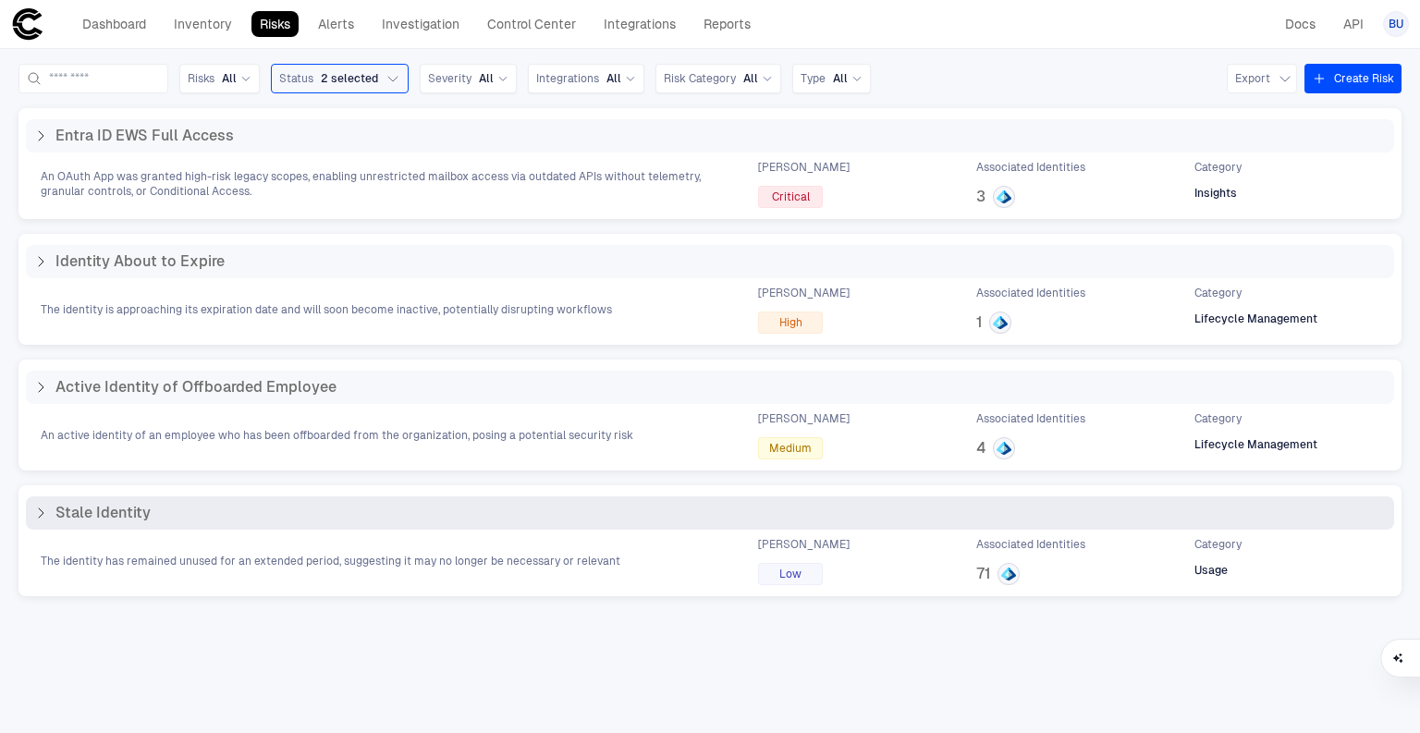
click at [39, 514] on icon at bounding box center [40, 513] width 15 height 15
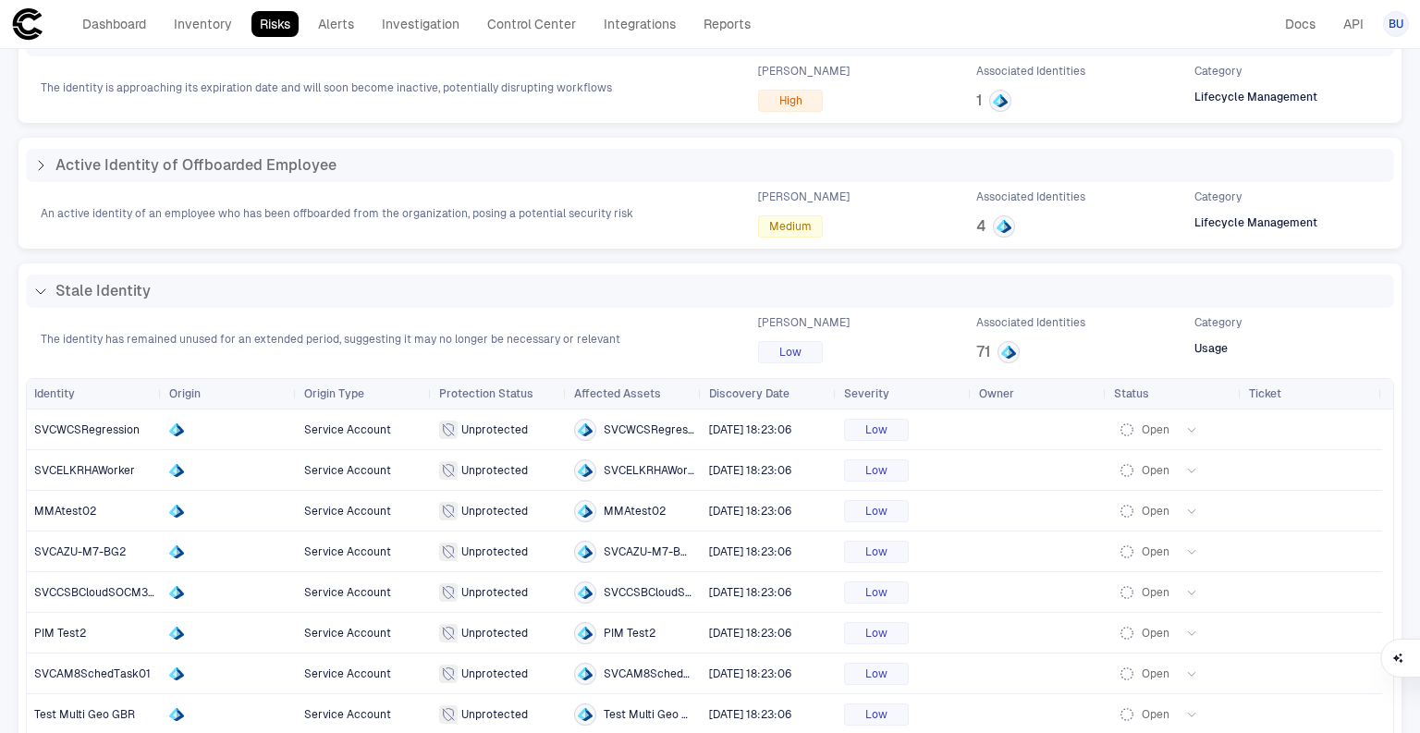
scroll to position [351, 0]
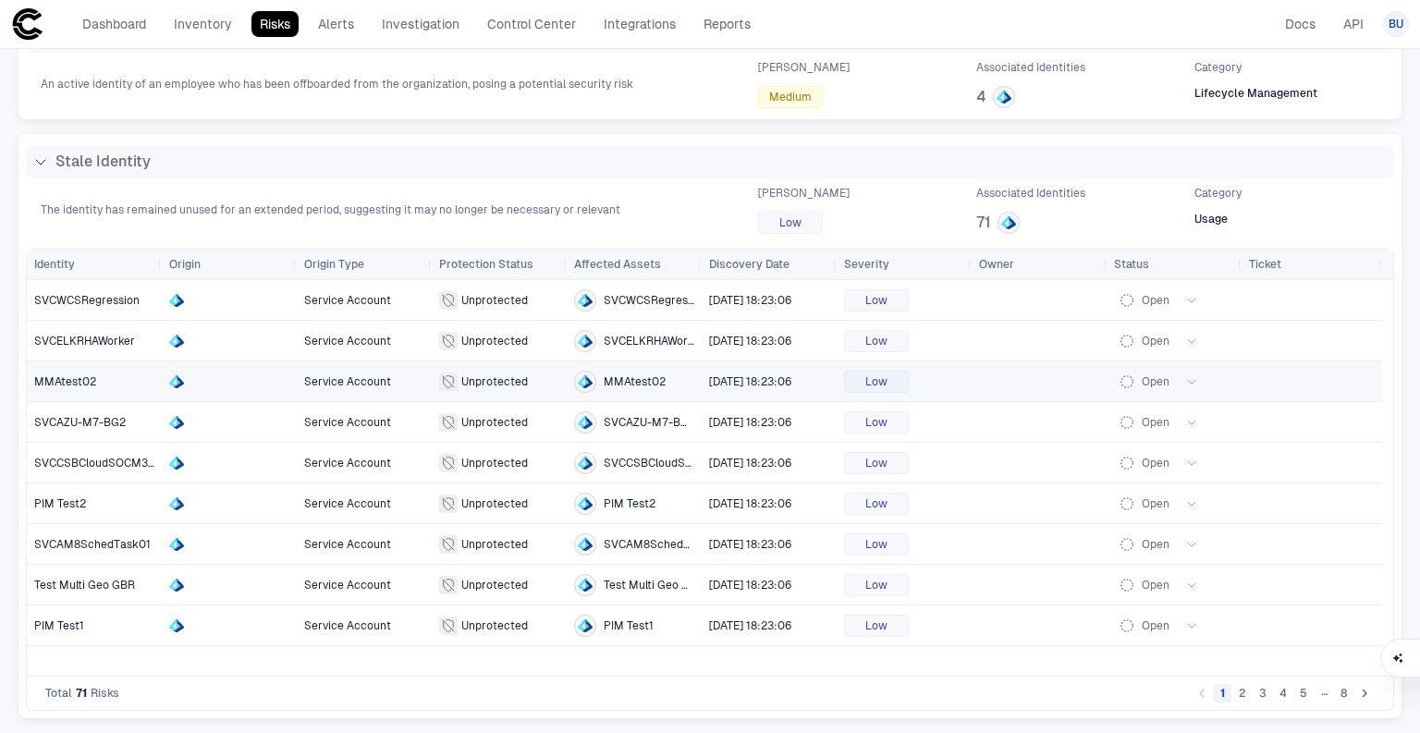
click at [67, 376] on span "MMAtest02" at bounding box center [65, 381] width 62 height 13
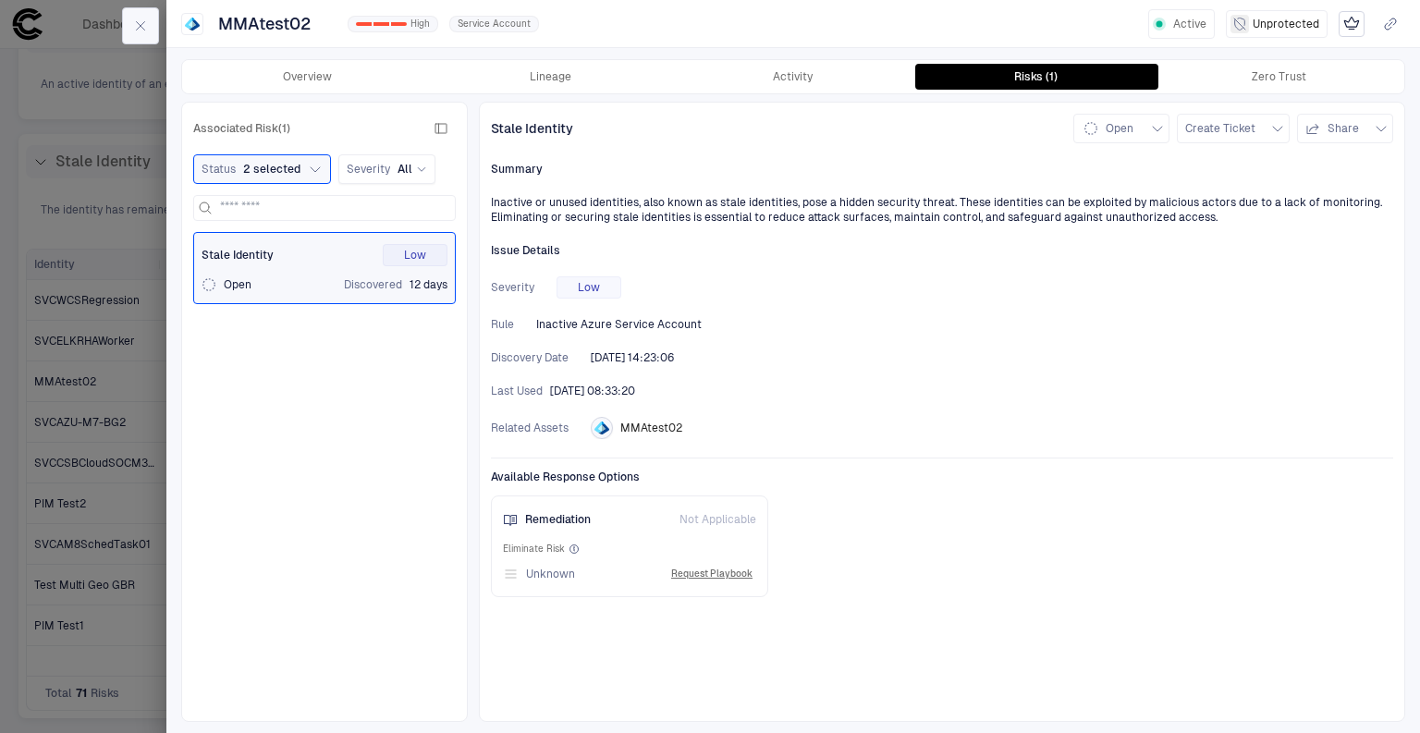
click at [140, 15] on button "button" at bounding box center [140, 25] width 37 height 37
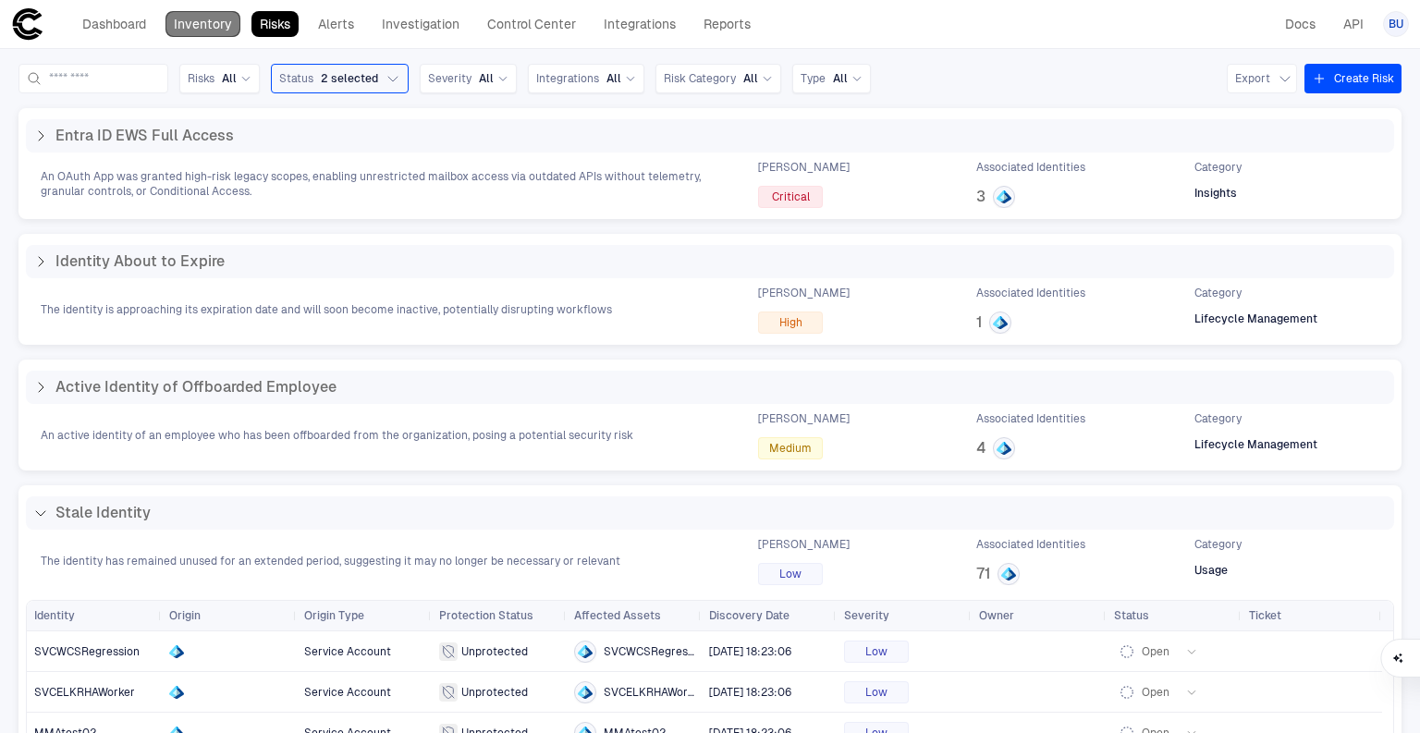
click at [211, 27] on link "Inventory" at bounding box center [202, 24] width 75 height 26
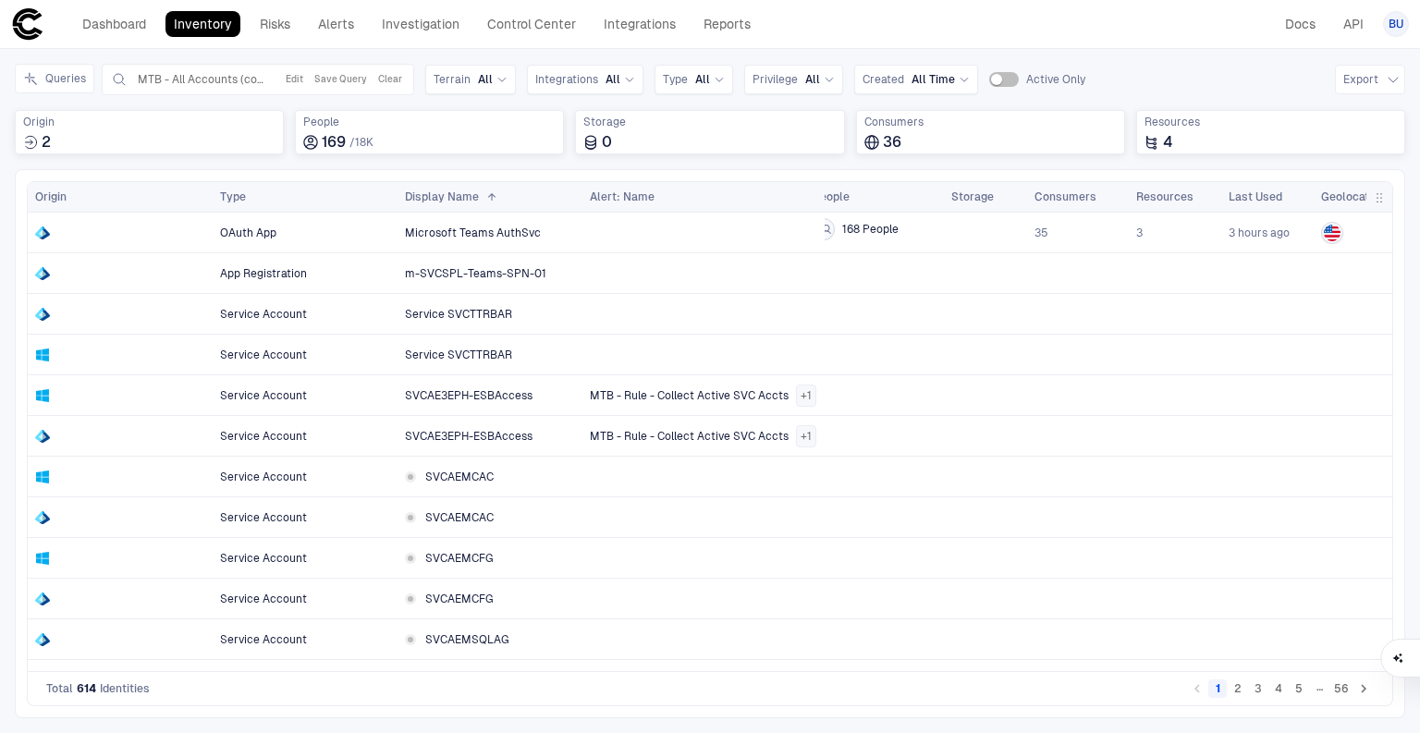
scroll to position [0, 201]
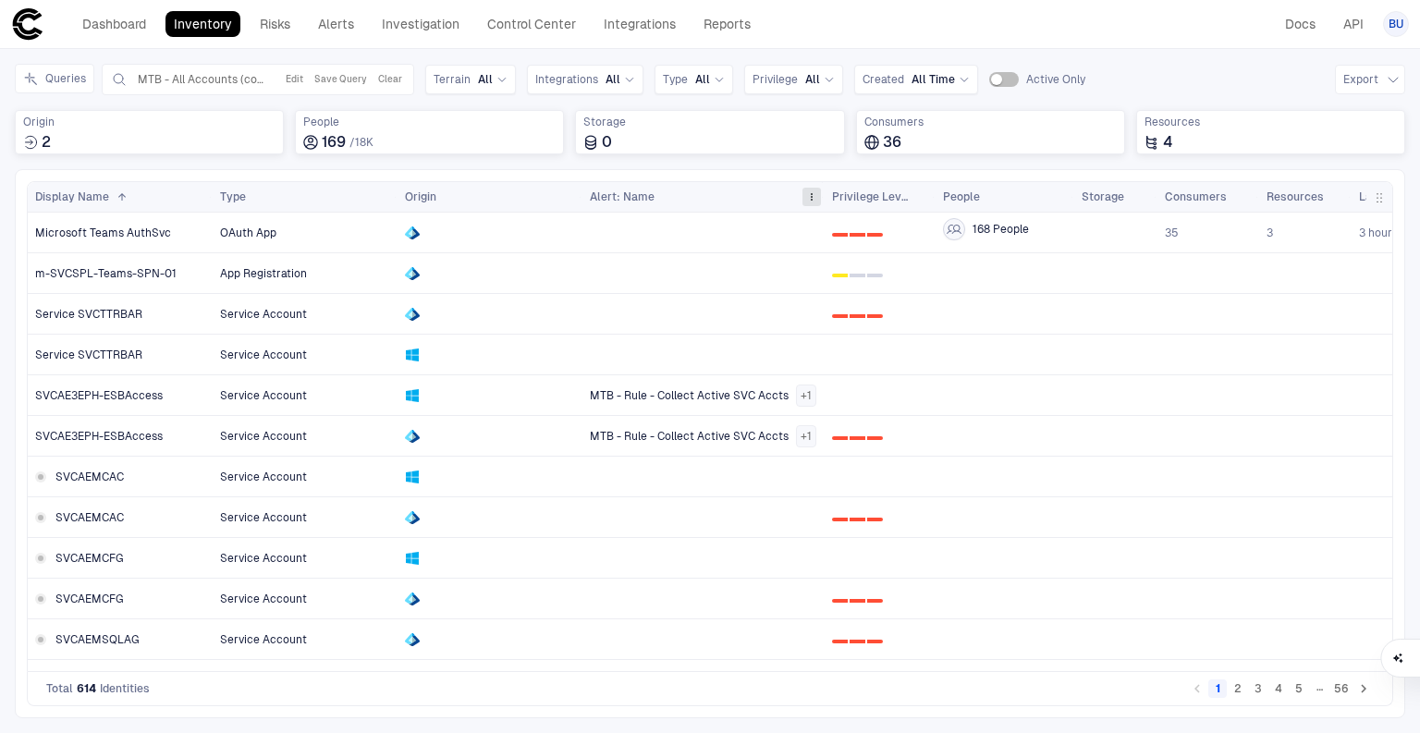
click at [811, 193] on span at bounding box center [811, 196] width 11 height 11
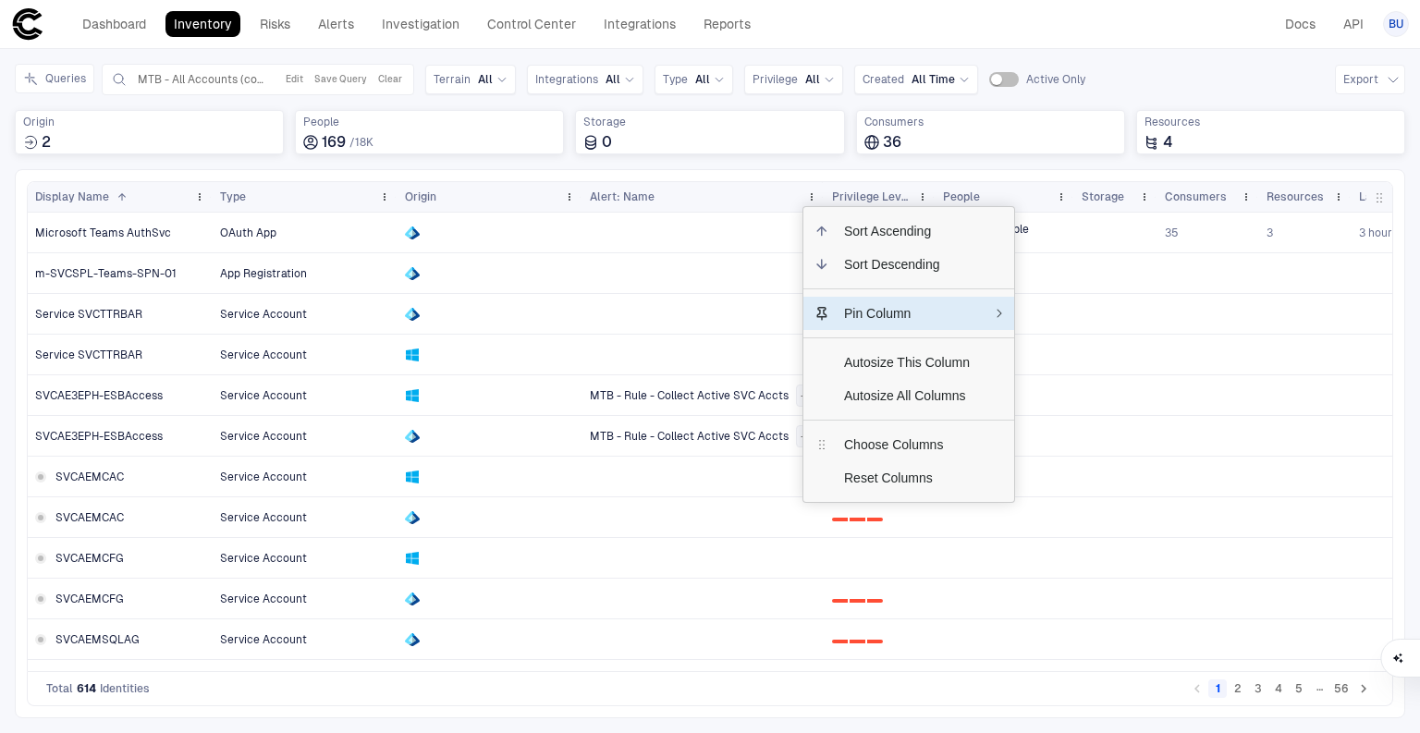
click at [870, 306] on span "Pin Column" at bounding box center [906, 313] width 155 height 33
click at [1051, 307] on span "No Pin" at bounding box center [1081, 321] width 82 height 33
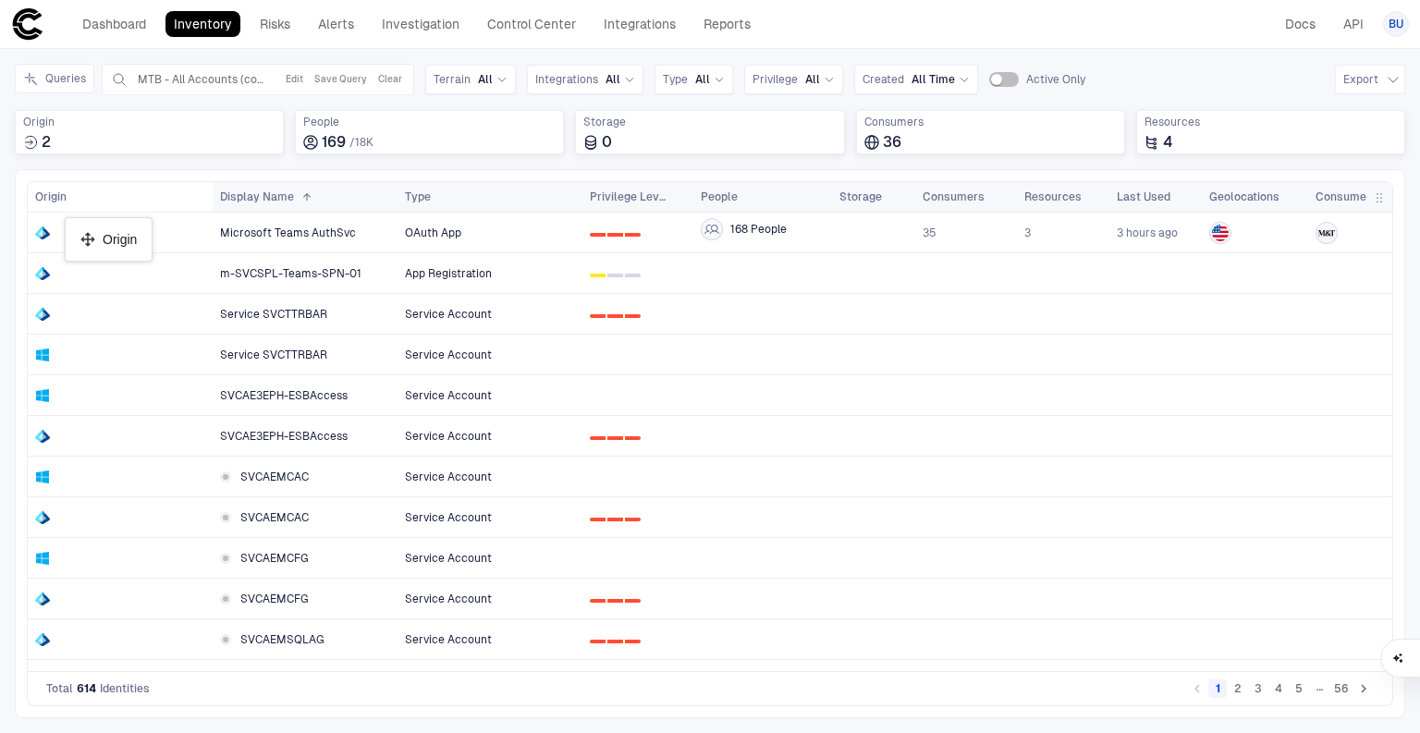
drag, startPoint x: 519, startPoint y: 192, endPoint x: 74, endPoint y: 225, distance: 446.7
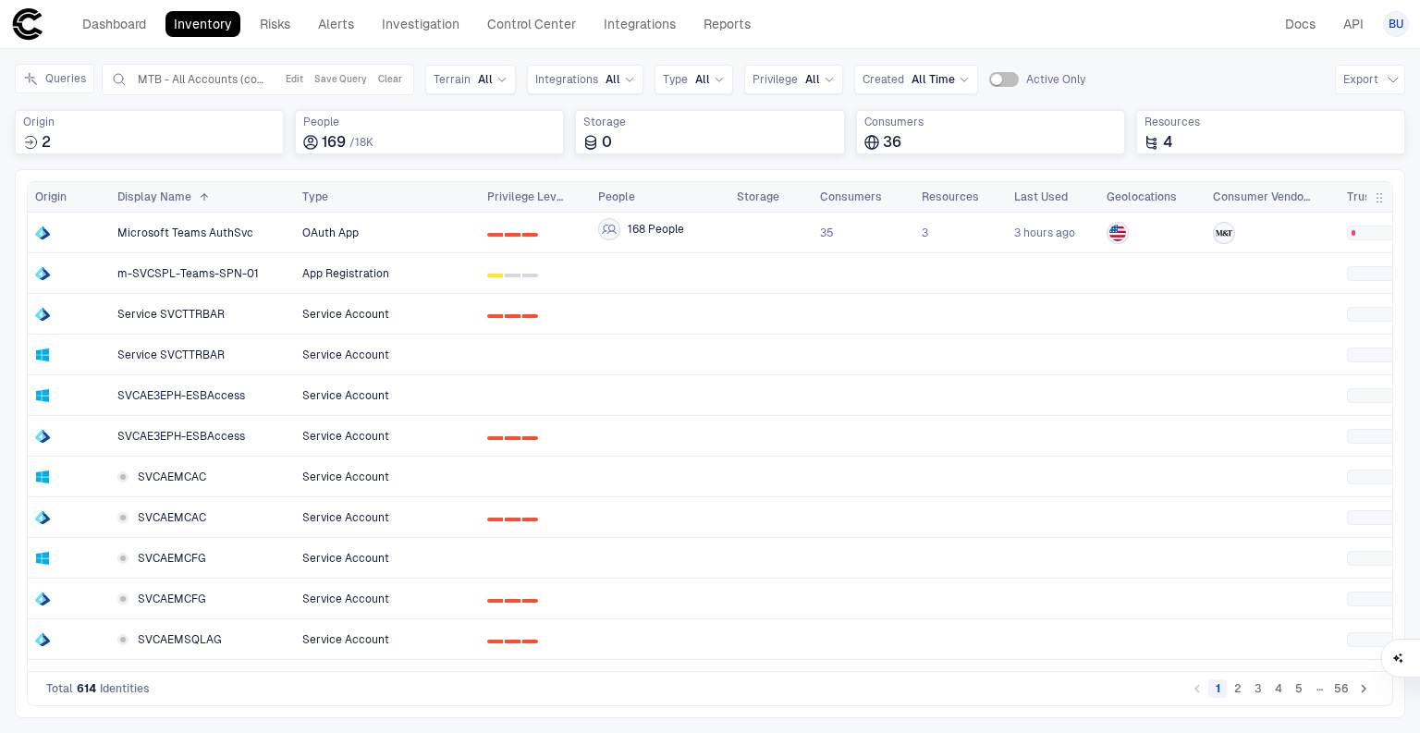
drag, startPoint x: 209, startPoint y: 192, endPoint x: 106, endPoint y: 196, distance: 102.7
click at [106, 196] on div at bounding box center [108, 197] width 7 height 30
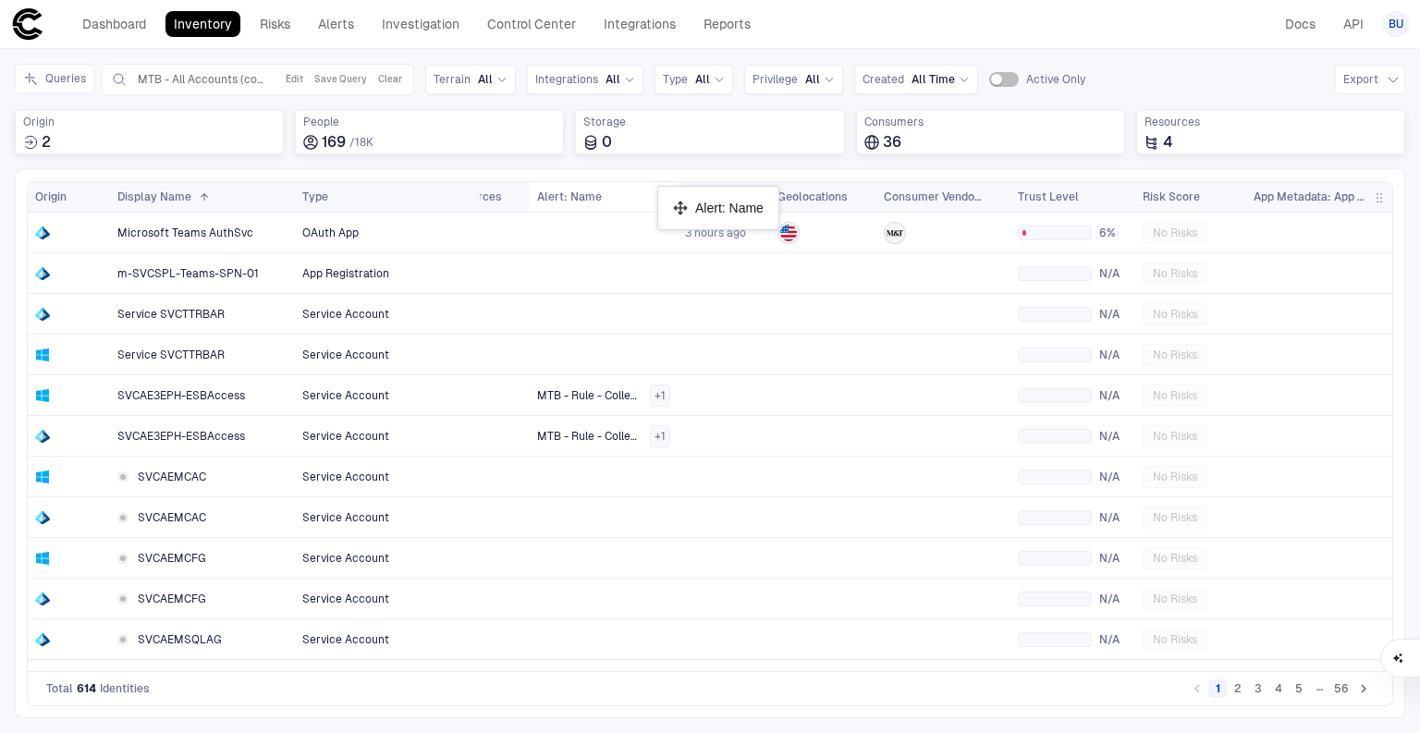
drag, startPoint x: 1000, startPoint y: 189, endPoint x: 666, endPoint y: 193, distance: 333.7
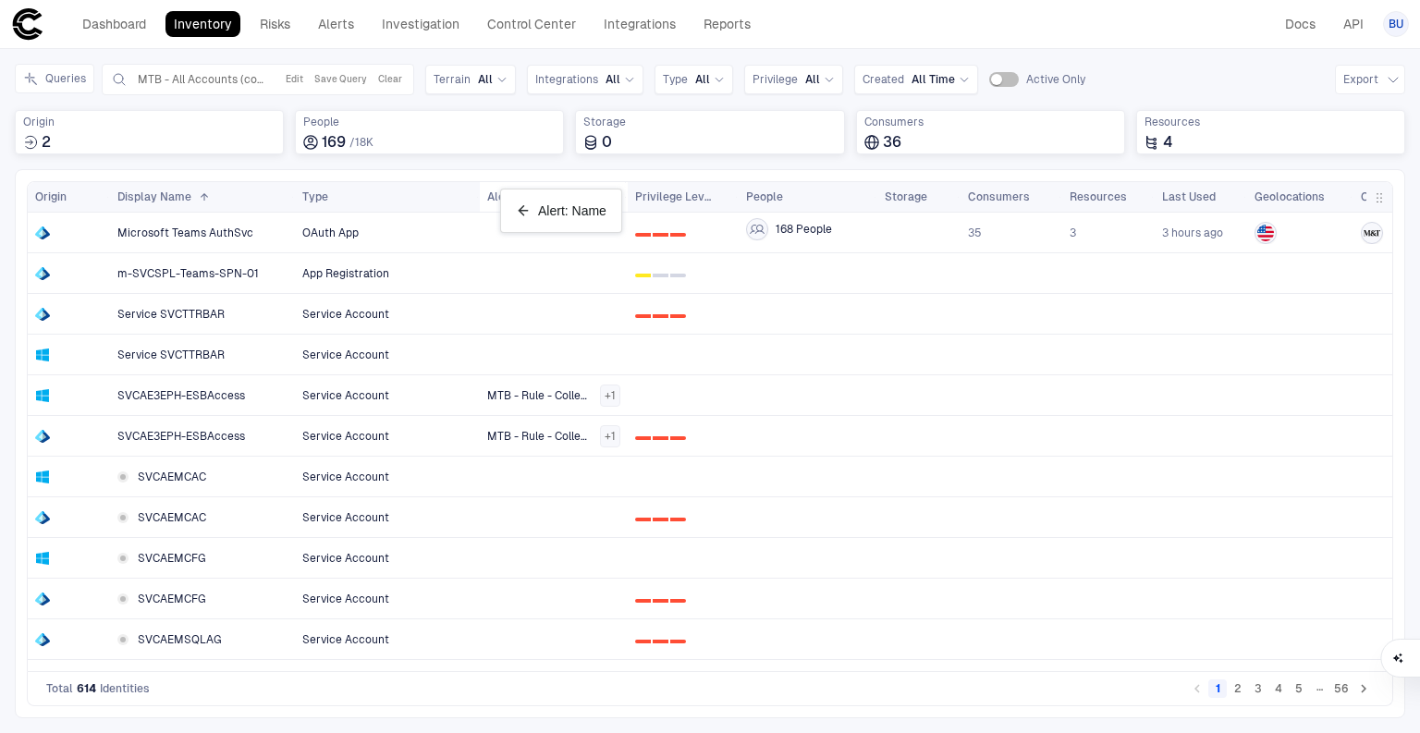
drag, startPoint x: 1050, startPoint y: 189, endPoint x: 509, endPoint y: 196, distance: 540.7
click at [613, 194] on span at bounding box center [614, 196] width 11 height 11
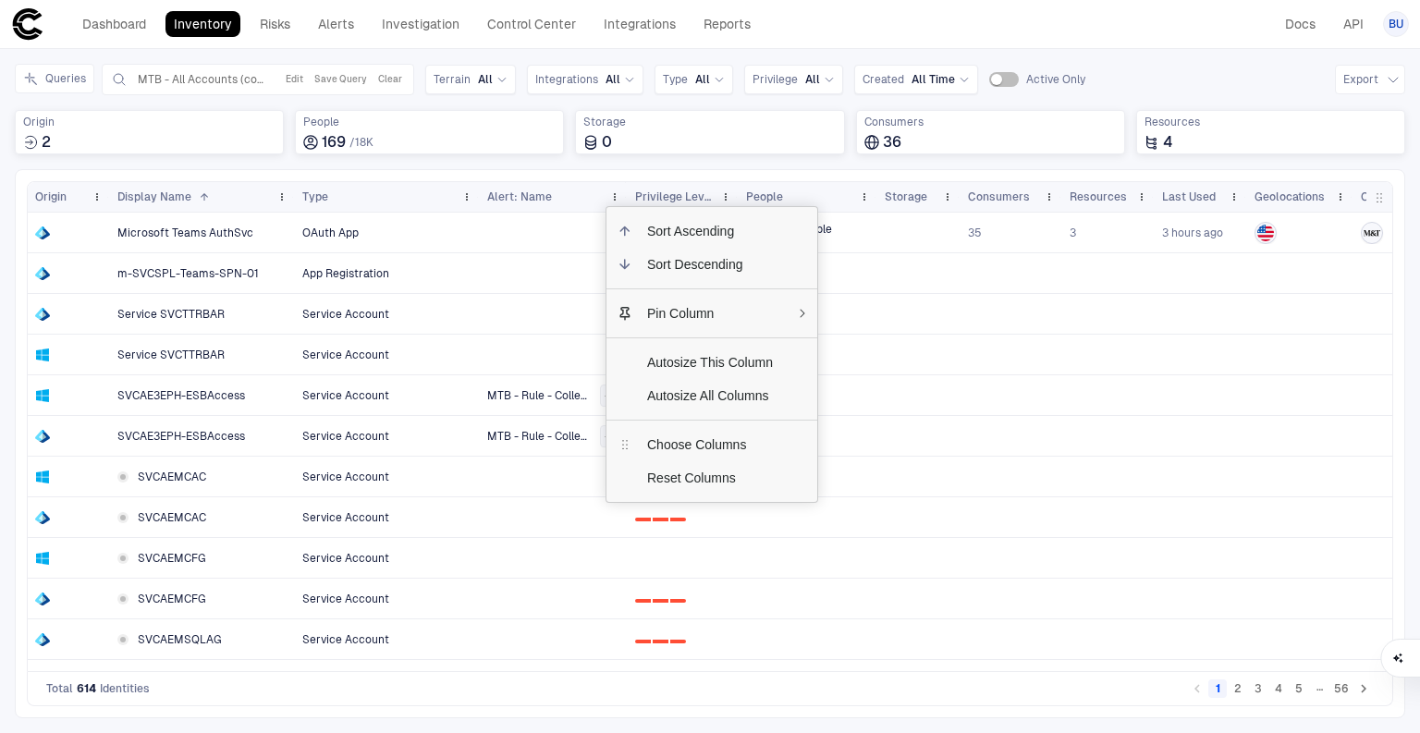
click at [1089, 37] on div "Dashboard Inventory Risks Alerts Investigation Control Center Integrations Repo…" at bounding box center [709, 23] width 1397 height 33
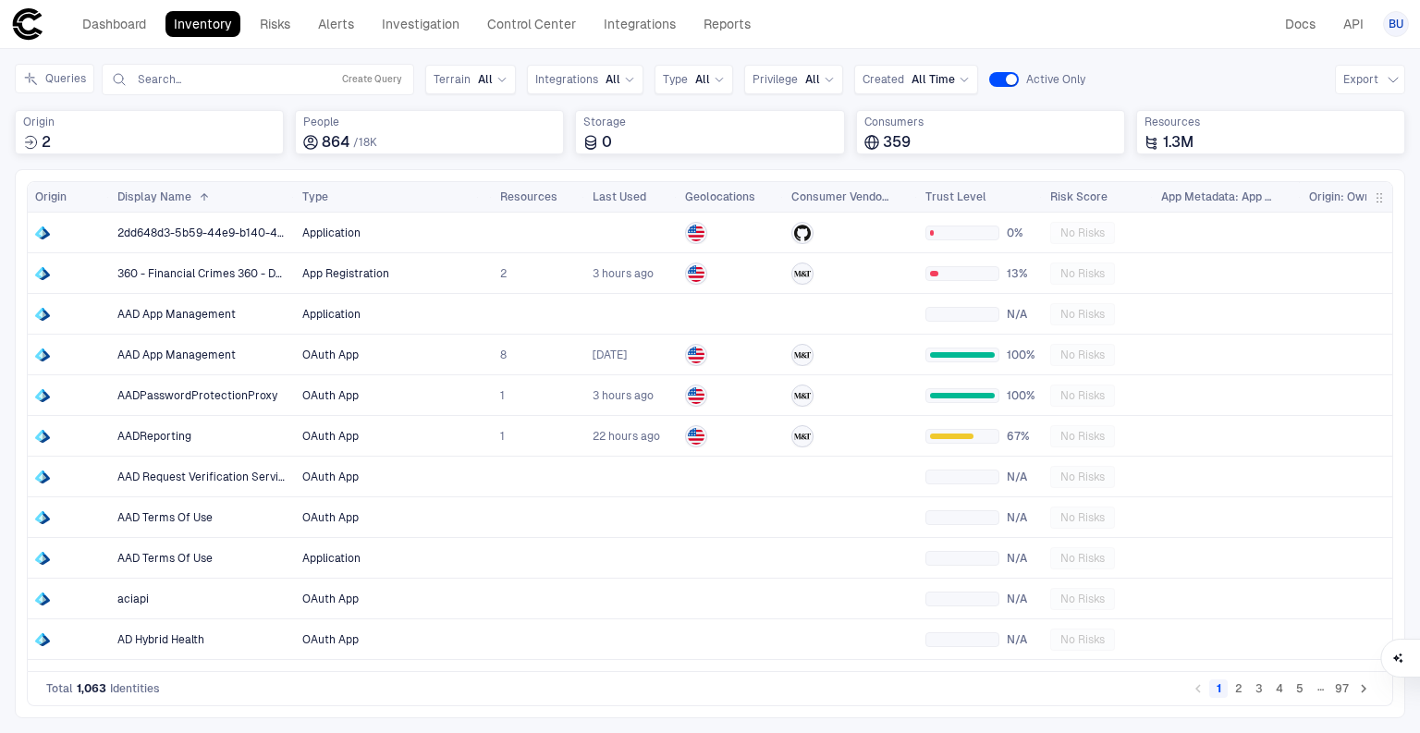
scroll to position [0, 259]
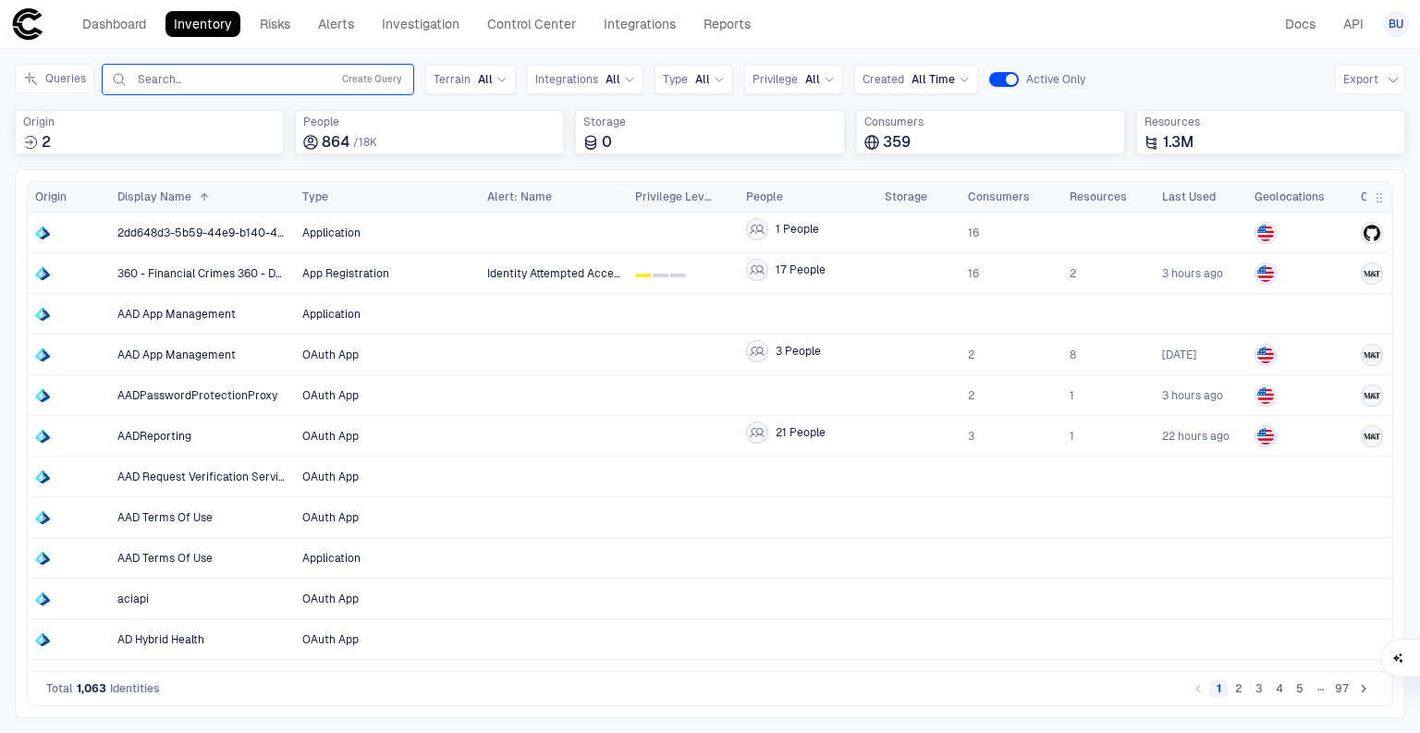
click at [256, 72] on input "text" at bounding box center [230, 79] width 188 height 15
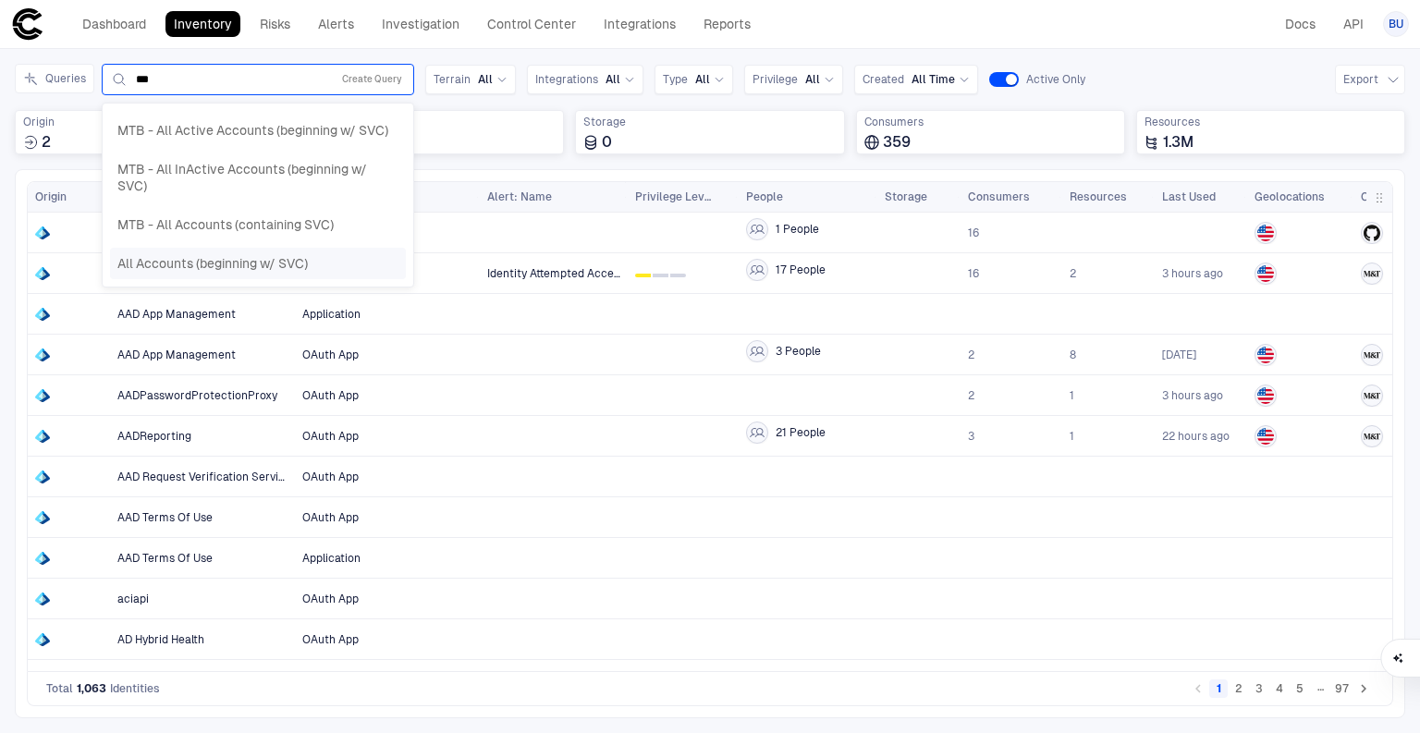
click at [170, 257] on span "All Accounts (beginning w/ SVC)" at bounding box center [212, 263] width 190 height 17
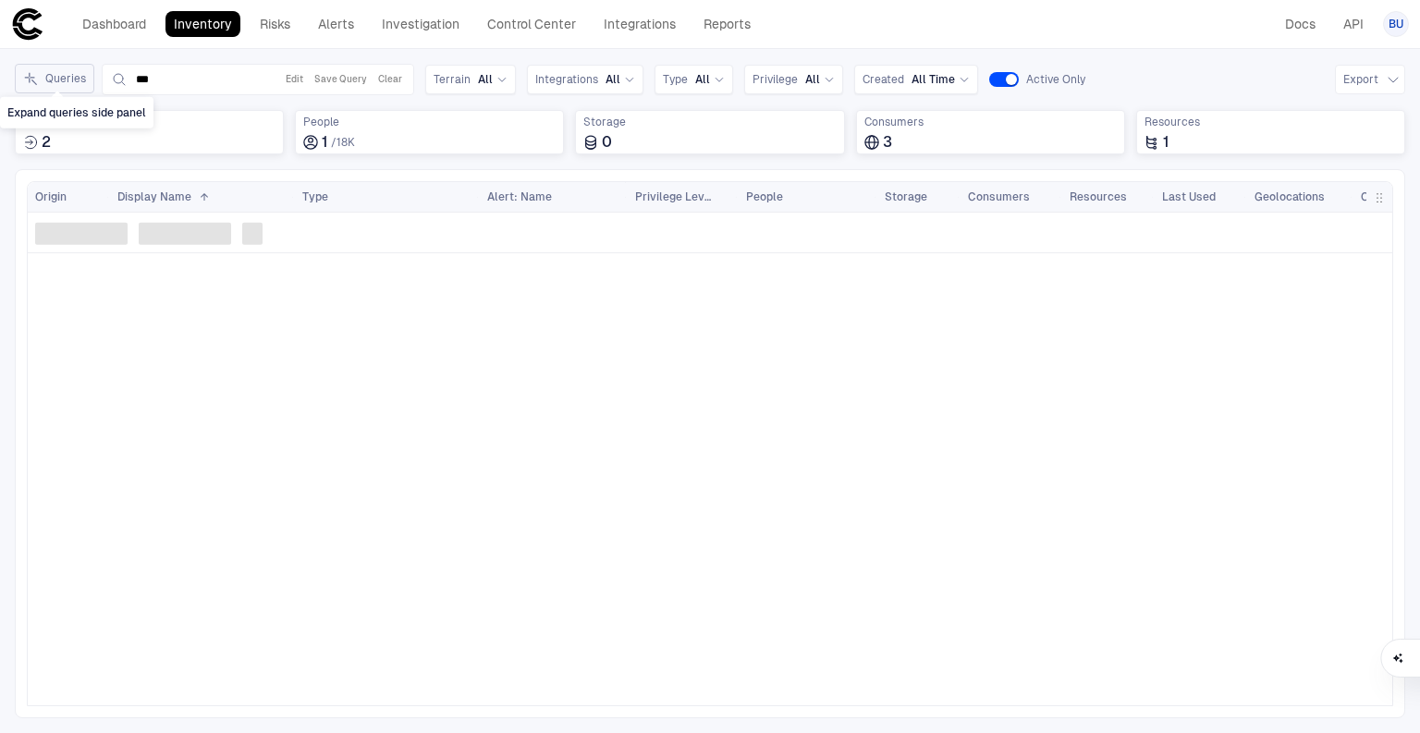
type input "***"
click at [19, 77] on button "Queries" at bounding box center [54, 79] width 79 height 30
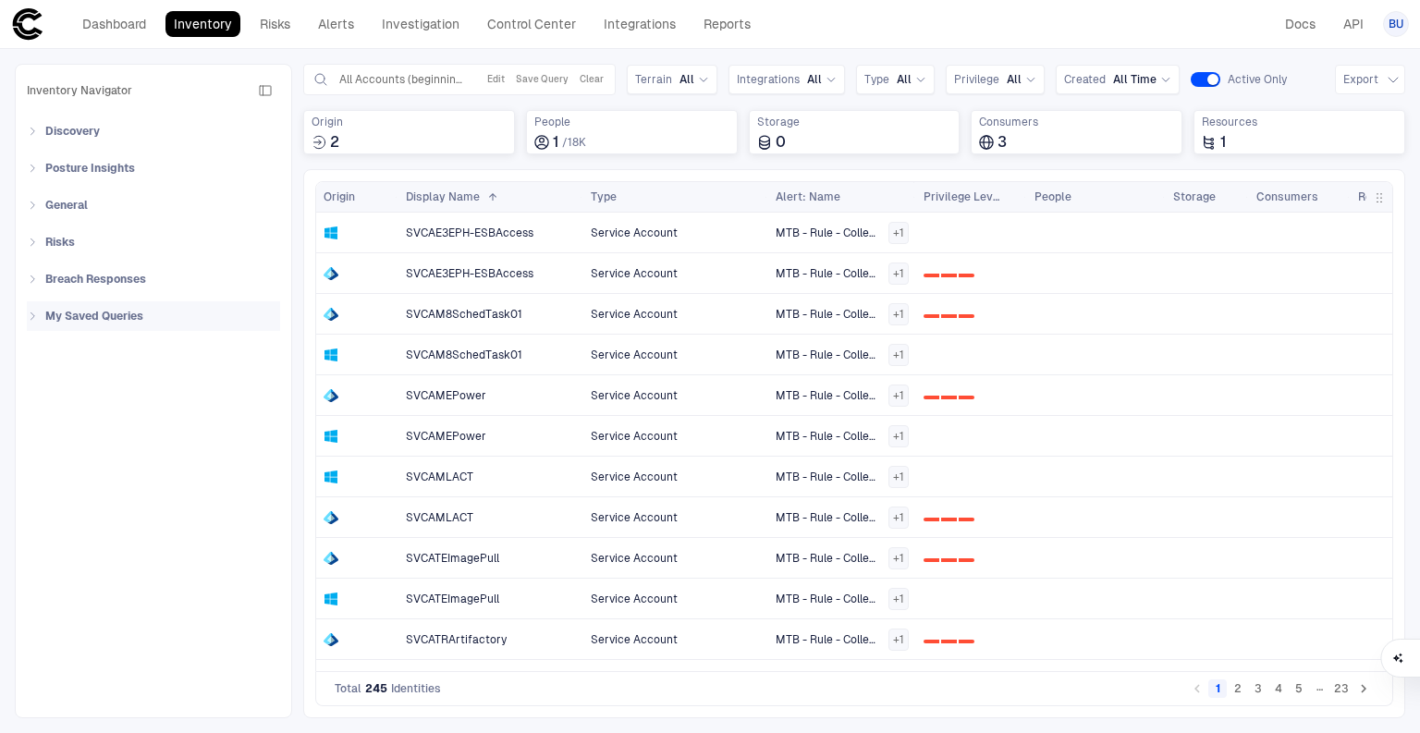
click at [27, 318] on icon at bounding box center [32, 316] width 11 height 11
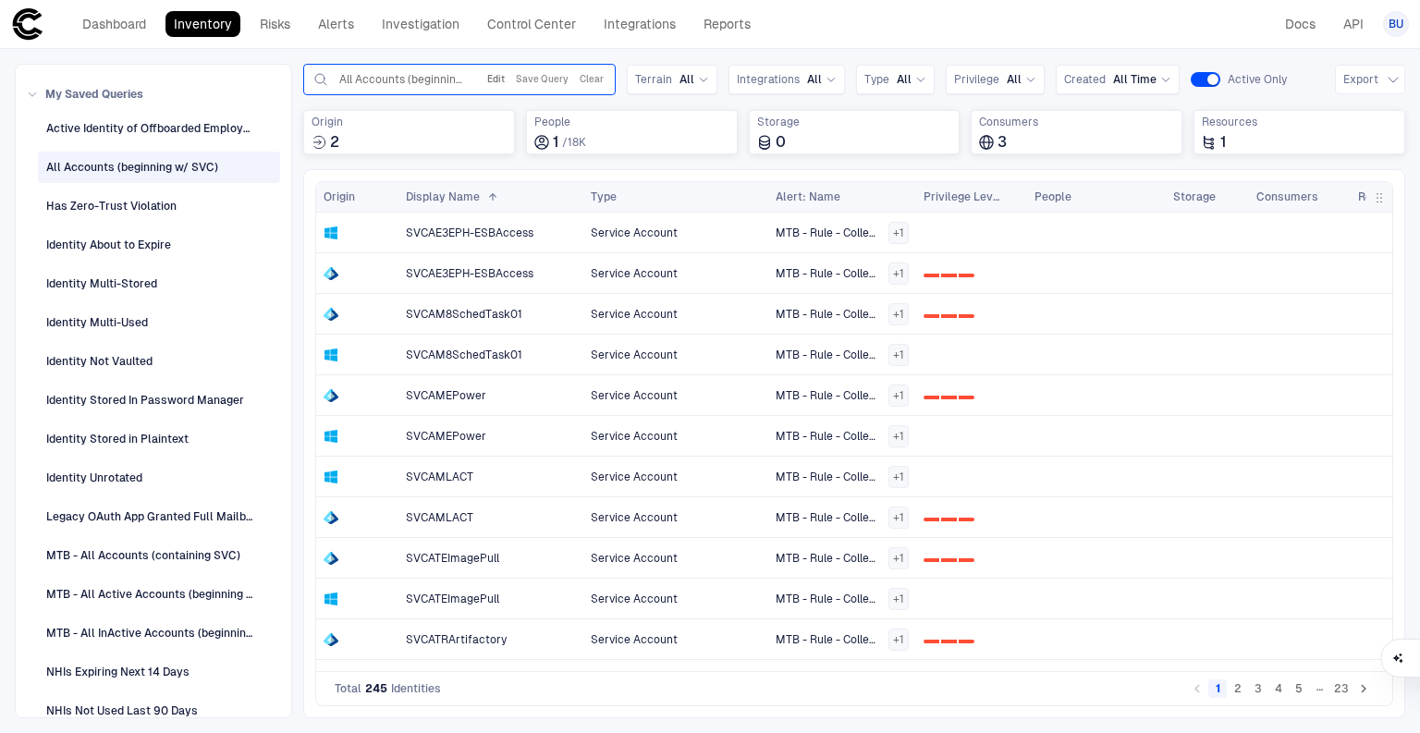
click at [502, 74] on button "Edit" at bounding box center [495, 79] width 25 height 22
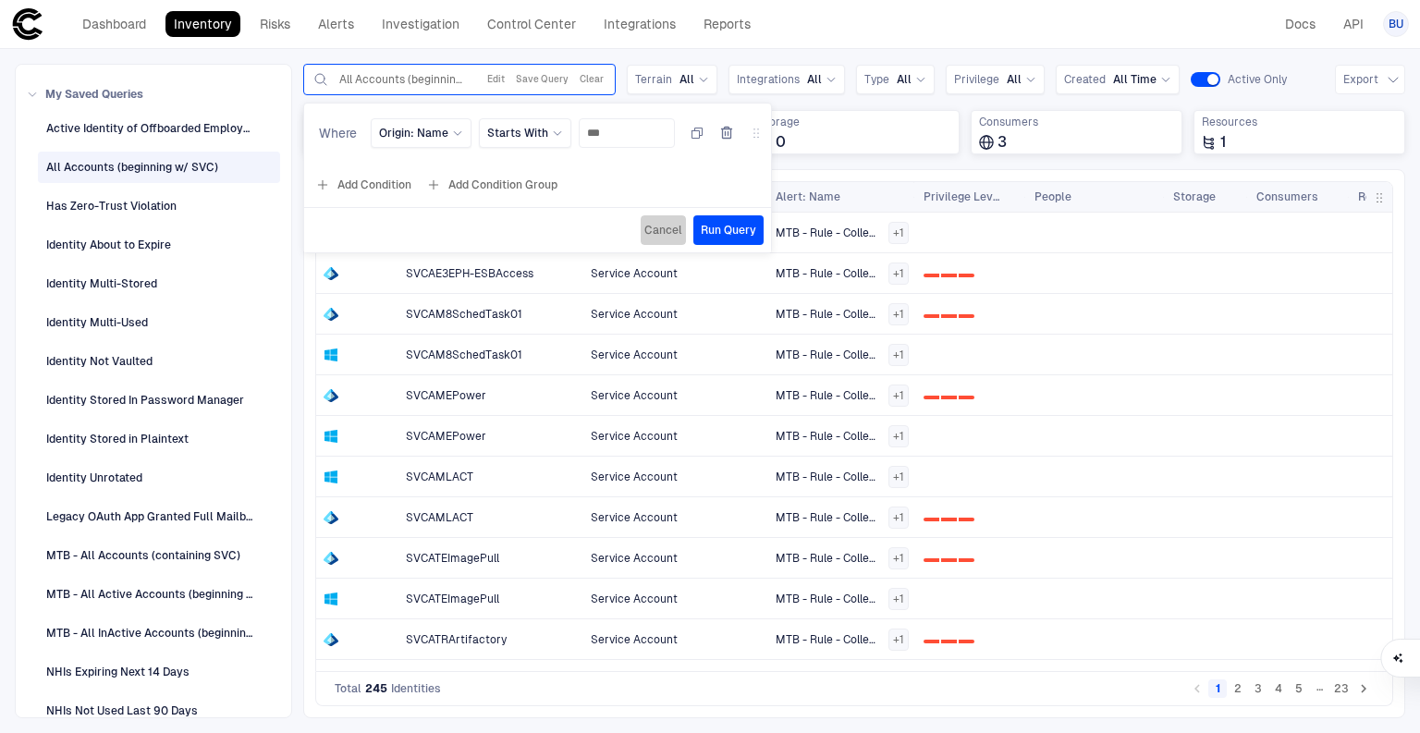
click at [644, 226] on span "Cancel" at bounding box center [663, 230] width 38 height 15
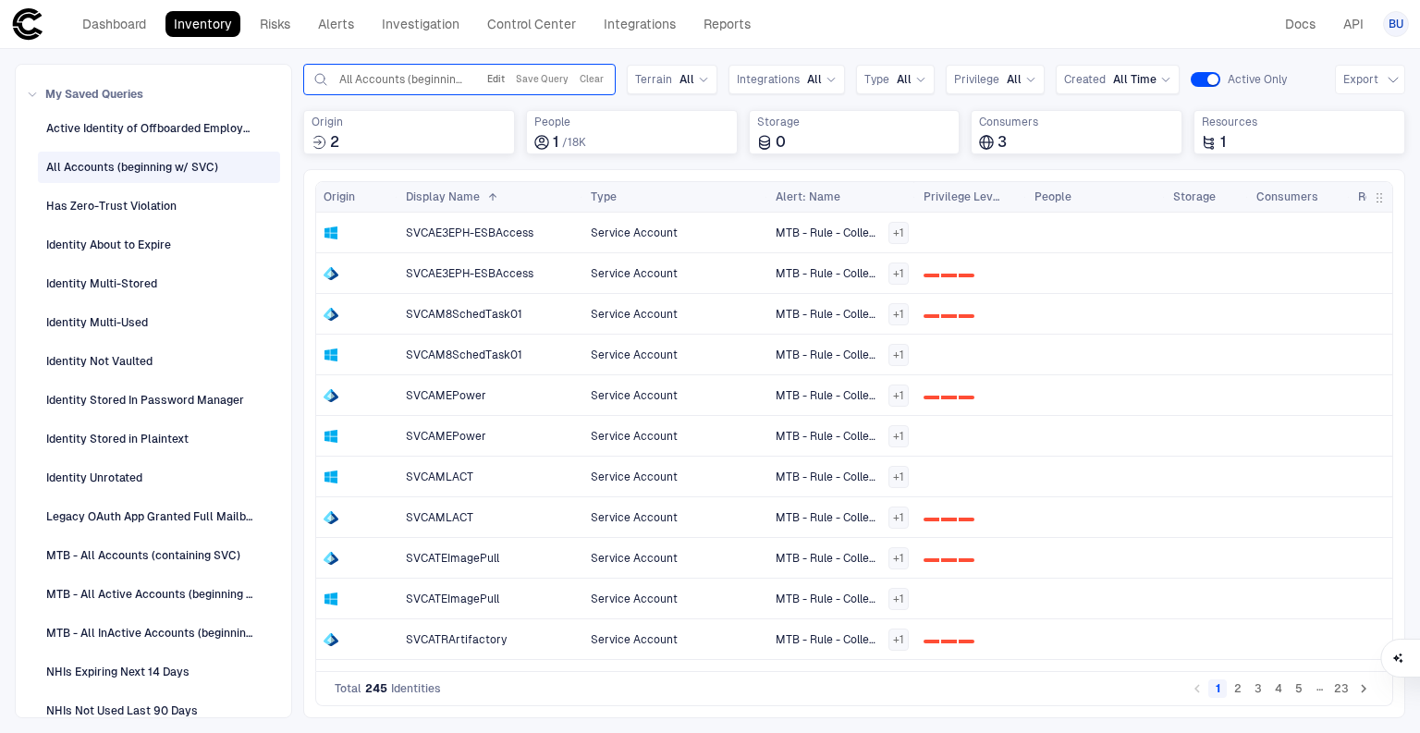
click at [591, 70] on button "Clear" at bounding box center [591, 79] width 31 height 22
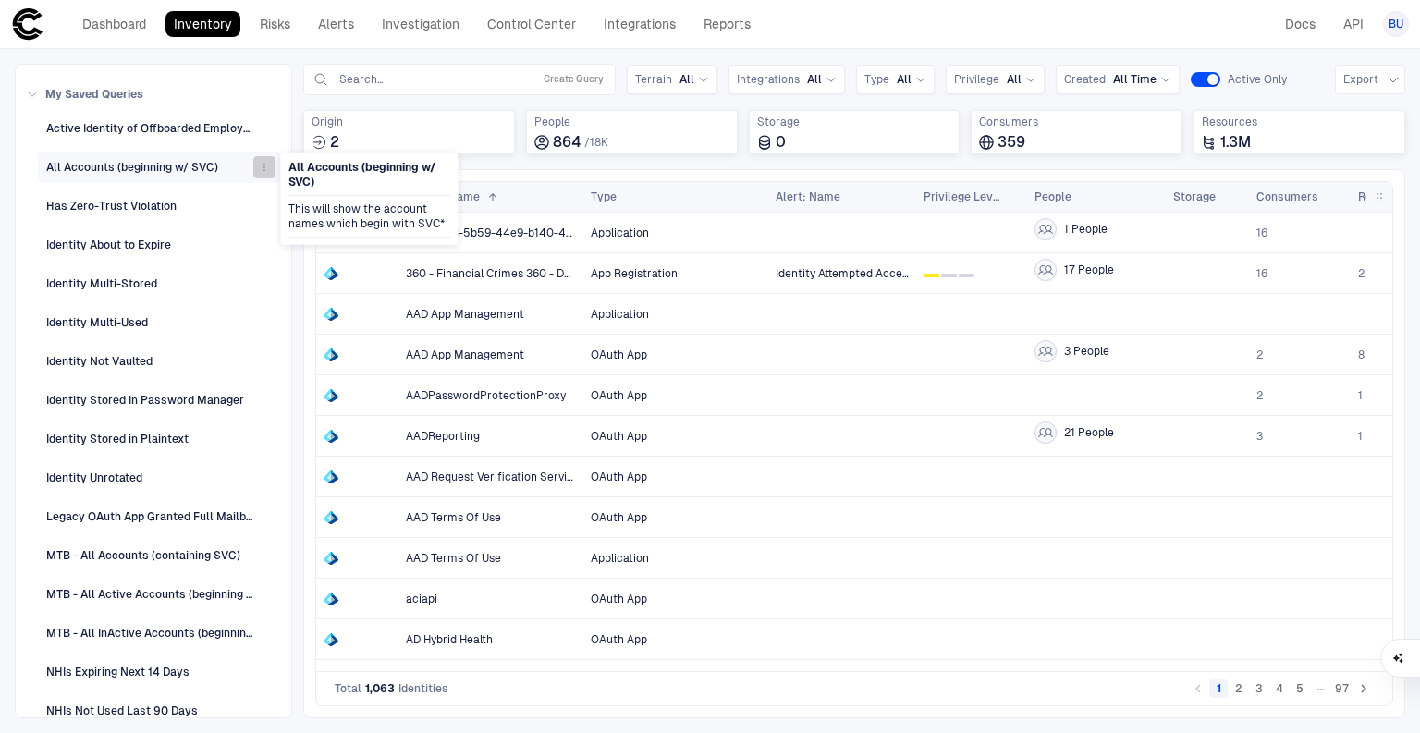
click at [263, 165] on icon "button" at bounding box center [264, 167] width 11 height 11
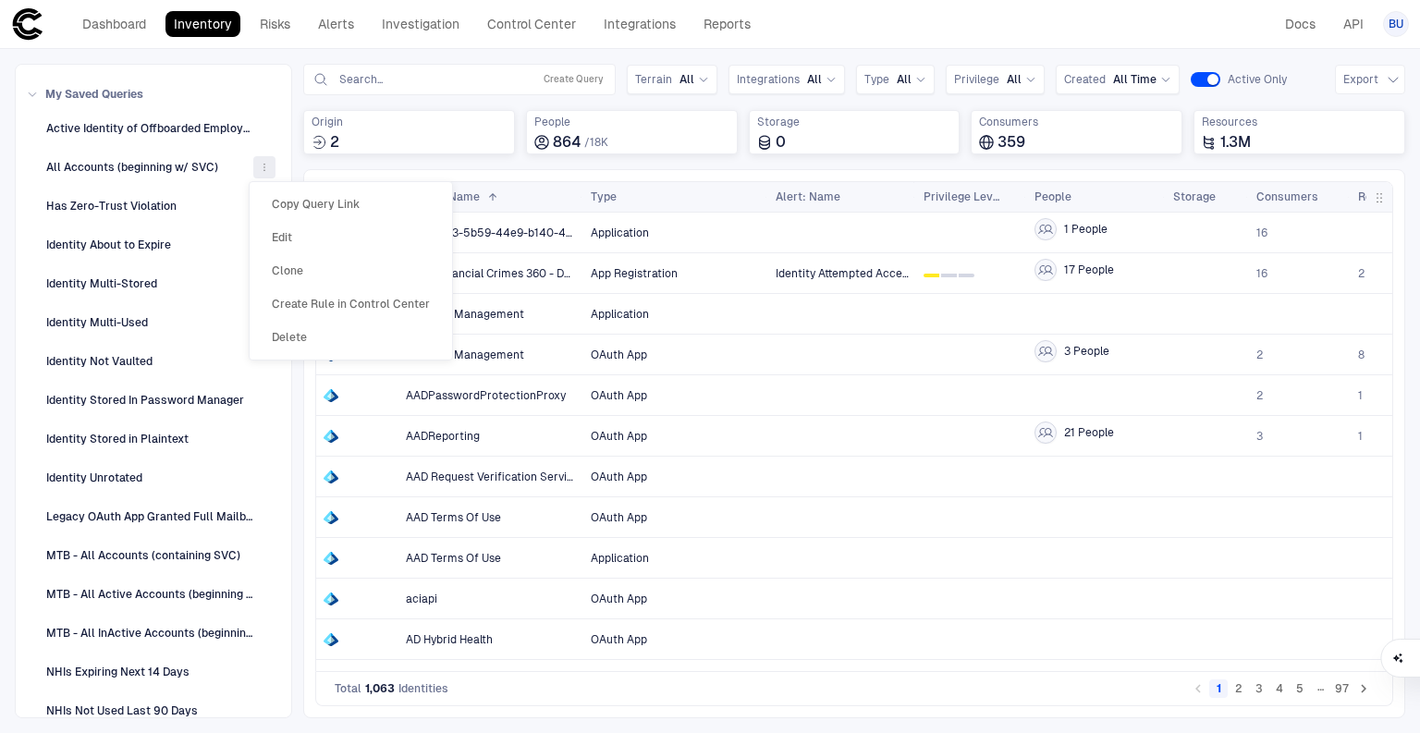
click at [336, 334] on li "Delete" at bounding box center [351, 338] width 188 height 30
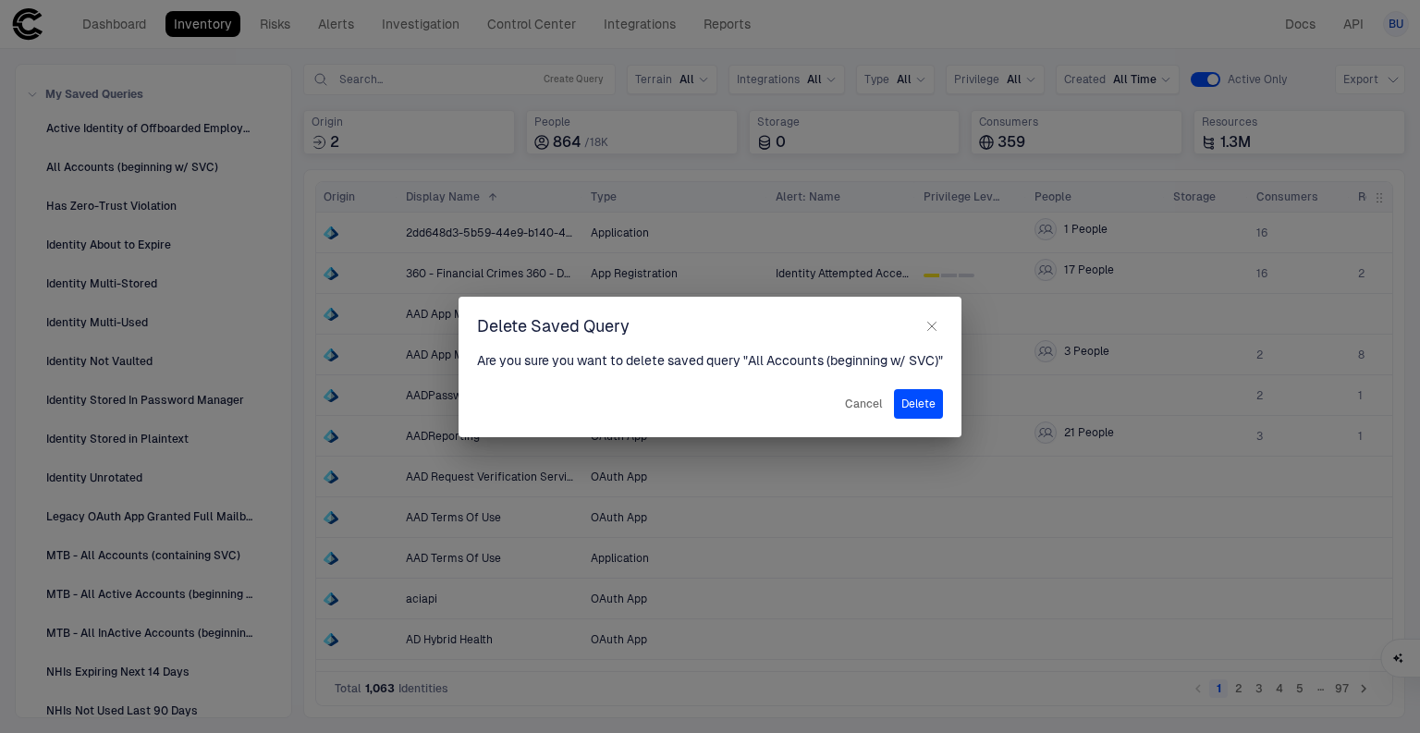
click at [907, 407] on button "Delete" at bounding box center [918, 404] width 49 height 30
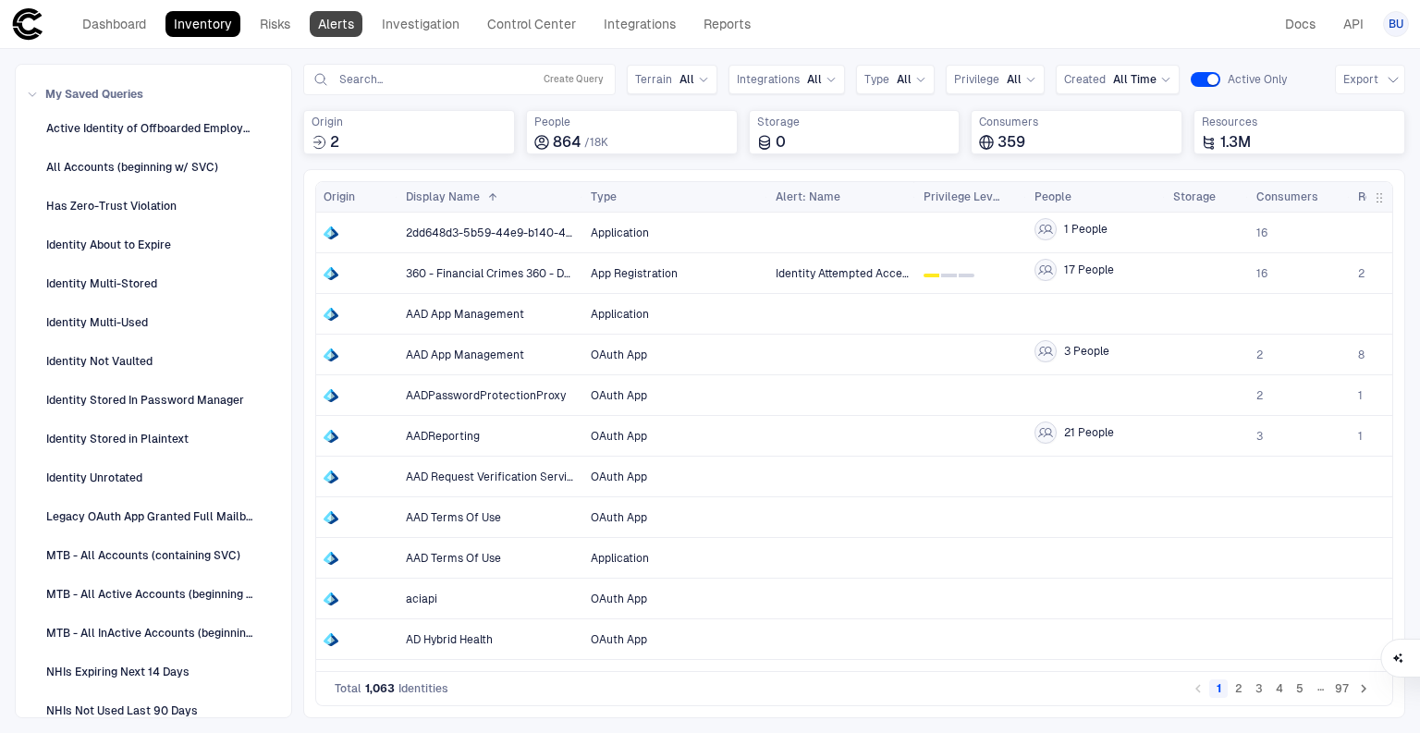
click at [334, 22] on link "Alerts" at bounding box center [336, 24] width 53 height 26
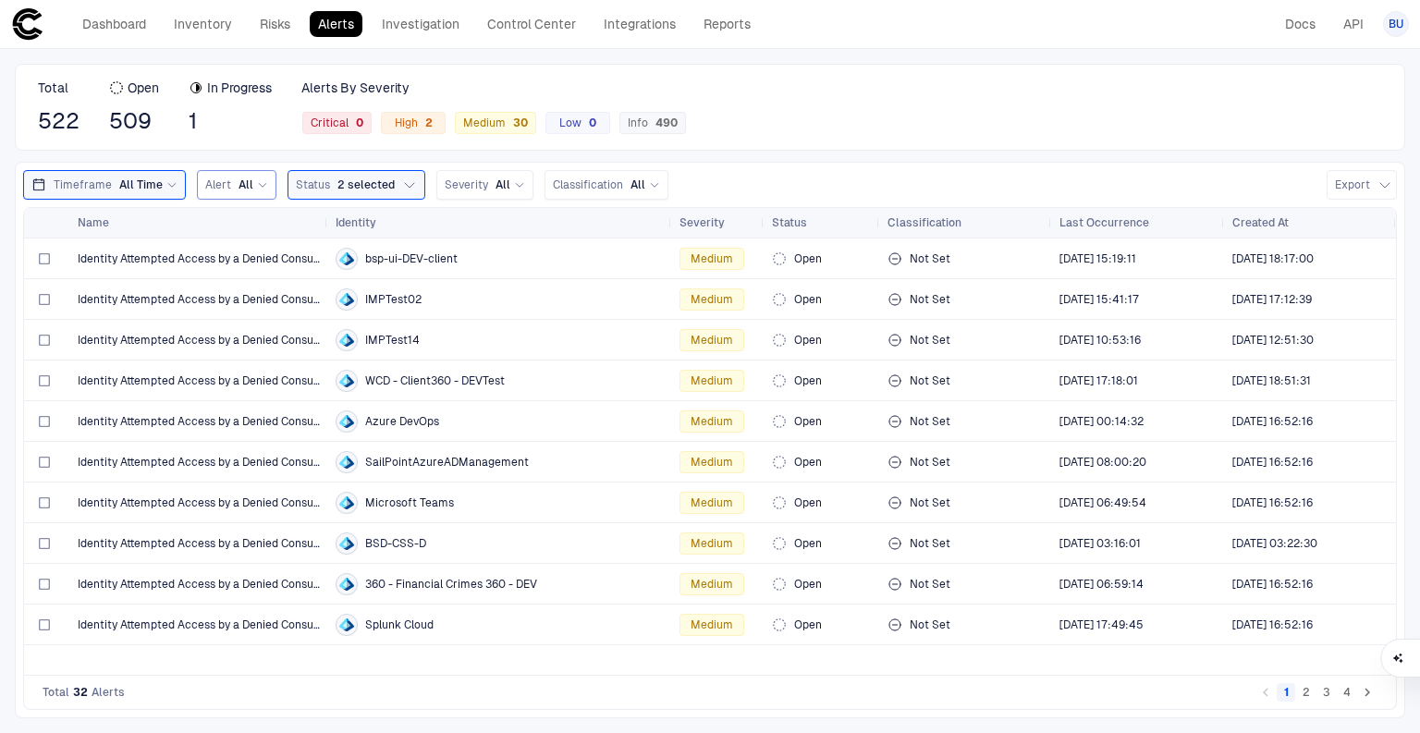
click at [262, 187] on div "Alert All" at bounding box center [236, 185] width 79 height 30
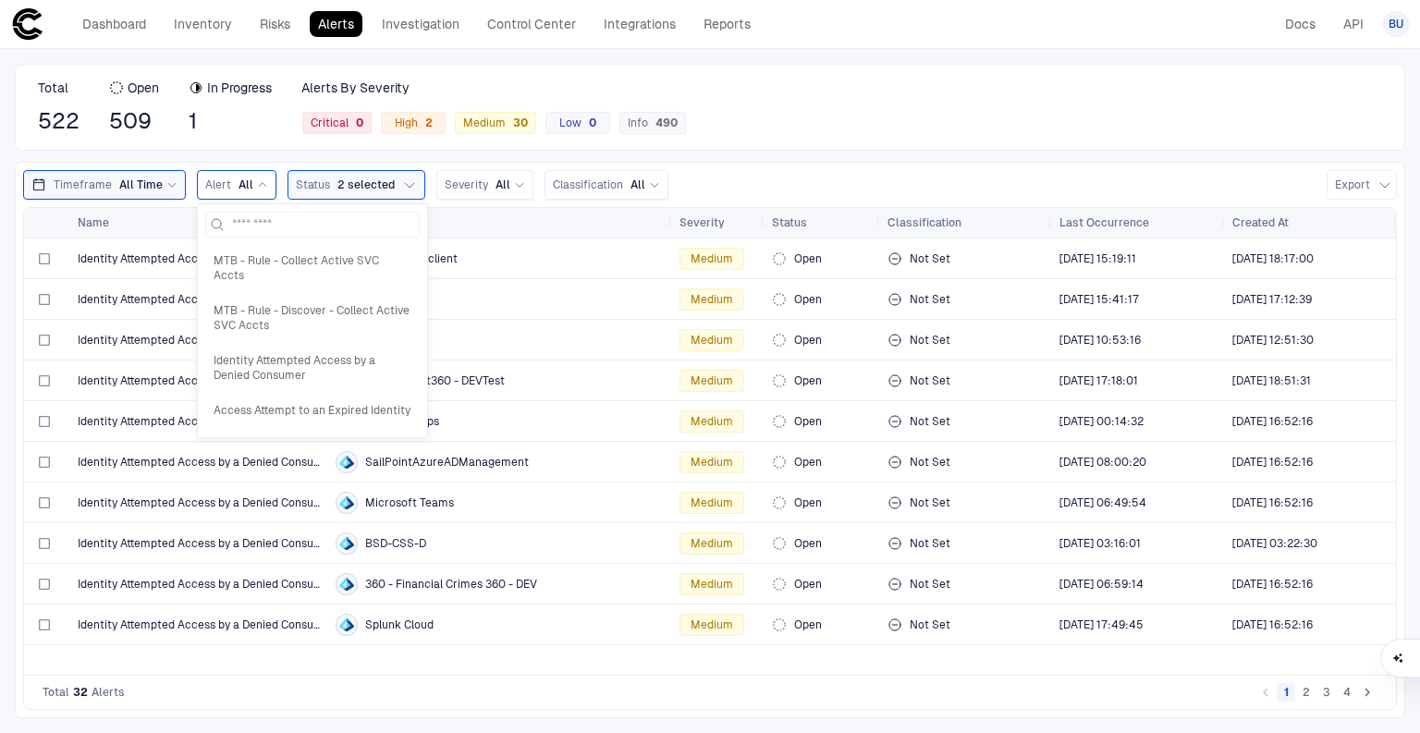
click at [262, 187] on div "Alert All" at bounding box center [236, 185] width 79 height 30
